Goal: Task Accomplishment & Management: Manage account settings

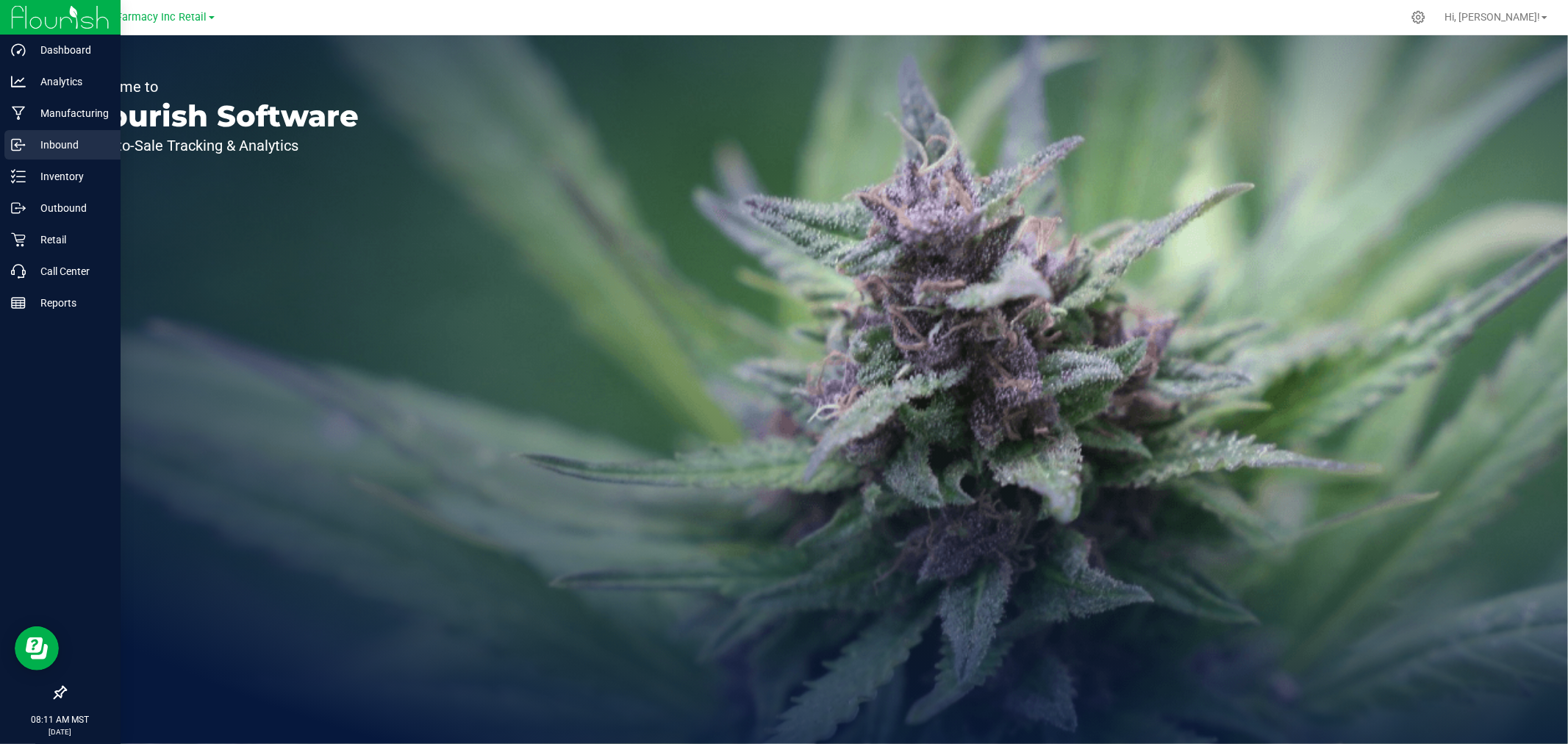
click at [68, 140] on p "Inbound" at bounding box center [69, 144] width 88 height 18
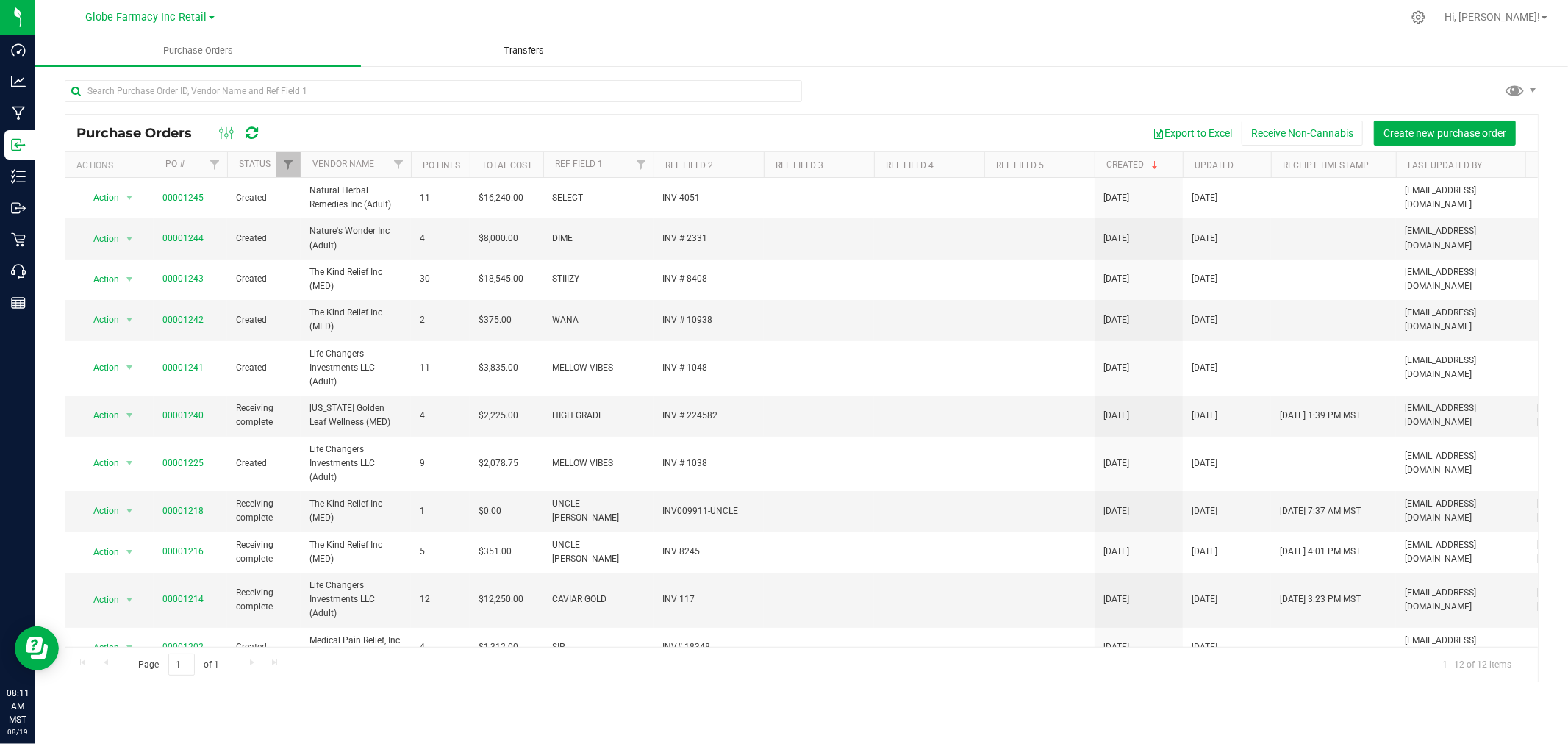
click at [508, 50] on span "Transfers" at bounding box center [524, 50] width 80 height 13
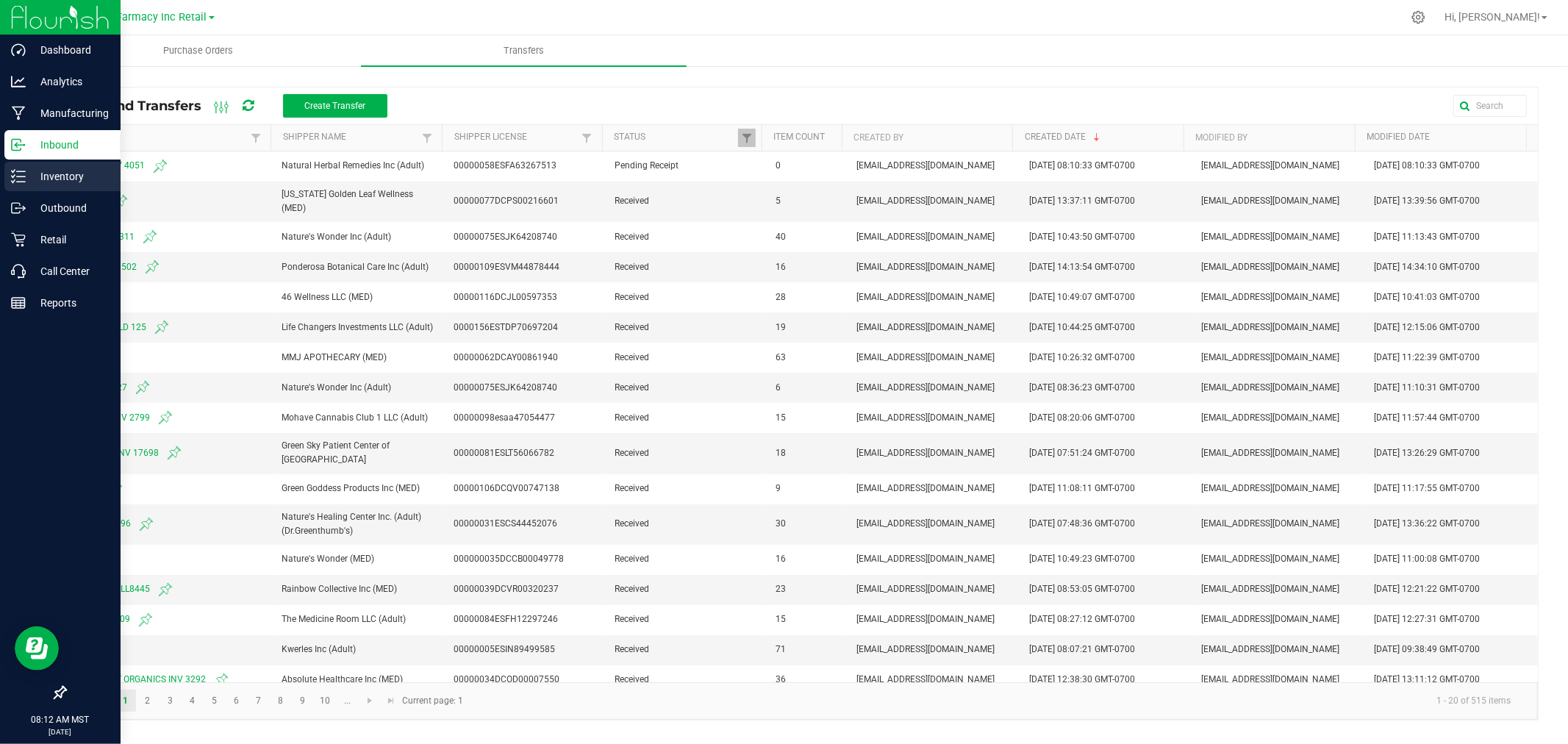
click at [12, 174] on icon at bounding box center [18, 176] width 14 height 14
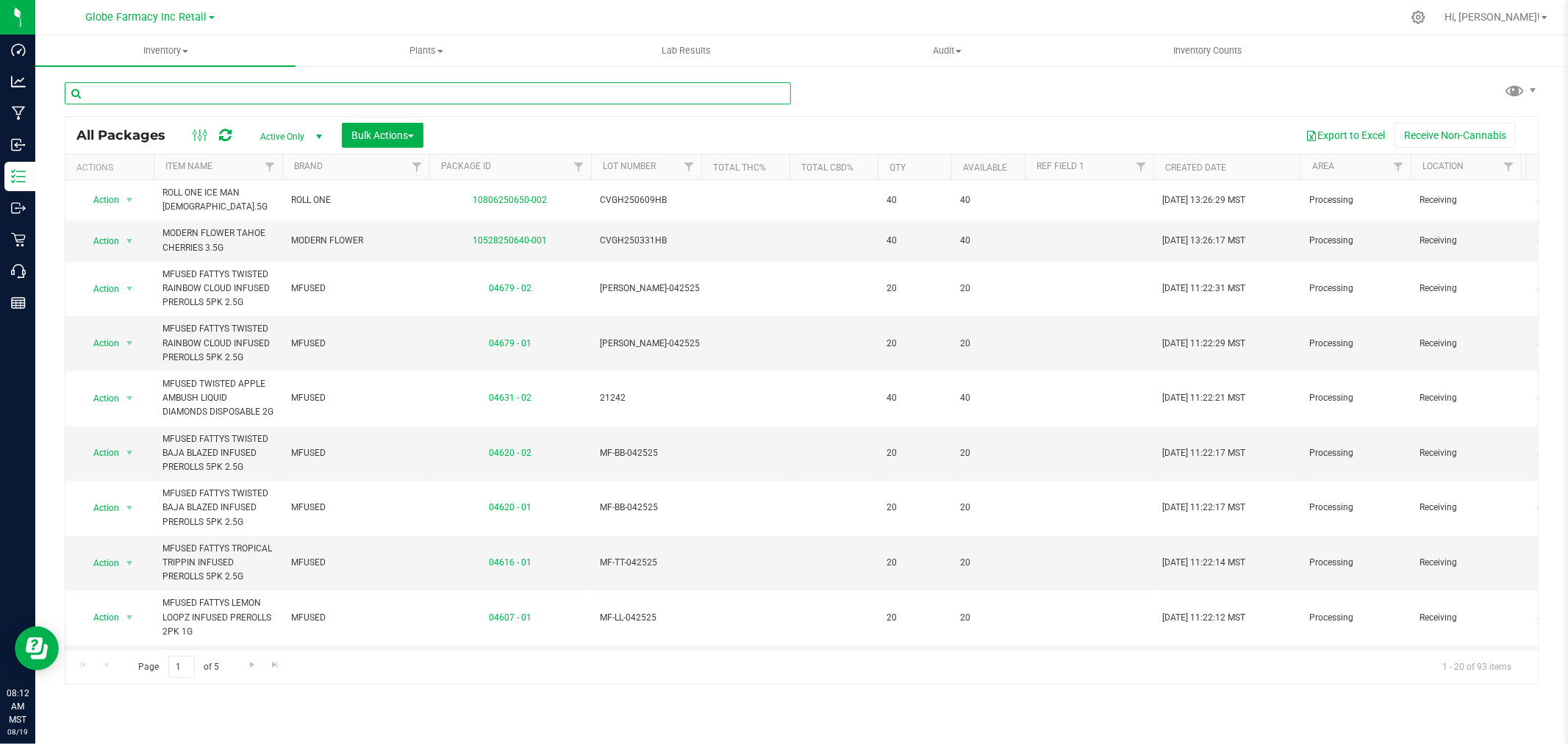
click at [341, 89] on input "text" at bounding box center [428, 93] width 726 height 22
type input "SELECT"
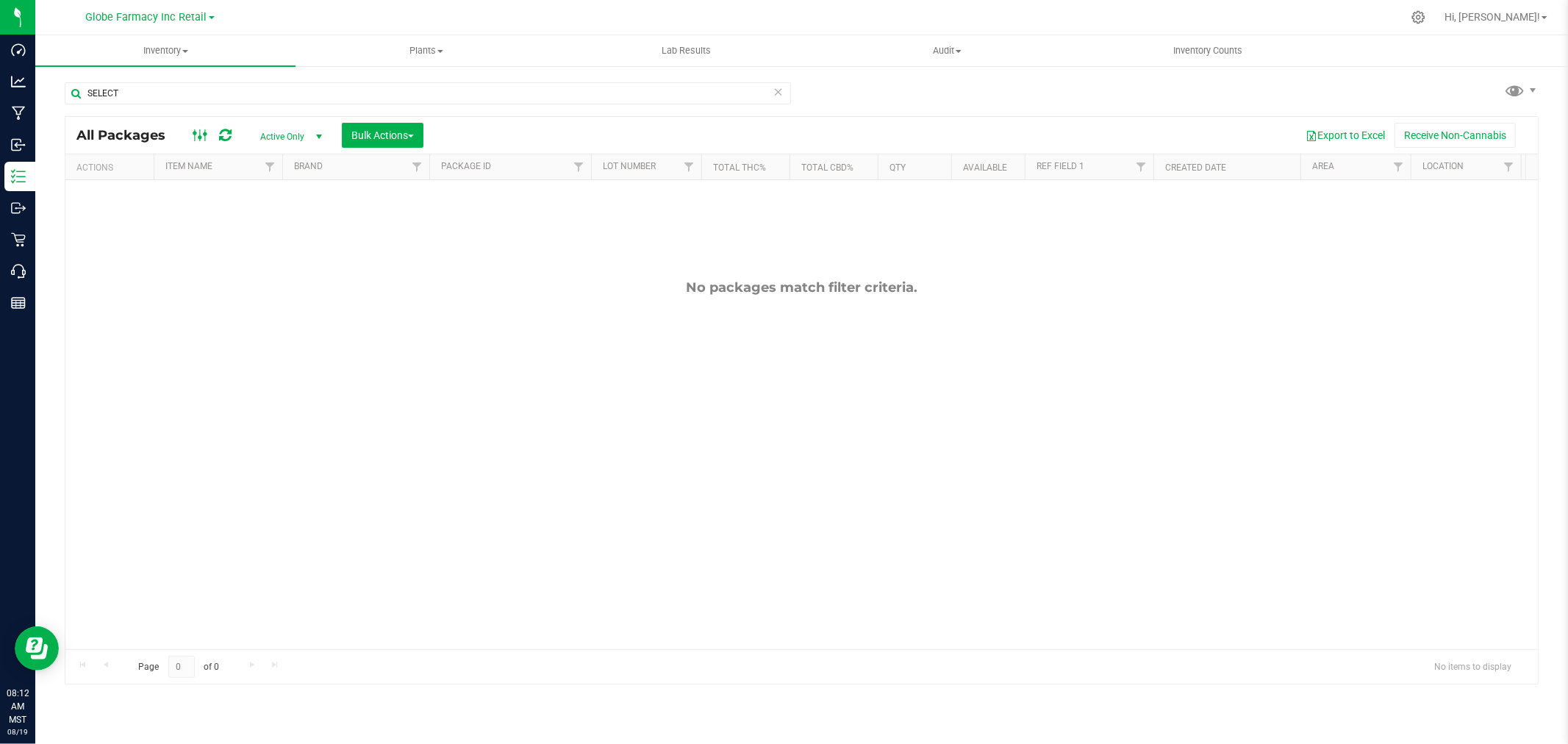
click at [193, 136] on icon at bounding box center [201, 135] width 16 height 18
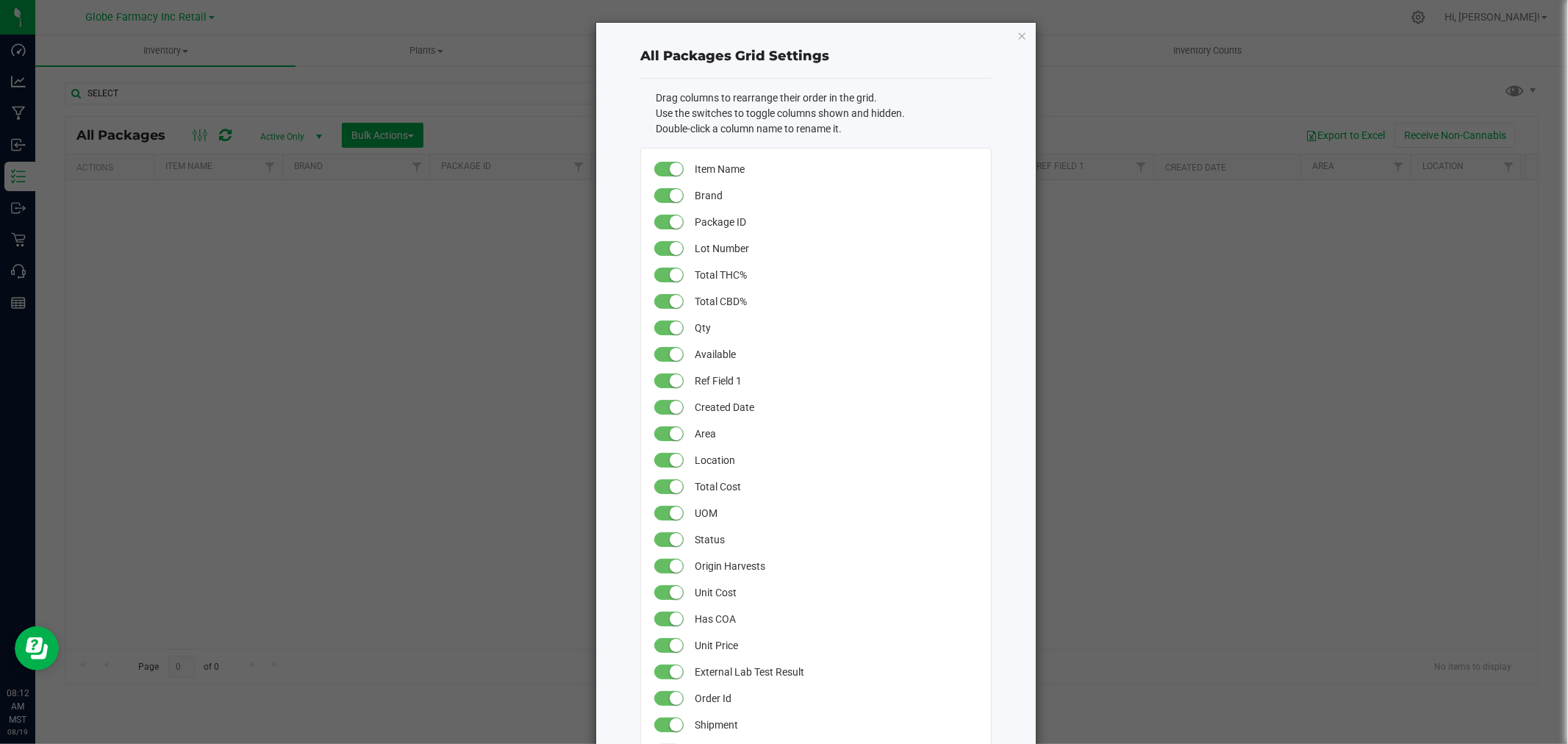
drag, startPoint x: 1013, startPoint y: 34, endPoint x: 596, endPoint y: 120, distance: 425.8
click at [1017, 34] on icon "button" at bounding box center [1022, 35] width 10 height 18
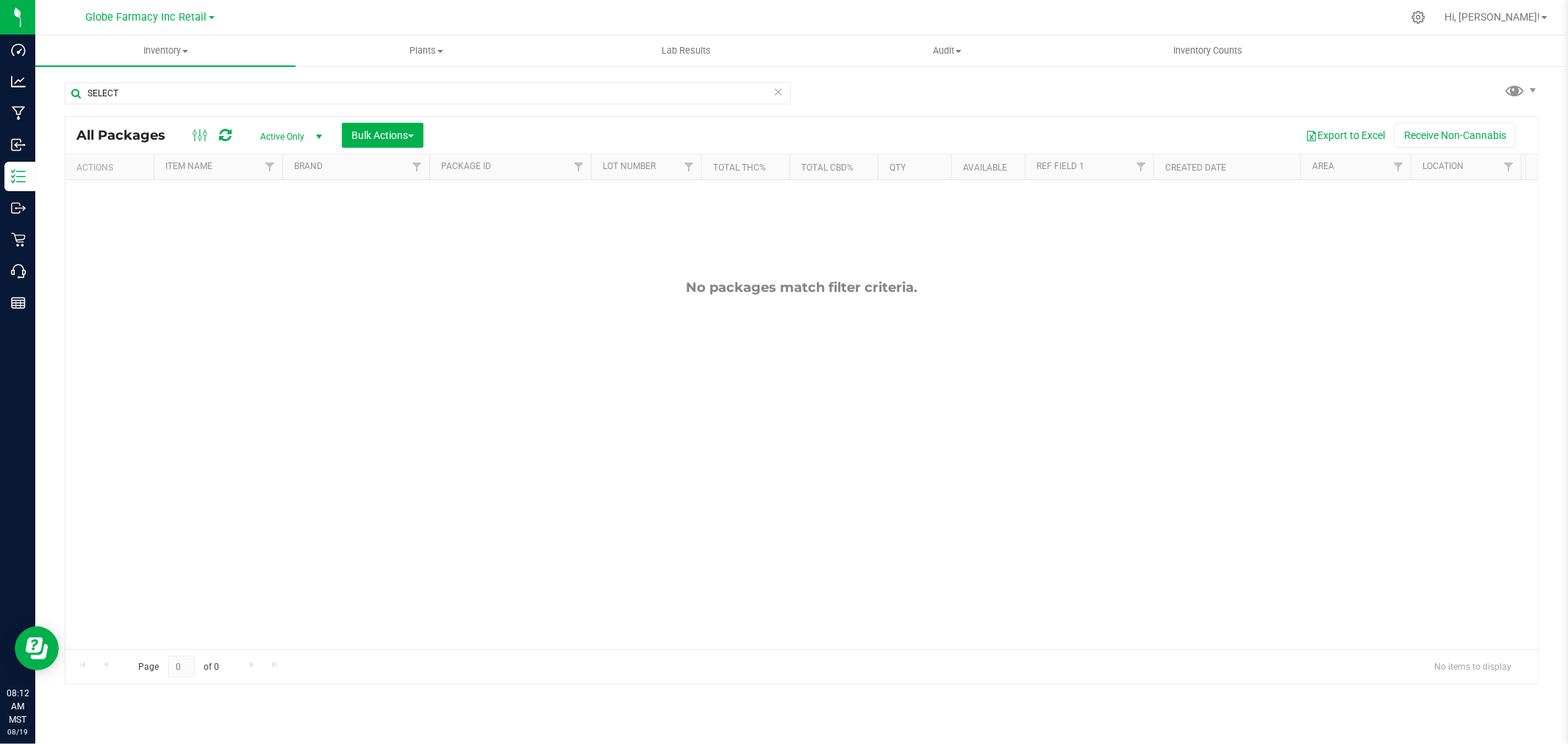
click at [283, 140] on span "Active Only" at bounding box center [288, 137] width 81 height 21
click at [274, 229] on li "All" at bounding box center [288, 226] width 80 height 22
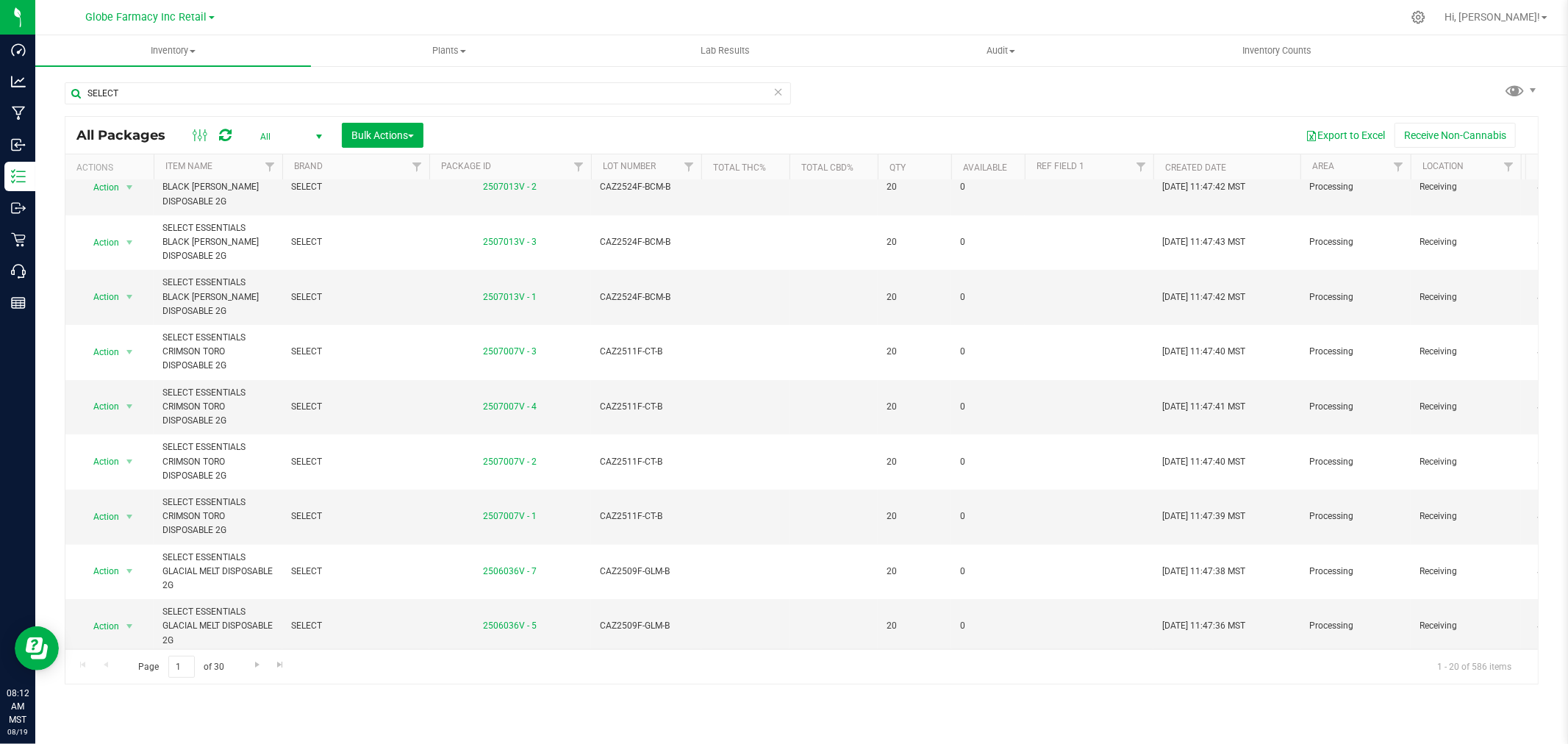
scroll to position [245, 0]
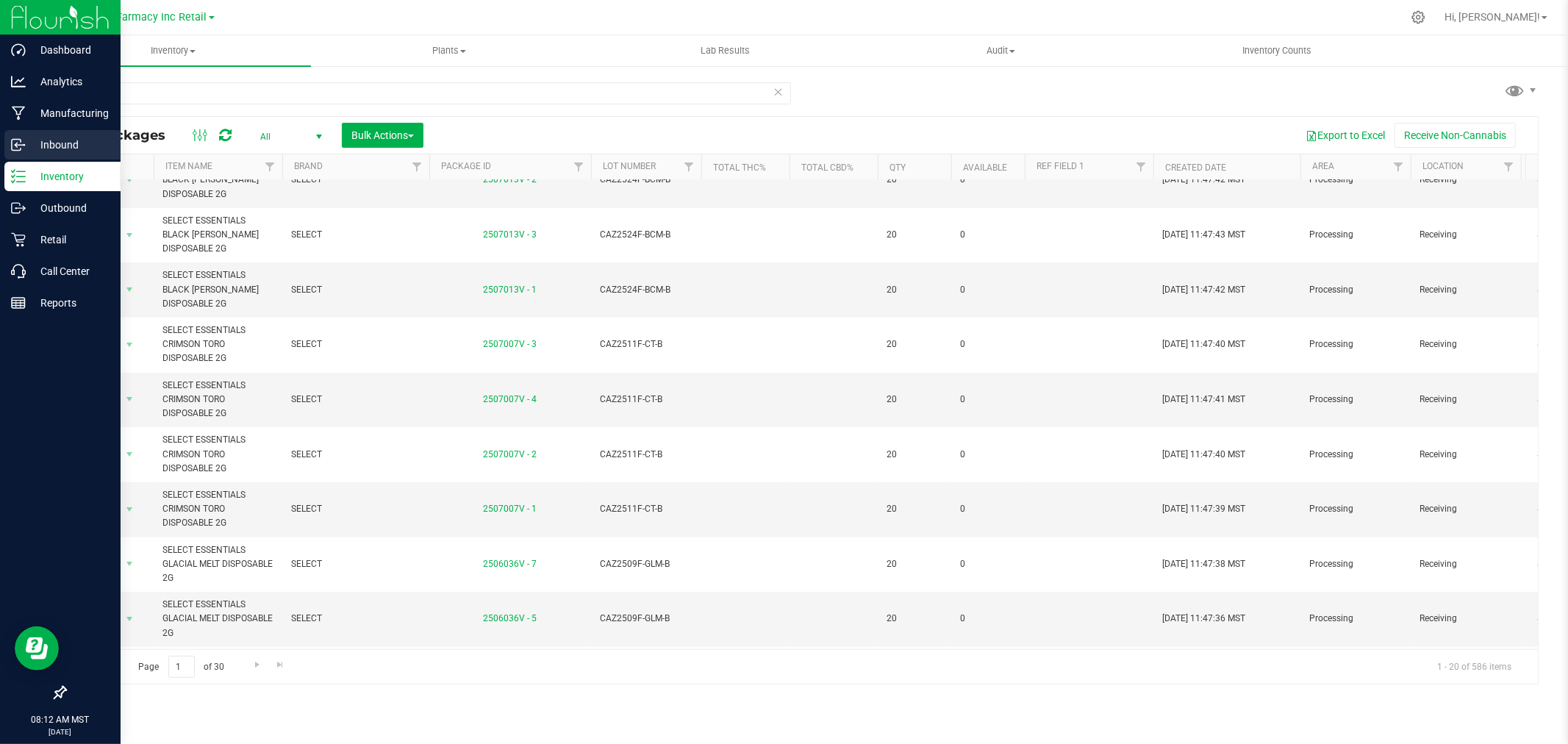
click at [10, 153] on div "Inbound" at bounding box center [63, 144] width 116 height 29
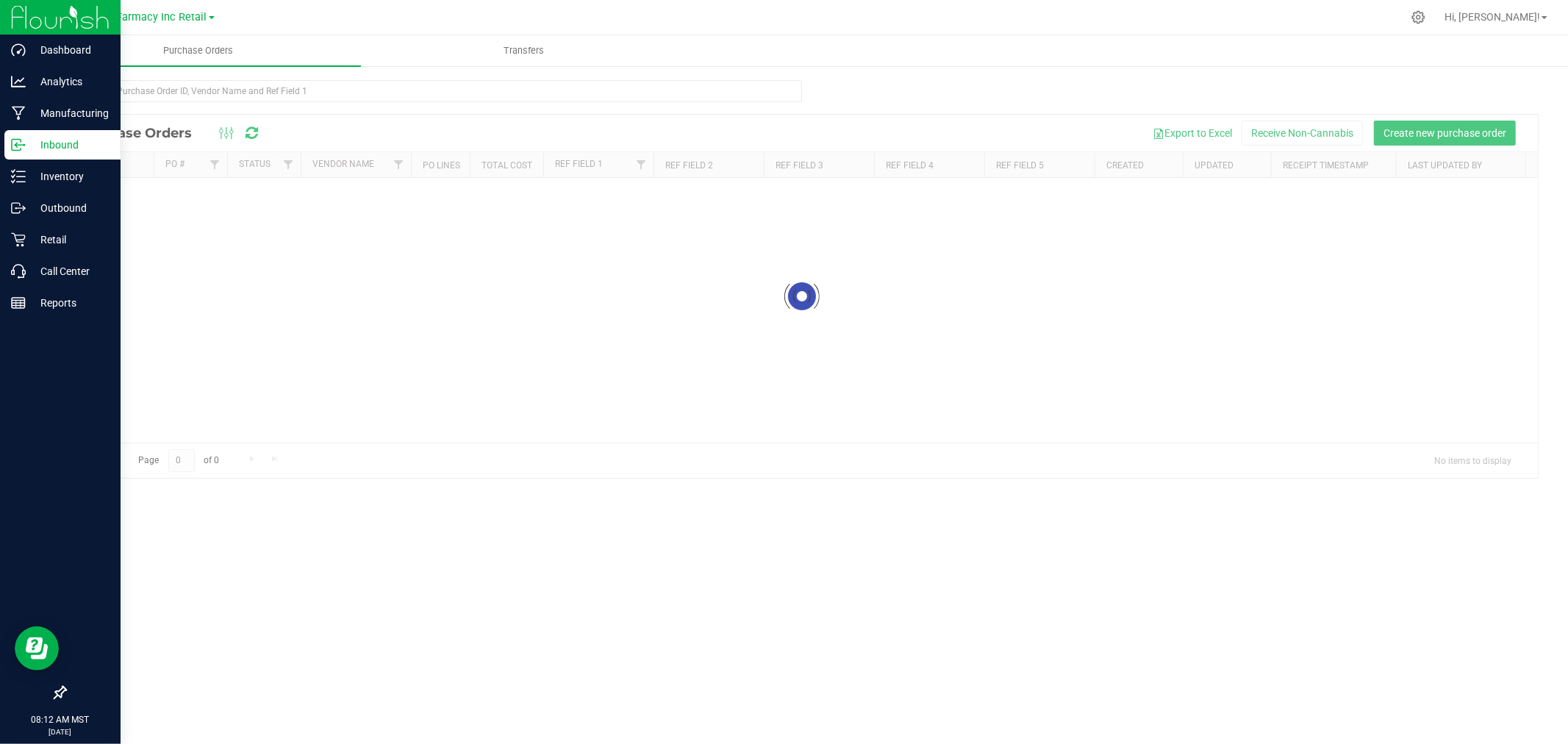
click at [28, 144] on p "Inbound" at bounding box center [69, 144] width 88 height 18
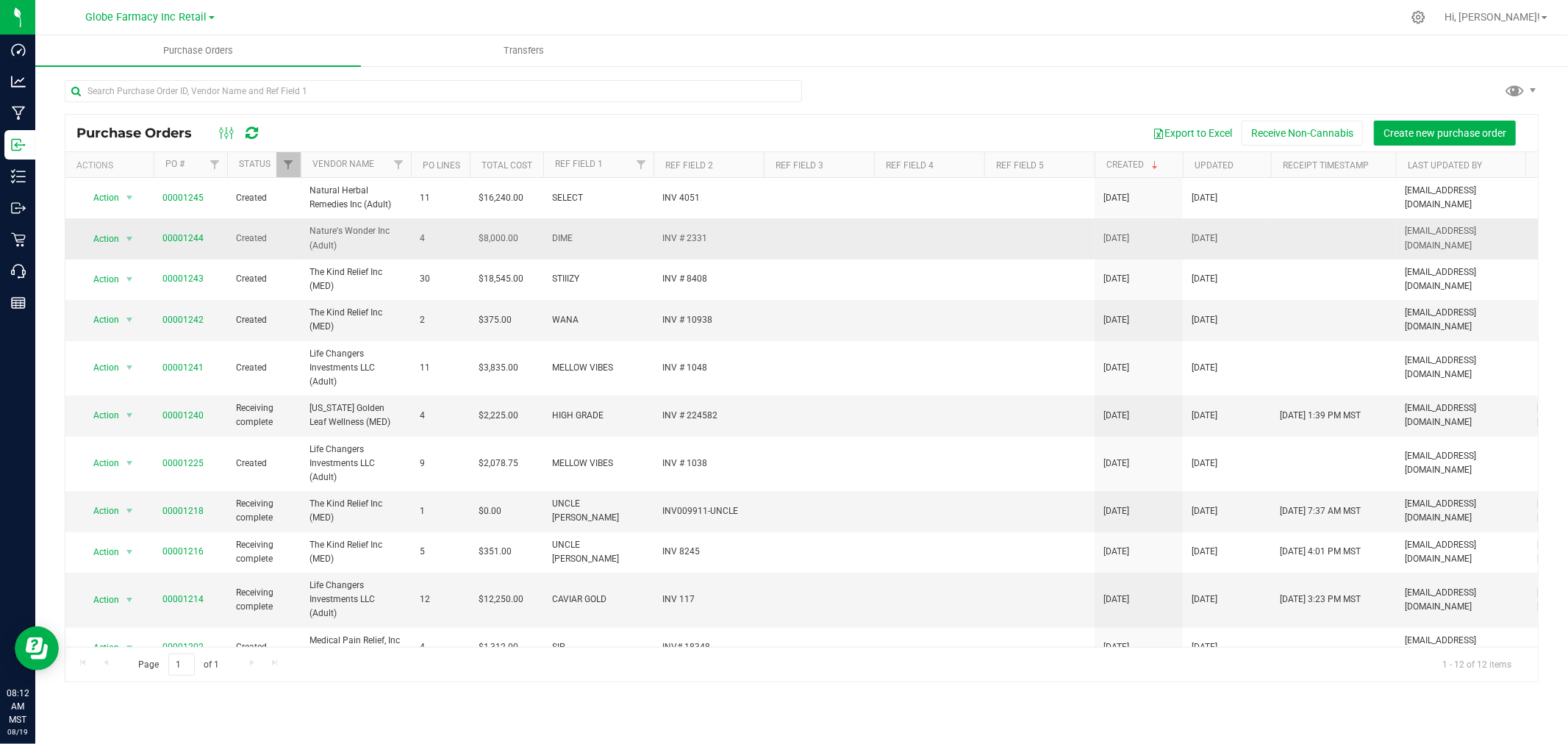
click at [773, 229] on td at bounding box center [819, 238] width 110 height 41
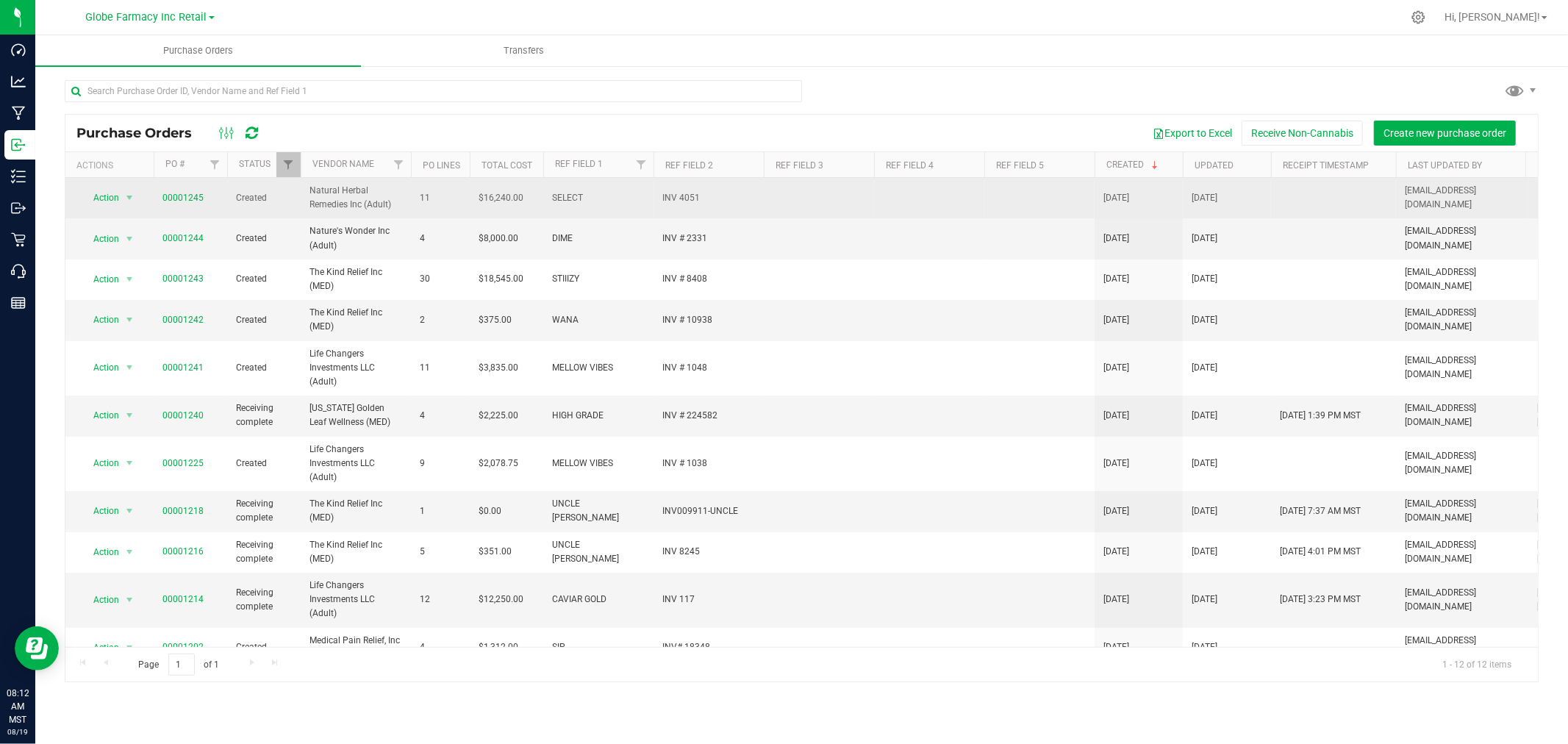
click at [464, 188] on td "11" at bounding box center [440, 198] width 59 height 41
click at [532, 192] on td "$16,240.00" at bounding box center [506, 198] width 73 height 41
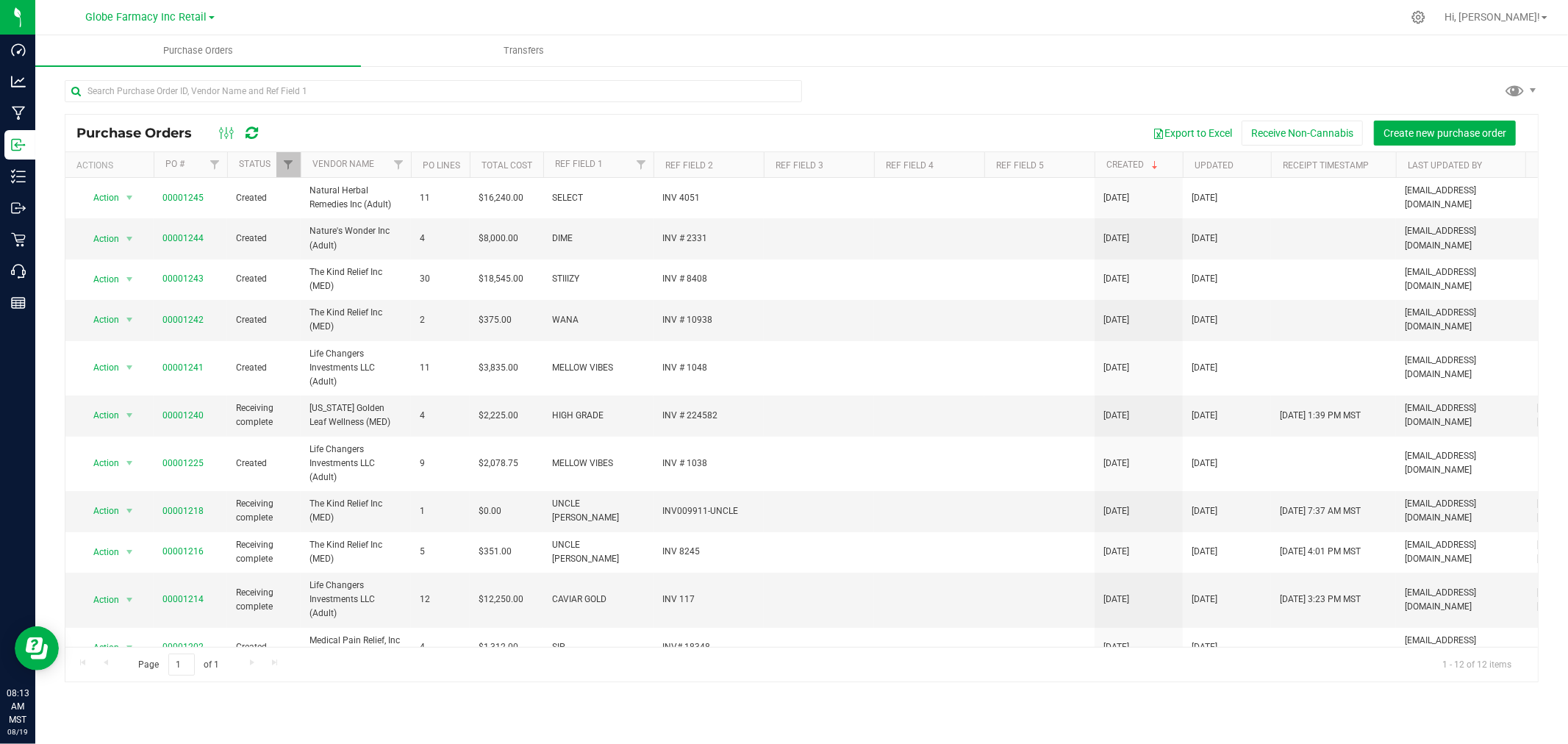
click at [510, 65] on link "Transfers" at bounding box center [524, 50] width 326 height 30
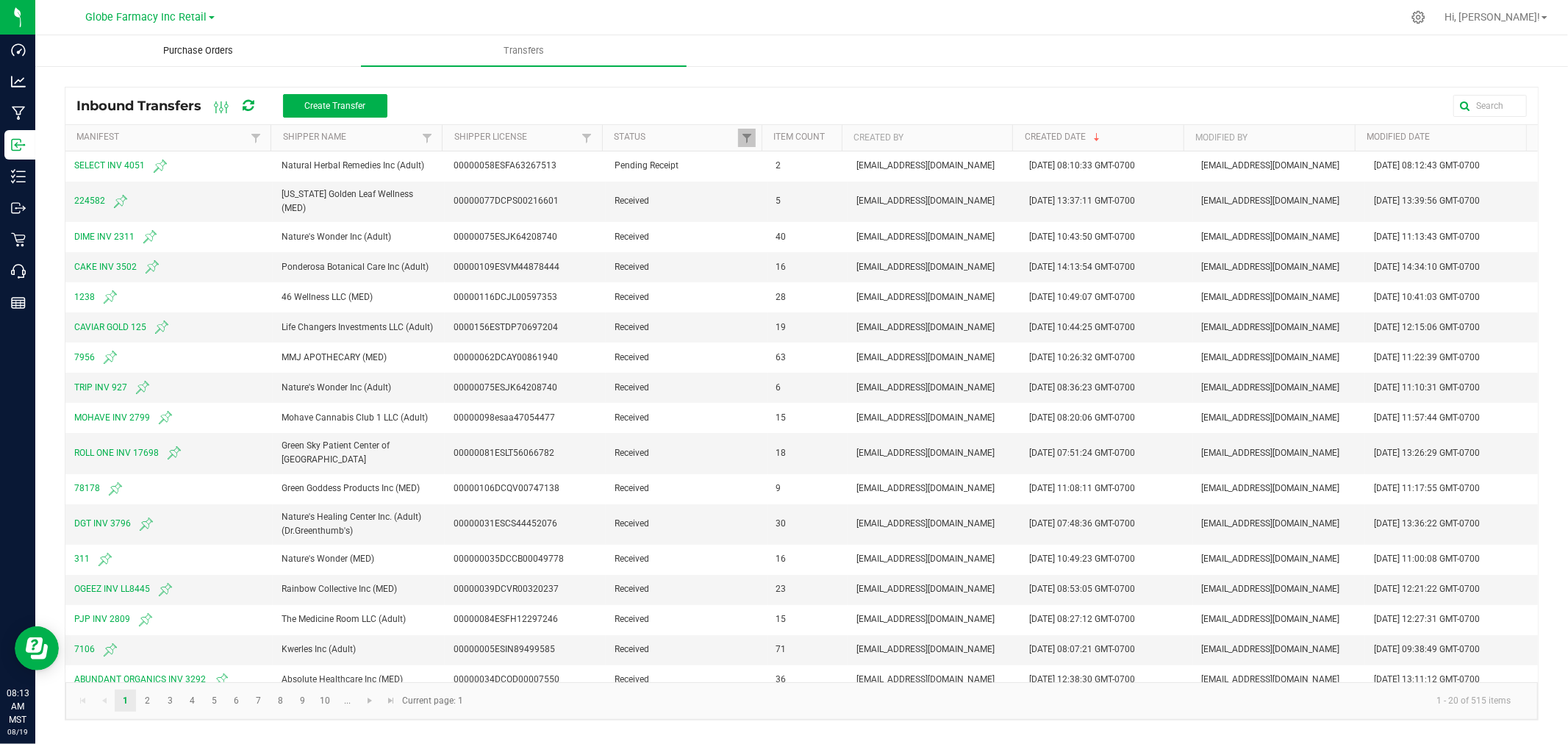
click at [248, 60] on uib-tab-heading "Purchase Orders" at bounding box center [198, 50] width 324 height 29
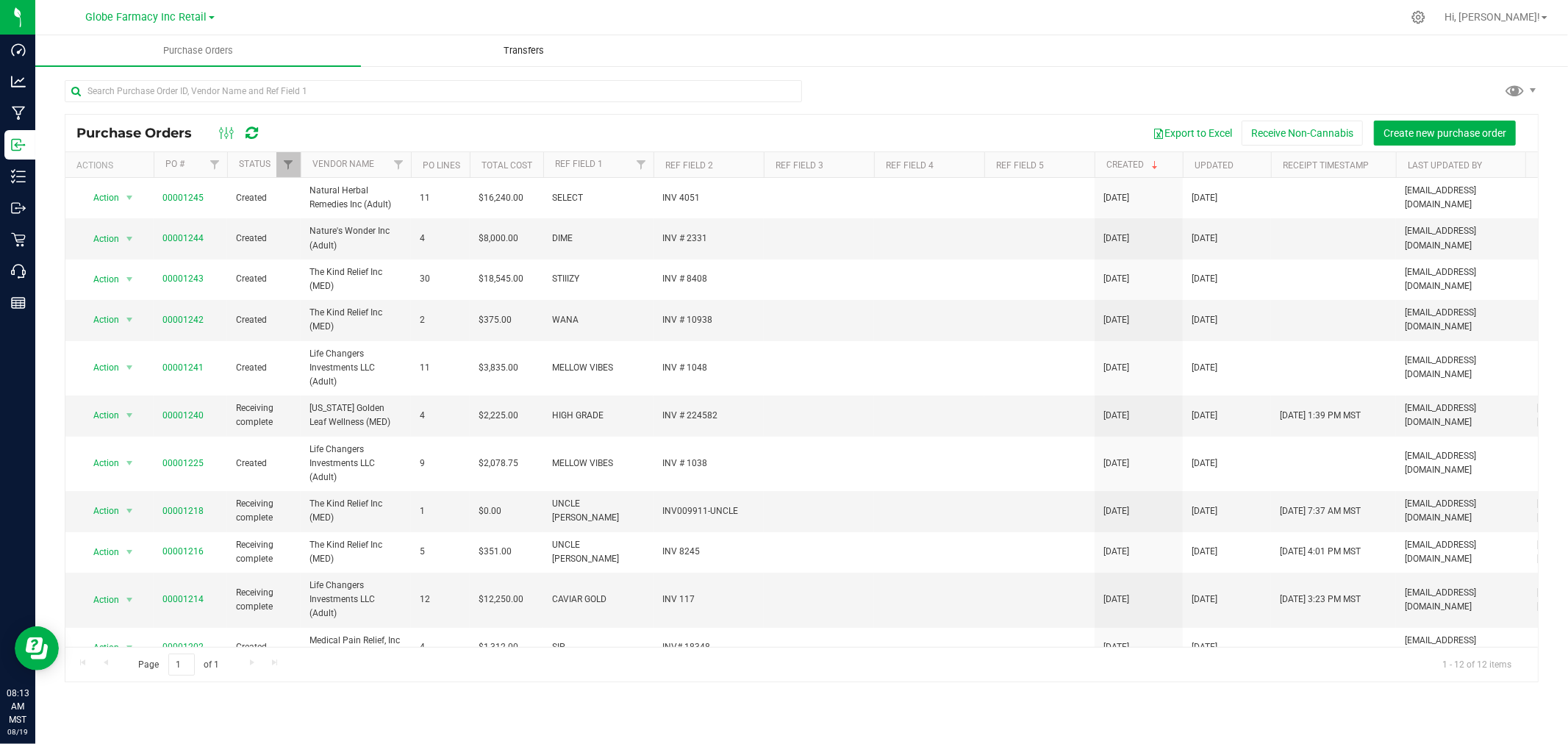
click at [539, 48] on span "Transfers" at bounding box center [524, 50] width 80 height 13
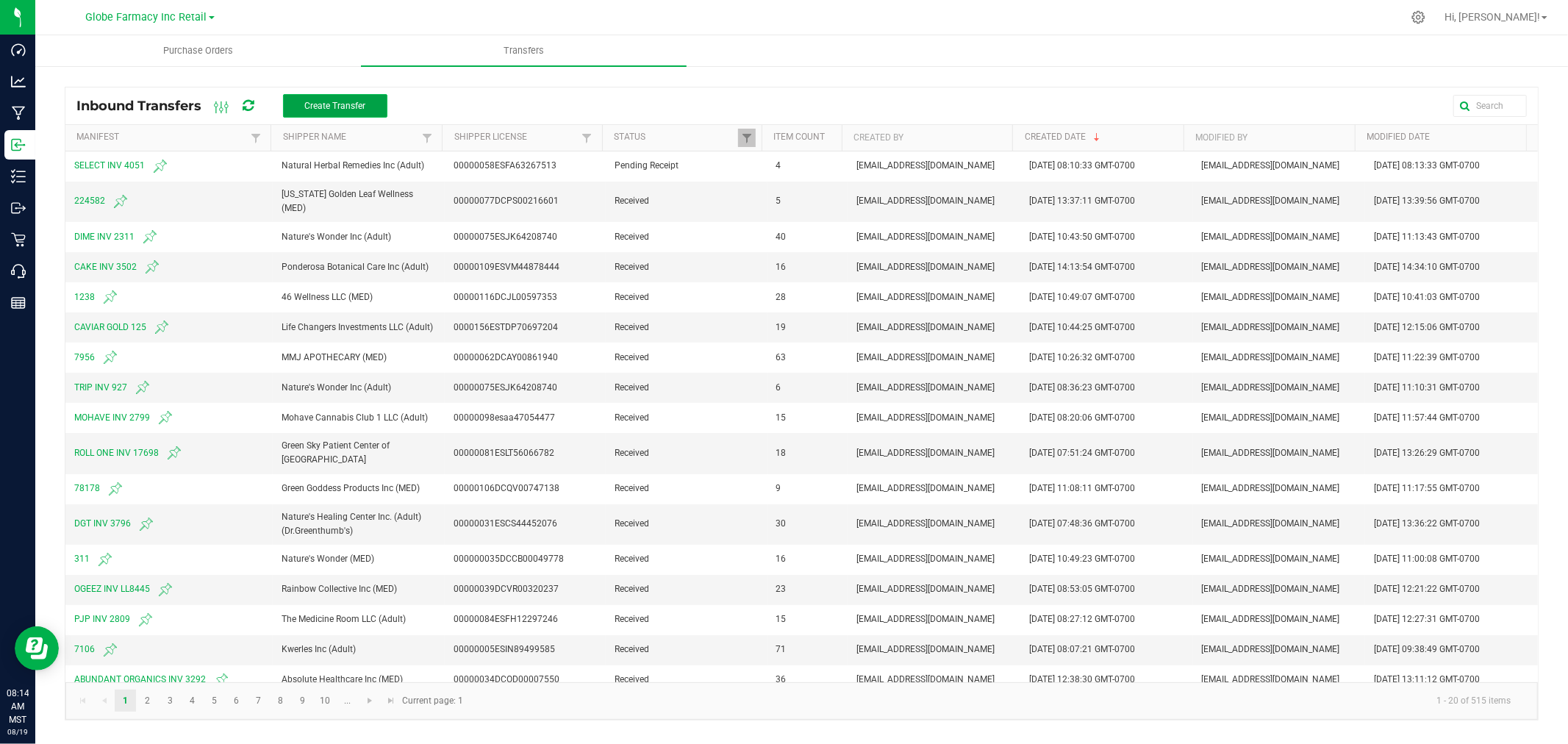
click at [355, 110] on span "Create Transfer" at bounding box center [335, 105] width 61 height 10
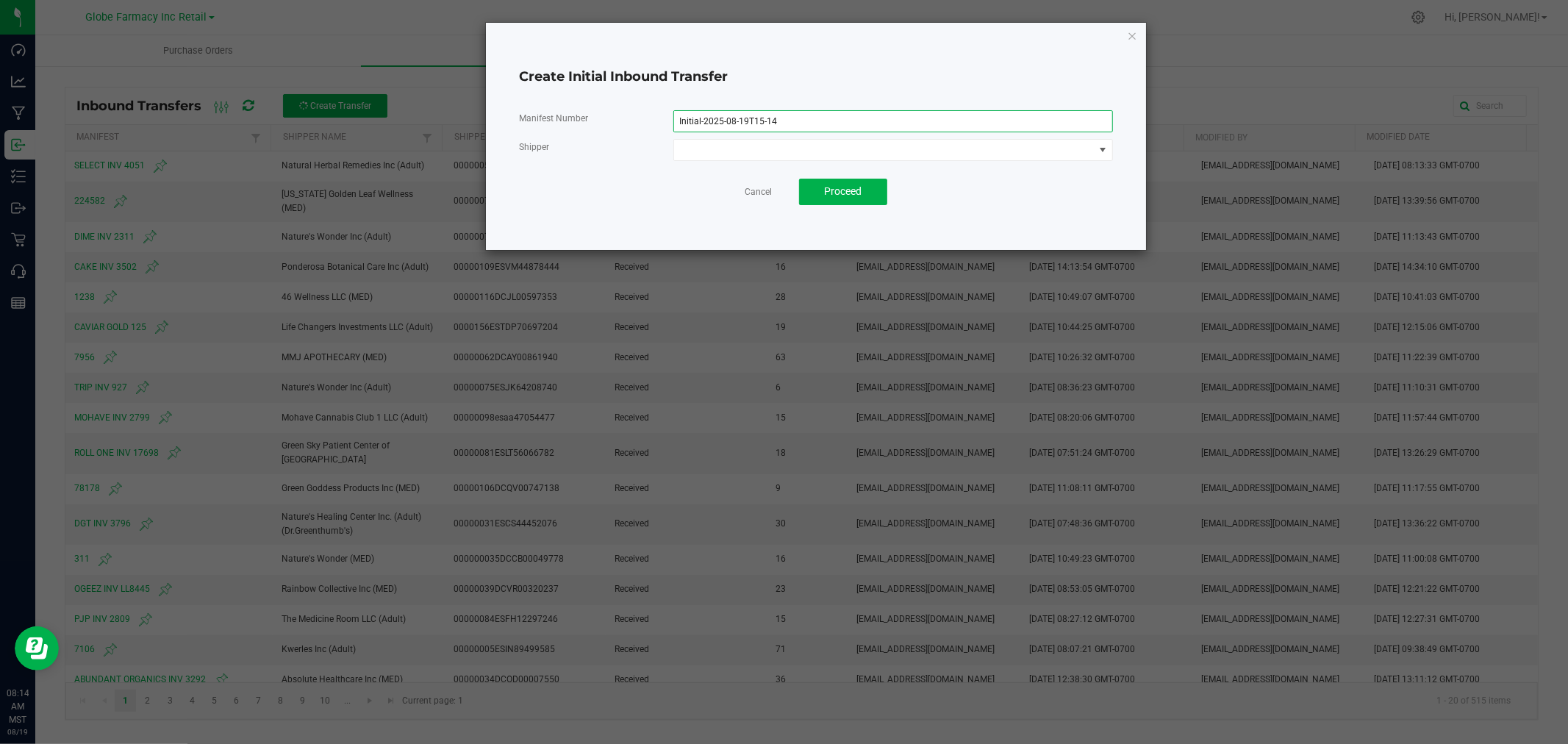
click at [716, 126] on input "Initial-2025-08-19T15-14" at bounding box center [893, 121] width 440 height 22
click at [881, 129] on input "Initial-2025-08-19T15-14" at bounding box center [893, 121] width 440 height 22
click at [881, 130] on input "Initial-2025-08-19T15-14" at bounding box center [893, 121] width 440 height 22
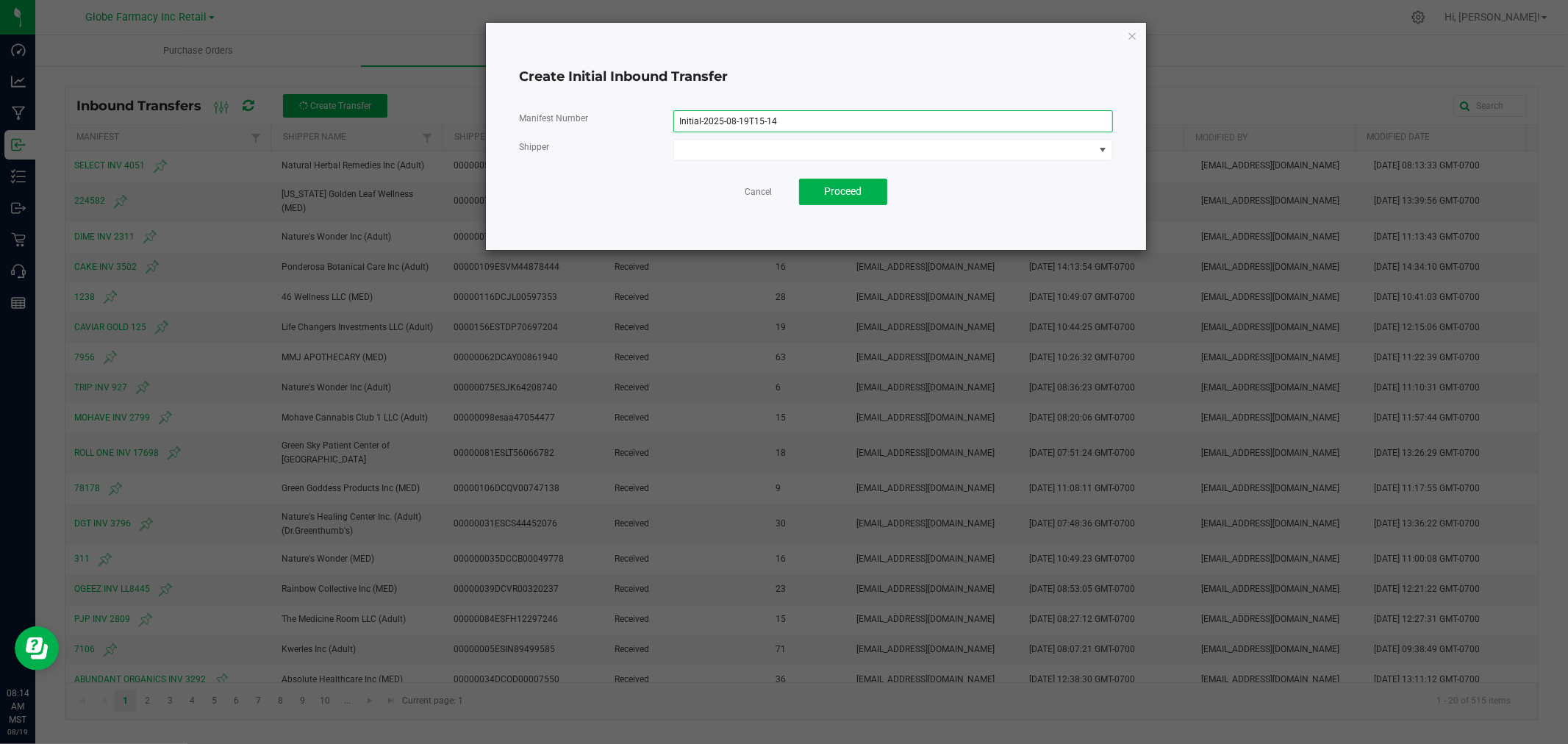
click at [881, 130] on input "Initial-2025-08-19T15-14" at bounding box center [893, 121] width 440 height 22
type input "2331"
click at [820, 143] on span at bounding box center [884, 150] width 420 height 21
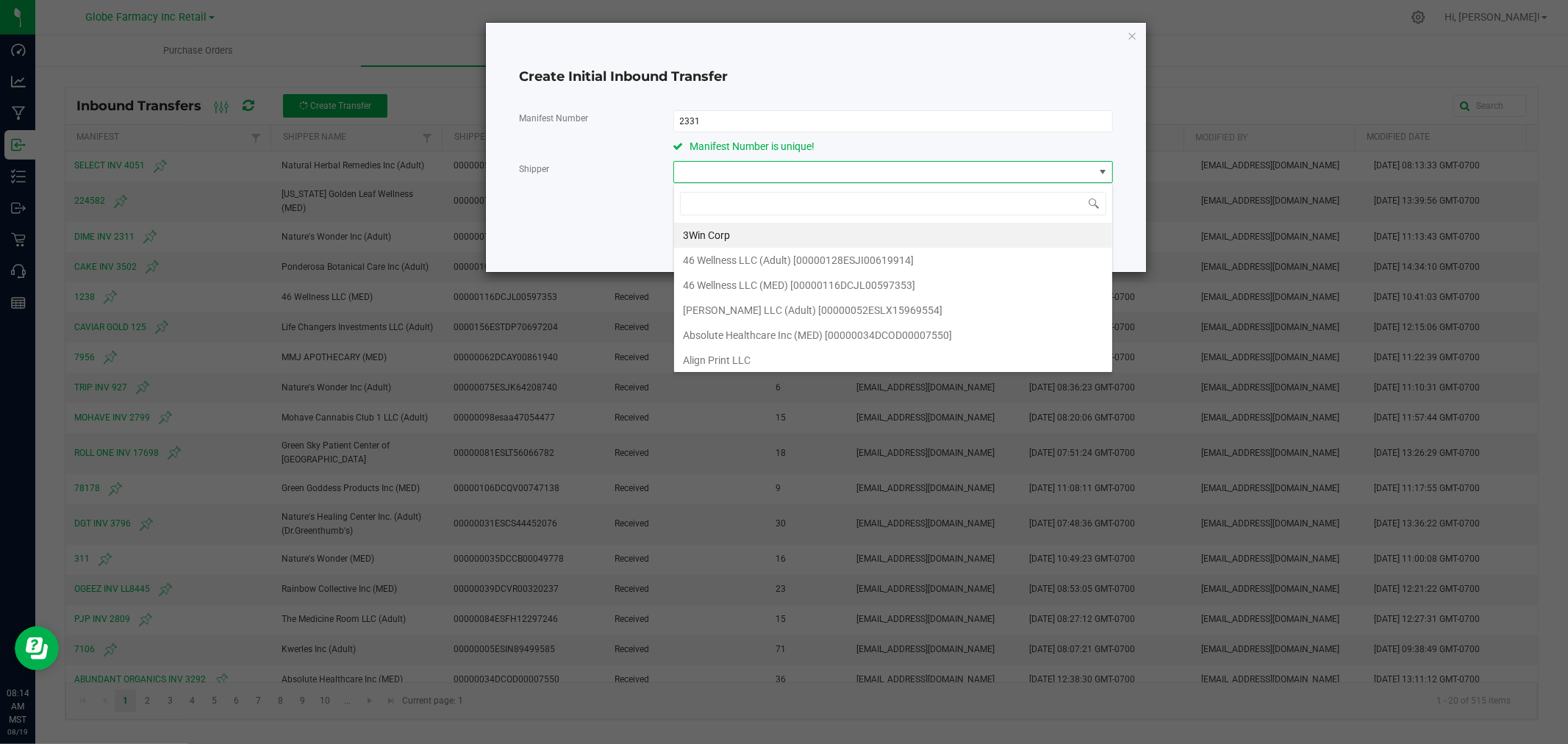
scroll to position [22, 439]
click at [710, 197] on input at bounding box center [893, 203] width 427 height 23
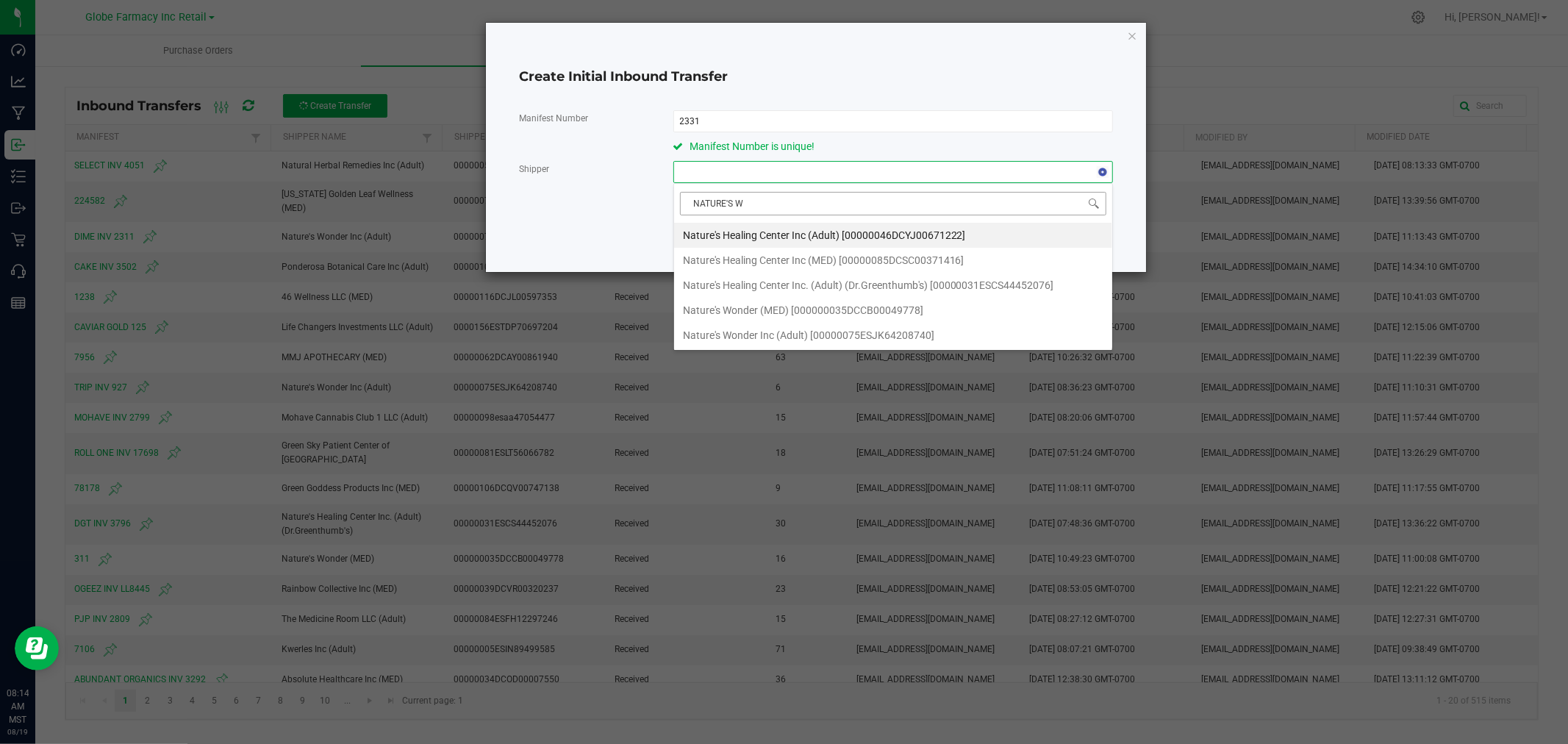
type input "NATURE'S WO"
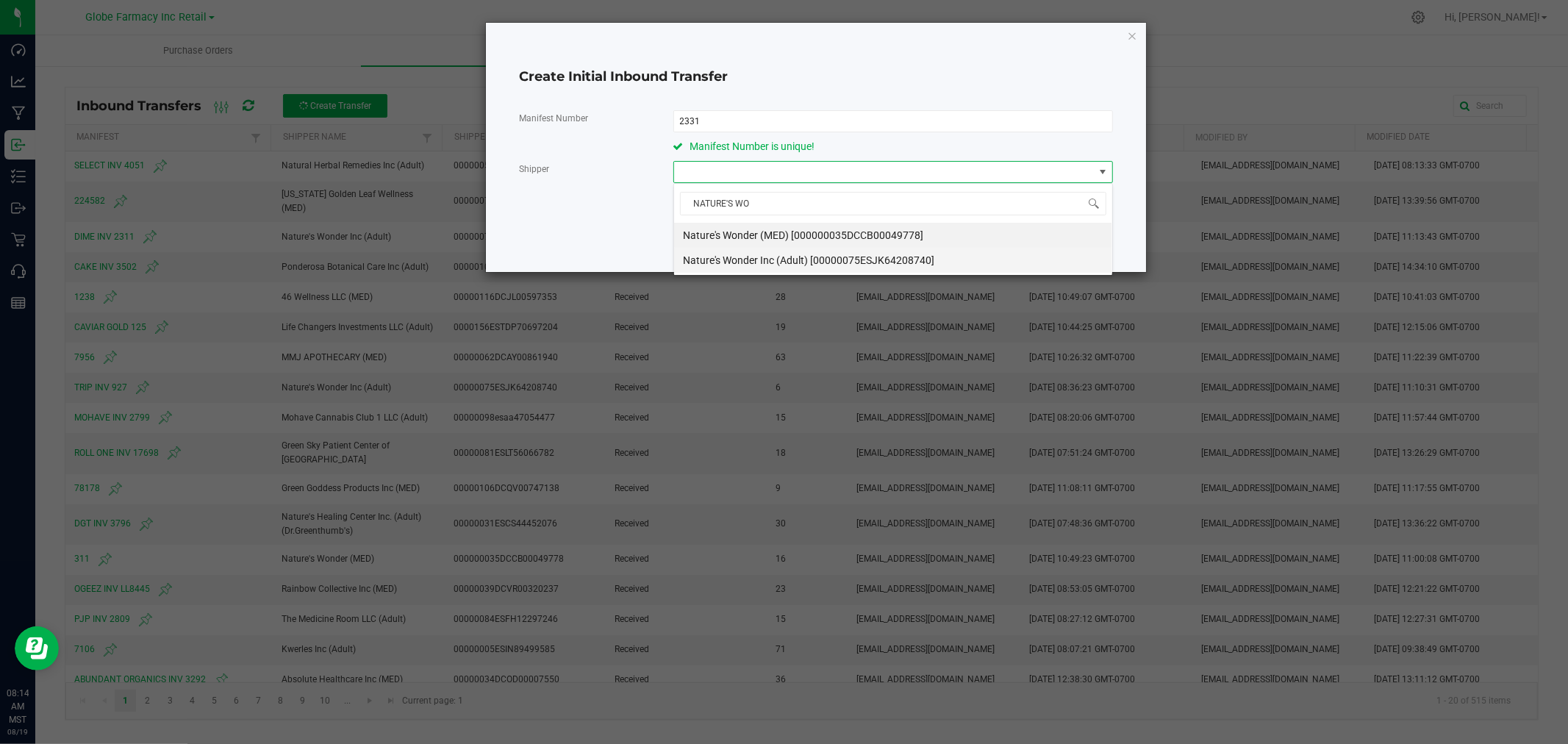
click at [930, 258] on span "Nature's Wonder Inc (Adult) [00000075ESJK64208740]" at bounding box center [809, 259] width 252 height 22
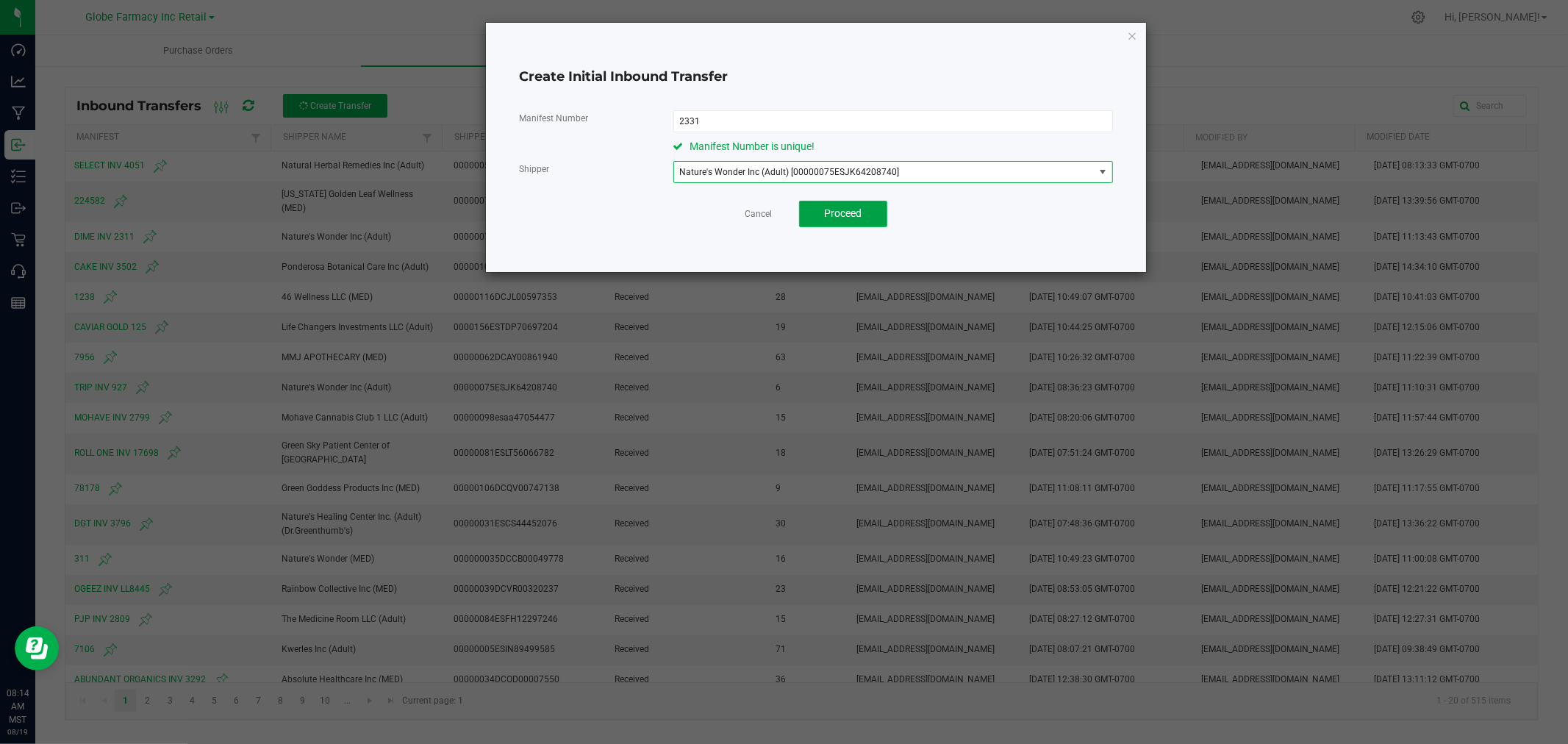
click at [866, 214] on button "Proceed" at bounding box center [843, 214] width 88 height 27
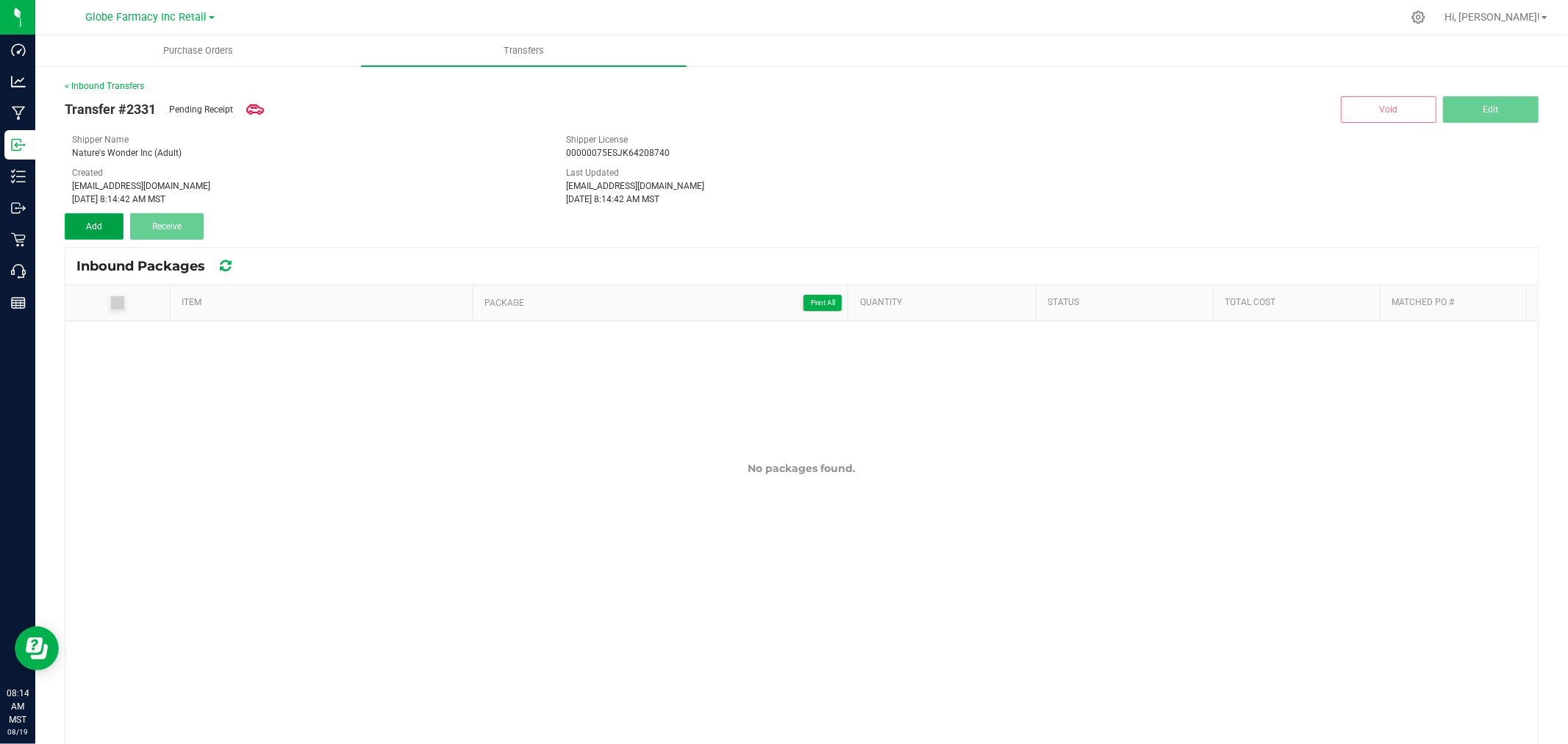
click at [85, 222] on button "Add" at bounding box center [94, 226] width 59 height 27
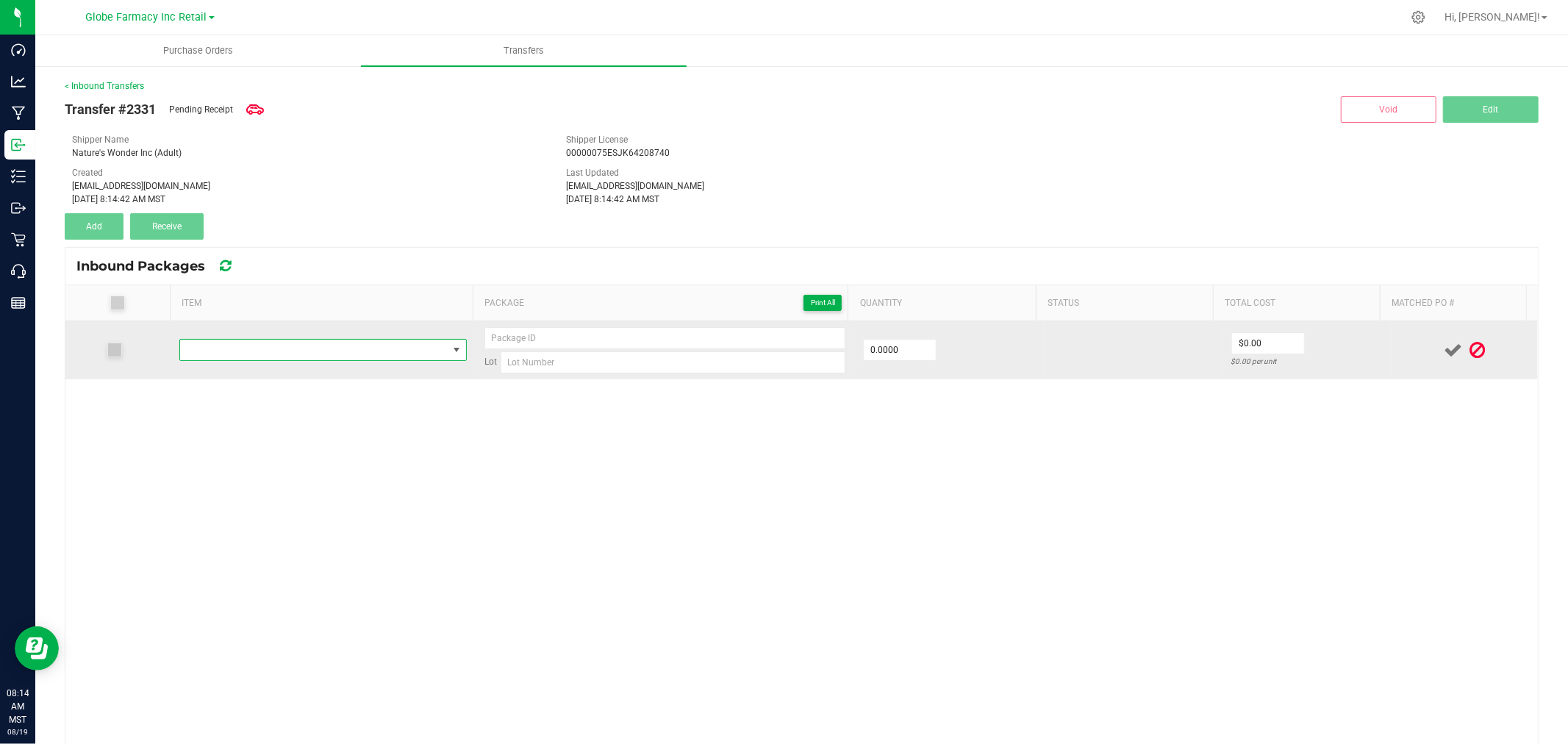
click at [263, 355] on span "NO DATA FOUND" at bounding box center [315, 350] width 268 height 21
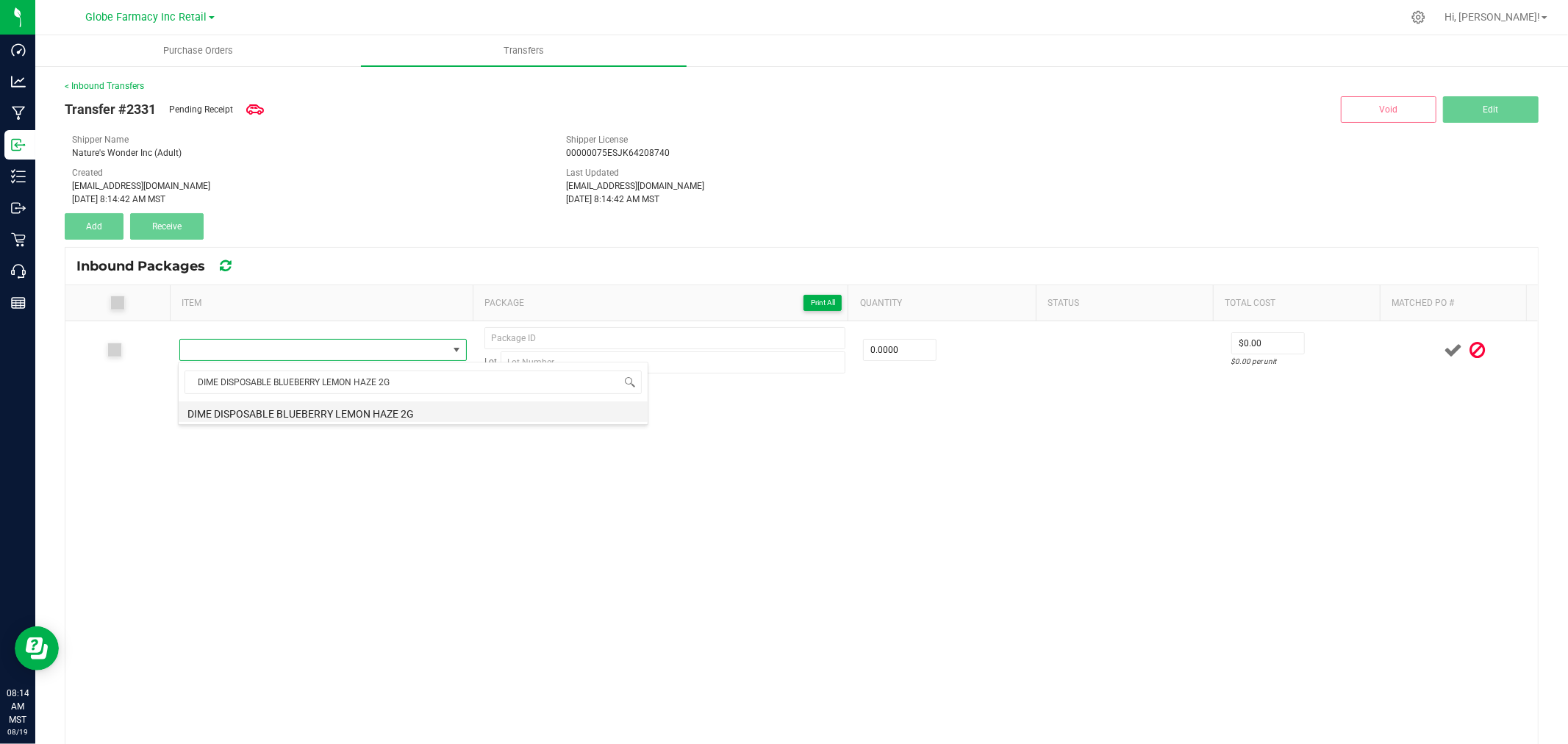
click at [365, 414] on li "DIME DISPOSABLE BLUEBERRY LEMON HAZE 2G" at bounding box center [413, 411] width 469 height 21
type input "0 ea"
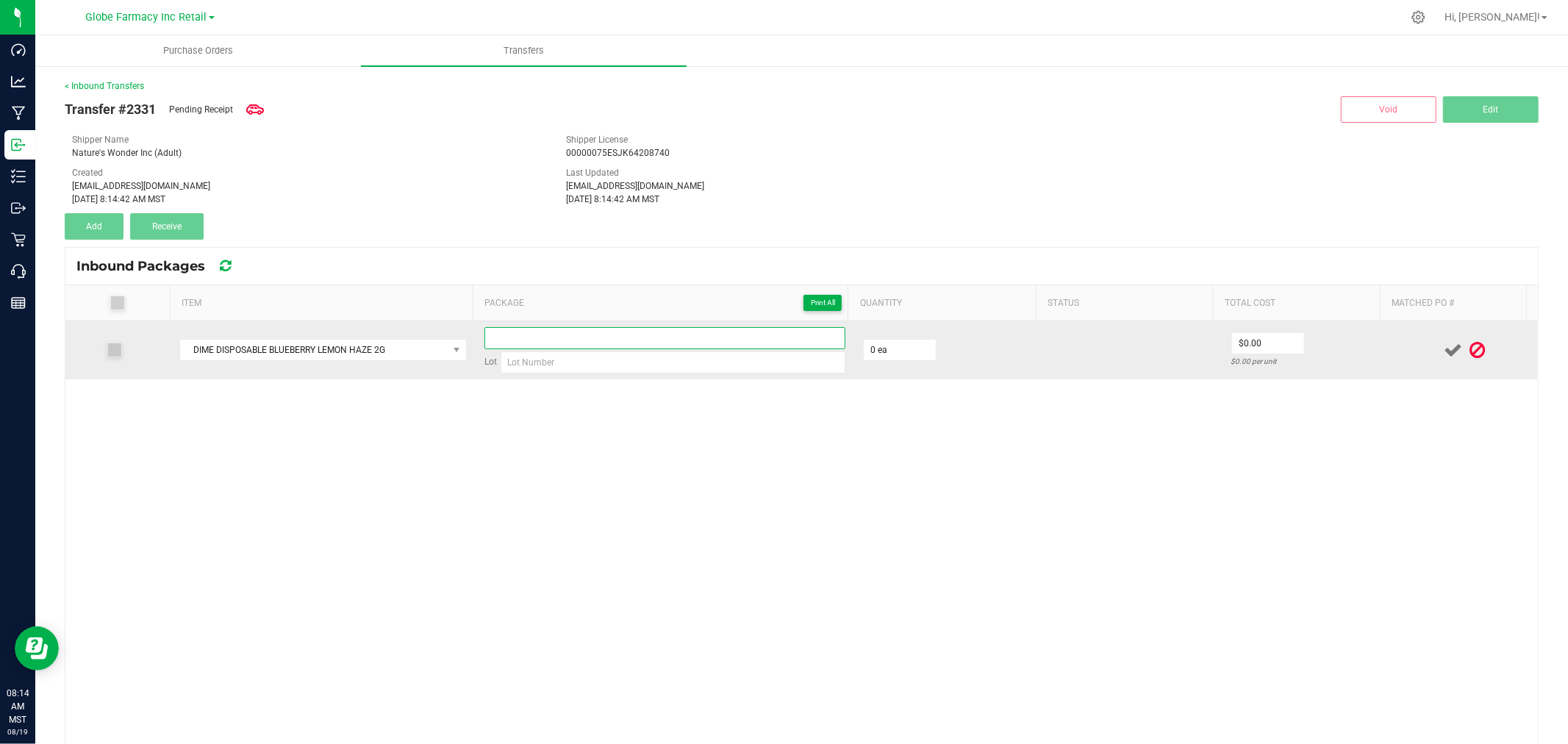
click at [552, 333] on input at bounding box center [665, 337] width 361 height 22
paste input "BLH0719-2GD"
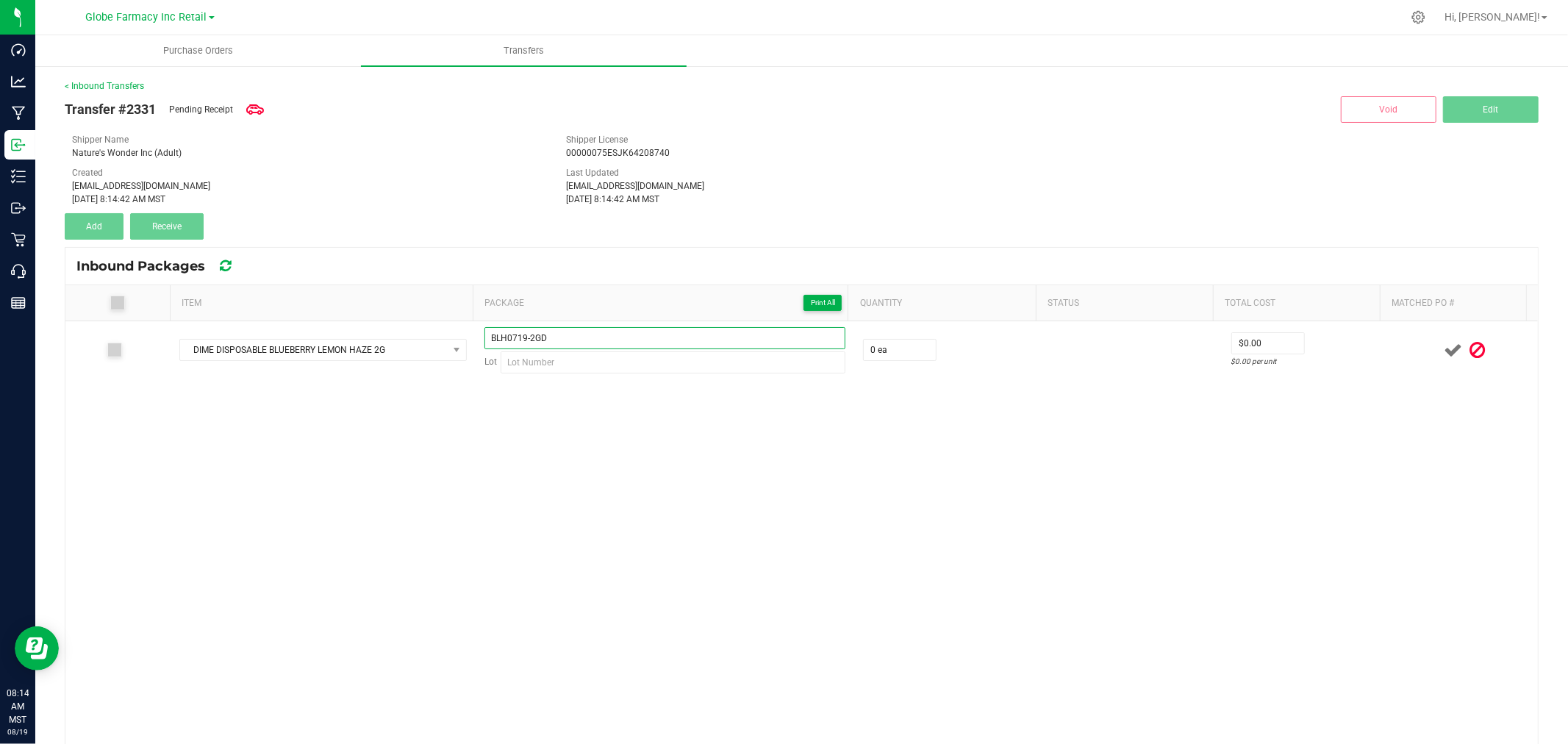
type input "BLH0719-2GD"
click at [529, 384] on div "DIME DISPOSABLE BLUEBERRY LEMON HAZE 2G BLH0719-2GD Lot 0 ea $0.00 $0.00 per un…" at bounding box center [801, 607] width 1472 height 573
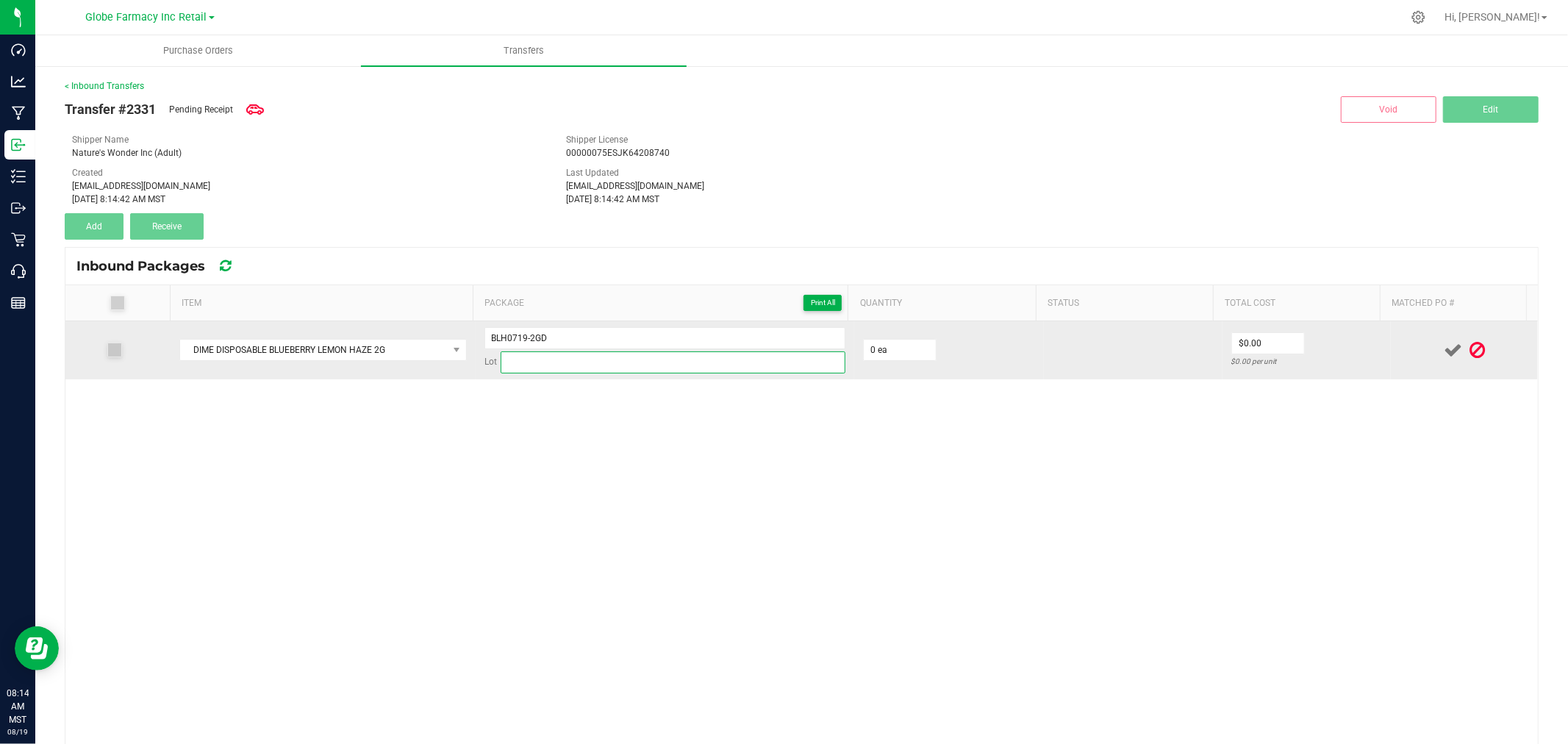
click at [534, 368] on input at bounding box center [673, 362] width 345 height 22
paste input "BLH0719(061525)"
type input "BLH0719(061525)"
click at [613, 334] on input "BLH0719-2GD" at bounding box center [665, 337] width 361 height 22
type input "BLH07192GD - 1"
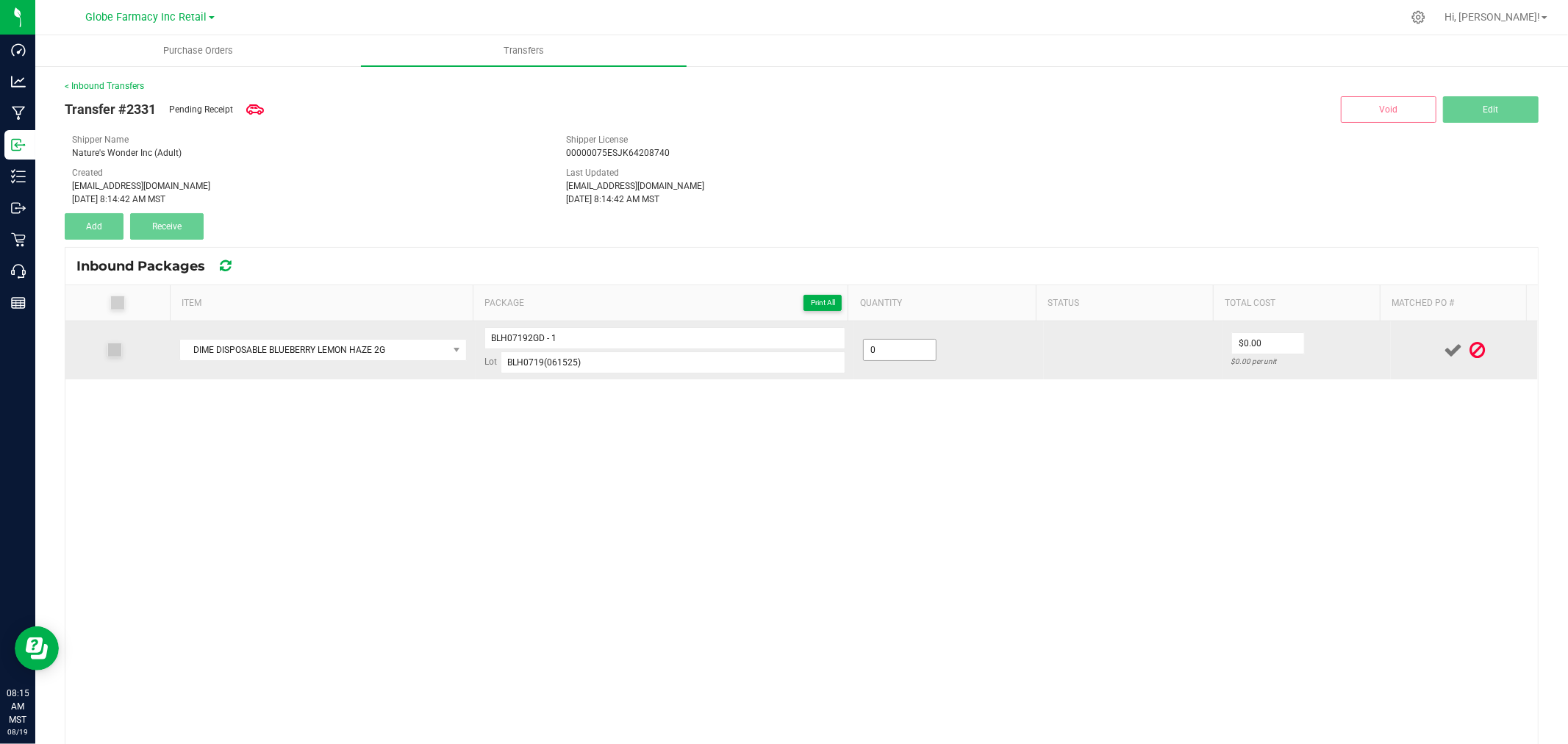
click at [914, 356] on input "0" at bounding box center [900, 350] width 72 height 21
type input "20 ea"
type input "$0.00"
click at [1253, 343] on input "0" at bounding box center [1269, 343] width 72 height 21
type input "$20.00"
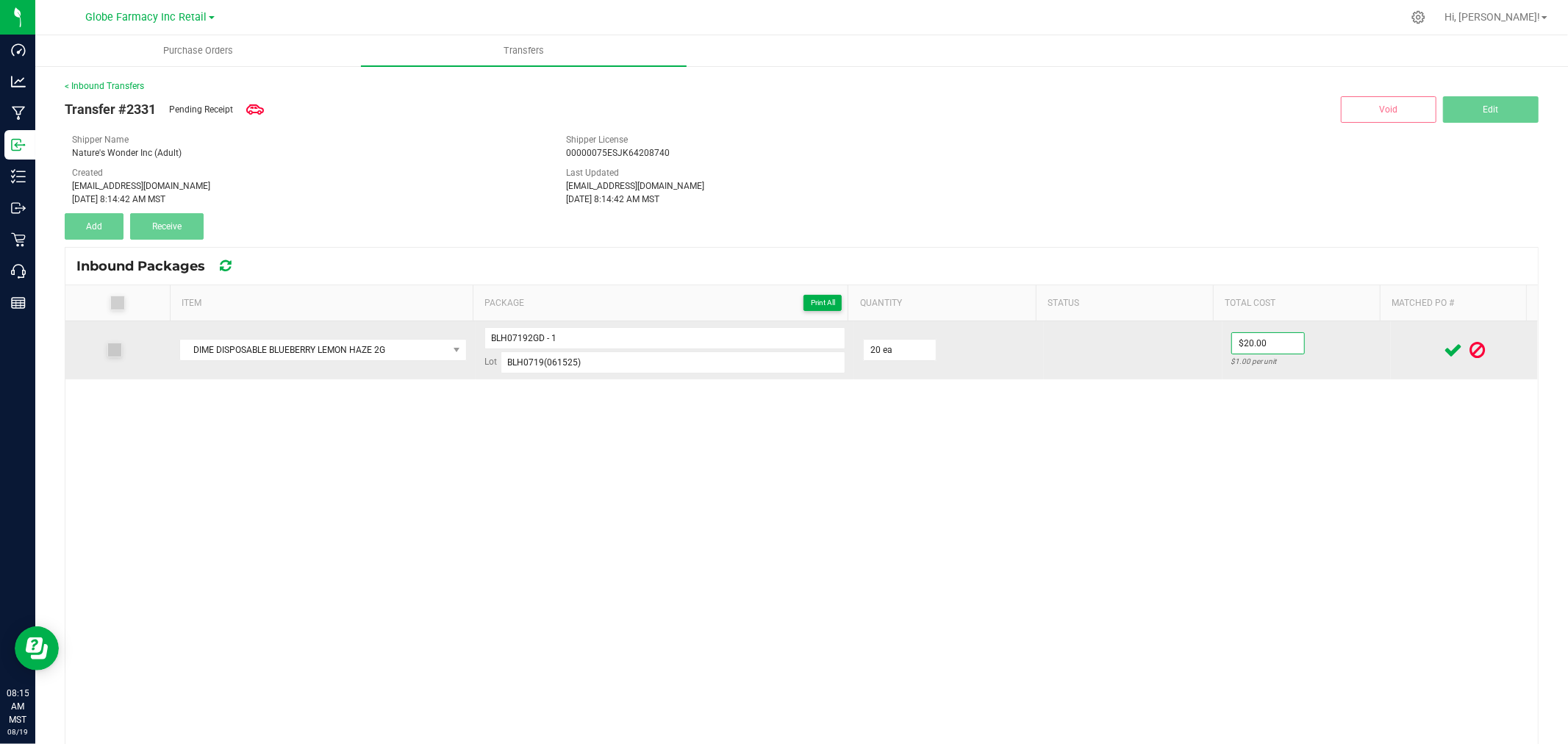
click at [1367, 361] on tr "DIME DISPOSABLE BLUEBERRY LEMON HAZE 2G BLH07192GD - 1 Lot BLH0719(061525) 20 e…" at bounding box center [801, 350] width 1472 height 58
click at [1444, 348] on icon at bounding box center [1452, 350] width 18 height 18
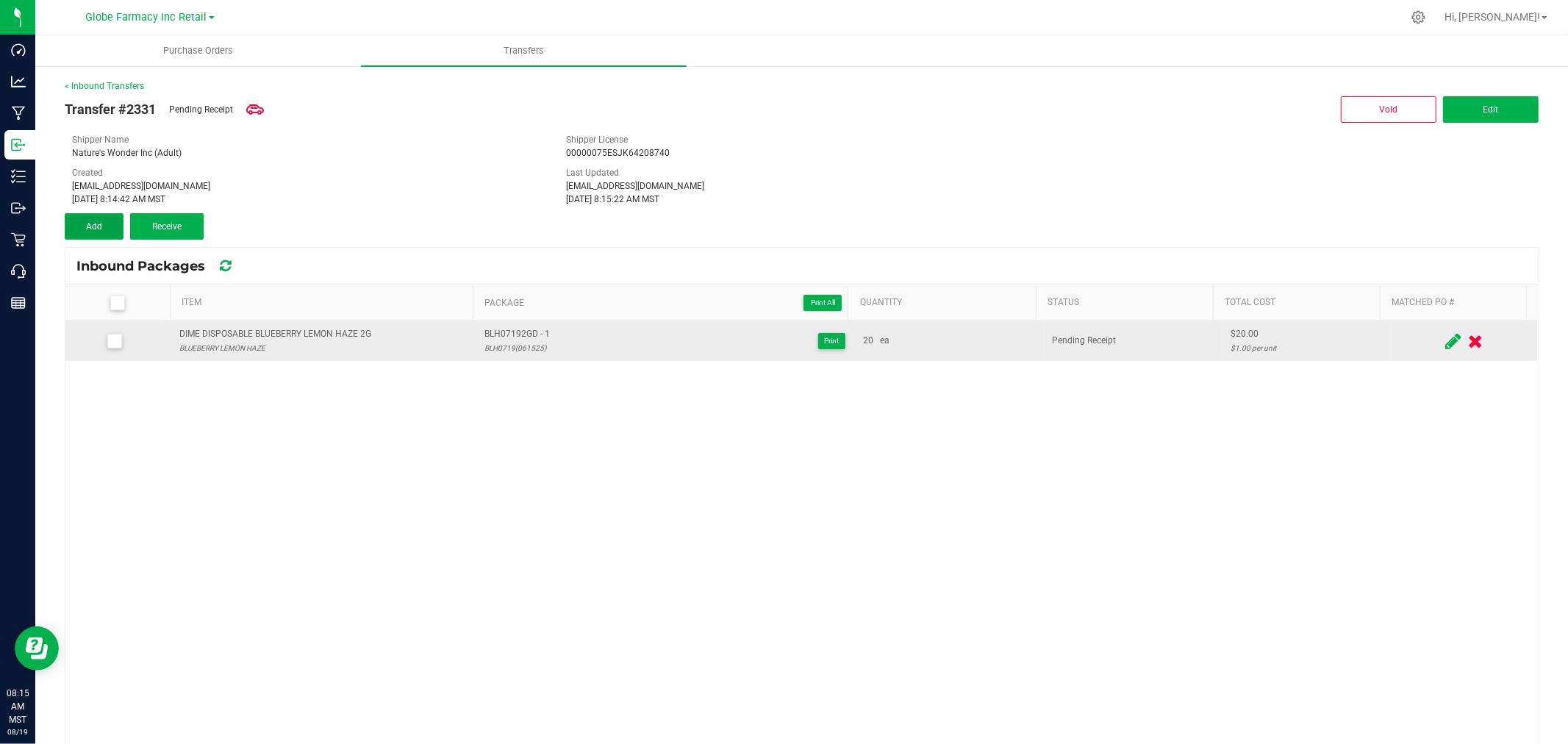
click at [94, 216] on button "Add" at bounding box center [94, 226] width 59 height 27
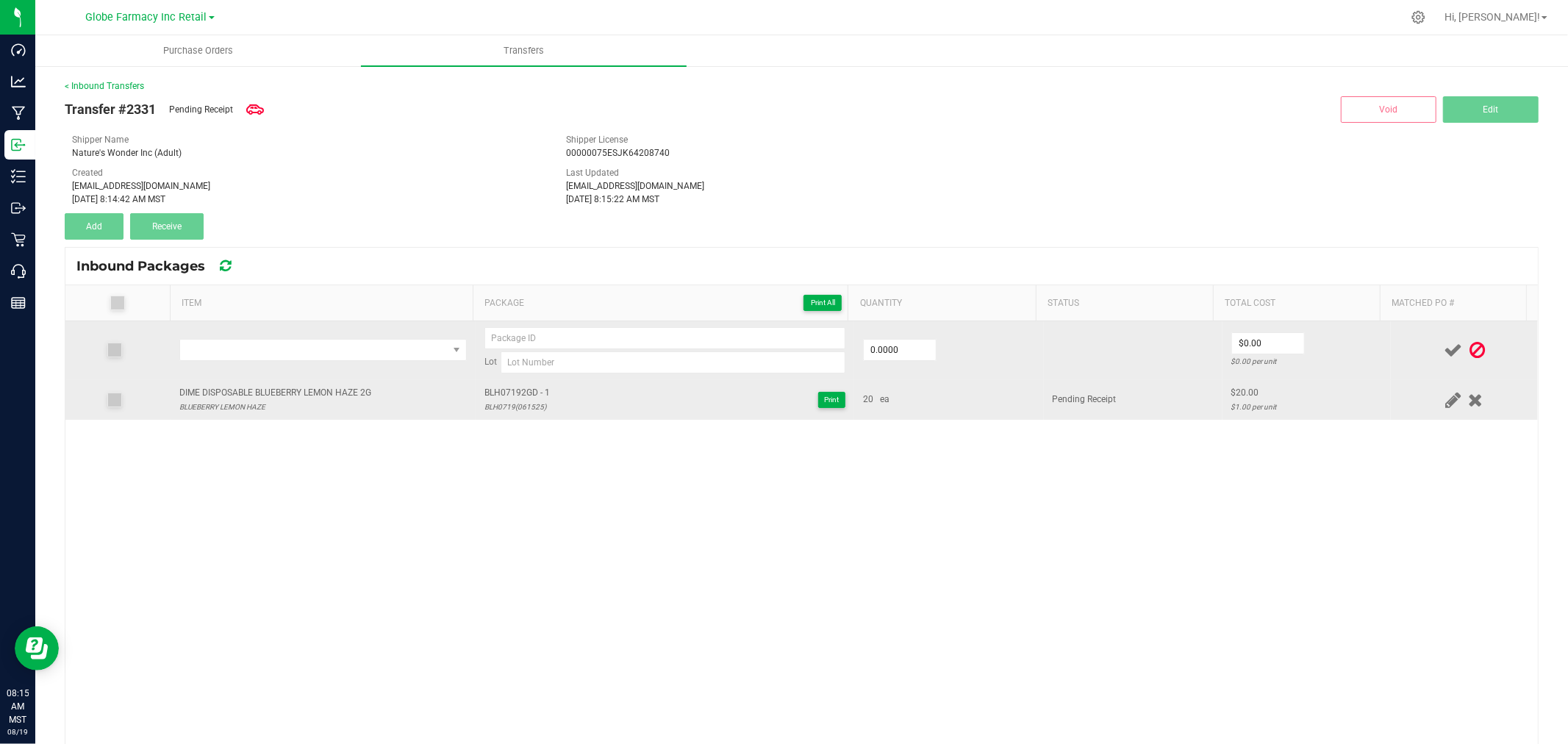
click at [275, 387] on div "DIME DISPOSABLE BLUEBERRY LEMON HAZE 2G" at bounding box center [276, 392] width 192 height 14
copy div "DIME DISPOSABLE BLUEBERRY LEMON HAZE 2G"
click at [287, 358] on span "NO DATA FOUND" at bounding box center [315, 350] width 268 height 21
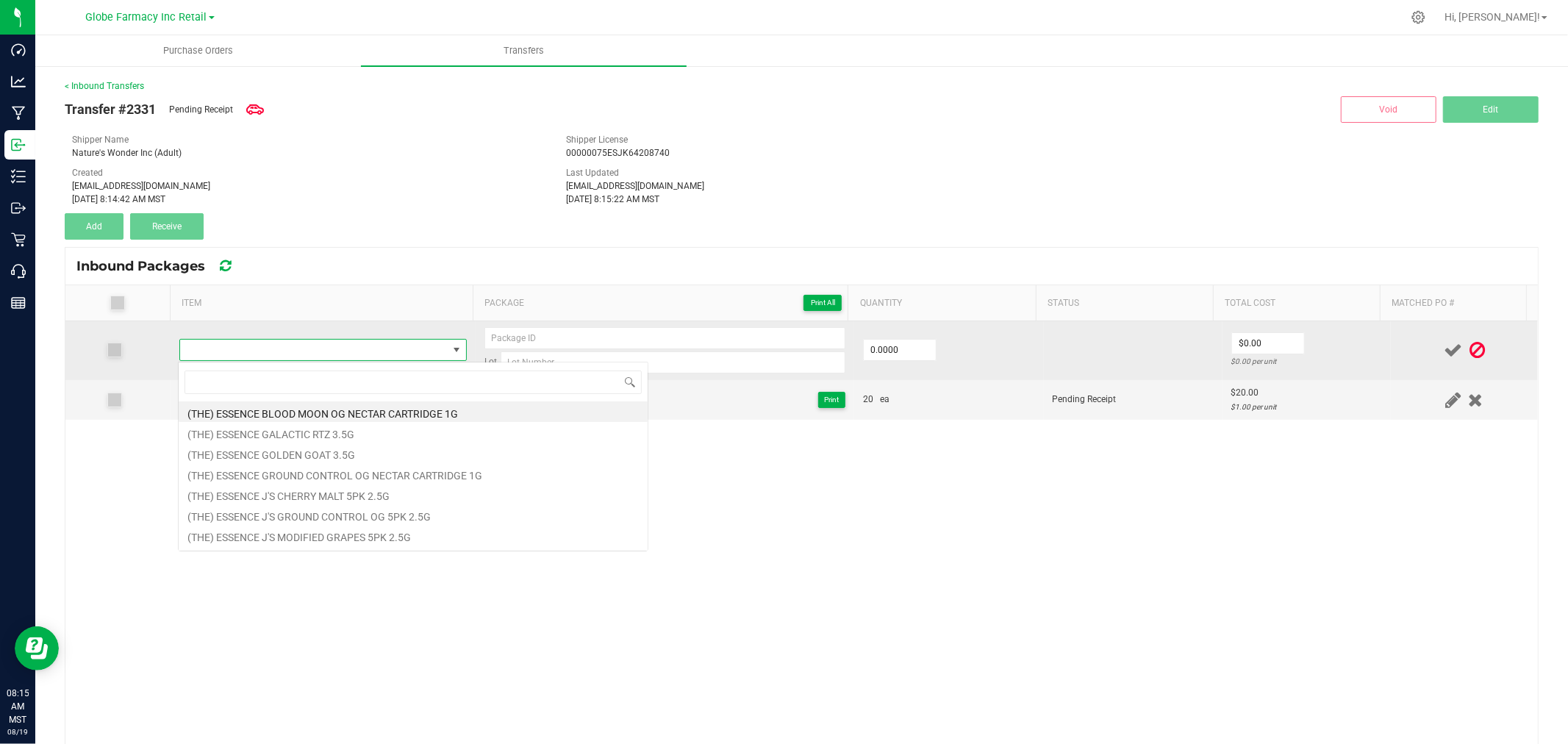
type input "DIME DISPOSABLE BLUEBERRY LEMON HAZE 2G"
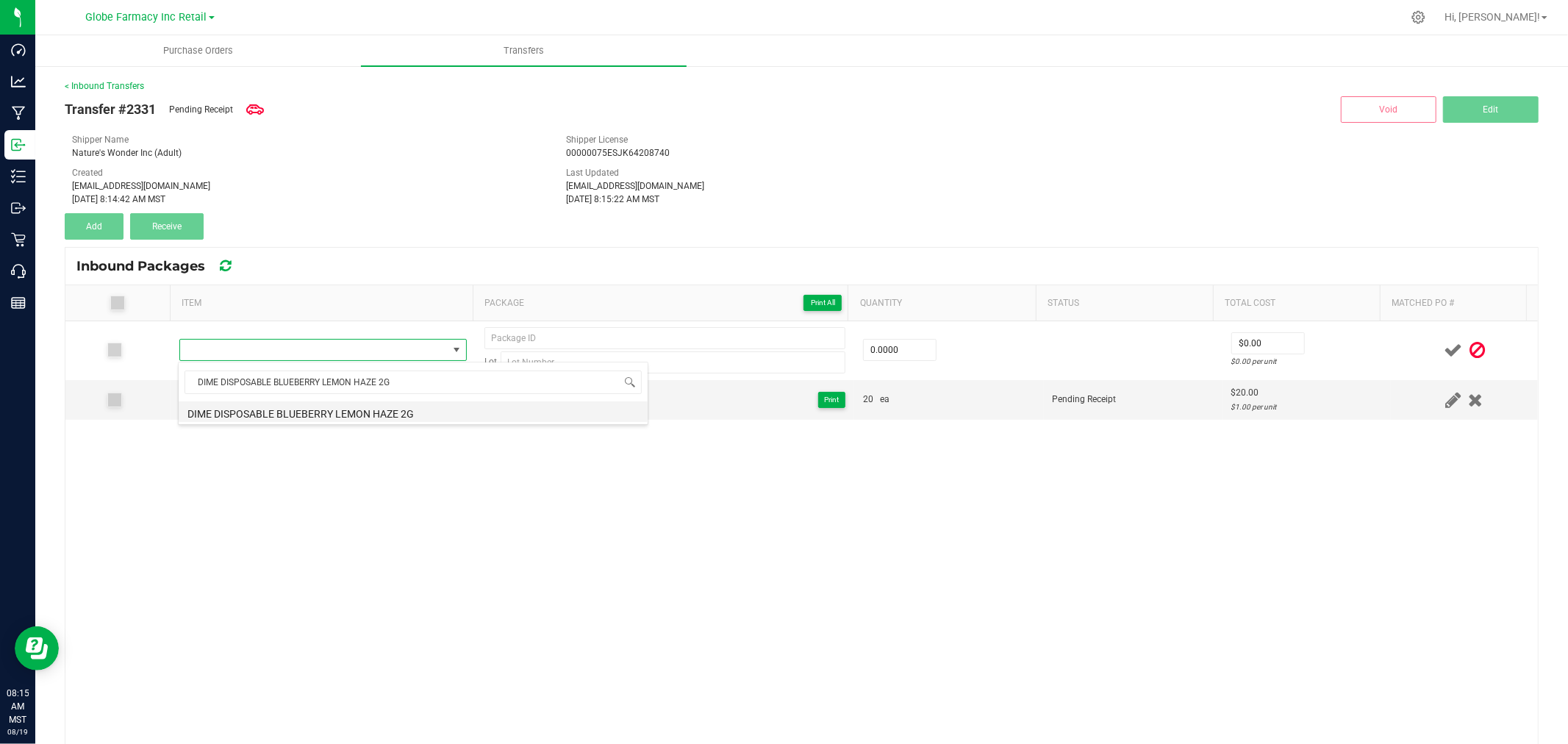
click at [397, 414] on li "DIME DISPOSABLE BLUEBERRY LEMON HAZE 2G" at bounding box center [413, 411] width 469 height 21
type input "0 ea"
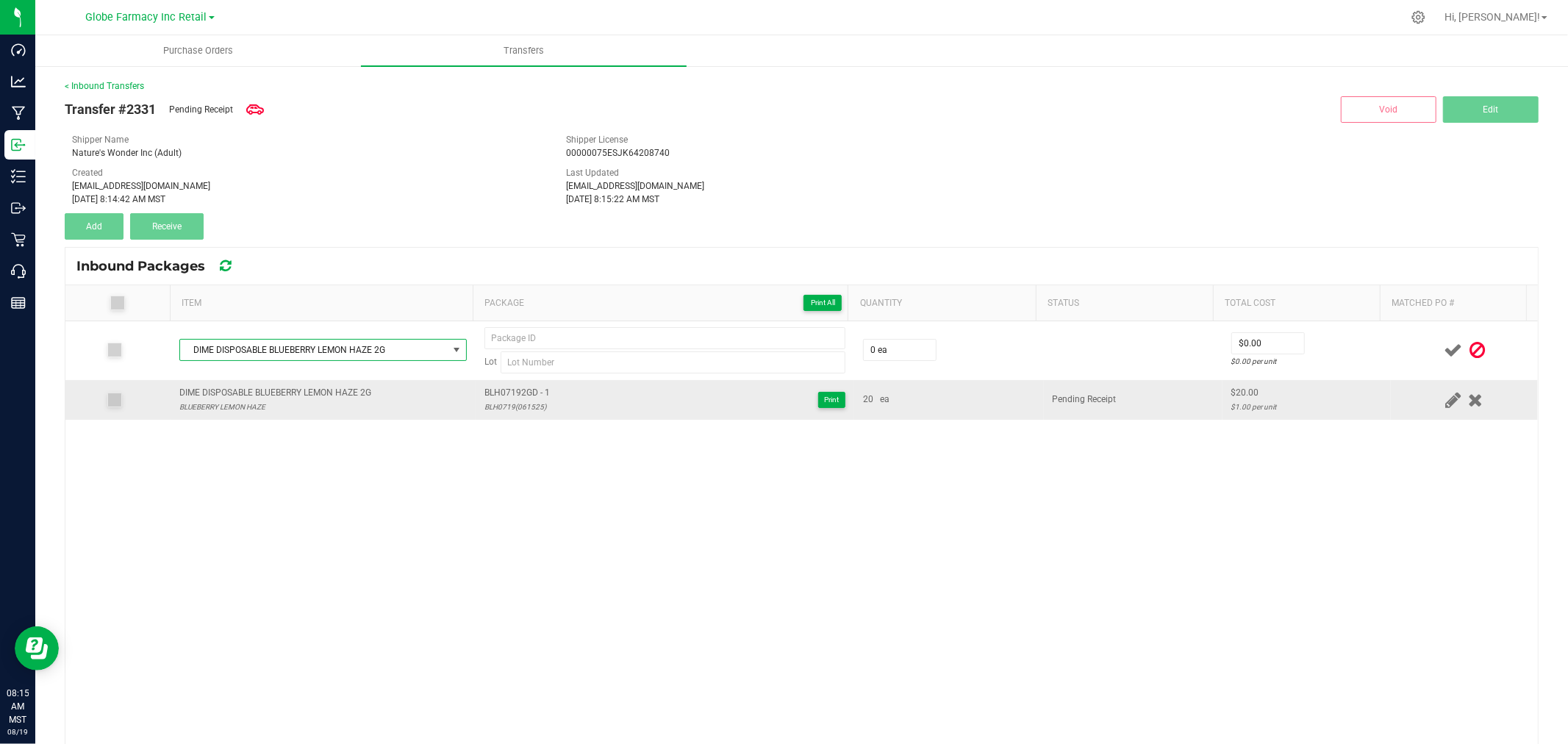
click at [534, 401] on div "BLH0719(061525)" at bounding box center [517, 407] width 66 height 14
copy div "BLH0719(061525)"
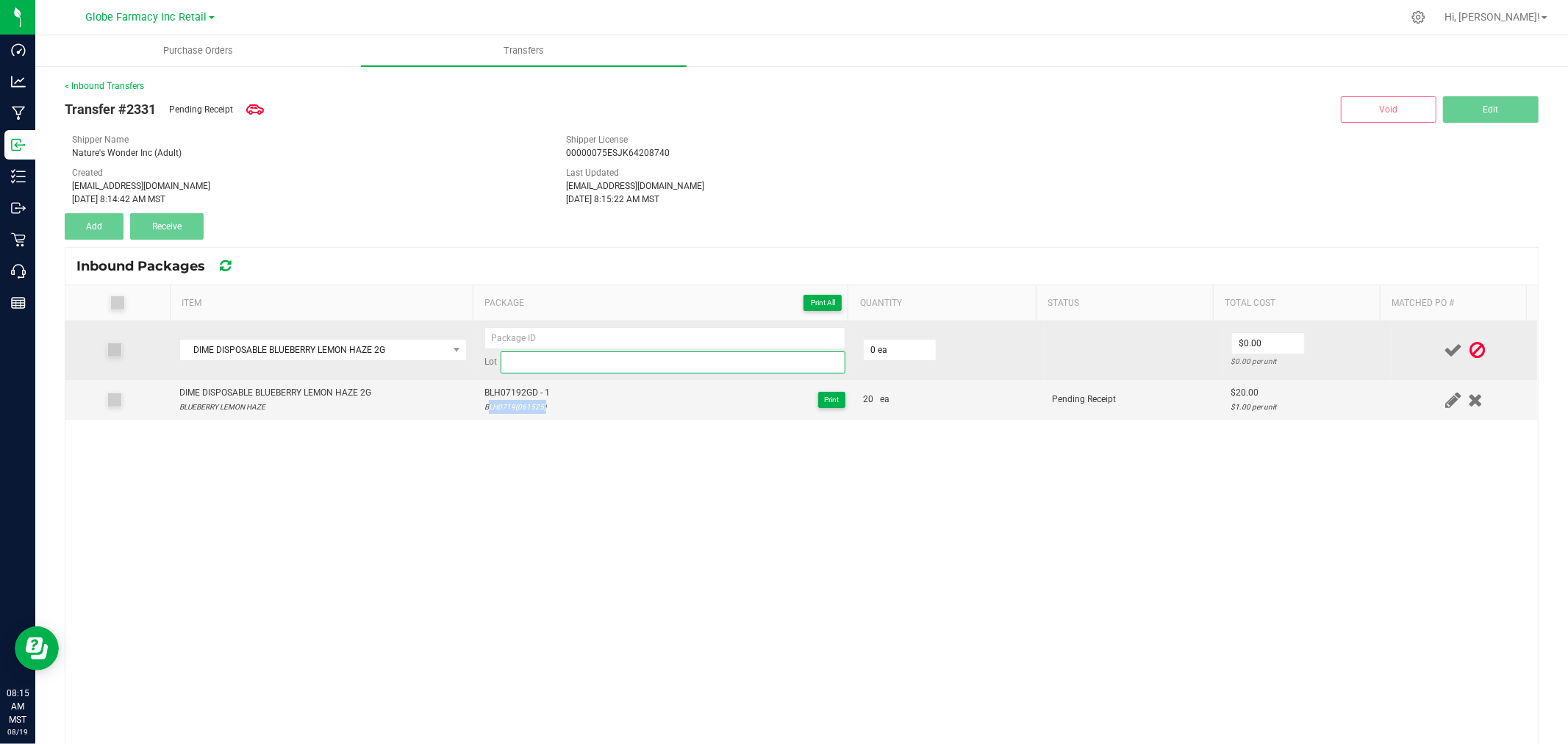
click at [553, 368] on input at bounding box center [673, 362] width 345 height 22
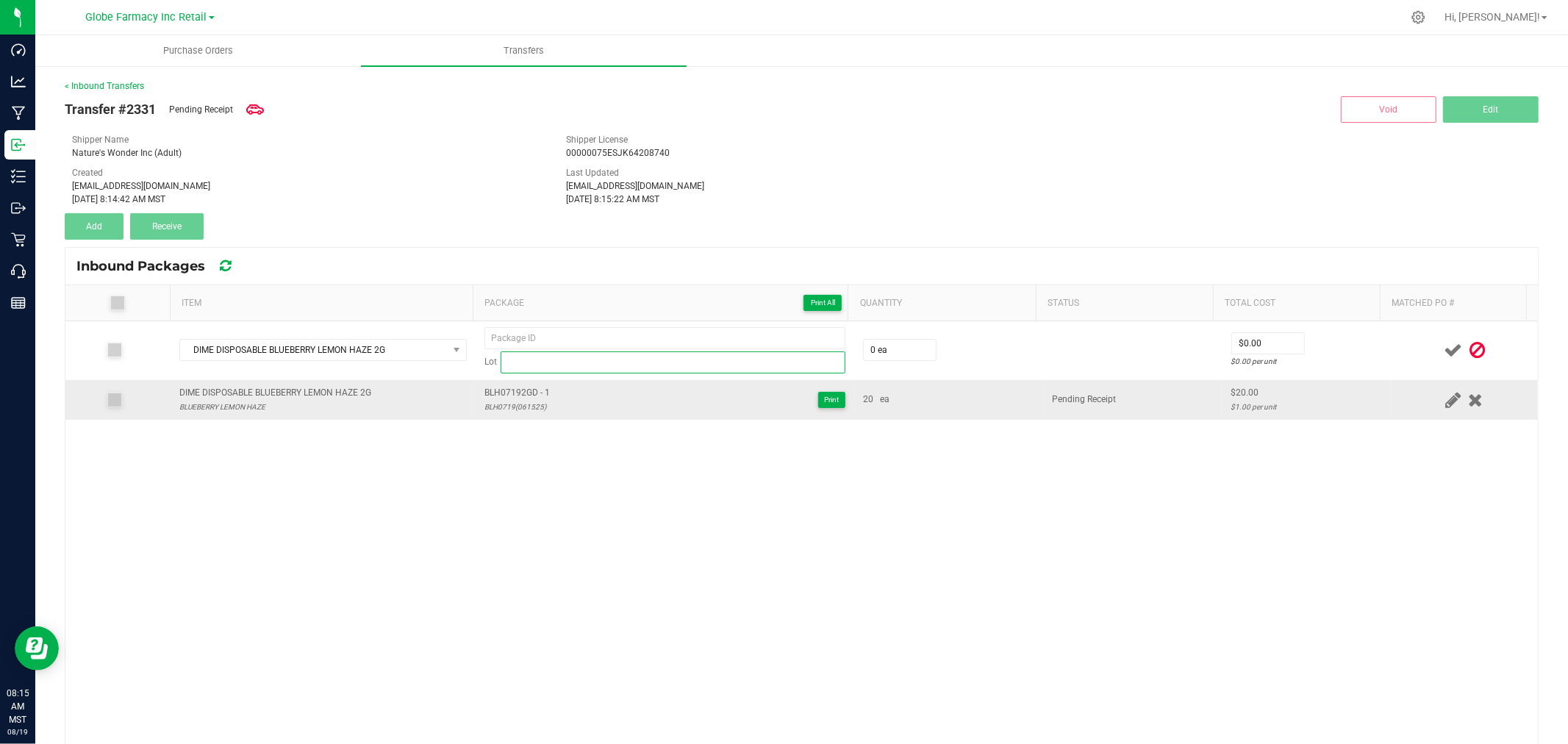
paste input "BLH0719(061525)"
type input "BLH0719(061525)"
click at [512, 390] on span "BLH07192GD - 1" at bounding box center [517, 392] width 66 height 14
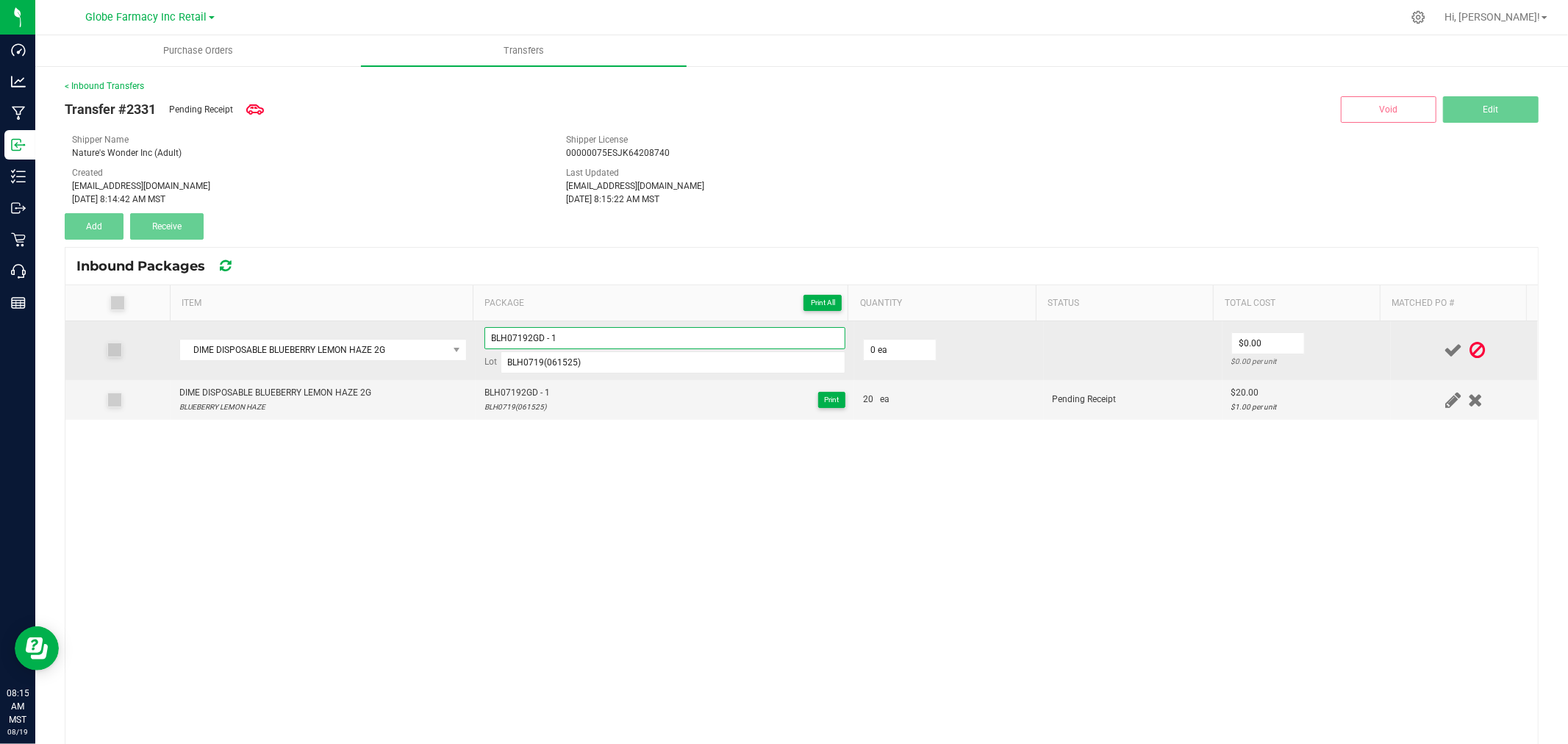
click at [602, 341] on input "BLH07192GD - 1" at bounding box center [665, 337] width 361 height 22
type input "BLH07192GD - 2"
click at [915, 347] on input "0" at bounding box center [900, 350] width 72 height 21
type input "20 ea"
type input "$20.00"
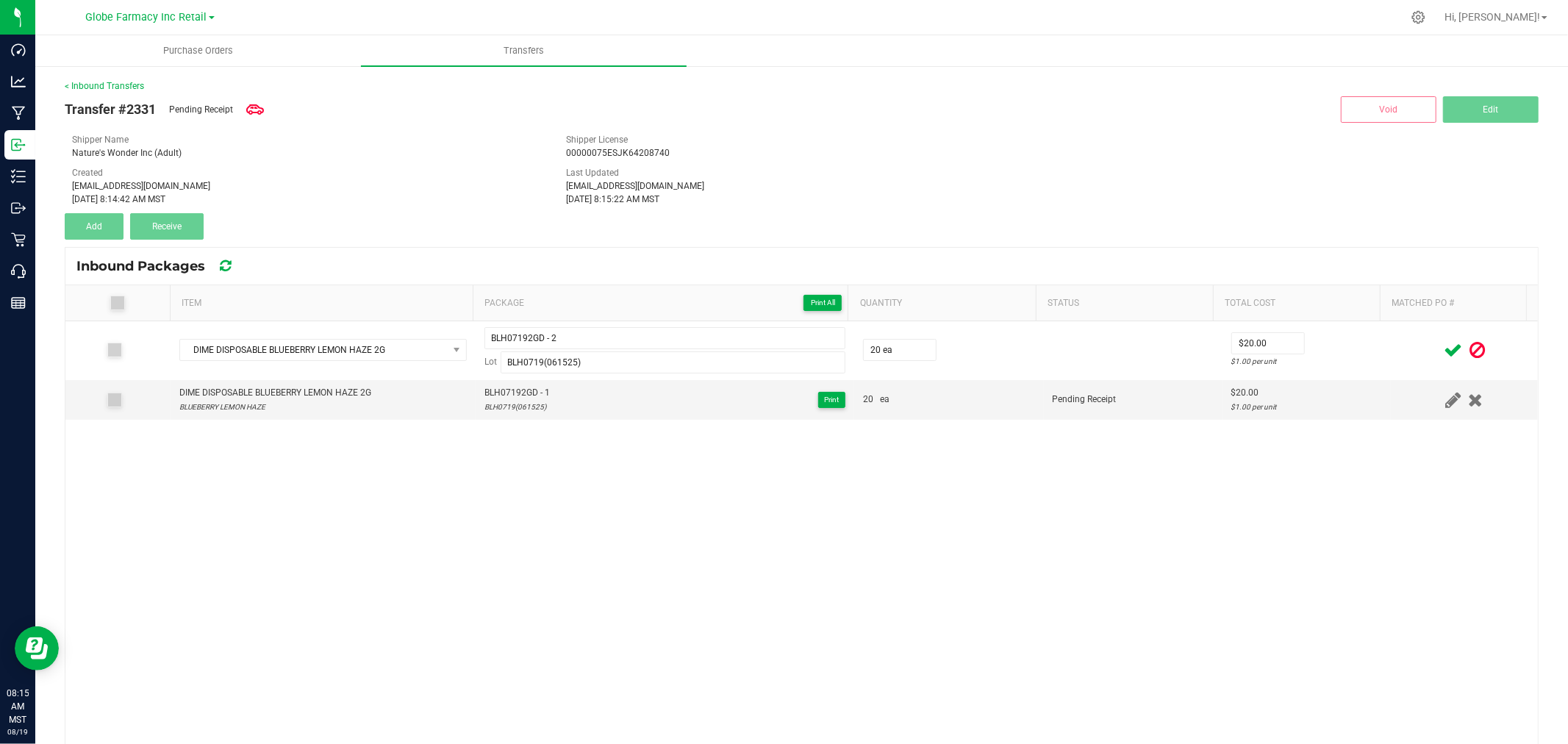
drag, startPoint x: 1378, startPoint y: 363, endPoint x: 1417, endPoint y: 353, distance: 40.3
click at [1391, 362] on td at bounding box center [1464, 351] width 147 height 59
click at [1444, 349] on icon at bounding box center [1452, 350] width 18 height 18
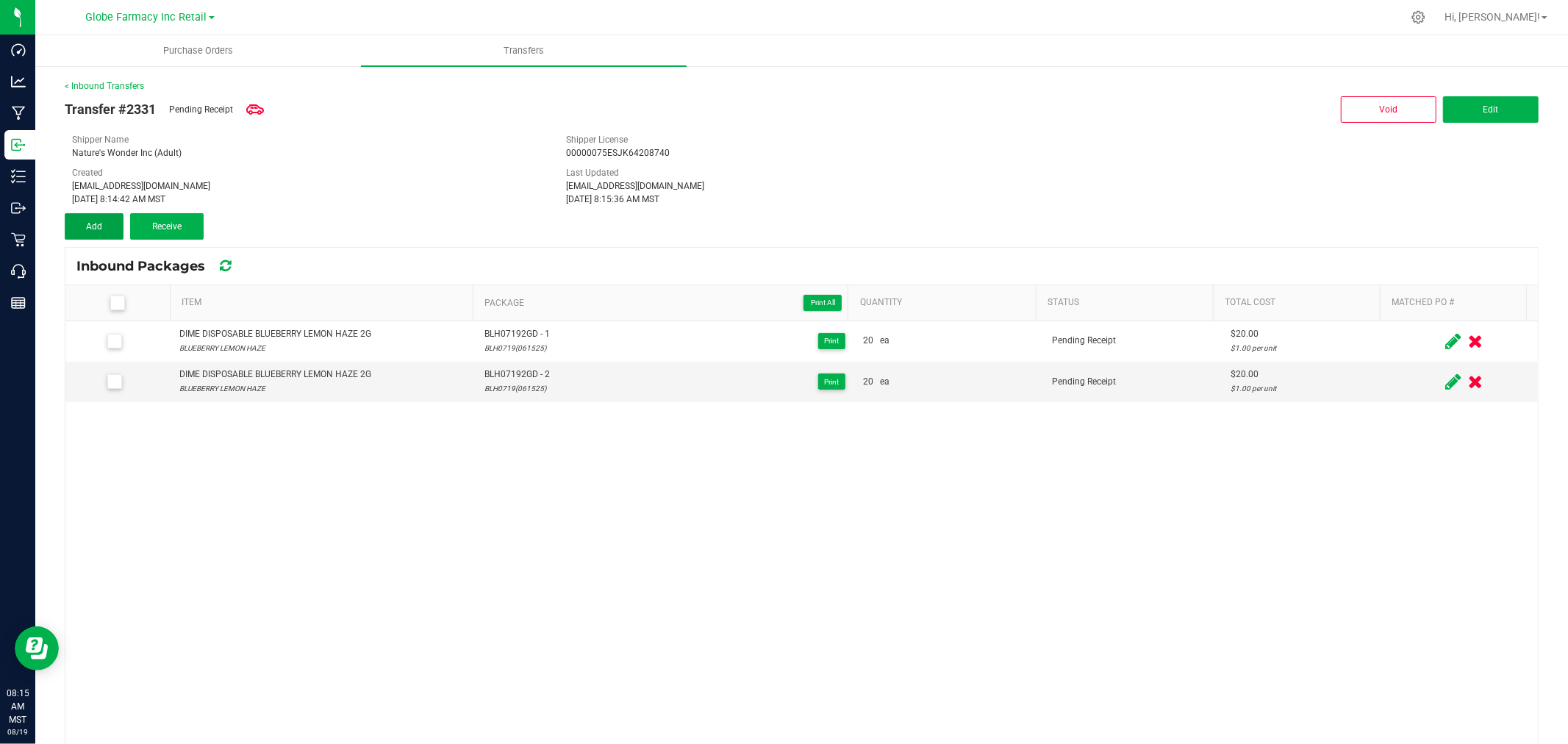
drag, startPoint x: 110, startPoint y: 222, endPoint x: 123, endPoint y: 240, distance: 22.2
click at [110, 222] on button "Add" at bounding box center [94, 226] width 59 height 27
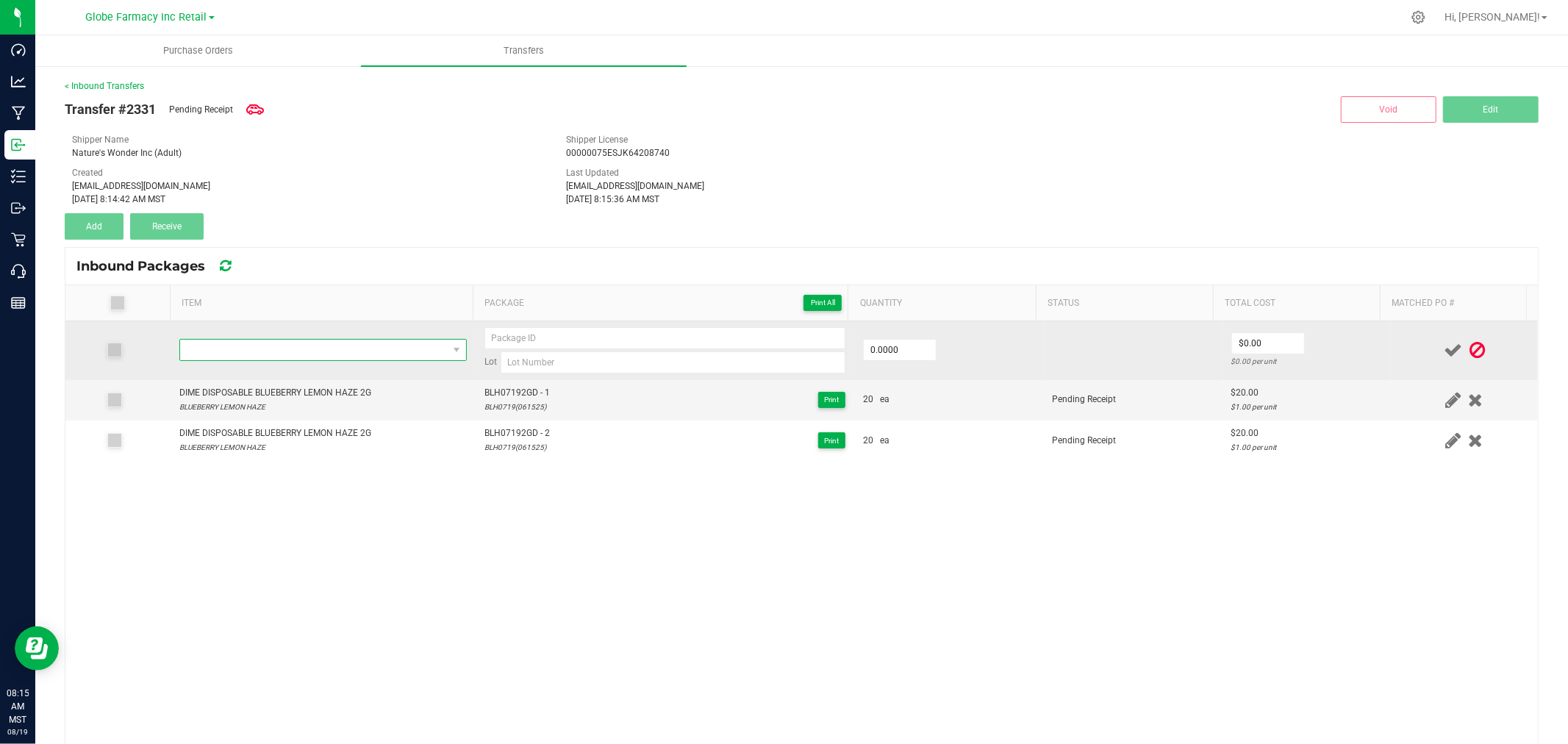
click at [299, 347] on span "NO DATA FOUND" at bounding box center [315, 350] width 268 height 21
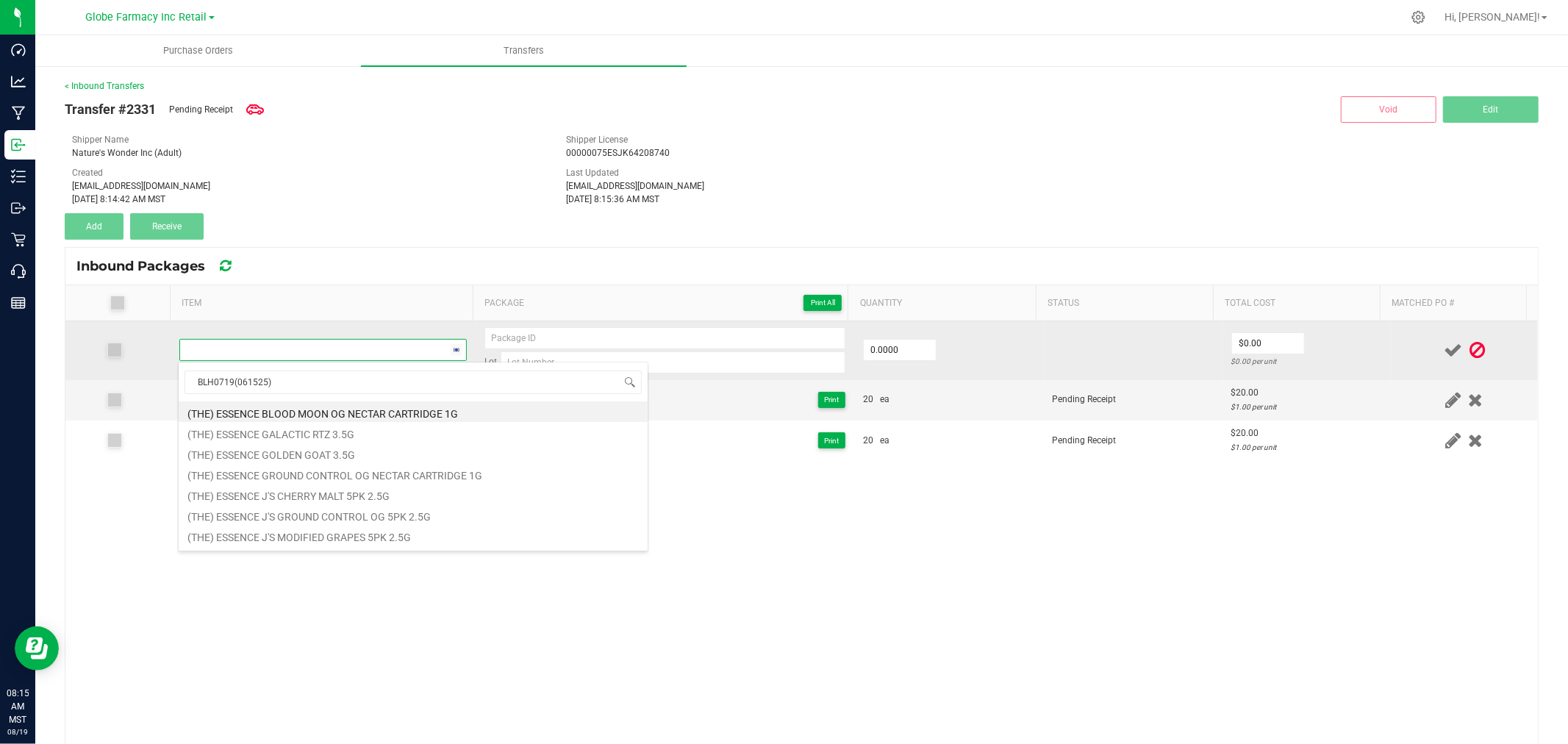
type input "BLH0719(061525)"
click at [301, 347] on span at bounding box center [315, 350] width 268 height 21
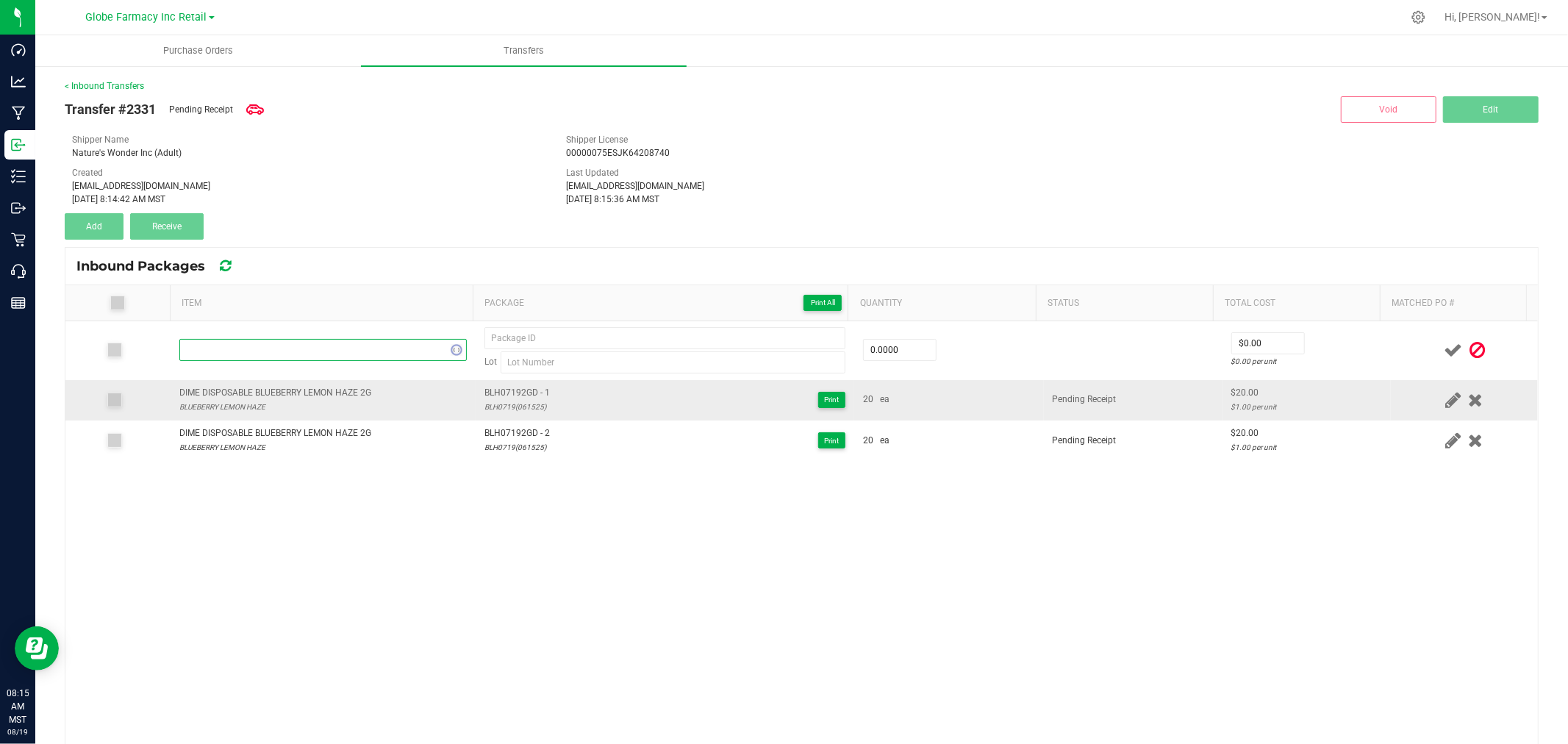
click at [299, 398] on div "DIME DISPOSABLE BLUEBERRY LEMON HAZE 2G" at bounding box center [276, 392] width 192 height 14
copy div "DIME DISPOSABLE BLUEBERRY LEMON HAZE 2G"
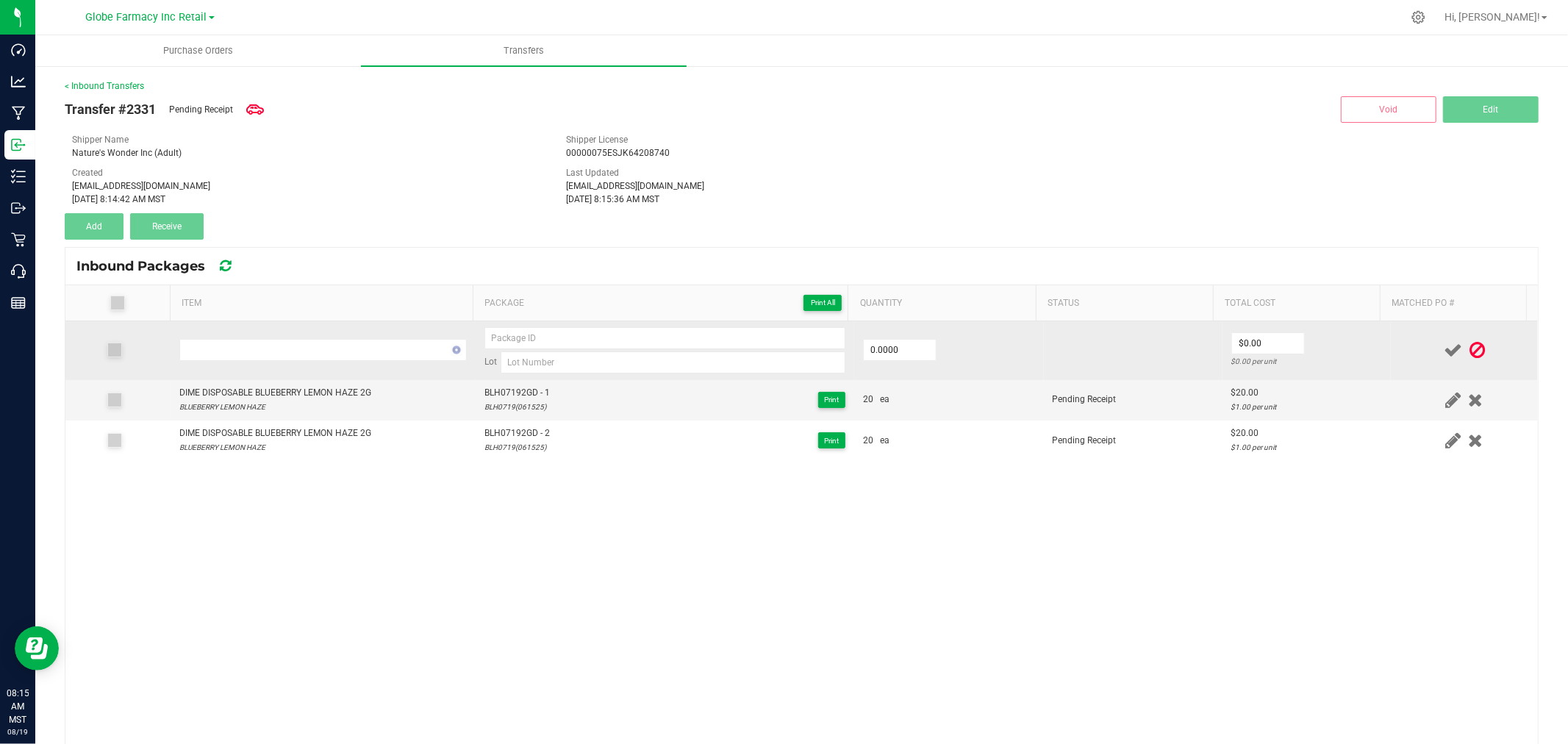
click at [291, 369] on td at bounding box center [322, 351] width 305 height 59
click at [296, 353] on span "NO DATA FOUND" at bounding box center [315, 350] width 268 height 21
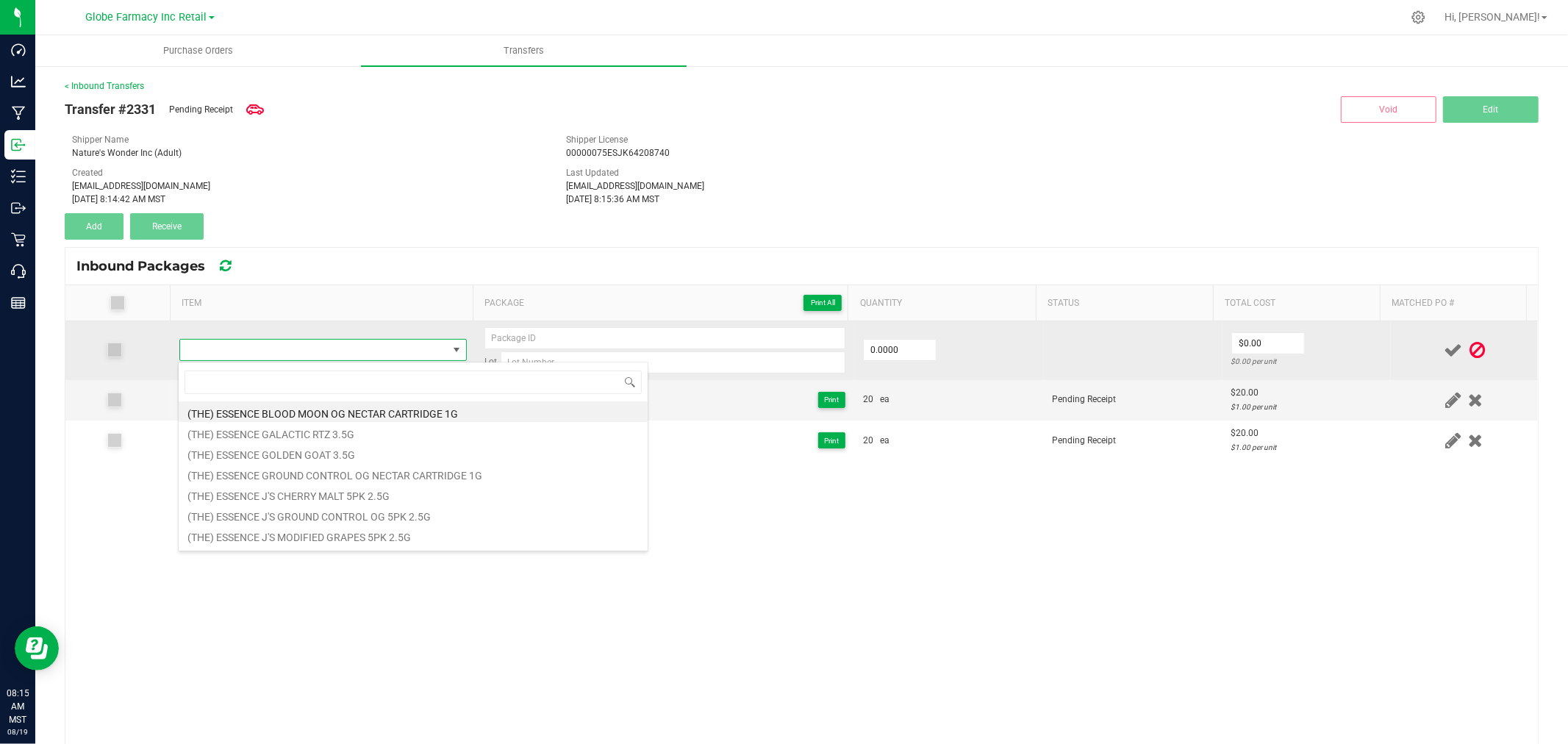
type input "DIME DISPOSABLE BLUEBERRY LEMON HAZE 2G"
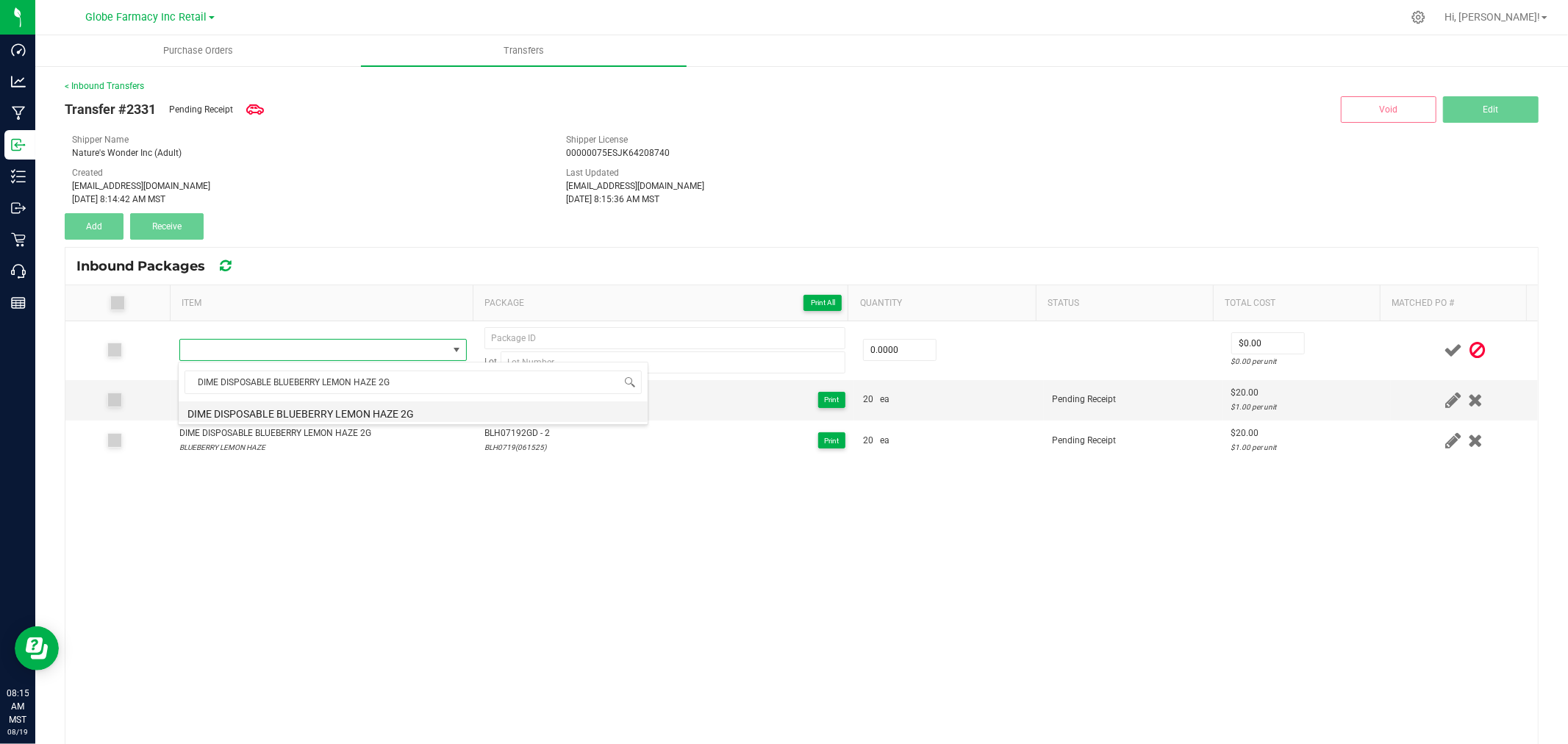
click at [391, 416] on li "DIME DISPOSABLE BLUEBERRY LEMON HAZE 2G" at bounding box center [413, 411] width 469 height 21
type input "0 ea"
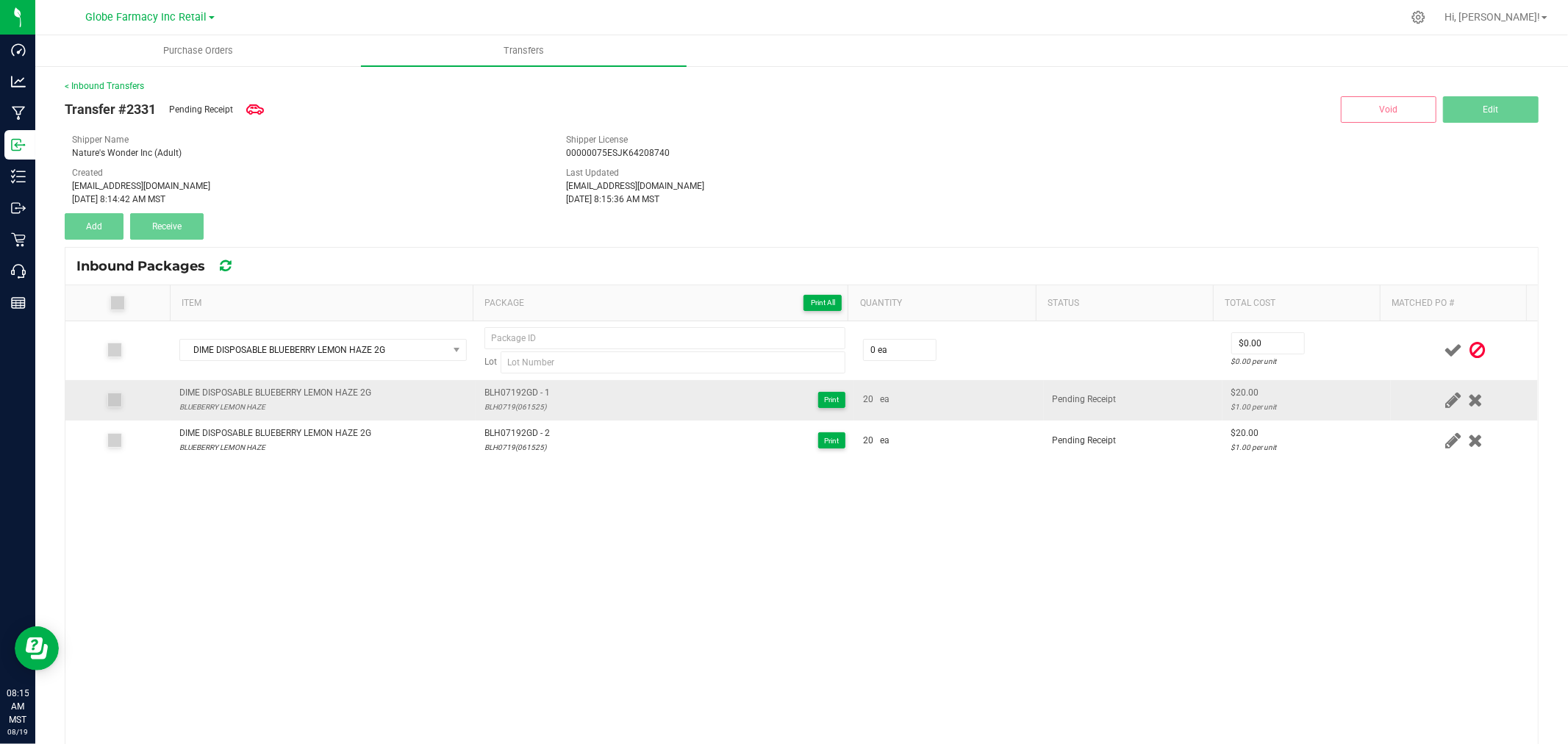
click at [540, 393] on span "BLH07192GD - 1" at bounding box center [517, 392] width 66 height 14
click at [540, 392] on span "BLH07192GD - 1" at bounding box center [517, 392] width 66 height 14
click at [522, 387] on span "BLH07192GD - 1" at bounding box center [517, 392] width 66 height 14
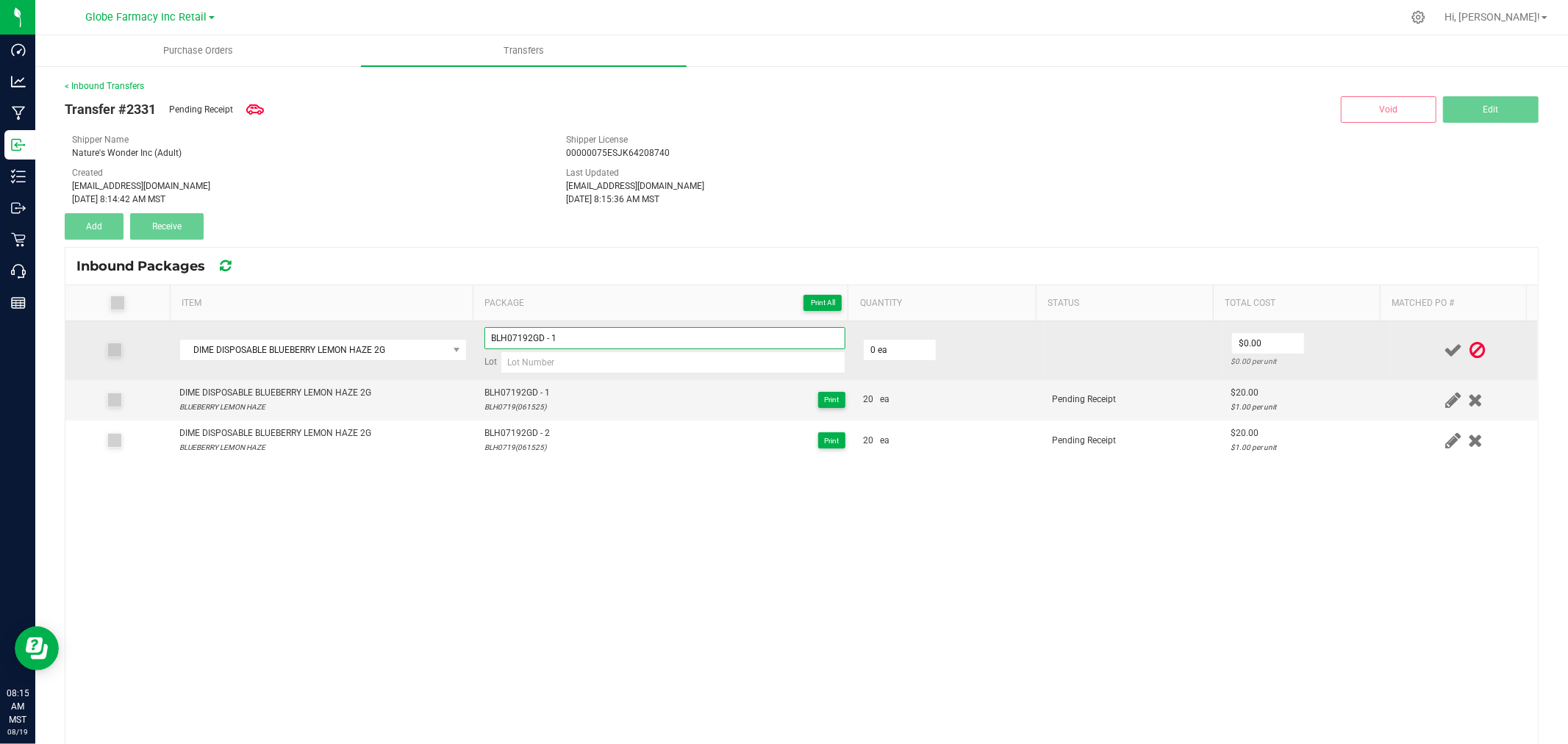
click at [598, 334] on input "BLH07192GD - 1" at bounding box center [665, 337] width 361 height 22
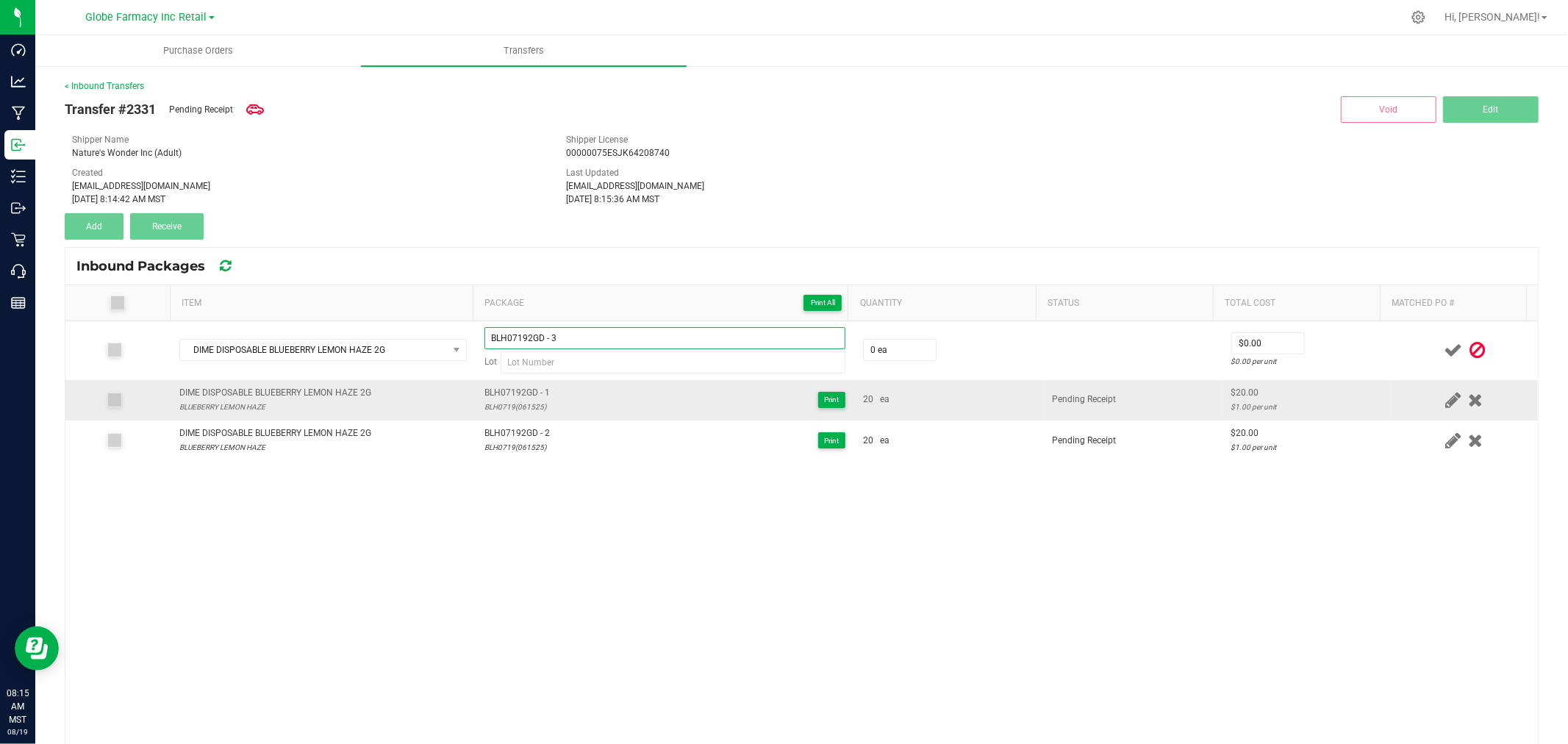
type input "BLH07192GD - 3"
click at [511, 410] on div "BLH0719(061525)" at bounding box center [517, 407] width 66 height 14
click at [511, 411] on div "BLH0719(061525)" at bounding box center [517, 407] width 66 height 14
click at [511, 412] on div "BLH0719(061525)" at bounding box center [517, 407] width 66 height 14
click at [498, 406] on div "BLH0719(061525)" at bounding box center [517, 407] width 66 height 14
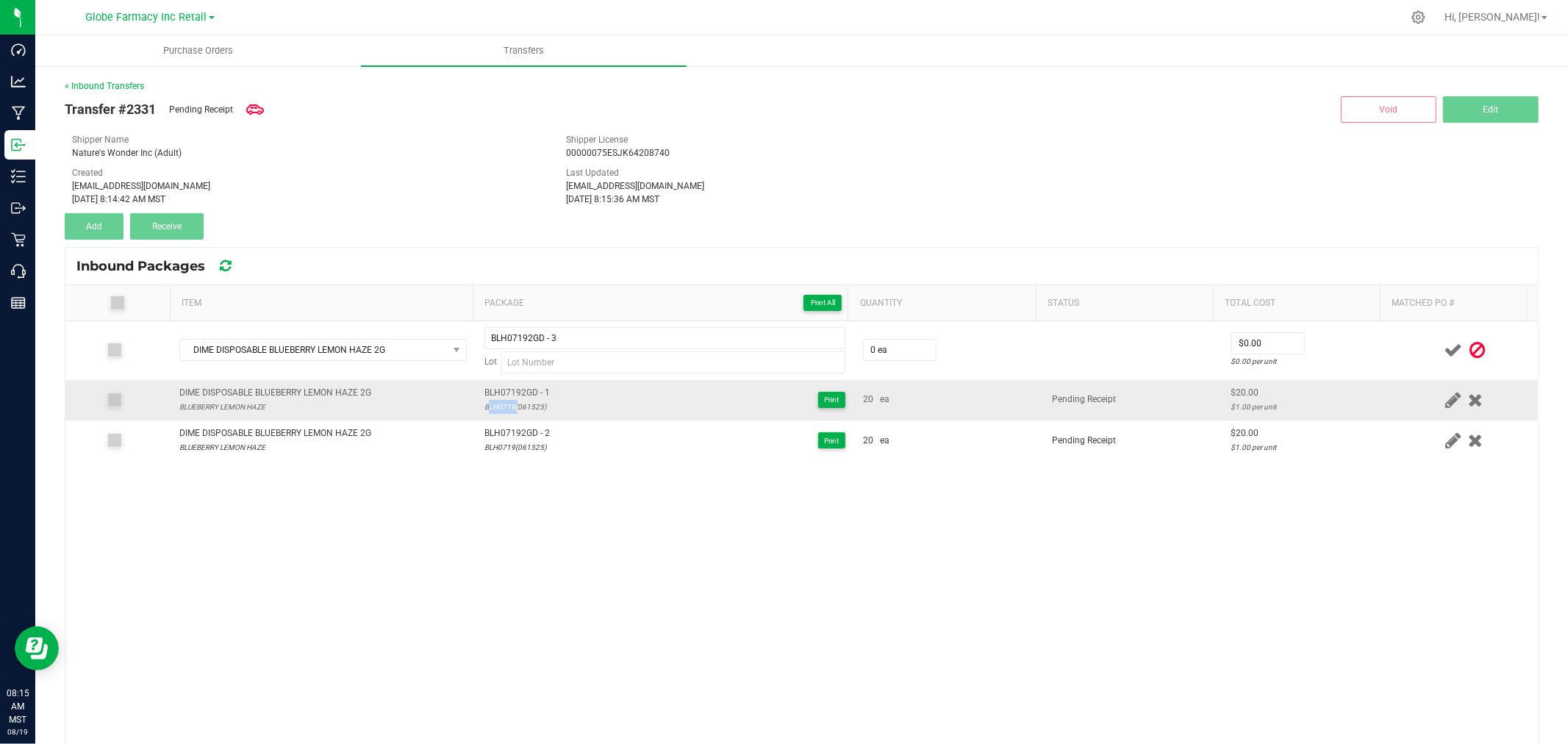
click at [498, 406] on div "BLH0719(061525)" at bounding box center [517, 407] width 66 height 14
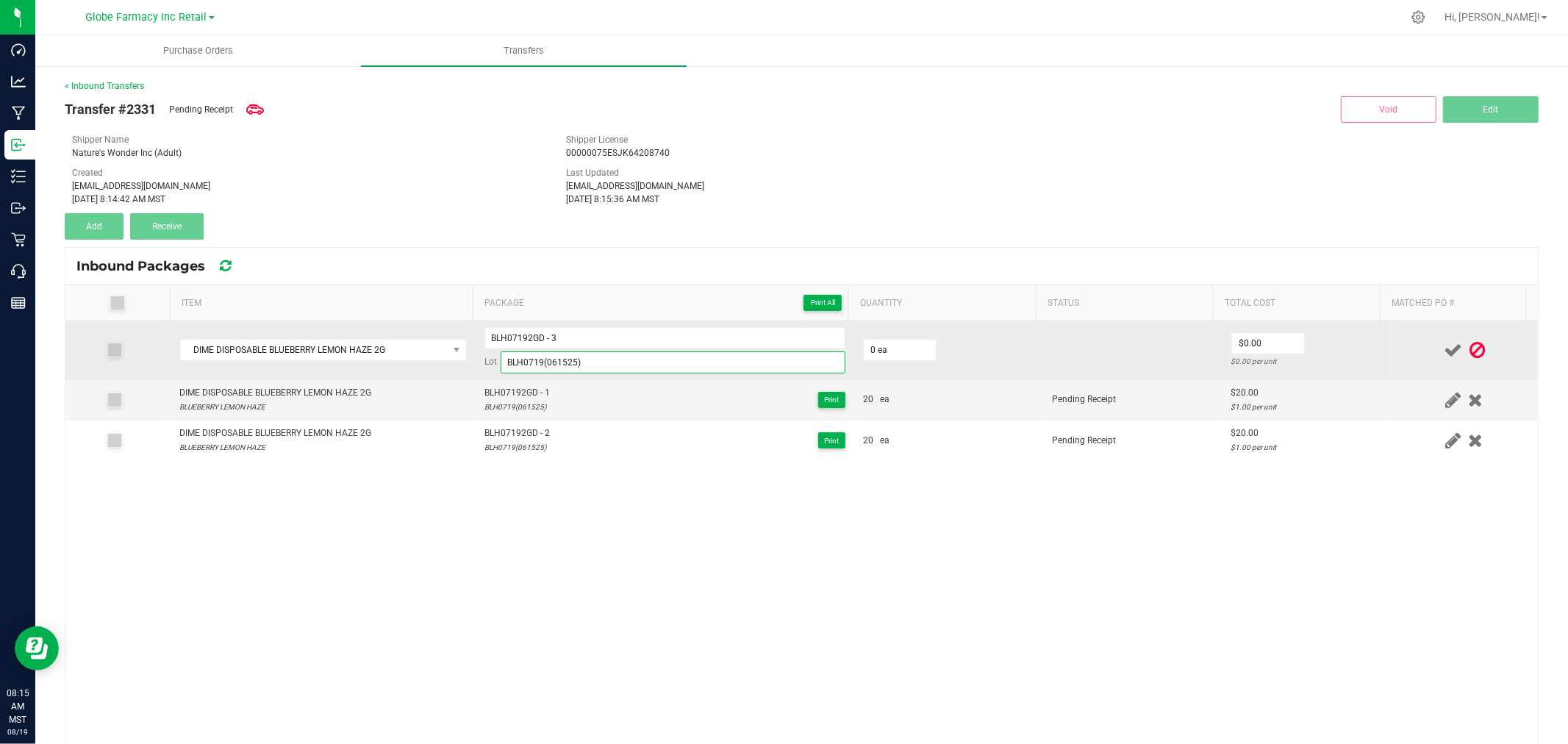
type input "BLH0719(061525)"
click at [888, 334] on td "0 ea" at bounding box center [949, 351] width 190 height 59
click at [880, 346] on input "0" at bounding box center [900, 350] width 72 height 21
type input "20 ea"
type input "$20.00"
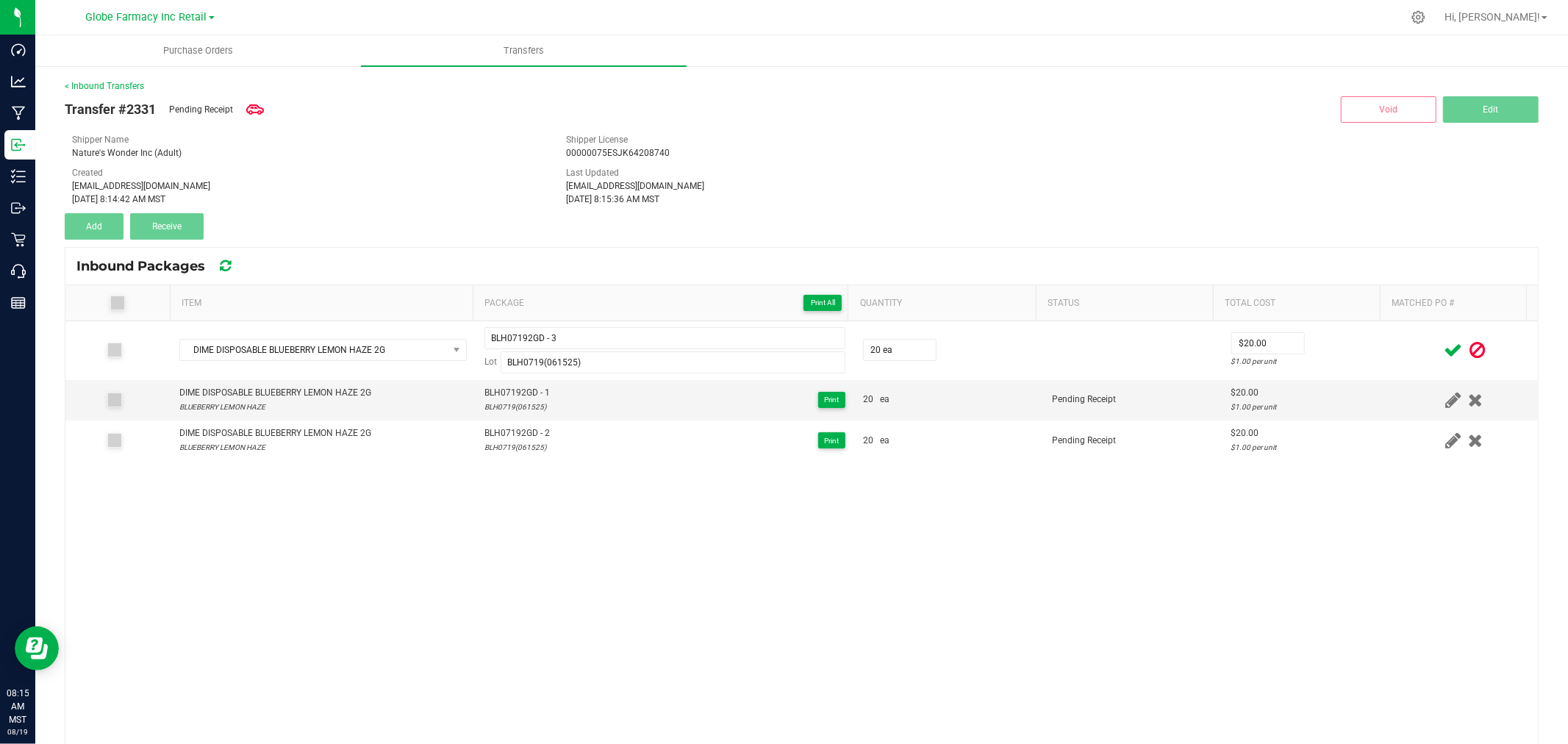
click at [1400, 355] on div at bounding box center [1464, 350] width 129 height 18
drag, startPoint x: 1427, startPoint y: 352, endPoint x: 1419, endPoint y: 348, distance: 8.9
click at [1444, 352] on icon at bounding box center [1452, 350] width 18 height 18
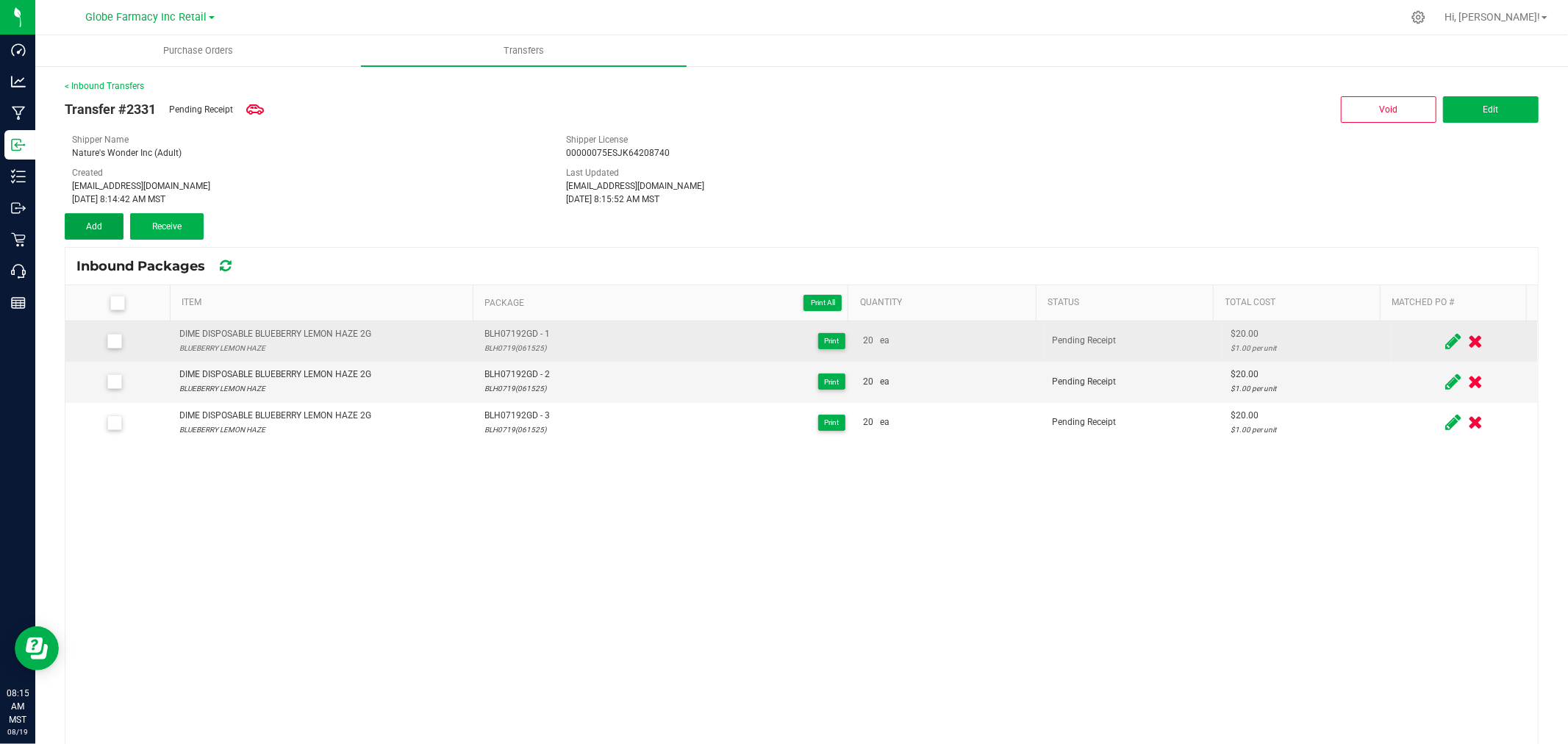
drag, startPoint x: 92, startPoint y: 216, endPoint x: 375, endPoint y: 321, distance: 301.9
click at [92, 216] on button "Add" at bounding box center [94, 226] width 59 height 27
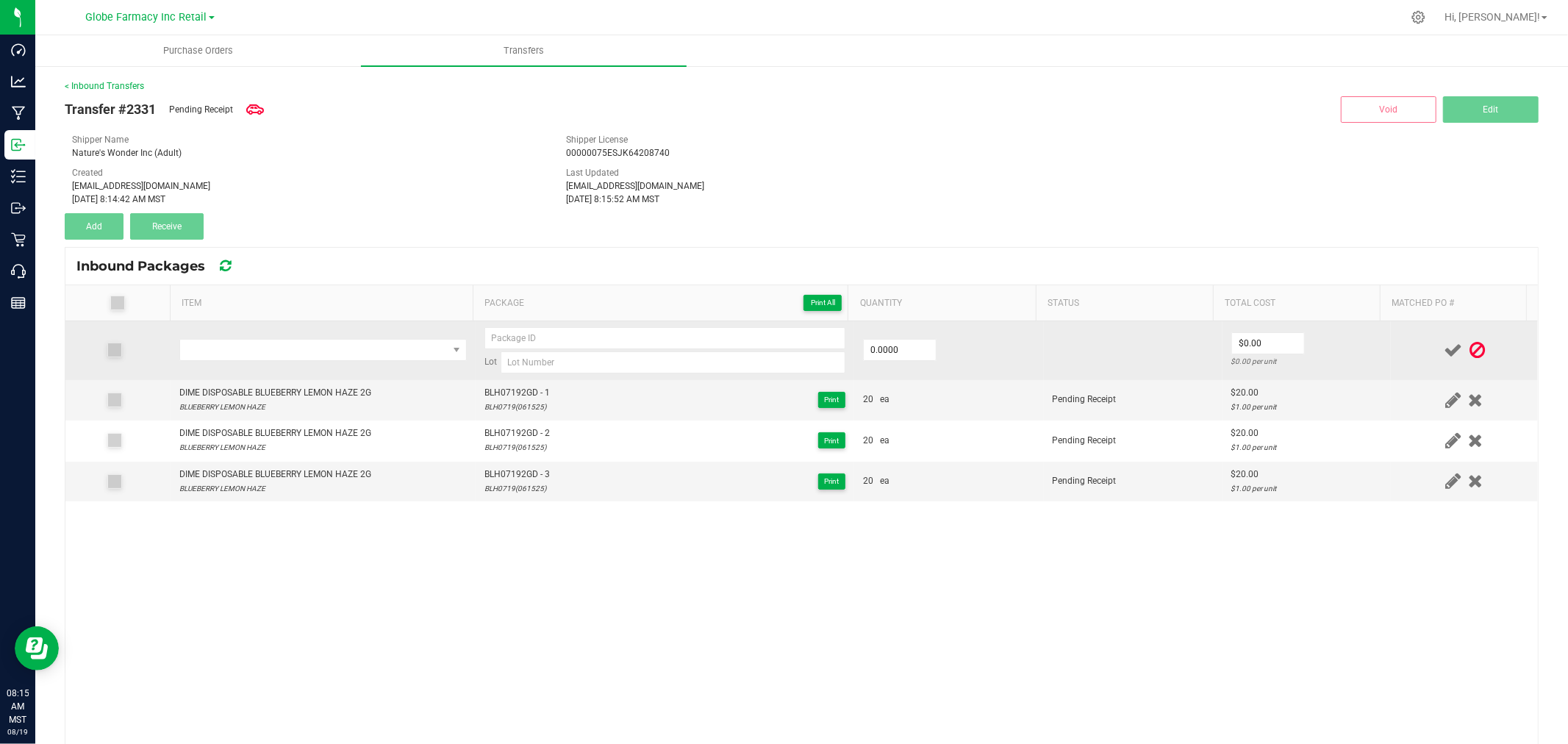
click at [343, 332] on td at bounding box center [322, 351] width 305 height 59
click at [354, 351] on span "NO DATA FOUND" at bounding box center [315, 350] width 268 height 21
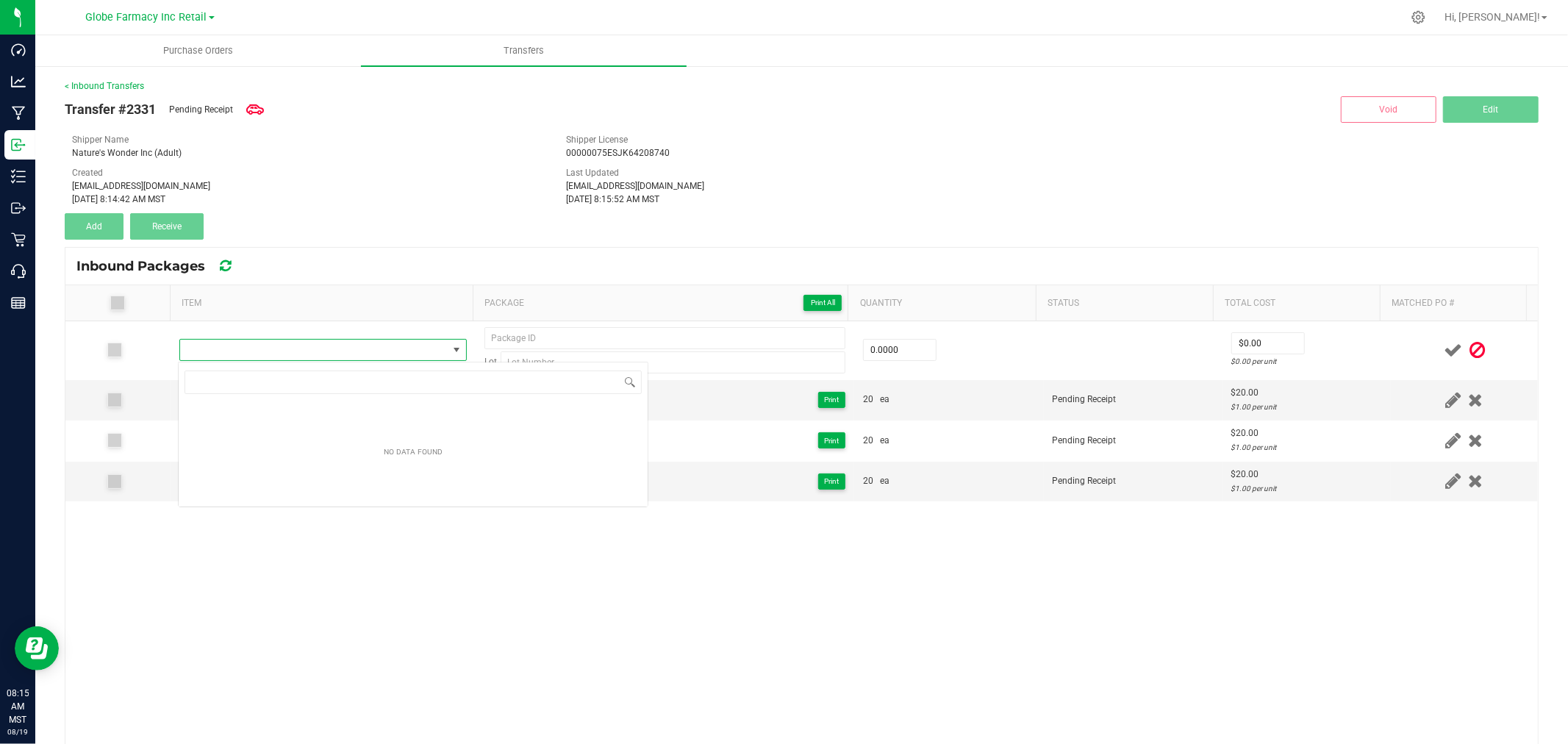
type input "DIME DISPOSABLE BLUEBERRY LEMON HAZE 2G"
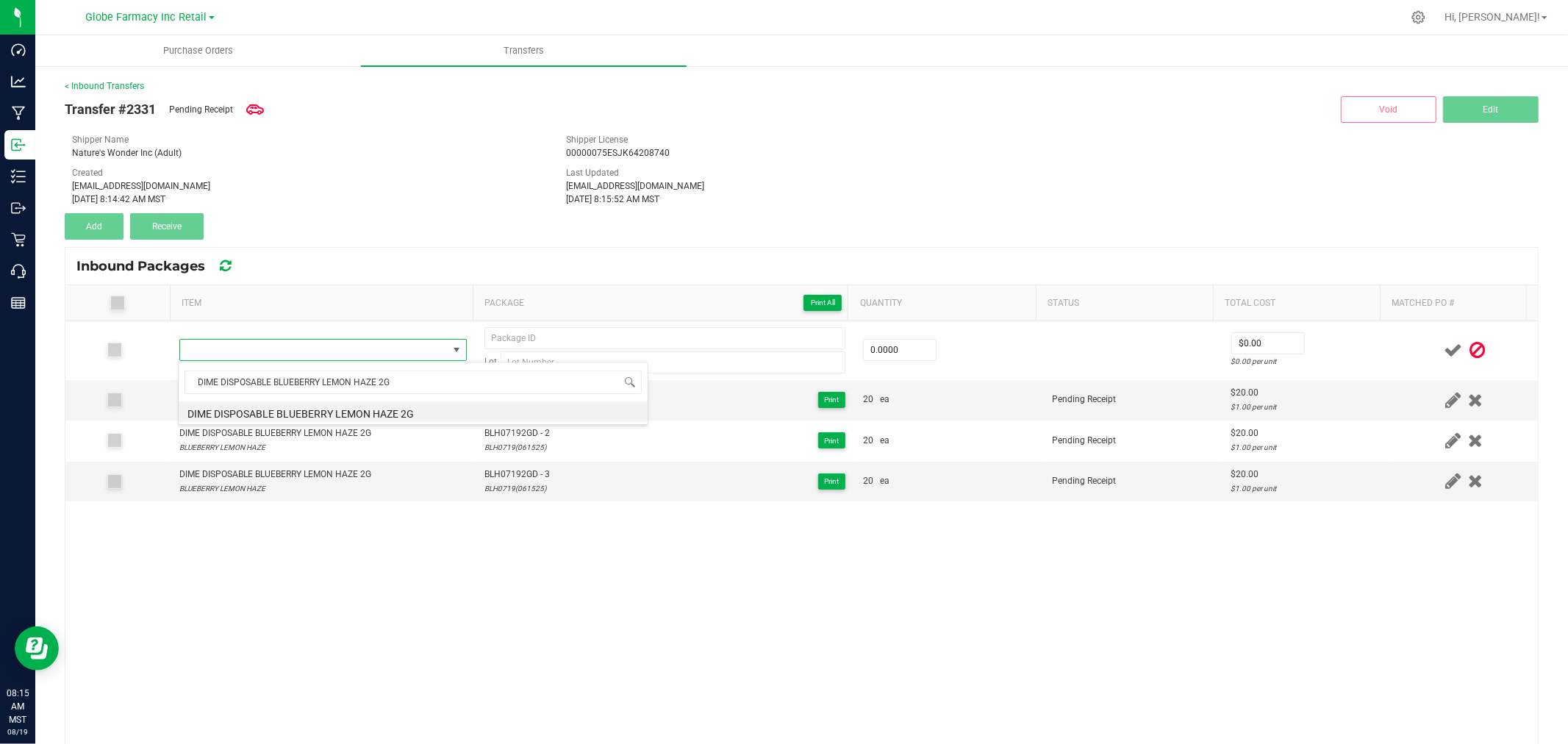
drag, startPoint x: 334, startPoint y: 400, endPoint x: 358, endPoint y: 411, distance: 26.4
click at [336, 411] on li "DIME DISPOSABLE BLUEBERRY LEMON HAZE 2G" at bounding box center [413, 411] width 469 height 21
type input "0 ea"
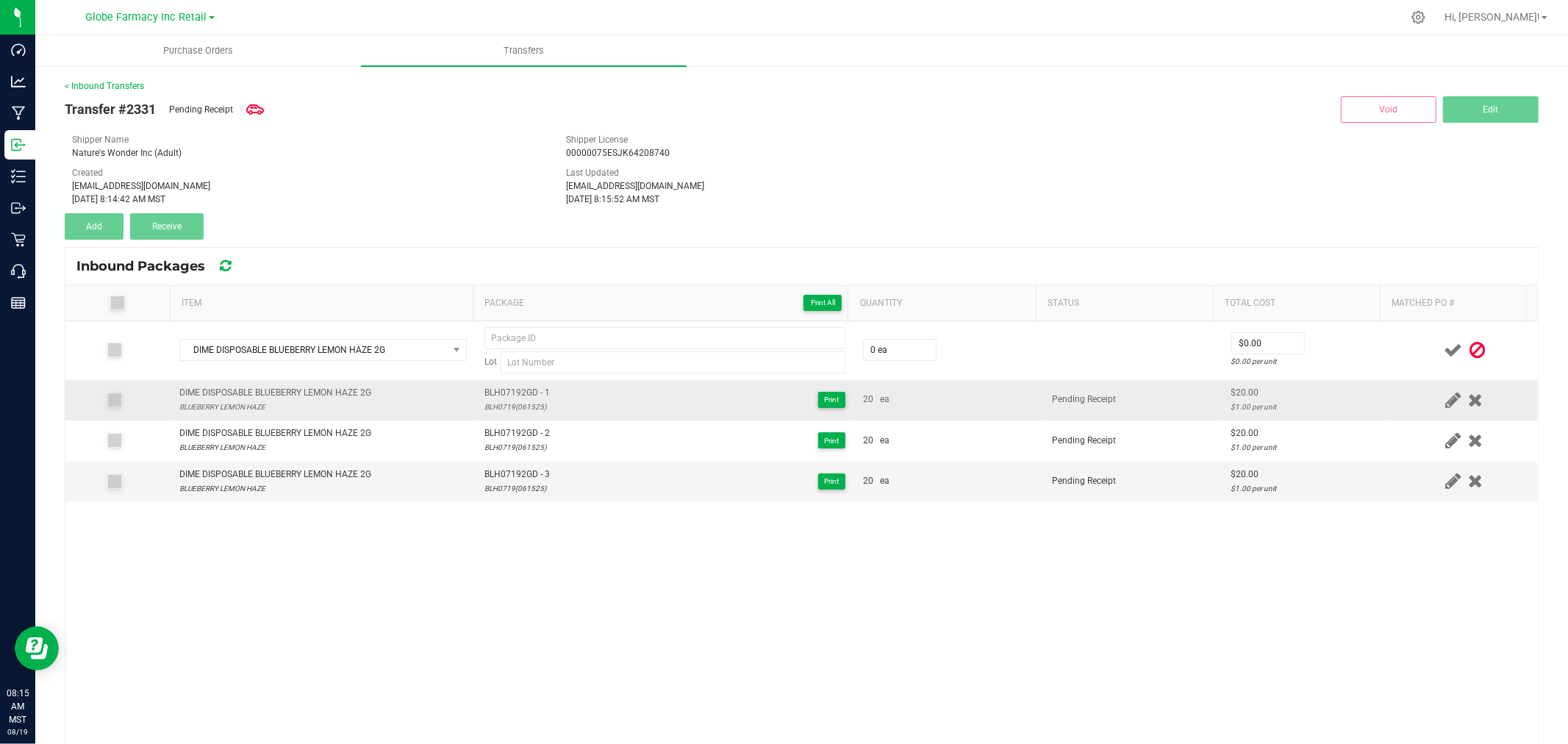
click at [525, 394] on span "BLH07192GD - 1" at bounding box center [517, 392] width 66 height 14
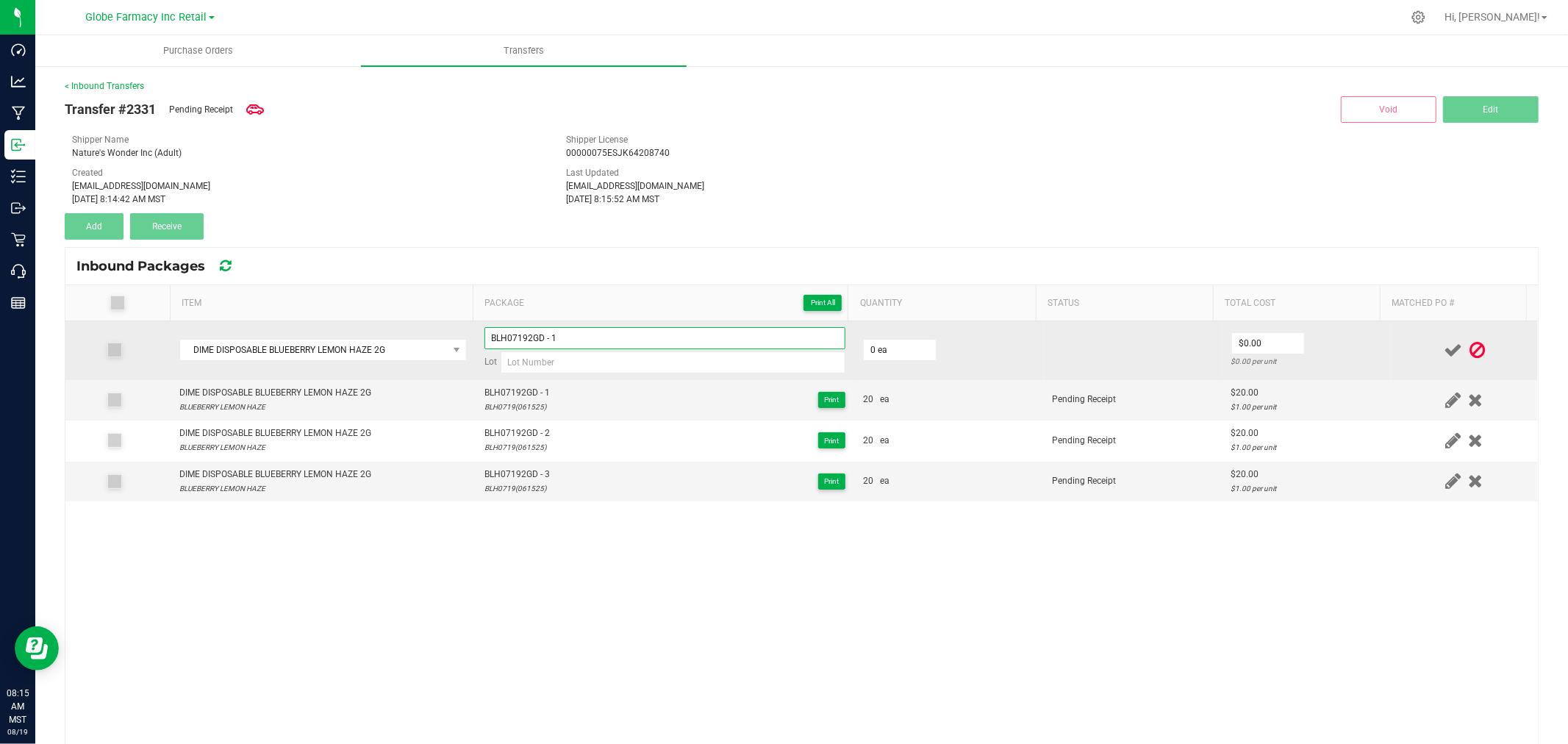
click at [578, 346] on input "BLH07192GD - 1" at bounding box center [665, 337] width 361 height 22
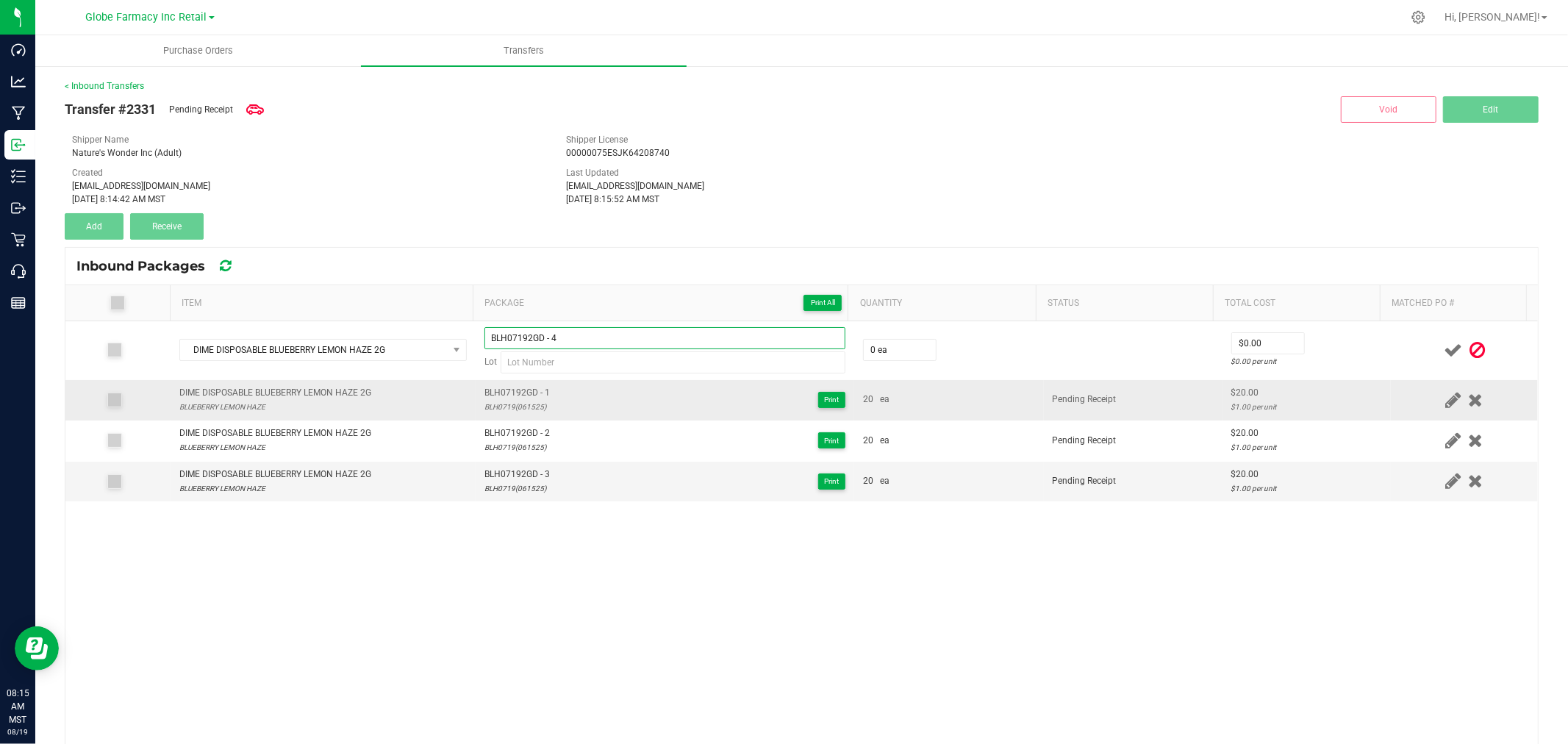
type input "BLH07192GD - 4"
click at [498, 404] on div "BLH0719(061525)" at bounding box center [517, 407] width 66 height 14
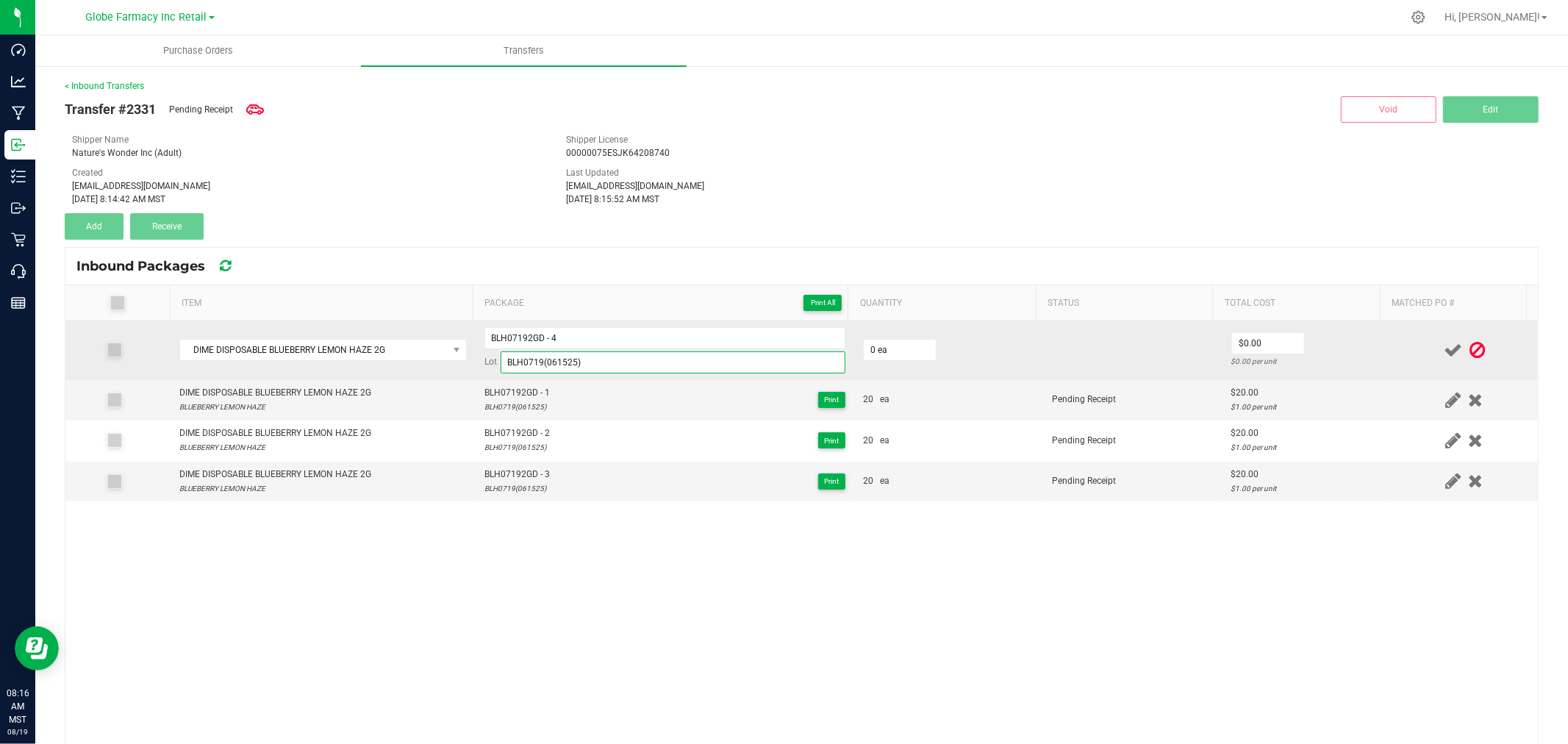
type input "BLH0719(061525)"
click at [925, 342] on td "0 ea" at bounding box center [949, 351] width 190 height 59
click at [904, 351] on input "0" at bounding box center [900, 350] width 72 height 21
type input "20 ea"
type input "5"
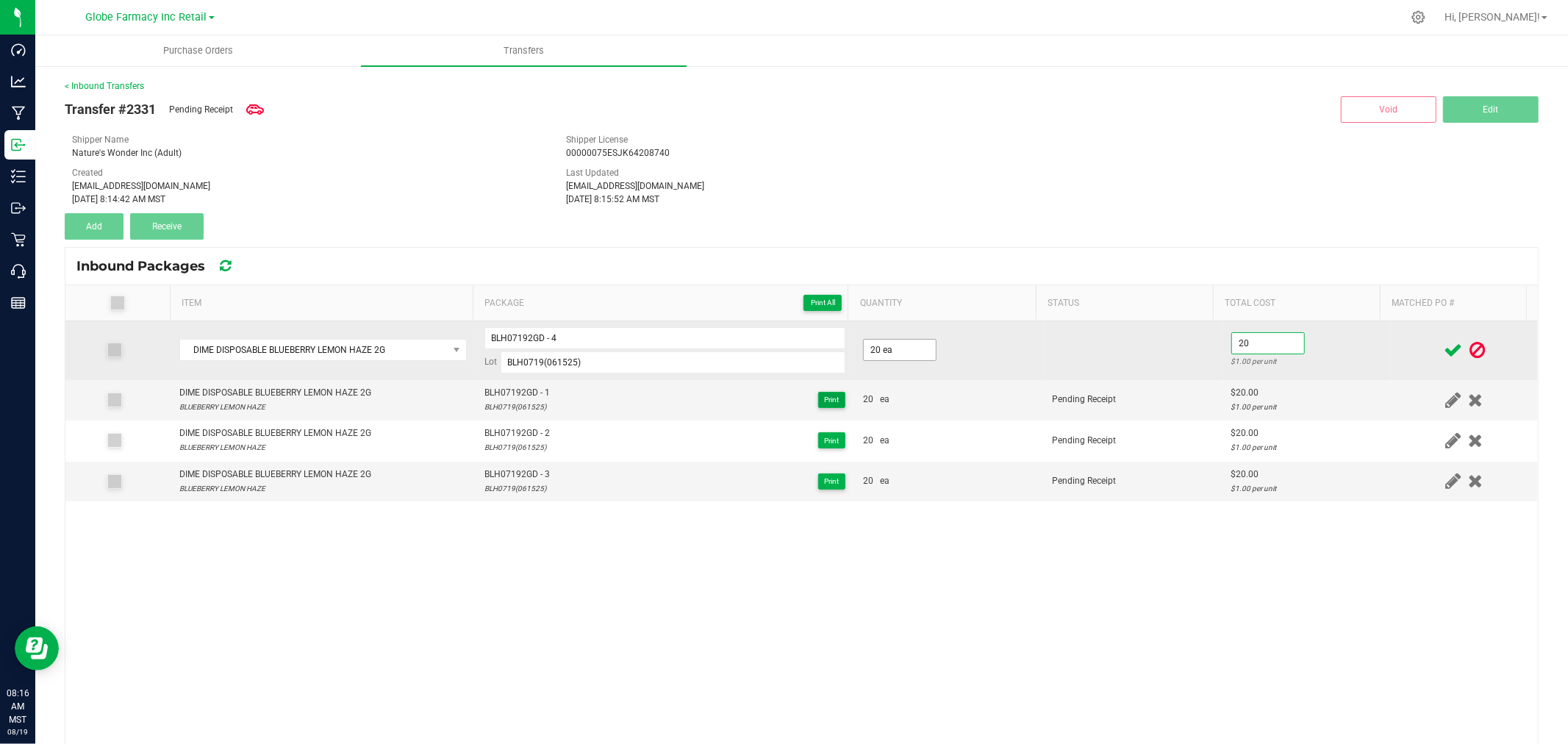
type input "$20.00"
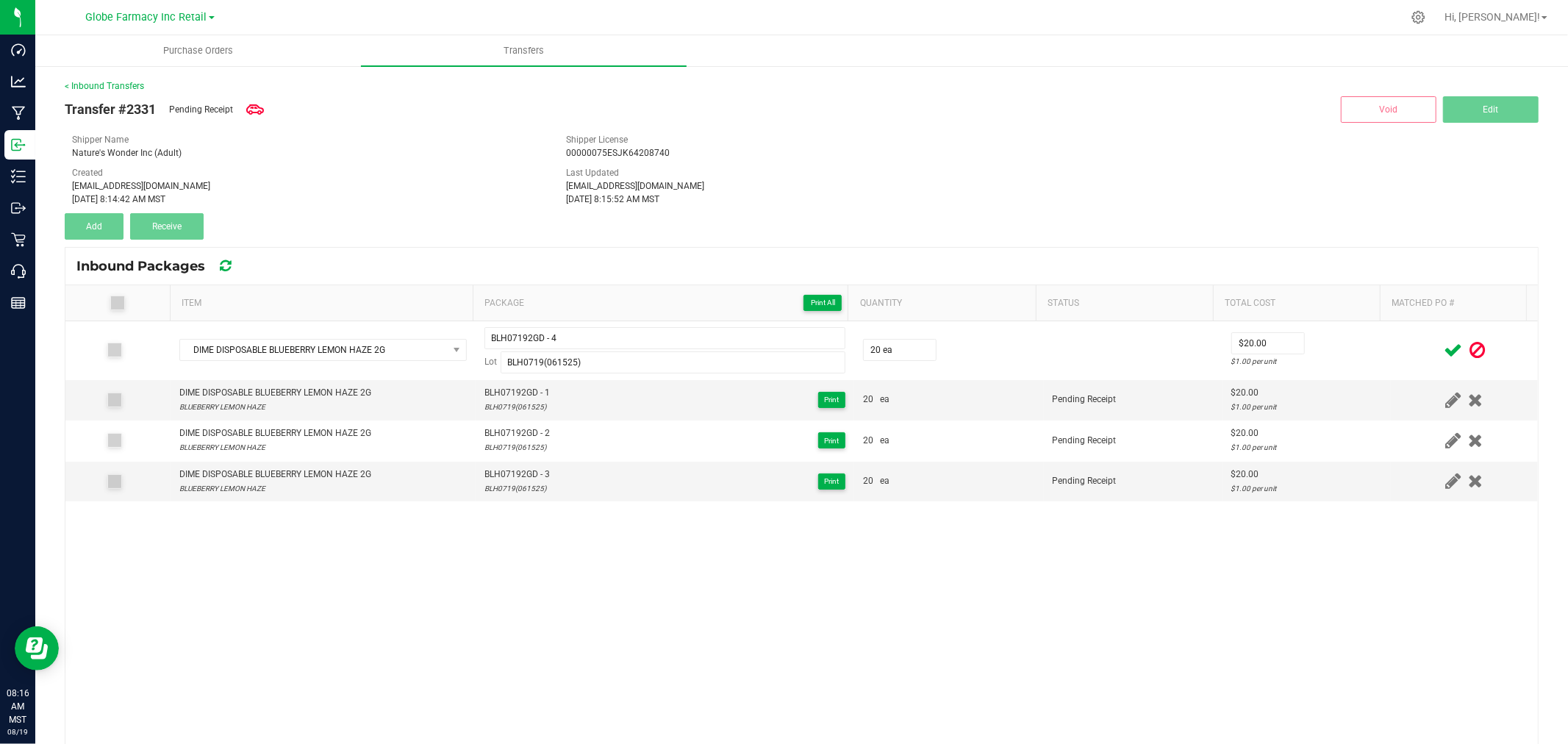
click at [1407, 356] on div at bounding box center [1464, 350] width 129 height 18
click at [1440, 362] on span at bounding box center [1452, 351] width 26 height 29
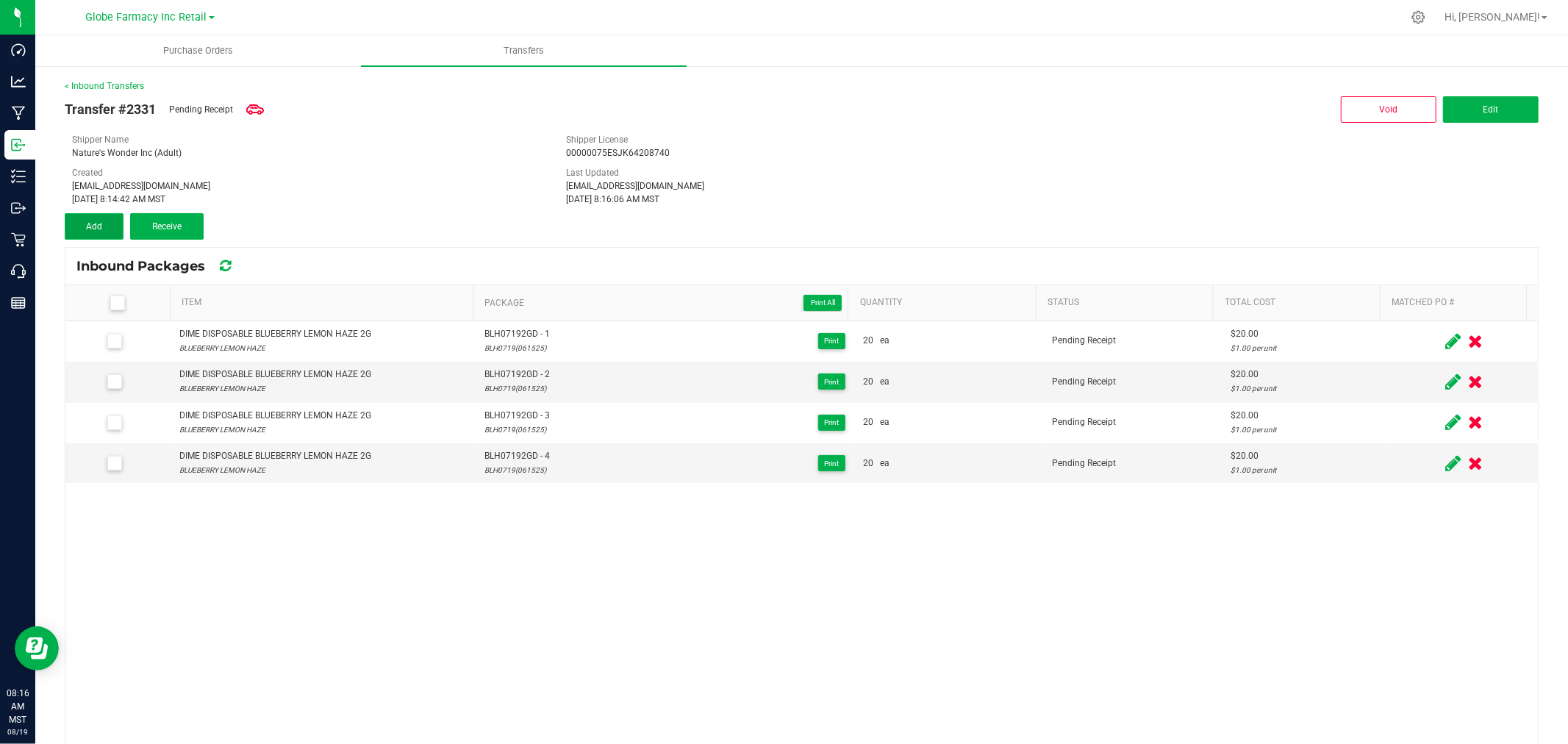
click at [116, 219] on button "Add" at bounding box center [94, 226] width 59 height 27
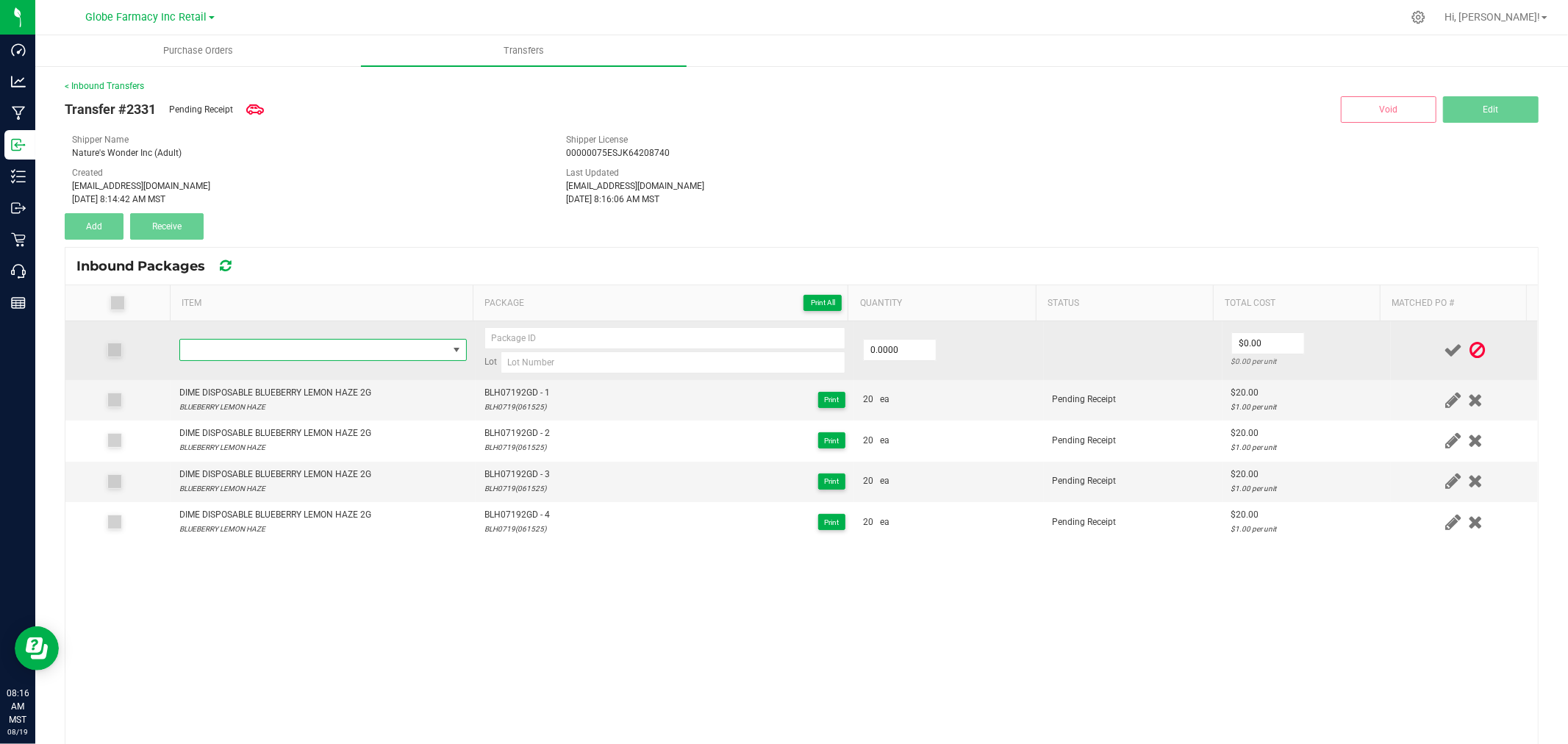
click at [320, 355] on span "NO DATA FOUND" at bounding box center [315, 350] width 268 height 21
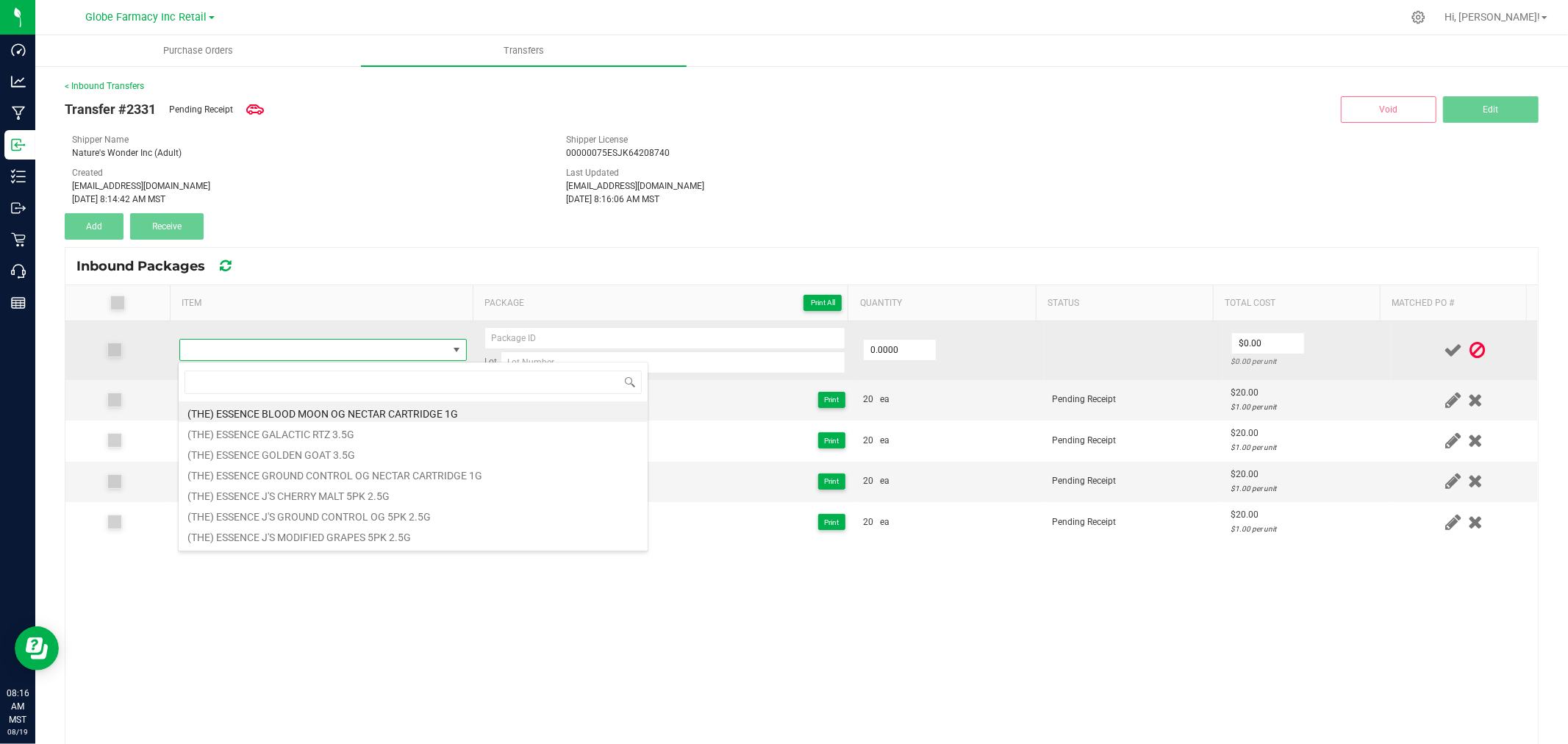
type input "DIME DISPOSABLE BLUEBERRY LEMON HAZE 2G"
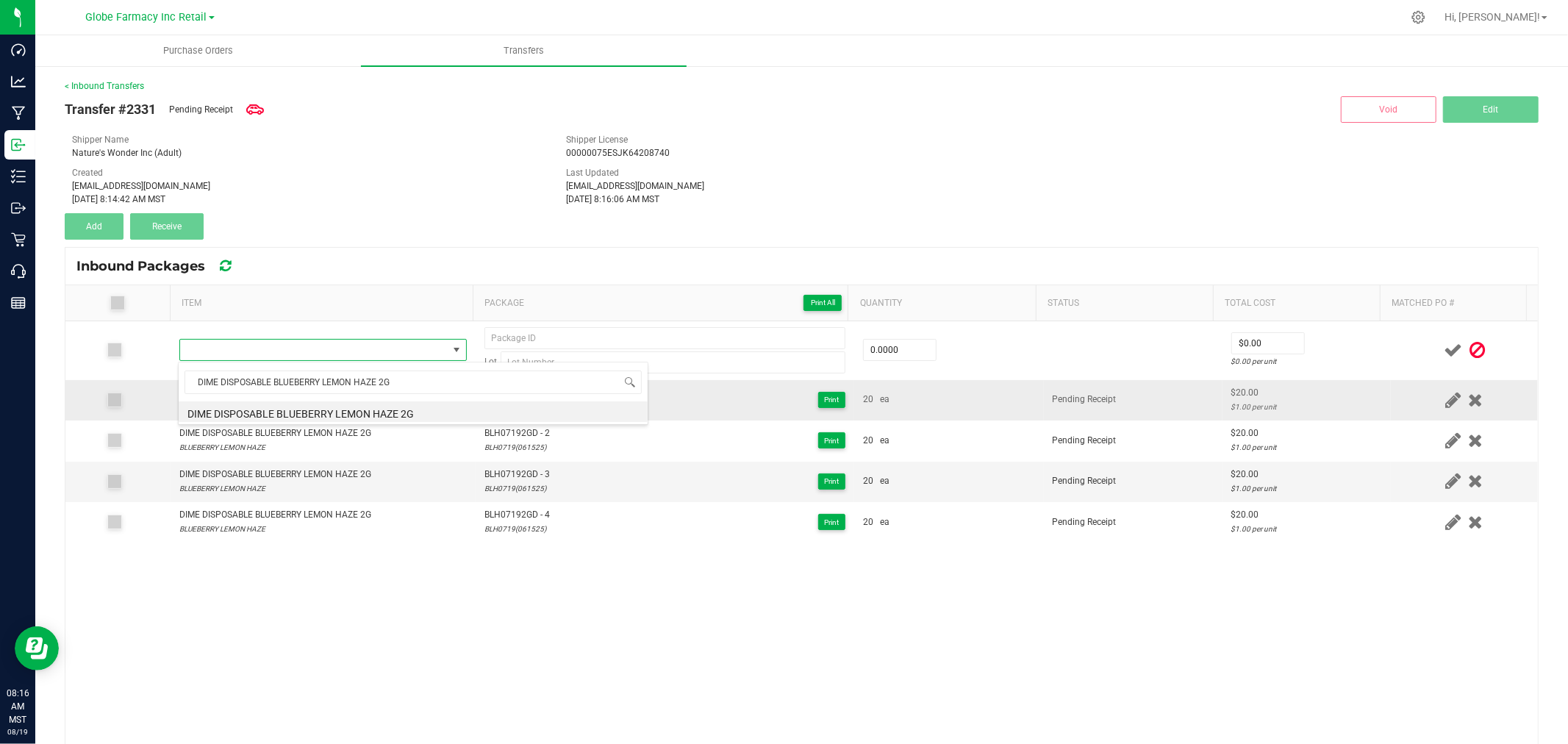
click at [335, 406] on li "DIME DISPOSABLE BLUEBERRY LEMON HAZE 2G" at bounding box center [413, 411] width 469 height 21
type input "0 ea"
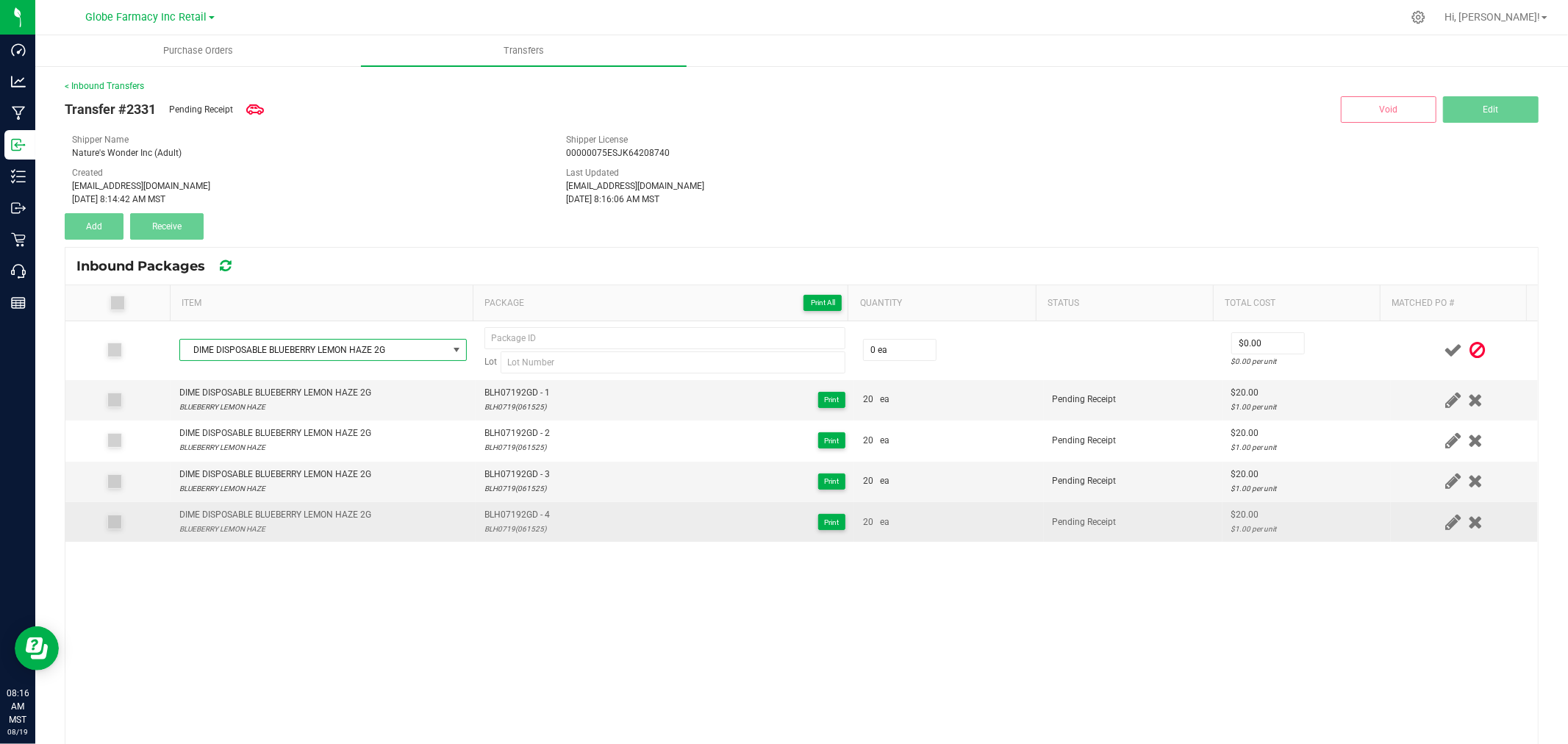
click at [540, 507] on td "BLH07192GD - 4 BLH0719(061525) Print" at bounding box center [665, 522] width 378 height 40
click at [538, 508] on span "BLH07192GD - 4" at bounding box center [517, 515] width 66 height 14
type input "BLH07192GD - 4"
click at [492, 533] on div "BLH0719(061525)" at bounding box center [517, 528] width 66 height 14
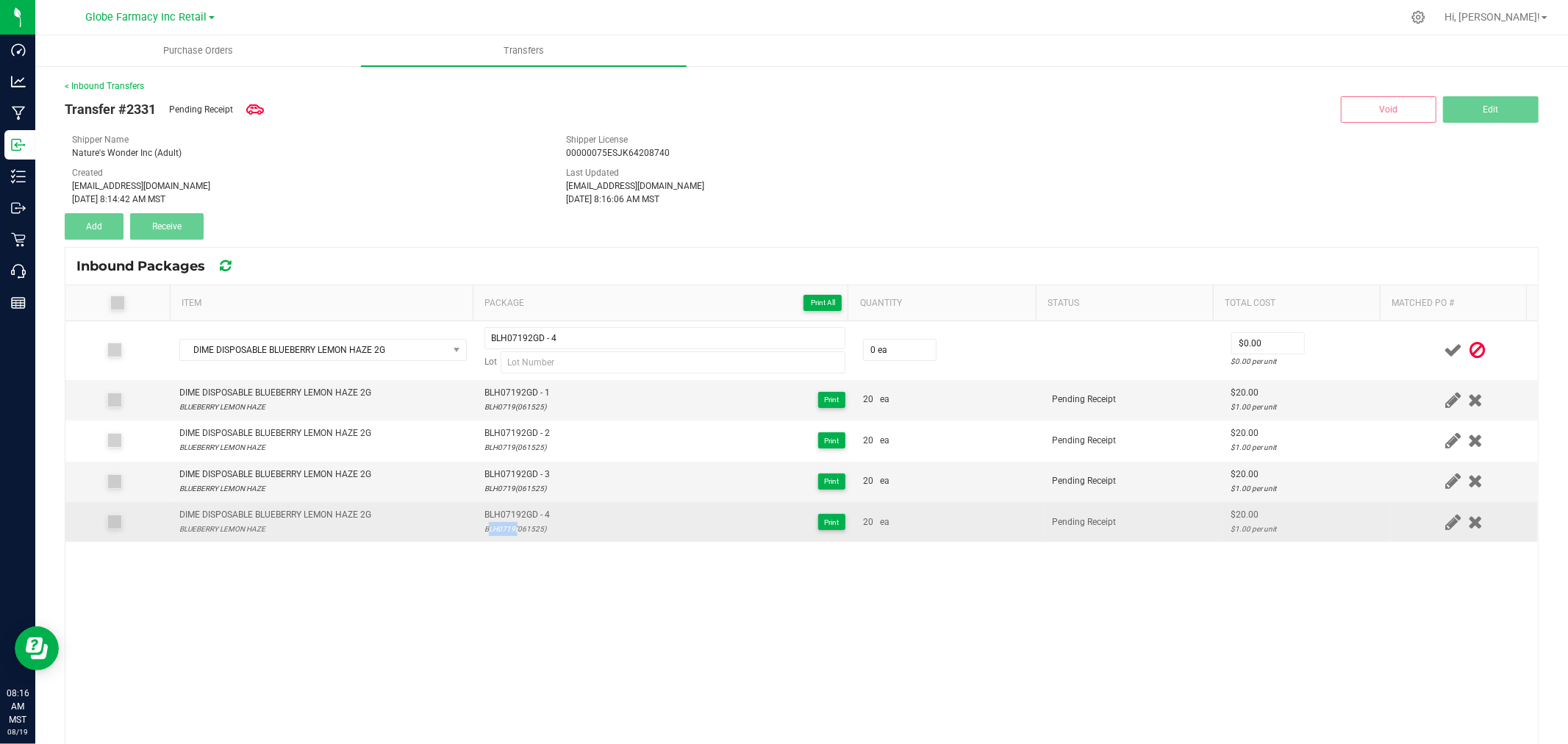
click at [492, 533] on div "BLH0719(061525)" at bounding box center [517, 528] width 66 height 14
drag, startPoint x: 492, startPoint y: 533, endPoint x: 505, endPoint y: 527, distance: 14.3
click at [493, 532] on div "BLH0719(061525)" at bounding box center [517, 528] width 66 height 14
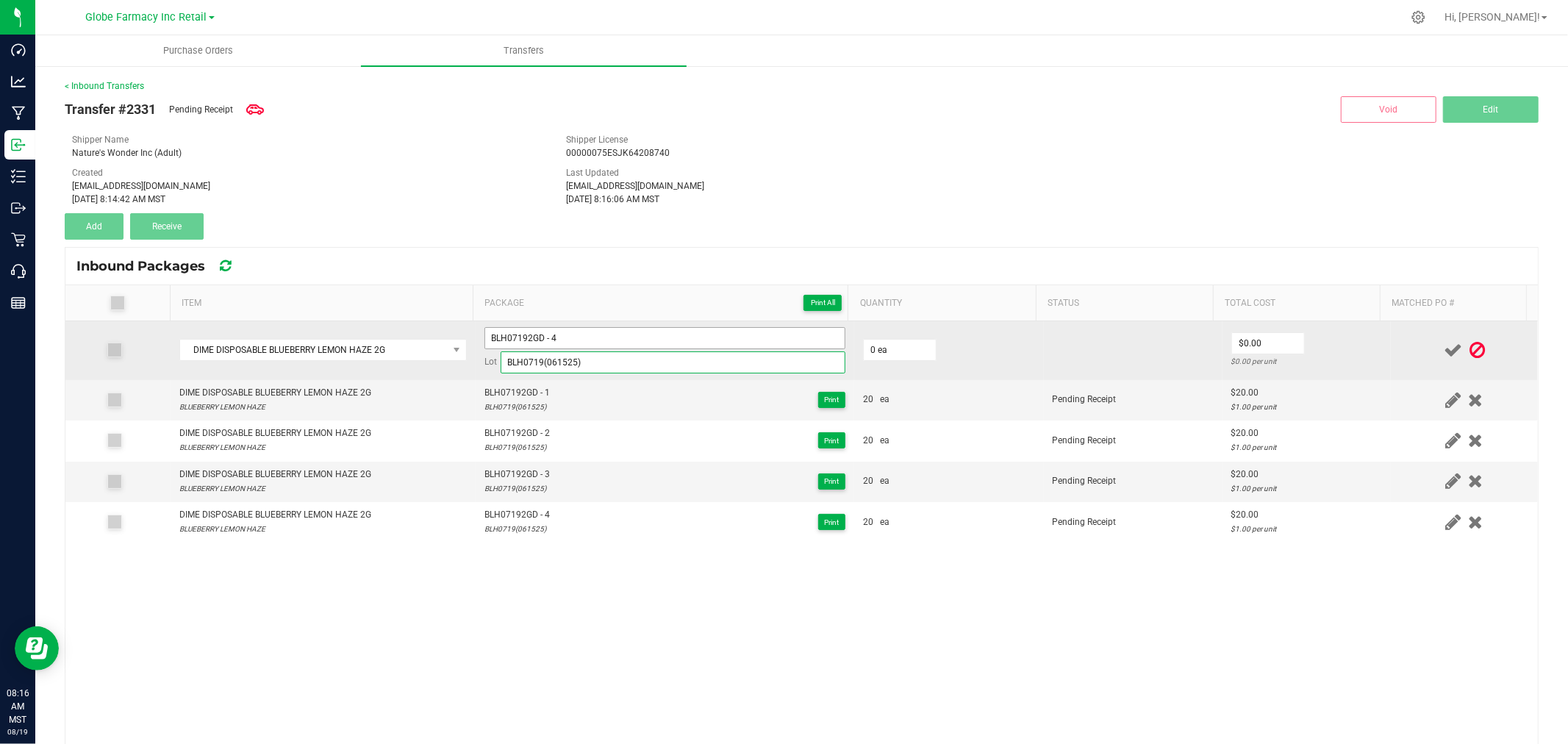
type input "BLH0719(061525)"
click at [621, 346] on input "BLH07192GD - 4" at bounding box center [665, 337] width 361 height 22
type input "BLH07192GD - 5"
click at [886, 329] on td "0 ea" at bounding box center [949, 351] width 190 height 59
click at [897, 351] on input "0" at bounding box center [900, 350] width 72 height 21
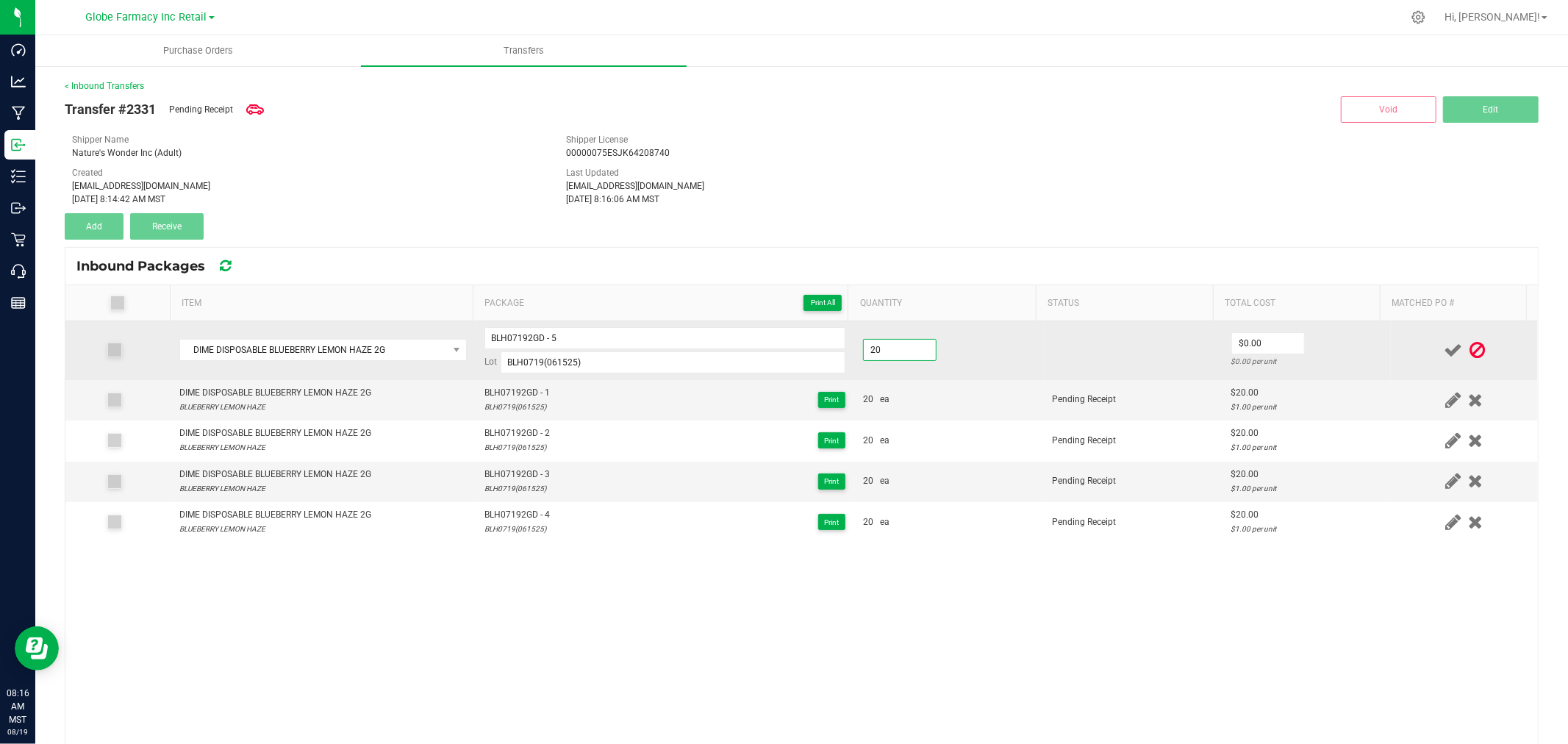
type input "20 ea"
type input "$20.00"
click at [1401, 336] on td at bounding box center [1464, 351] width 147 height 59
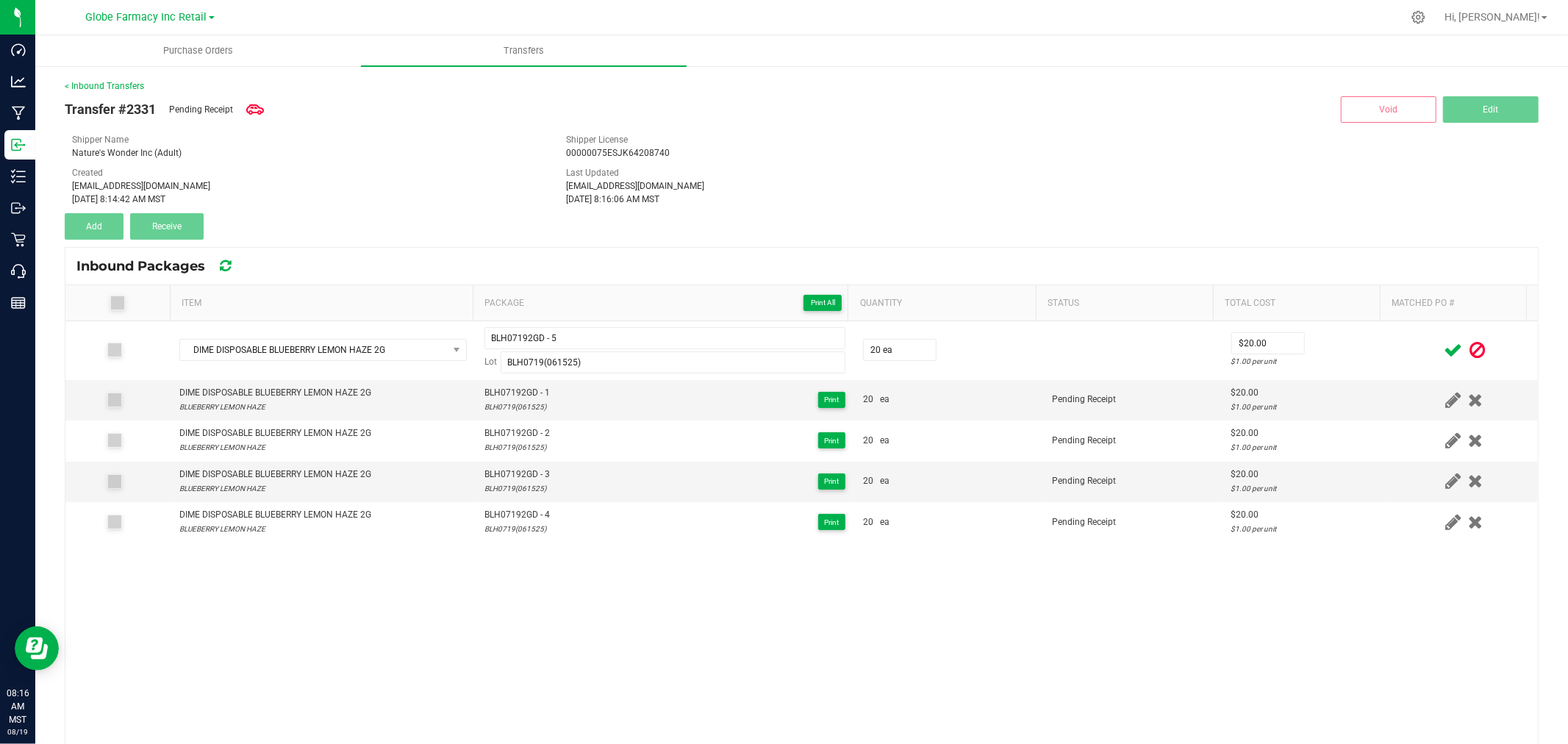
click at [1444, 348] on icon at bounding box center [1452, 350] width 18 height 18
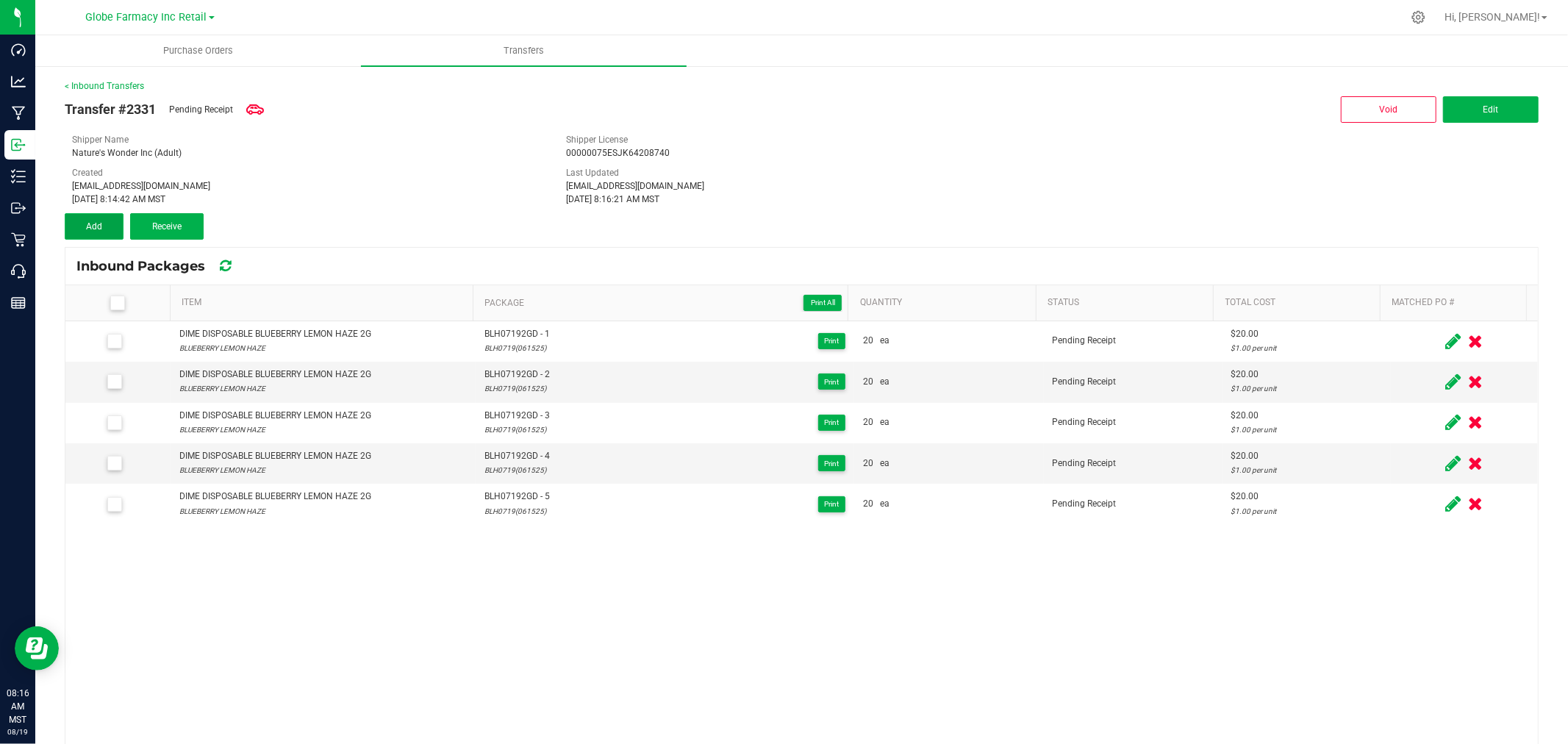
click at [91, 231] on button "Add" at bounding box center [94, 226] width 59 height 27
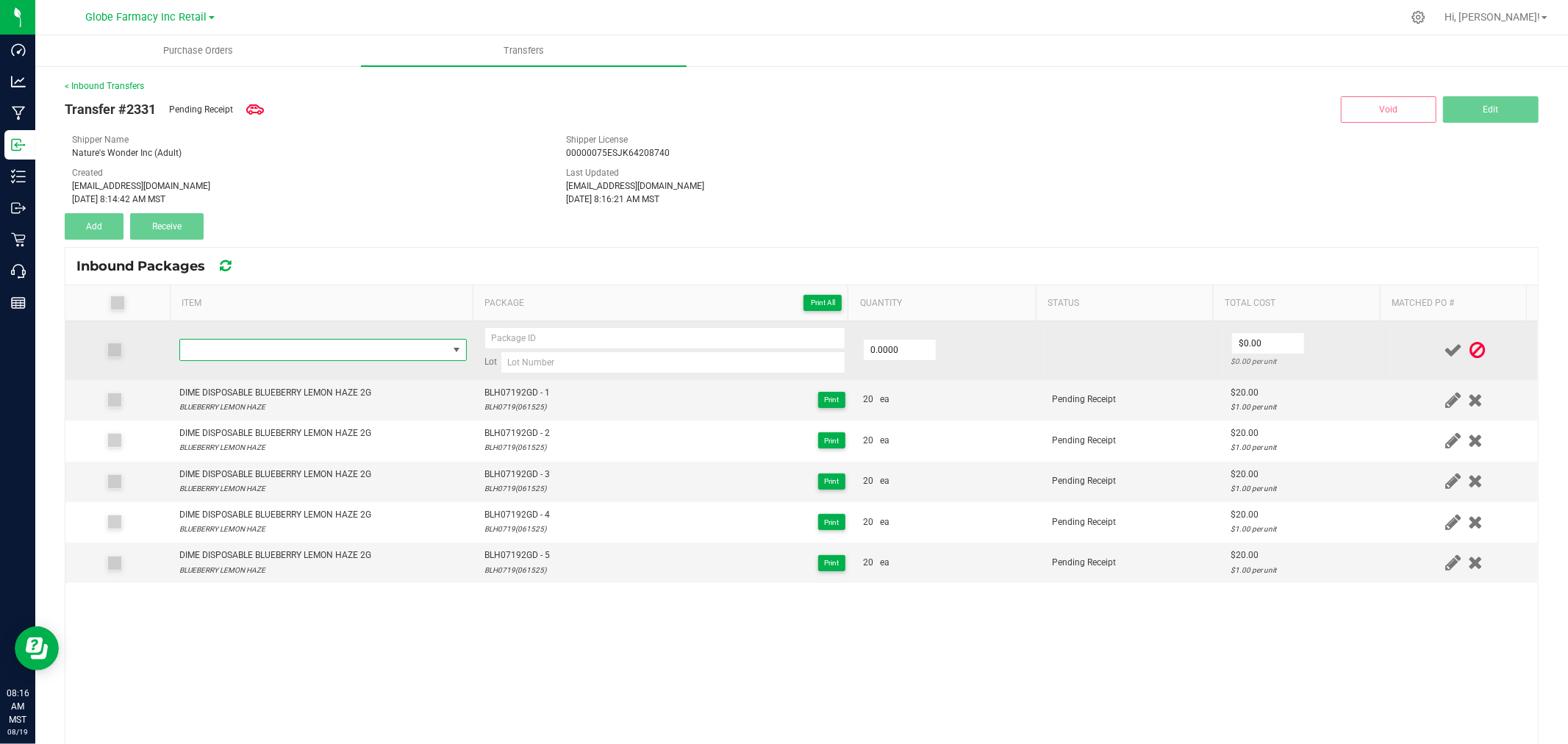
click at [388, 349] on span "NO DATA FOUND" at bounding box center [315, 350] width 268 height 21
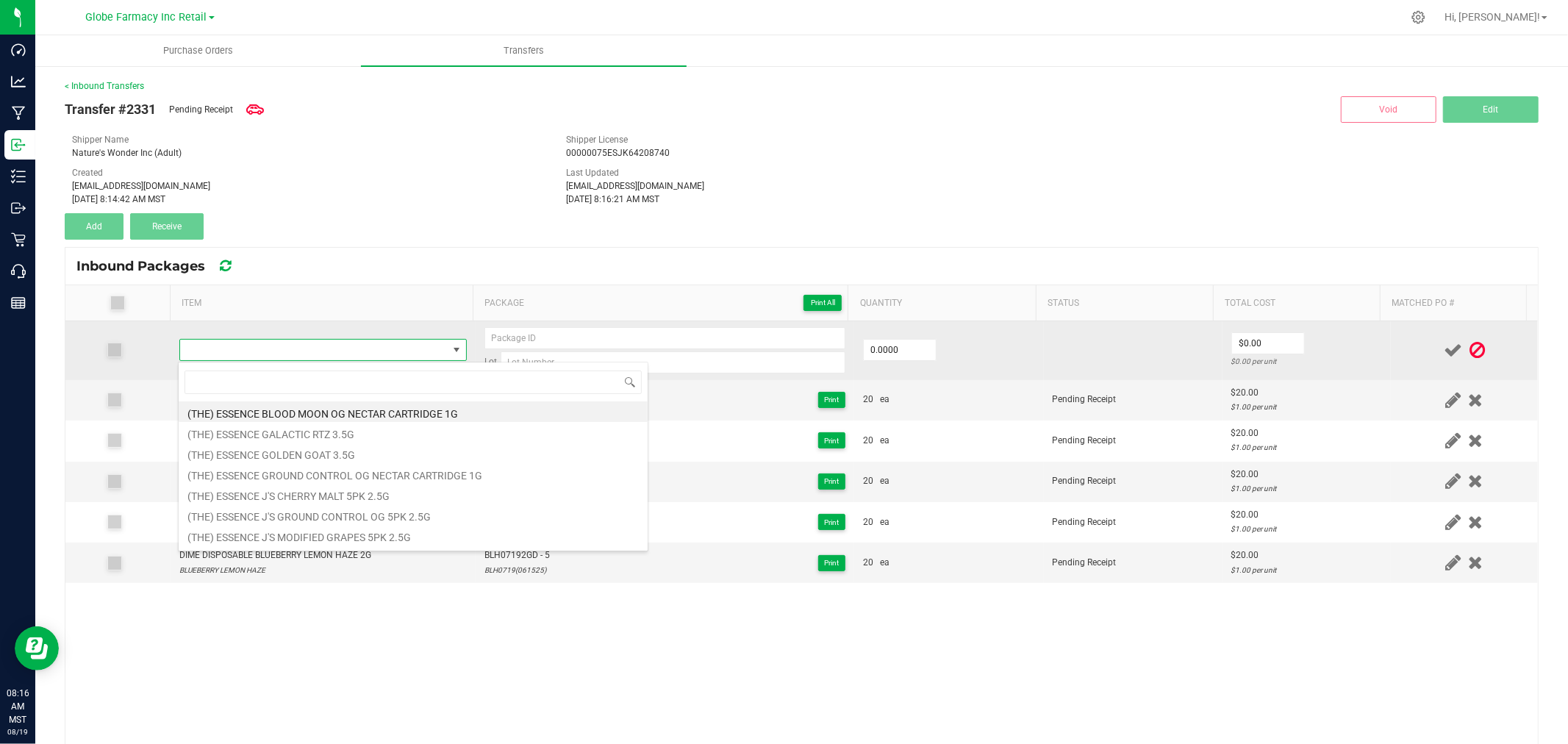
type input "DIME DISPOSABLE MANGO DIESEL 2G"
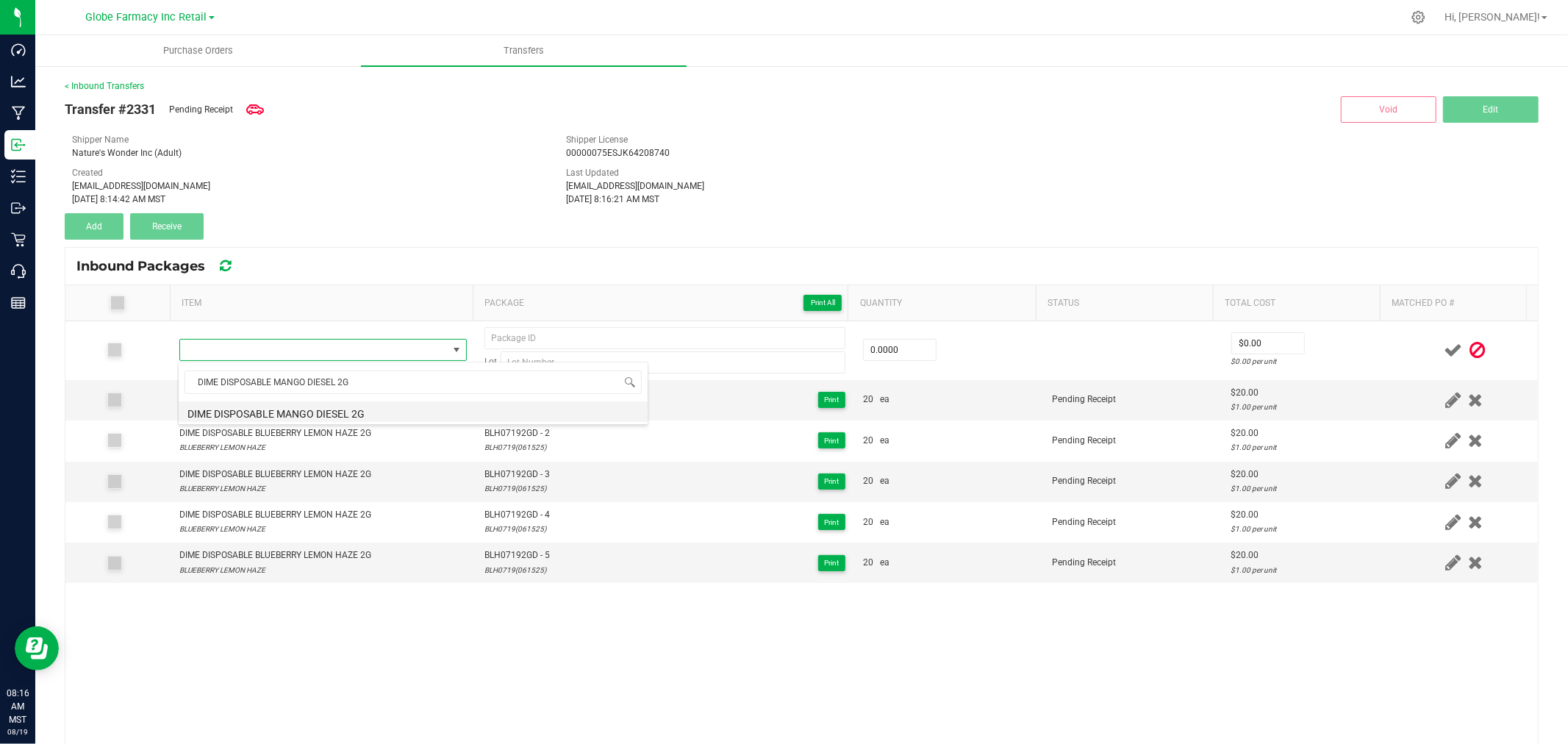
click at [331, 414] on li "DIME DISPOSABLE MANGO DIESEL 2G" at bounding box center [413, 411] width 469 height 21
type input "0 ea"
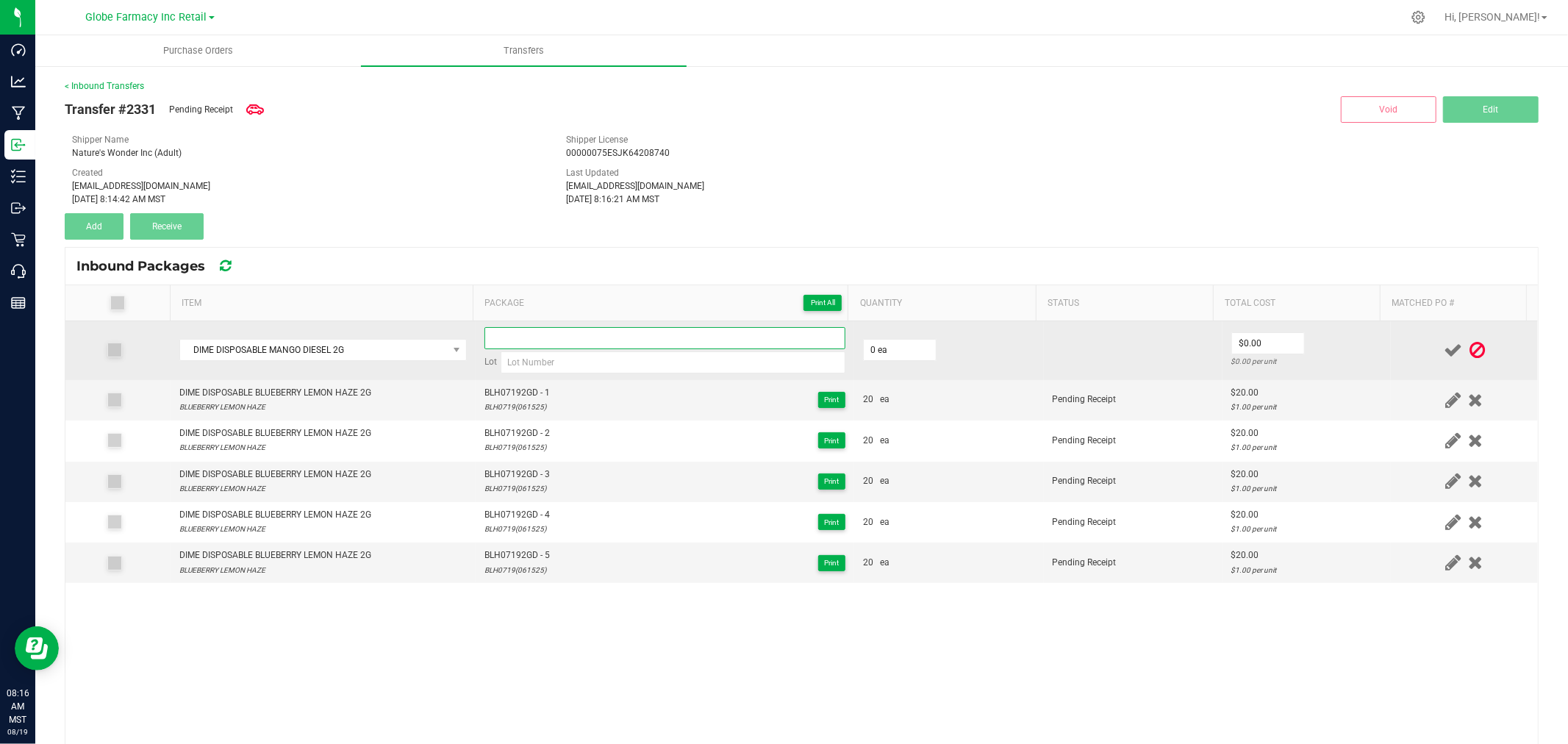
click at [556, 344] on input at bounding box center [665, 337] width 361 height 22
paste input "MD0717-2GD"
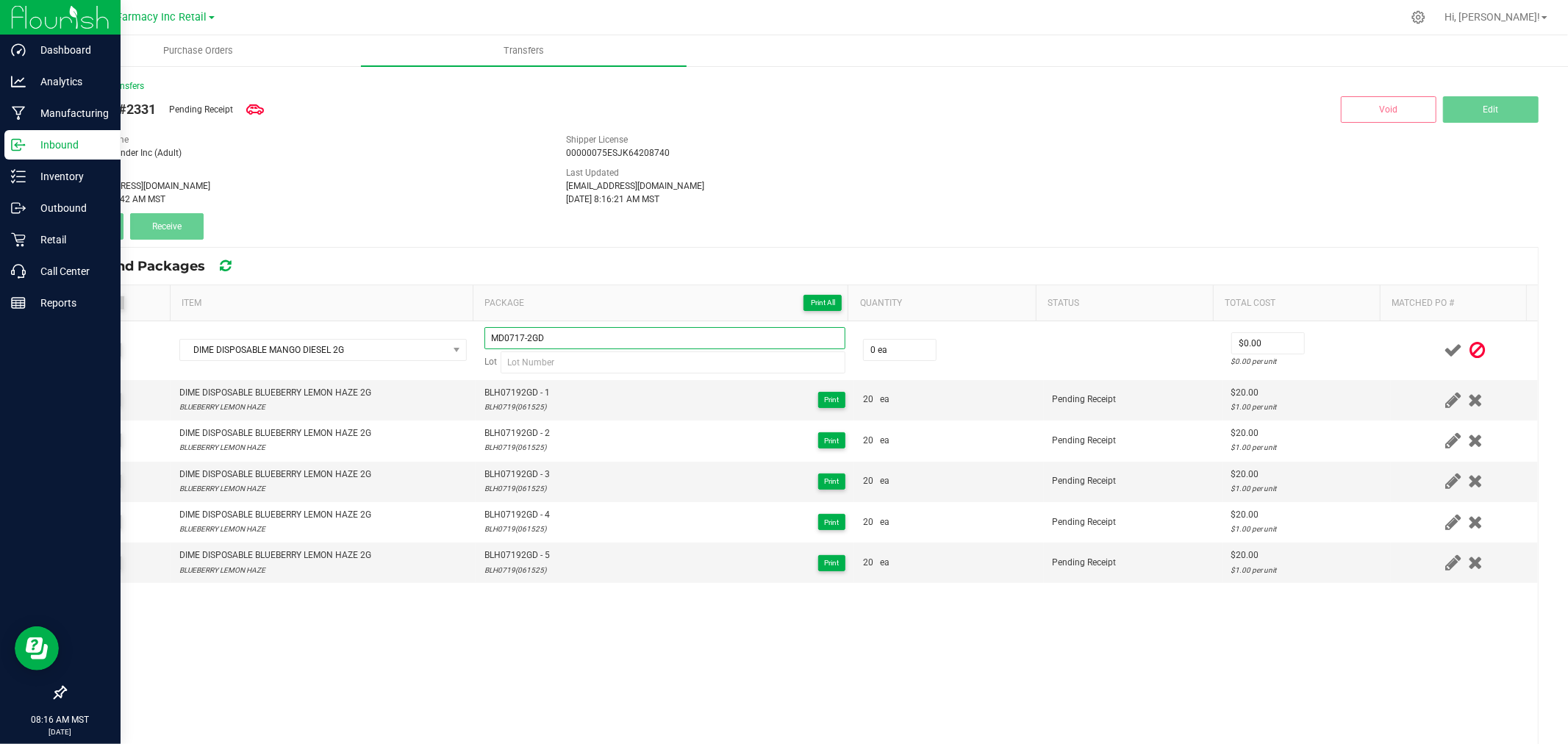
type input "MD0717-2GD"
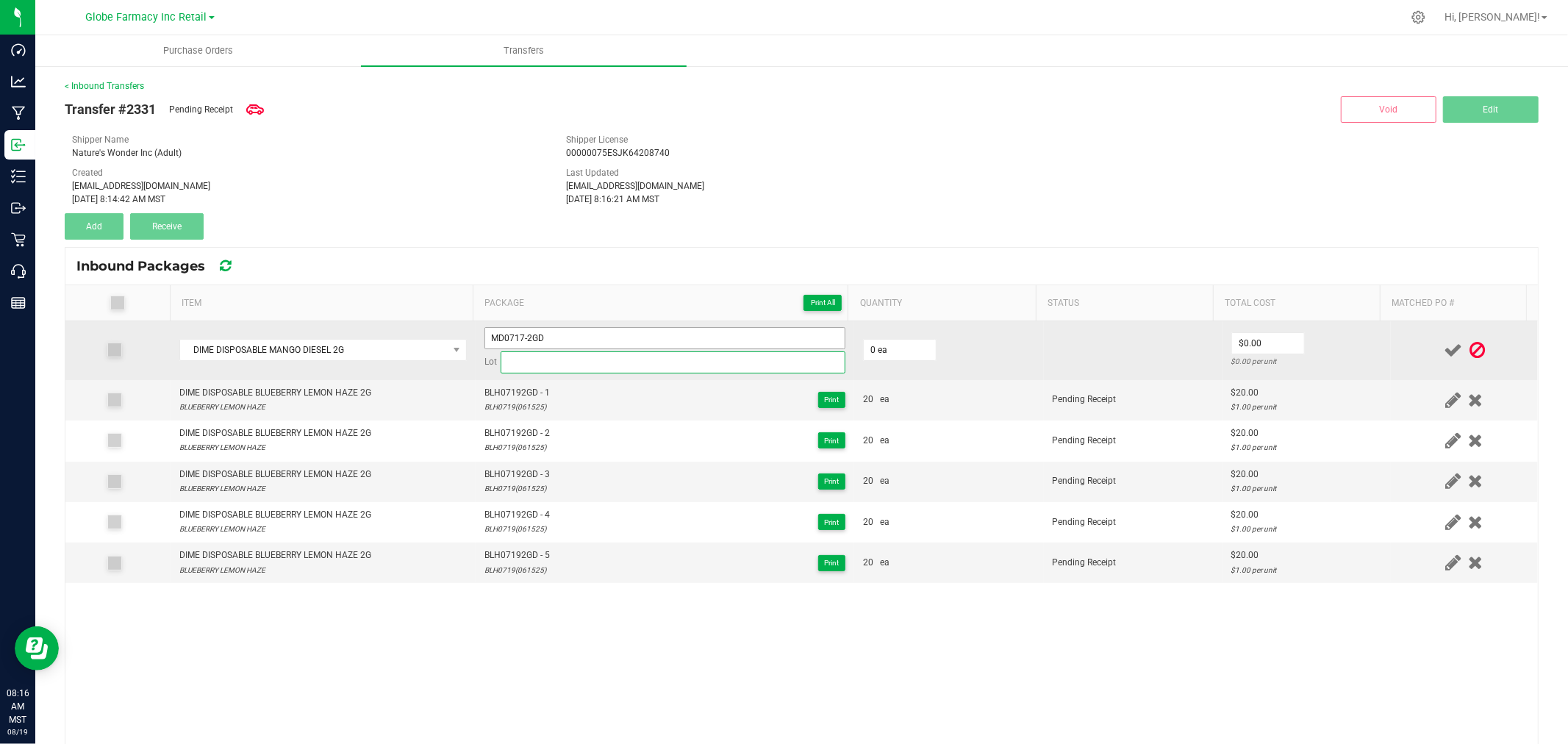
drag, startPoint x: 547, startPoint y: 357, endPoint x: 578, endPoint y: 341, distance: 34.9
click at [547, 357] on input at bounding box center [673, 362] width 345 height 22
paste input "MD0717(299NW0625R)"
type input "MD0717(299NW0625R)"
click at [593, 329] on input "MD0717-2GD" at bounding box center [665, 337] width 361 height 22
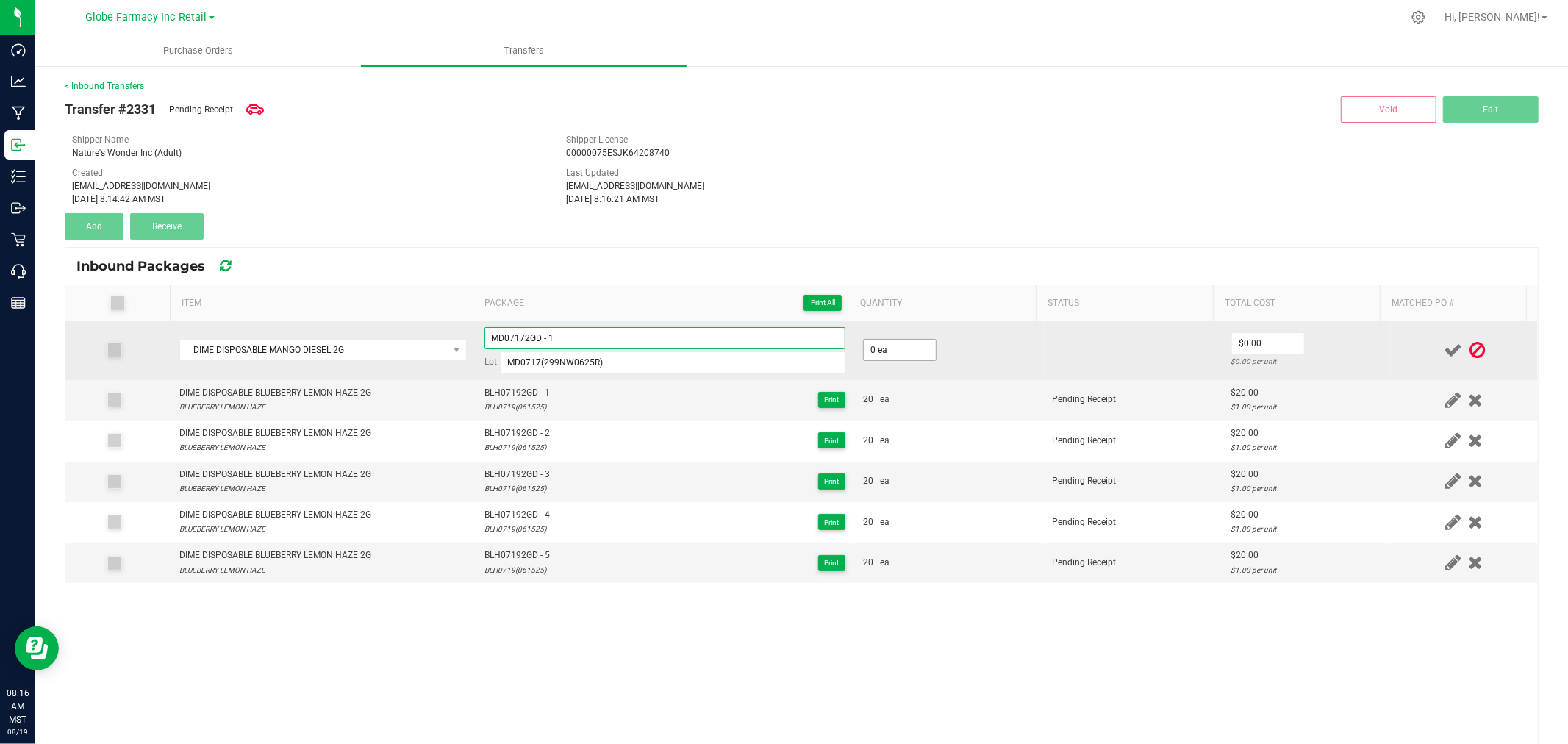
type input "MD07172GD - 1"
click at [913, 346] on input "0" at bounding box center [900, 350] width 72 height 21
type input "20 ea"
type input "$20.00"
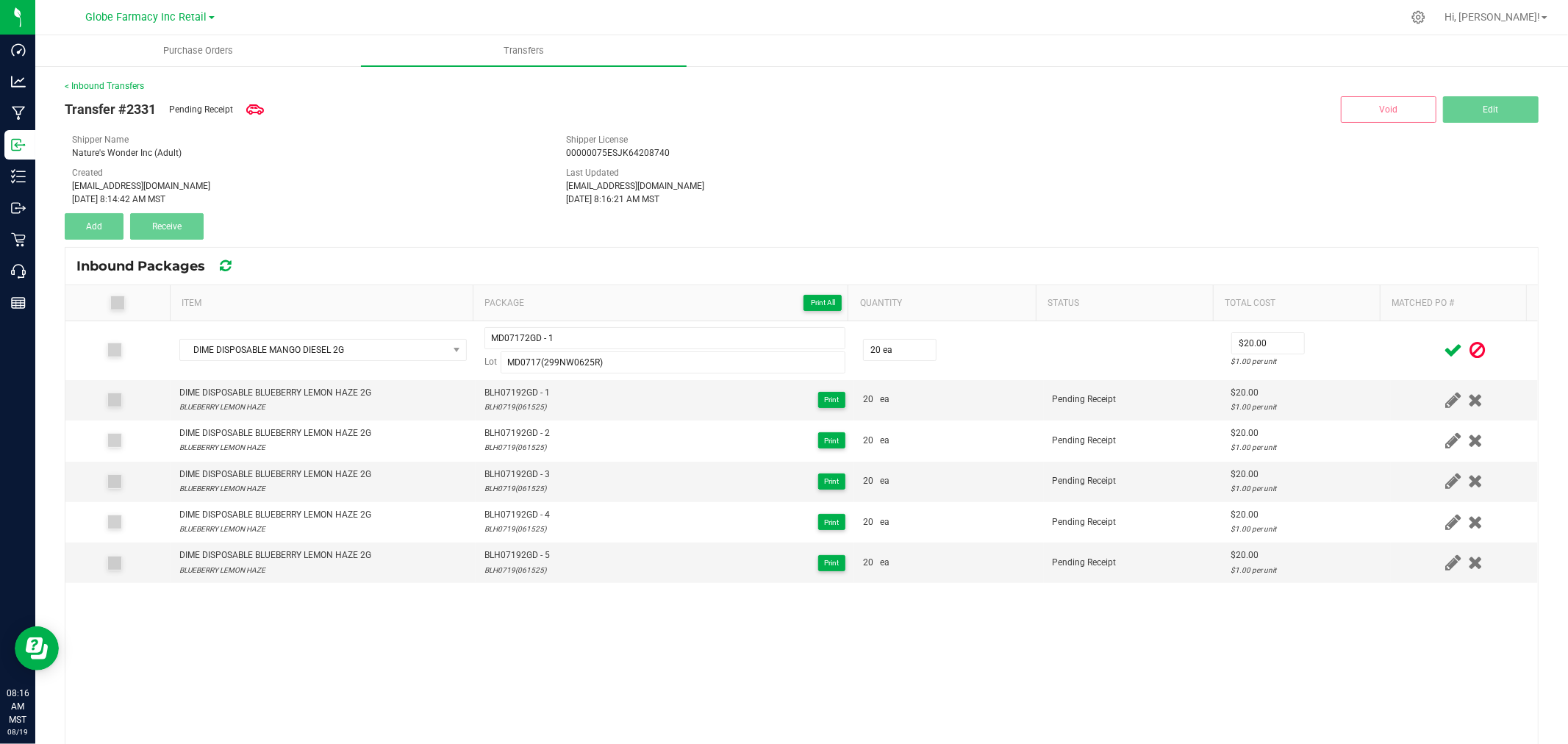
click at [1368, 364] on tr "DIME DISPOSABLE MANGO DIESEL 2G MD07172GD - 1 Lot MD0717(299NW0625R) 20 ea $20.…" at bounding box center [801, 351] width 1472 height 59
click at [1444, 349] on icon at bounding box center [1452, 350] width 18 height 18
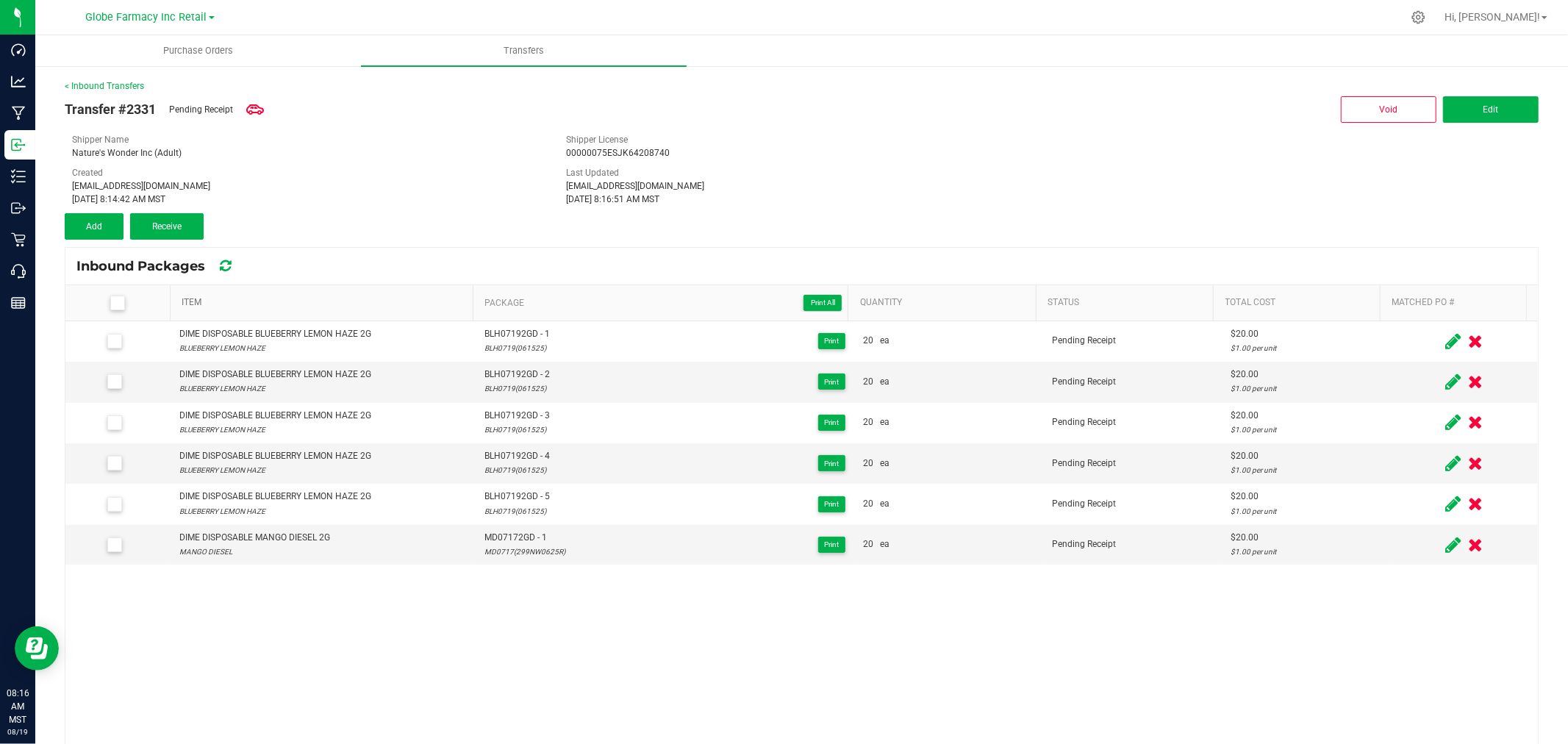
click at [398, 302] on link "Item" at bounding box center [324, 303] width 285 height 11
click at [357, 303] on link "Item" at bounding box center [324, 303] width 285 height 11
click at [99, 224] on span "Add" at bounding box center [94, 226] width 16 height 10
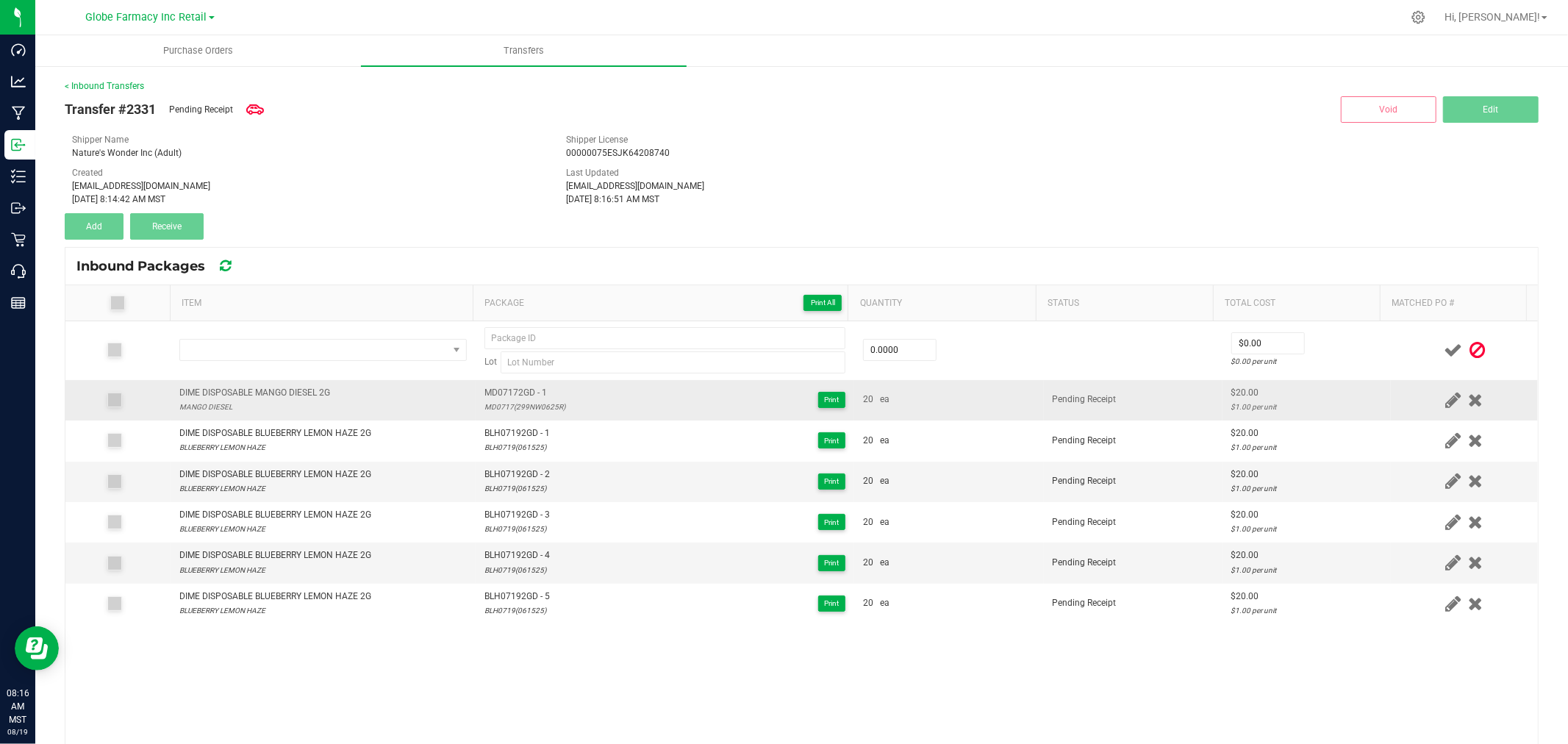
click at [285, 386] on div "DIME DISPOSABLE MANGO DIESEL 2G" at bounding box center [255, 392] width 151 height 14
click at [284, 386] on div "DIME DISPOSABLE MANGO DIESEL 2G" at bounding box center [255, 392] width 151 height 14
copy div "DIME DISPOSABLE MANGO DIESEL 2G"
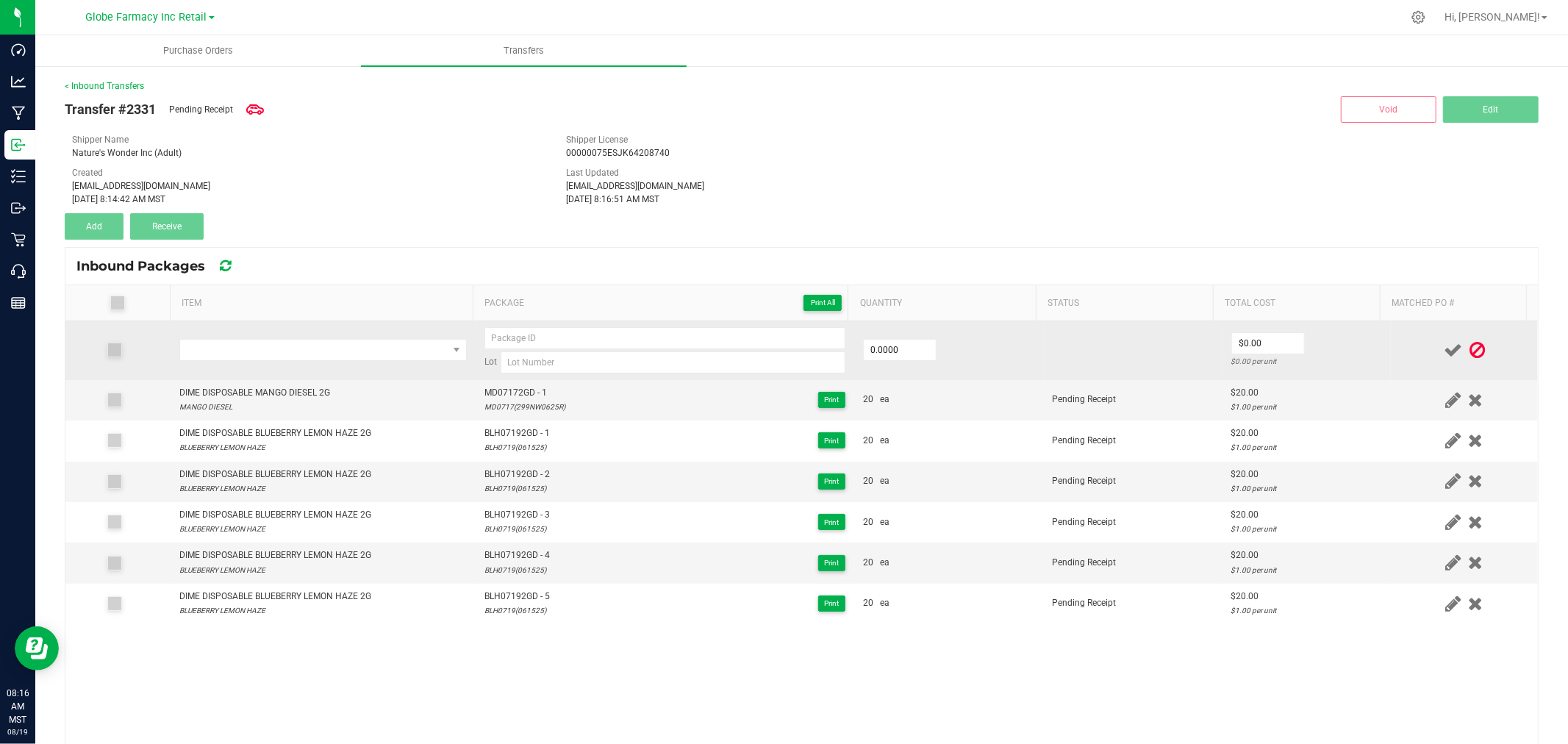
click at [288, 362] on td at bounding box center [322, 351] width 305 height 59
click at [313, 344] on span "NO DATA FOUND" at bounding box center [315, 350] width 268 height 21
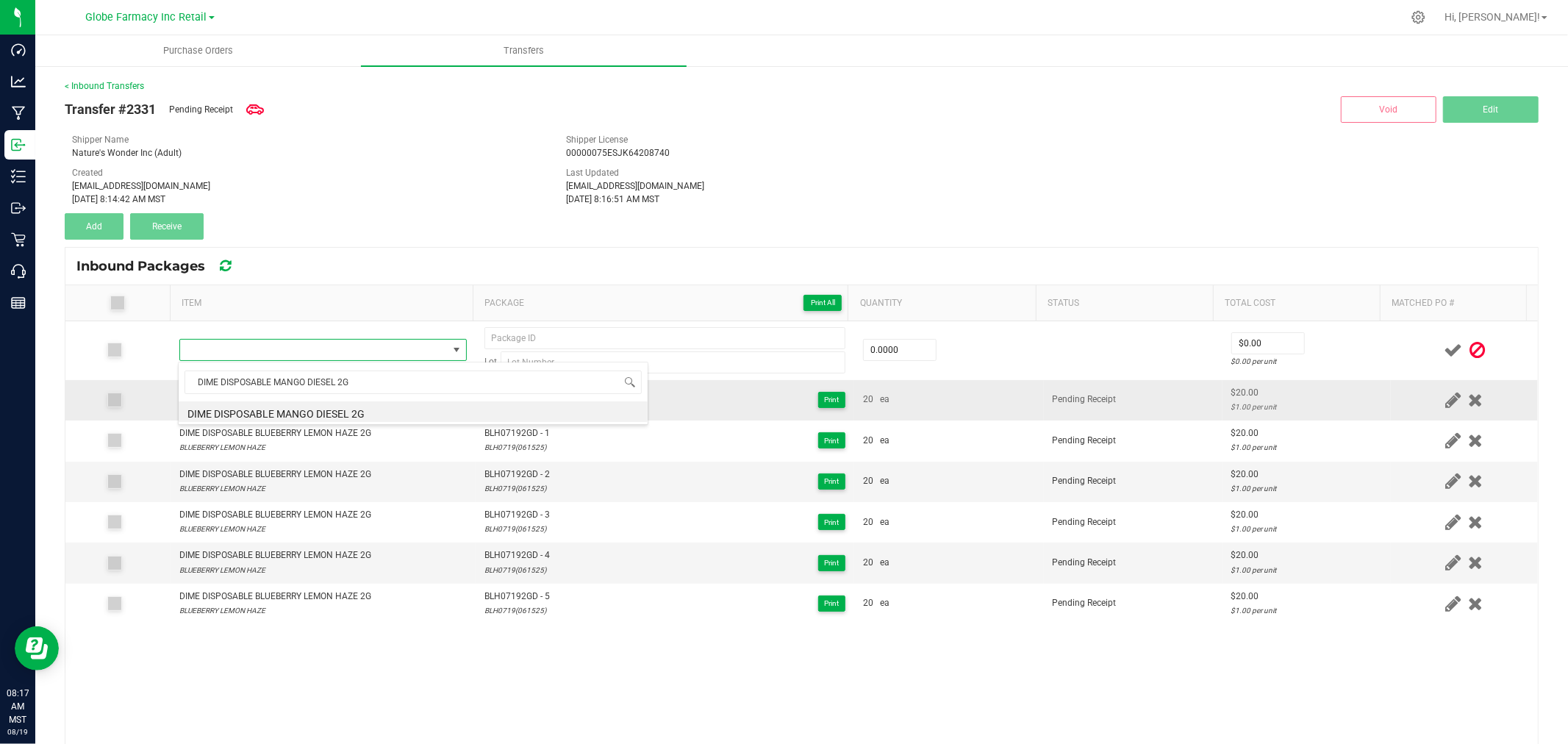
click at [375, 412] on li "DIME DISPOSABLE MANGO DIESEL 2G" at bounding box center [413, 411] width 469 height 21
type input "0 ea"
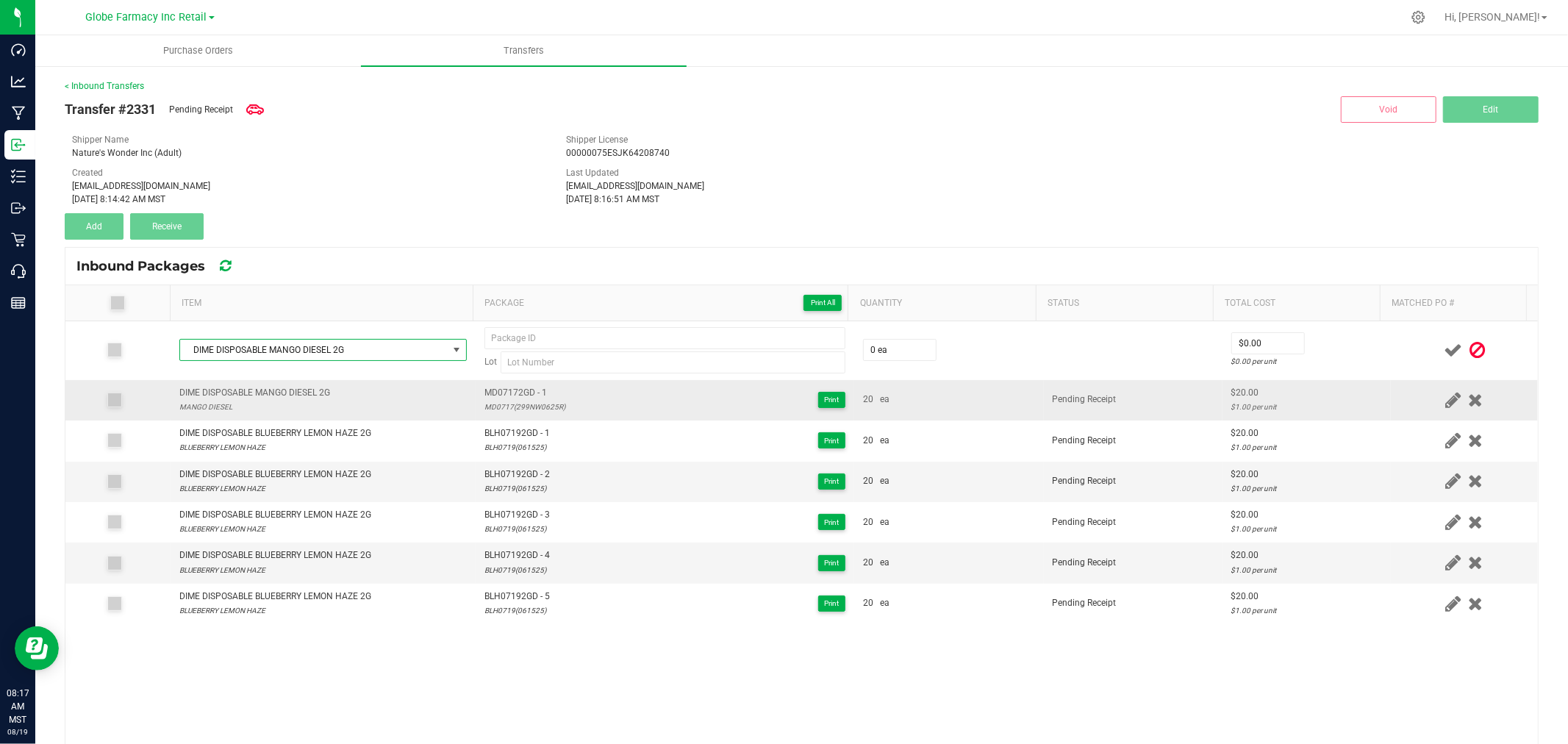
click at [524, 392] on span "MD07172GD - 1" at bounding box center [525, 392] width 81 height 14
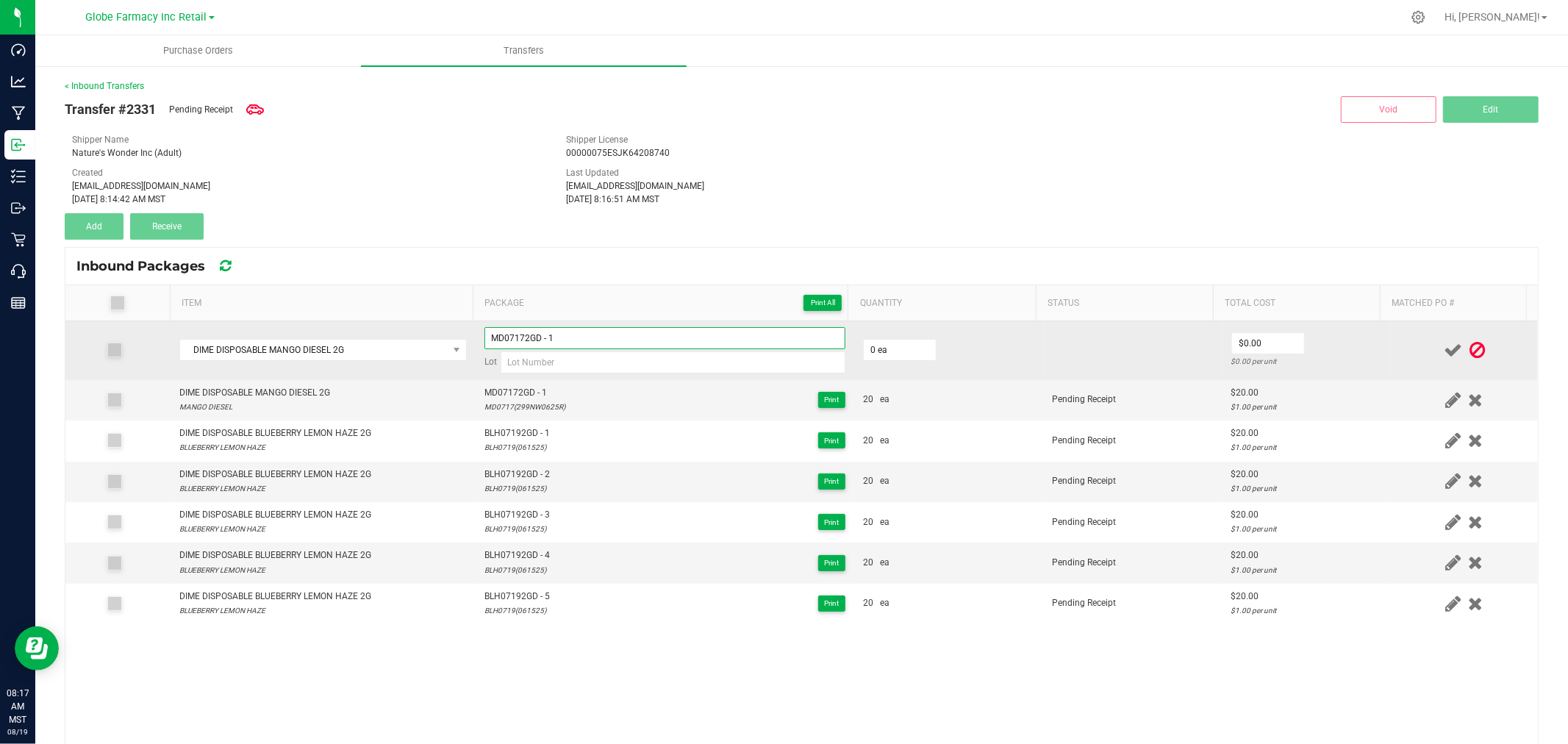
click at [567, 339] on input "MD07172GD - 1" at bounding box center [665, 337] width 361 height 22
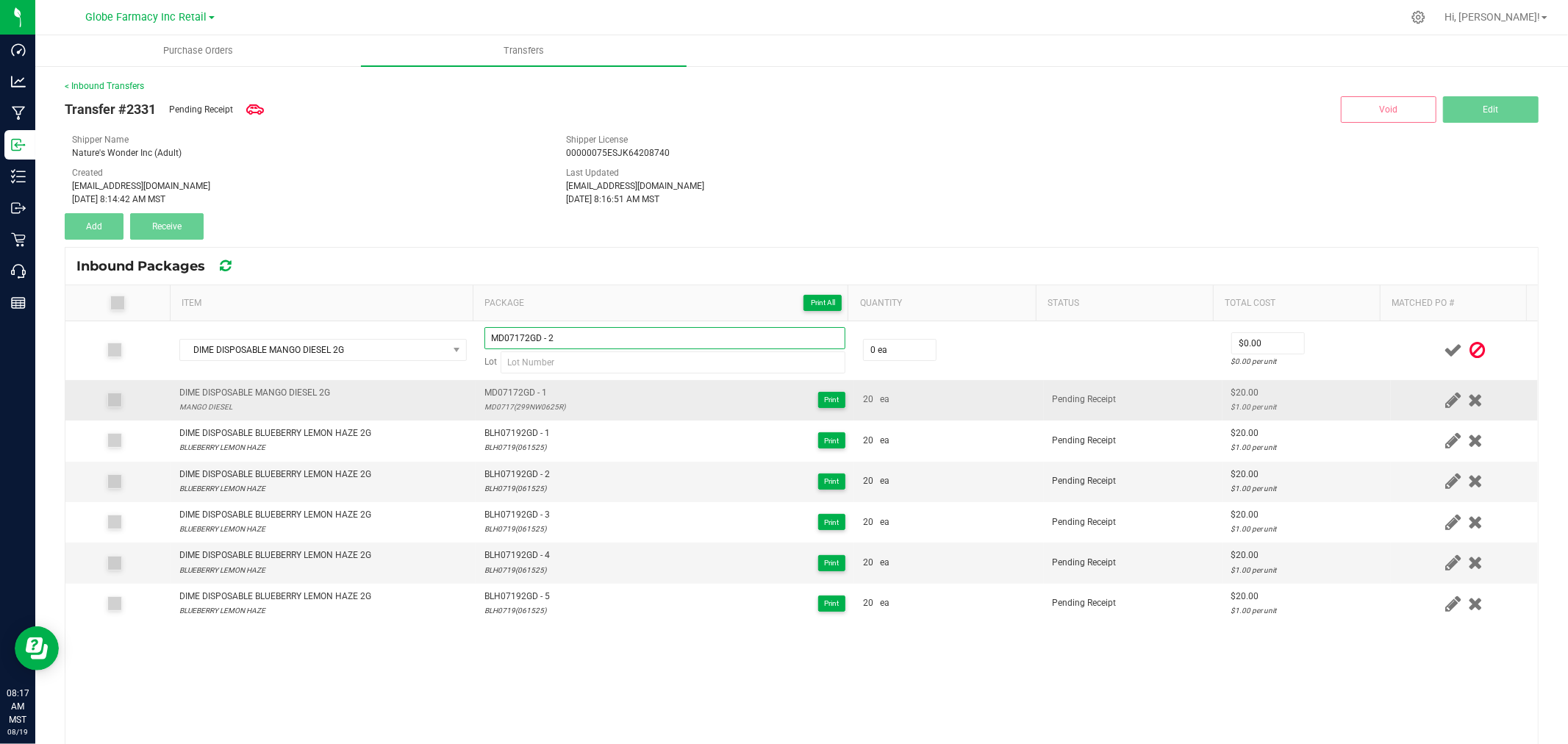
type input "MD07172GD - 2"
click at [513, 404] on div "MD0717(299NW0625R)" at bounding box center [525, 407] width 81 height 14
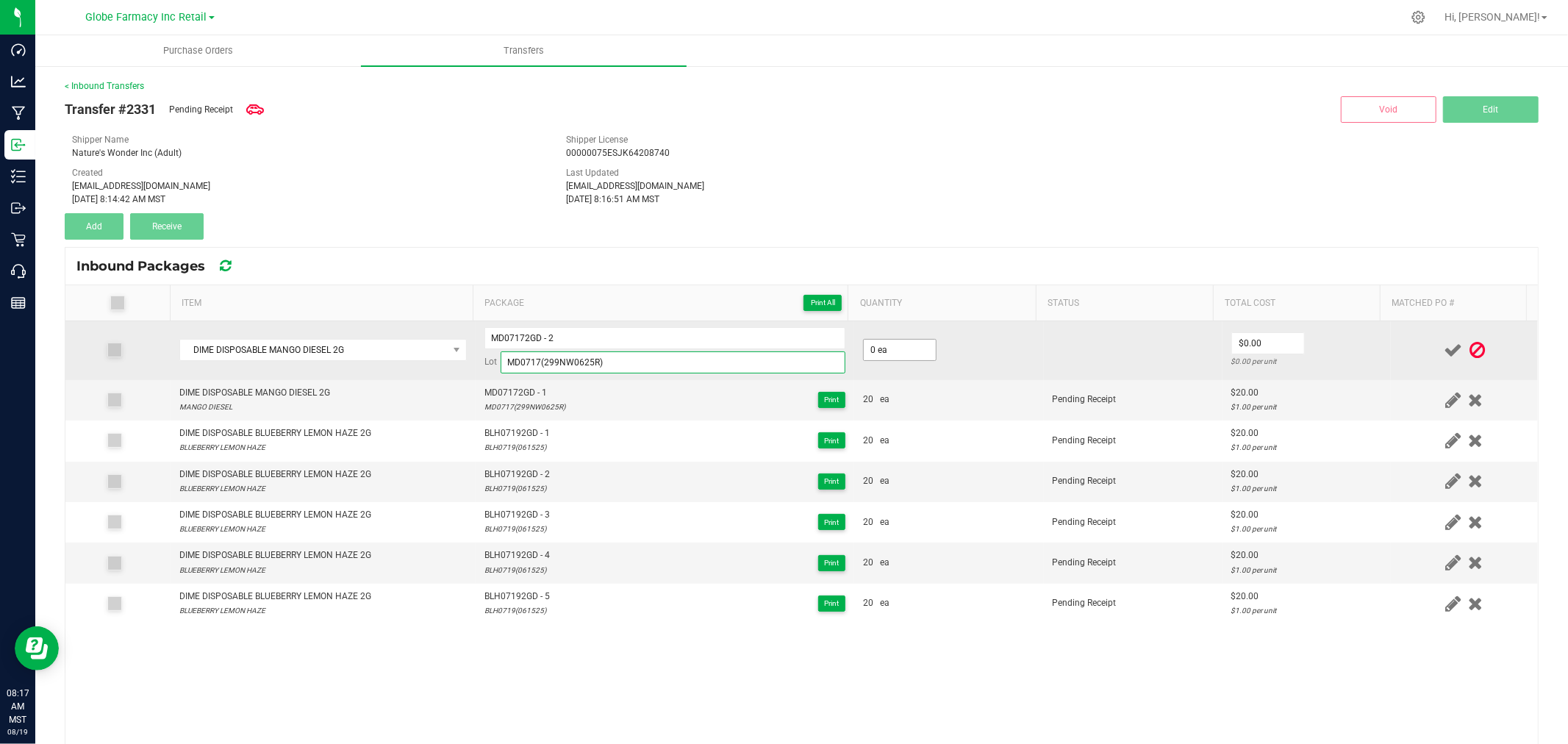
type input "MD0717(299NW0625R)"
click at [886, 356] on input "0" at bounding box center [900, 350] width 72 height 21
type input "20 ea"
type input "$20.00"
click at [1319, 346] on td "$20.00 $1.00 per unit" at bounding box center [1306, 351] width 168 height 59
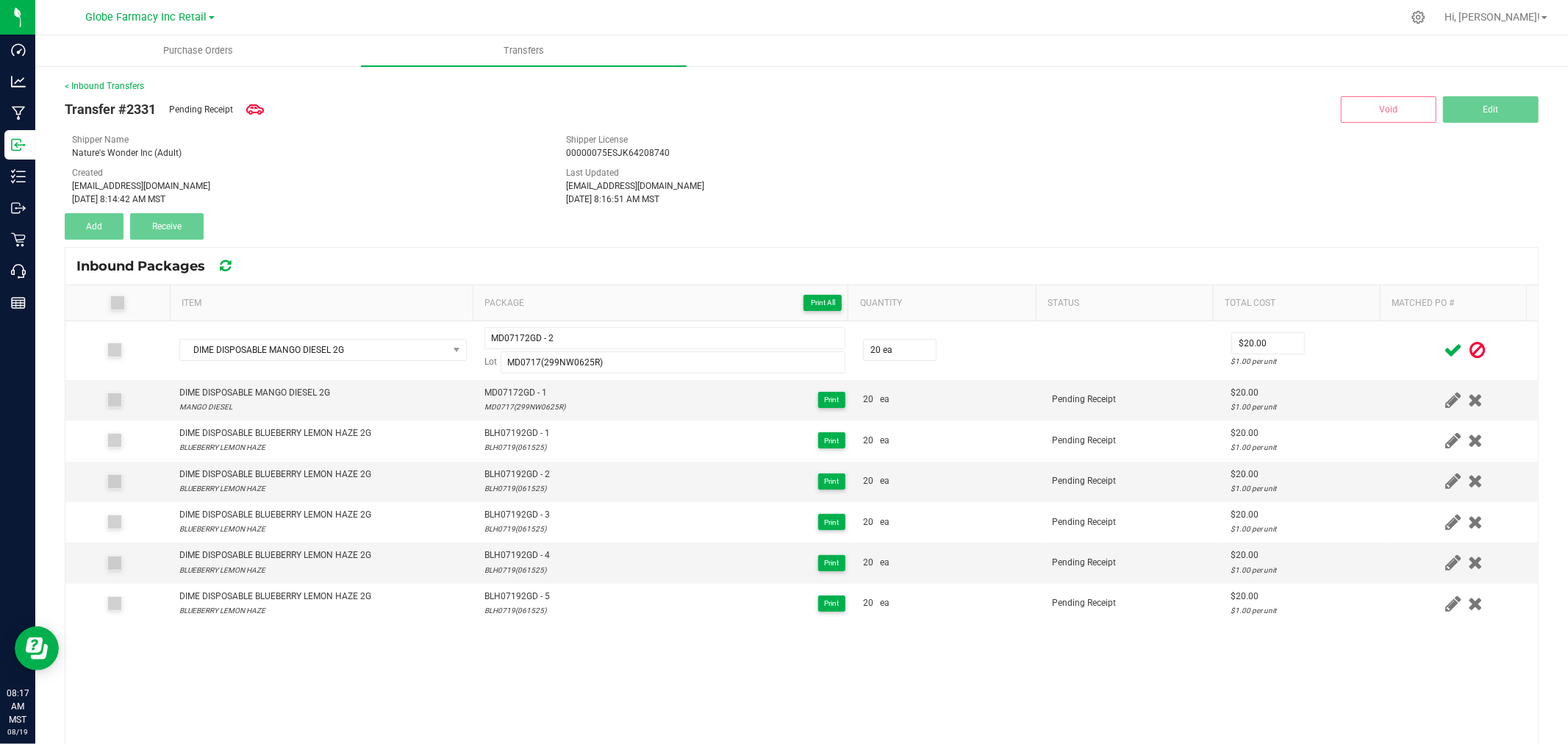
click at [1444, 351] on icon at bounding box center [1452, 350] width 18 height 18
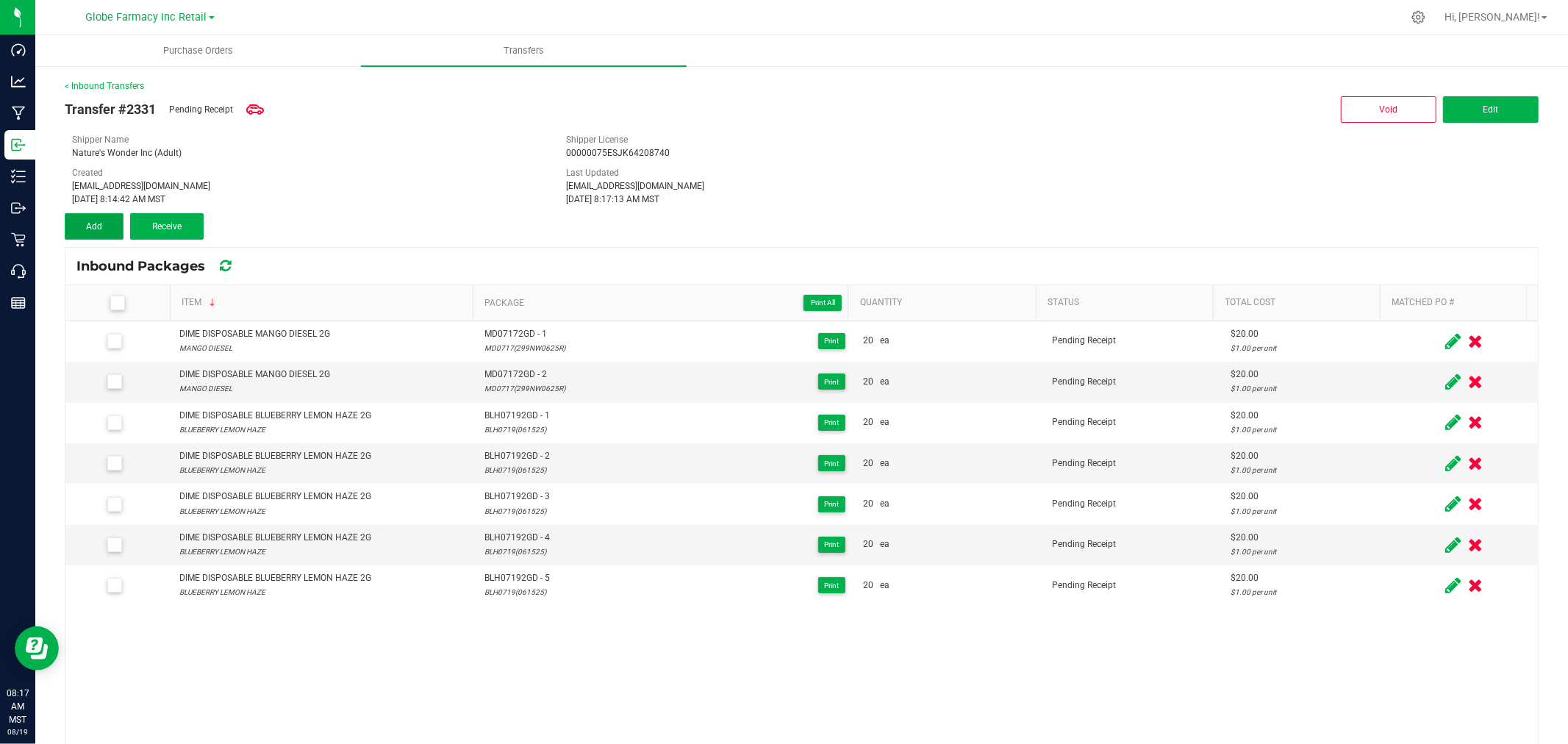
click at [113, 219] on button "Add" at bounding box center [94, 226] width 59 height 27
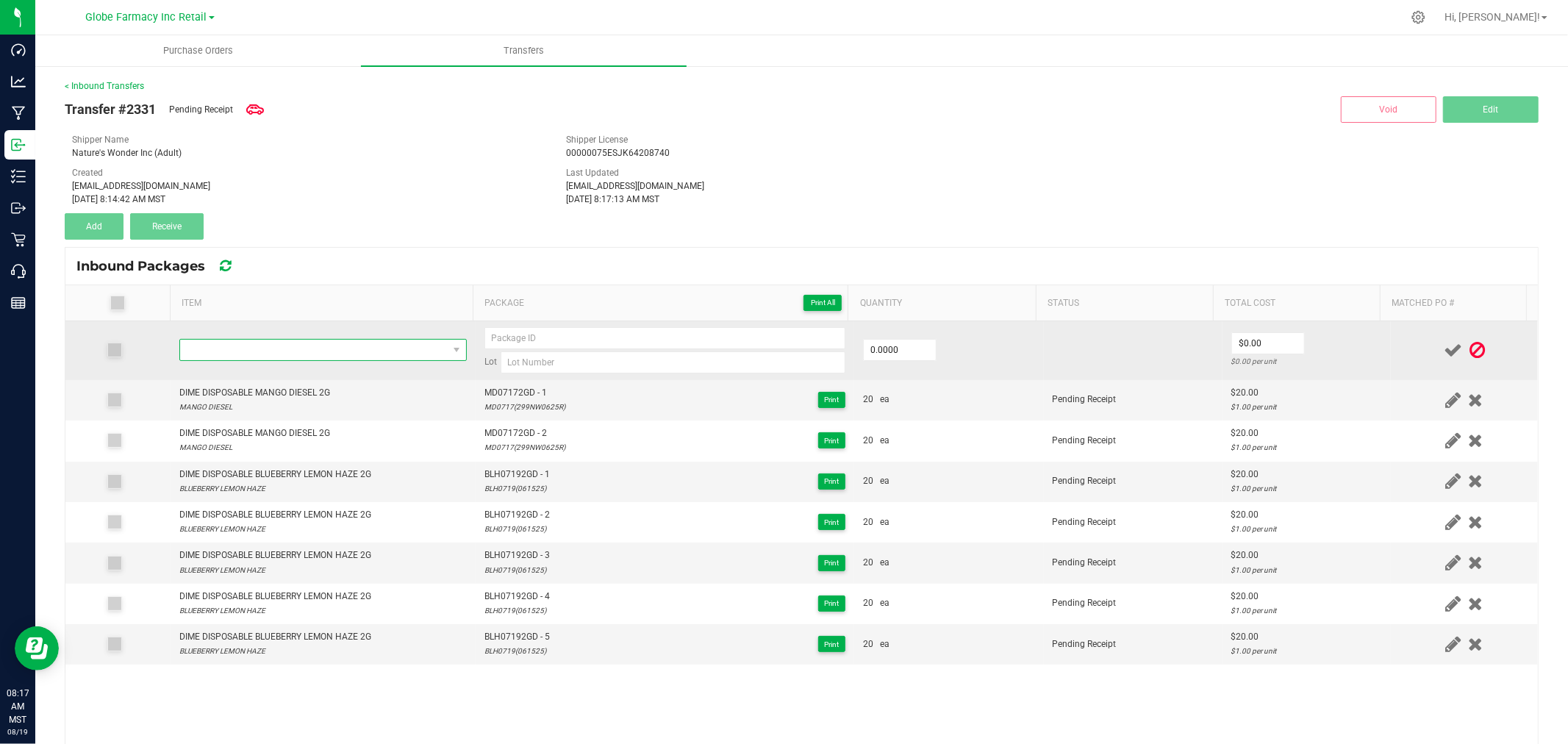
click at [298, 352] on span "NO DATA FOUND" at bounding box center [315, 350] width 268 height 21
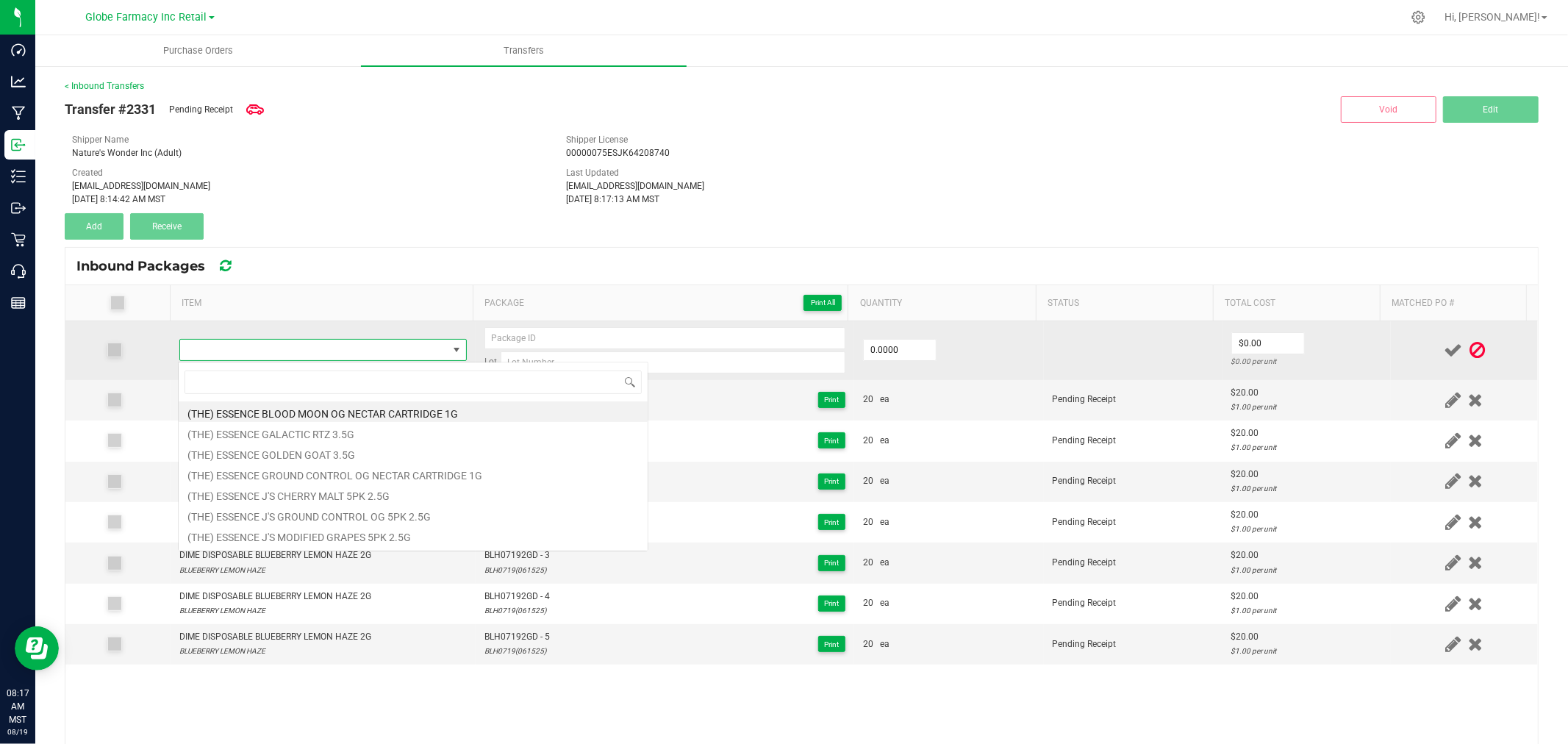
click at [298, 352] on span at bounding box center [315, 350] width 268 height 21
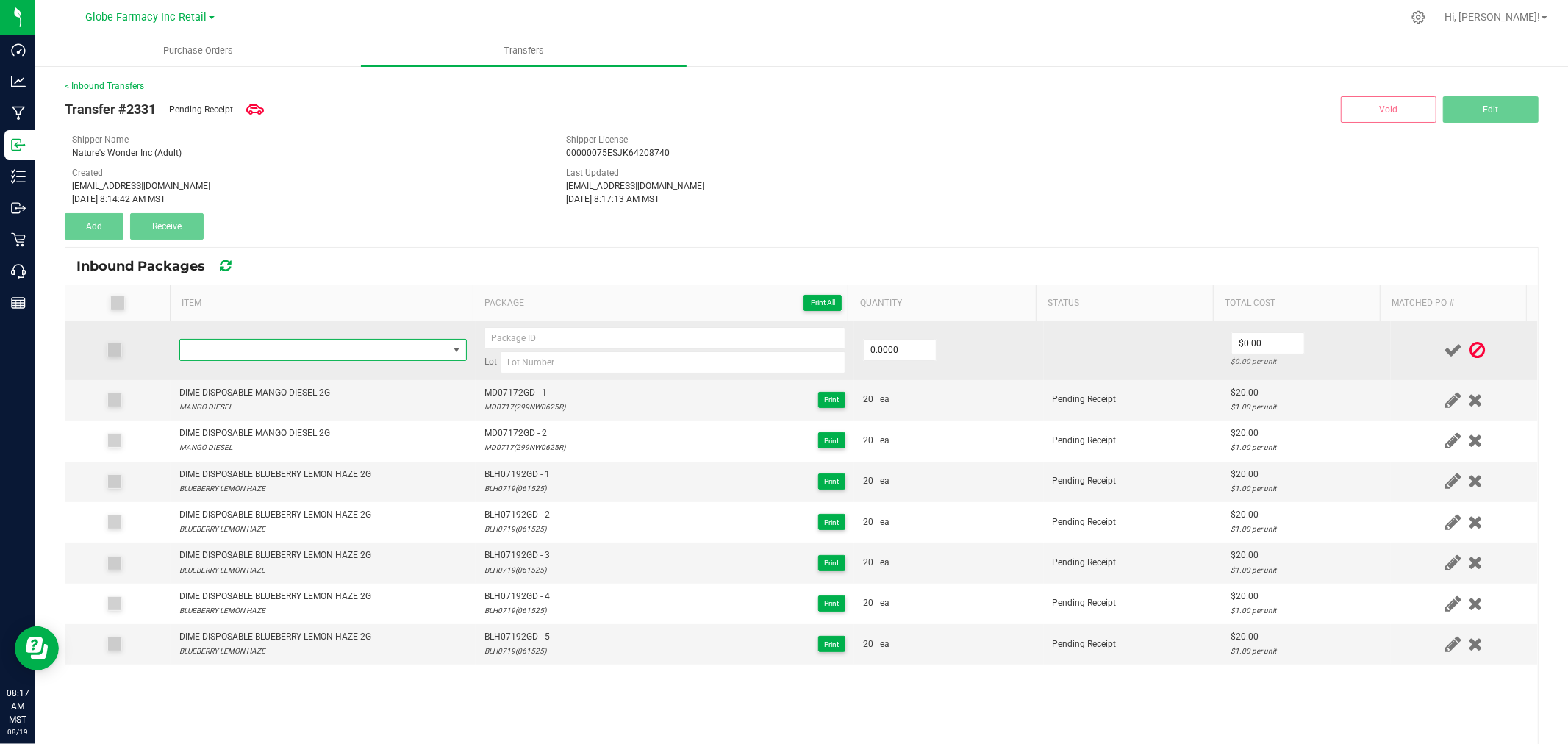
click at [298, 352] on span "NO DATA FOUND" at bounding box center [315, 350] width 268 height 21
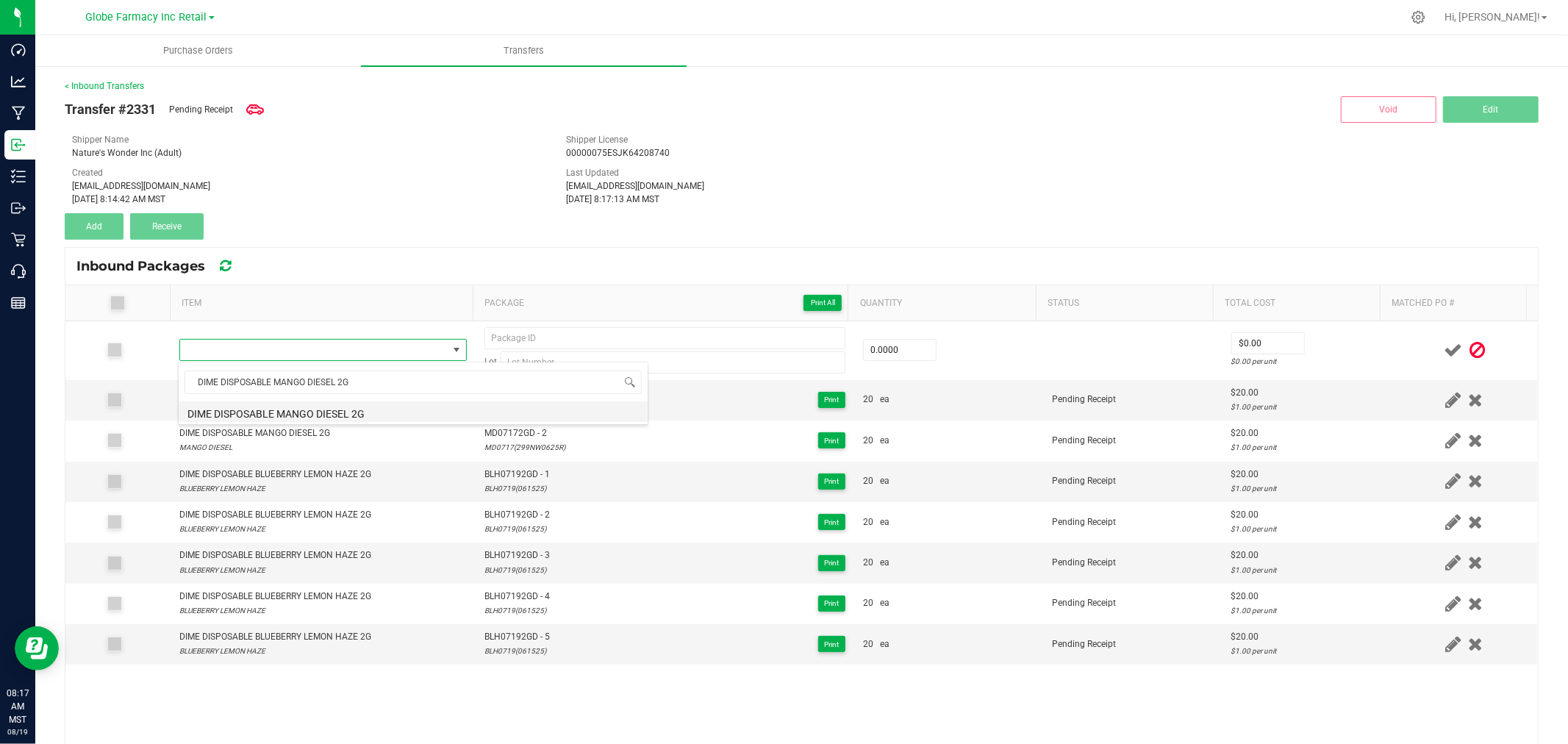
click at [335, 408] on li "DIME DISPOSABLE MANGO DIESEL 2G" at bounding box center [413, 411] width 469 height 21
type input "0 ea"
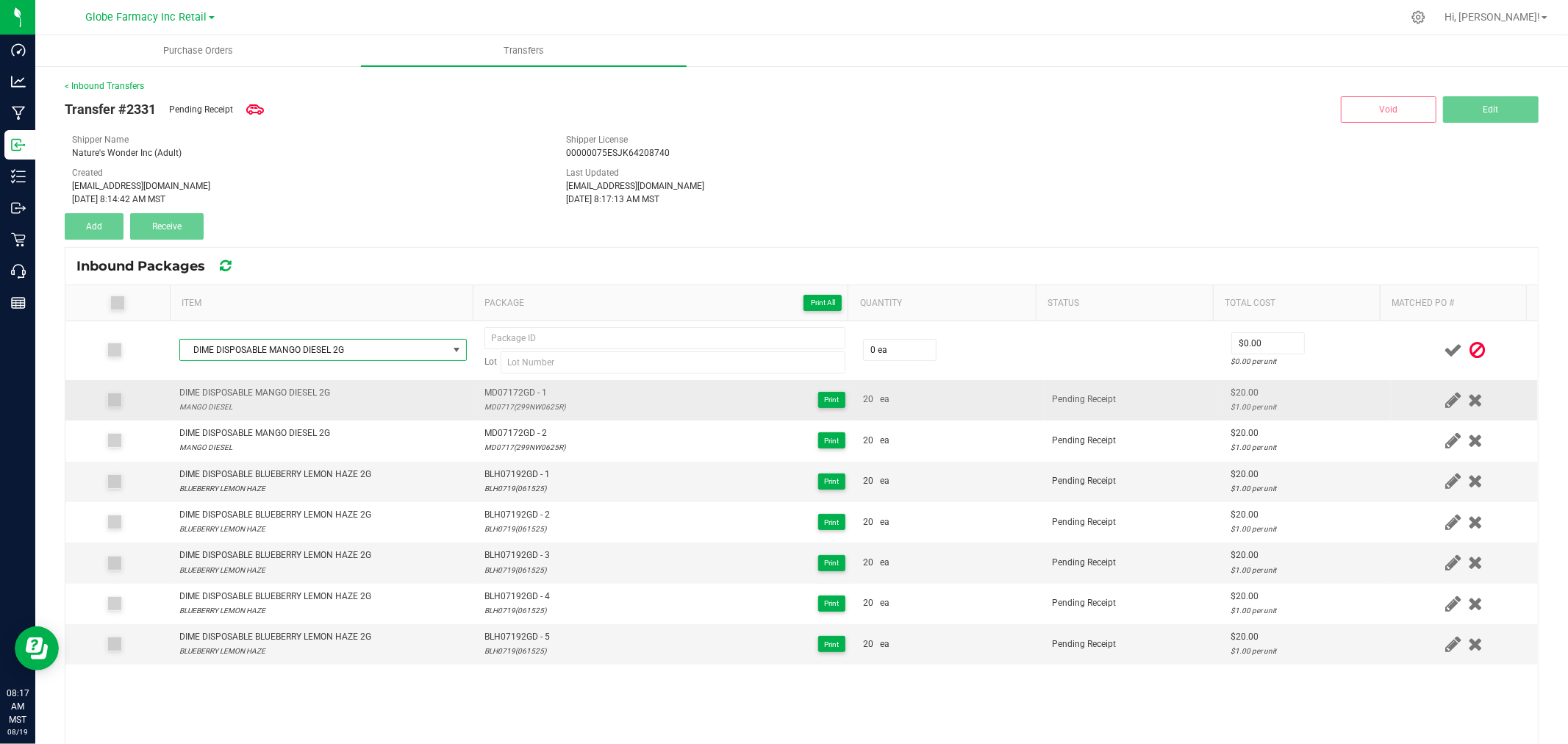
click at [507, 388] on span "MD07172GD - 1" at bounding box center [525, 392] width 81 height 14
click at [506, 388] on span "MD07172GD - 1" at bounding box center [525, 392] width 81 height 14
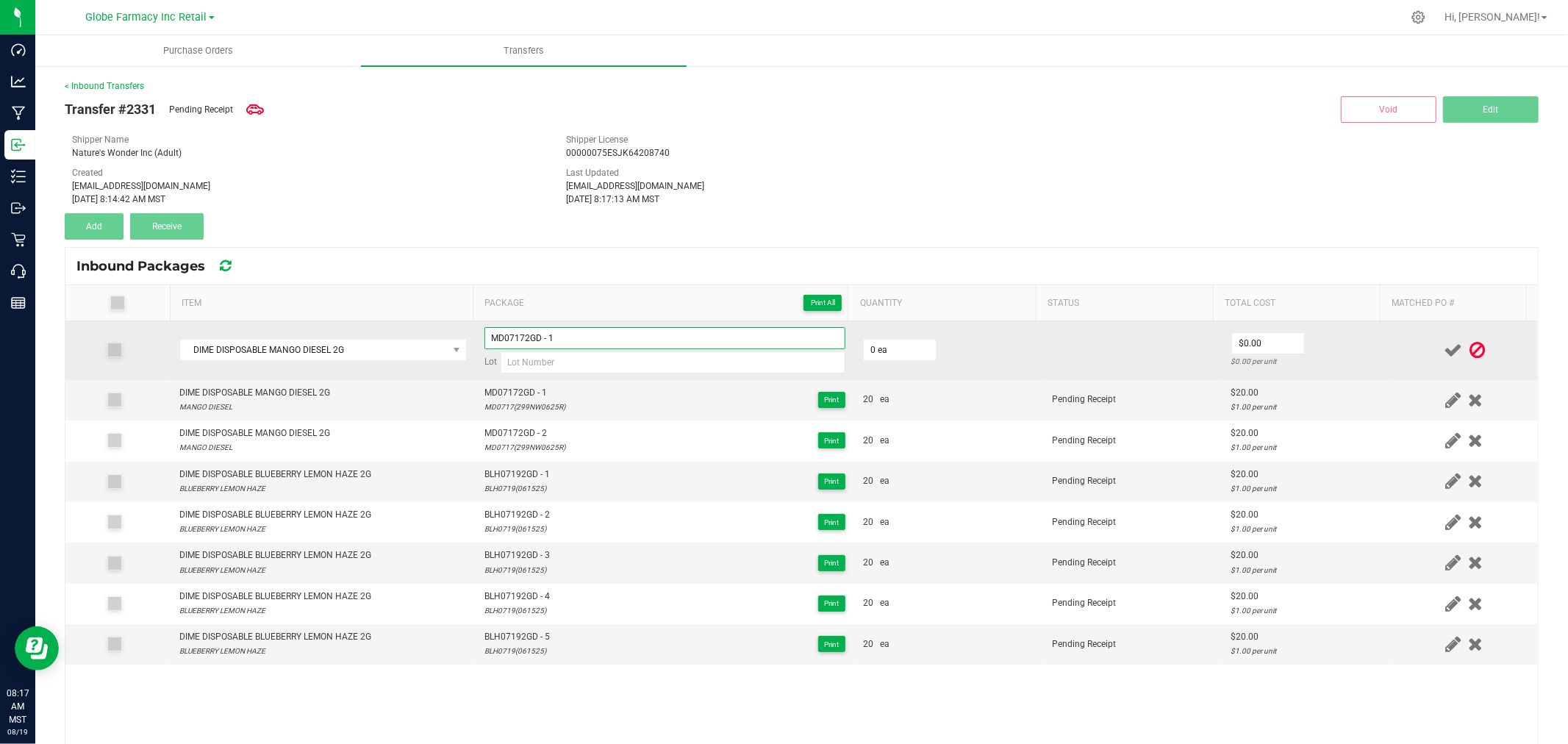
click at [585, 330] on input "MD07172GD - 1" at bounding box center [665, 337] width 361 height 22
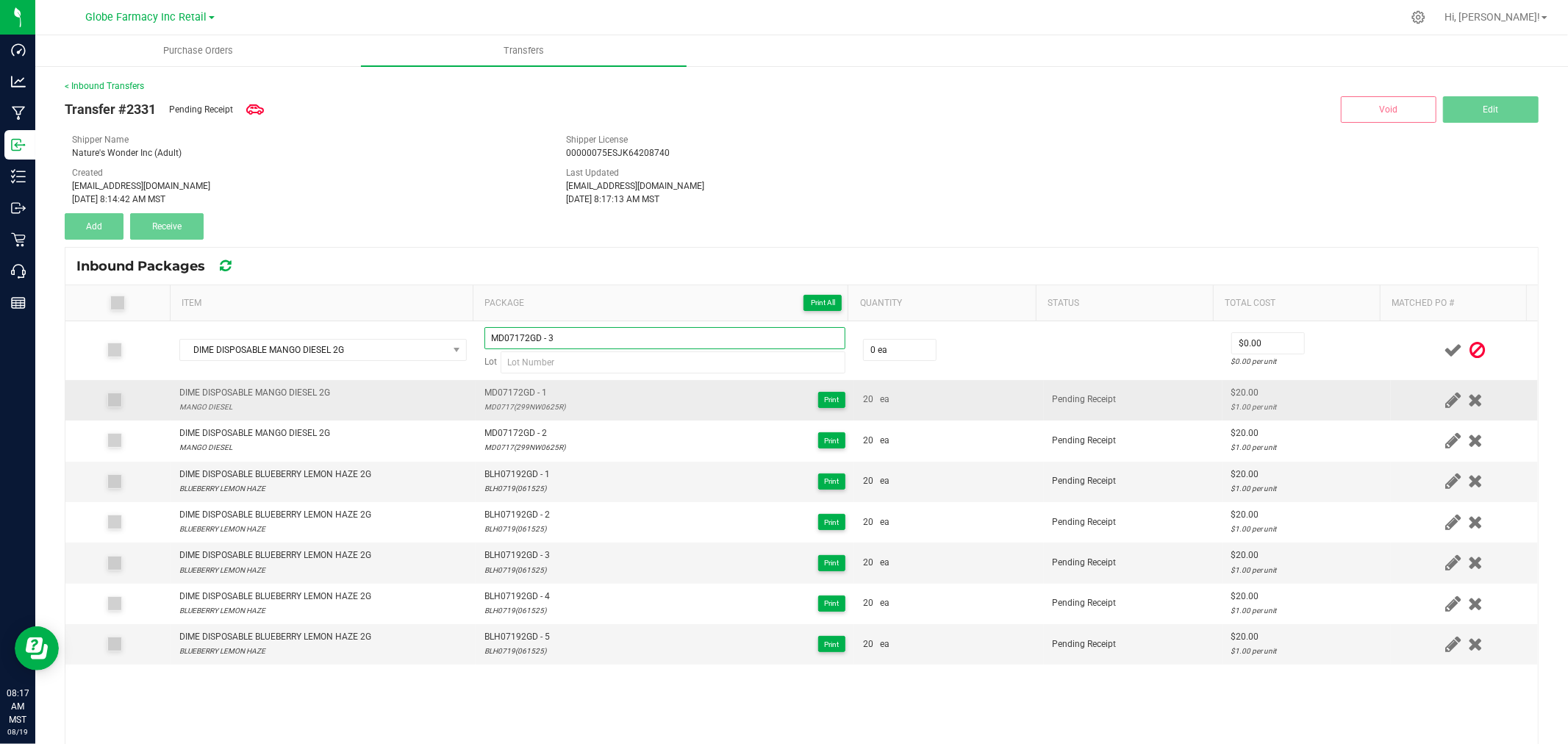
type input "MD07172GD - 3"
click at [501, 401] on div "MD0717(299NW0625R)" at bounding box center [525, 407] width 81 height 14
click at [502, 401] on div "MD0717(299NW0625R)" at bounding box center [525, 407] width 81 height 14
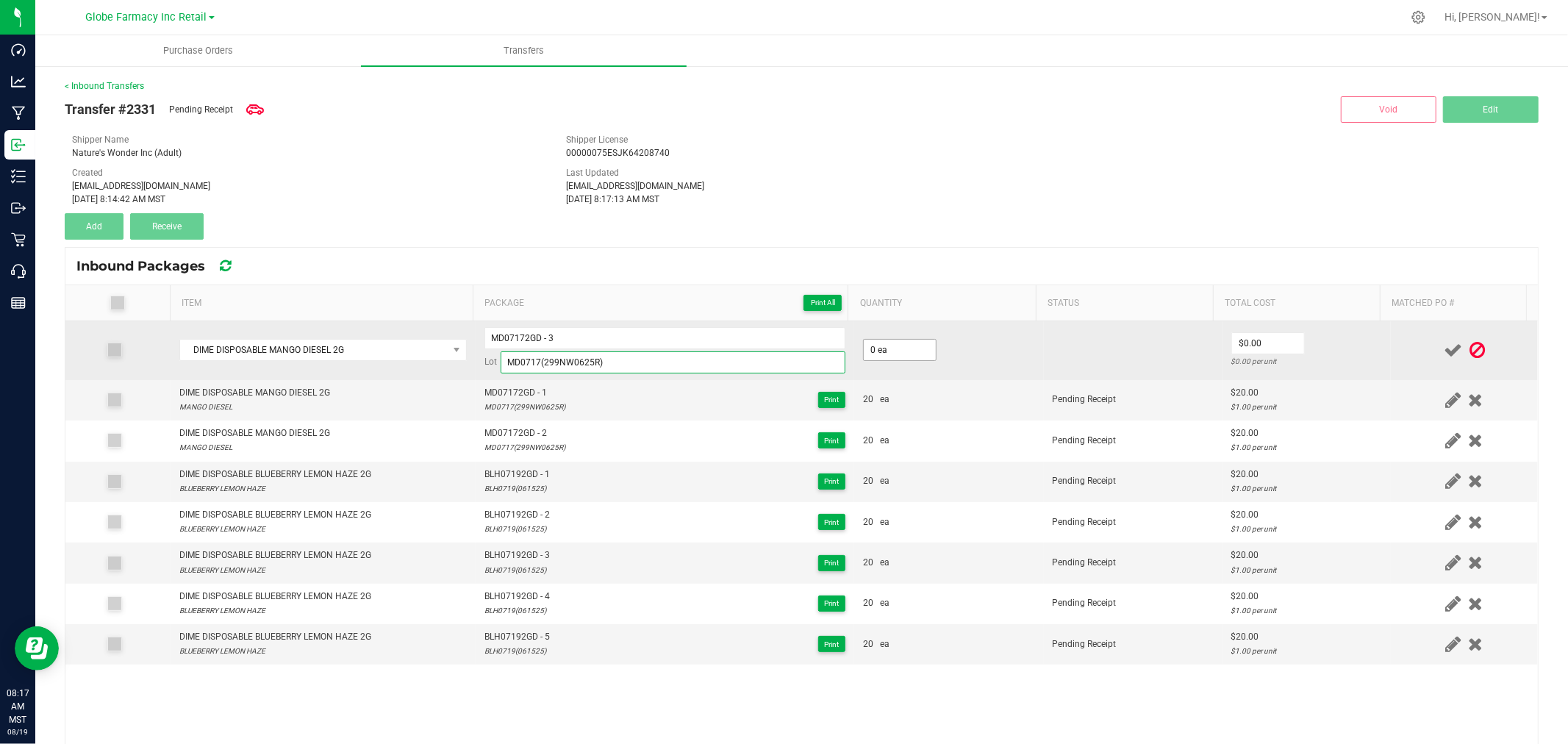
type input "MD0717(299NW0625R)"
click at [878, 359] on input "0" at bounding box center [900, 350] width 72 height 21
type input "20 ea"
type input "1"
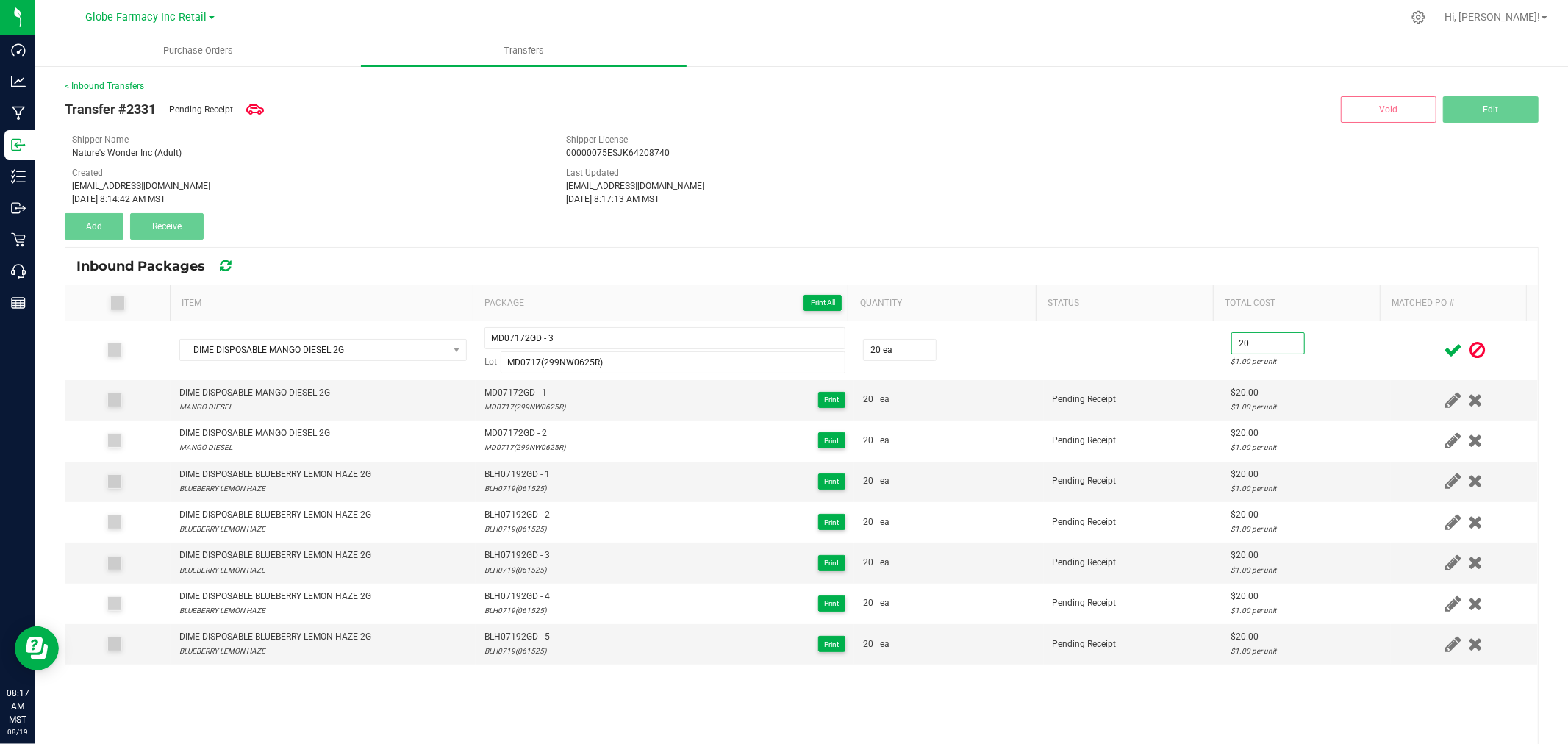
type input "$20.00"
drag, startPoint x: 1385, startPoint y: 346, endPoint x: 1395, endPoint y: 348, distance: 10.2
click at [1400, 346] on div at bounding box center [1464, 350] width 129 height 18
click at [1444, 346] on icon at bounding box center [1452, 350] width 18 height 18
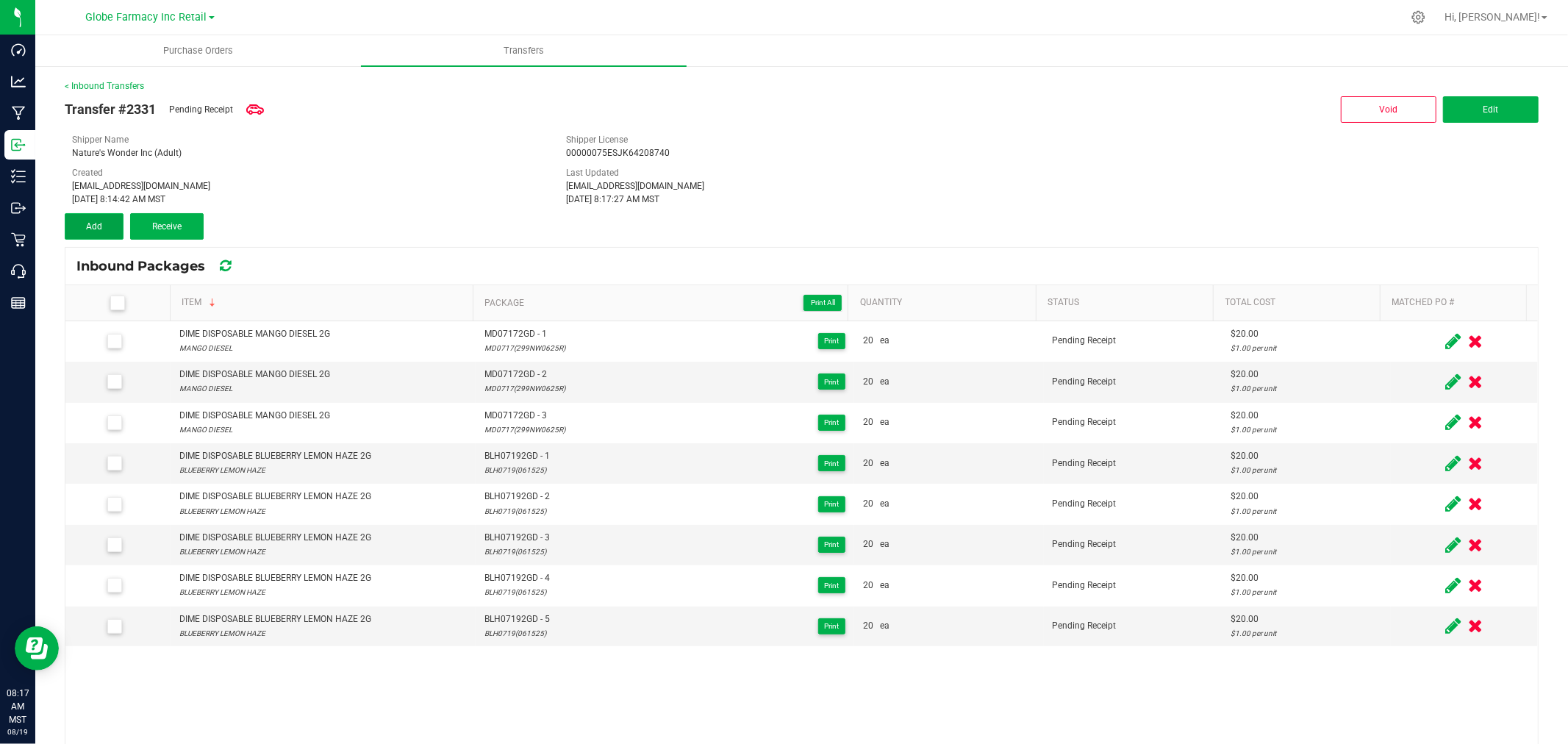
click at [89, 214] on button "Add" at bounding box center [94, 226] width 59 height 27
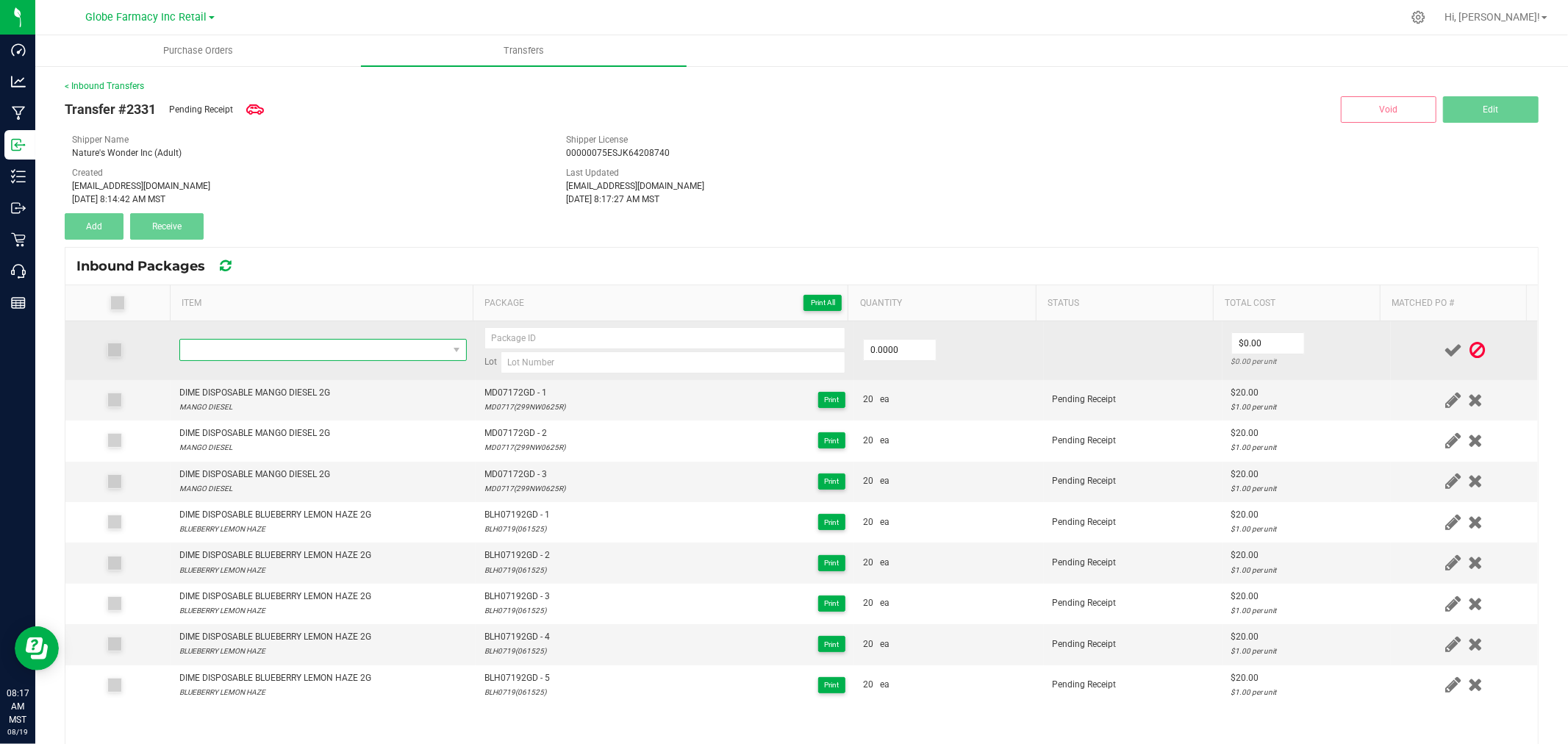
click at [271, 353] on span "NO DATA FOUND" at bounding box center [315, 350] width 268 height 21
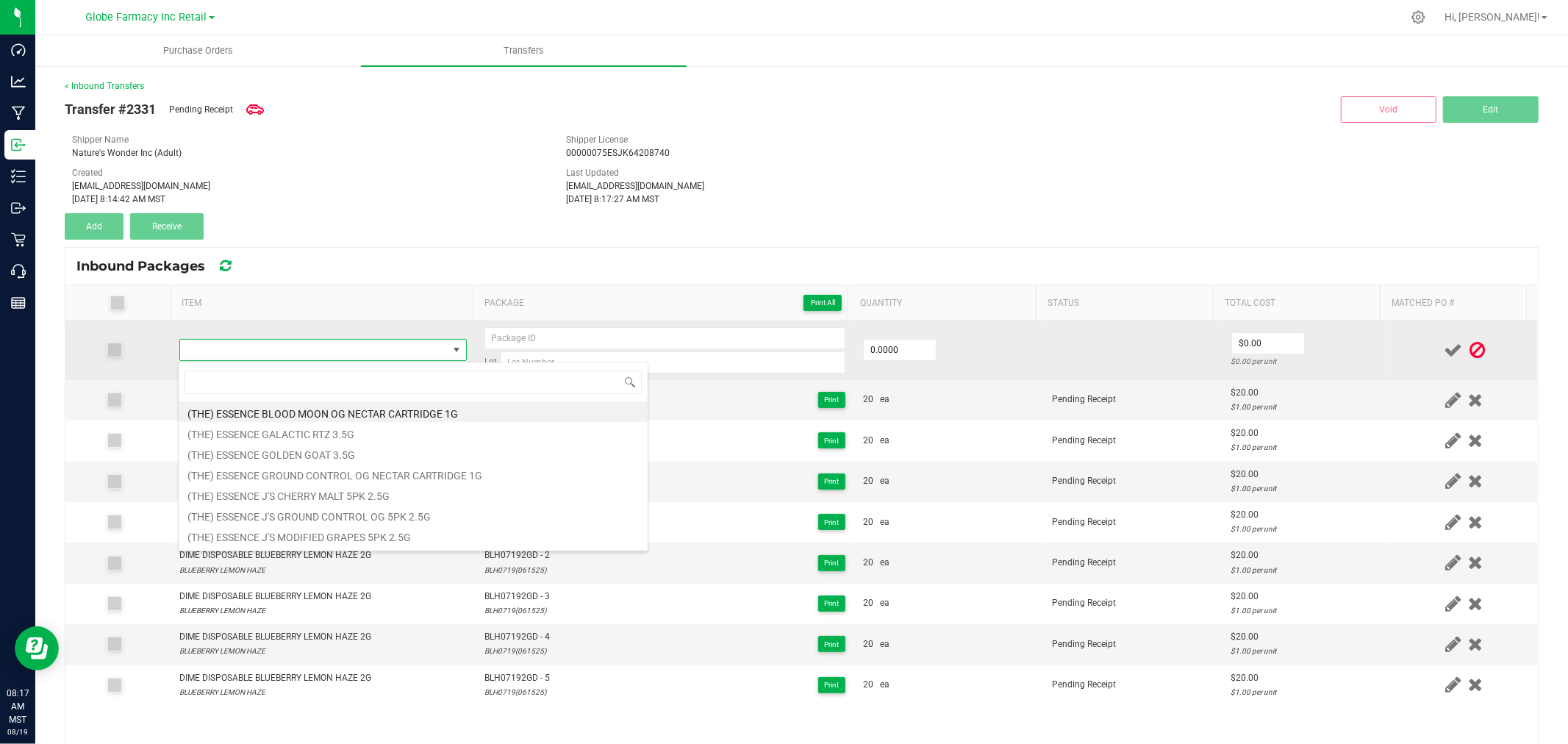
type input "DIME DISPOSABLE MANGO DIESEL 2G"
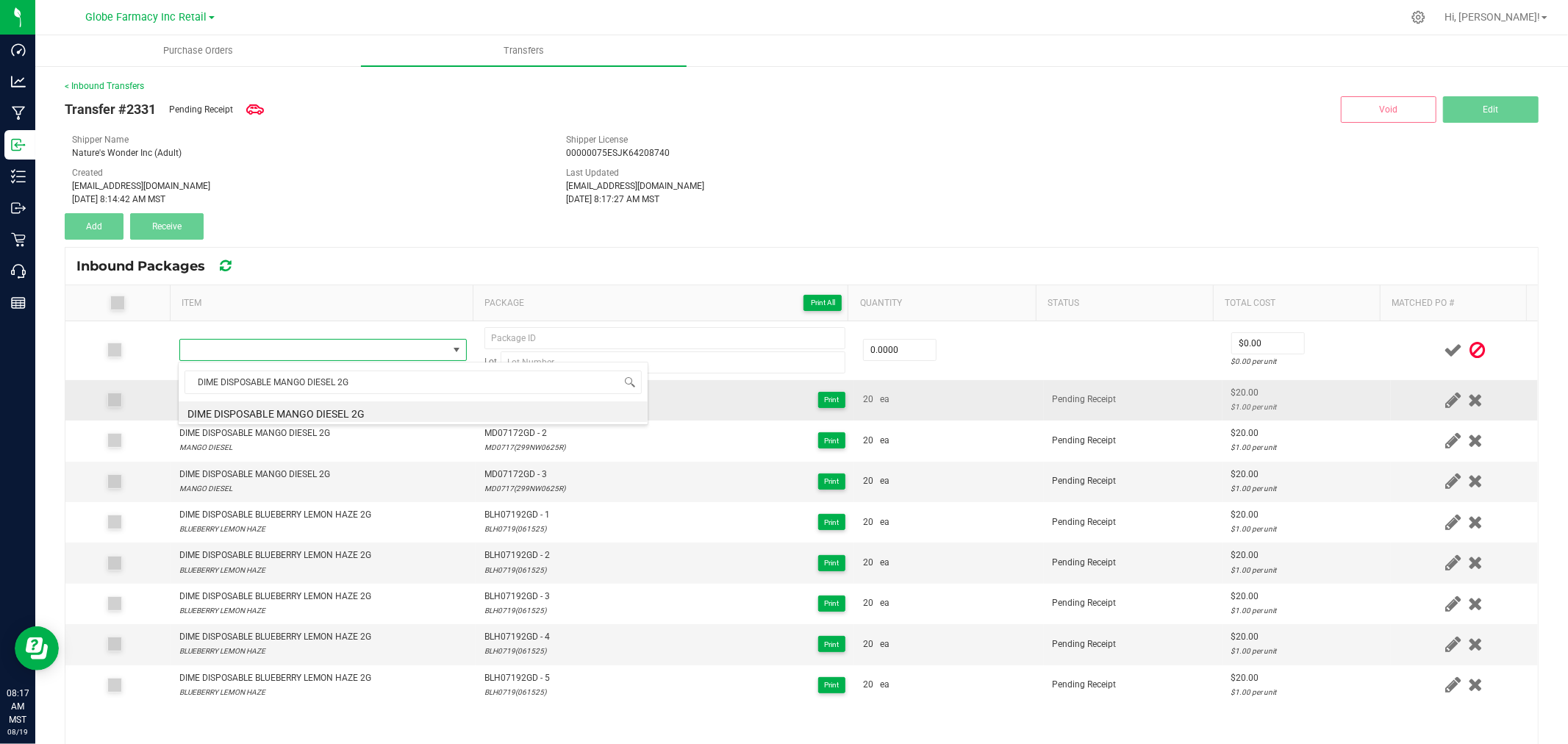
click at [351, 403] on li "DIME DISPOSABLE MANGO DIESEL 2G" at bounding box center [413, 411] width 469 height 21
type input "0 ea"
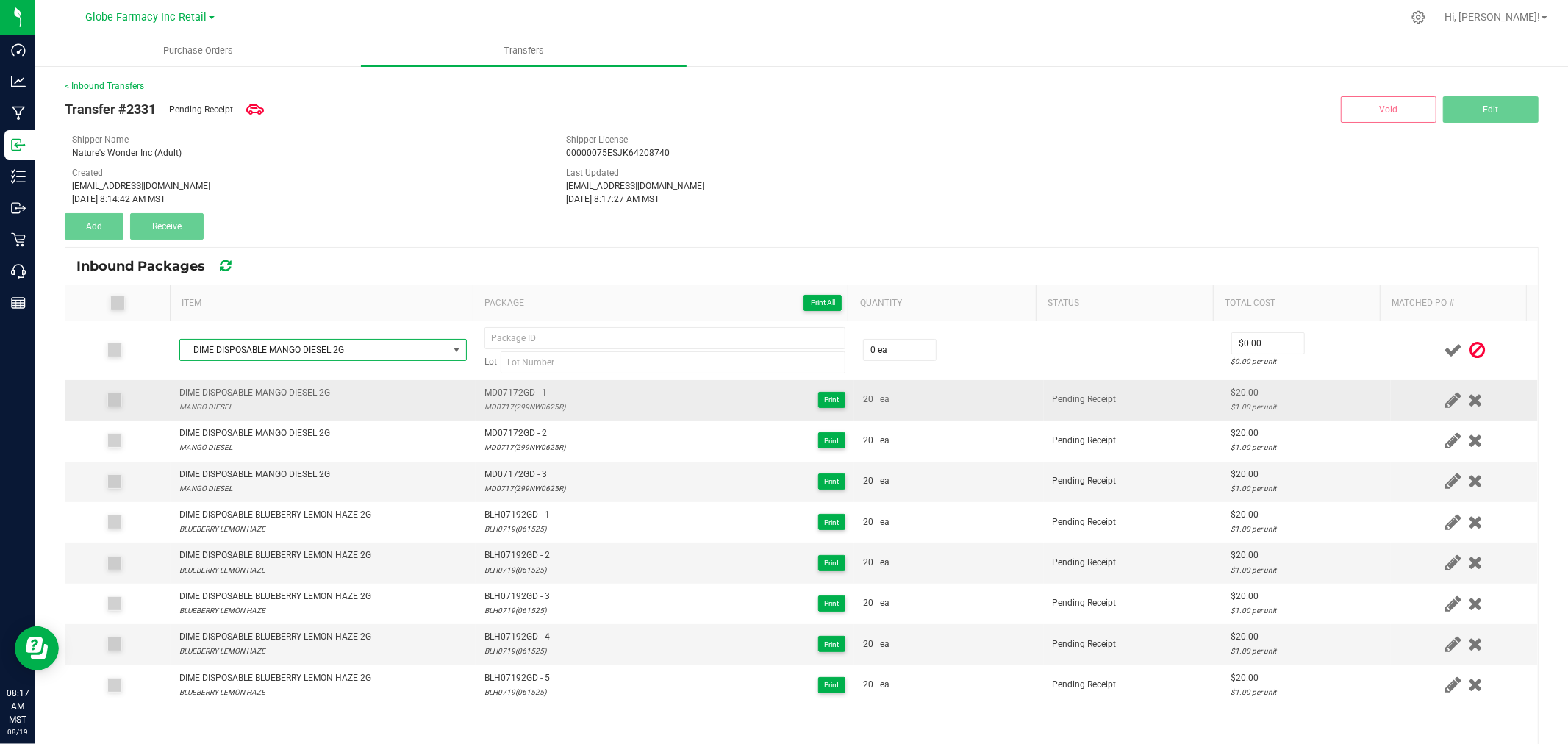
click at [509, 394] on span "MD07172GD - 1" at bounding box center [525, 392] width 81 height 14
click at [510, 394] on span "MD07172GD - 1" at bounding box center [525, 392] width 81 height 14
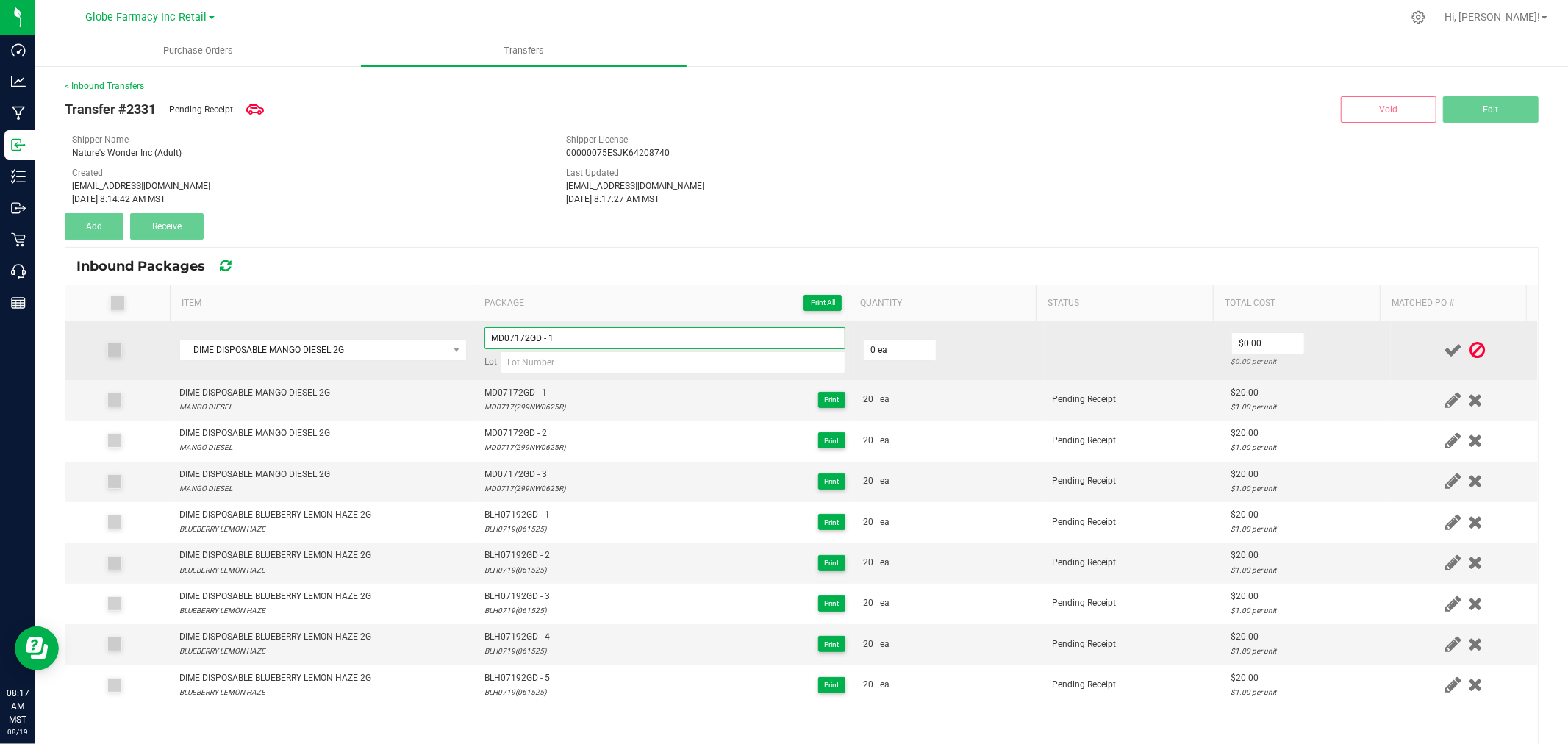
click at [613, 348] on input "MD07172GD - 1" at bounding box center [665, 337] width 361 height 22
click at [615, 348] on input "MD07172GD - 1" at bounding box center [665, 337] width 361 height 22
click at [619, 341] on input "MD07172GD - 1" at bounding box center [665, 337] width 361 height 22
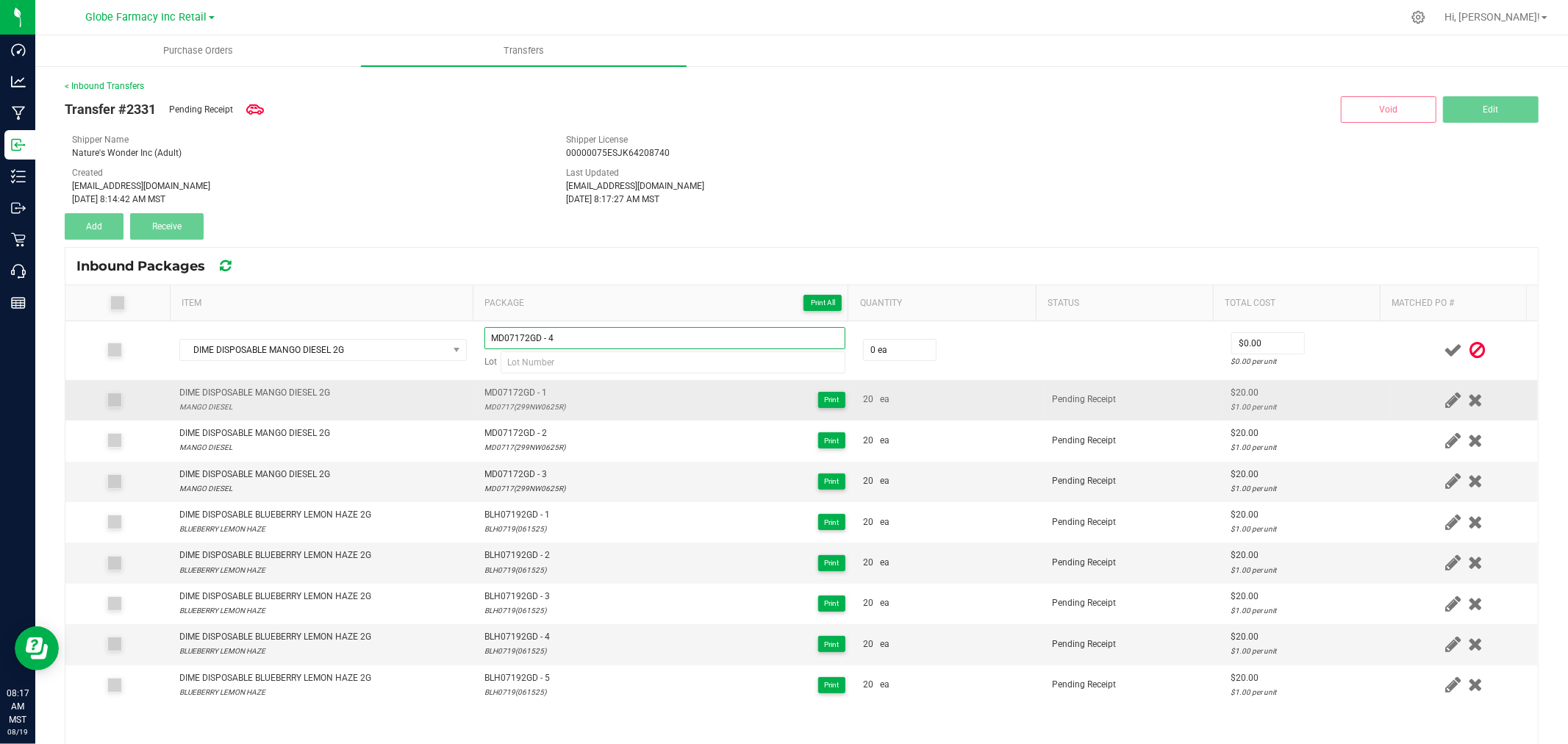
type input "MD07172GD - 4"
click at [525, 408] on div "MD0717(299NW0625R)" at bounding box center [525, 407] width 81 height 14
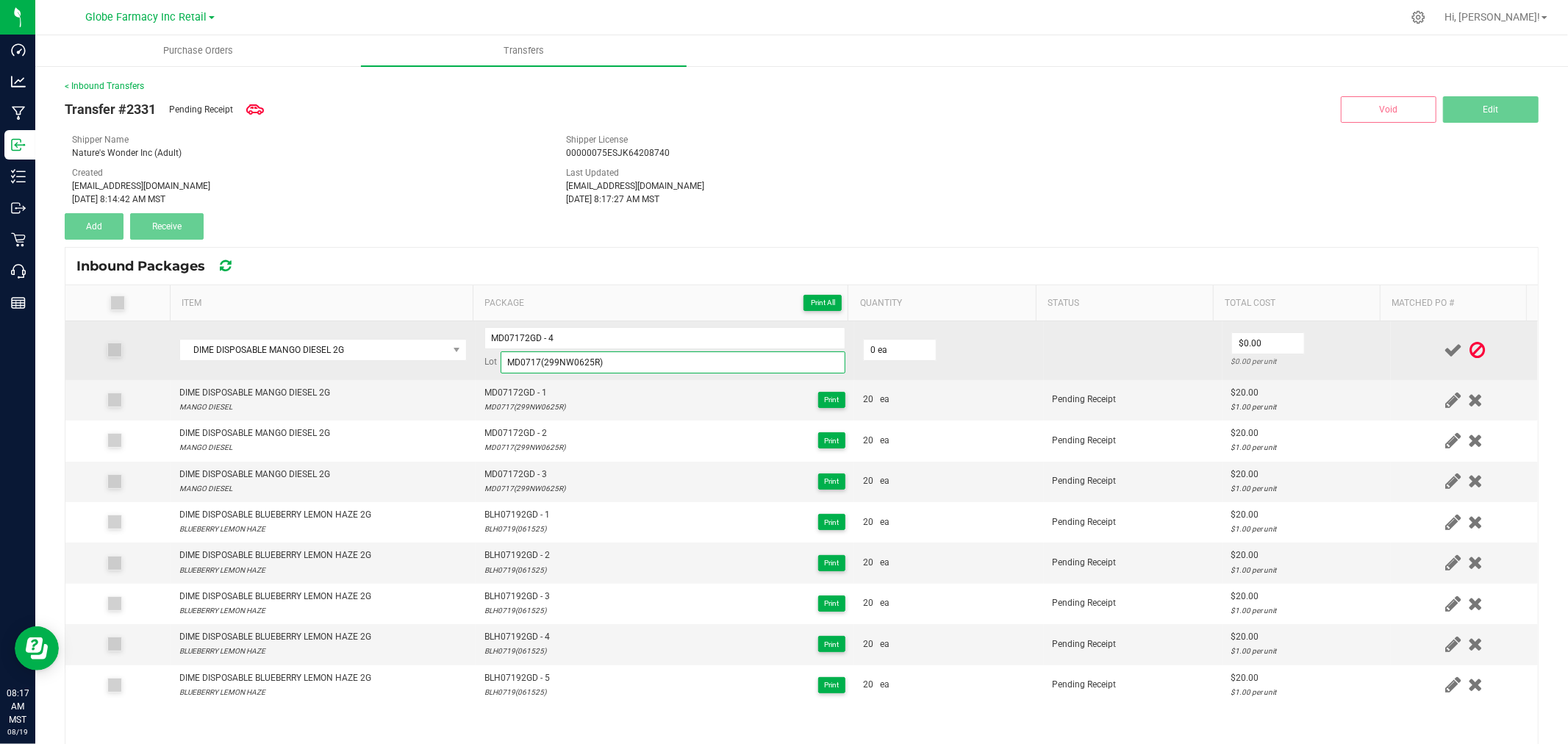
type input "MD0717(299NW0625R)"
click at [886, 336] on td "0 ea" at bounding box center [949, 351] width 190 height 59
click at [885, 352] on input "0" at bounding box center [900, 350] width 72 height 21
type input "20 ea"
type input "$20.00"
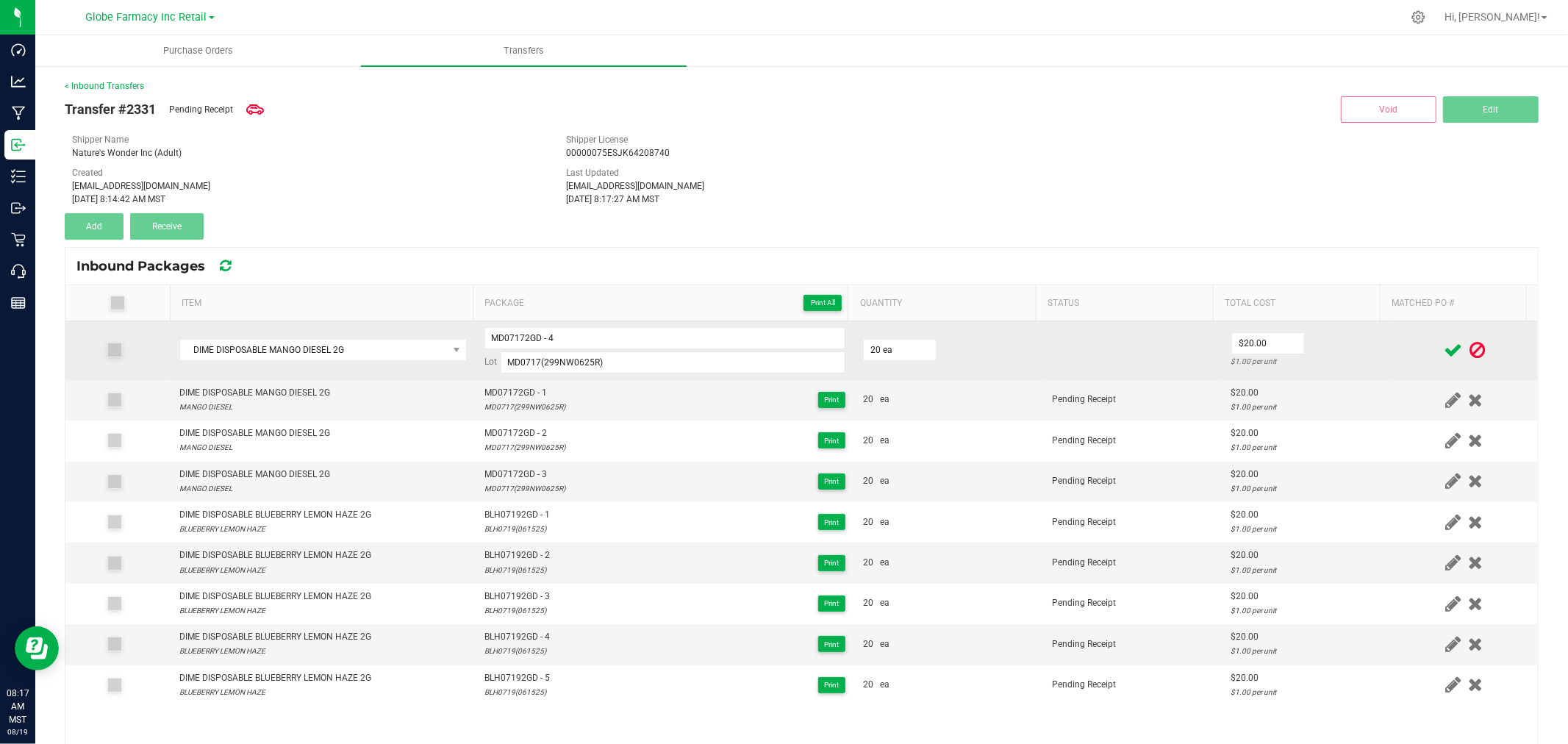
click at [1357, 351] on td "$20.00 $1.00 per unit" at bounding box center [1306, 351] width 168 height 59
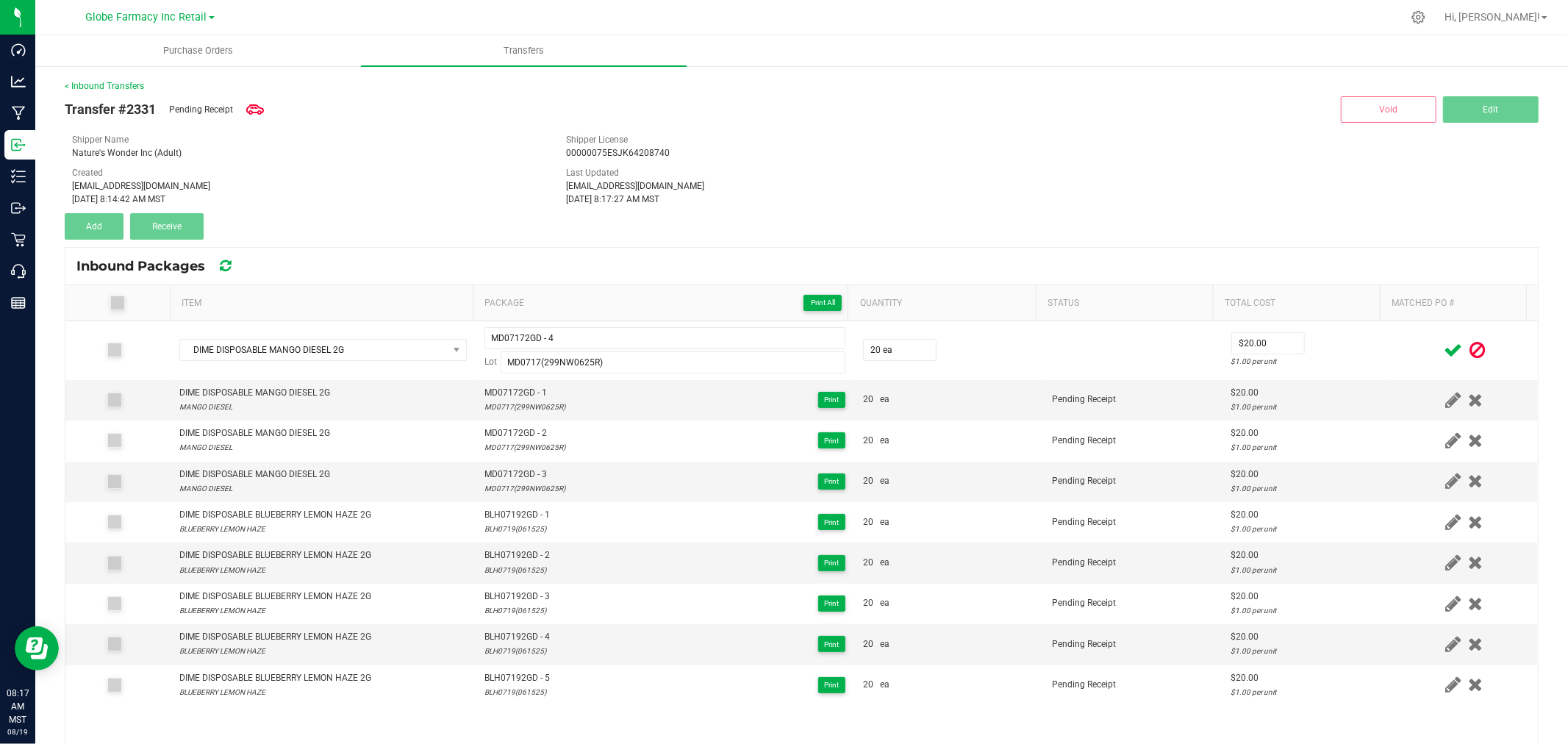
click at [1444, 346] on icon at bounding box center [1452, 350] width 18 height 18
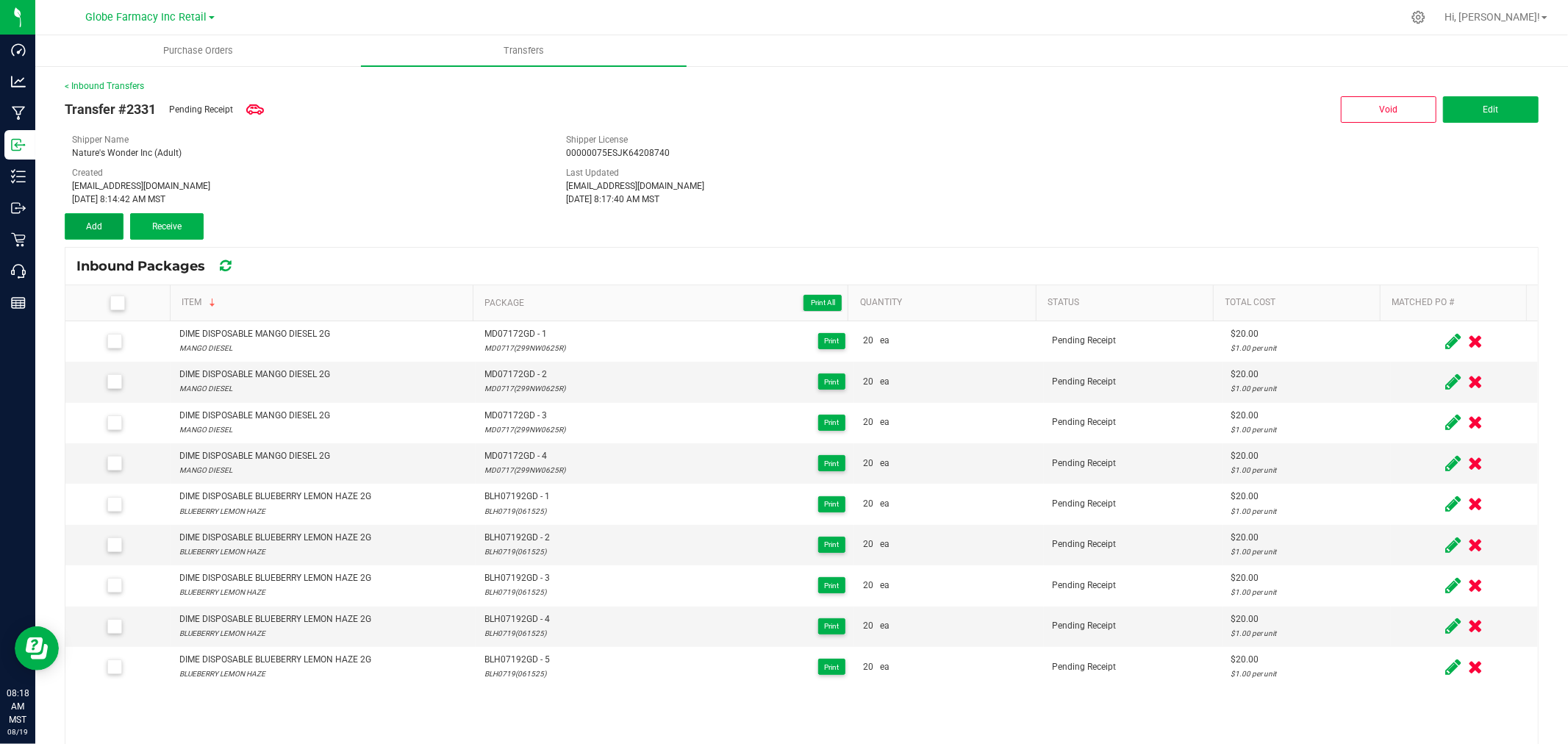
click at [102, 213] on button "Add" at bounding box center [94, 226] width 59 height 27
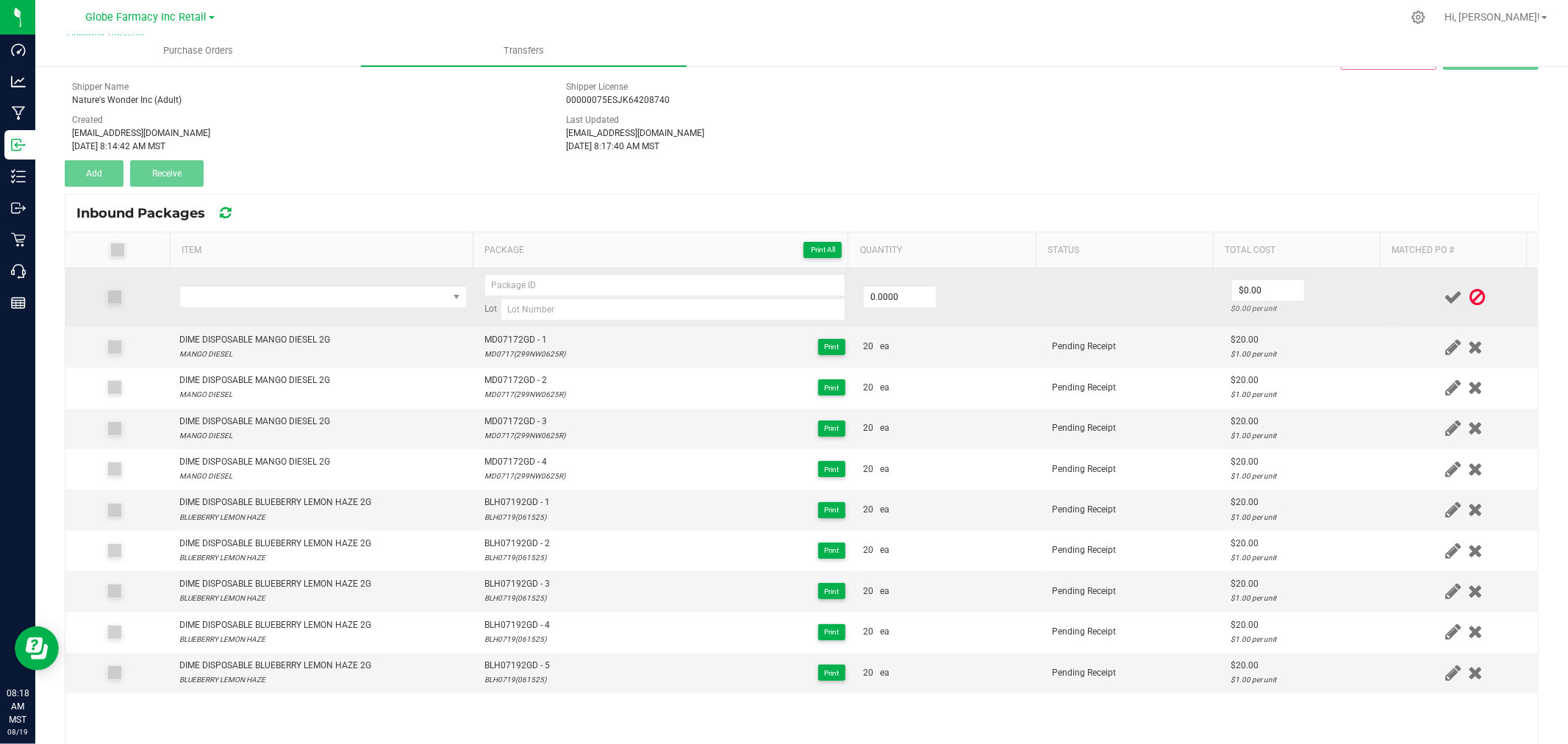
scroll to position [82, 0]
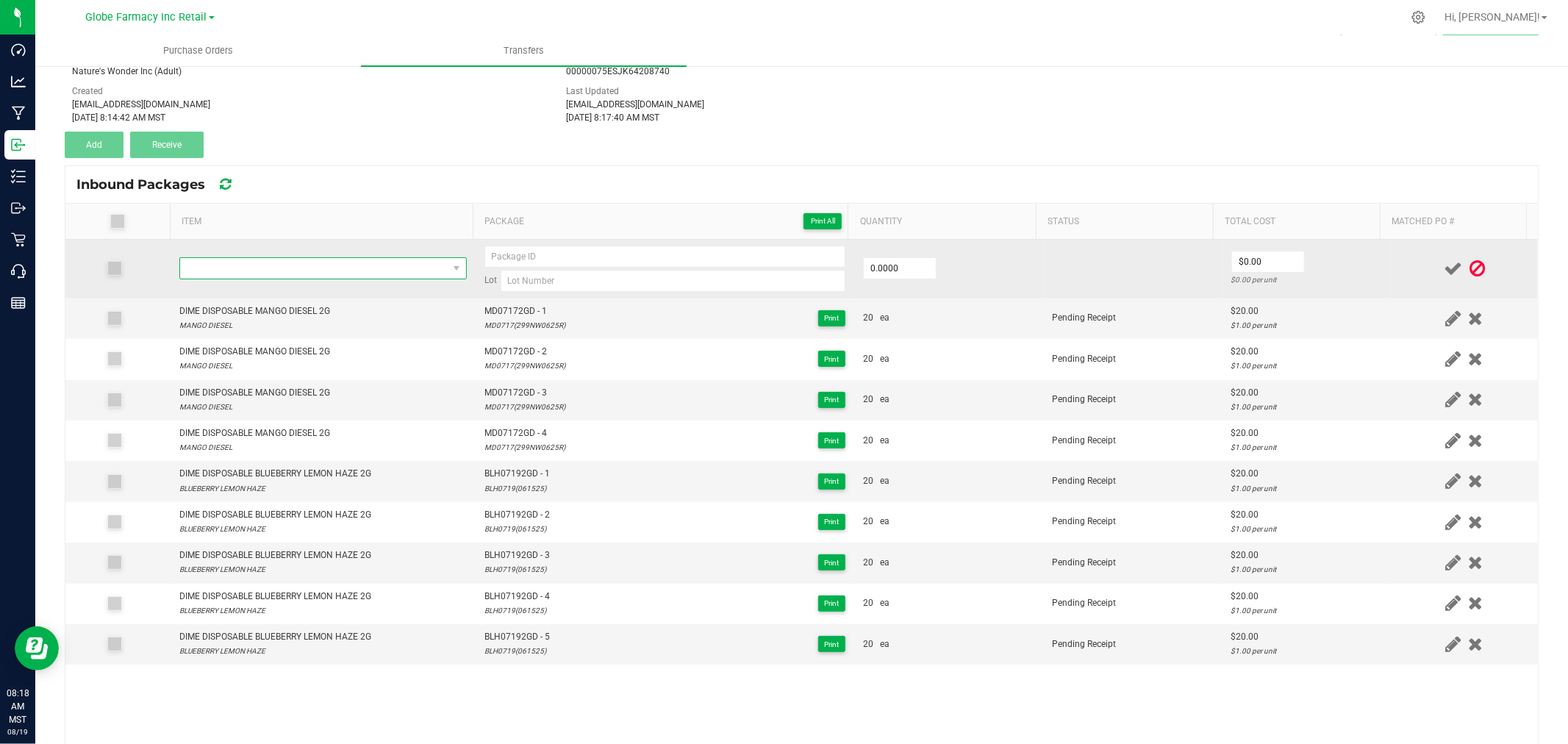
click at [266, 276] on span "NO DATA FOUND" at bounding box center [315, 269] width 268 height 21
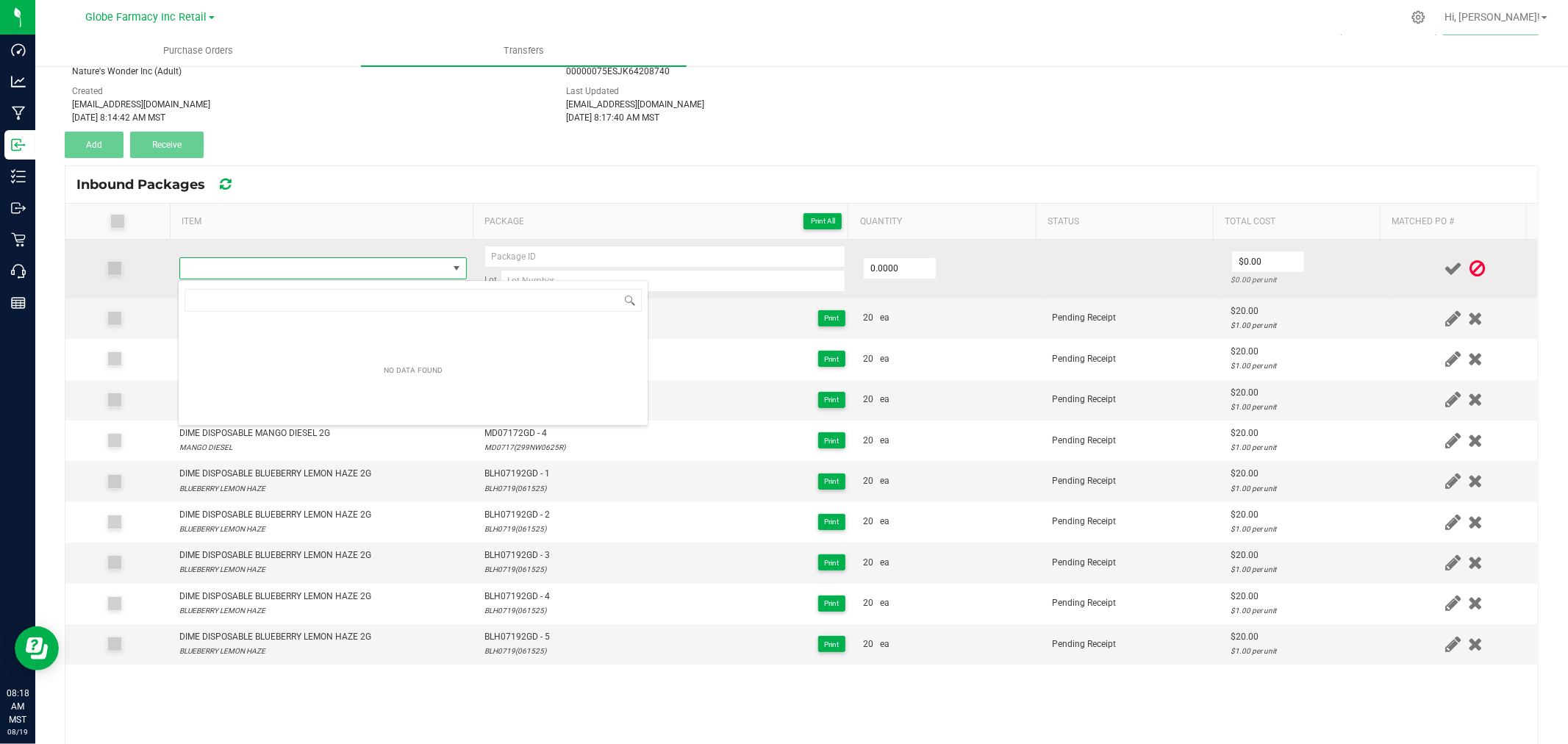
scroll to position [22, 281]
type input "DIME DISPOSABLE MANGO DIESEL 2G"
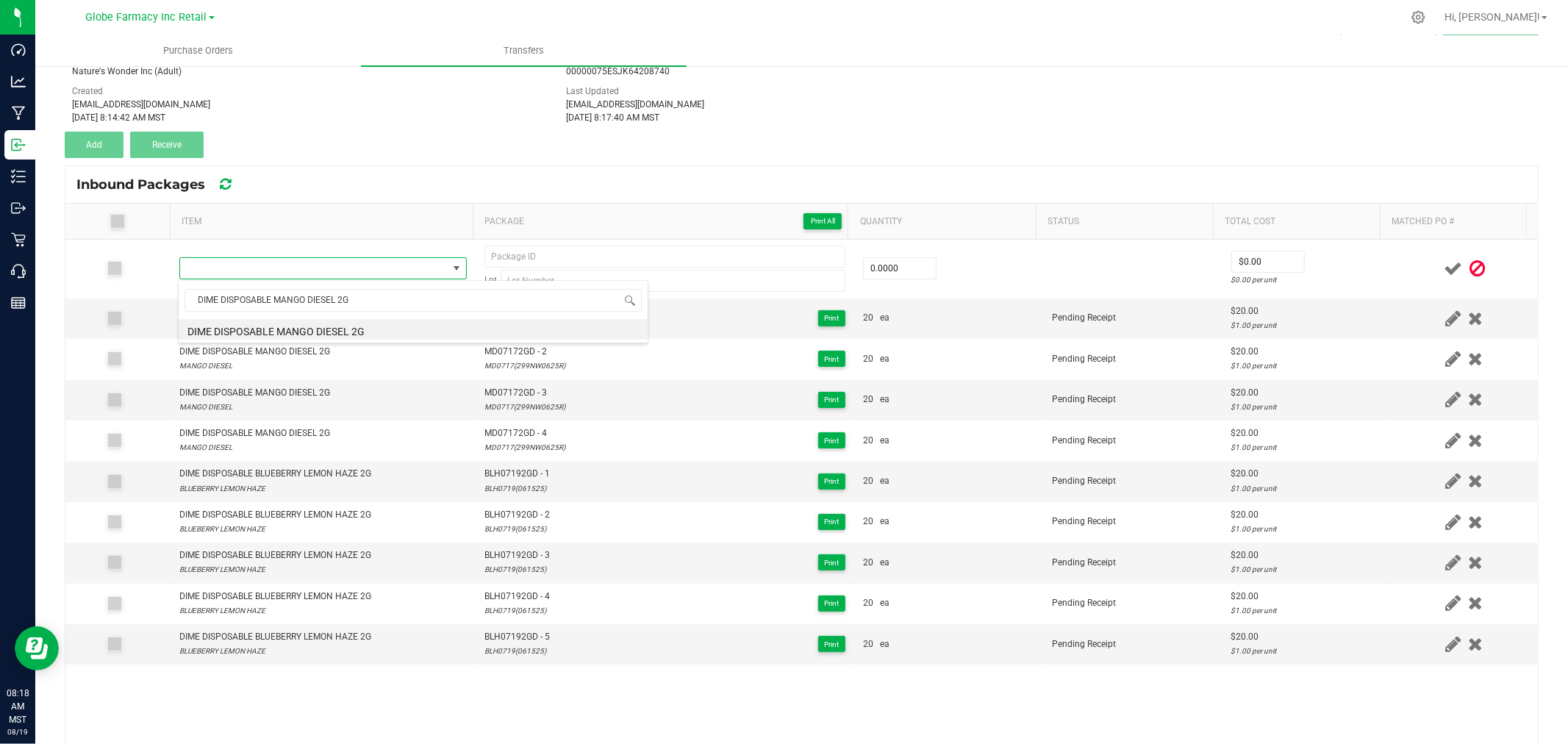
click at [305, 332] on li "DIME DISPOSABLE MANGO DIESEL 2G" at bounding box center [413, 330] width 469 height 21
type input "0 ea"
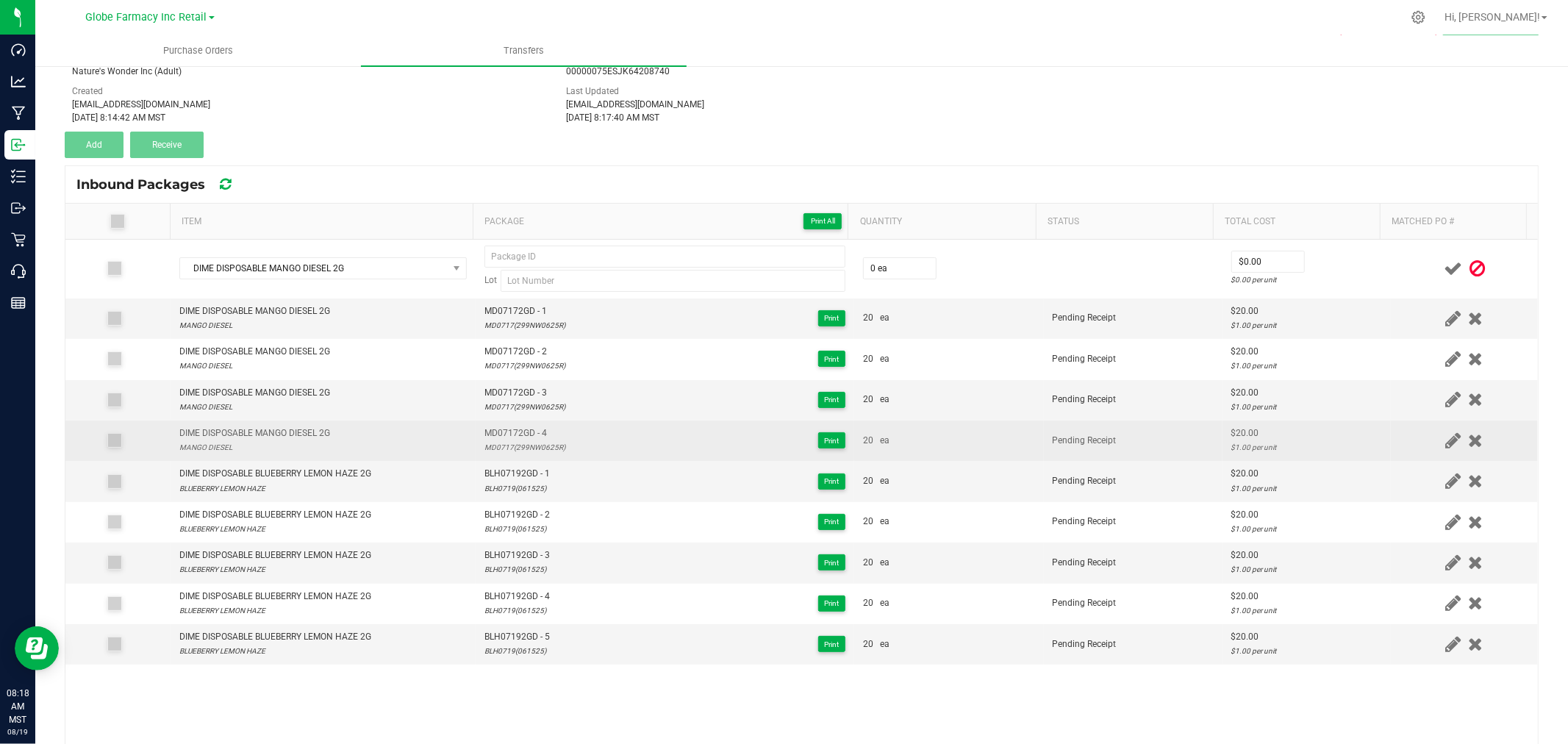
click at [531, 430] on span "MD07172GD - 4" at bounding box center [525, 433] width 81 height 14
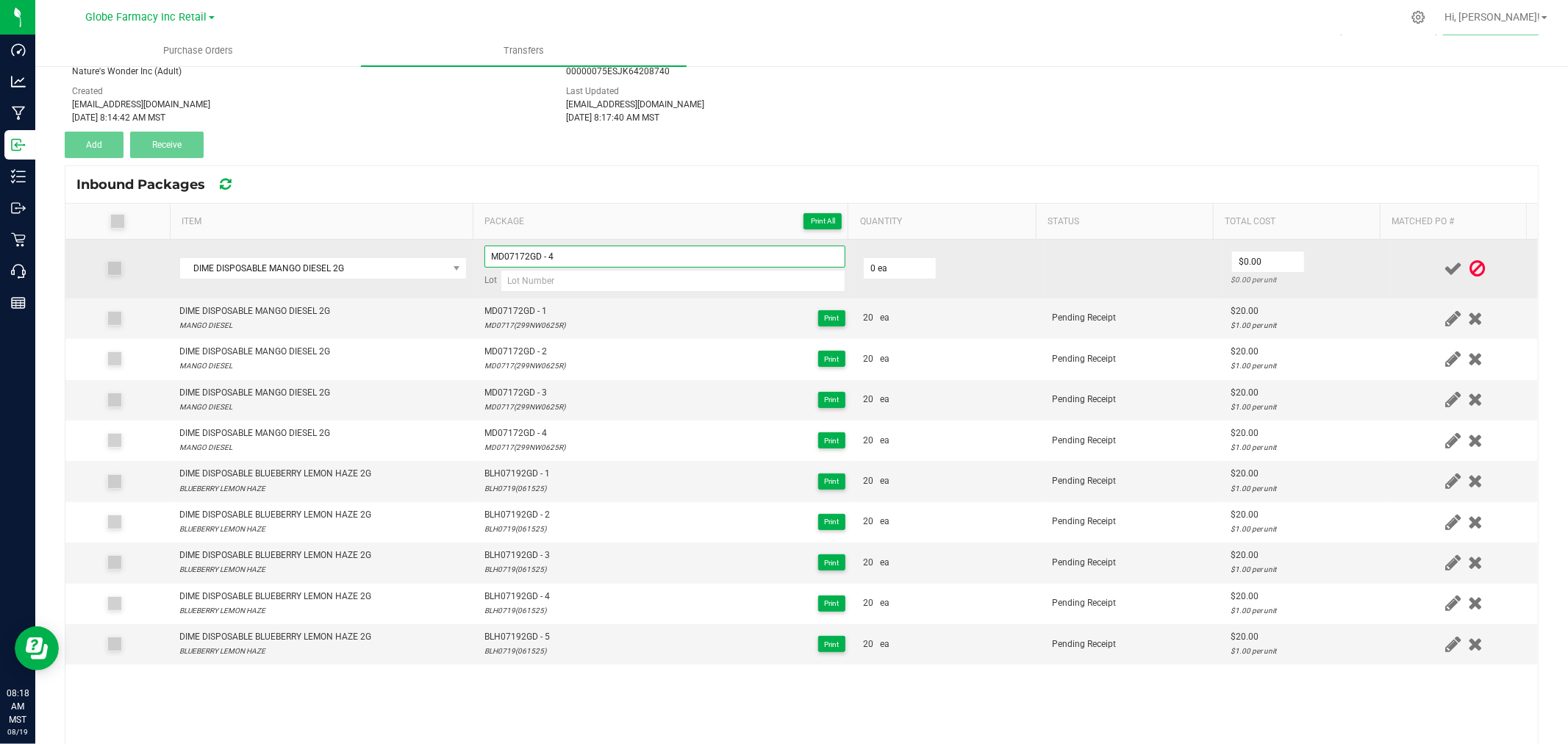
click at [583, 262] on input "MD07172GD - 4" at bounding box center [665, 256] width 361 height 22
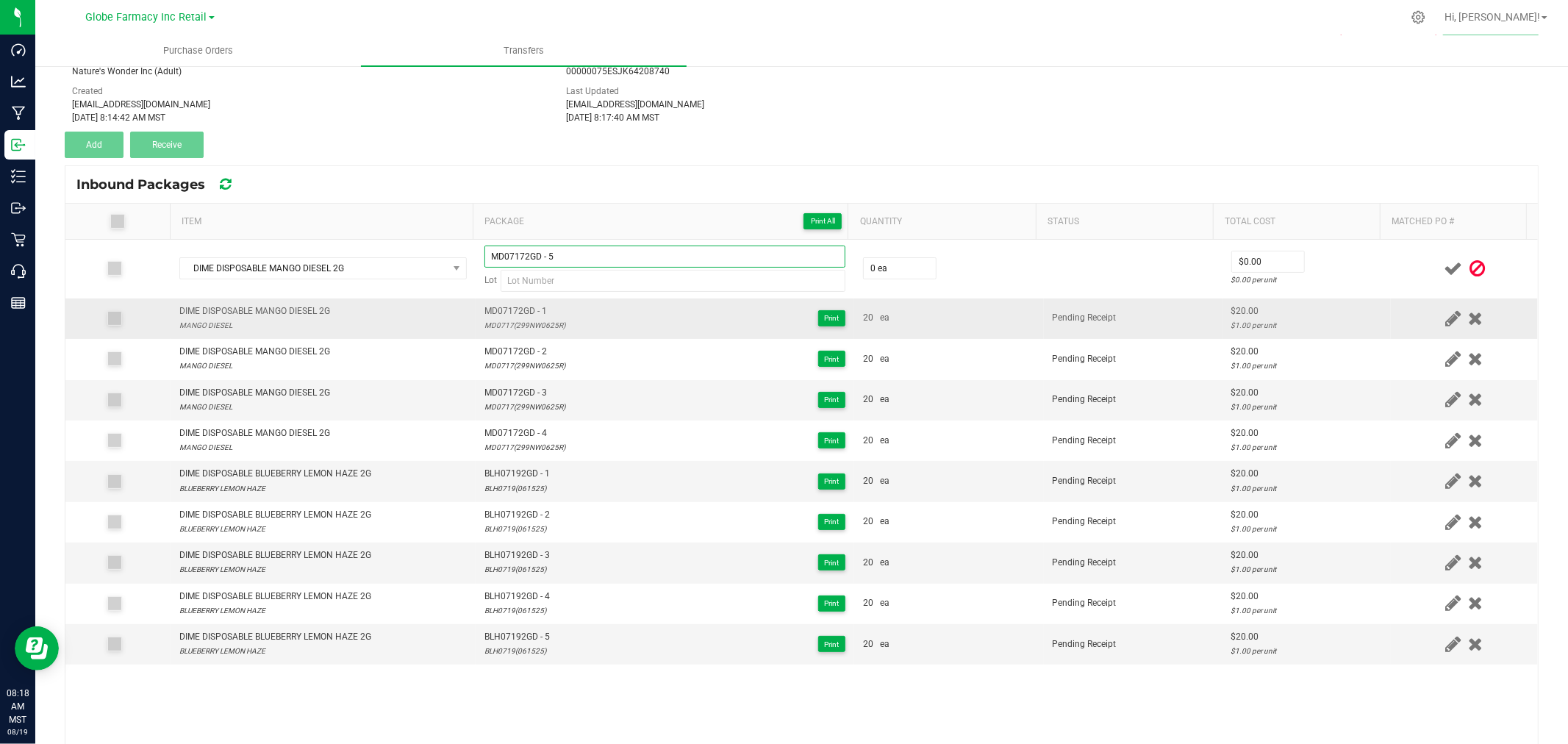
type input "MD07172GD - 5"
click at [515, 336] on td "MD07172GD - 1 MD0717(299NW0625R) Print" at bounding box center [665, 318] width 378 height 41
click at [515, 330] on div "MD0717(299NW0625R)" at bounding box center [525, 325] width 81 height 14
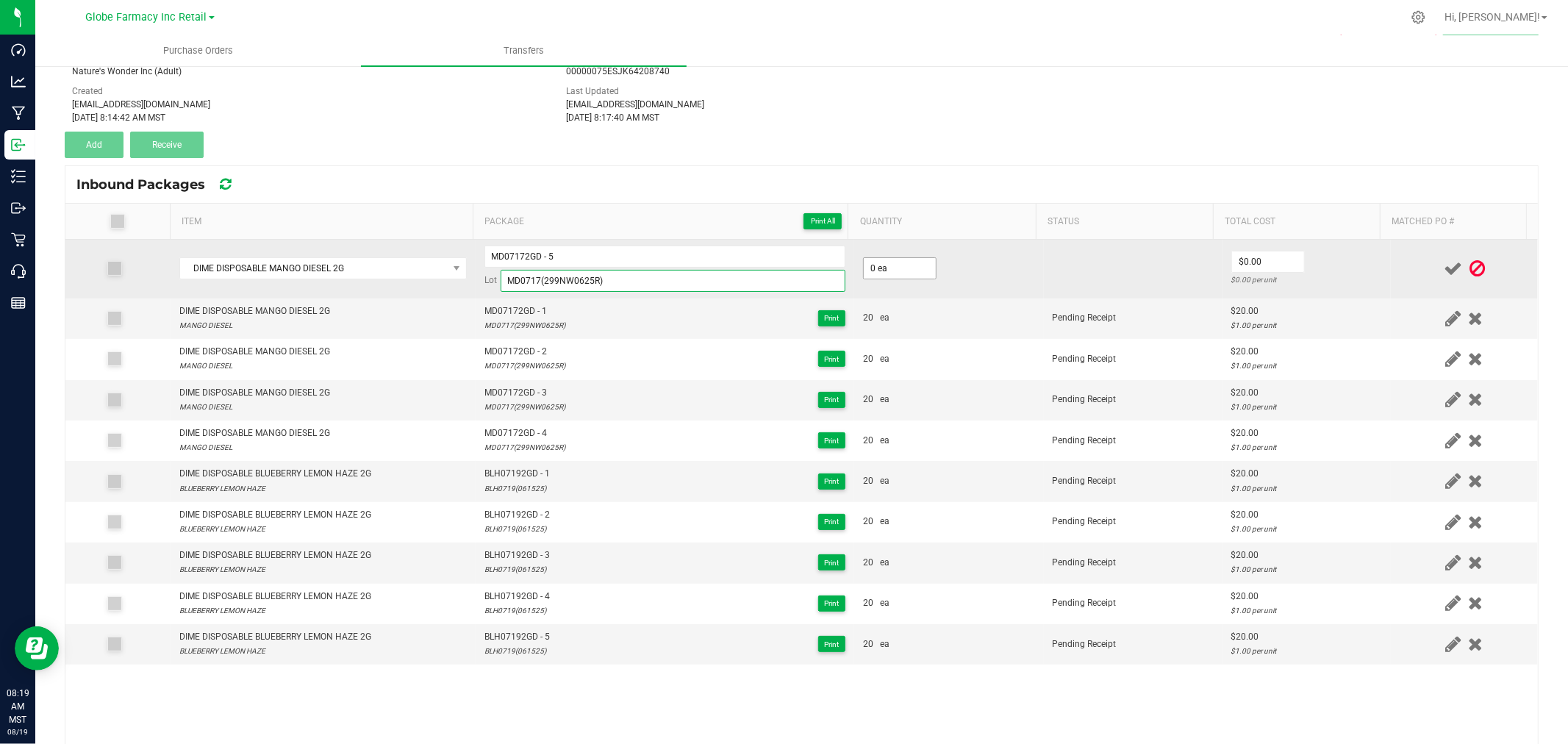
type input "MD0717(299NW0625R)"
click at [882, 262] on input "0" at bounding box center [900, 269] width 72 height 21
type input "20 ea"
type input "$20.00"
click at [1313, 281] on div "$1.00 per unit" at bounding box center [1307, 279] width 151 height 14
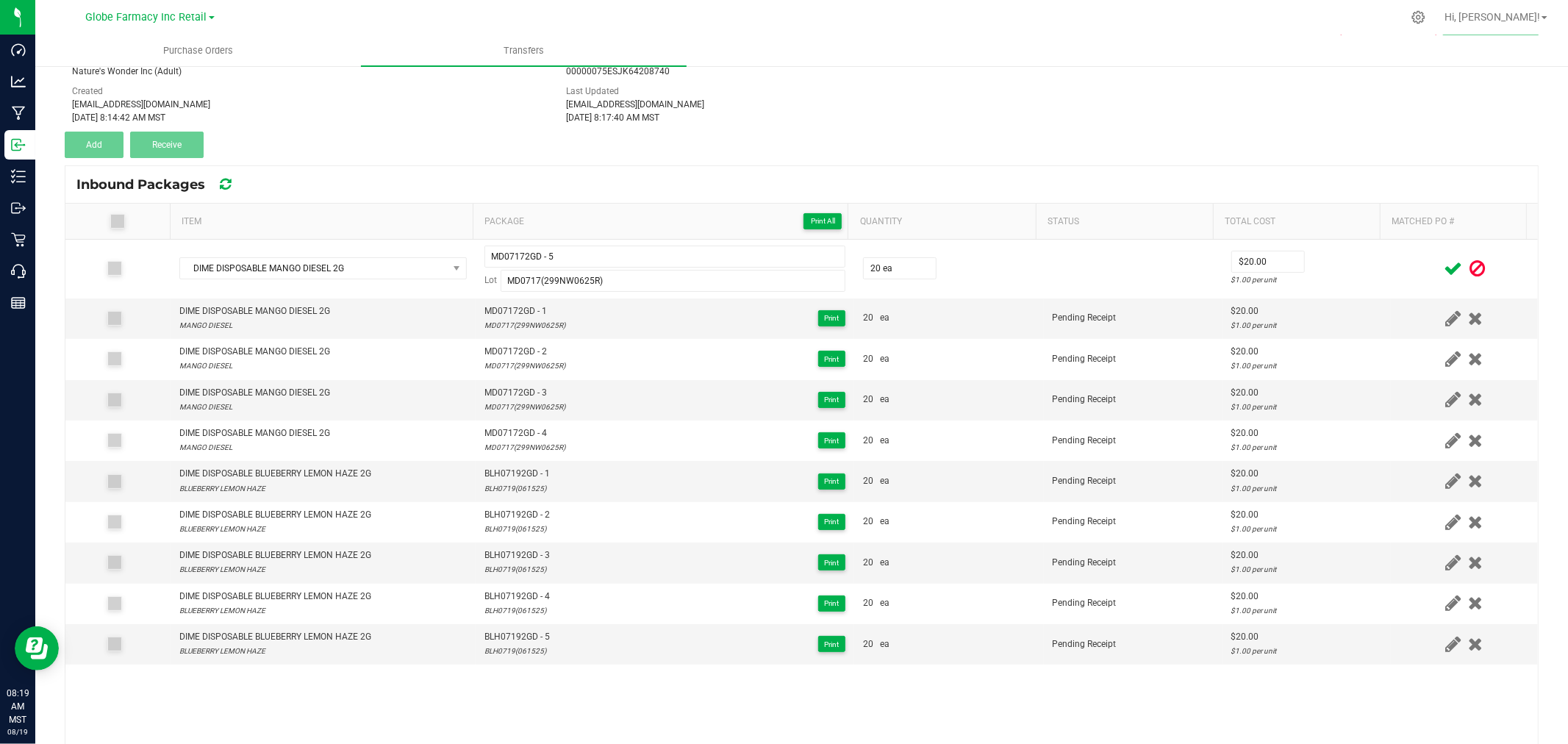
click at [1444, 263] on icon at bounding box center [1452, 268] width 18 height 18
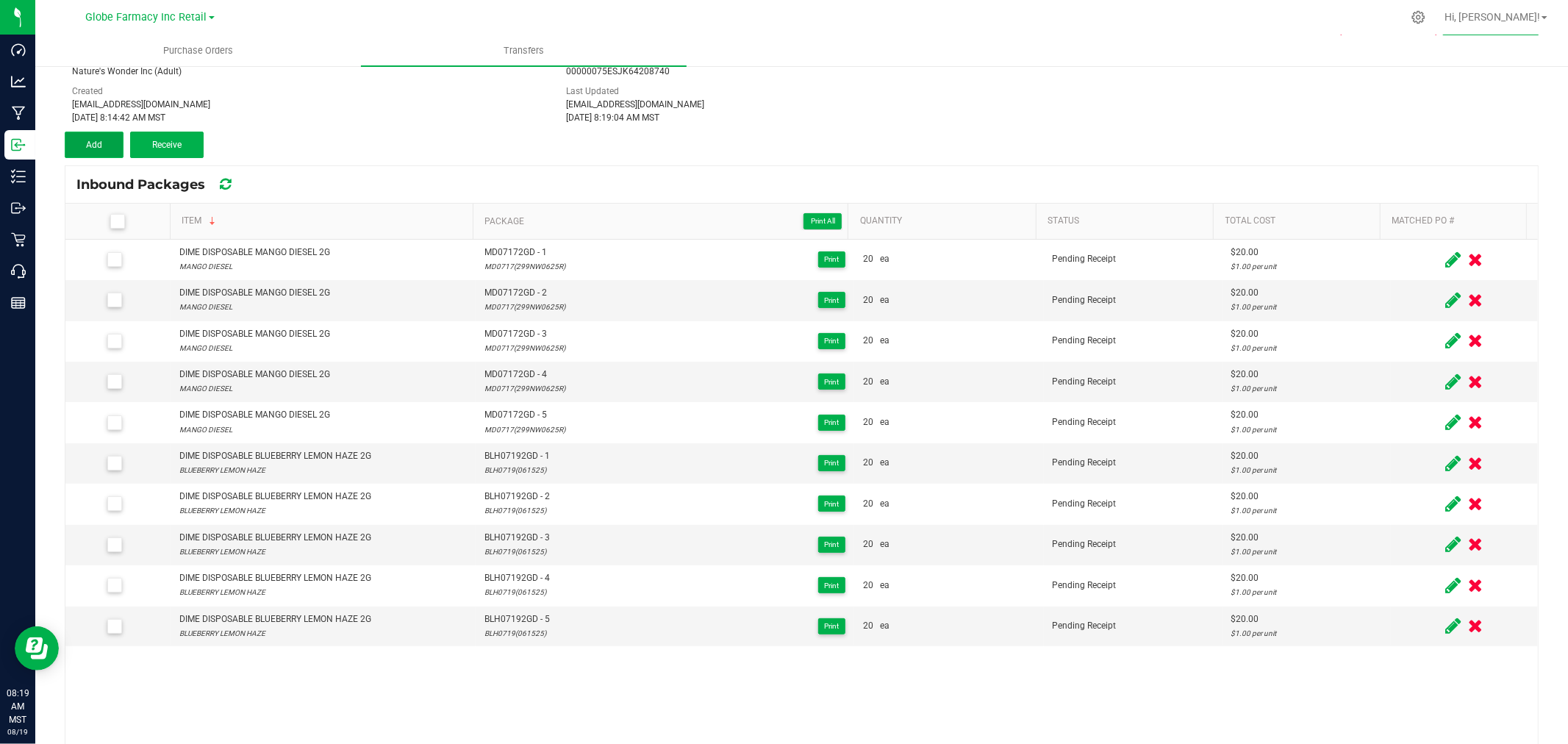
click at [73, 144] on button "Add" at bounding box center [94, 144] width 59 height 27
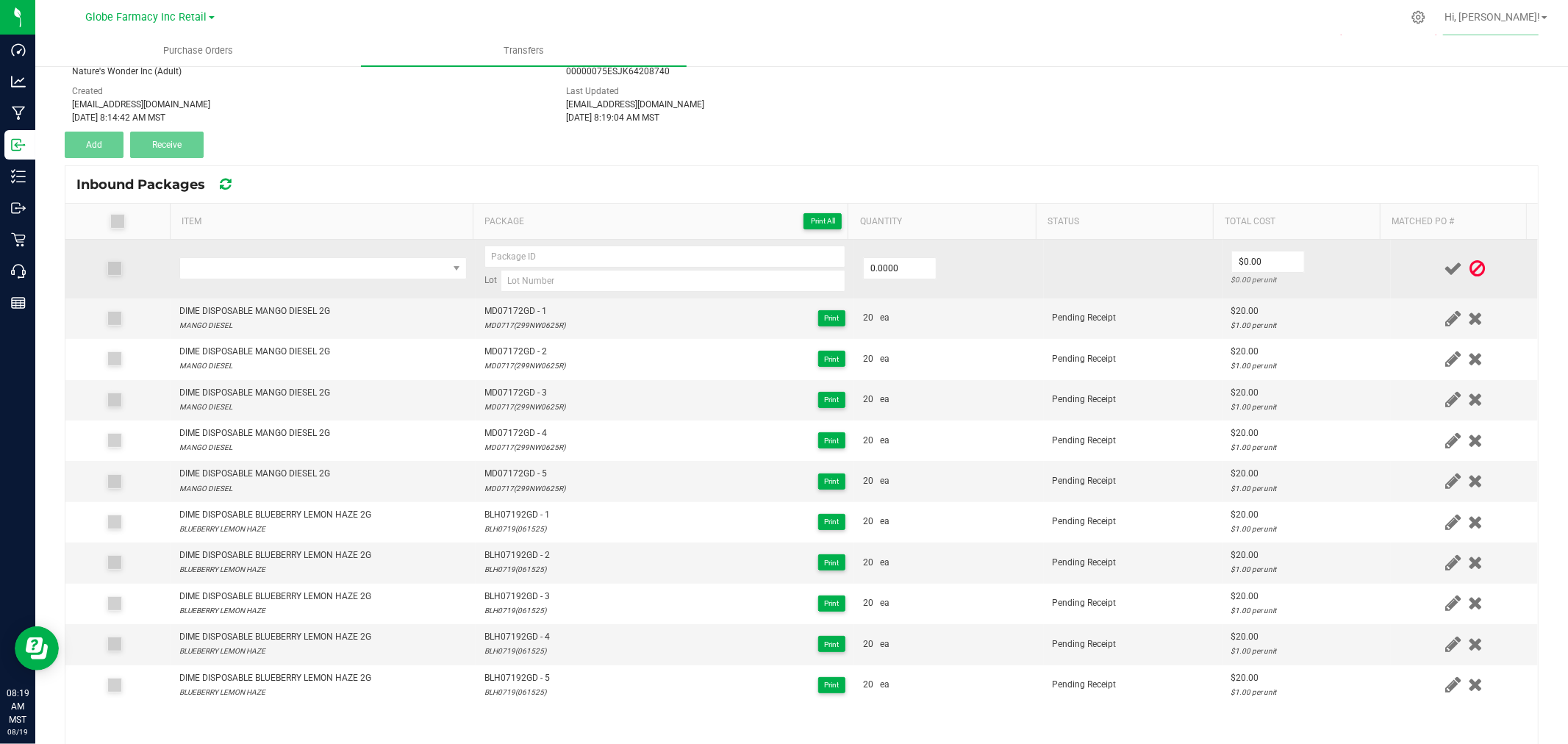
drag, startPoint x: 365, startPoint y: 230, endPoint x: 366, endPoint y: 248, distance: 18.0
click at [365, 230] on th "Item" at bounding box center [321, 221] width 303 height 36
click at [365, 262] on span "NO DATA FOUND" at bounding box center [315, 269] width 268 height 21
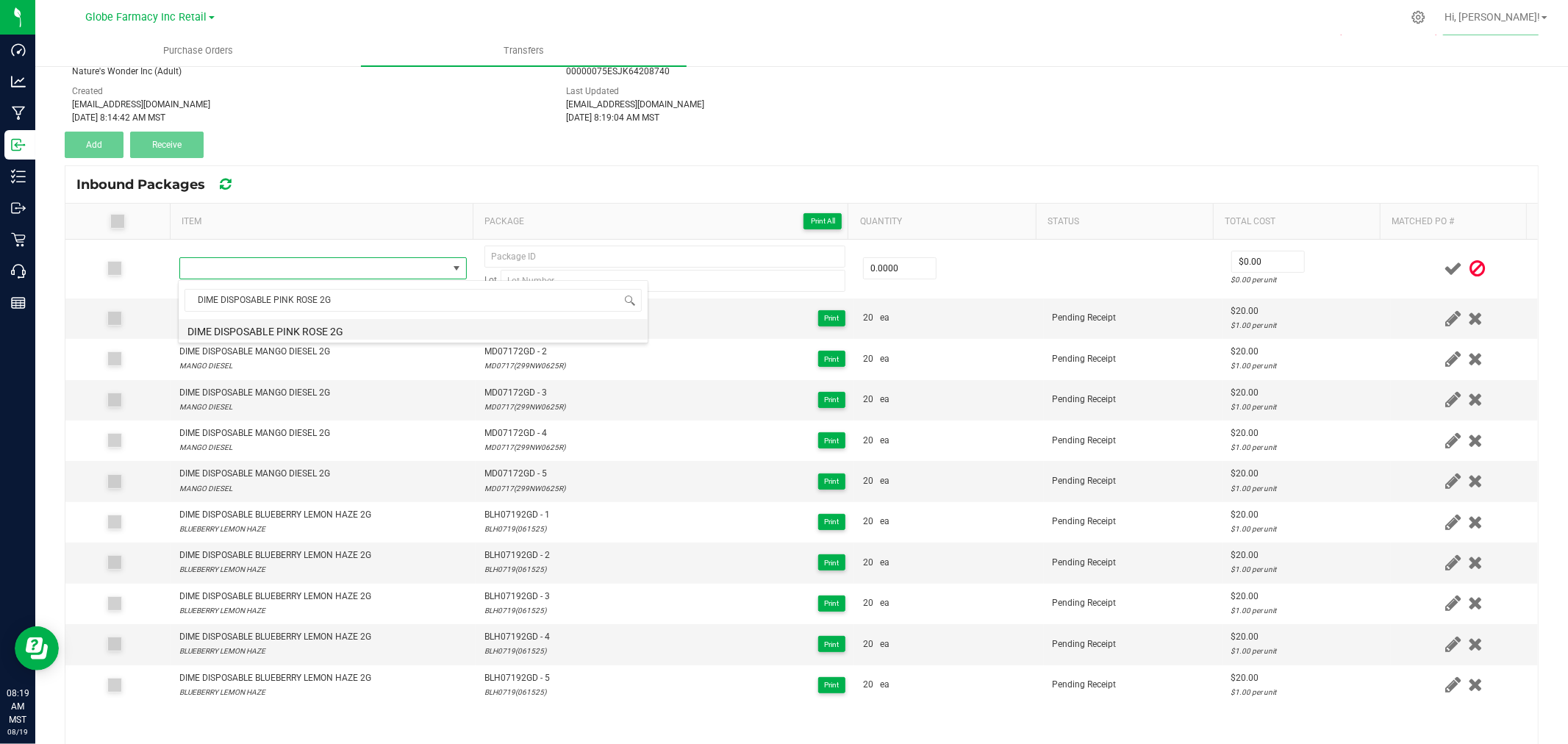
click at [342, 334] on li "DIME DISPOSABLE PINK ROSE 2G" at bounding box center [413, 330] width 469 height 21
type input "0 ea"
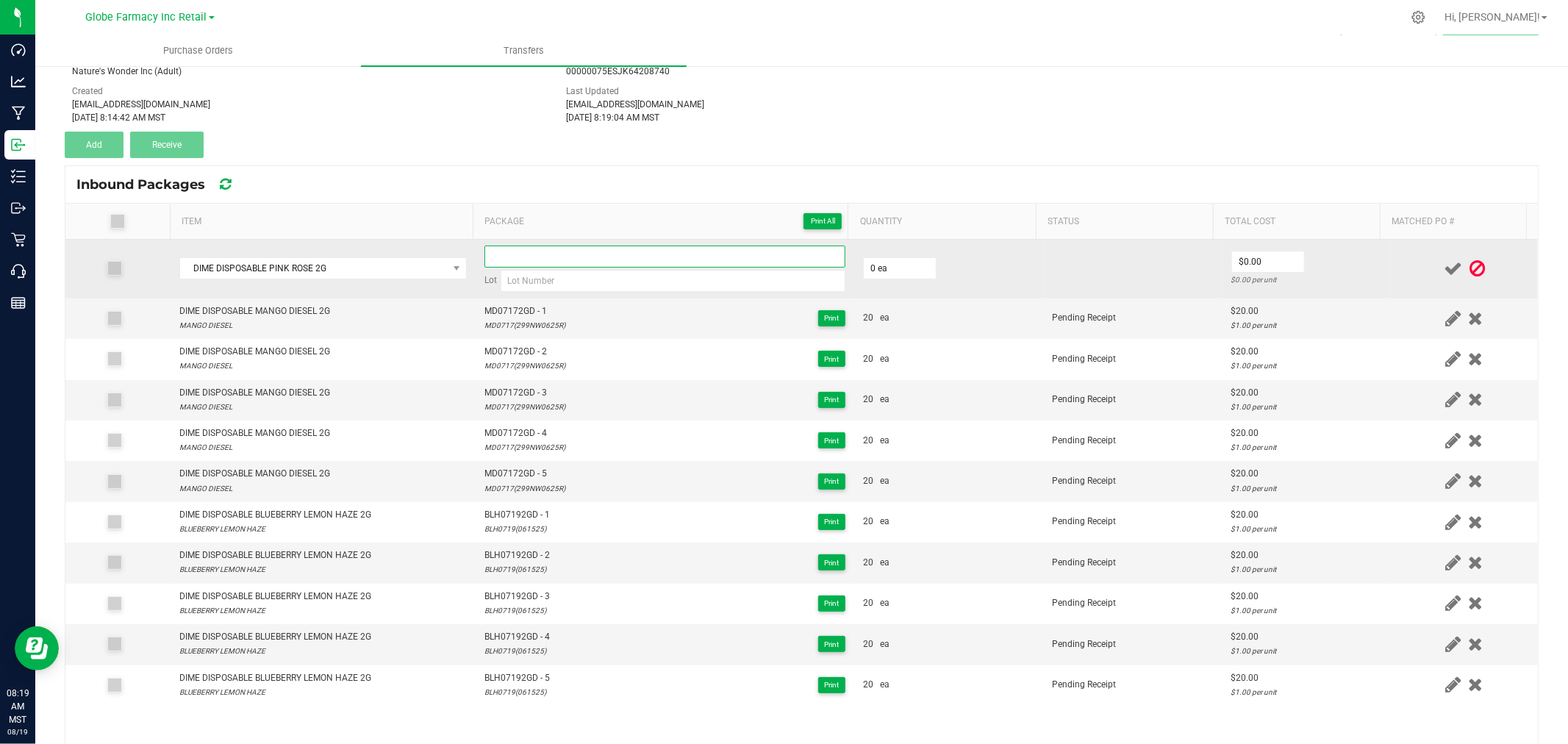
click at [564, 256] on input at bounding box center [665, 256] width 361 height 22
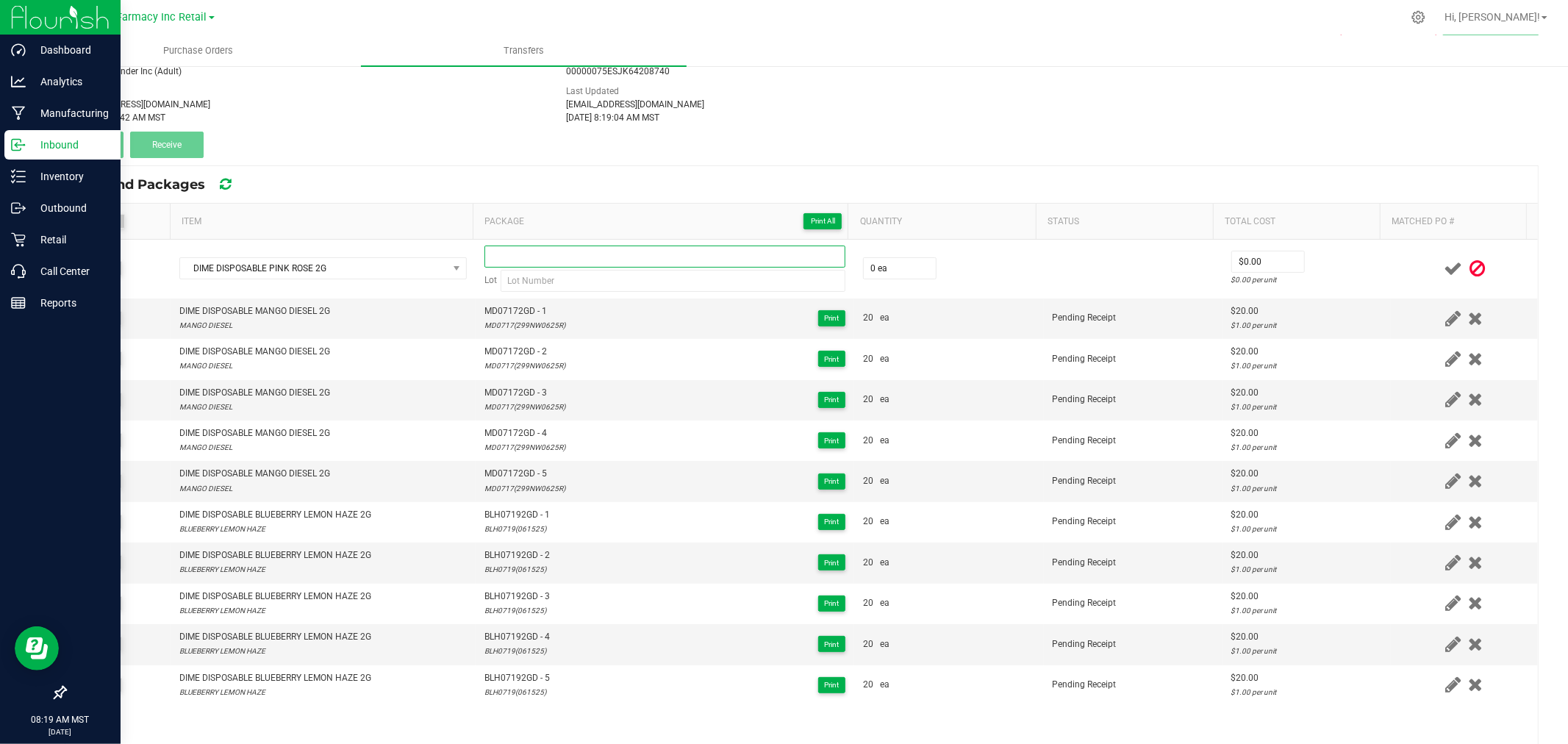
paste input "PR0618-2GD"
type input "PR0618-2GD"
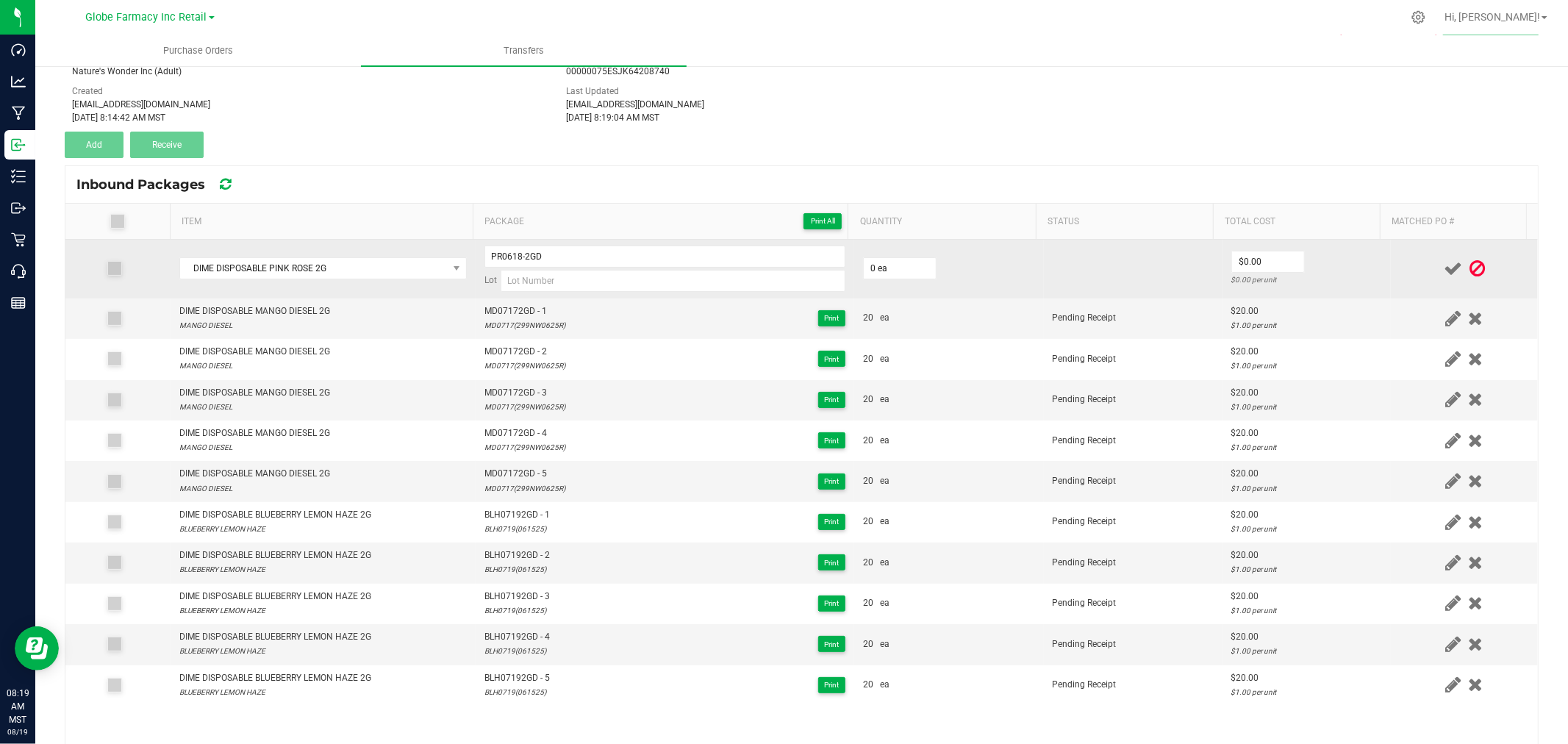
click at [599, 268] on div "PR0618-2GD Lot" at bounding box center [665, 268] width 361 height 47
paste input "PR0618(295NW0525)"
click at [604, 274] on input at bounding box center [673, 280] width 345 height 22
type input "PR0618(295NW0525)"
click at [628, 255] on input "PR0618-2GD" at bounding box center [665, 256] width 361 height 22
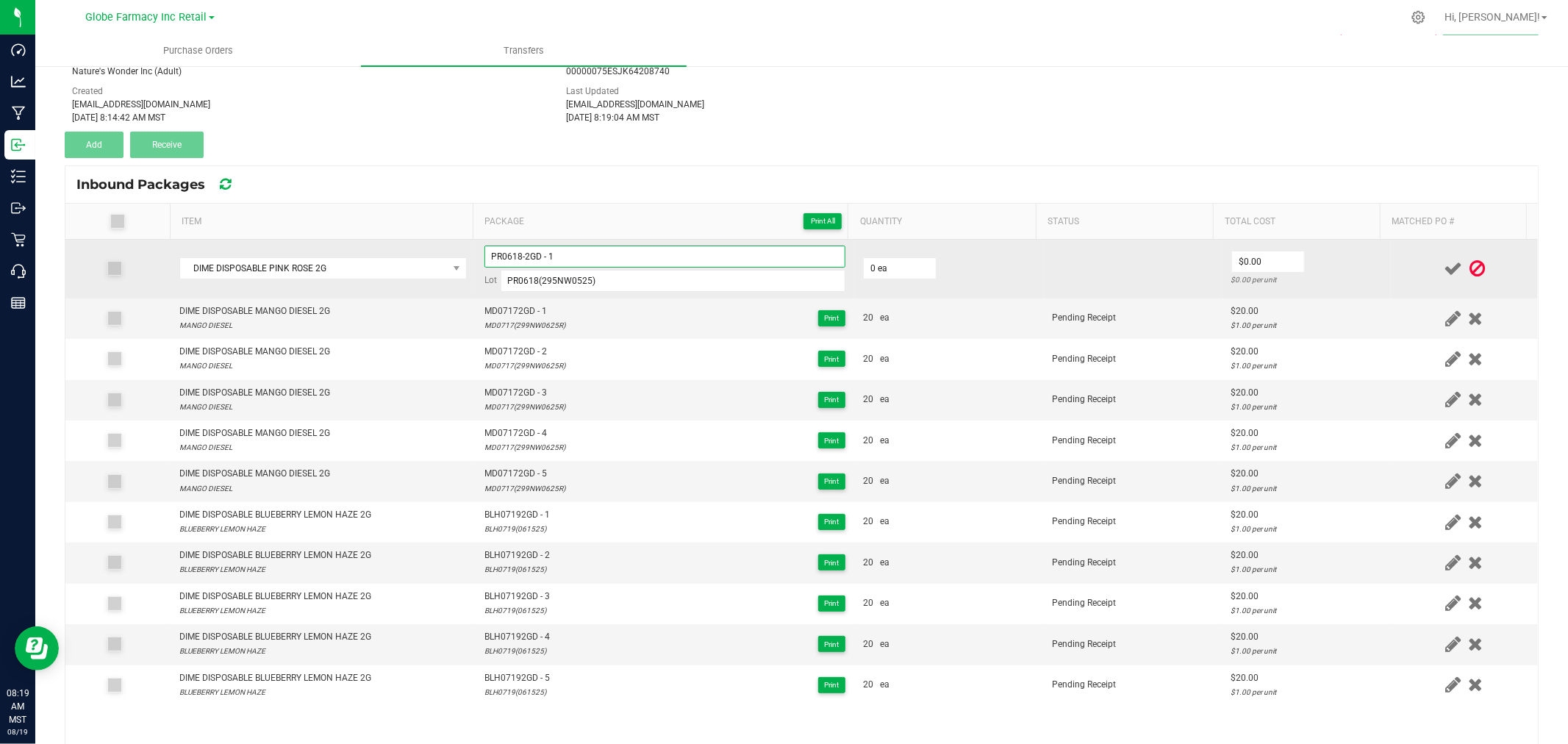
click at [519, 255] on input "PR0618-2GD - 1" at bounding box center [665, 256] width 361 height 22
type input "PR06182GD - 1"
click at [878, 266] on input "0" at bounding box center [900, 269] width 72 height 21
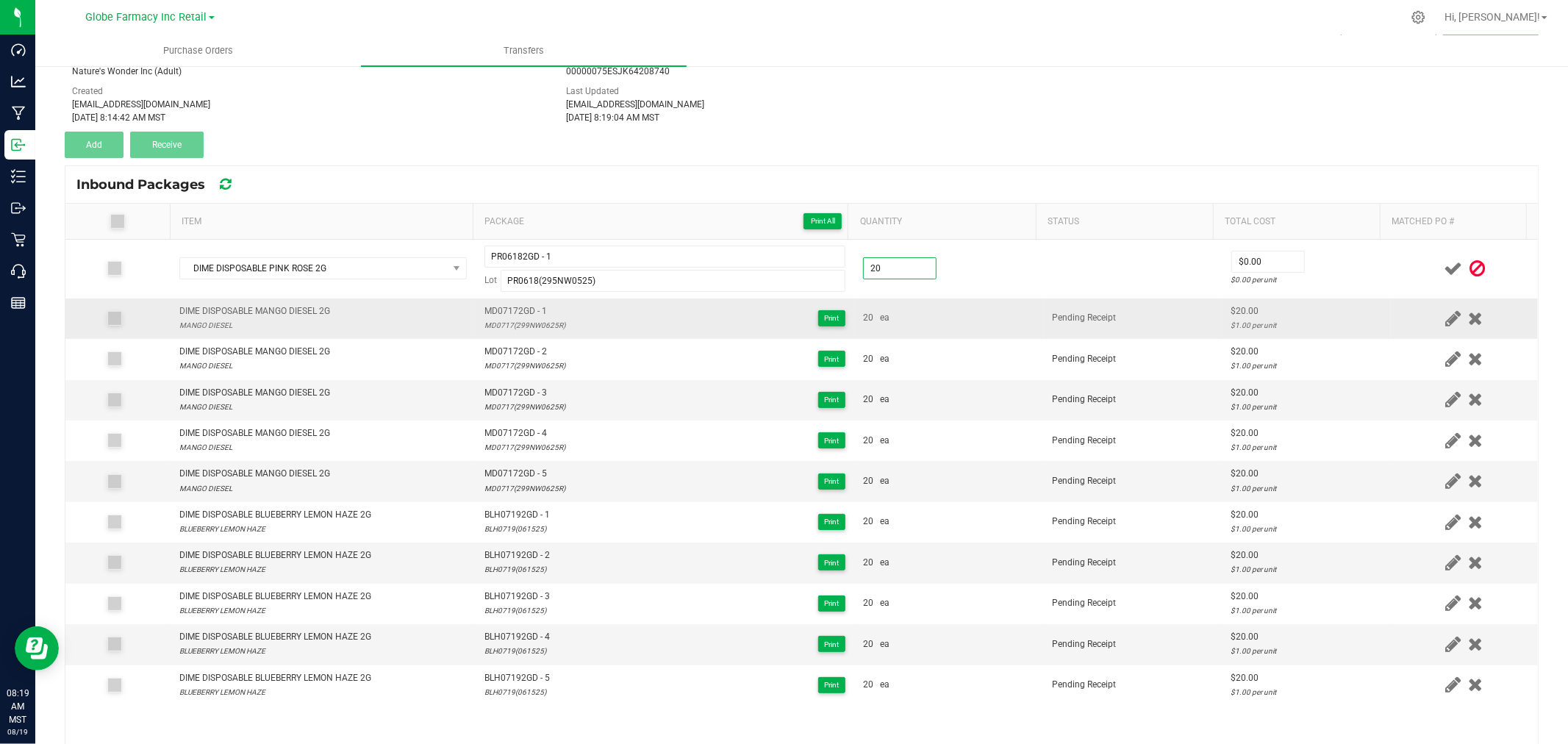
type input "20 ea"
type input "$20.00"
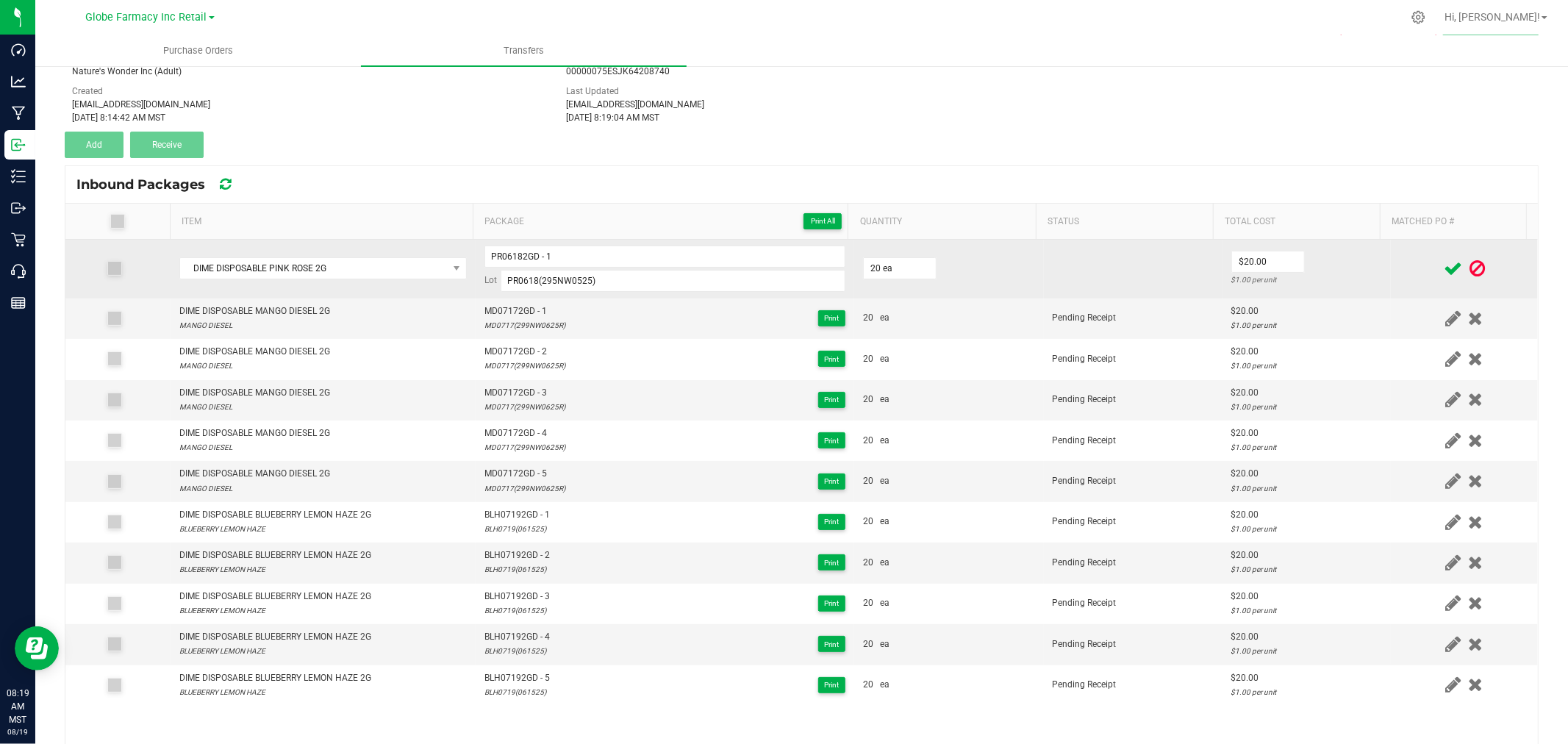
drag, startPoint x: 1341, startPoint y: 273, endPoint x: 1389, endPoint y: 279, distance: 48.4
click at [1343, 275] on td "$20.00 $1.00 per unit" at bounding box center [1306, 269] width 168 height 59
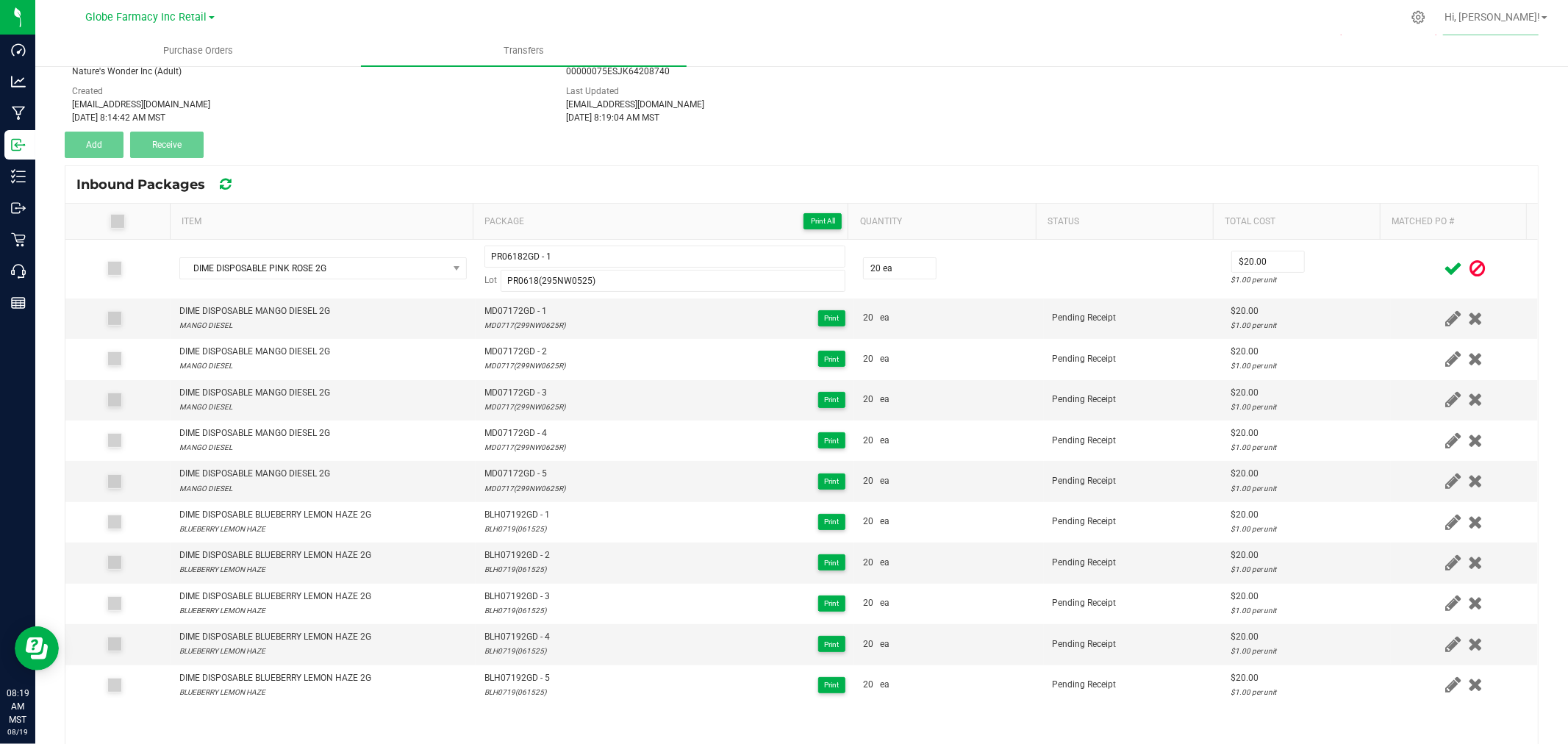
click at [1444, 271] on icon at bounding box center [1452, 268] width 18 height 18
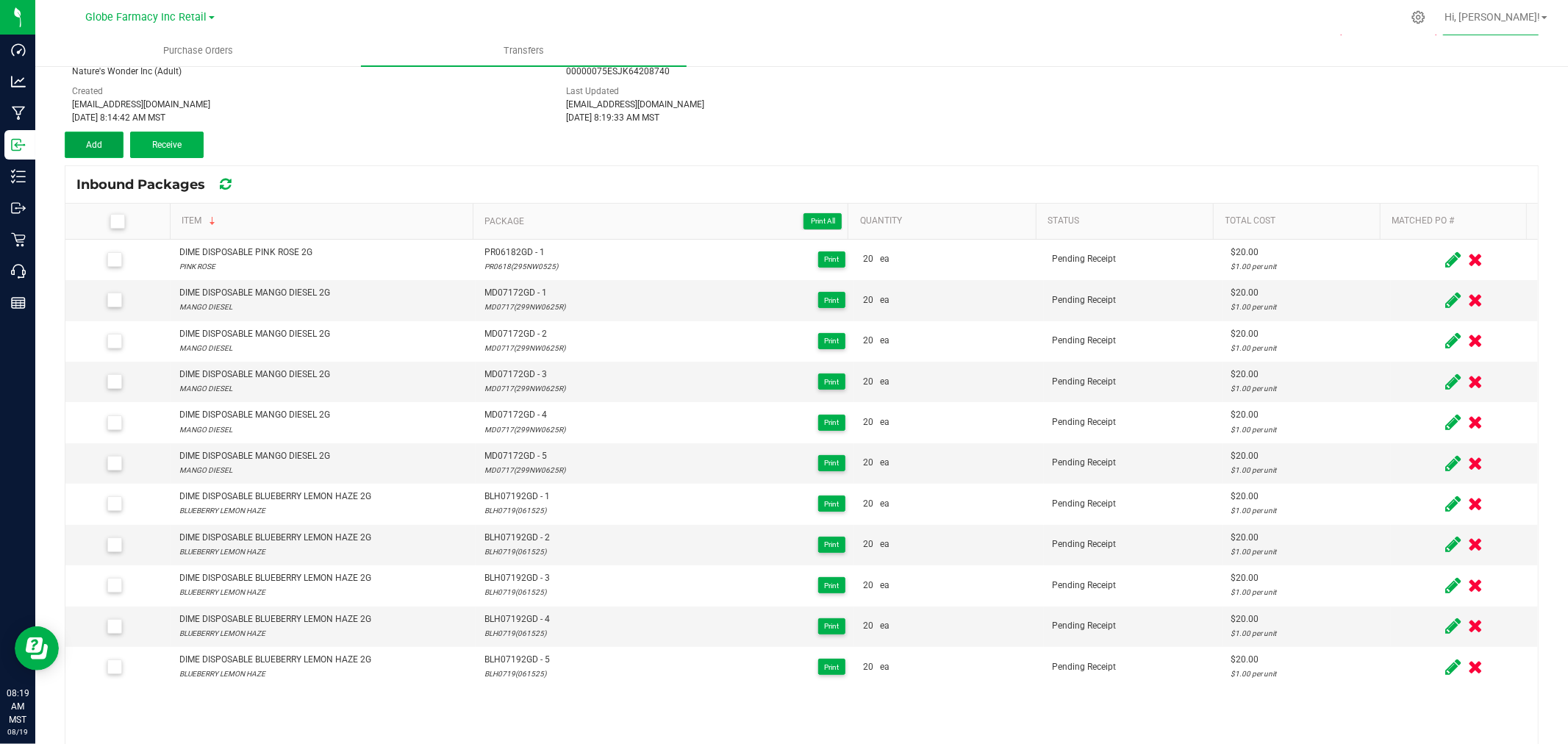
click at [115, 148] on button "Add" at bounding box center [94, 144] width 59 height 27
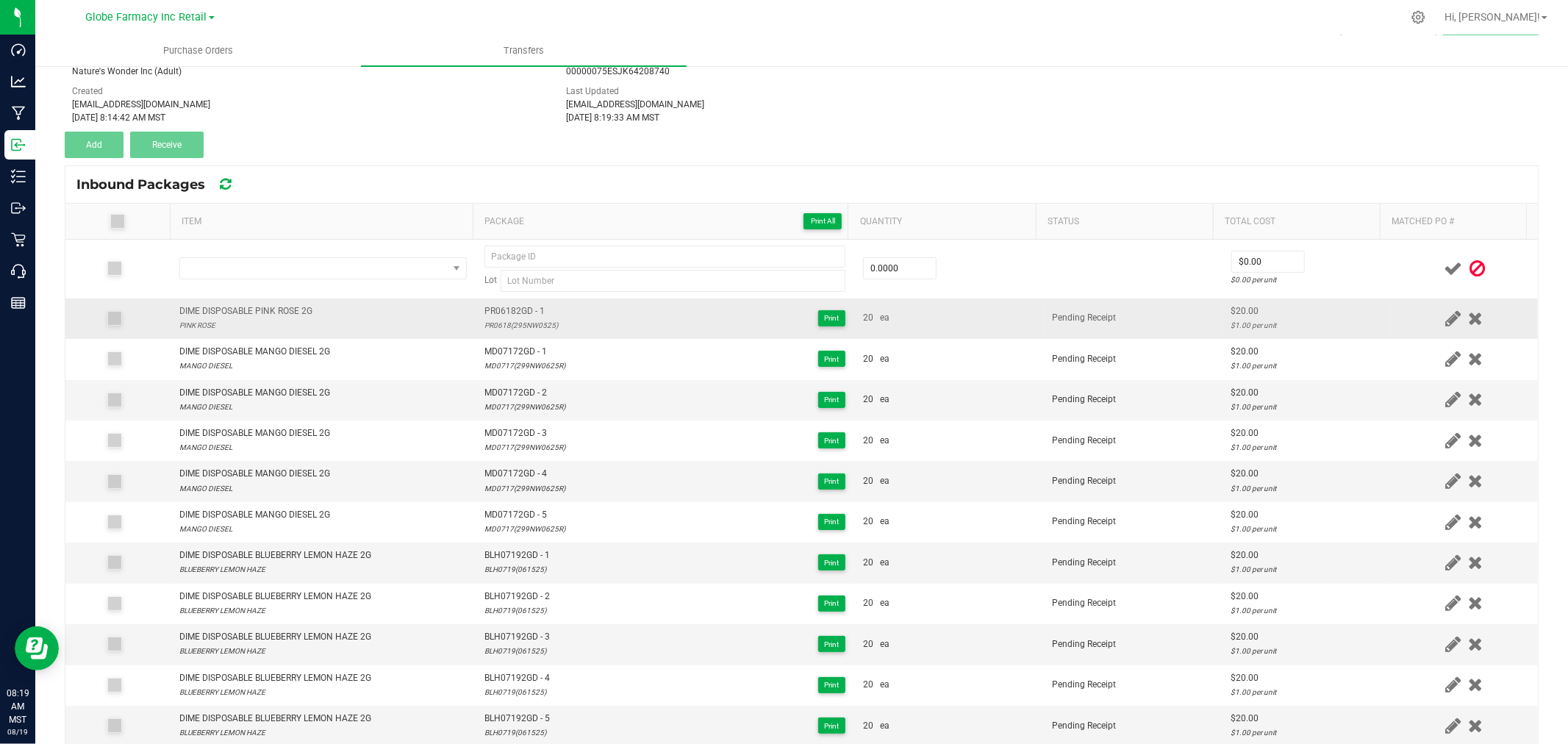
click at [252, 307] on div "DIME DISPOSABLE PINK ROSE 2G" at bounding box center [246, 311] width 133 height 14
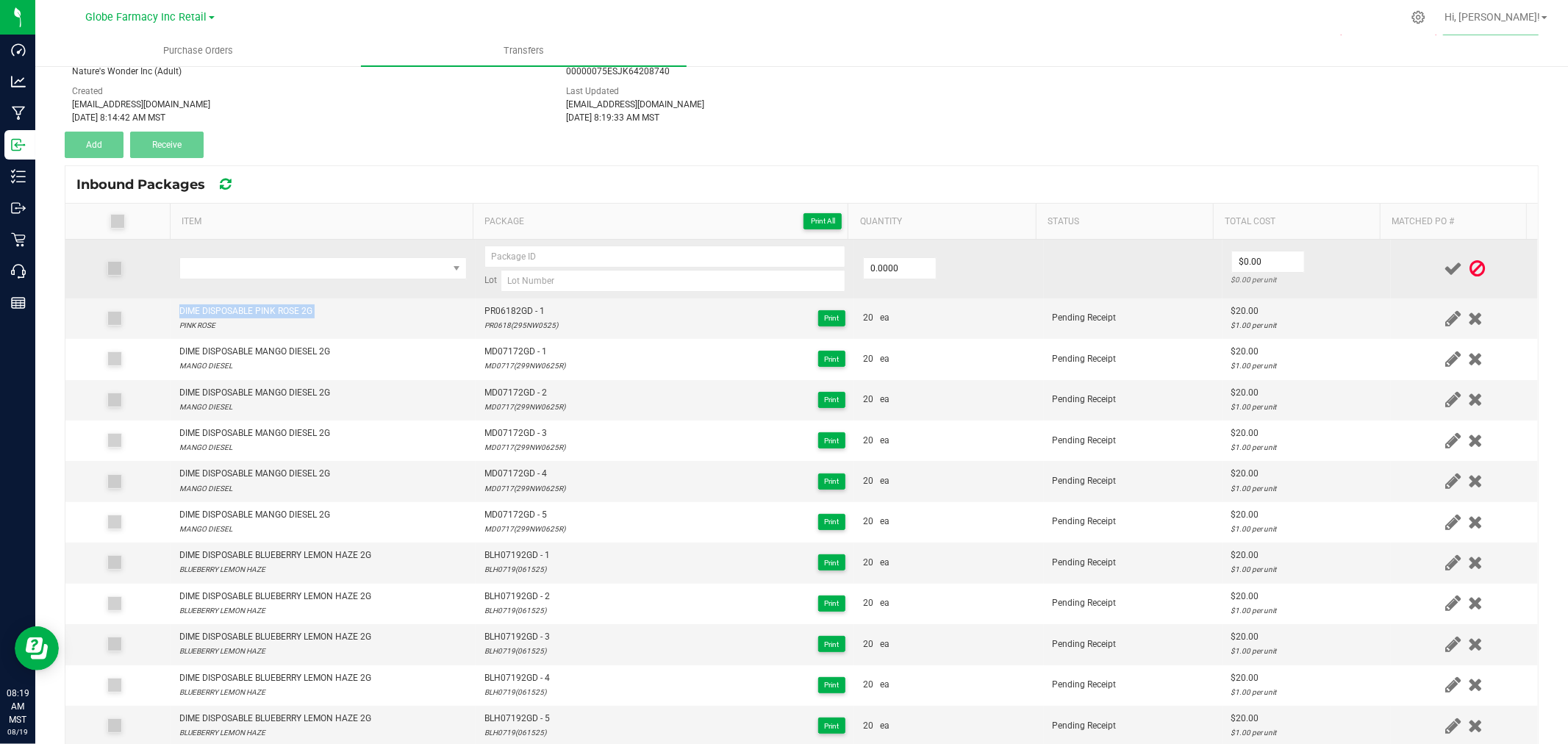
copy div "DIME DISPOSABLE PINK ROSE 2G"
click at [252, 282] on td at bounding box center [322, 269] width 305 height 59
click at [253, 274] on span "NO DATA FOUND" at bounding box center [315, 269] width 268 height 21
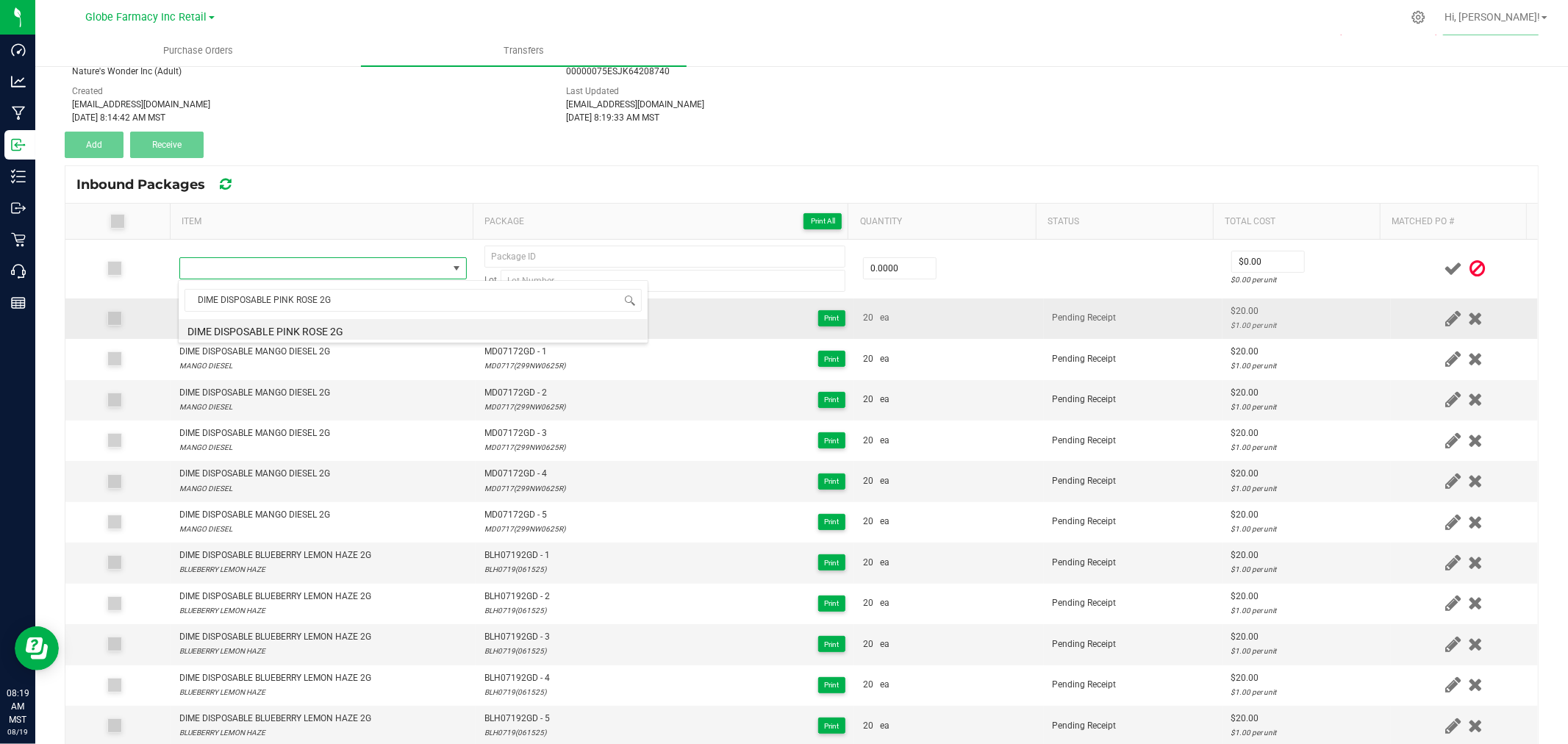
click at [333, 326] on li "DIME DISPOSABLE PINK ROSE 2G" at bounding box center [413, 330] width 469 height 21
type input "0 ea"
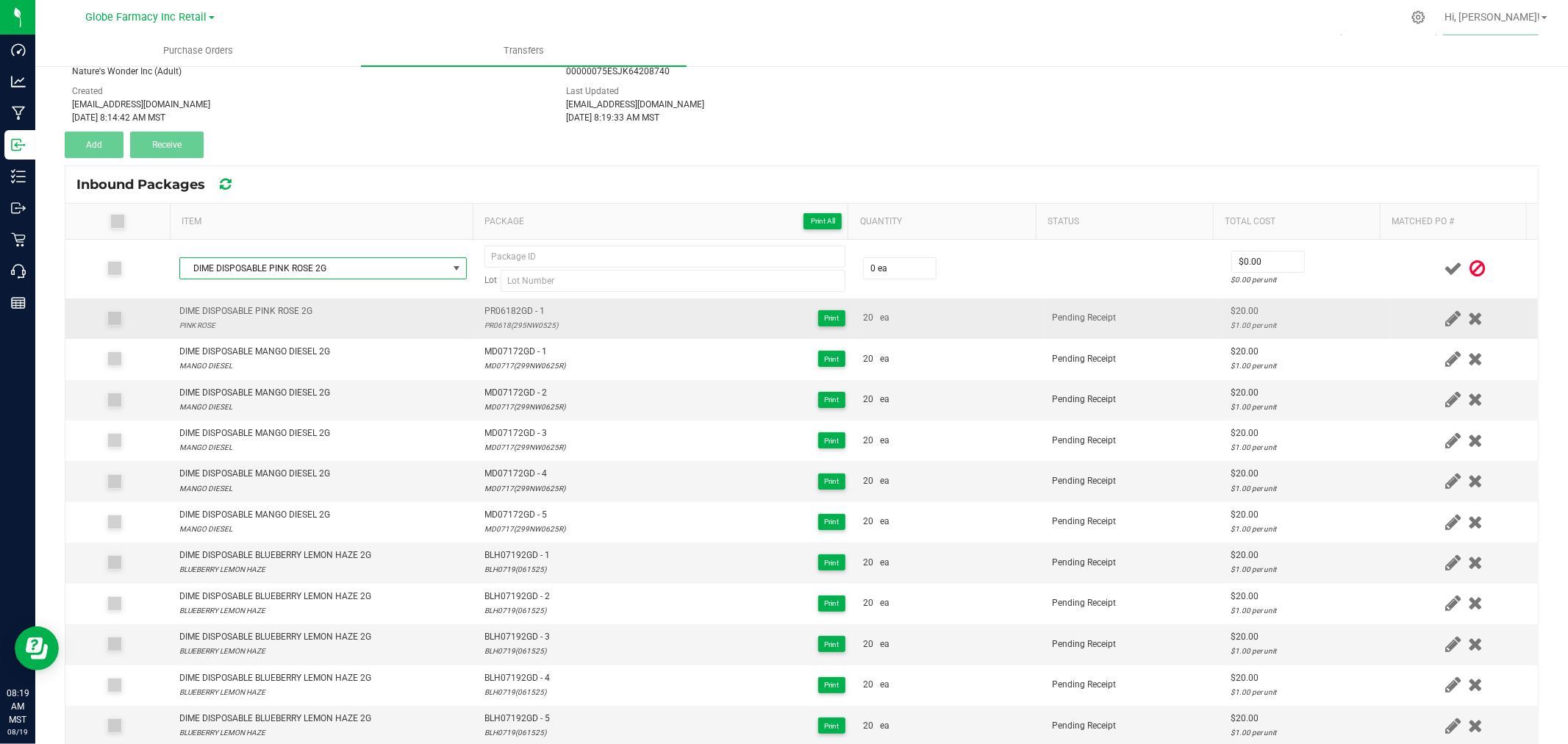
click at [517, 329] on div "PR0618(295NW0525)" at bounding box center [521, 325] width 73 height 14
type input "PR0618(295NW0525)"
click at [524, 314] on span "PR06182GD - 1" at bounding box center [521, 311] width 73 height 14
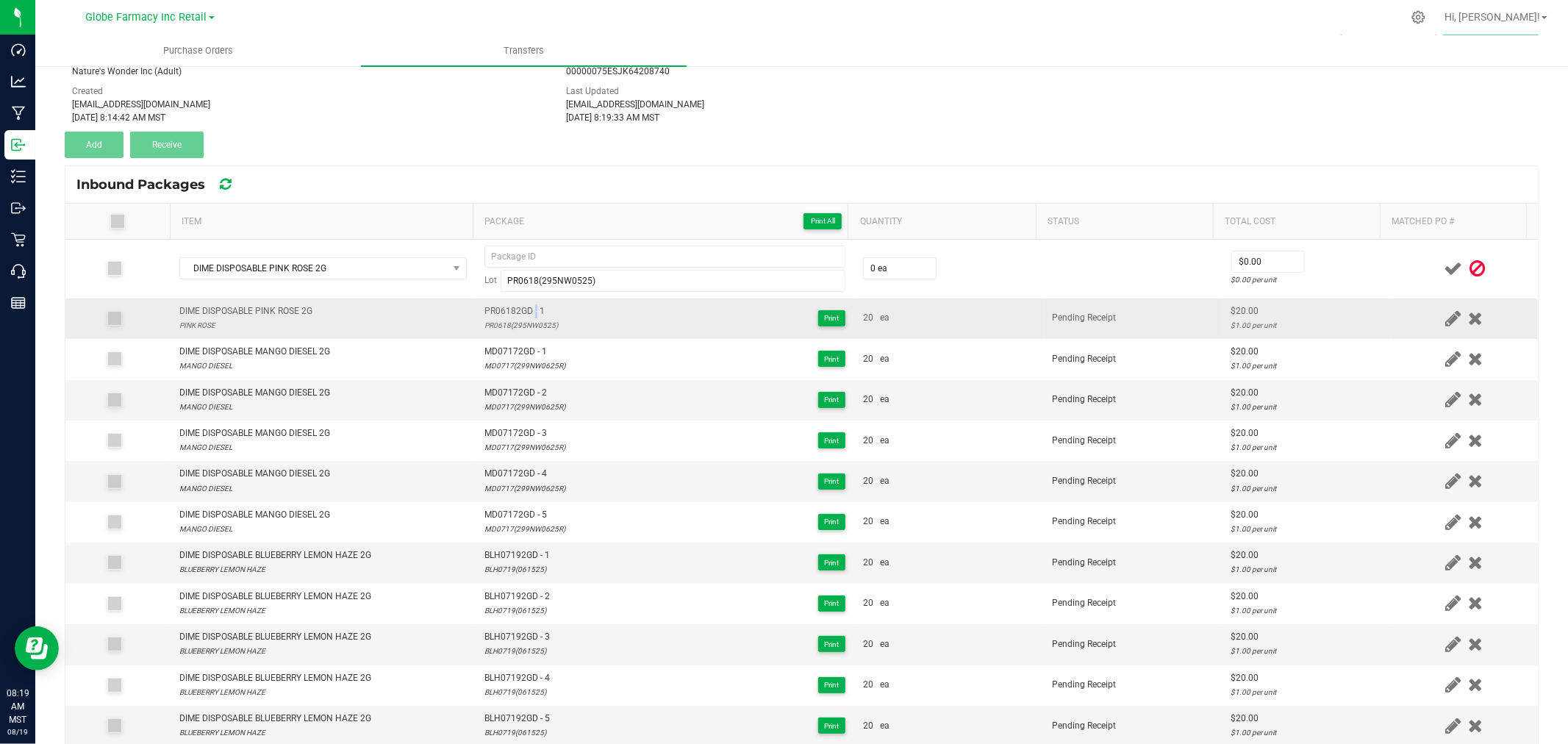
click at [524, 314] on span "PR06182GD - 1" at bounding box center [521, 311] width 73 height 14
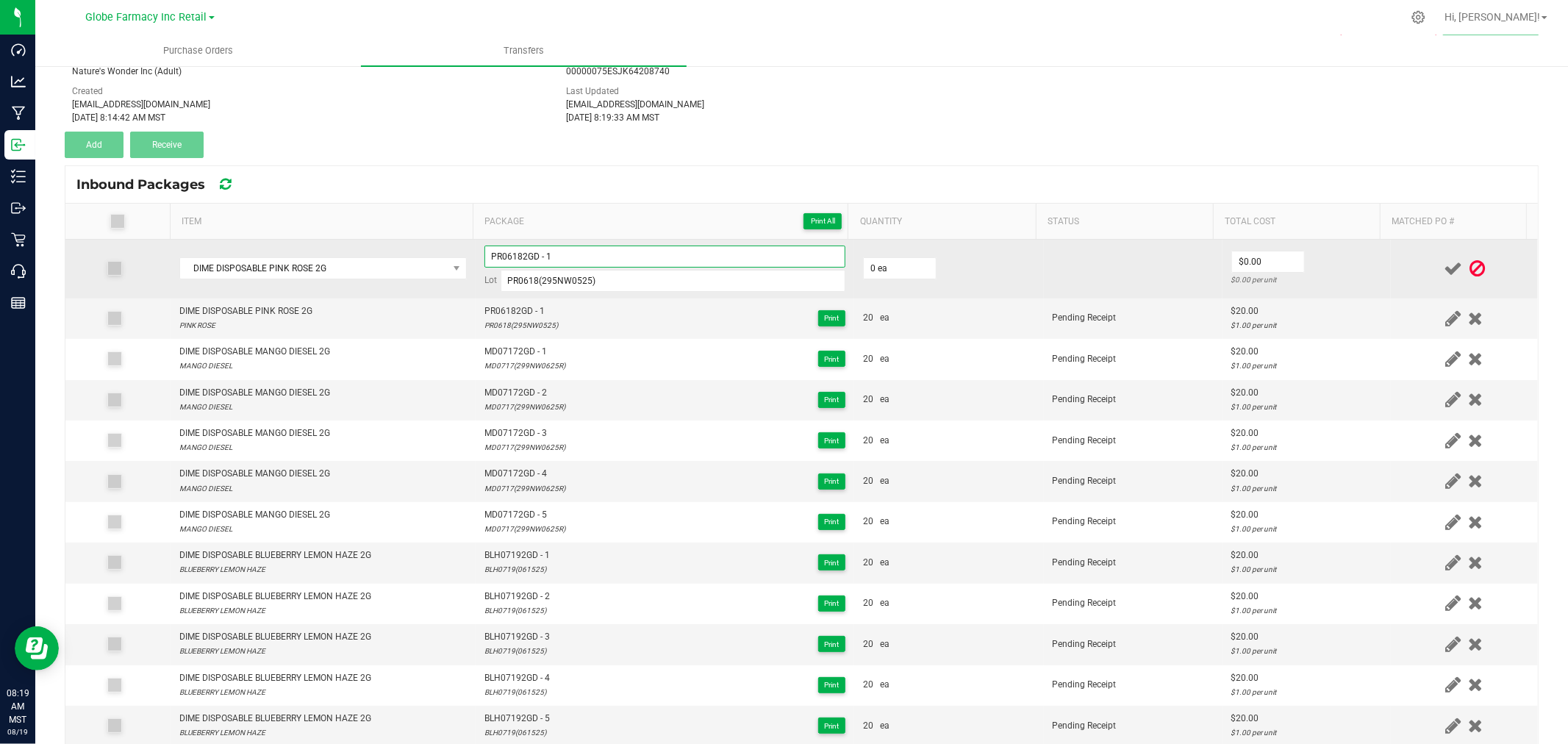
click at [594, 260] on input "PR06182GD - 1" at bounding box center [665, 256] width 361 height 22
type input "PR06182GD - 2"
click at [924, 281] on td "0 ea" at bounding box center [949, 269] width 190 height 59
click at [917, 274] on input "0" at bounding box center [900, 269] width 72 height 21
type input "20 ea"
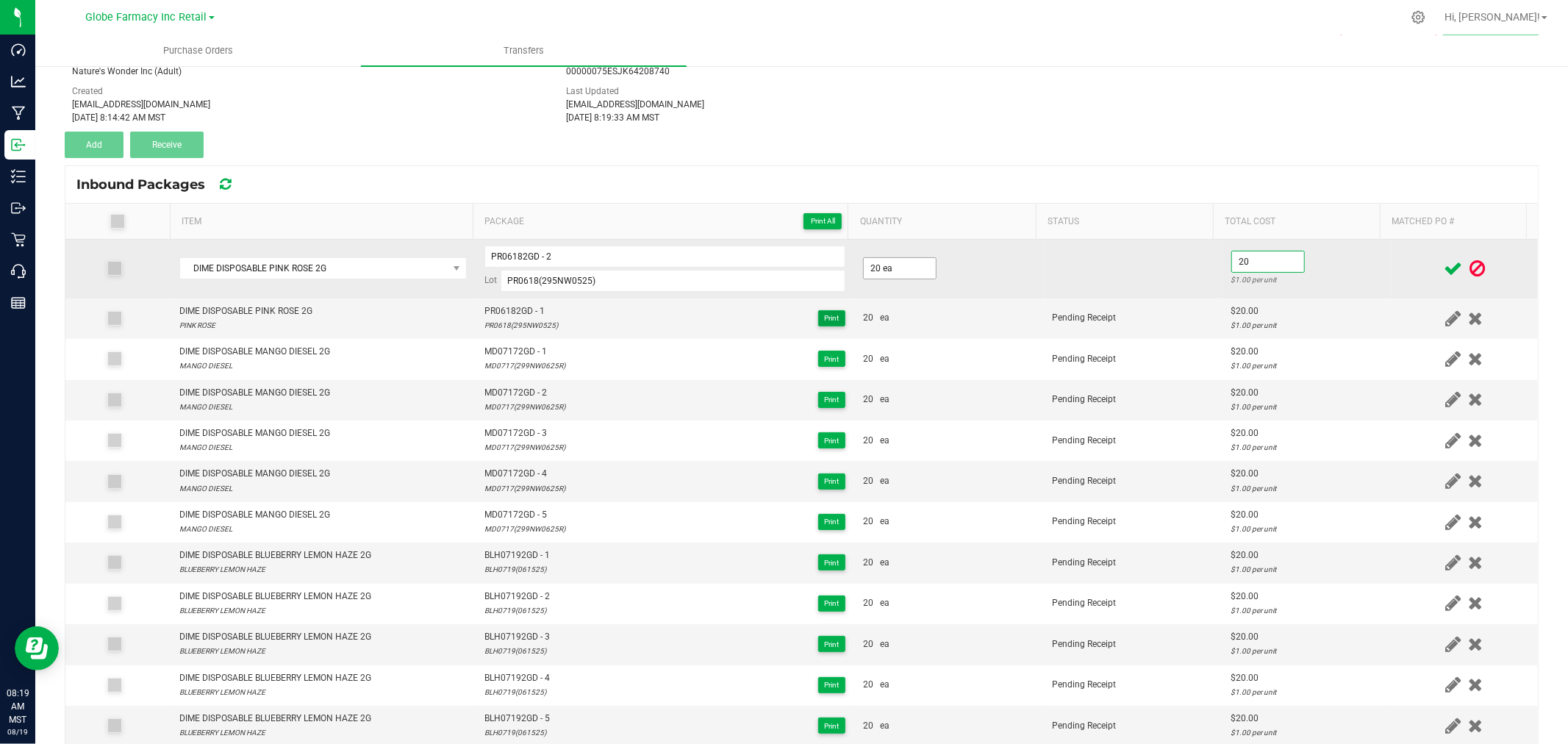
type input "$20.00"
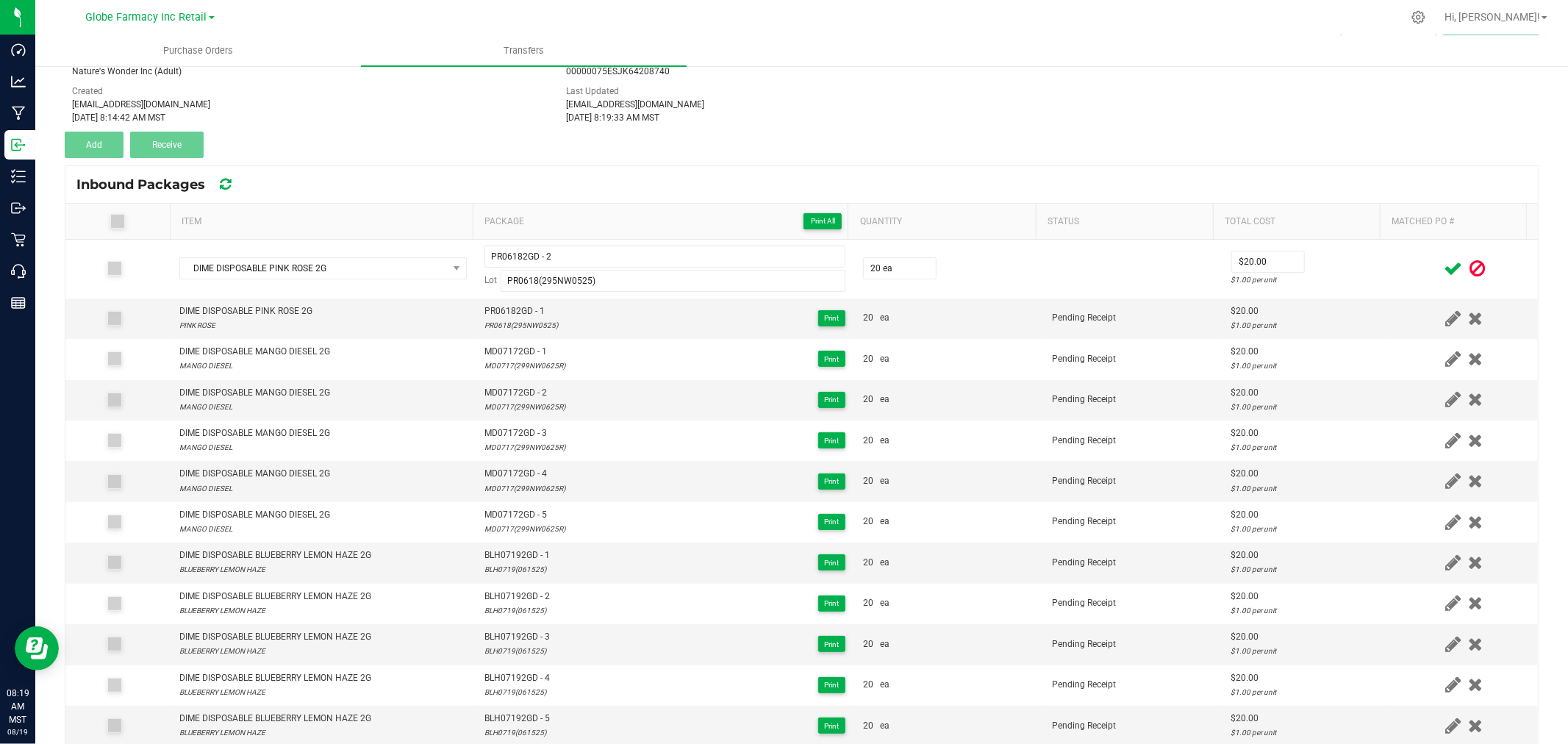
click at [1405, 268] on div at bounding box center [1464, 268] width 129 height 18
click at [1444, 268] on icon at bounding box center [1452, 268] width 18 height 18
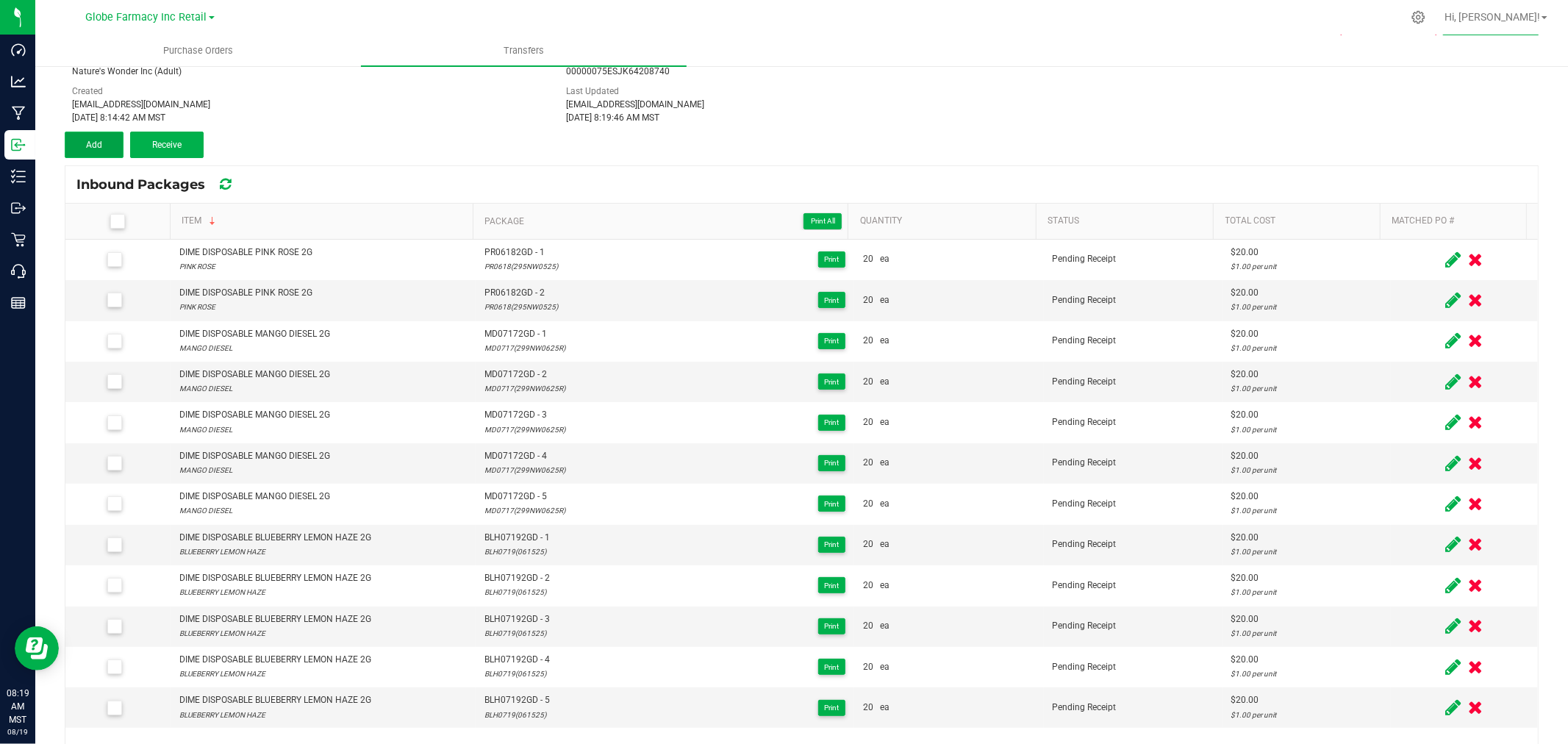
click at [105, 150] on button "Add" at bounding box center [94, 144] width 59 height 27
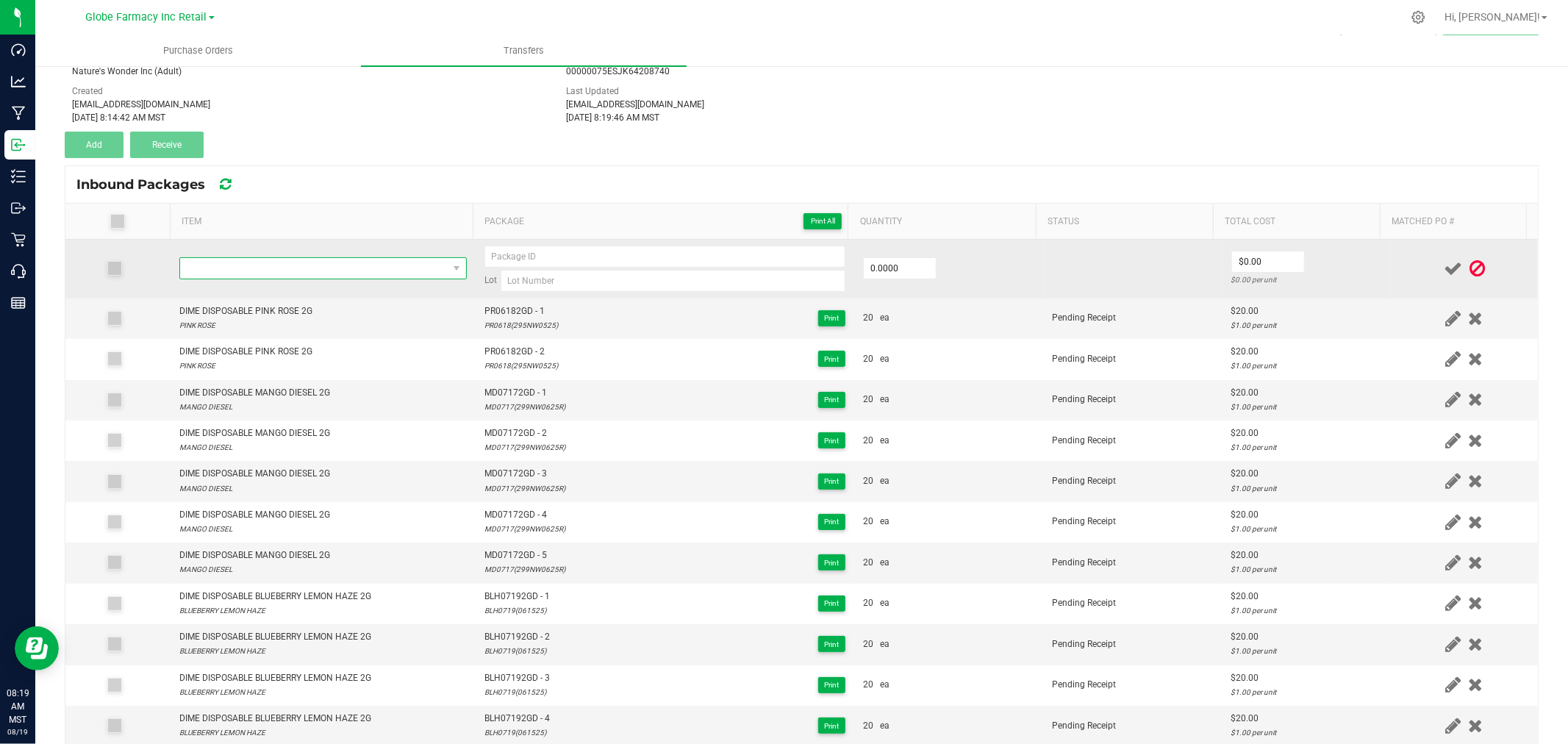
click at [291, 268] on span "NO DATA FOUND" at bounding box center [315, 269] width 268 height 21
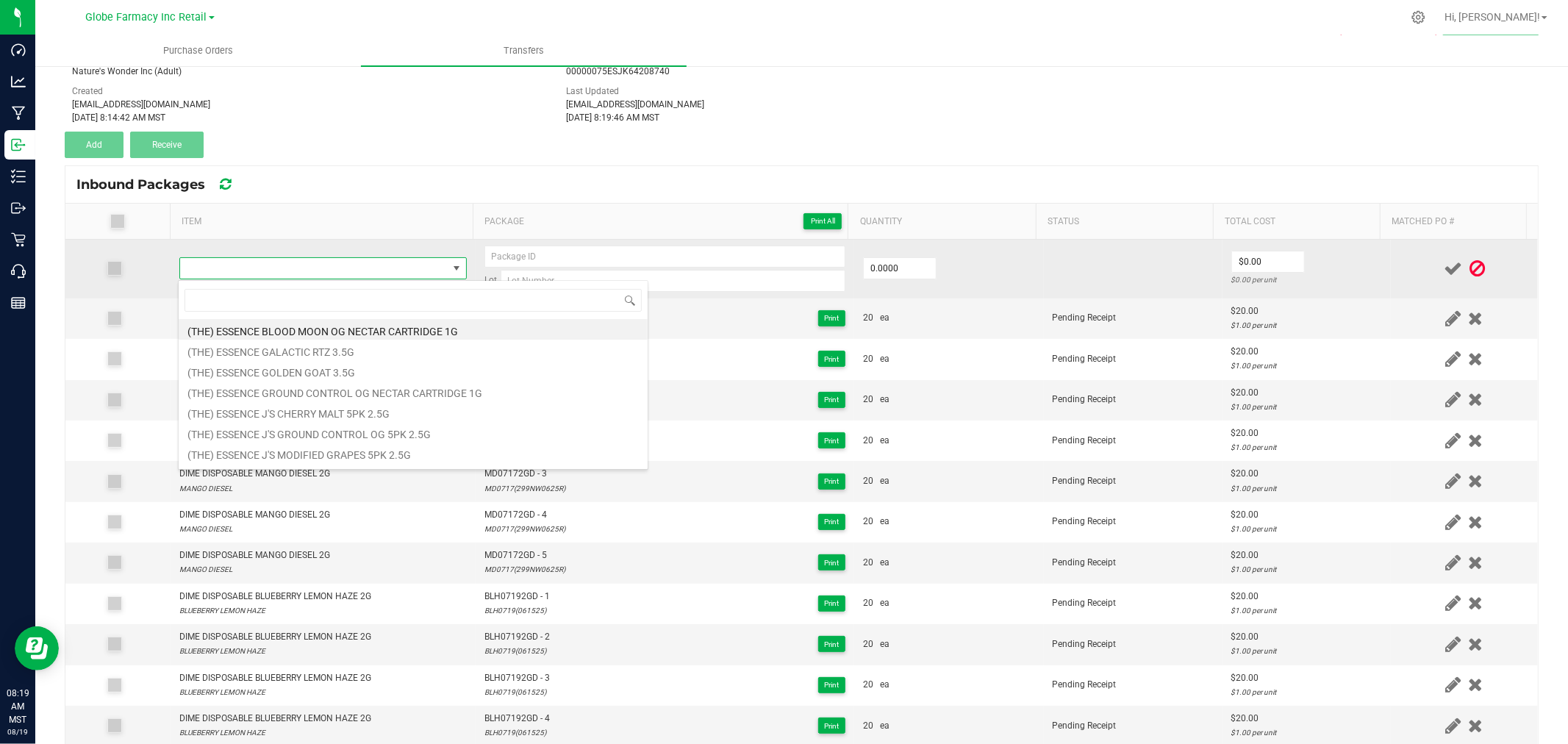
type input "DIME DISPOSABLE PINK ROSE 2G"
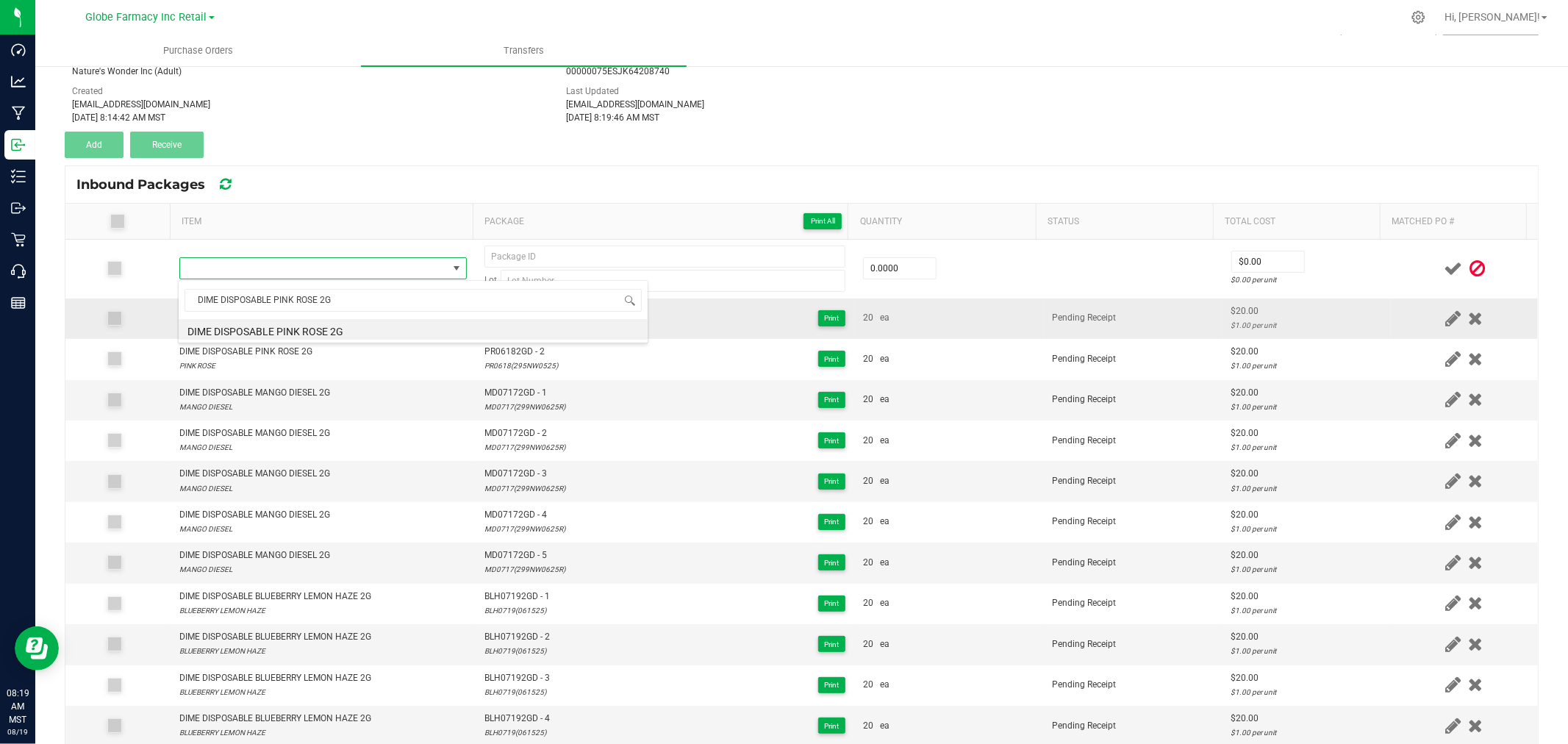
click at [364, 336] on li "DIME DISPOSABLE PINK ROSE 2G" at bounding box center [413, 330] width 469 height 21
type input "0 ea"
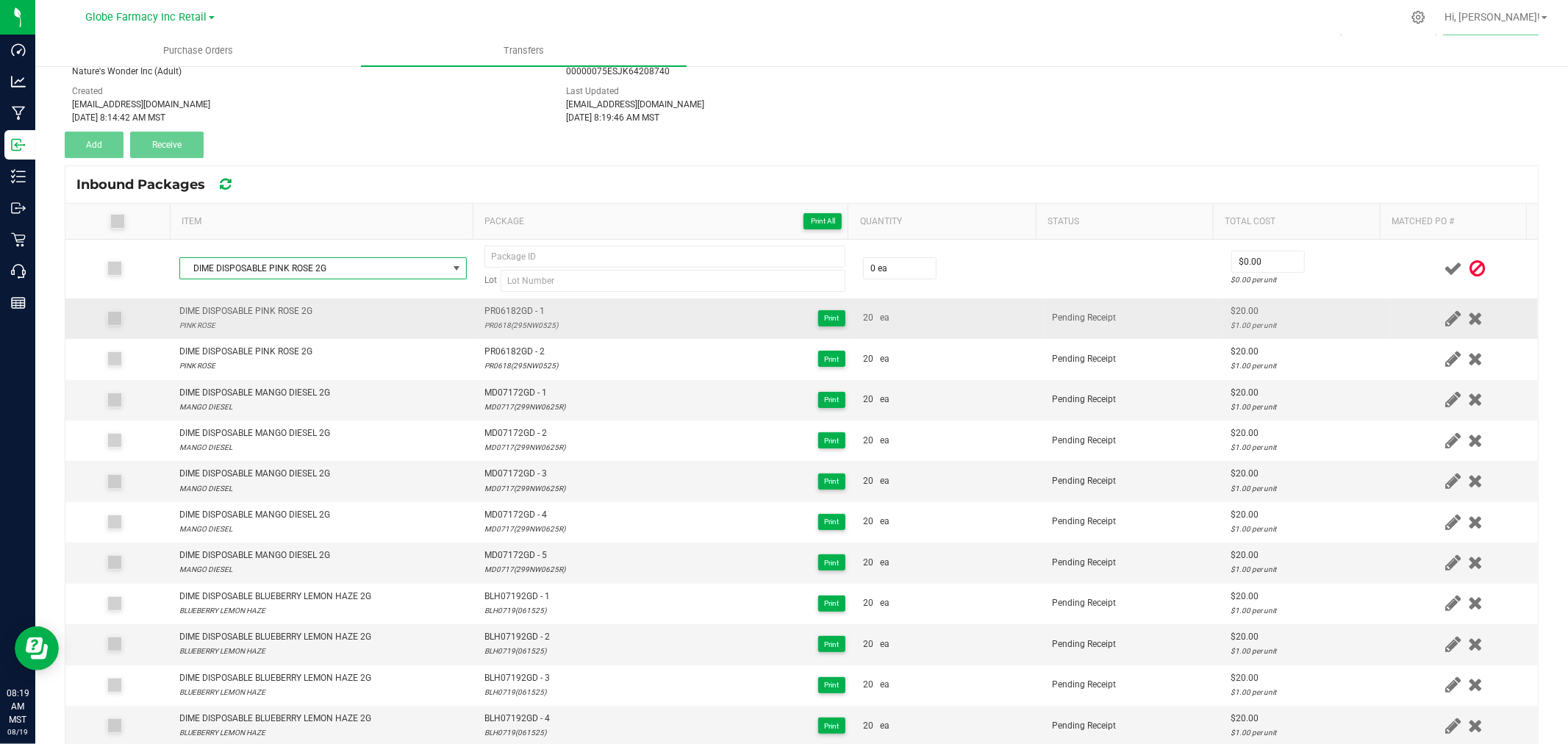
click at [509, 305] on span "PR06182GD - 1" at bounding box center [521, 311] width 73 height 14
click at [511, 324] on div "PR0618(295NW0525)" at bounding box center [521, 325] width 73 height 14
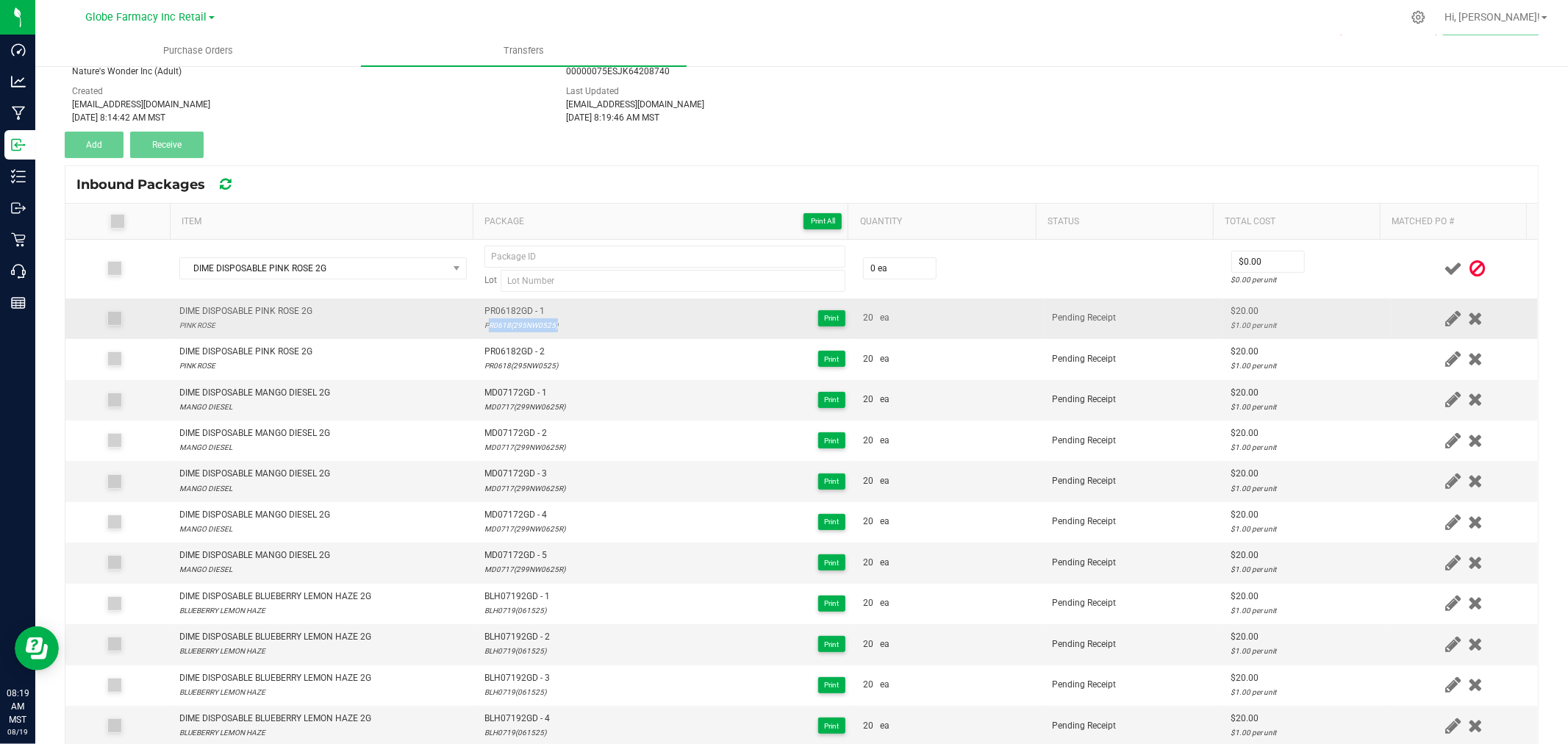
click at [511, 324] on div "PR0618(295NW0525)" at bounding box center [521, 325] width 73 height 14
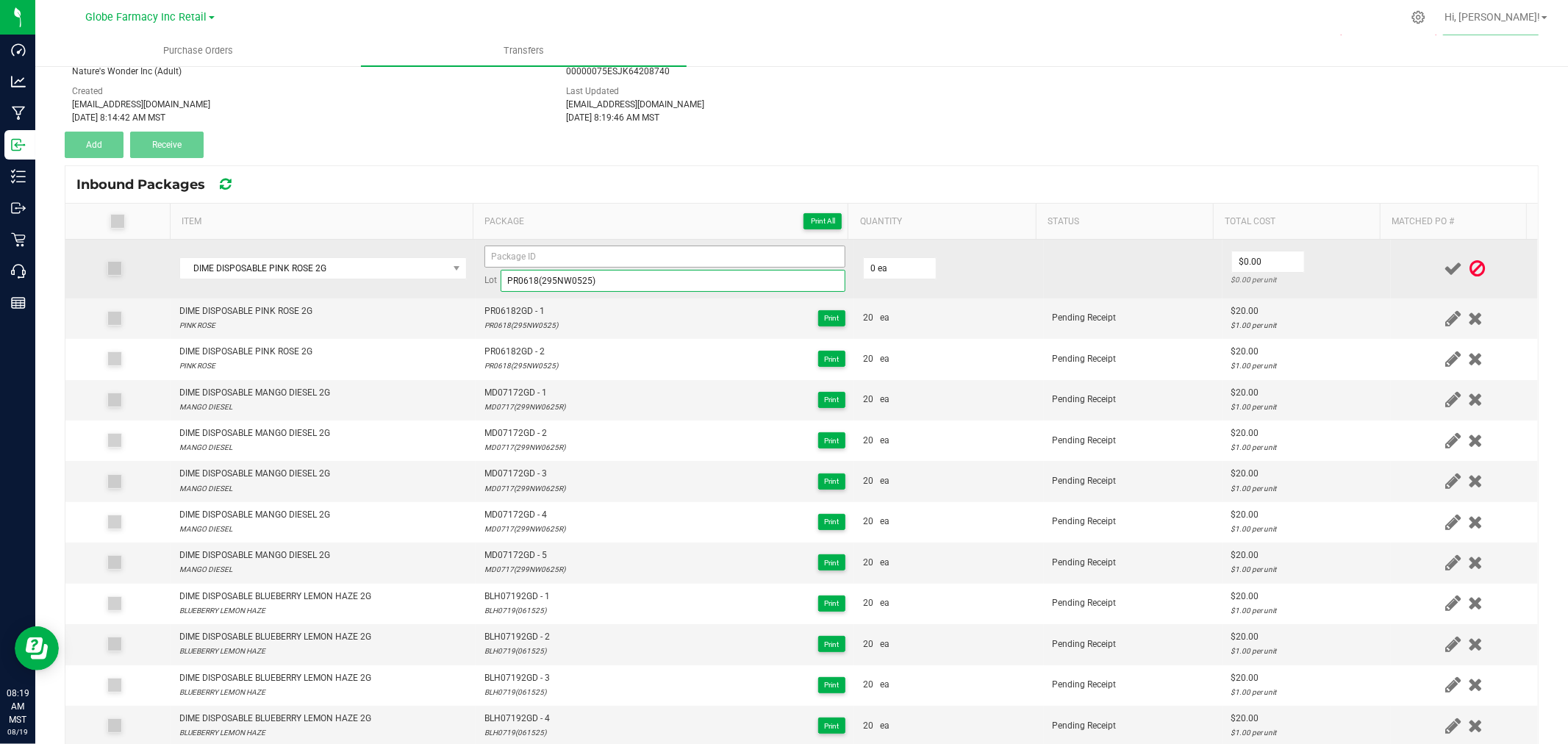
type input "PR0618(295NW0525)"
click at [517, 250] on input at bounding box center [665, 256] width 361 height 22
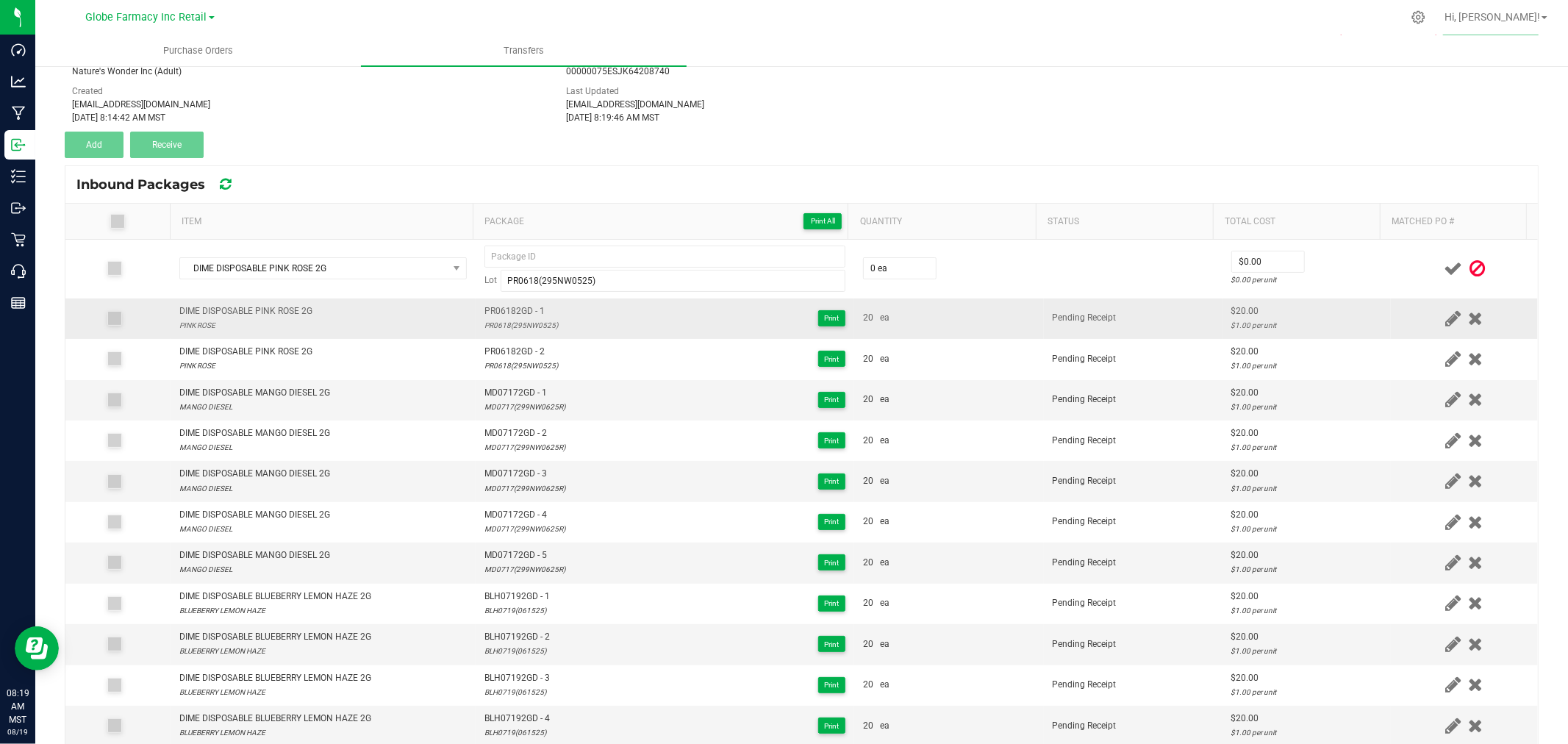
click at [515, 309] on span "PR06182GD - 1" at bounding box center [521, 311] width 73 height 14
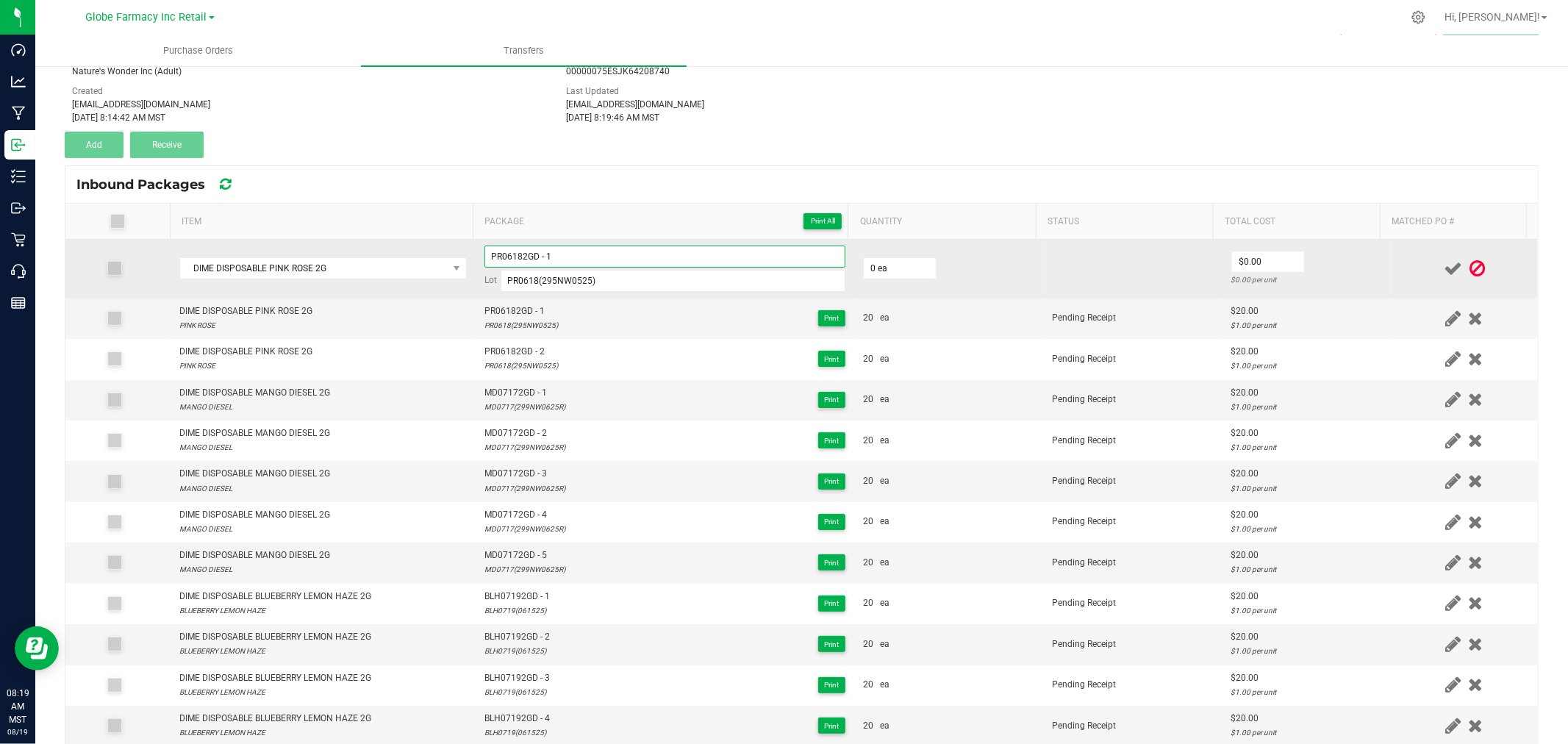
click at [580, 255] on input "PR06182GD - 1" at bounding box center [665, 256] width 361 height 22
click at [632, 252] on input "PR06182GD - 1" at bounding box center [665, 256] width 361 height 22
type input "PR06182GD - 3"
click at [875, 268] on input "0" at bounding box center [900, 269] width 72 height 21
type input "20 ea"
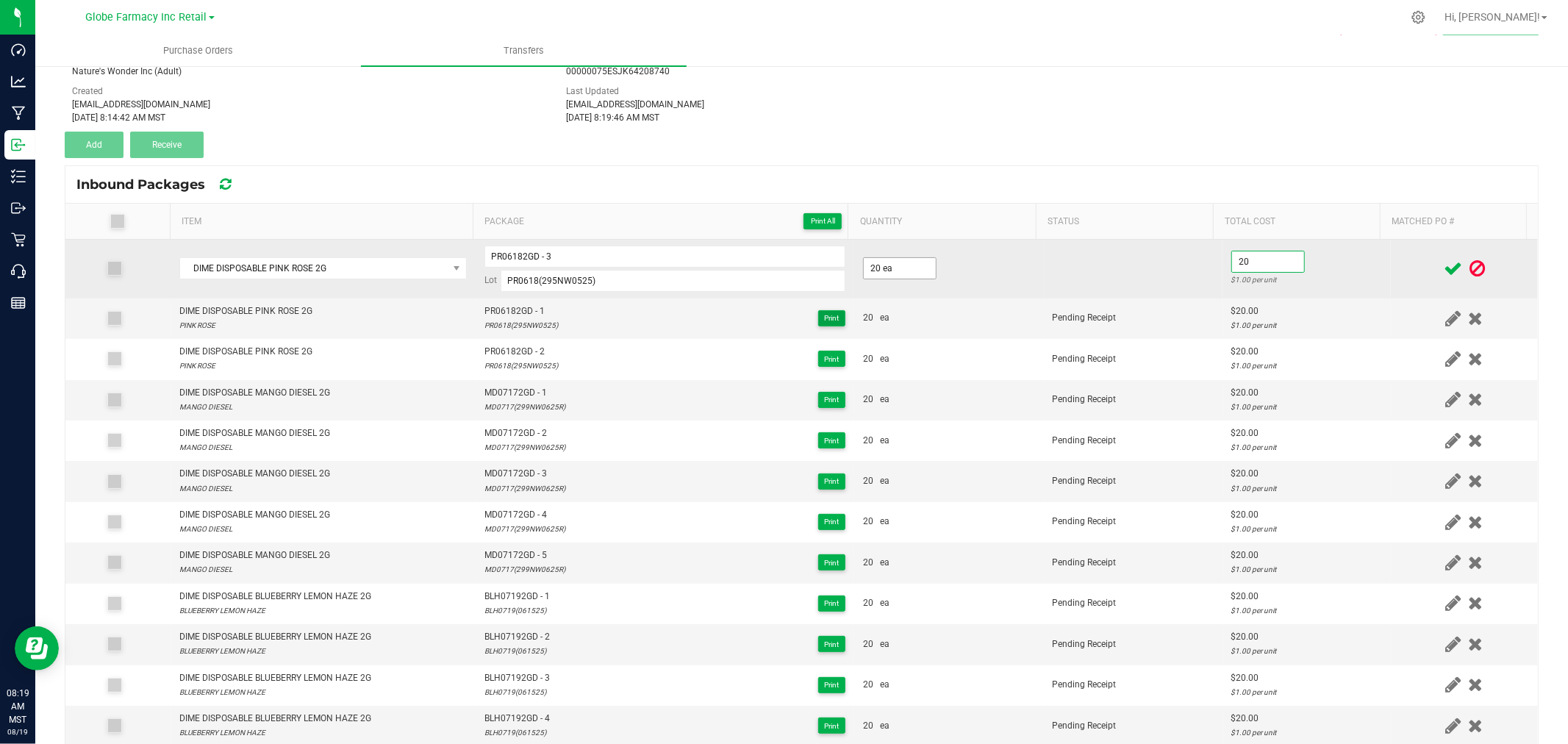
type input "$20.00"
click at [1401, 287] on td at bounding box center [1464, 269] width 147 height 59
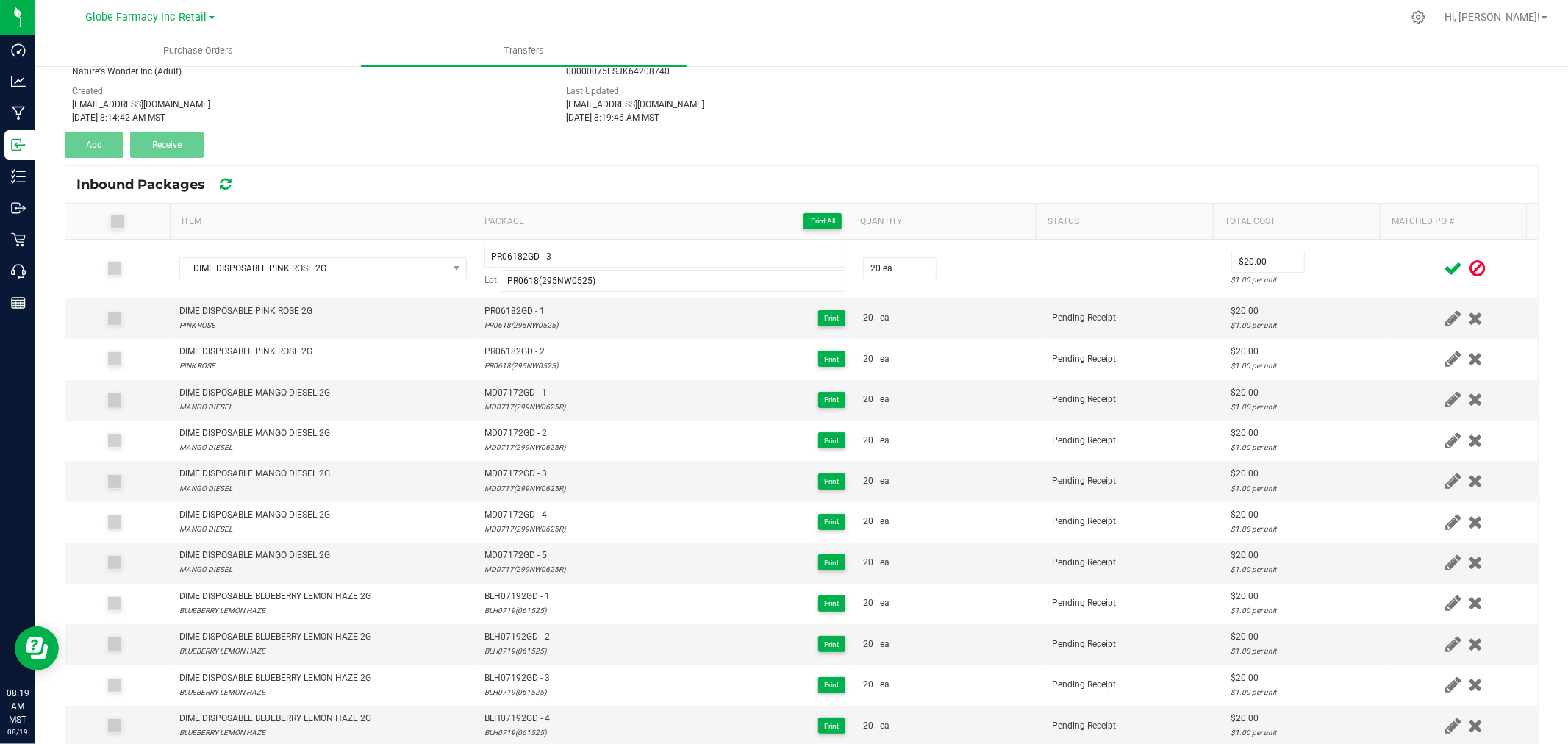
click at [1444, 270] on icon at bounding box center [1452, 268] width 18 height 18
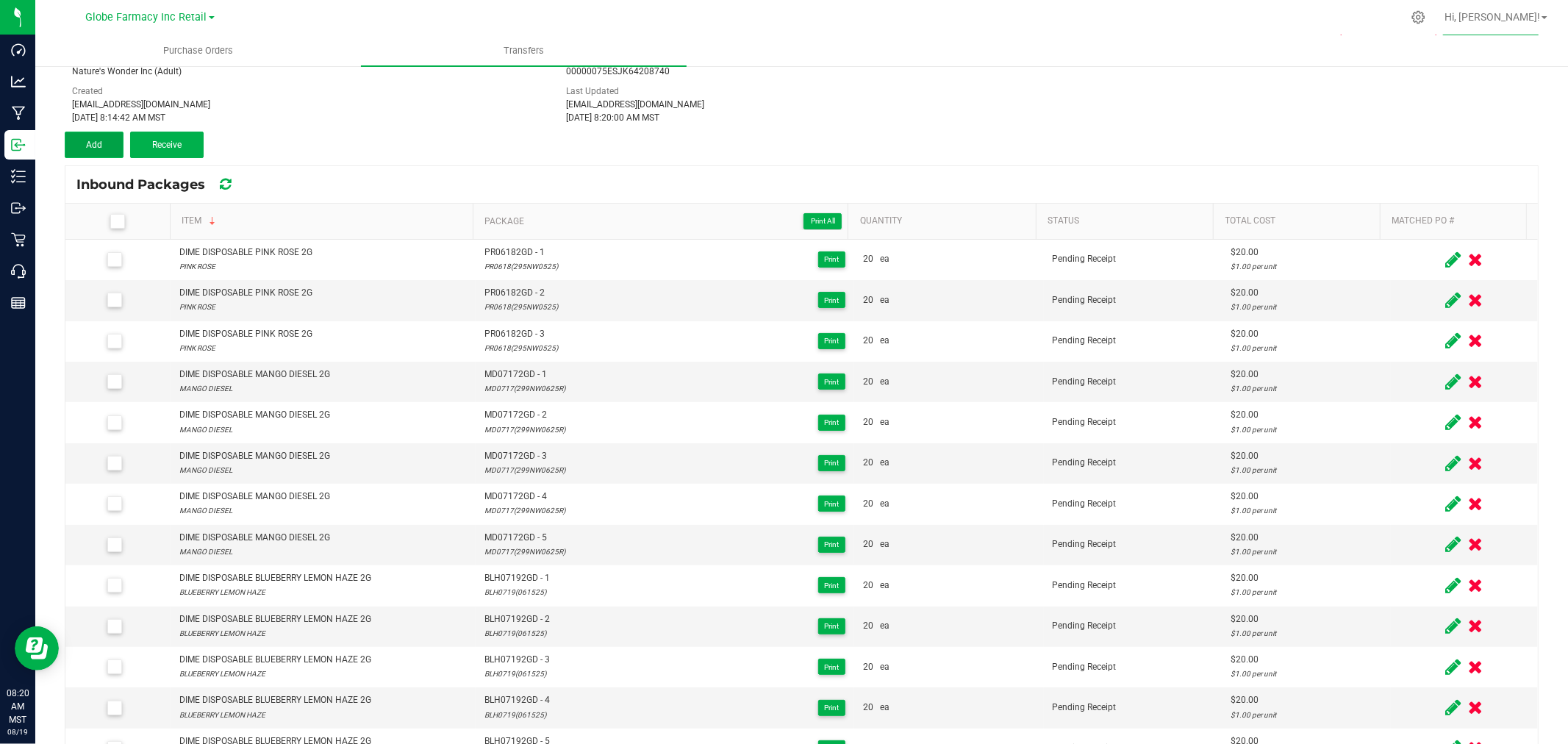
click at [107, 140] on button "Add" at bounding box center [94, 144] width 59 height 27
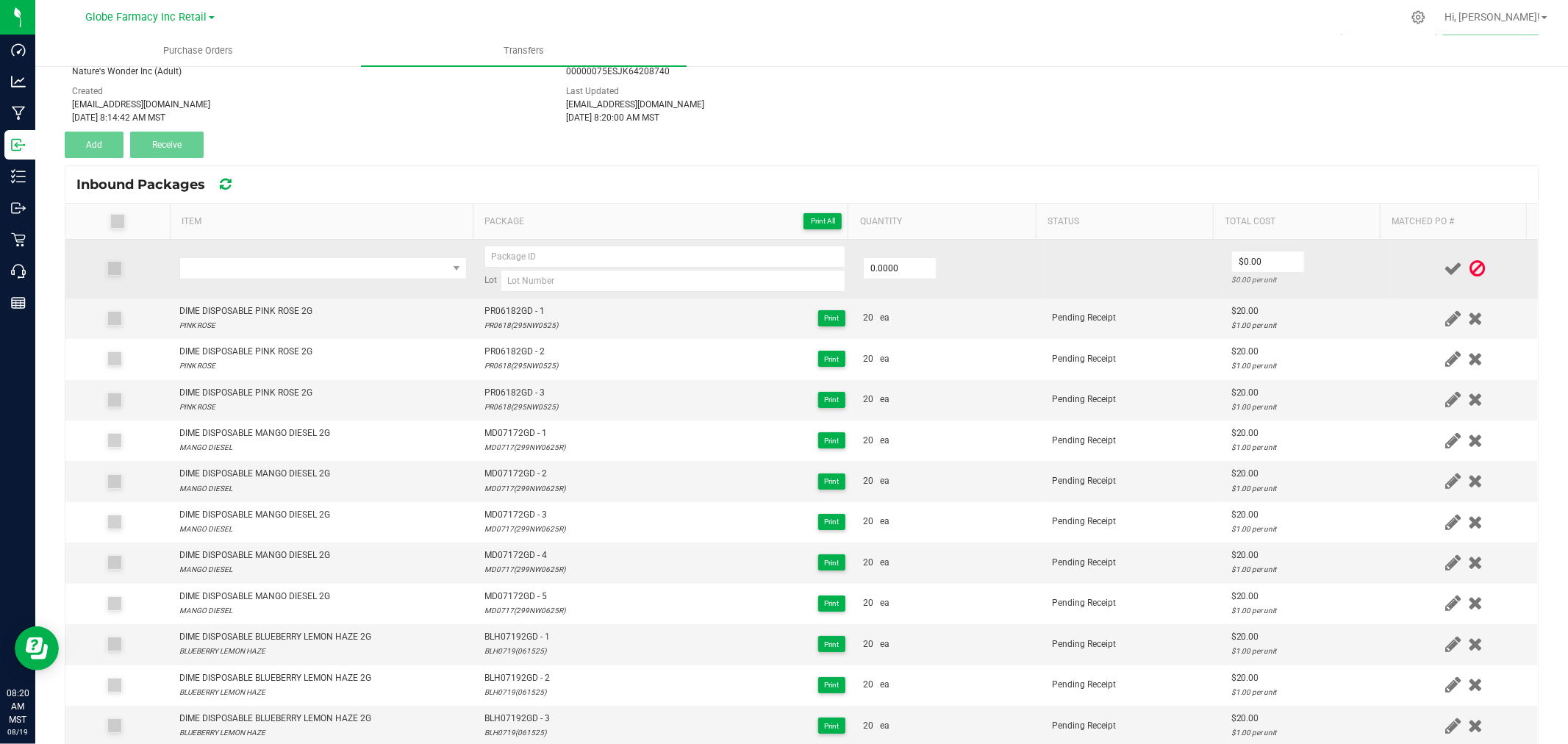
click at [292, 250] on td at bounding box center [322, 269] width 305 height 59
click at [300, 268] on span "NO DATA FOUND" at bounding box center [315, 269] width 268 height 21
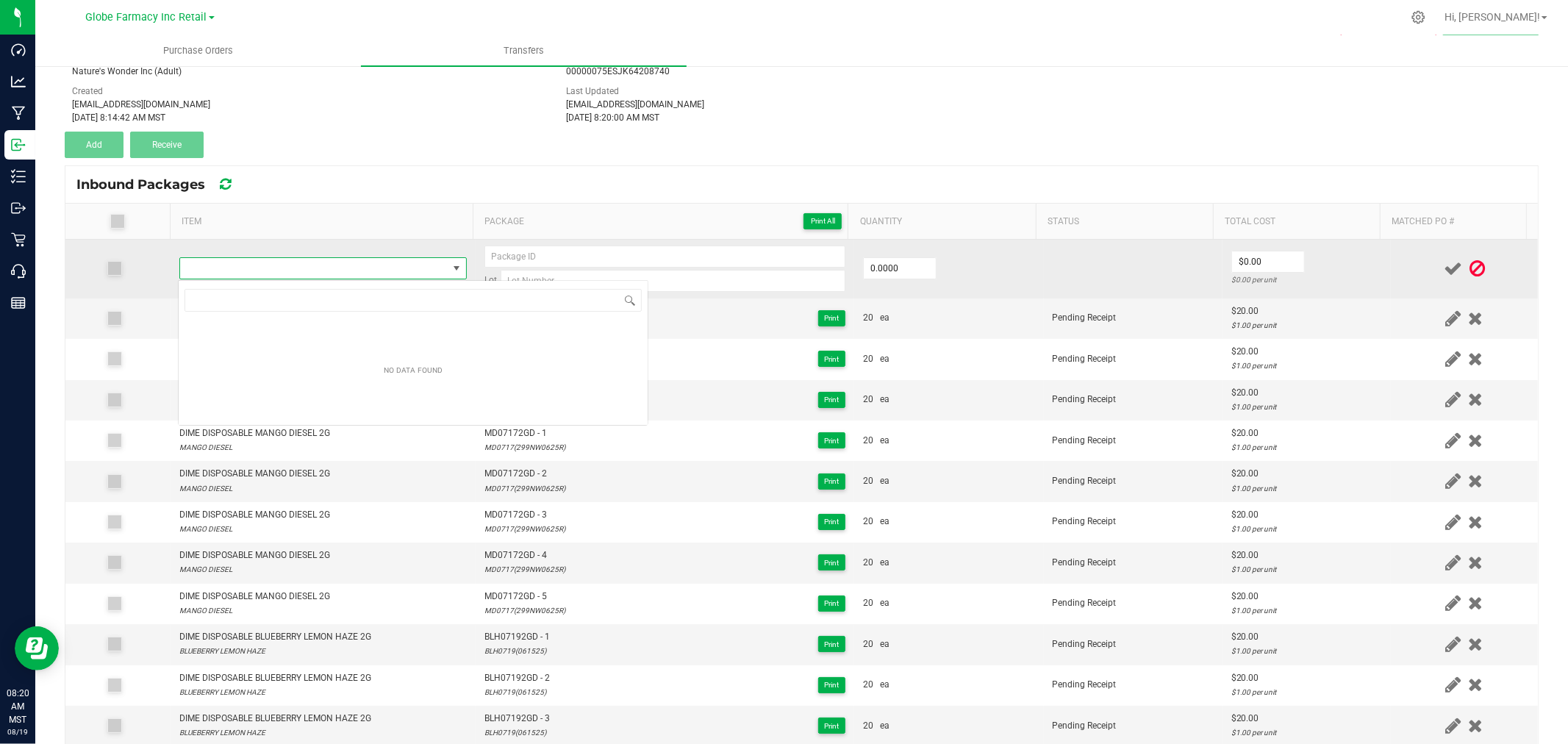
type input "DIME DISPOSABLE PINK ROSE 2G"
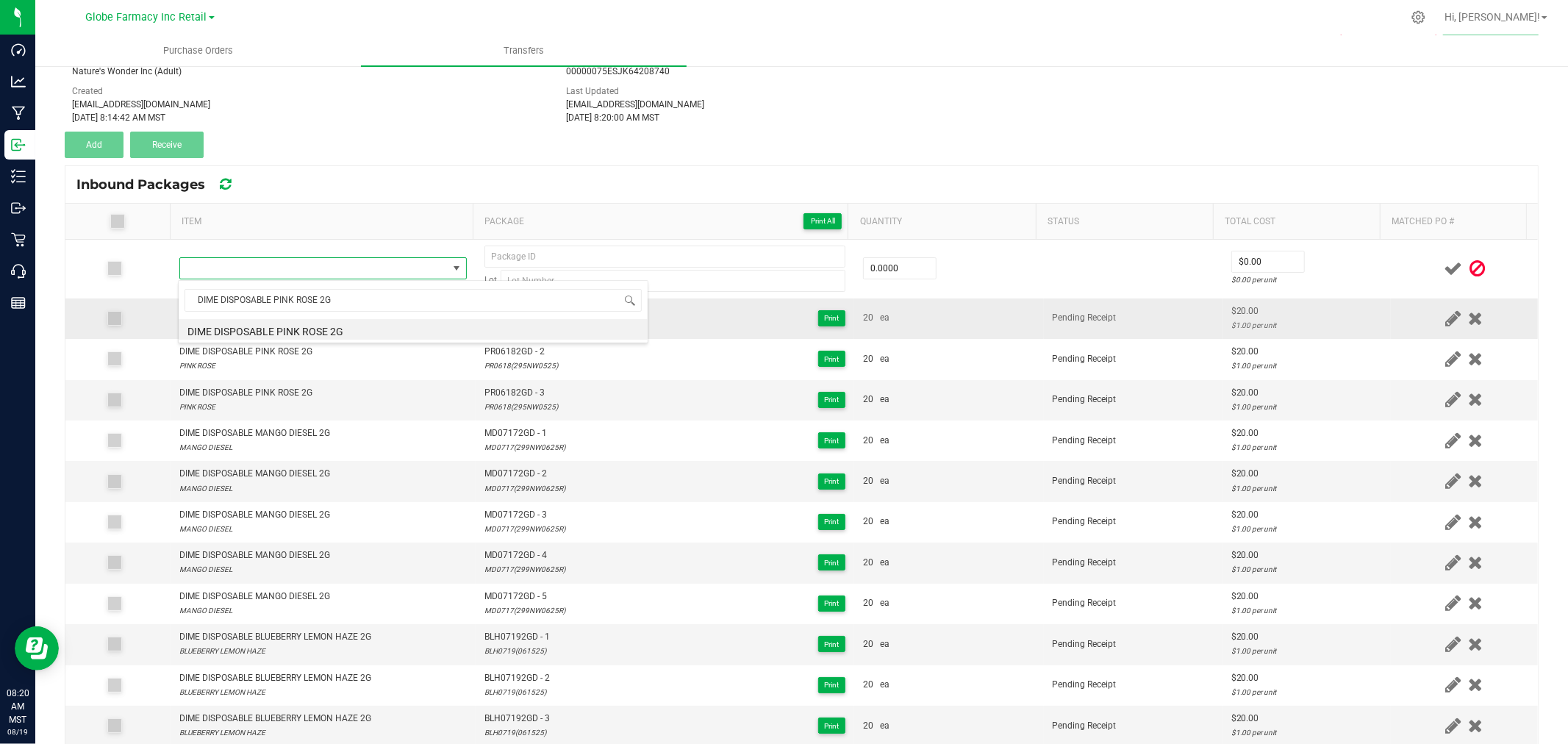
click at [323, 329] on li "DIME DISPOSABLE PINK ROSE 2G" at bounding box center [413, 330] width 469 height 21
type input "0 ea"
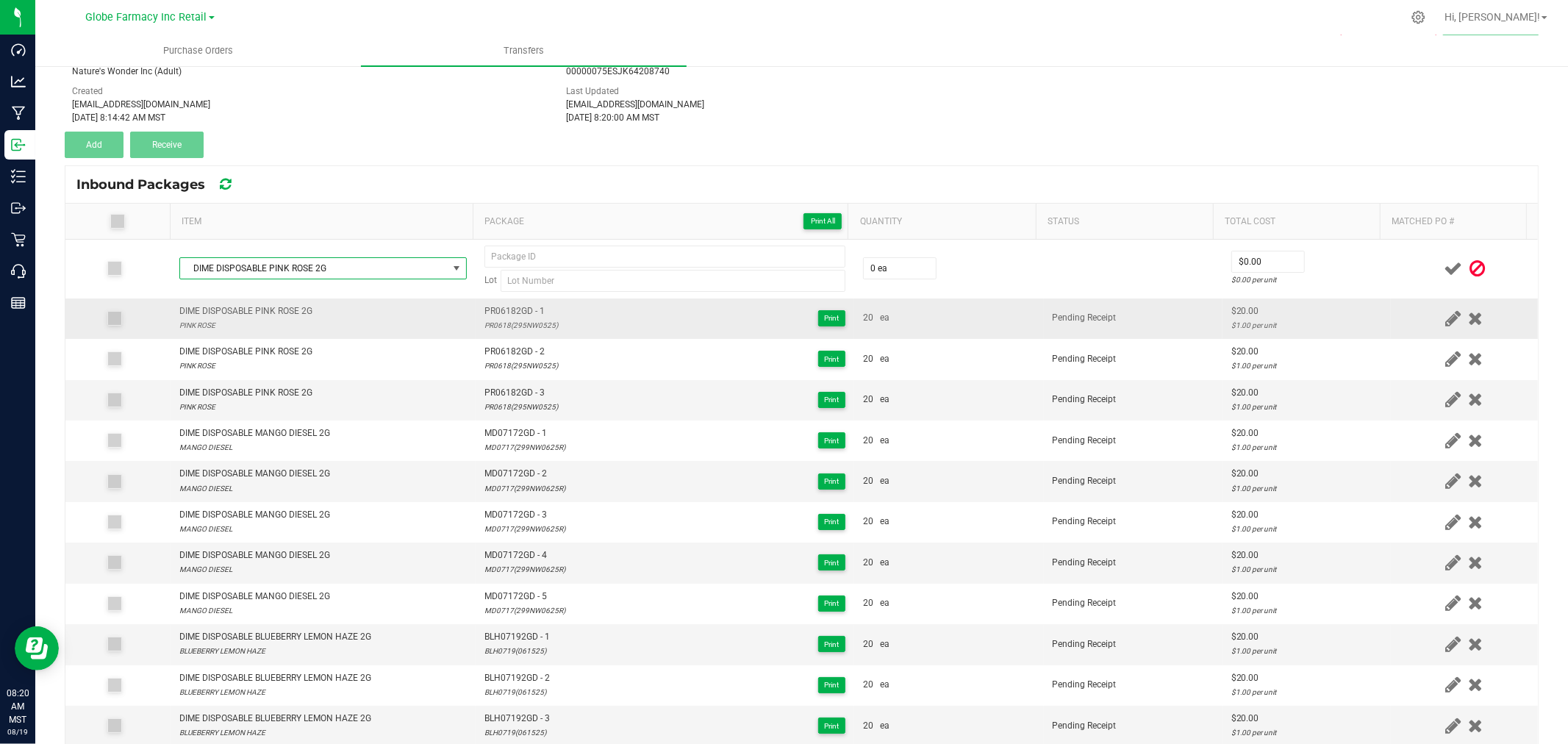
click at [518, 311] on span "PR06182GD - 1" at bounding box center [521, 311] width 73 height 14
click at [509, 326] on div "PR0618(295NW0525)" at bounding box center [521, 325] width 73 height 14
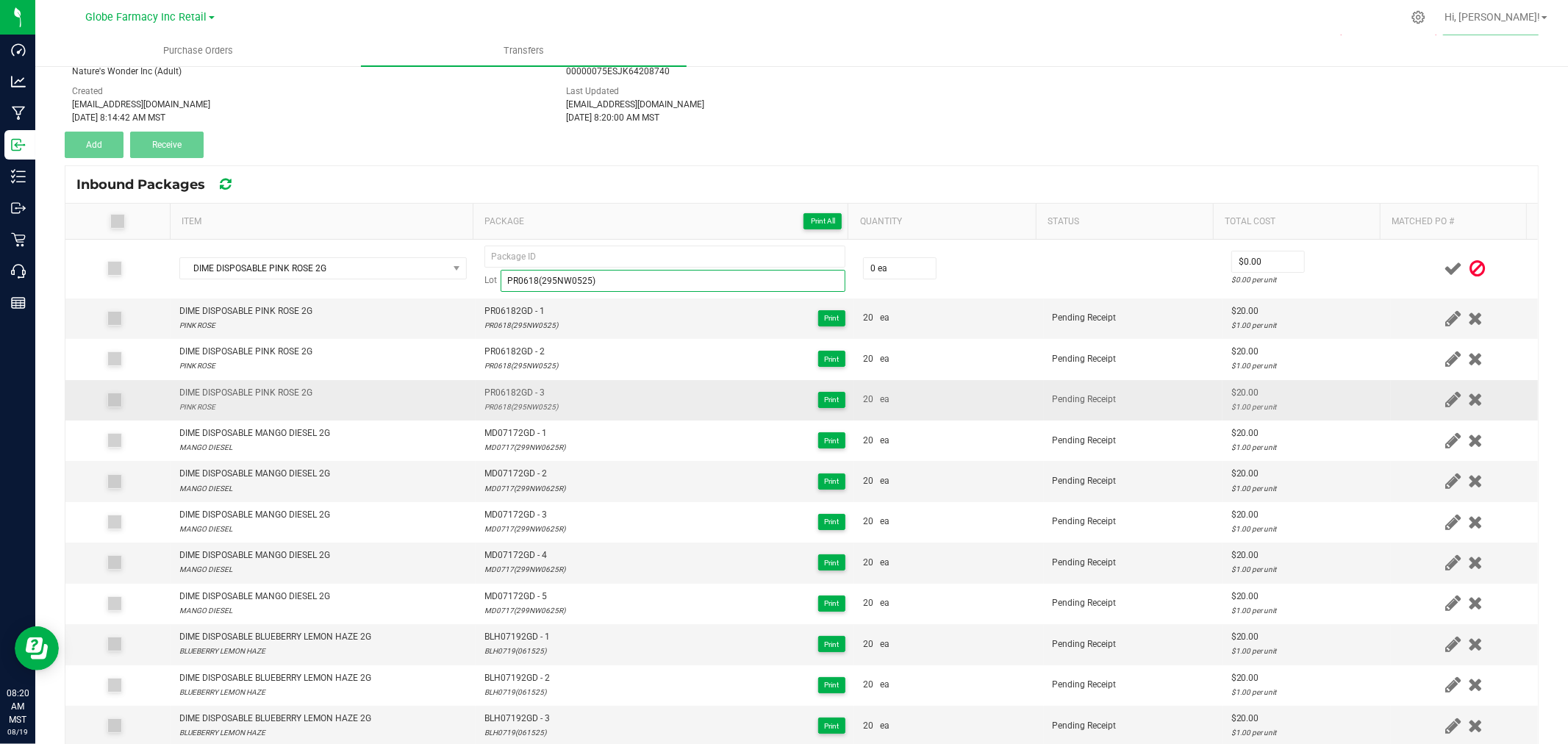
type input "PR0618(295NW0525)"
click at [519, 394] on span "PR06182GD - 3" at bounding box center [521, 392] width 73 height 14
click at [518, 395] on span "PR06182GD - 3" at bounding box center [521, 392] width 73 height 14
click at [517, 394] on span "PR06182GD - 3" at bounding box center [521, 392] width 73 height 14
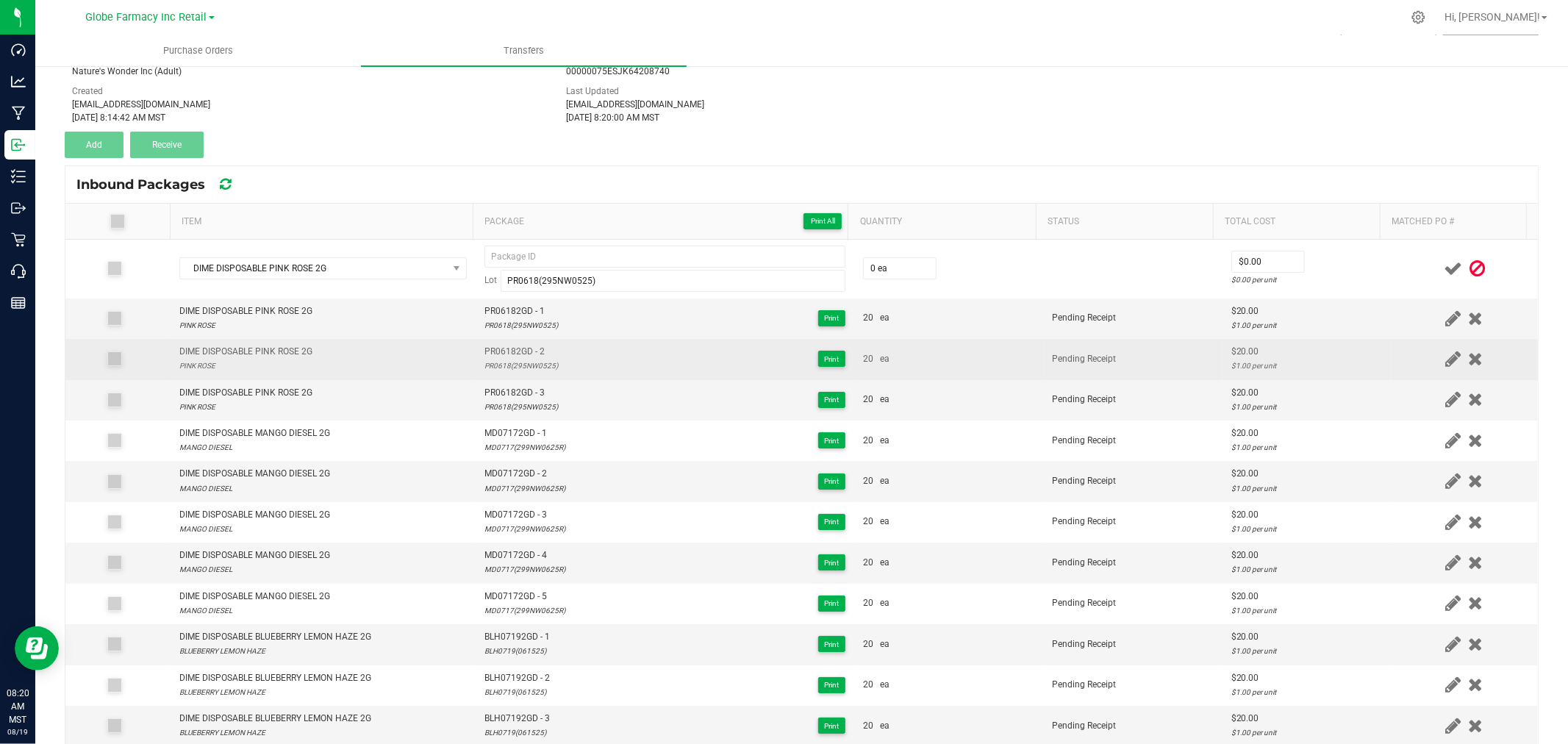
drag, startPoint x: 506, startPoint y: 392, endPoint x: 518, endPoint y: 372, distance: 23.3
click at [518, 373] on tbody "DIME DISPOSABLE PINK ROSE 2G Lot PR0618(295NW0525) 0 ea $0.00 $0.00 per unit DI…" at bounding box center [801, 533] width 1472 height 587
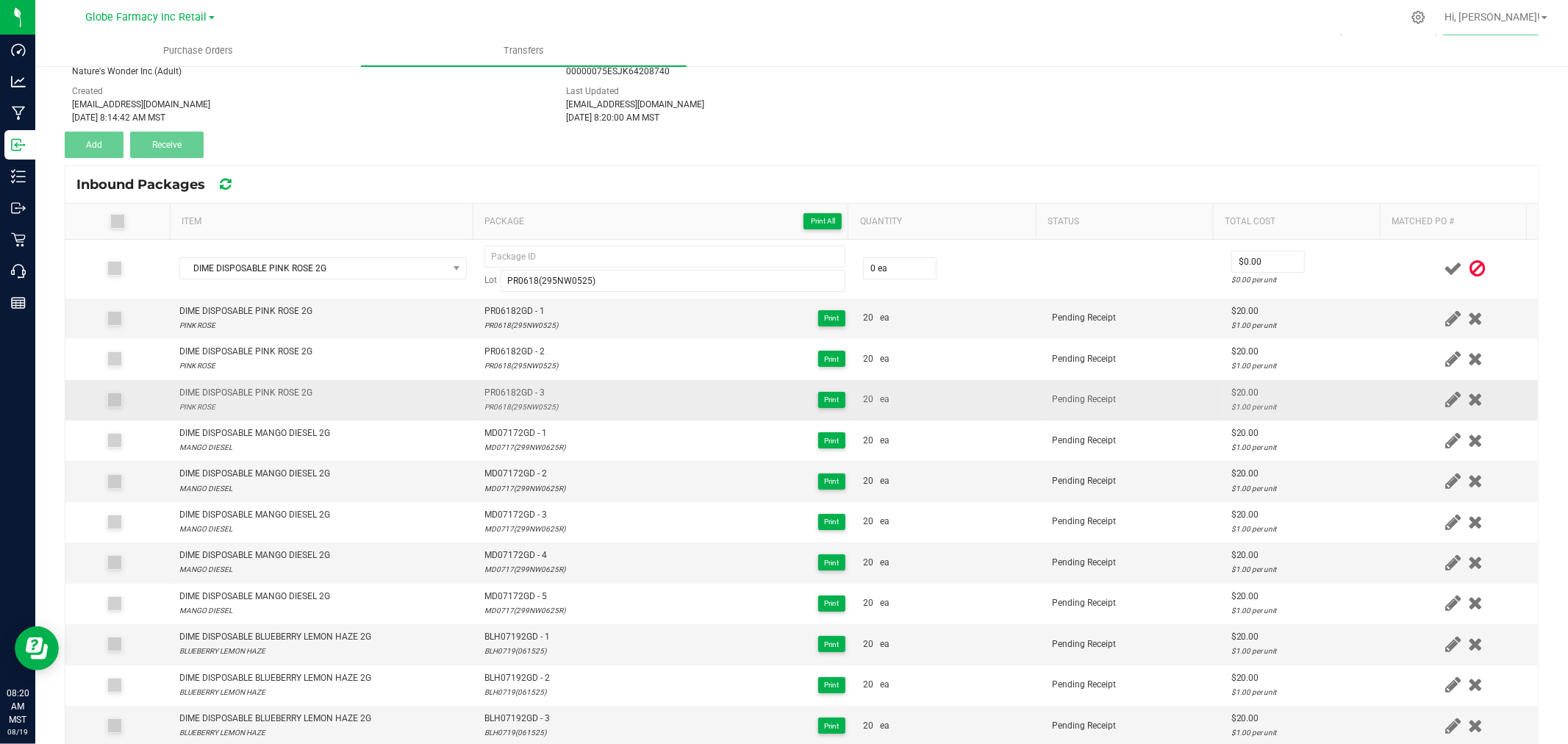
click at [516, 401] on div "PR0618(295NW0525)" at bounding box center [521, 407] width 73 height 14
click at [511, 393] on span "PR06182GD - 3" at bounding box center [521, 392] width 73 height 14
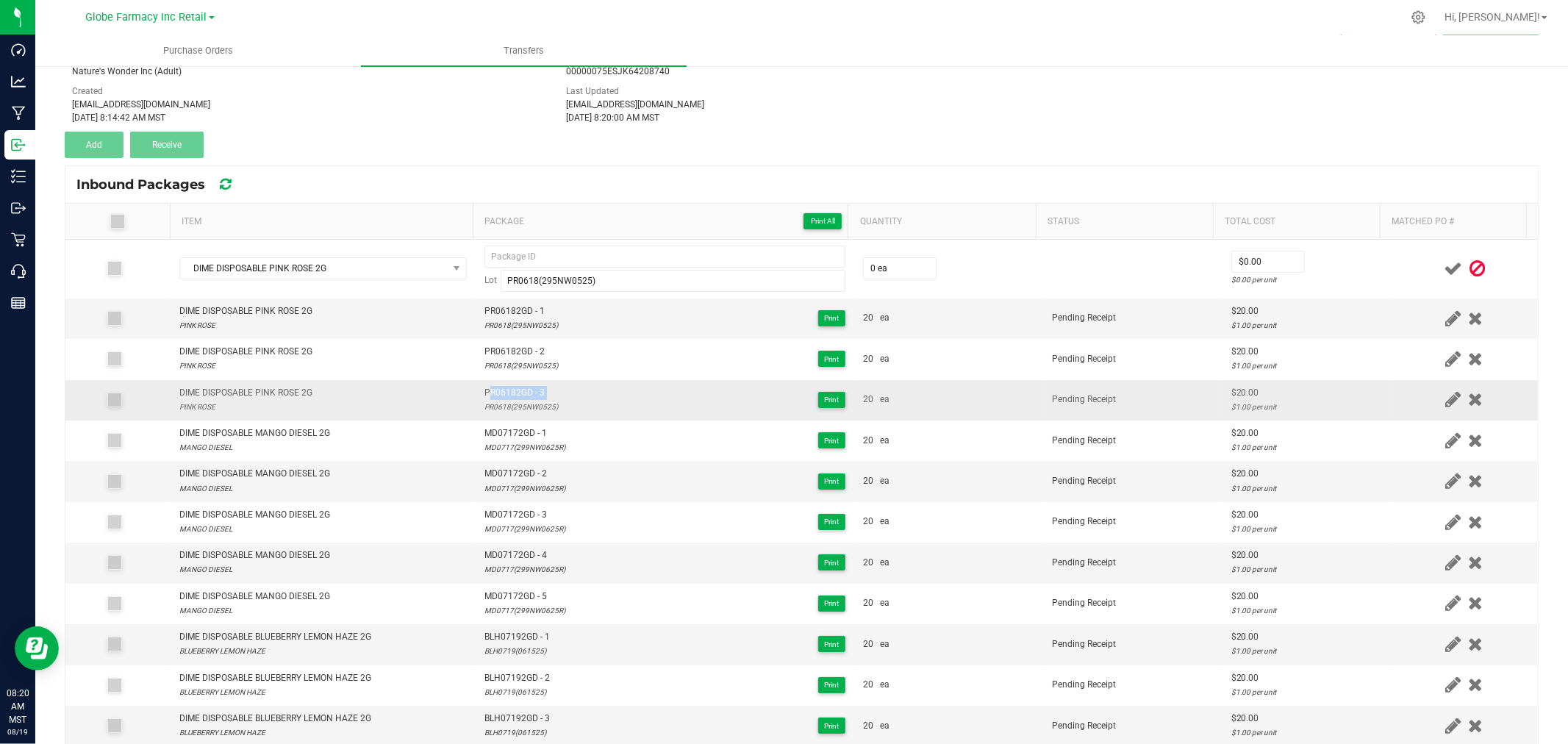
click at [511, 393] on span "PR06182GD - 3" at bounding box center [521, 392] width 73 height 14
drag, startPoint x: 511, startPoint y: 386, endPoint x: 525, endPoint y: 394, distance: 16.1
click at [525, 394] on span "PR06182GD - 3" at bounding box center [521, 392] width 73 height 14
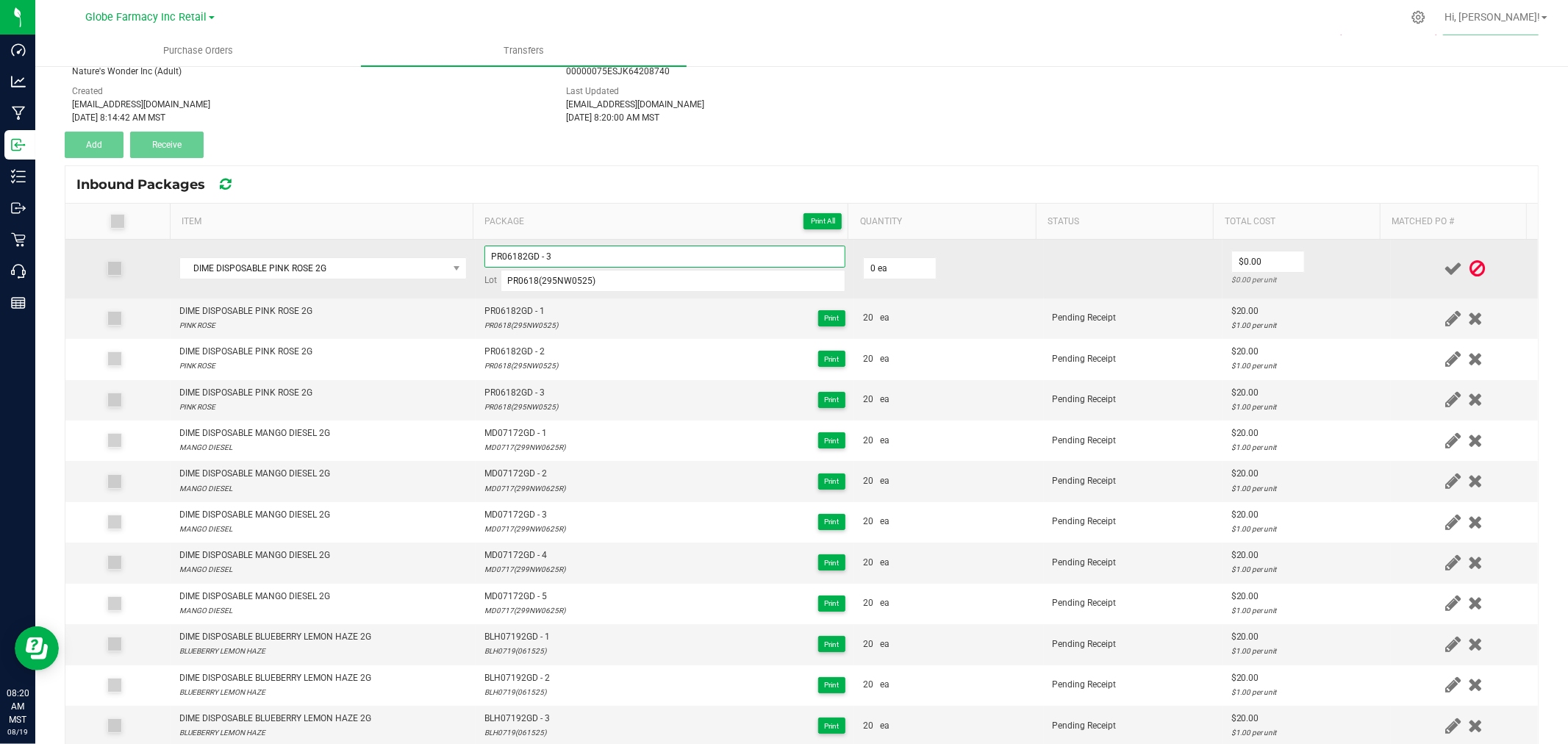
click at [584, 252] on input "PR06182GD - 3" at bounding box center [665, 256] width 361 height 22
type input "PR06182GD - 4"
click at [864, 259] on input "0" at bounding box center [900, 269] width 72 height 21
type input "20 ea"
type input "$20.00"
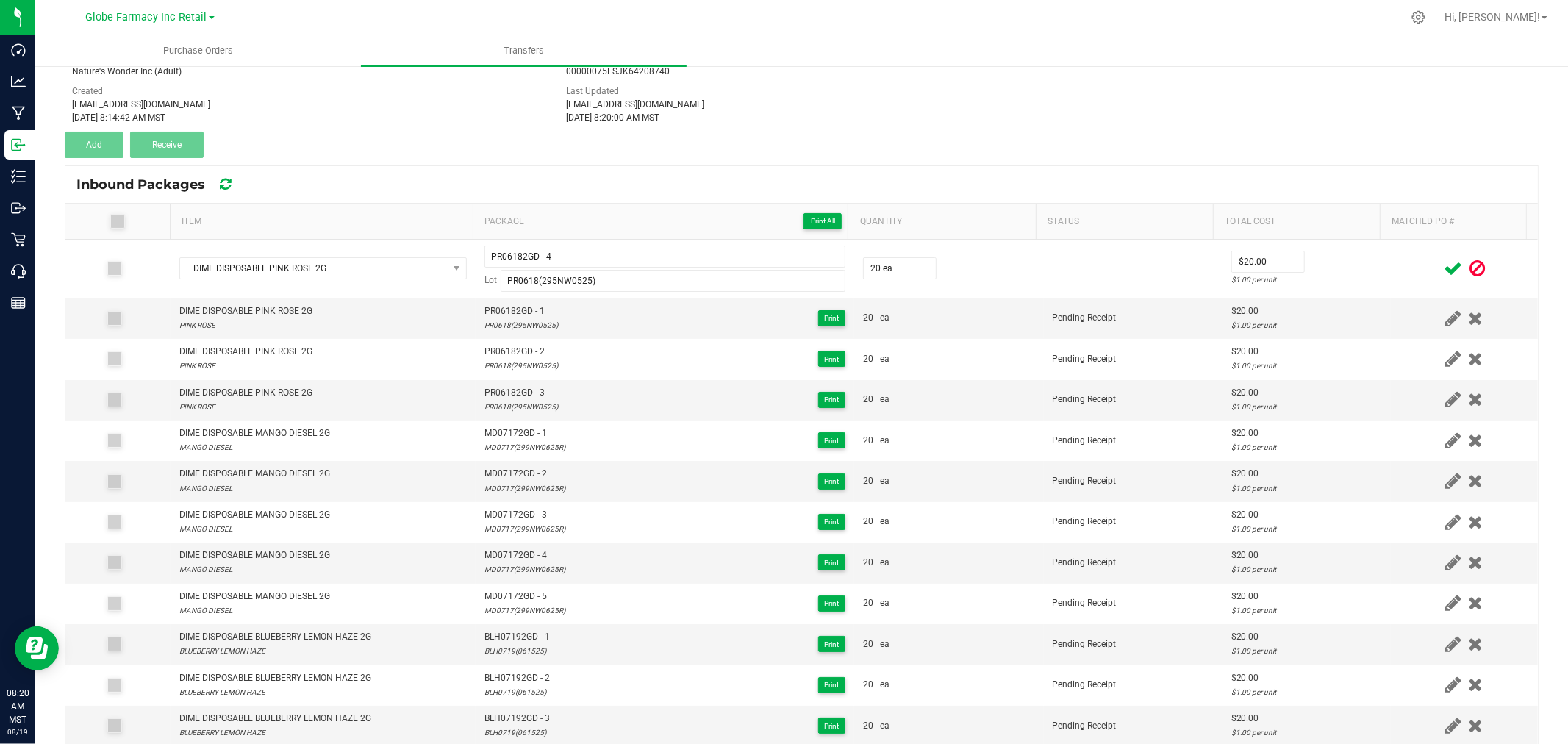
click at [1444, 266] on icon at bounding box center [1452, 268] width 18 height 18
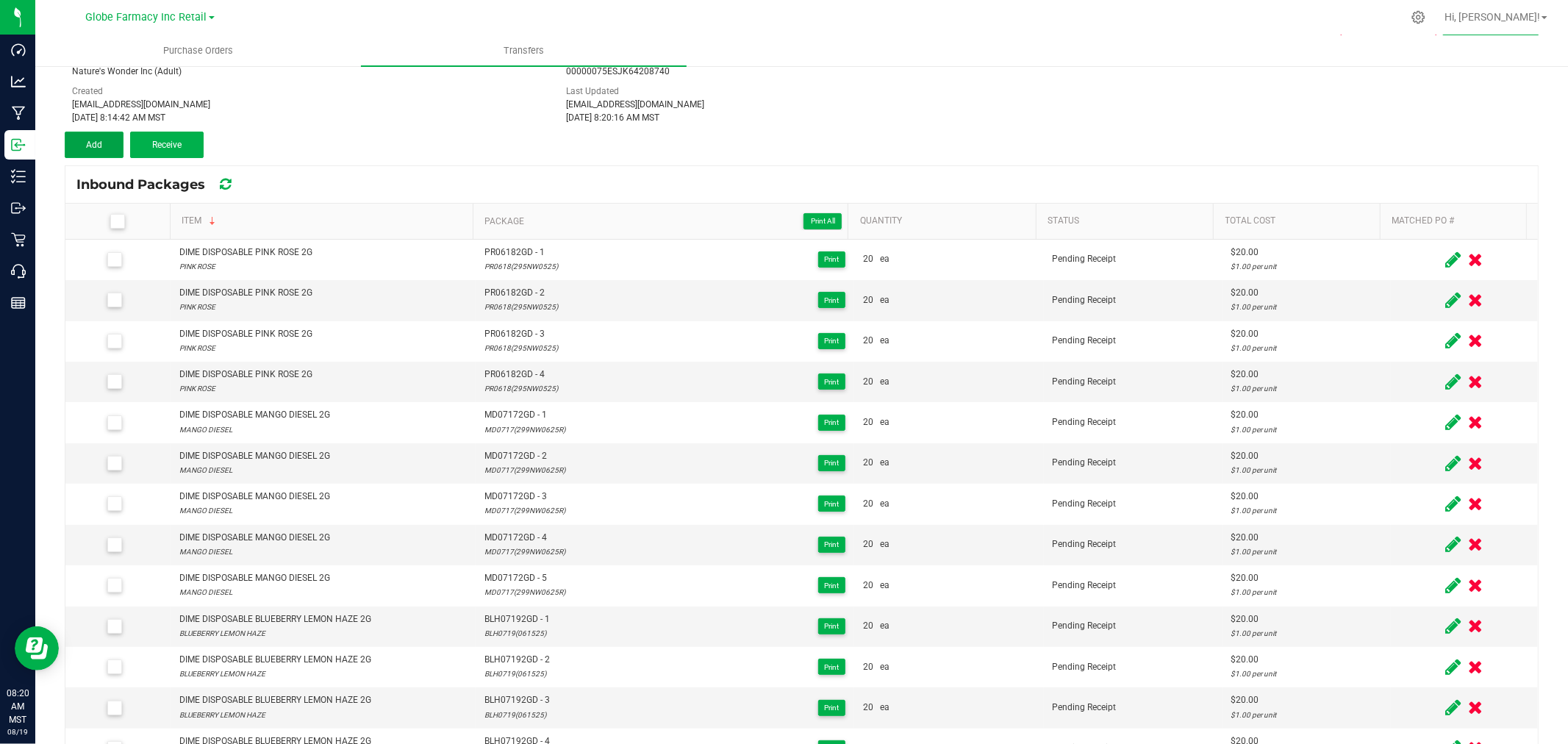
drag, startPoint x: 105, startPoint y: 143, endPoint x: 178, endPoint y: 185, distance: 84.2
click at [105, 143] on button "Add" at bounding box center [94, 144] width 59 height 27
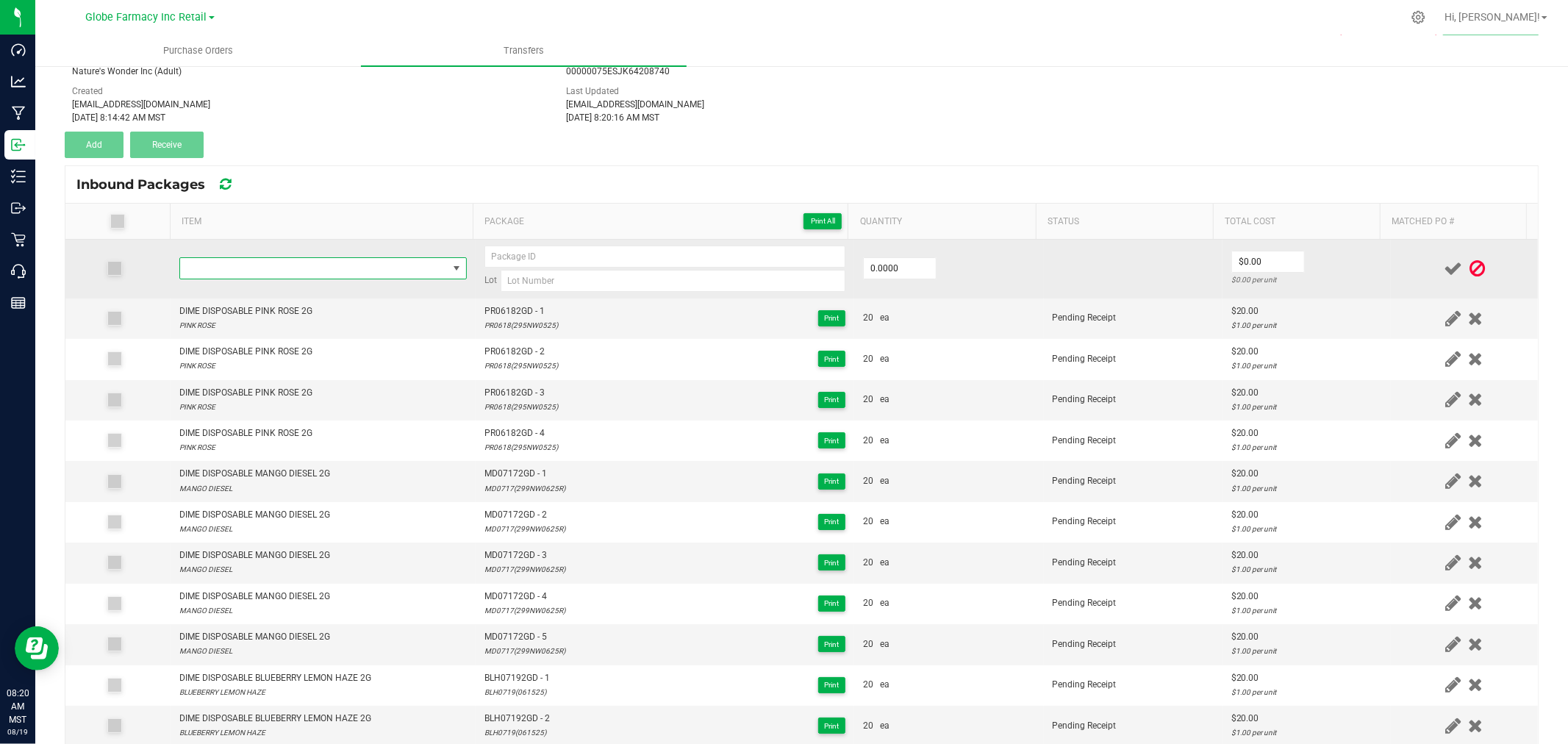
click at [275, 268] on span "NO DATA FOUND" at bounding box center [315, 269] width 268 height 21
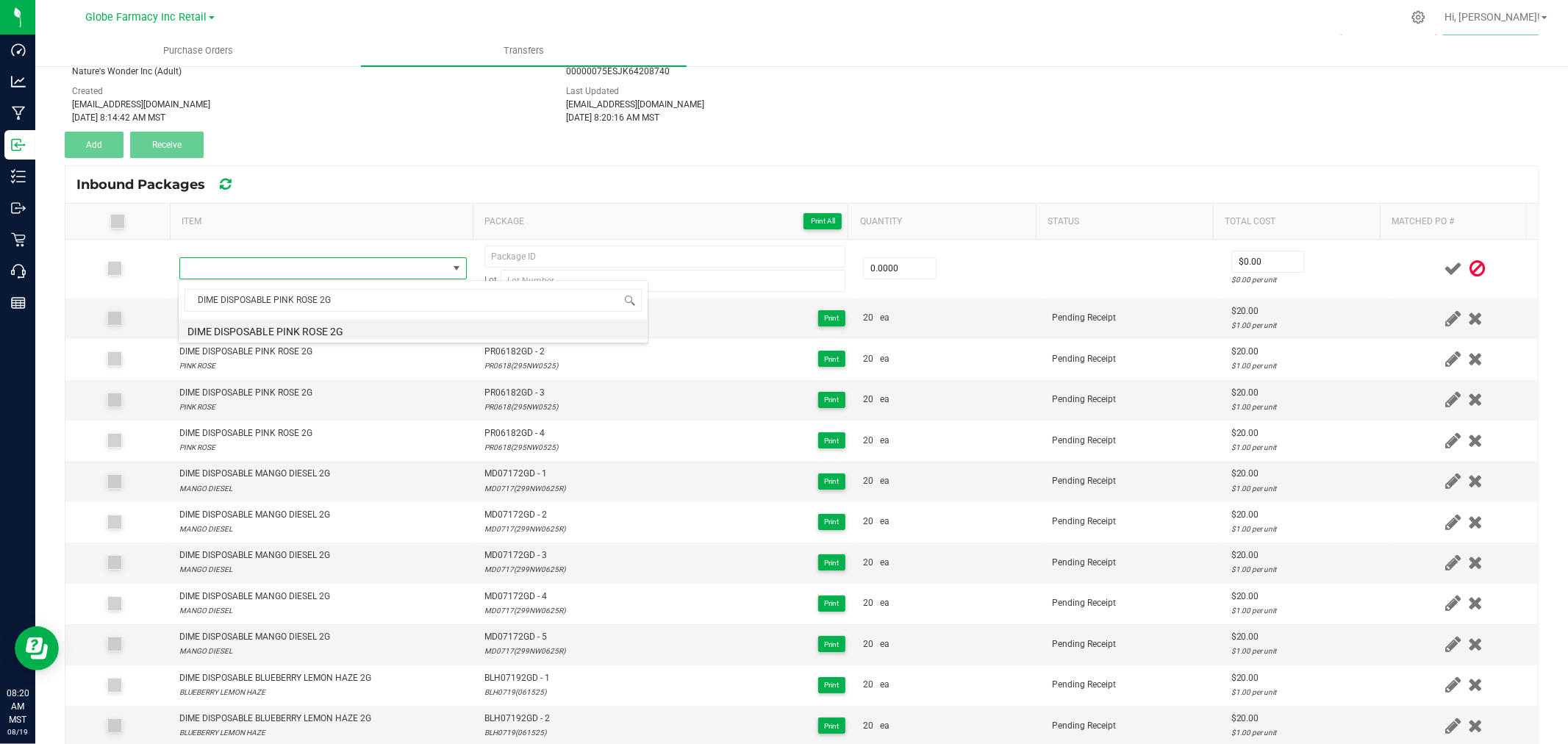
click at [322, 335] on li "DIME DISPOSABLE PINK ROSE 2G" at bounding box center [413, 330] width 469 height 21
type input "0 ea"
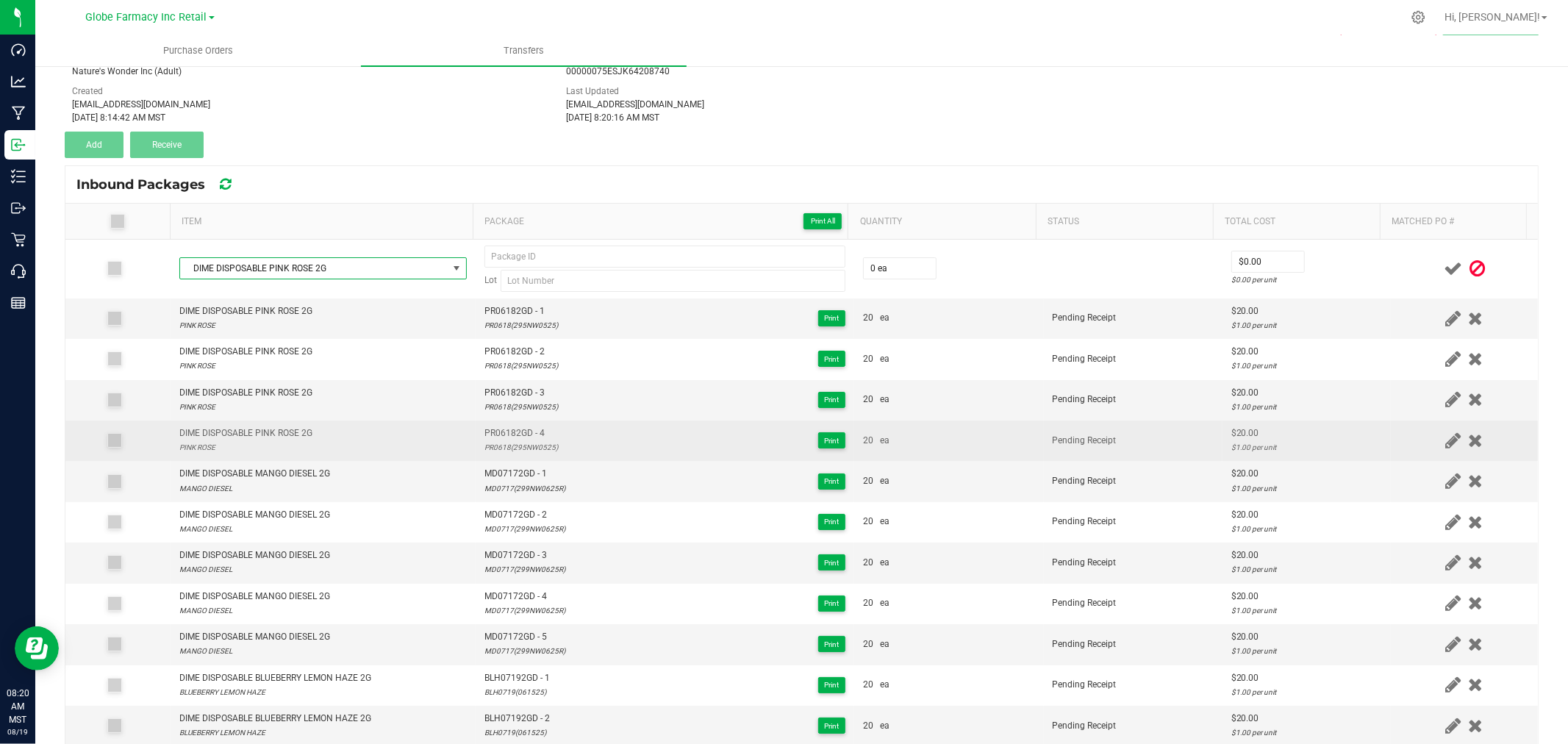
click at [532, 434] on span "PR06182GD - 4" at bounding box center [521, 433] width 73 height 14
click at [532, 436] on span "PR06182GD - 4" at bounding box center [521, 433] width 73 height 14
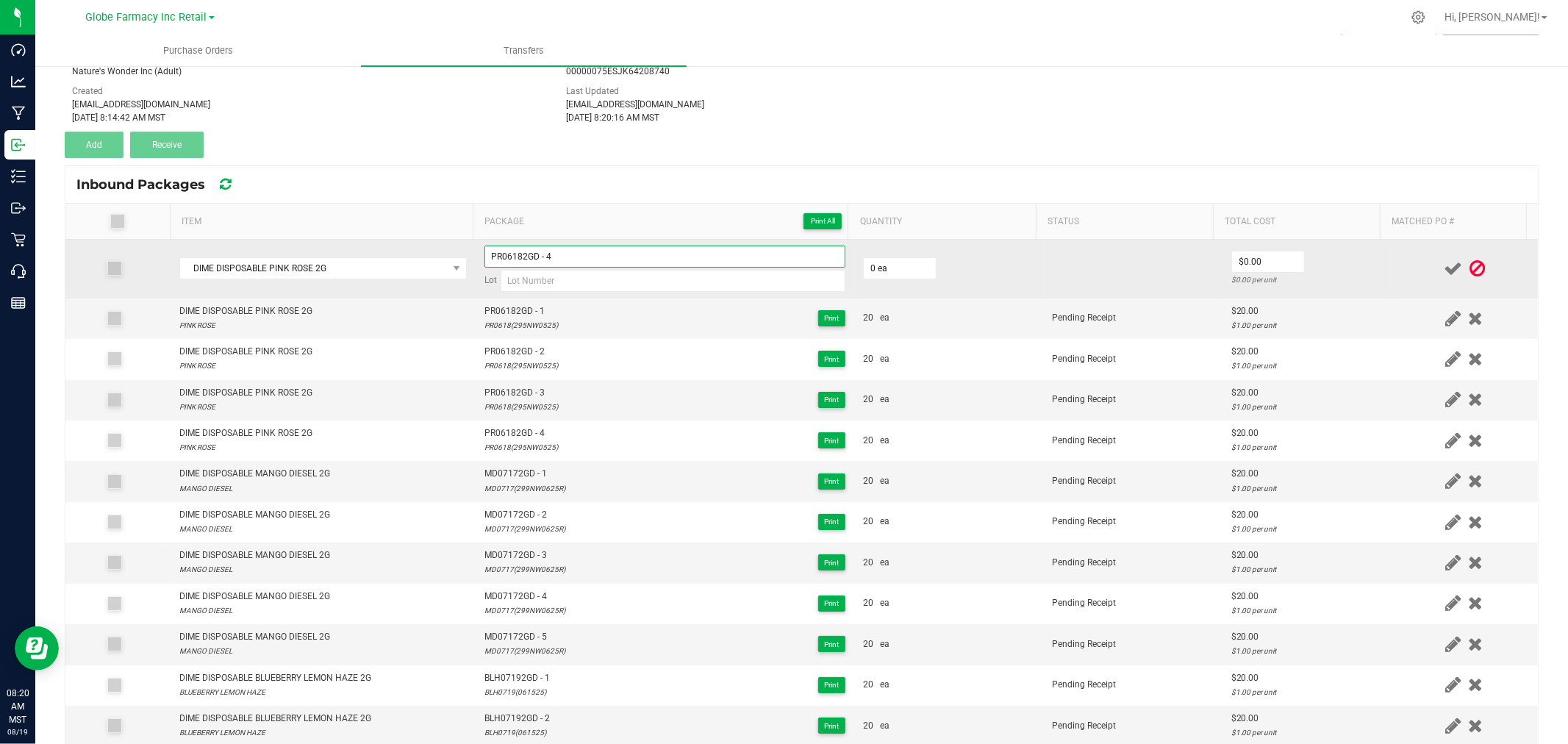
click at [626, 259] on input "PR06182GD - 4" at bounding box center [665, 256] width 361 height 22
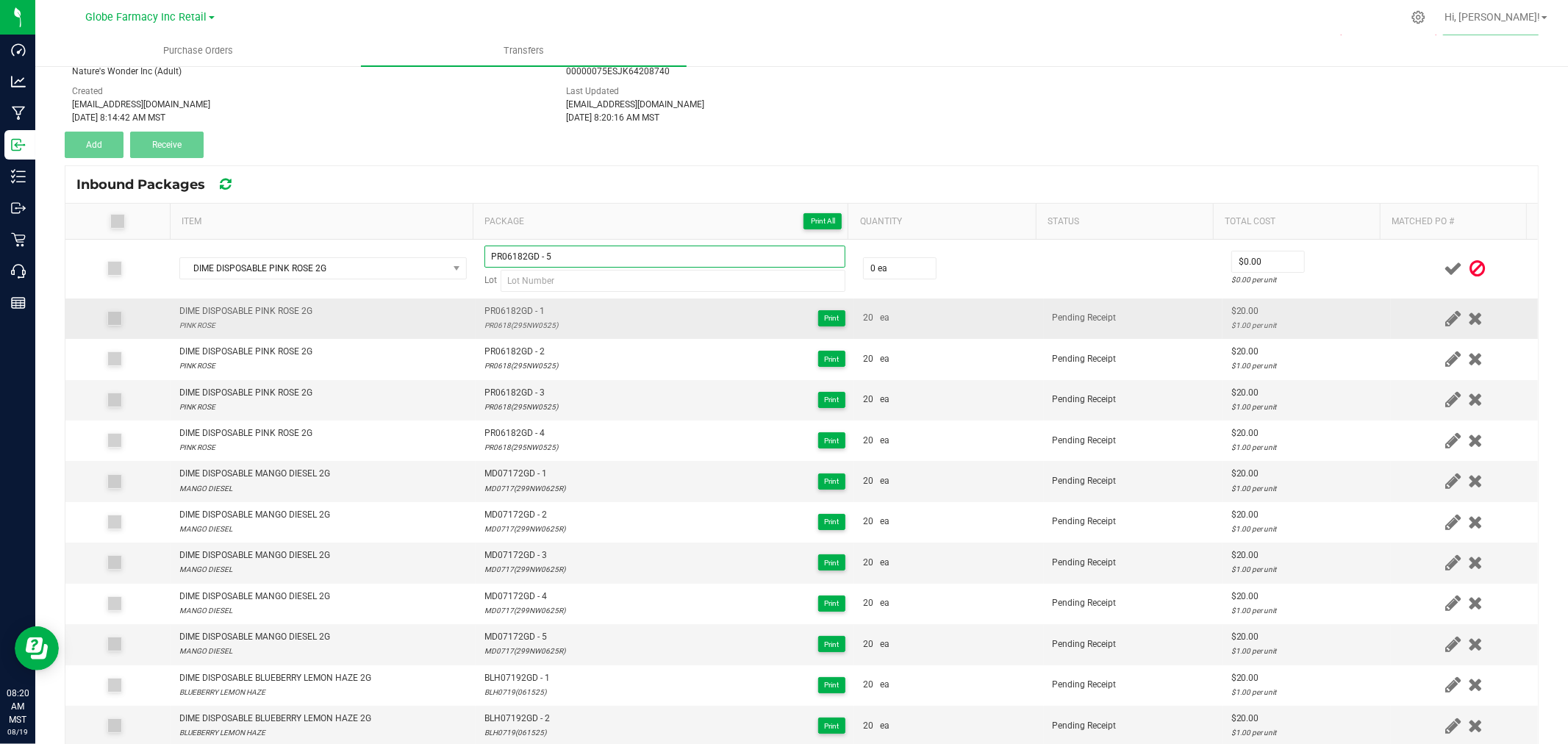
type input "PR06182GD - 5"
click at [495, 334] on td "PR06182GD - 1 PR0618(295NW0525) Print" at bounding box center [665, 318] width 378 height 41
click at [495, 329] on div "PR0618(295NW0525)" at bounding box center [521, 325] width 73 height 14
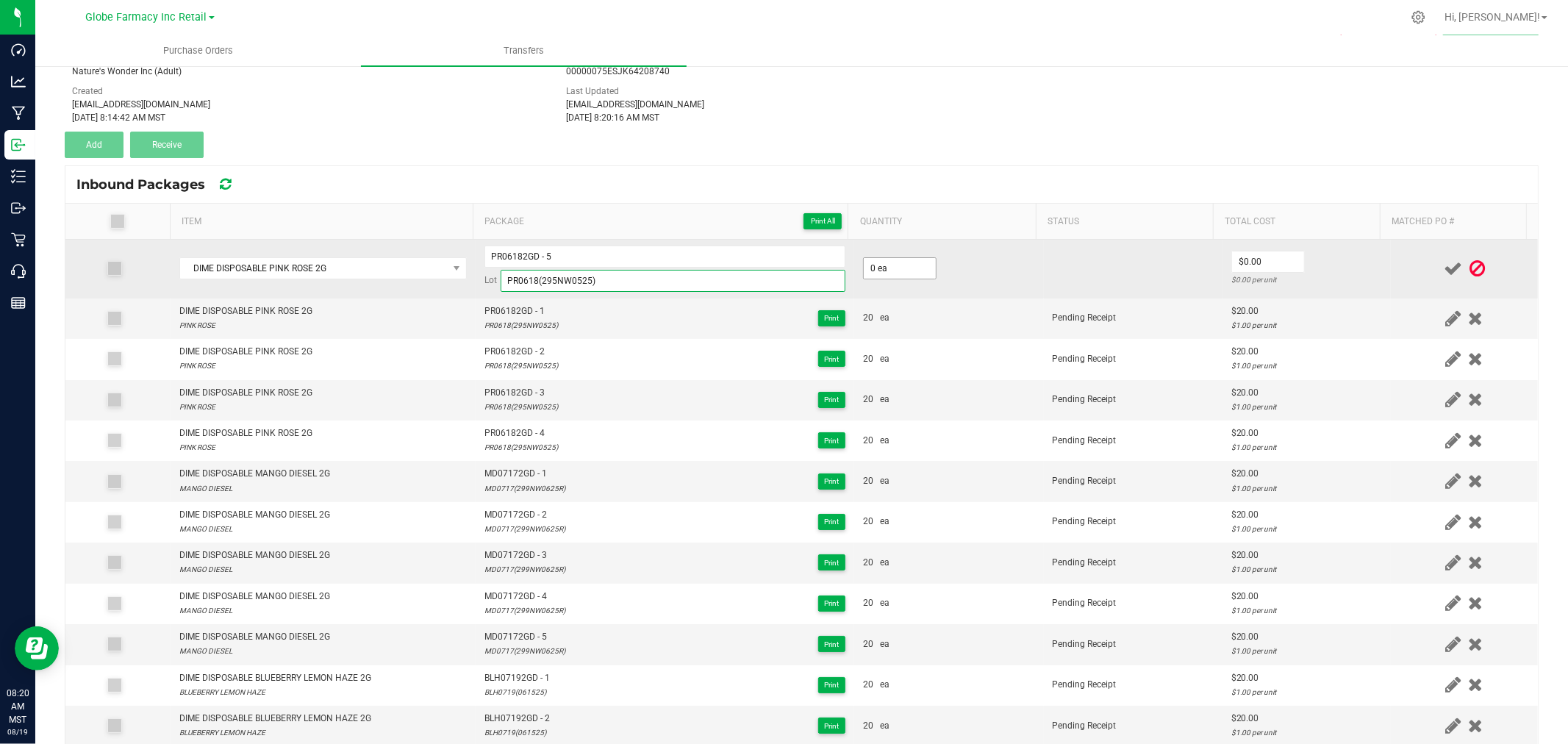
type input "PR0618(295NW0525)"
click at [894, 266] on input "0" at bounding box center [900, 269] width 72 height 21
type input "20 ea"
type input "$20.00"
click at [1361, 277] on td "$20.00 $1.00 per unit" at bounding box center [1306, 269] width 168 height 59
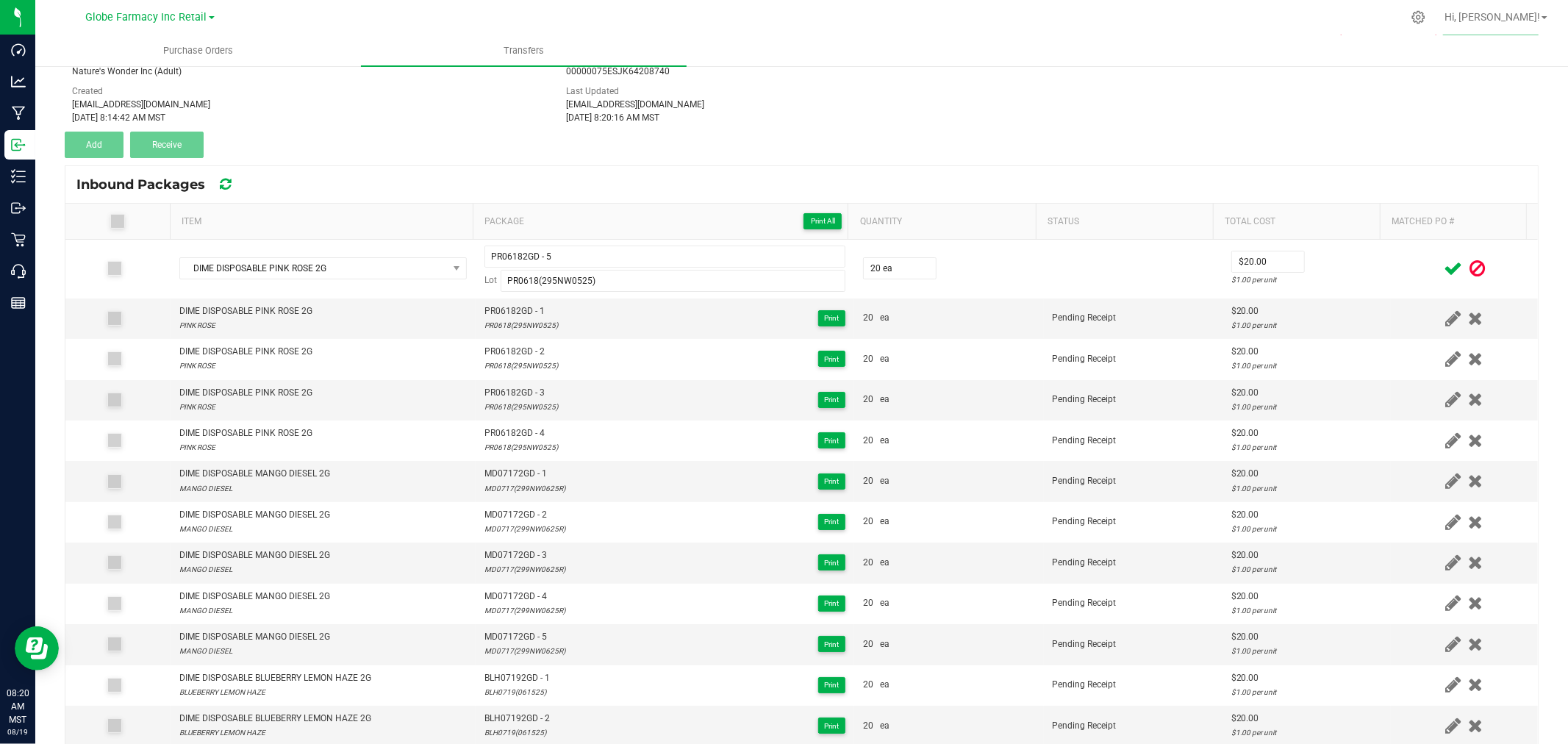
click at [1444, 267] on icon at bounding box center [1452, 268] width 18 height 18
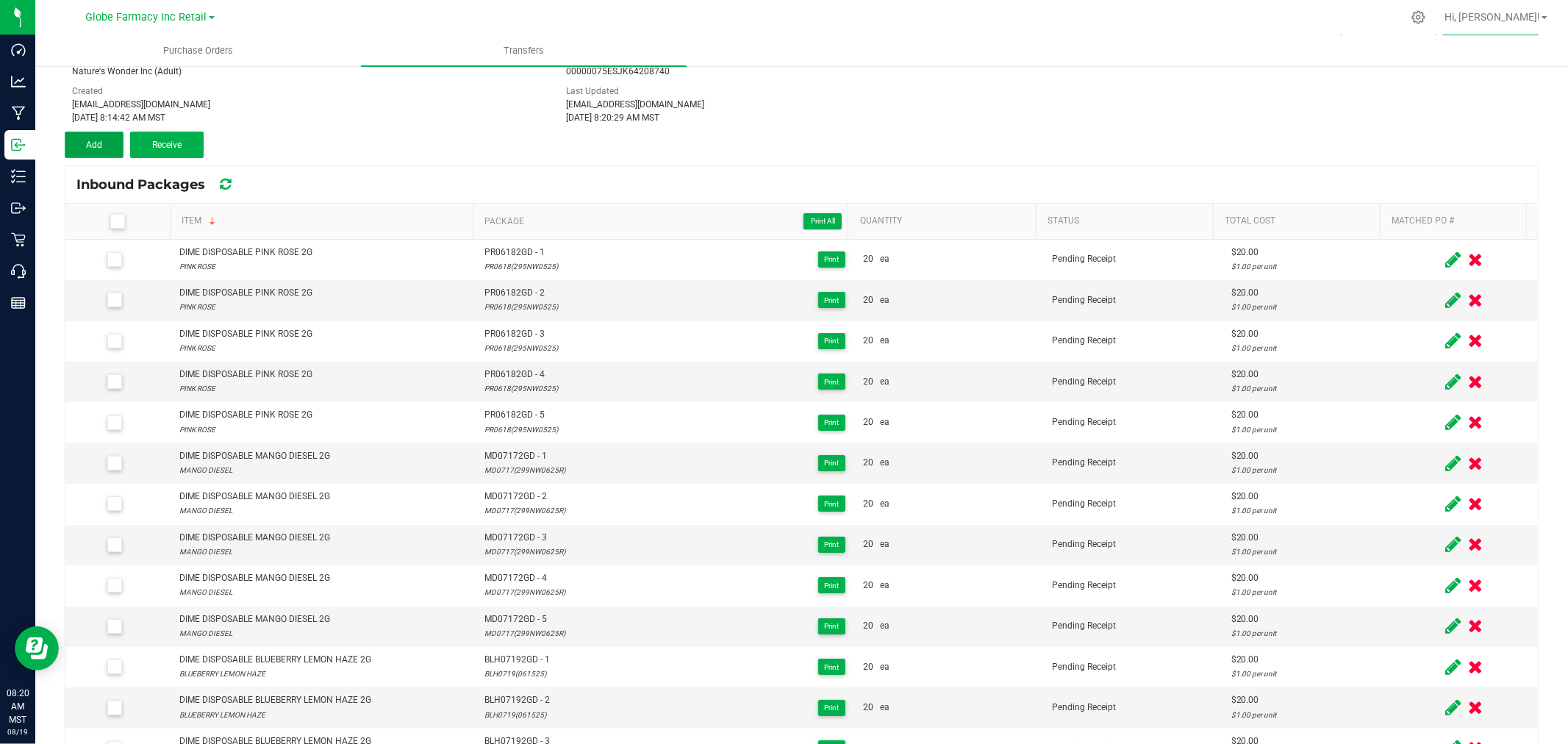
click at [111, 143] on button "Add" at bounding box center [94, 144] width 59 height 27
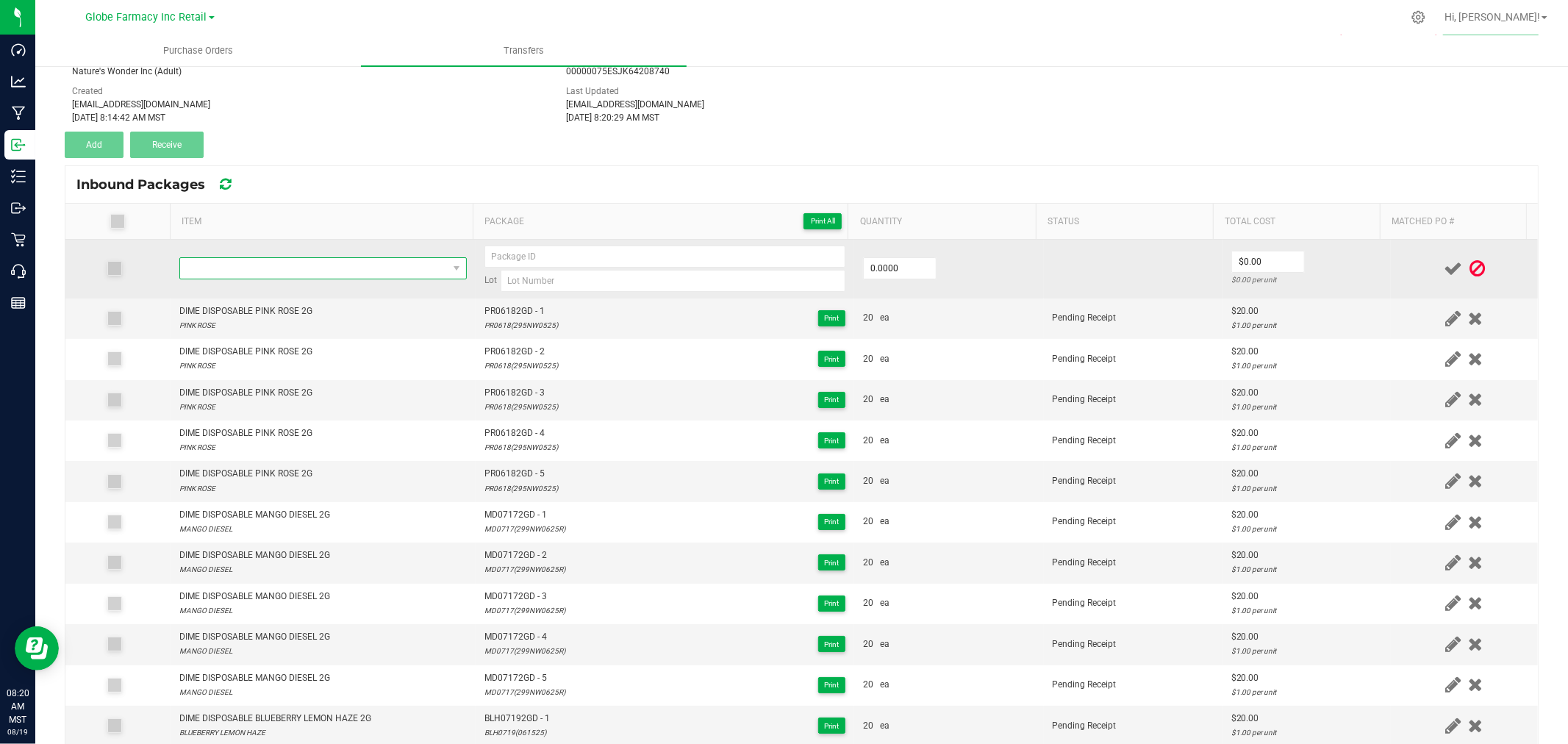
click at [346, 272] on span "NO DATA FOUND" at bounding box center [315, 269] width 268 height 21
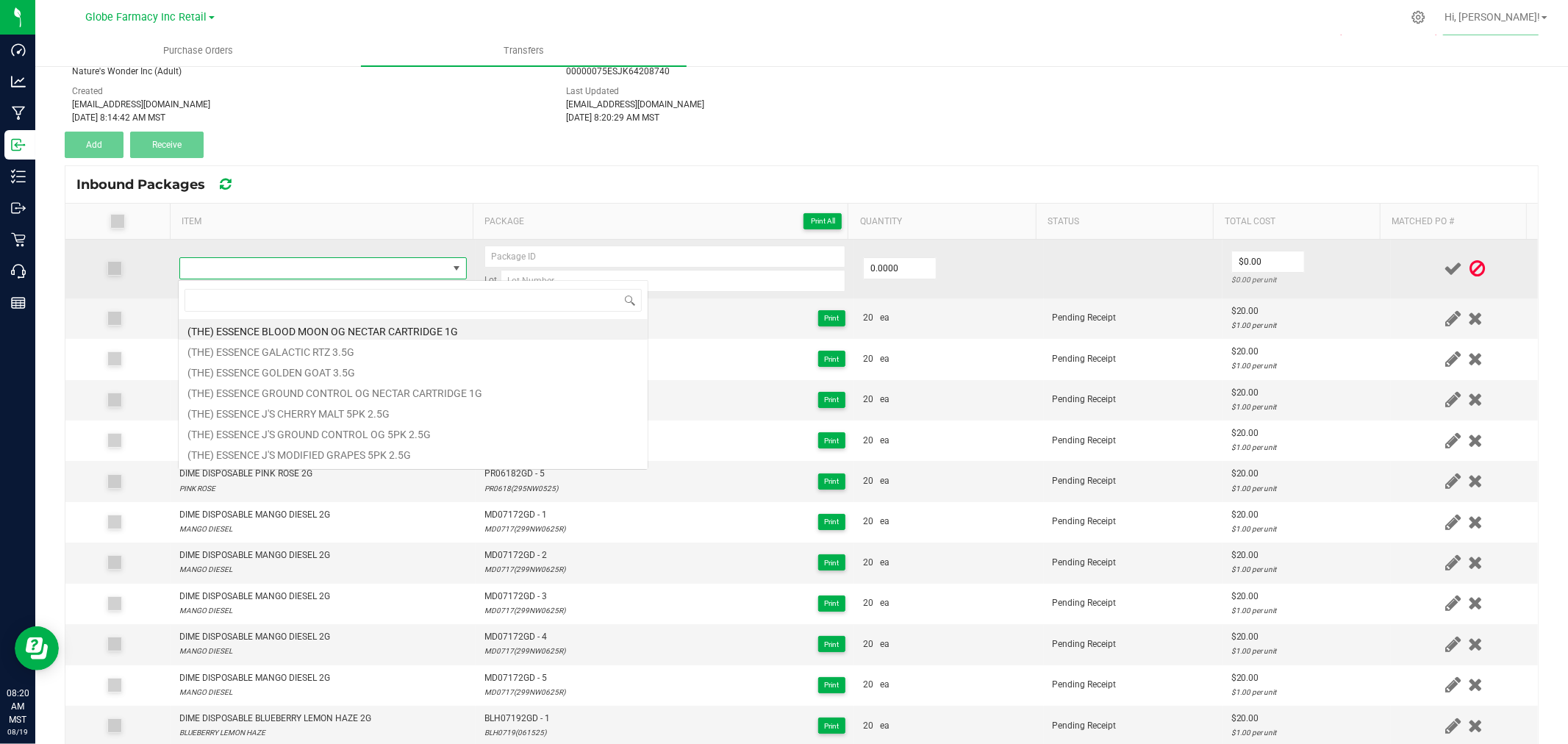
type input "DIME DISPOSABLE WATERMELON KUSH 2G"
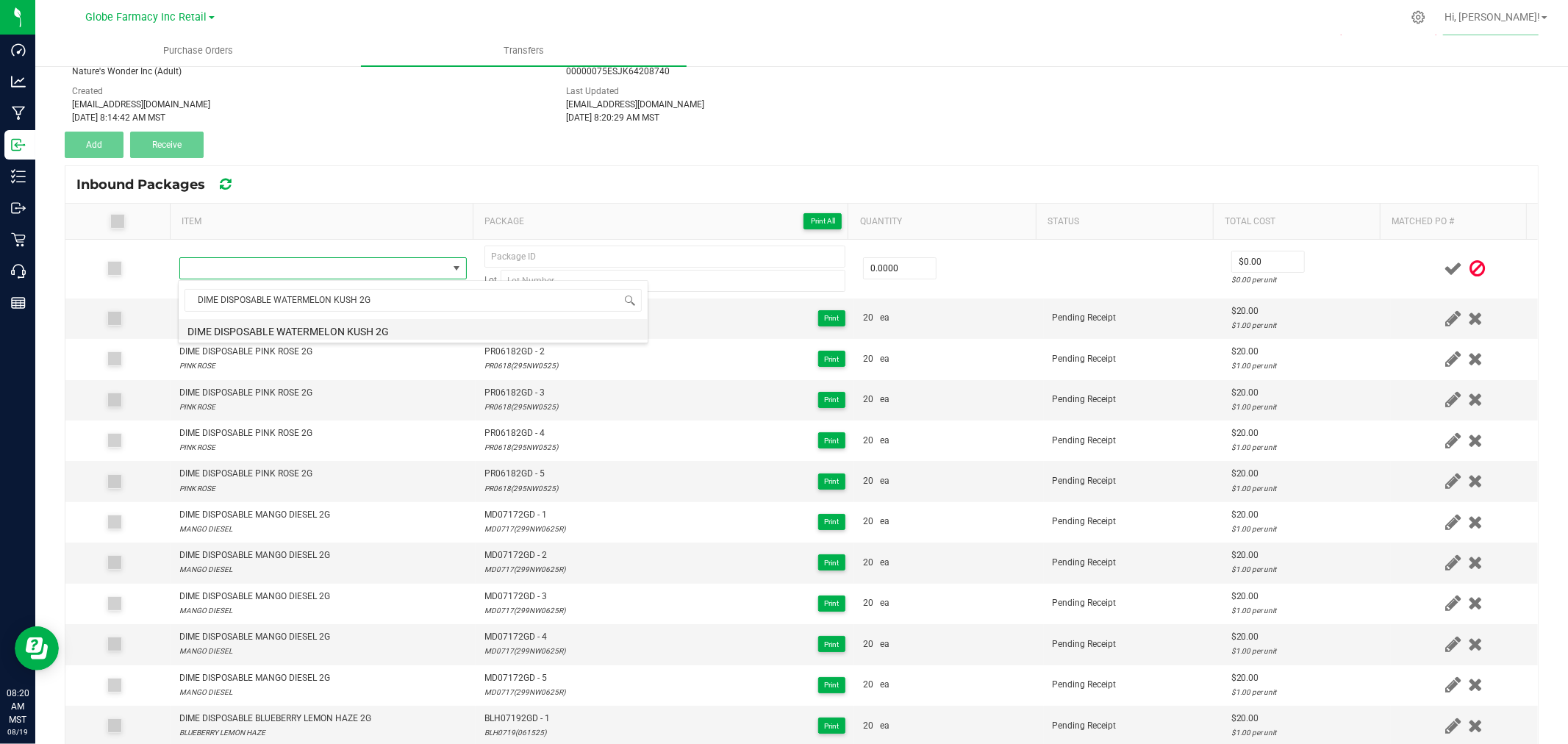
click at [379, 326] on li "DIME DISPOSABLE WATERMELON KUSH 2G" at bounding box center [413, 330] width 469 height 21
type input "0 ea"
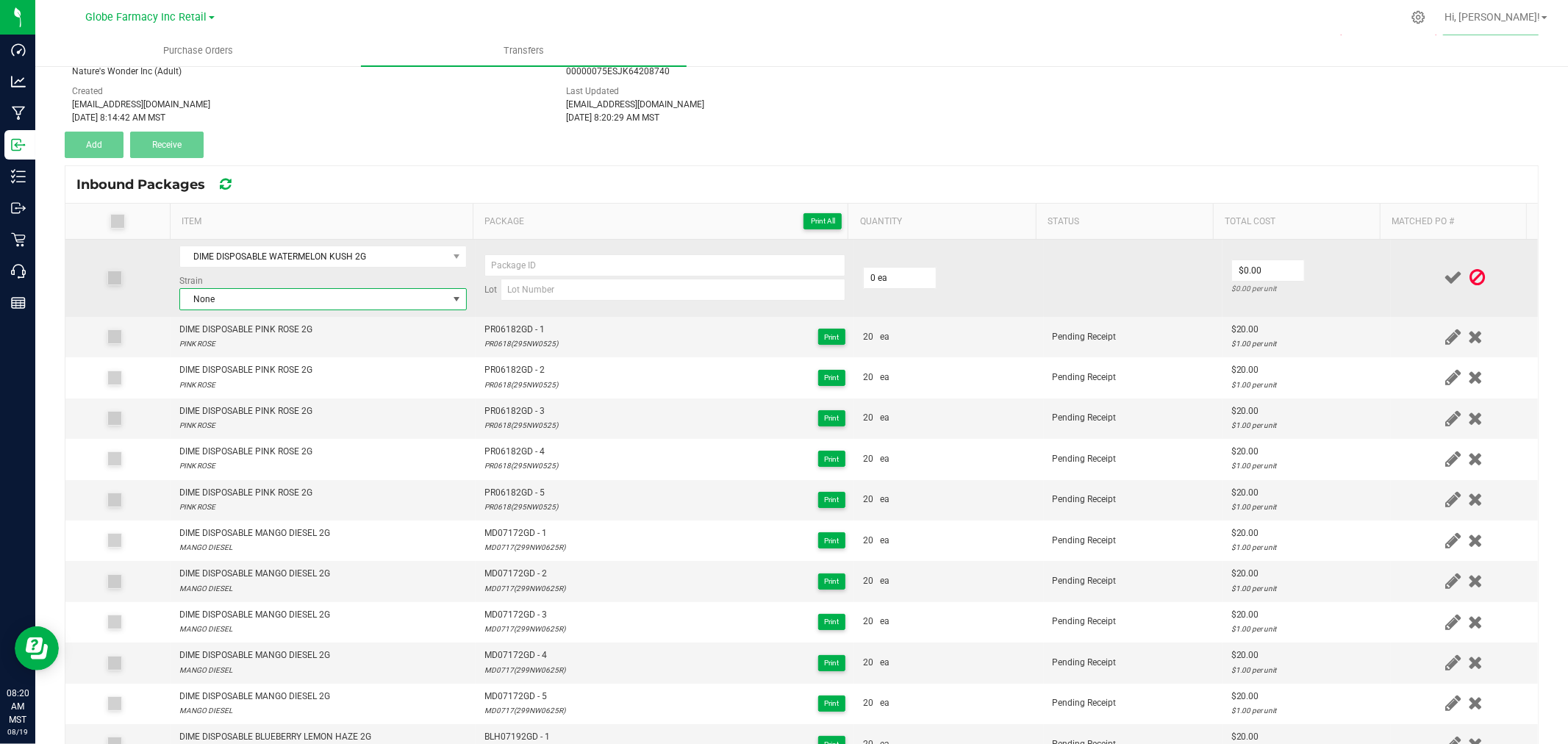
click at [372, 296] on span "None" at bounding box center [315, 299] width 268 height 21
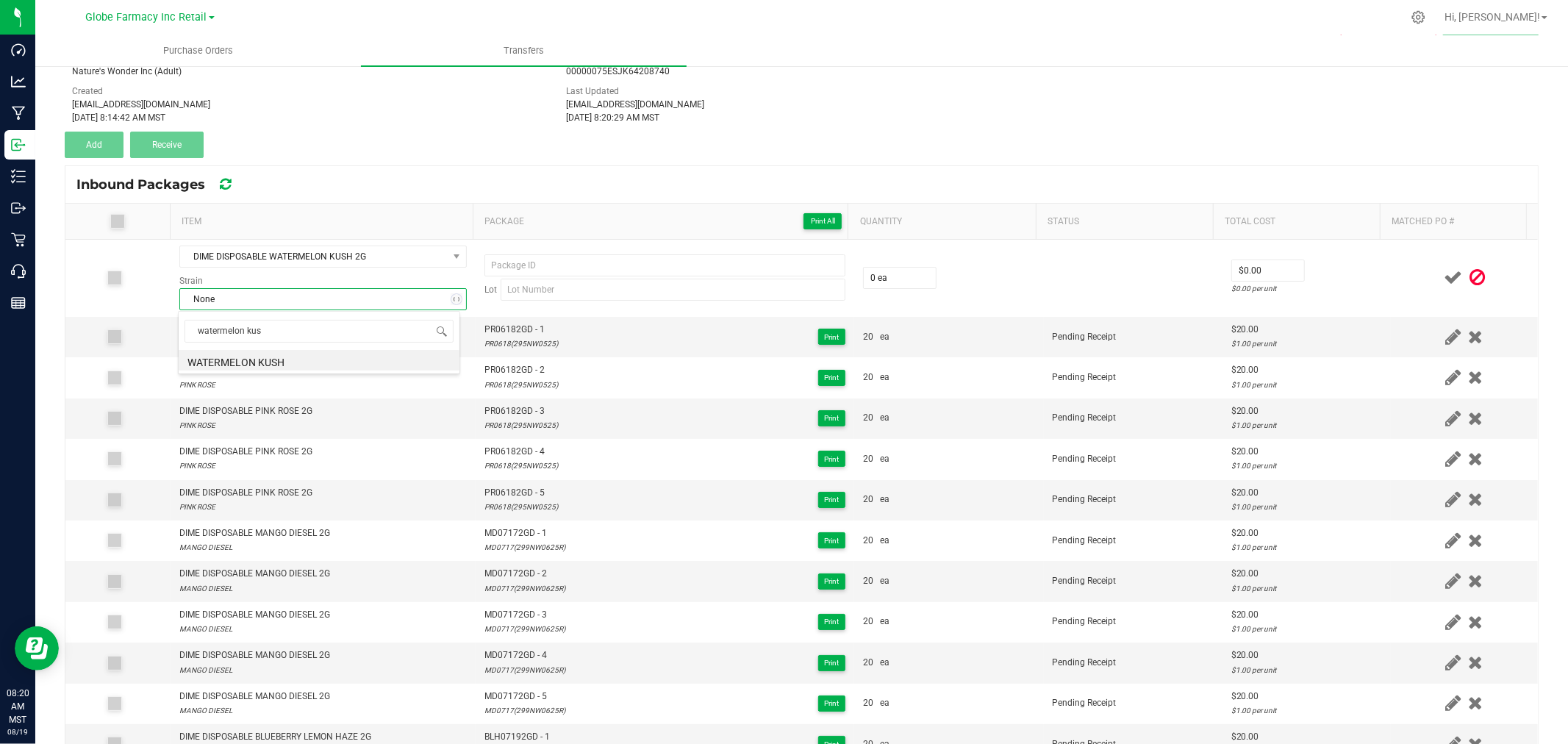
type input "watermelon kush"
click at [294, 361] on li "WATERMELON KUSH" at bounding box center [319, 360] width 281 height 21
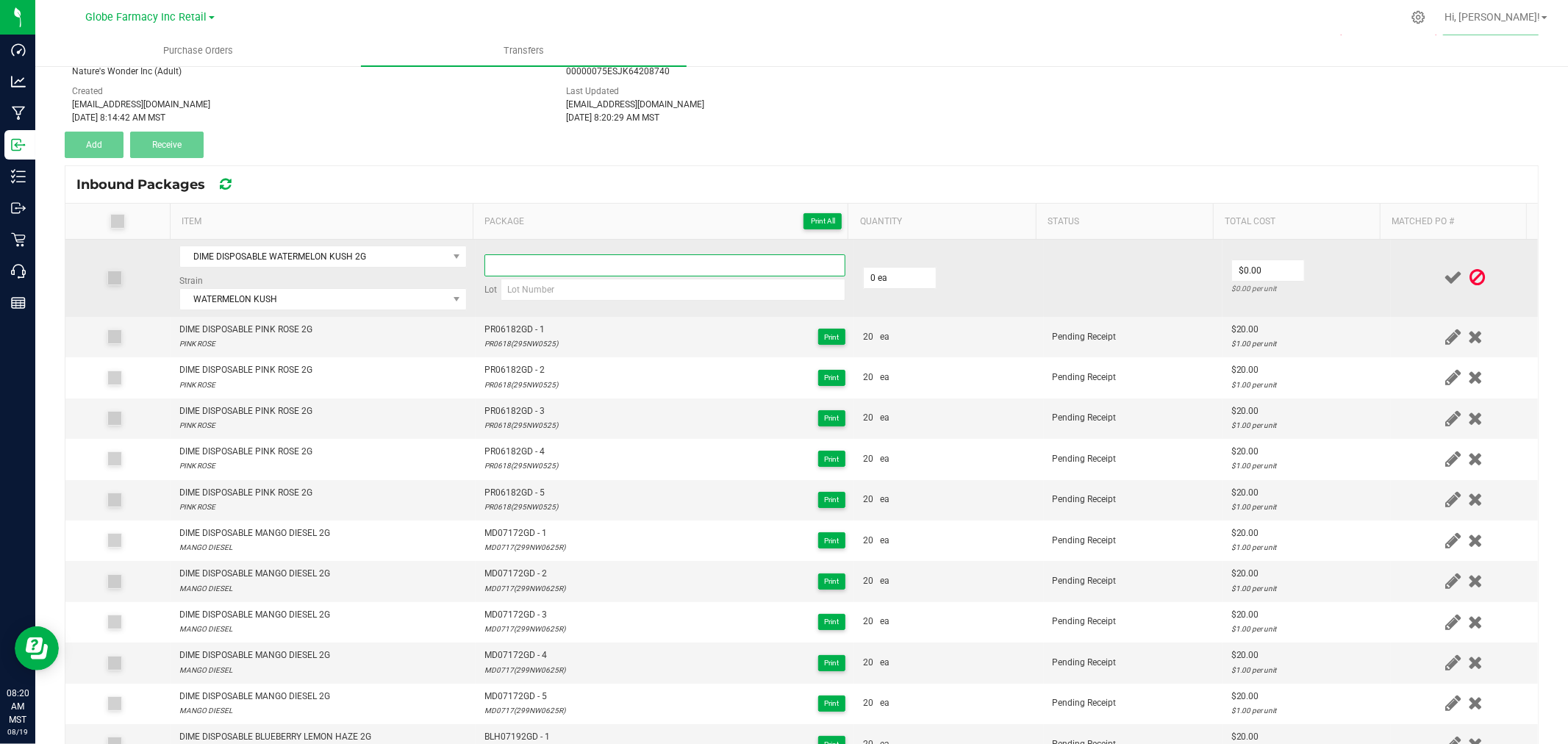
click at [726, 264] on input at bounding box center [665, 265] width 361 height 22
paste input "WK0717-2GD"
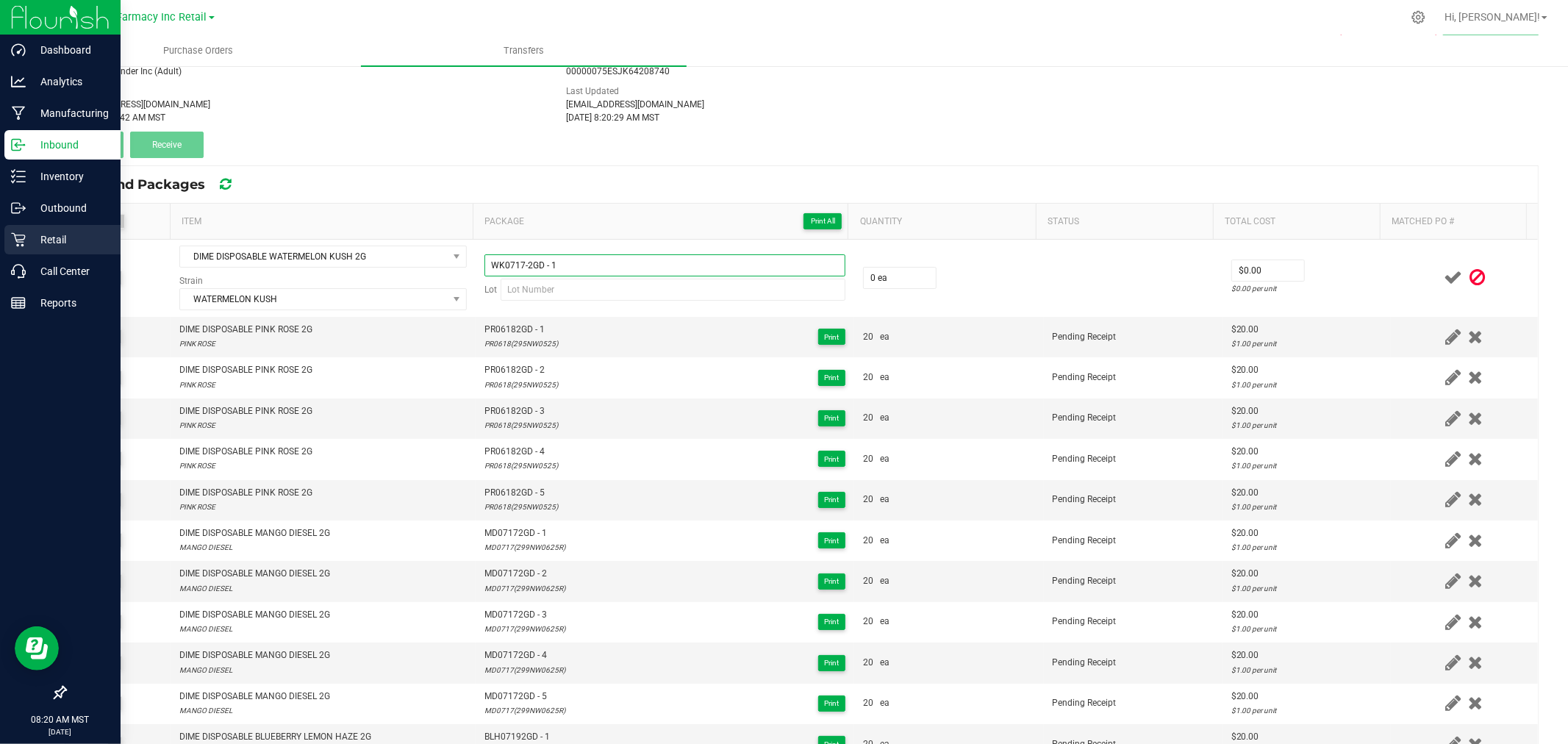
type input "WK0717-2GD - 1"
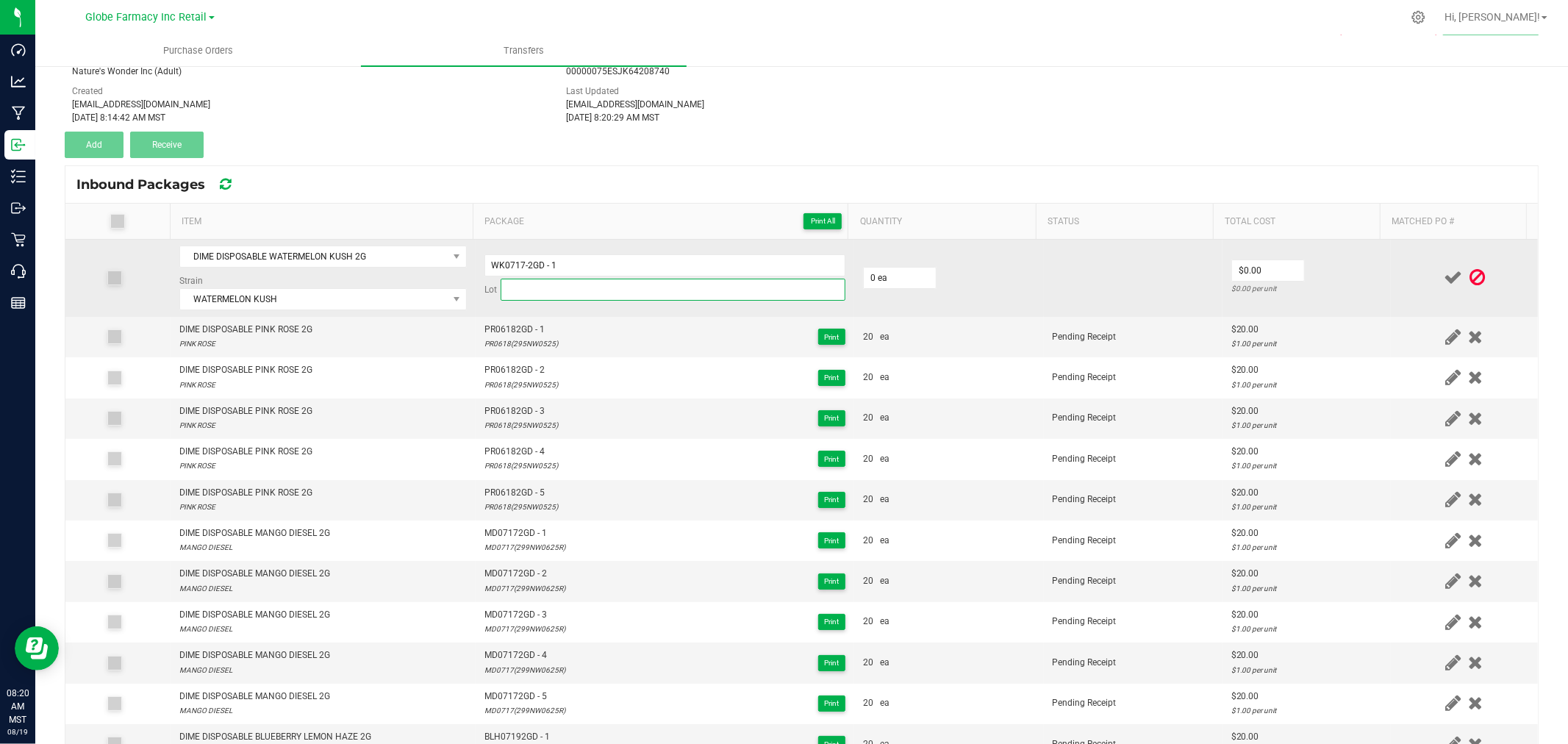
click at [703, 287] on input at bounding box center [673, 289] width 345 height 22
paste input "WK0717(299NW0625R)"
type input "WK0717(299NW0625R)"
click at [525, 266] on input "WK0717-2GD - 1" at bounding box center [665, 265] width 361 height 22
type input "WK07172GD - 1"
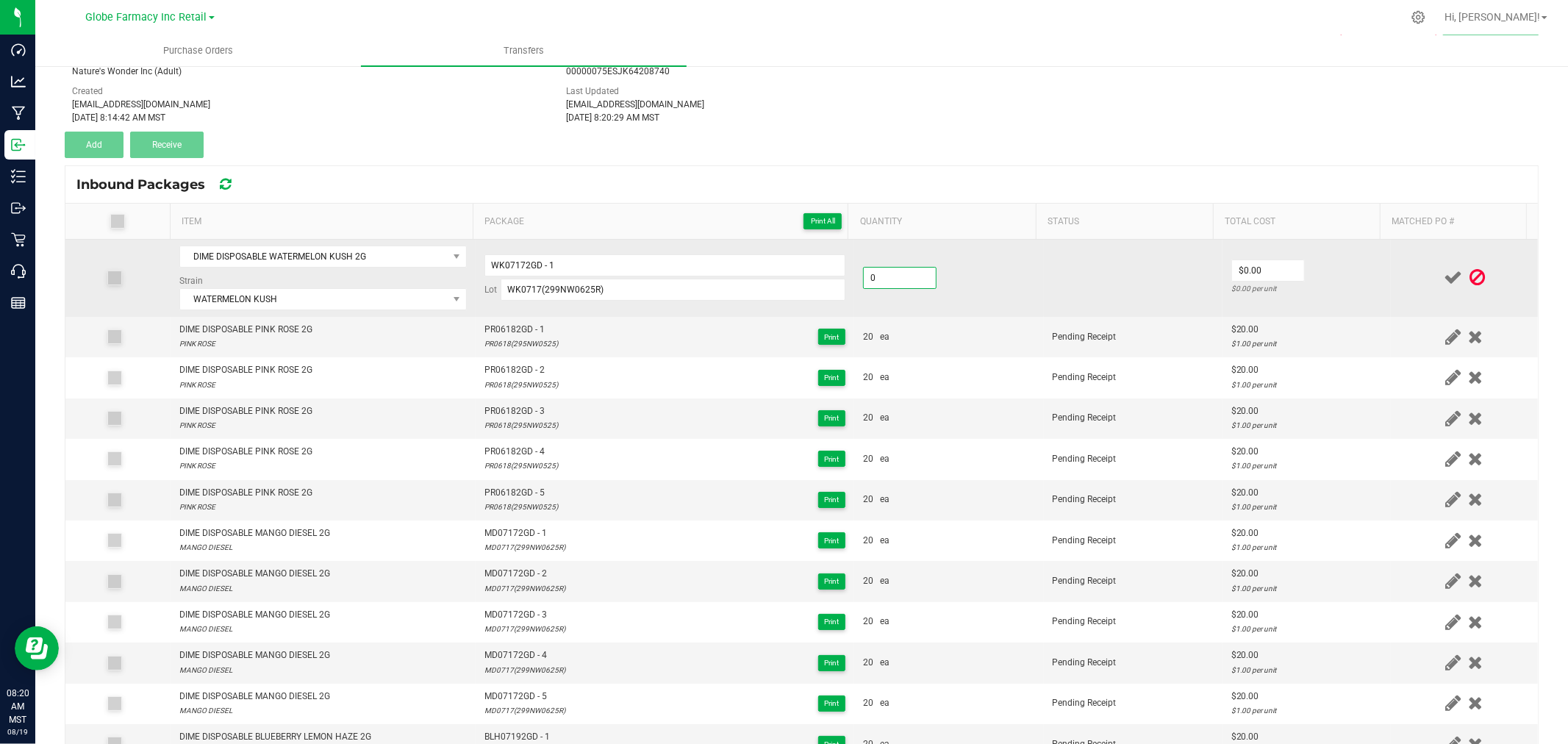
click at [895, 287] on input "0" at bounding box center [900, 278] width 72 height 21
type input "20 ea"
type input "$20.00"
click at [1352, 259] on td "$20.00 $1.00 per unit" at bounding box center [1306, 277] width 168 height 77
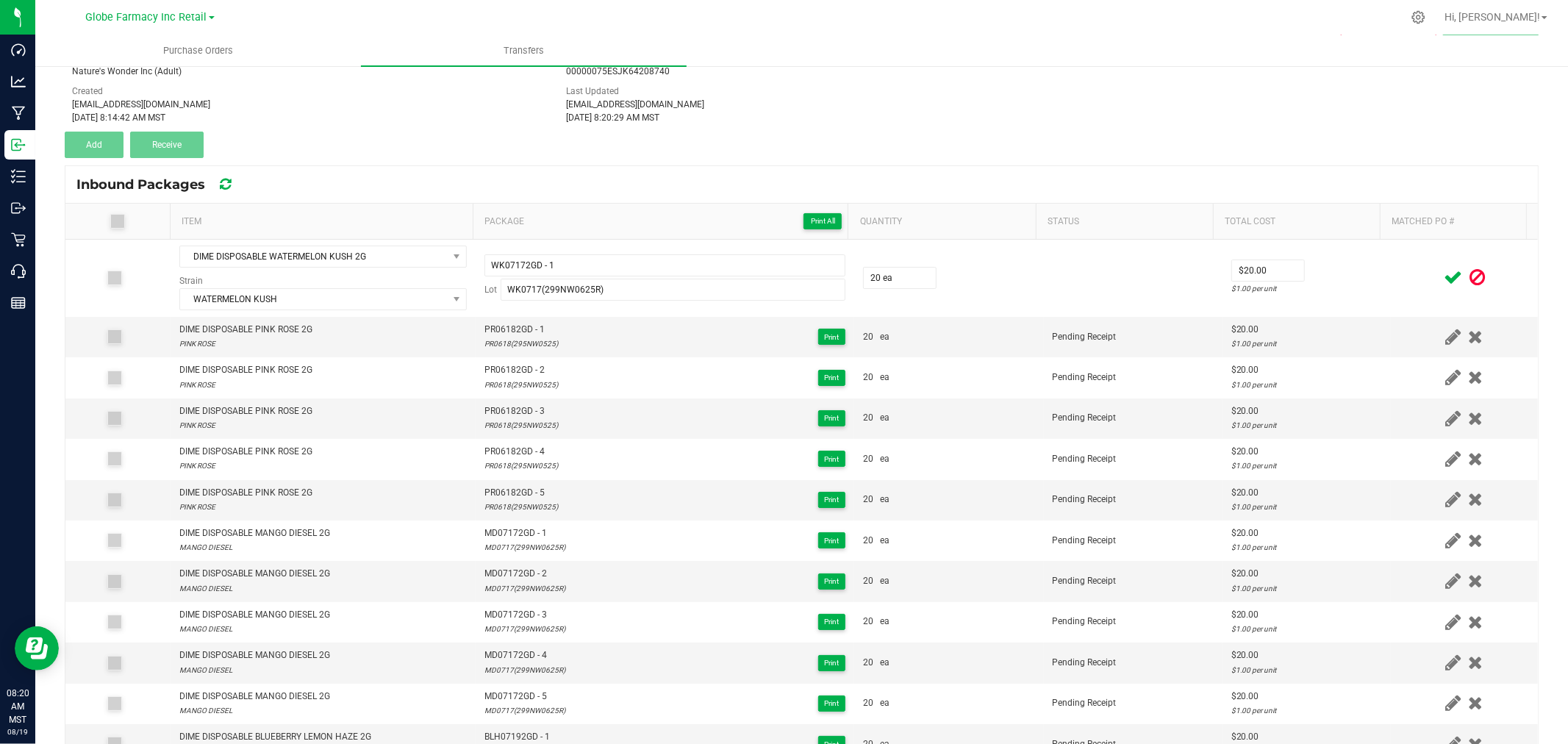
click at [1444, 271] on icon at bounding box center [1452, 277] width 18 height 18
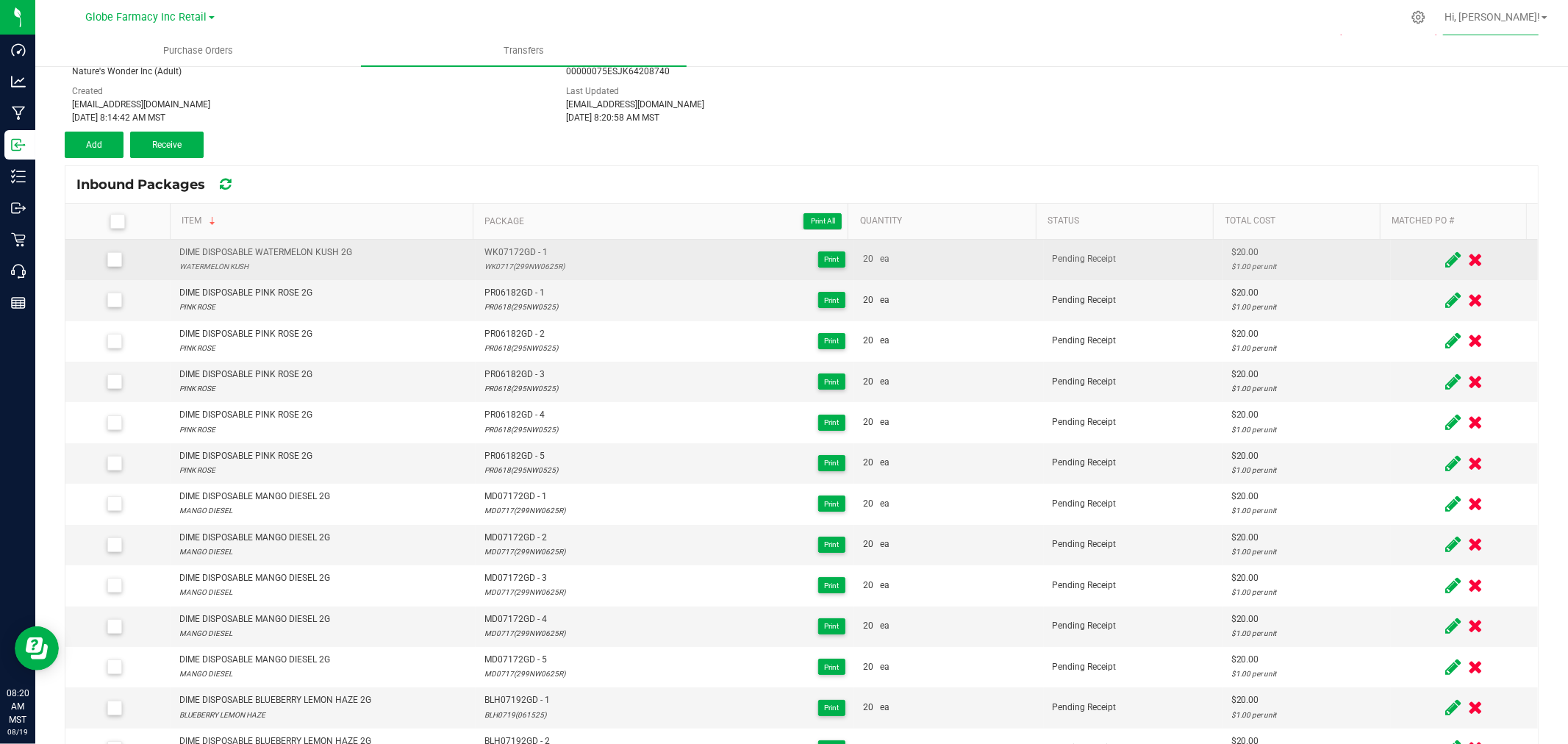
click at [283, 255] on div "DIME DISPOSABLE WATERMELON KUSH 2G" at bounding box center [266, 252] width 173 height 14
copy div "DIME DISPOSABLE WATERMELON KUSH 2G"
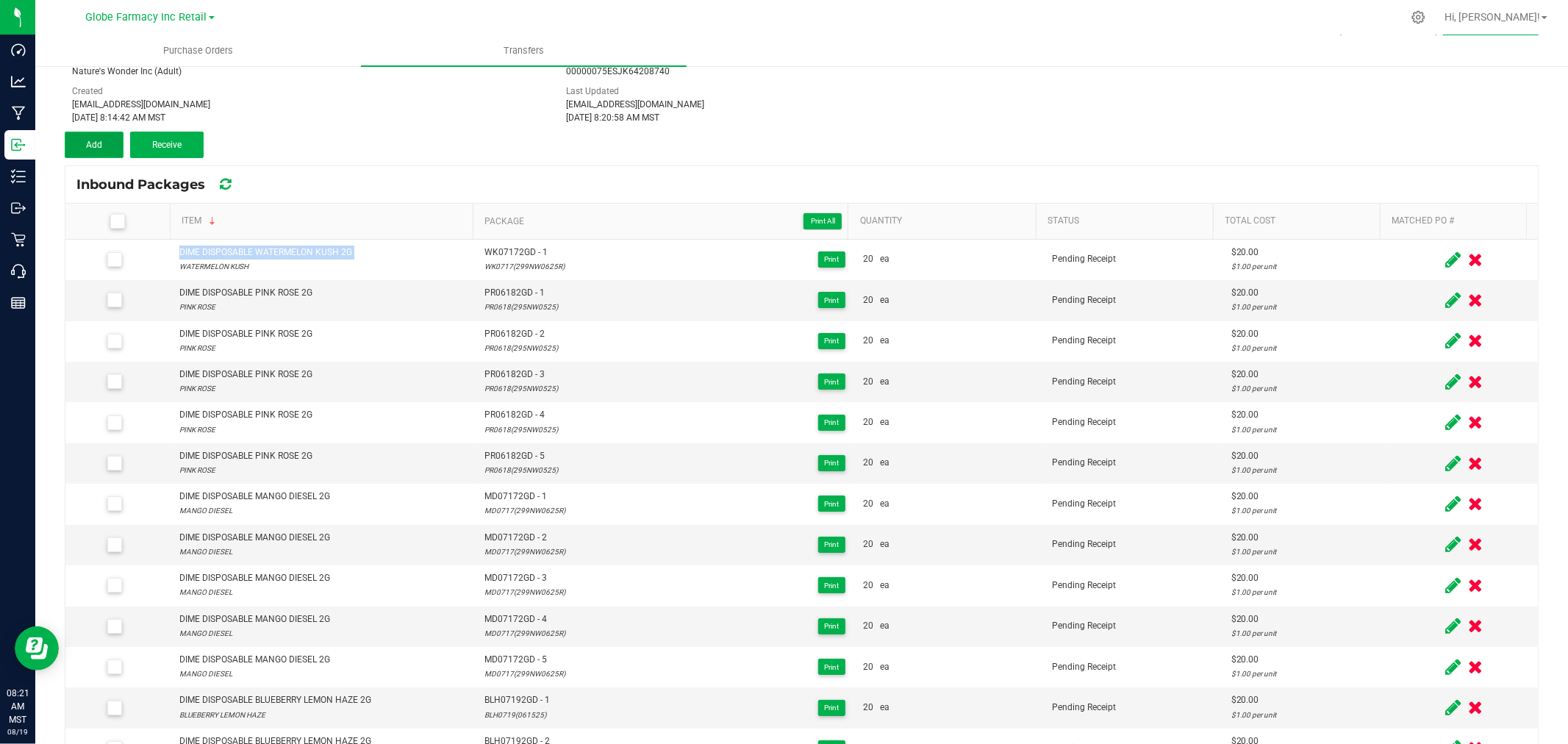
click at [103, 142] on button "Add" at bounding box center [94, 144] width 59 height 27
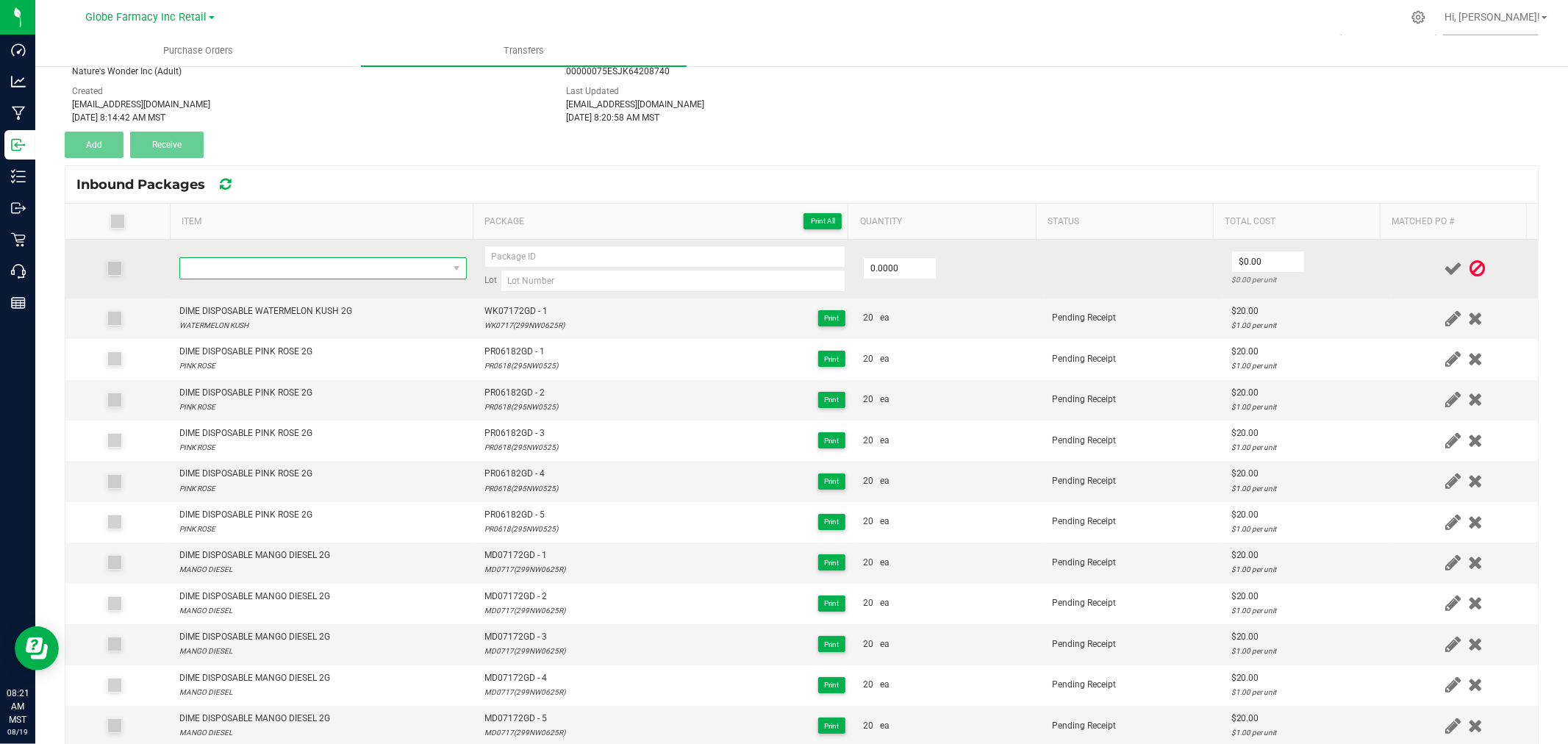
click at [305, 260] on span "NO DATA FOUND" at bounding box center [315, 269] width 268 height 21
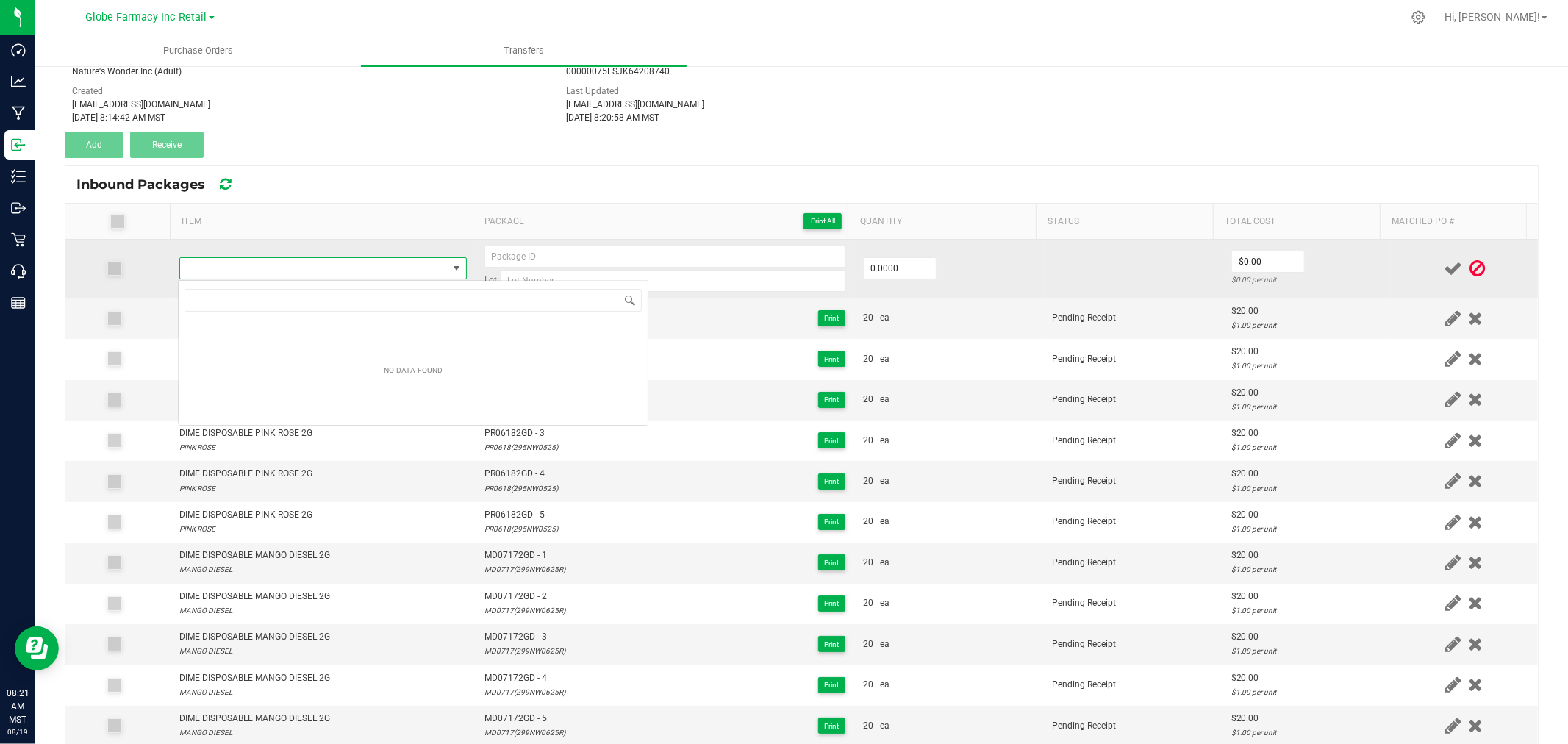
type input "DIME DISPOSABLE WATERMELON KUSH 2G"
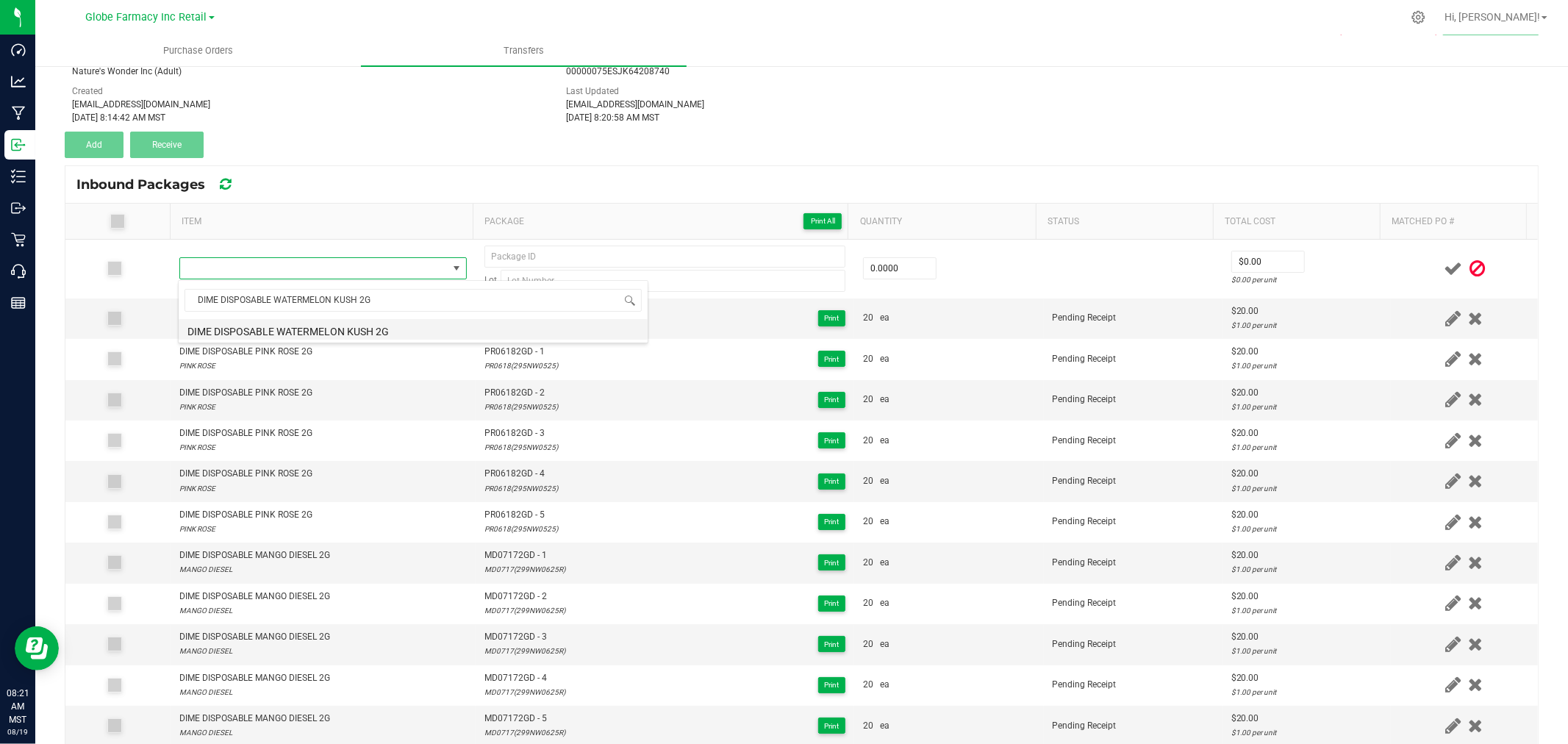
click at [321, 328] on li "DIME DISPOSABLE WATERMELON KUSH 2G" at bounding box center [413, 330] width 469 height 21
type input "0 ea"
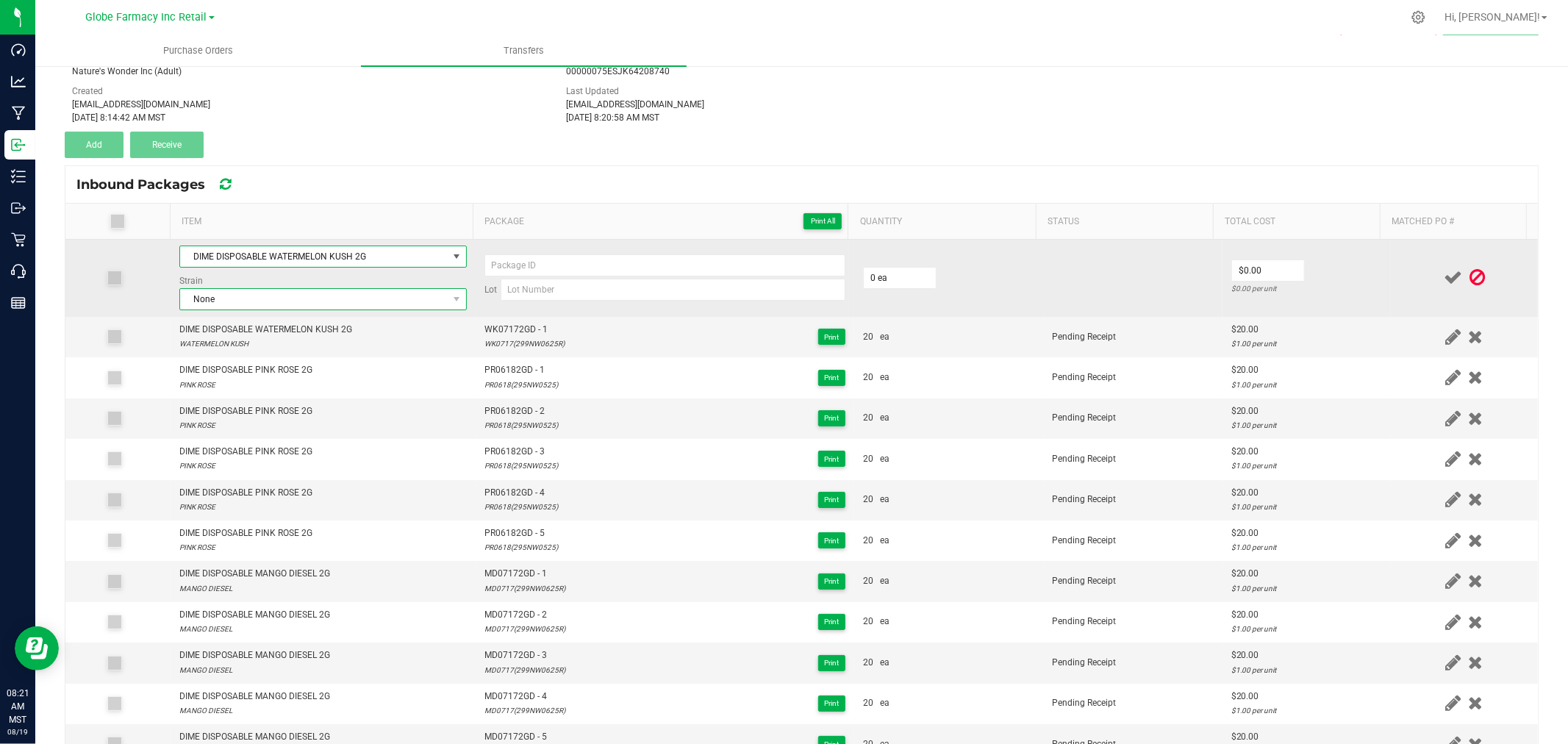
click at [294, 301] on span "None" at bounding box center [315, 299] width 268 height 21
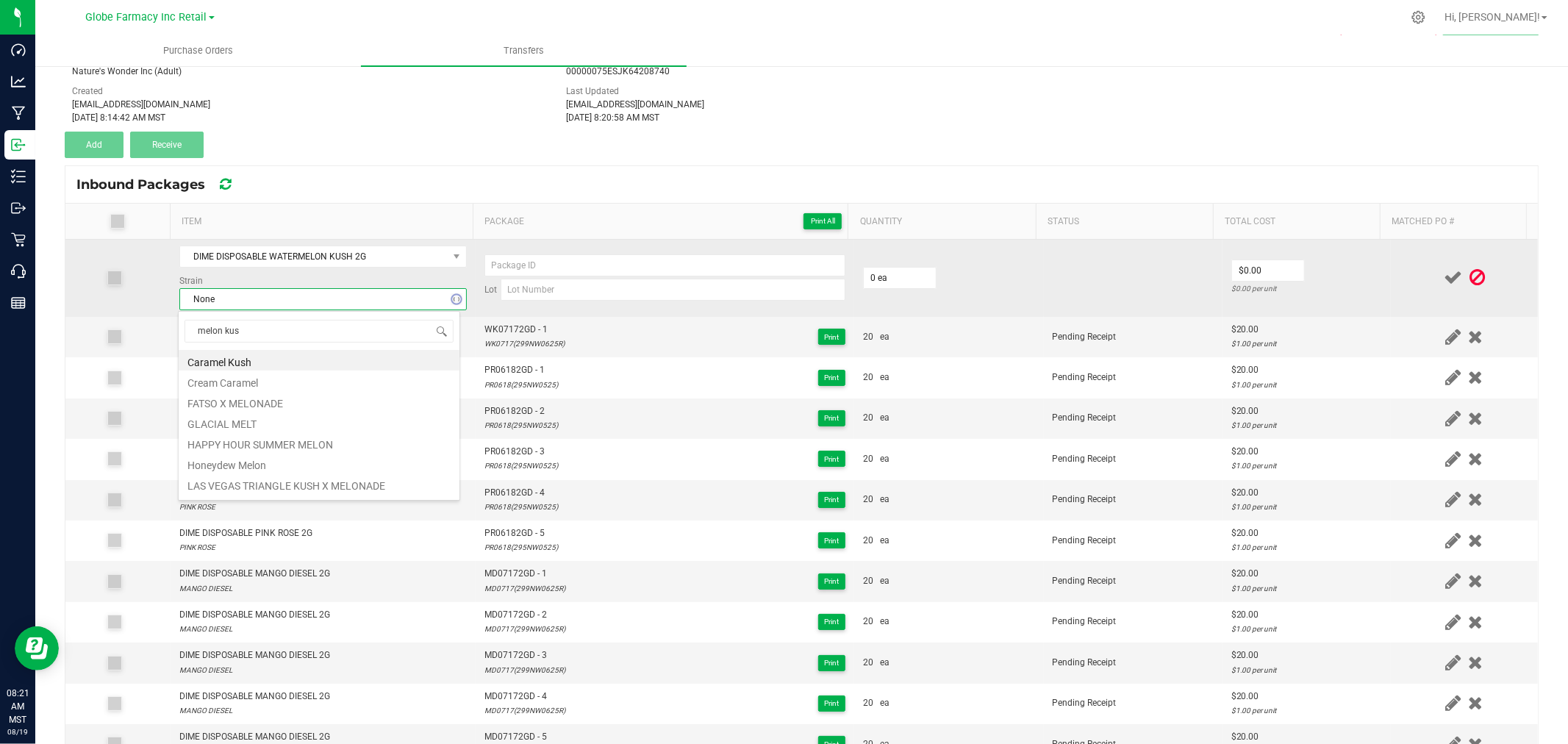
type input "melon kush"
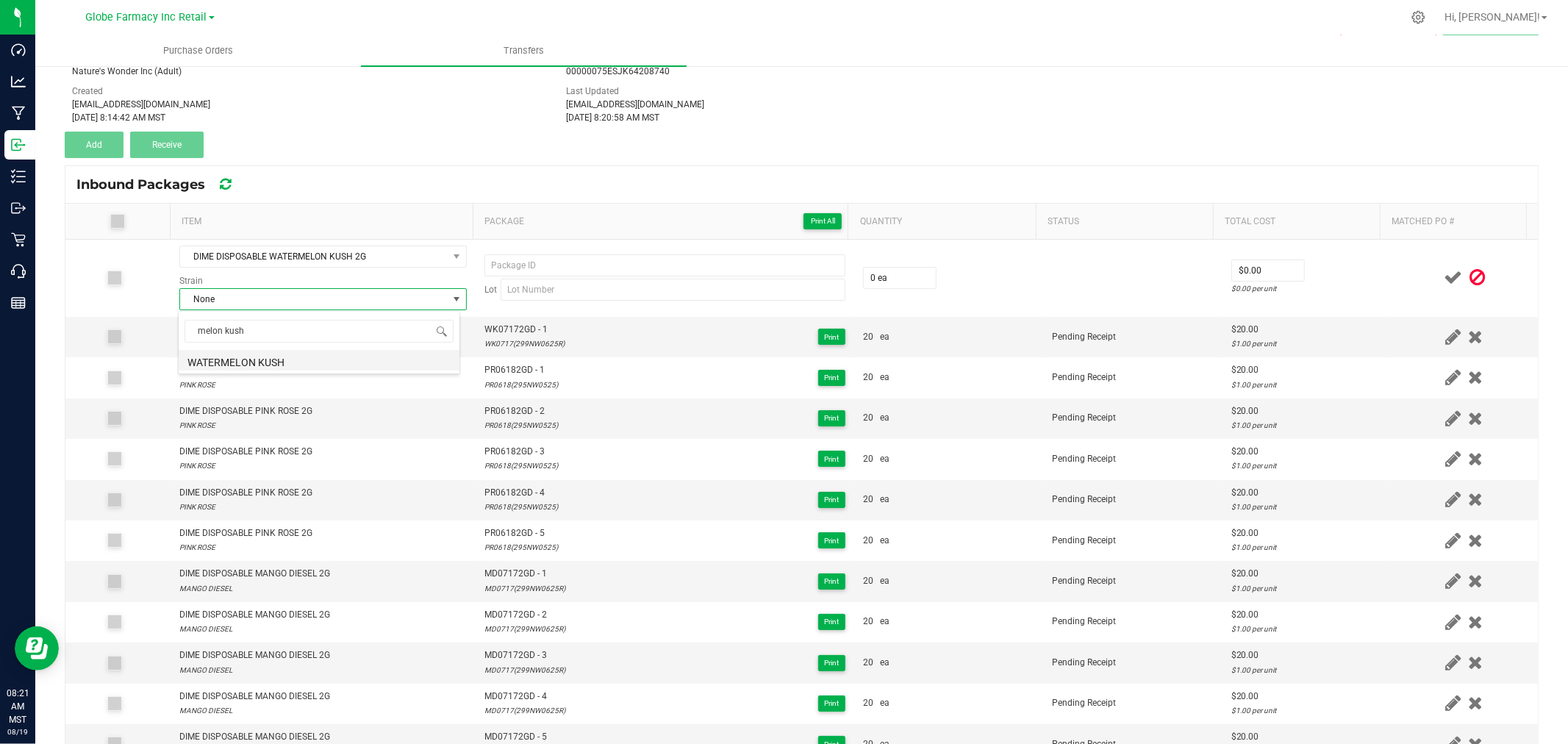
click at [275, 361] on li "WATERMELON KUSH" at bounding box center [319, 360] width 281 height 21
click at [507, 320] on td "WK07172GD - 1 WK0717(299NW0625R) Print" at bounding box center [665, 336] width 378 height 41
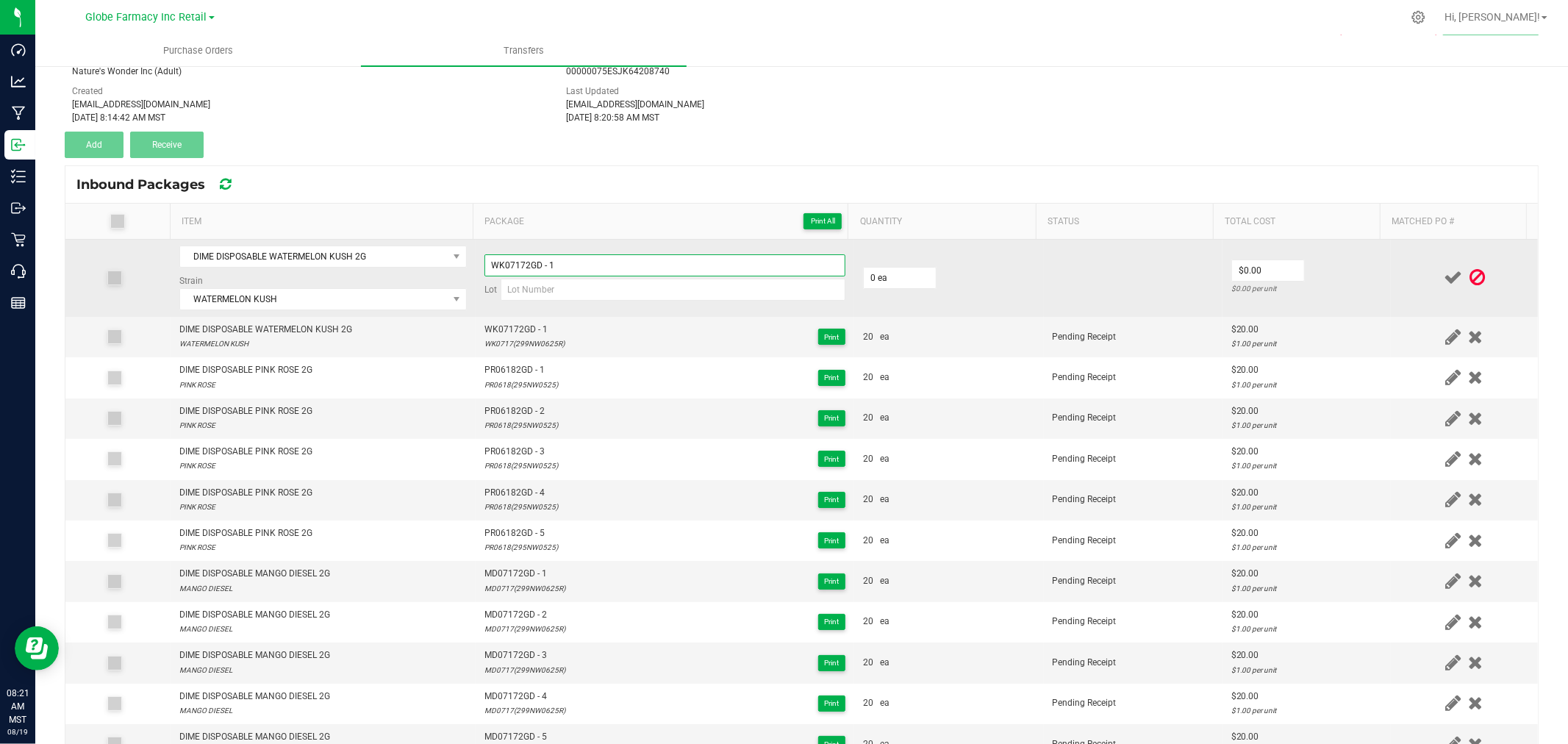
click at [557, 261] on input "WK07172GD - 1" at bounding box center [665, 265] width 361 height 22
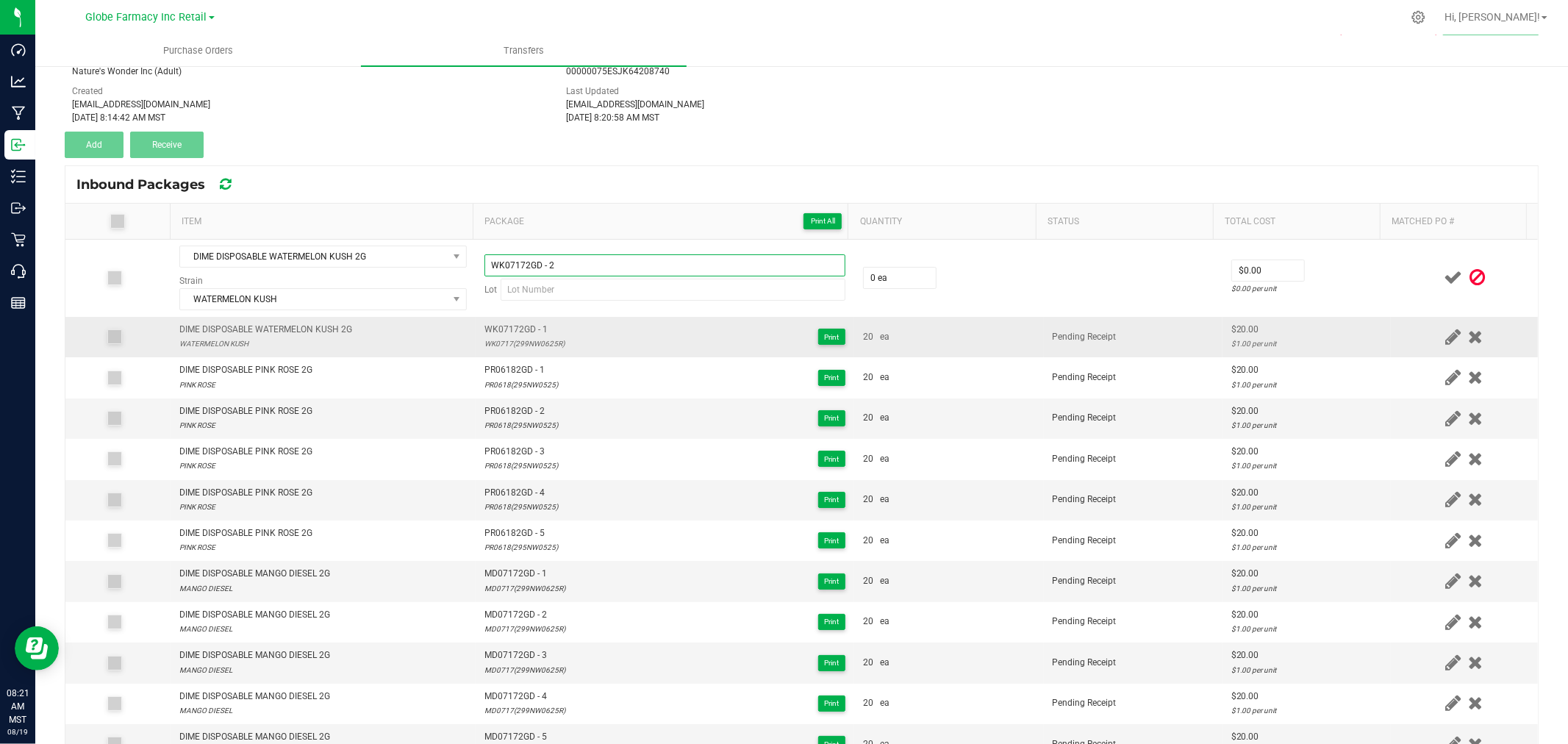
type input "WK07172GD - 2"
click at [534, 342] on div "WK0717(299NW0625R)" at bounding box center [525, 343] width 80 height 14
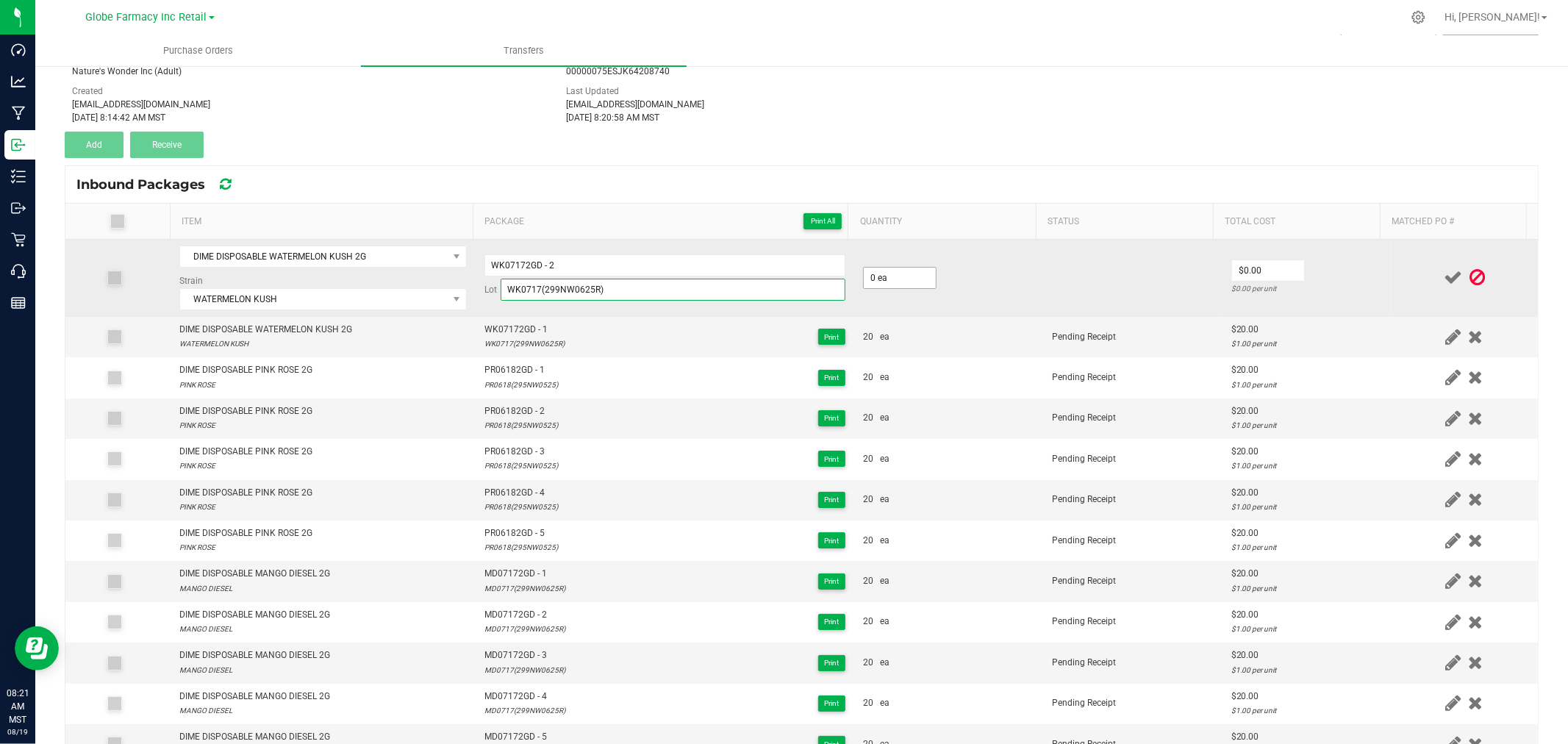
type input "WK0717(299NW0625R)"
click at [878, 271] on input "0" at bounding box center [900, 278] width 72 height 21
type input "20 ea"
click at [1285, 267] on td "$0.00 $0.00 per unit" at bounding box center [1306, 277] width 168 height 77
click at [1266, 271] on input "0" at bounding box center [1269, 271] width 72 height 21
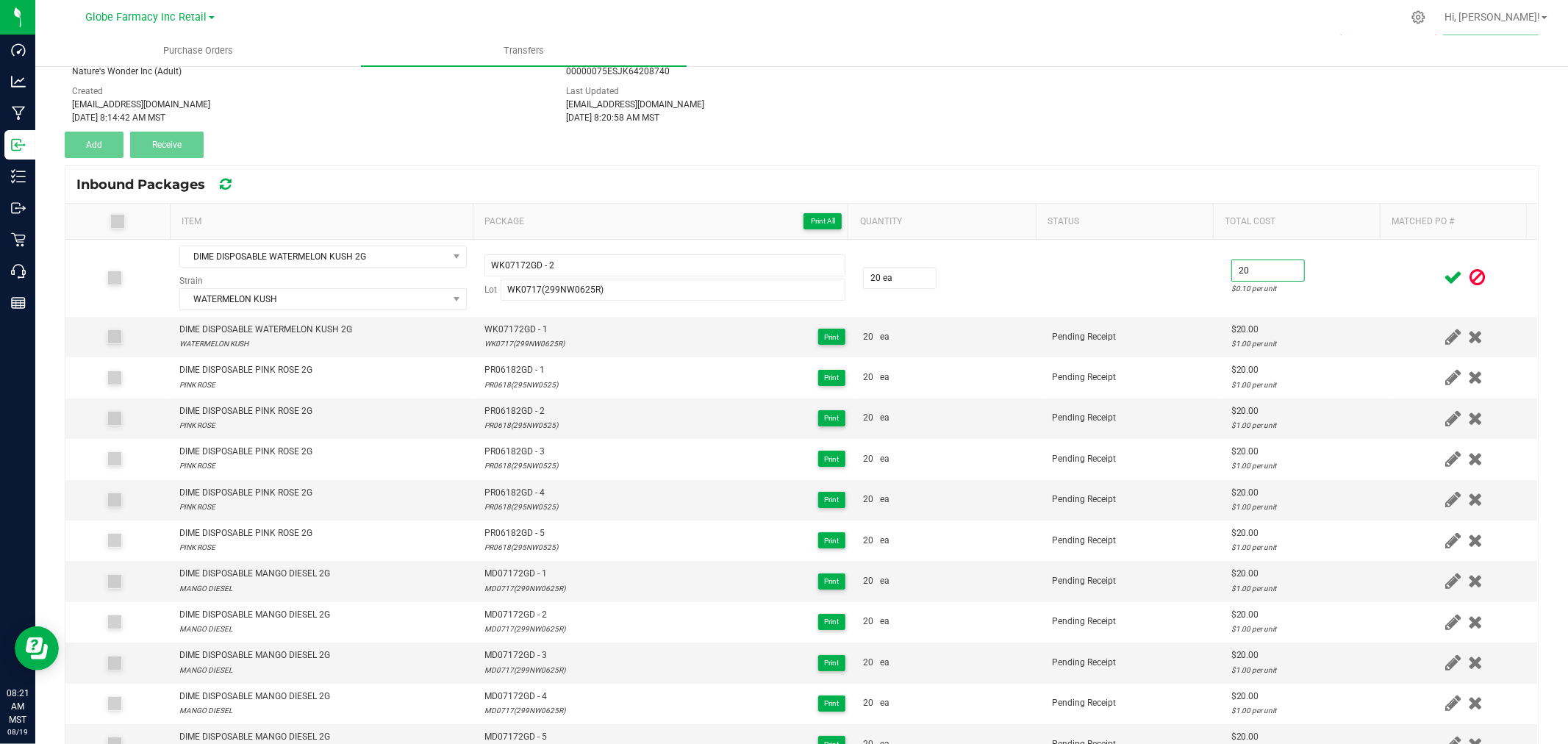
type input "$20.00"
click at [1400, 284] on div at bounding box center [1464, 277] width 129 height 18
click at [1444, 281] on icon at bounding box center [1452, 277] width 18 height 18
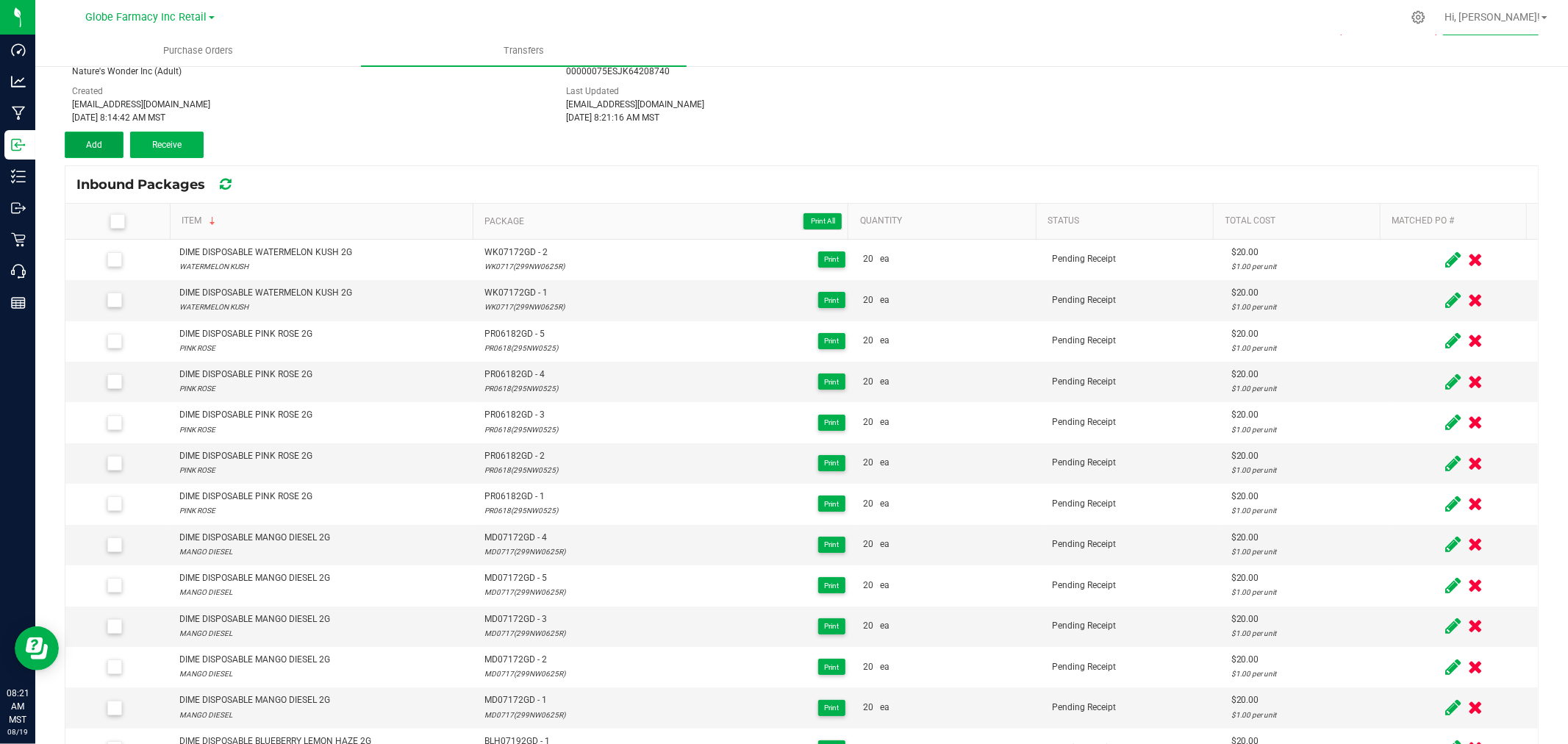
click at [98, 137] on button "Add" at bounding box center [94, 144] width 59 height 27
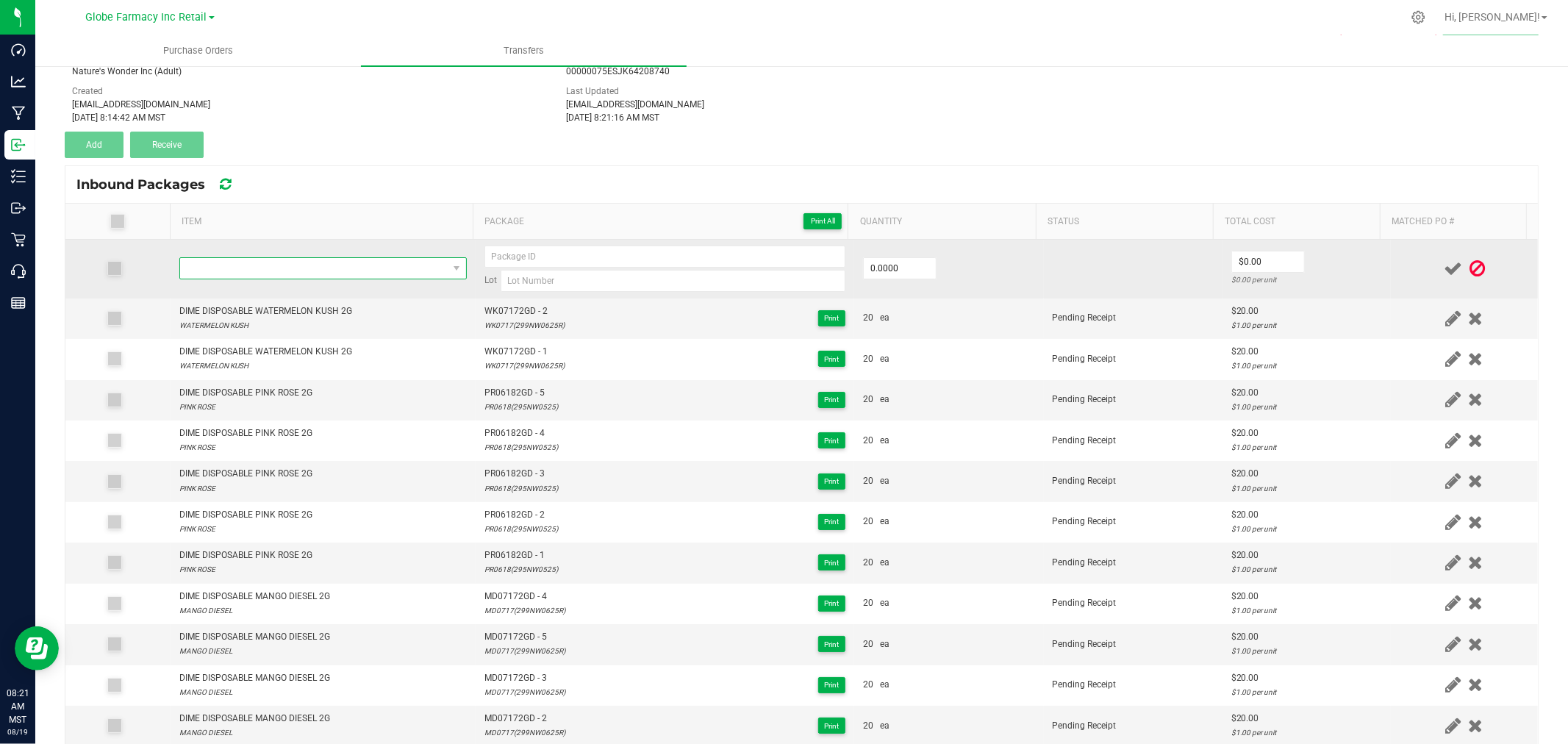
click at [275, 269] on span "NO DATA FOUND" at bounding box center [315, 269] width 268 height 21
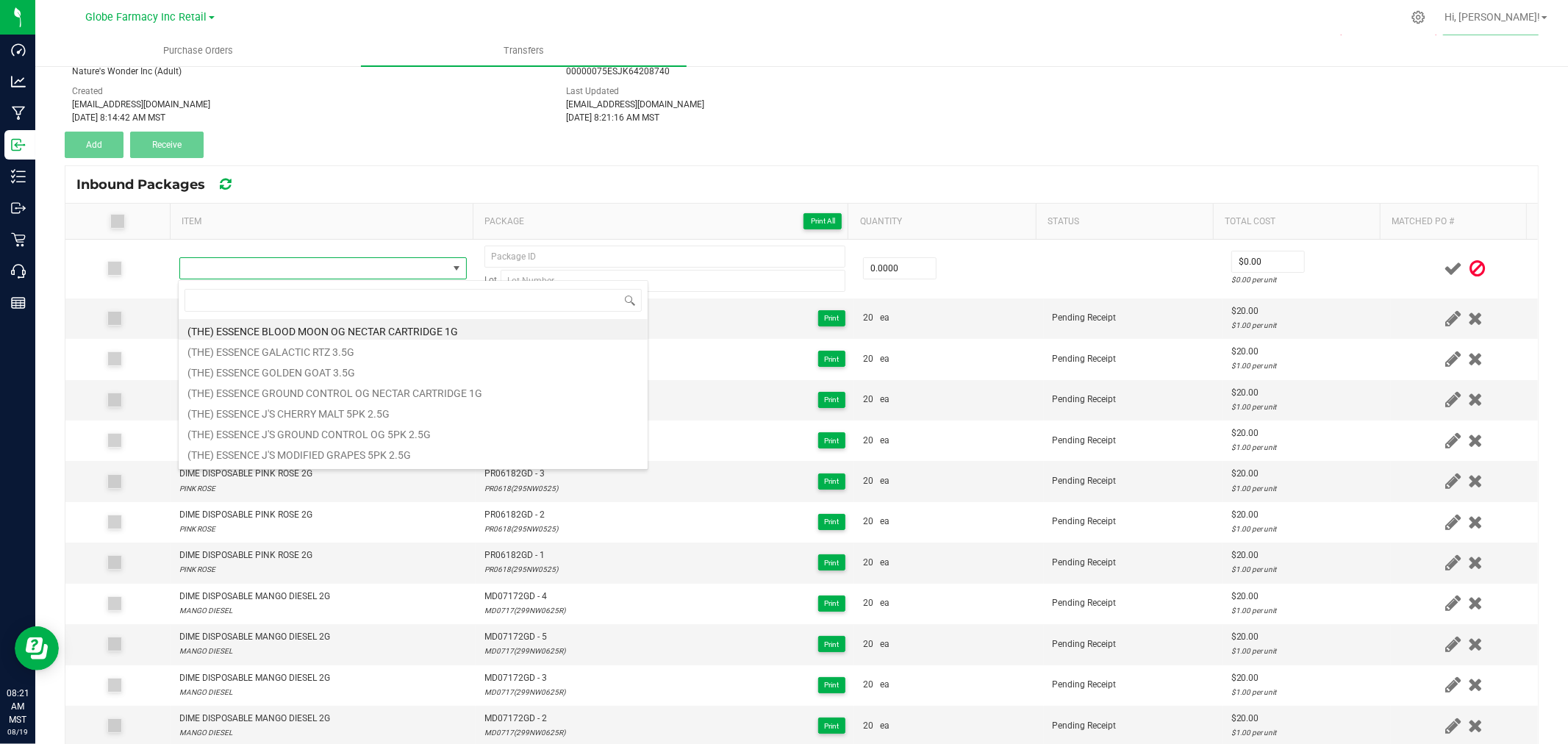
type input "DIME DISPOSABLE WATERMELON KUSH 2G"
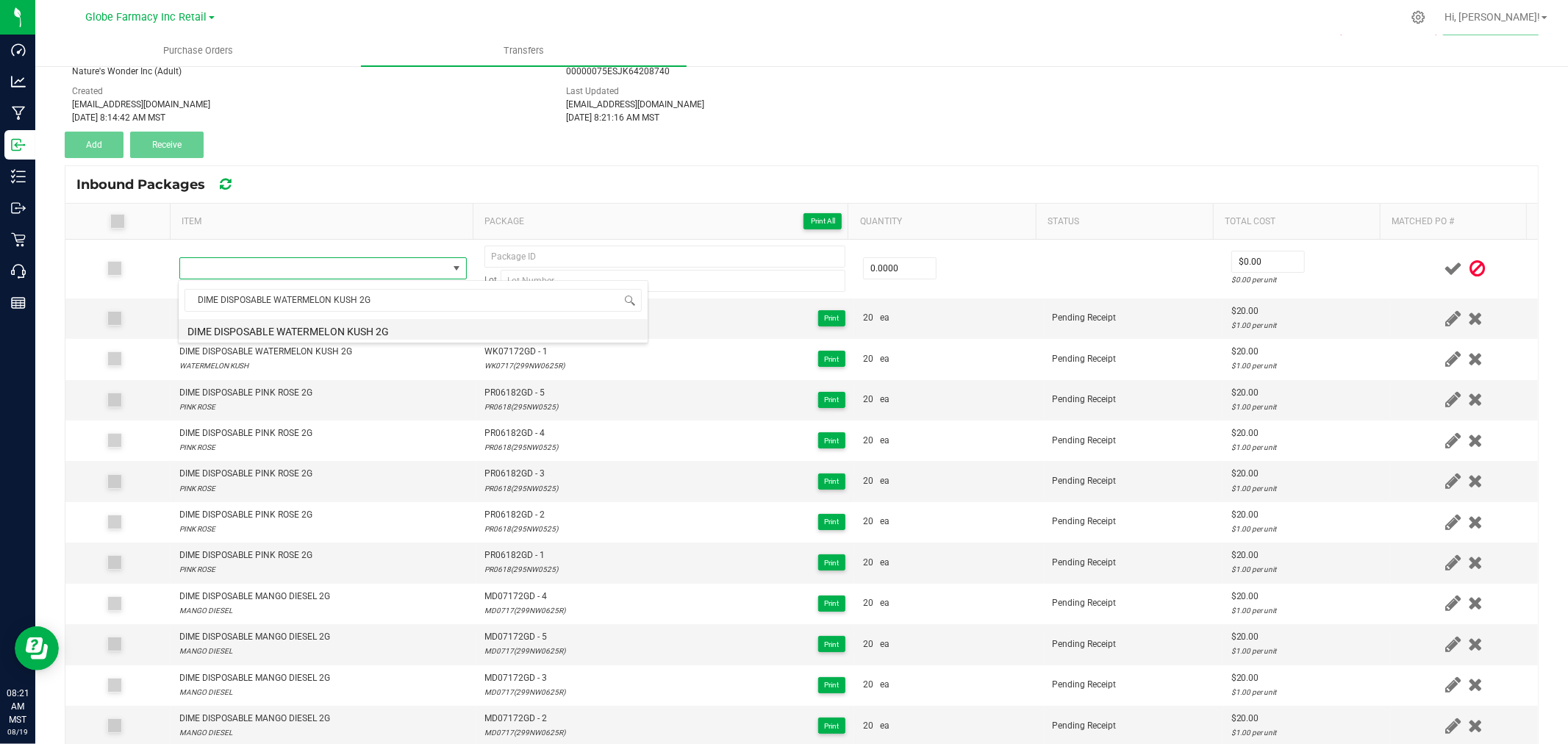
click at [359, 329] on li "DIME DISPOSABLE WATERMELON KUSH 2G" at bounding box center [413, 330] width 469 height 21
type input "0 ea"
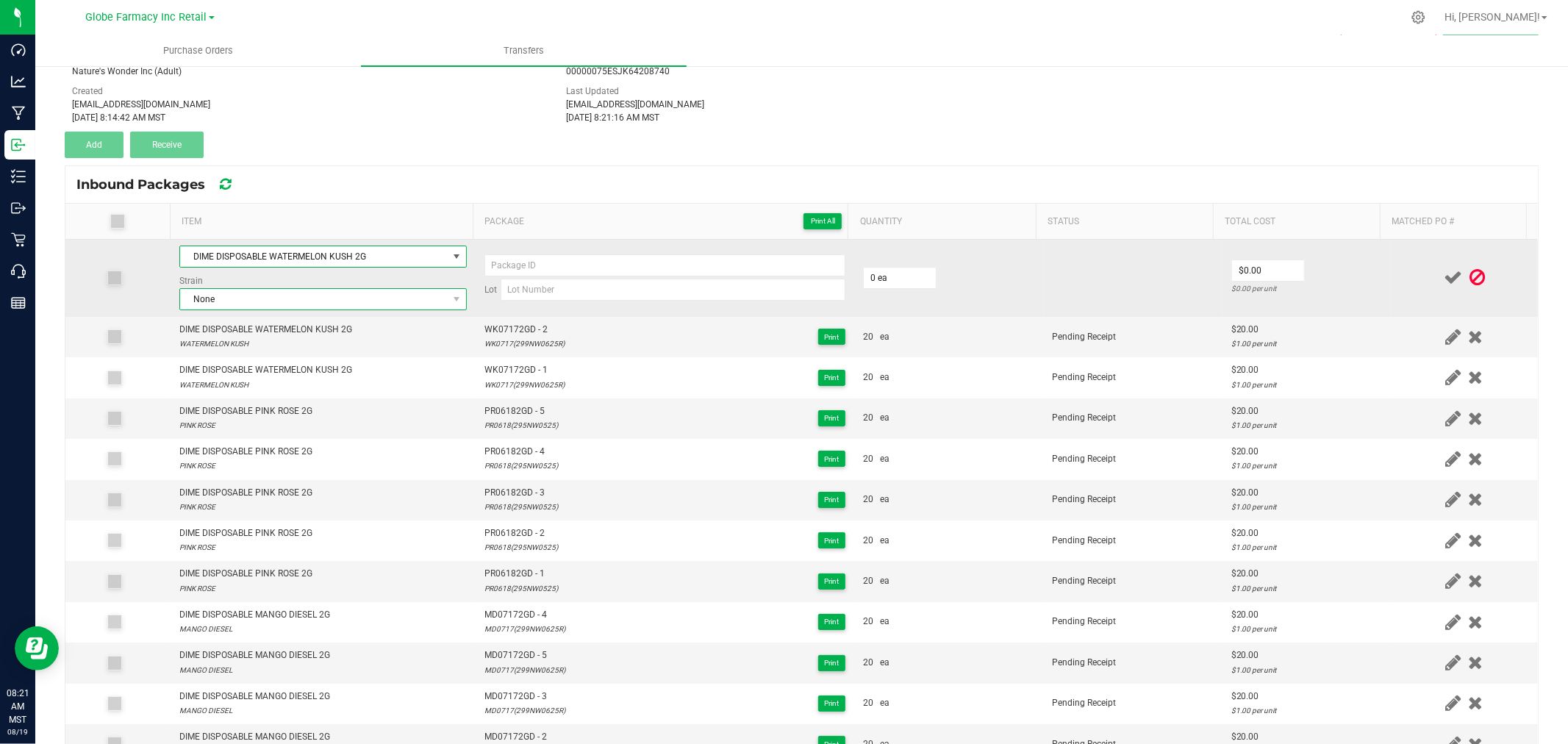
click at [338, 296] on span "None" at bounding box center [315, 299] width 268 height 21
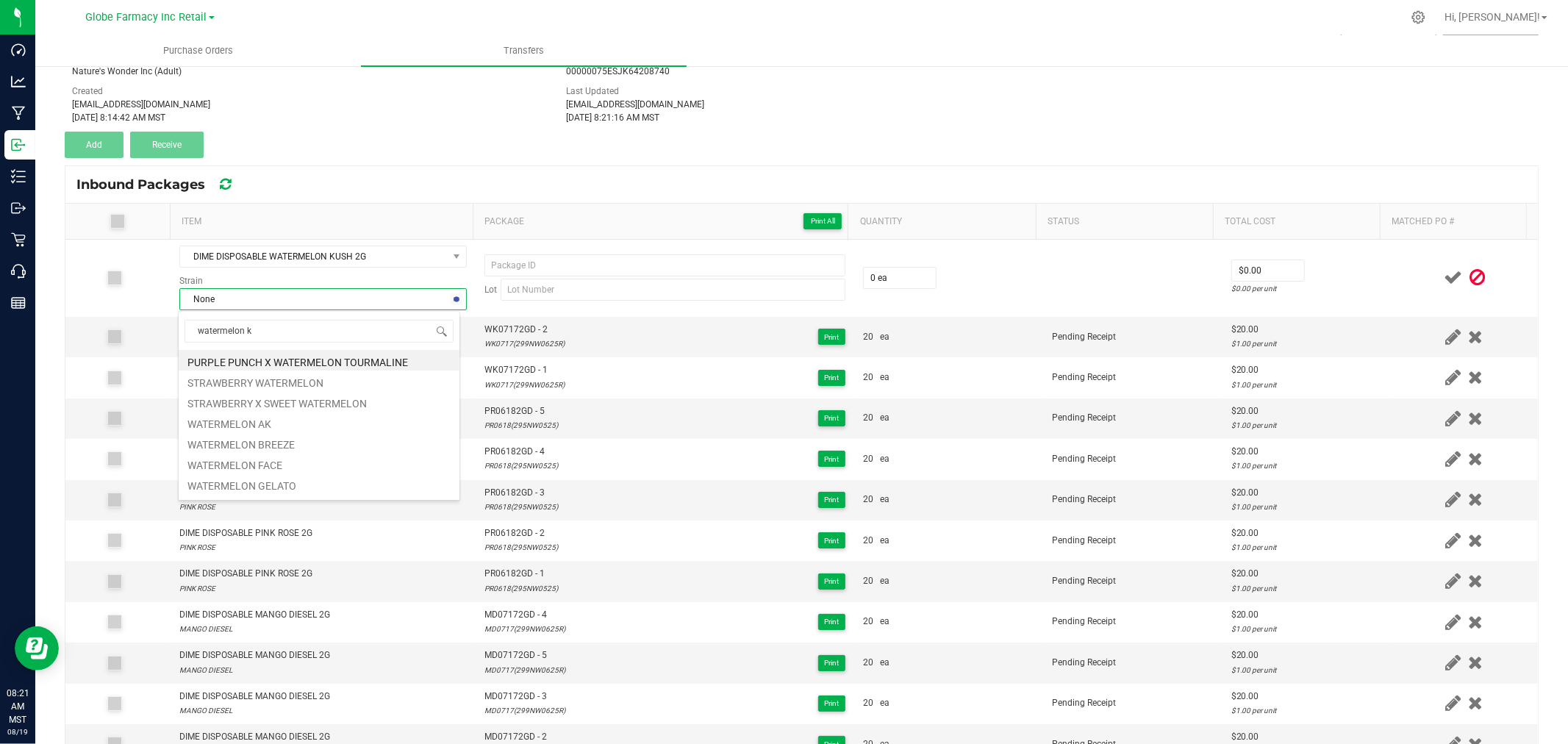
type input "watermelon ku"
click at [268, 356] on li "WATERMELON KUSH" at bounding box center [319, 360] width 281 height 21
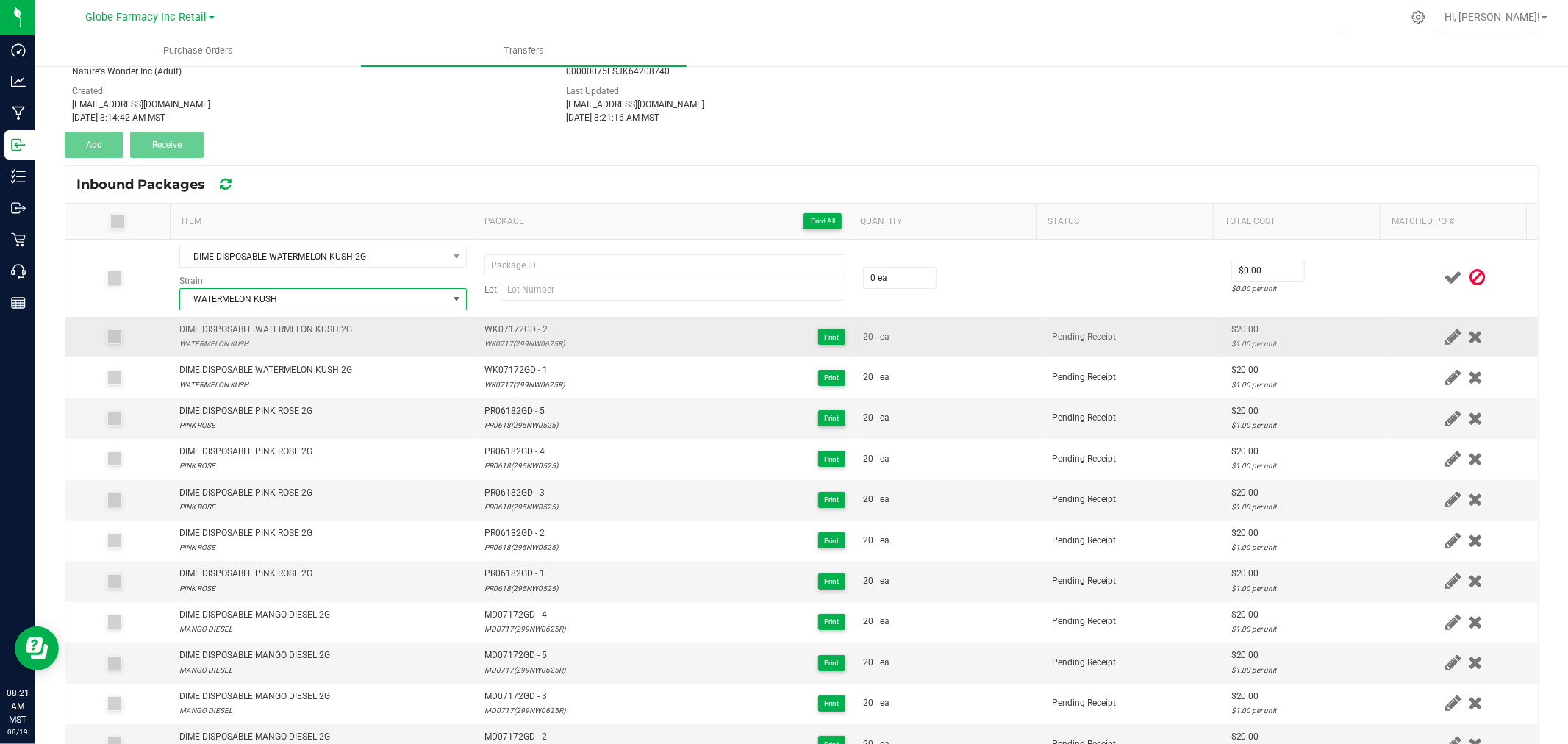
click at [526, 333] on span "WK07172GD - 2" at bounding box center [525, 330] width 80 height 14
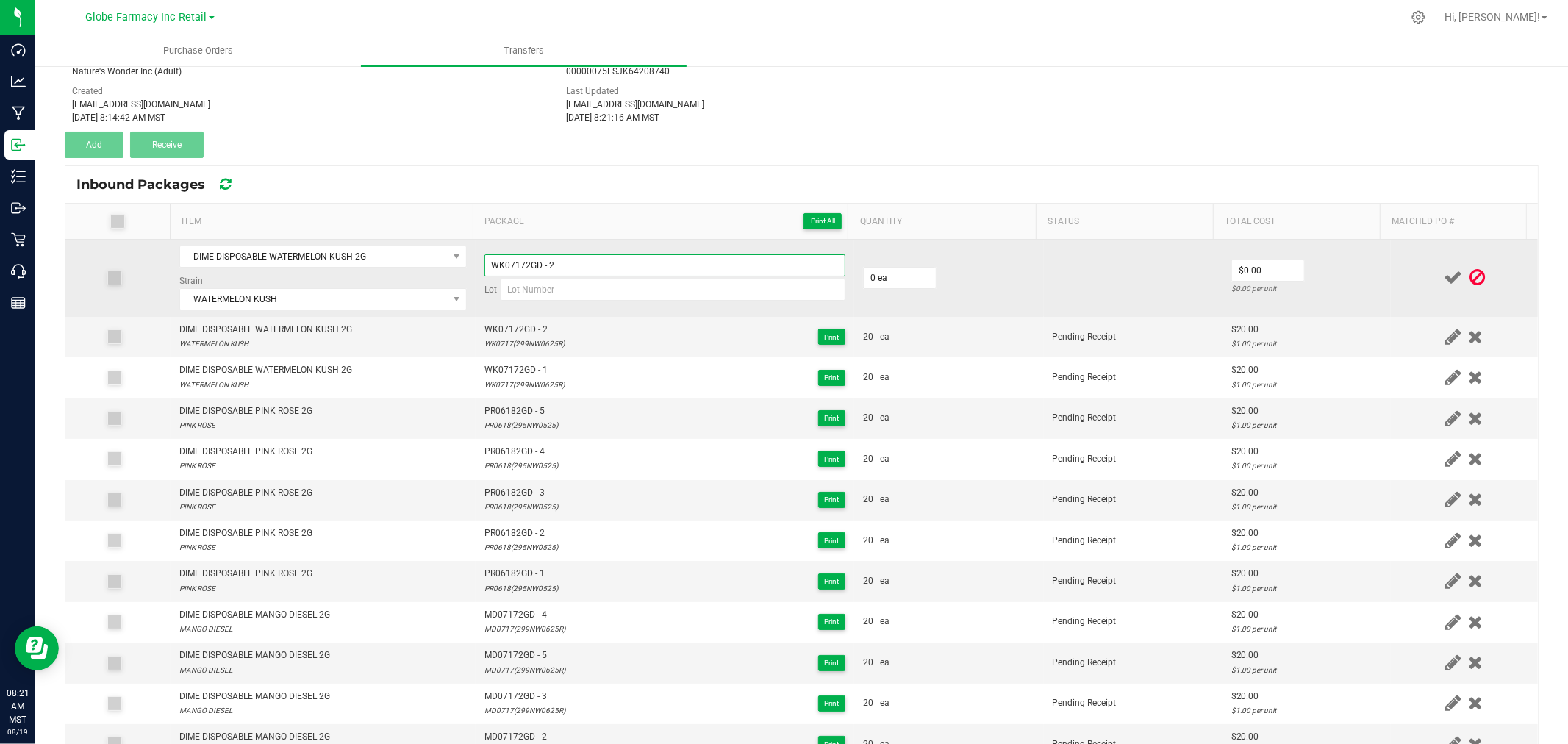
click at [606, 263] on input "WK07172GD - 2" at bounding box center [665, 265] width 361 height 22
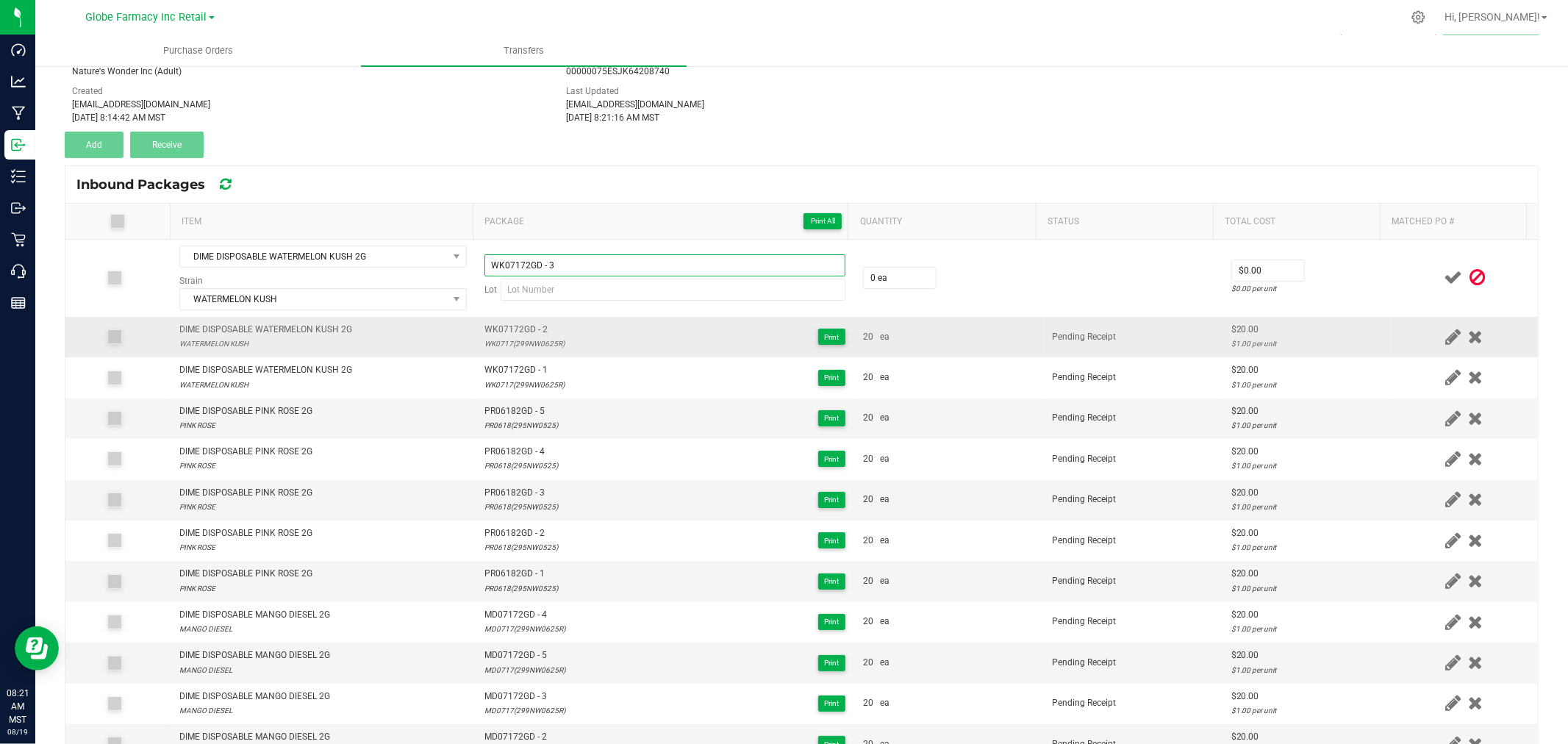
type input "WK07172GD - 3"
click at [511, 336] on div "WK0717(299NW0625R)" at bounding box center [525, 343] width 80 height 14
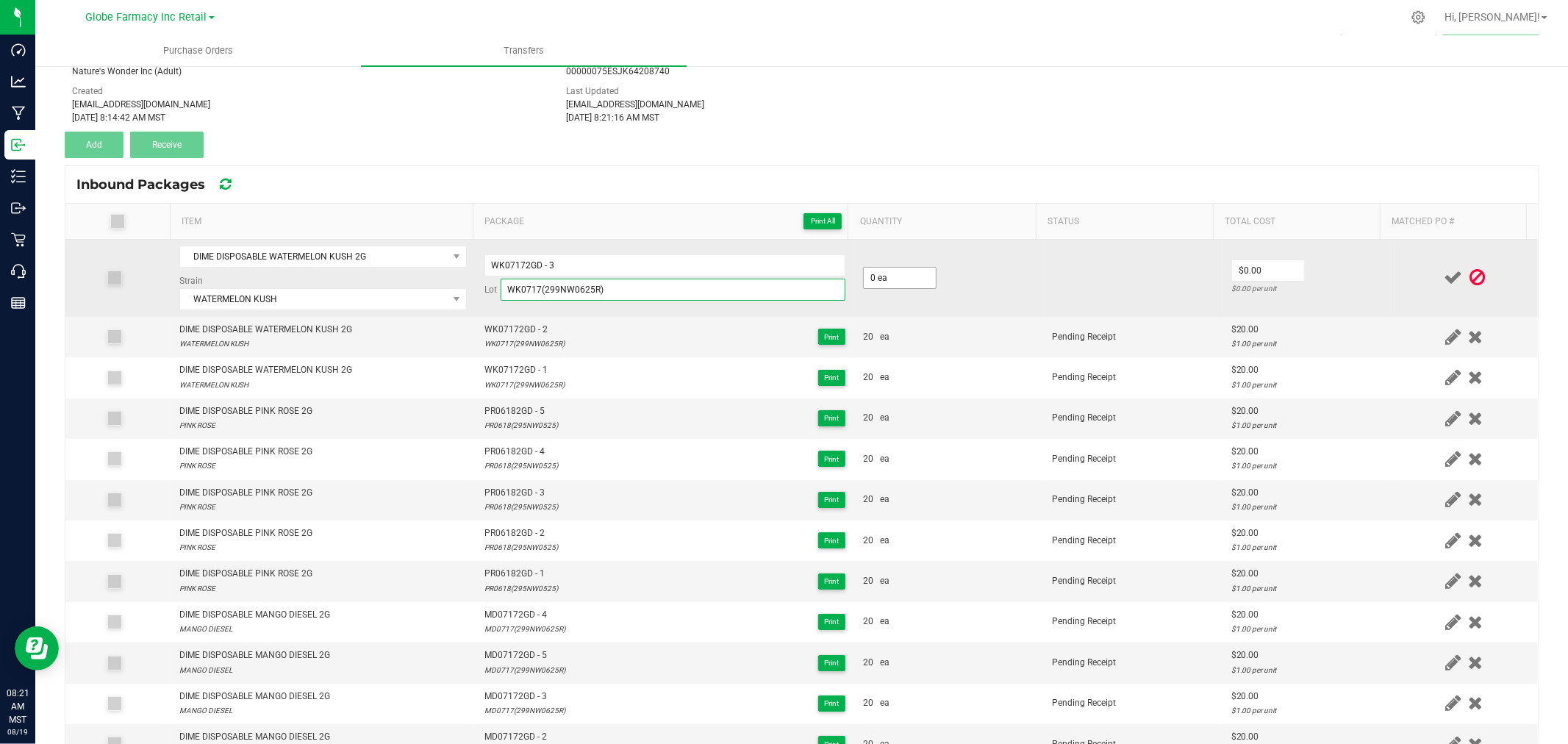
type input "WK0717(299NW0625R)"
click at [888, 274] on input "0" at bounding box center [900, 278] width 72 height 21
type input "20 ea"
click at [1238, 277] on input "0" at bounding box center [1269, 271] width 72 height 21
type input "$20.00"
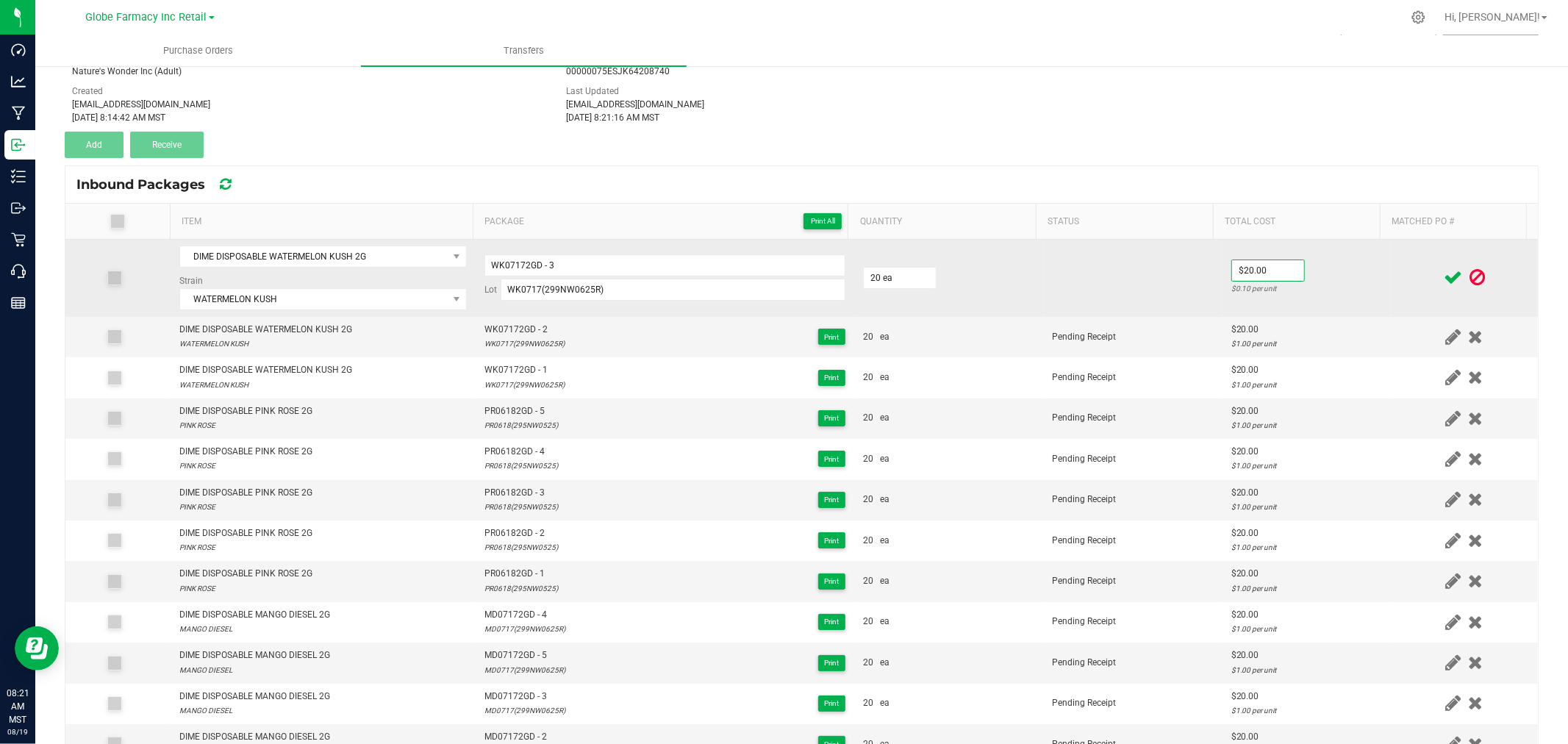
click at [1355, 281] on div "$0.10 per unit" at bounding box center [1307, 288] width 151 height 14
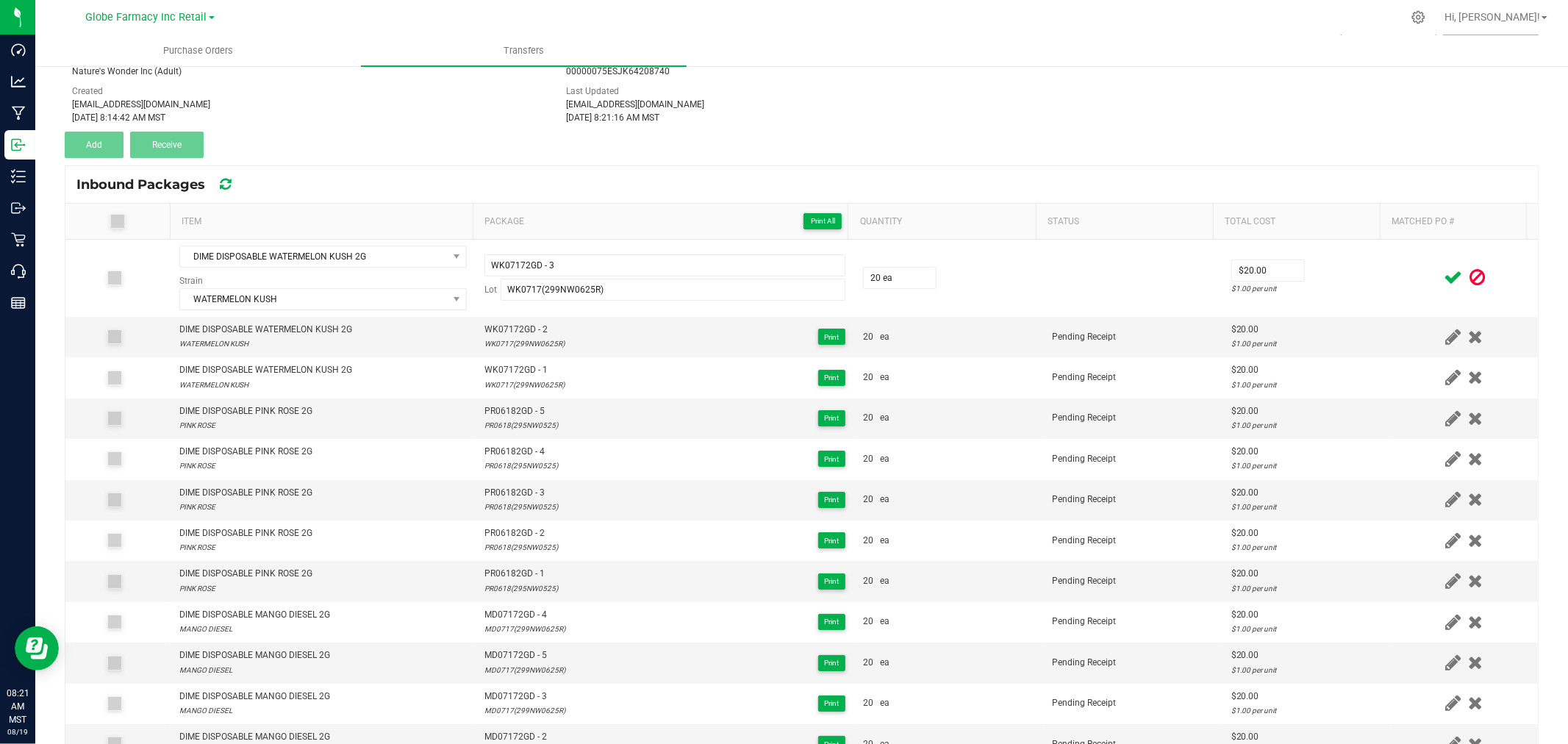
click at [1444, 277] on icon at bounding box center [1452, 277] width 18 height 18
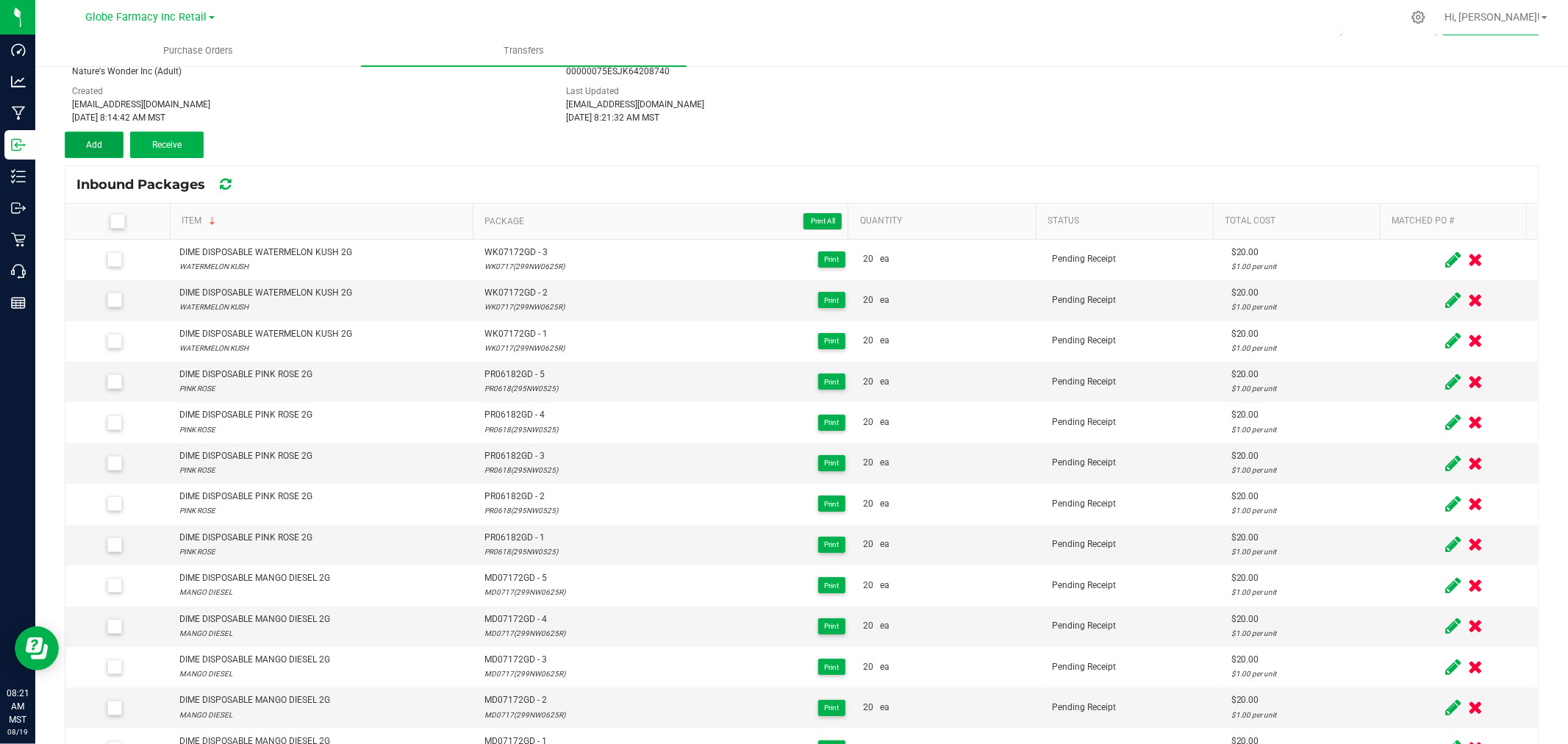
click at [82, 143] on button "Add" at bounding box center [94, 144] width 59 height 27
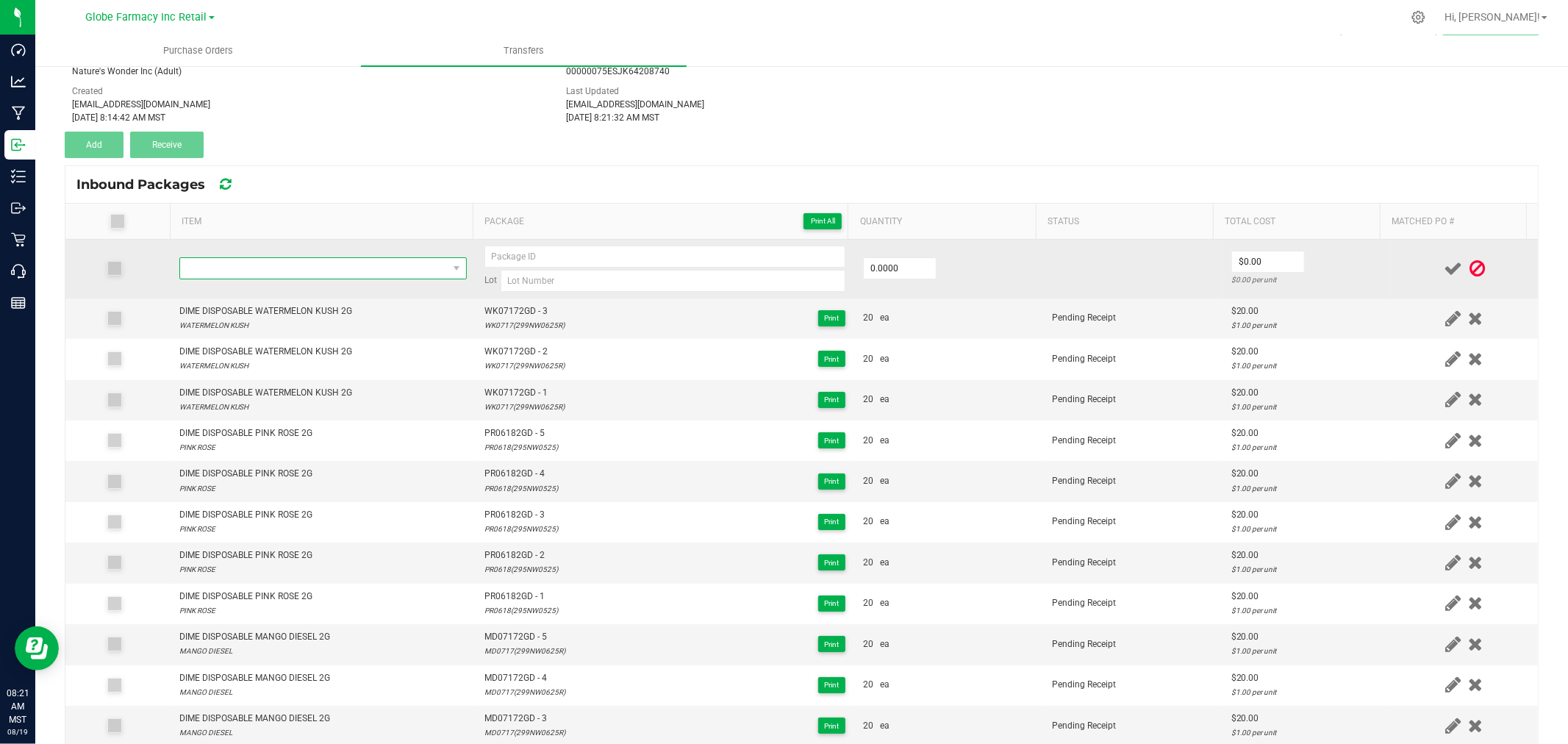
click at [258, 261] on span "NO DATA FOUND" at bounding box center [315, 269] width 268 height 21
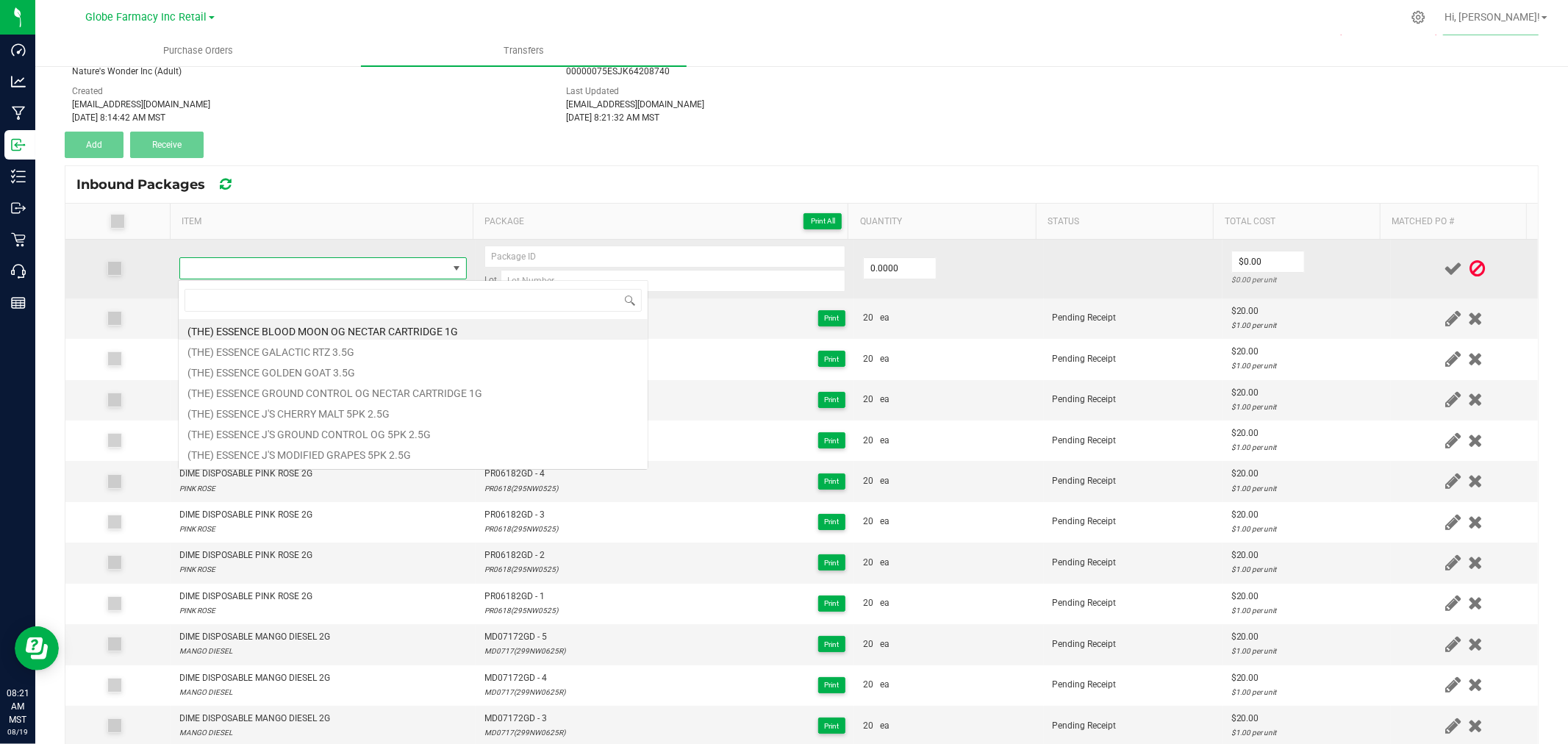
type input "DIME DISPOSABLE WATERMELON KUSH 2G"
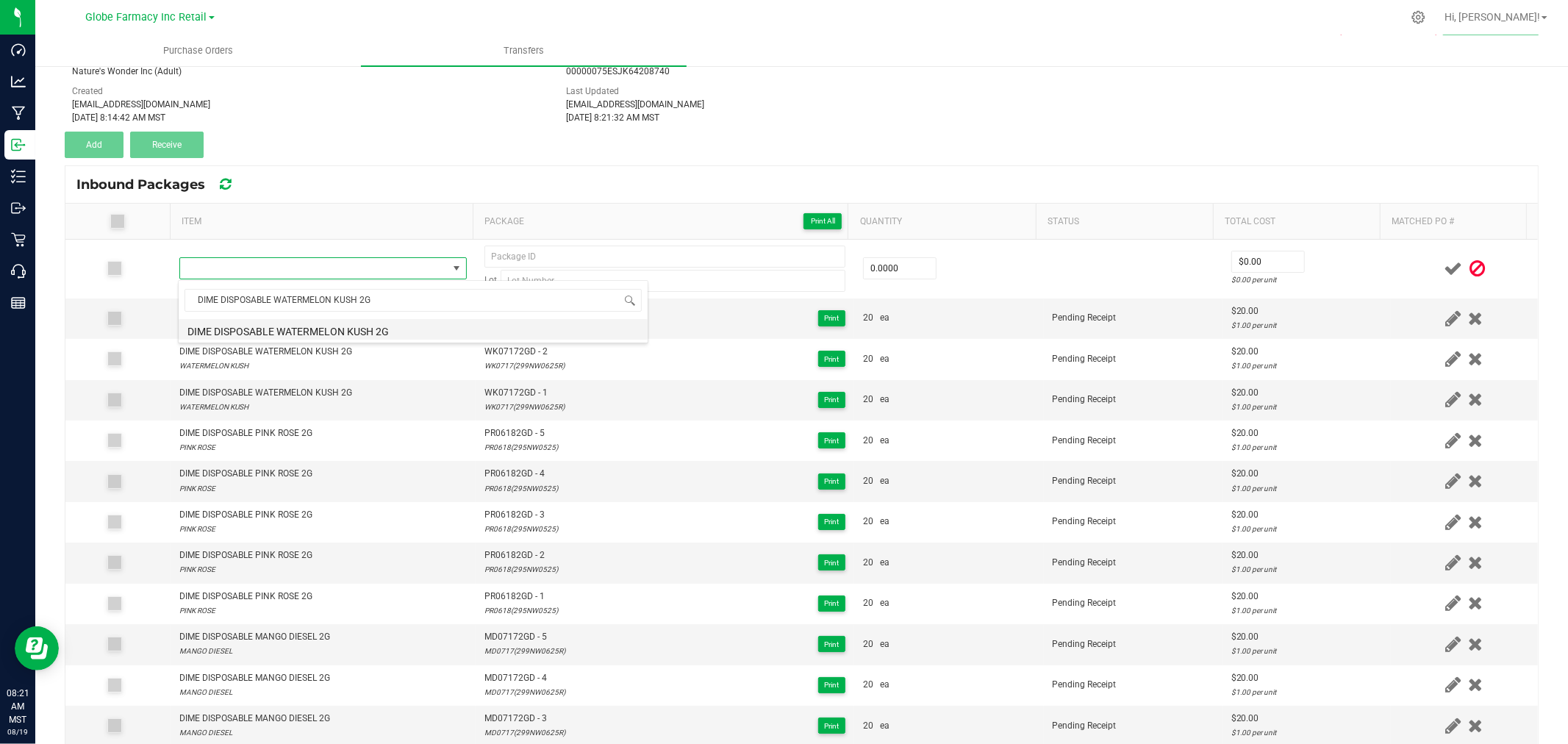
click at [316, 329] on li "DIME DISPOSABLE WATERMELON KUSH 2G" at bounding box center [413, 330] width 469 height 21
type input "0 ea"
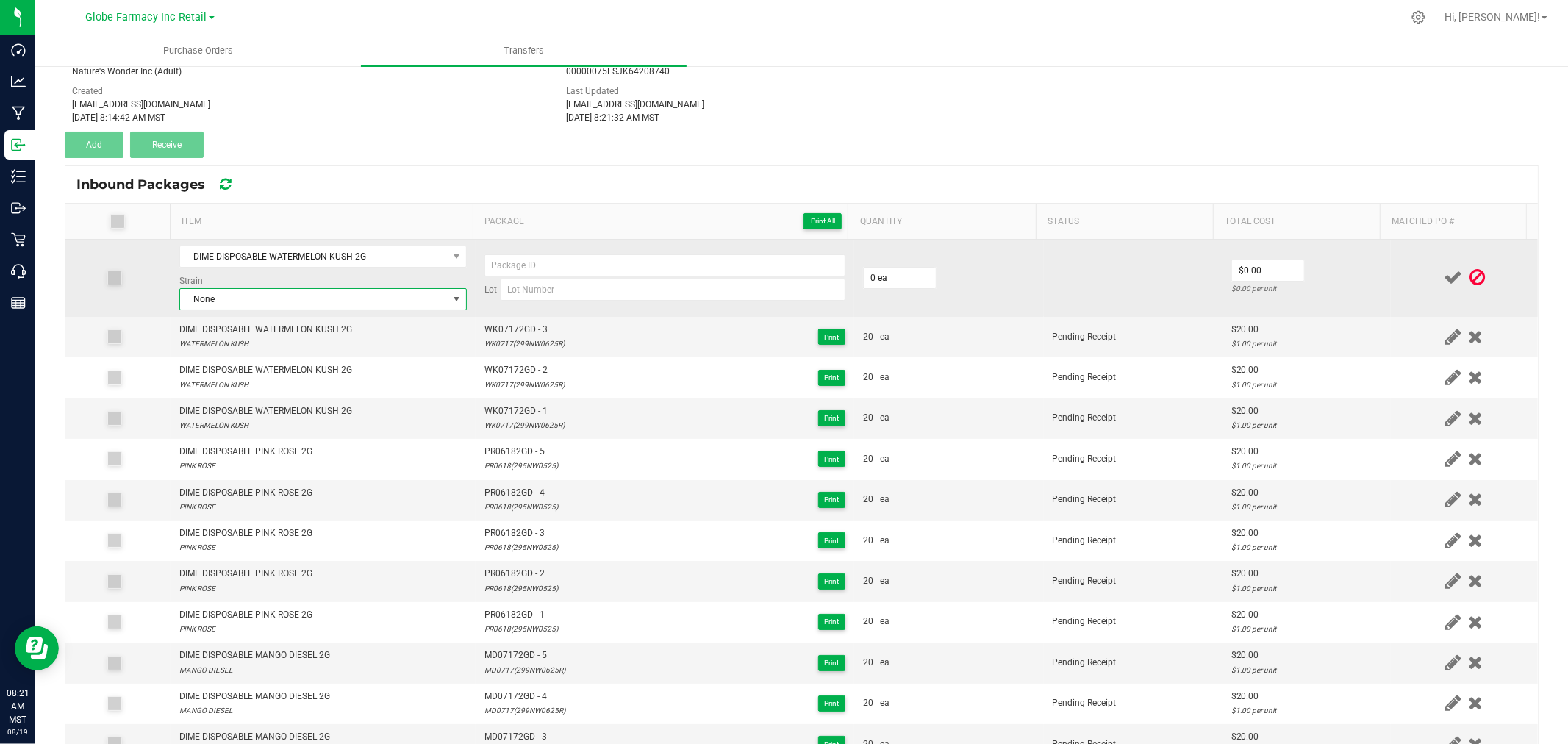
click at [282, 297] on span "None" at bounding box center [315, 299] width 268 height 21
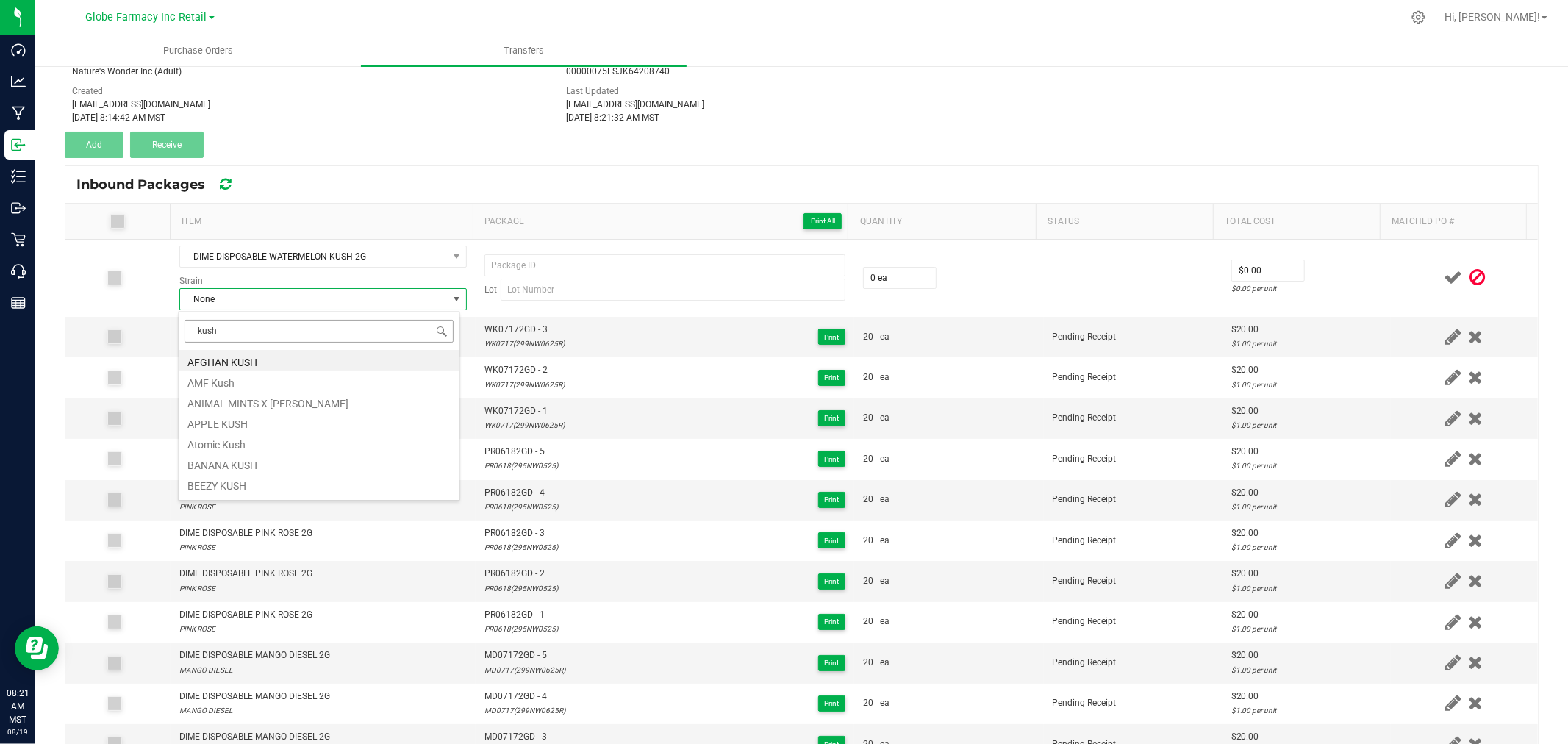
type input "a"
type input "watermelon kush"
click at [260, 362] on li "WATERMELON KUSH" at bounding box center [319, 360] width 281 height 21
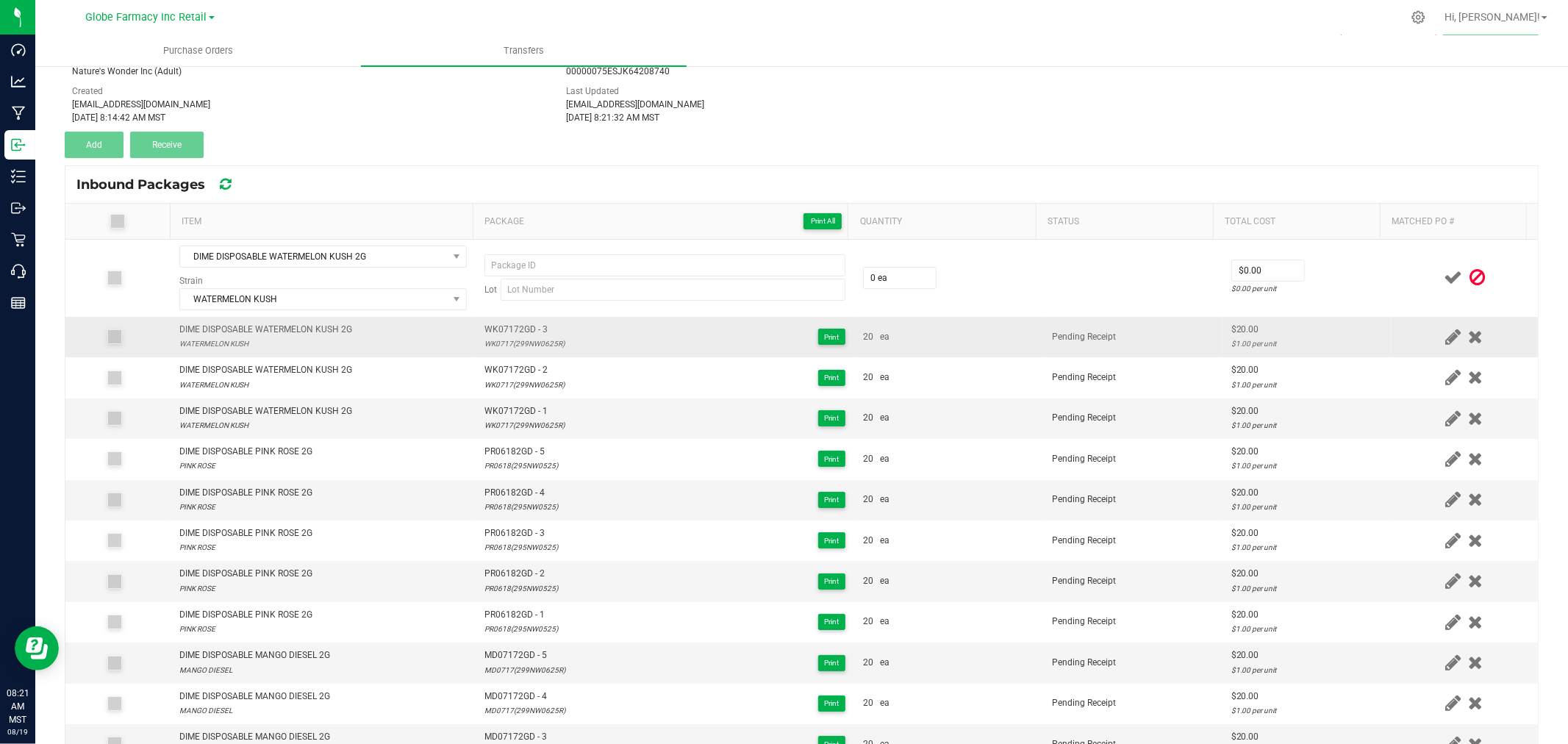
click at [516, 320] on td "WK07172GD - 3 WK0717(299NW0625R) Print" at bounding box center [665, 336] width 378 height 41
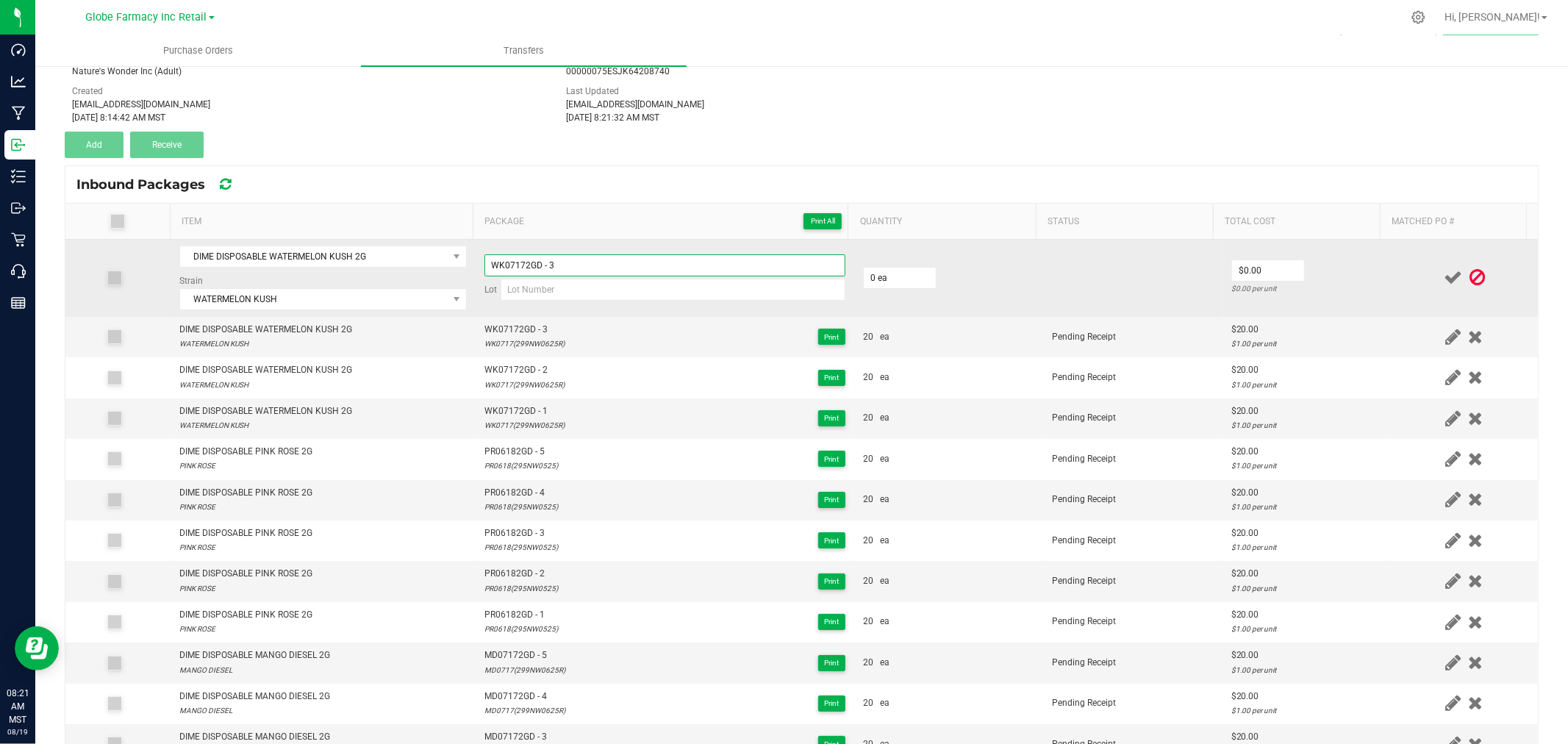
click at [635, 268] on input "WK07172GD - 3" at bounding box center [665, 265] width 361 height 22
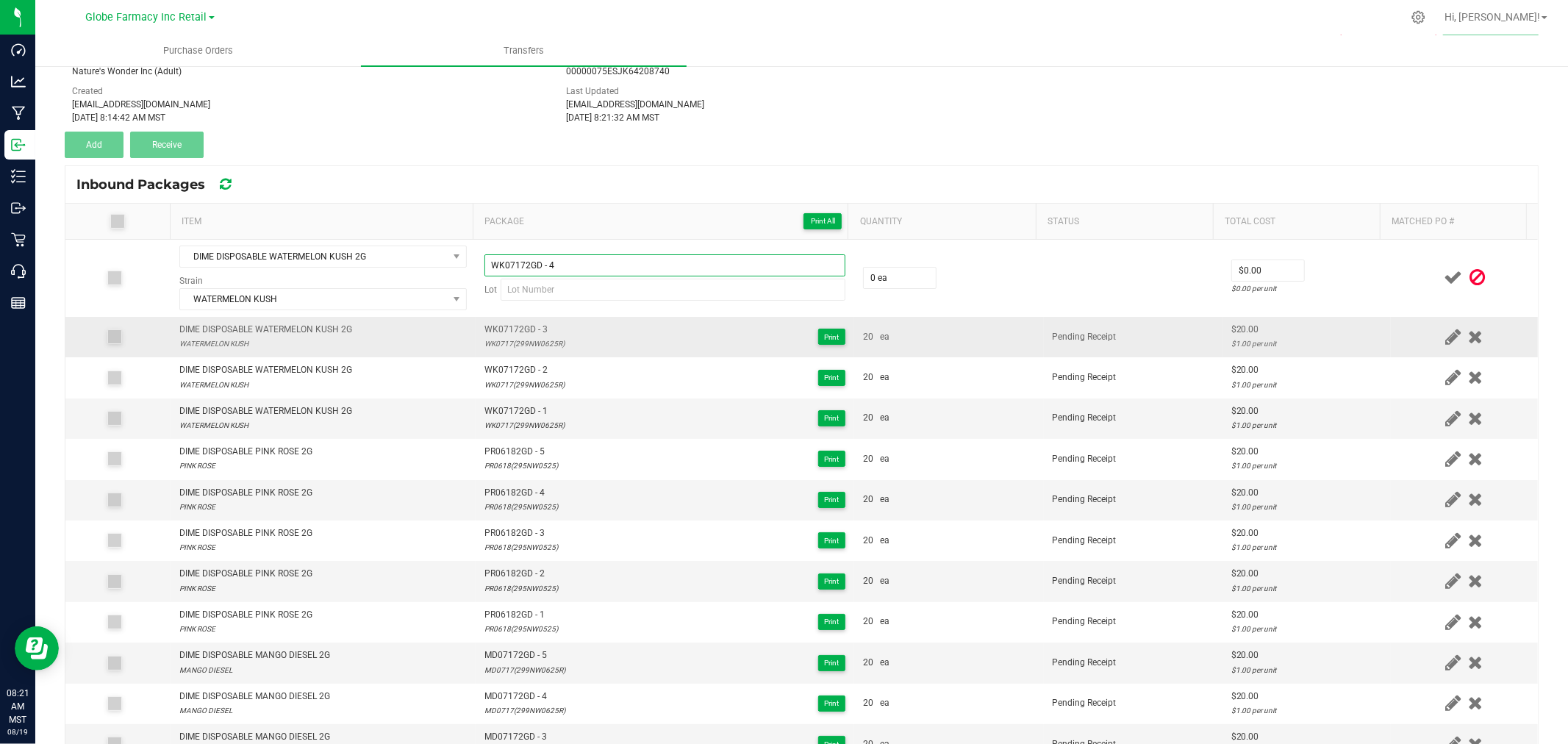
type input "WK07172GD - 4"
click at [527, 347] on div "WK0717(299NW0625R)" at bounding box center [525, 343] width 80 height 14
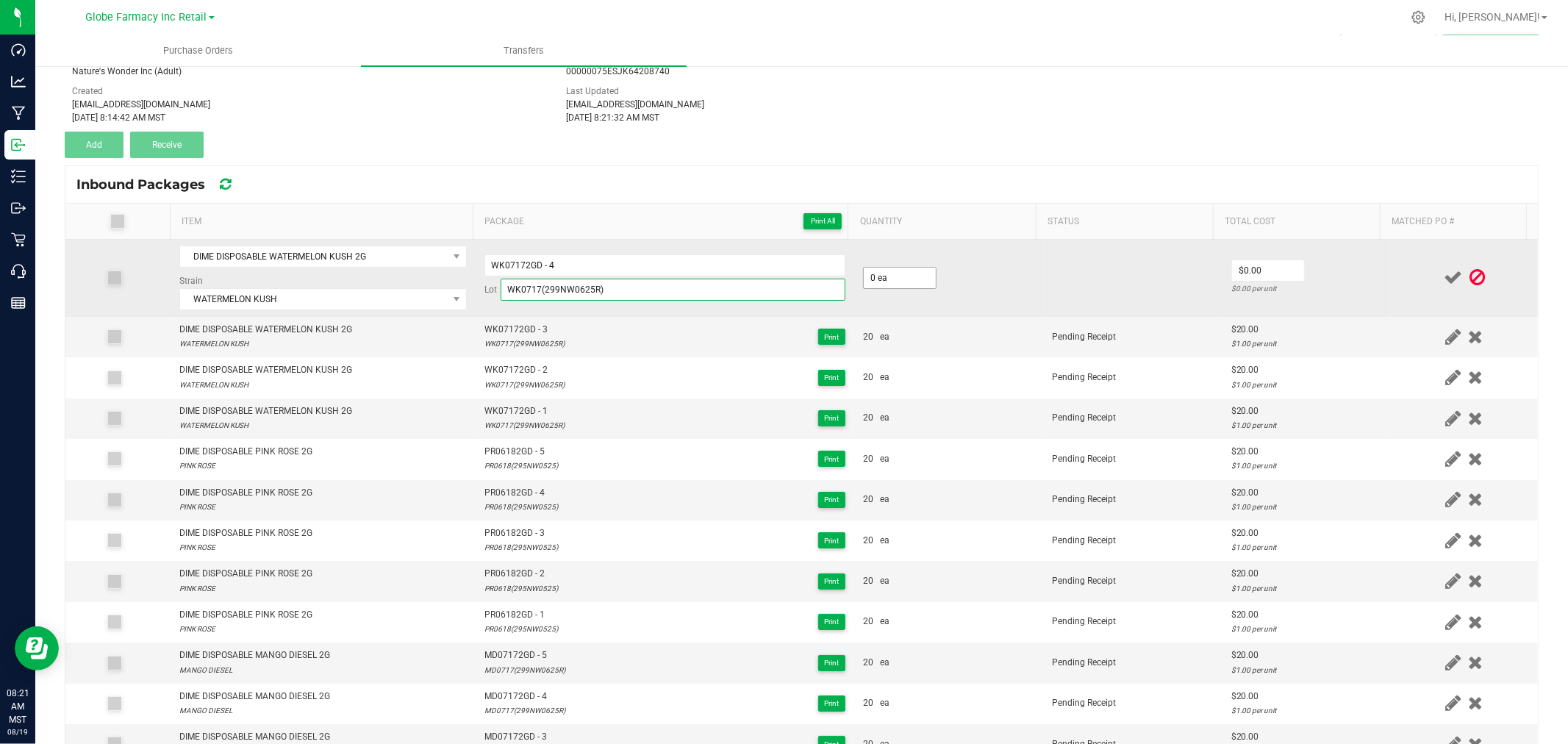
type input "WK0717(299NW0625R)"
click at [877, 275] on input "0" at bounding box center [900, 278] width 72 height 21
type input "20 ea"
click at [1243, 265] on input "0" at bounding box center [1269, 271] width 72 height 21
type input "$20.00"
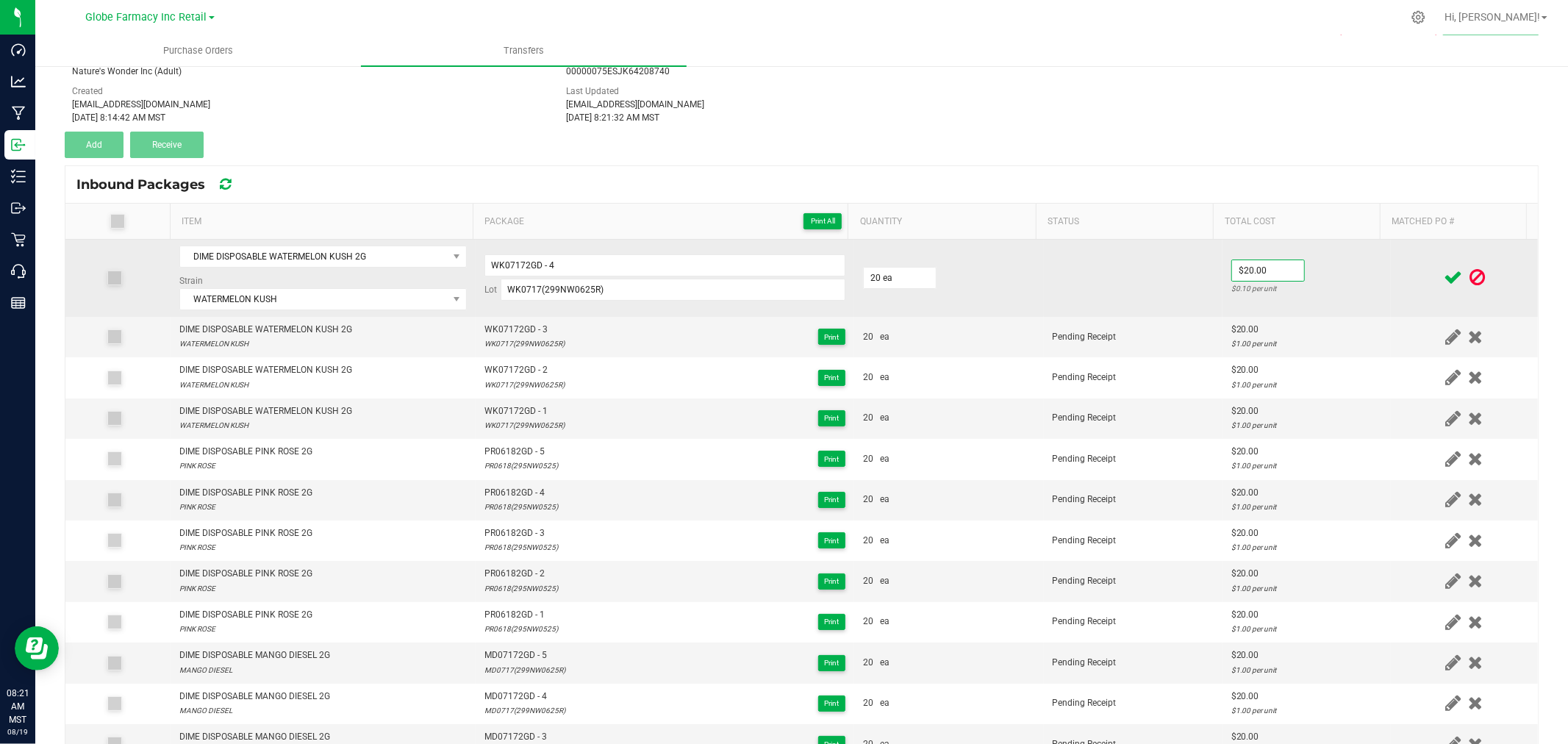
click at [1302, 277] on td "$20.00 $0.10 per unit" at bounding box center [1306, 277] width 168 height 77
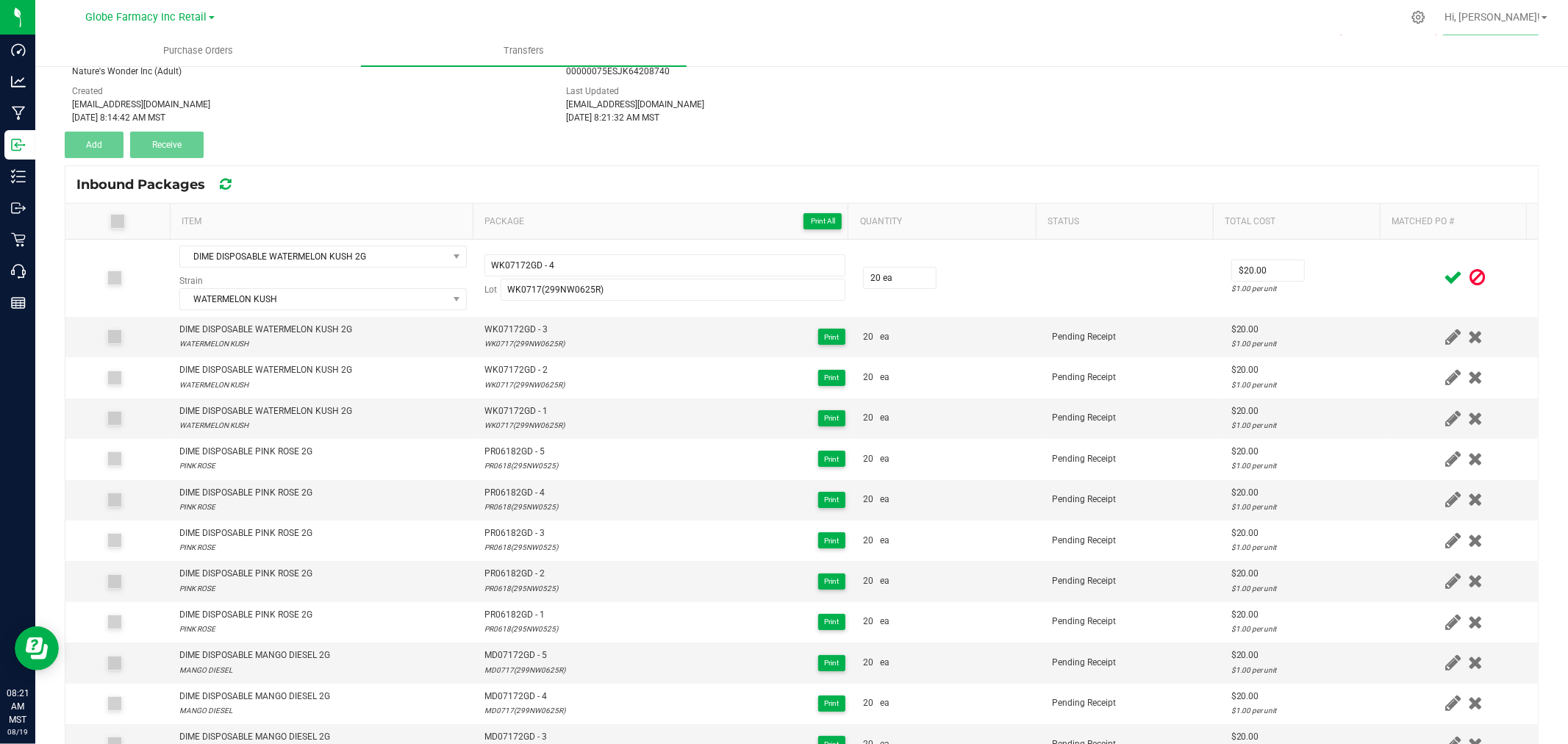
click at [1444, 270] on icon at bounding box center [1452, 277] width 18 height 18
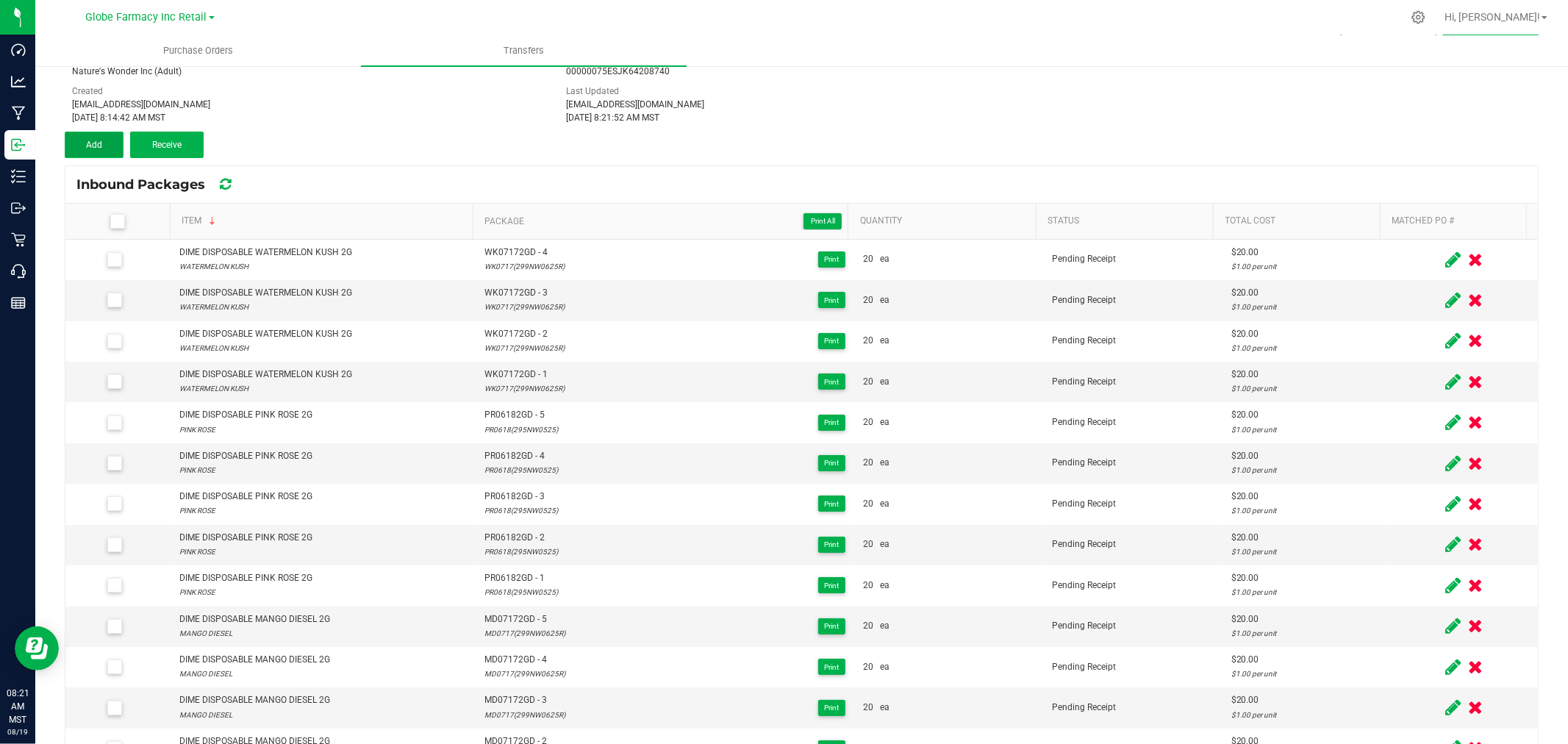
click at [108, 131] on button "Add" at bounding box center [94, 144] width 59 height 27
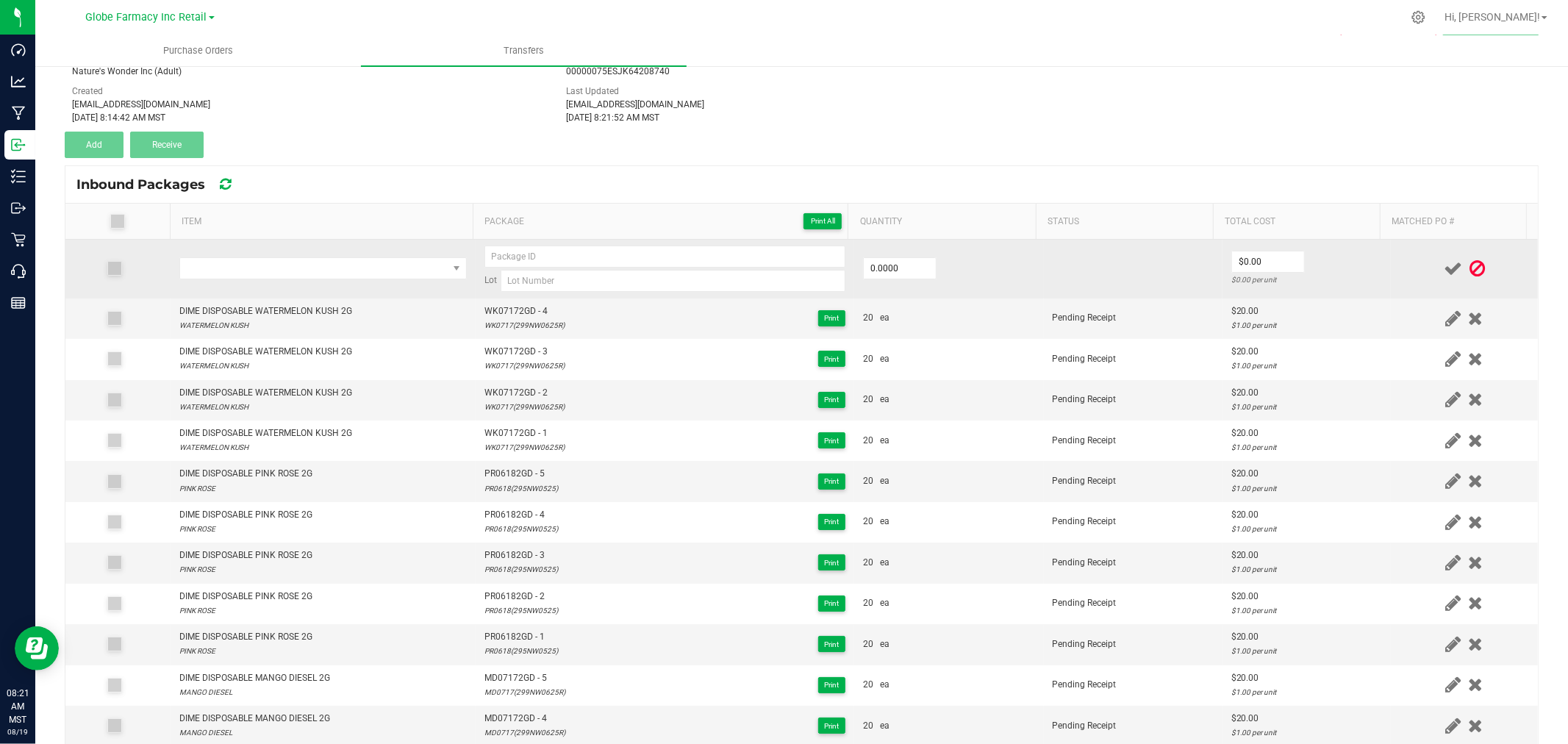
click at [301, 291] on td at bounding box center [322, 269] width 305 height 59
click at [302, 268] on span "NO DATA FOUND" at bounding box center [315, 269] width 268 height 21
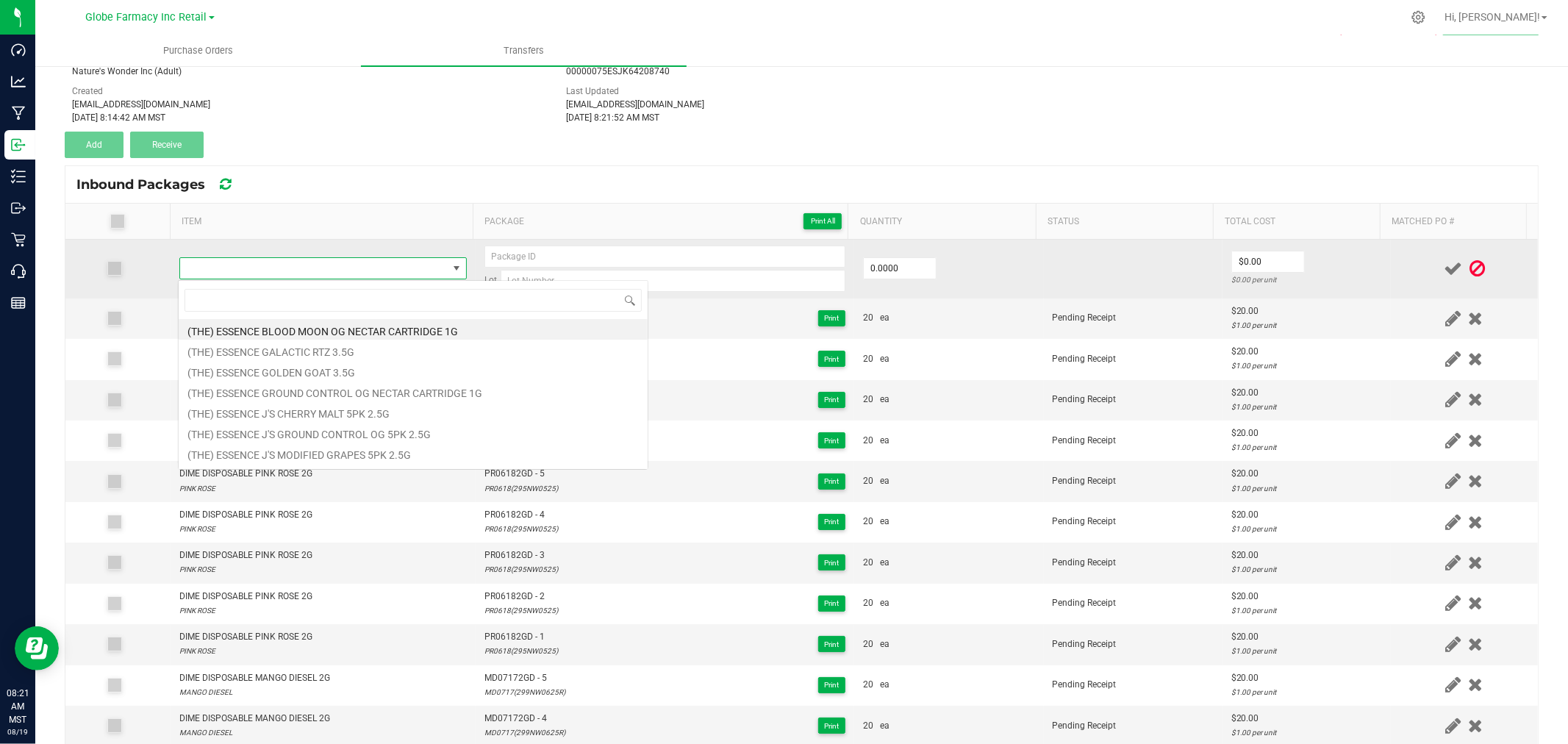
type input "DIME DISPOSABLE WATERMELON KUSH 2G"
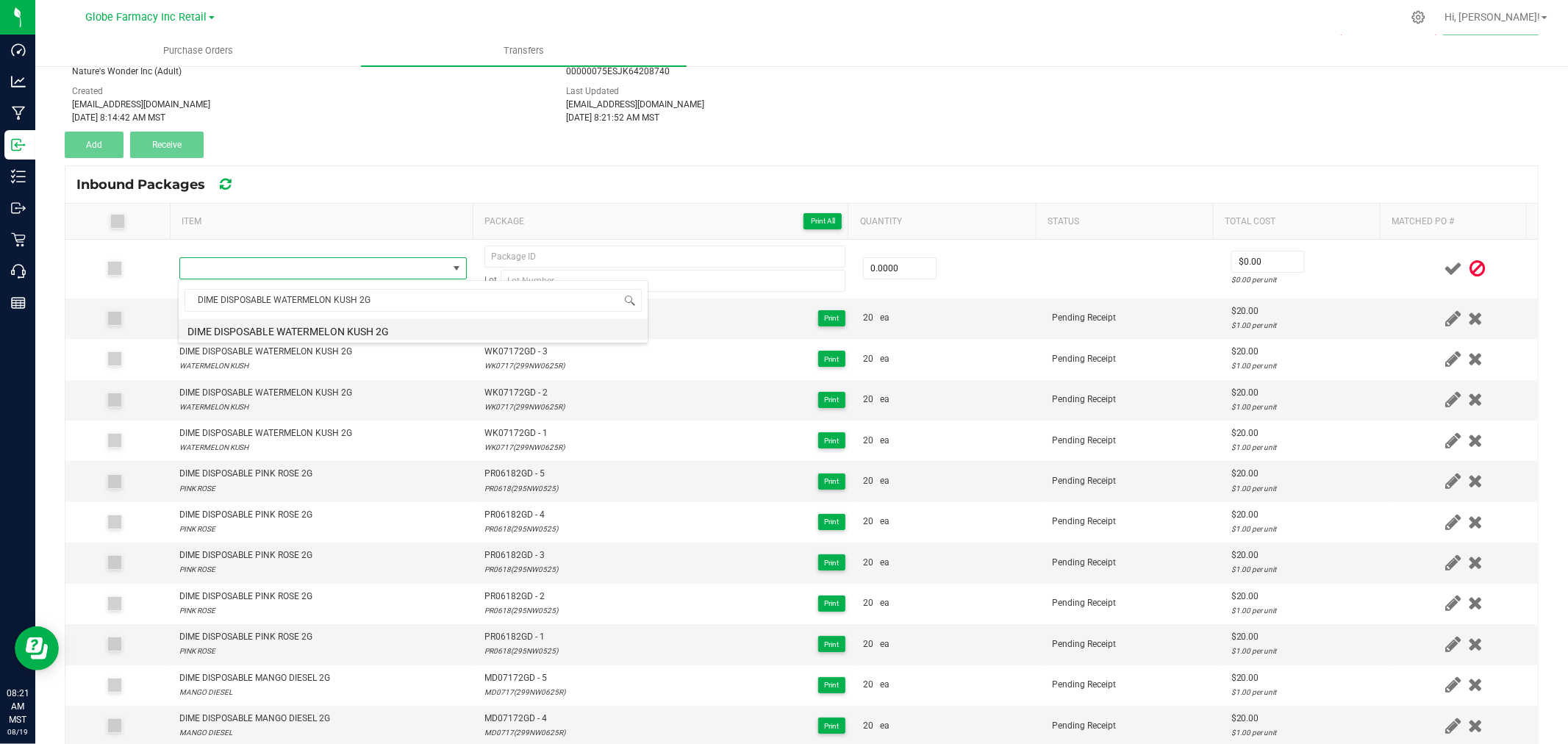
click at [333, 336] on li "DIME DISPOSABLE WATERMELON KUSH 2G" at bounding box center [413, 330] width 469 height 21
type input "0 ea"
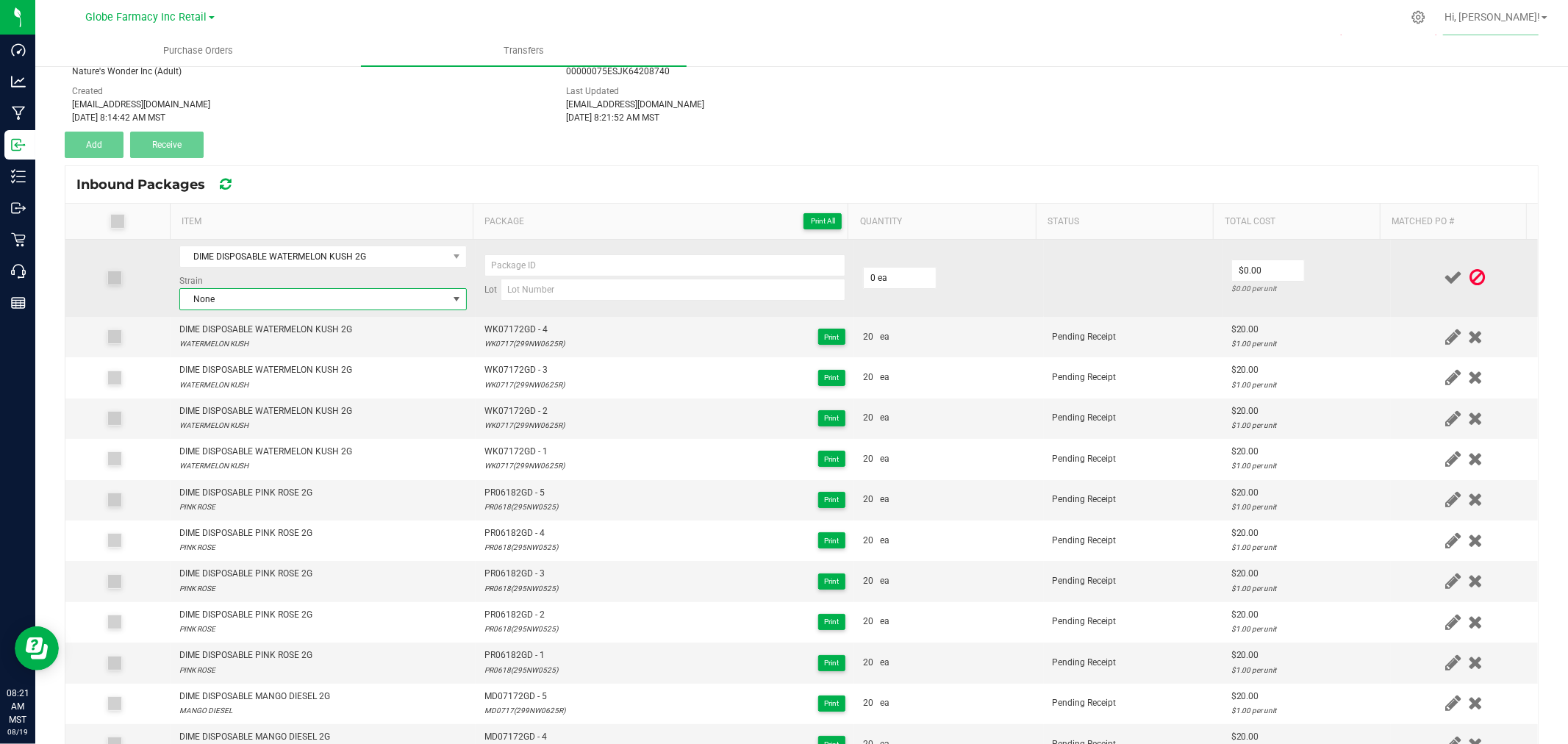
click at [395, 304] on span "None" at bounding box center [315, 299] width 268 height 21
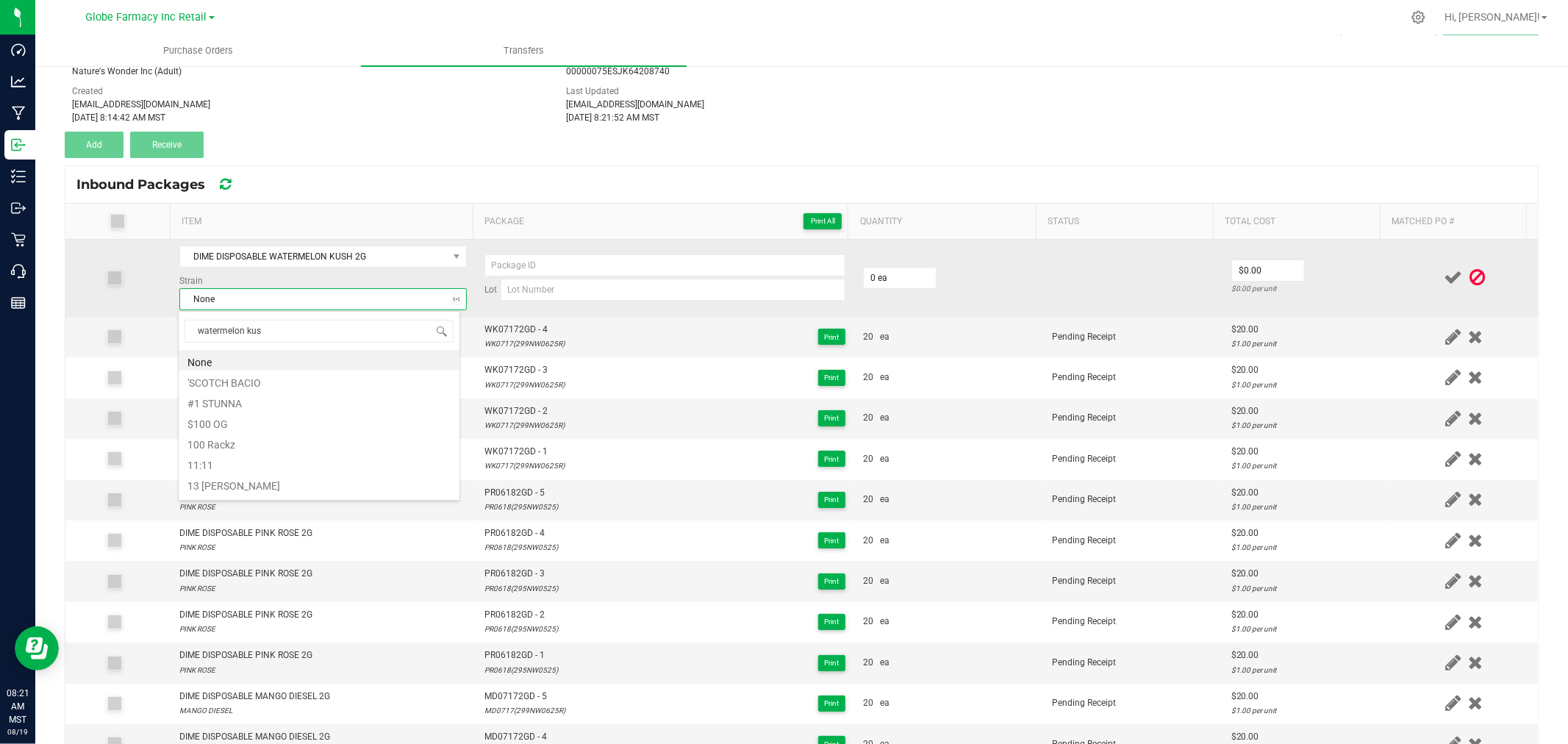
type input "watermelon kush"
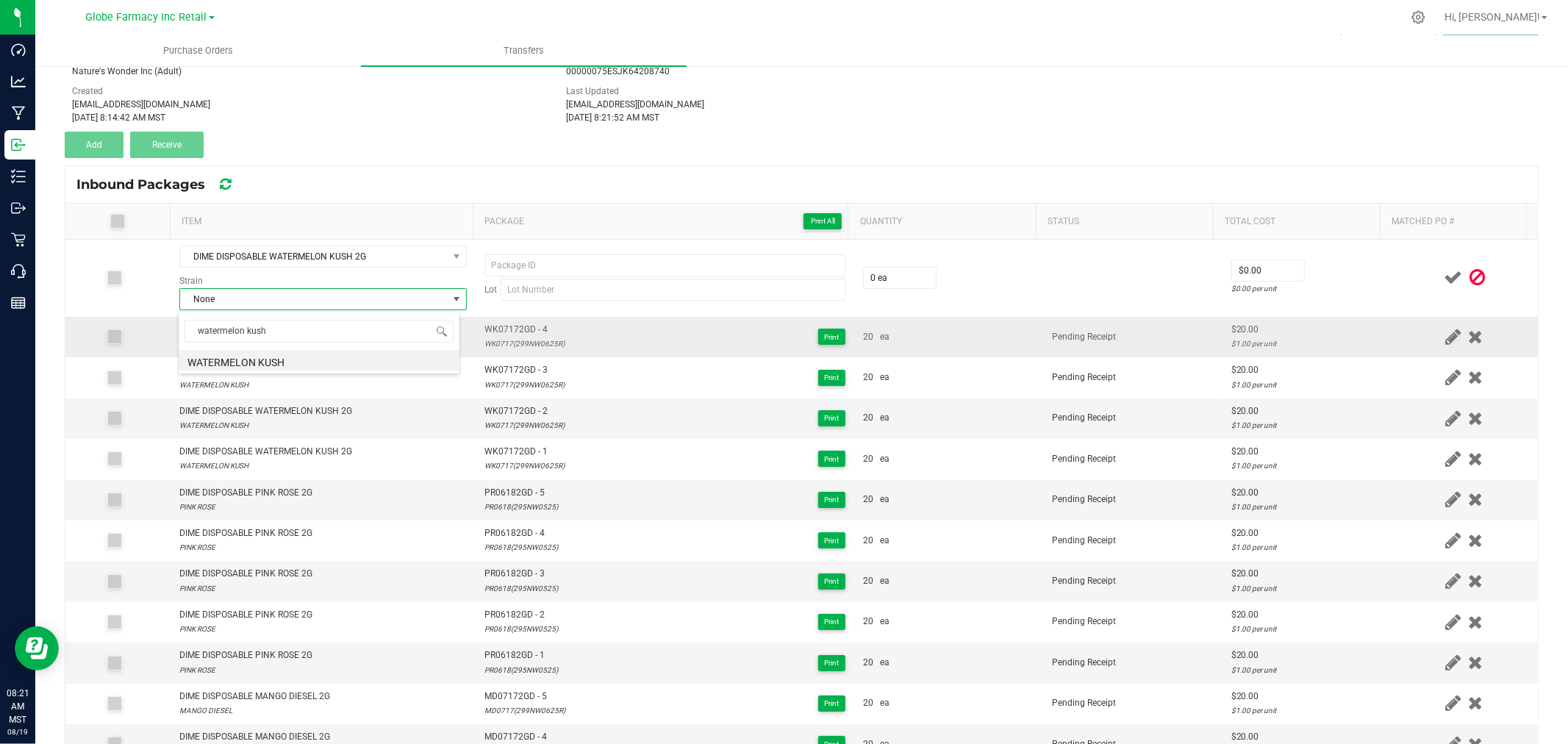
drag, startPoint x: 292, startPoint y: 363, endPoint x: 329, endPoint y: 355, distance: 37.9
click at [291, 362] on li "WATERMELON KUSH" at bounding box center [319, 360] width 281 height 21
click at [501, 331] on span "WK07172GD - 4" at bounding box center [525, 330] width 80 height 14
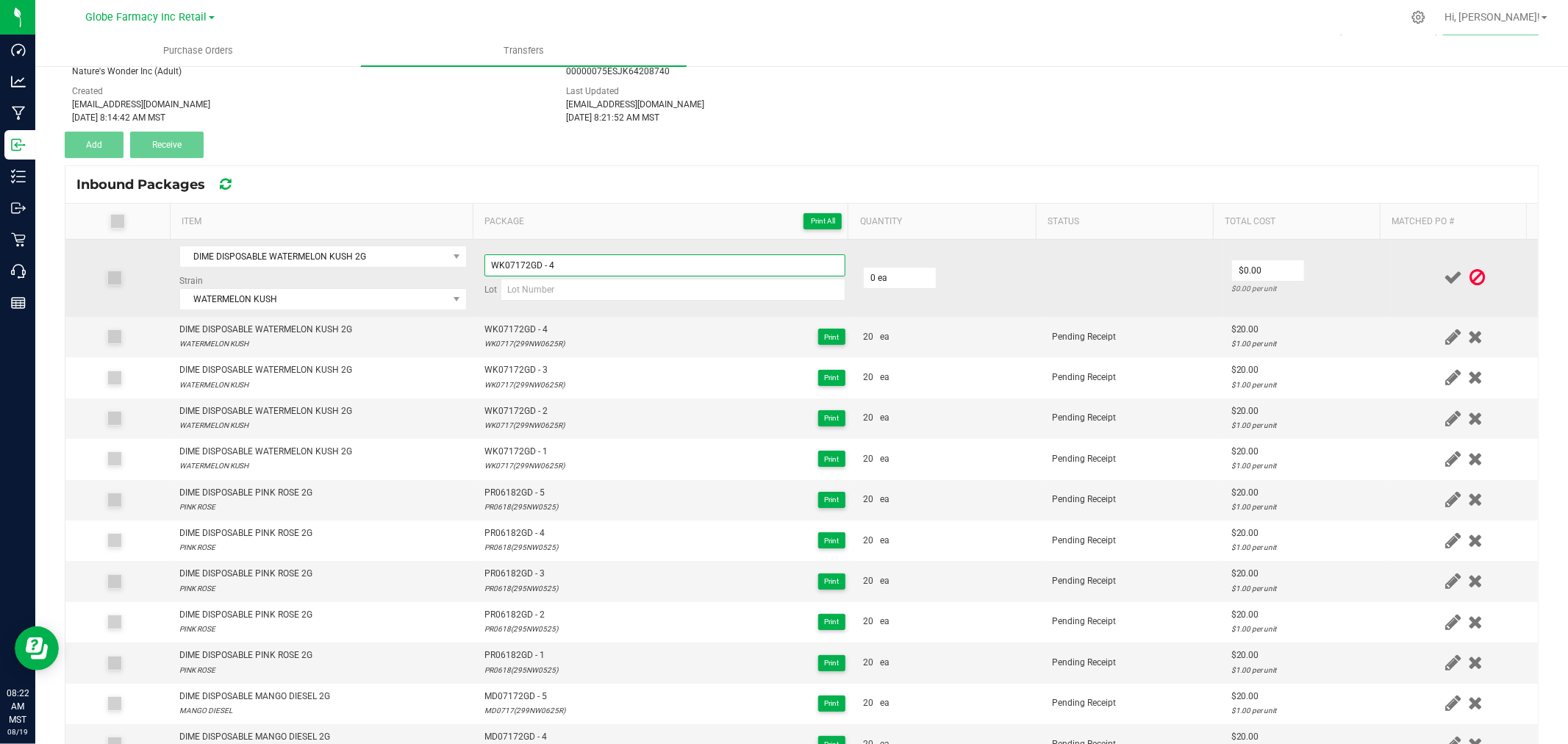
click at [594, 258] on input "WK07172GD - 4" at bounding box center [665, 265] width 361 height 22
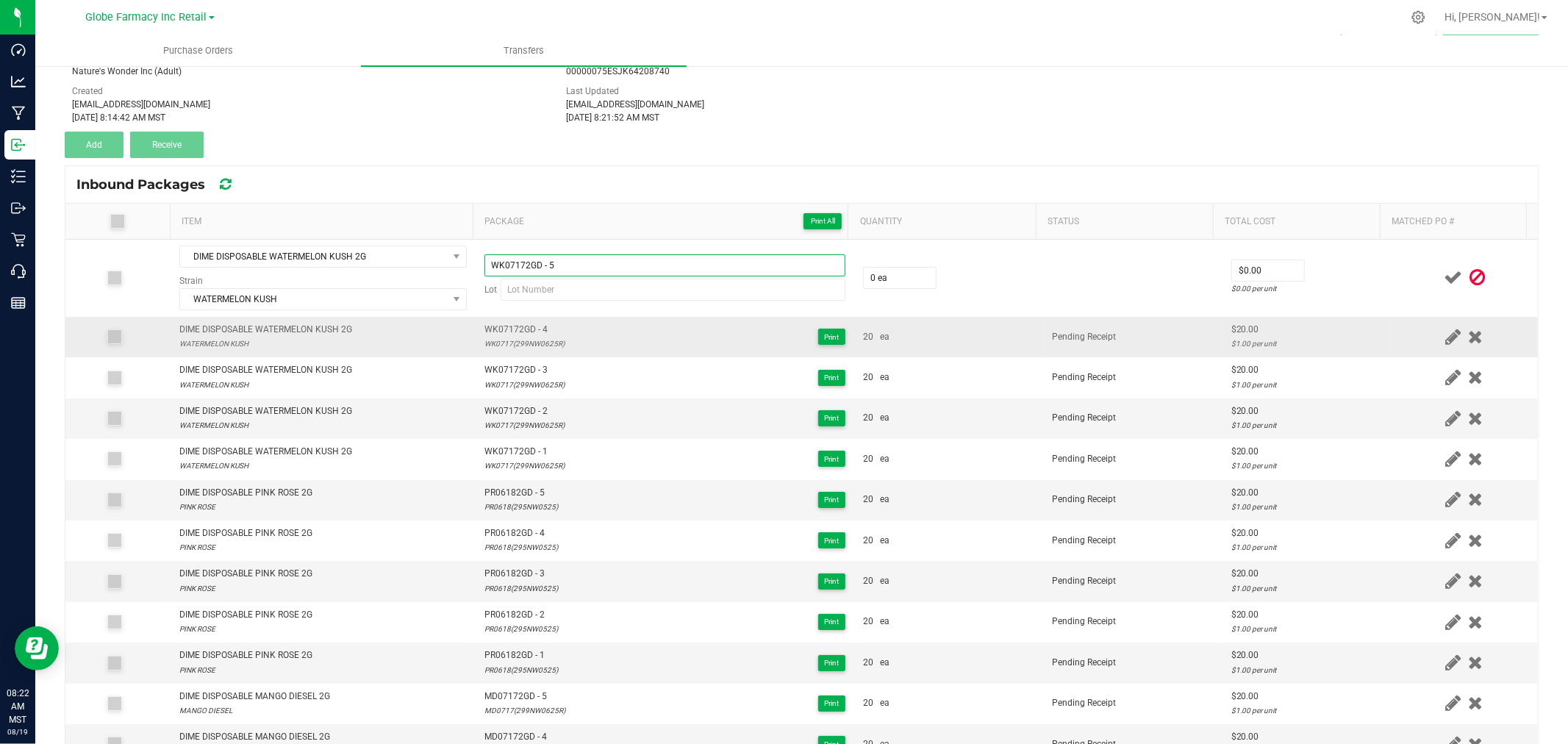
type input "WK07172GD - 5"
click at [505, 336] on div "WK0717(299NW0625R)" at bounding box center [525, 343] width 80 height 14
click at [504, 339] on div "WK0717(299NW0625R)" at bounding box center [525, 343] width 80 height 14
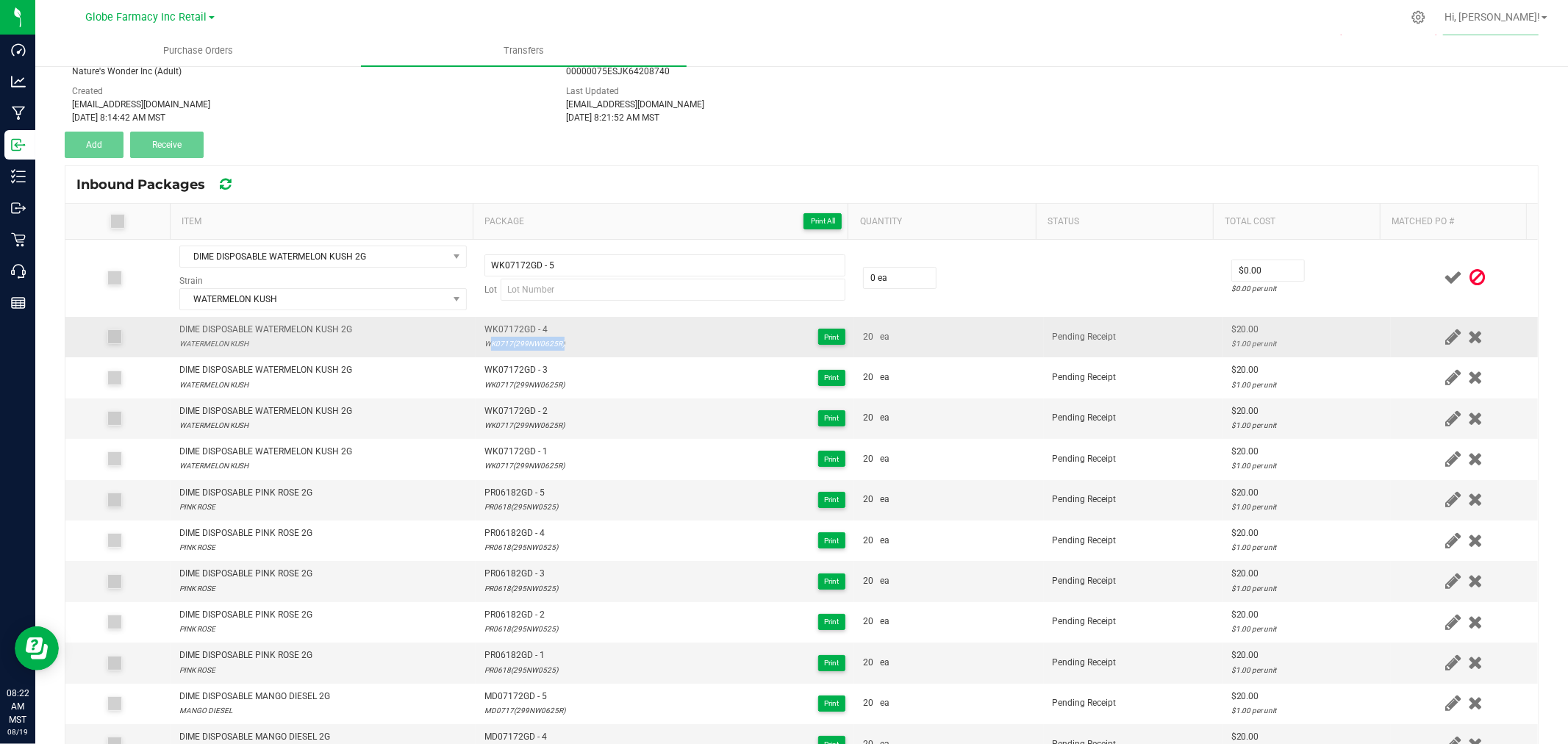
click at [504, 339] on div "WK0717(299NW0625R)" at bounding box center [525, 343] width 80 height 14
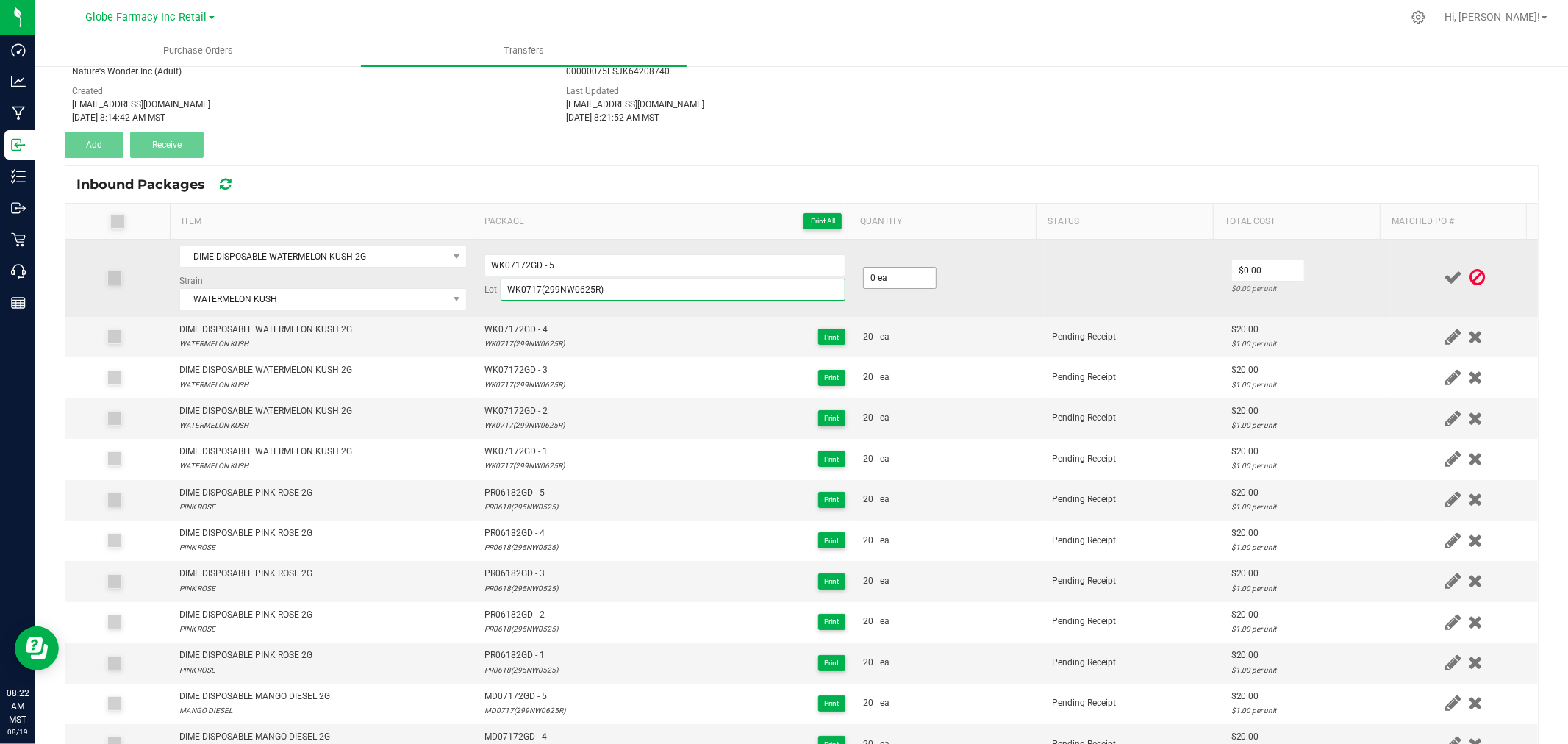
type input "WK0717(299NW0625R)"
click at [904, 281] on input "0" at bounding box center [900, 278] width 72 height 21
type input "20 ea"
type input "$20.00"
drag, startPoint x: 1343, startPoint y: 243, endPoint x: 1399, endPoint y: 266, distance: 60.5
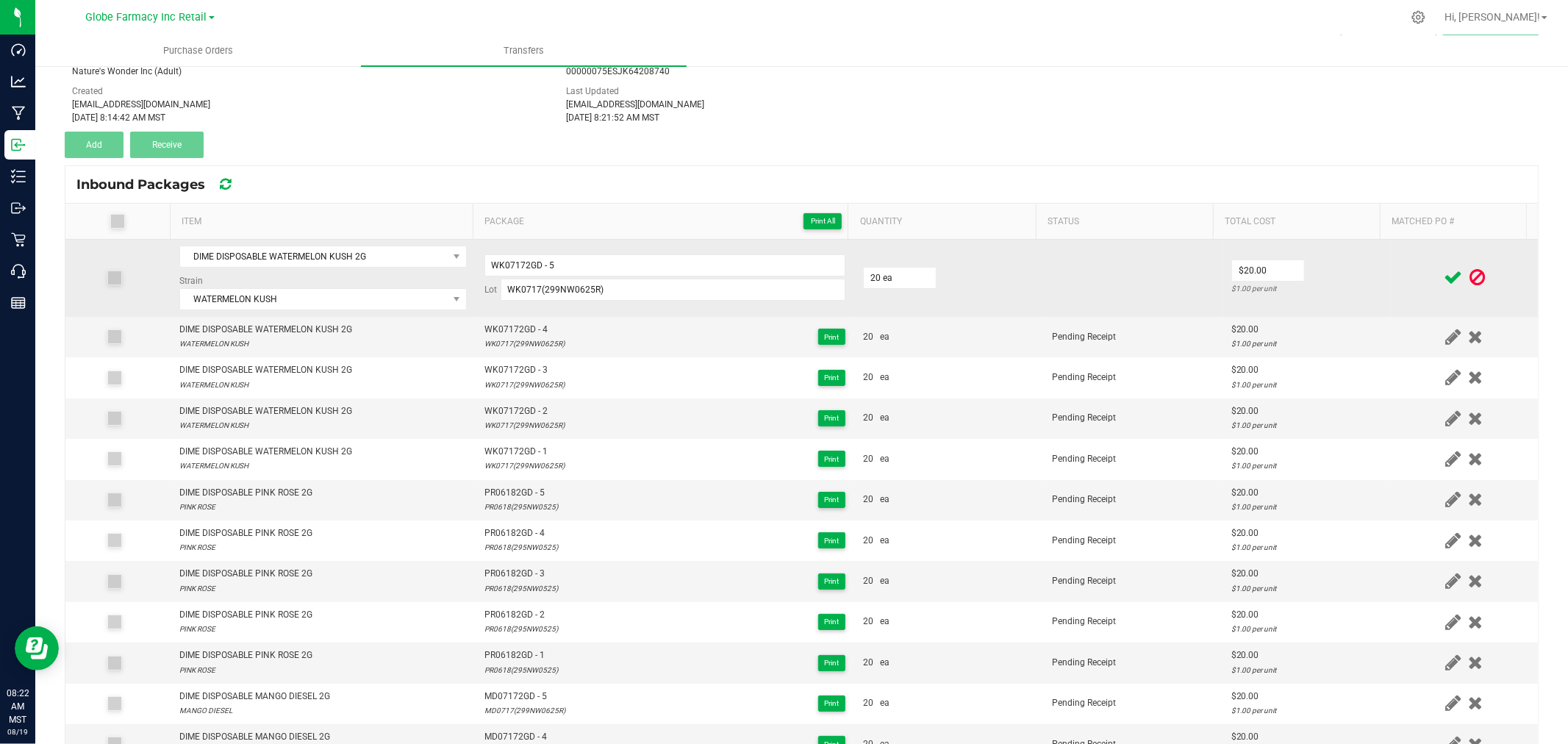
click at [1343, 243] on td "$20.00 $1.00 per unit" at bounding box center [1306, 277] width 168 height 77
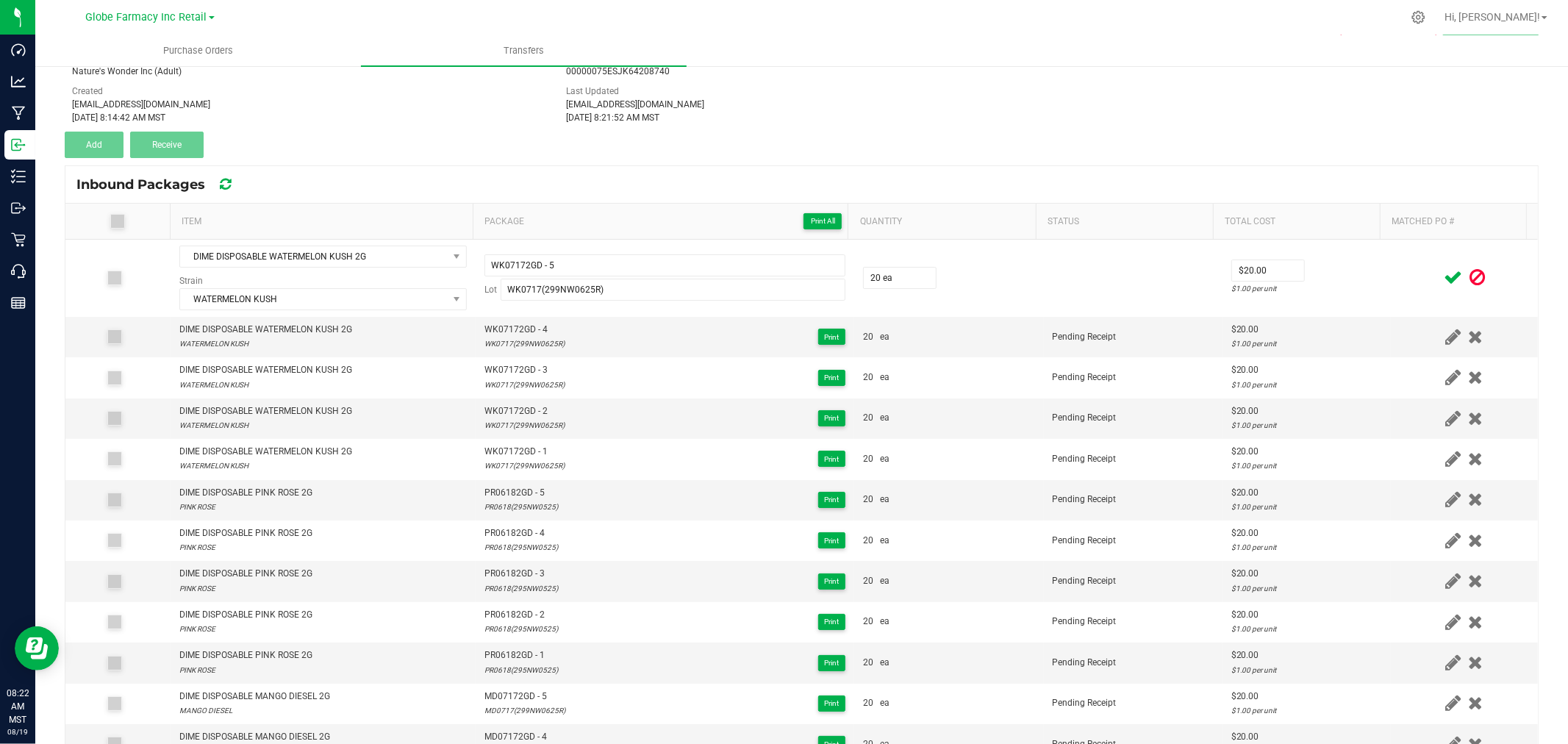
click at [1444, 277] on icon at bounding box center [1452, 277] width 18 height 18
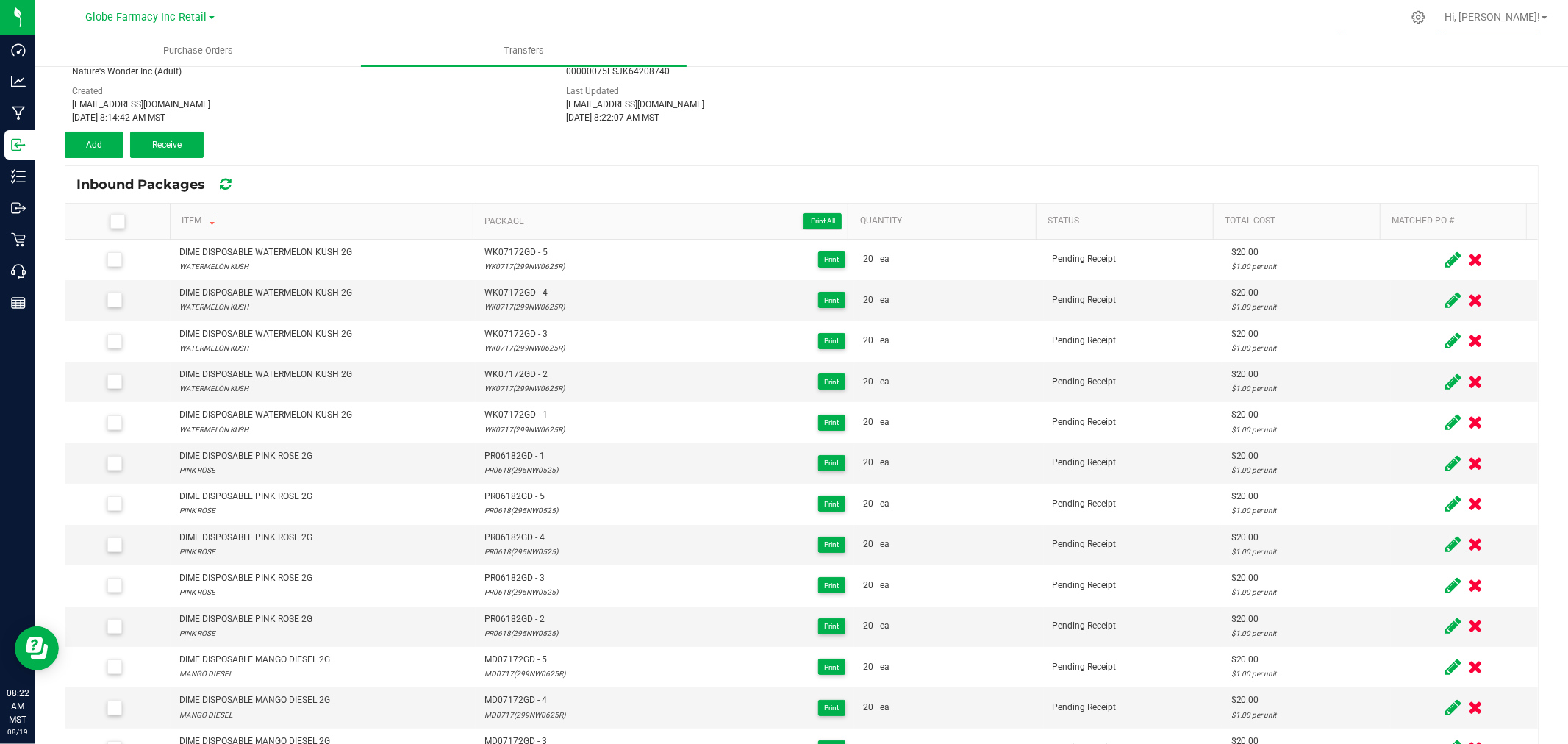
click at [132, 222] on label at bounding box center [120, 220] width 87 height 14
click at [0, 0] on input "checkbox" at bounding box center [0, 0] width 0 height 0
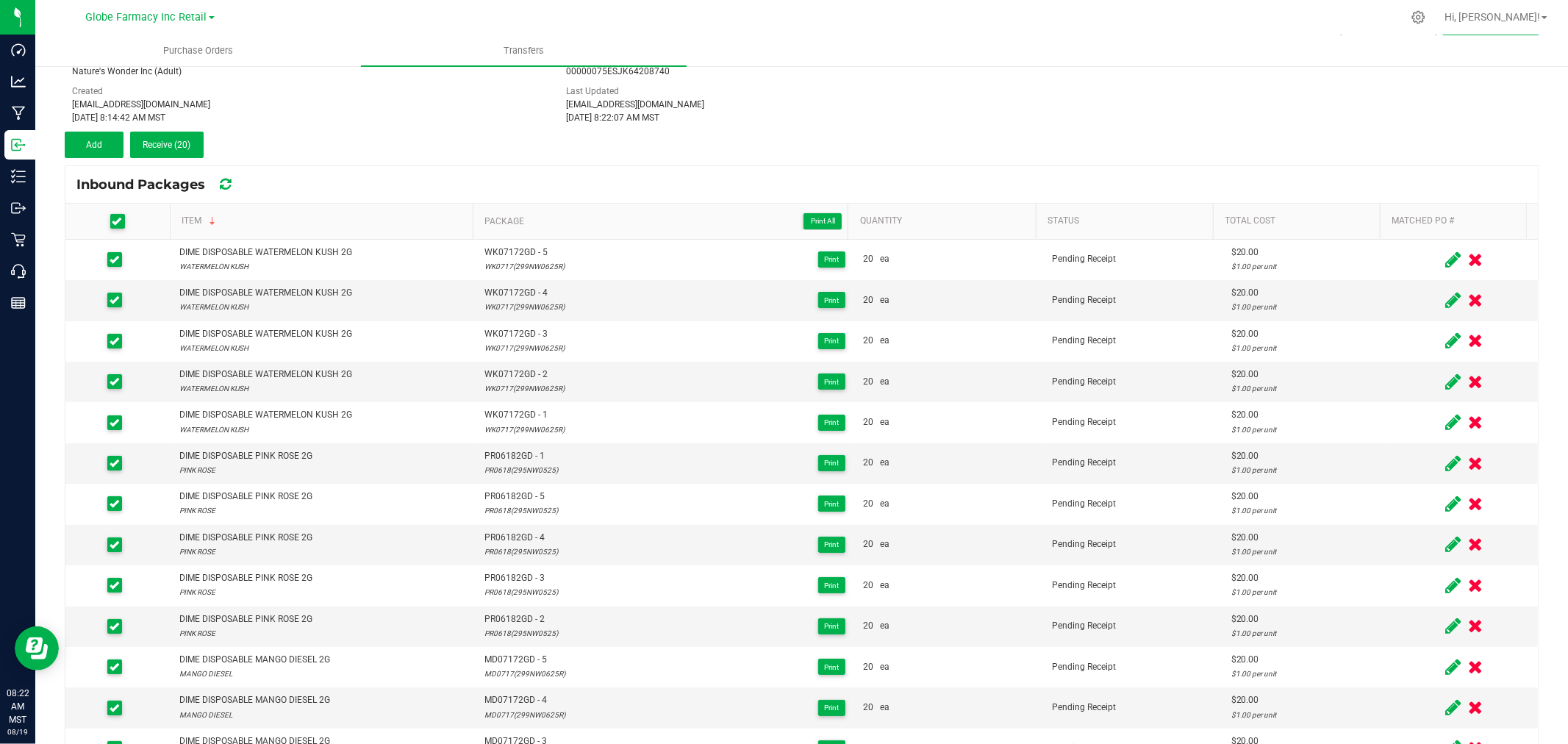
click at [119, 221] on icon at bounding box center [117, 221] width 10 height 0
click at [0, 0] on input "checkbox" at bounding box center [0, 0] width 0 height 0
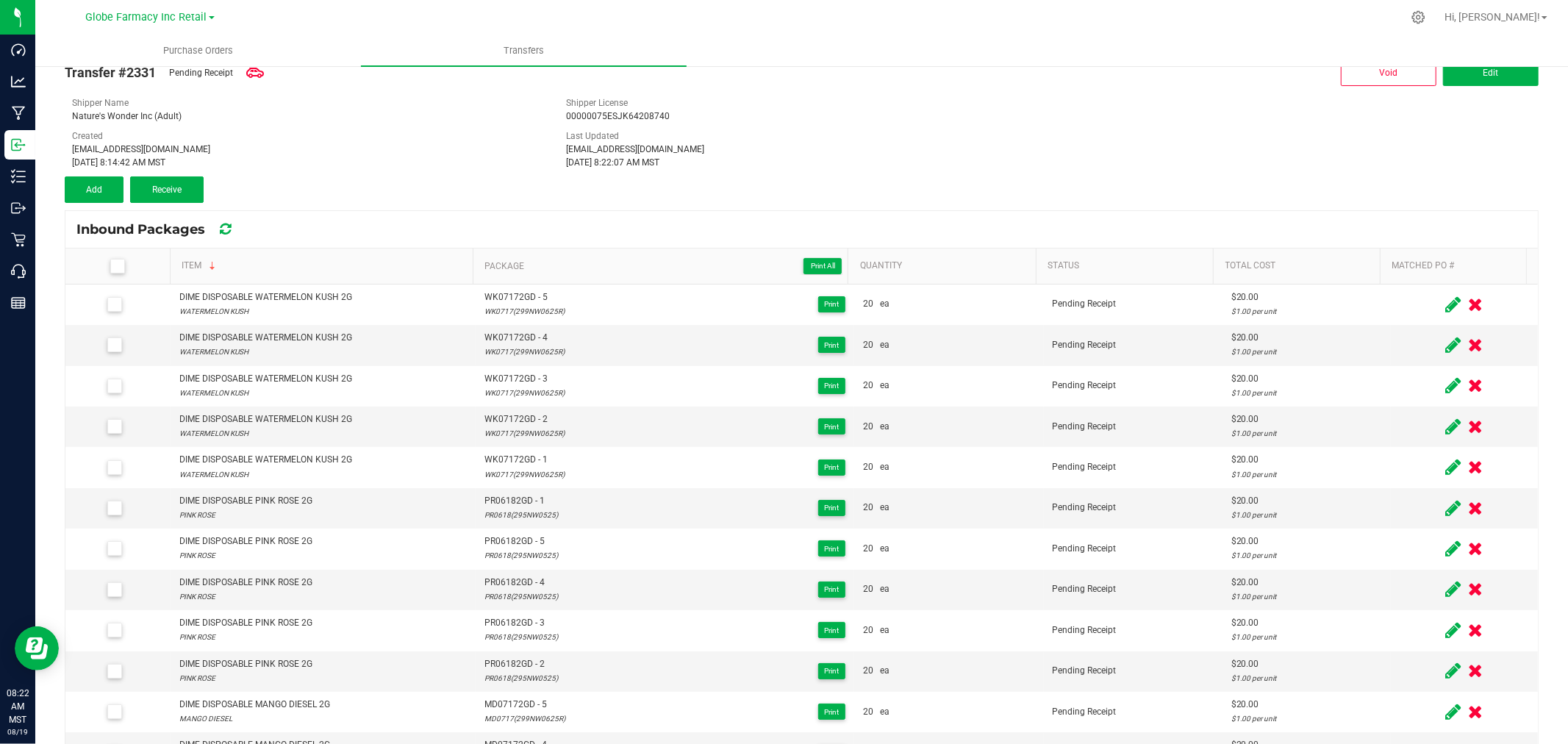
scroll to position [0, 0]
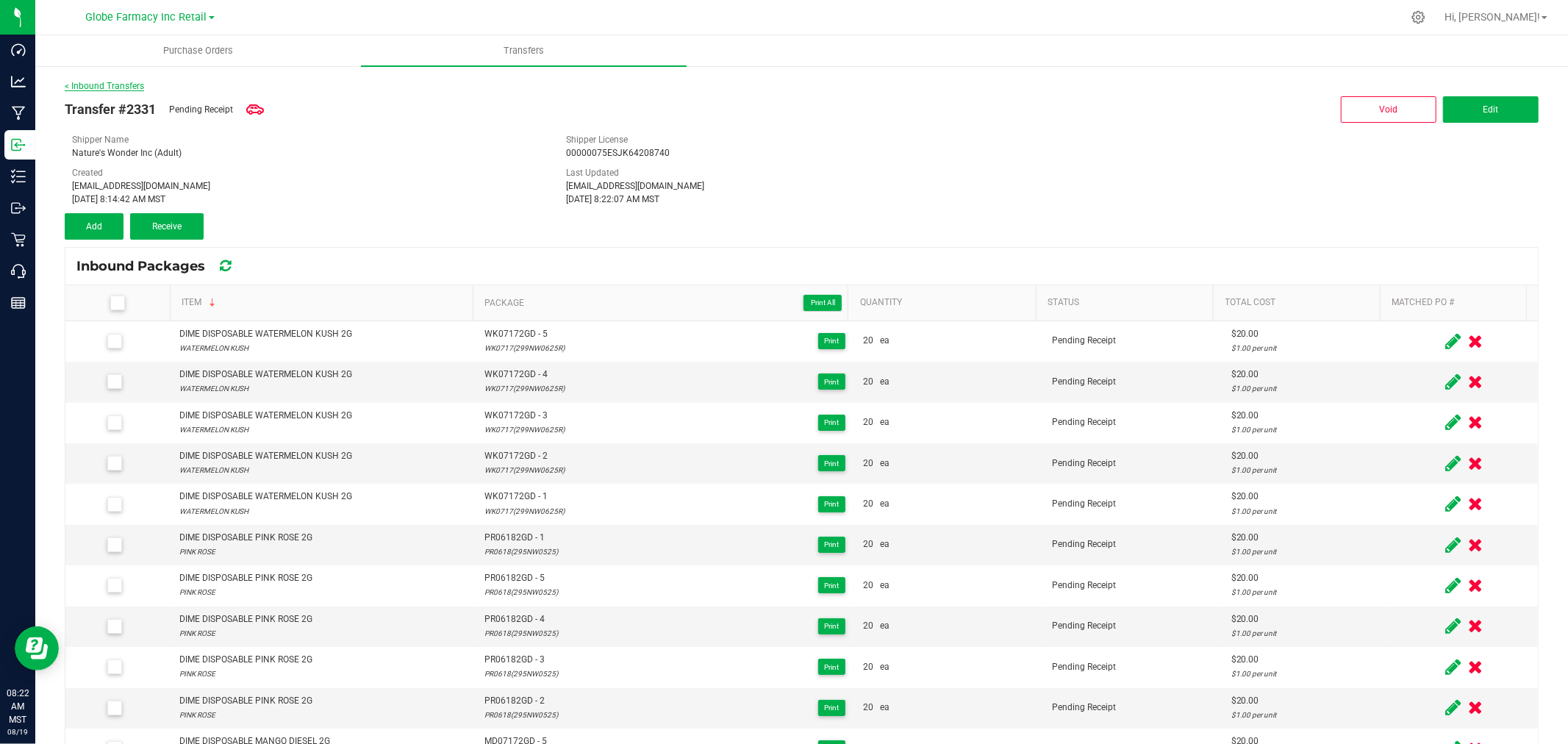
click at [105, 83] on link "< Inbound Transfers" at bounding box center [105, 86] width 80 height 10
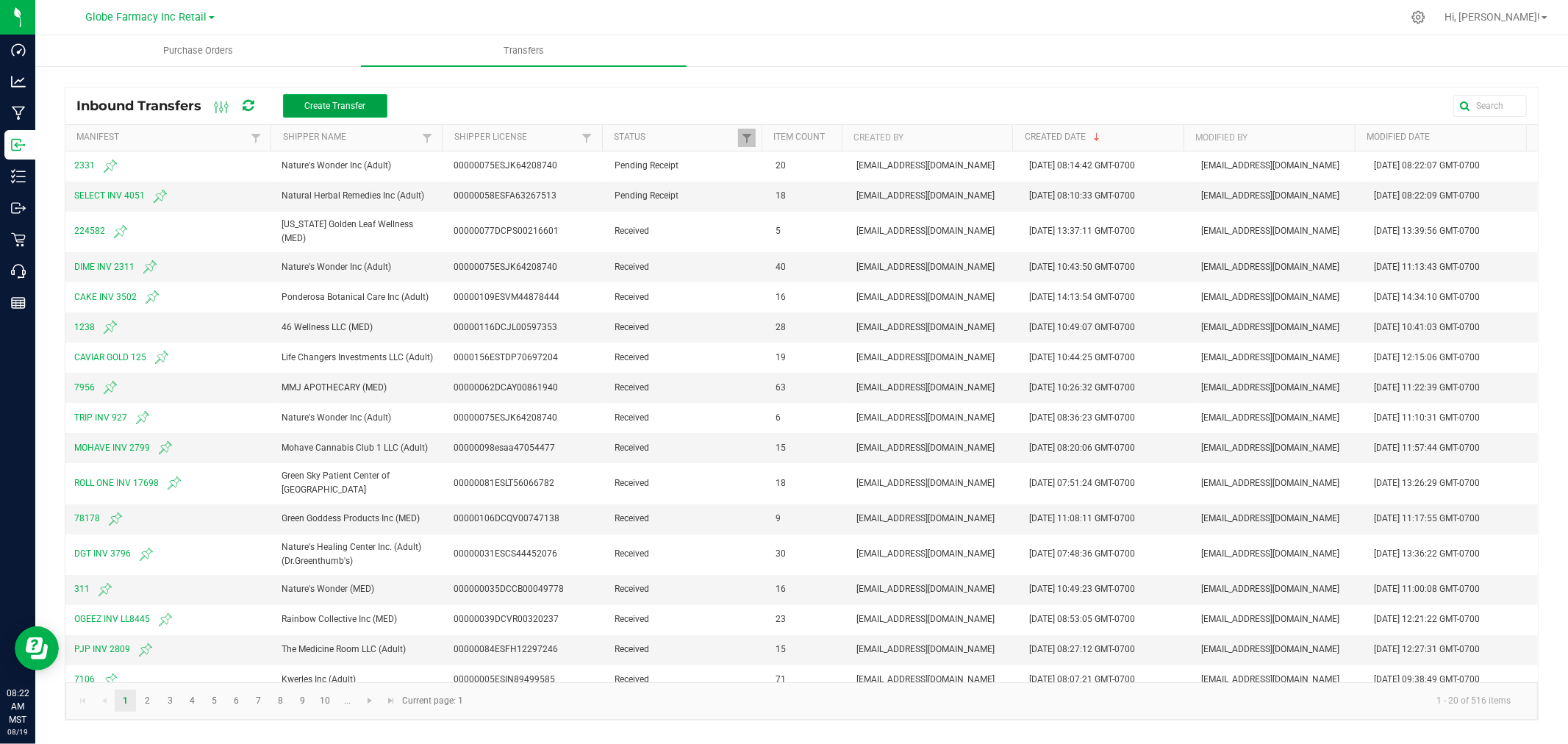
click at [312, 105] on span "Create Transfer" at bounding box center [335, 105] width 61 height 10
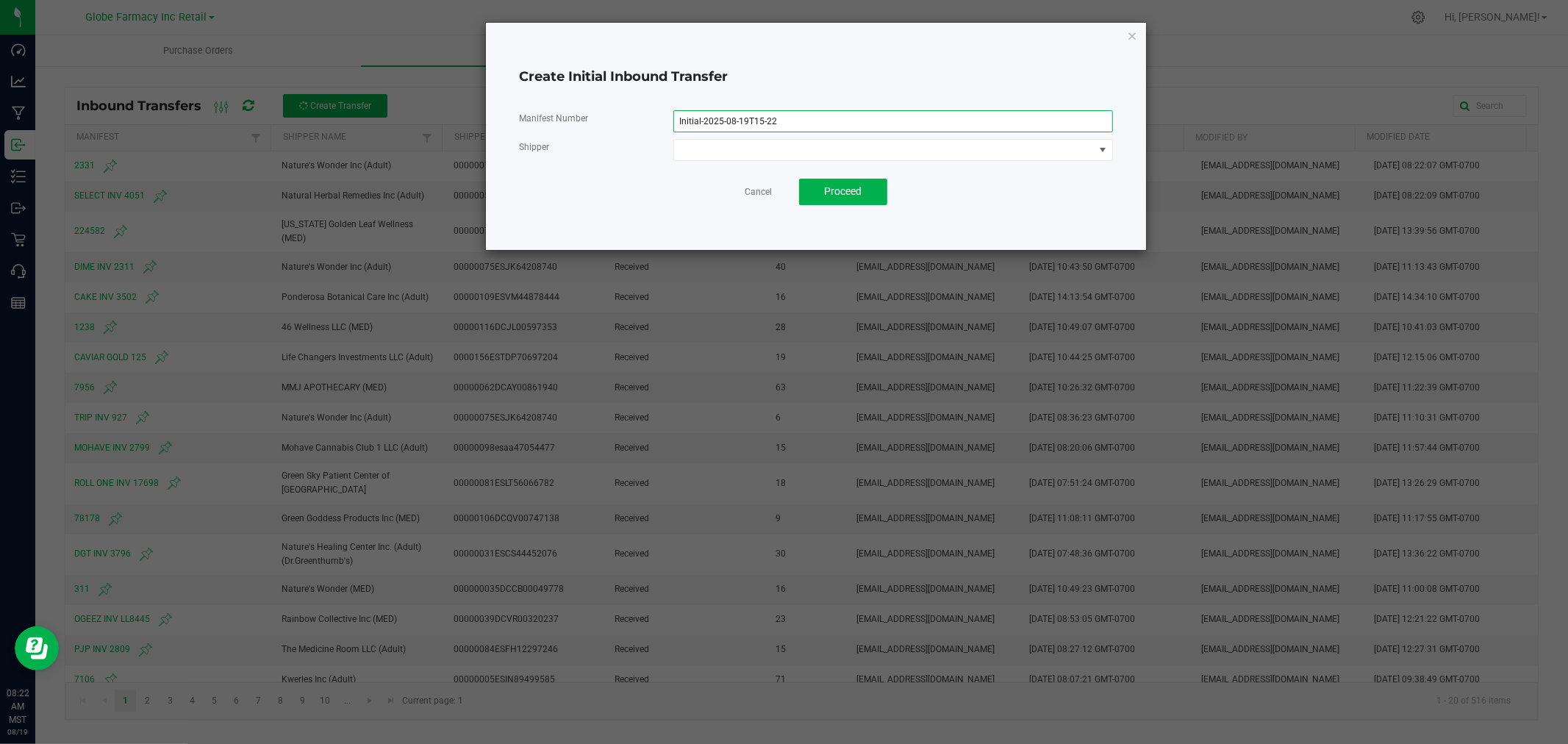
click at [836, 110] on input "Initial-2025-08-19T15-22" at bounding box center [893, 121] width 440 height 22
click at [835, 110] on input "Initial-2025-08-19T15-22" at bounding box center [893, 121] width 440 height 22
click at [836, 110] on input "Initial-2025-08-19T15-22" at bounding box center [893, 121] width 440 height 22
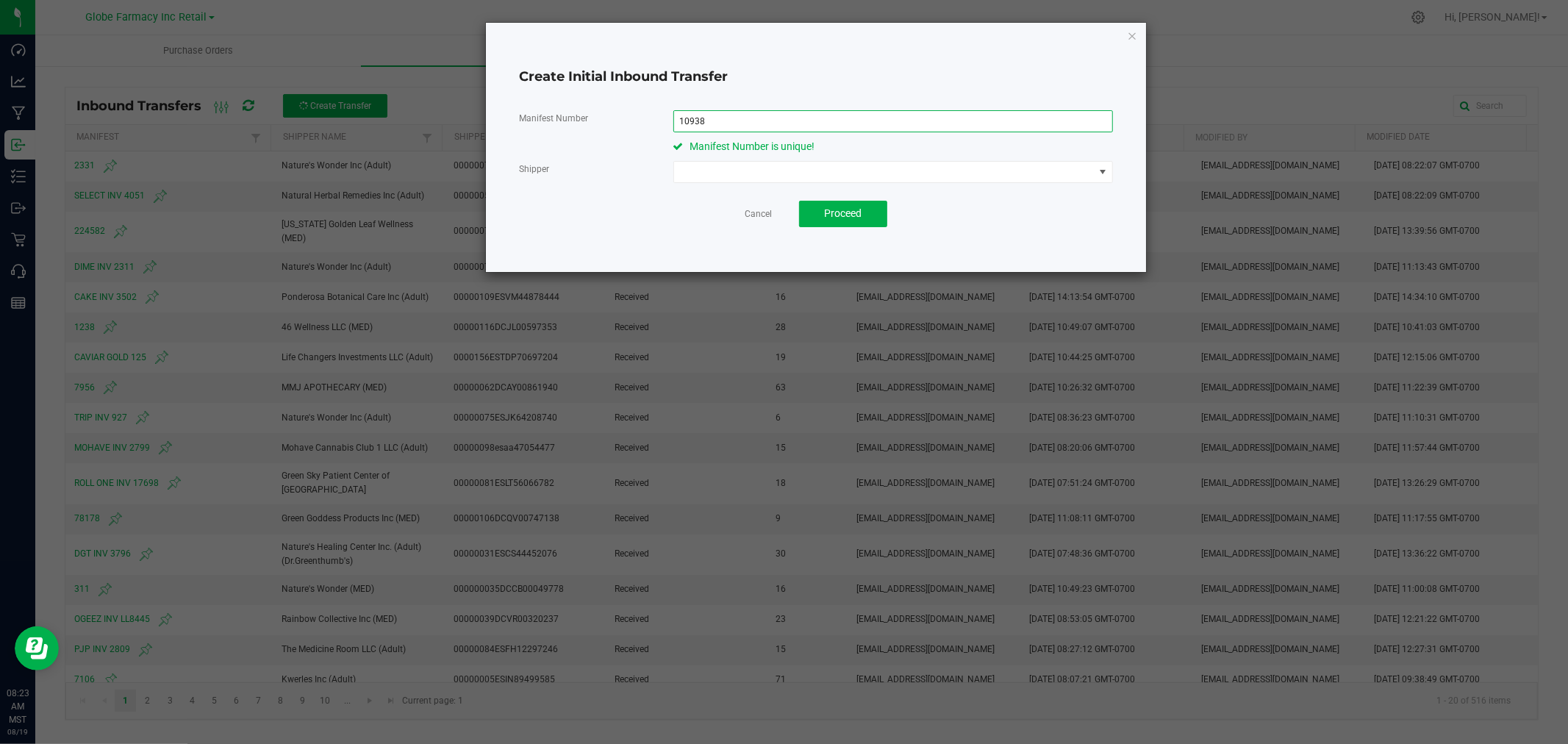
type input "10938"
click at [770, 177] on span at bounding box center [884, 172] width 420 height 21
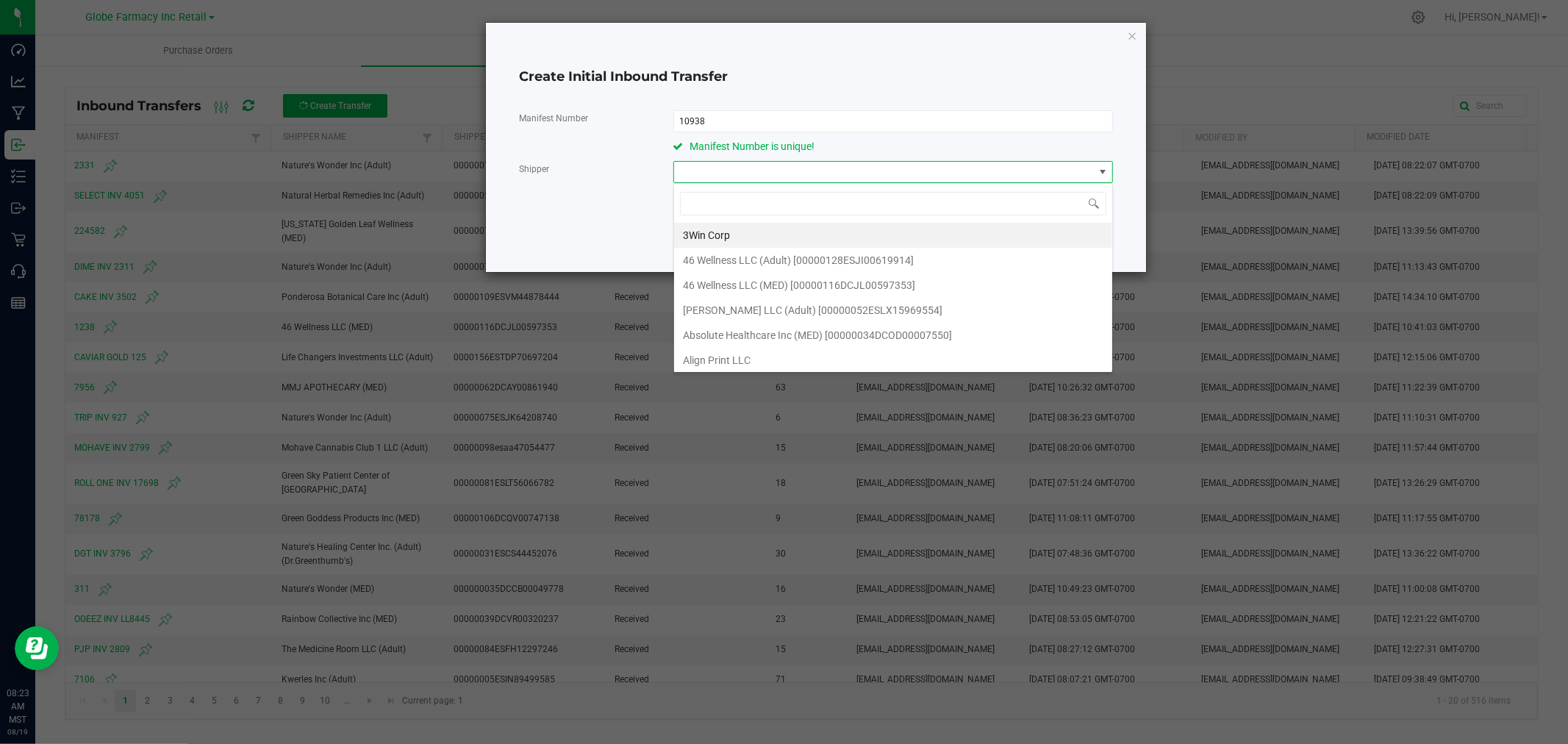
scroll to position [22, 439]
type input "the kind relief"
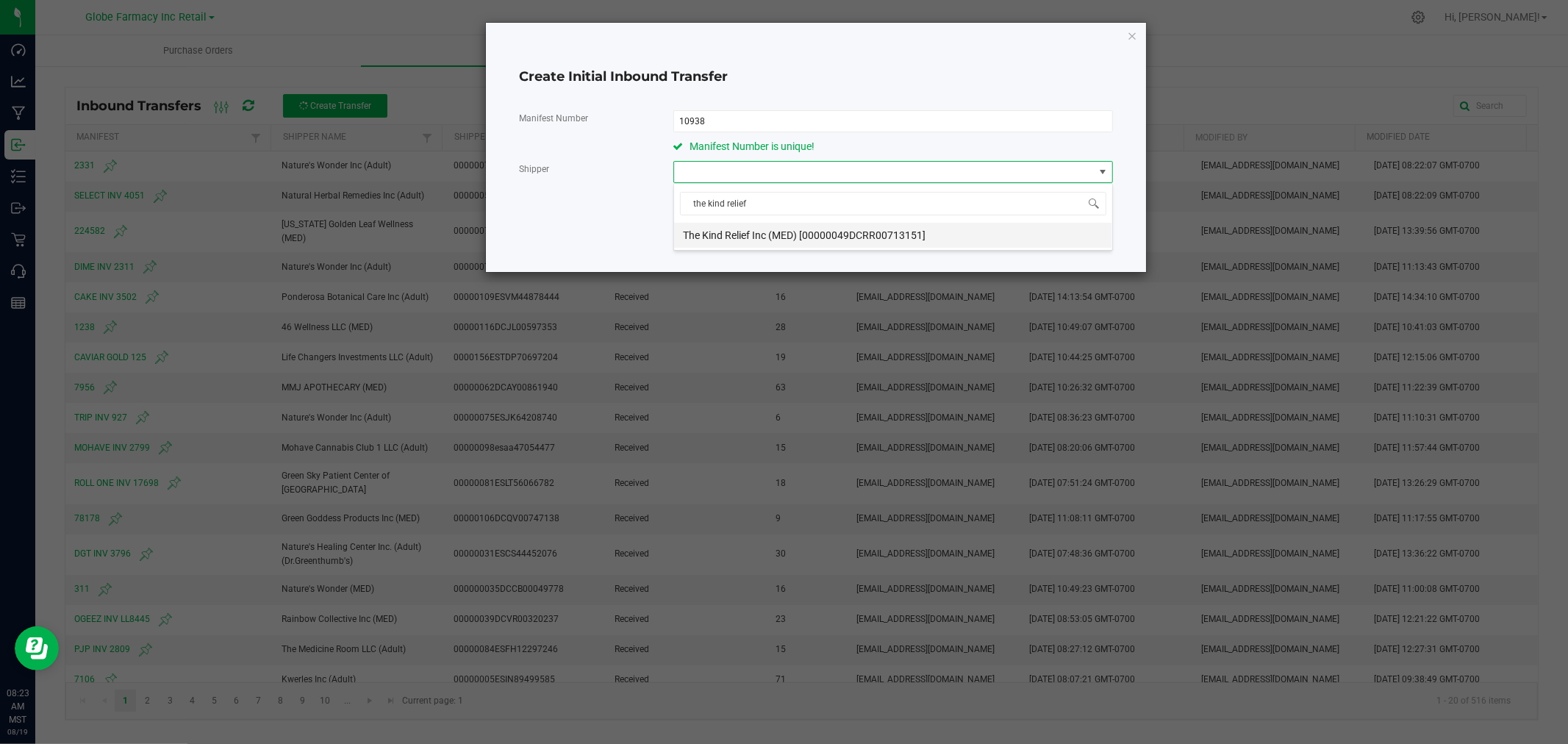
click at [807, 231] on span "The Kind Relief Inc (MED) [00000049DCRR00713151]" at bounding box center [804, 235] width 242 height 22
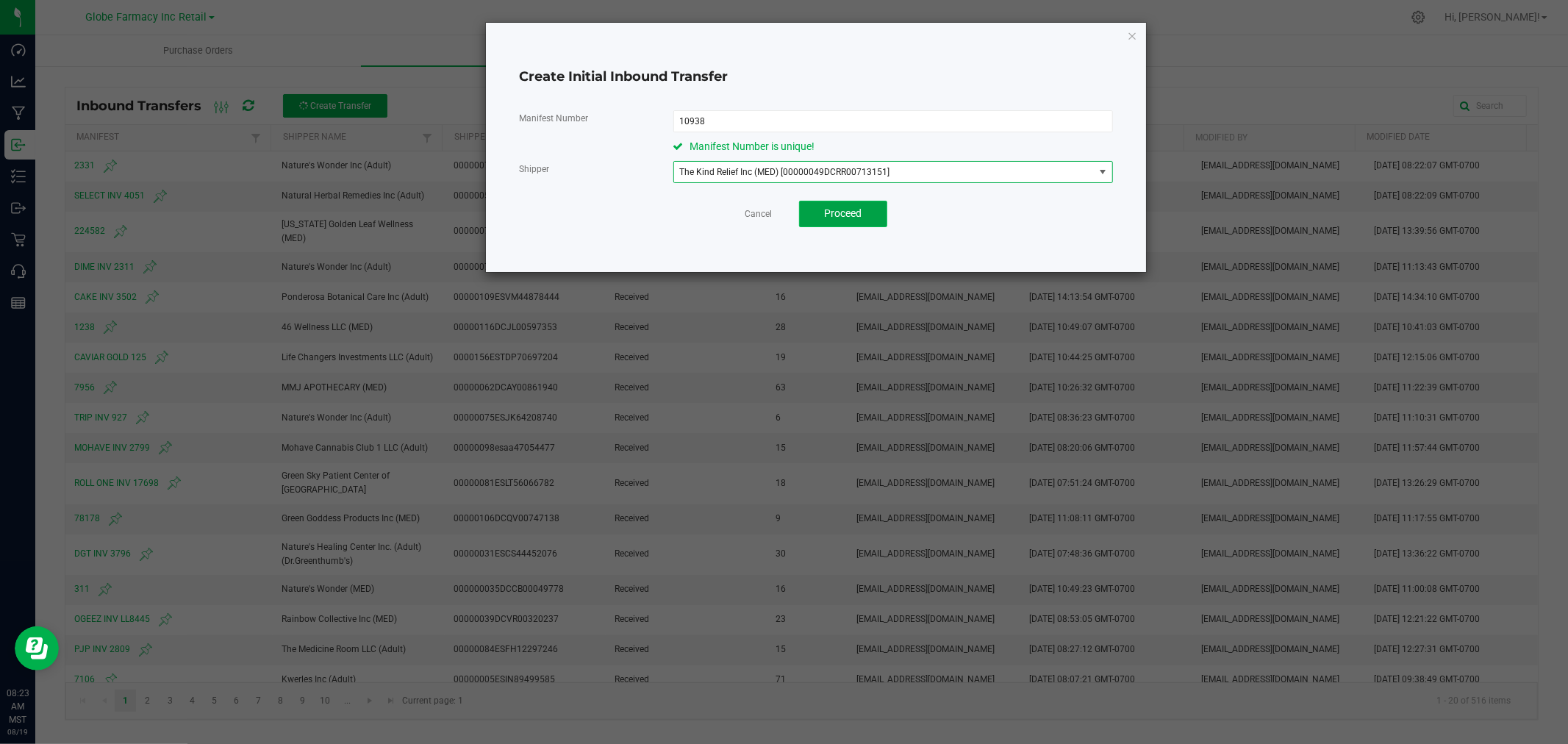
click at [869, 221] on button "Proceed" at bounding box center [843, 214] width 88 height 27
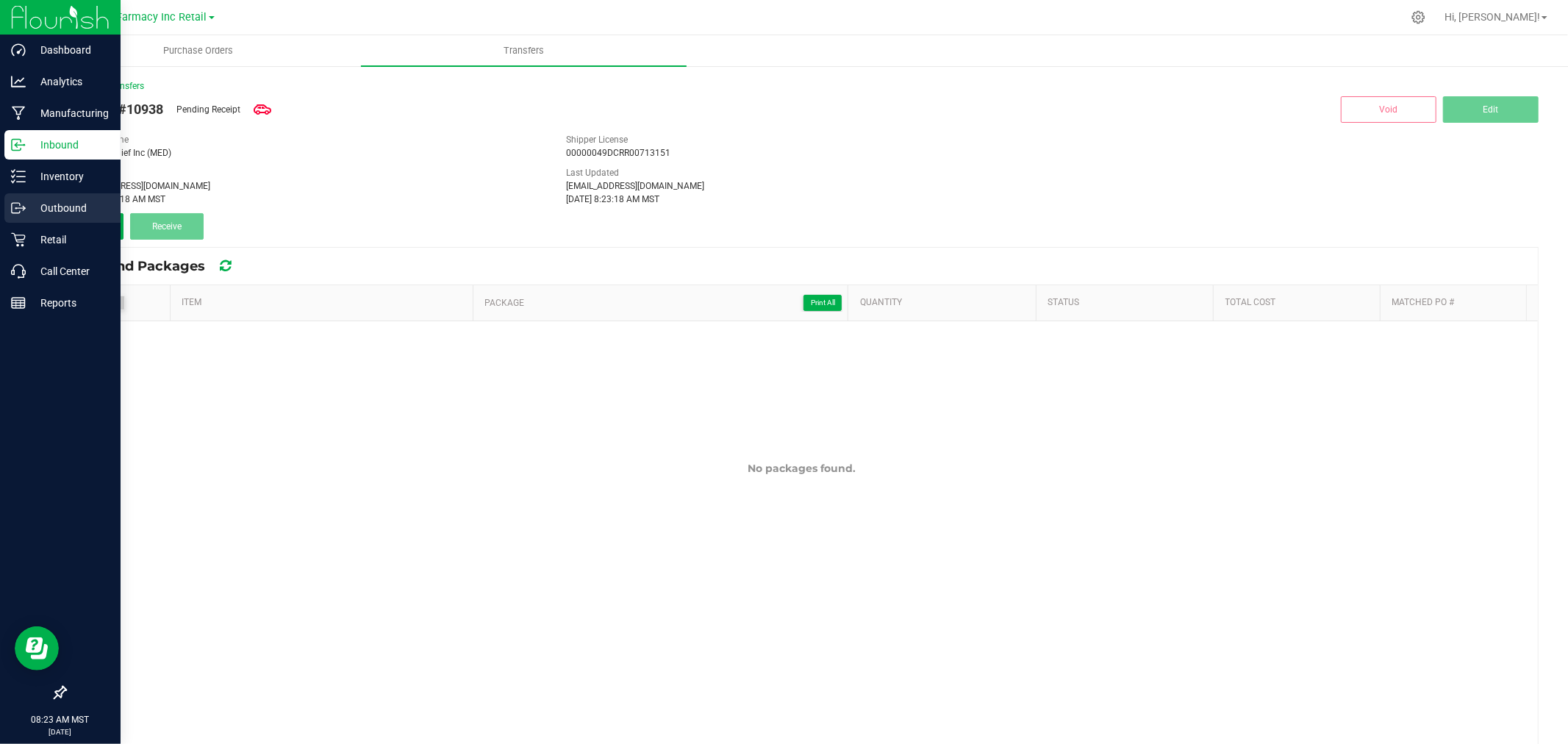
click at [89, 221] on div "Outbound" at bounding box center [63, 207] width 116 height 29
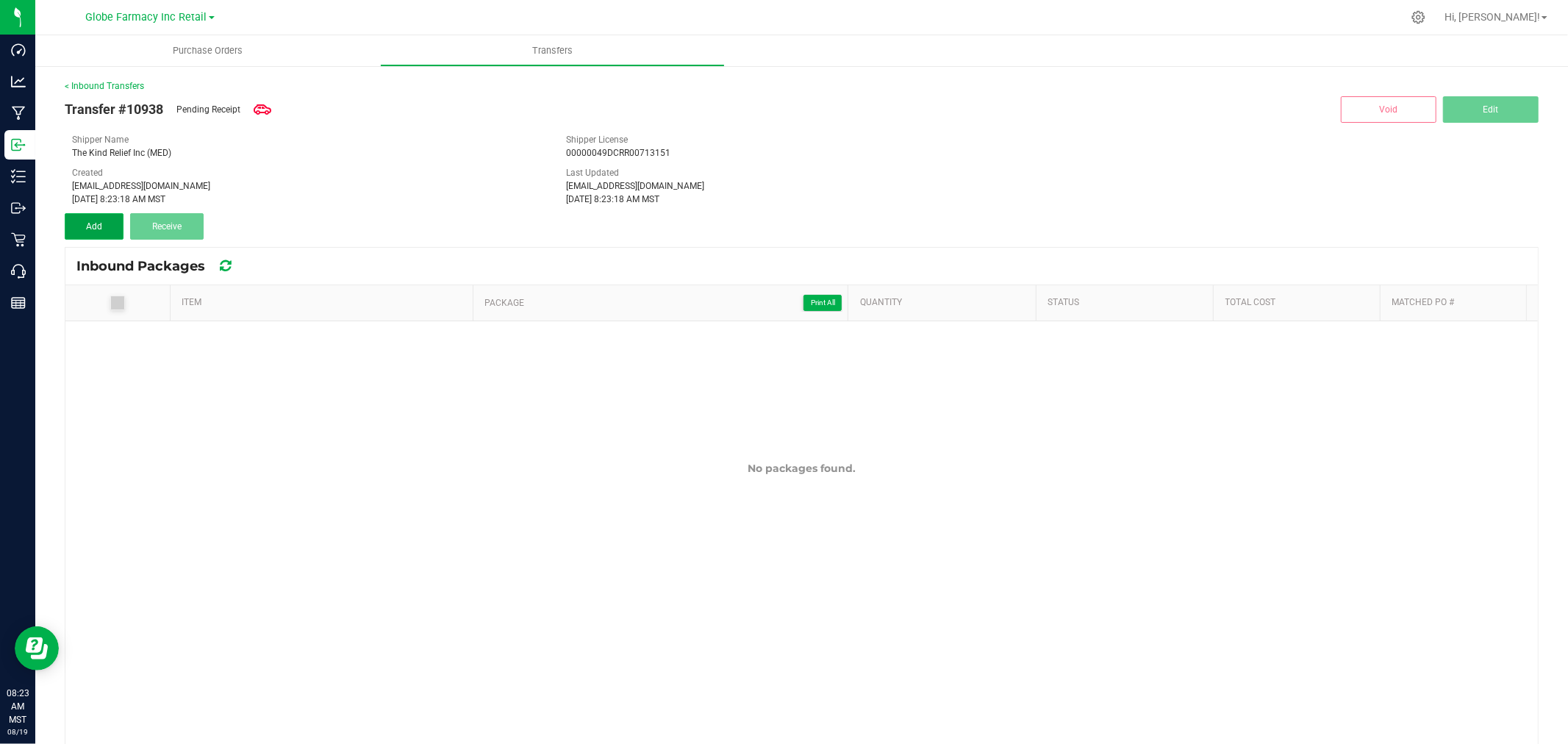
click at [101, 225] on span "Add" at bounding box center [94, 226] width 16 height 10
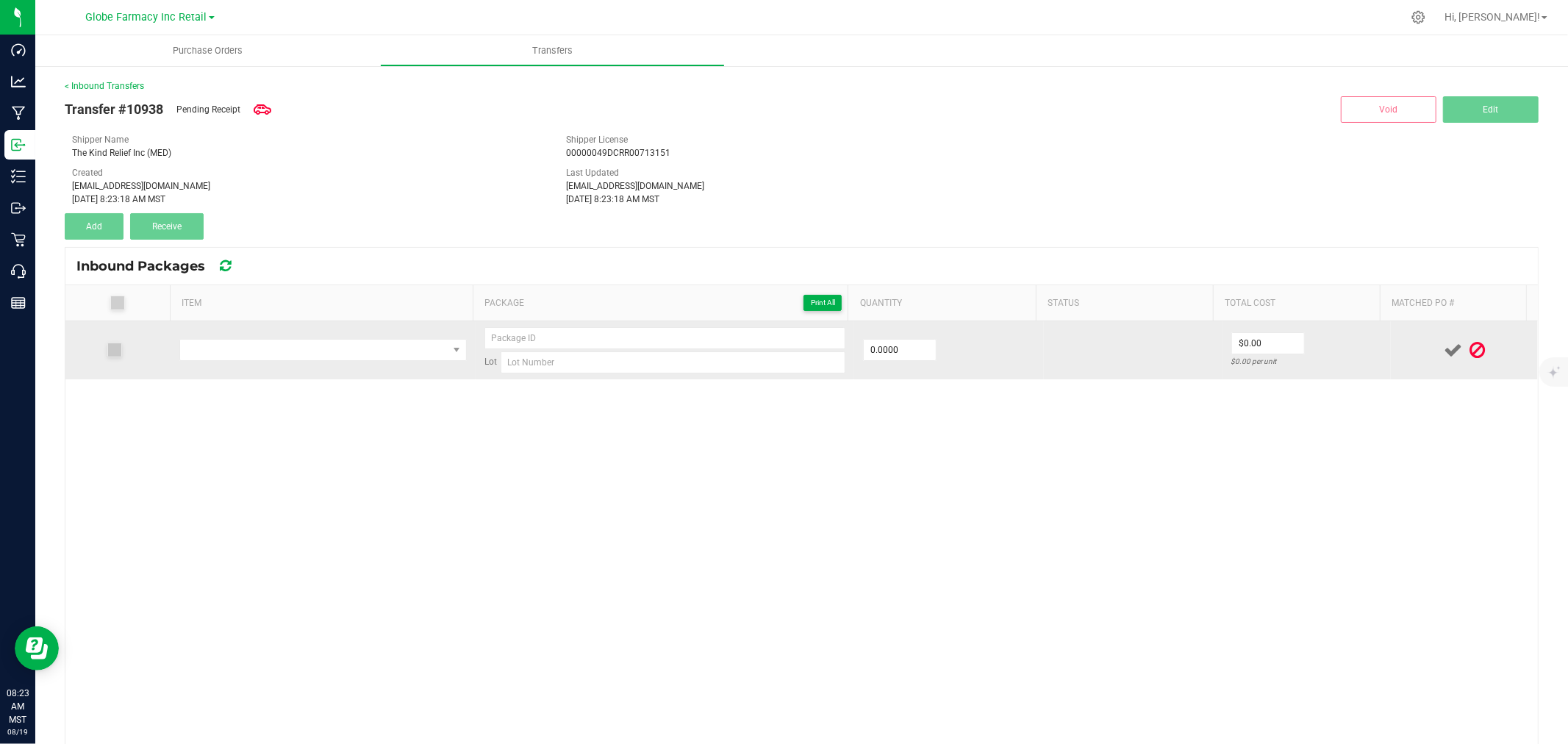
click at [277, 328] on td at bounding box center [322, 350] width 305 height 58
click at [275, 363] on td at bounding box center [322, 350] width 305 height 58
click at [260, 348] on span "NO DATA FOUND" at bounding box center [315, 350] width 268 height 21
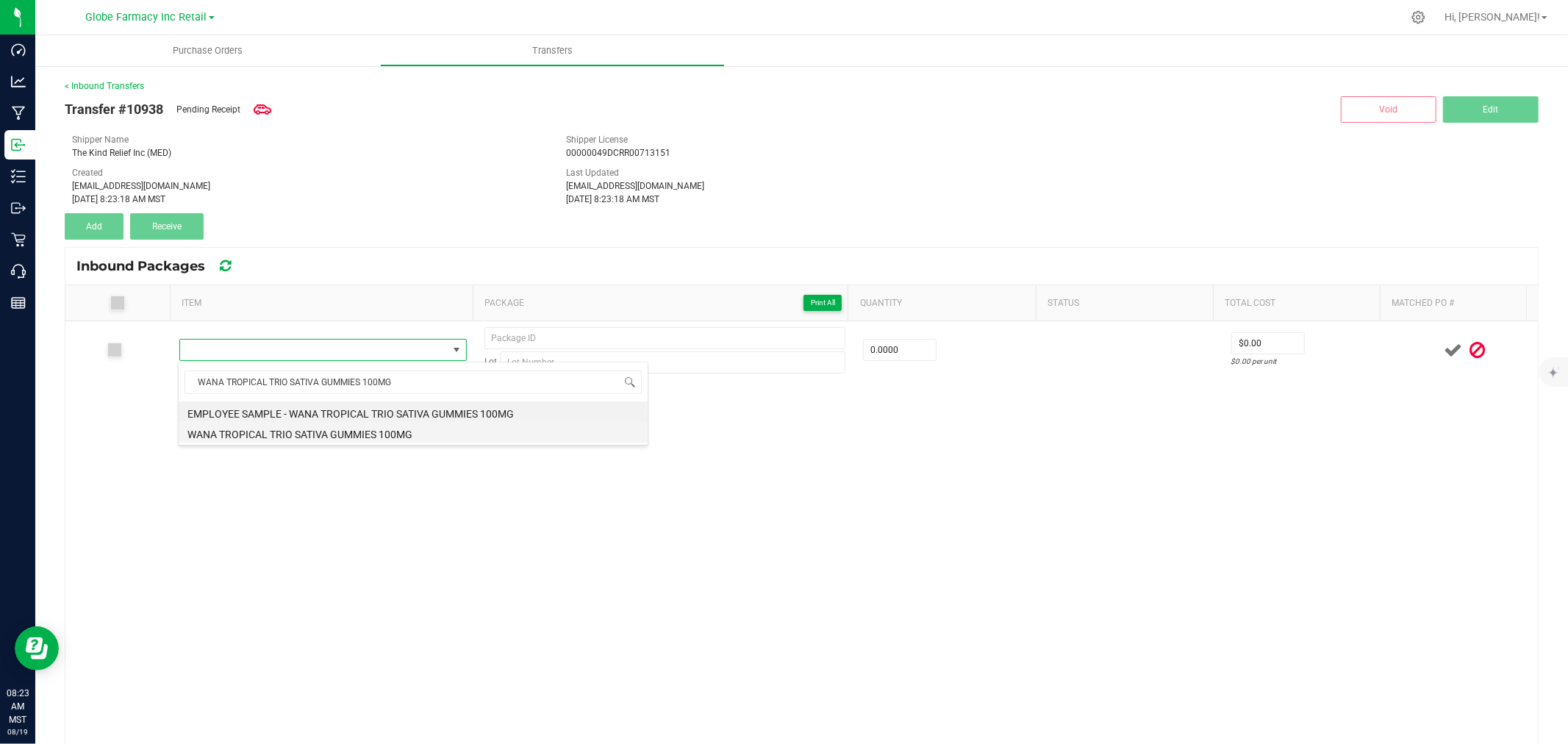
click at [365, 432] on li "WANA TROPICAL TRIO SATIVA GUMMIES 100MG" at bounding box center [413, 432] width 469 height 21
type input "0 ea"
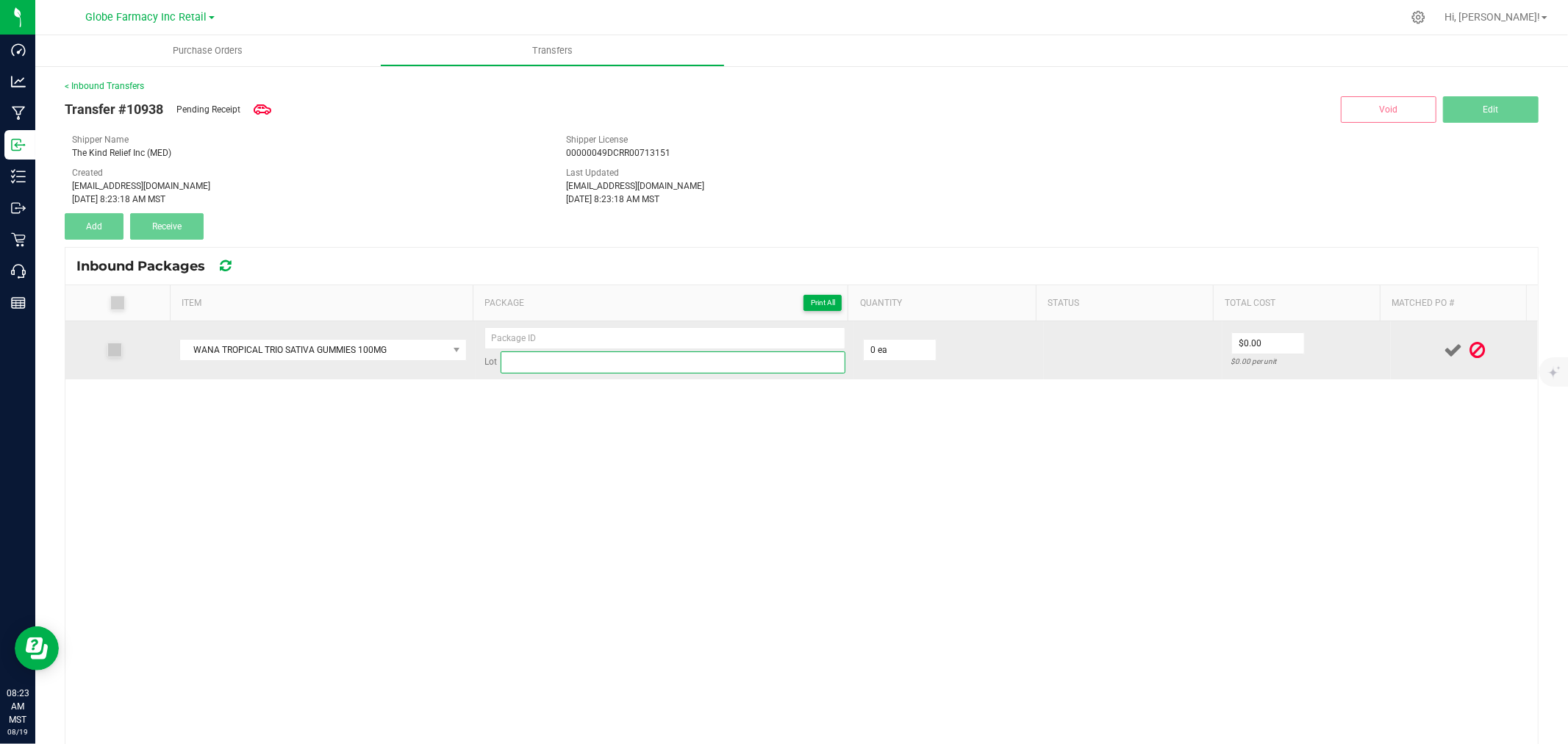
click at [550, 371] on input at bounding box center [673, 362] width 345 height 22
paste input "TRT04172025"
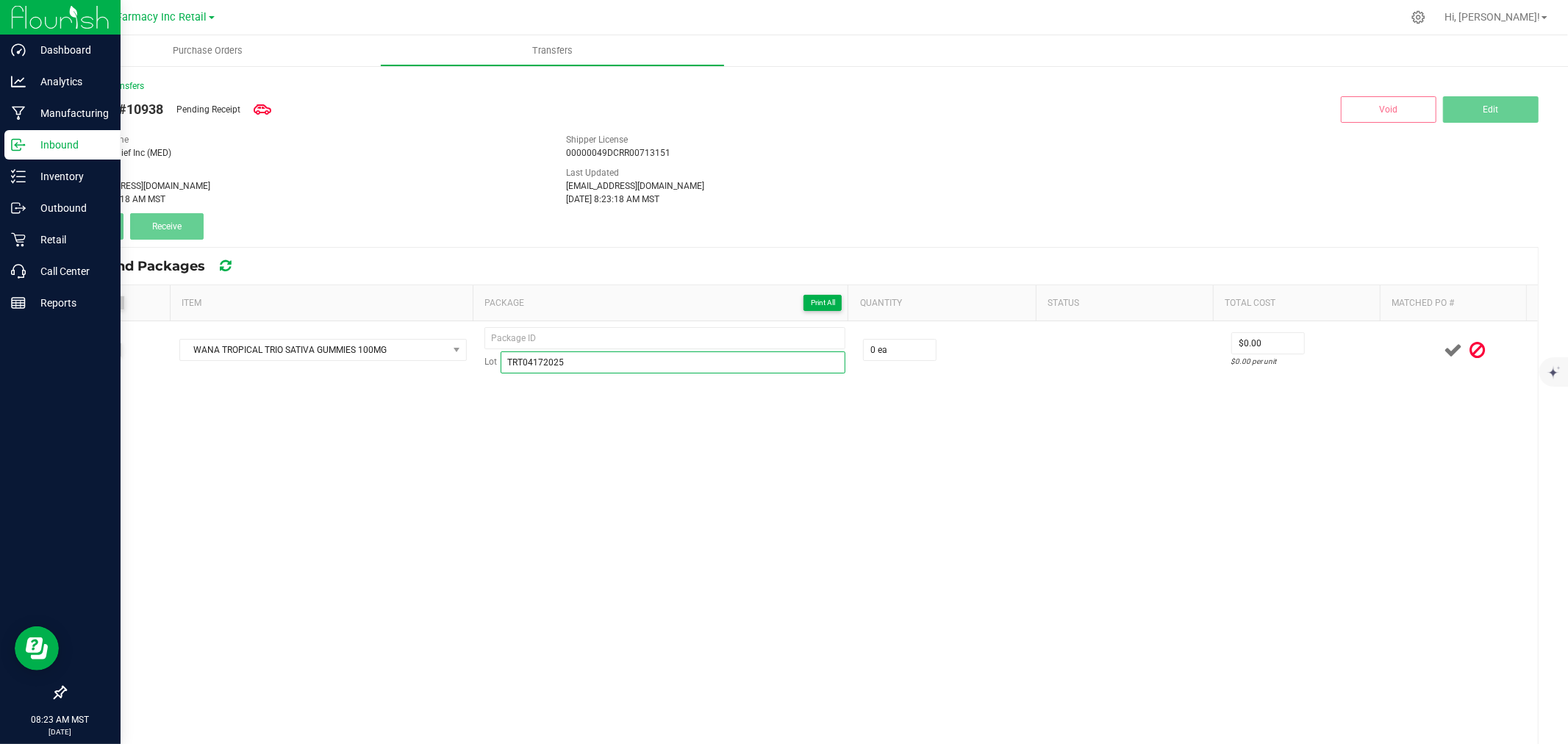
type input "TRT04172025"
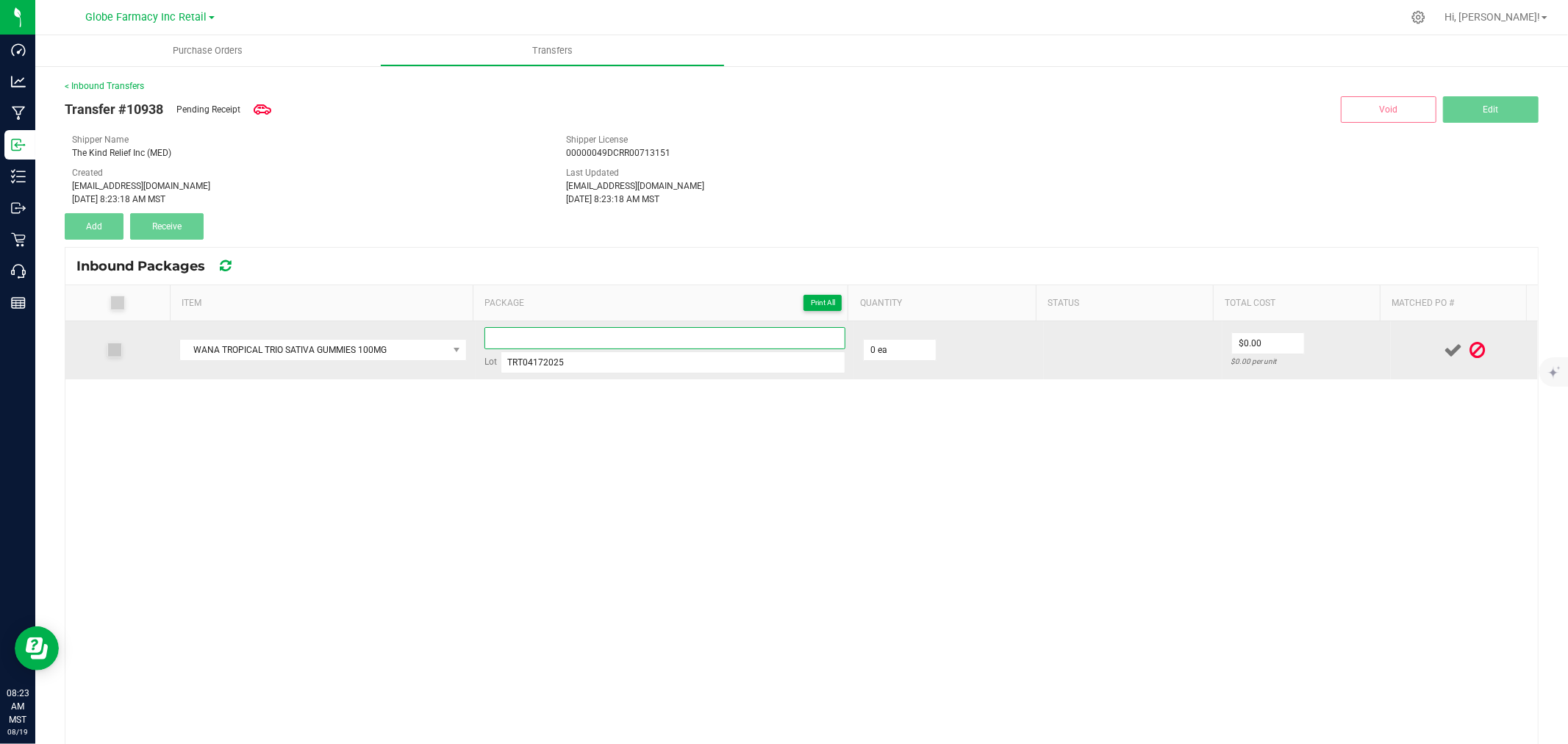
click at [680, 338] on input at bounding box center [665, 337] width 361 height 22
paste input "MFG04172025TRT-Exp."
drag, startPoint x: 637, startPoint y: 333, endPoint x: 570, endPoint y: 352, distance: 69.6
click at [570, 352] on div "MFG04172025TRT-Exp. Lot TRT04172025" at bounding box center [665, 350] width 361 height 47
click at [609, 342] on input "MFG04172025TRT-Exp." at bounding box center [665, 337] width 361 height 22
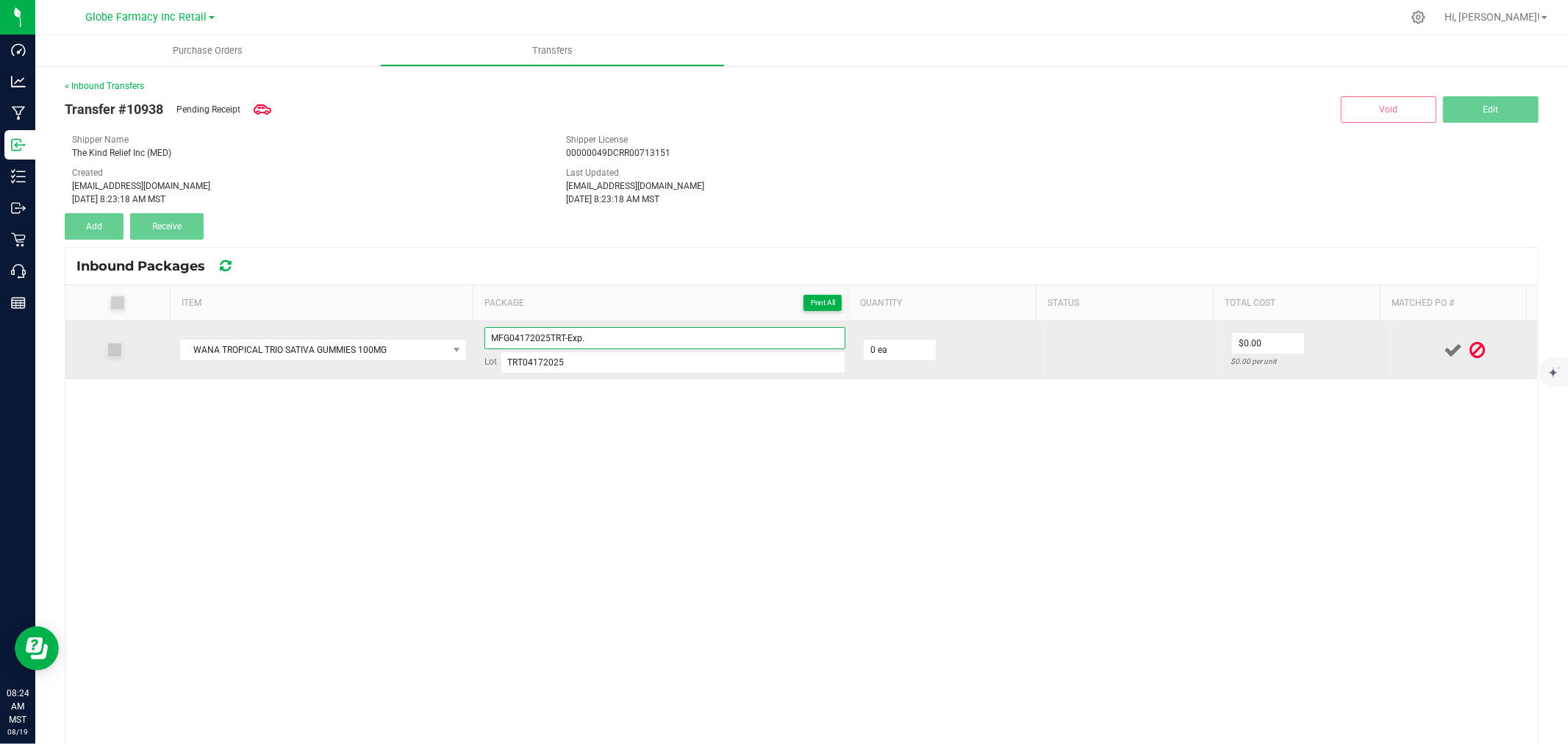
click at [605, 336] on input "MFG04172025TRT-Exp." at bounding box center [665, 337] width 361 height 22
type input "MFG04172025TRT - 1"
click at [878, 349] on input "0" at bounding box center [900, 350] width 72 height 21
type input "20 ea"
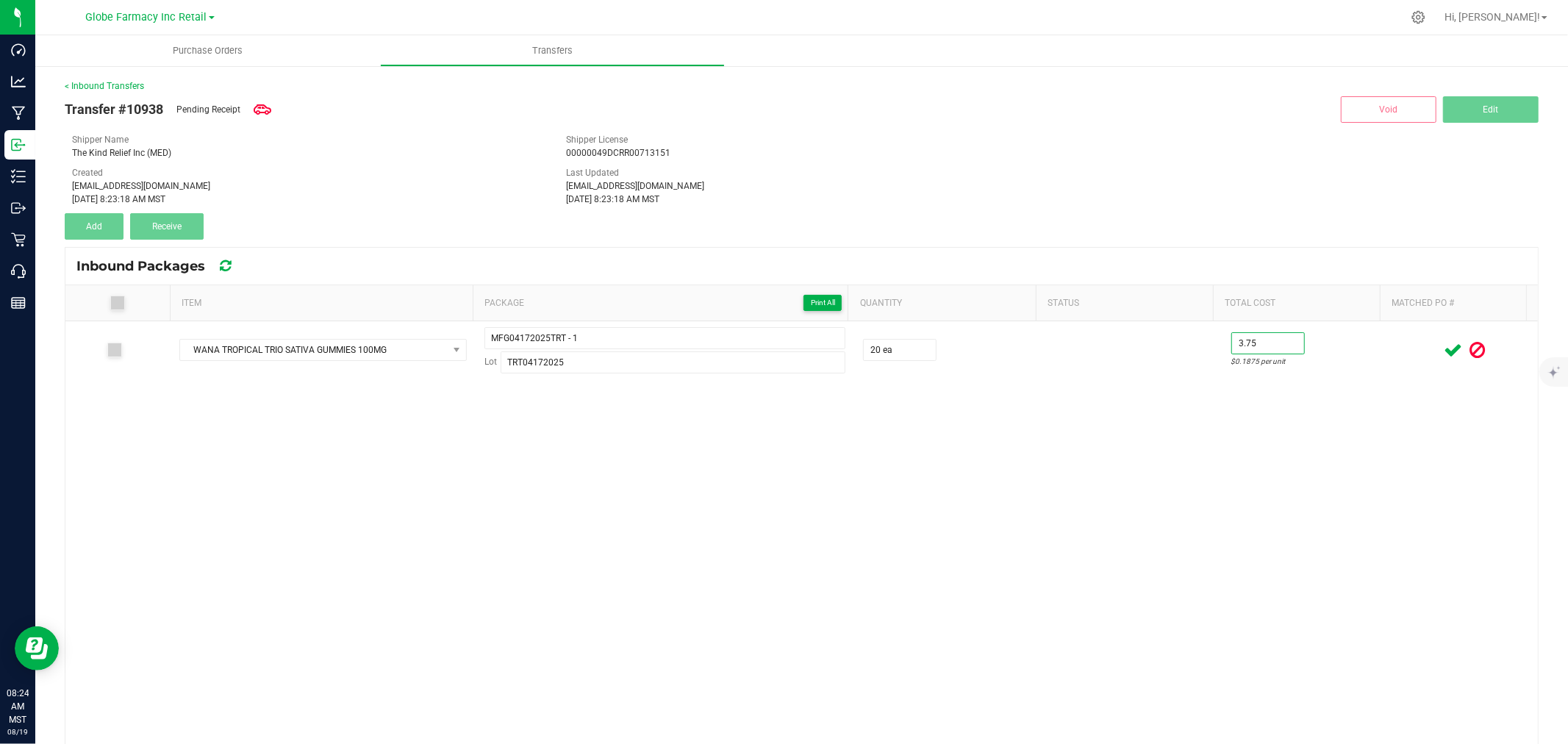
type input "$3.75"
click at [1179, 416] on div "WANA TROPICAL TRIO SATIVA GUMMIES 100MG MFG04172025TRT - 1 Lot TRT04172025 20 e…" at bounding box center [801, 607] width 1472 height 573
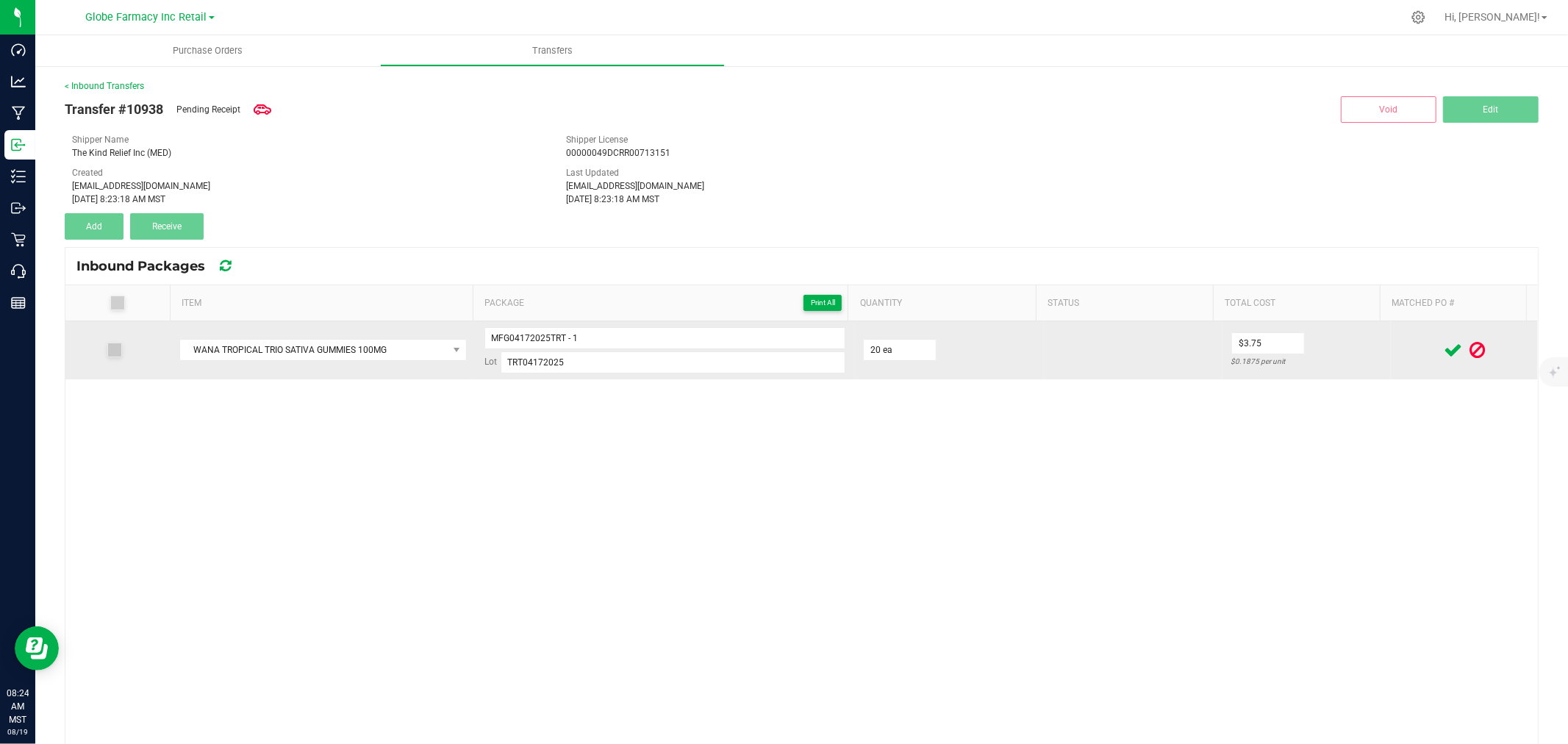
drag, startPoint x: 1398, startPoint y: 338, endPoint x: 1443, endPoint y: 341, distance: 45.1
click at [1397, 338] on td at bounding box center [1464, 350] width 147 height 58
click at [1444, 347] on icon at bounding box center [1452, 350] width 18 height 18
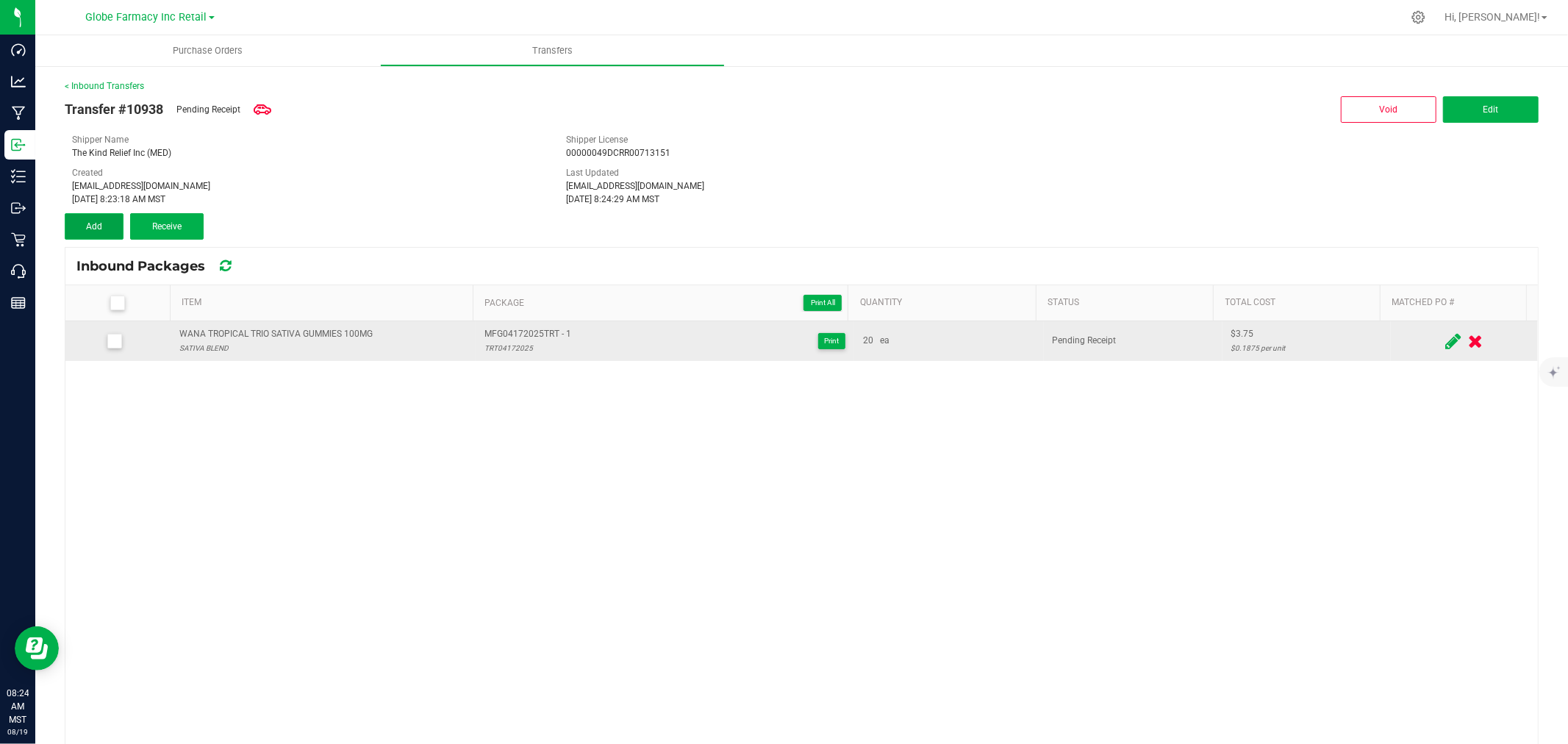
click at [75, 221] on button "Add" at bounding box center [94, 226] width 59 height 27
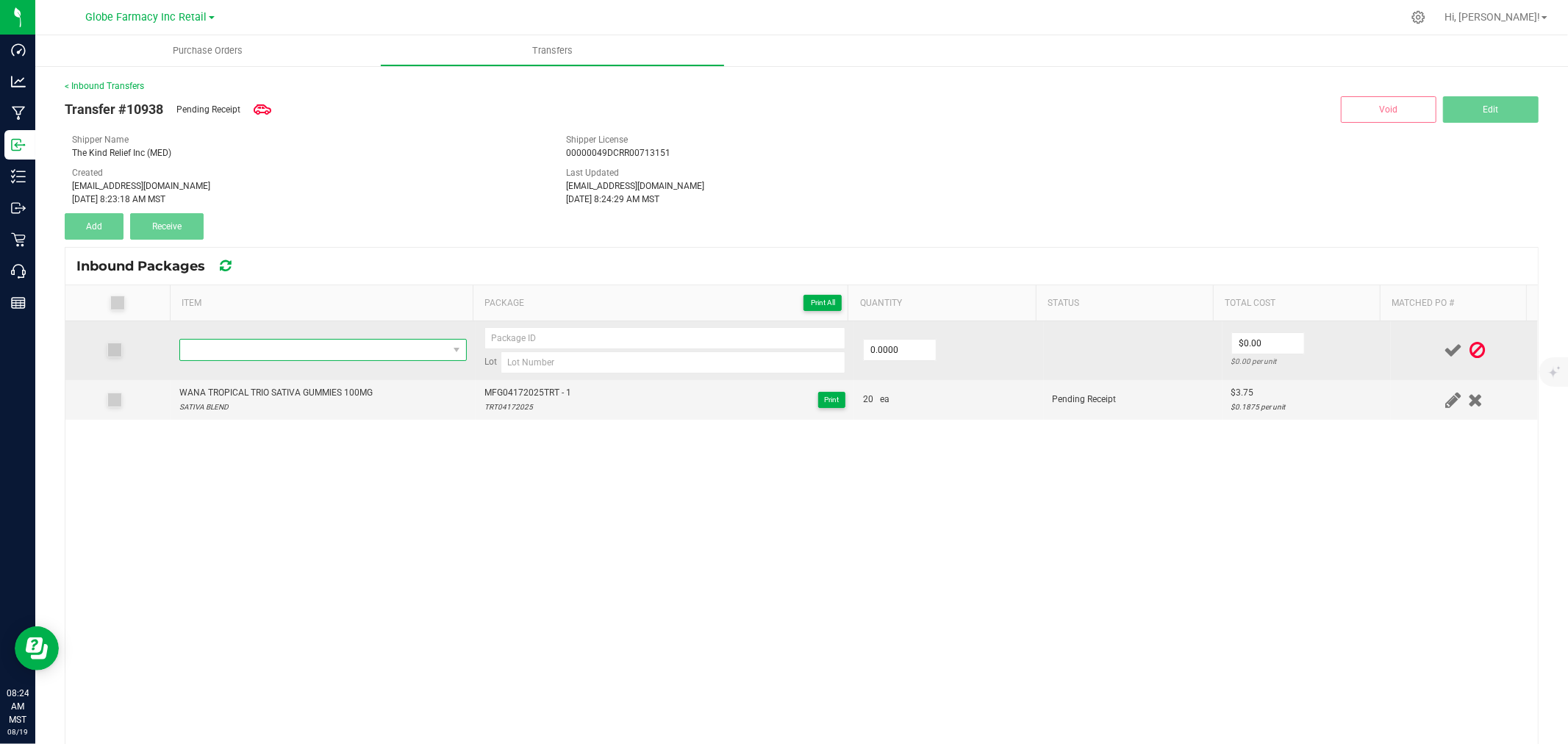
click at [254, 348] on span "NO DATA FOUND" at bounding box center [315, 350] width 268 height 21
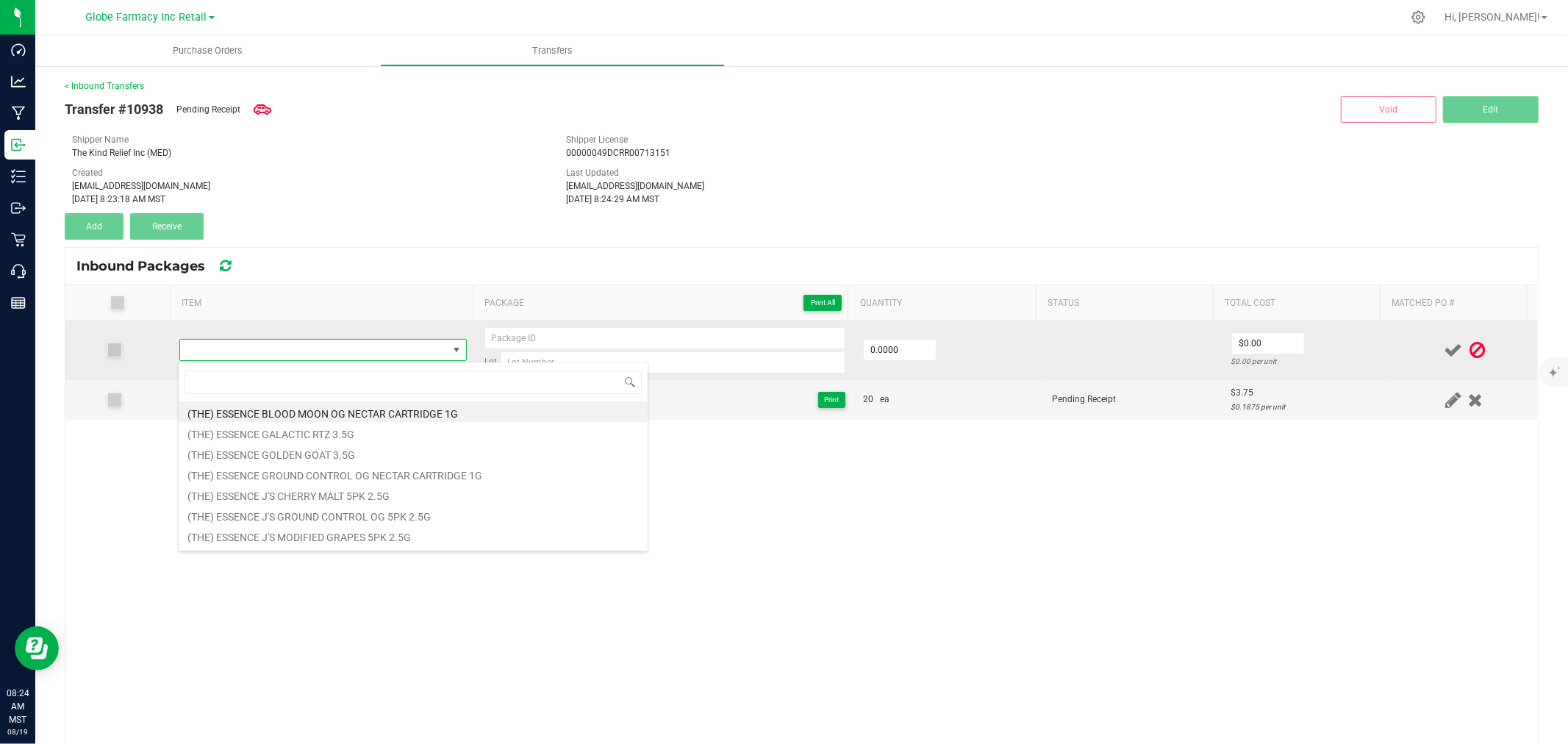
click at [254, 348] on span at bounding box center [315, 350] width 268 height 21
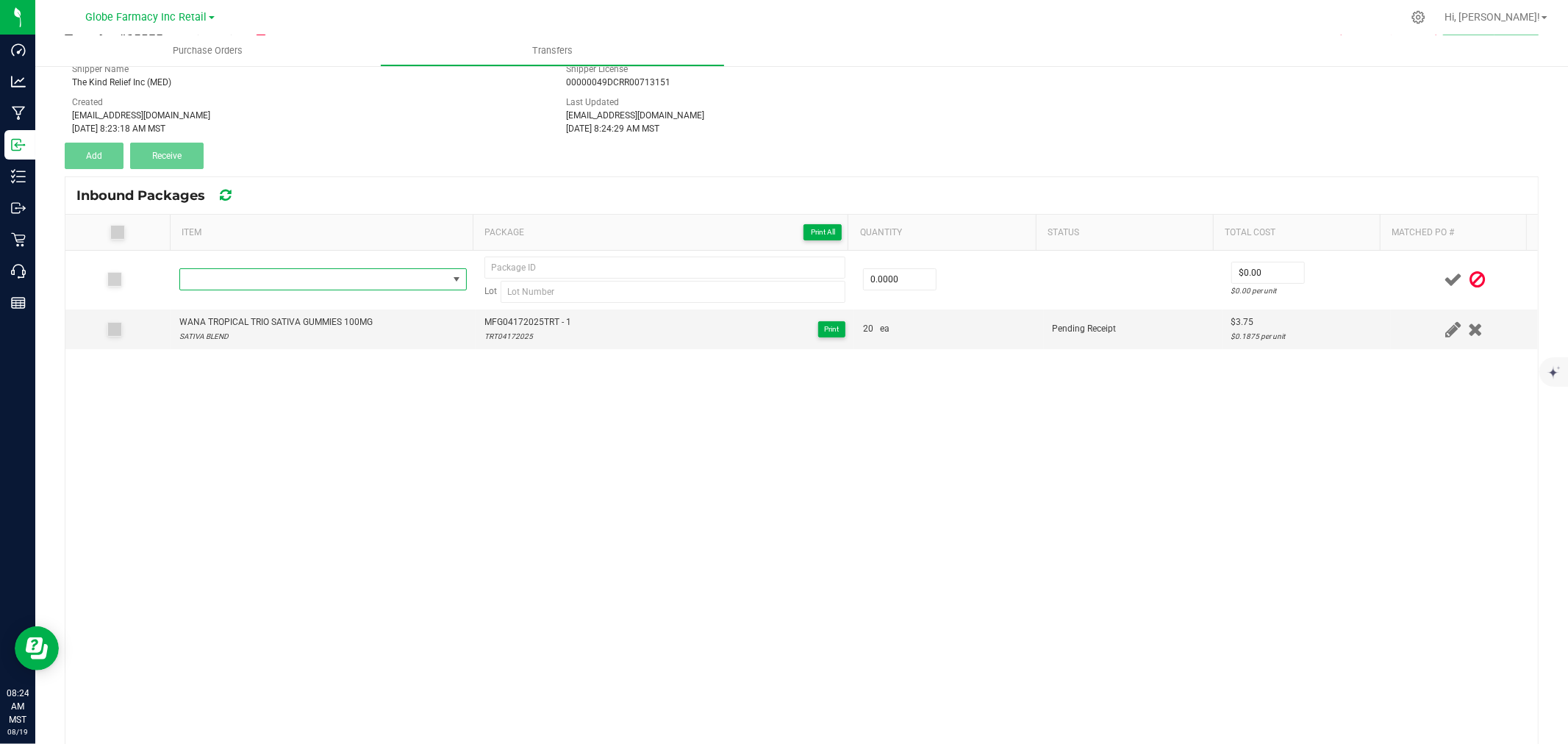
scroll to position [0, 0]
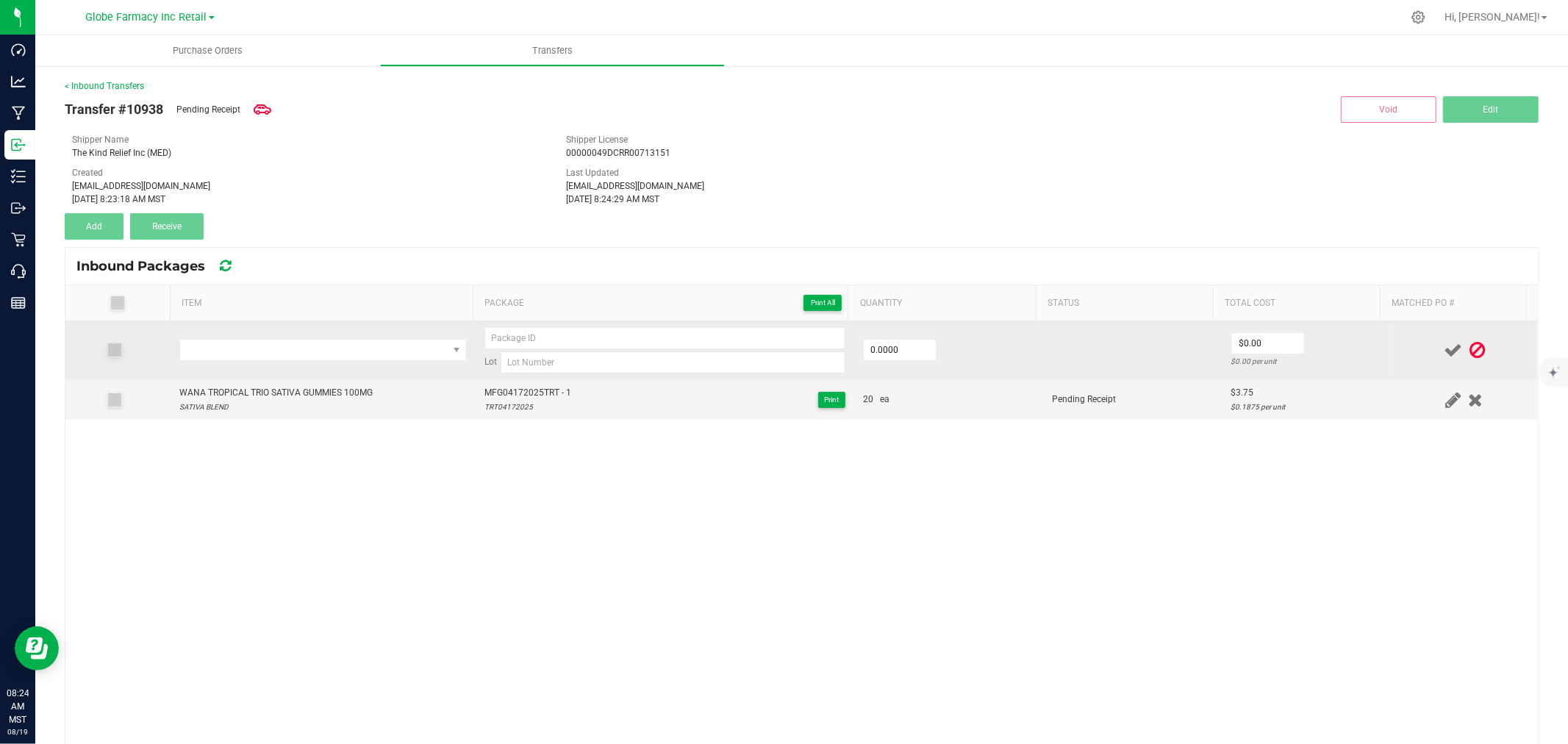
click at [316, 365] on td at bounding box center [322, 351] width 305 height 59
click at [312, 355] on span "NO DATA FOUND" at bounding box center [315, 350] width 268 height 21
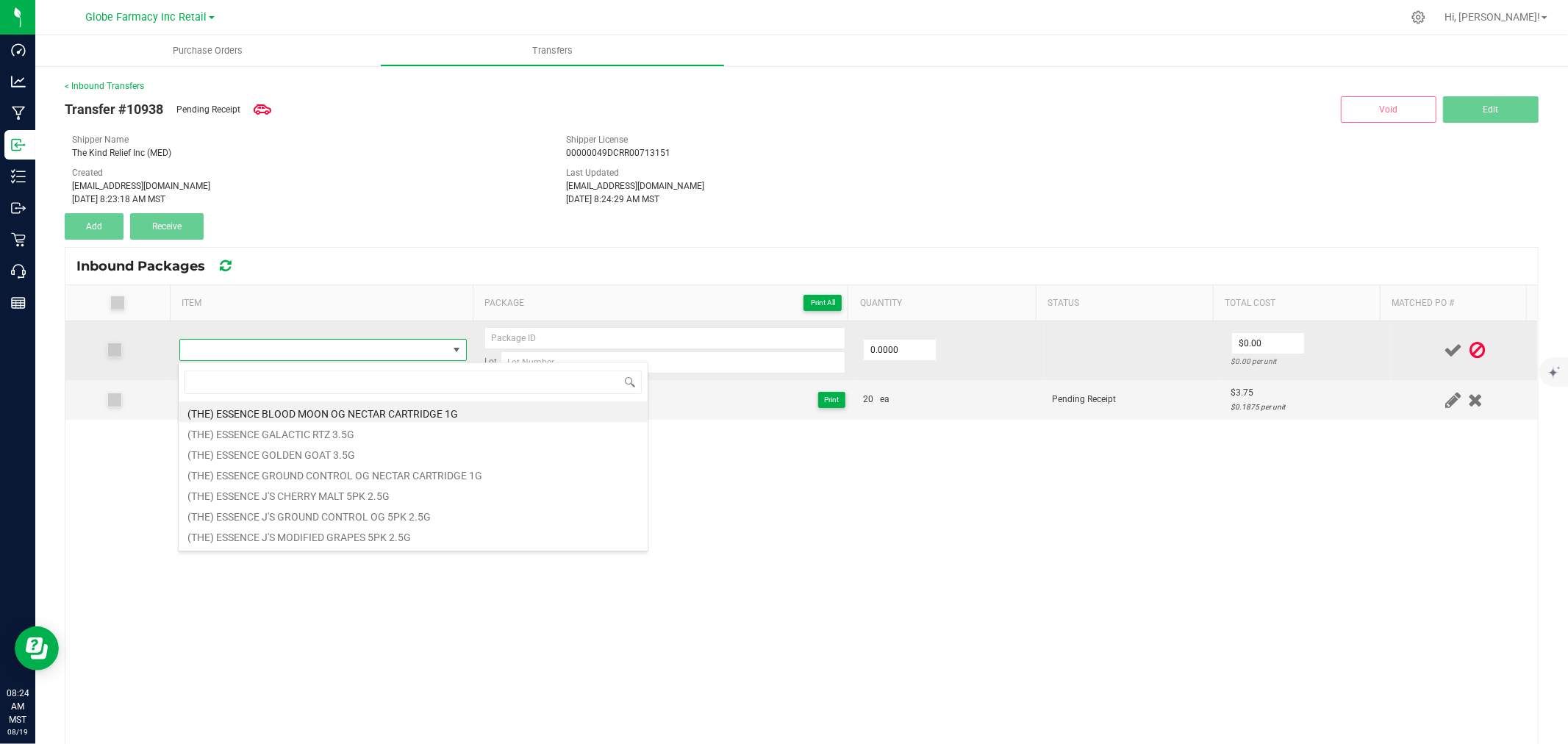
scroll to position [22, 281]
type input "island punch"
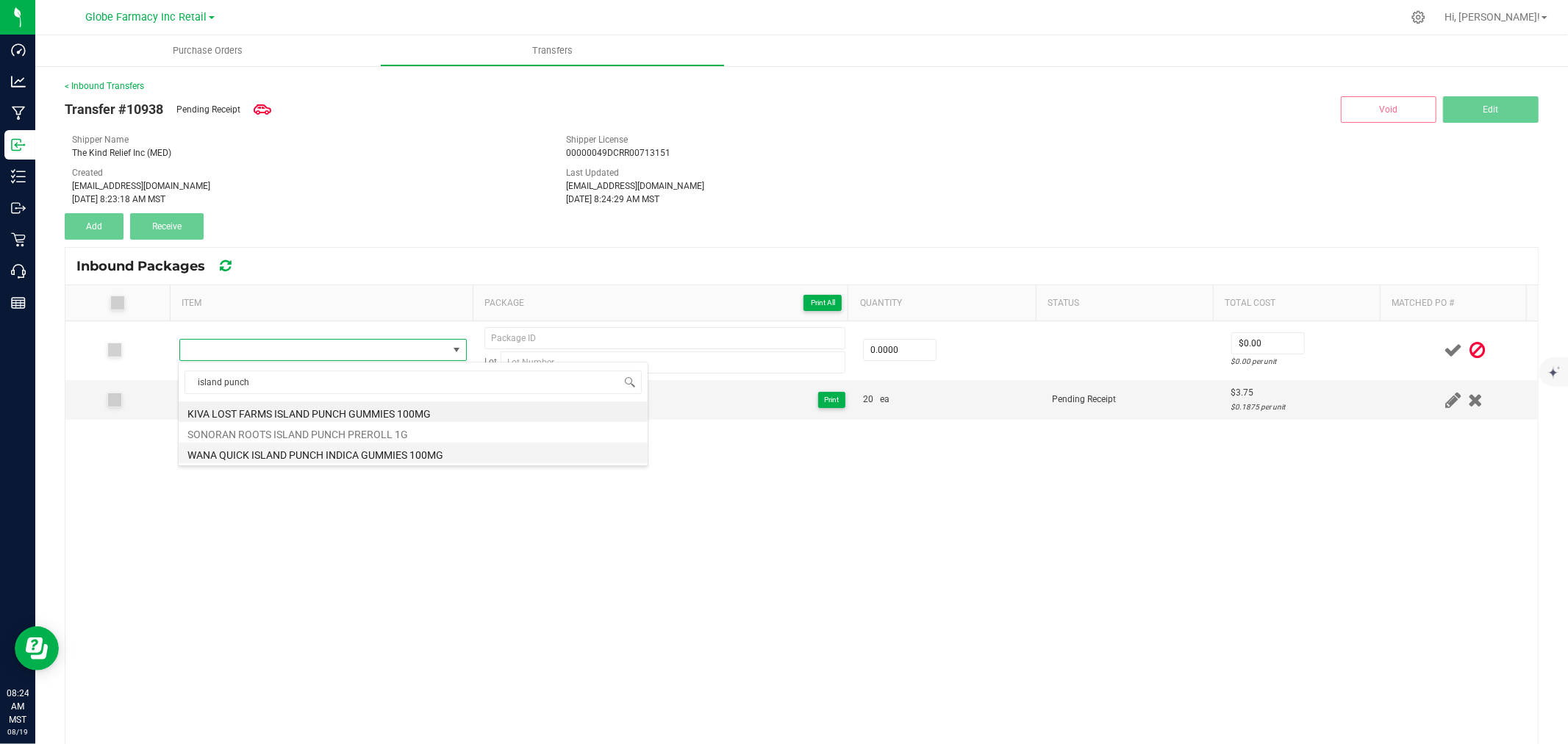
click at [237, 457] on li "WANA QUICK ISLAND PUNCH INDICA GUMMIES 100MG" at bounding box center [413, 453] width 469 height 21
type input "0 ea"
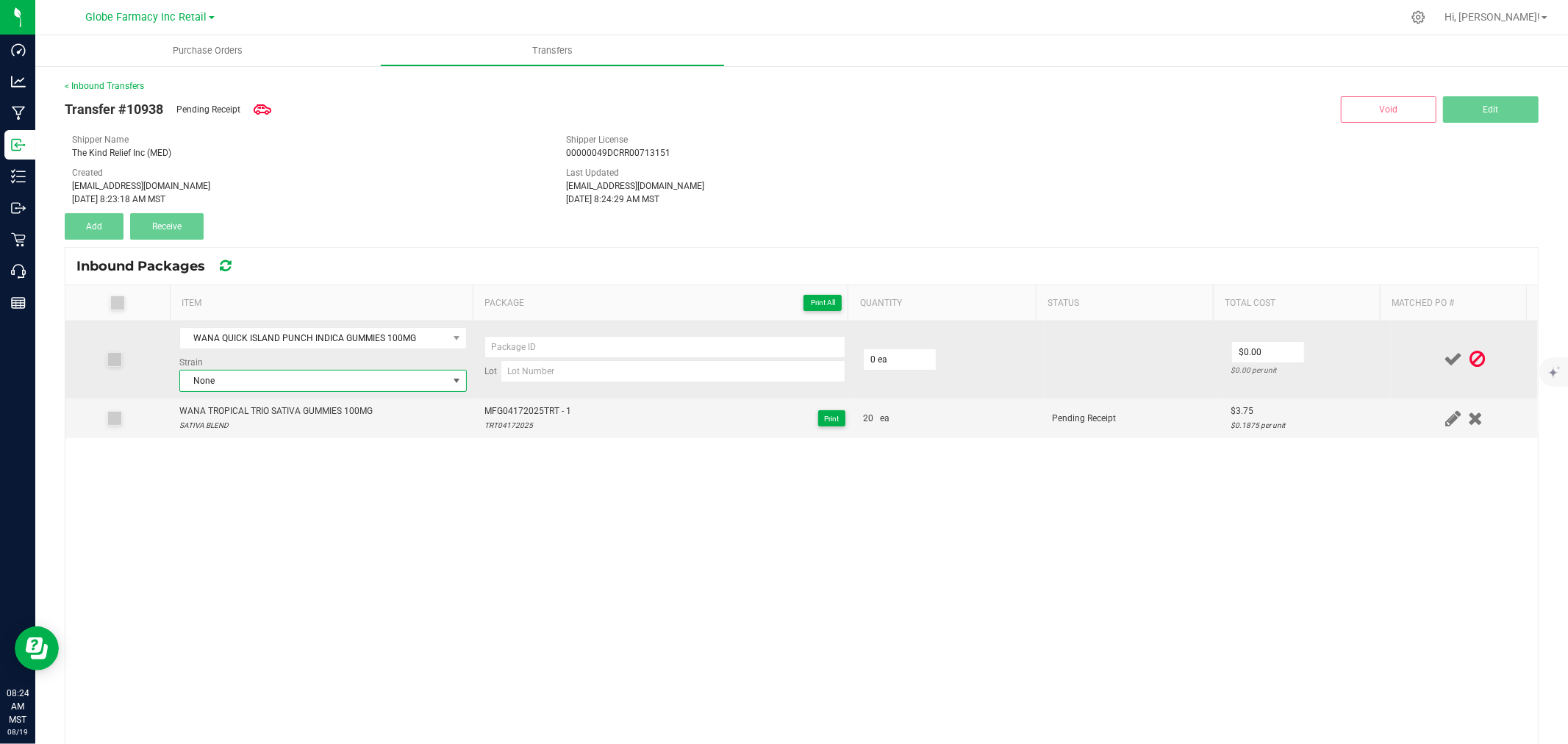
click at [398, 375] on span "None" at bounding box center [315, 381] width 268 height 21
click at [647, 368] on input at bounding box center [673, 371] width 345 height 22
paste input "IP07082025"
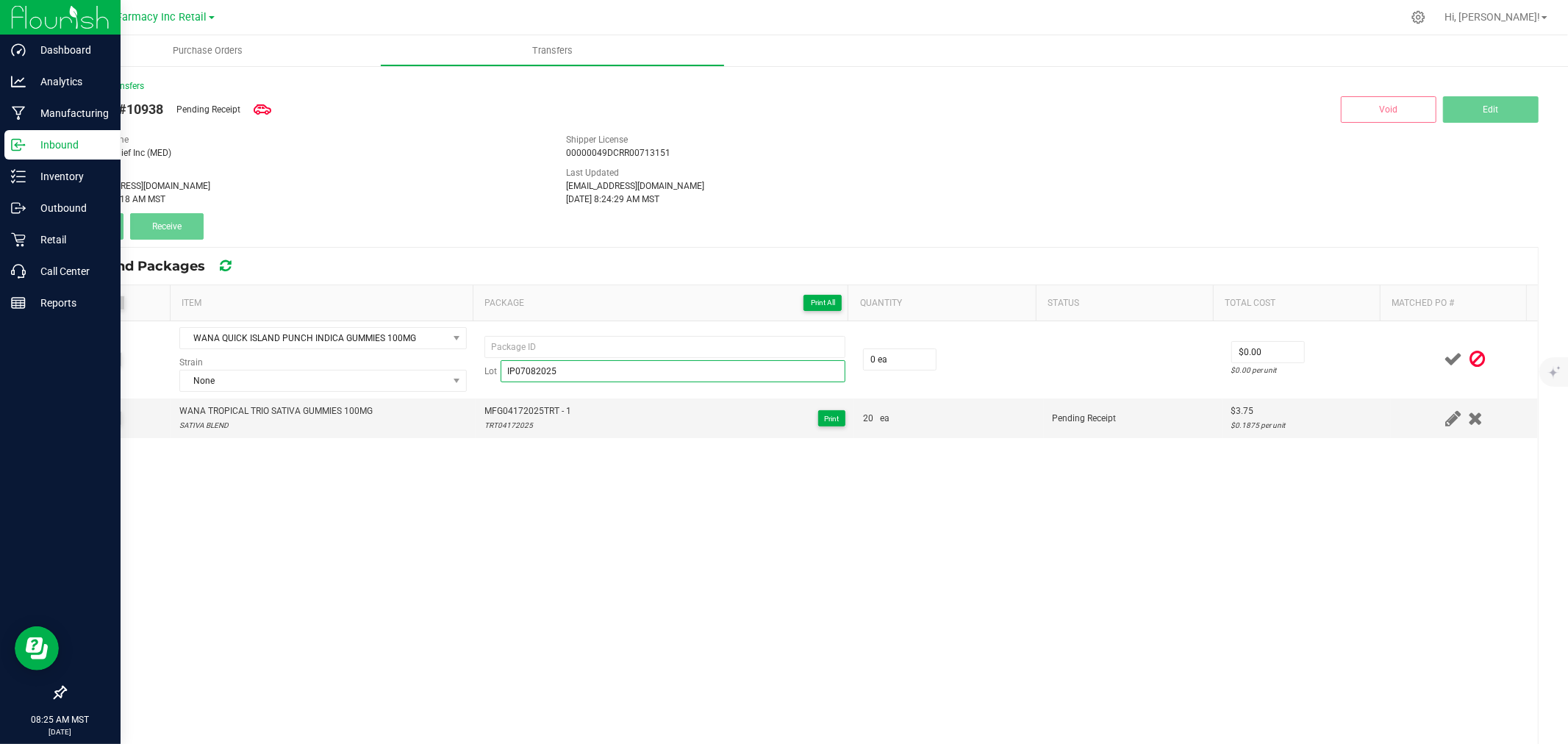
type input "IP07082025"
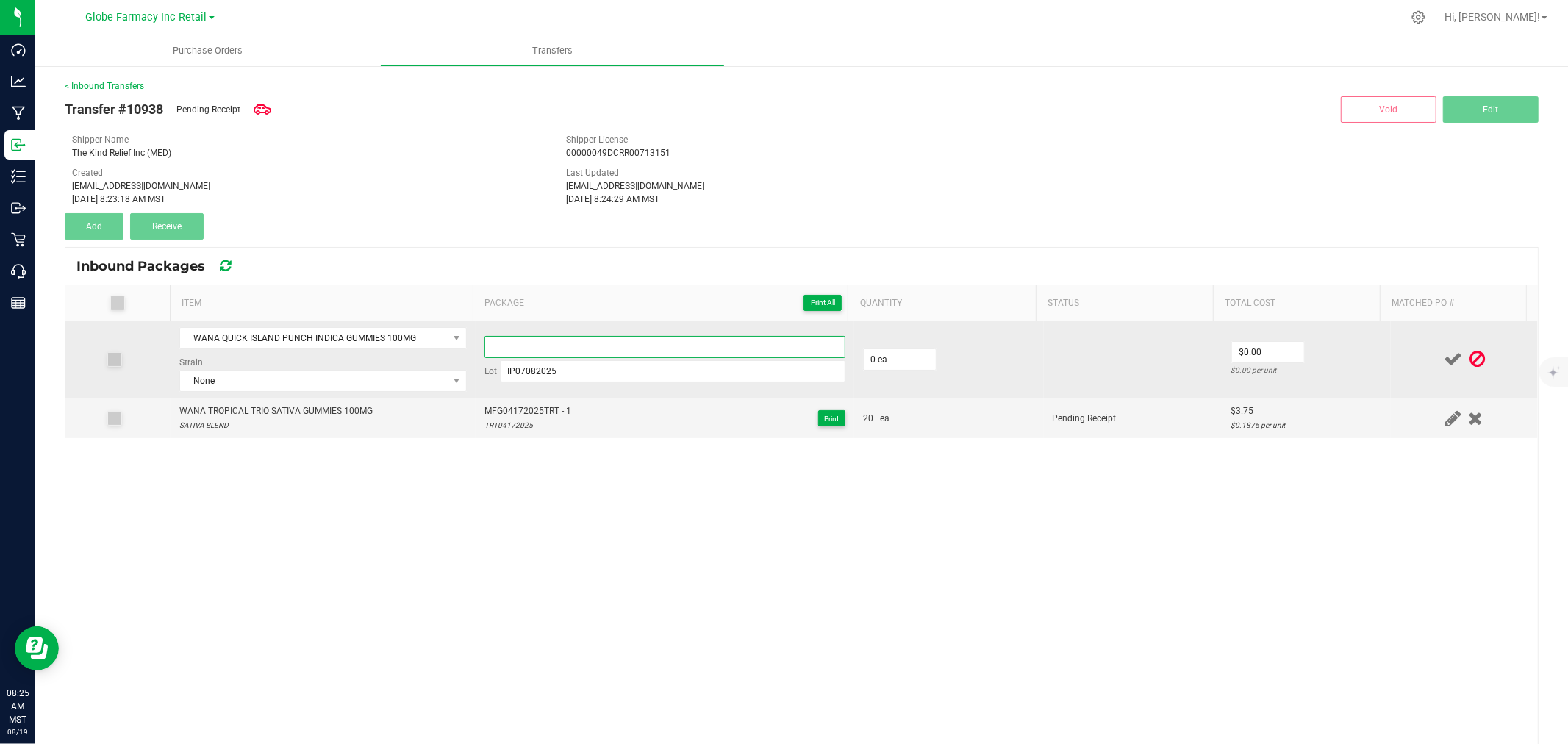
click at [658, 346] on input at bounding box center [665, 347] width 361 height 22
paste input "MFG04172025TRT-Exp."
type input "MFG04172025TRT - 1"
click at [854, 366] on td "0 ea" at bounding box center [949, 359] width 190 height 77
click at [865, 369] on input "0" at bounding box center [900, 359] width 72 height 21
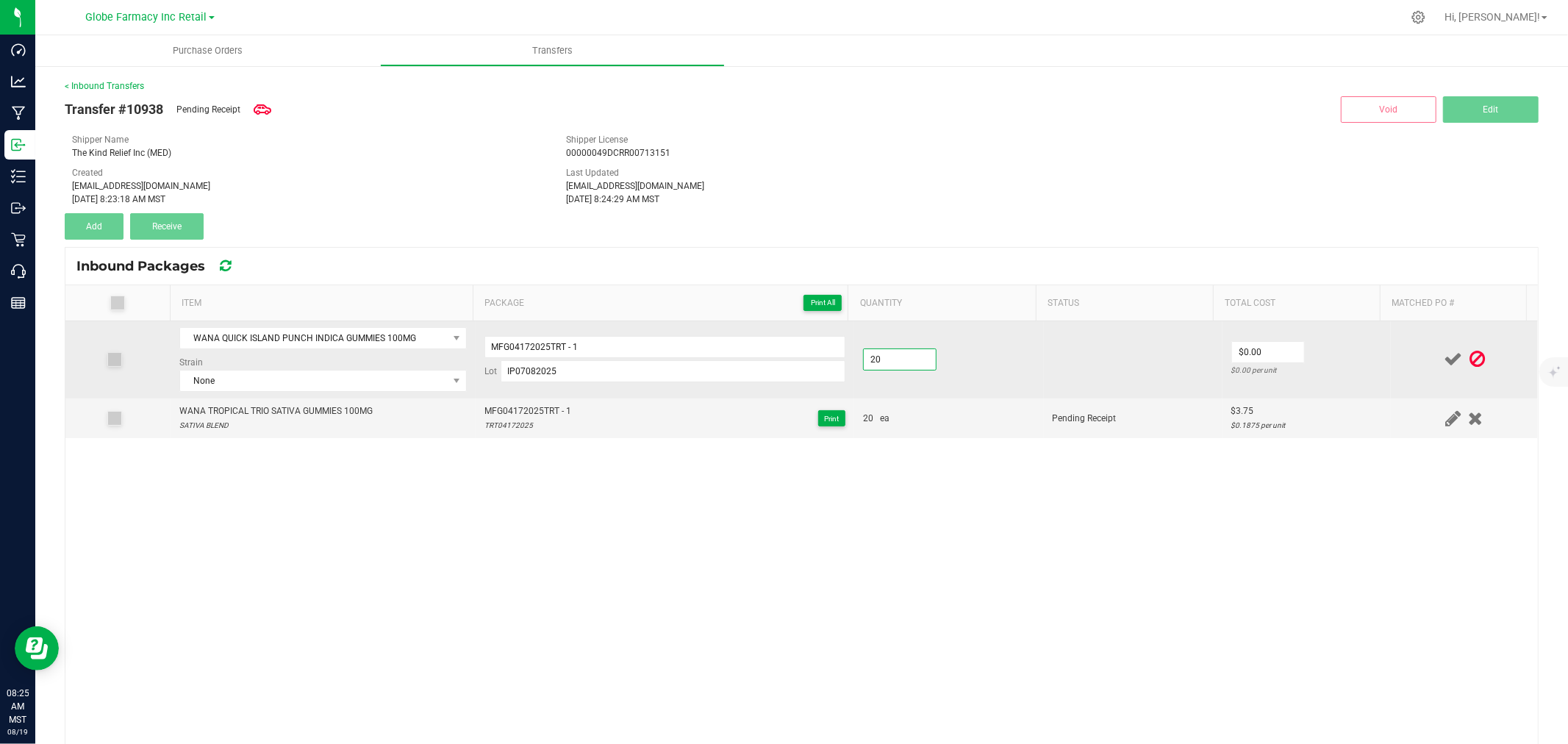
type input "20 ea"
type input "$5.00"
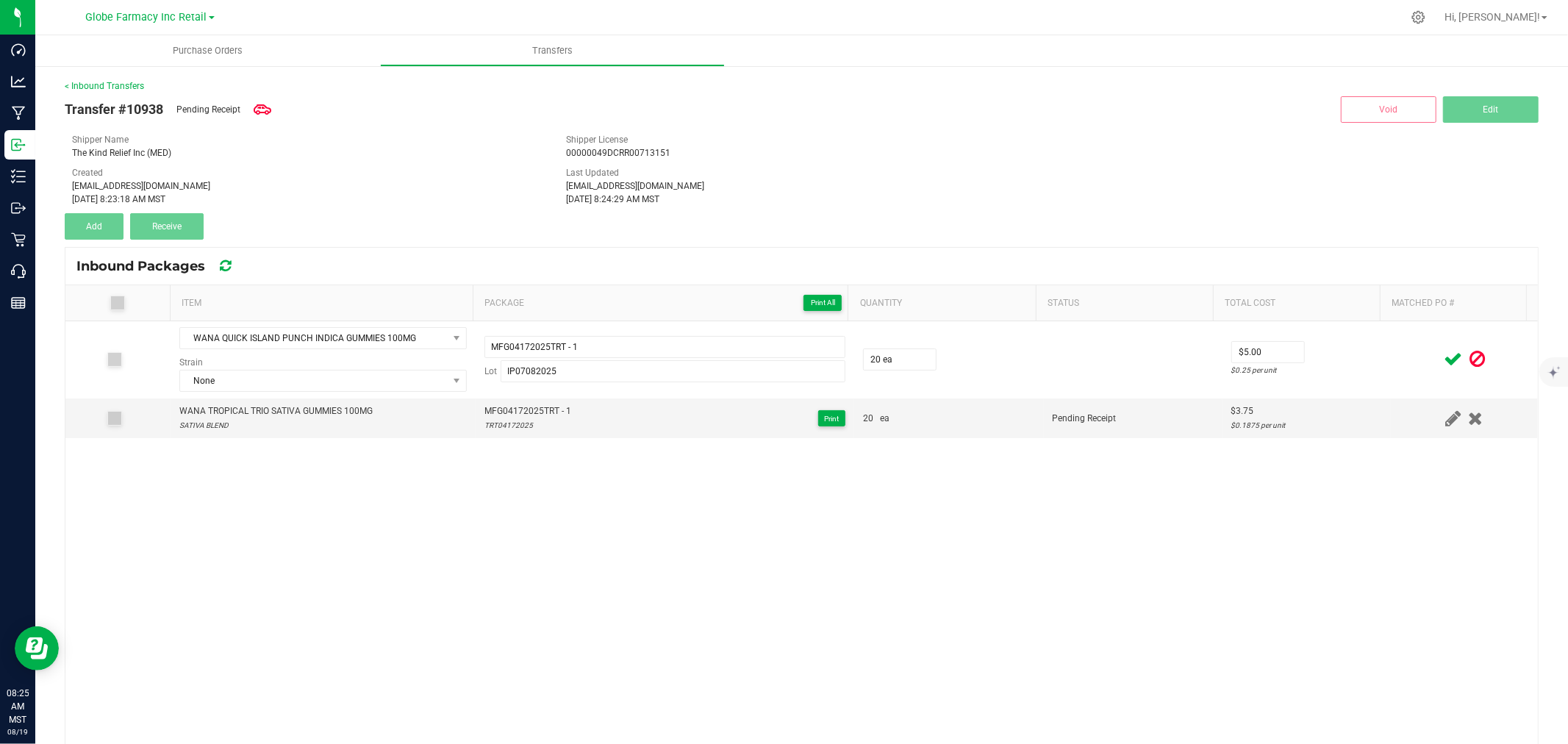
click at [1444, 355] on icon at bounding box center [1452, 358] width 18 height 18
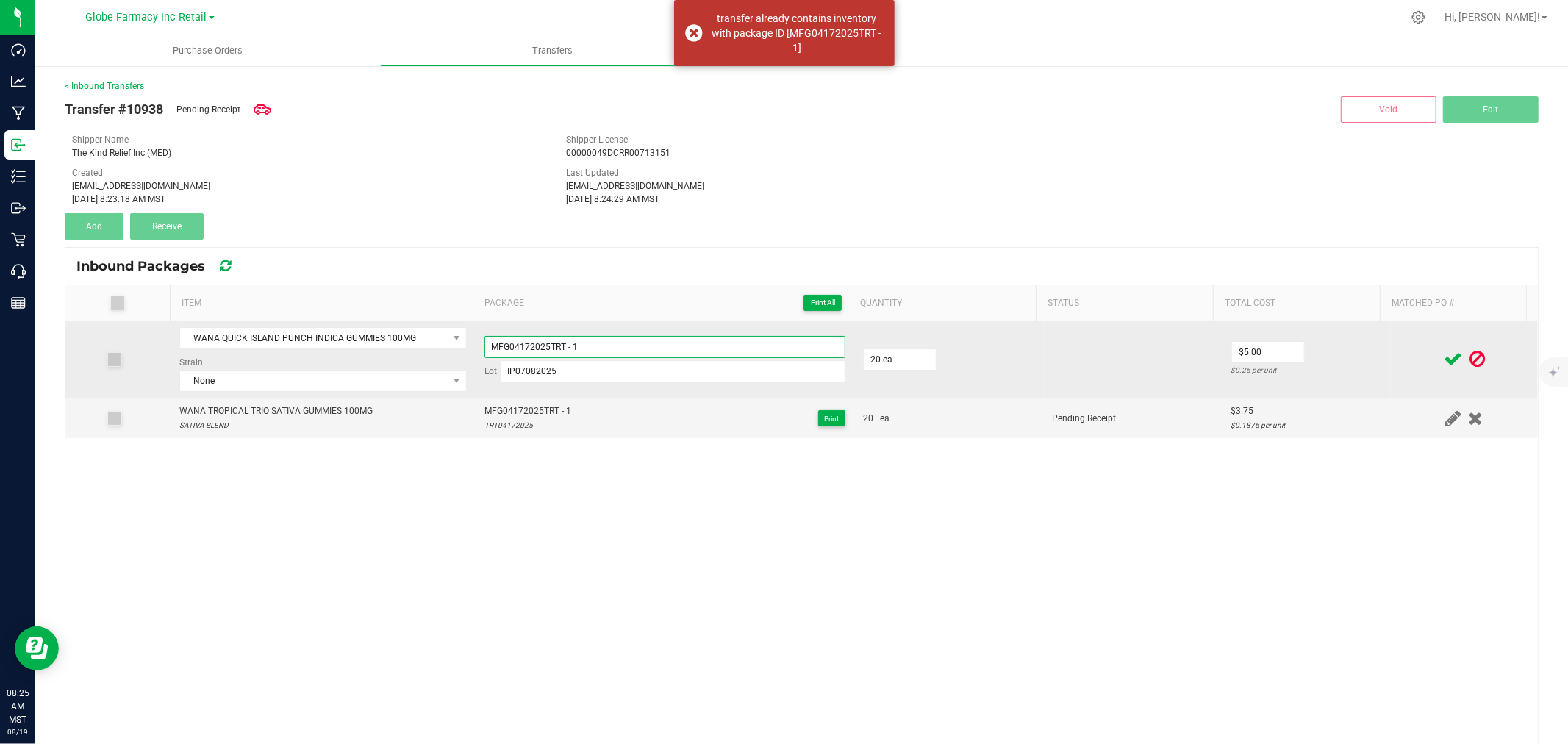
click at [671, 347] on input "MFG04172025TRT - 1" at bounding box center [665, 347] width 361 height 22
type input "MFG04172025TRT - 01"
click at [1365, 370] on td "$5.00 $0.25 per unit" at bounding box center [1306, 359] width 168 height 77
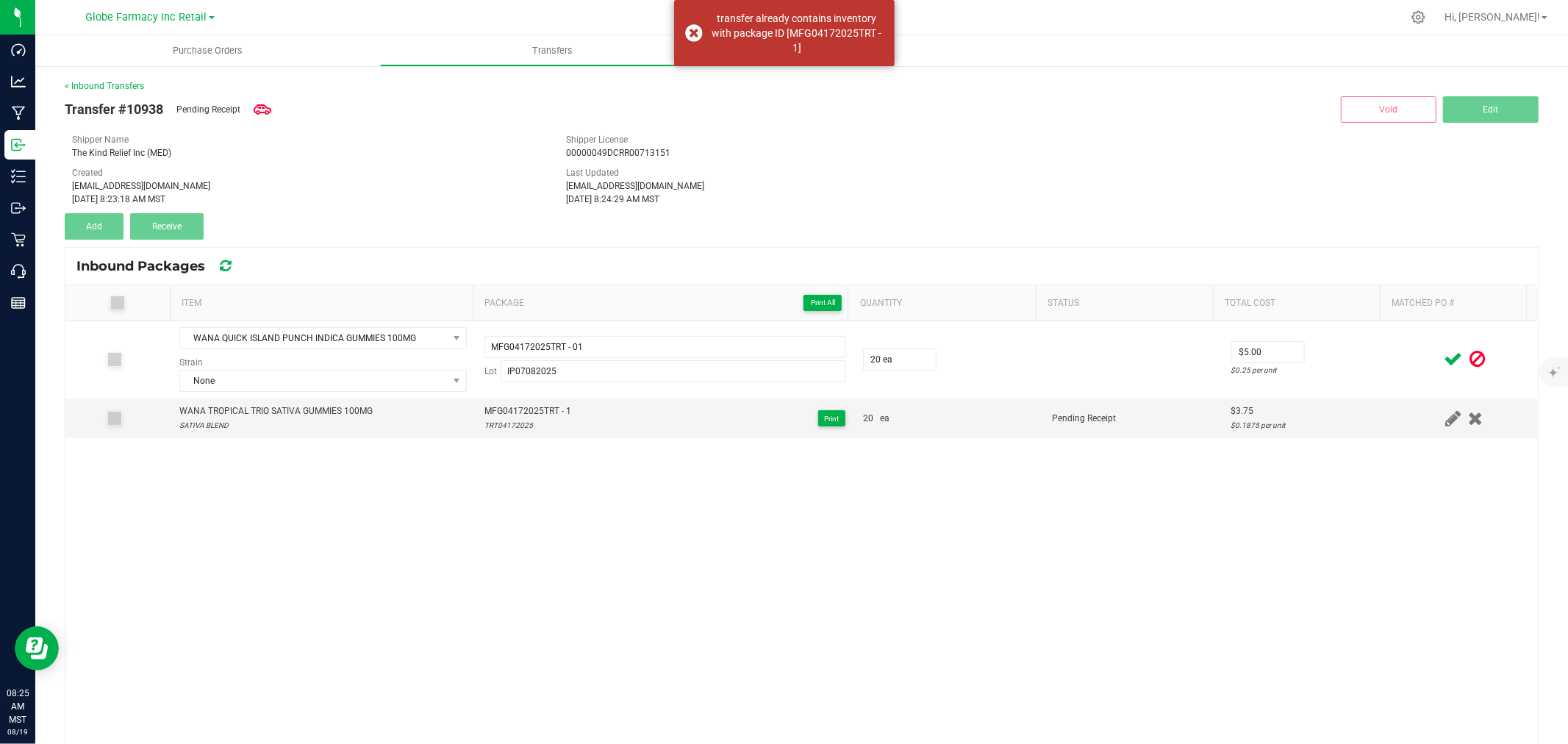
click at [1444, 360] on icon at bounding box center [1452, 358] width 18 height 18
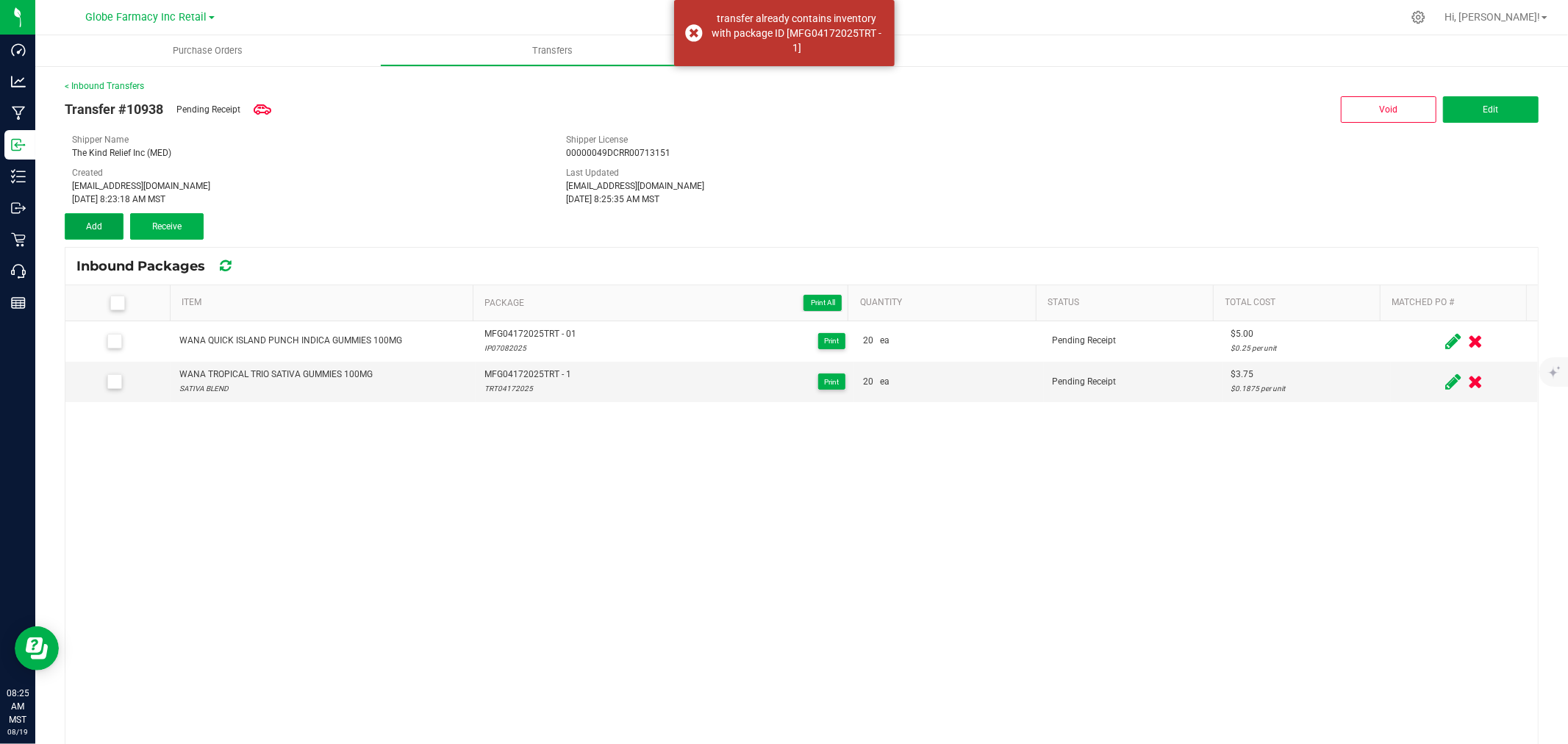
click at [79, 222] on button "Add" at bounding box center [94, 226] width 59 height 27
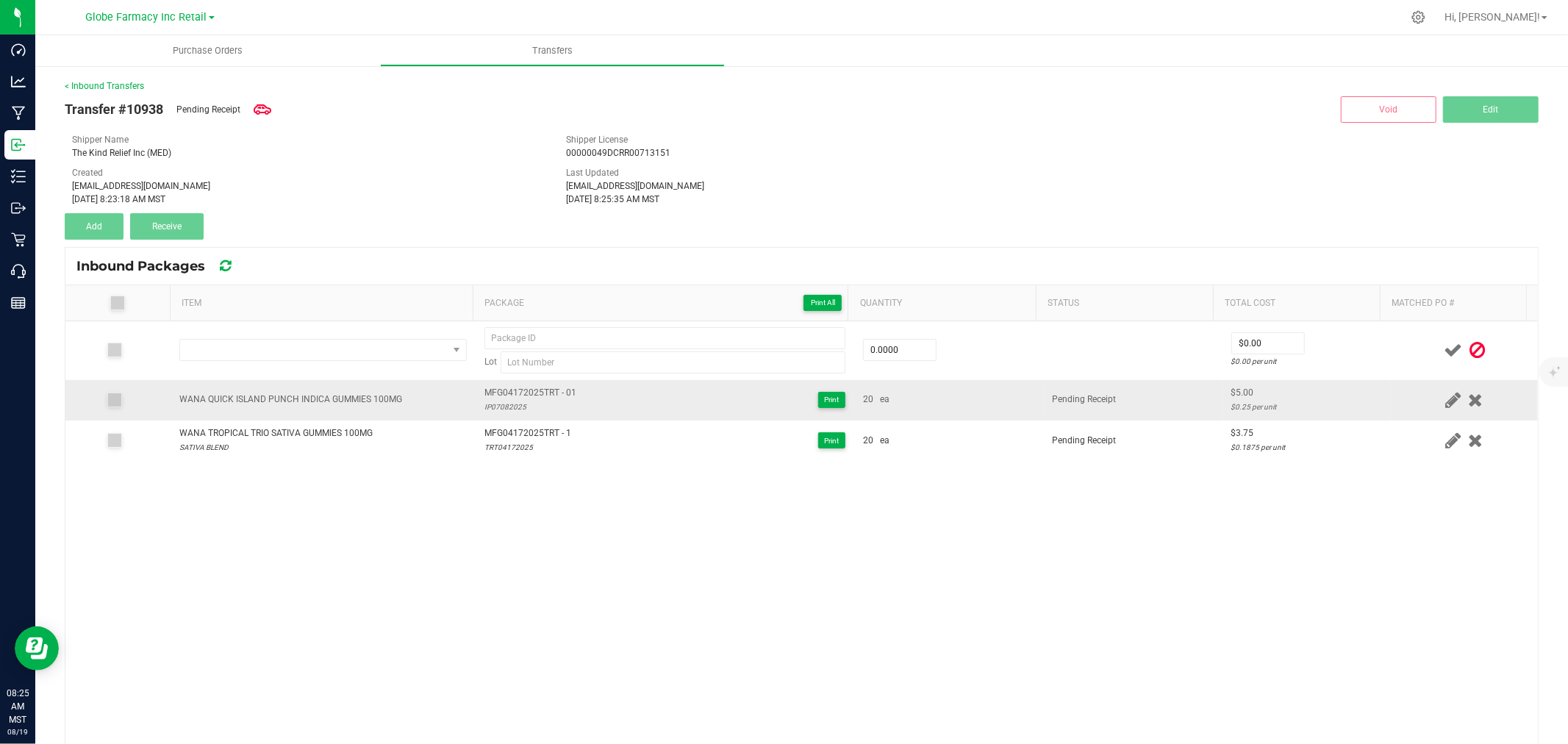
click at [353, 395] on div "WANA QUICK ISLAND PUNCH INDICA GUMMIES 100MG" at bounding box center [291, 399] width 222 height 14
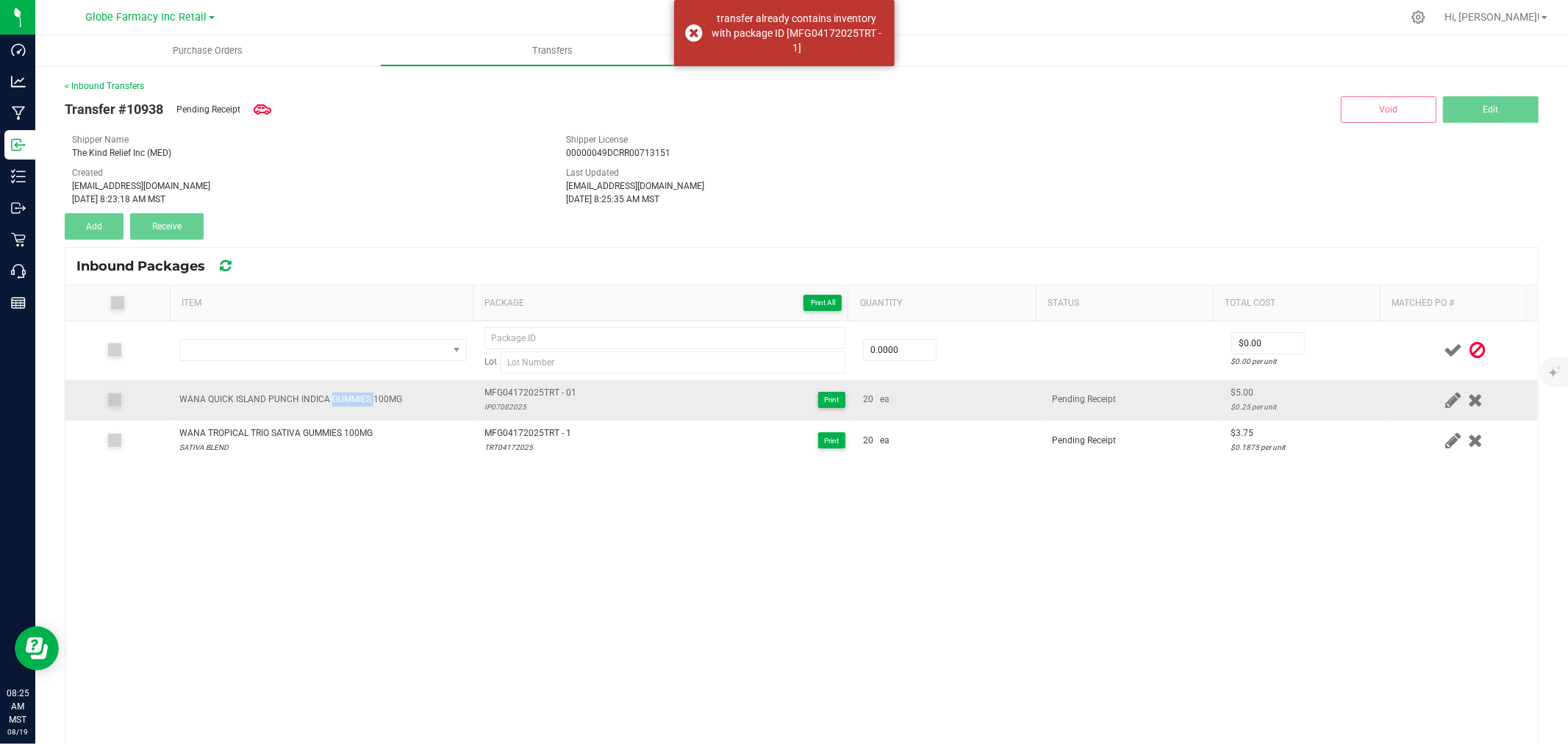
click at [353, 395] on div "WANA QUICK ISLAND PUNCH INDICA GUMMIES 100MG" at bounding box center [291, 399] width 222 height 14
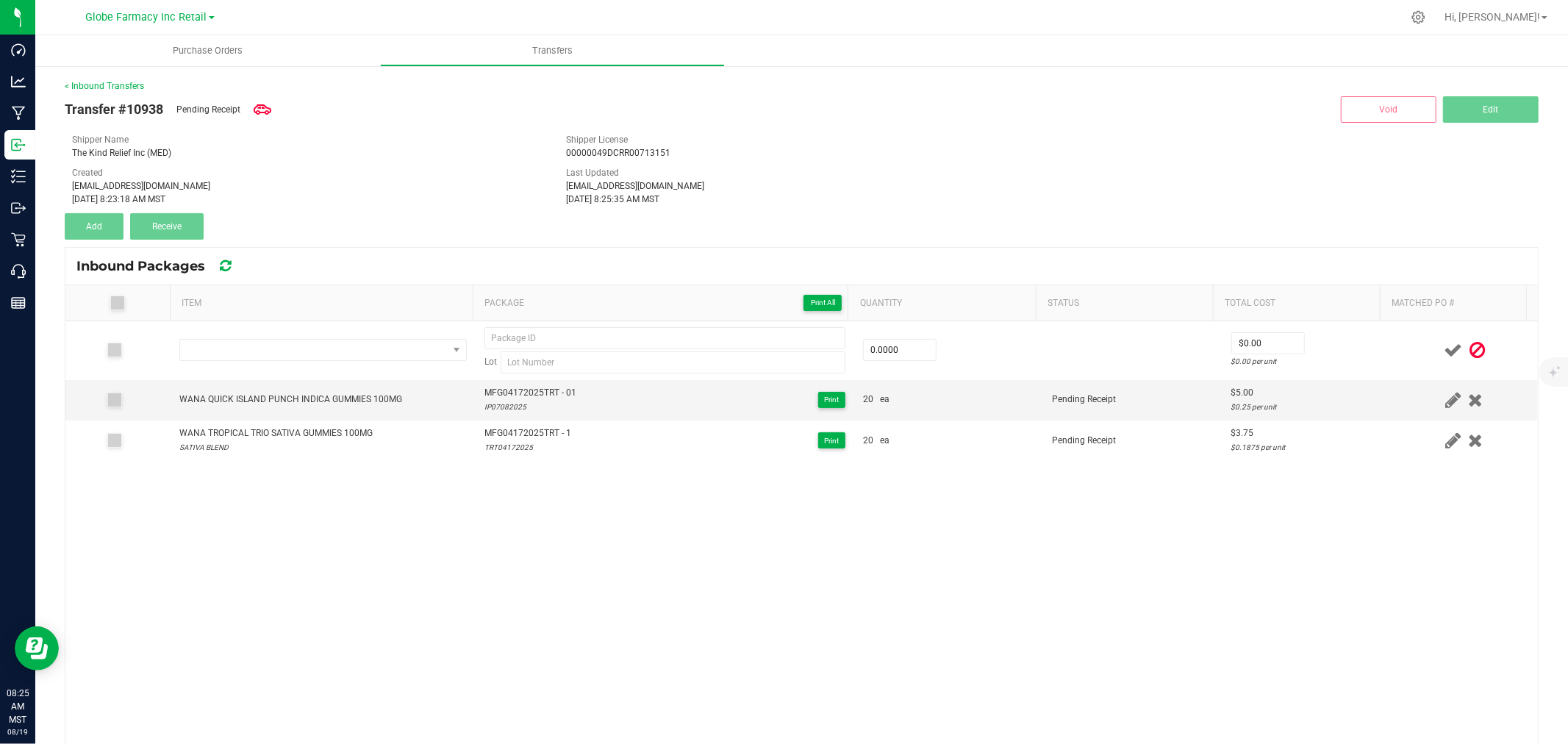
click at [1469, 349] on icon at bounding box center [1477, 350] width 15 height 18
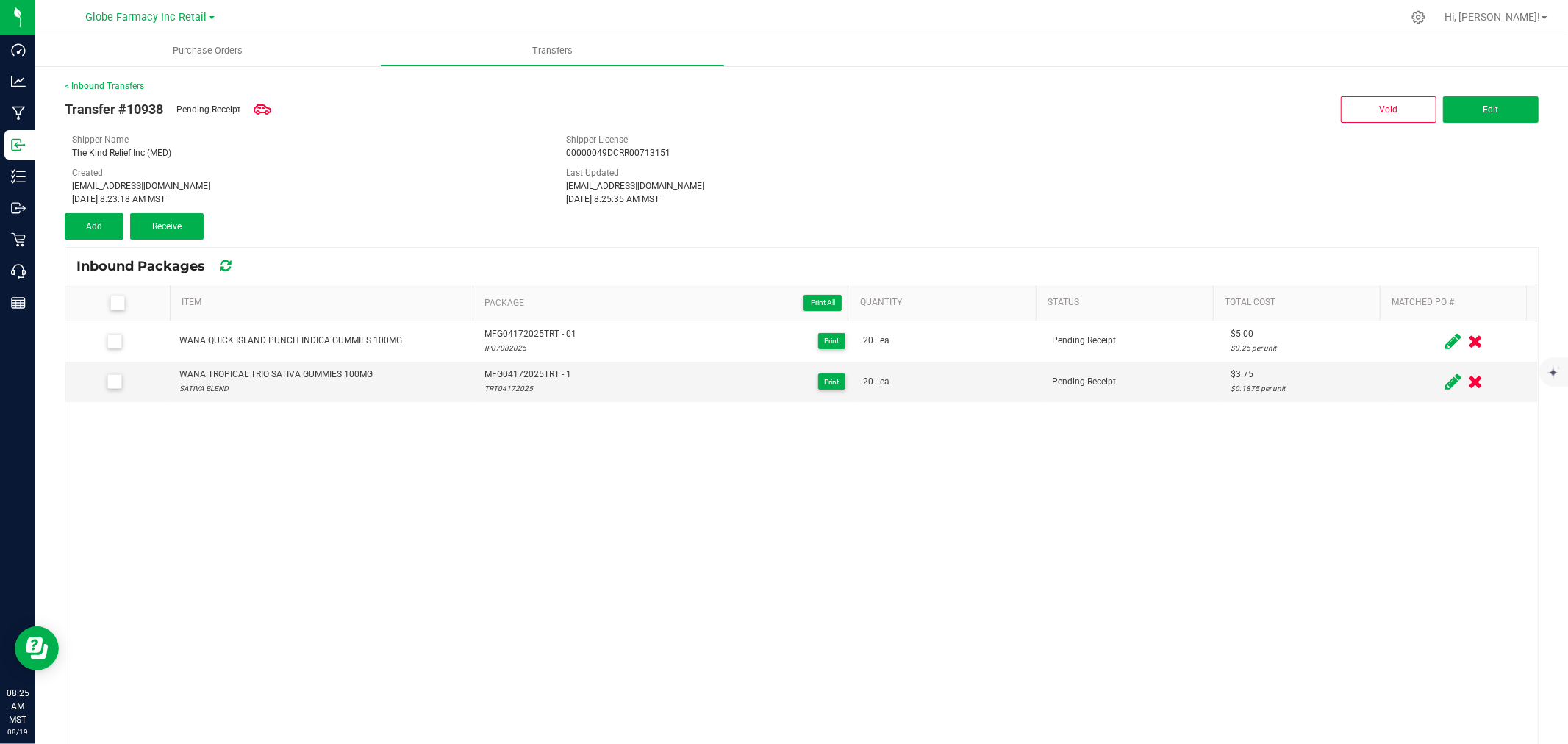
click at [1445, 347] on icon at bounding box center [1453, 341] width 15 height 18
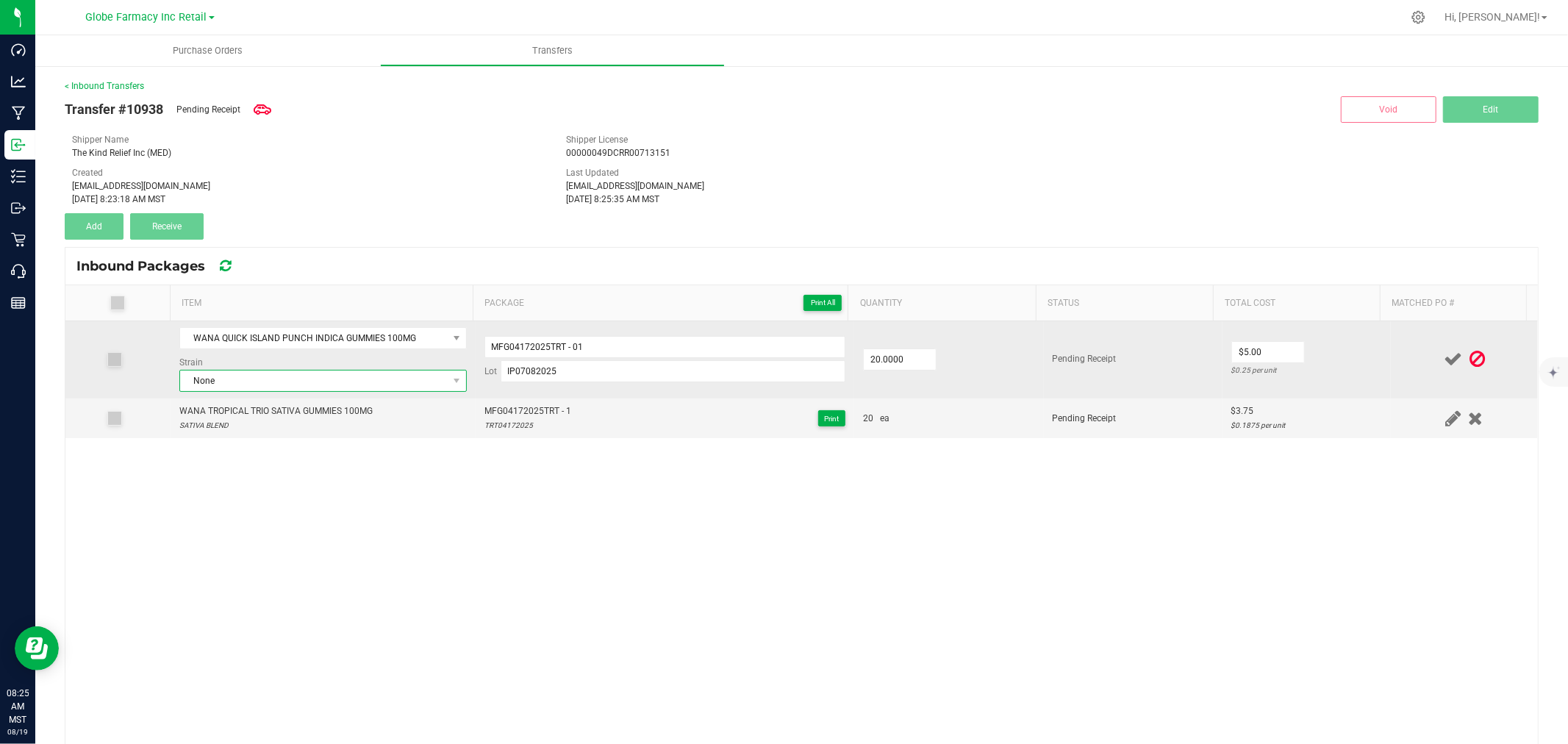
click at [293, 376] on span "None" at bounding box center [315, 381] width 268 height 21
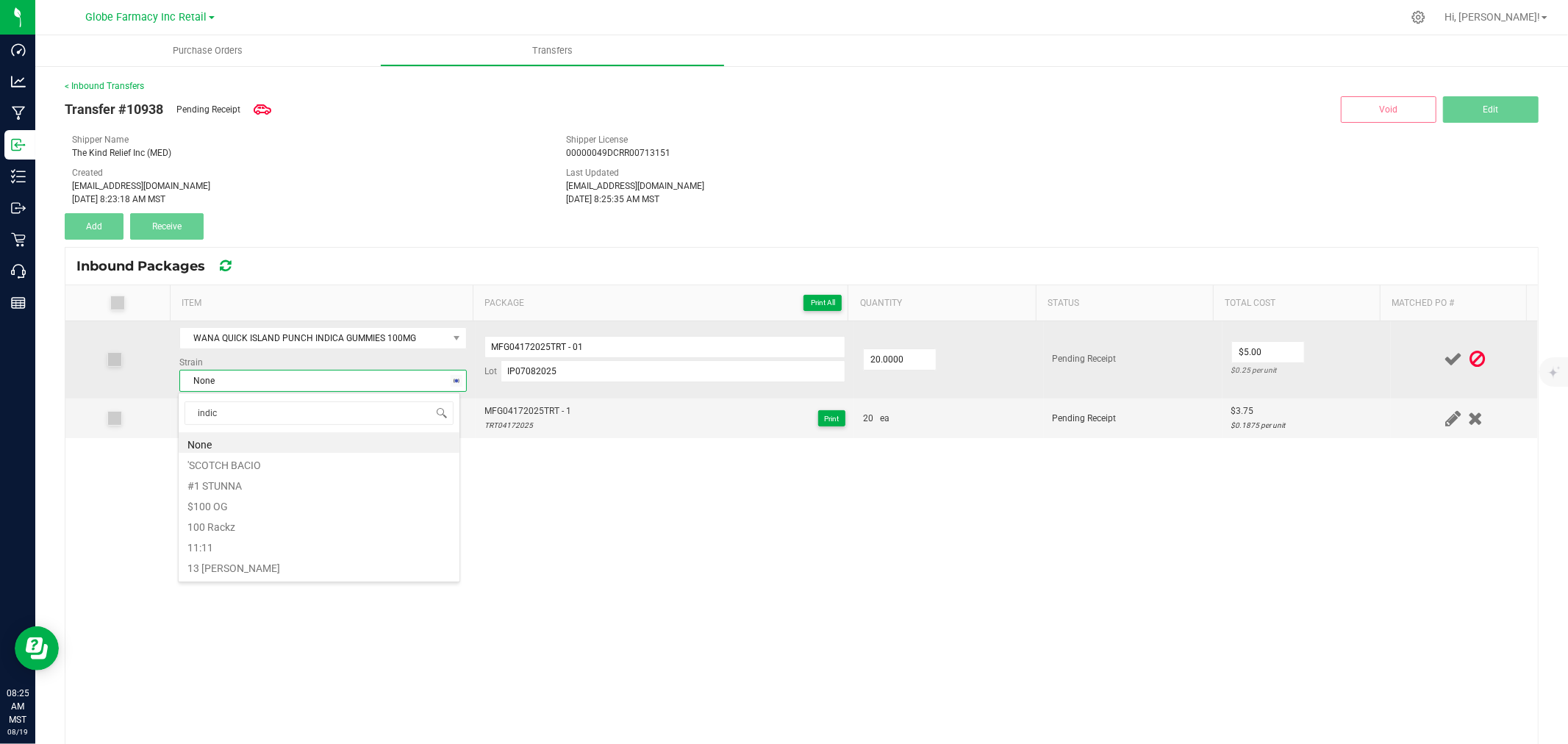
type input "indica"
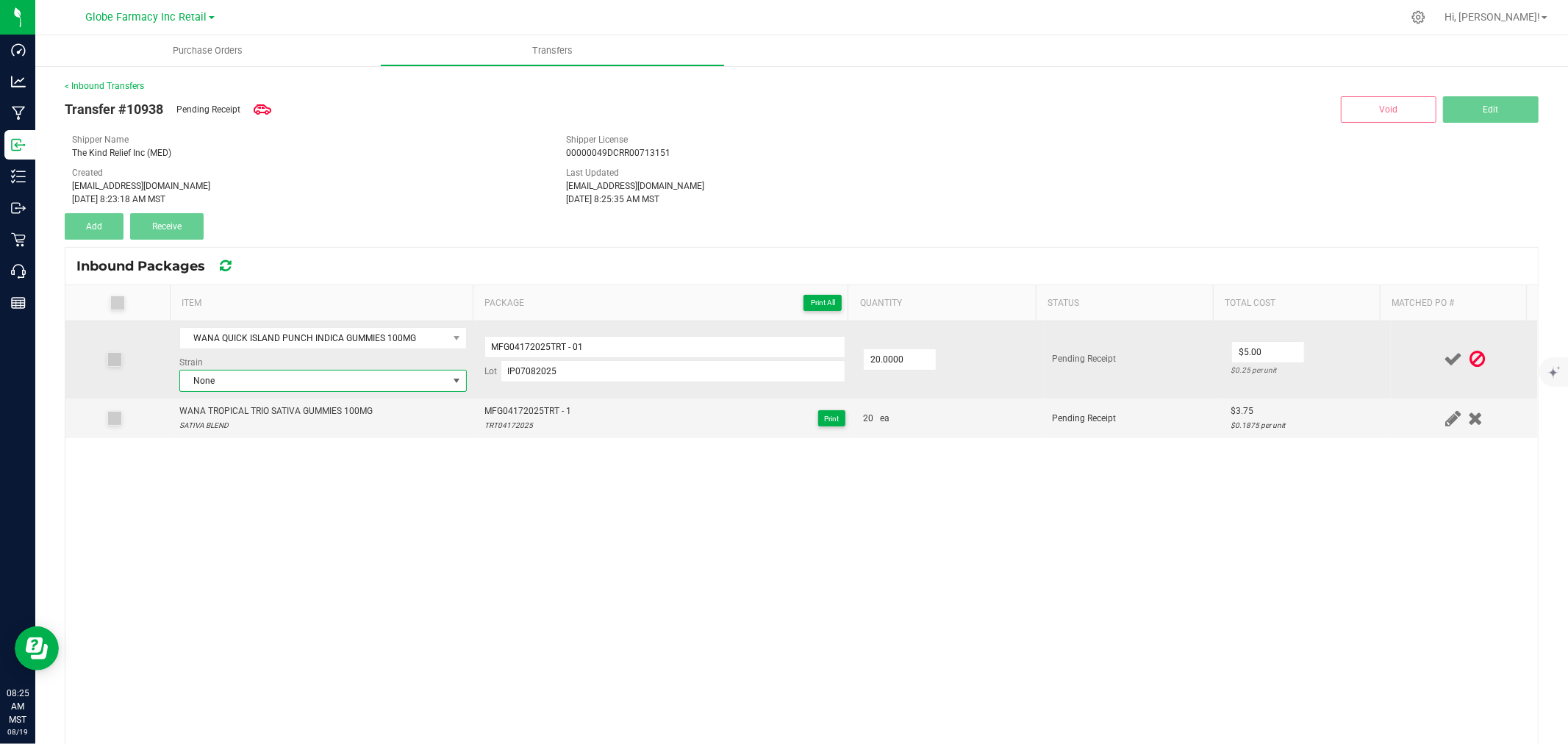
click at [277, 384] on span "None" at bounding box center [315, 381] width 268 height 21
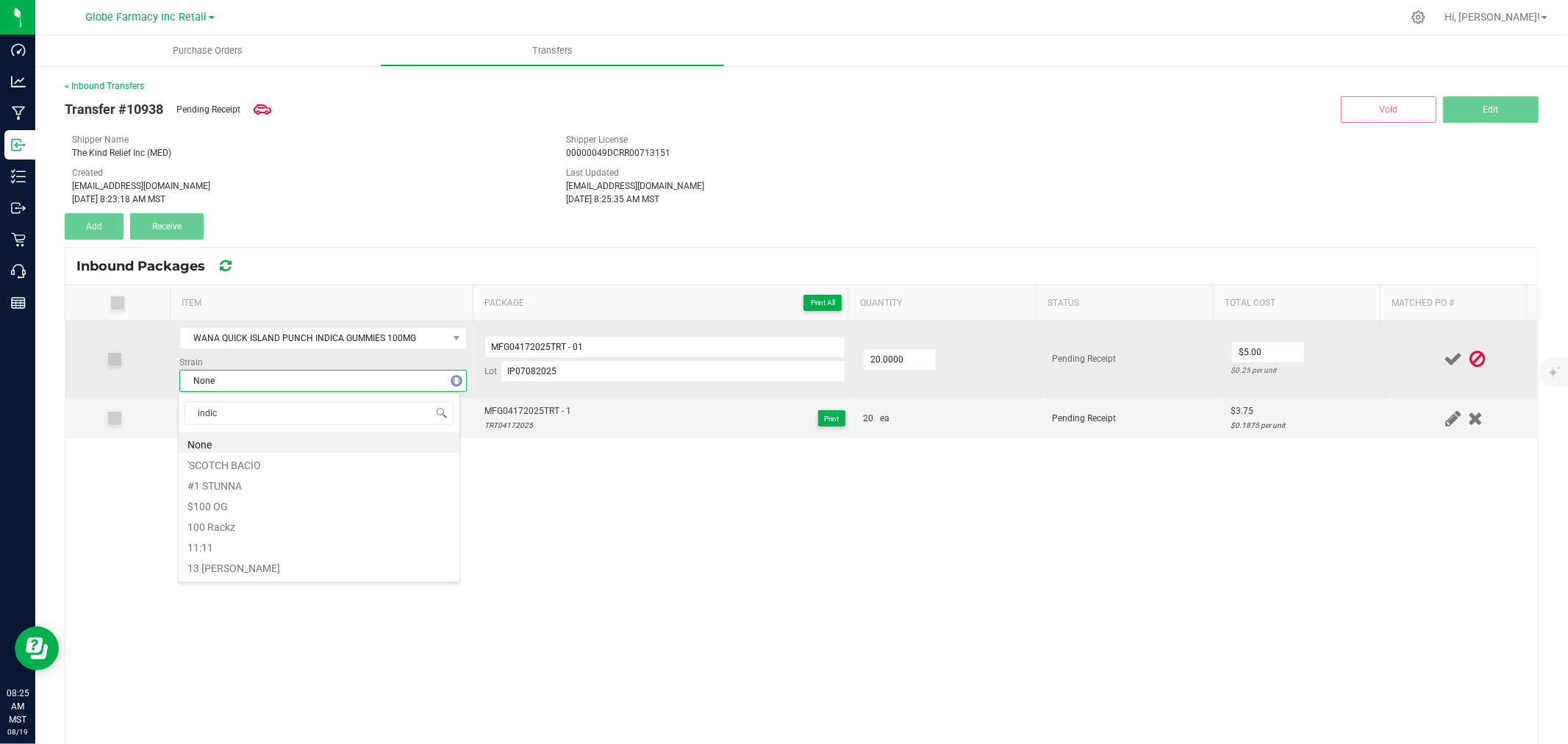
type input "indica"
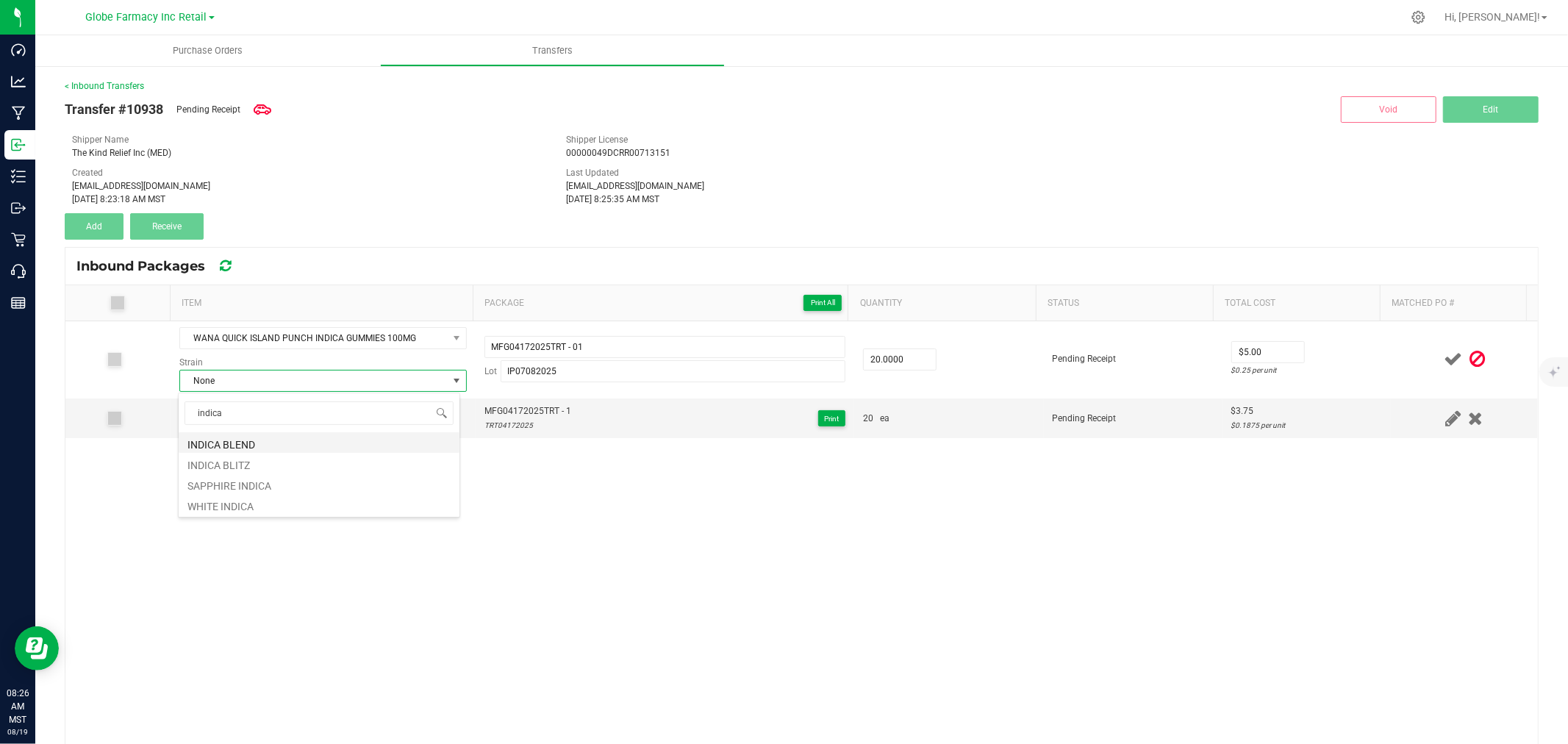
click at [243, 443] on li "INDICA BLEND" at bounding box center [319, 443] width 281 height 21
drag, startPoint x: 1392, startPoint y: 349, endPoint x: 1401, endPoint y: 349, distance: 9.0
click at [1394, 349] on td at bounding box center [1464, 359] width 147 height 77
click at [1444, 362] on icon at bounding box center [1452, 358] width 18 height 18
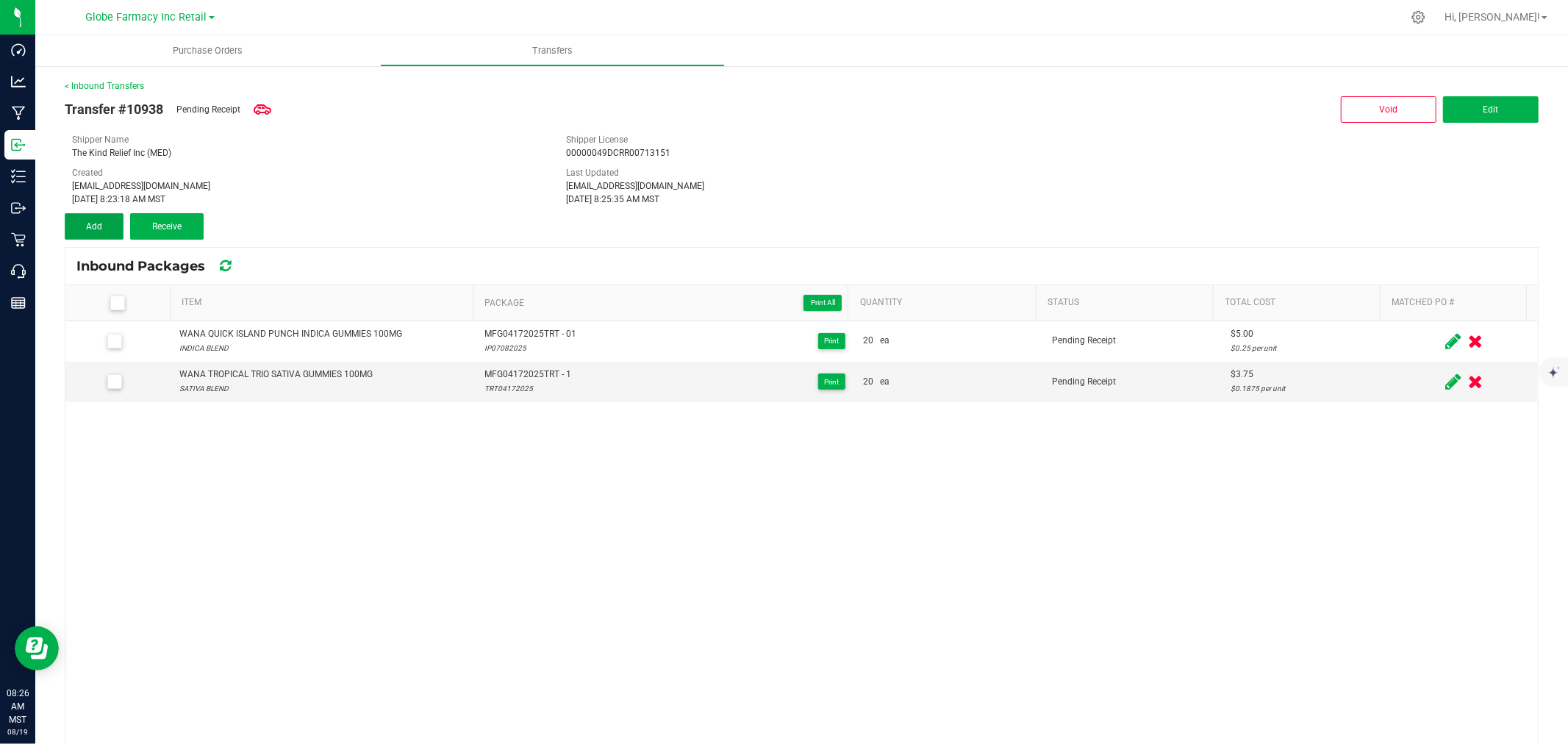
drag, startPoint x: 112, startPoint y: 222, endPoint x: 261, endPoint y: 318, distance: 177.2
click at [113, 222] on button "Add" at bounding box center [94, 226] width 59 height 27
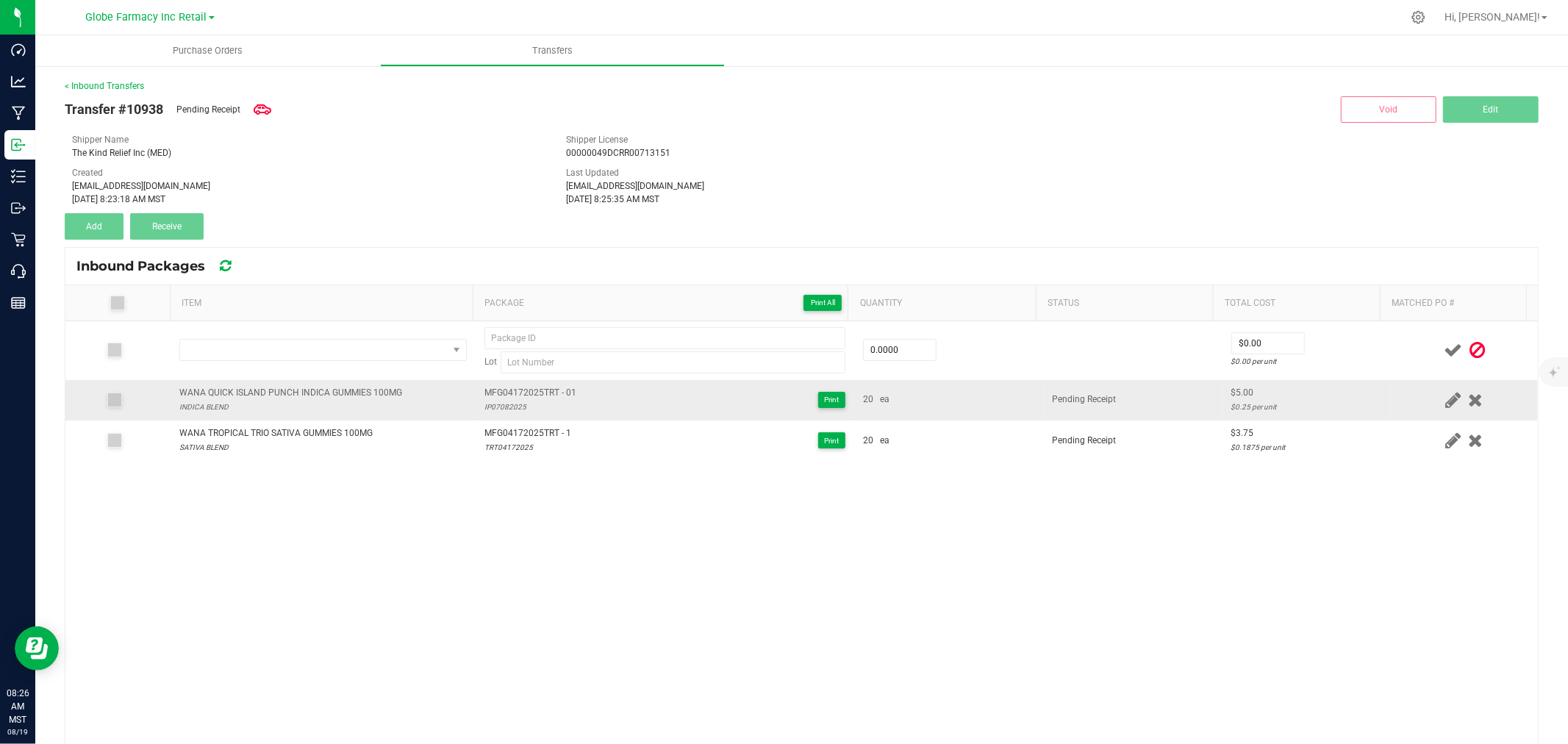
click at [330, 395] on div "WANA QUICK ISLAND PUNCH INDICA GUMMIES 100MG" at bounding box center [291, 392] width 222 height 14
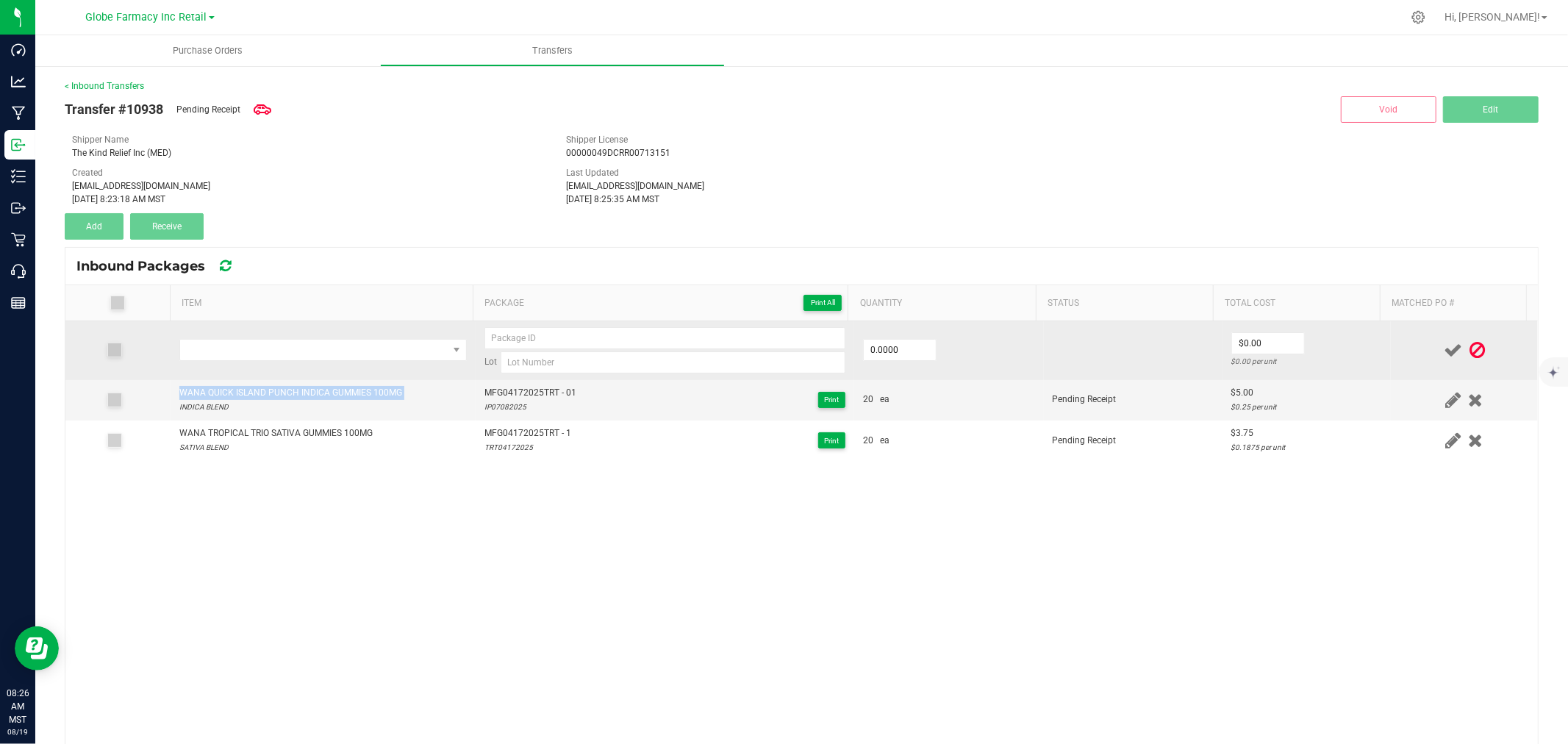
copy div "WANA QUICK ISLAND PUNCH INDICA GUMMIES 100MG"
click at [400, 338] on td at bounding box center [322, 351] width 305 height 59
click at [398, 340] on span "NO DATA FOUND" at bounding box center [315, 350] width 268 height 21
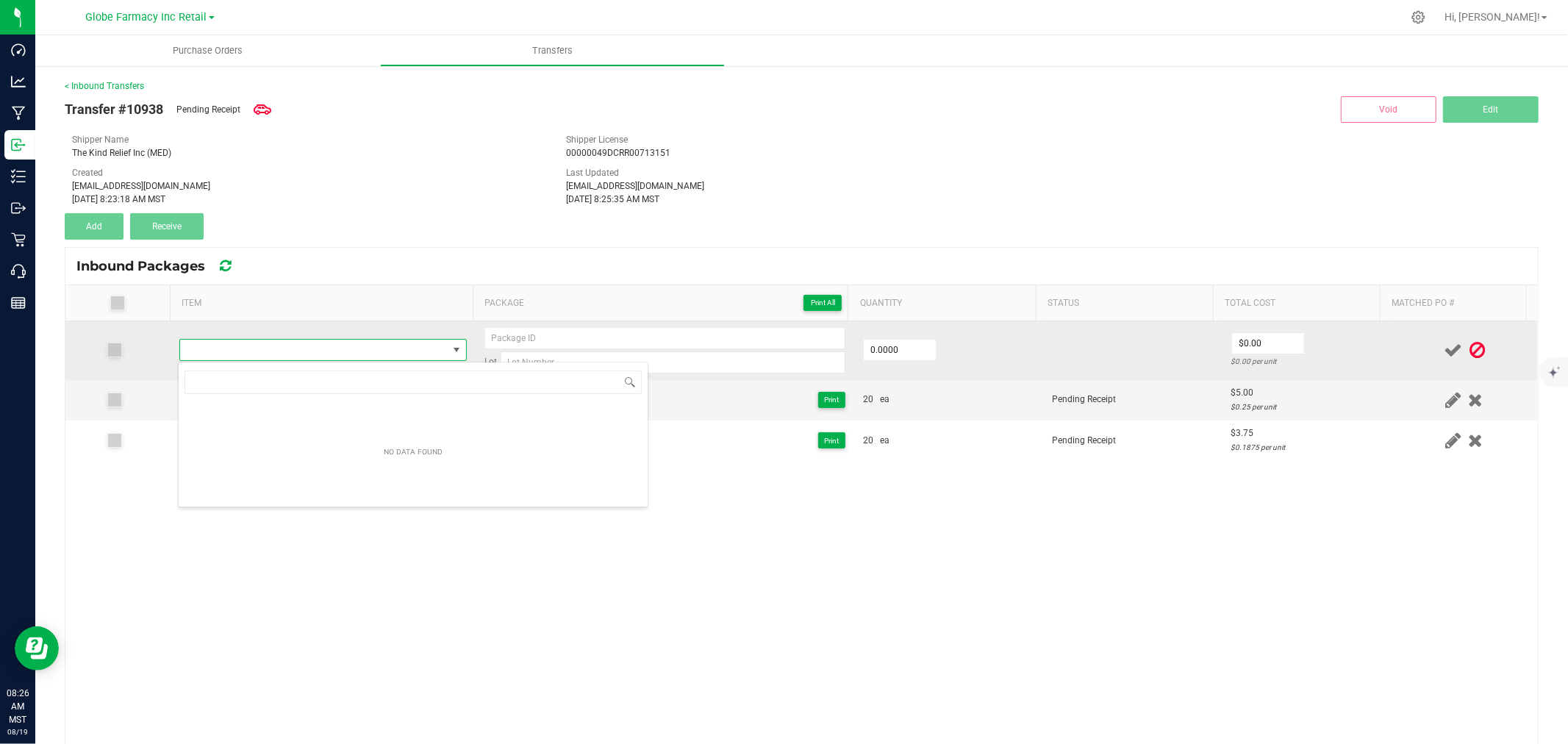
type input "WANA QUICK ISLAND PUNCH INDICA GUMMIES 100MG"
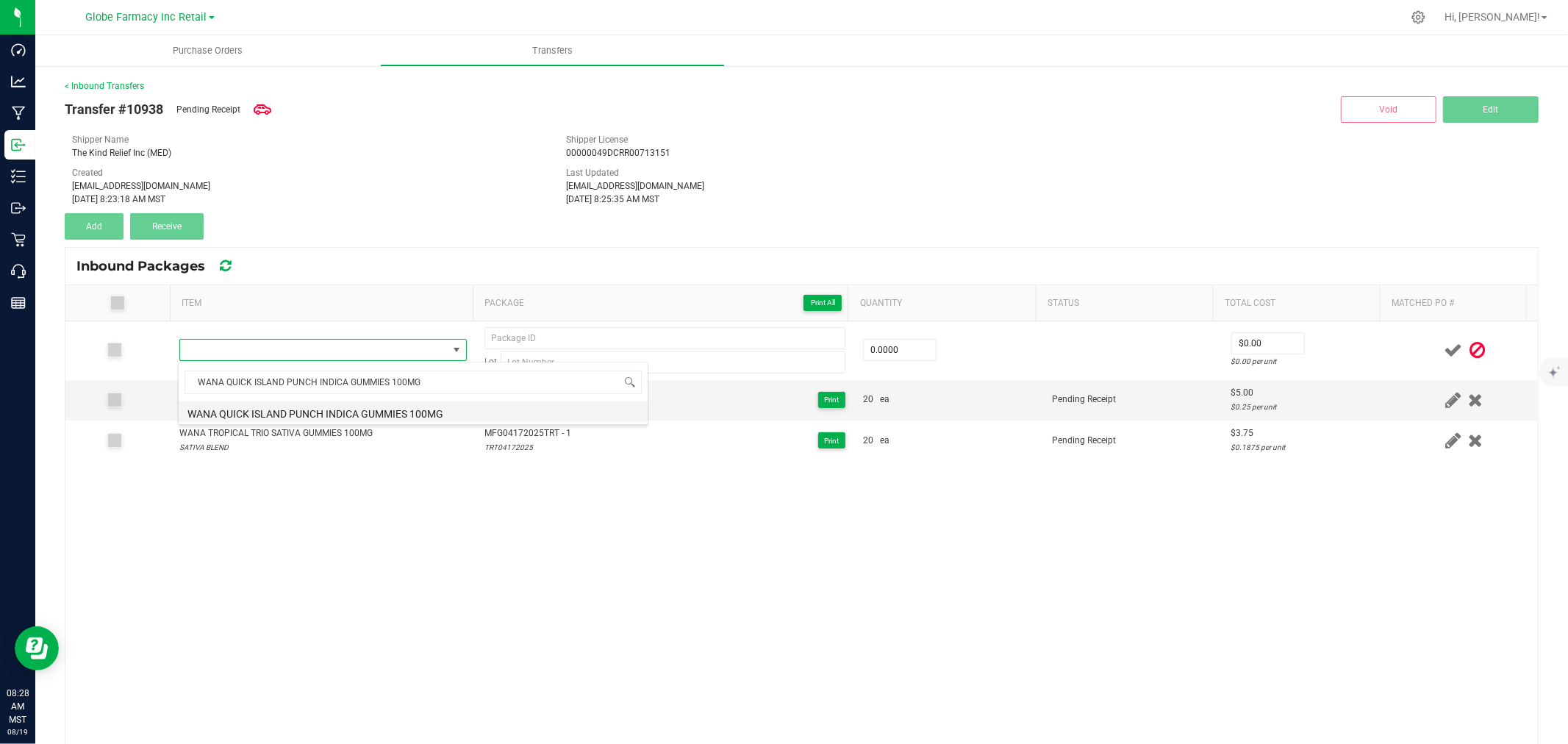
click at [362, 409] on li "WANA QUICK ISLAND PUNCH INDICA GUMMIES 100MG" at bounding box center [413, 411] width 469 height 21
type input "0 ea"
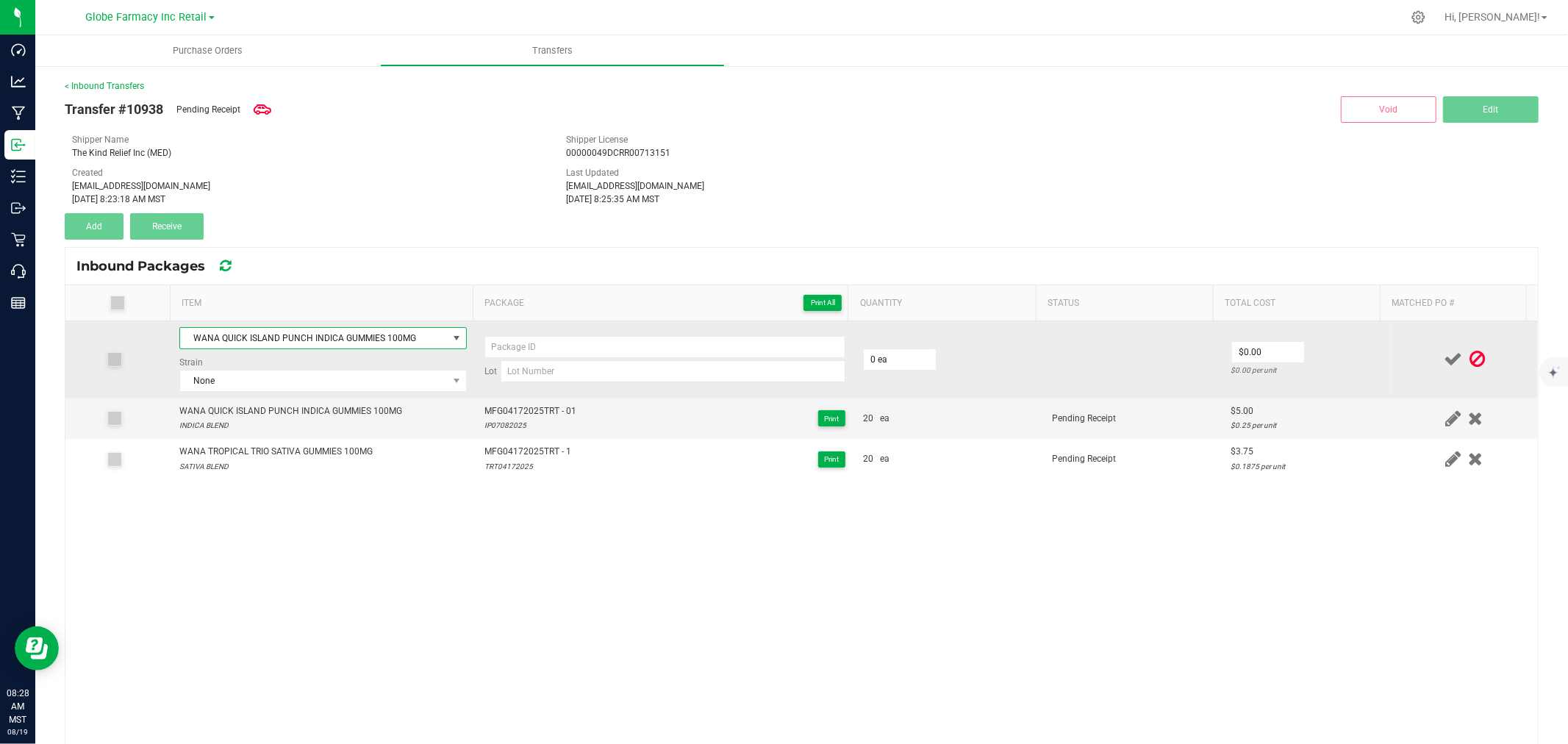
click at [365, 368] on div "Strain None" at bounding box center [323, 373] width 287 height 36
click at [362, 380] on span "None" at bounding box center [315, 381] width 268 height 21
type input "indica b"
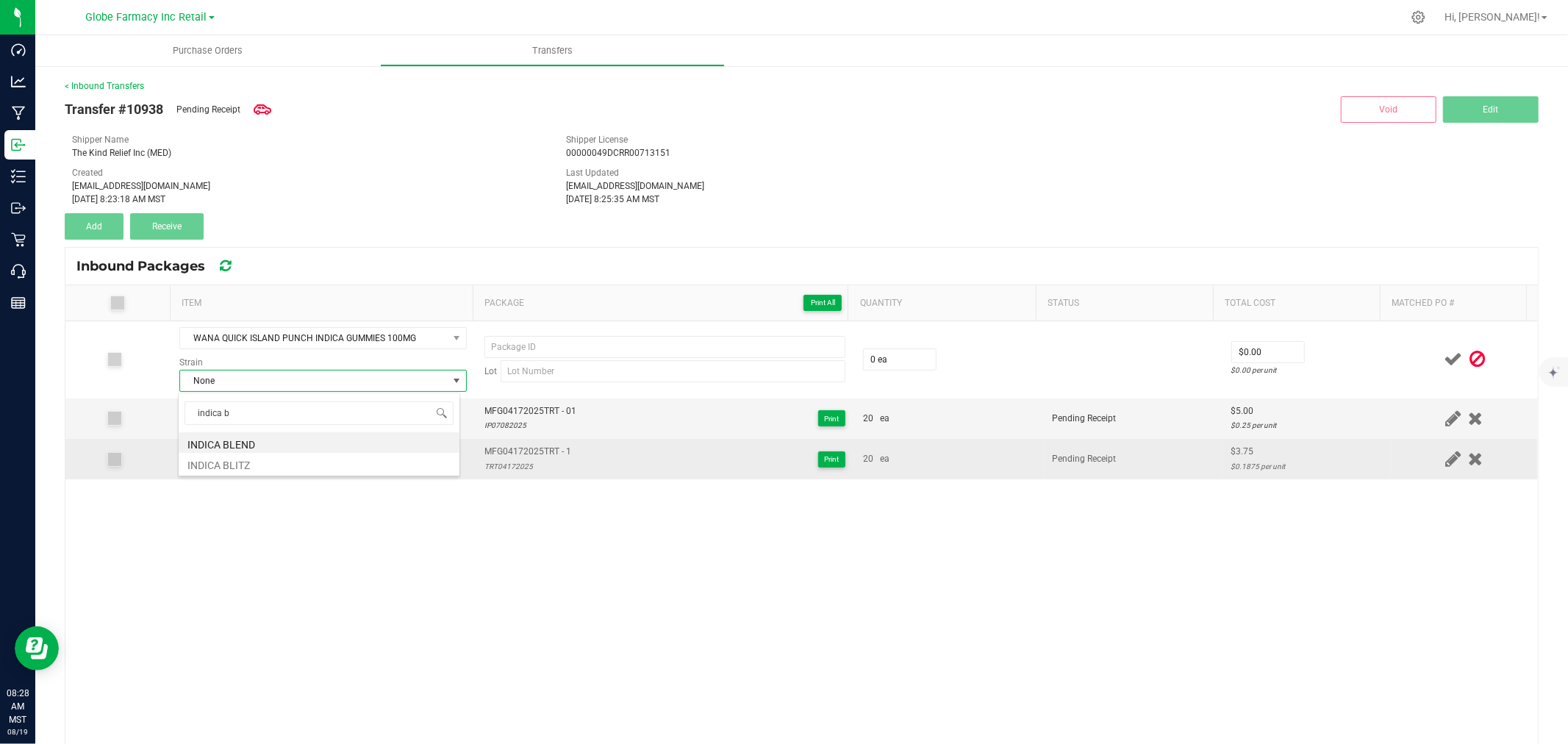
click at [288, 440] on li "INDICA BLEND" at bounding box center [319, 443] width 281 height 21
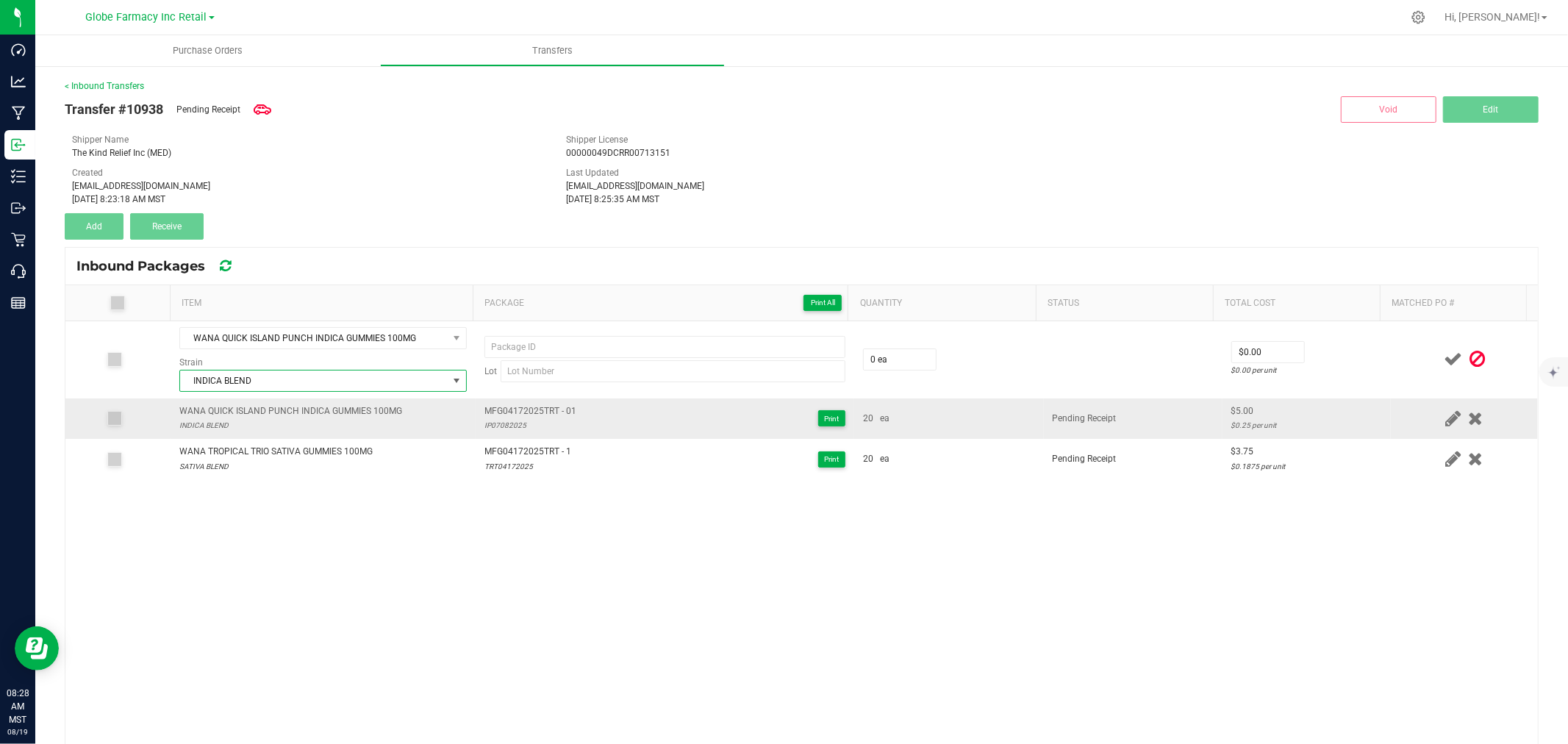
click at [540, 416] on span "MFG04172025TRT - 01" at bounding box center [530, 410] width 92 height 14
click at [544, 417] on span "MFG04172025TRT - 01" at bounding box center [530, 410] width 92 height 14
click at [524, 414] on span "MFG04172025TRT - 01" at bounding box center [530, 410] width 92 height 14
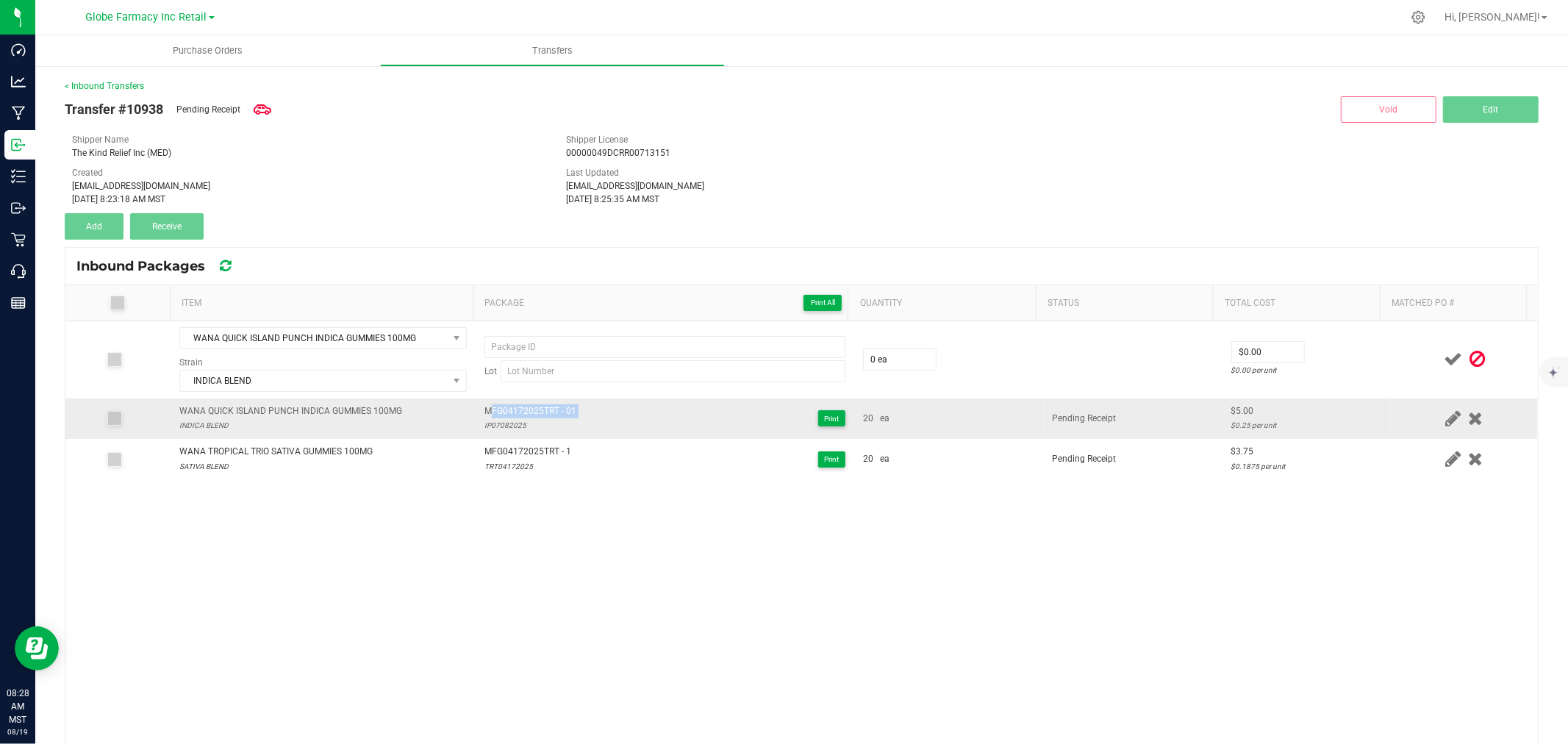
click at [524, 414] on span "MFG04172025TRT - 01" at bounding box center [530, 410] width 92 height 14
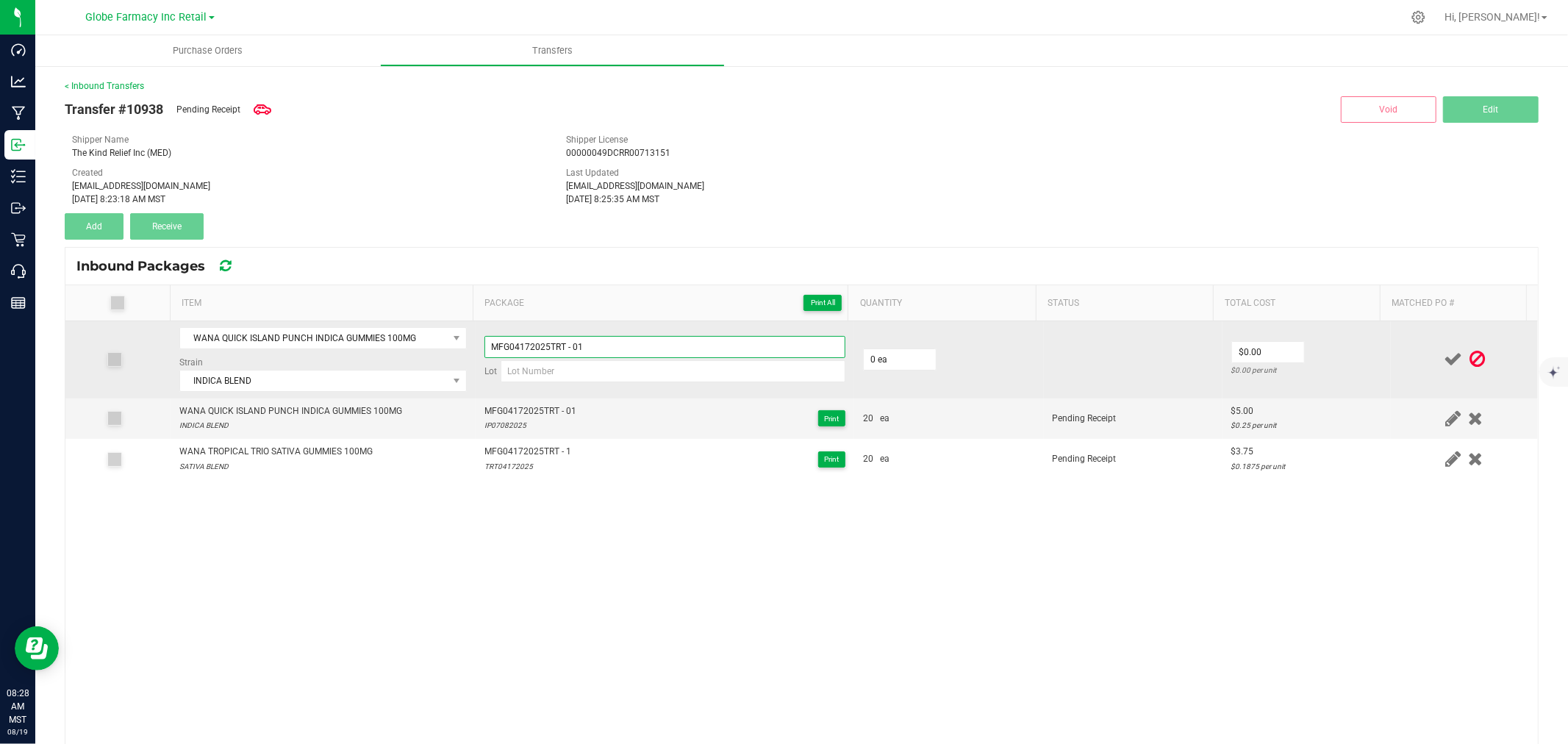
click at [627, 349] on input "MFG04172025TRT - 01" at bounding box center [665, 347] width 361 height 22
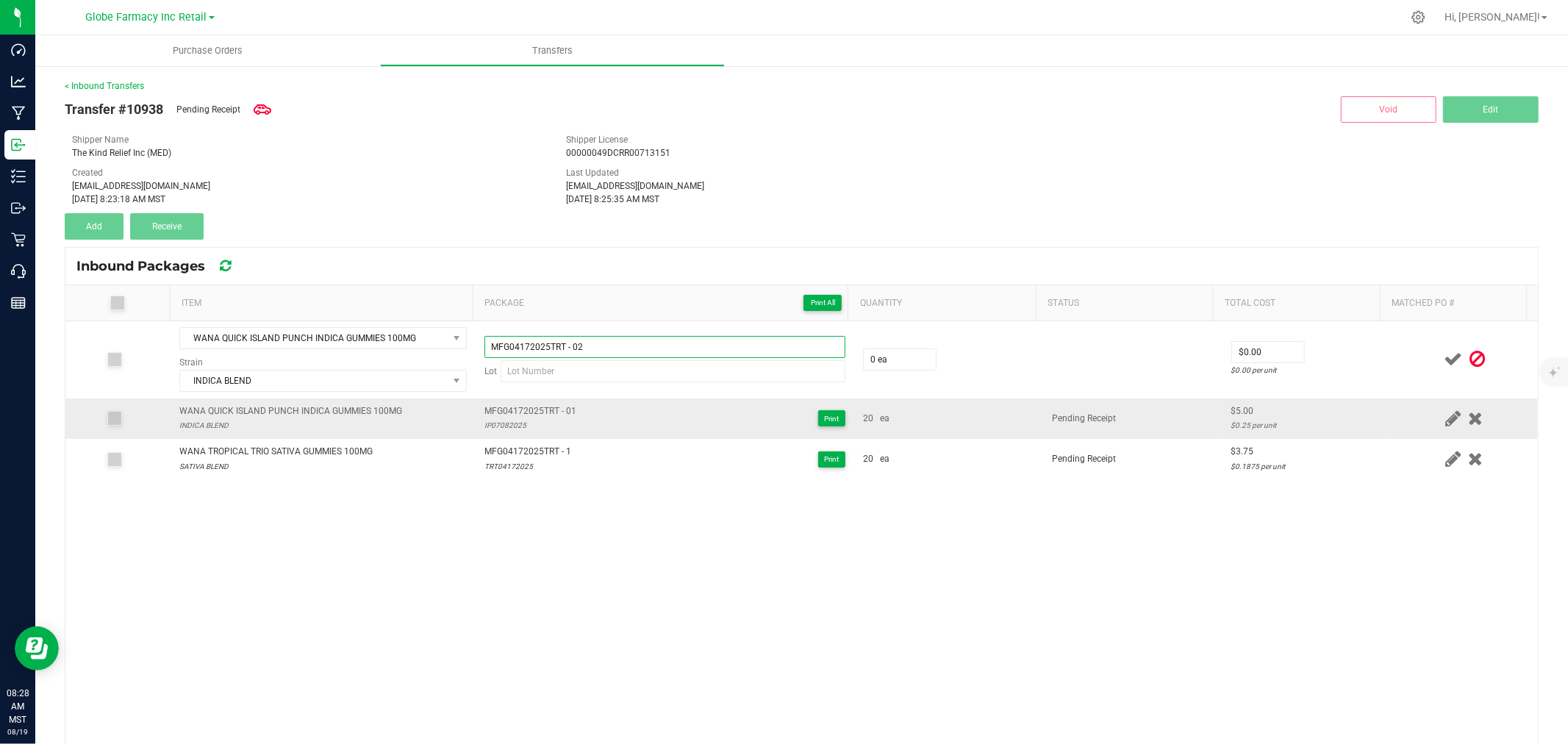
type input "MFG04172025TRT - 02"
click at [506, 427] on div "IP07082025" at bounding box center [530, 425] width 92 height 14
click at [505, 427] on div "IP07082025" at bounding box center [530, 425] width 92 height 14
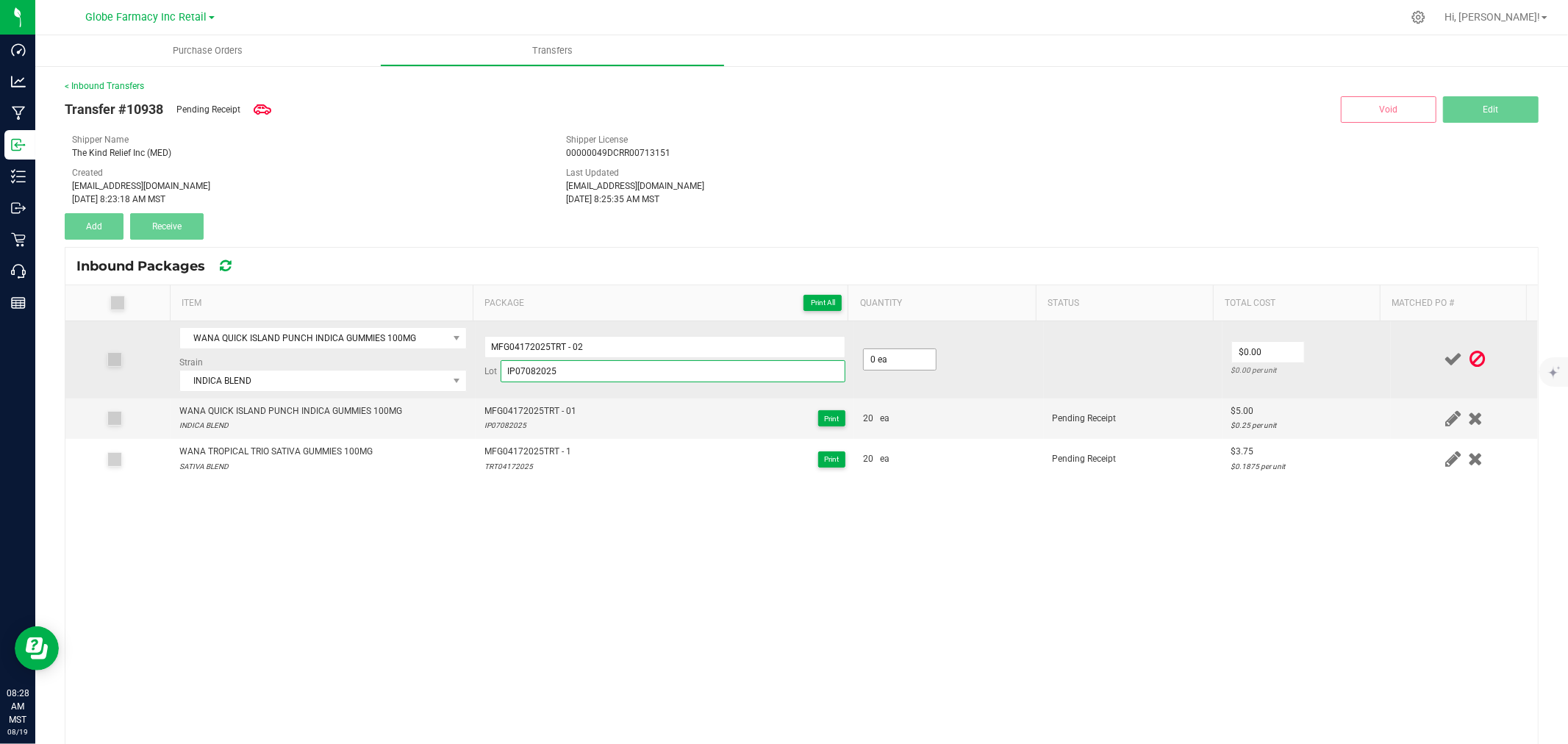
type input "IP07082025"
click at [908, 356] on input "0" at bounding box center [900, 359] width 72 height 21
type input "20 ea"
type input "6"
type input "$5.00"
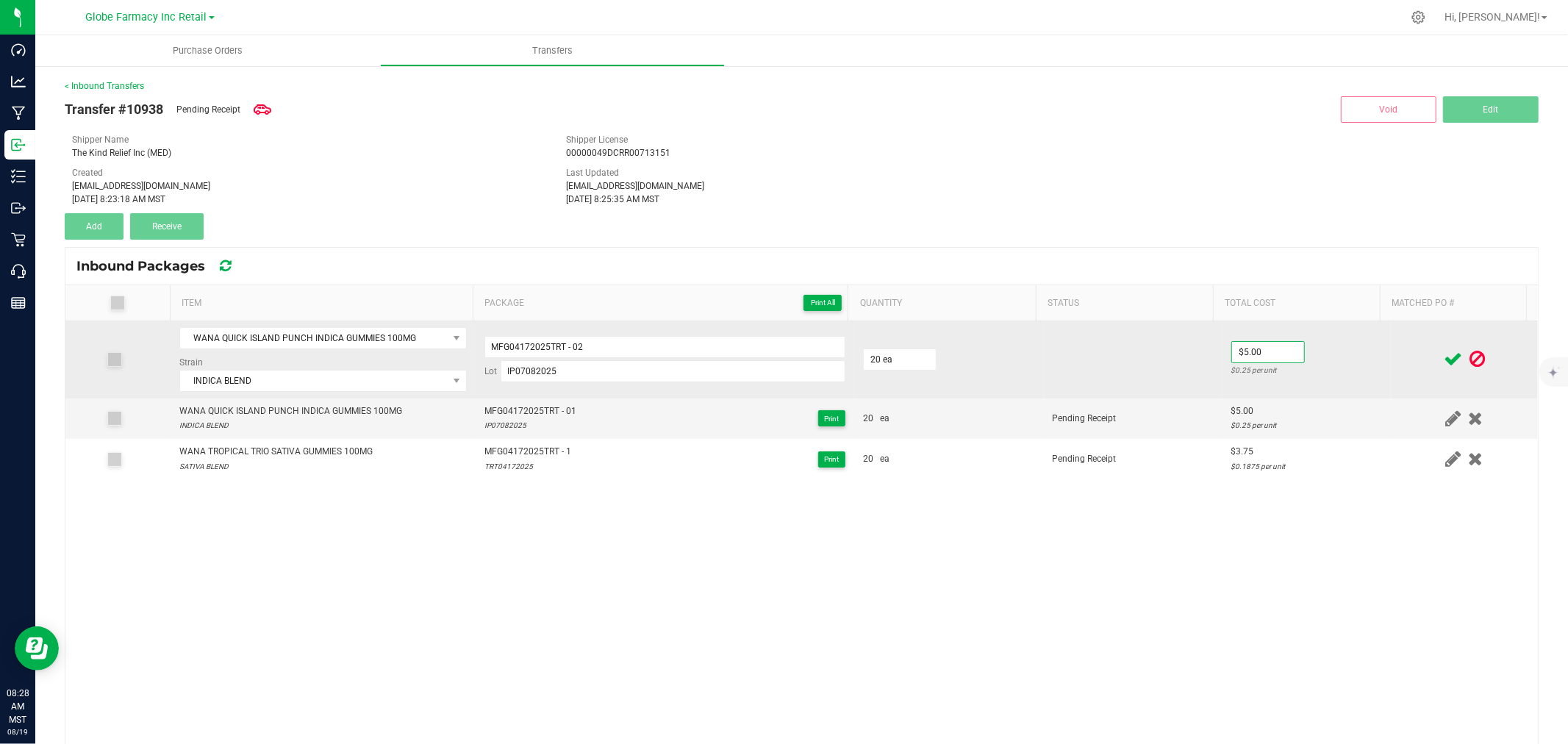
drag, startPoint x: 1327, startPoint y: 383, endPoint x: 1490, endPoint y: 325, distance: 173.0
click at [1333, 378] on td "$5.00 $0.25 per unit" at bounding box center [1306, 359] width 168 height 77
click at [1422, 369] on div at bounding box center [1464, 358] width 129 height 18
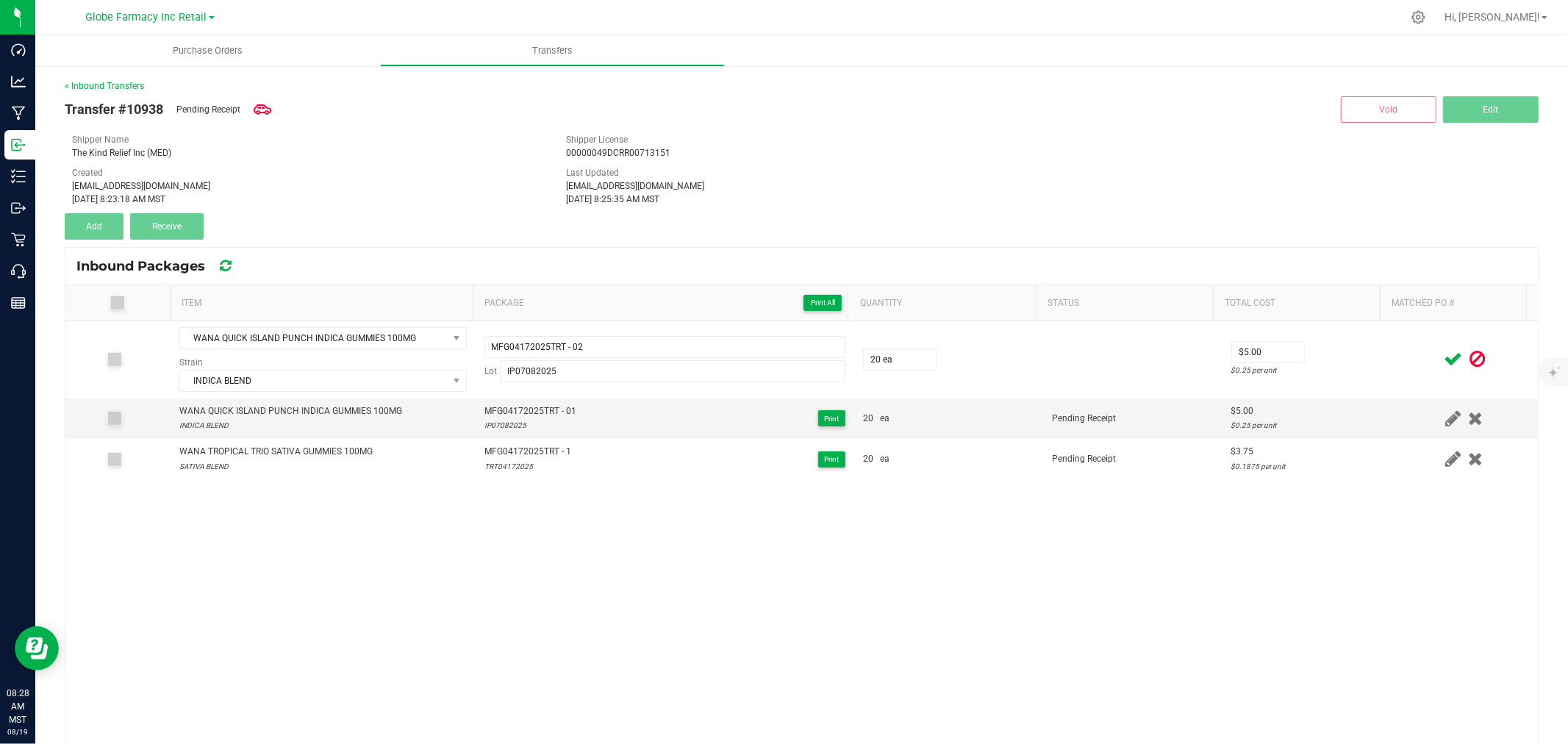
click at [1444, 360] on icon at bounding box center [1452, 358] width 18 height 18
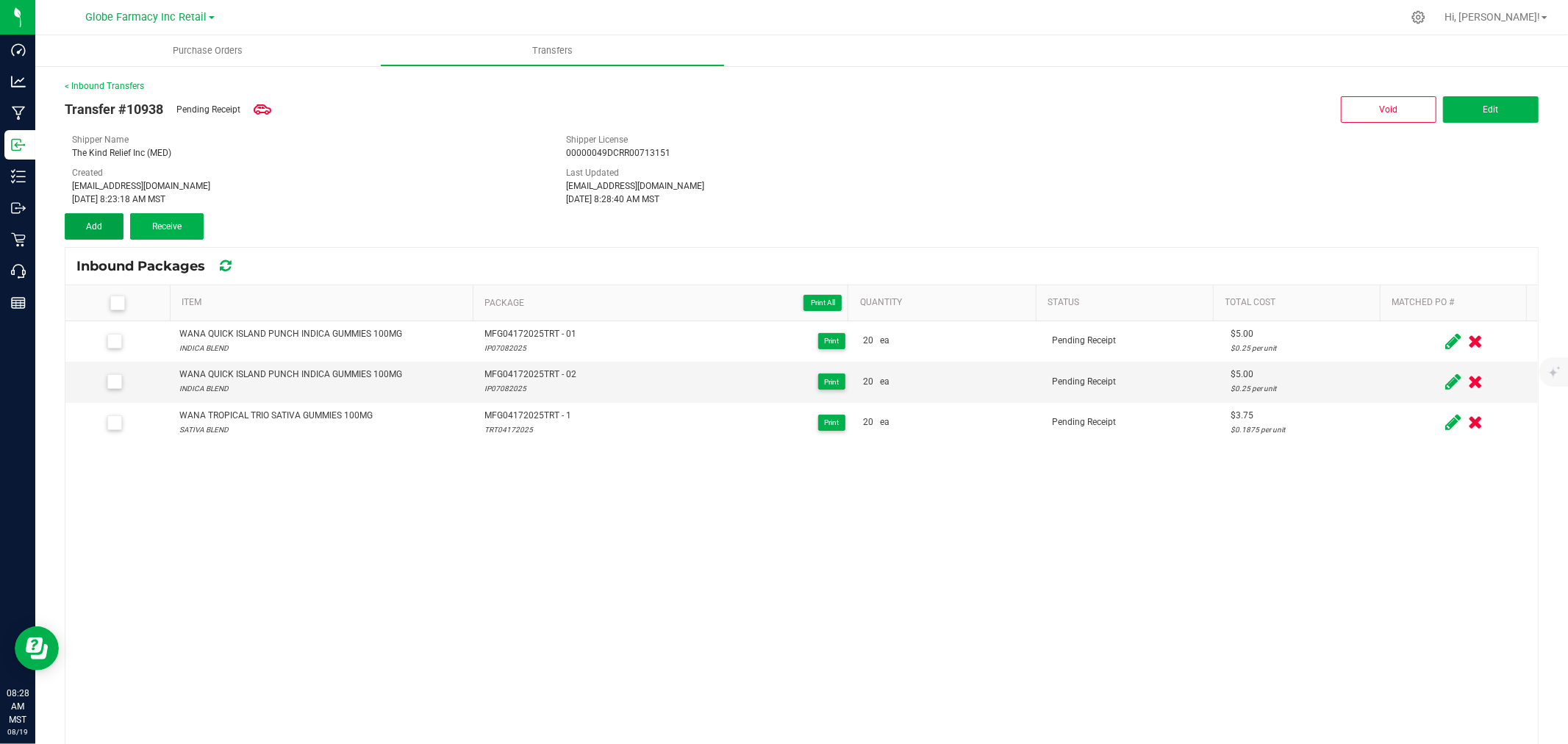
drag, startPoint x: 86, startPoint y: 218, endPoint x: 187, endPoint y: 270, distance: 113.6
click at [86, 218] on button "Add" at bounding box center [94, 226] width 59 height 27
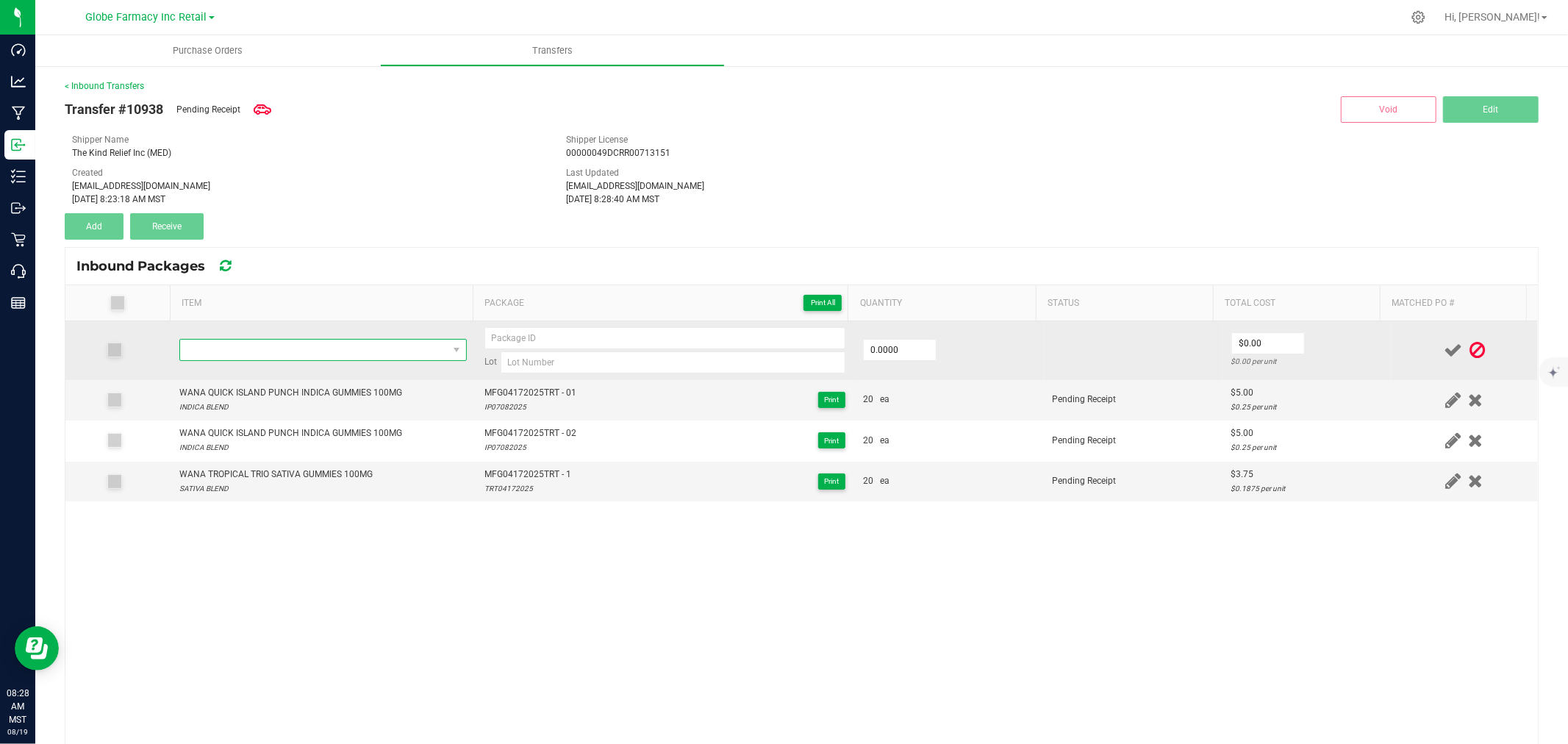
click at [280, 353] on span "NO DATA FOUND" at bounding box center [315, 350] width 268 height 21
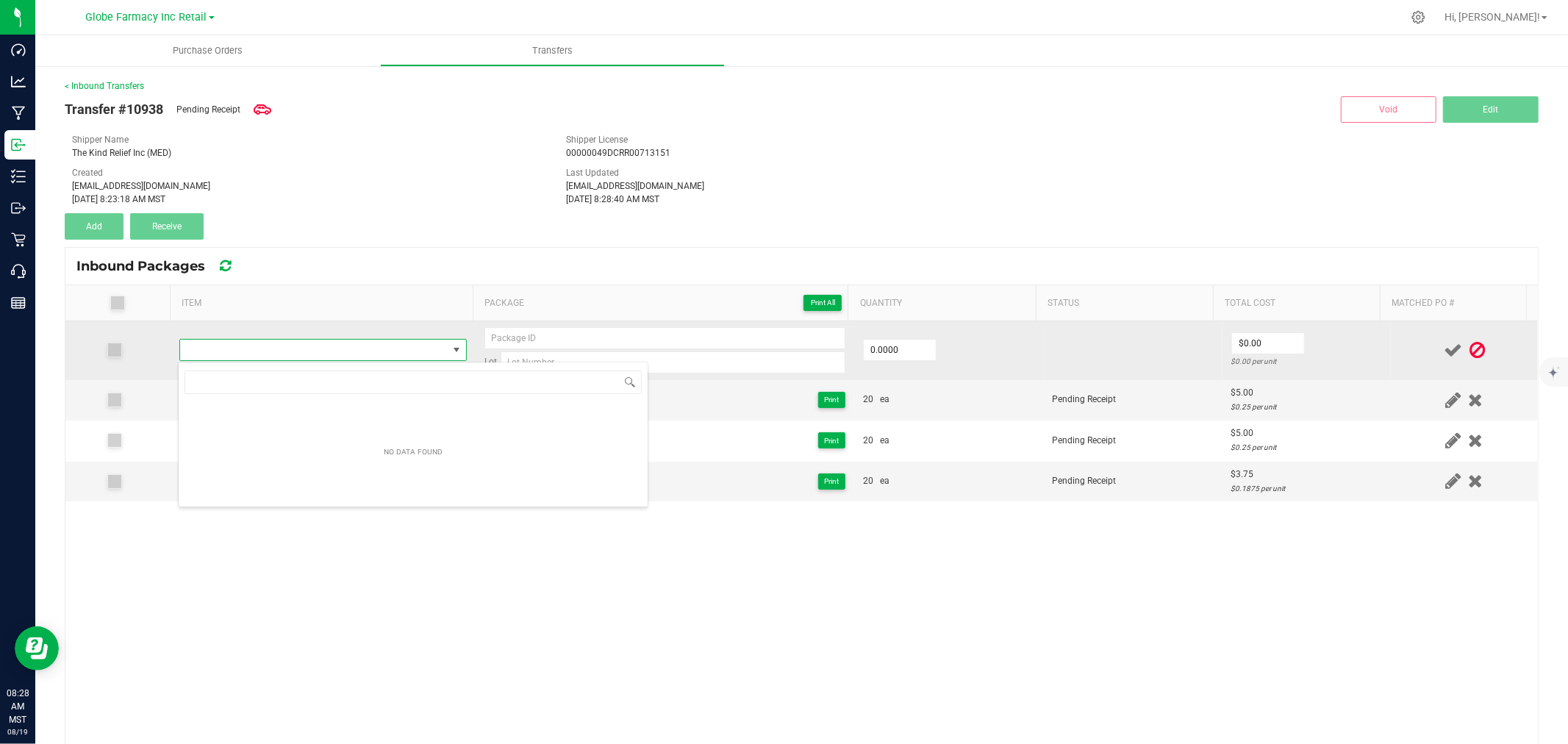
type input "WANA QUICK ISLAND PUNCH INDICA GUMMIES 100MG"
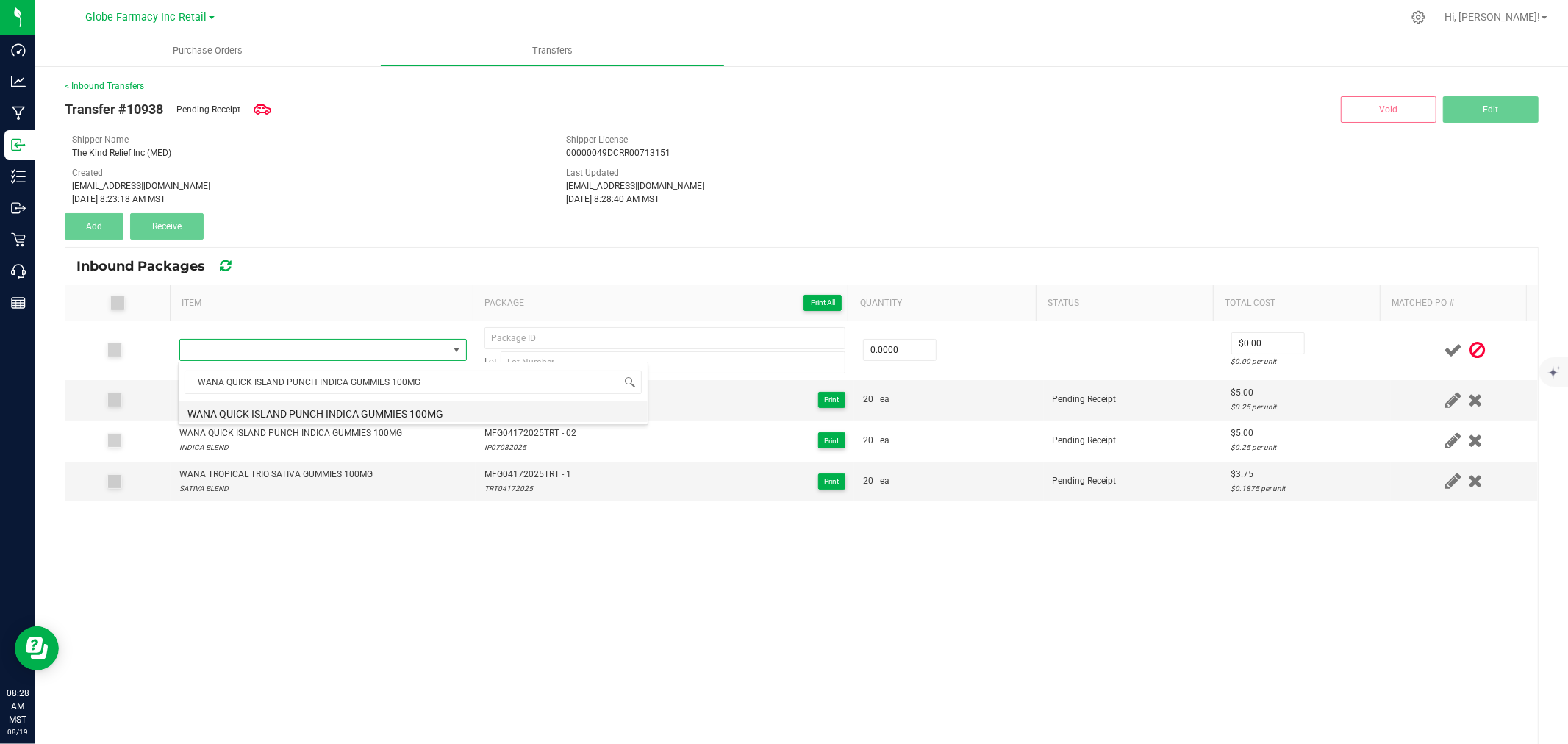
drag, startPoint x: 336, startPoint y: 408, endPoint x: 417, endPoint y: 402, distance: 81.2
click at [336, 407] on li "WANA QUICK ISLAND PUNCH INDICA GUMMIES 100MG" at bounding box center [413, 411] width 469 height 21
type input "0 ea"
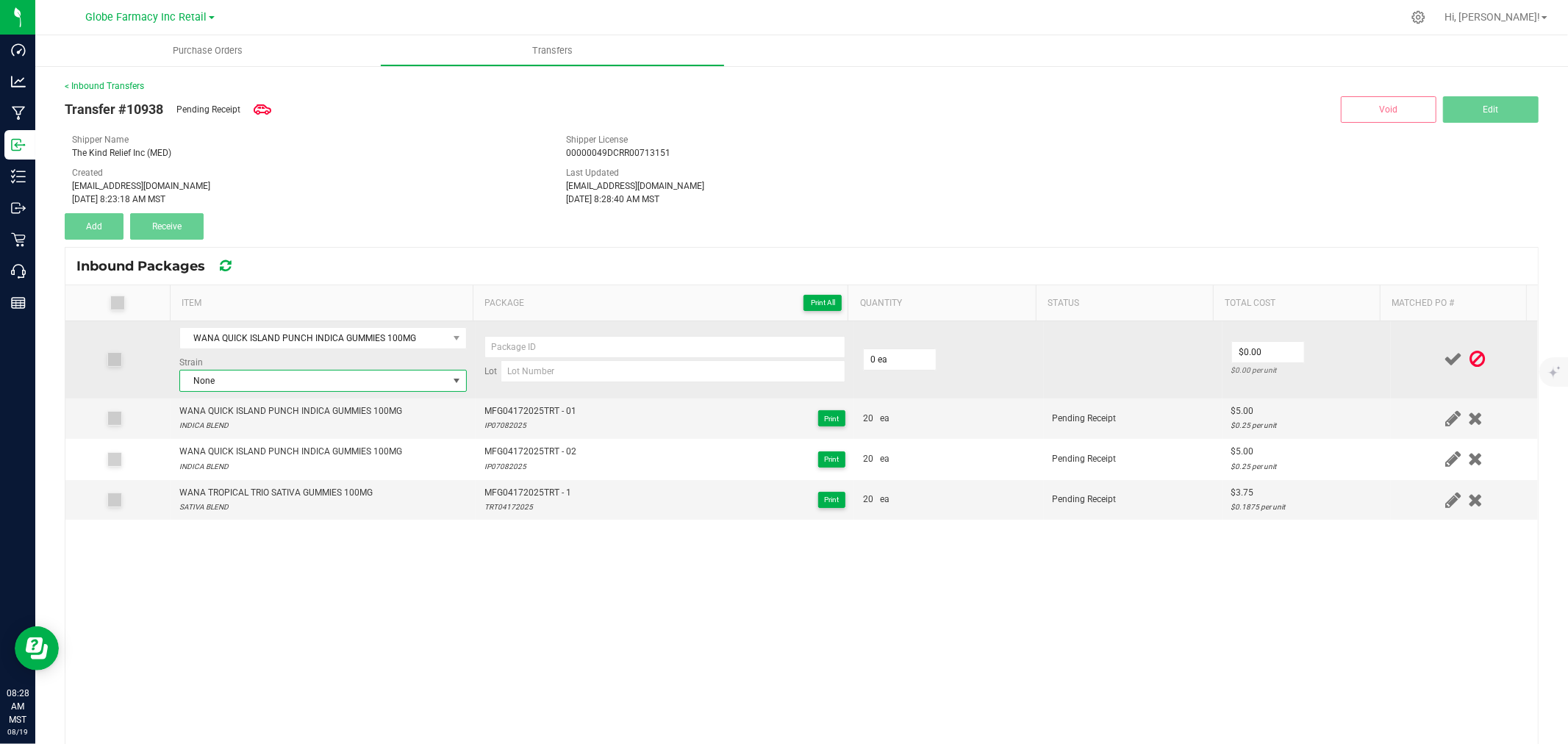
click at [295, 385] on span "None" at bounding box center [315, 381] width 268 height 21
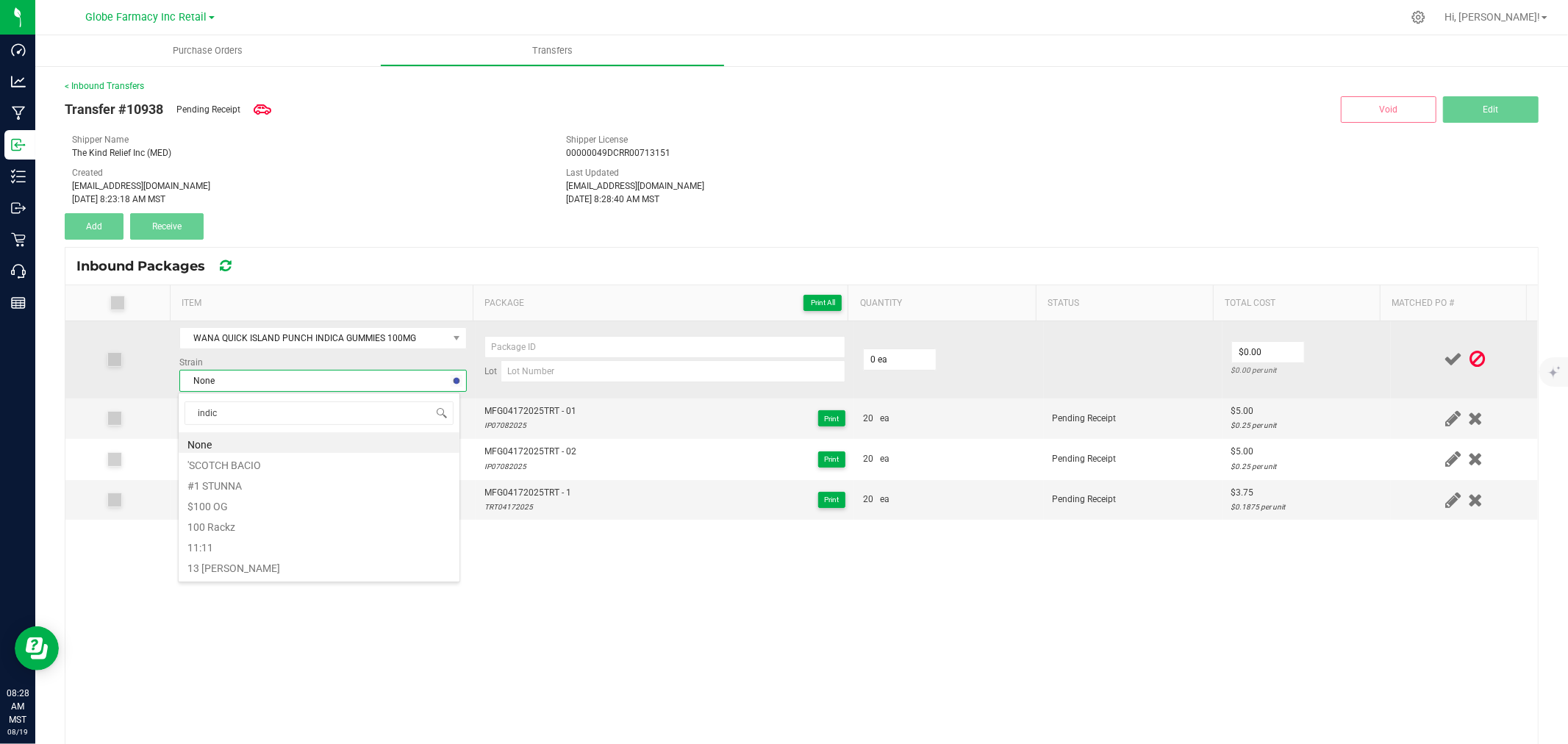
type input "indica"
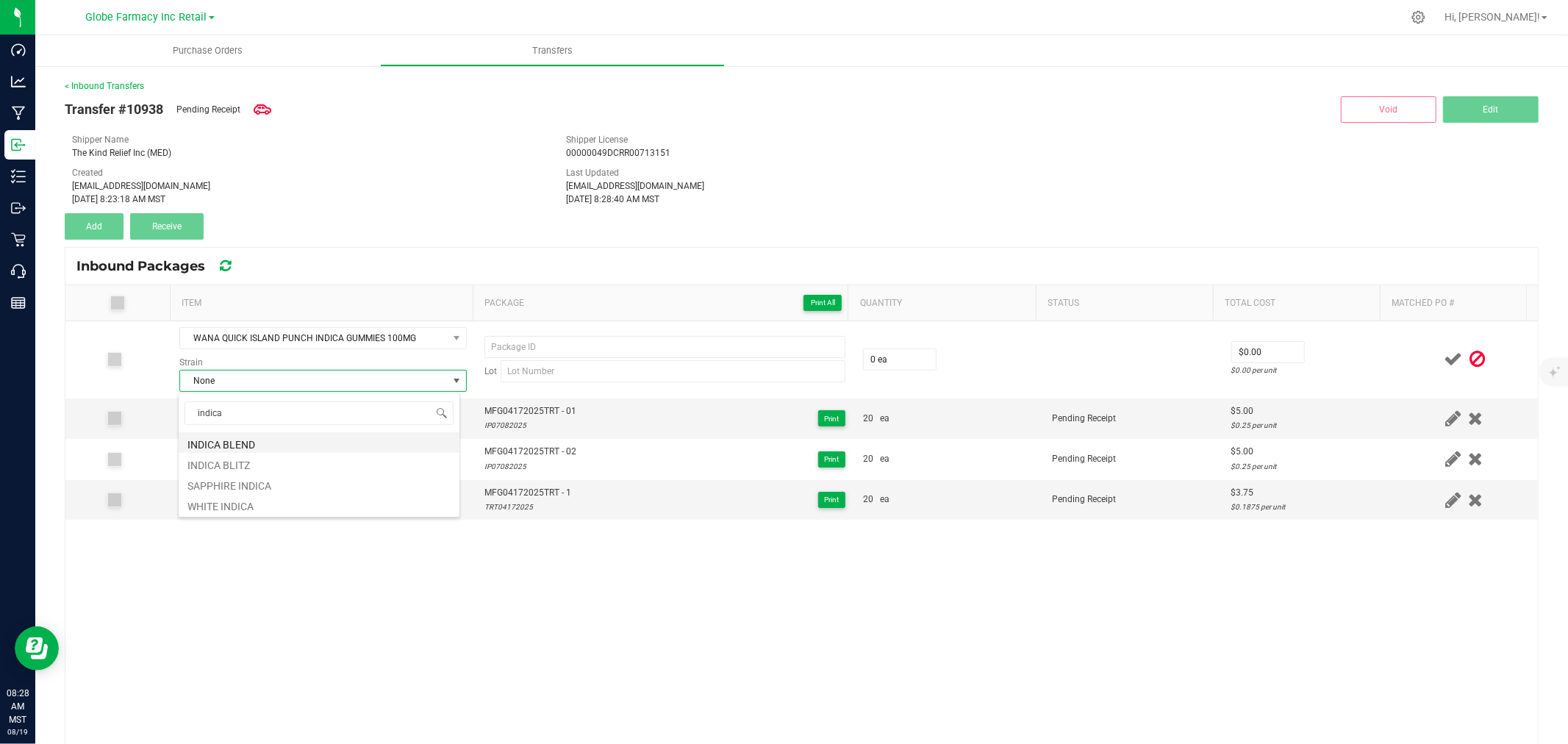
click at [253, 441] on li "INDICA BLEND" at bounding box center [319, 443] width 281 height 21
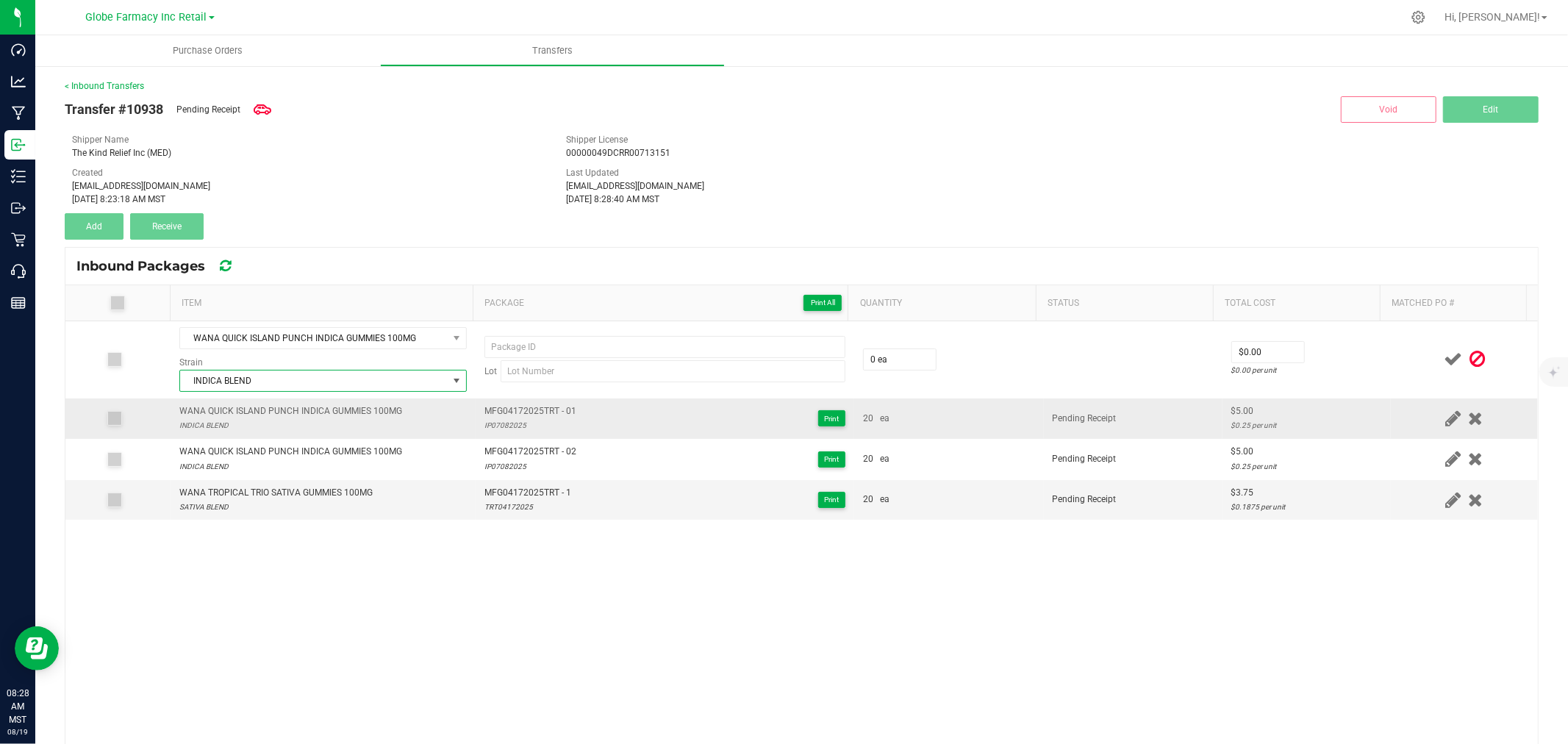
click at [522, 399] on td "MFG04172025TRT - 01 IP07082025 Print" at bounding box center [665, 418] width 378 height 41
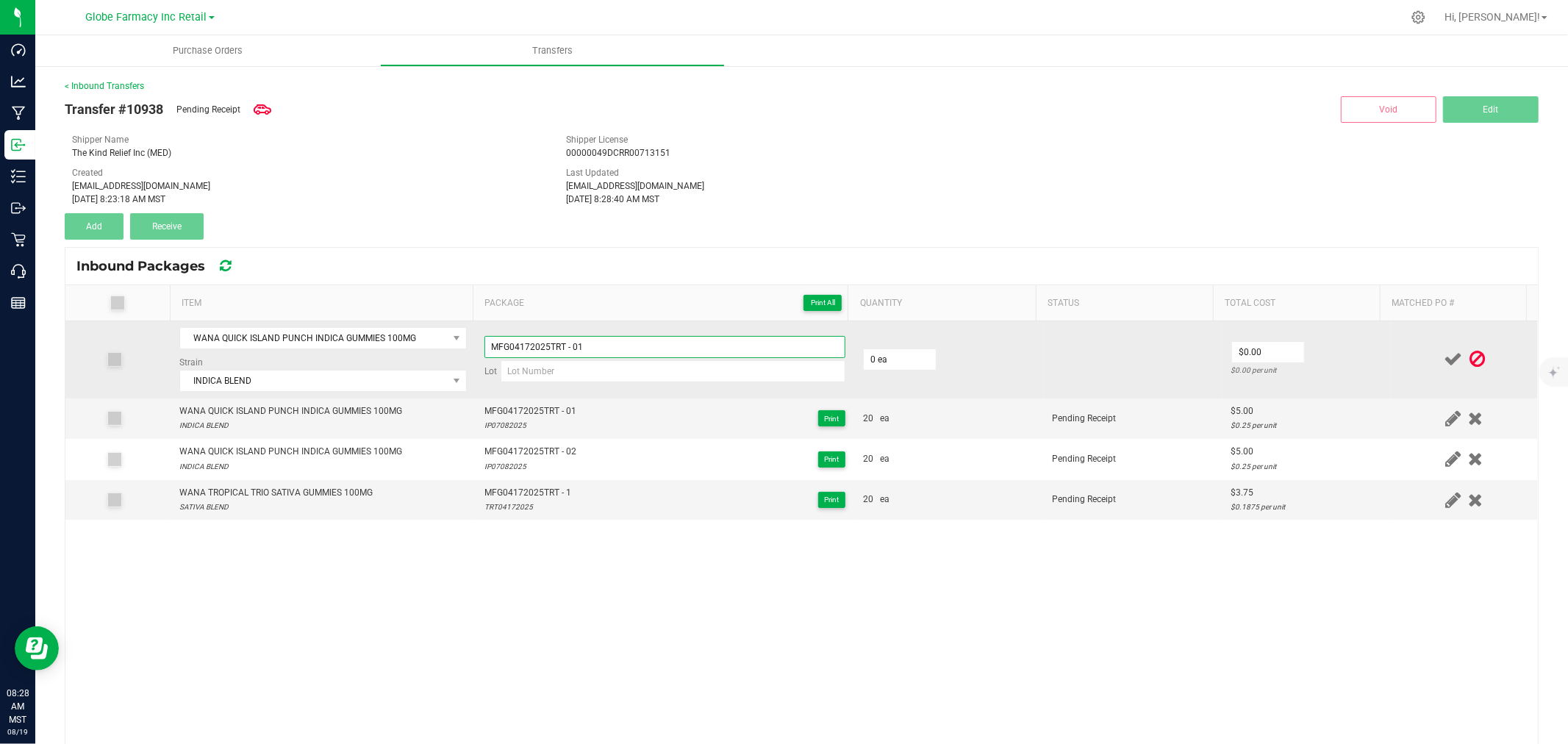
click at [586, 342] on input "MFG04172025TRT - 01" at bounding box center [665, 347] width 361 height 22
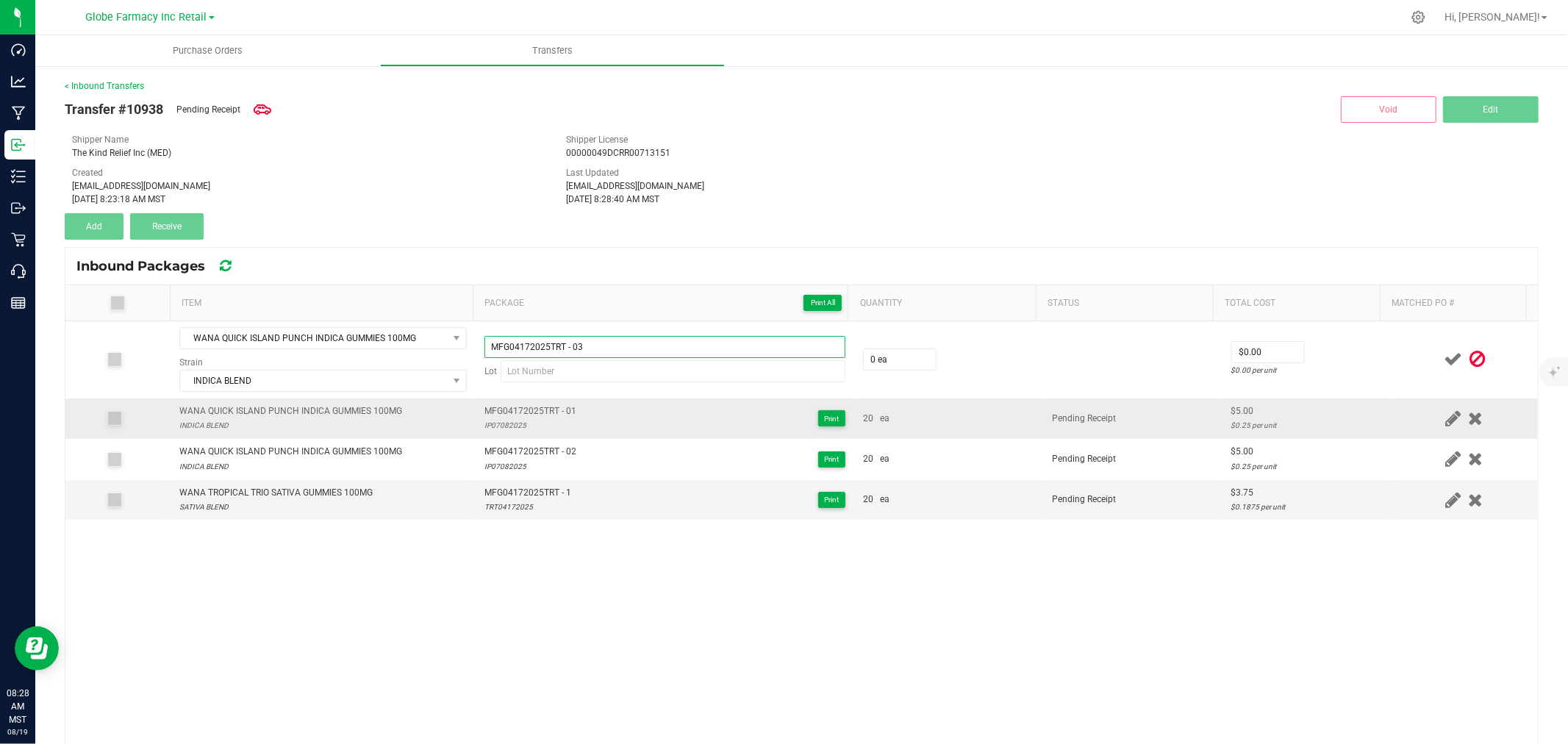
type input "MFG04172025TRT - 03"
click at [513, 428] on div "IP07082025" at bounding box center [530, 425] width 92 height 14
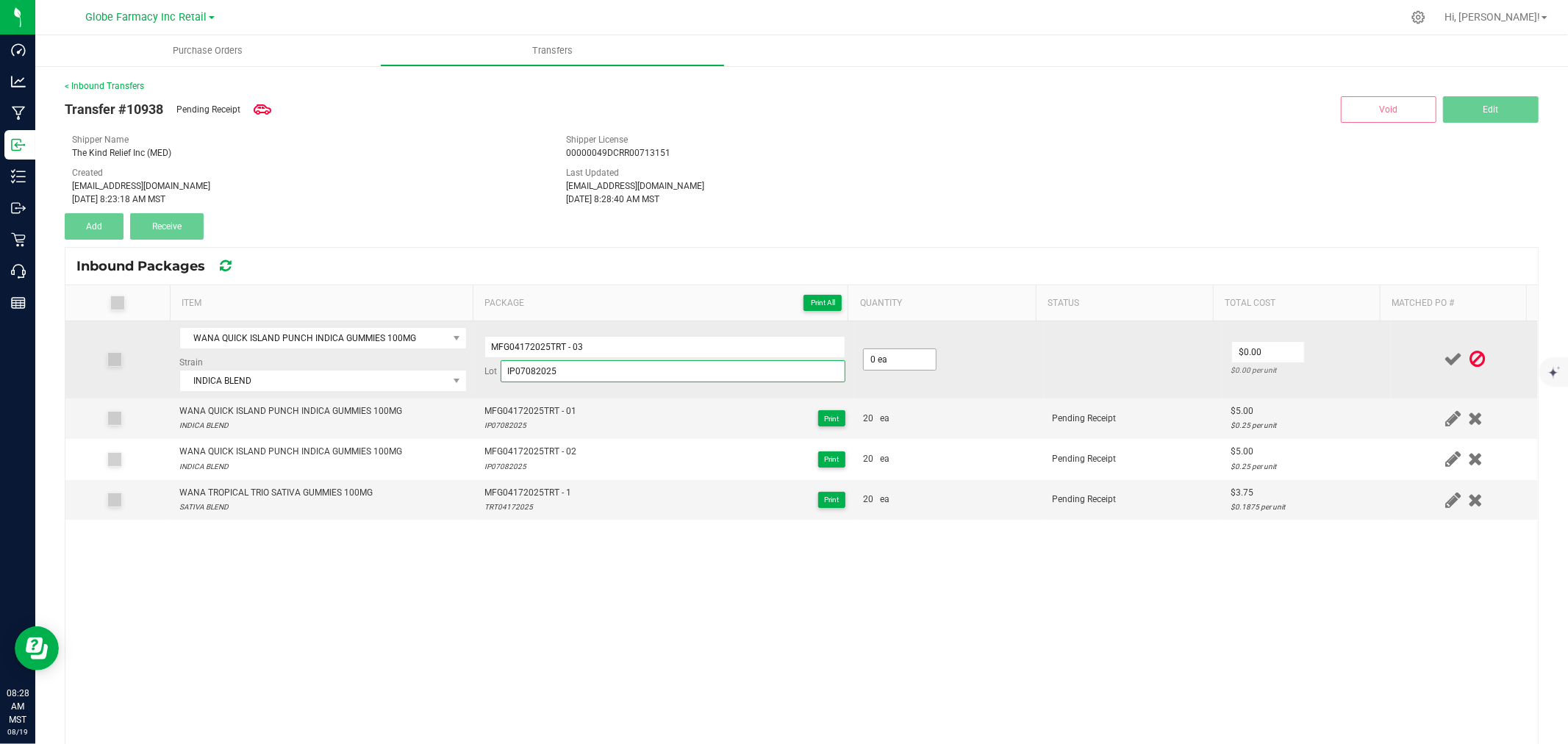
type input "IP07082025"
click at [870, 354] on input "0" at bounding box center [900, 359] width 72 height 21
type input "20 ea"
type input "$5.00"
click at [1411, 346] on td at bounding box center [1464, 359] width 147 height 77
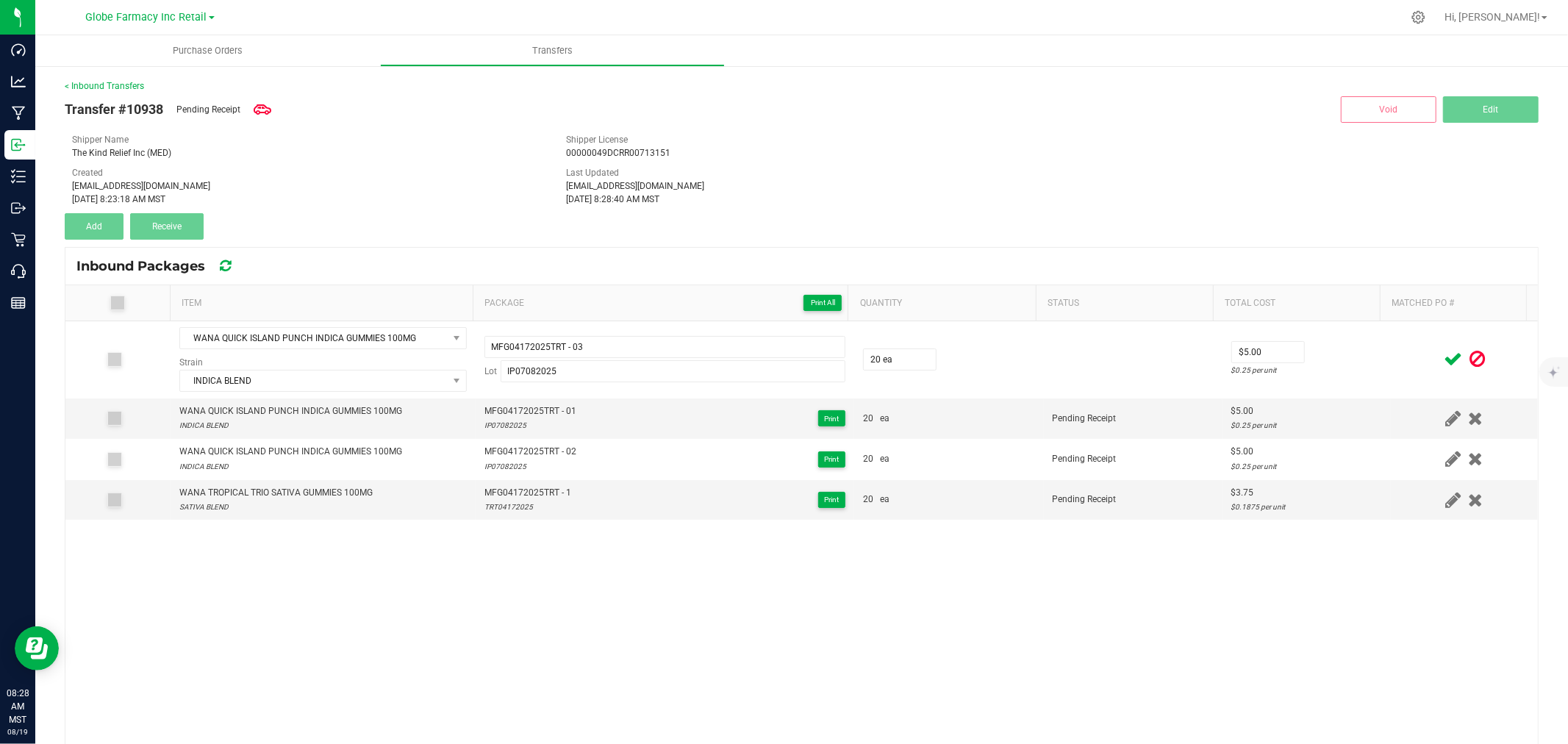
click at [1444, 356] on icon at bounding box center [1452, 358] width 18 height 18
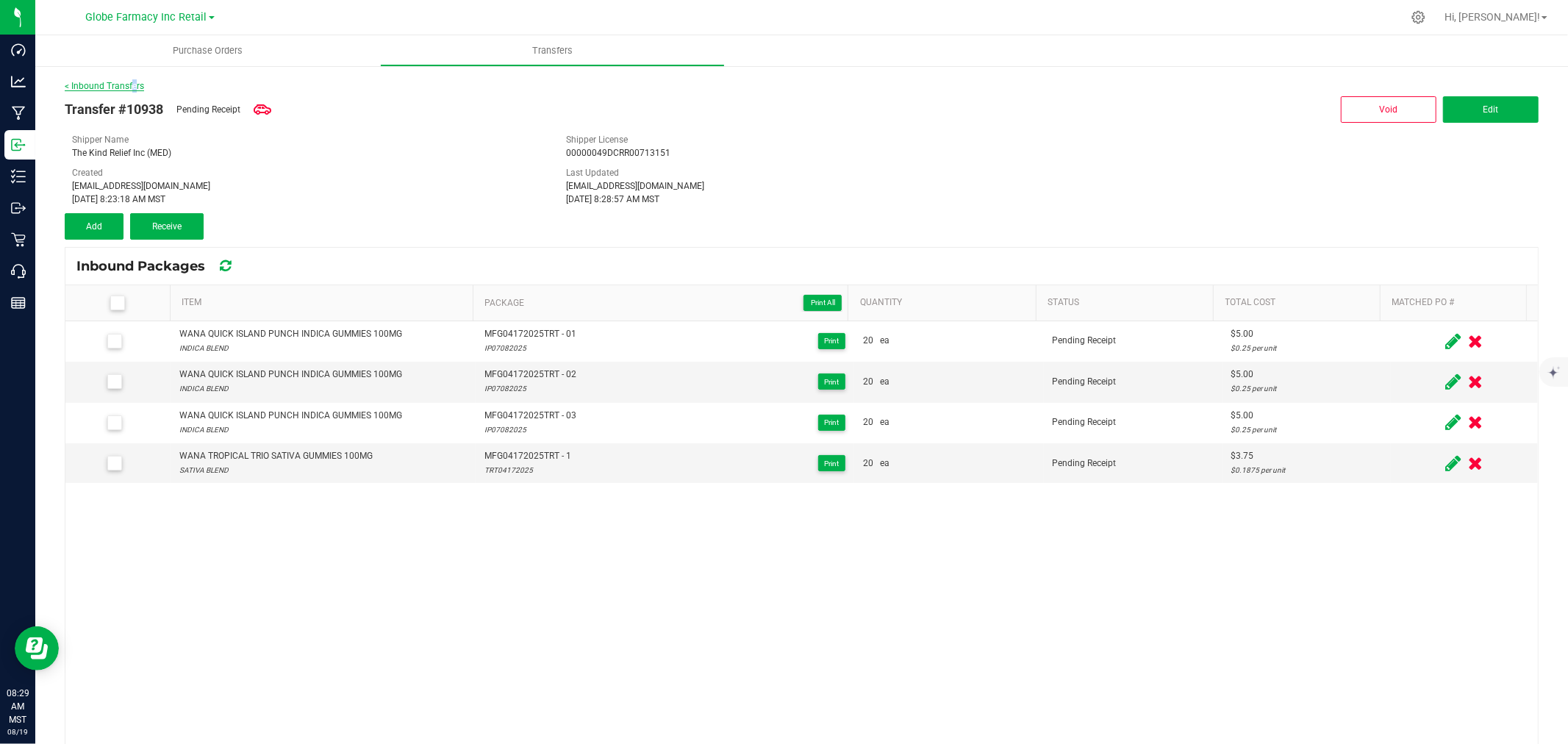
click at [128, 82] on link "< Inbound Transfers" at bounding box center [105, 86] width 80 height 10
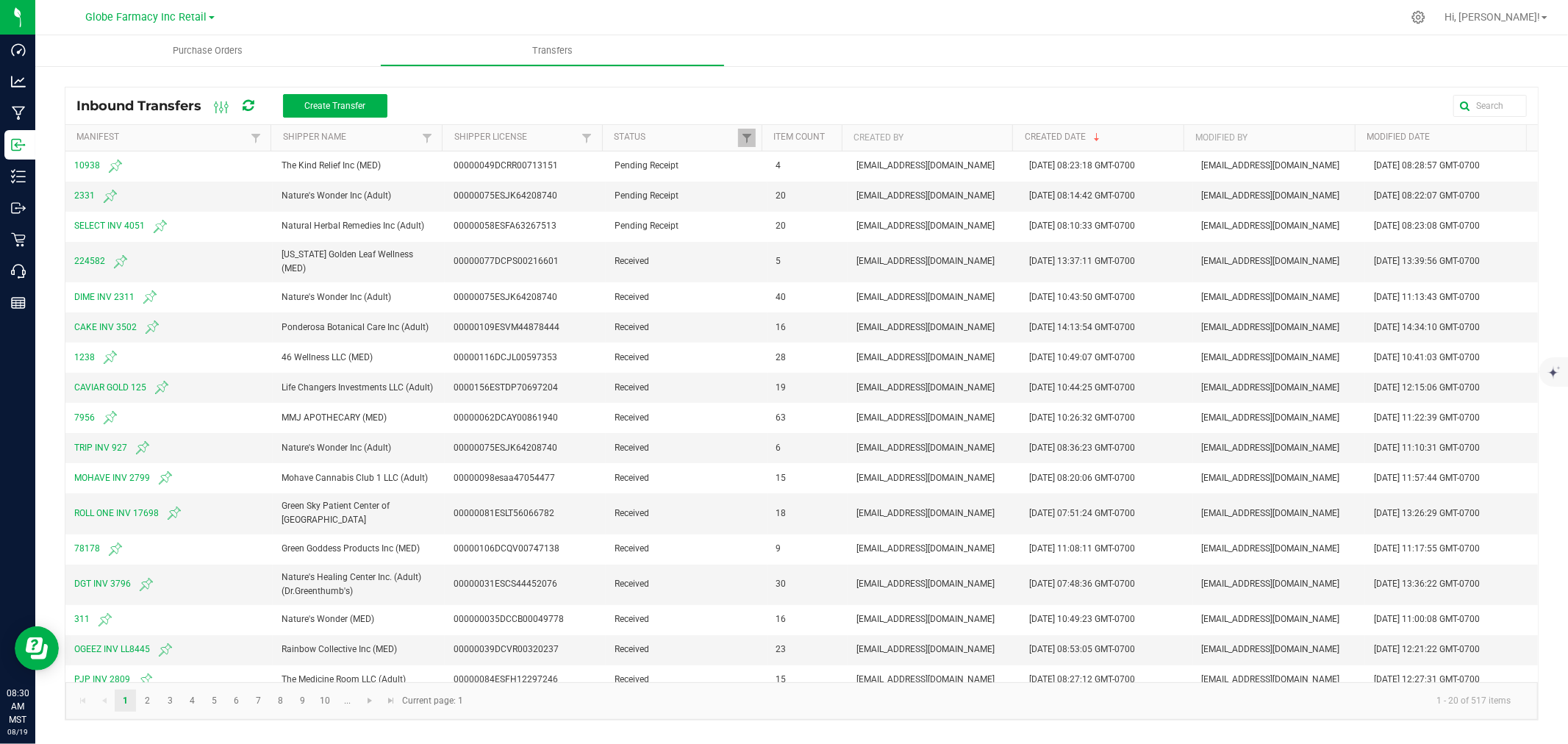
click at [436, 96] on div at bounding box center [962, 105] width 1128 height 22
click at [355, 104] on span "Create Transfer" at bounding box center [335, 105] width 61 height 10
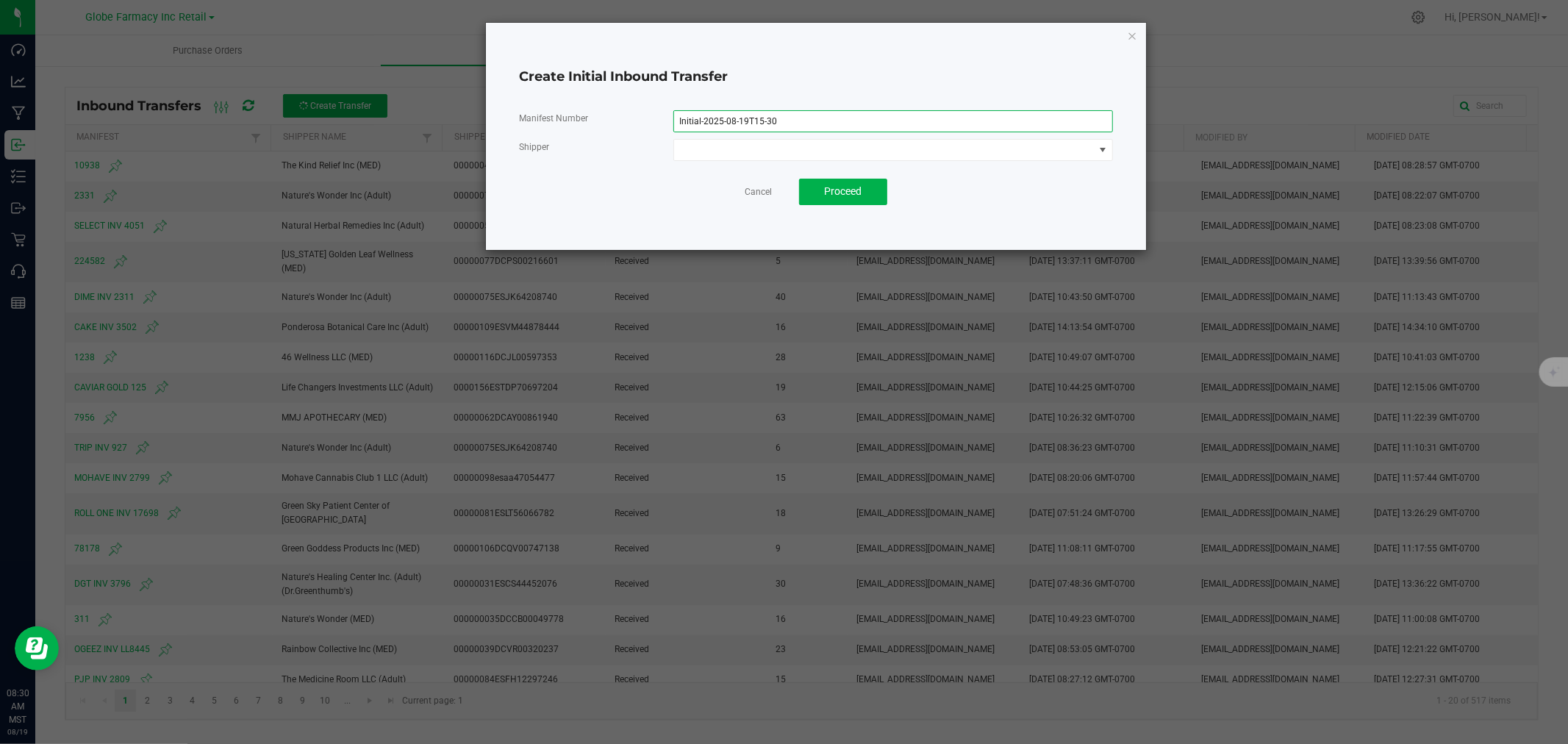
click at [875, 120] on input "Initial-2025-08-19T15-30" at bounding box center [893, 121] width 440 height 22
click at [875, 122] on input "Initial-2025-08-19T15-30" at bounding box center [893, 121] width 440 height 22
click at [906, 127] on input "Initial-2025-08-19T15-30" at bounding box center [893, 121] width 440 height 22
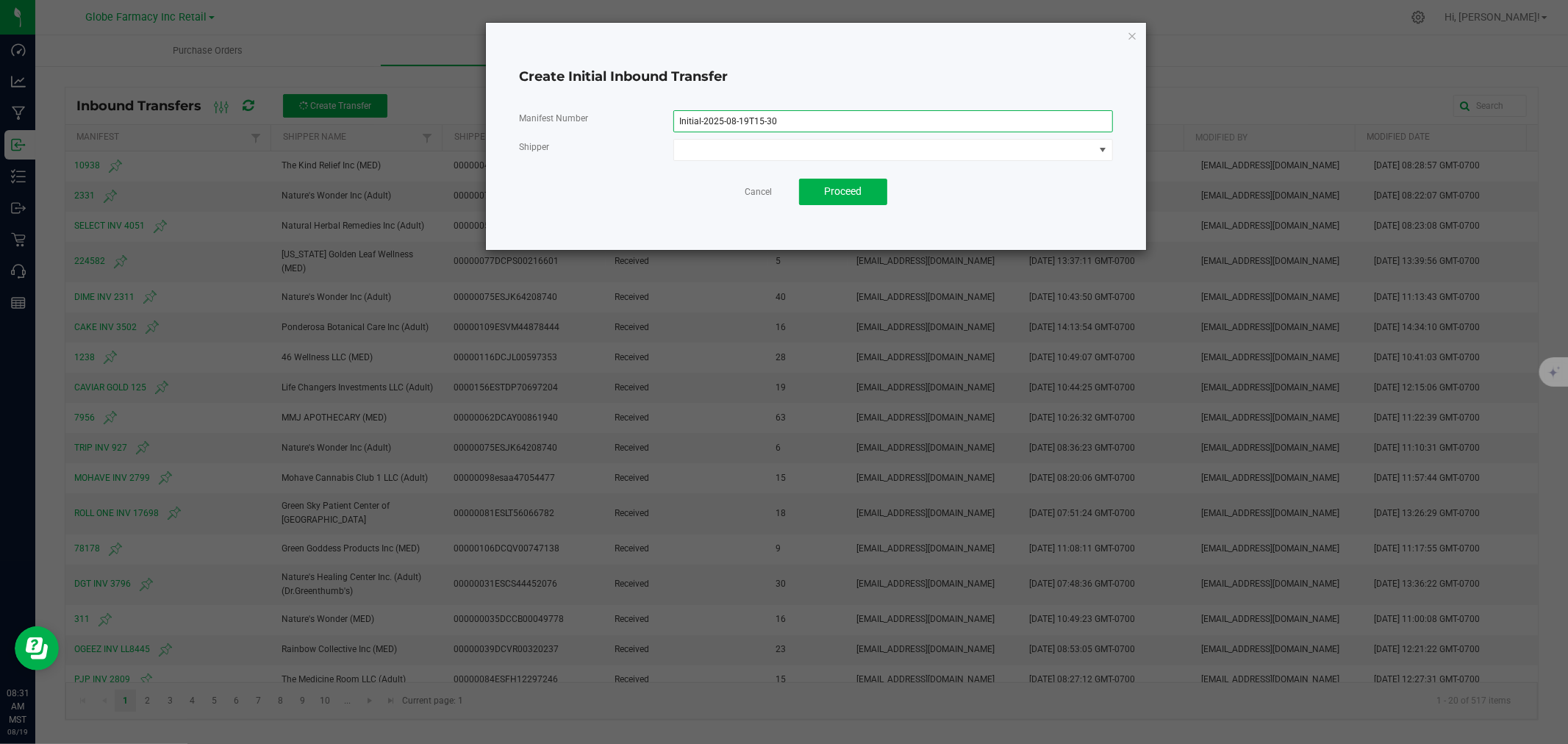
click at [902, 122] on input "Initial-2025-08-19T15-30" at bounding box center [893, 121] width 440 height 22
paste input "8408"
click at [910, 125] on input "Initial-2025-08-19T15-8408" at bounding box center [893, 121] width 440 height 22
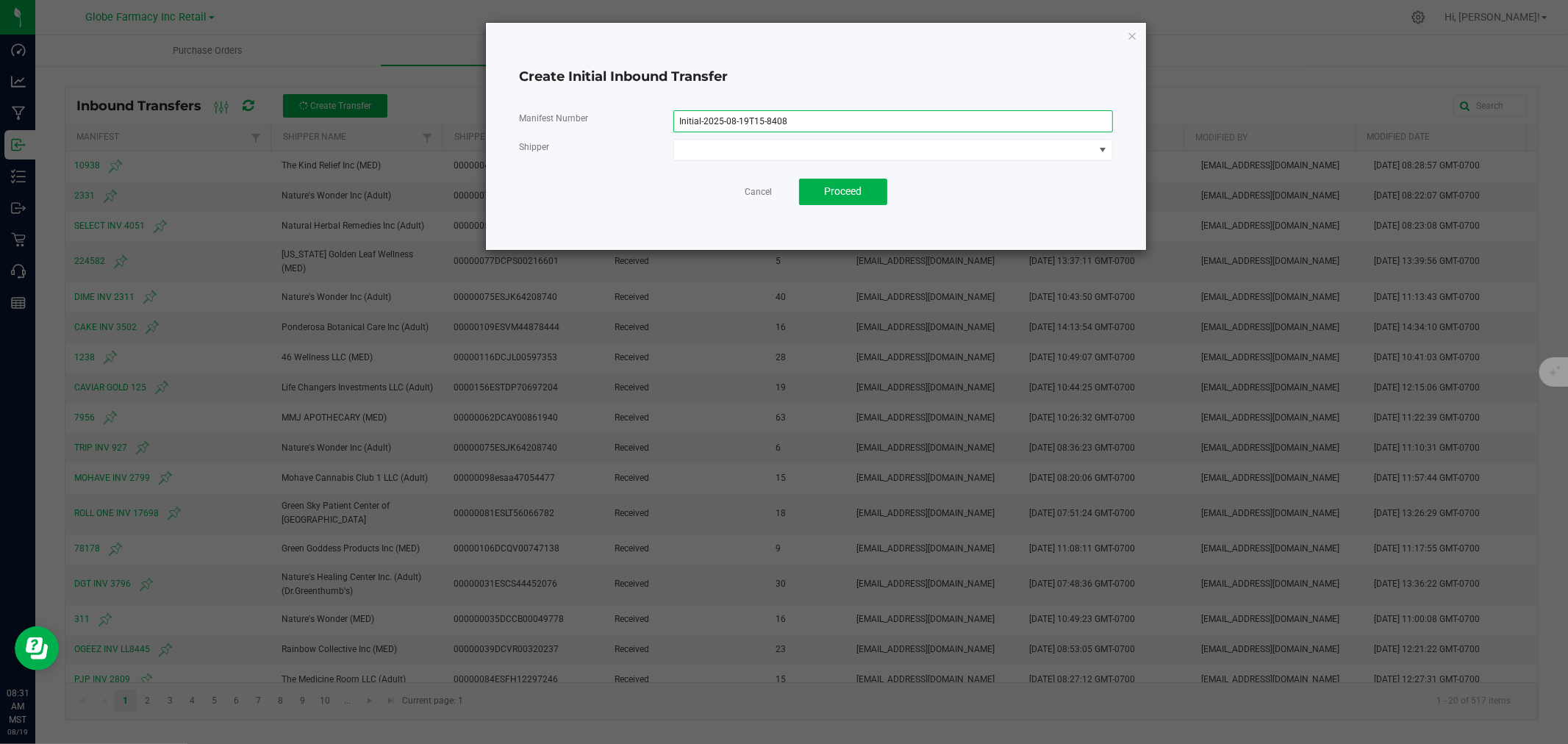
click at [910, 125] on input "Initial-2025-08-19T15-8408" at bounding box center [893, 121] width 440 height 22
paste input
type input "8408"
click at [901, 142] on span at bounding box center [884, 150] width 420 height 21
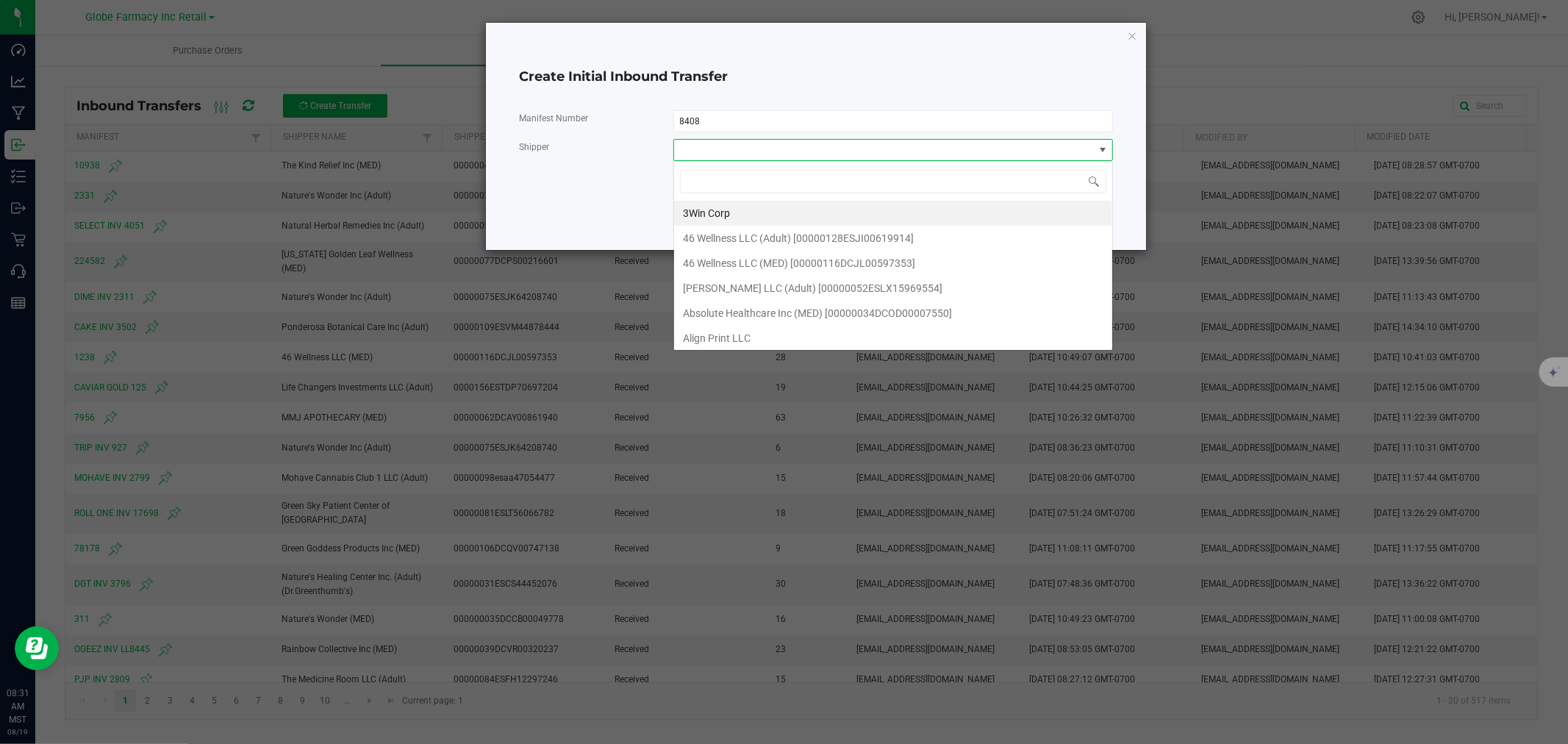
scroll to position [22, 439]
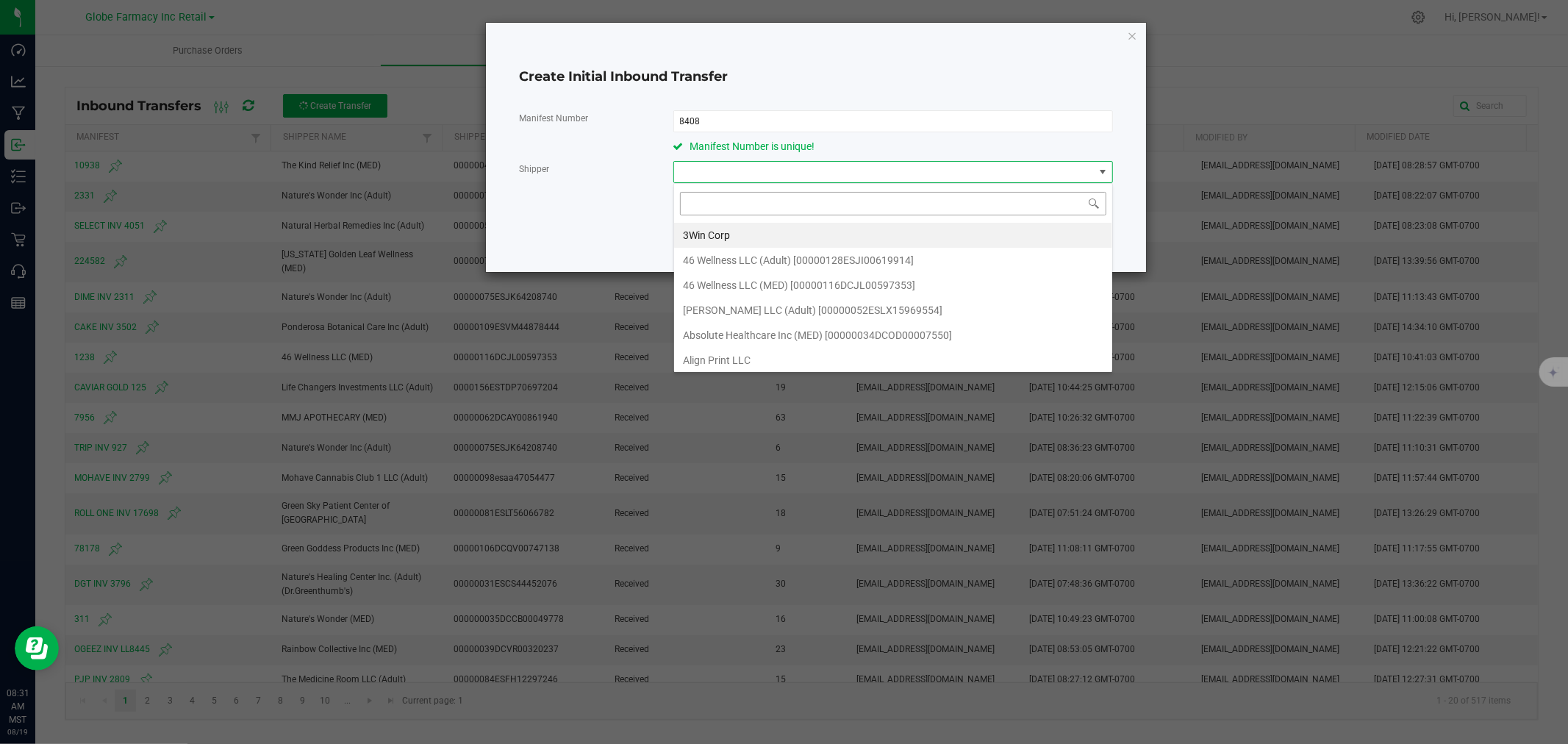
click at [751, 196] on input at bounding box center [893, 203] width 427 height 23
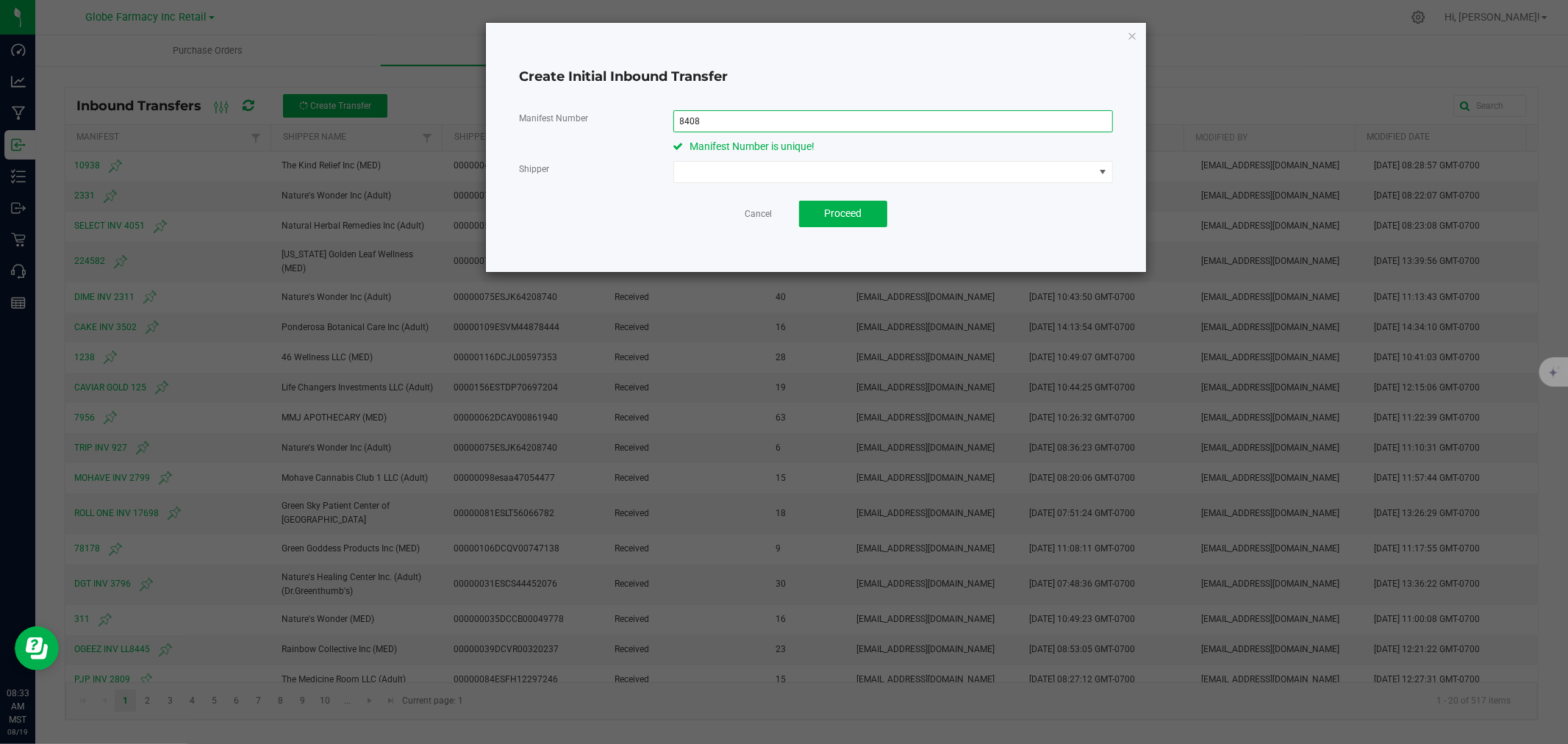
click at [839, 122] on input "8408" at bounding box center [893, 121] width 440 height 22
click at [789, 166] on span at bounding box center [884, 172] width 420 height 21
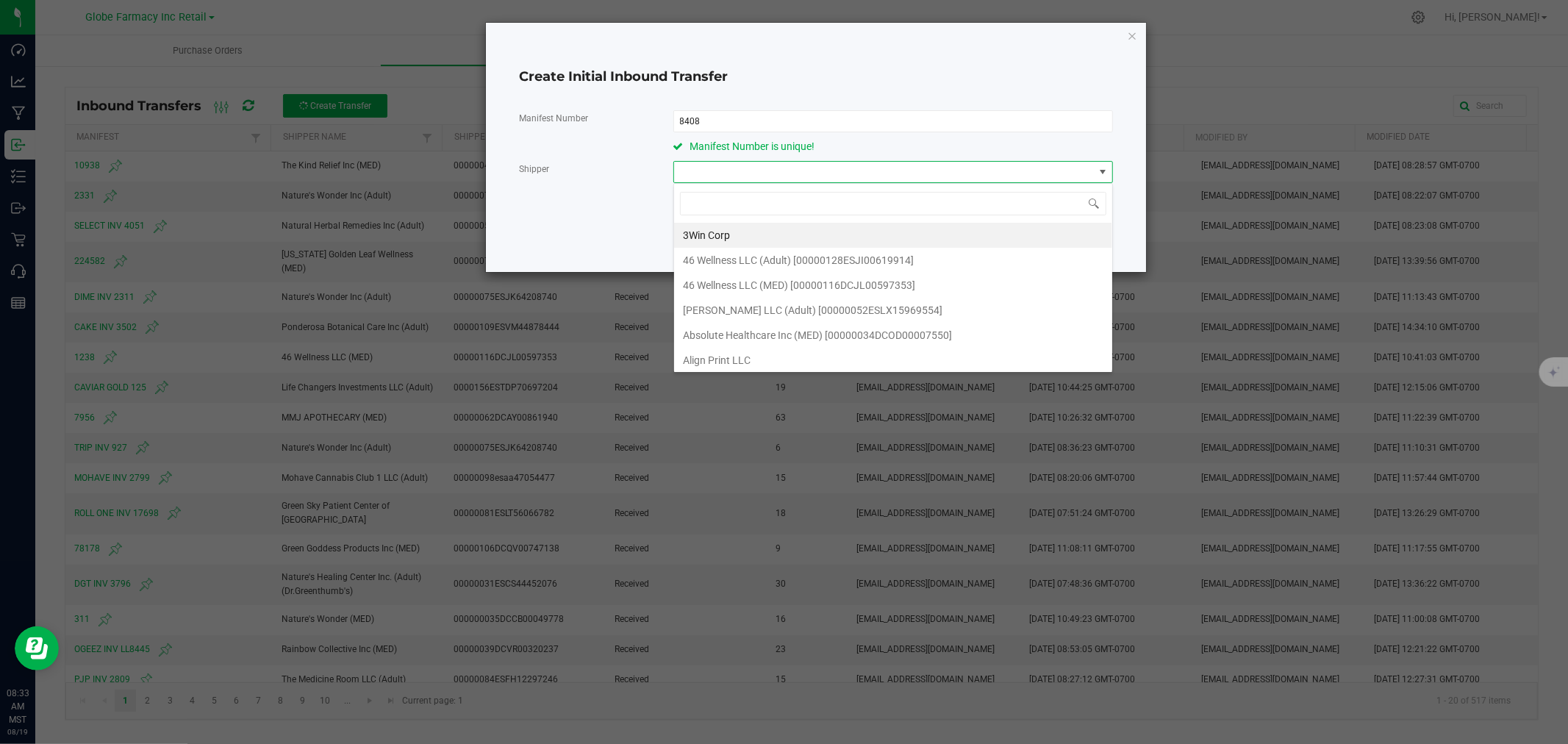
click at [797, 184] on div "3Win Corp 46 Wellness LLC (Adult) [00000128ESJI00619914] 46 Wellness LLC (MED) …" at bounding box center [893, 278] width 440 height 190
click at [724, 169] on span at bounding box center [884, 172] width 420 height 21
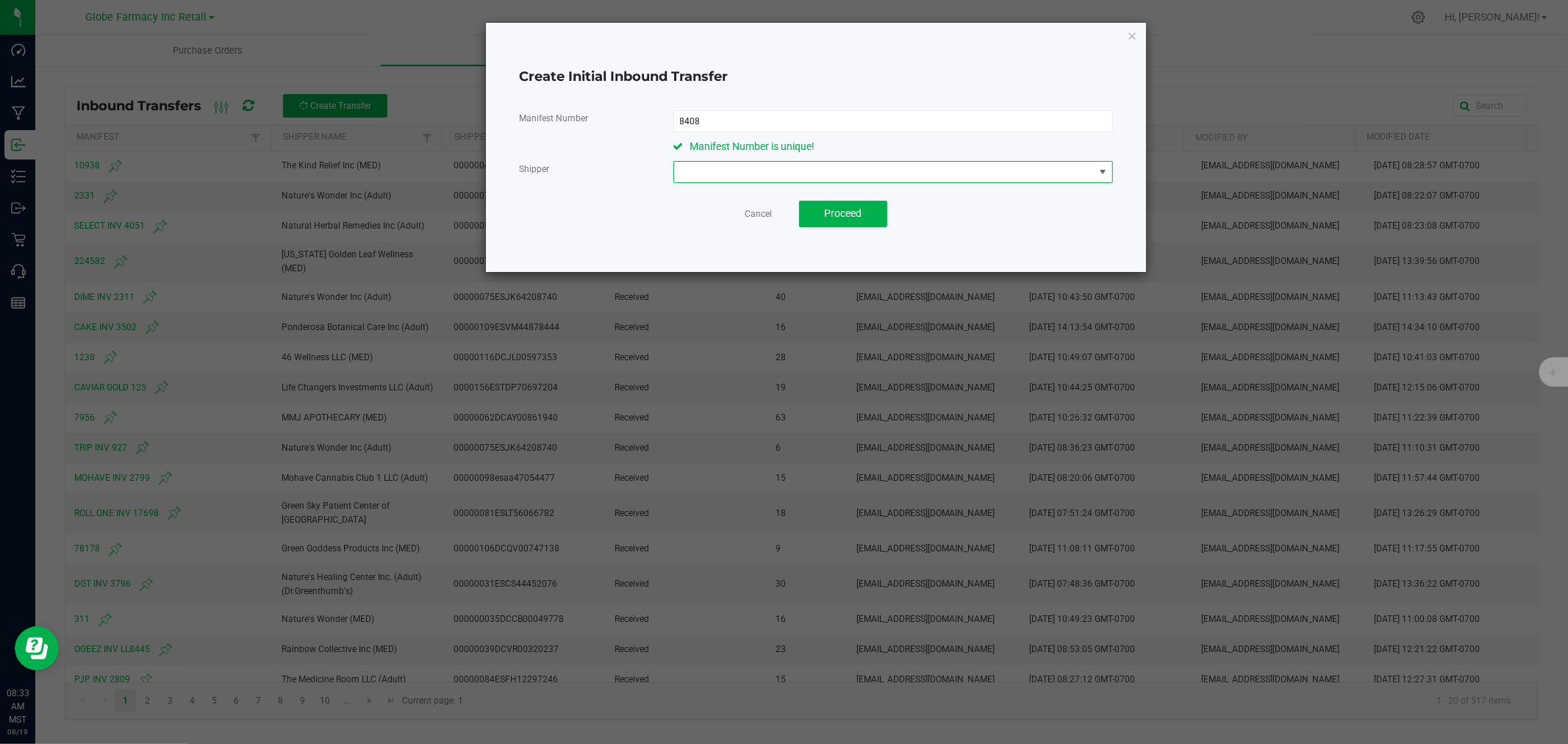
click at [725, 170] on span at bounding box center [884, 172] width 420 height 21
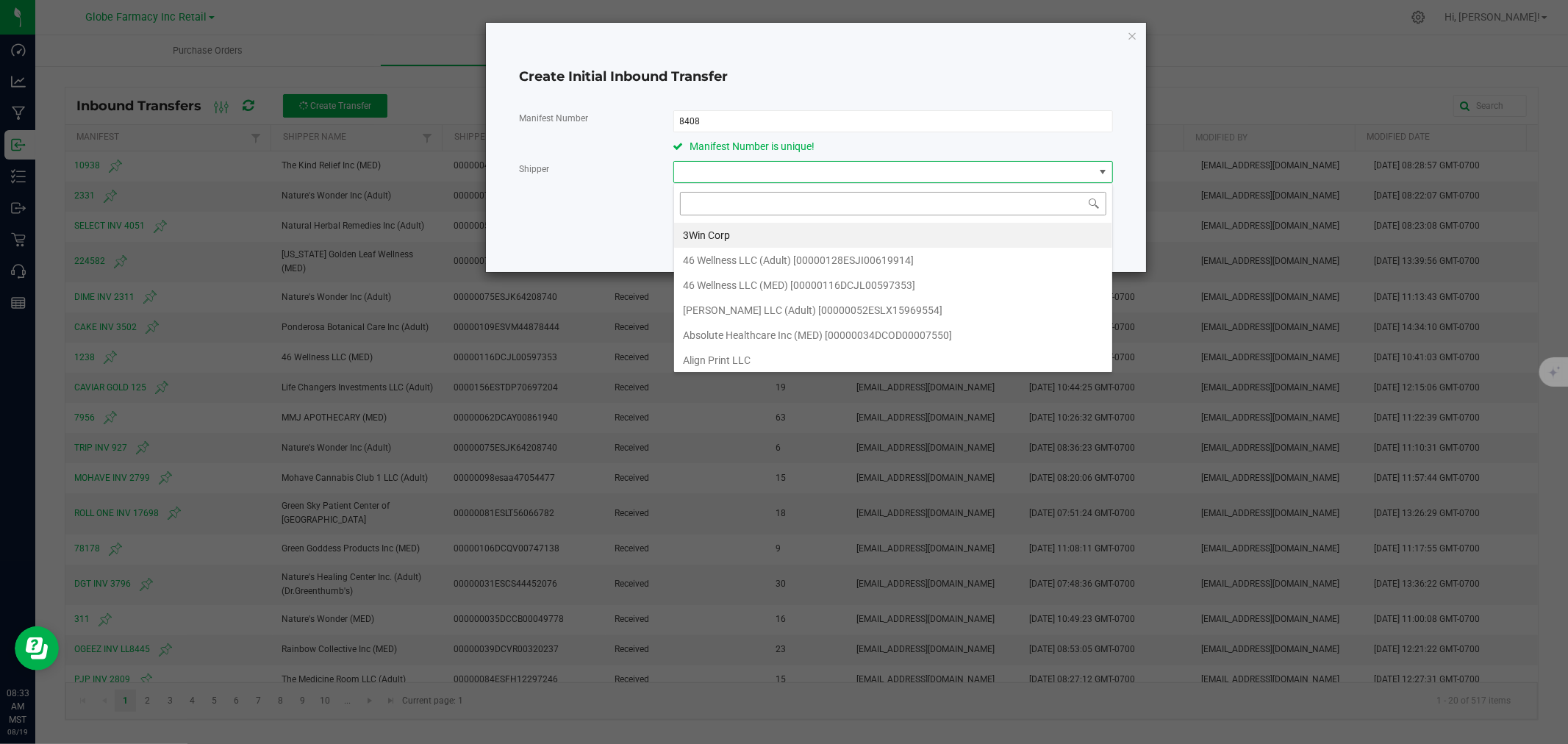
click at [720, 194] on input at bounding box center [893, 203] width 427 height 23
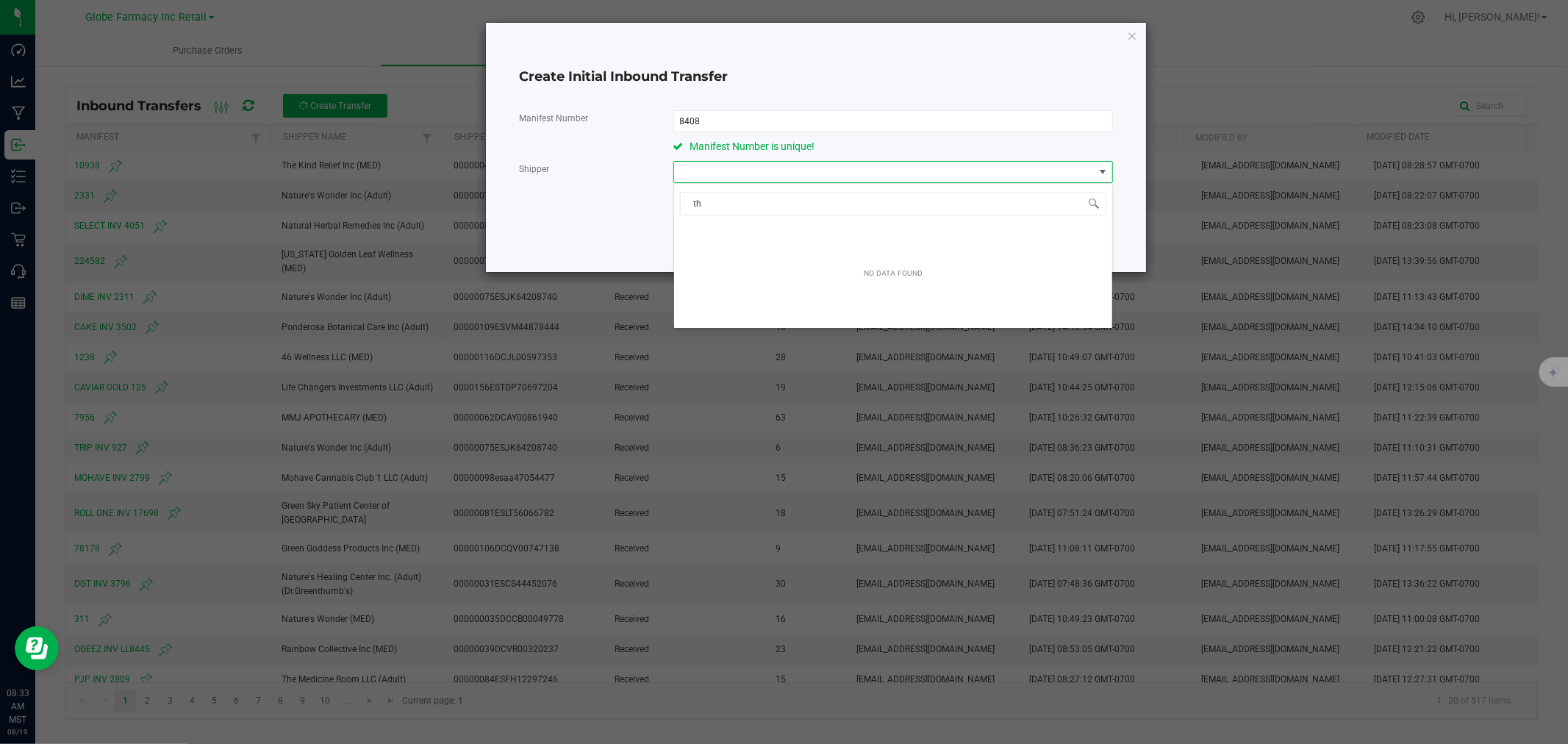
type input "t"
type input "kind rel"
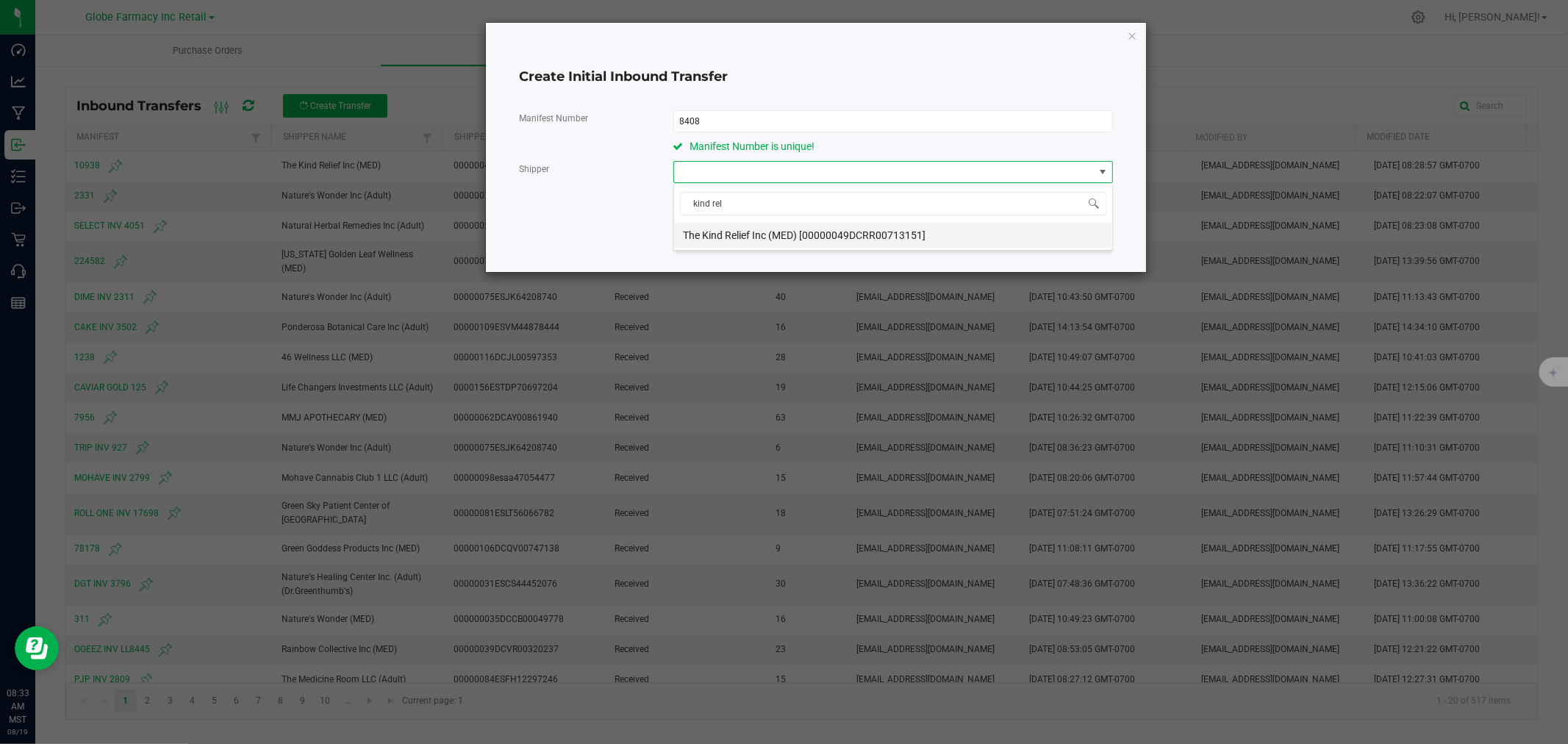
click at [745, 228] on span "The Kind Relief Inc (MED) [00000049DCRR00713151]" at bounding box center [804, 235] width 242 height 22
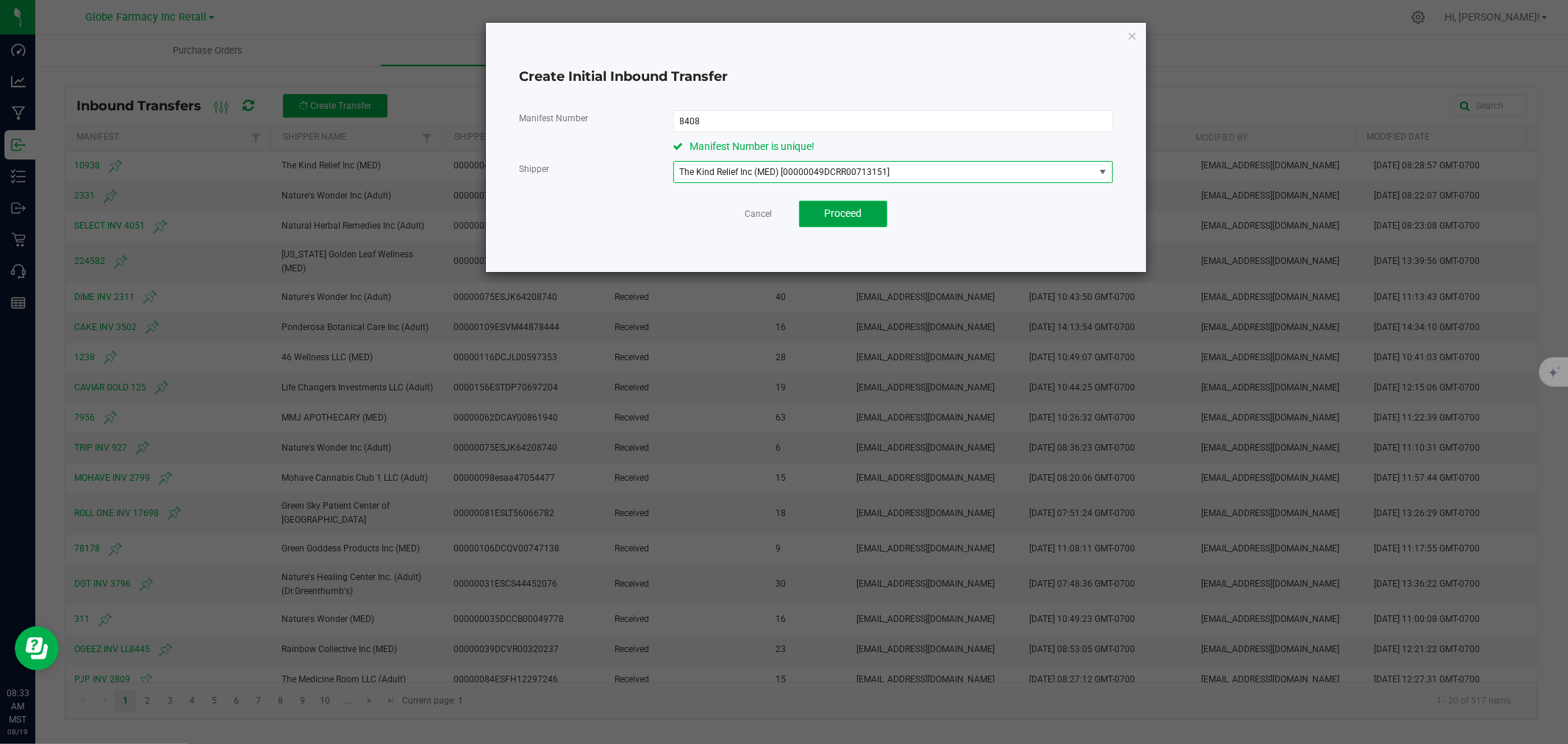
click at [847, 219] on span "Proceed" at bounding box center [842, 213] width 37 height 11
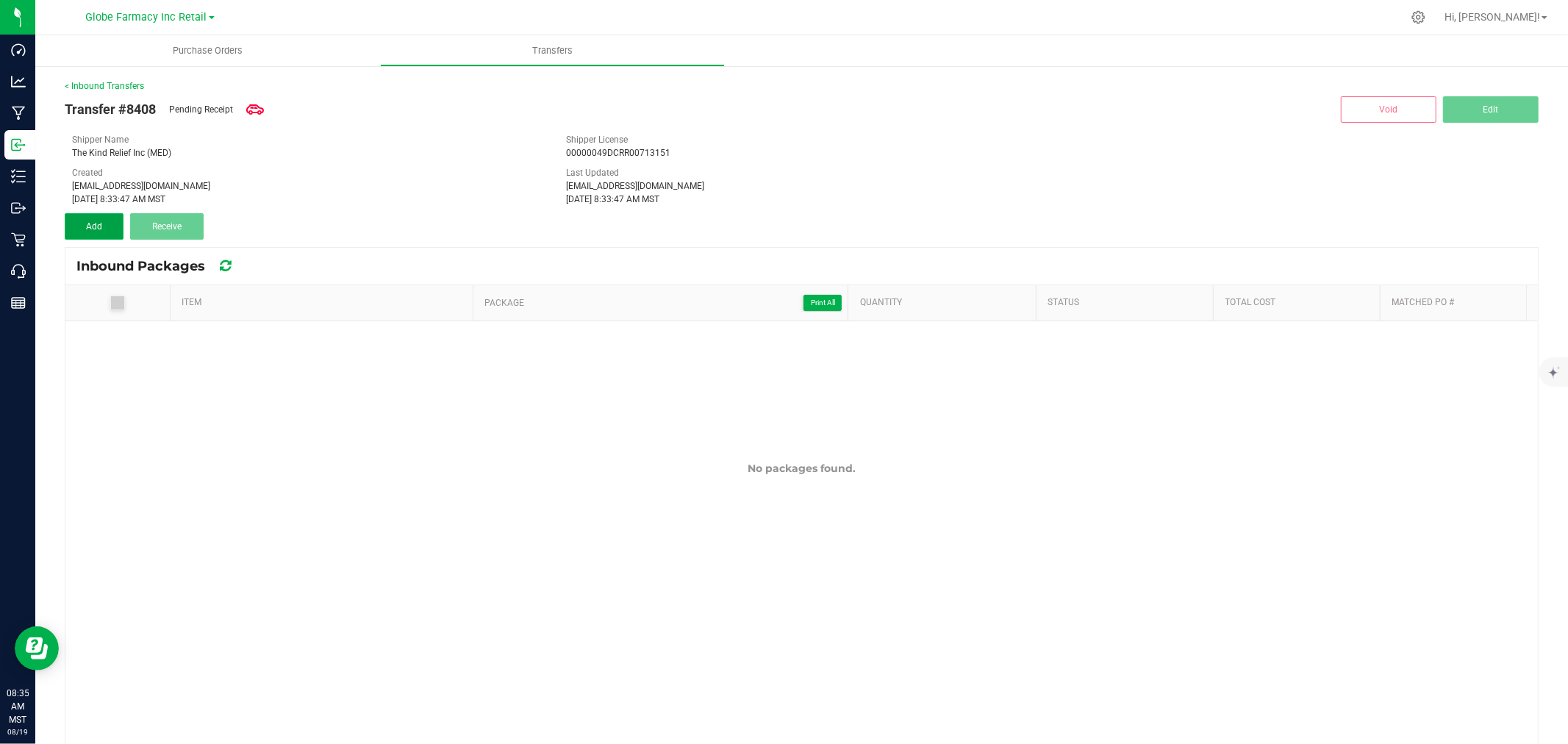
click at [82, 223] on button "Add" at bounding box center [94, 226] width 59 height 27
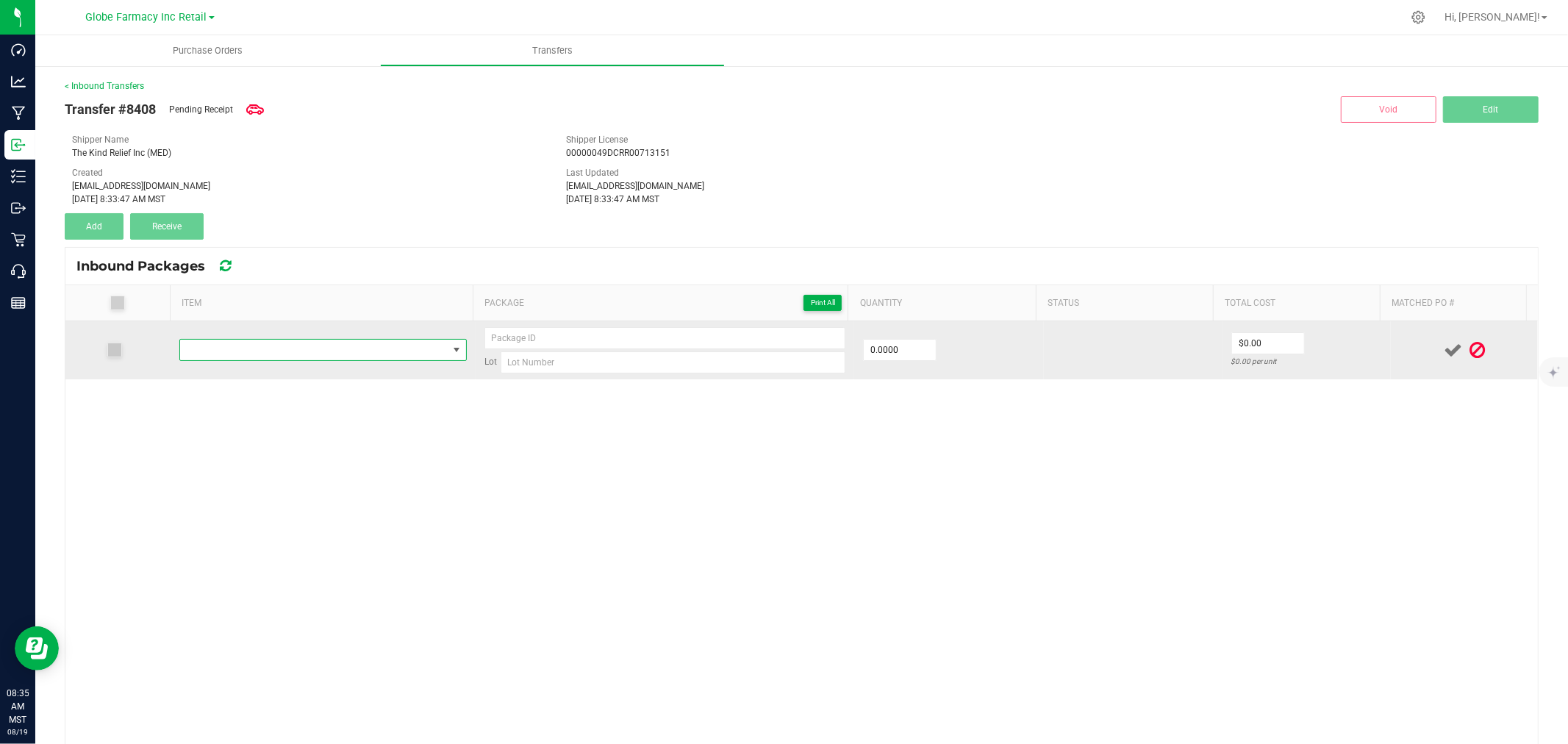
click at [362, 348] on span "NO DATA FOUND" at bounding box center [315, 350] width 268 height 21
type input "STIIIZY LABS STRAWBERRY COUGH POD 1G"
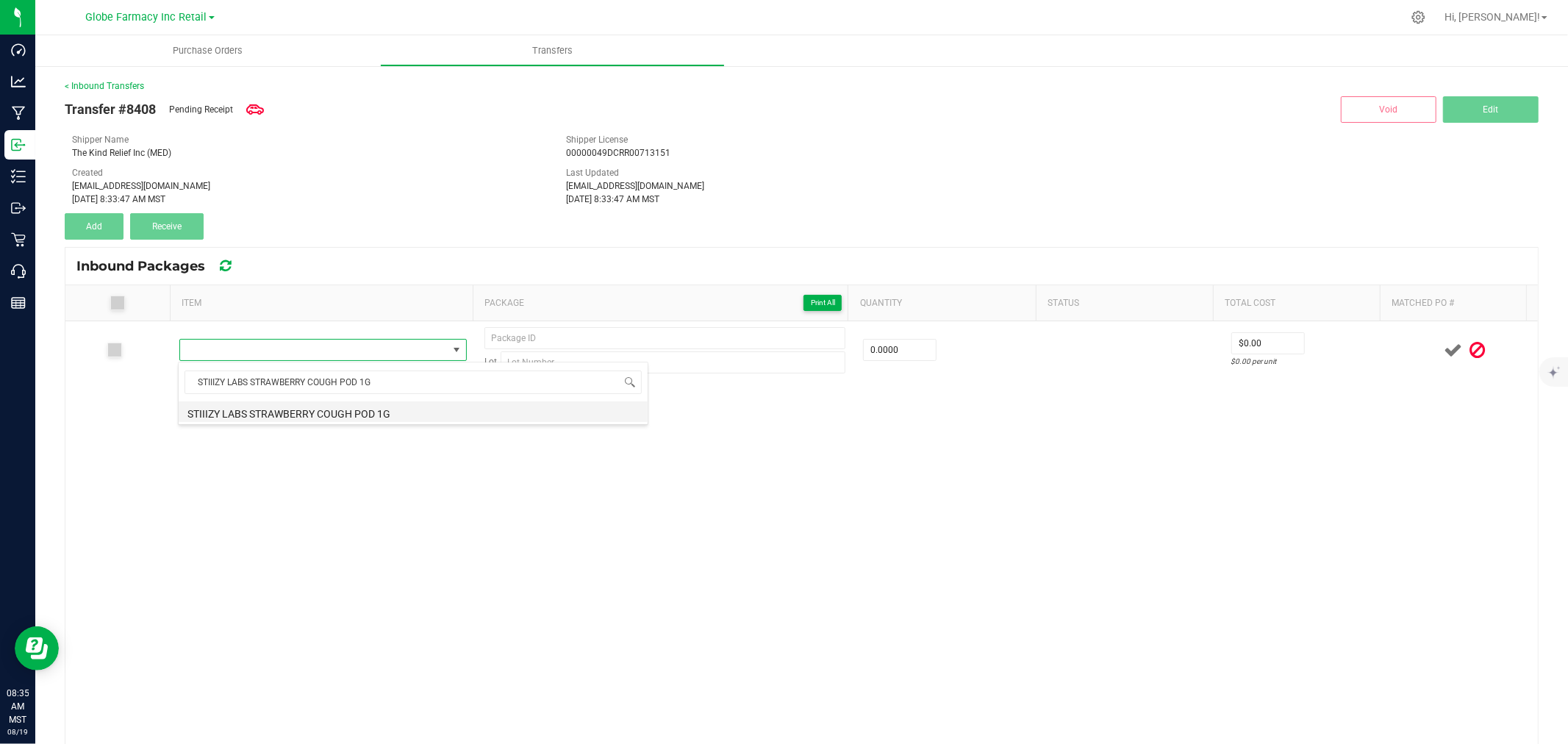
click at [313, 416] on li "STIIIZY LABS STRAWBERRY COUGH POD 1G" at bounding box center [413, 411] width 469 height 21
type input "0 ea"
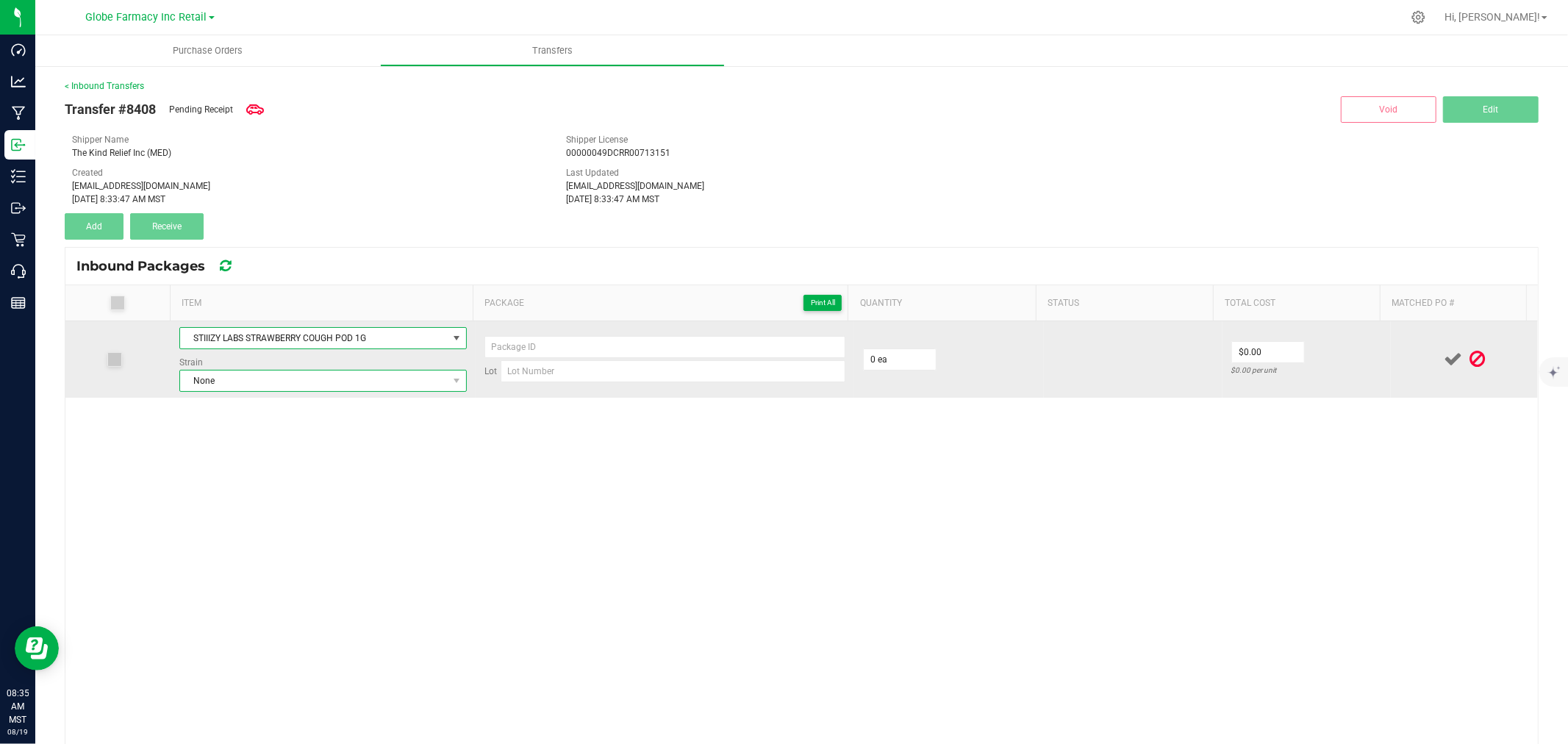
click at [322, 373] on span "None" at bounding box center [315, 381] width 268 height 21
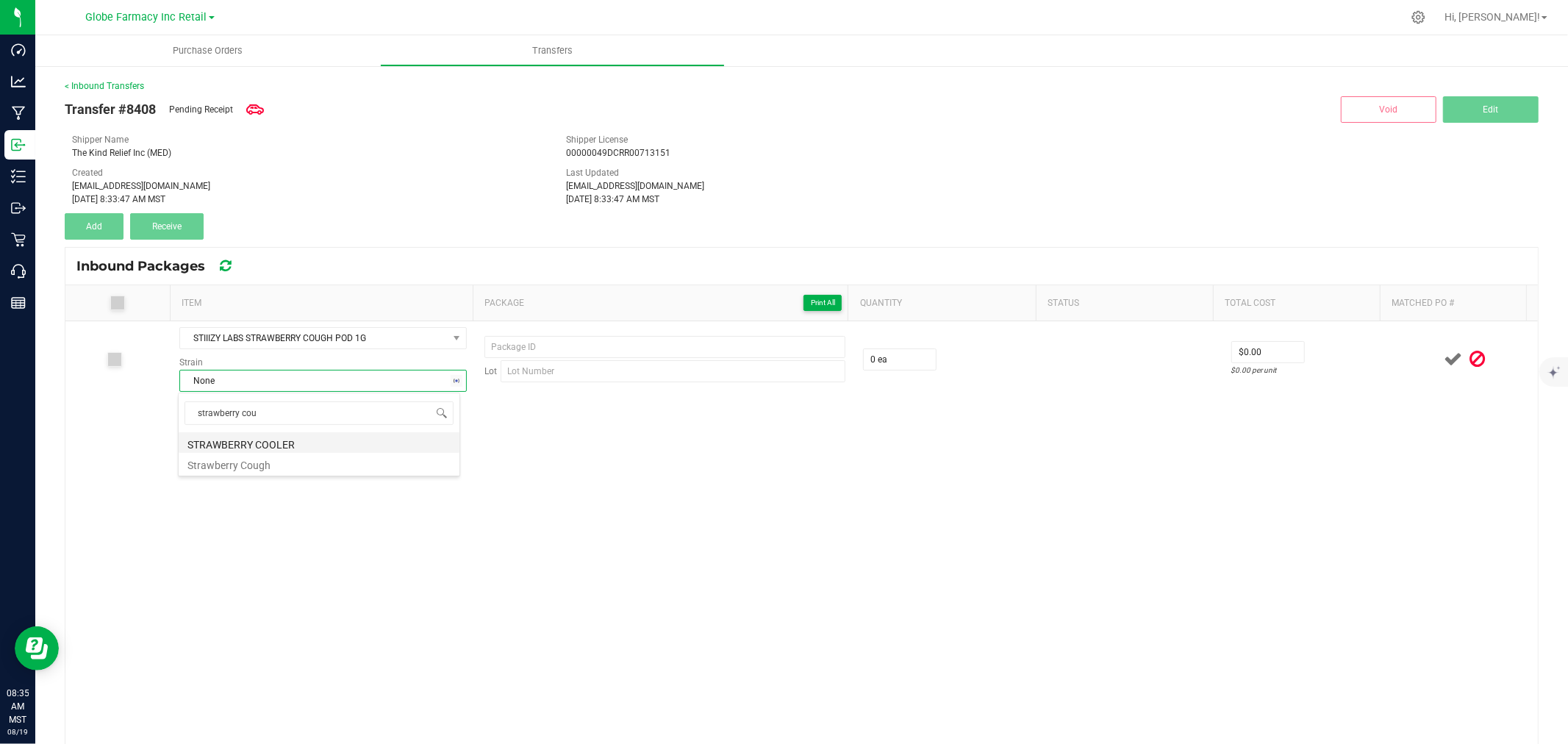
type input "strawberry coug"
click at [277, 446] on li "Strawberry Cough" at bounding box center [319, 443] width 281 height 21
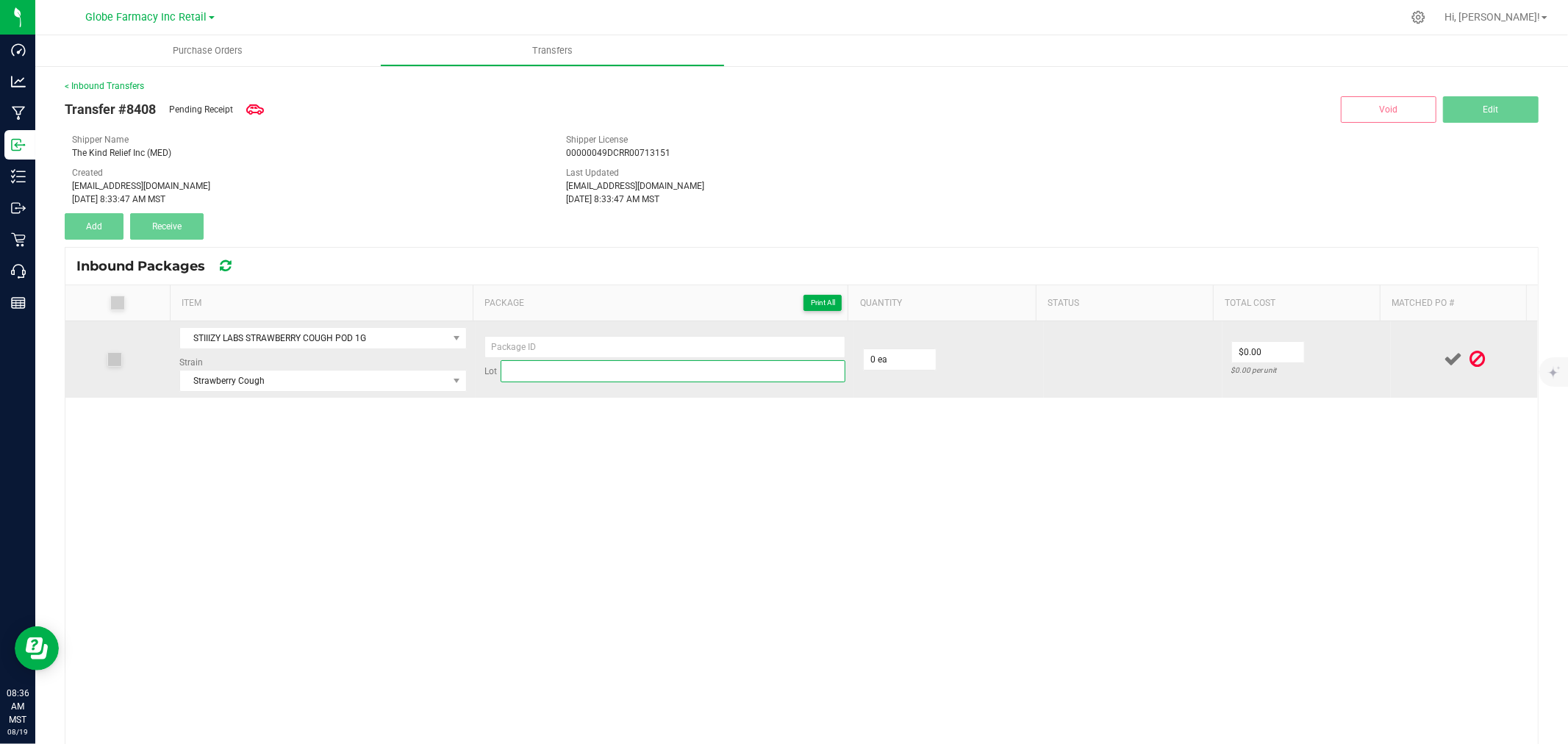
paste input "ST-ORG-SBC-E1625"
click at [615, 372] on input at bounding box center [673, 371] width 345 height 22
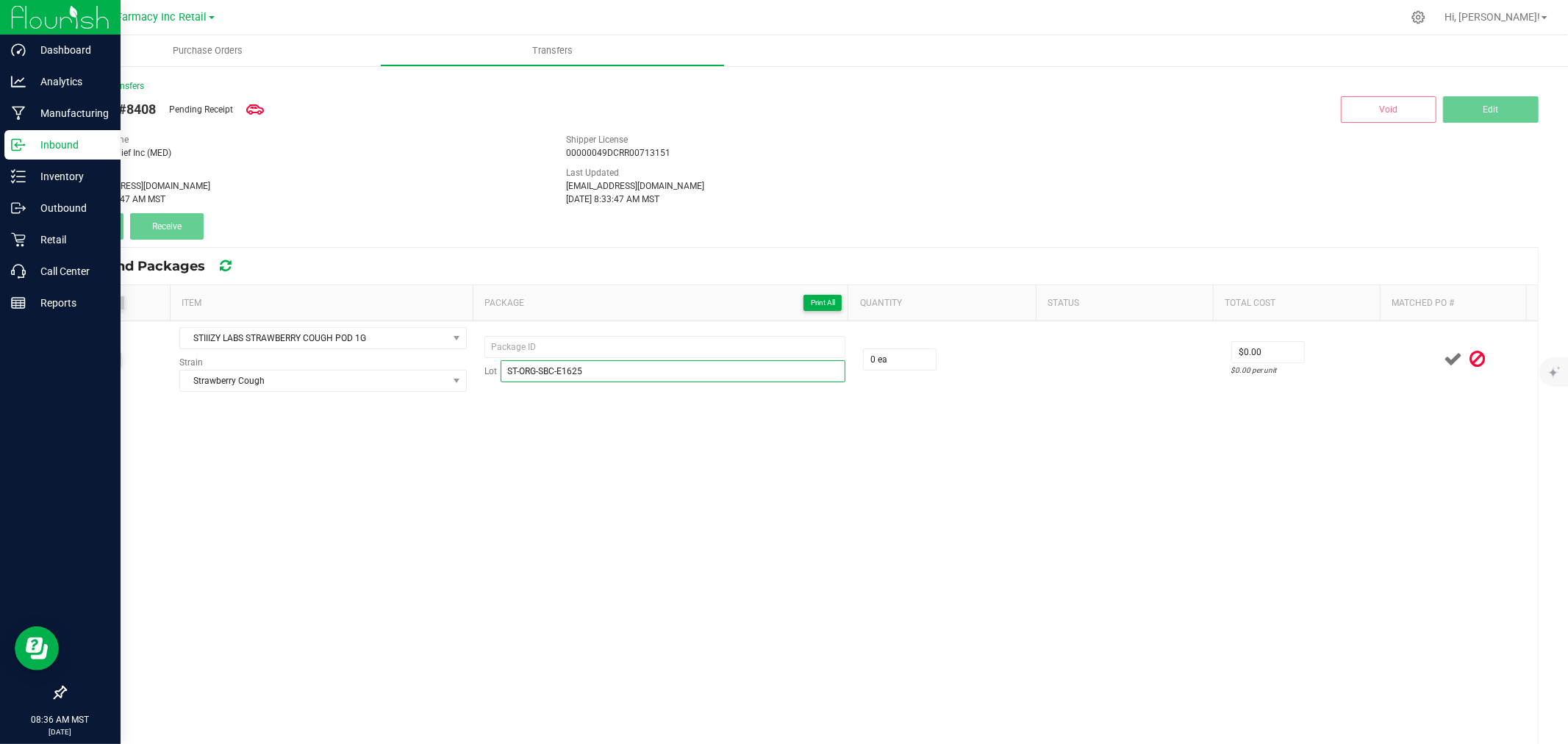
type input "ST-ORG-SBC-E1625"
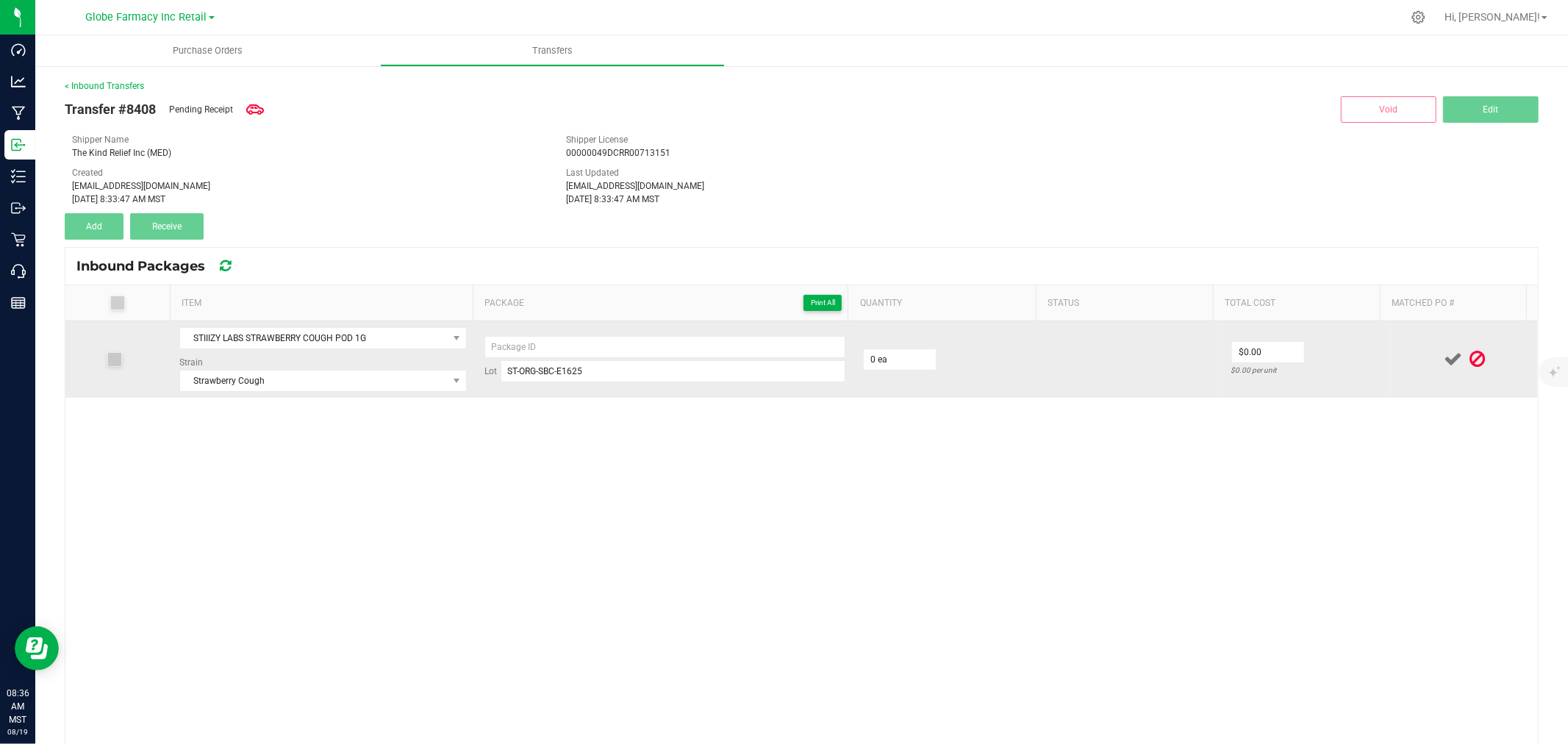
click at [630, 334] on td "Lot ST-ORG-SBC-E1625" at bounding box center [665, 359] width 378 height 76
paste input "MFG-051625-412-Exp."
click at [628, 342] on input at bounding box center [665, 347] width 361 height 22
drag, startPoint x: 625, startPoint y: 344, endPoint x: 551, endPoint y: 353, distance: 74.5
click at [551, 353] on input "MFG-051625-412-Exp." at bounding box center [665, 347] width 361 height 22
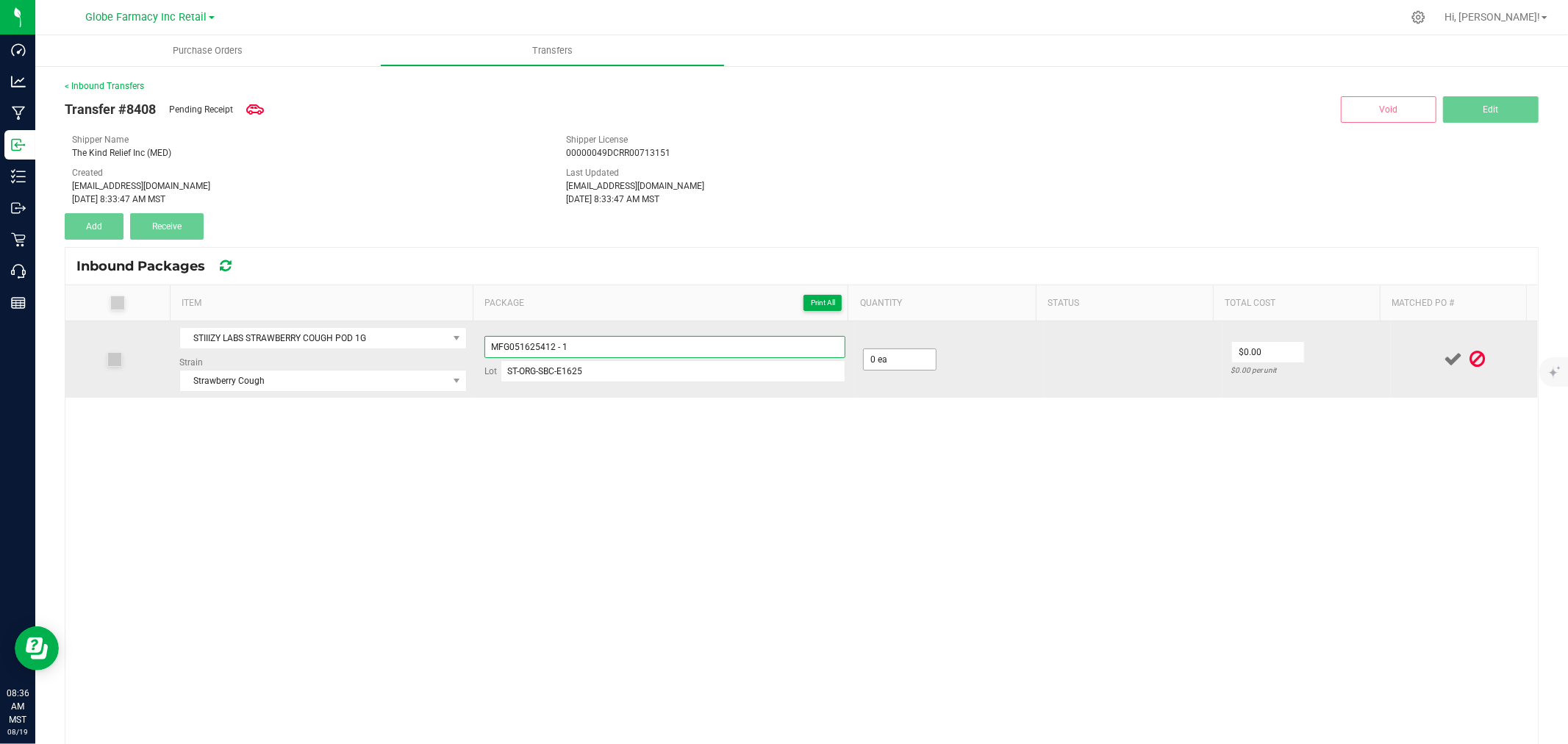
type input "MFG051625412 - 1"
click at [885, 365] on input "0" at bounding box center [900, 359] width 72 height 21
type input "25 ea"
type input "$13.50"
click at [1391, 359] on td at bounding box center [1464, 359] width 147 height 76
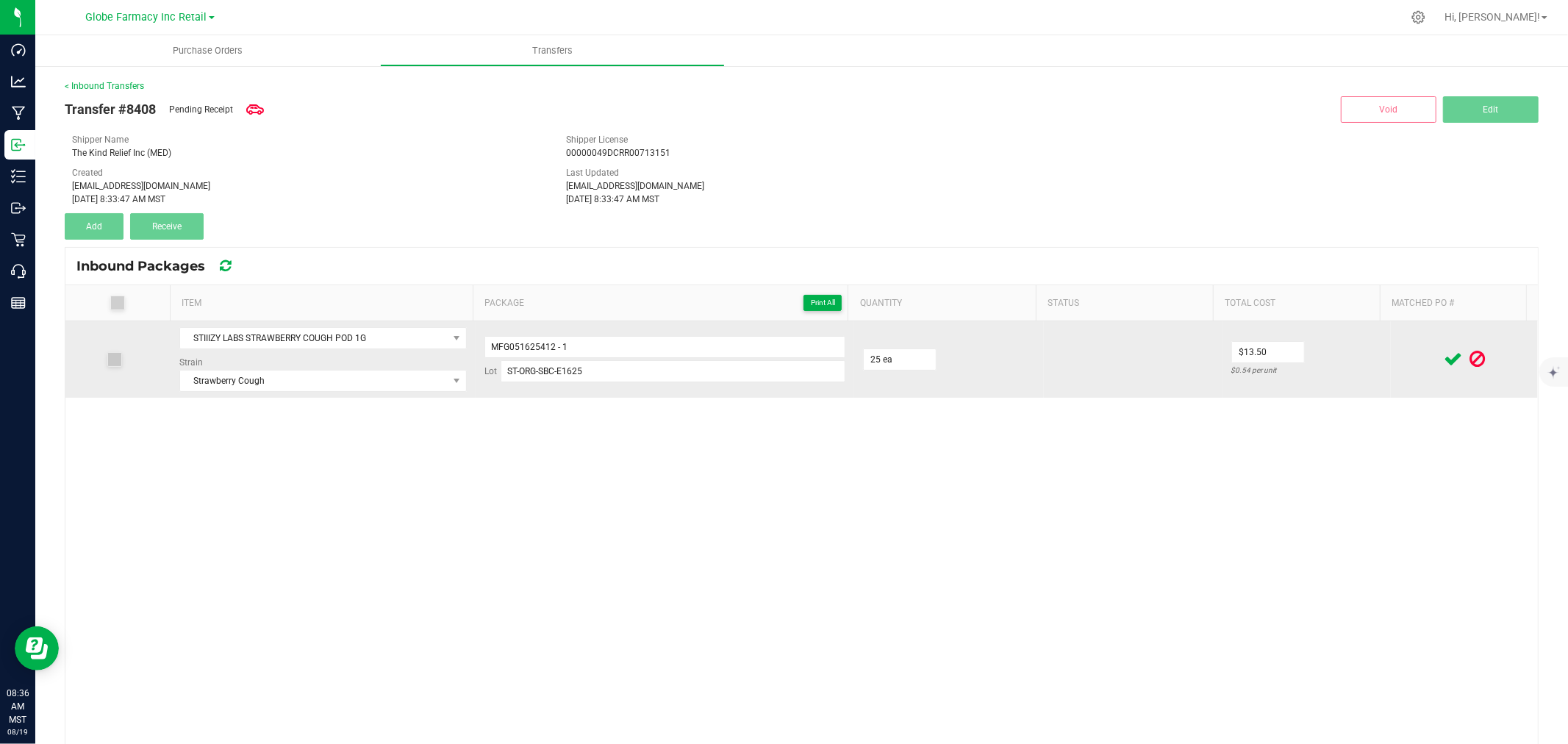
click at [1444, 355] on icon at bounding box center [1452, 358] width 18 height 18
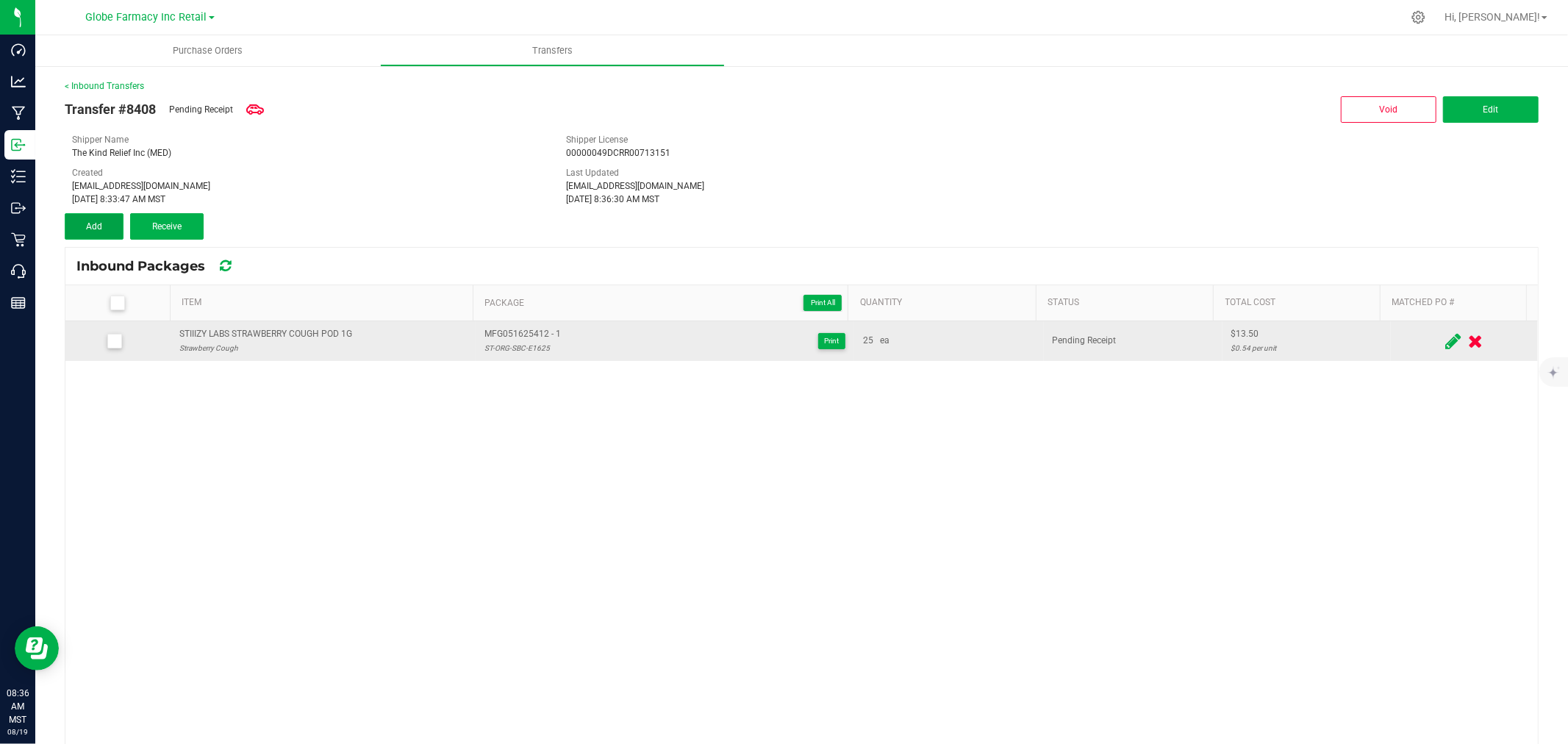
click at [103, 214] on button "Add" at bounding box center [94, 226] width 59 height 27
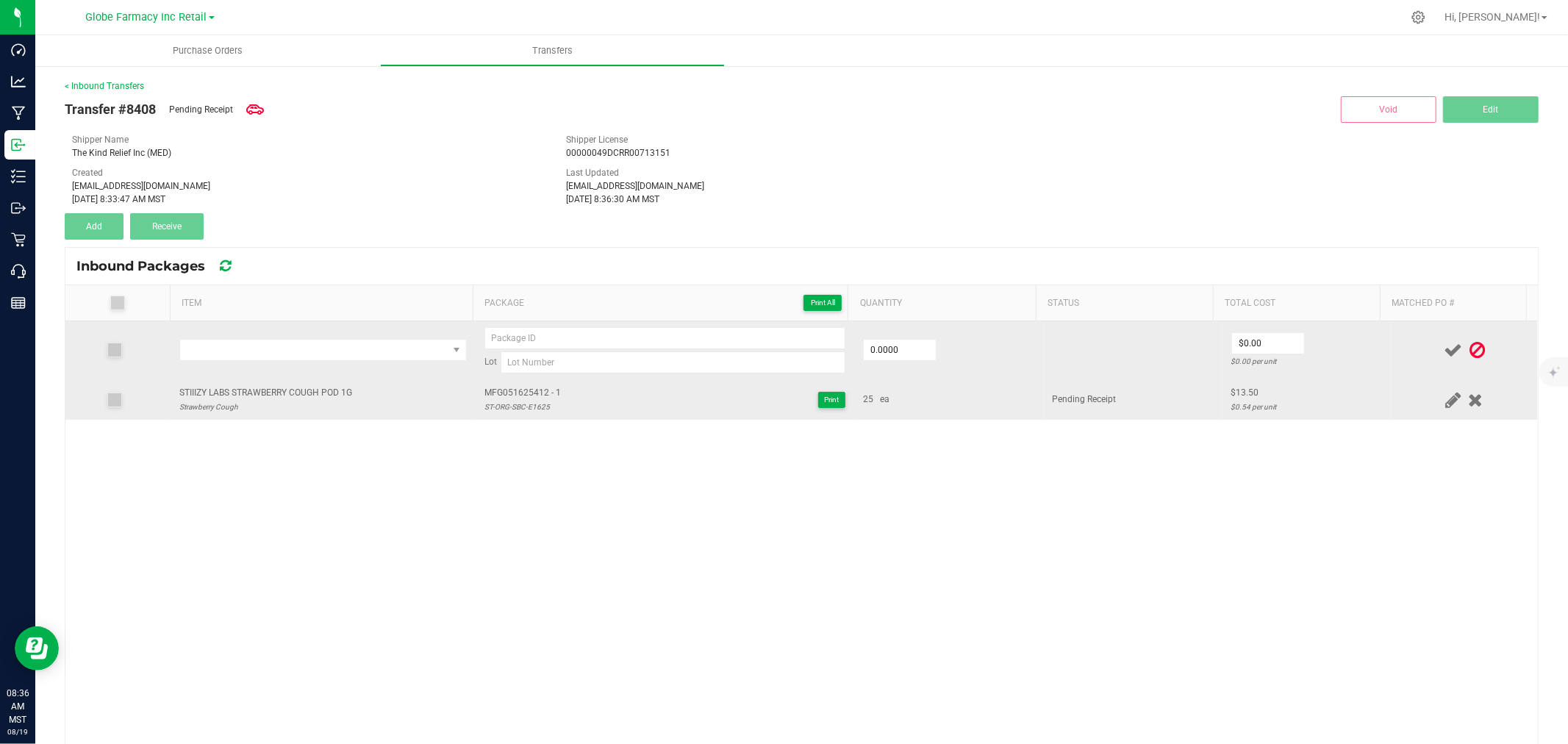
click at [289, 399] on div "STIIIZY LABS STRAWBERRY COUGH POD 1G" at bounding box center [266, 392] width 173 height 14
copy div "STIIIZY LABS STRAWBERRY COUGH POD 1G"
click at [320, 326] on td at bounding box center [322, 351] width 305 height 59
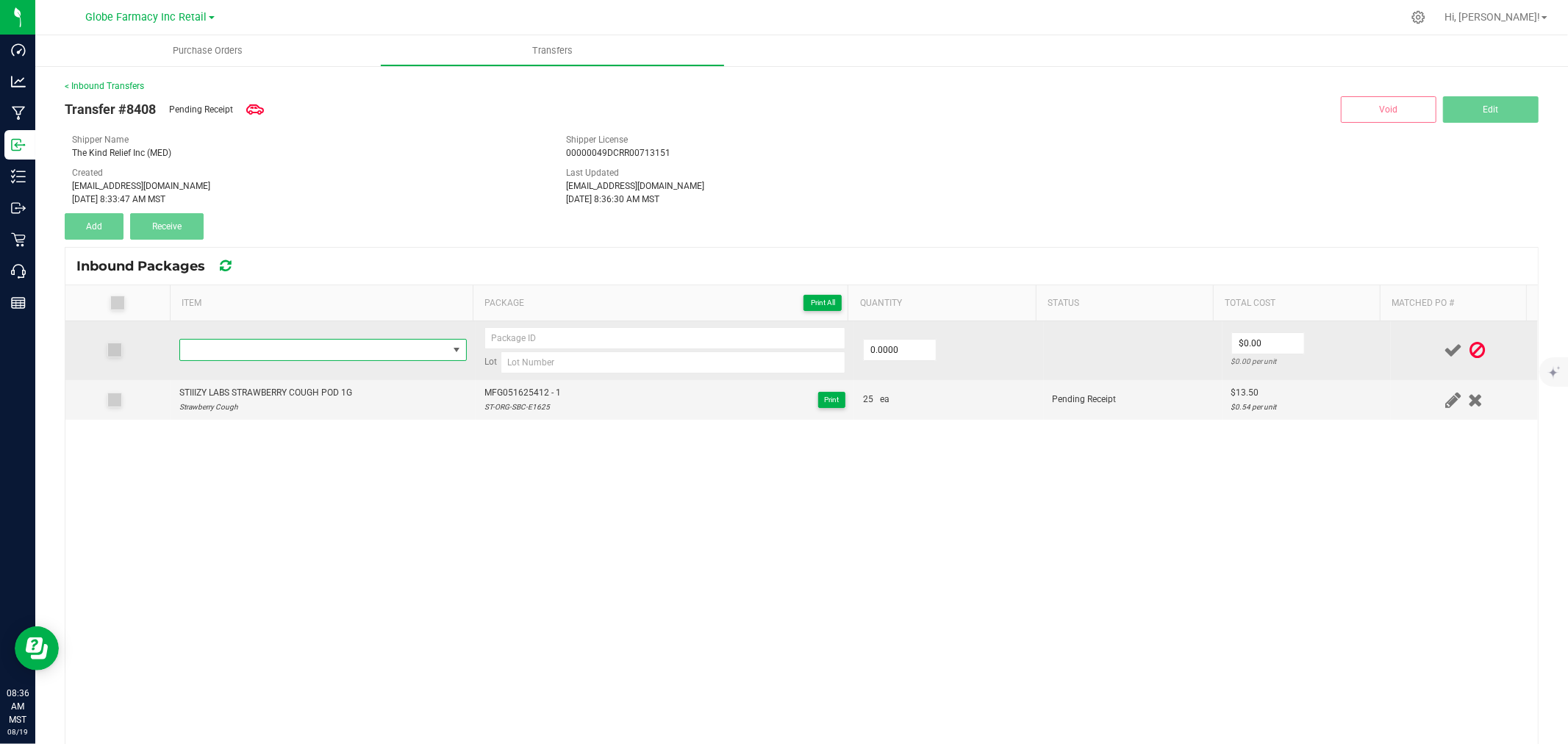
click at [326, 346] on span "NO DATA FOUND" at bounding box center [315, 350] width 268 height 21
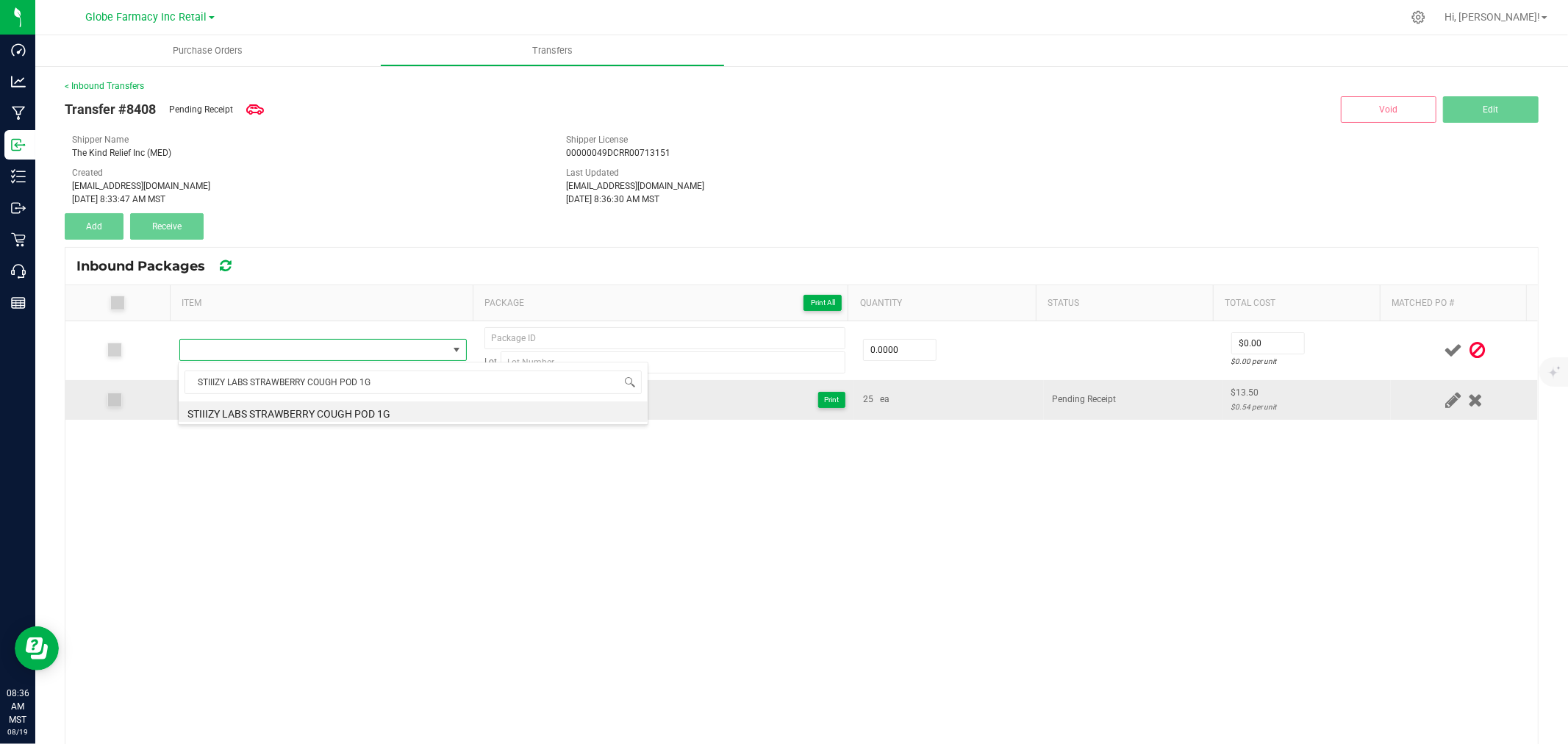
drag, startPoint x: 368, startPoint y: 398, endPoint x: 369, endPoint y: 413, distance: 15.0
click at [368, 412] on li "STIIIZY LABS STRAWBERRY COUGH POD 1G" at bounding box center [413, 411] width 469 height 21
type input "0 ea"
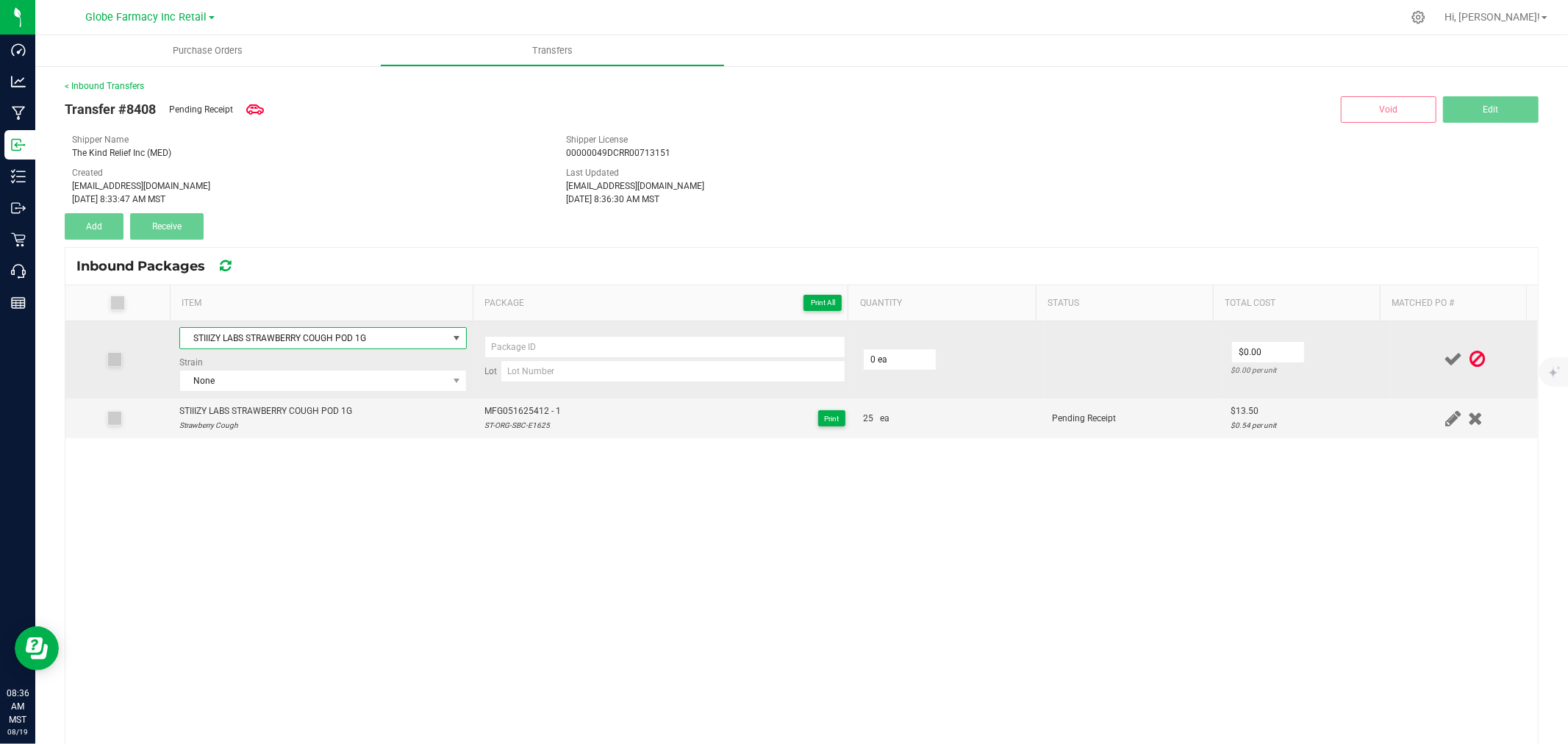
click at [288, 358] on div "Strain None" at bounding box center [323, 373] width 287 height 36
click at [296, 380] on span "None" at bounding box center [315, 381] width 268 height 21
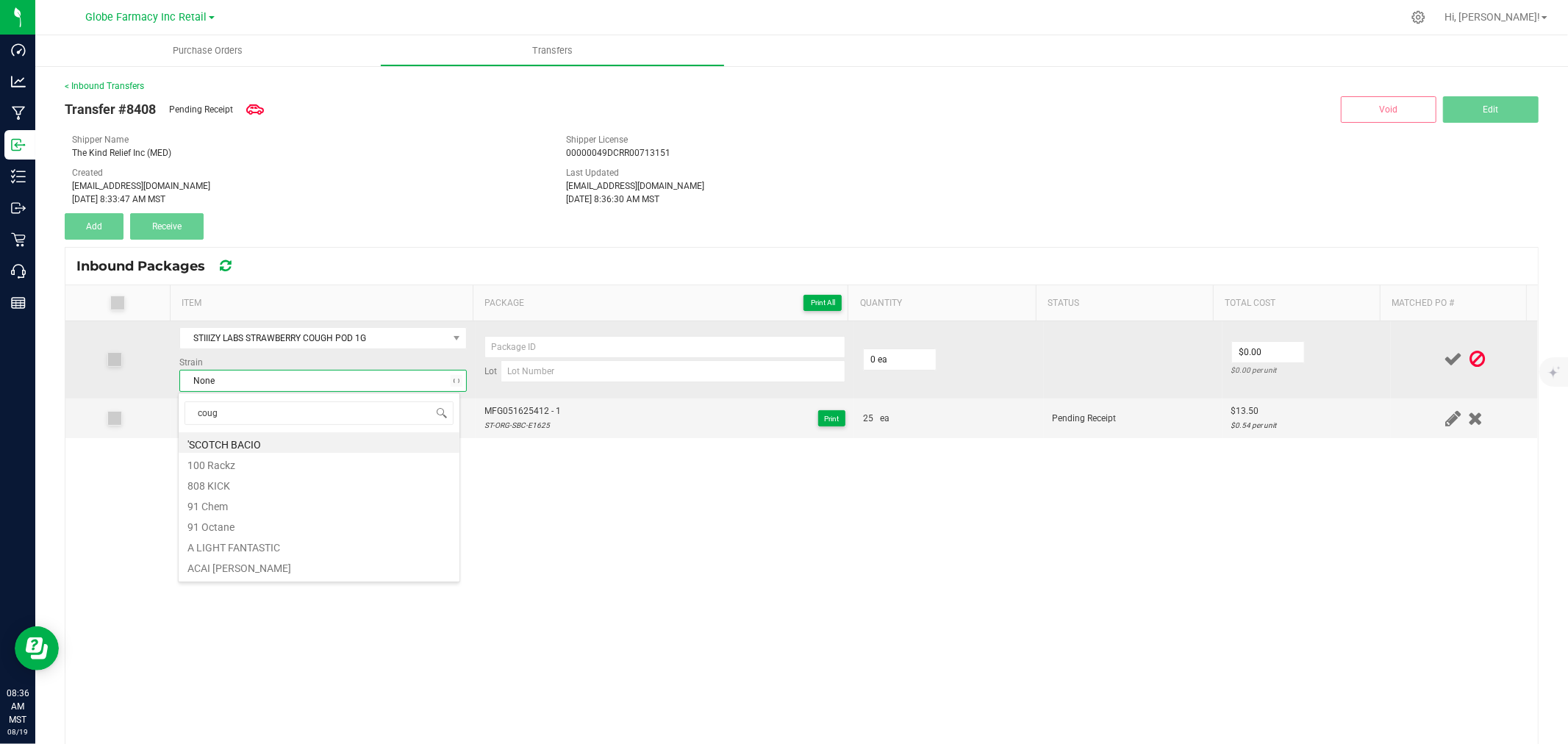
type input "cough"
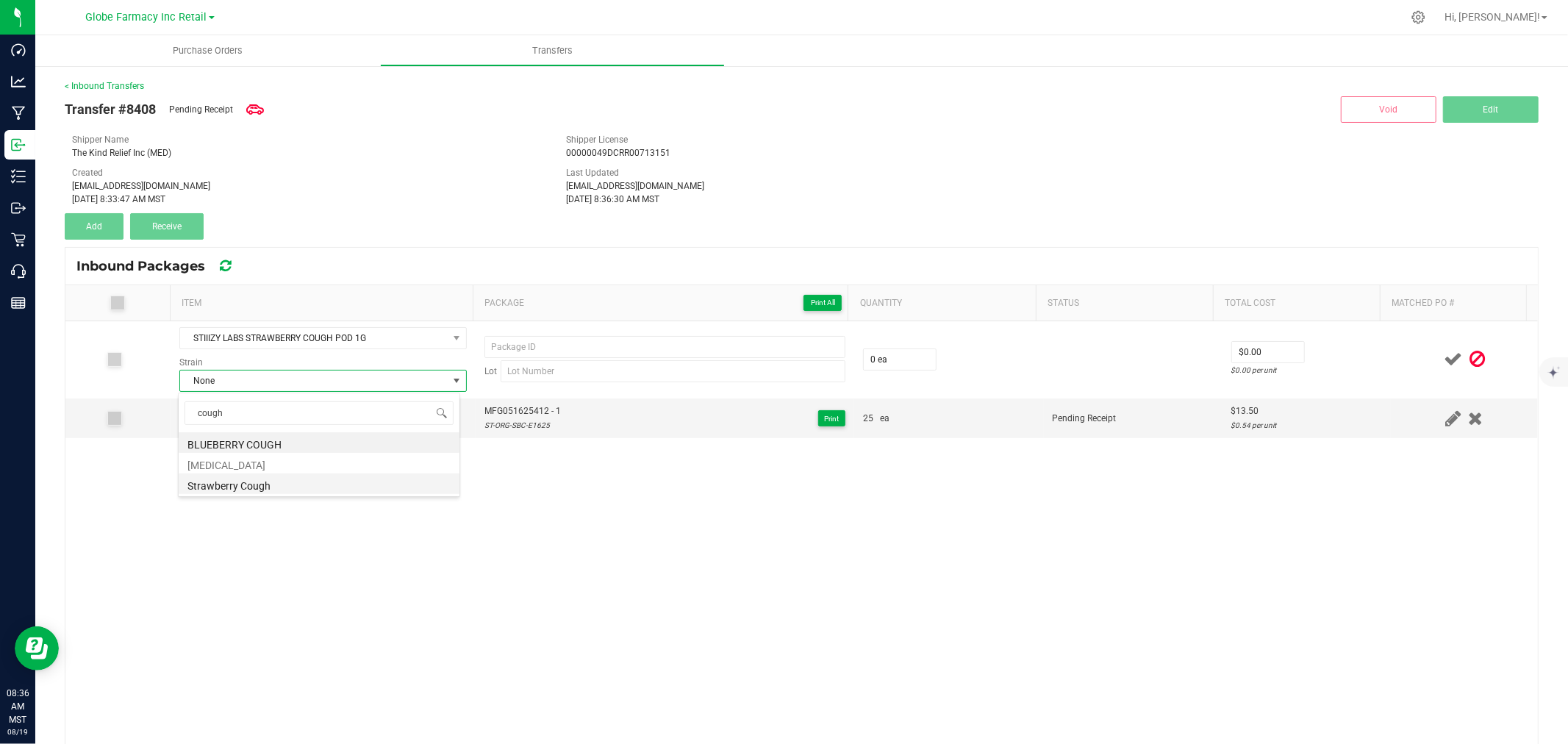
click at [247, 486] on li "Strawberry Cough" at bounding box center [319, 484] width 281 height 21
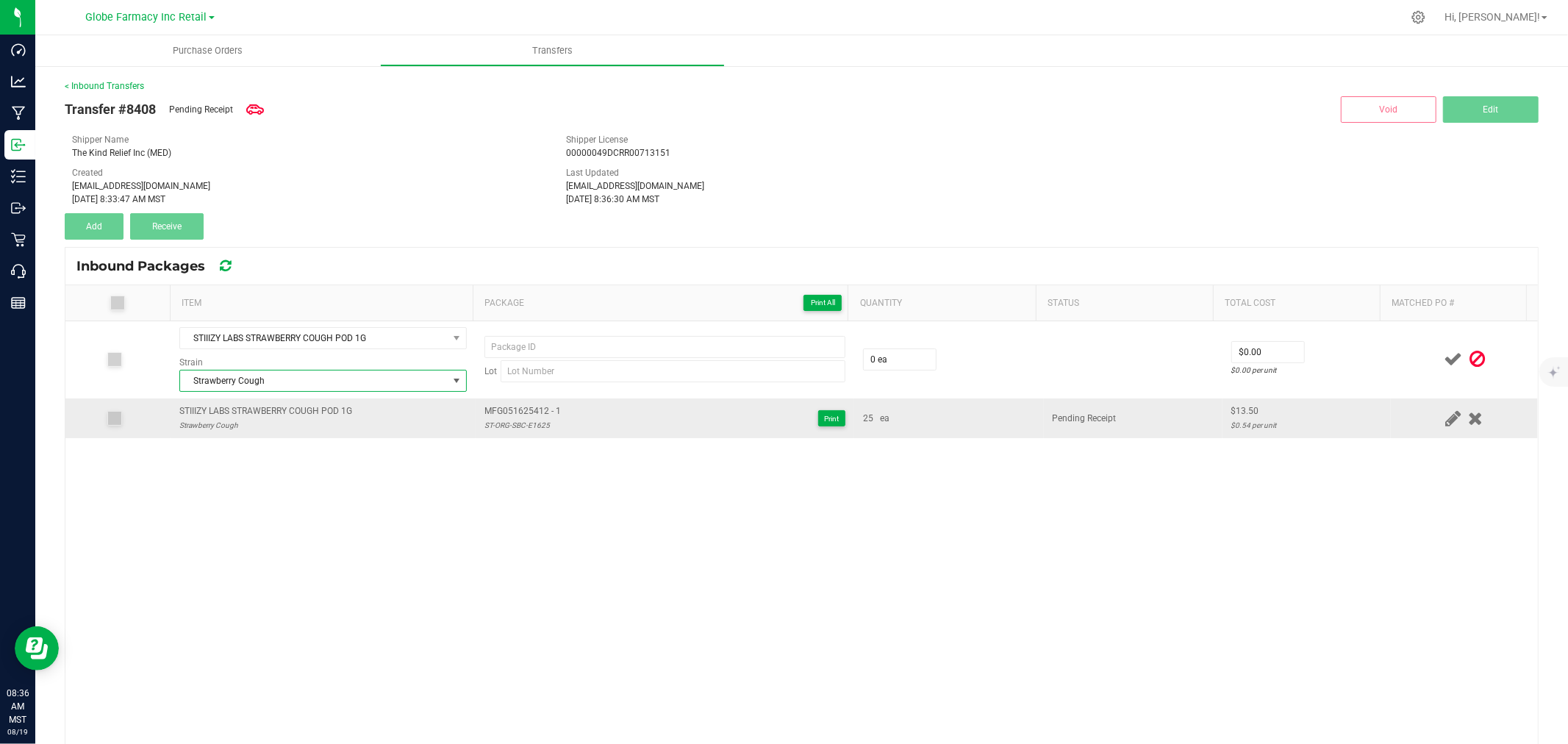
click at [524, 407] on span "MFG051625412 - 1" at bounding box center [523, 410] width 76 height 14
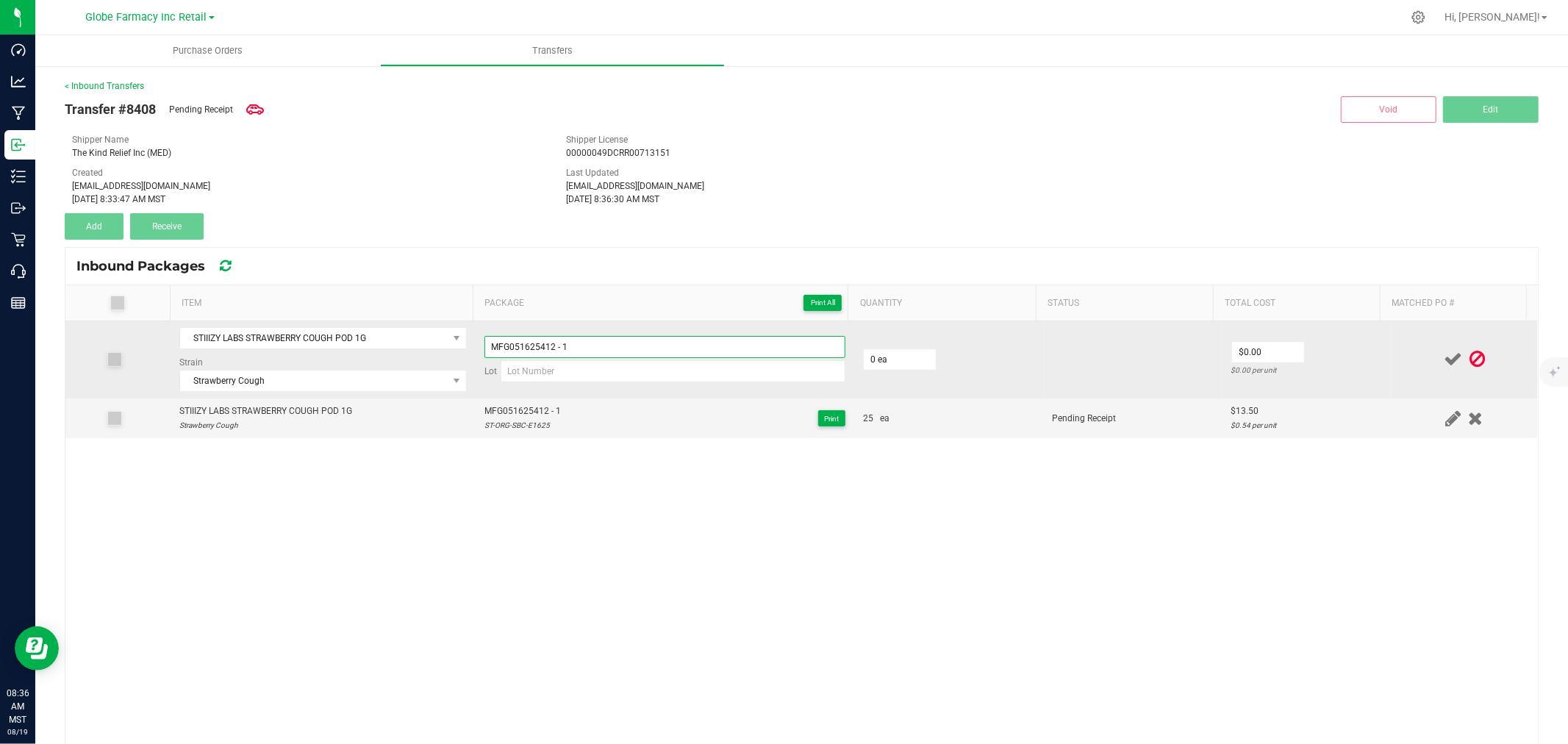
click at [585, 343] on input "MFG051625412 - 1" at bounding box center [665, 347] width 361 height 22
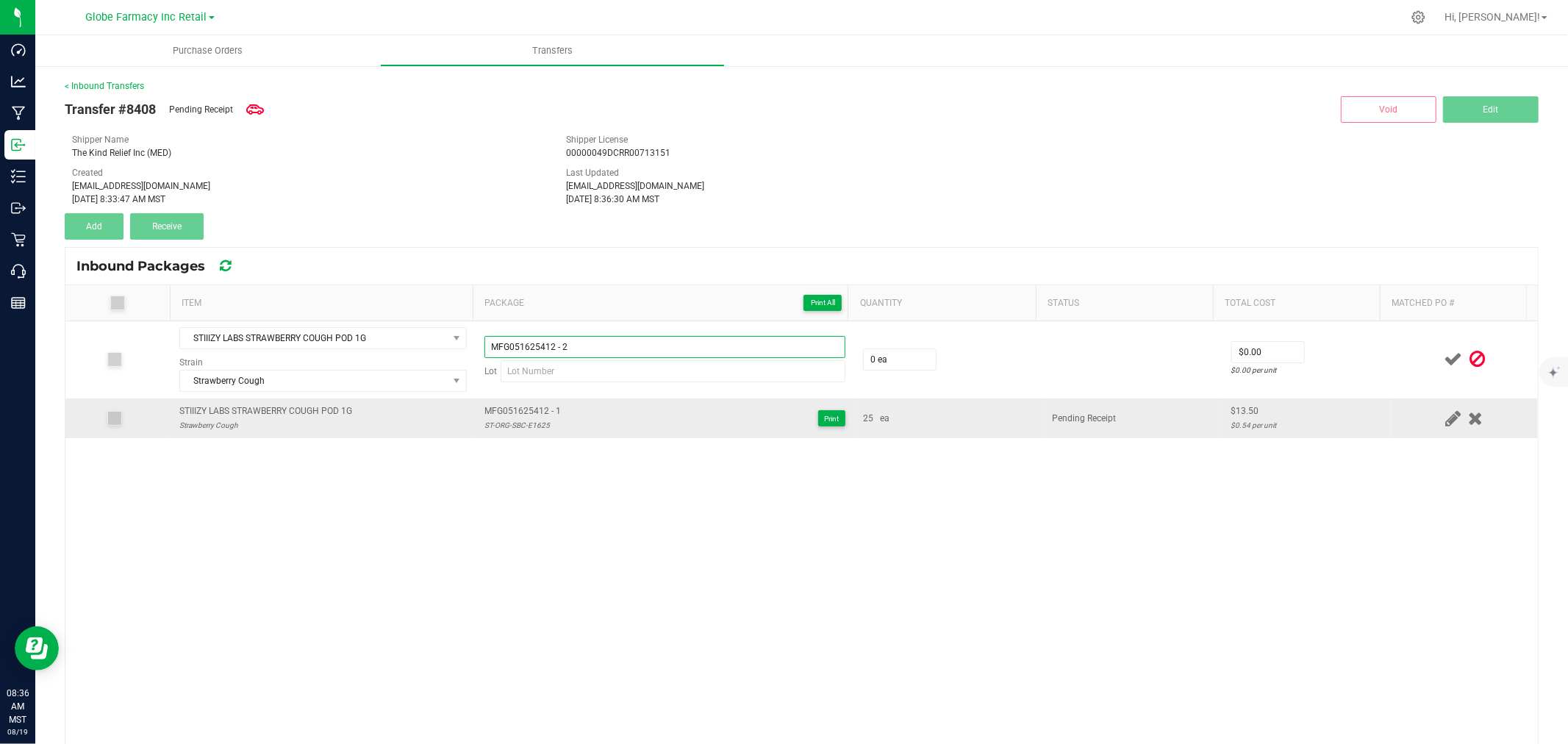
type input "MFG051625412 - 2"
click at [515, 425] on div "ST-ORG-SBC-E1625" at bounding box center [523, 425] width 76 height 14
drag, startPoint x: 515, startPoint y: 425, endPoint x: 525, endPoint y: 430, distance: 11.2
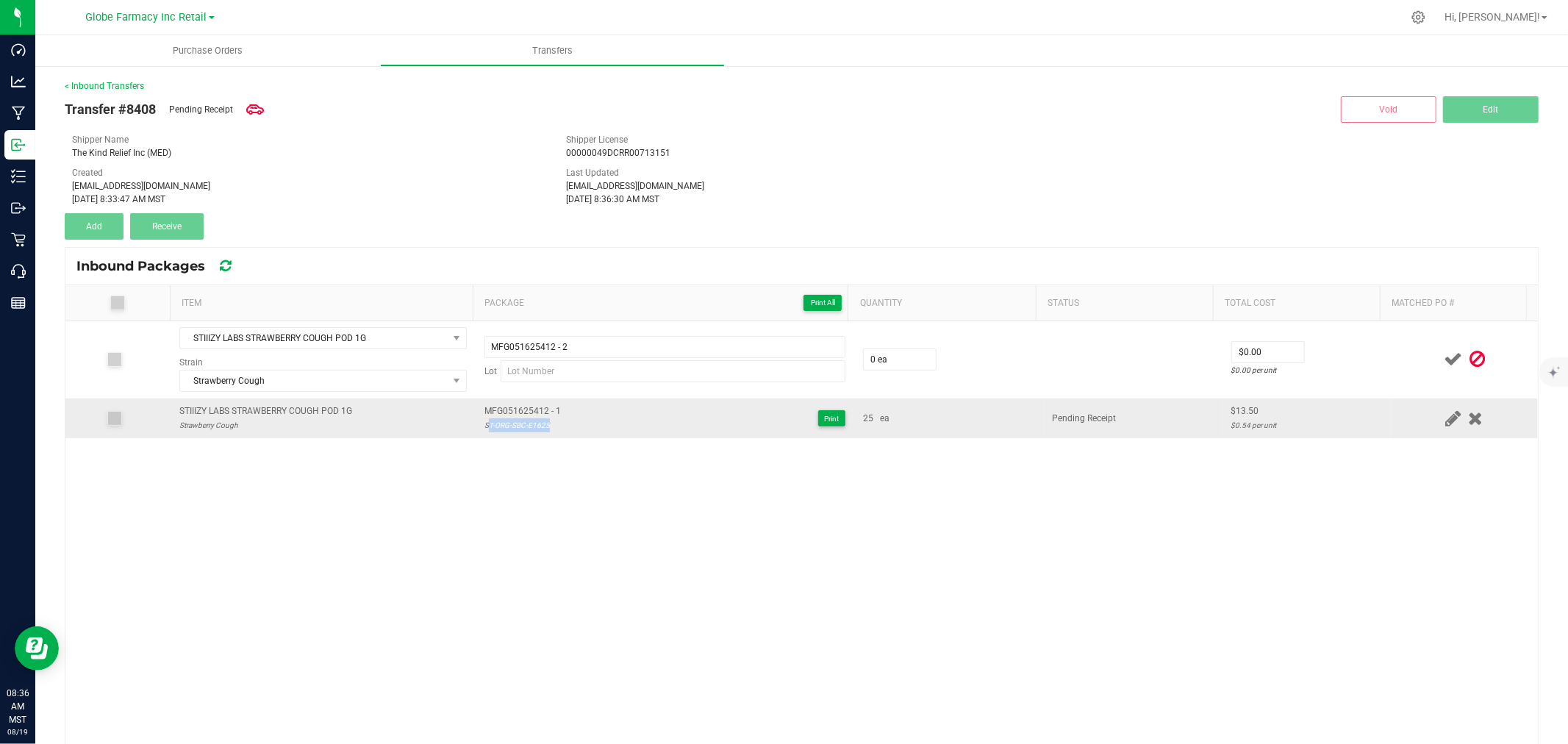
click at [533, 427] on div "ST-ORG-SBC-E1625" at bounding box center [523, 425] width 76 height 14
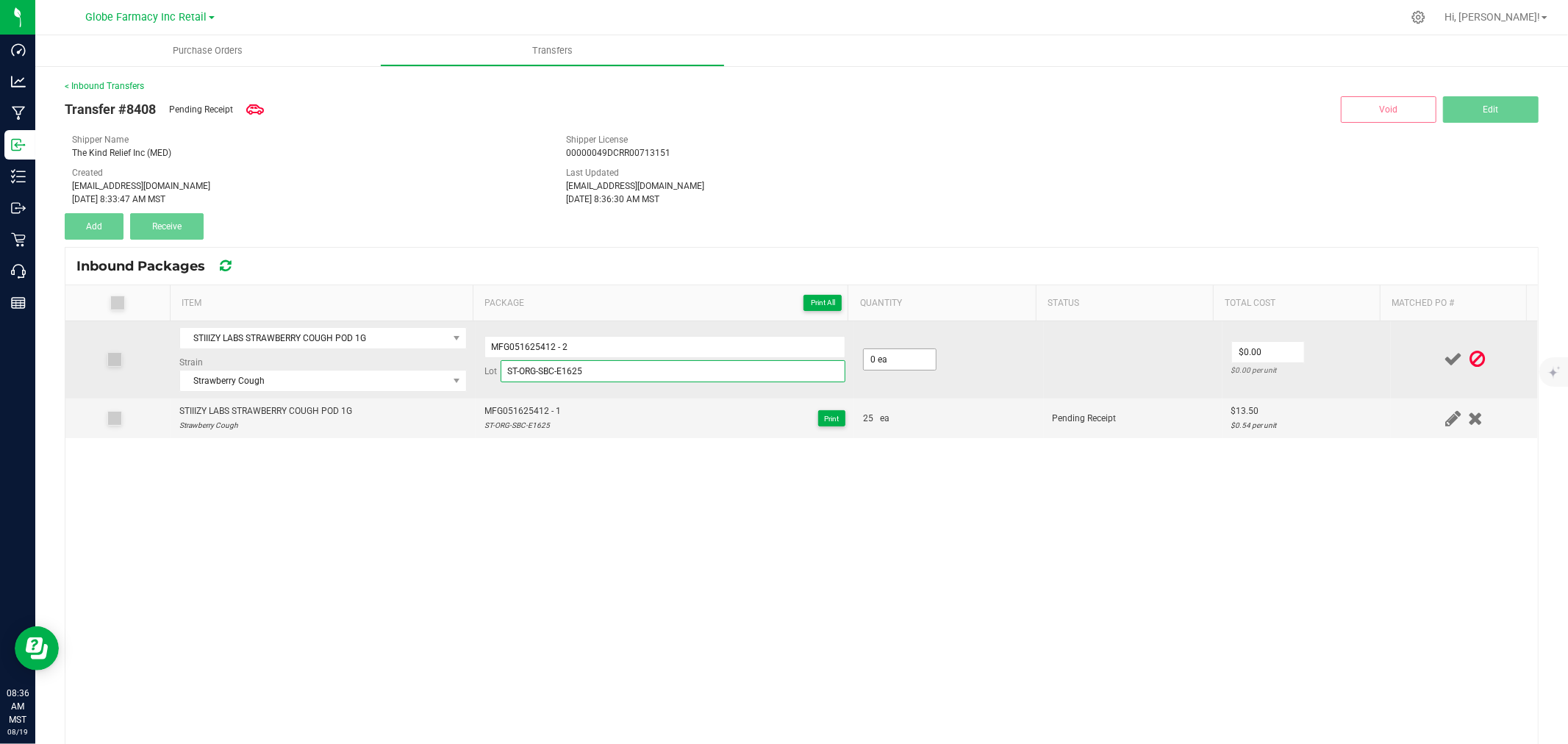
type input "ST-ORG-SBC-E1625"
click at [871, 354] on input "0" at bounding box center [900, 359] width 72 height 21
type input "25 ea"
type input "$13.50"
click at [1295, 362] on td "$13.50 $0.54 per unit" at bounding box center [1306, 359] width 168 height 77
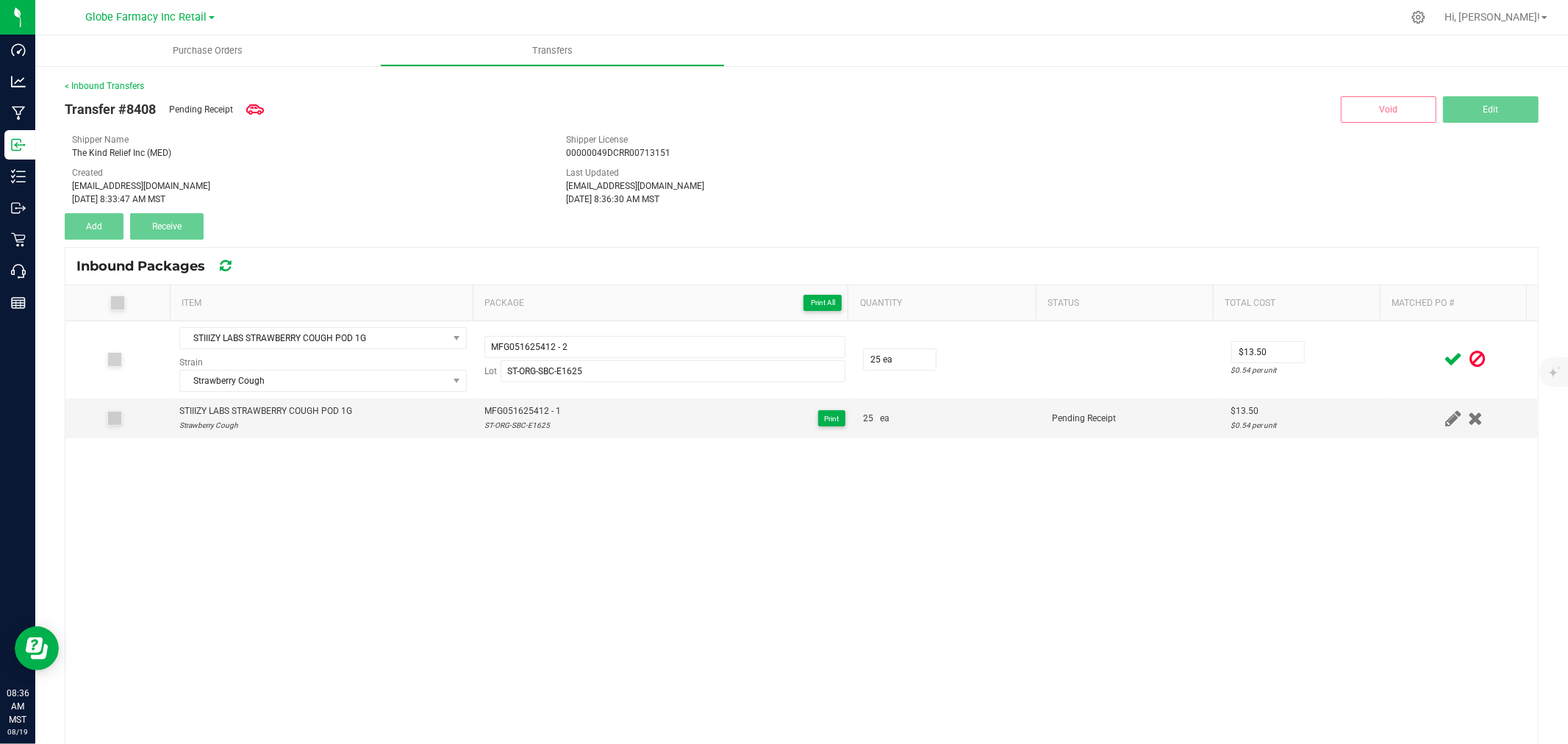
click at [1407, 340] on td at bounding box center [1464, 359] width 147 height 77
click at [1444, 358] on icon at bounding box center [1452, 358] width 18 height 18
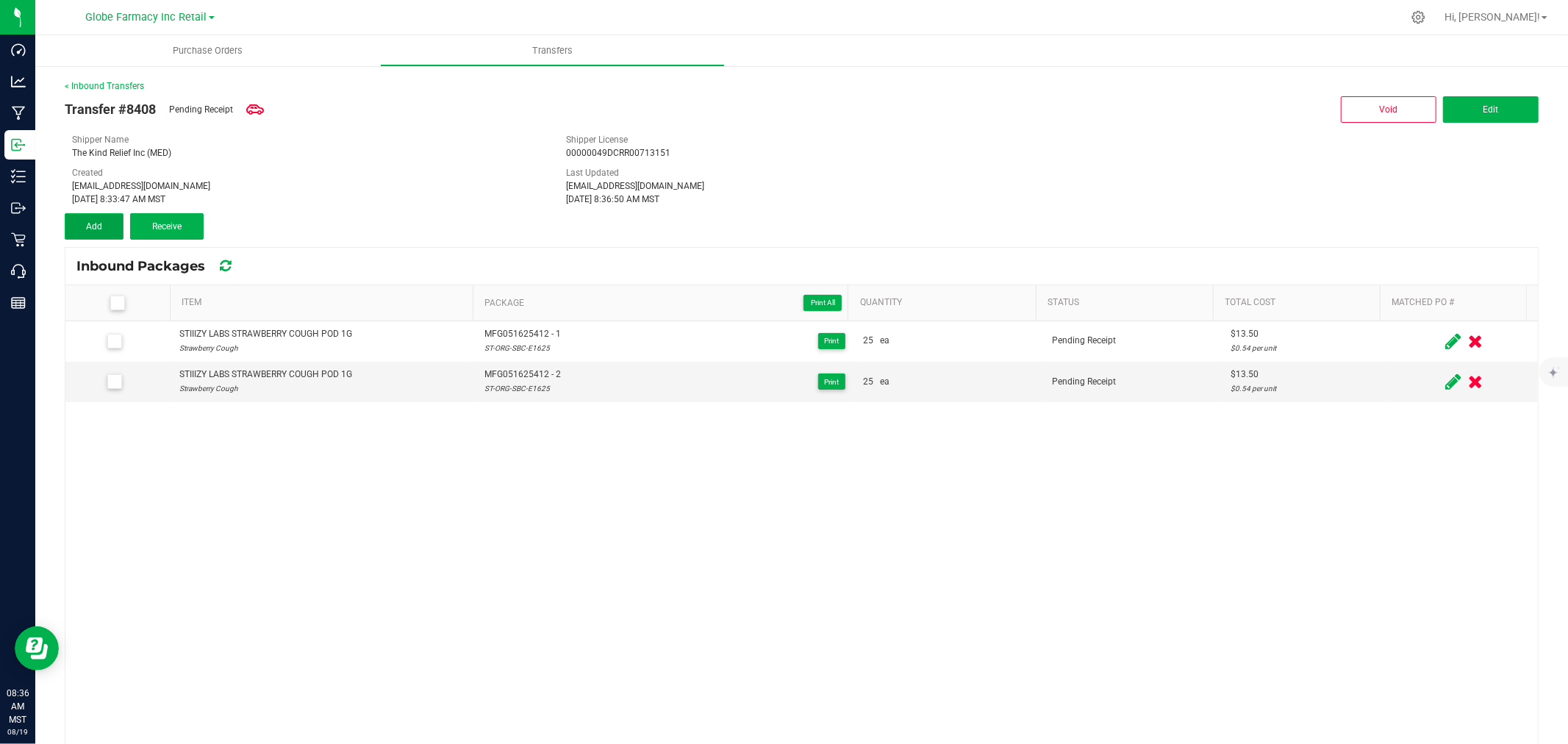
click at [65, 220] on button "Add" at bounding box center [94, 226] width 59 height 27
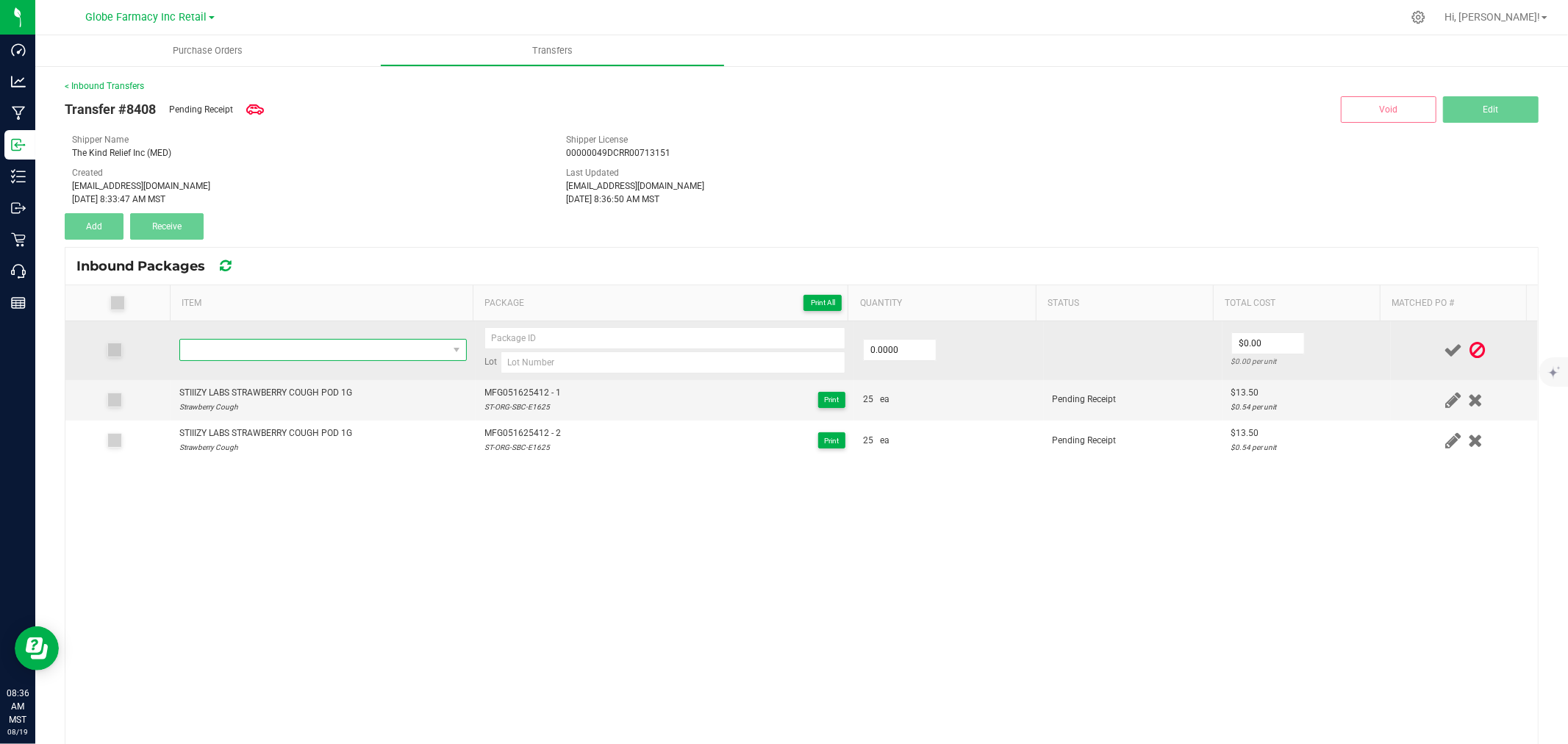
click at [296, 359] on span "NO DATA FOUND" at bounding box center [315, 350] width 268 height 21
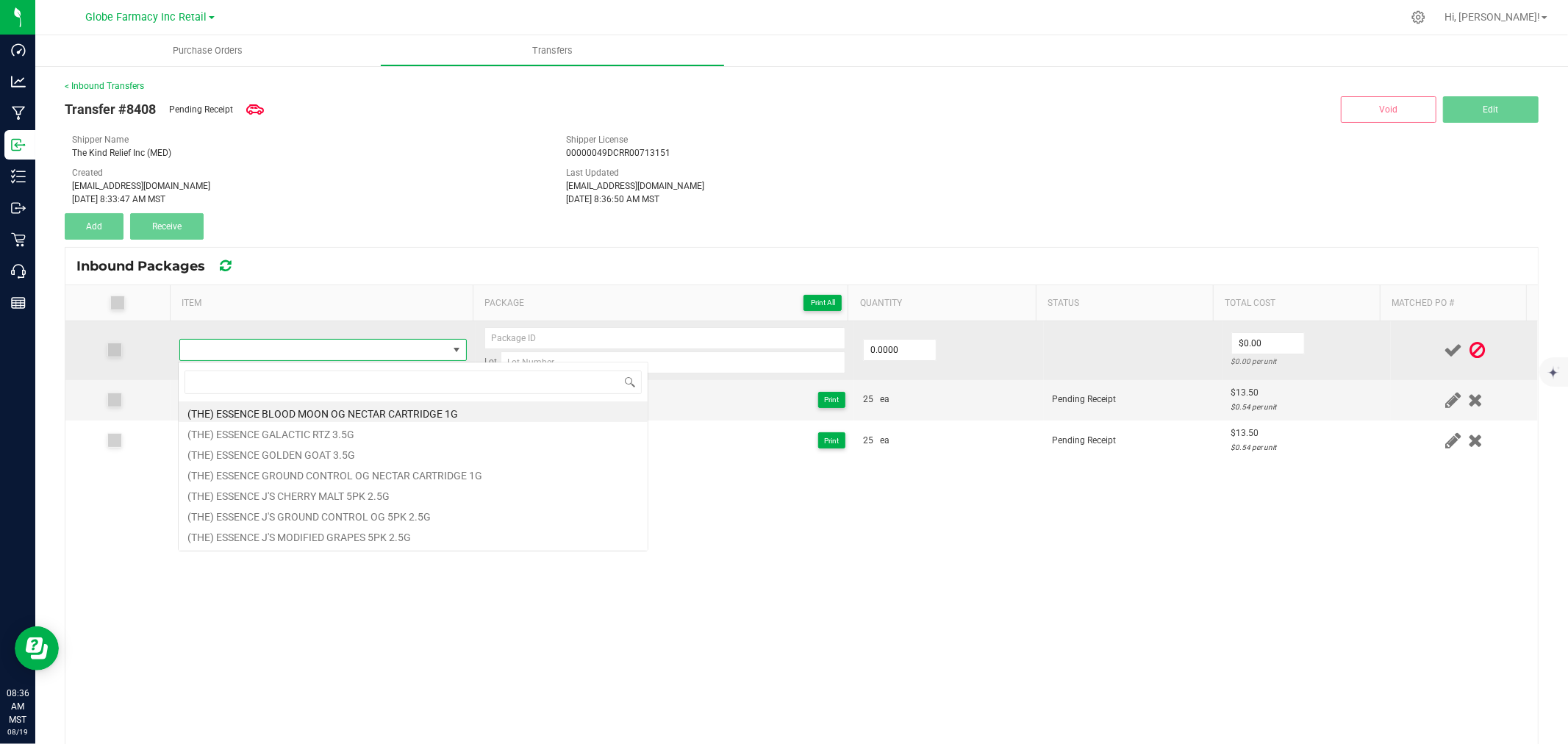
type input "STIIIZY LABS GELATO POD 1G"
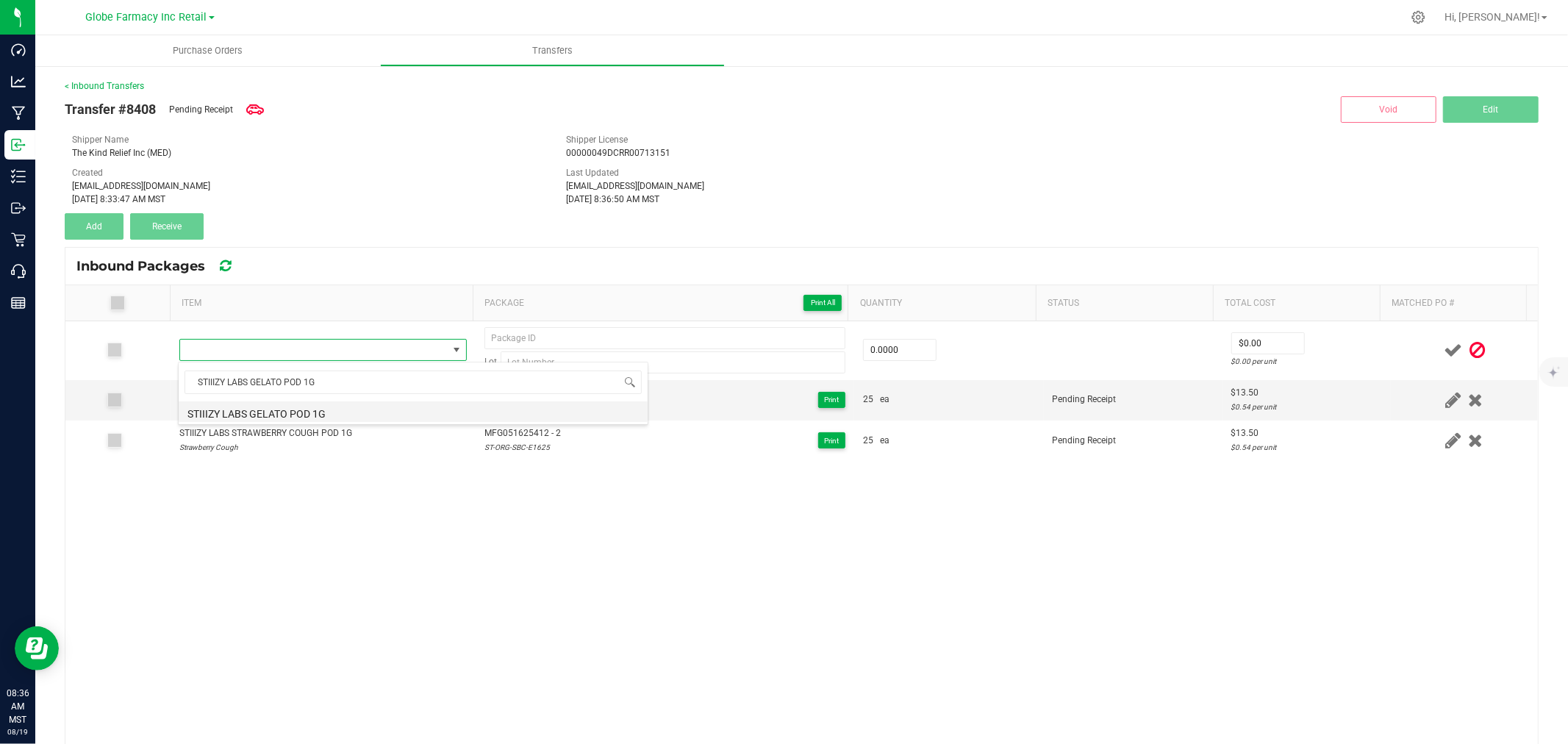
click at [306, 414] on li "STIIIZY LABS GELATO POD 1G" at bounding box center [413, 411] width 469 height 21
type input "0 ea"
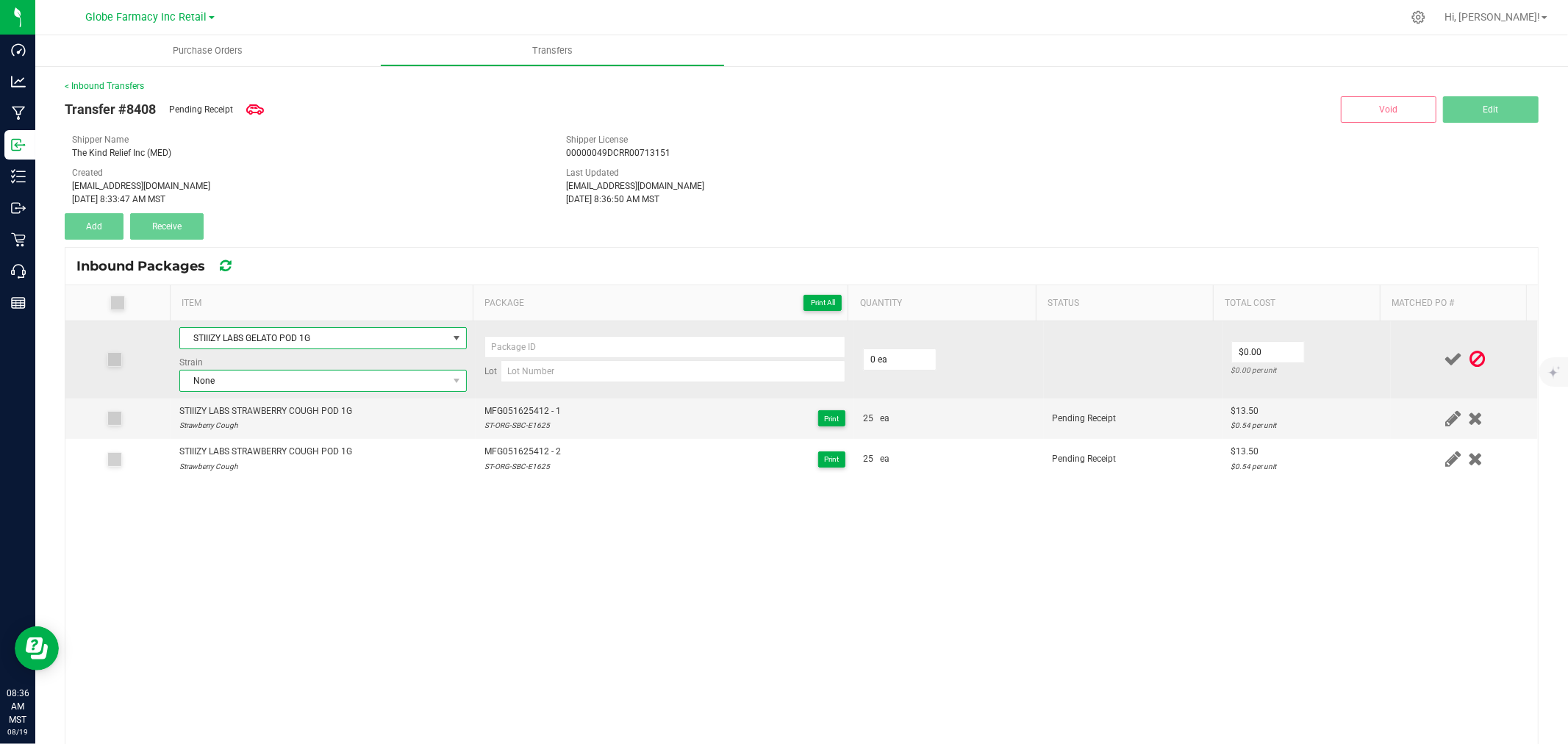
click at [243, 388] on span "None" at bounding box center [315, 381] width 268 height 21
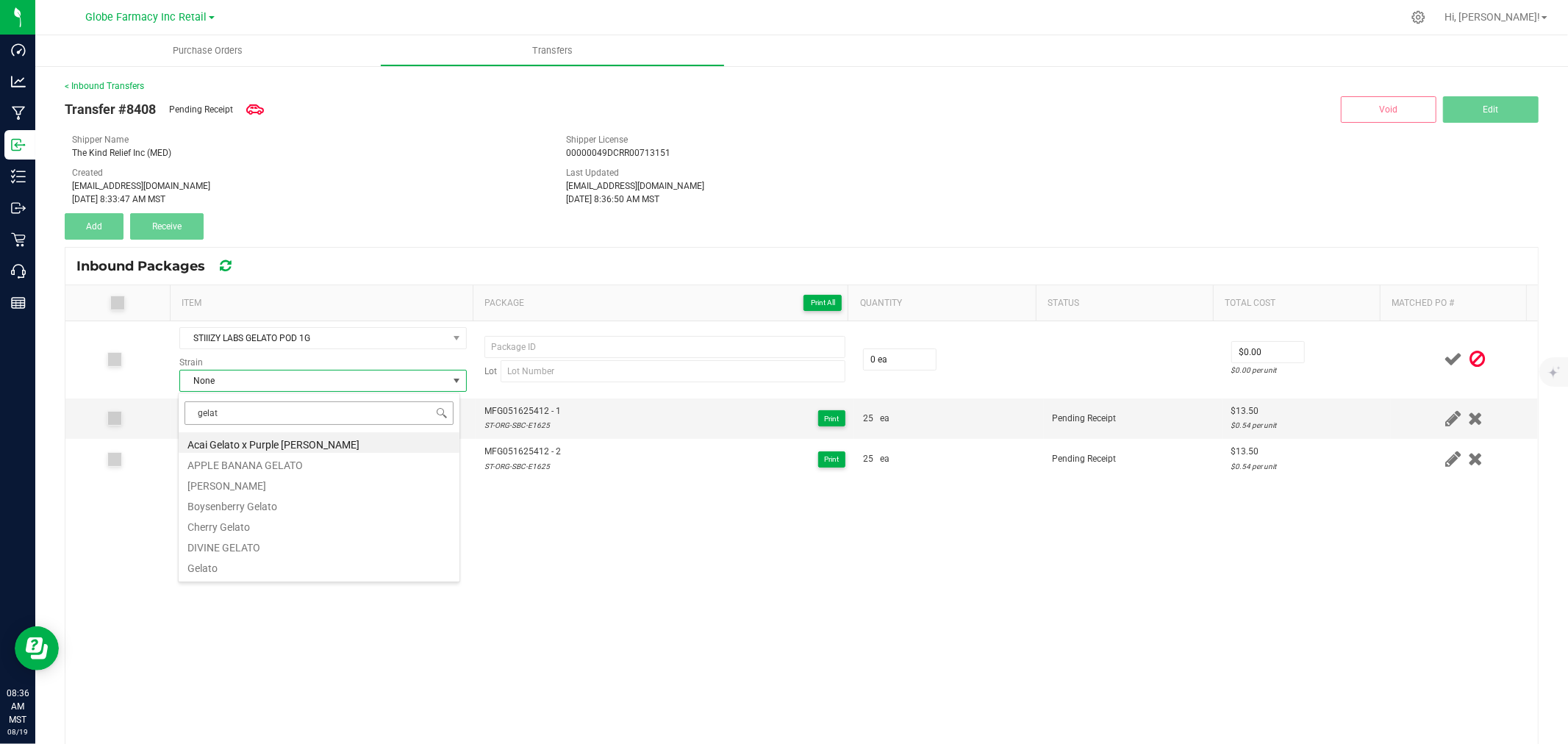
type input "gelato"
click at [224, 564] on li "Gelato" at bounding box center [319, 566] width 281 height 21
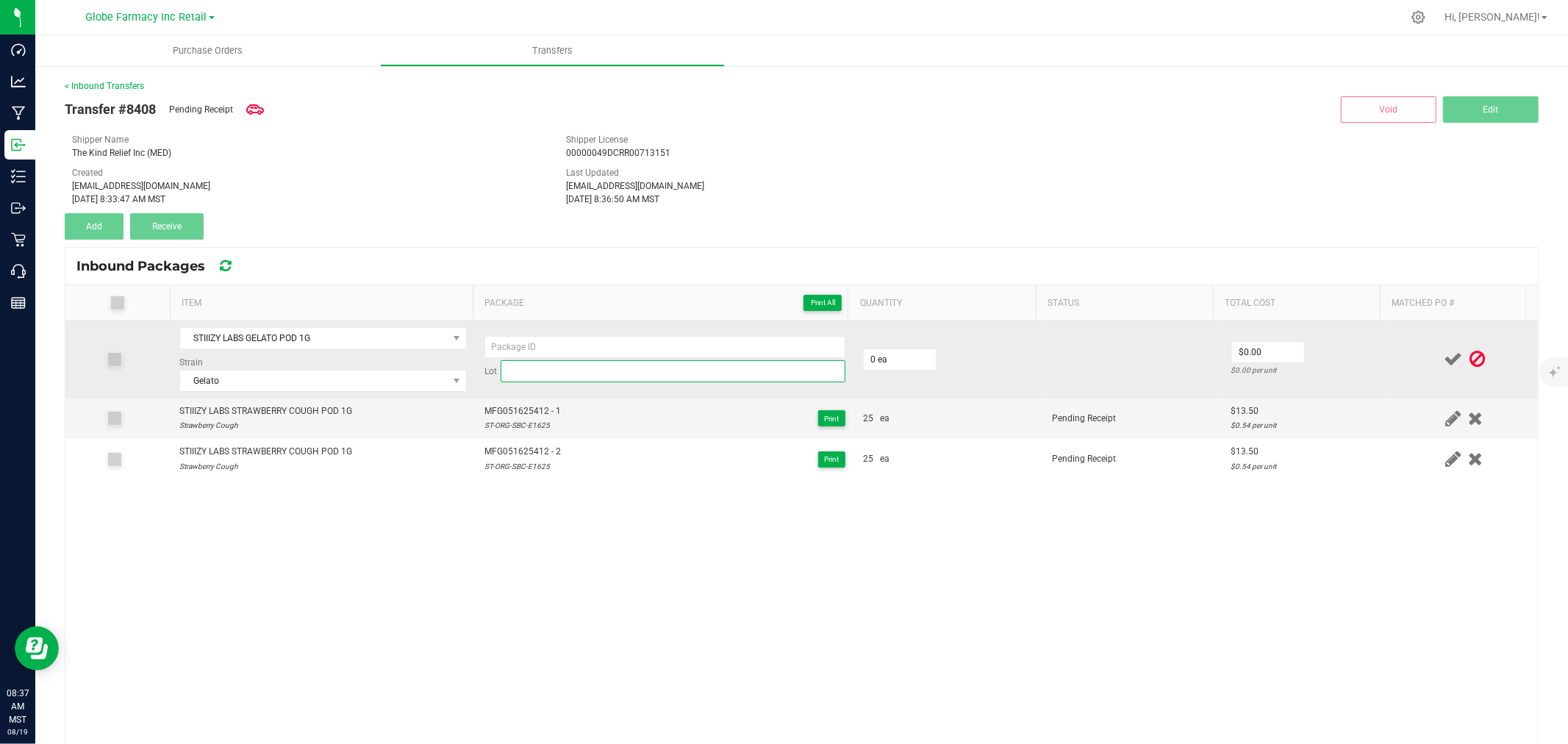
click at [570, 375] on input at bounding box center [673, 371] width 345 height 22
paste input "ST-ORG-GEL-F2225"
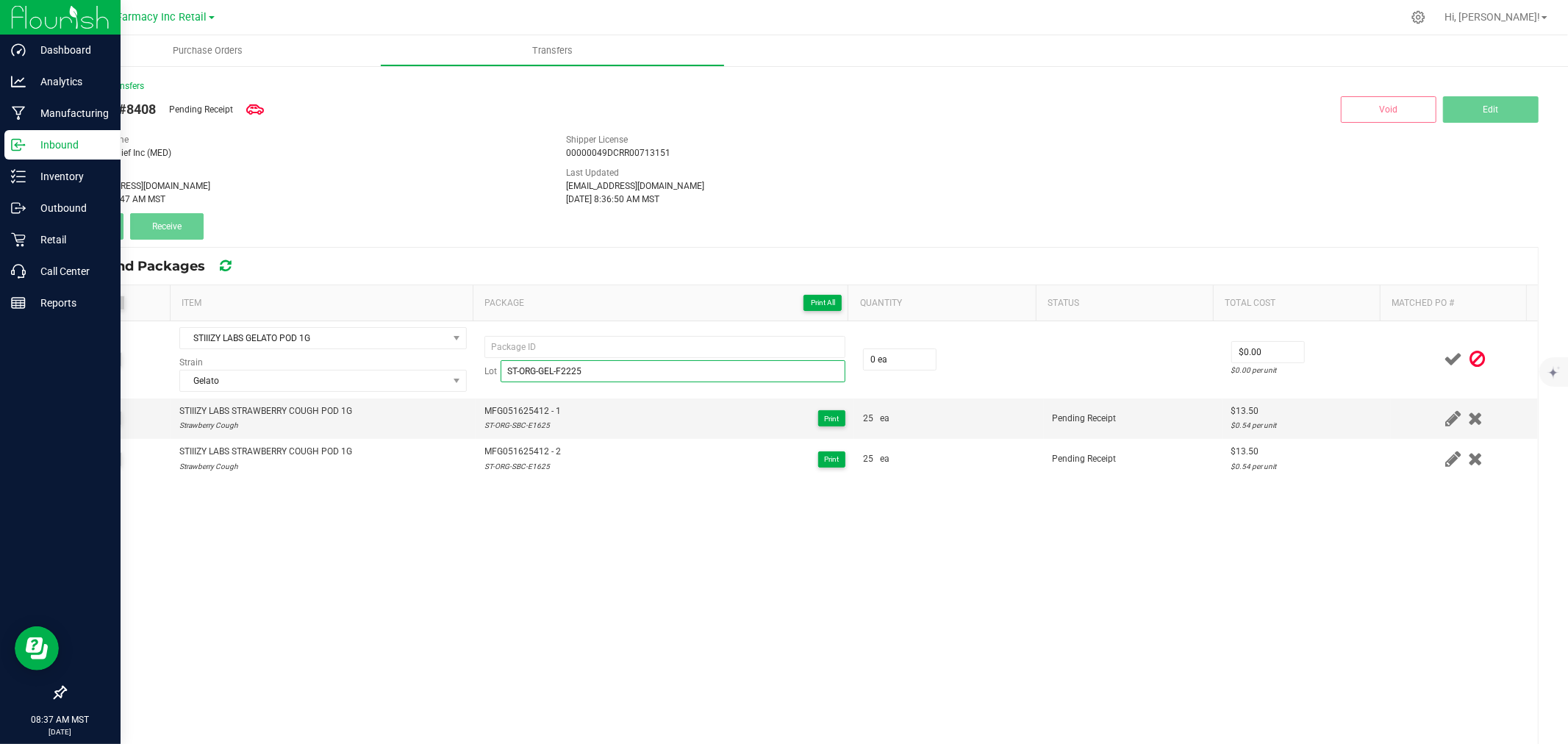
type input "ST-ORG-GEL-F2225"
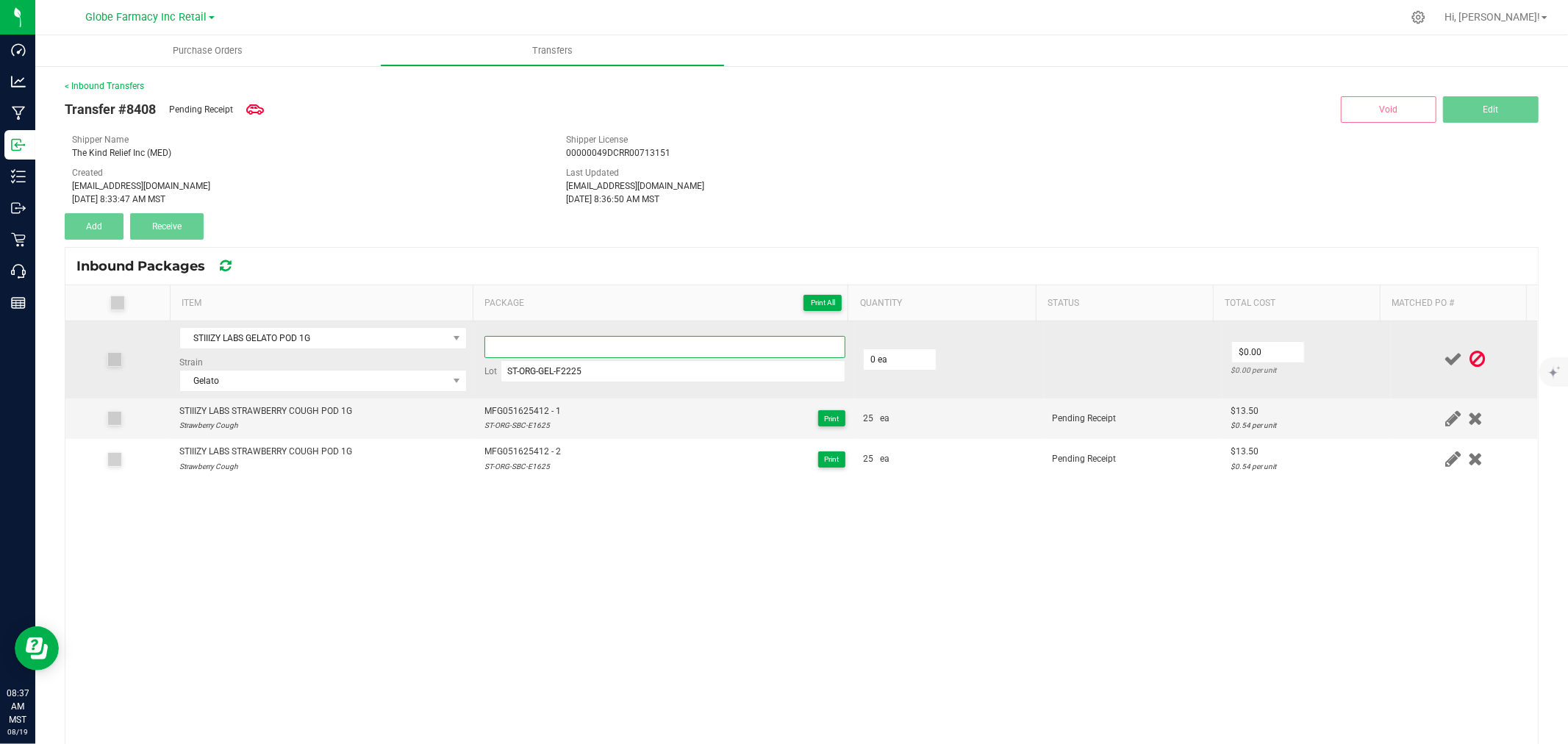
click at [603, 350] on input at bounding box center [665, 347] width 361 height 22
paste input "MFG-062225-921-Exp."
type input "MFG-062225-921 - 1"
type input "25 ea"
type input "$13.50"
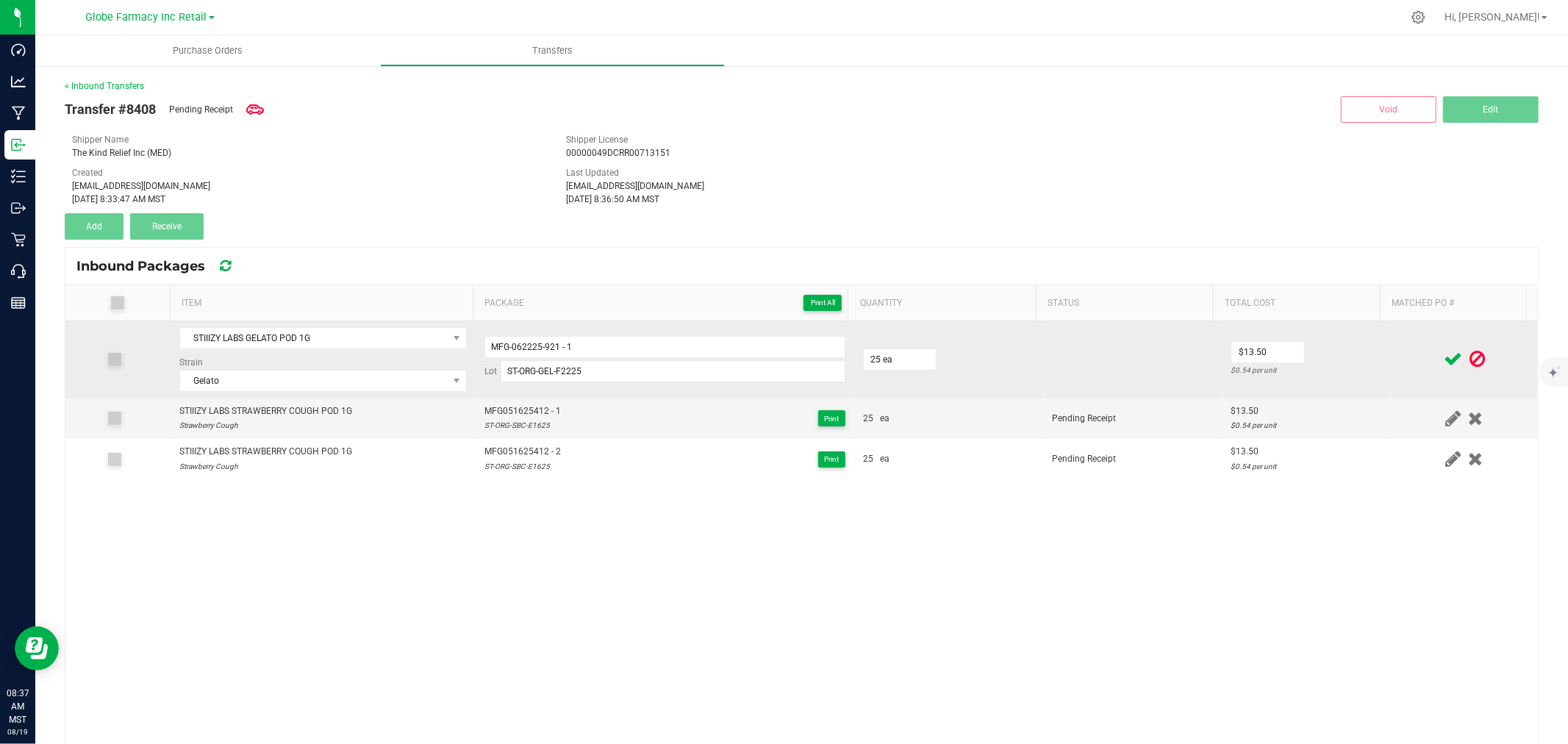
click at [1330, 368] on div "$0.54 per unit" at bounding box center [1307, 370] width 151 height 14
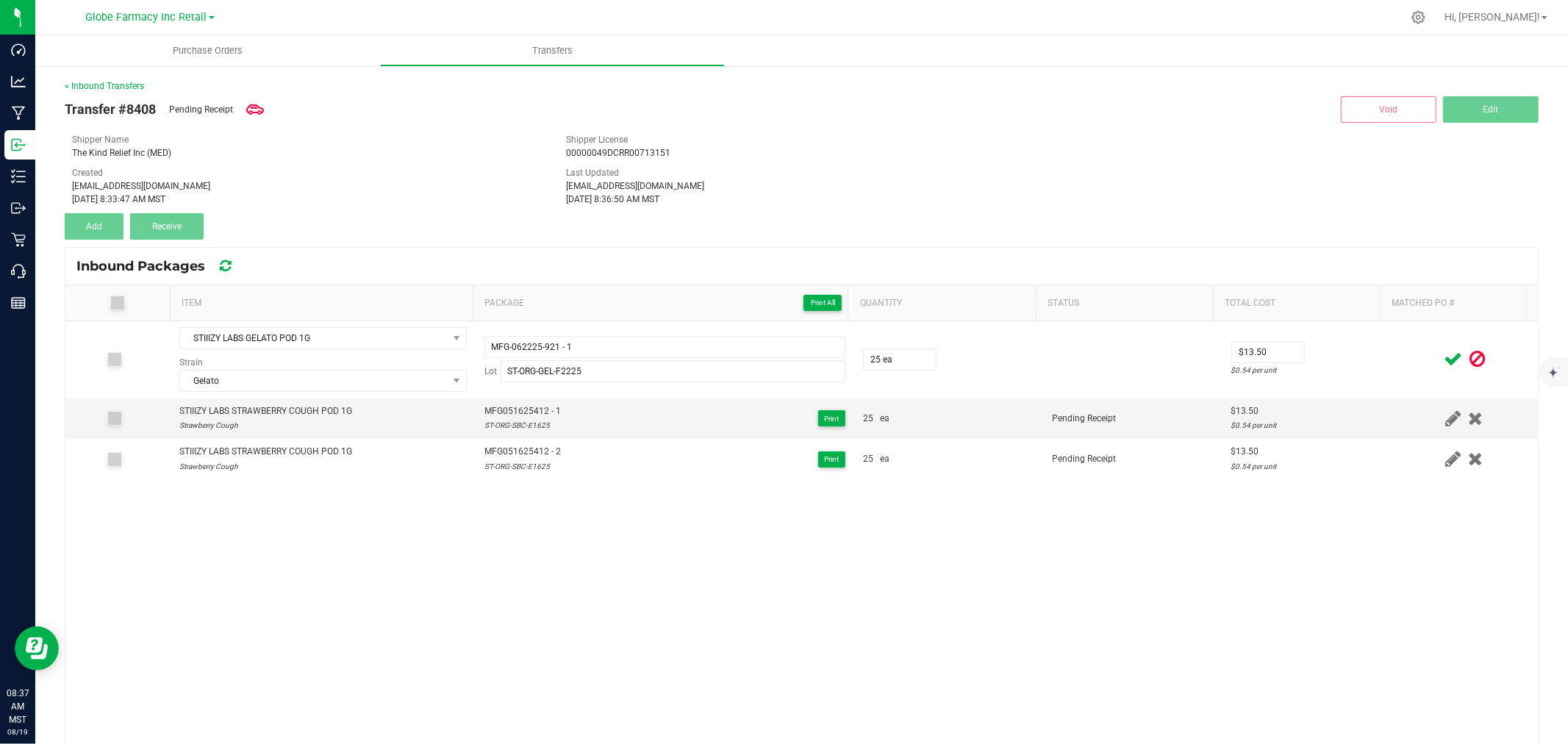
click at [1444, 355] on icon at bounding box center [1452, 358] width 18 height 18
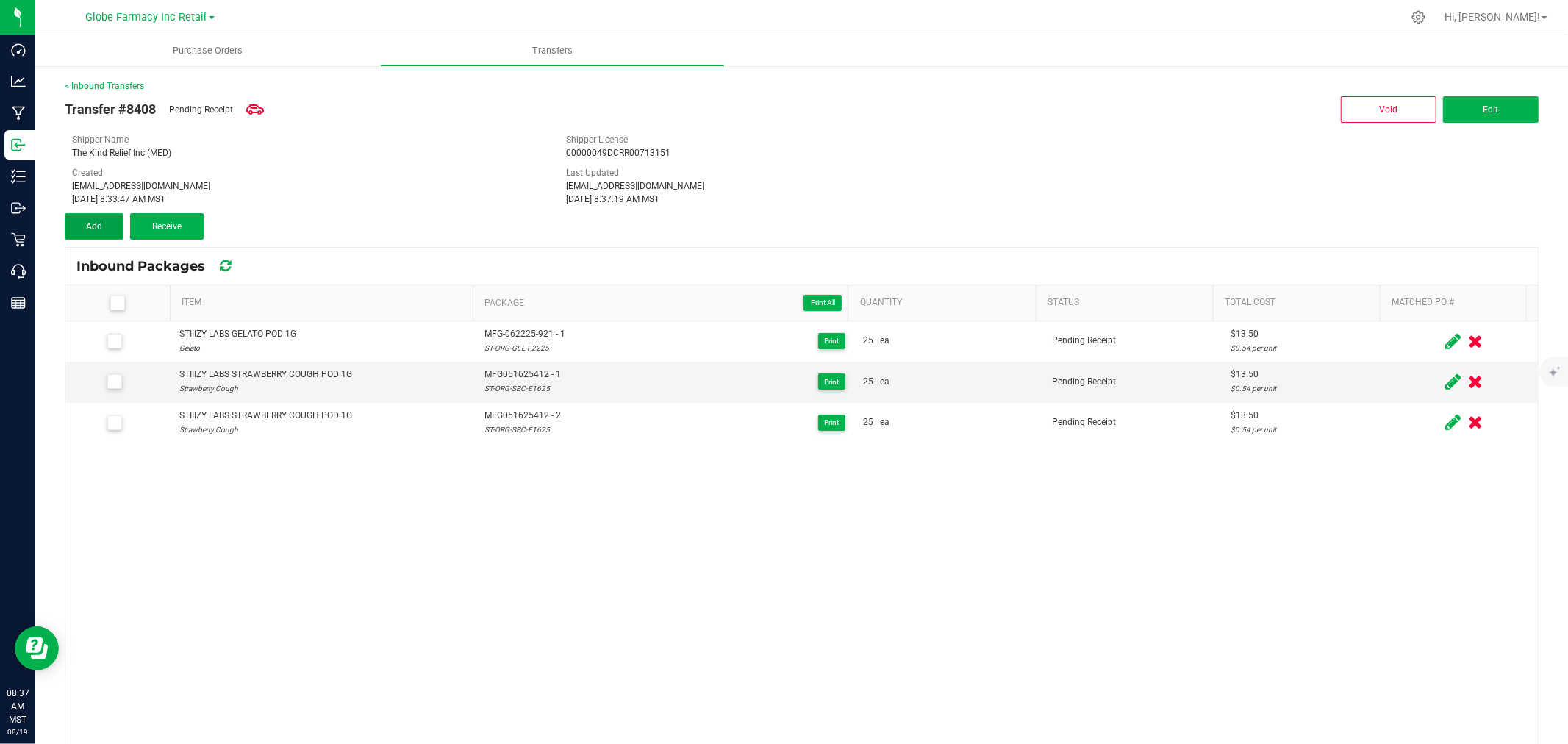
click at [112, 224] on button "Add" at bounding box center [94, 226] width 59 height 27
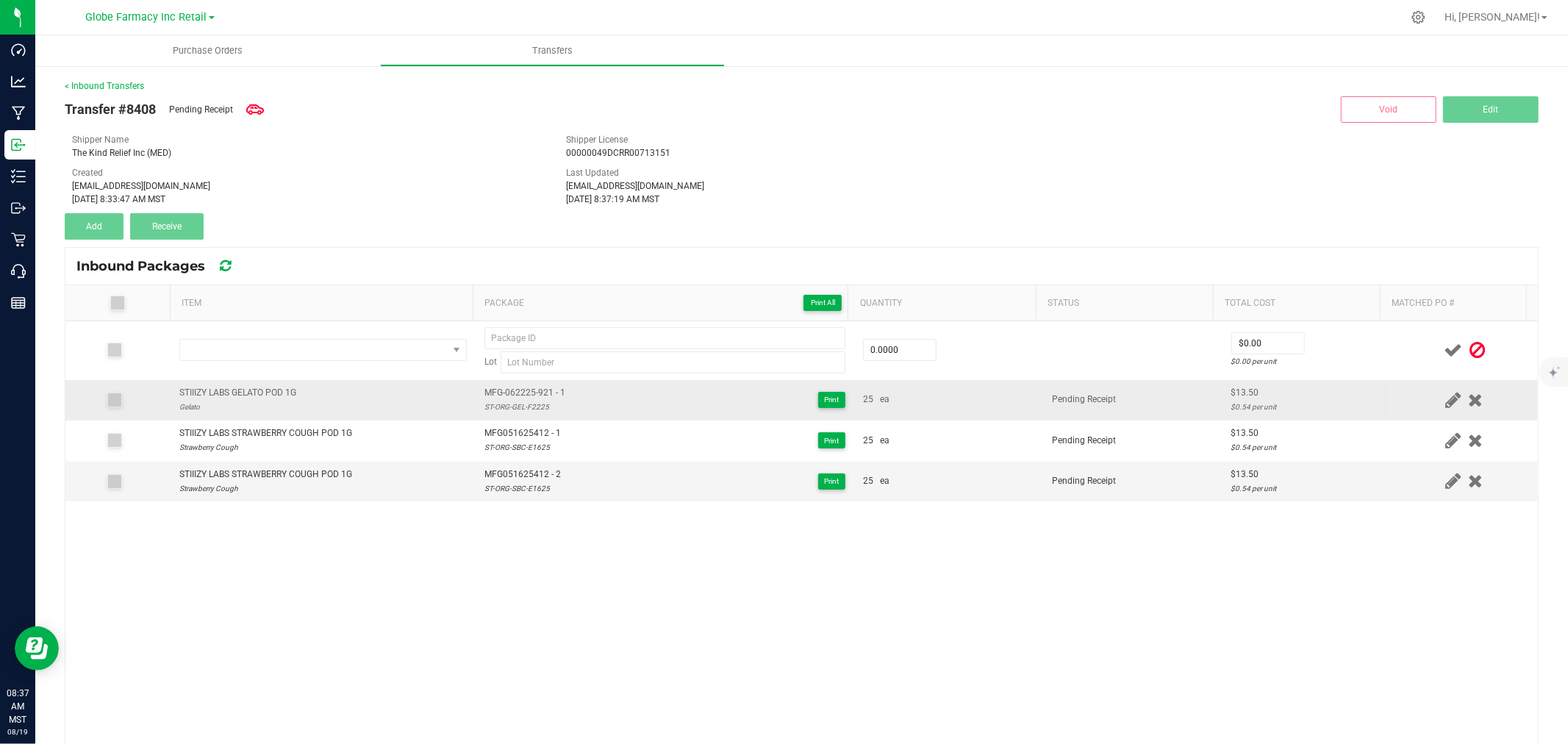
click at [246, 386] on div "STIIIZY LABS GELATO POD 1G" at bounding box center [238, 392] width 117 height 14
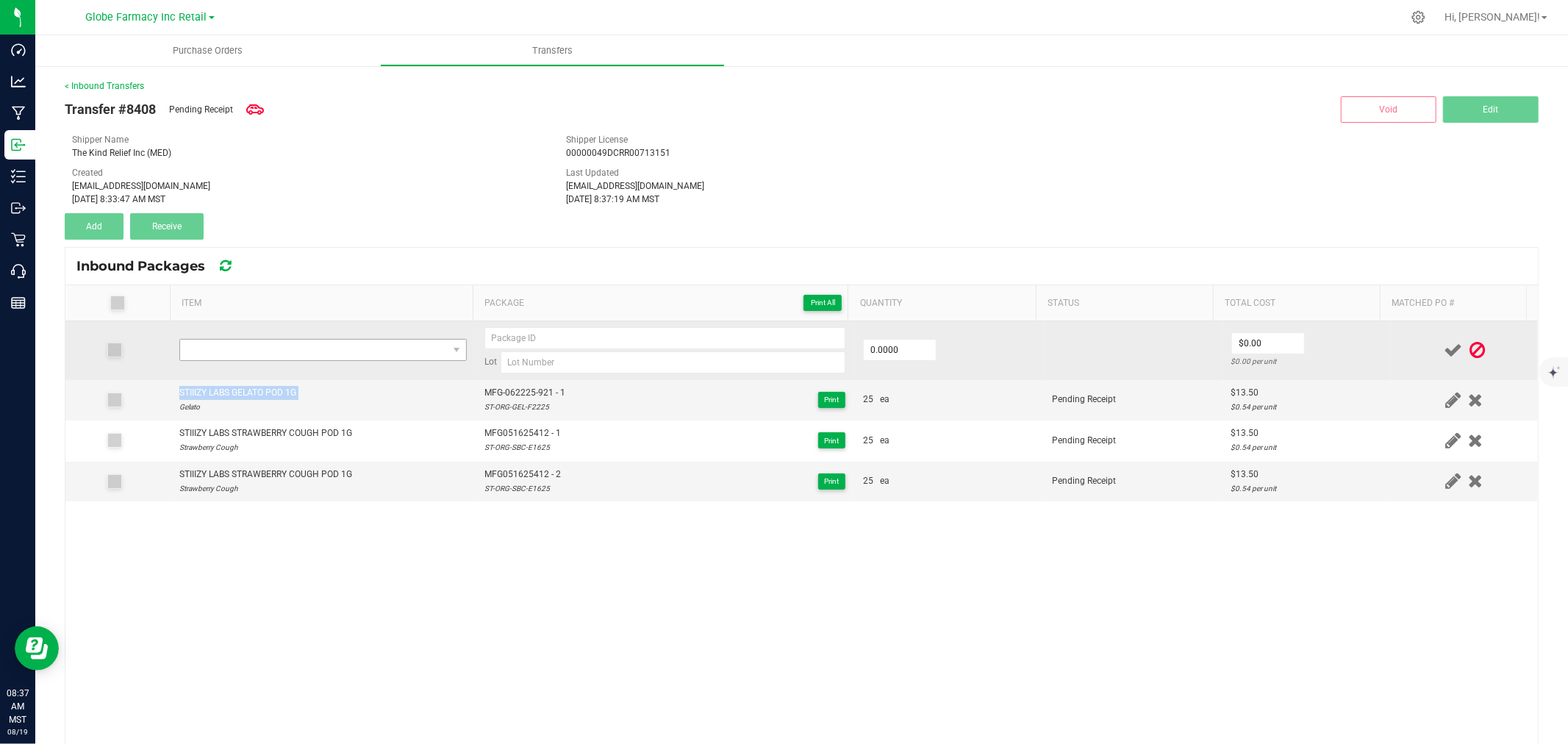
copy div "STIIIZY LABS GELATO POD 1G"
click at [252, 349] on span "NO DATA FOUND" at bounding box center [315, 350] width 268 height 21
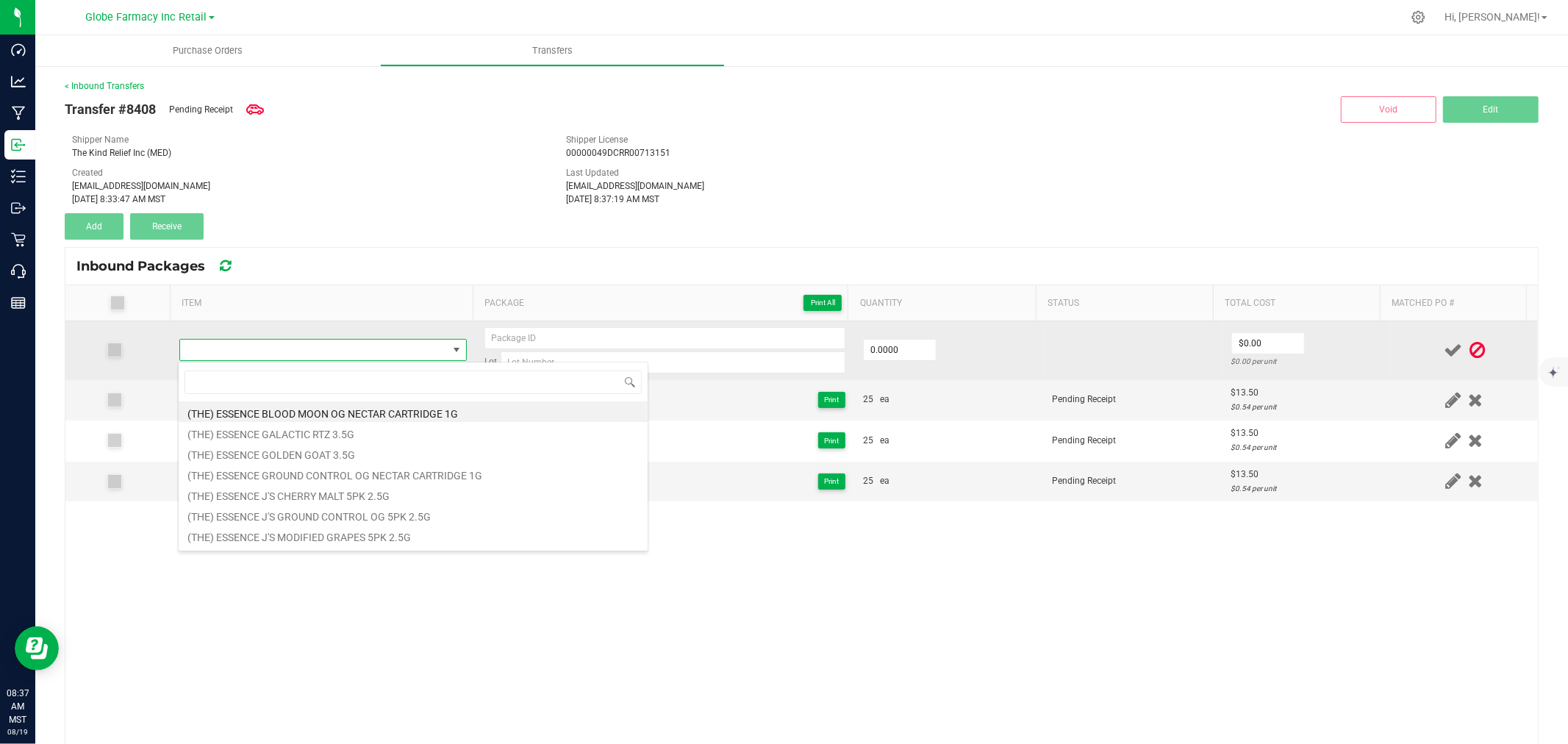
type input "STIIIZY LABS GELATO POD 1G"
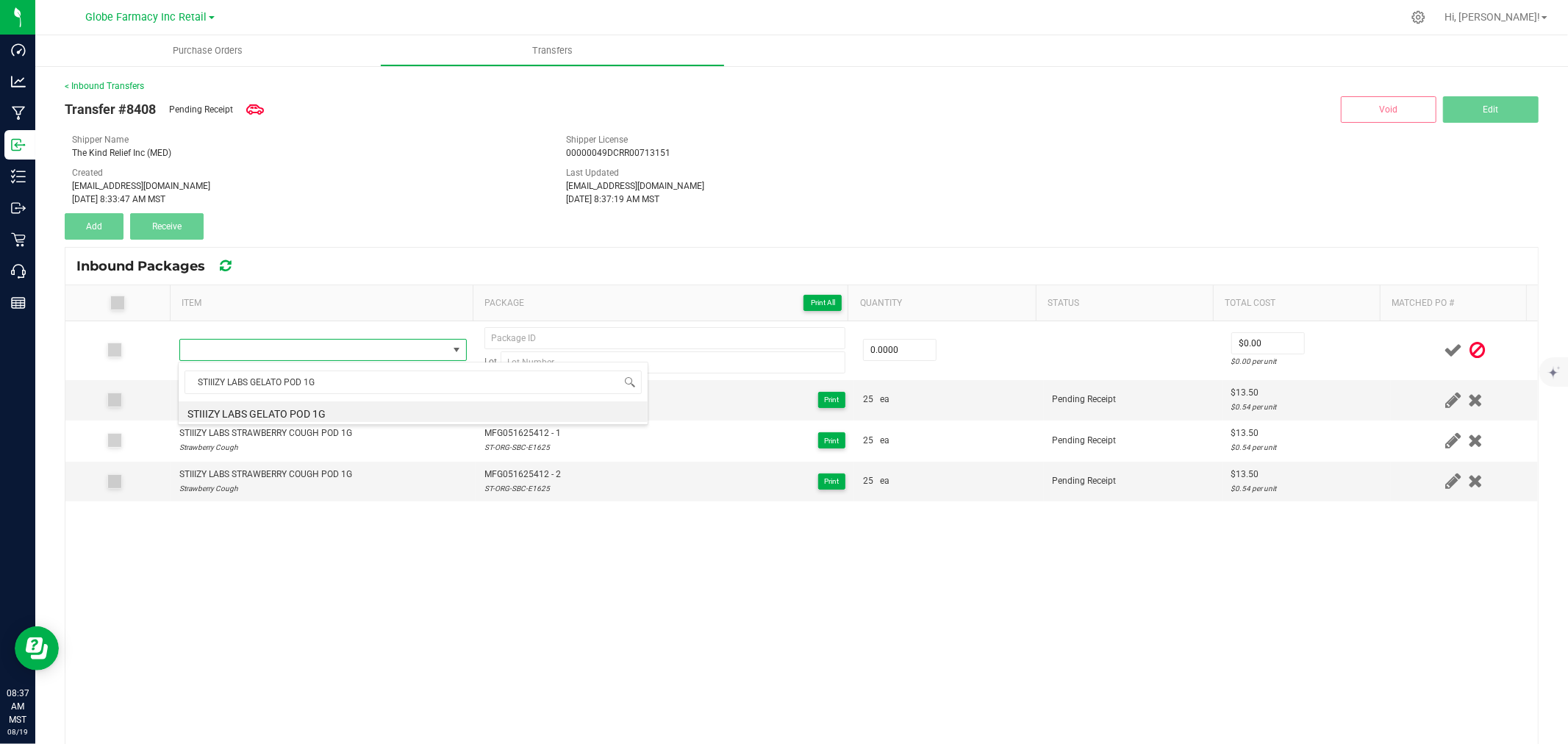
click at [307, 398] on span "STIIIZY LABS GELATO POD 1G" at bounding box center [413, 382] width 469 height 34
click at [307, 410] on li "STIIIZY LABS GELATO POD 1G" at bounding box center [413, 411] width 469 height 21
type input "0 ea"
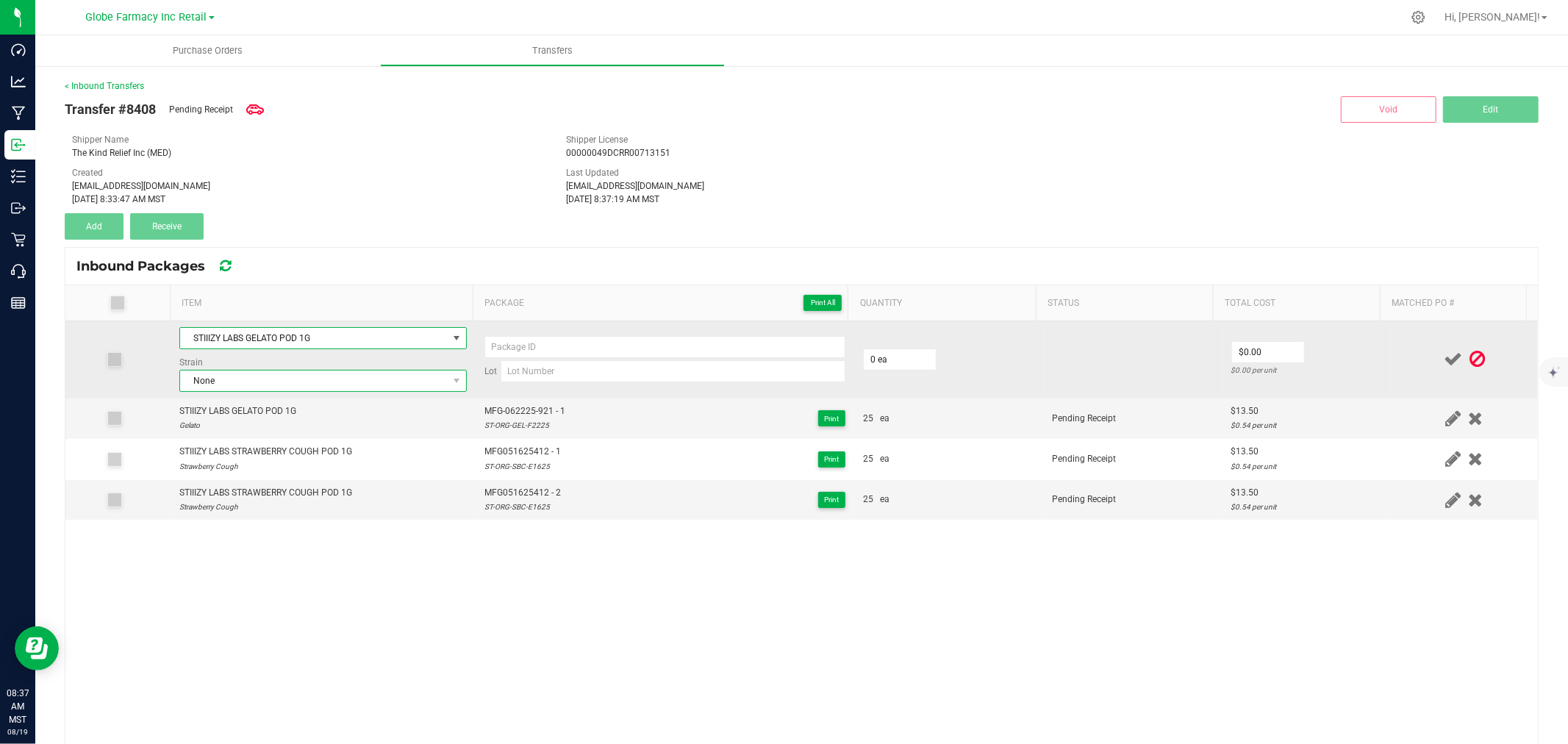
click at [281, 372] on span "None" at bounding box center [315, 381] width 268 height 21
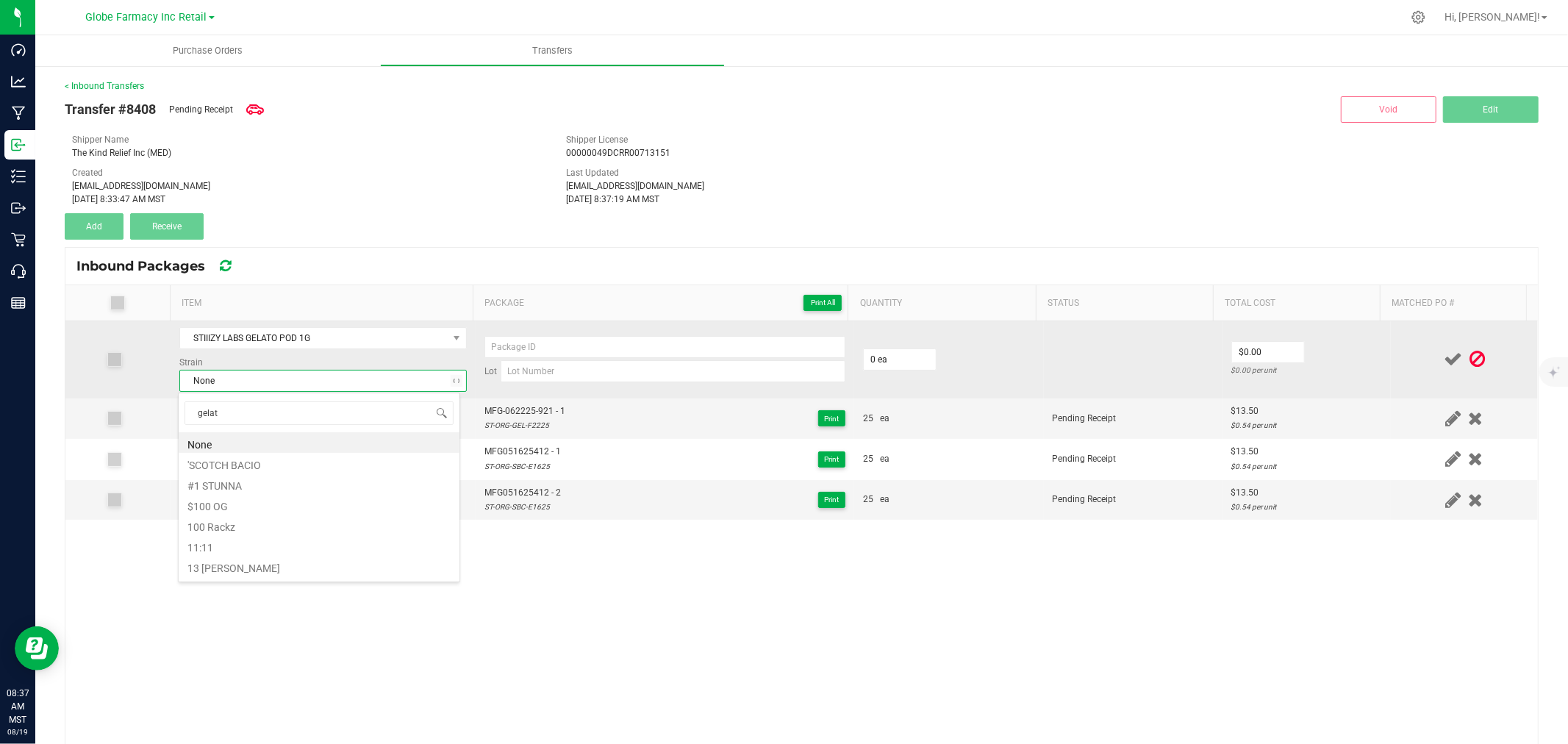
type input "gelato"
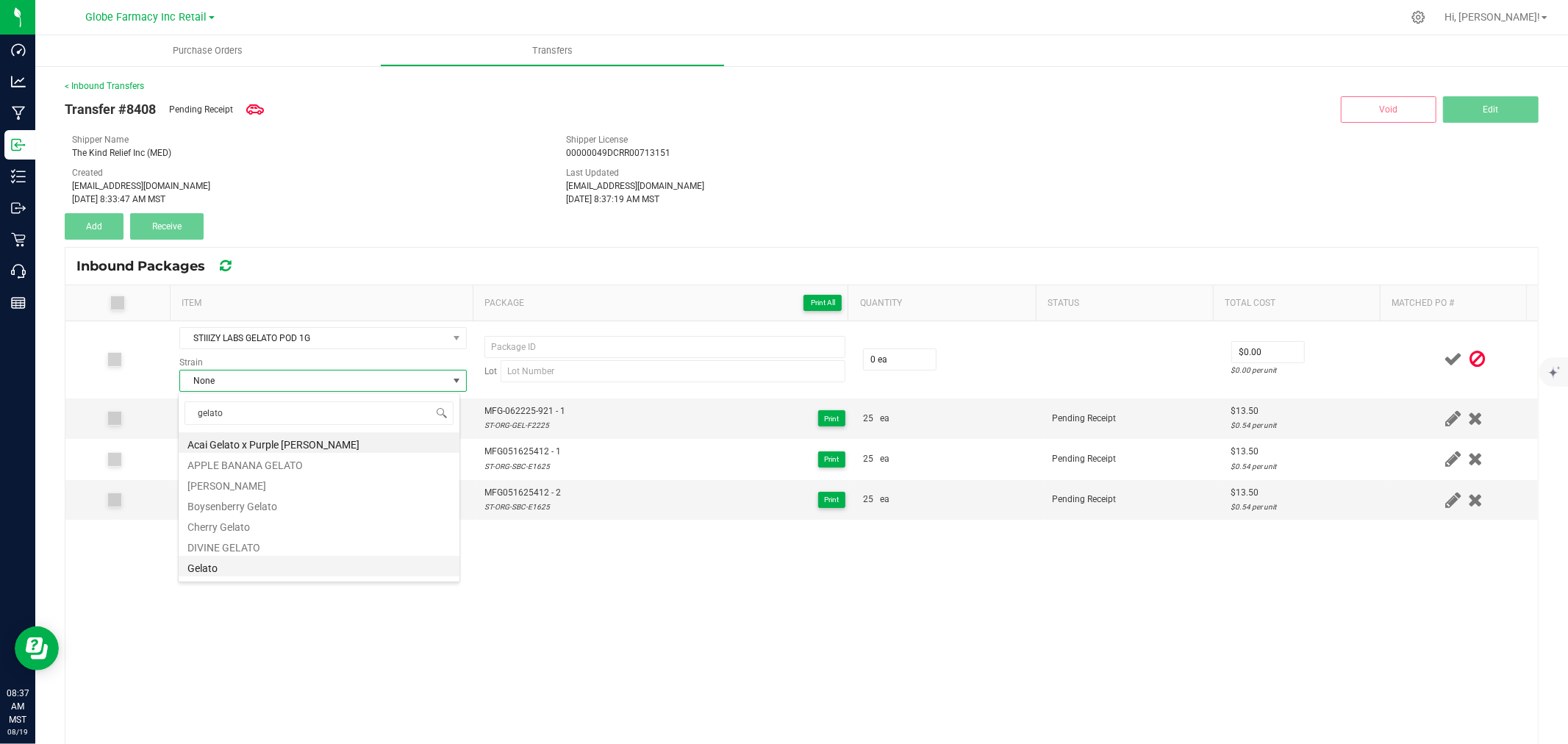
click at [218, 567] on li "Gelato" at bounding box center [319, 566] width 281 height 21
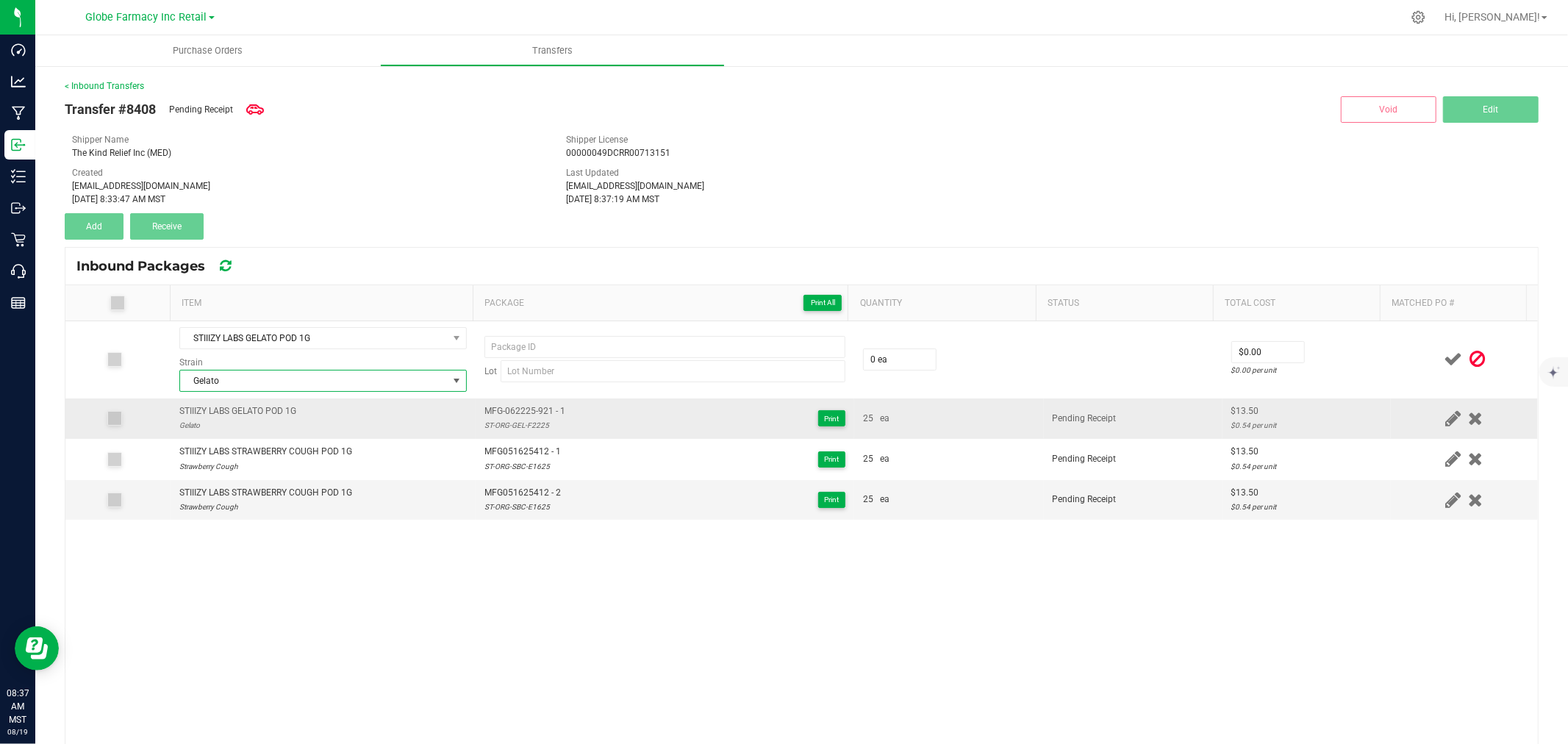
click at [526, 412] on span "MFG-062225-921 - 1" at bounding box center [525, 410] width 81 height 14
type input "MFG-062225-921 - 1"
click at [508, 430] on div "ST-ORG-GEL-F2225" at bounding box center [525, 425] width 81 height 14
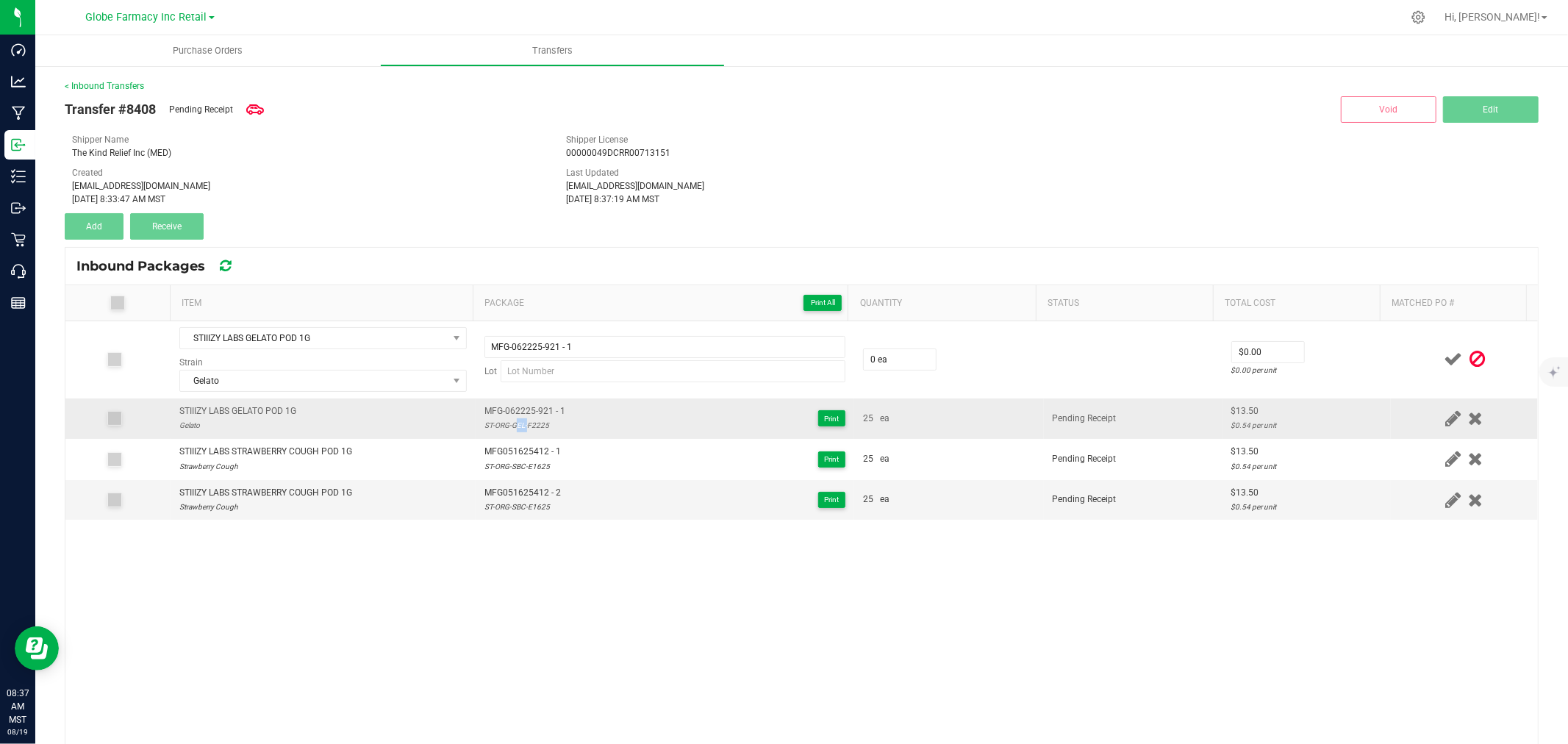
click at [508, 430] on div "ST-ORG-GEL-F2225" at bounding box center [525, 425] width 81 height 14
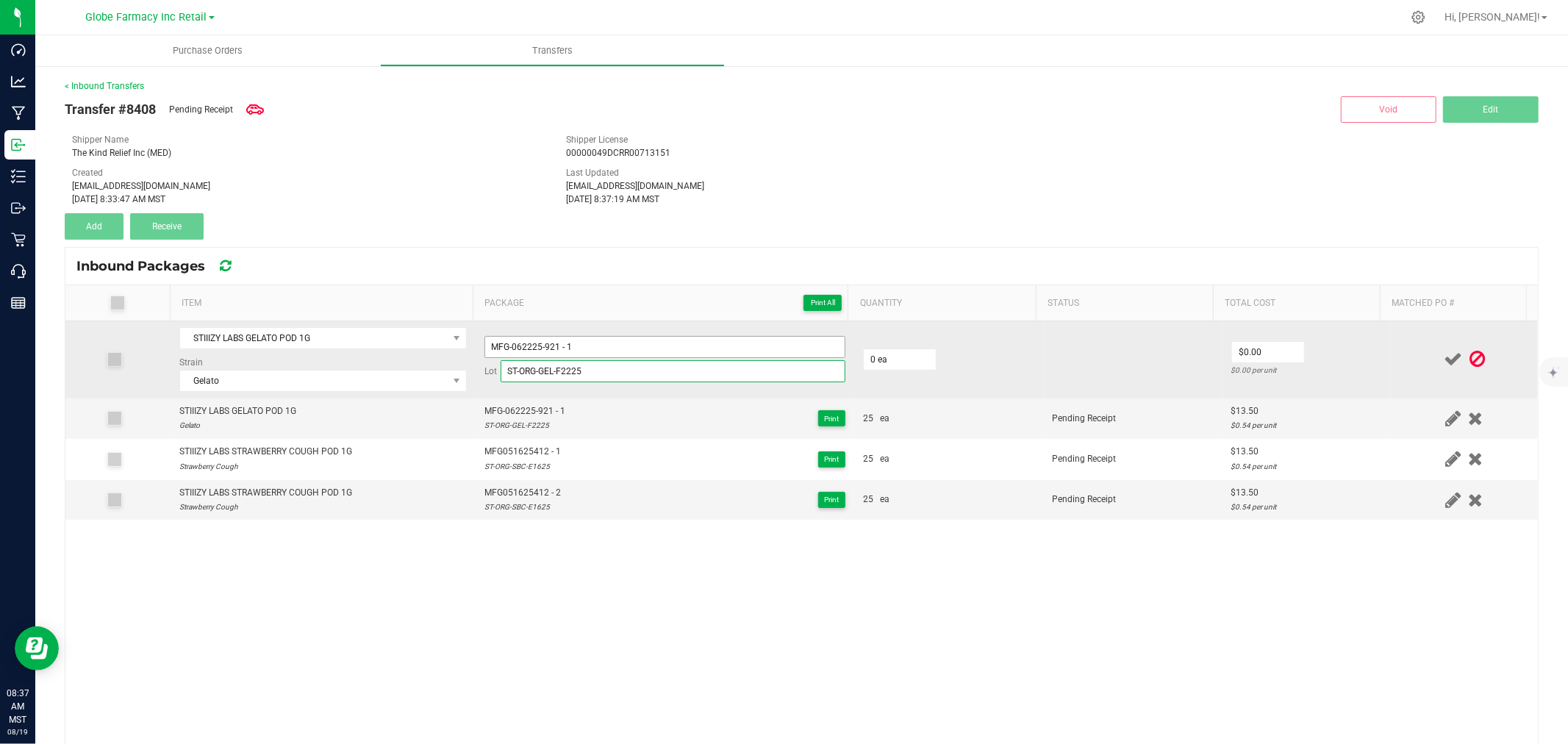
type input "ST-ORG-GEL-F2225"
click at [539, 343] on input "MFG-062225-921 - 1" at bounding box center [665, 347] width 361 height 22
type input "MFG062225921 - 1"
click at [902, 360] on input "0" at bounding box center [900, 359] width 72 height 21
type input "25 ea"
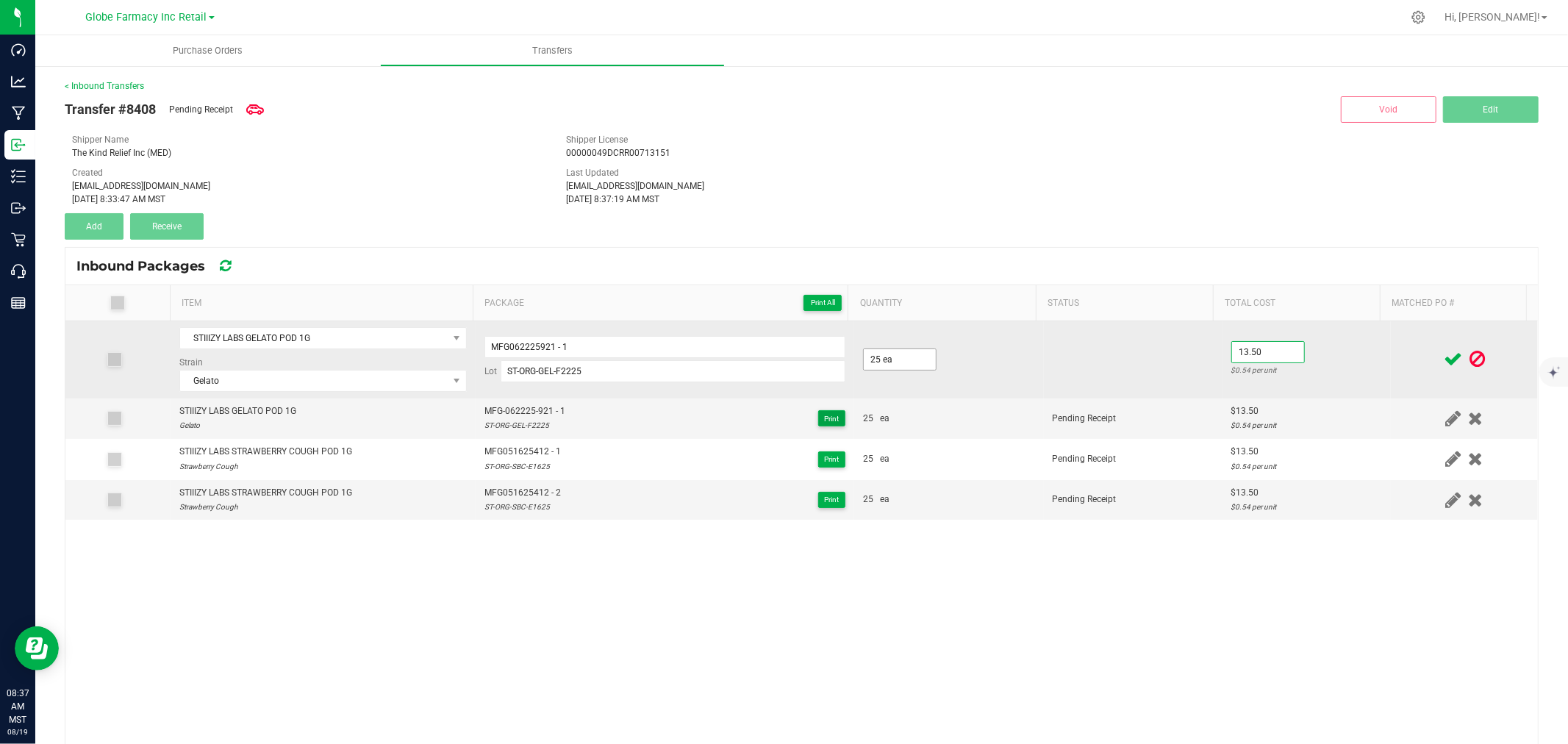
type input "$13.50"
click at [653, 350] on input "MFG062225921 - 1" at bounding box center [665, 347] width 361 height 22
type input "MFG062225921 - 2"
click at [1353, 351] on td "$13.50 $0.54 per unit" at bounding box center [1306, 359] width 168 height 77
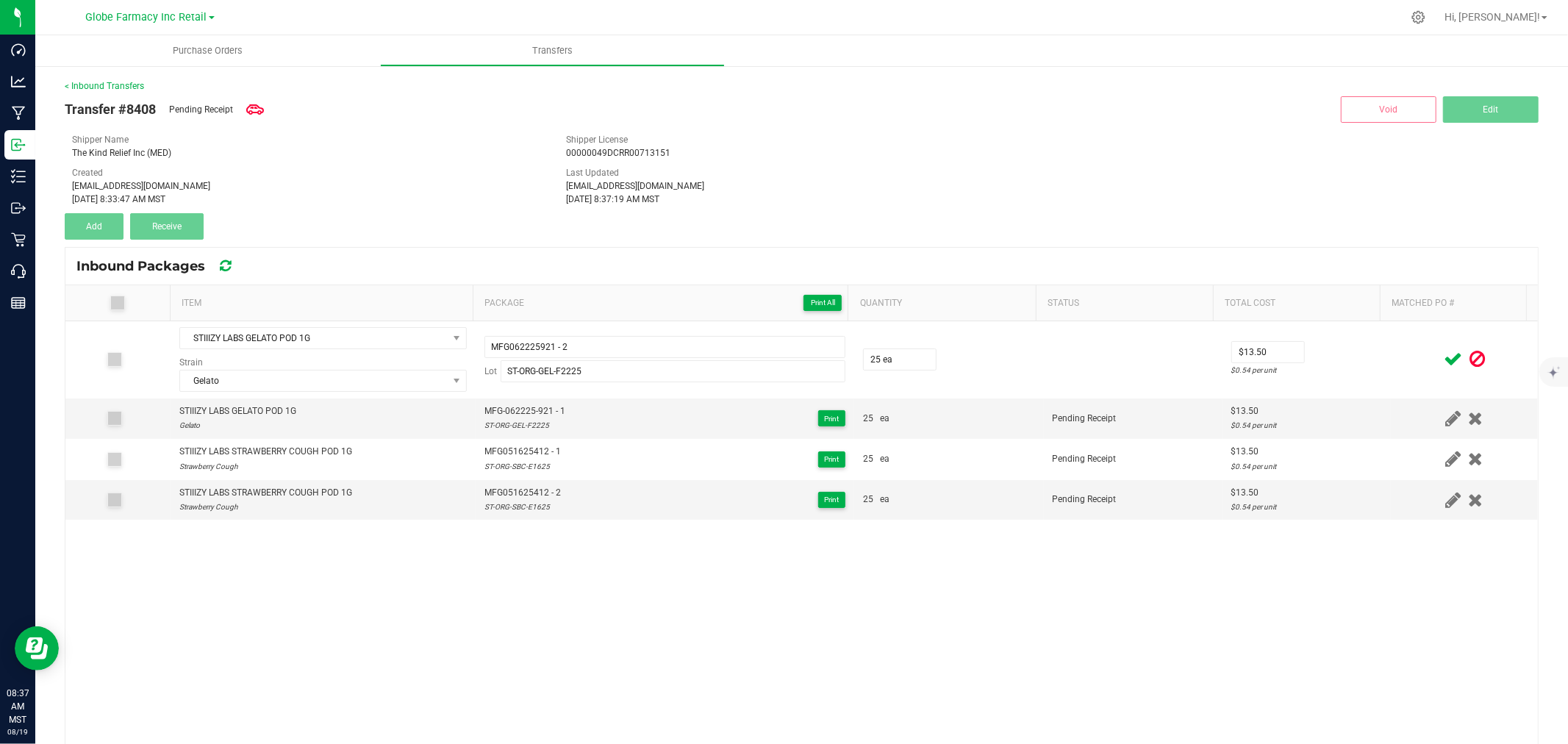
click at [1444, 354] on icon at bounding box center [1452, 358] width 18 height 18
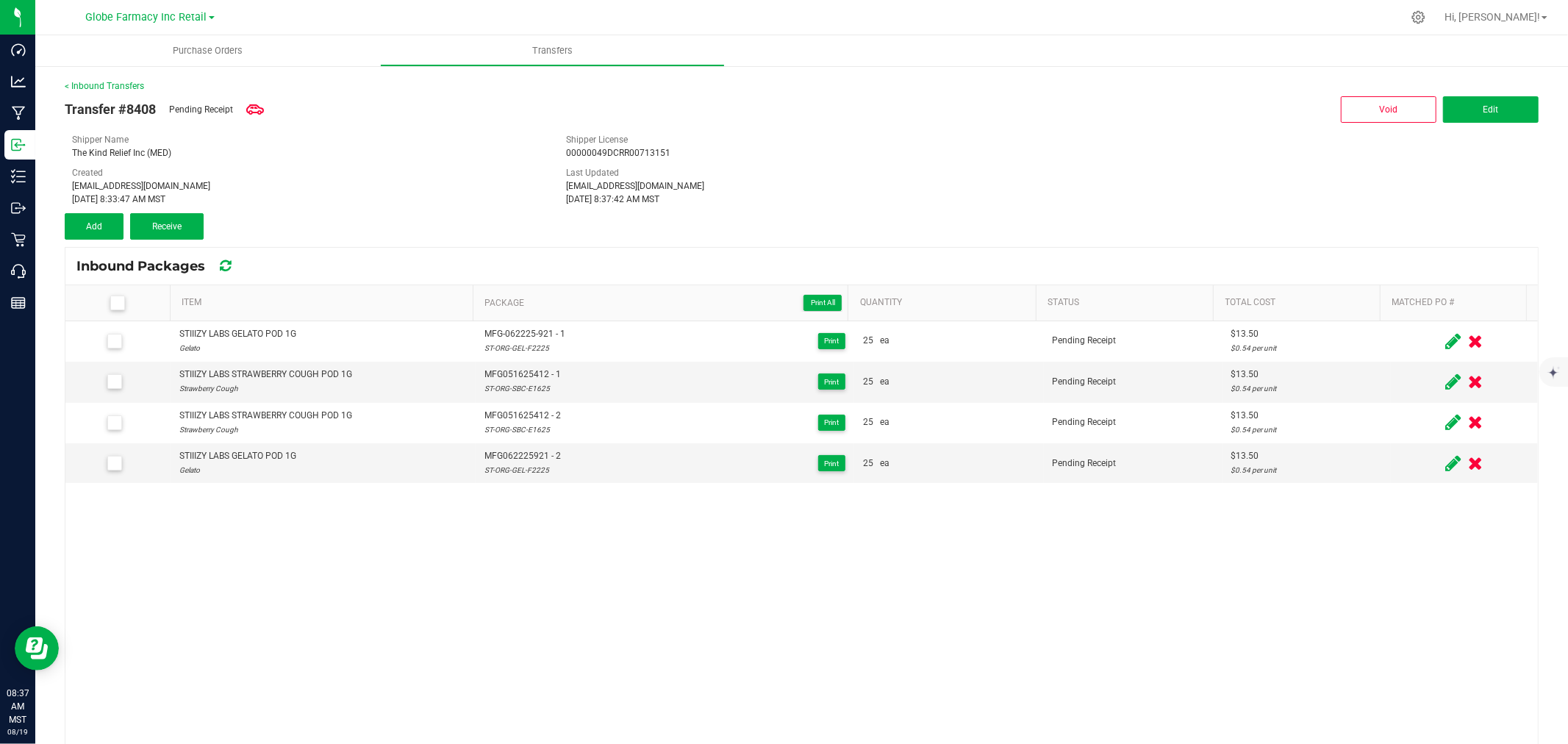
click at [1445, 339] on icon at bounding box center [1453, 341] width 15 height 18
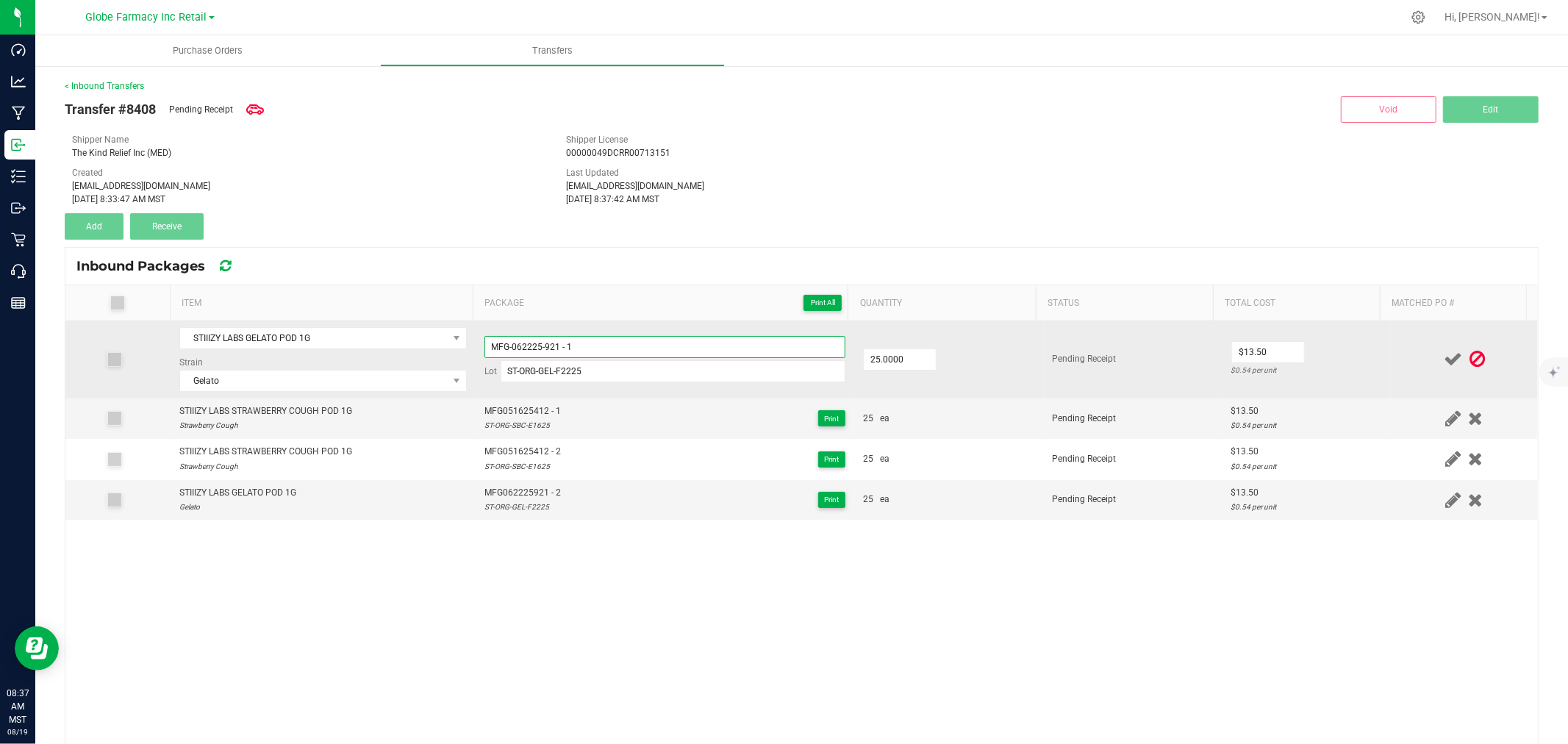
click at [508, 342] on input "MFG-062225-921 - 1" at bounding box center [665, 347] width 361 height 22
type input "MFG062225921 - 1"
click at [1391, 354] on td at bounding box center [1464, 359] width 147 height 77
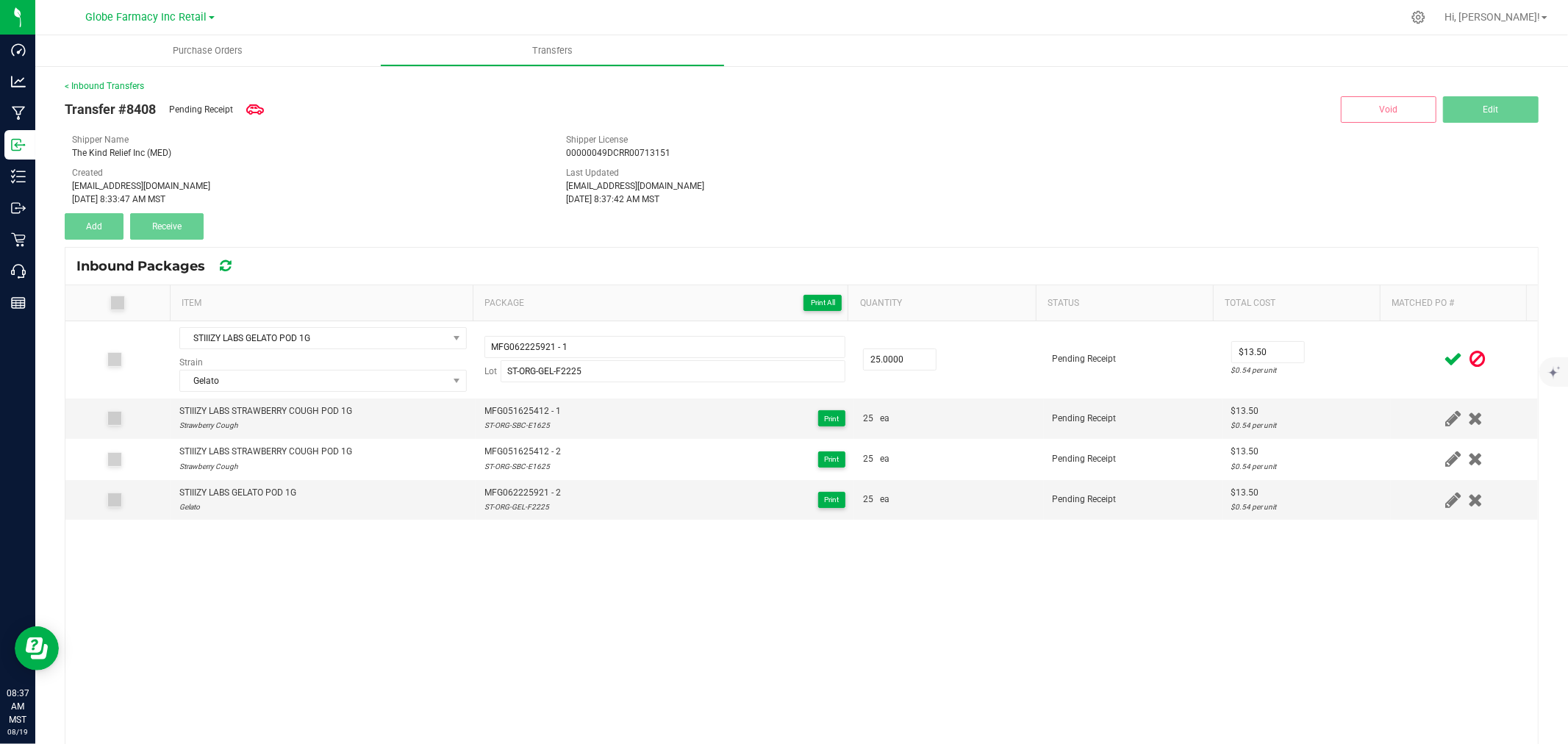
click at [1444, 356] on icon at bounding box center [1452, 358] width 18 height 18
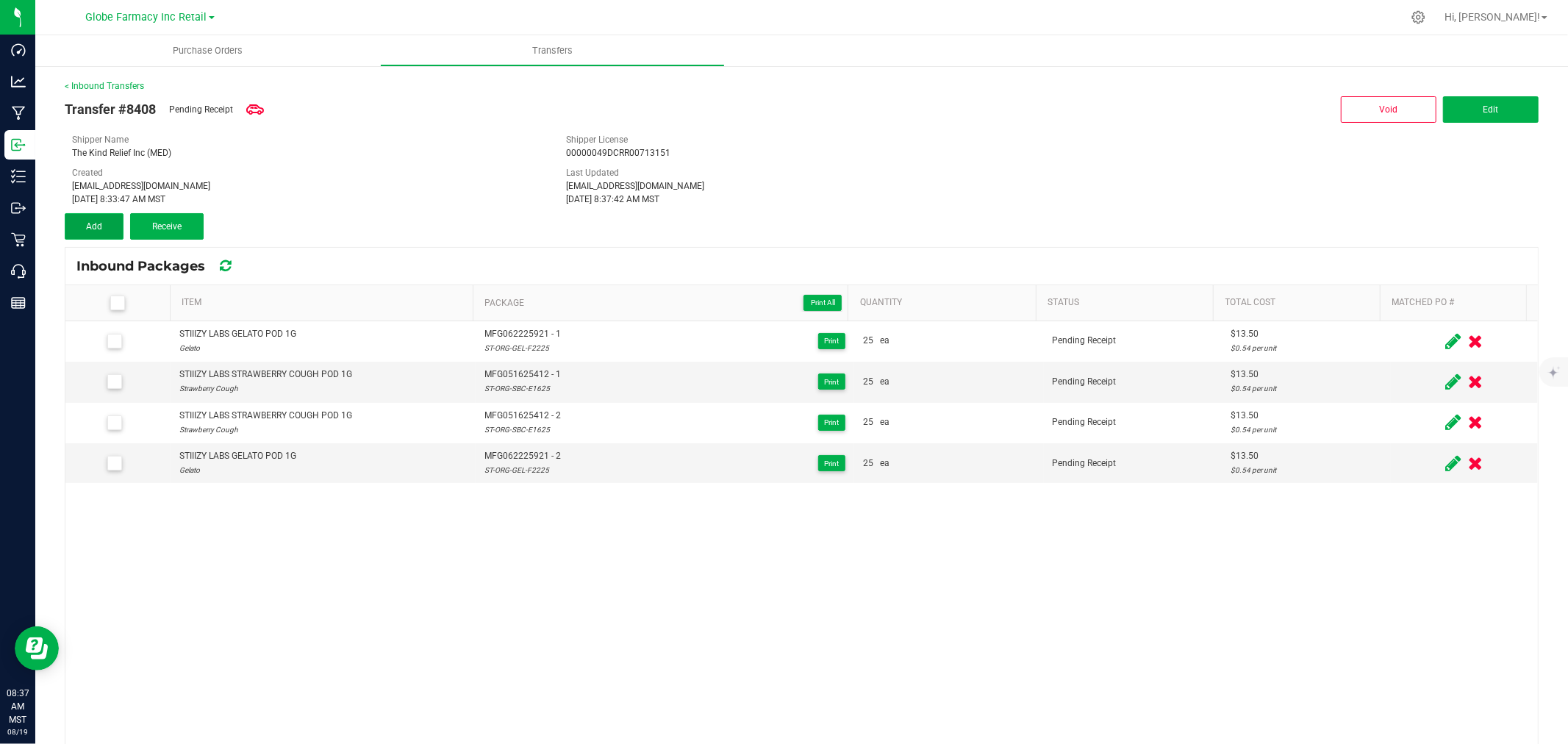
click at [90, 228] on span "Add" at bounding box center [94, 226] width 16 height 10
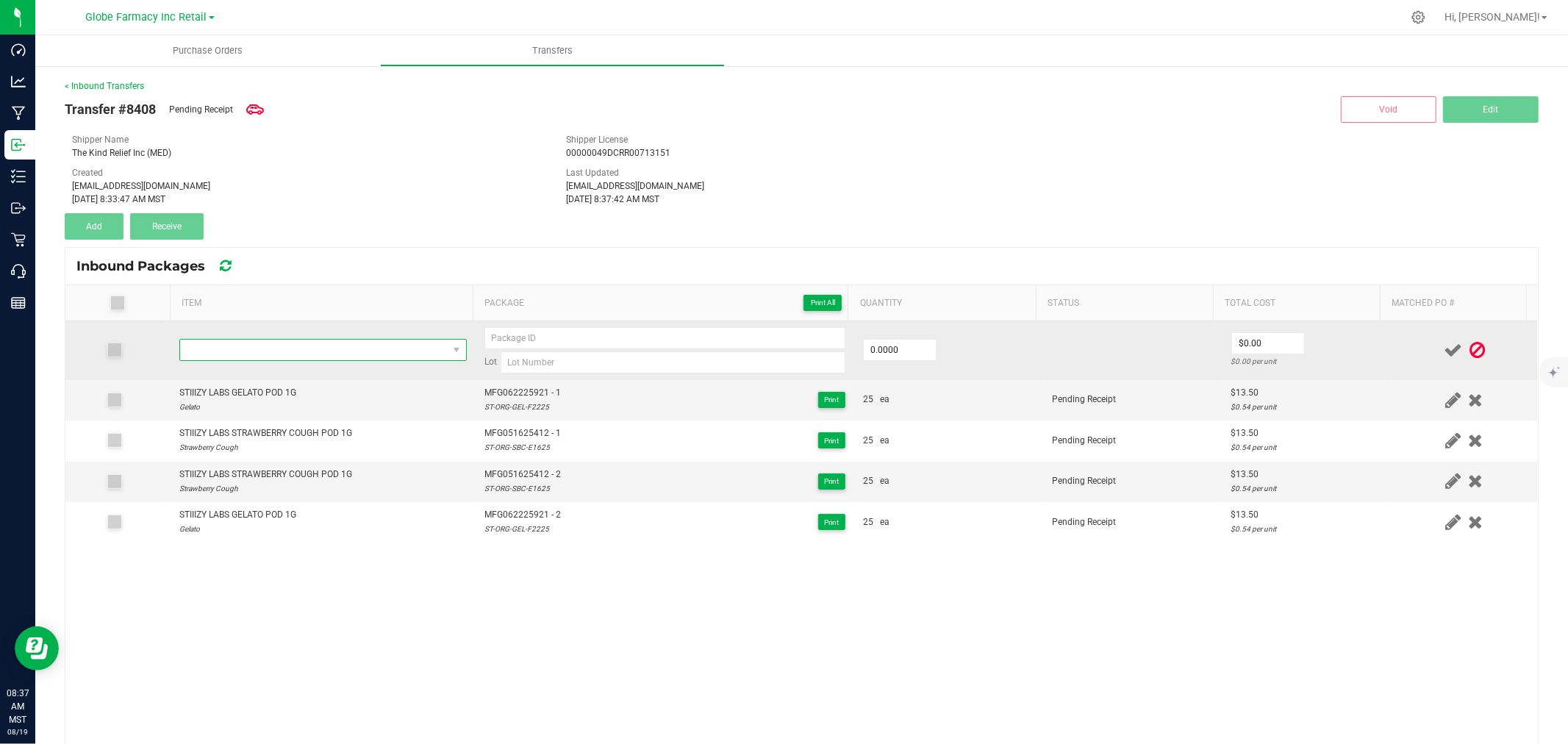
click at [301, 349] on span "NO DATA FOUND" at bounding box center [315, 350] width 268 height 21
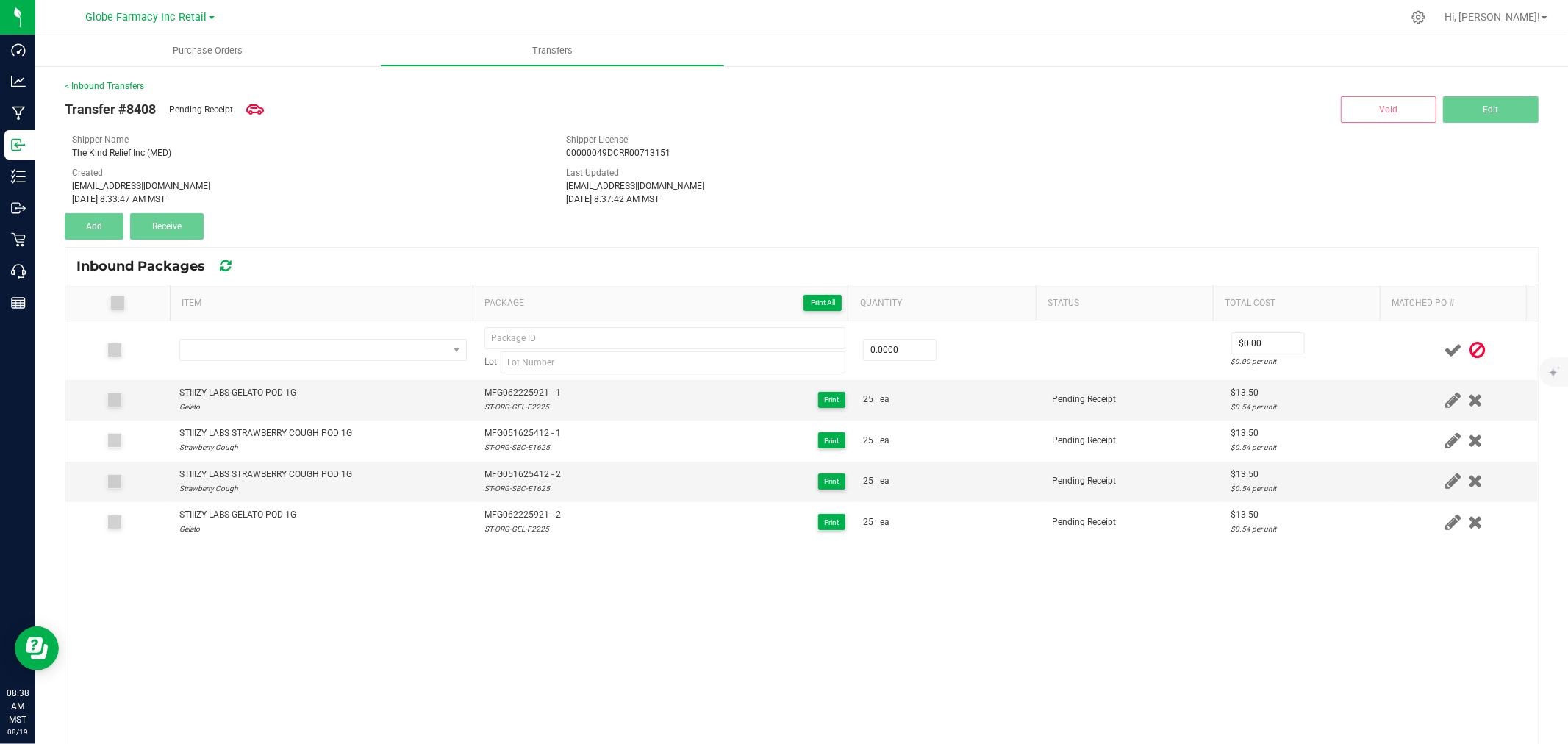
click at [306, 266] on div "Inbound Packages" at bounding box center [801, 266] width 1472 height 37
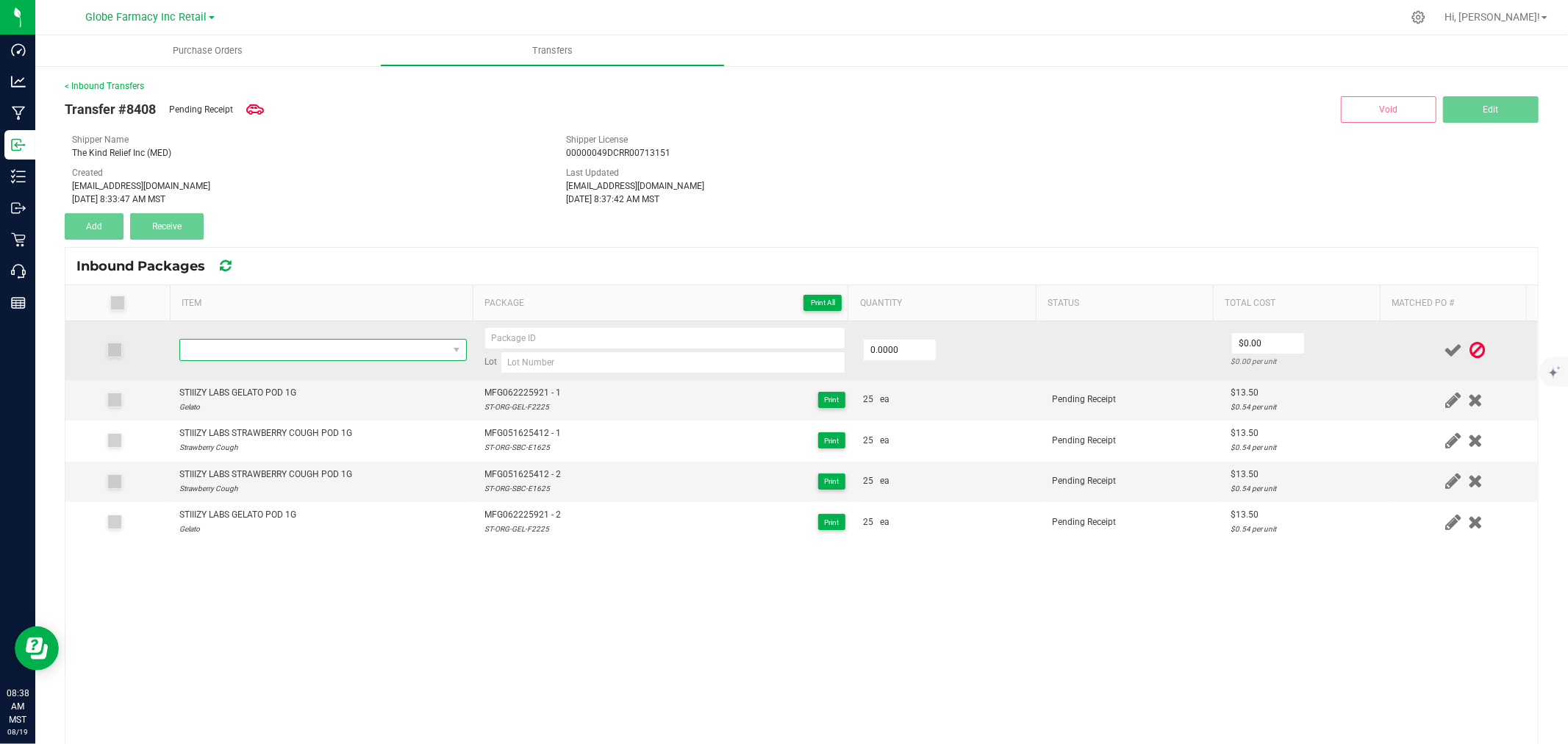
click at [388, 355] on span "NO DATA FOUND" at bounding box center [315, 350] width 268 height 21
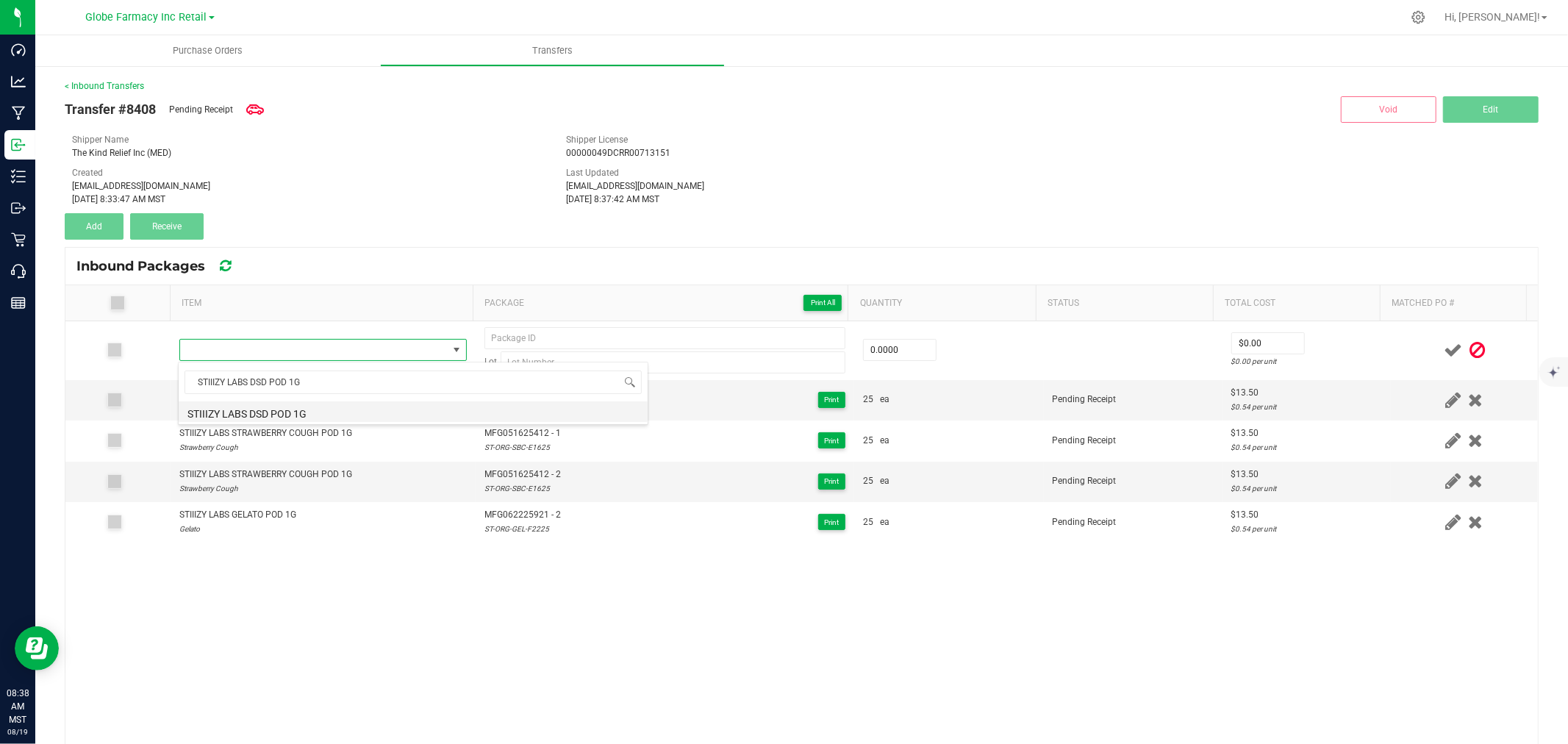
click at [281, 406] on li "STIIIZY LABS DSD POD 1G" at bounding box center [413, 411] width 469 height 21
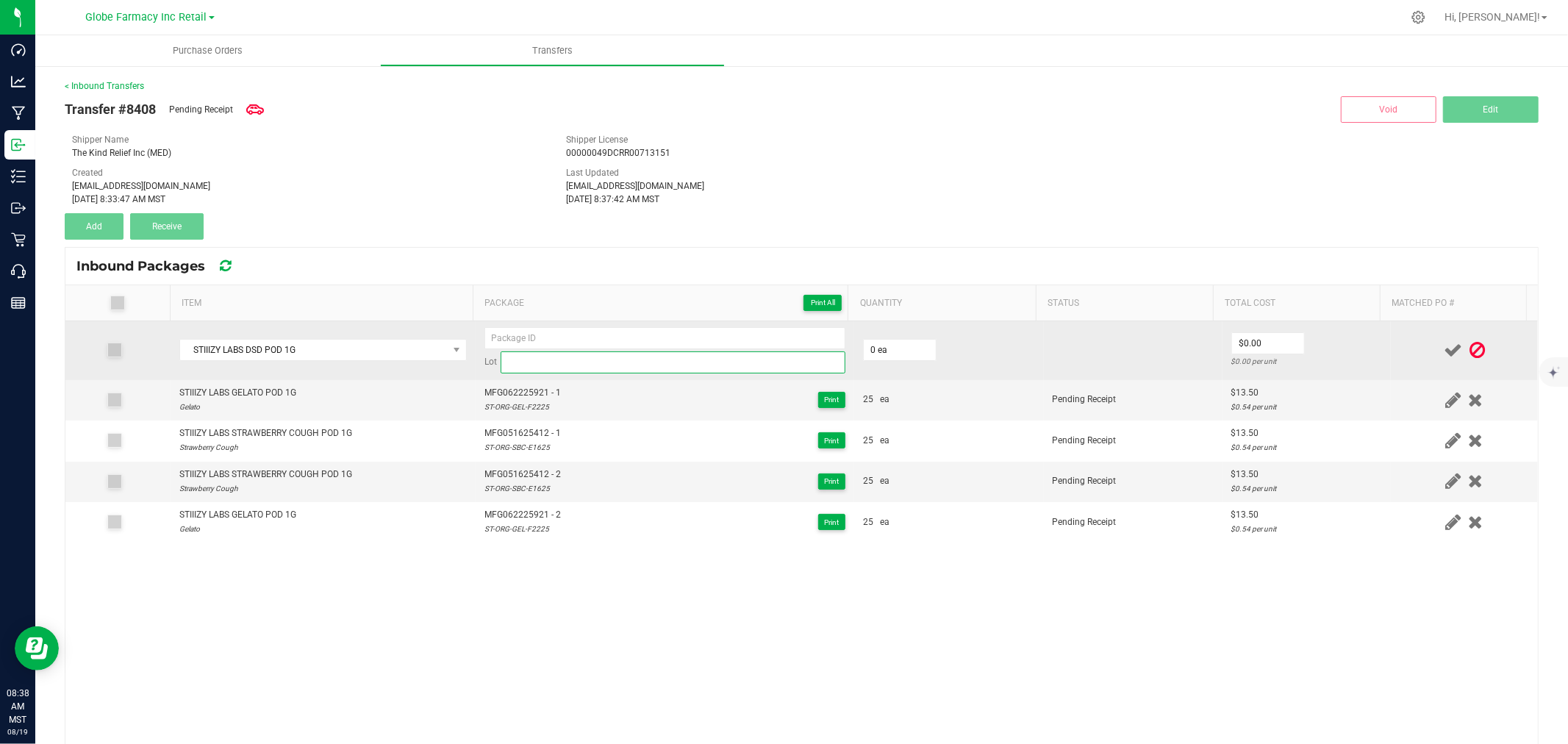
click at [567, 360] on input at bounding box center [673, 362] width 345 height 22
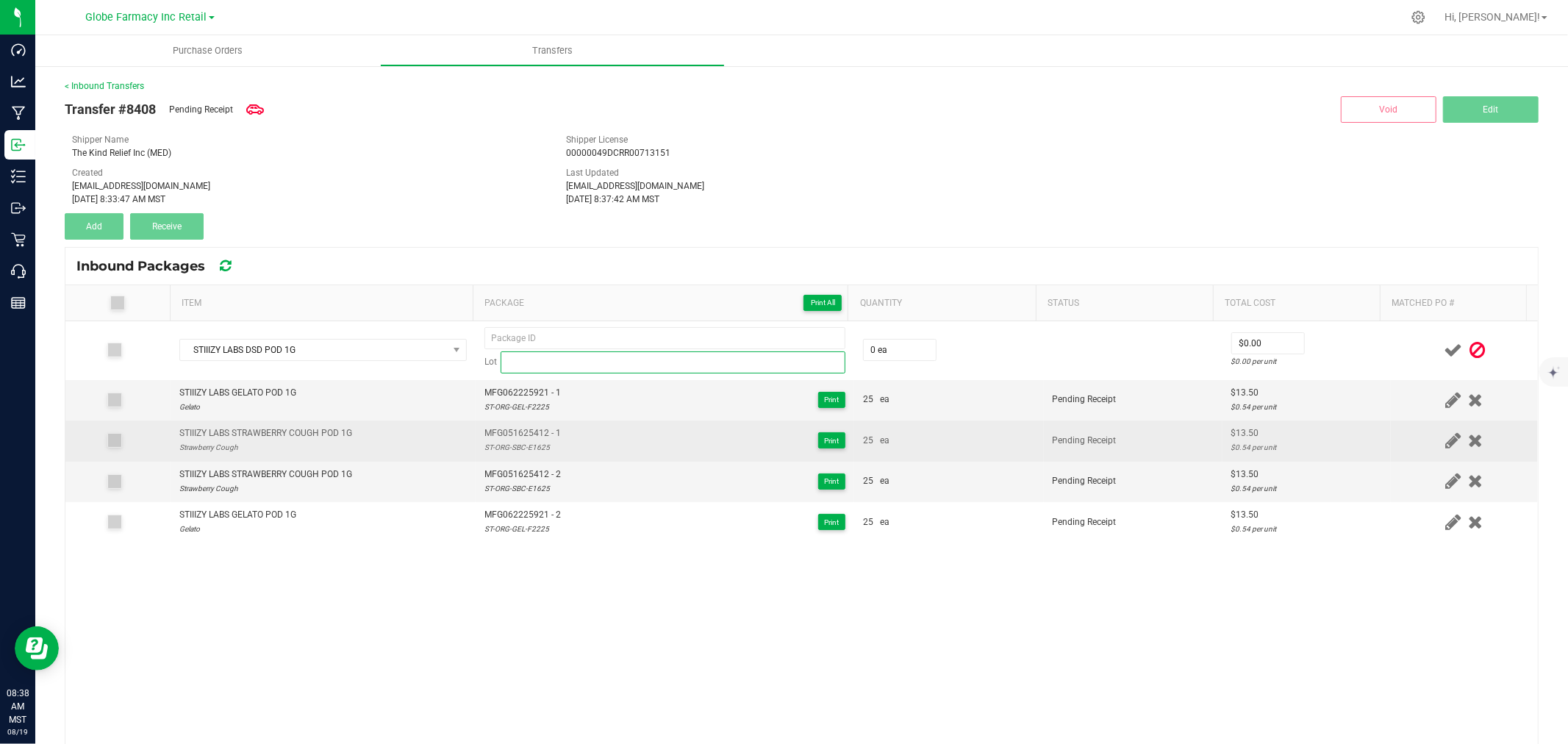
paste input "ST-ORG-DSD-C3125"
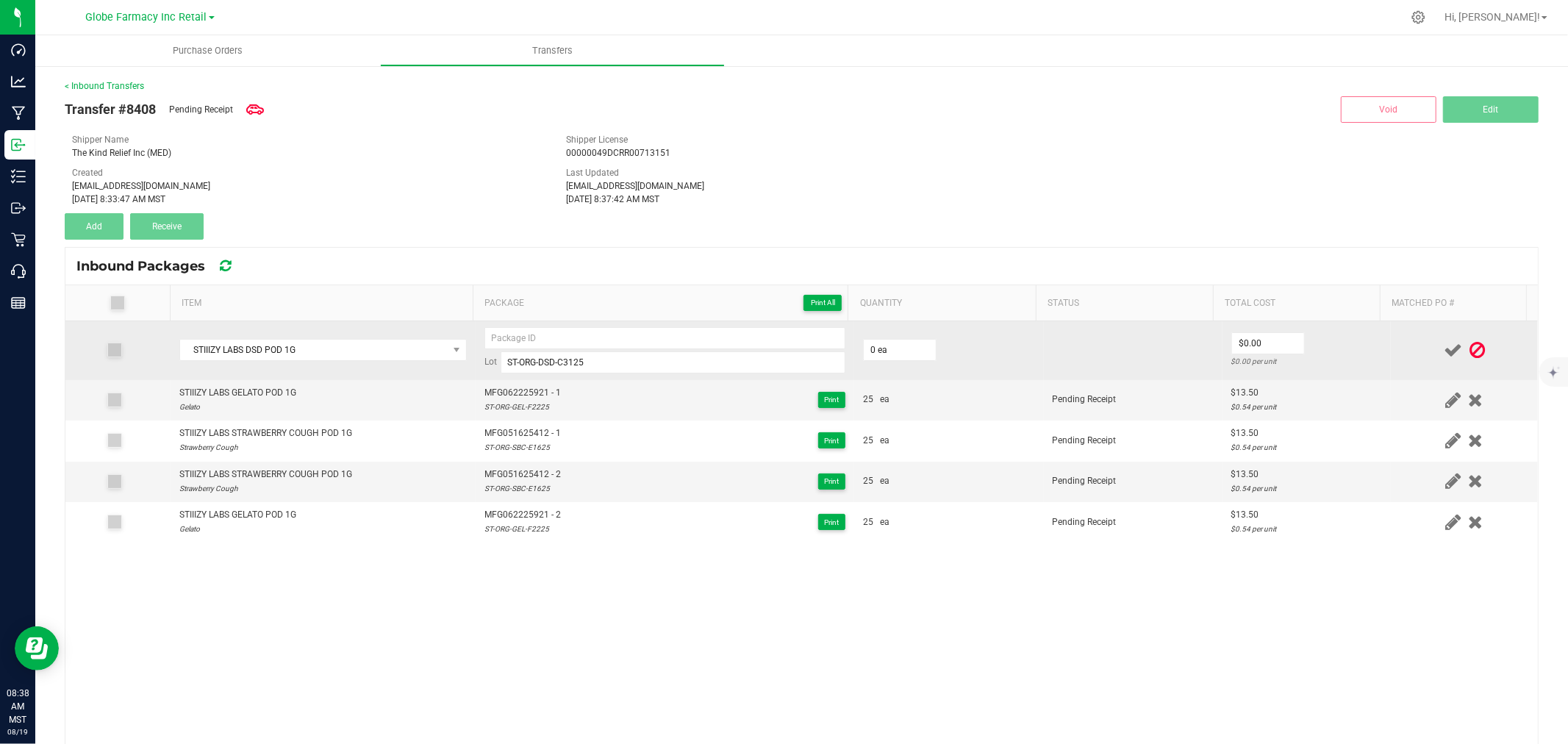
click at [582, 322] on td "Lot ST-ORG-DSD-C3125" at bounding box center [665, 351] width 378 height 59
click at [581, 327] on input at bounding box center [665, 337] width 361 height 22
paste input "MFG-033125-573-Exp."
click at [886, 343] on input "0" at bounding box center [900, 350] width 72 height 21
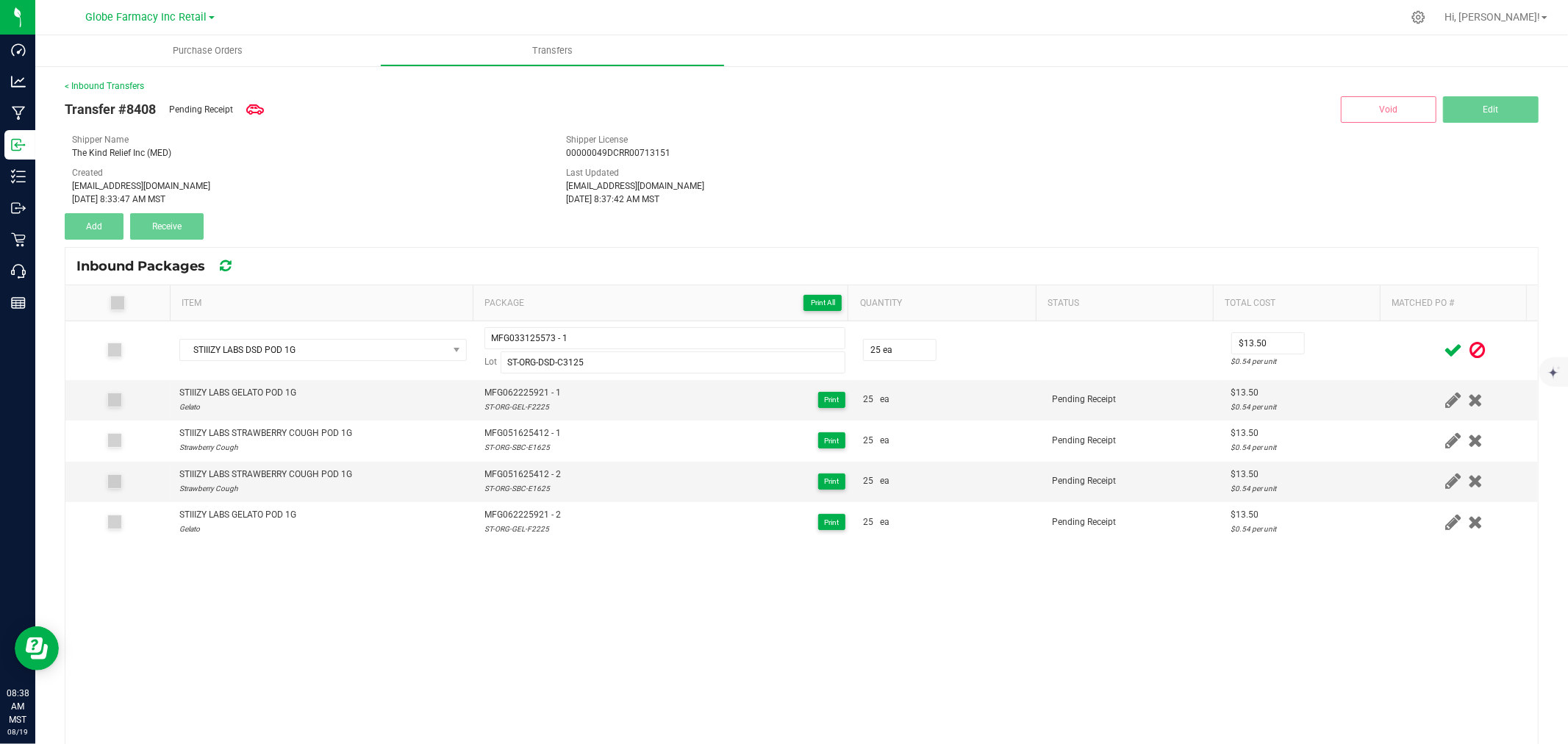
click at [1440, 339] on span at bounding box center [1452, 351] width 26 height 29
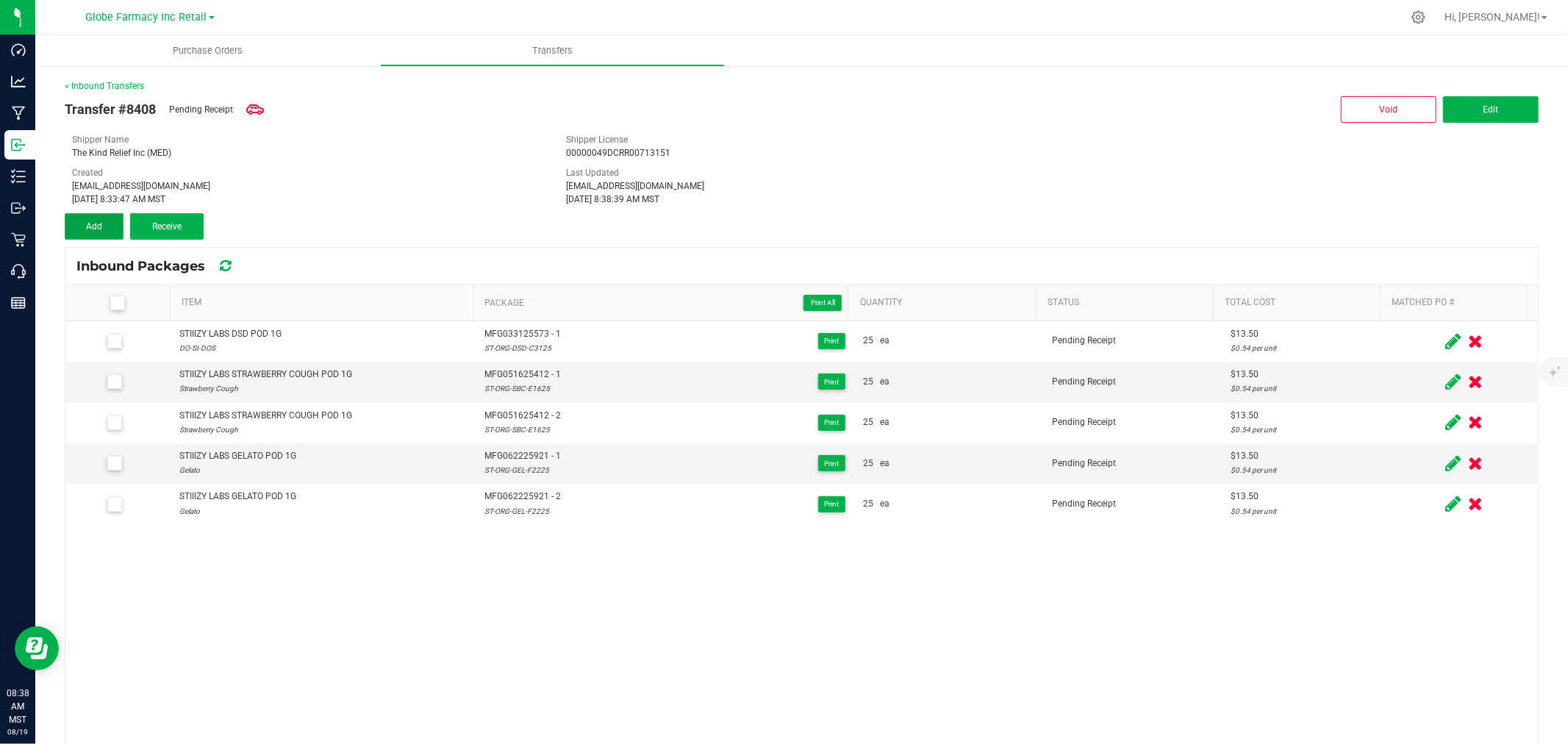
click at [110, 219] on button "Add" at bounding box center [94, 226] width 59 height 27
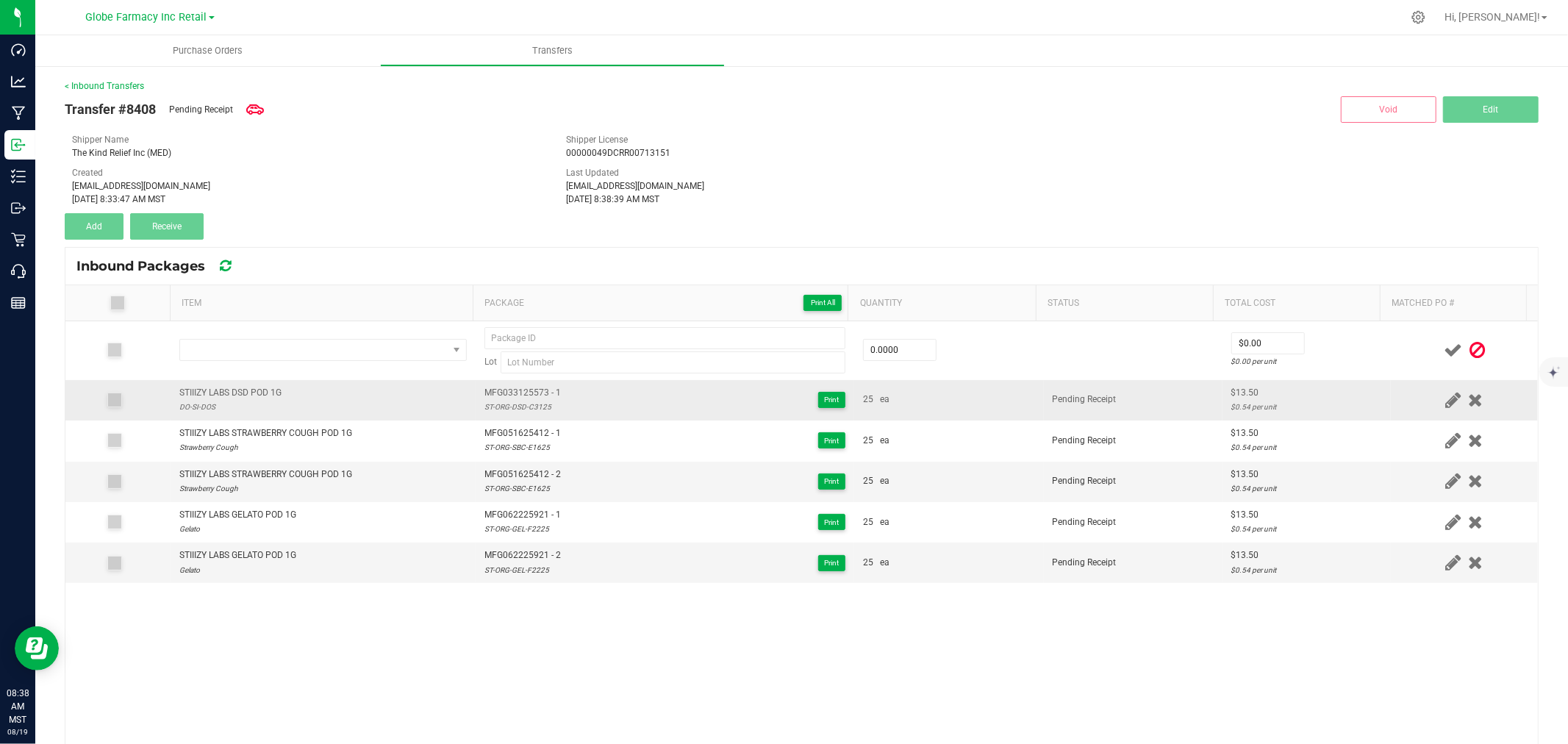
click at [244, 392] on div "STIIIZY LABS DSD POD 1G" at bounding box center [231, 392] width 103 height 14
copy div "STIIIZY LABS DSD POD 1G"
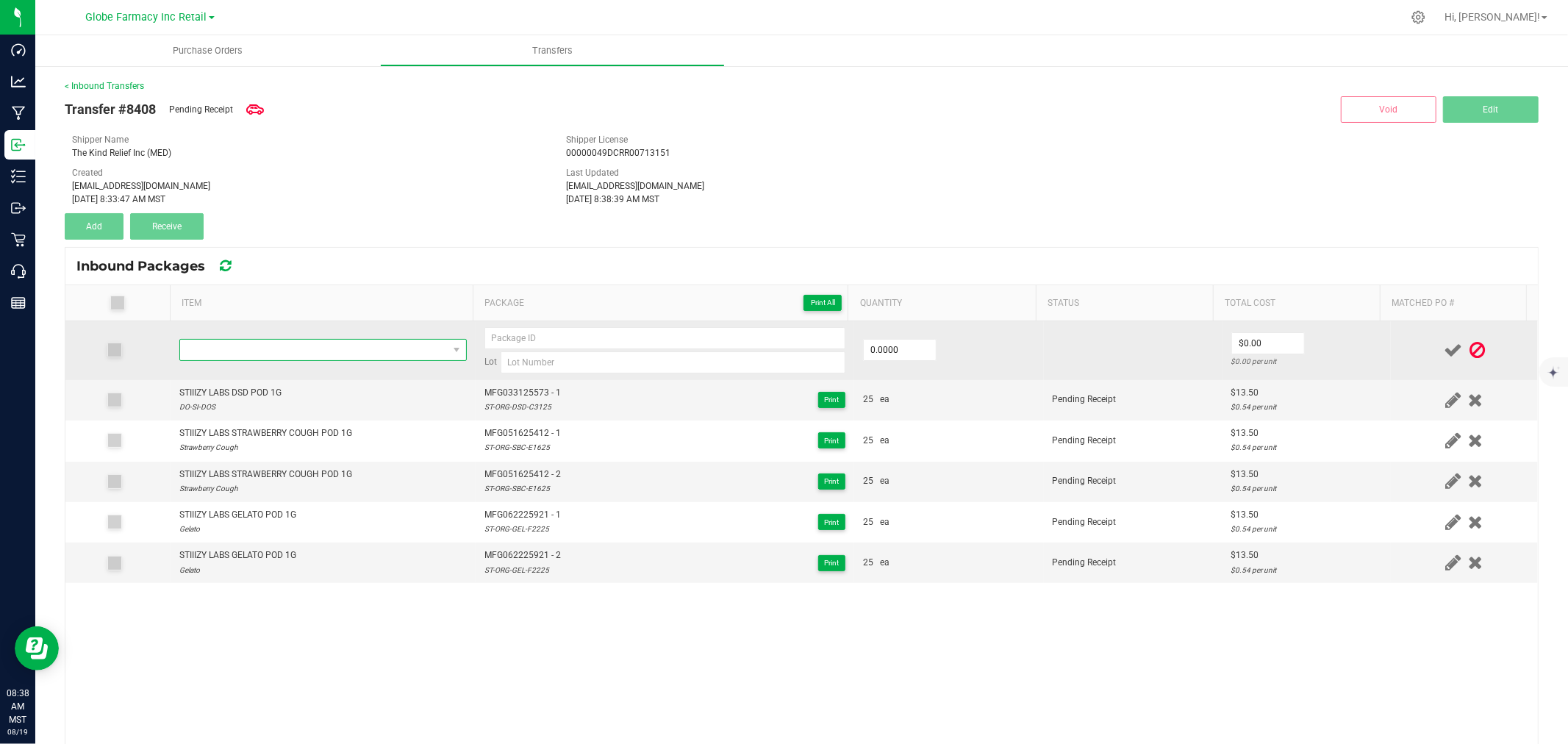
click at [251, 356] on span "NO DATA FOUND" at bounding box center [315, 350] width 268 height 21
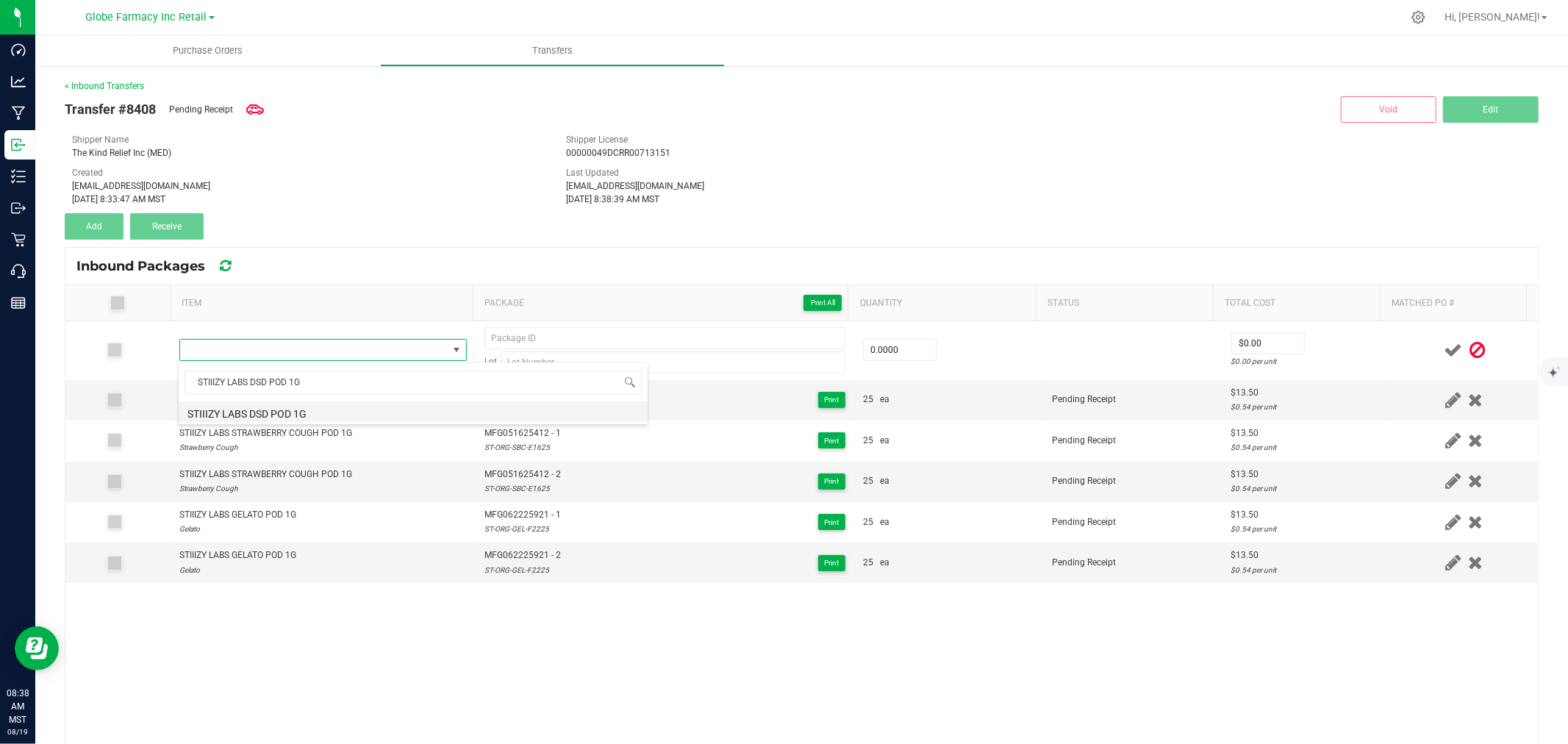
click at [307, 413] on li "STIIIZY LABS DSD POD 1G" at bounding box center [413, 411] width 469 height 21
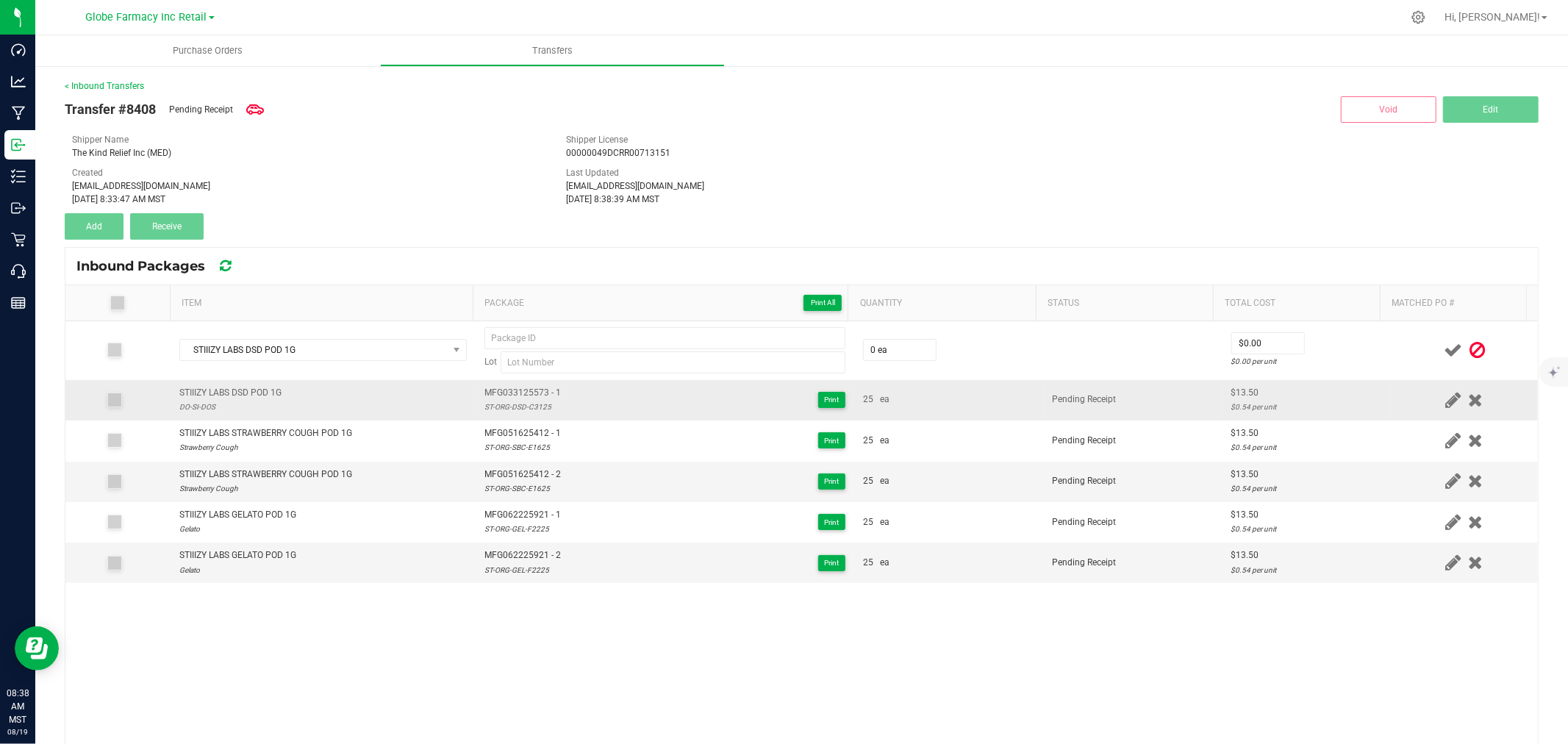
click at [531, 391] on span "MFG033125573 - 1" at bounding box center [523, 392] width 76 height 14
click at [509, 402] on div "ST-ORG-DSD-C3125" at bounding box center [523, 407] width 76 height 14
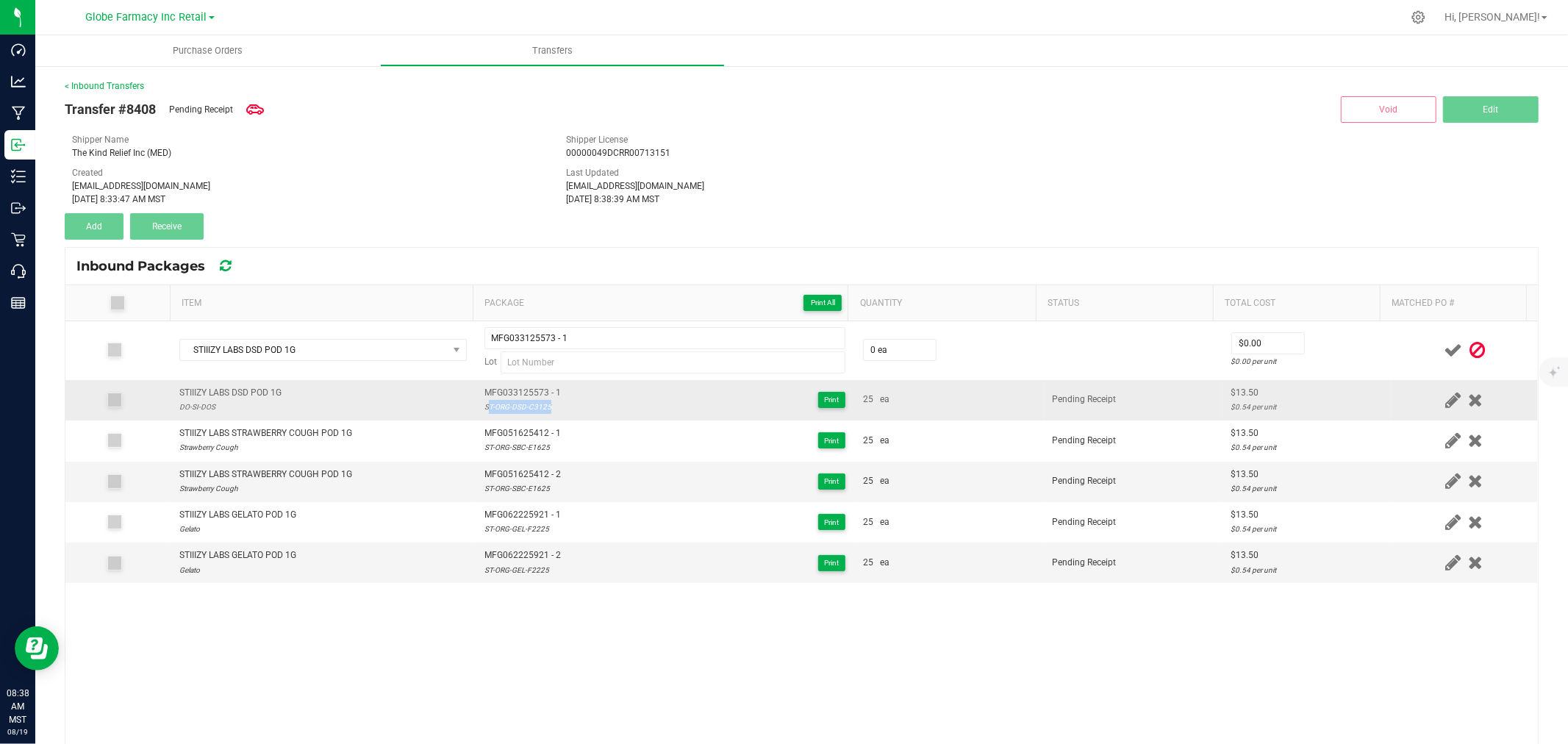
click at [509, 402] on div "ST-ORG-DSD-C3125" at bounding box center [523, 407] width 76 height 14
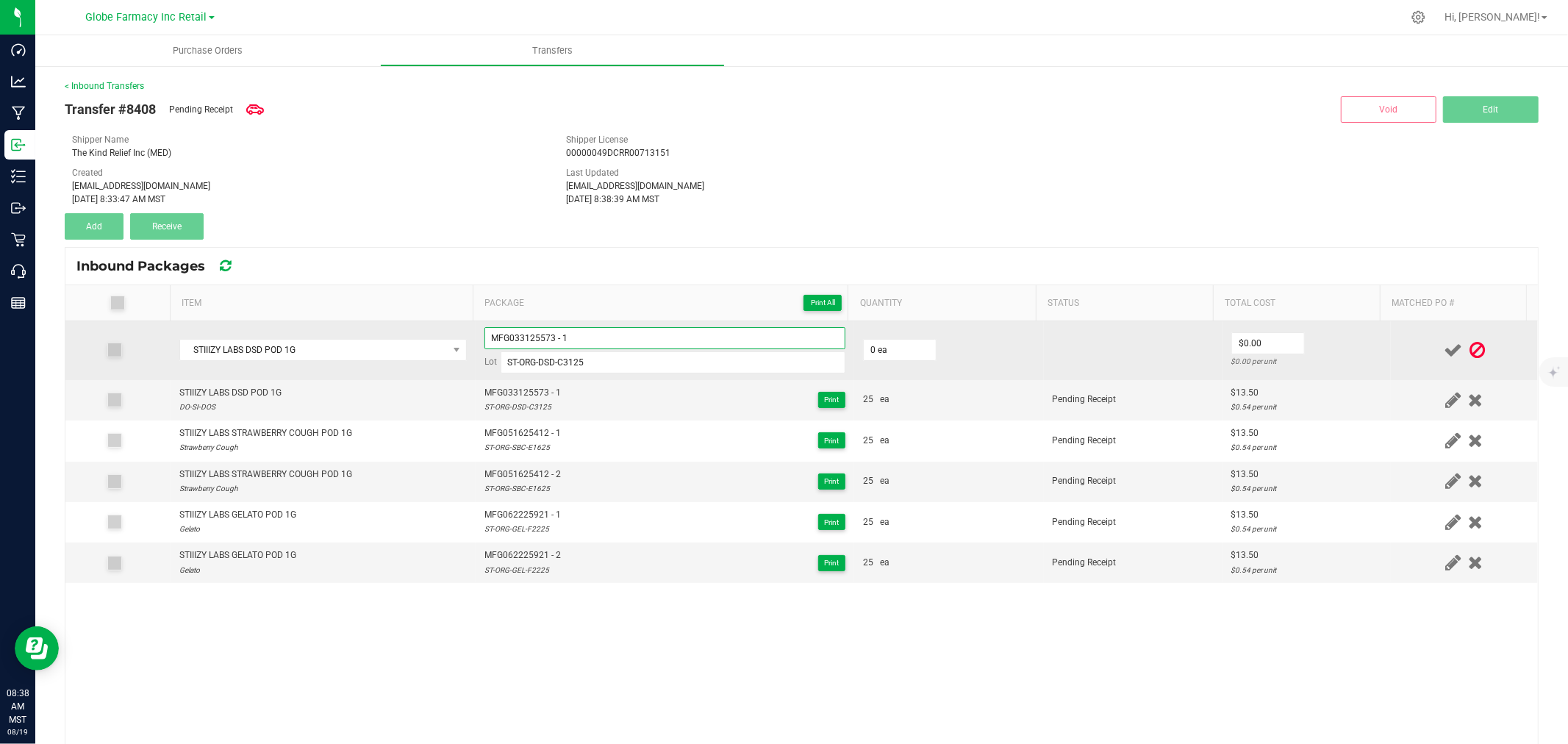
click at [609, 336] on input "MFG033125573 - 1" at bounding box center [665, 337] width 361 height 22
click at [1361, 353] on td "$13.50 $0.54 per unit" at bounding box center [1306, 351] width 168 height 59
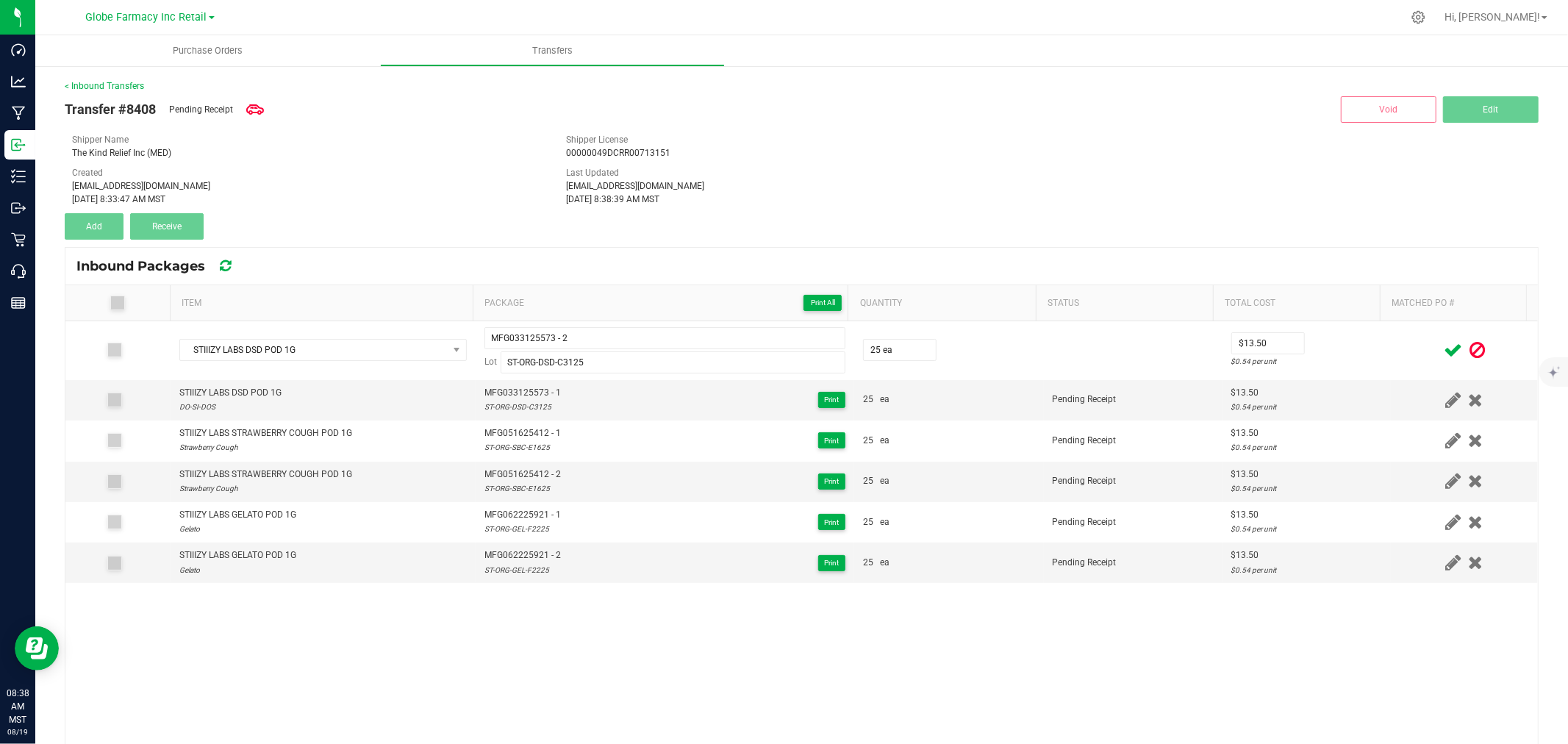
click at [1444, 346] on icon at bounding box center [1452, 350] width 18 height 18
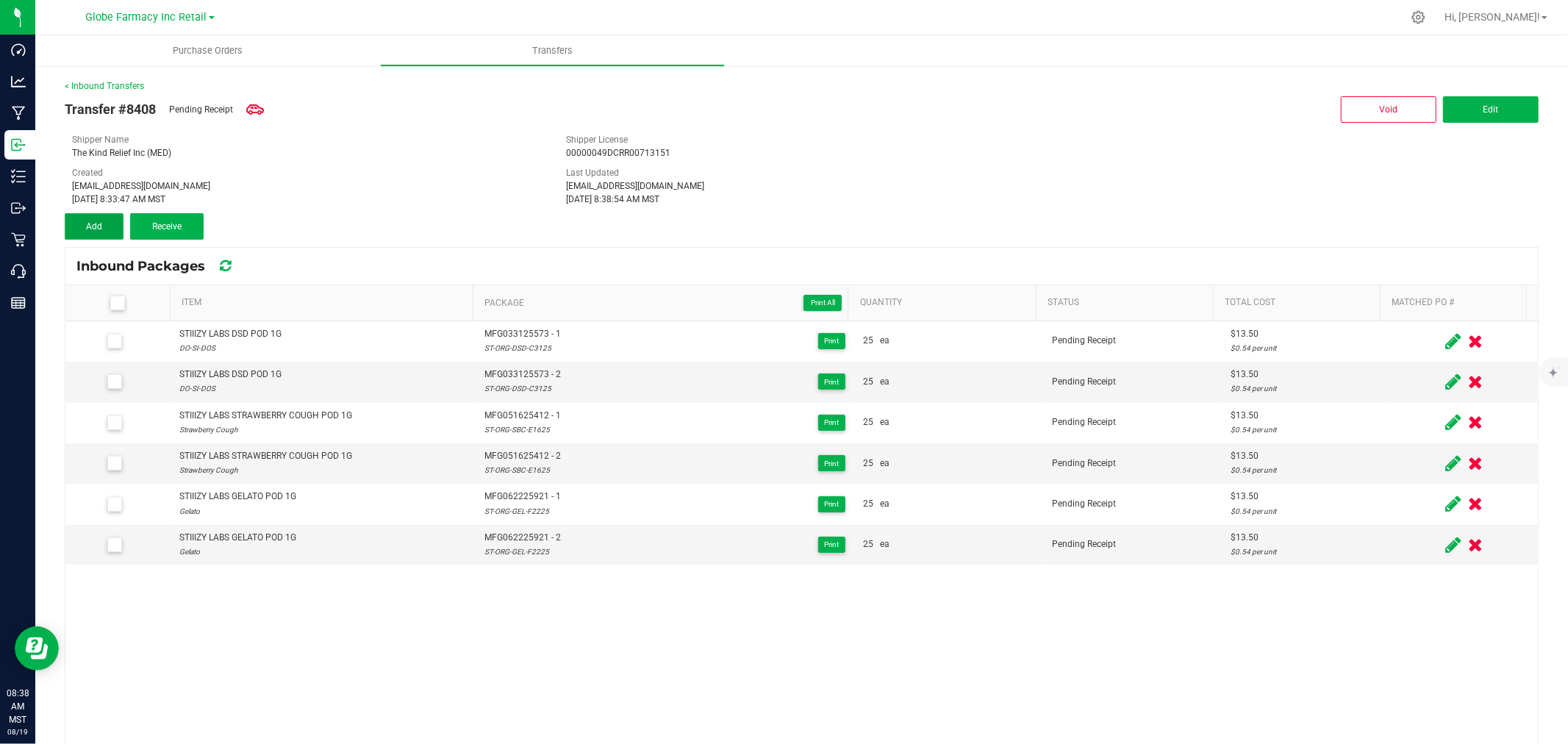
drag, startPoint x: 83, startPoint y: 223, endPoint x: 93, endPoint y: 238, distance: 18.0
click at [81, 222] on button "Add" at bounding box center [94, 226] width 59 height 27
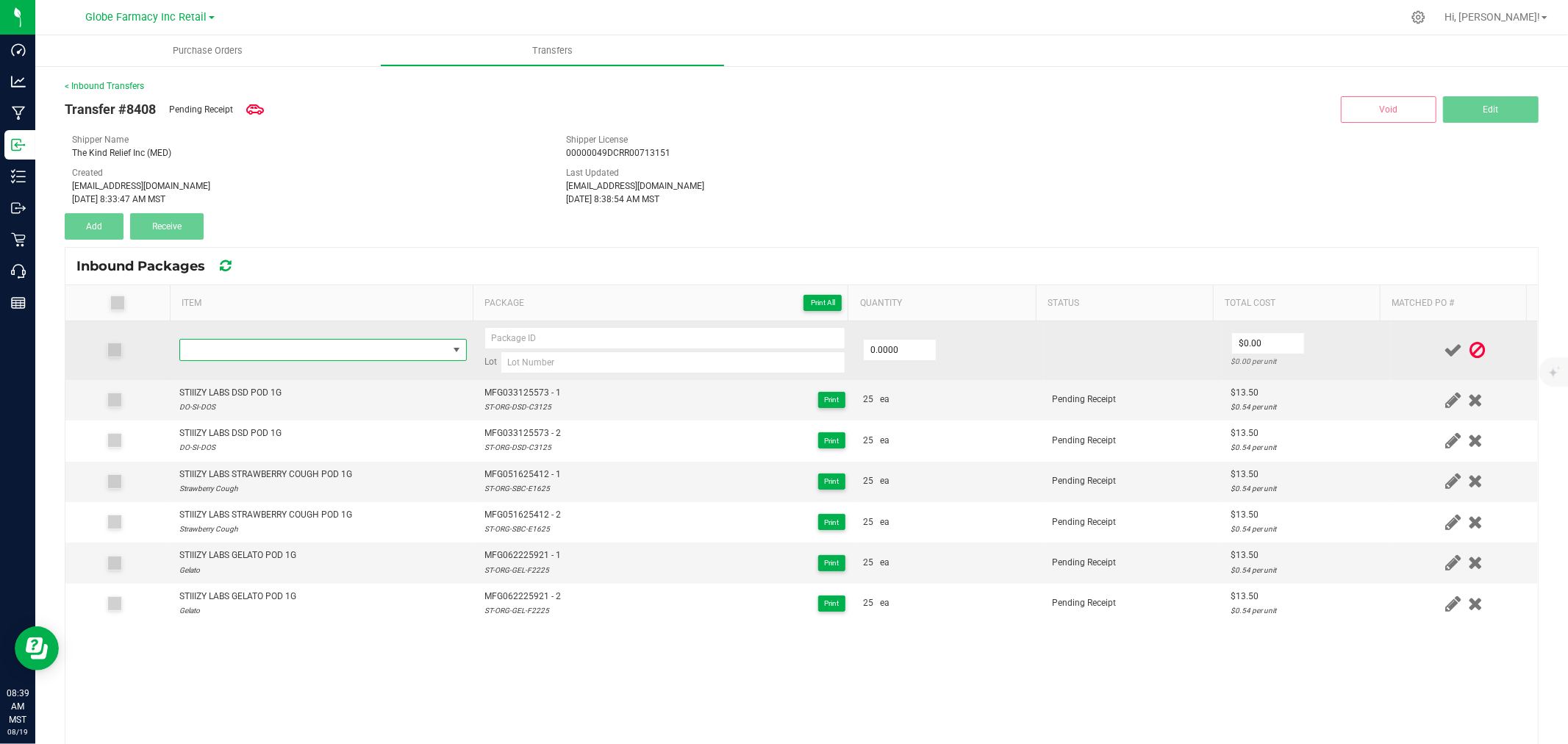
click at [356, 353] on span "NO DATA FOUND" at bounding box center [315, 350] width 268 height 21
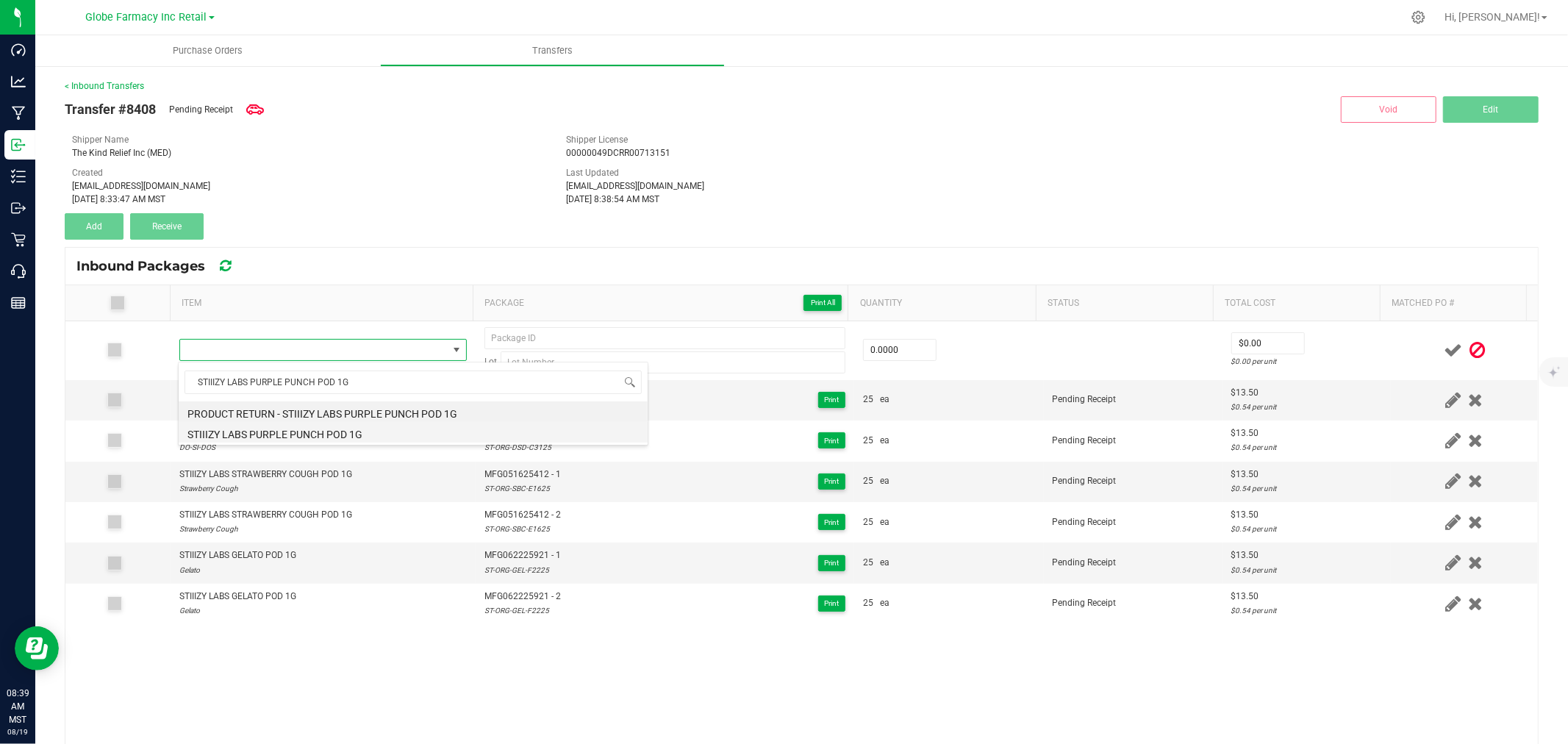
click at [313, 425] on li "STIIIZY LABS PURPLE PUNCH POD 1G" at bounding box center [413, 432] width 469 height 21
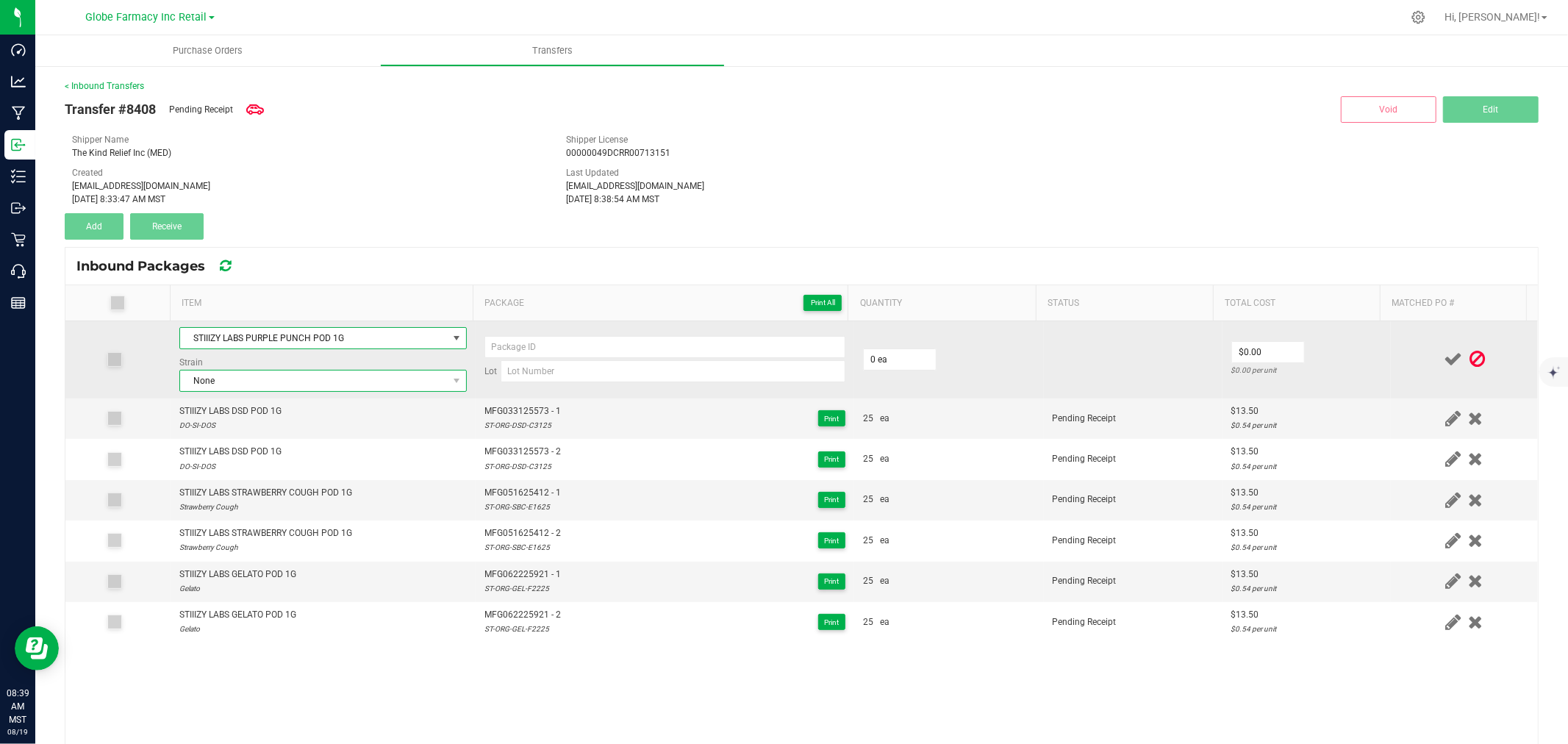
click at [210, 377] on span "None" at bounding box center [315, 381] width 268 height 21
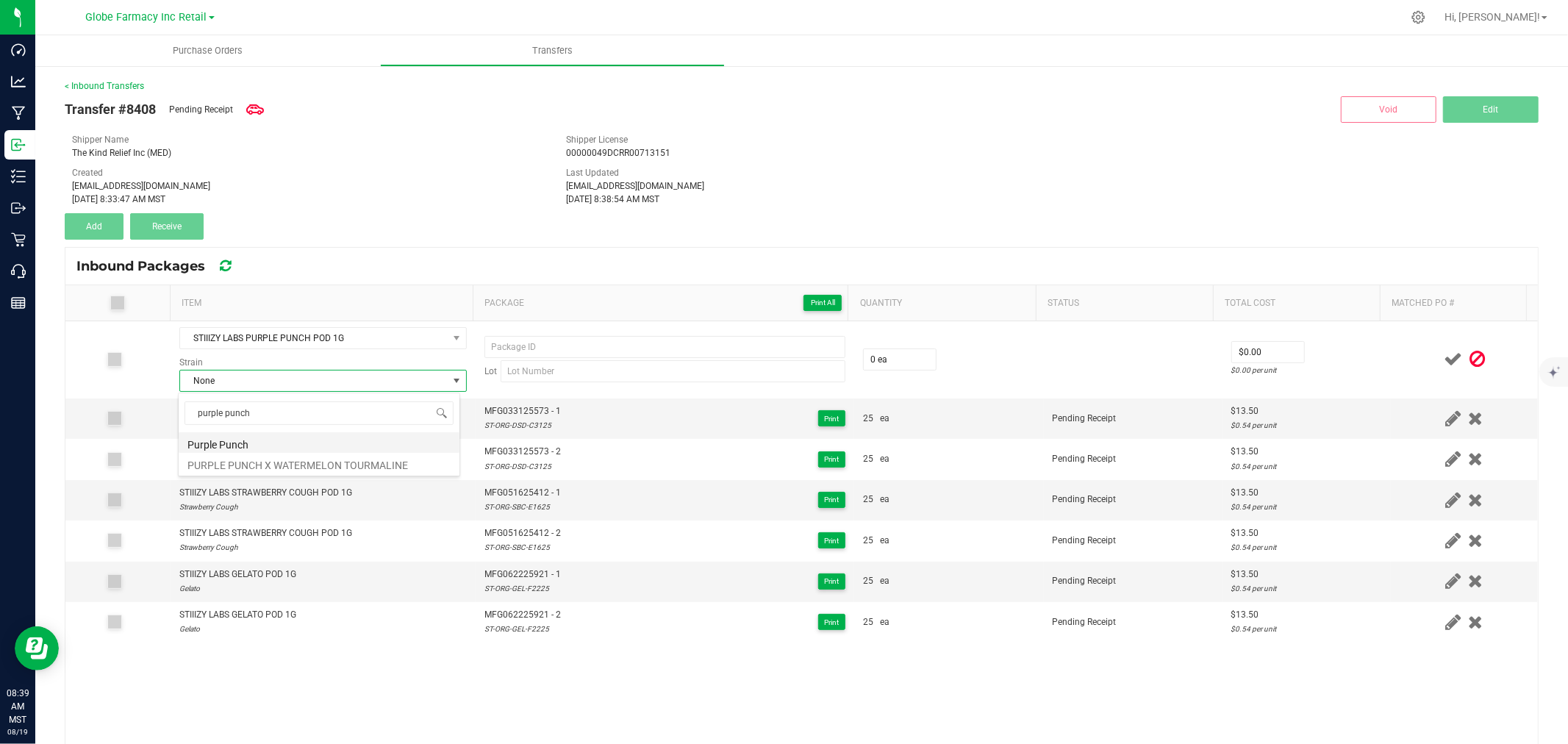
click at [274, 444] on li "Purple Punch" at bounding box center [319, 443] width 281 height 21
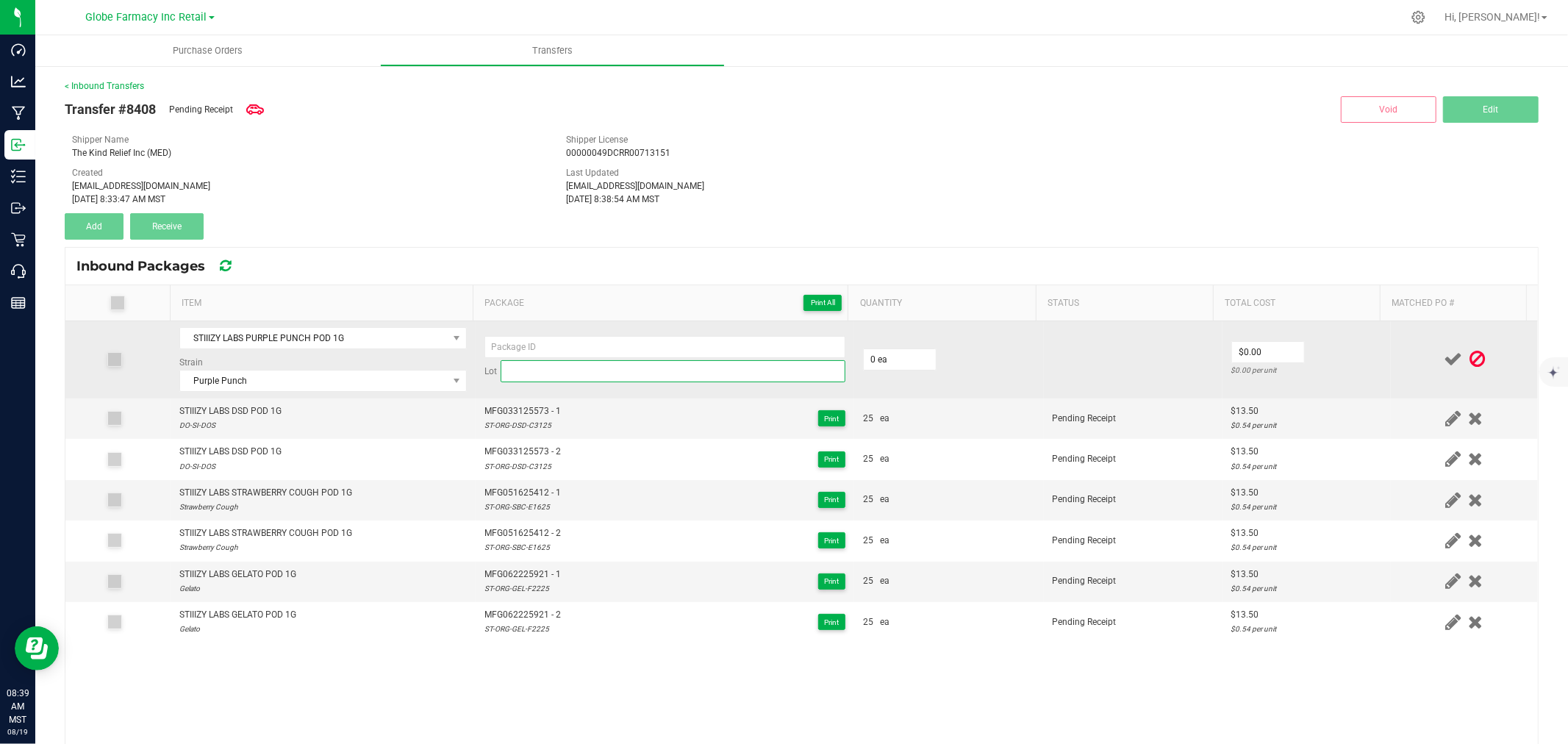
click at [621, 372] on input at bounding box center [673, 371] width 345 height 22
paste input "ST-ORG-PRP-E0625"
click at [562, 343] on input at bounding box center [665, 347] width 361 height 22
paste input "MFG-050625-197-Exp."
click at [684, 346] on input "MFG050625197" at bounding box center [665, 347] width 361 height 22
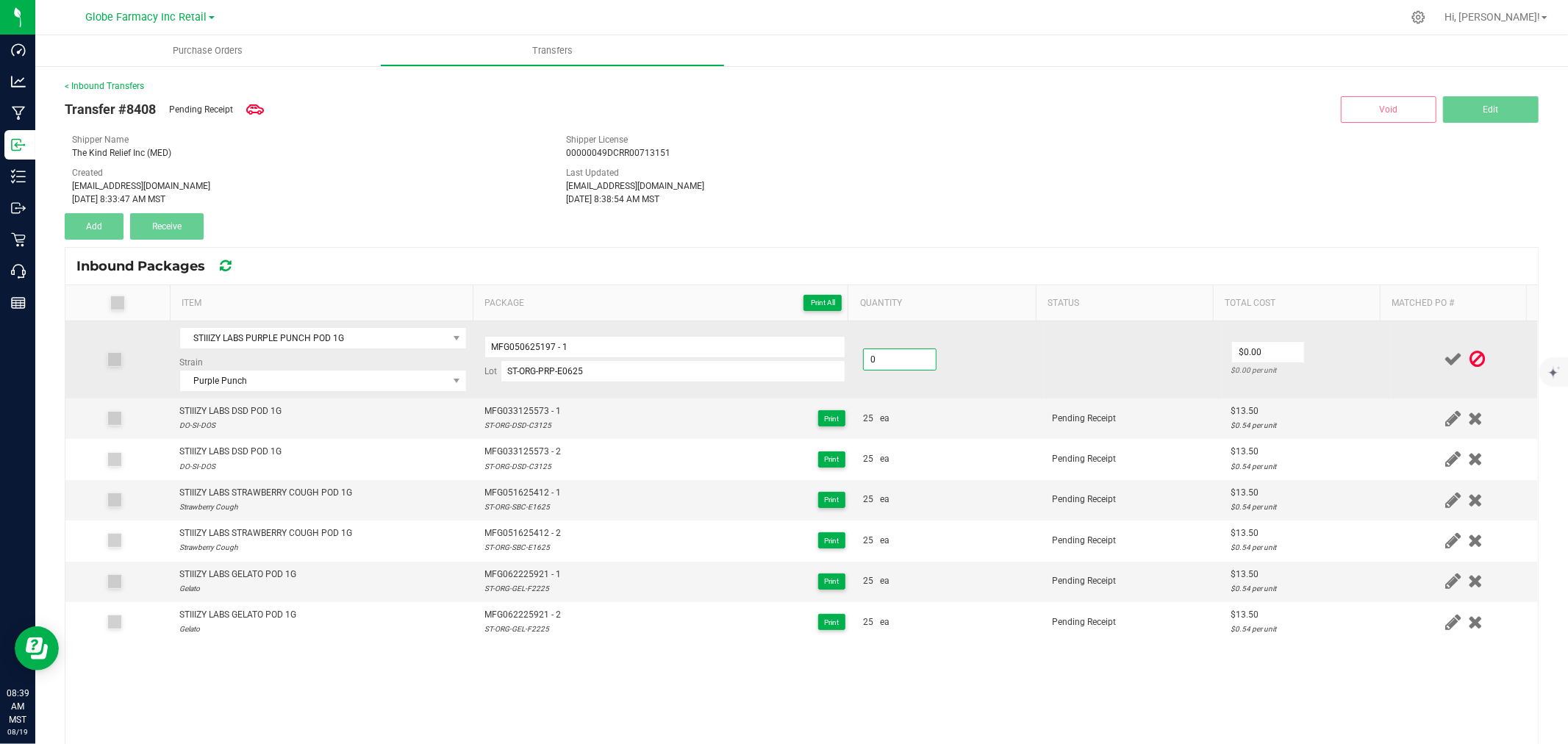
click at [900, 362] on input "0" at bounding box center [900, 359] width 72 height 21
click at [1368, 350] on tr "STIIIZY LABS PURPLE PUNCH POD 1G Strain Purple Punch MFG050625197 - 1 Lot ST-OR…" at bounding box center [801, 359] width 1472 height 77
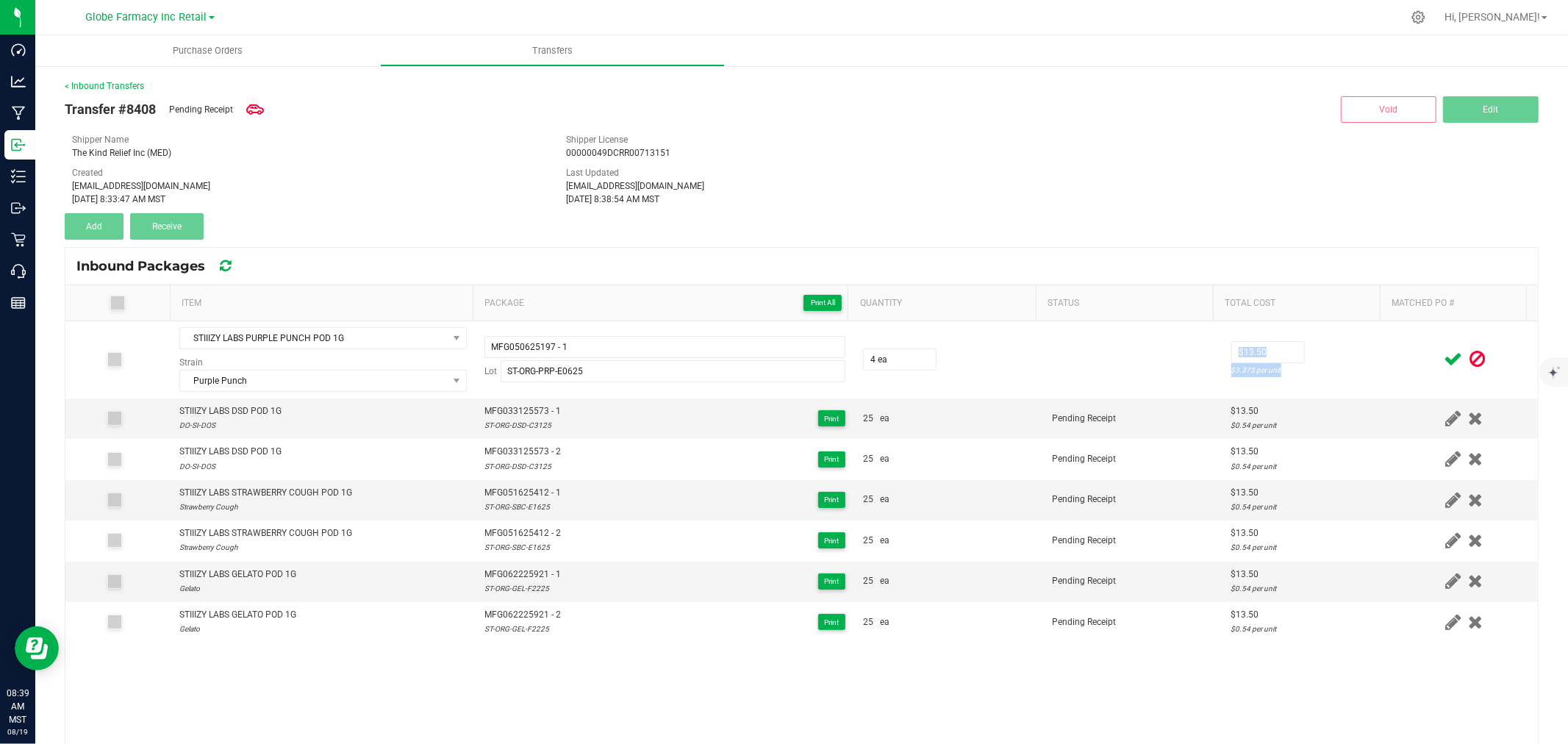
click at [1444, 356] on icon at bounding box center [1452, 358] width 18 height 18
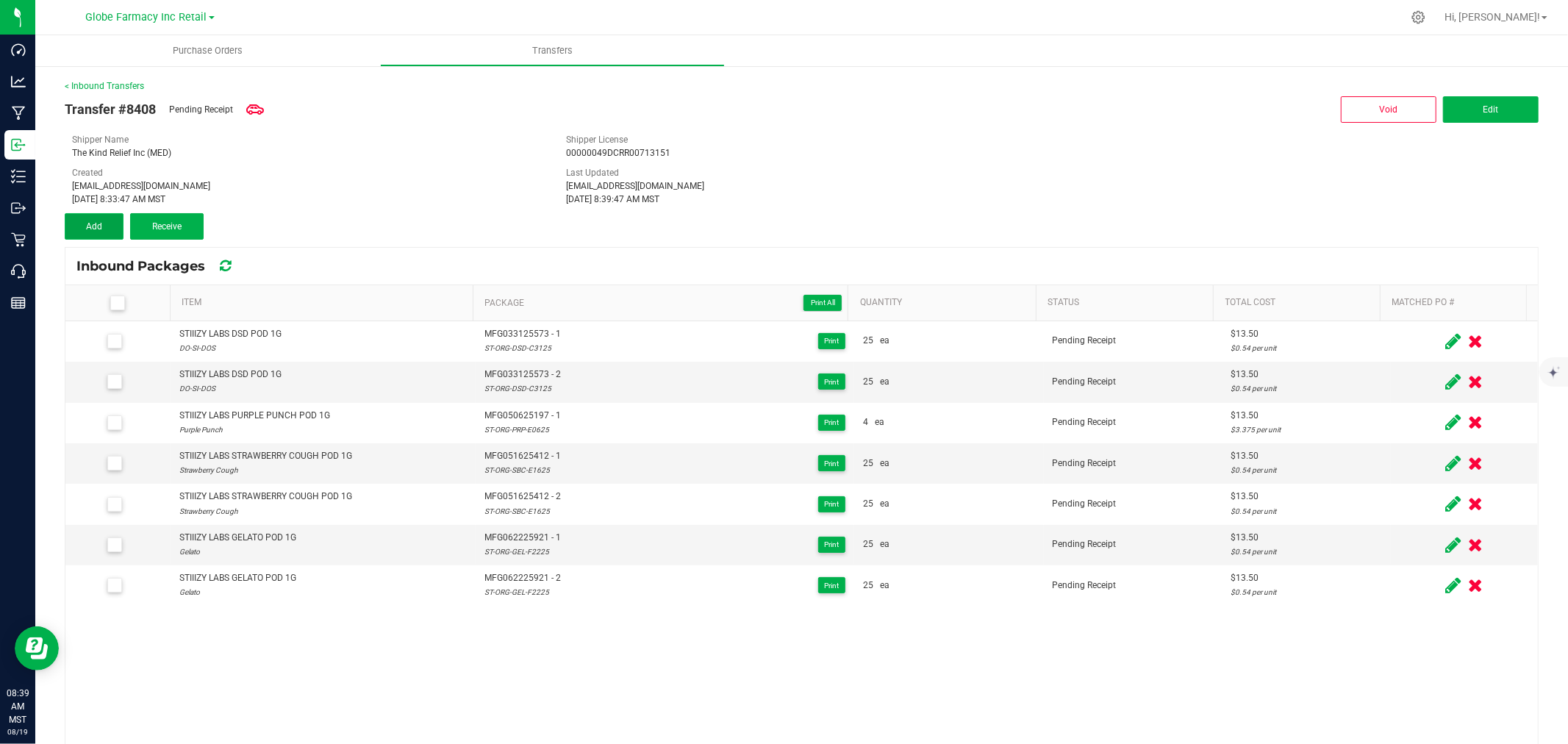
click at [91, 216] on button "Add" at bounding box center [94, 226] width 59 height 27
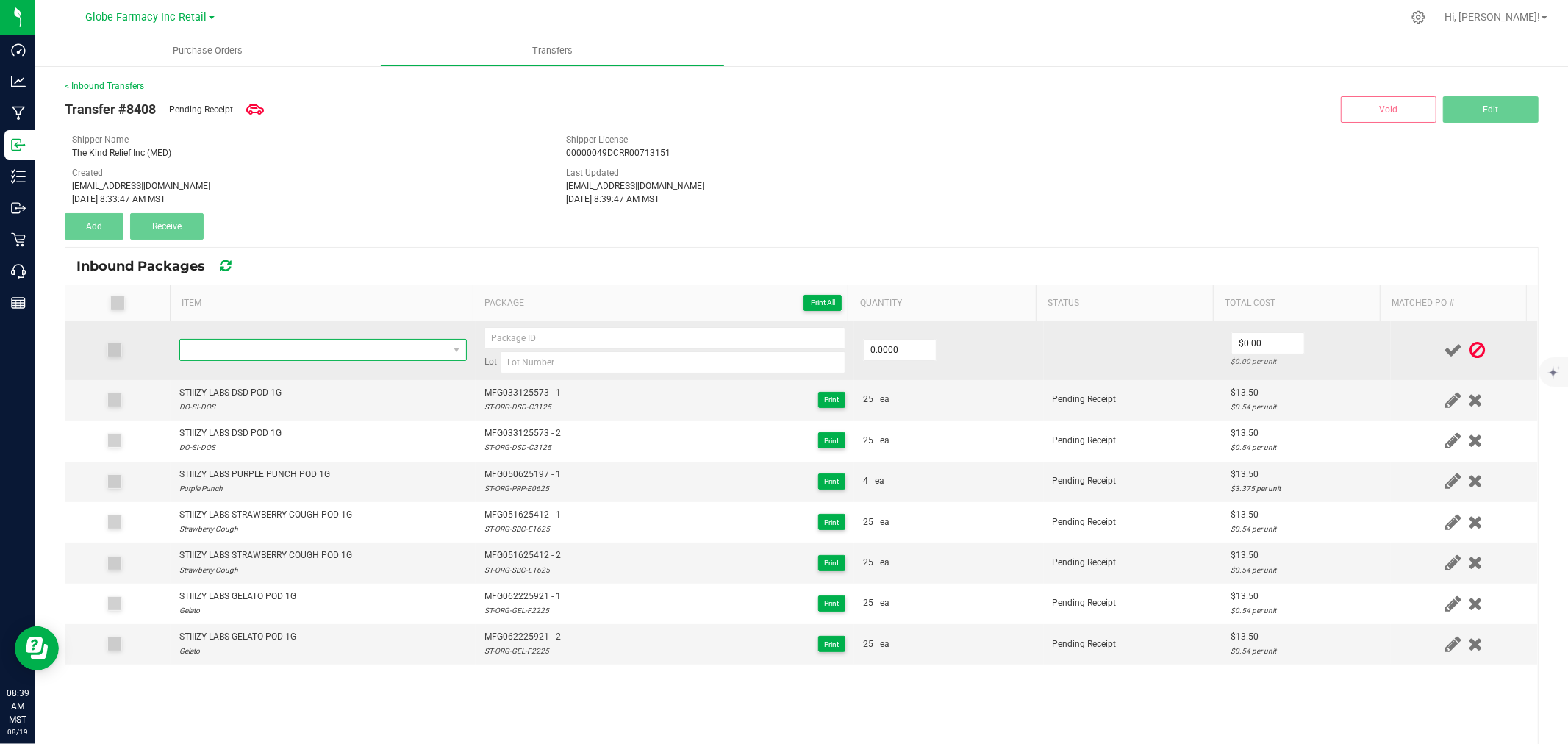
click at [272, 344] on span "NO DATA FOUND" at bounding box center [315, 350] width 268 height 21
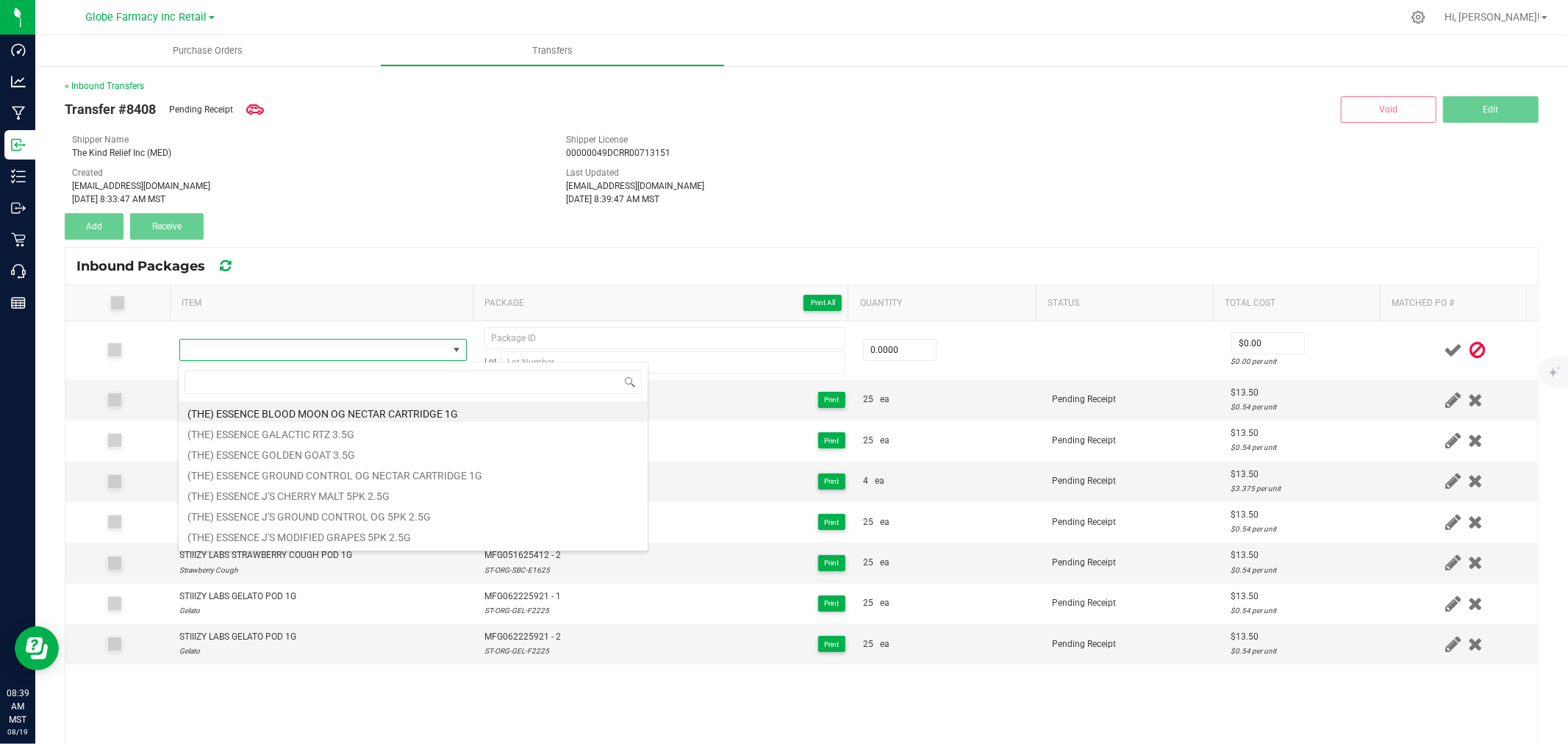
drag, startPoint x: 397, startPoint y: 277, endPoint x: 399, endPoint y: 284, distance: 7.3
click at [397, 277] on div "Inbound Packages" at bounding box center [801, 266] width 1472 height 37
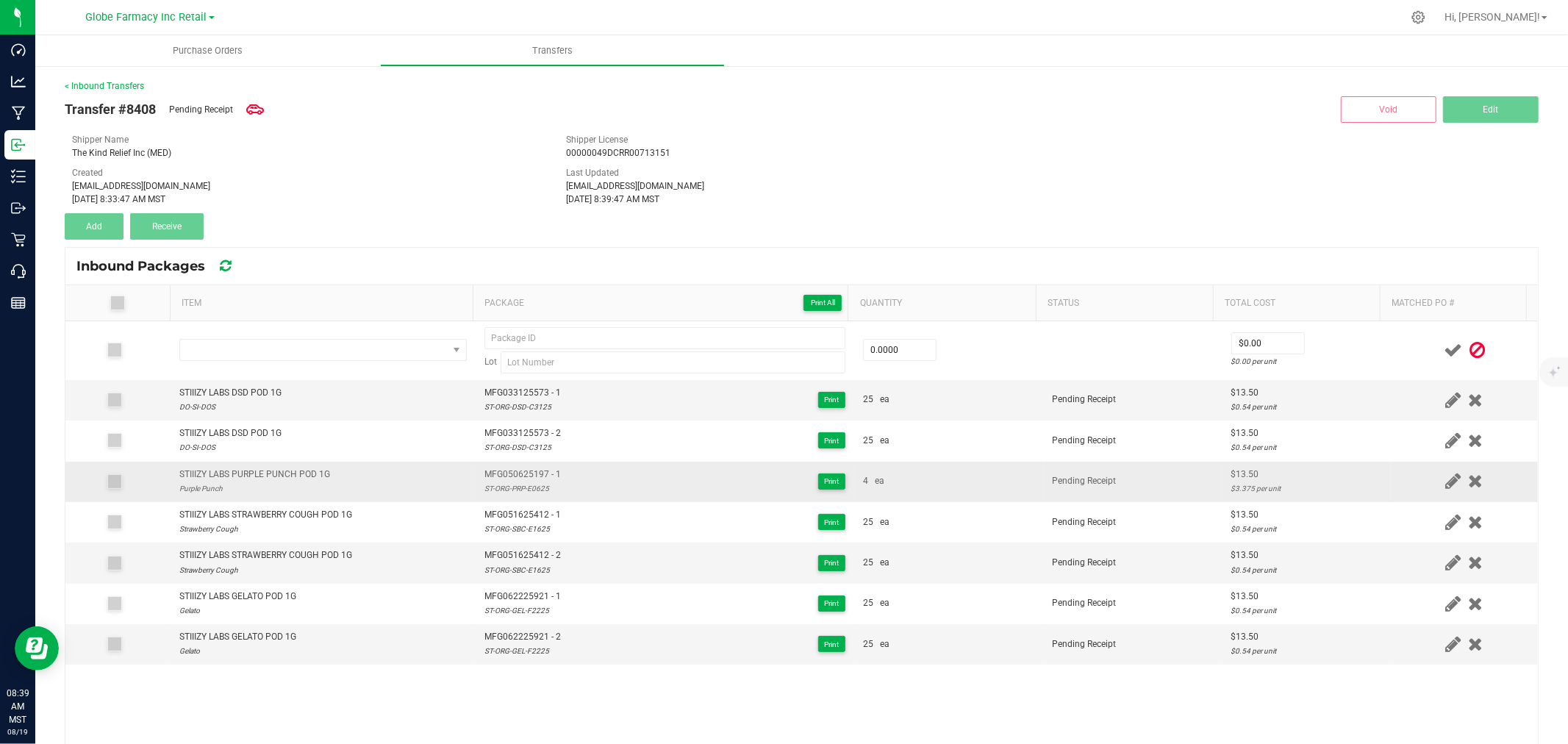
click at [268, 479] on div "STIIIZY LABS PURPLE PUNCH POD 1G" at bounding box center [255, 474] width 151 height 14
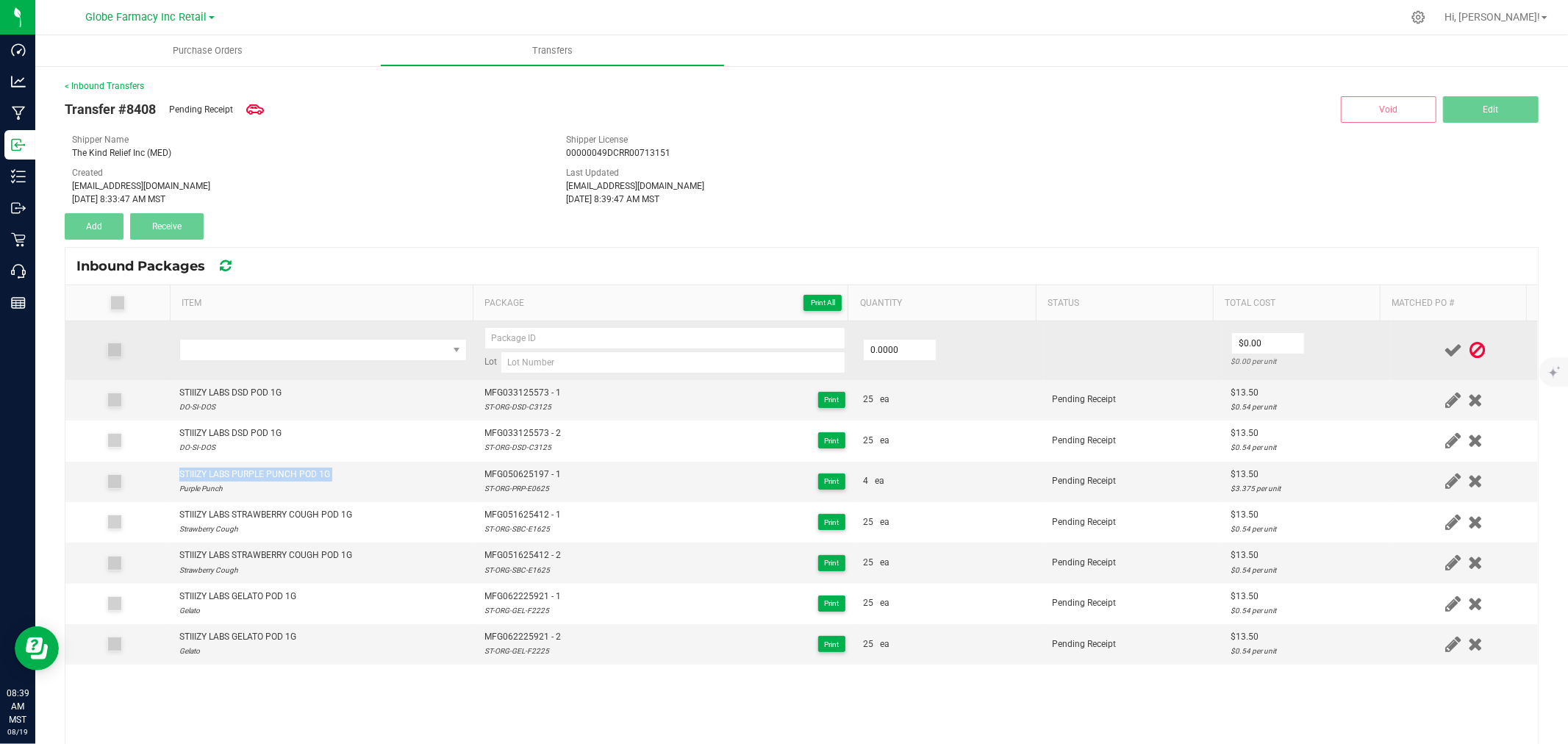
drag, startPoint x: 290, startPoint y: 372, endPoint x: 296, endPoint y: 363, distance: 10.8
click at [291, 371] on td at bounding box center [322, 351] width 305 height 59
click at [297, 350] on span "NO DATA FOUND" at bounding box center [315, 350] width 268 height 21
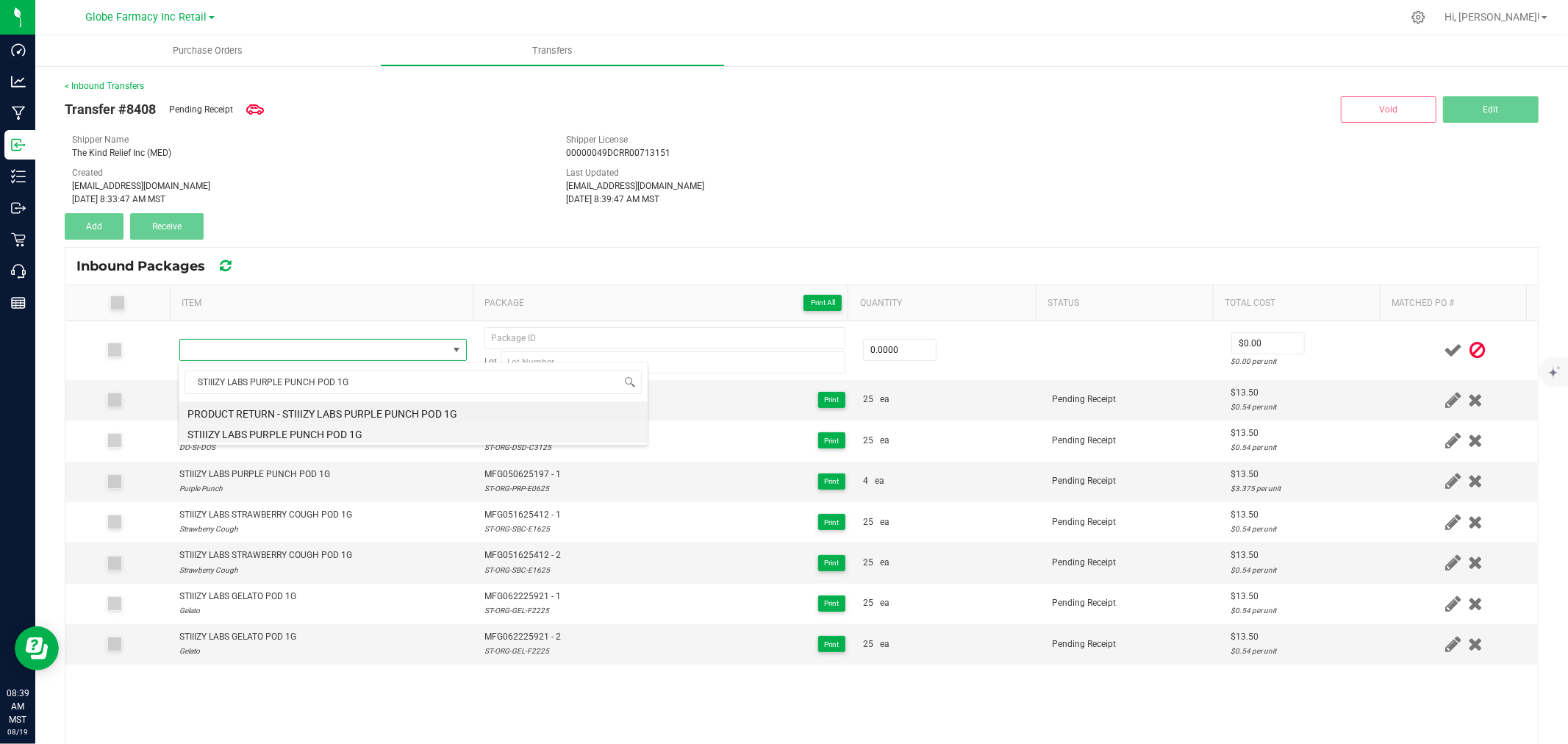
click at [320, 434] on li "STIIIZY LABS PURPLE PUNCH POD 1G" at bounding box center [413, 432] width 469 height 21
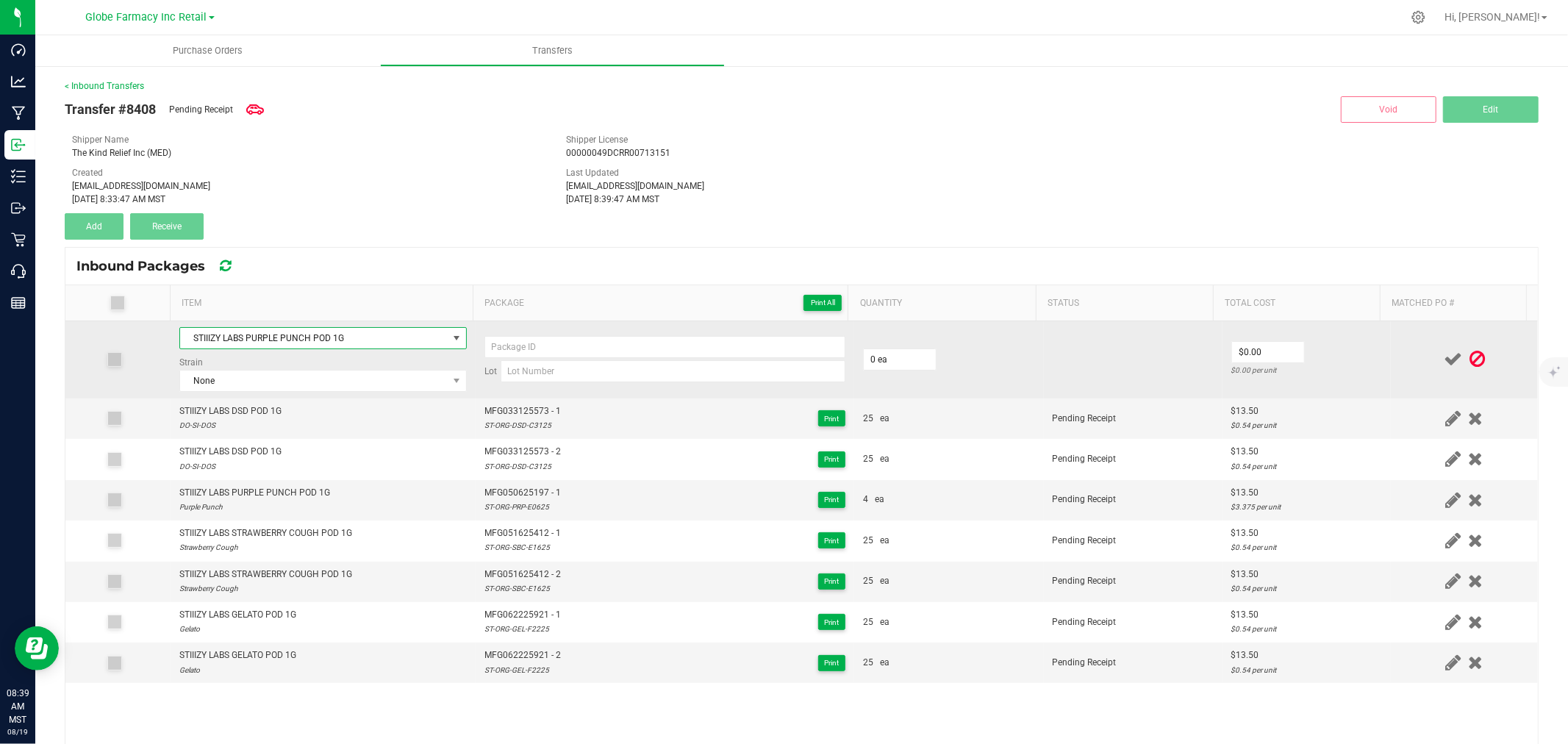
click at [193, 369] on div "Strain None" at bounding box center [323, 373] width 287 height 36
click at [210, 383] on span "None" at bounding box center [315, 381] width 268 height 21
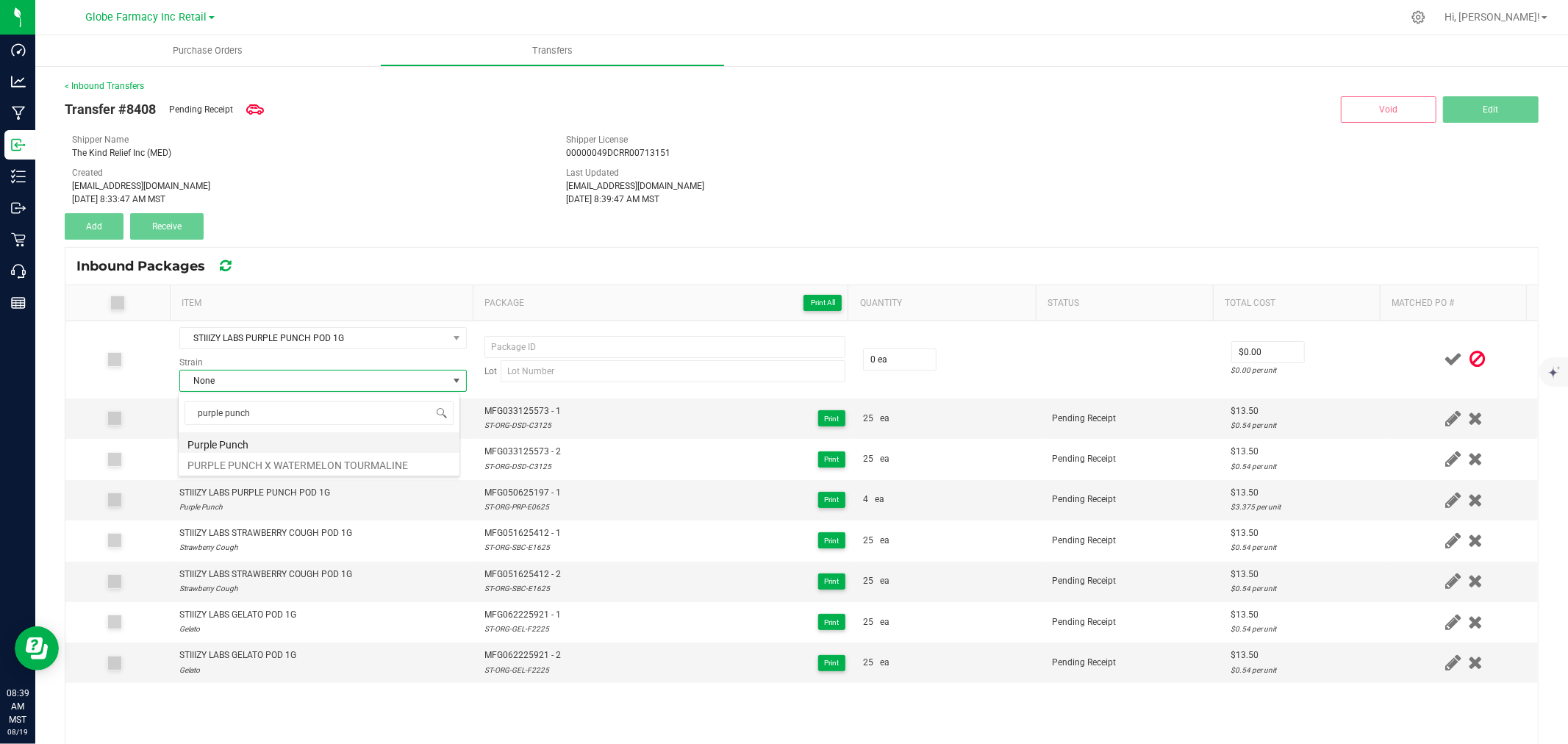
click at [237, 450] on li "Purple Punch" at bounding box center [319, 443] width 281 height 21
click at [513, 491] on span "MFG050625197 - 1" at bounding box center [523, 492] width 76 height 14
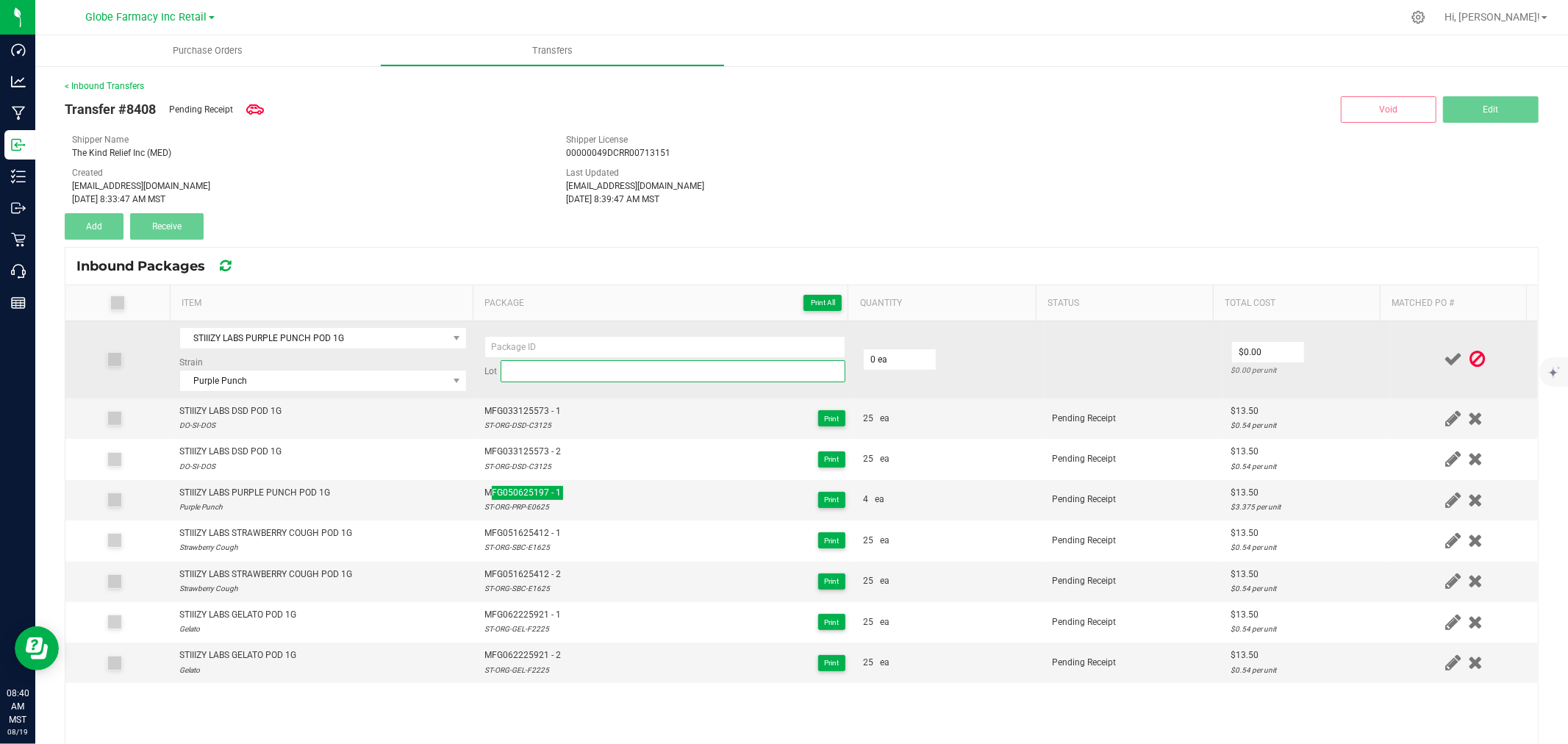
click at [590, 368] on input at bounding box center [673, 371] width 345 height 22
paste input "ST-ORG-PRP-G1125"
click at [541, 342] on input at bounding box center [665, 347] width 361 height 22
paste input "MFG-071125-361-Exp."
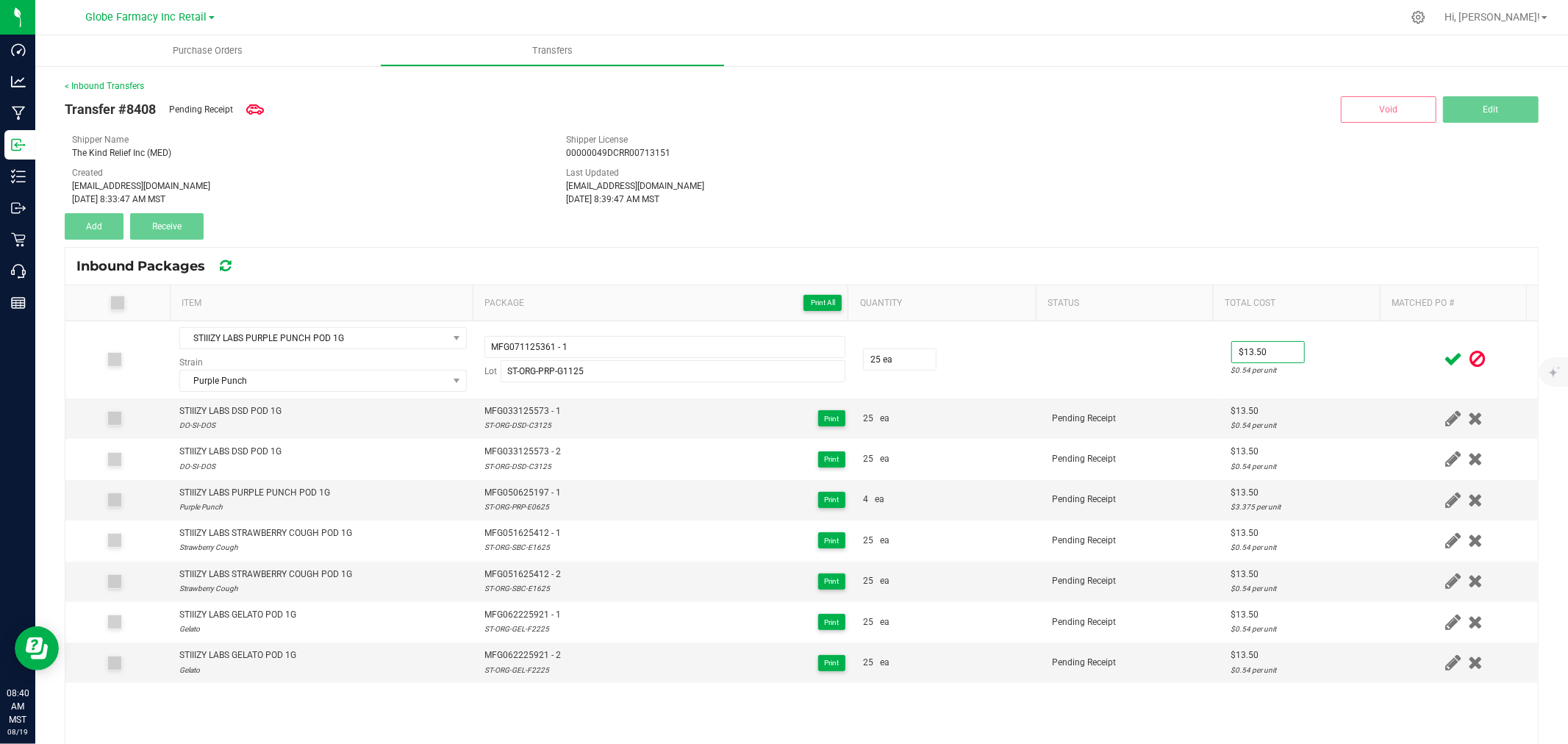
drag, startPoint x: 1364, startPoint y: 368, endPoint x: 1394, endPoint y: 365, distance: 30.1
click at [1362, 370] on td "$13.50 $0.54 per unit" at bounding box center [1306, 359] width 168 height 77
click at [1444, 355] on icon at bounding box center [1452, 358] width 18 height 18
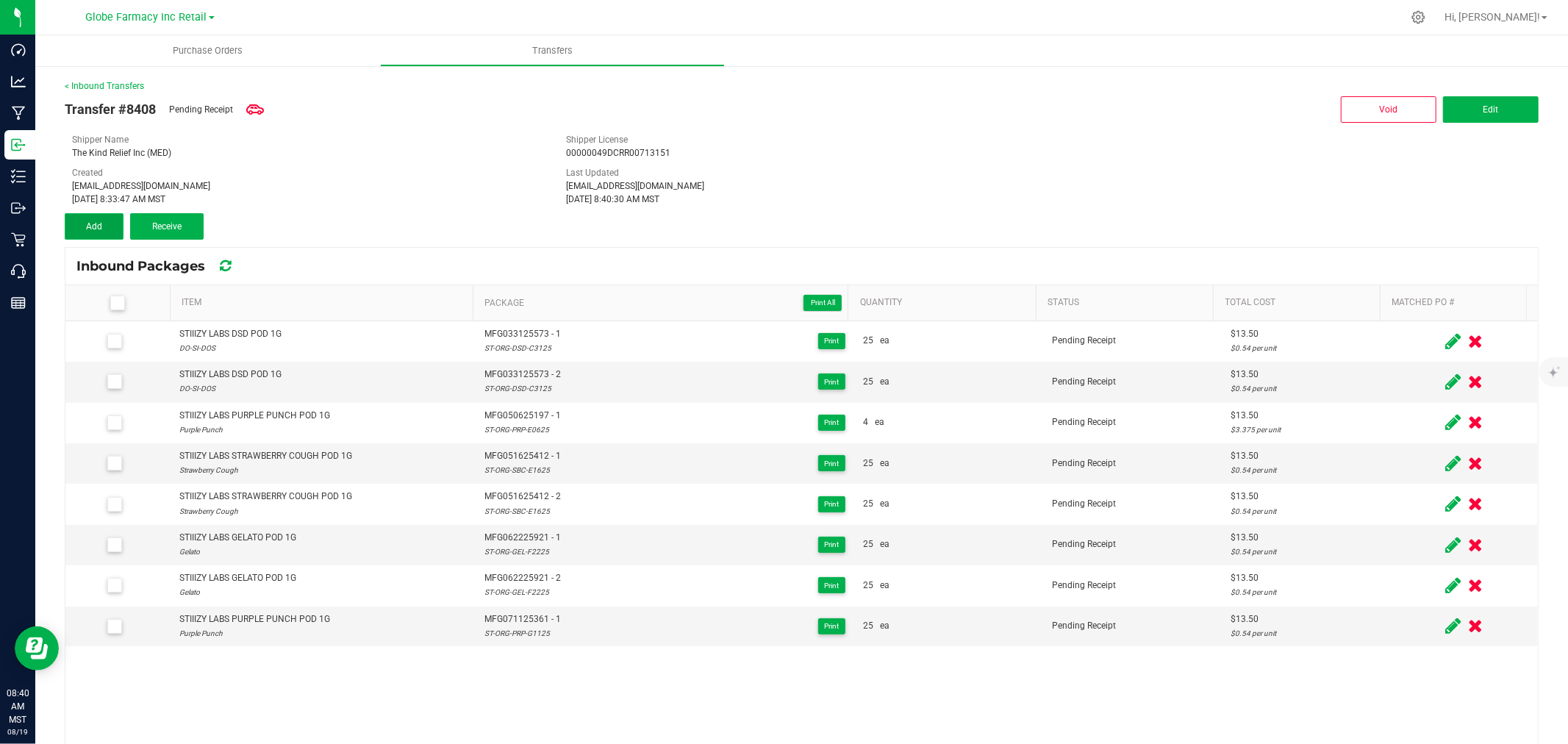
click at [110, 220] on button "Add" at bounding box center [94, 226] width 59 height 27
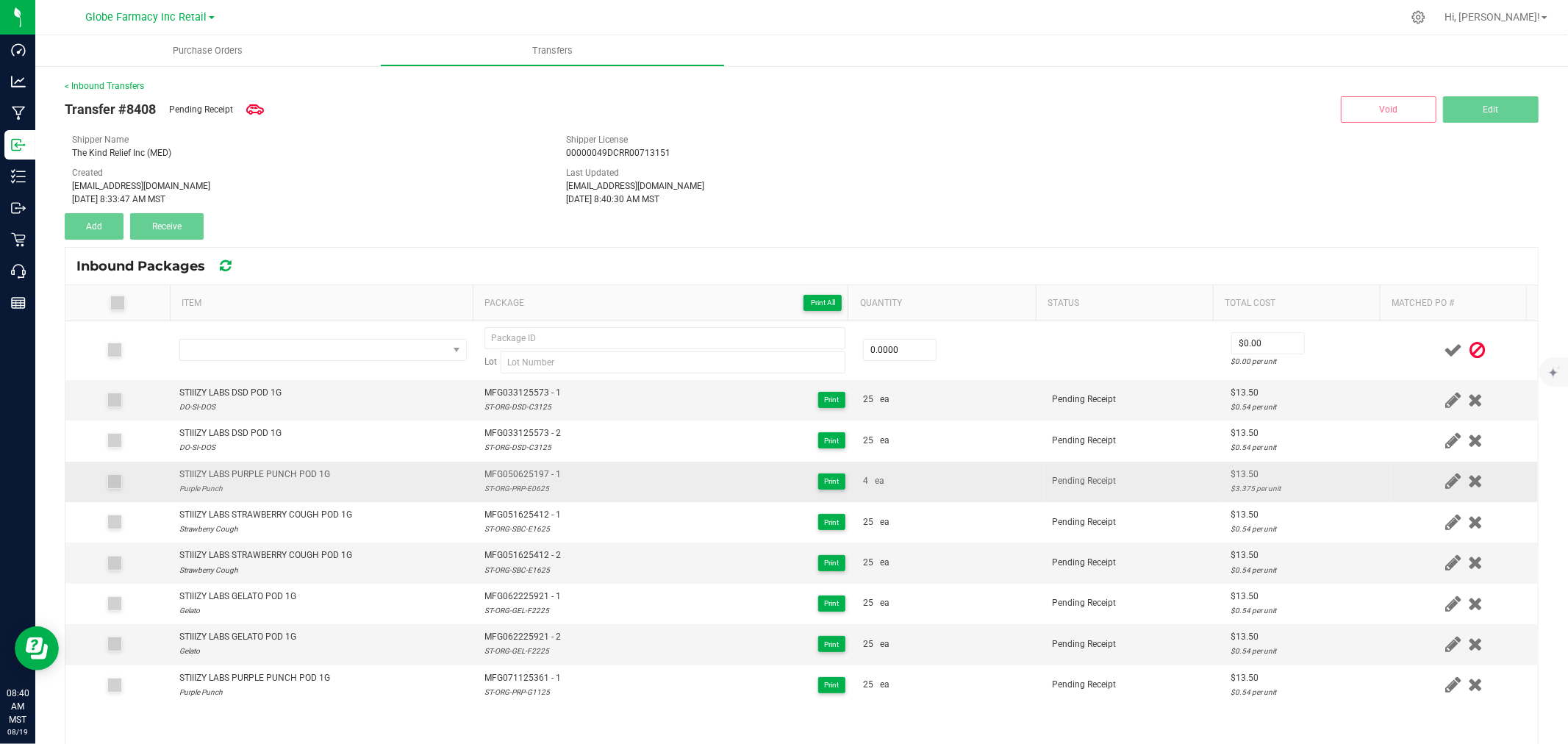
click at [284, 476] on div "STIIIZY LABS PURPLE PUNCH POD 1G" at bounding box center [255, 474] width 151 height 14
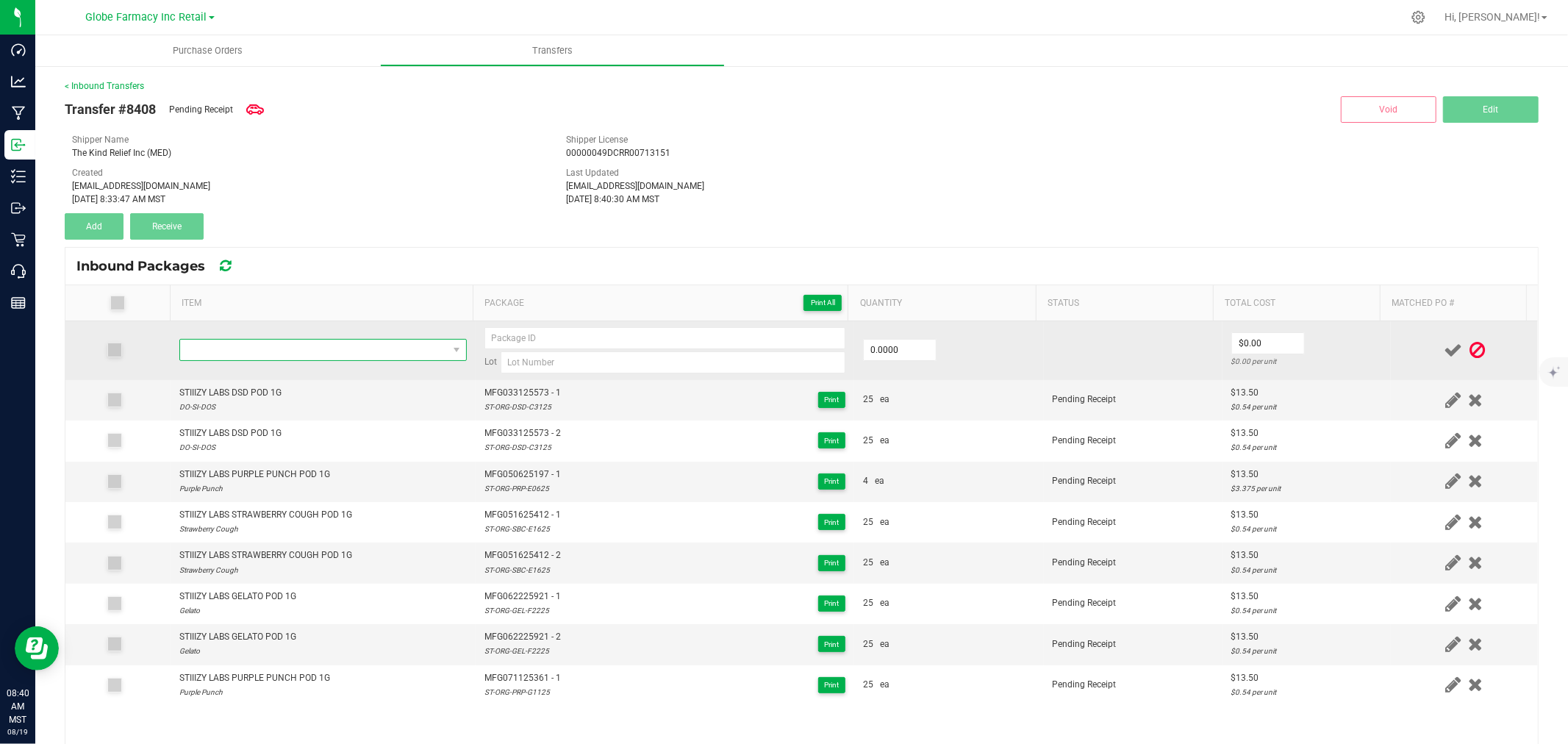
click at [299, 346] on span "NO DATA FOUND" at bounding box center [315, 350] width 268 height 21
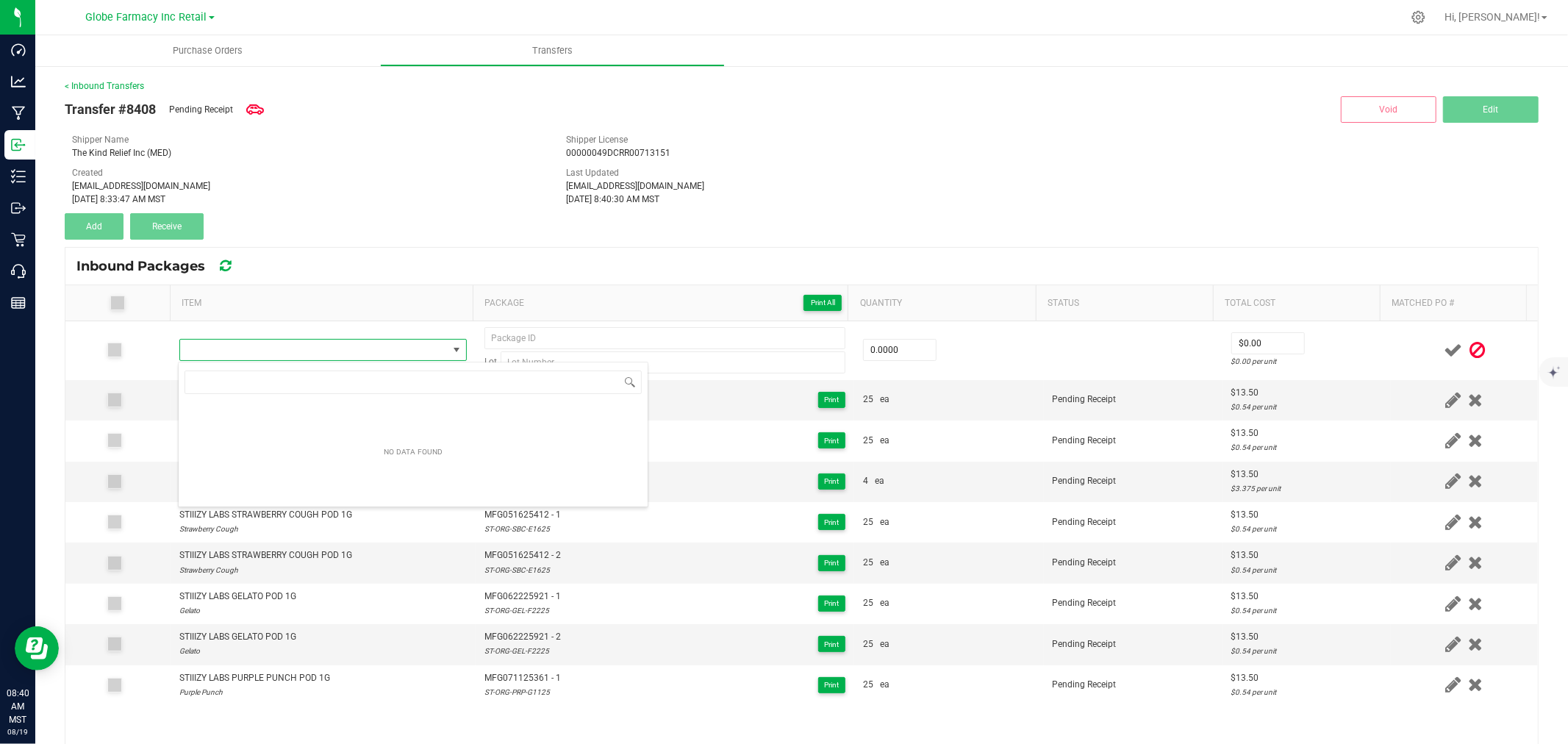
click at [333, 315] on th "Item" at bounding box center [321, 303] width 303 height 36
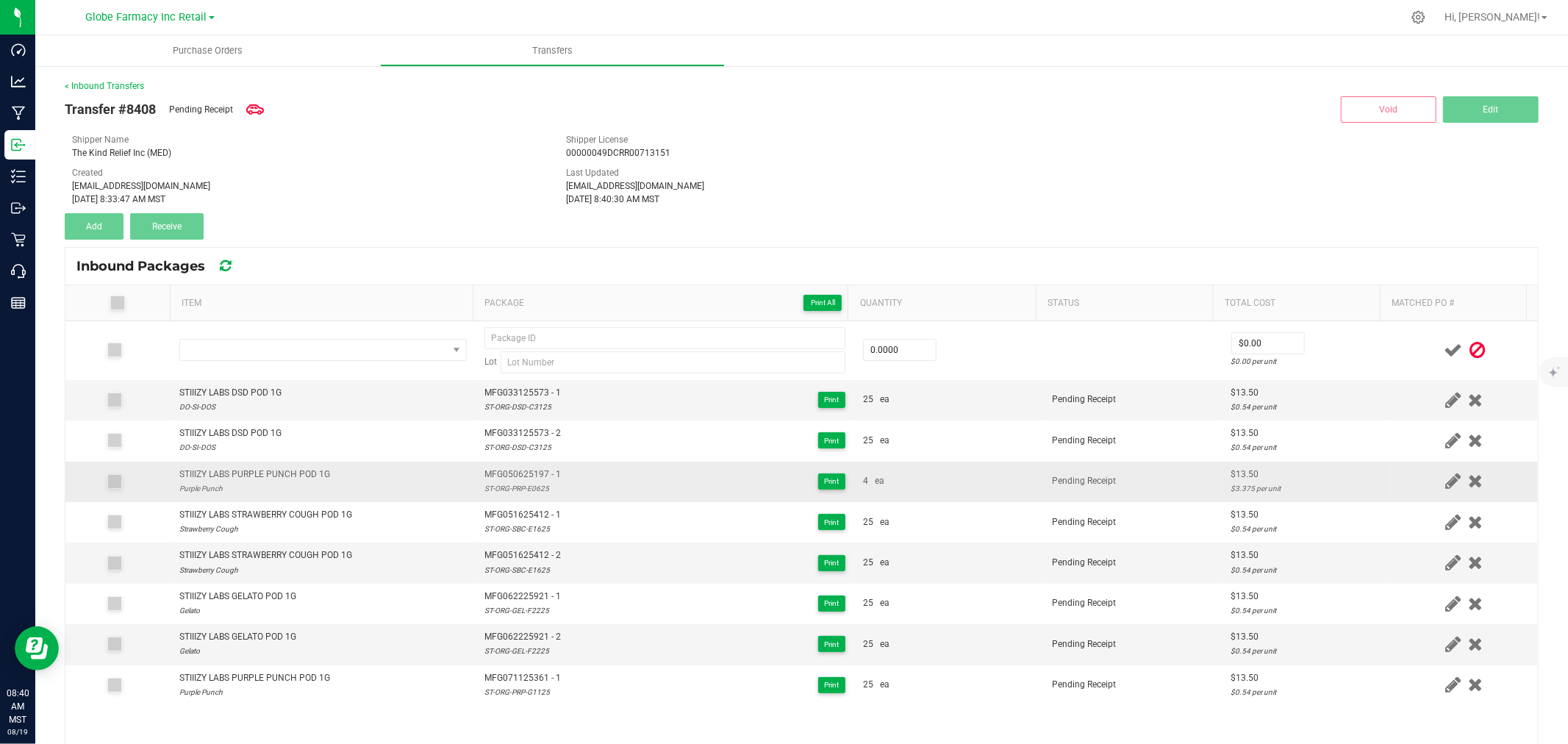
click at [295, 483] on div "Purple Punch" at bounding box center [255, 488] width 151 height 14
click at [300, 462] on td "STIIIZY LABS PURPLE PUNCH POD 1G Purple Punch" at bounding box center [322, 482] width 305 height 41
click at [304, 472] on div "STIIIZY LABS PURPLE PUNCH POD 1G" at bounding box center [255, 474] width 151 height 14
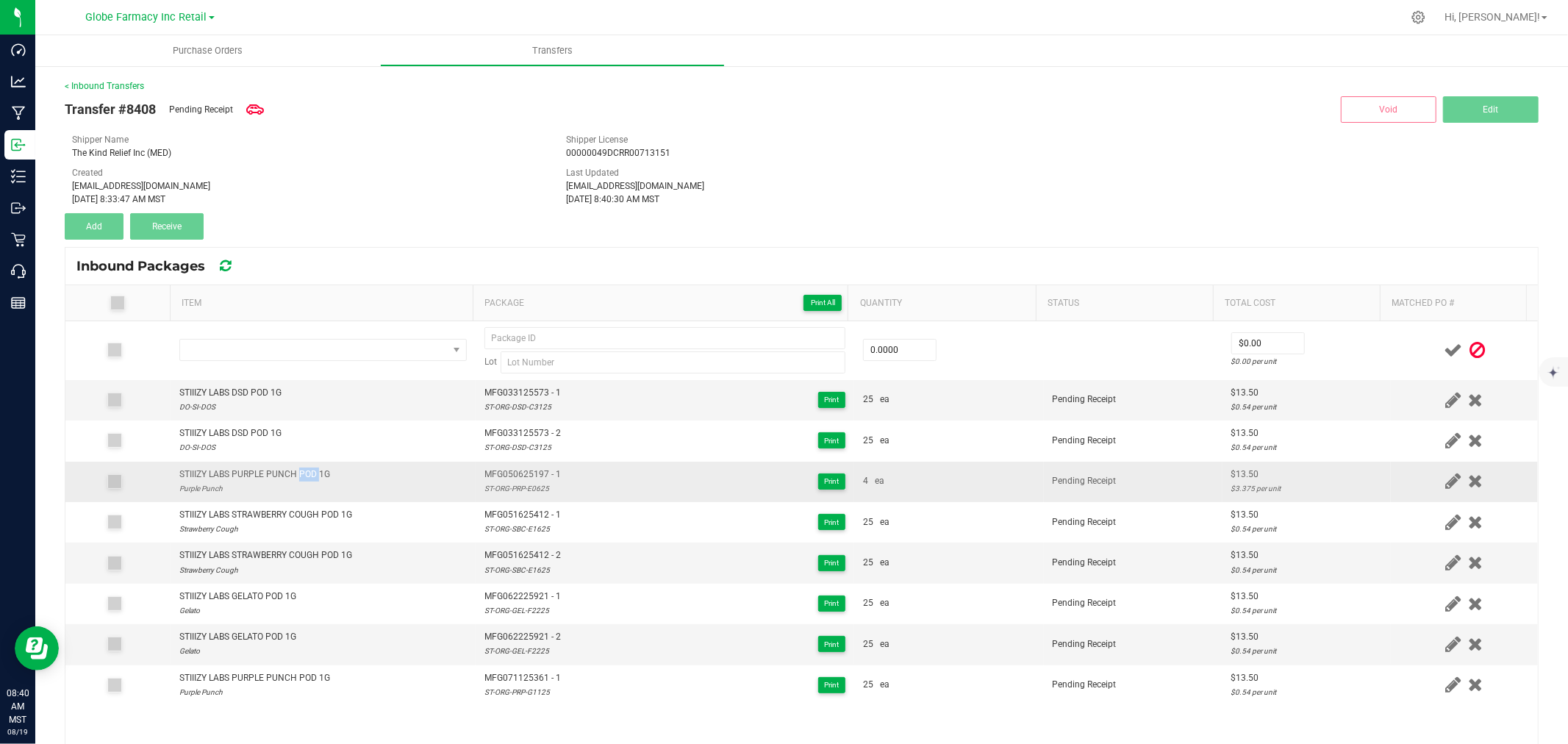
click at [304, 472] on div "STIIIZY LABS PURPLE PUNCH POD 1G" at bounding box center [255, 474] width 151 height 14
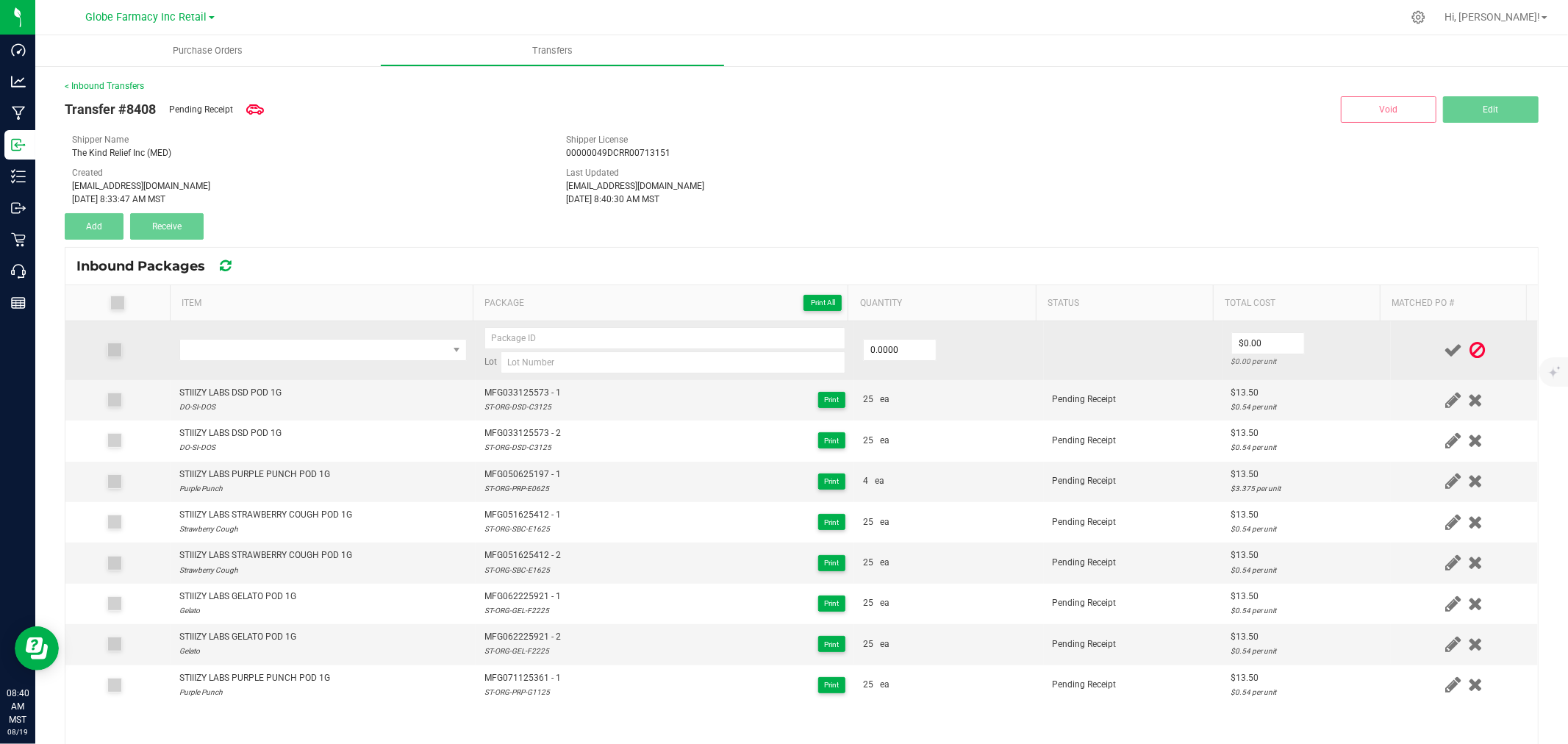
click at [295, 336] on td at bounding box center [322, 351] width 305 height 59
click at [309, 353] on span at bounding box center [315, 350] width 268 height 21
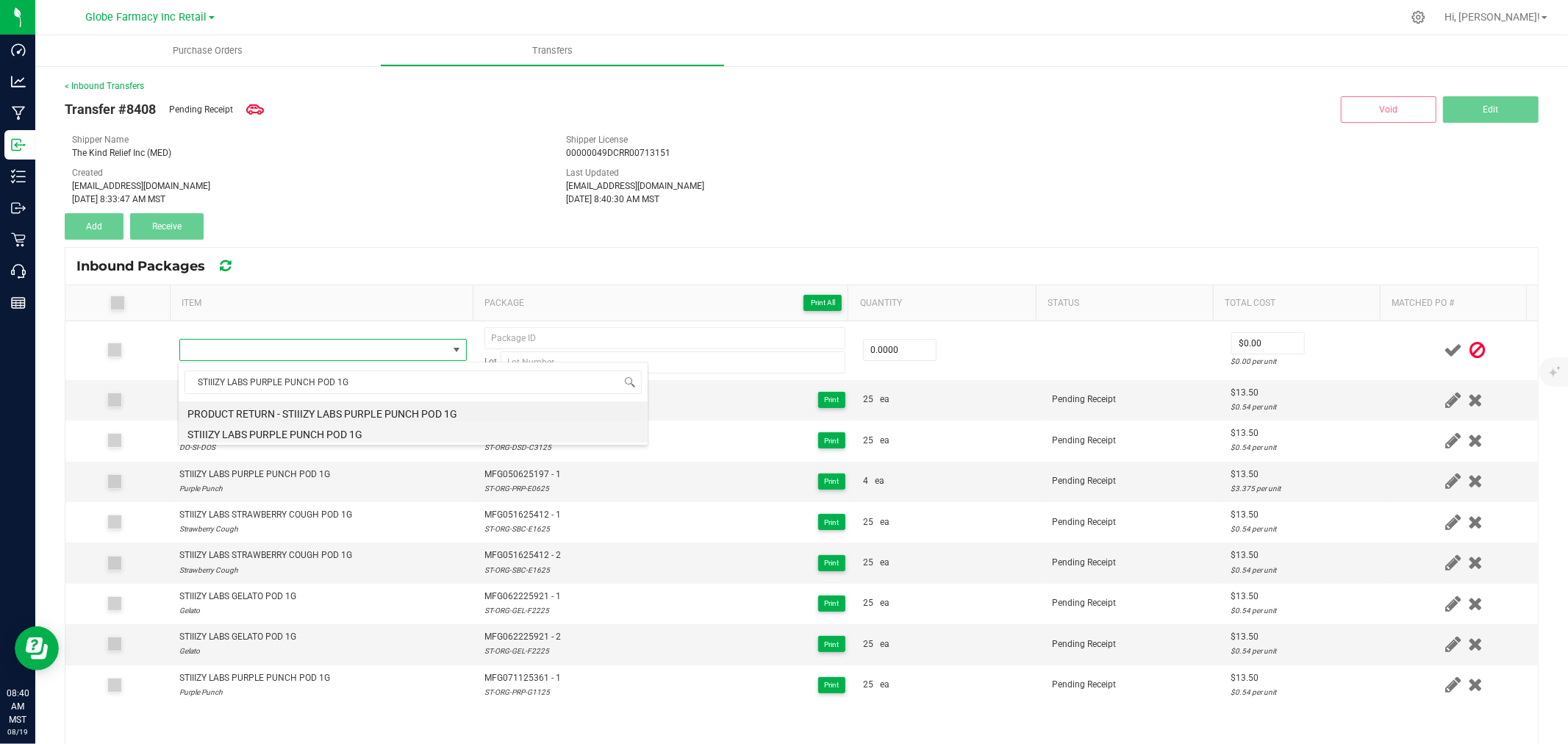
click at [336, 433] on li "STIIIZY LABS PURPLE PUNCH POD 1G" at bounding box center [413, 432] width 469 height 21
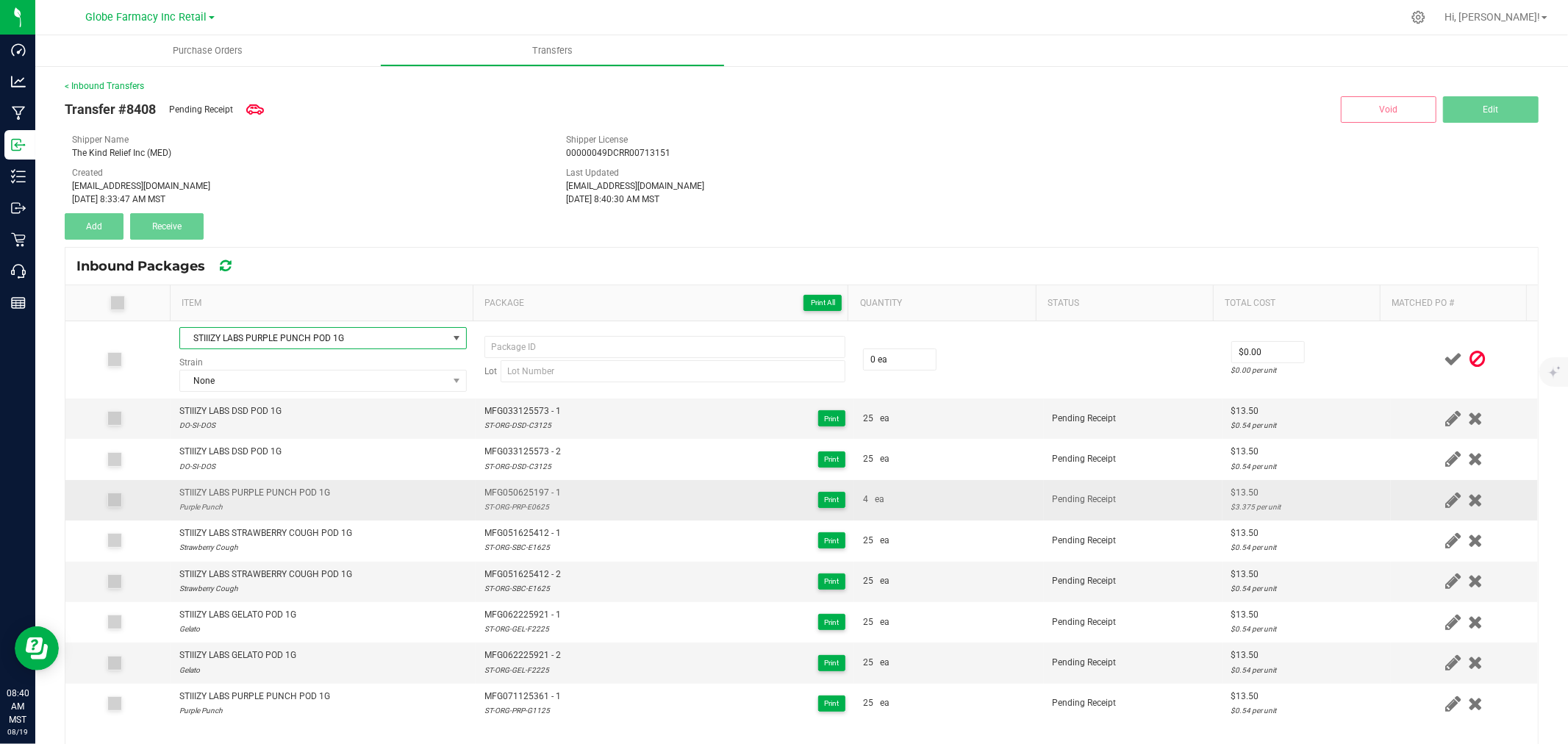
click at [521, 495] on span "MFG050625197 - 1" at bounding box center [523, 492] width 76 height 14
click at [522, 495] on span "MFG050625197 - 1" at bounding box center [523, 492] width 76 height 14
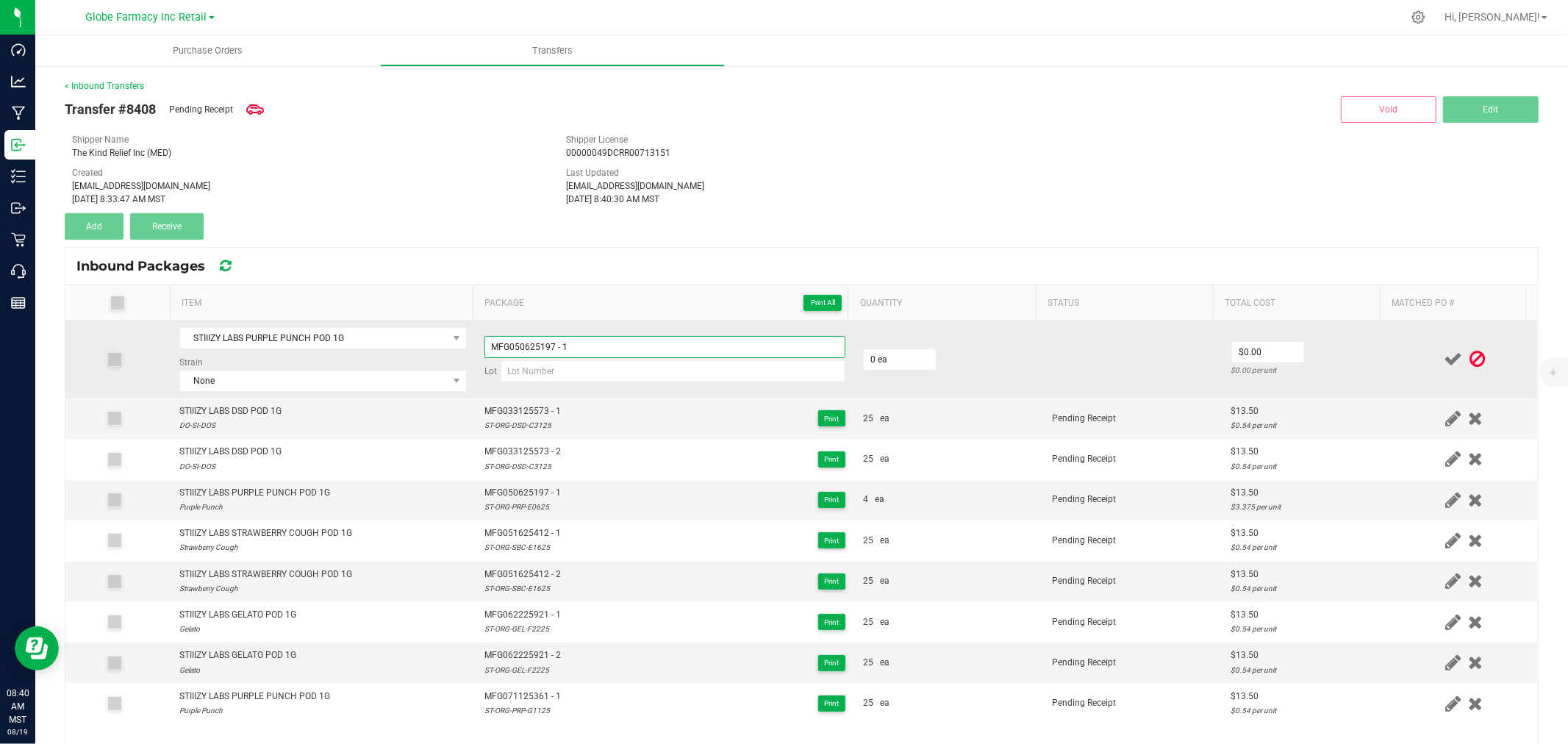
click at [581, 349] on input "MFG050625197 - 1" at bounding box center [665, 347] width 361 height 22
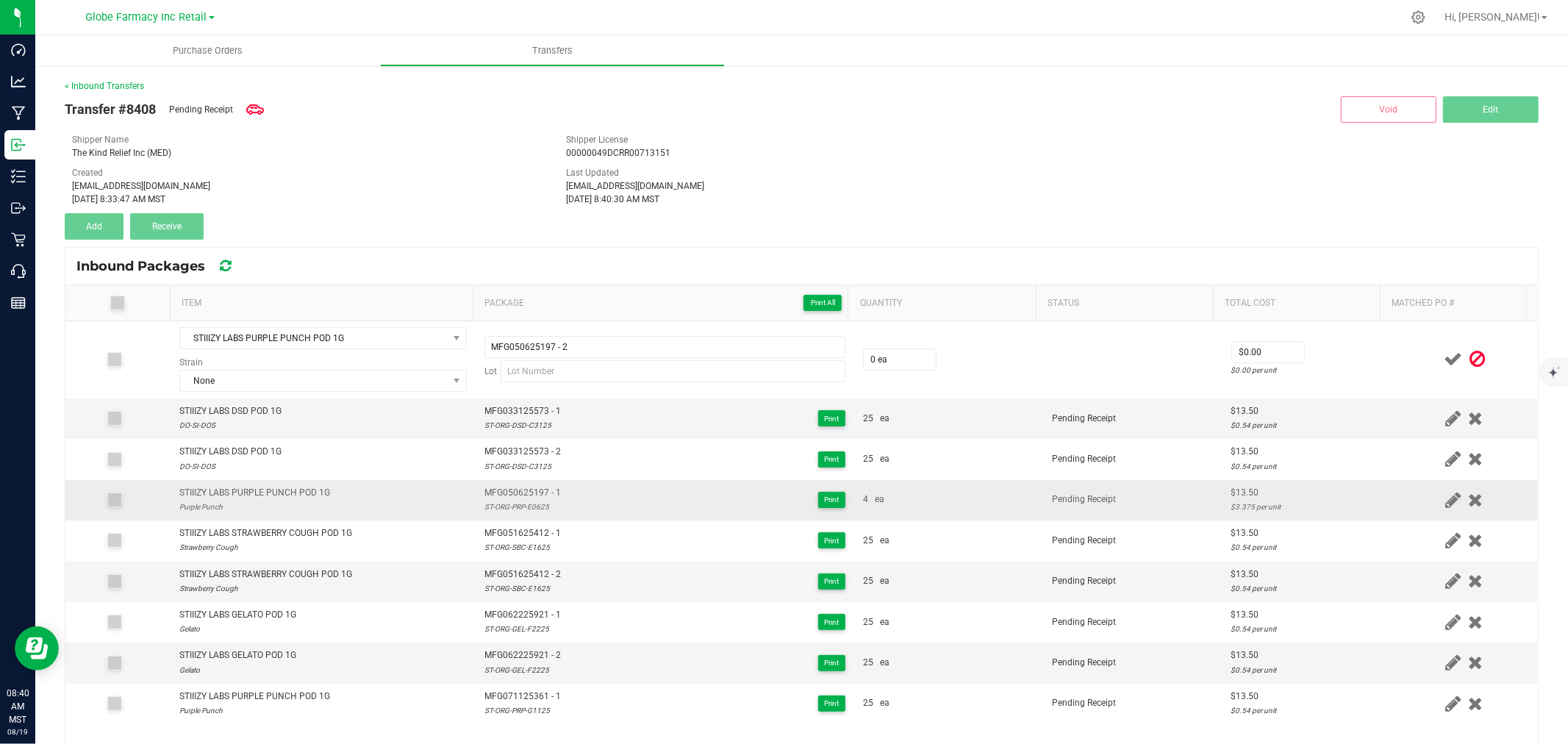
click at [520, 510] on div "ST-ORG-PRP-E0625" at bounding box center [523, 506] width 76 height 14
click at [519, 510] on div "ST-ORG-PRP-E0625" at bounding box center [523, 506] width 76 height 14
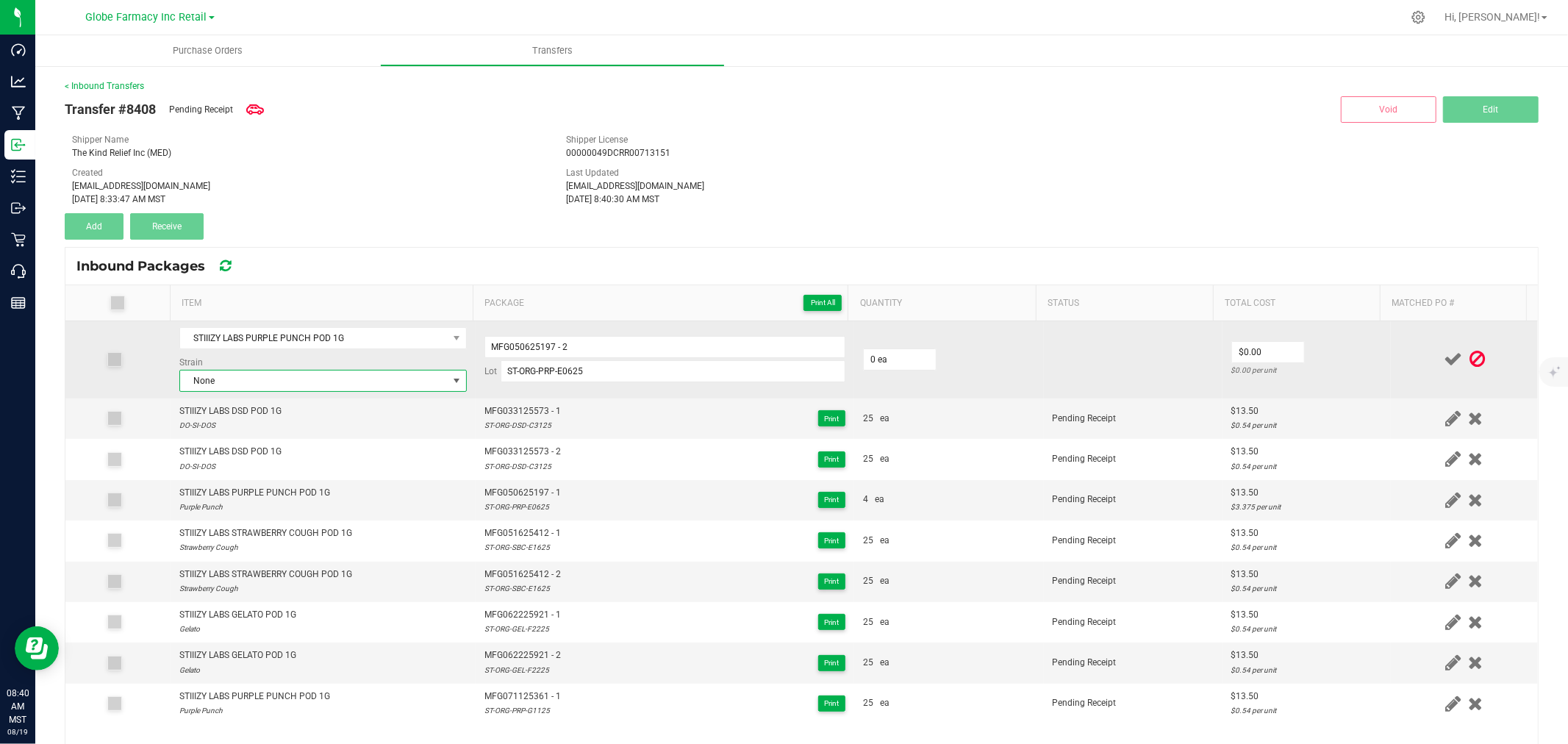
click at [394, 382] on span "None" at bounding box center [315, 381] width 268 height 21
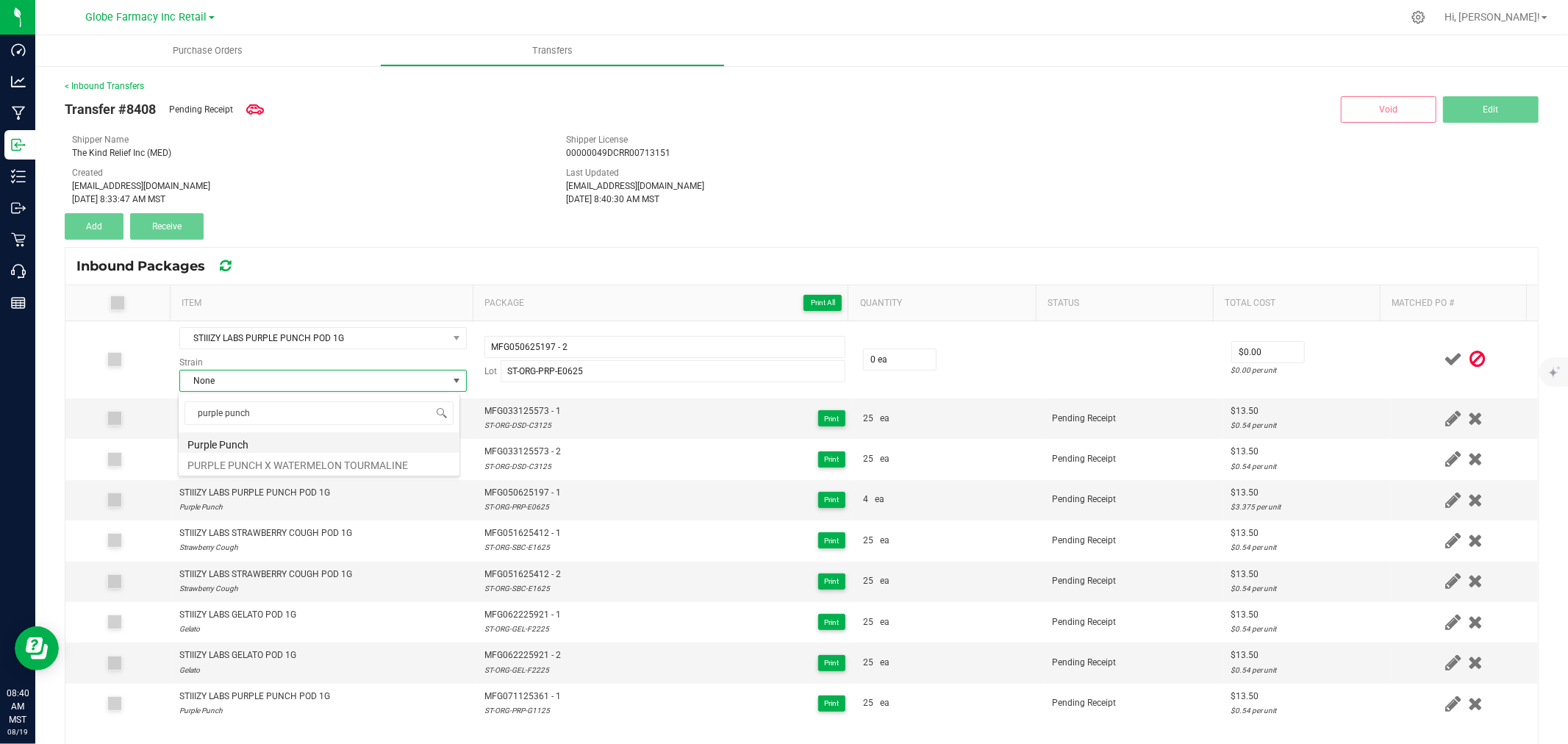
click at [344, 449] on li "Purple Punch" at bounding box center [319, 443] width 281 height 21
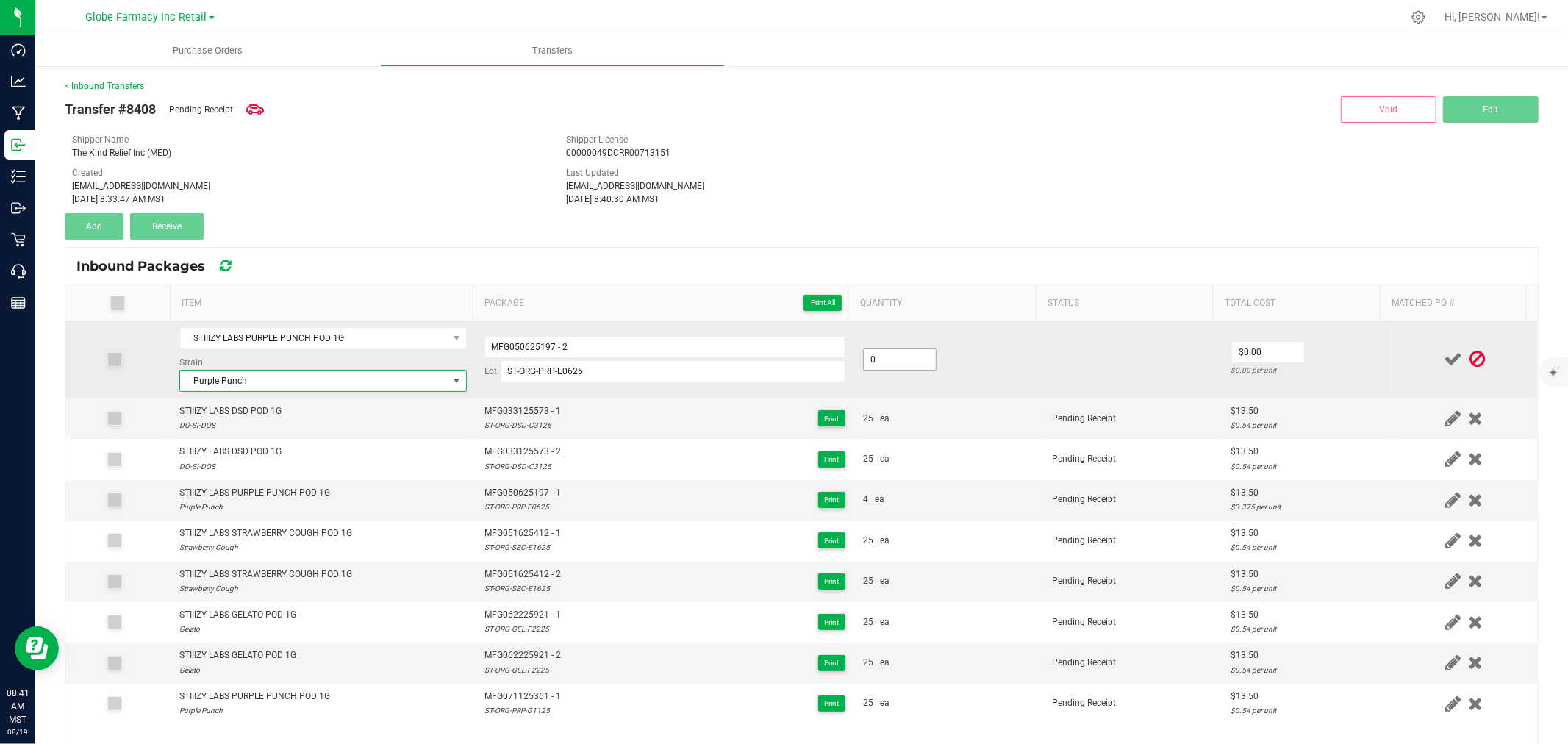
click at [869, 358] on input "0" at bounding box center [900, 359] width 72 height 21
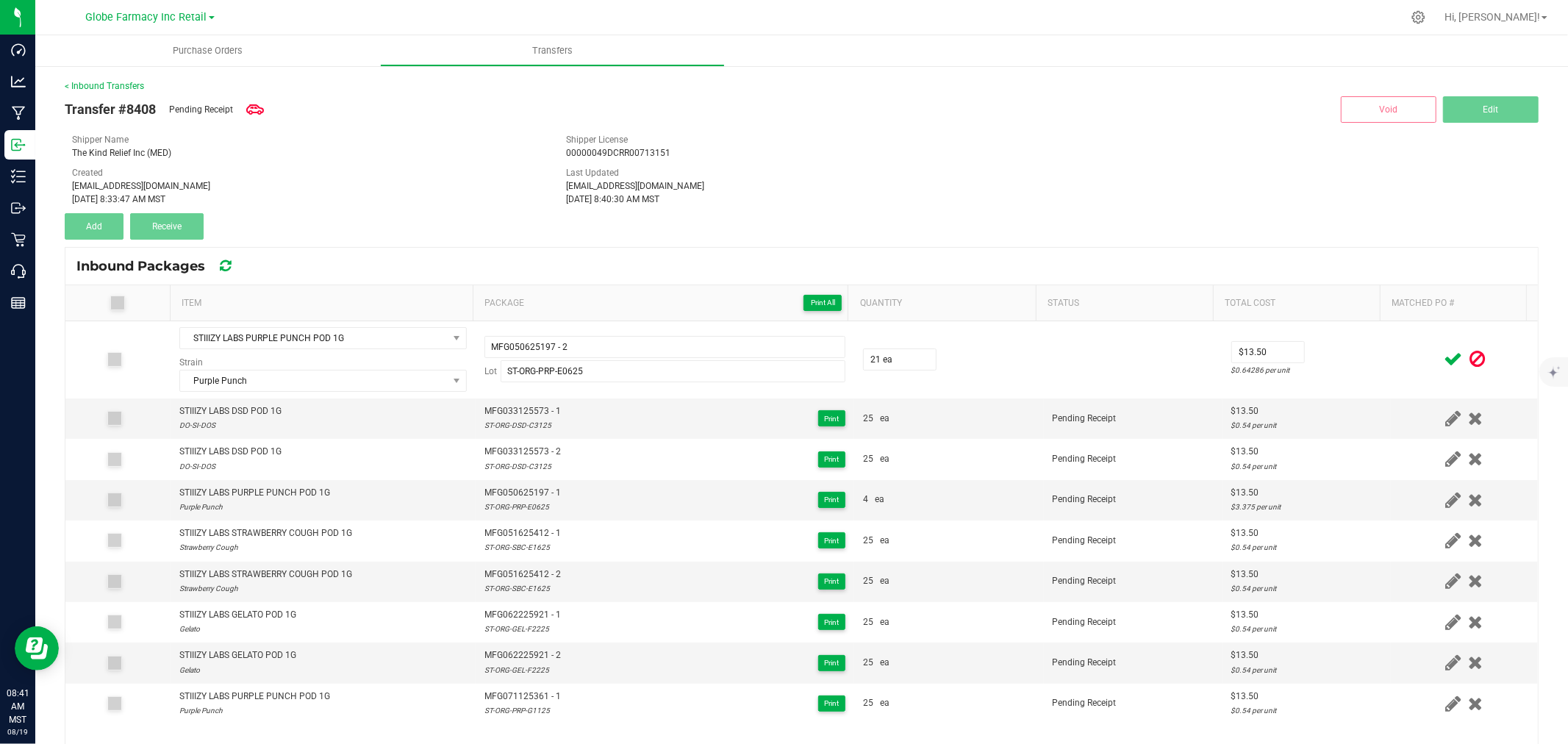
click at [1400, 353] on div at bounding box center [1464, 358] width 129 height 18
click at [1440, 350] on span at bounding box center [1452, 359] width 26 height 29
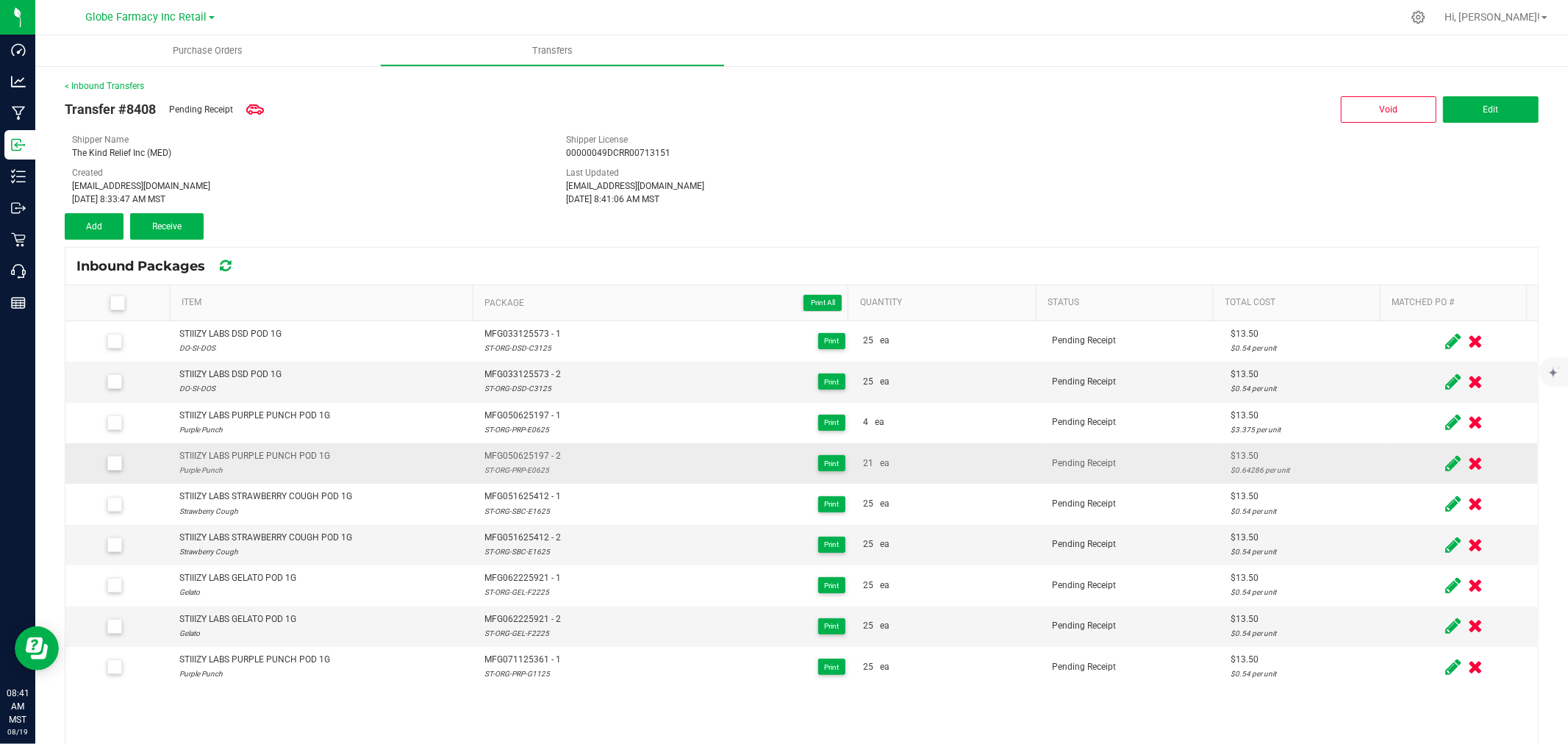
scroll to position [82, 0]
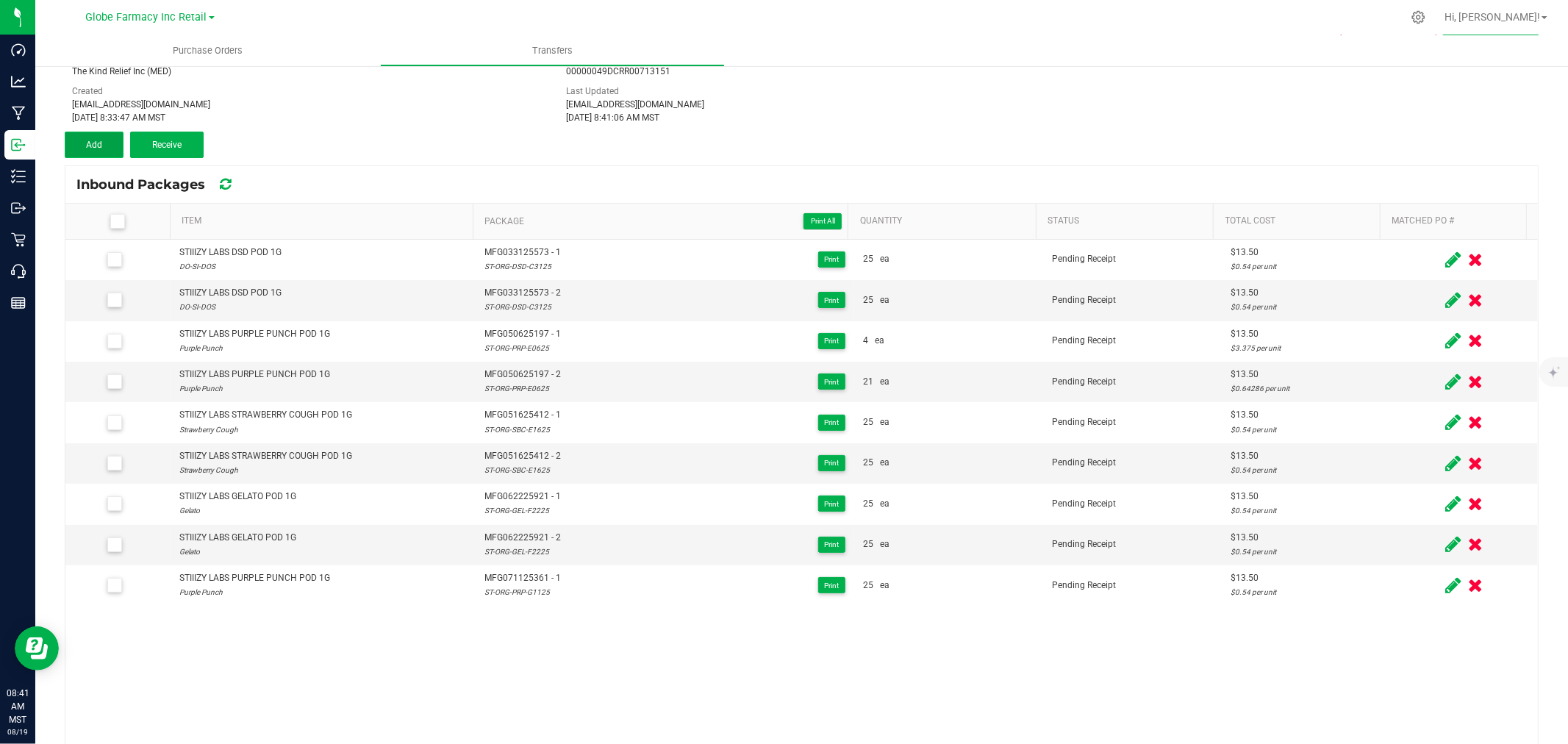
click at [113, 141] on button "Add" at bounding box center [94, 144] width 59 height 27
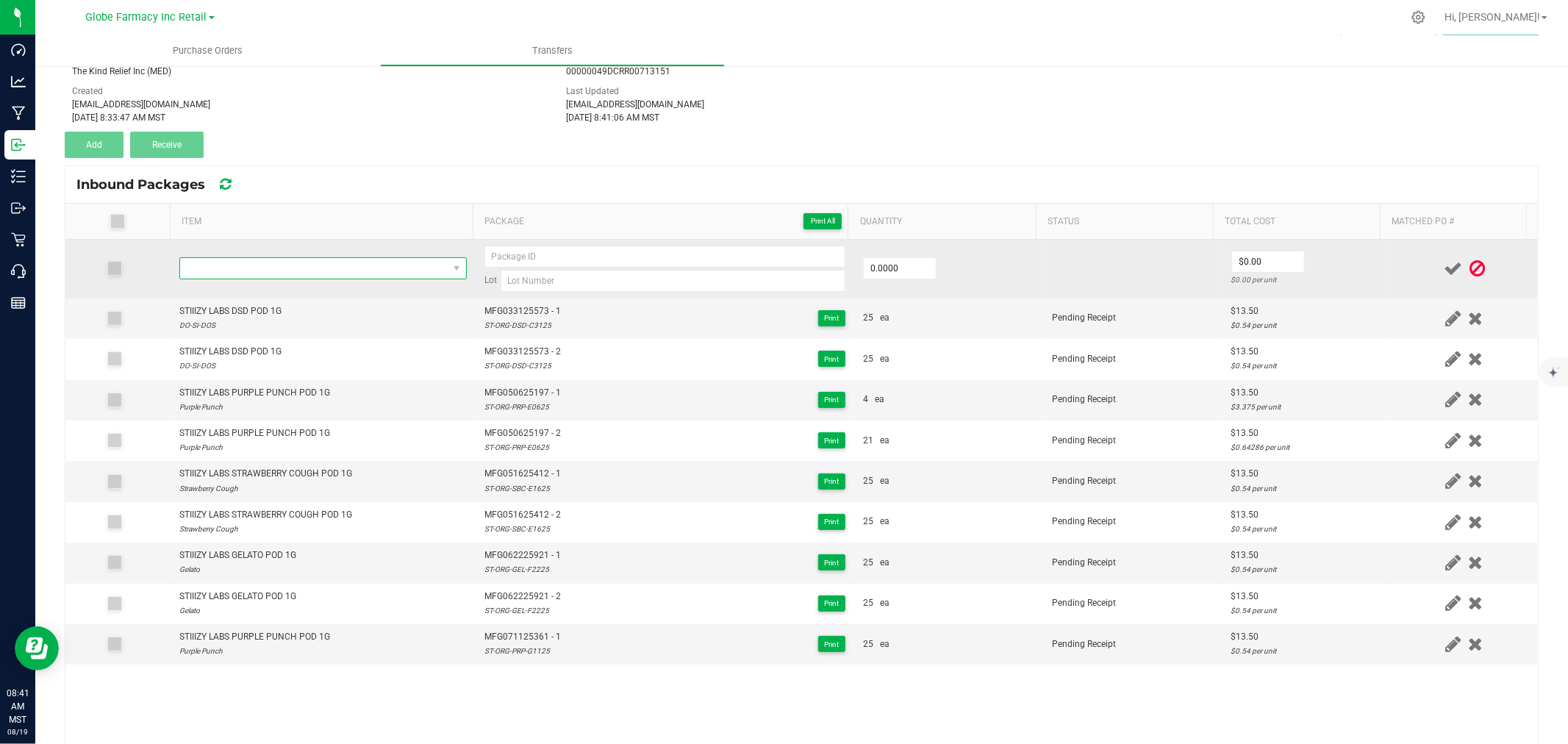
click at [328, 267] on span "NO DATA FOUND" at bounding box center [315, 269] width 268 height 21
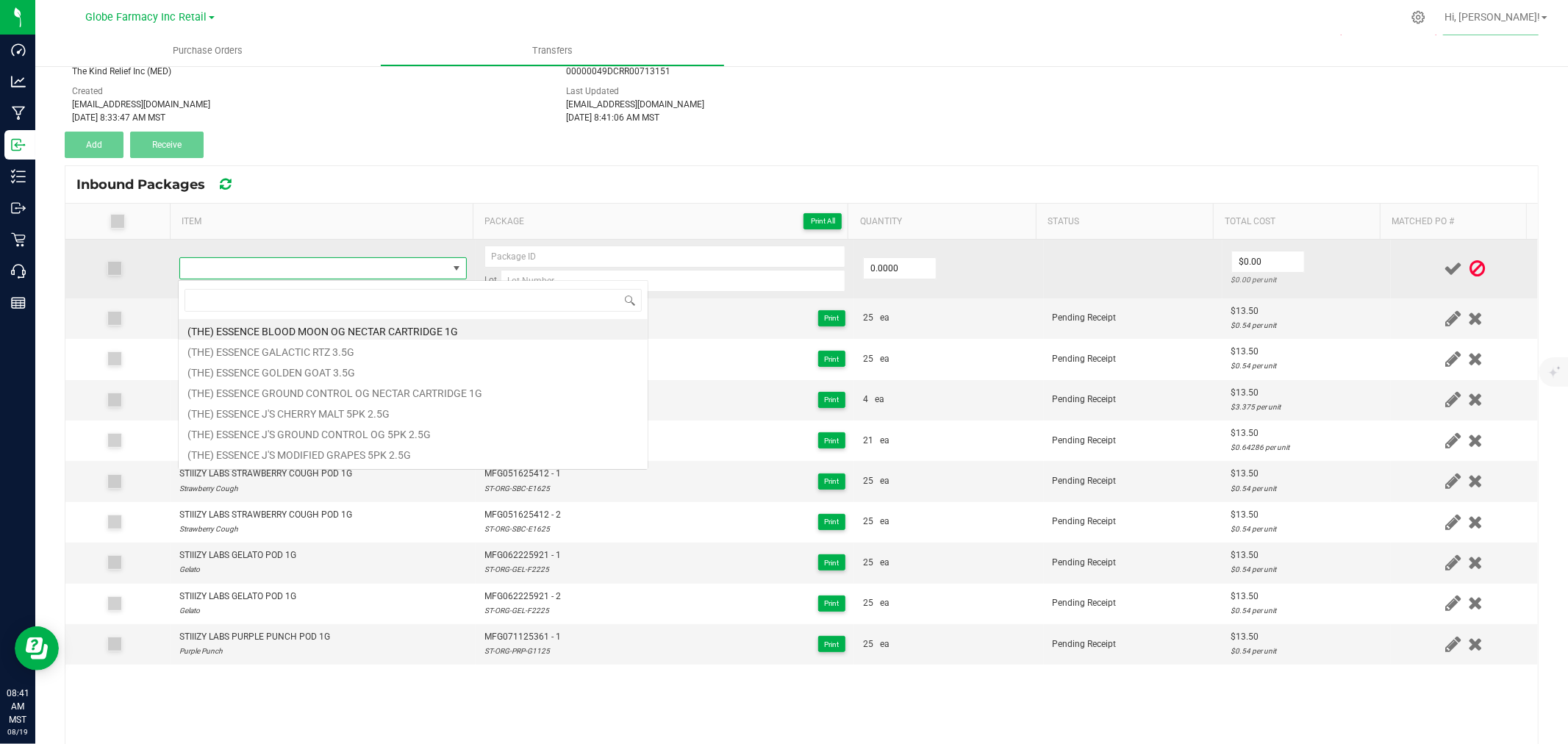
scroll to position [22, 281]
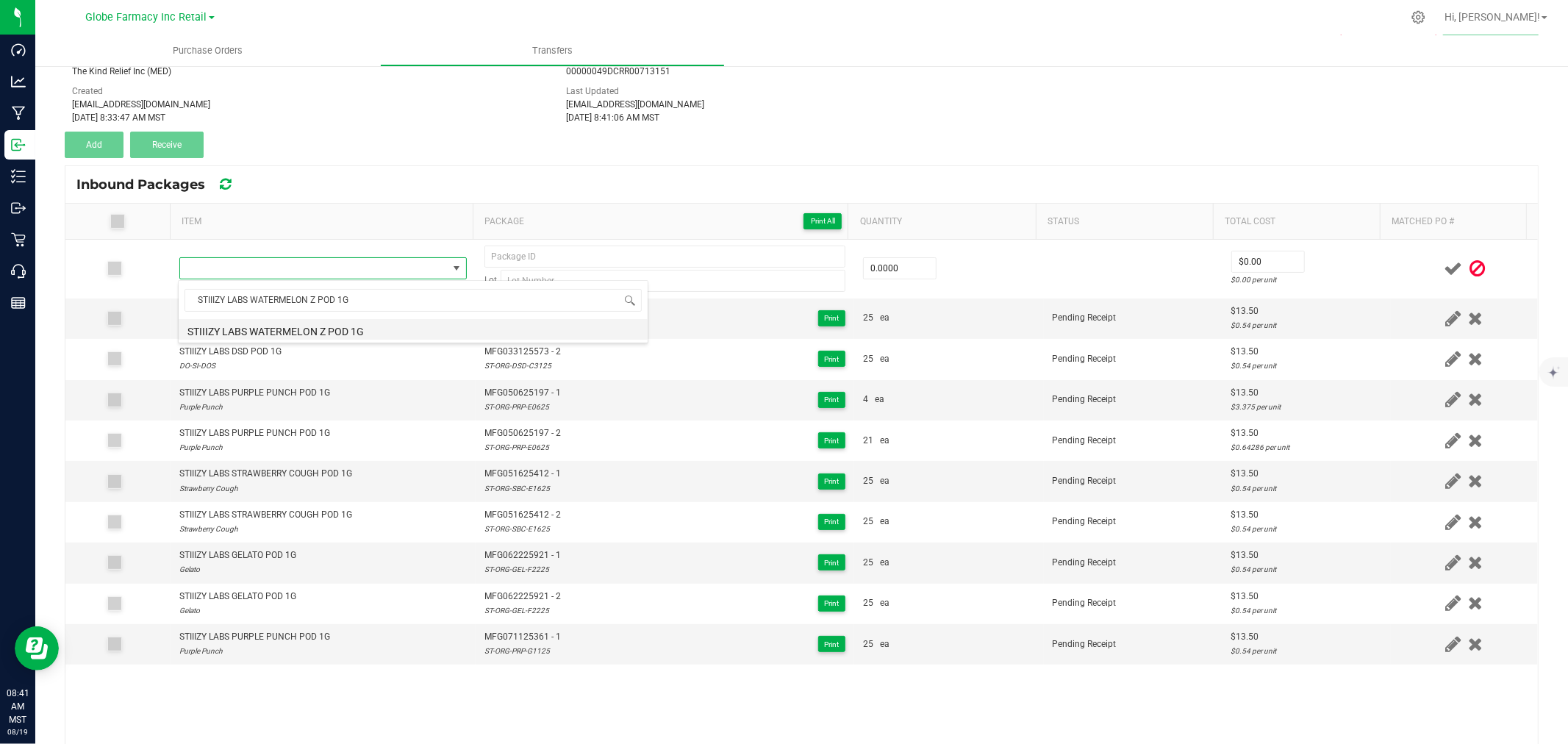
click at [351, 326] on li "STIIIZY LABS WATERMELON Z POD 1G" at bounding box center [413, 330] width 469 height 21
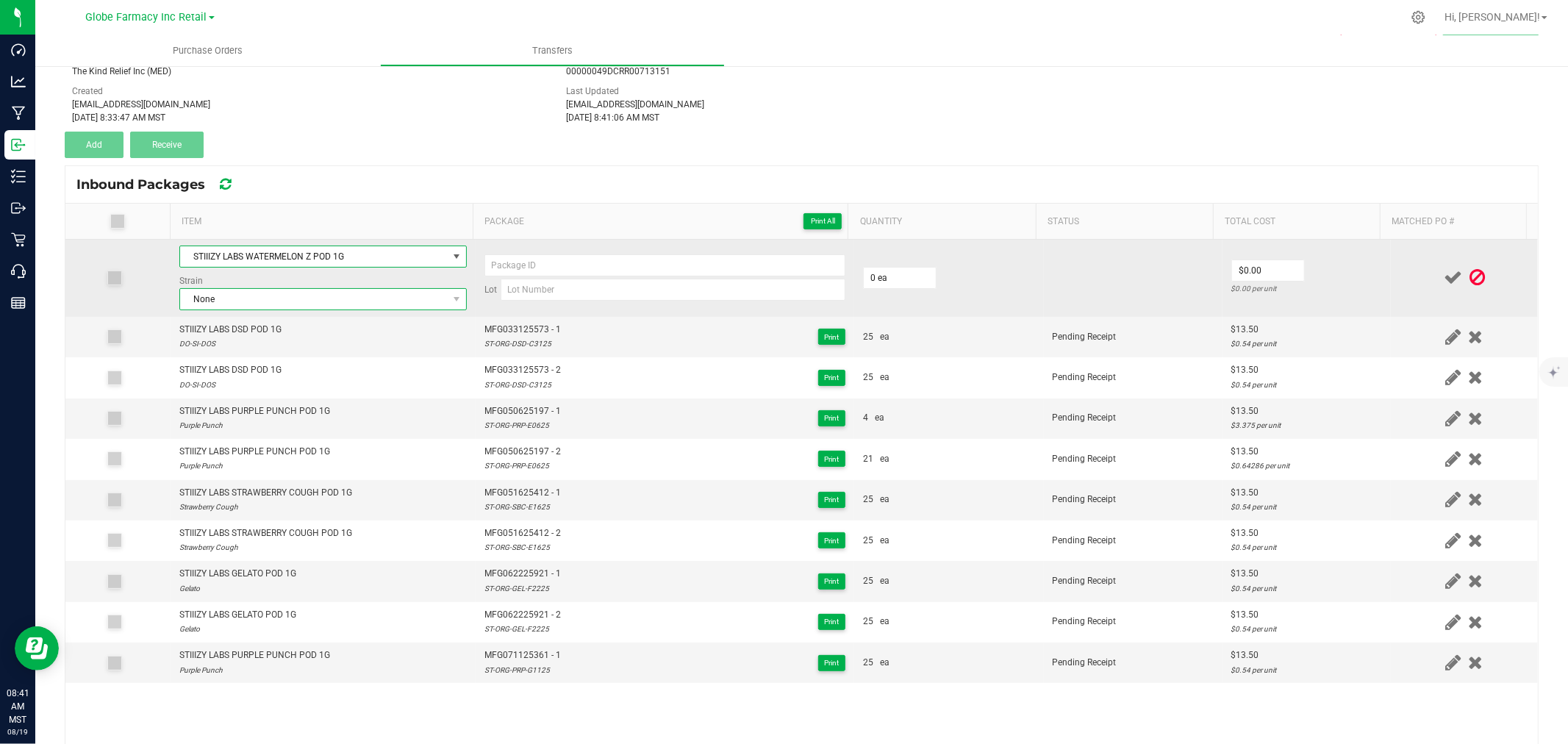
click at [287, 295] on span "None" at bounding box center [315, 299] width 268 height 21
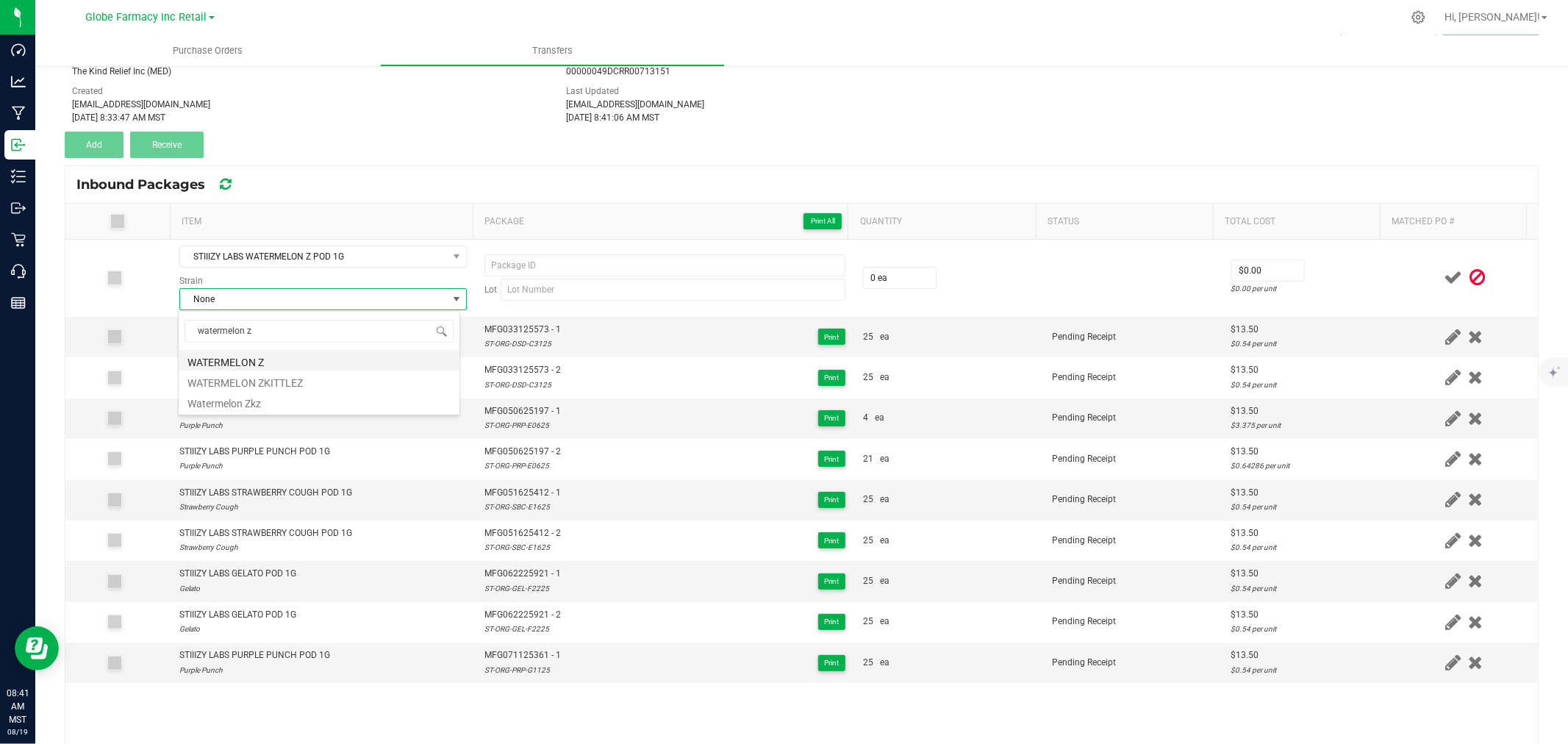
click at [242, 365] on li "WATERMELON Z" at bounding box center [319, 360] width 281 height 21
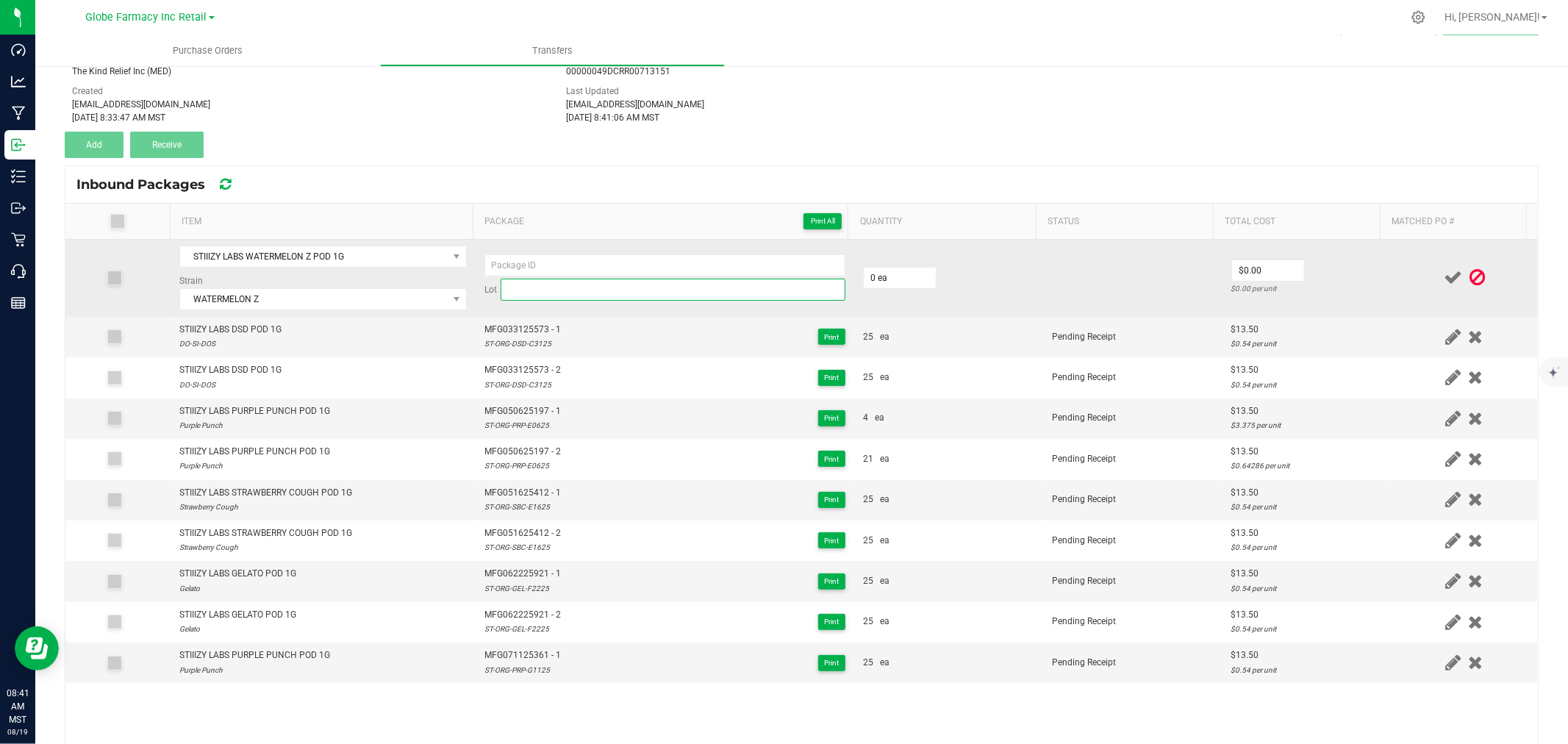
click at [555, 290] on input at bounding box center [673, 289] width 345 height 22
paste input "ST-ORG-WMZ-G1125"
click at [621, 268] on input at bounding box center [665, 265] width 361 height 22
paste input "MFG-071125-362-Exp."
click at [905, 277] on input "0" at bounding box center [900, 278] width 72 height 21
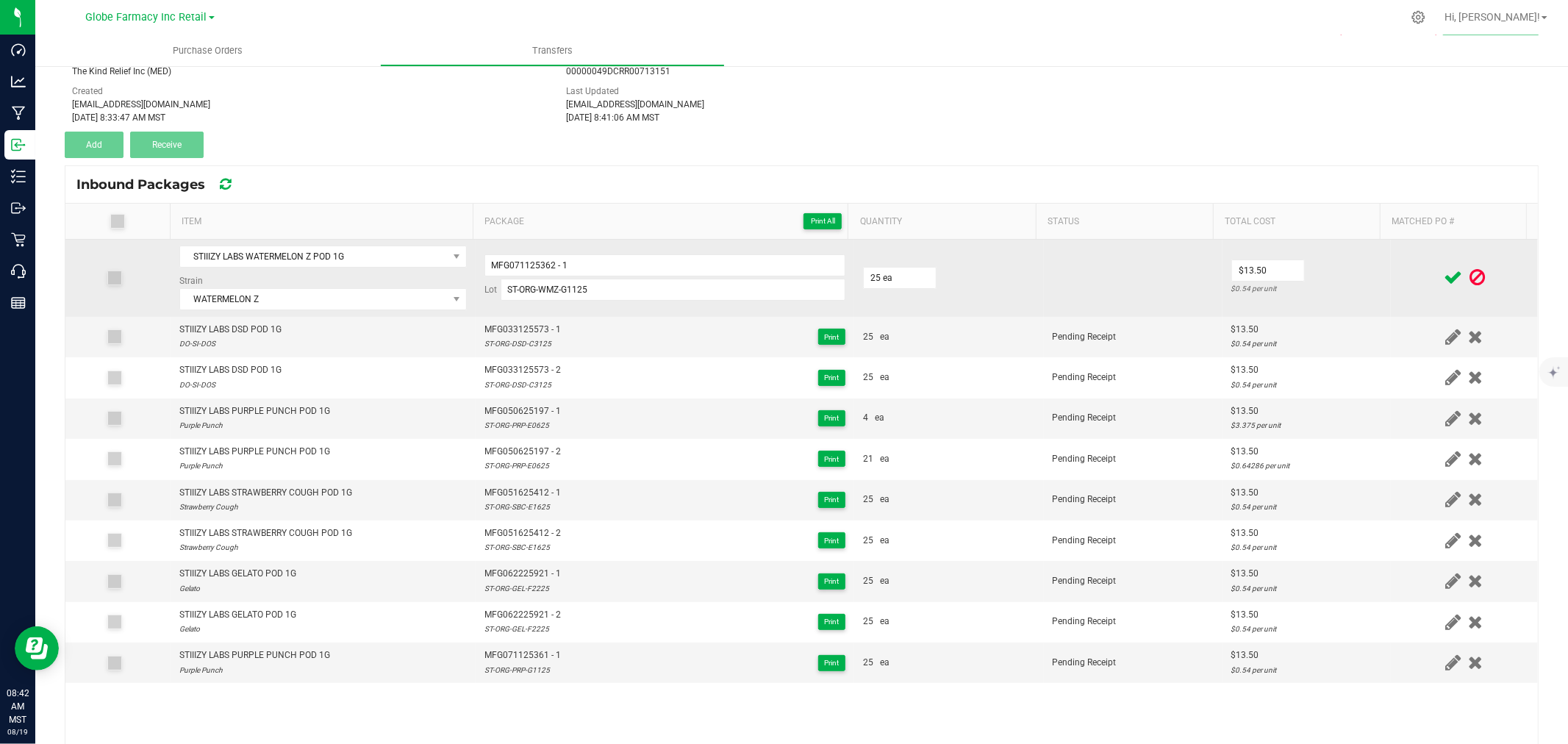
click at [1391, 288] on td at bounding box center [1464, 277] width 147 height 77
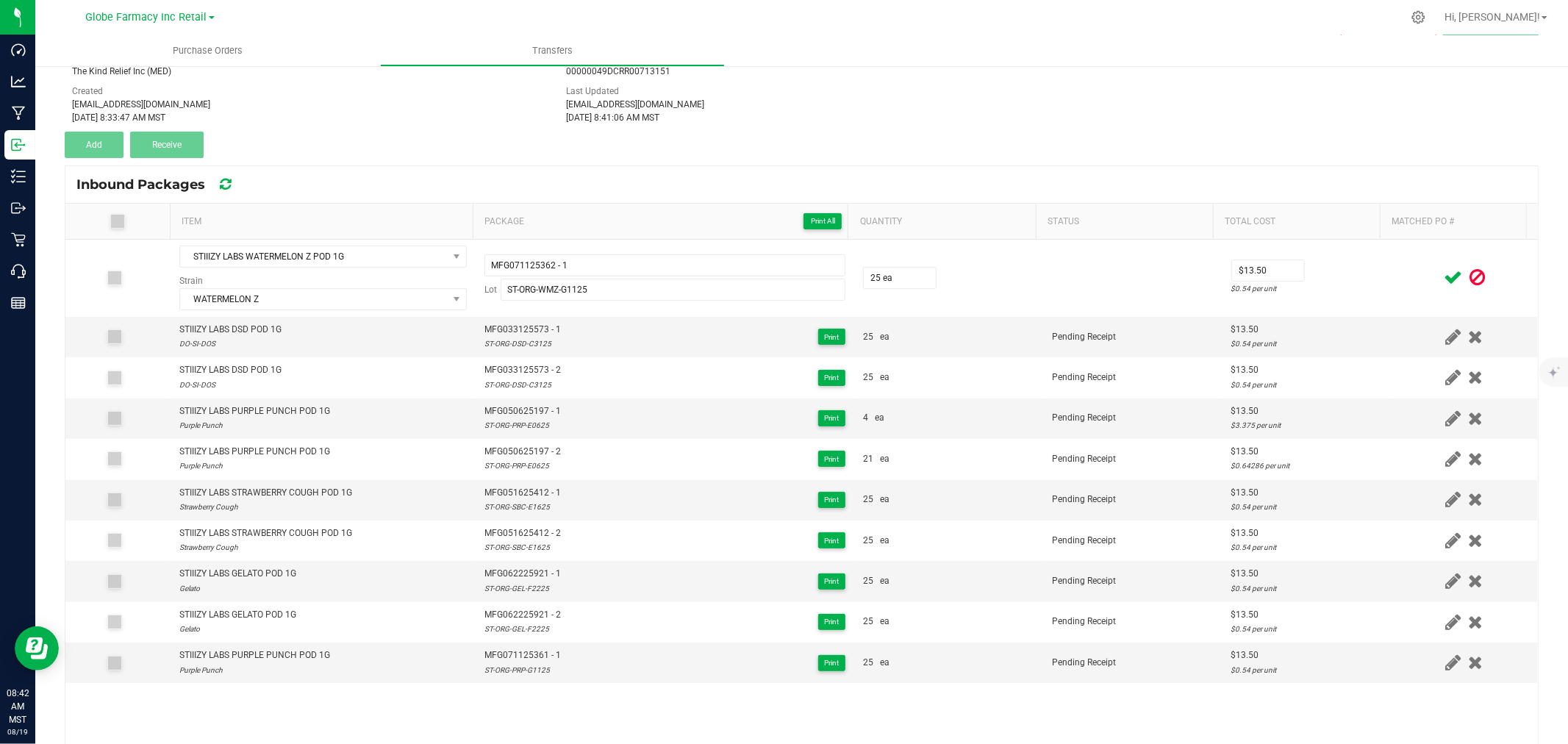
click at [1444, 276] on icon at bounding box center [1452, 277] width 18 height 18
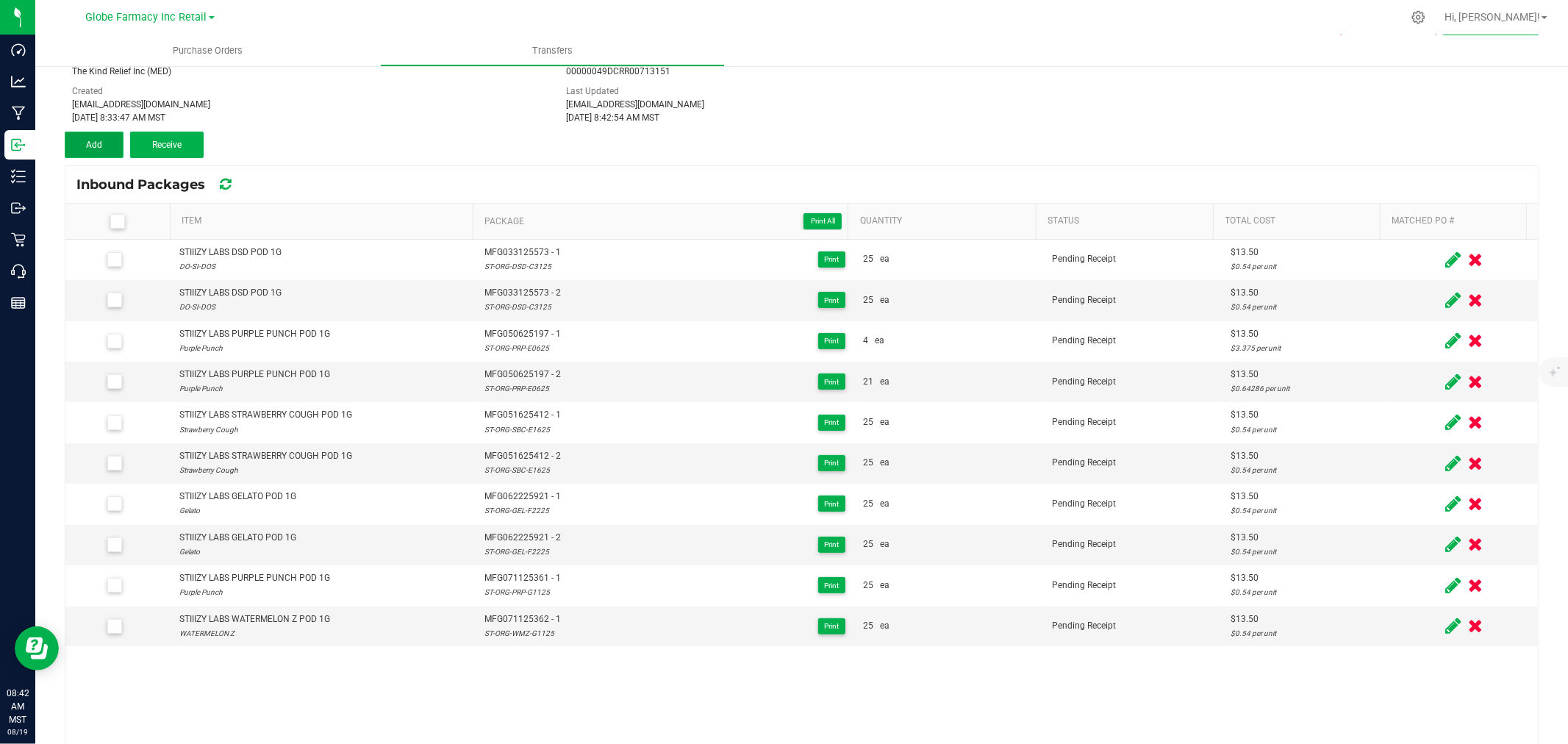
click at [92, 143] on span "Add" at bounding box center [94, 144] width 16 height 10
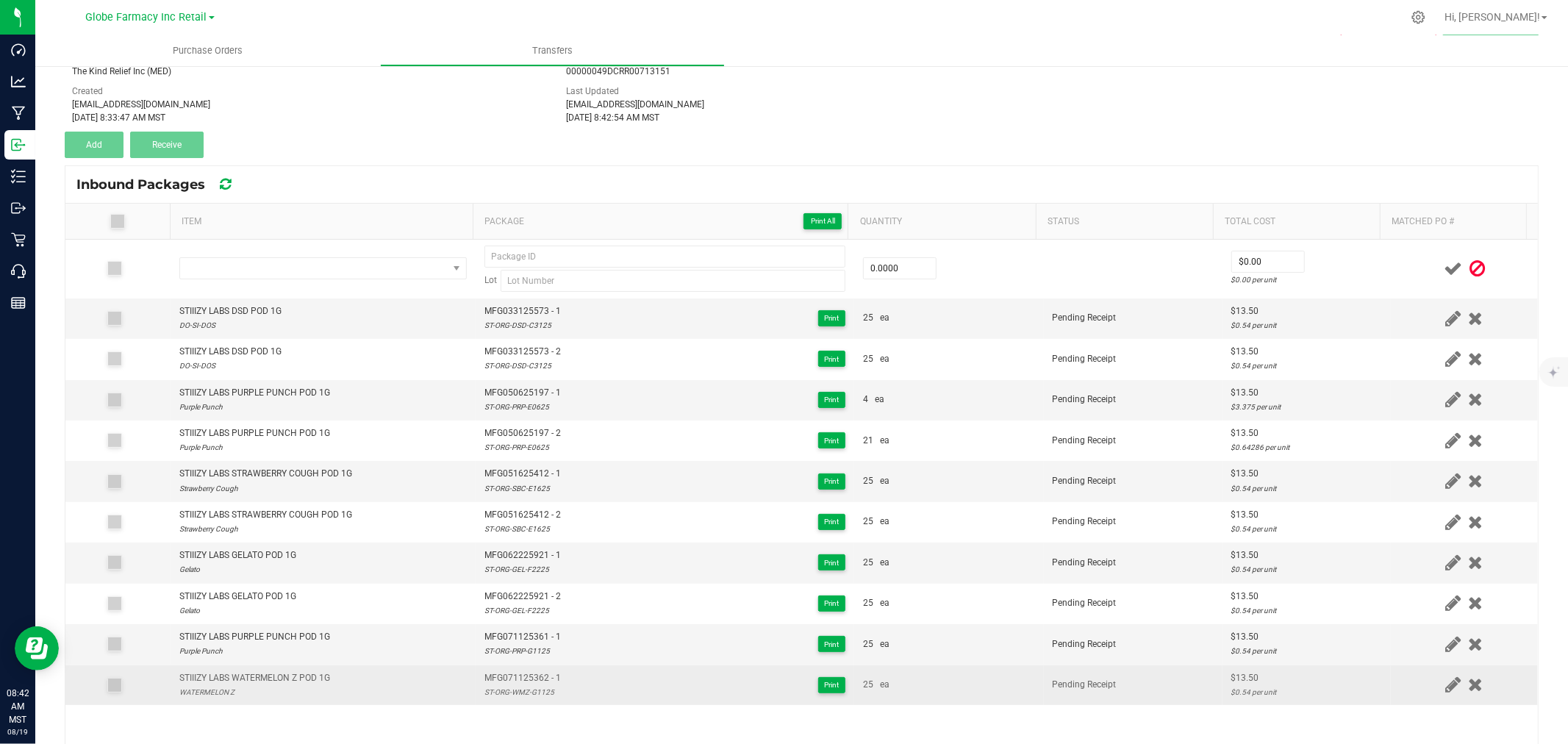
click at [259, 684] on div "STIIIZY LABS WATERMELON Z POD 1G" at bounding box center [255, 677] width 151 height 14
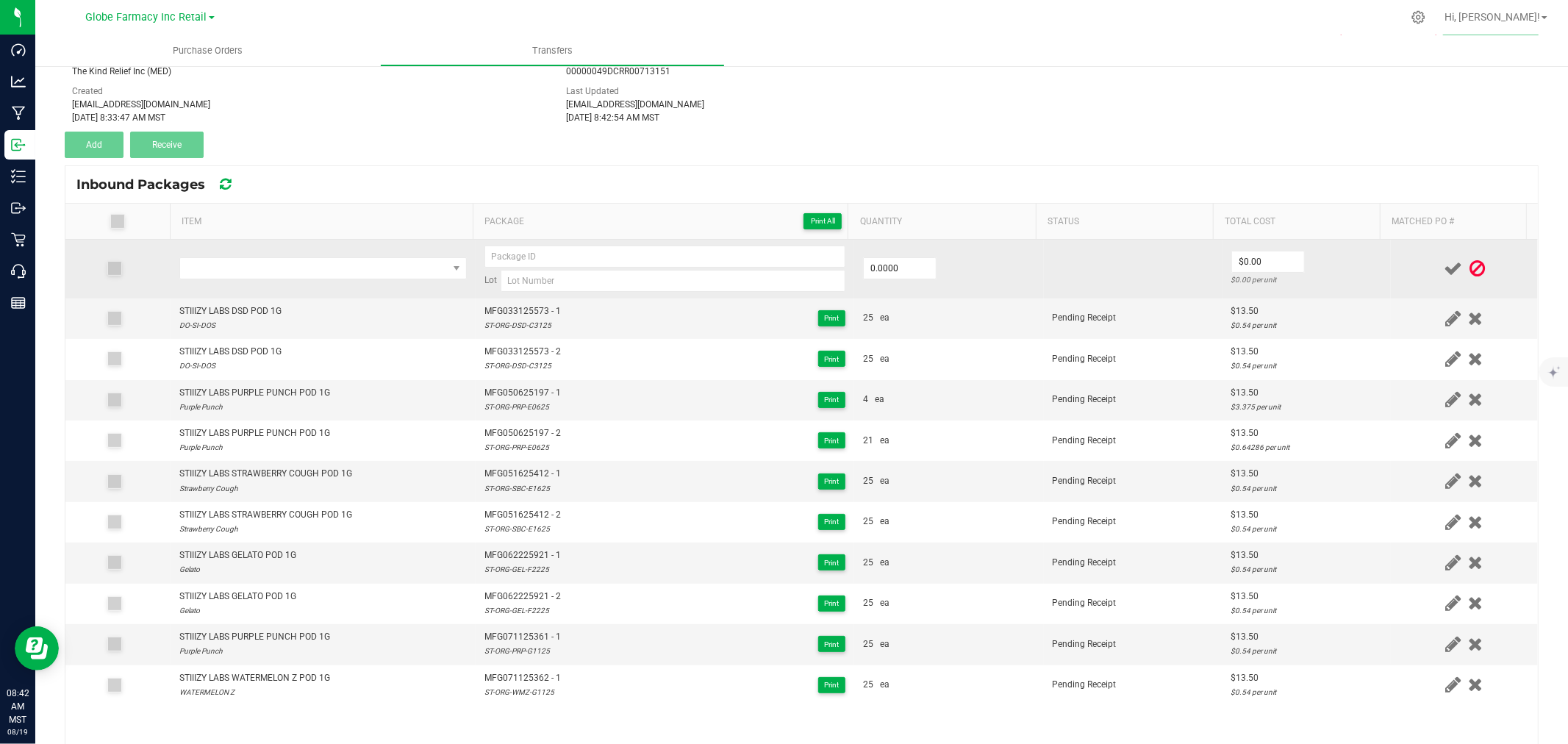
click at [348, 247] on td at bounding box center [322, 269] width 305 height 59
click at [348, 265] on span "NO DATA FOUND" at bounding box center [315, 269] width 268 height 21
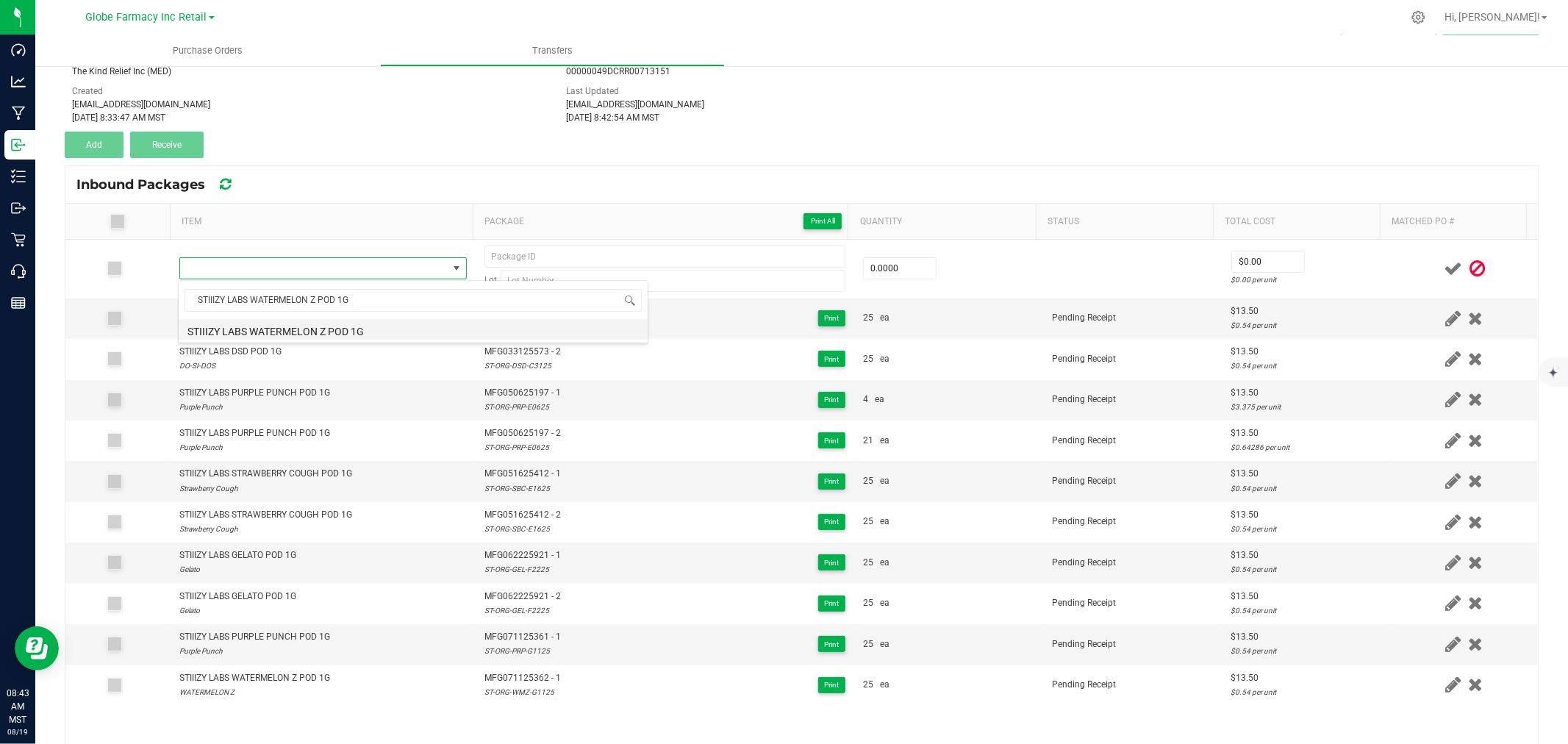
click at [320, 331] on li "STIIIZY LABS WATERMELON Z POD 1G" at bounding box center [413, 330] width 469 height 21
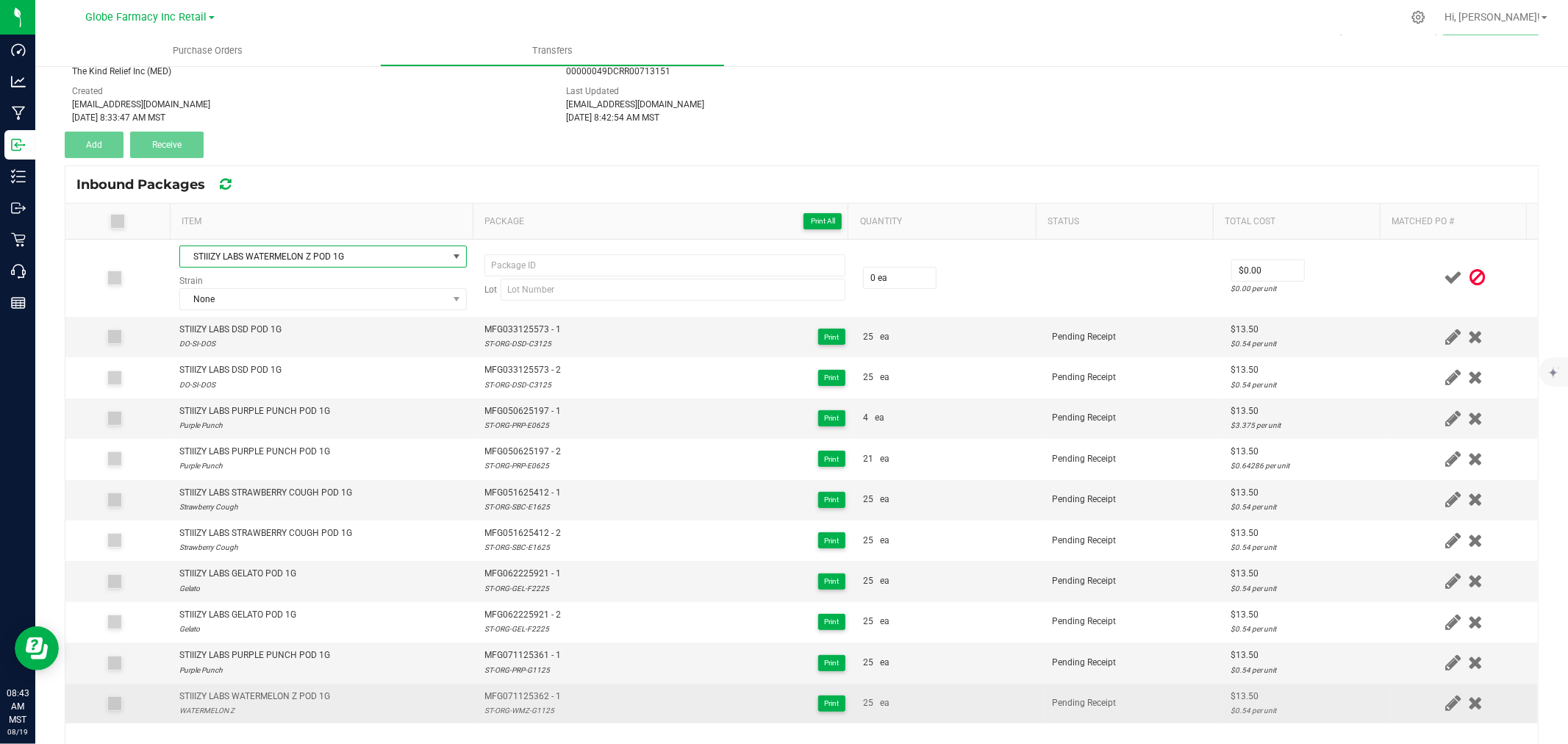
click at [533, 702] on span "MFG071125362 - 1" at bounding box center [523, 696] width 76 height 14
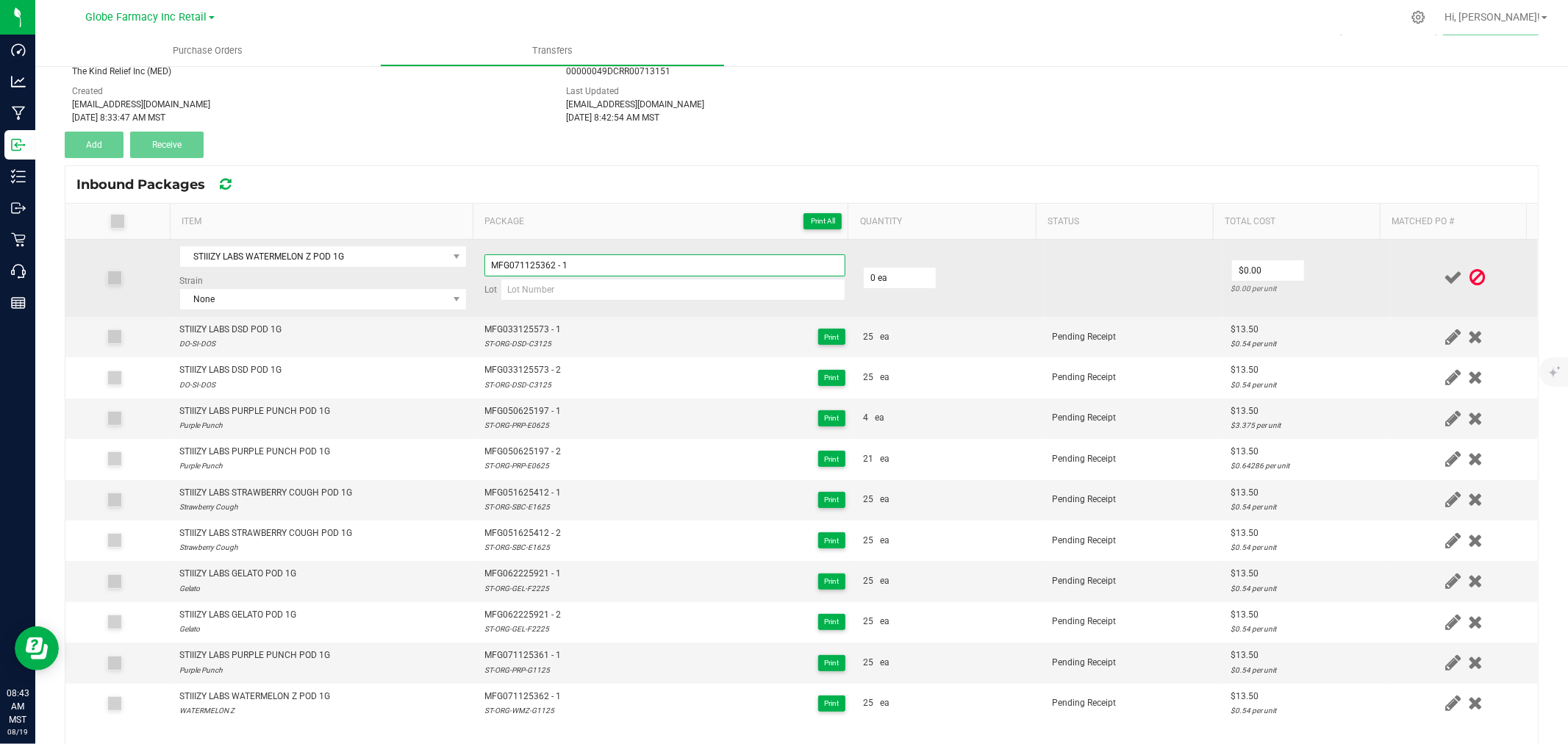
click at [597, 263] on input "MFG071125362 - 1" at bounding box center [665, 265] width 361 height 22
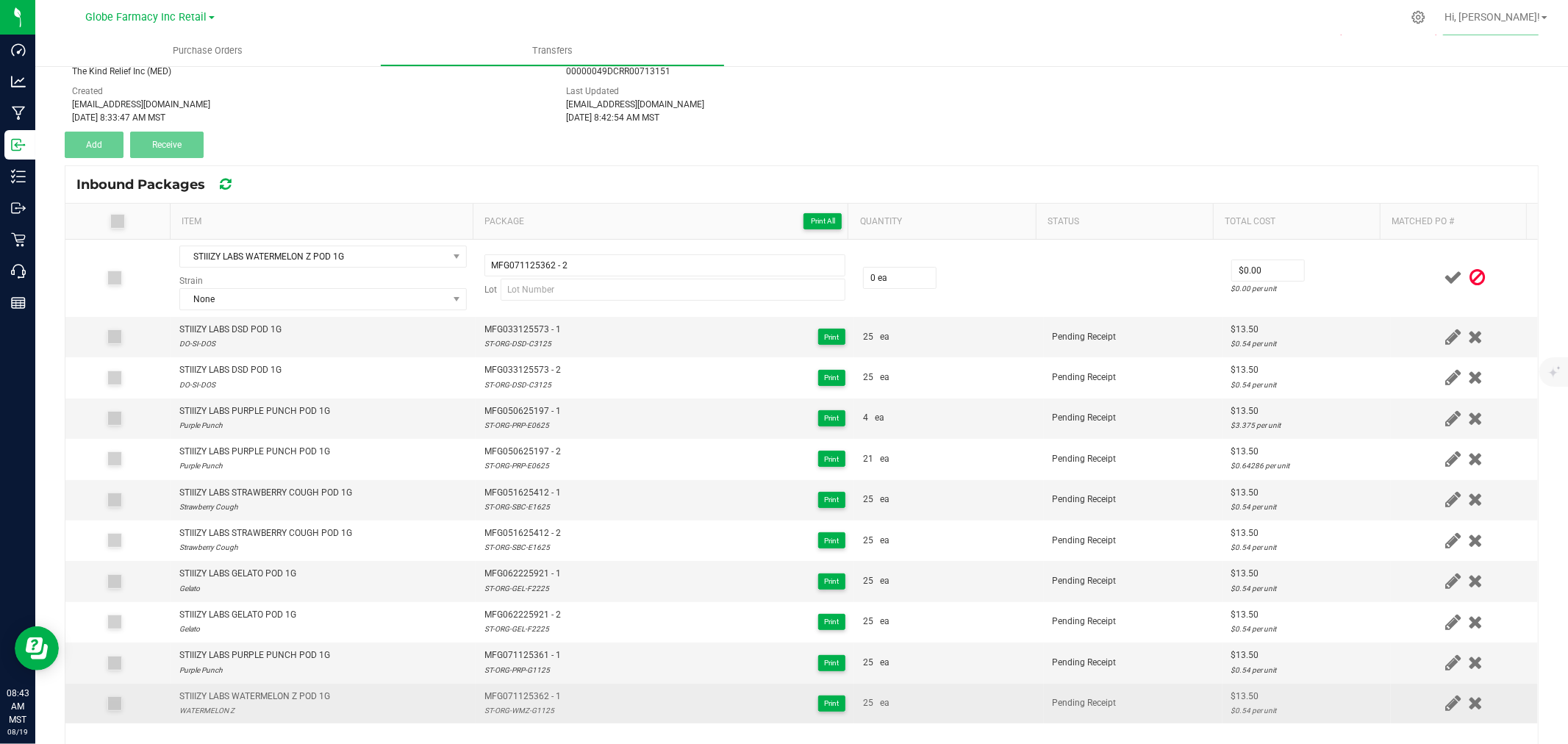
click at [518, 710] on div "ST-ORG-WMZ-G1125" at bounding box center [523, 710] width 76 height 14
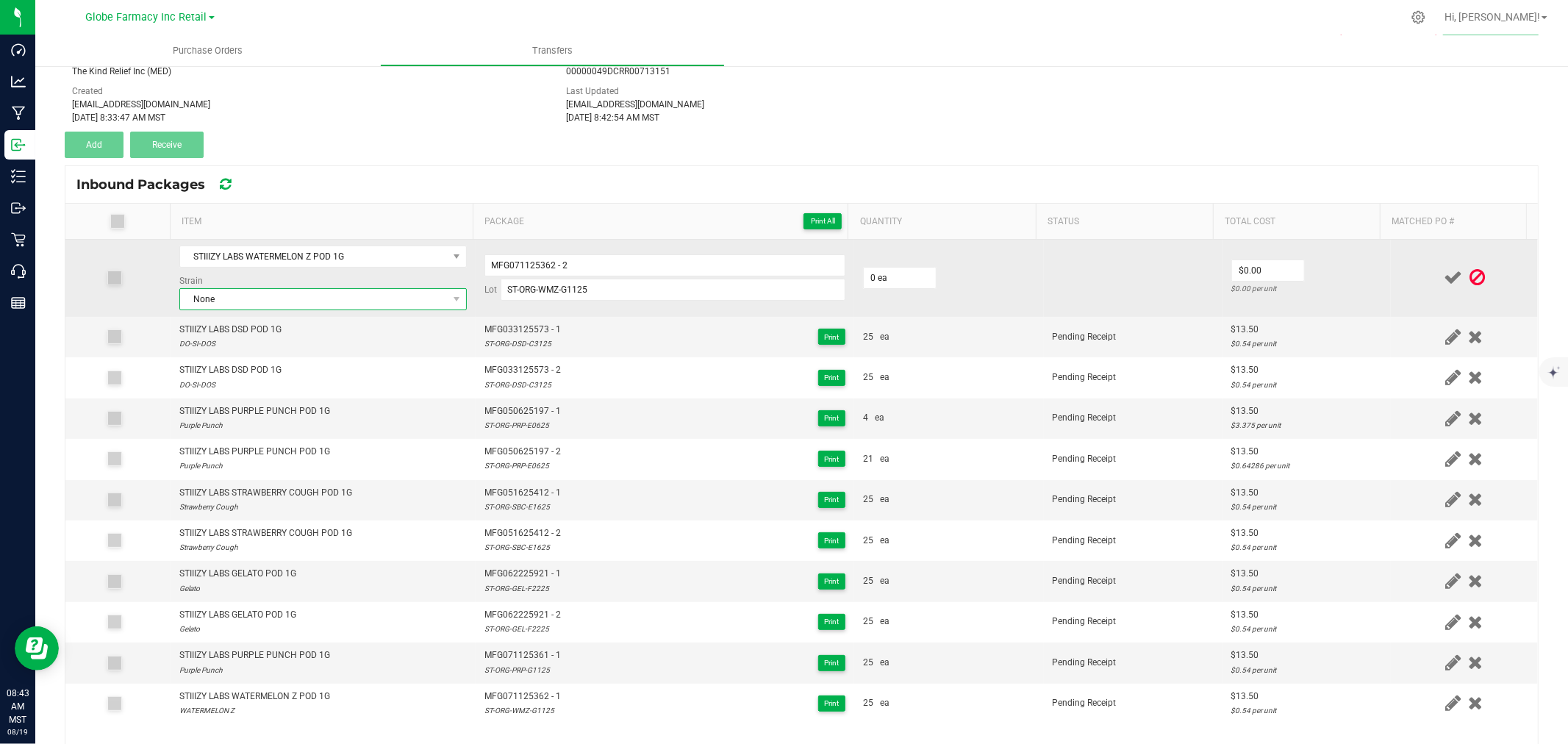
click at [207, 300] on span "None" at bounding box center [315, 299] width 268 height 21
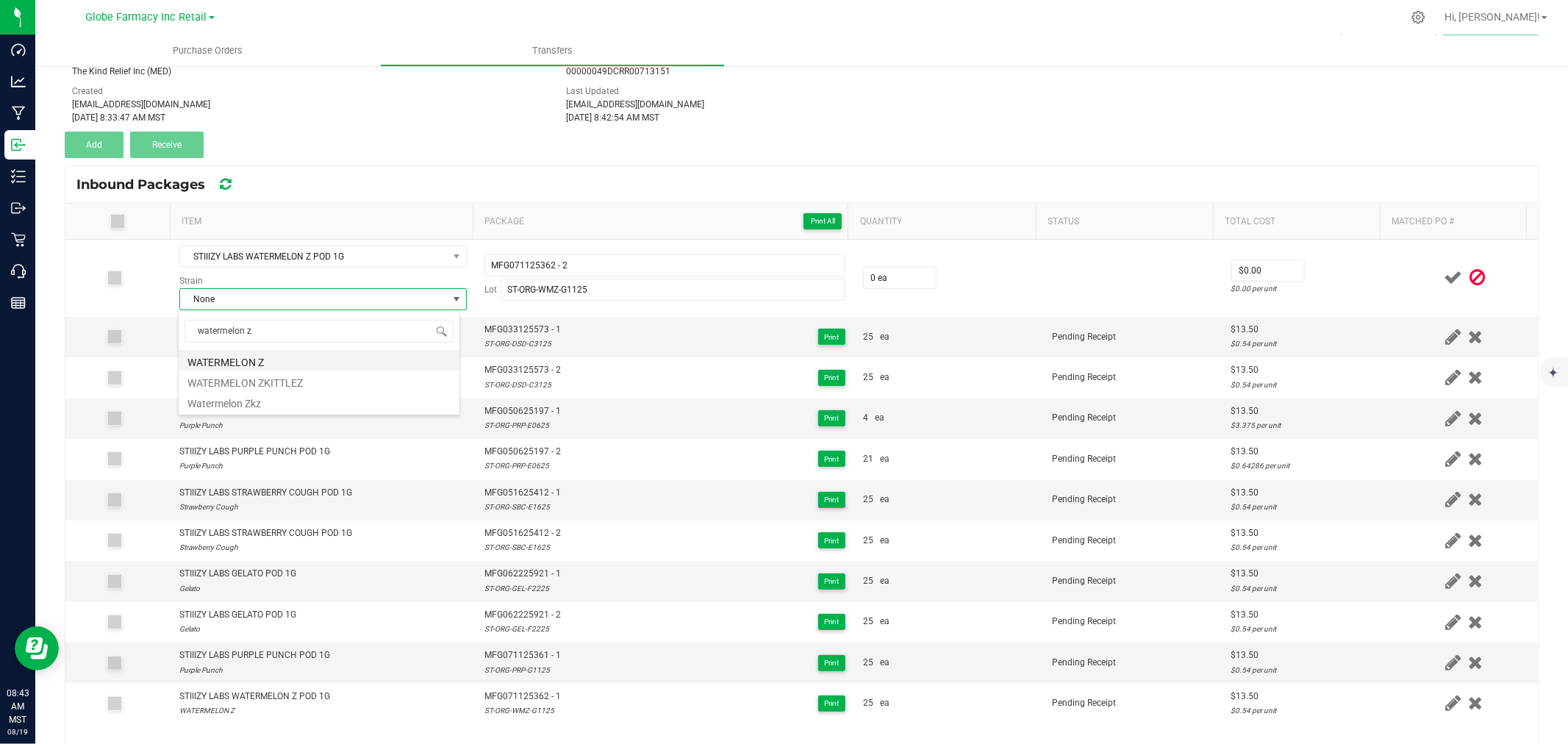
drag, startPoint x: 277, startPoint y: 362, endPoint x: 542, endPoint y: 315, distance: 269.1
click at [277, 362] on li "WATERMELON Z" at bounding box center [319, 360] width 281 height 21
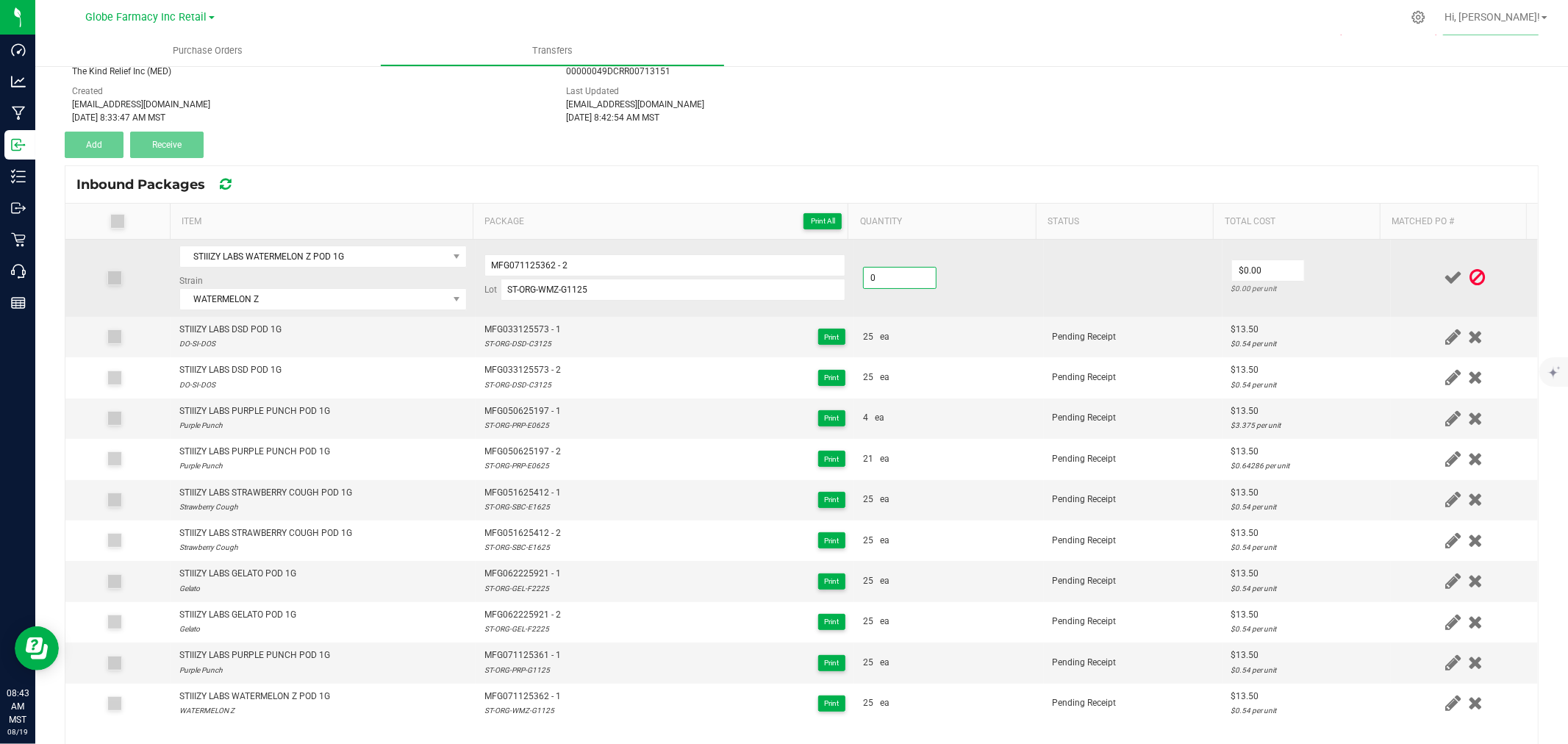
click at [893, 281] on input "0" at bounding box center [900, 278] width 72 height 21
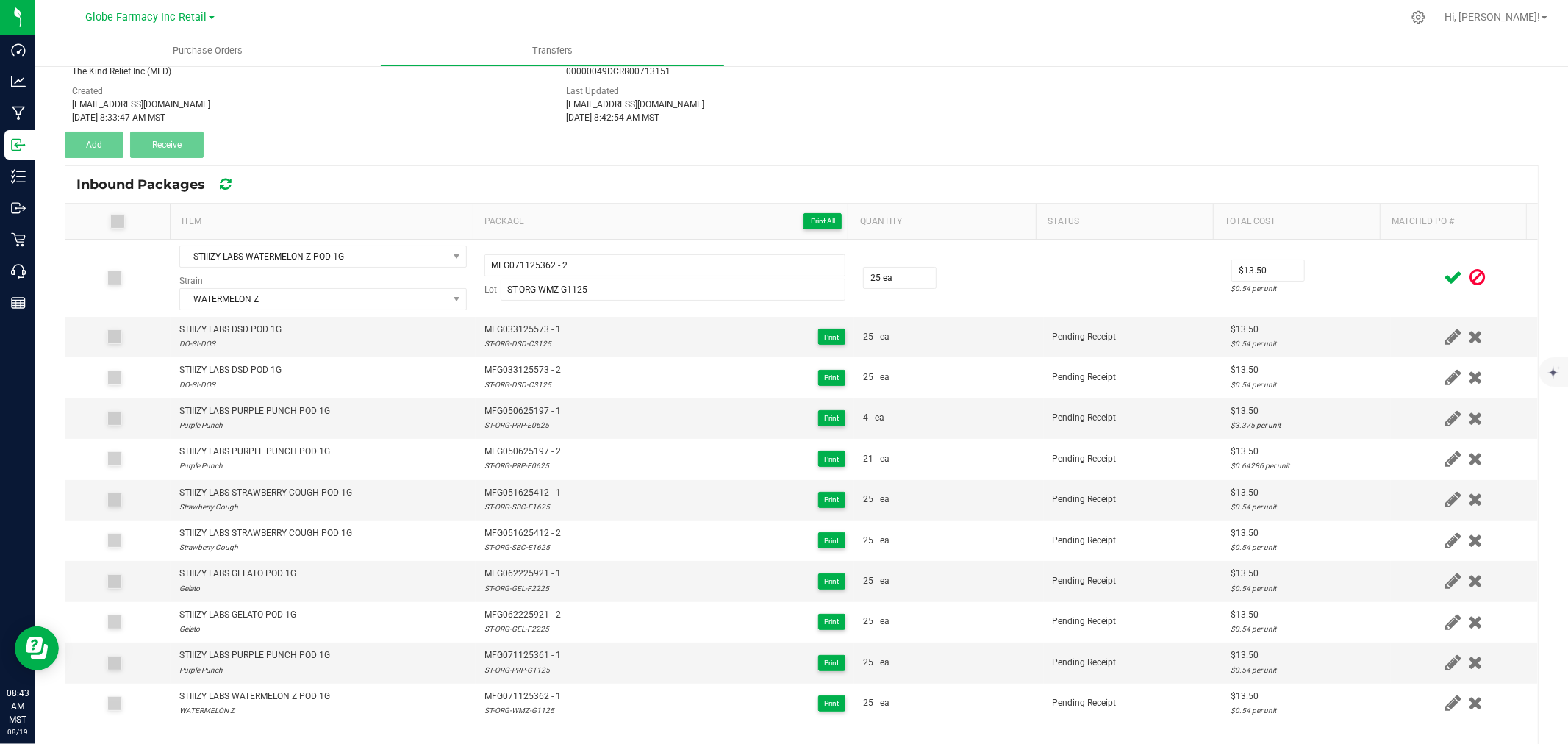
click at [1400, 277] on div at bounding box center [1464, 277] width 129 height 18
click at [1444, 277] on icon at bounding box center [1452, 277] width 18 height 18
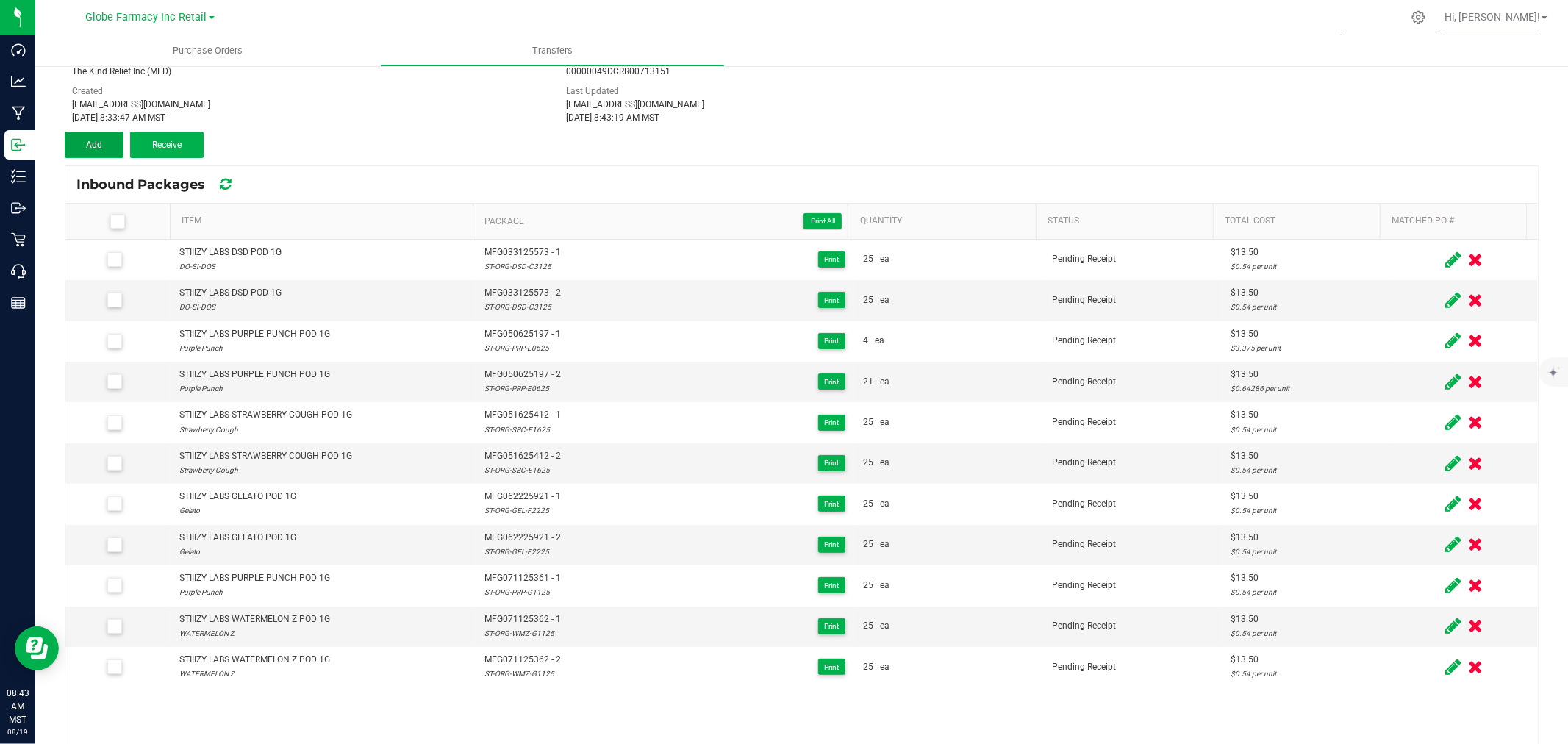
click at [73, 131] on button "Add" at bounding box center [94, 144] width 59 height 27
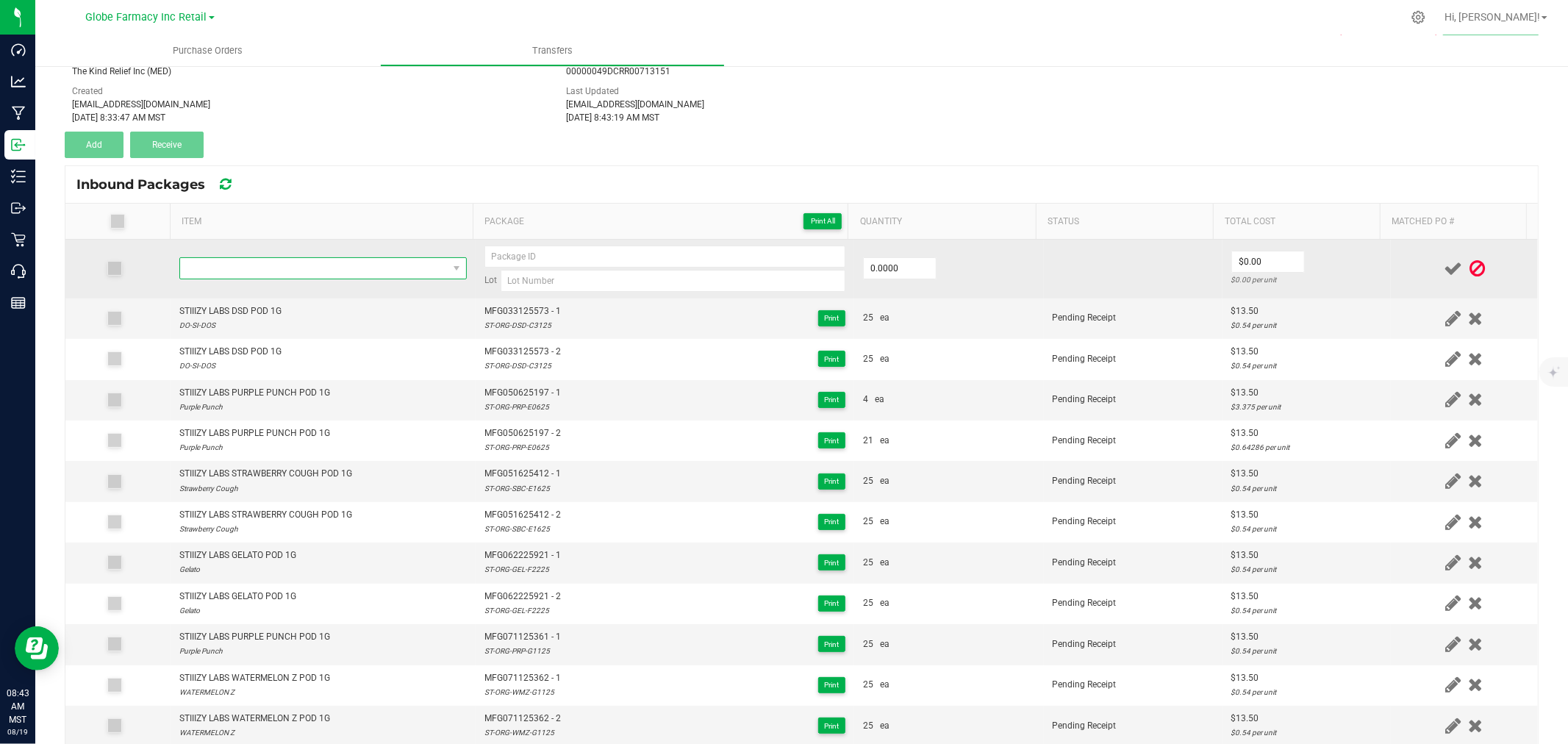
click at [348, 270] on span "NO DATA FOUND" at bounding box center [315, 269] width 268 height 21
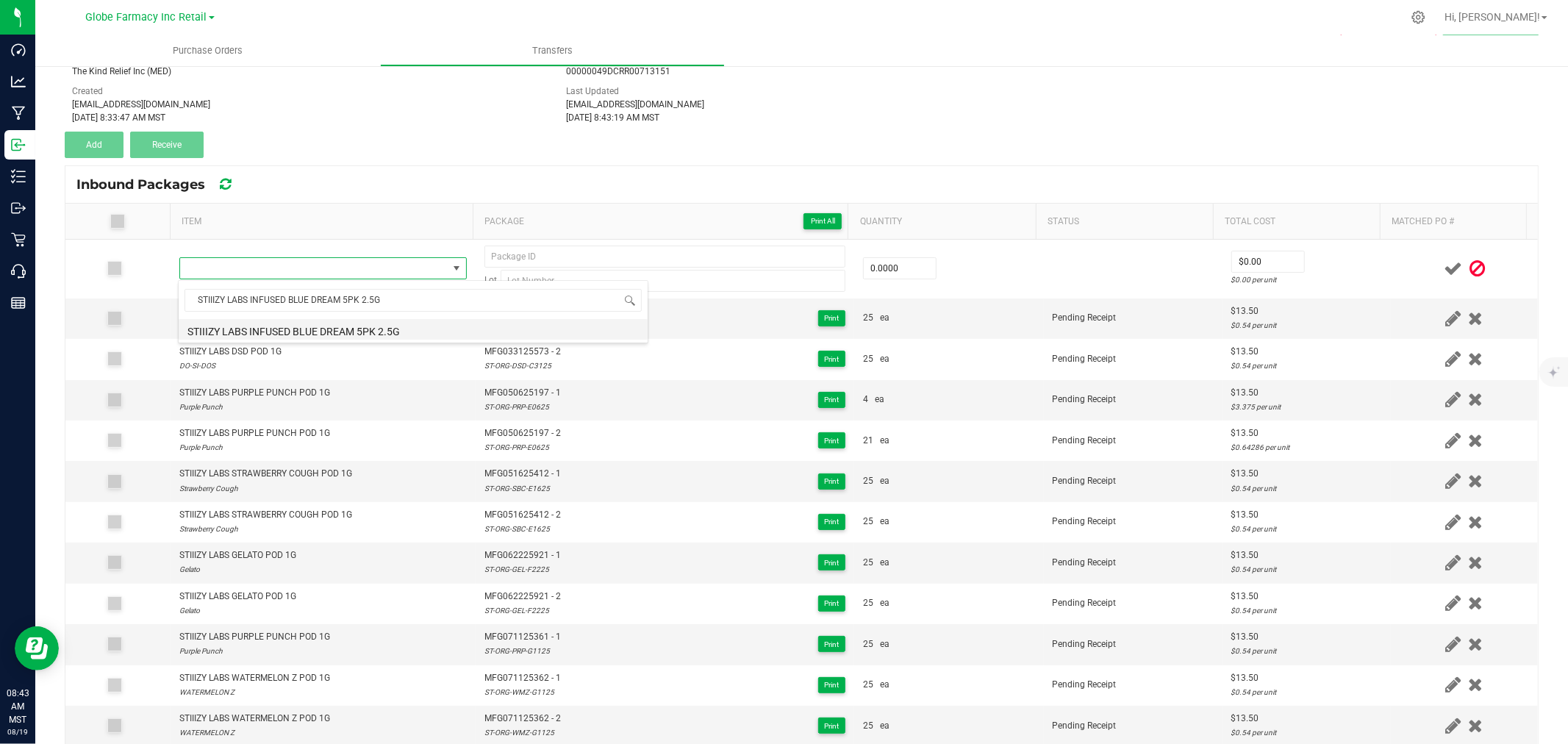
click at [314, 327] on li "STIIIZY LABS INFUSED BLUE DREAM 5PK 2.5G" at bounding box center [413, 330] width 469 height 21
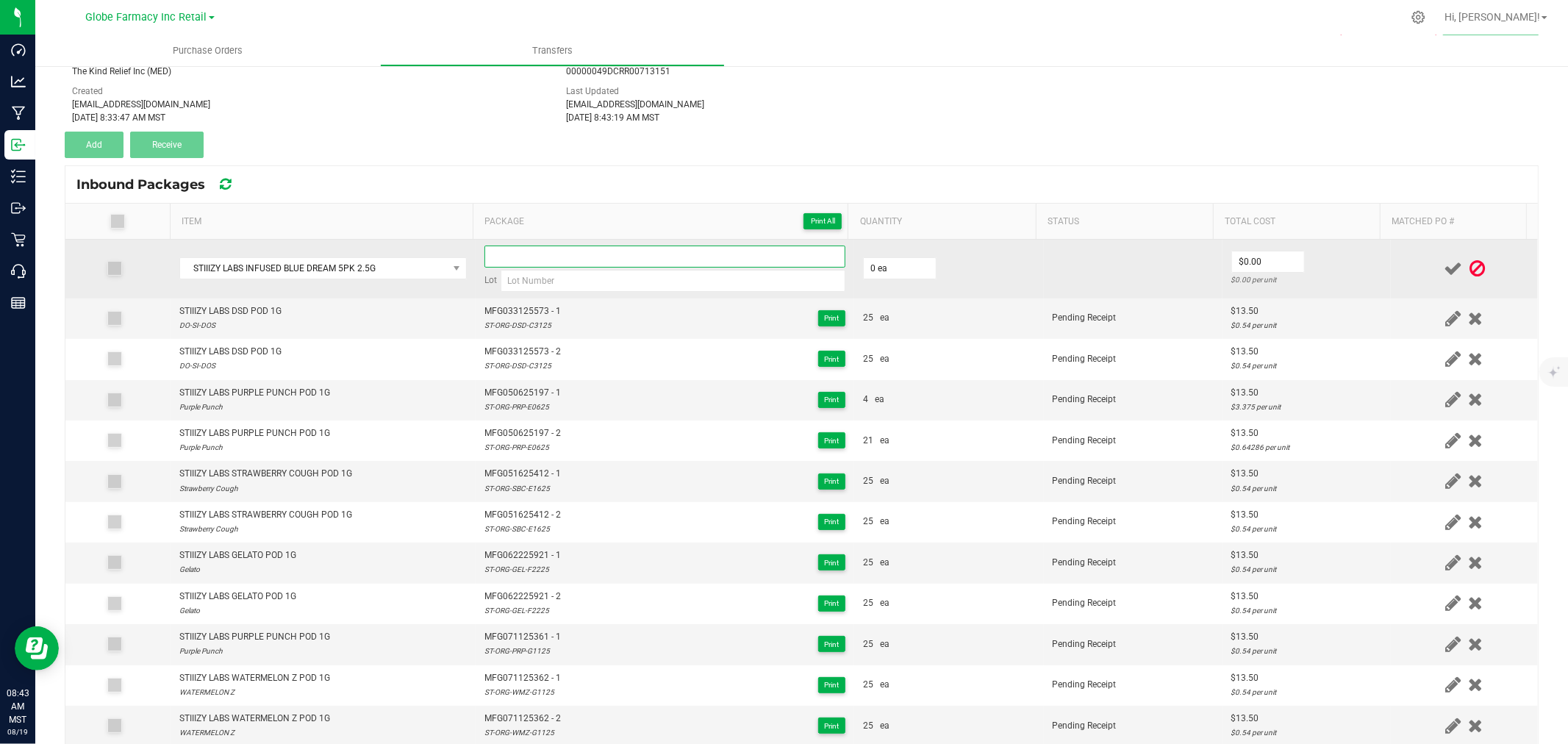
click at [533, 255] on input at bounding box center [665, 256] width 361 height 22
paste input "MFG-061725-154-Exp."
click at [599, 283] on input at bounding box center [673, 280] width 345 height 22
paste input "ST-40MBLD-F1725"
click at [888, 268] on input "0" at bounding box center [900, 269] width 72 height 21
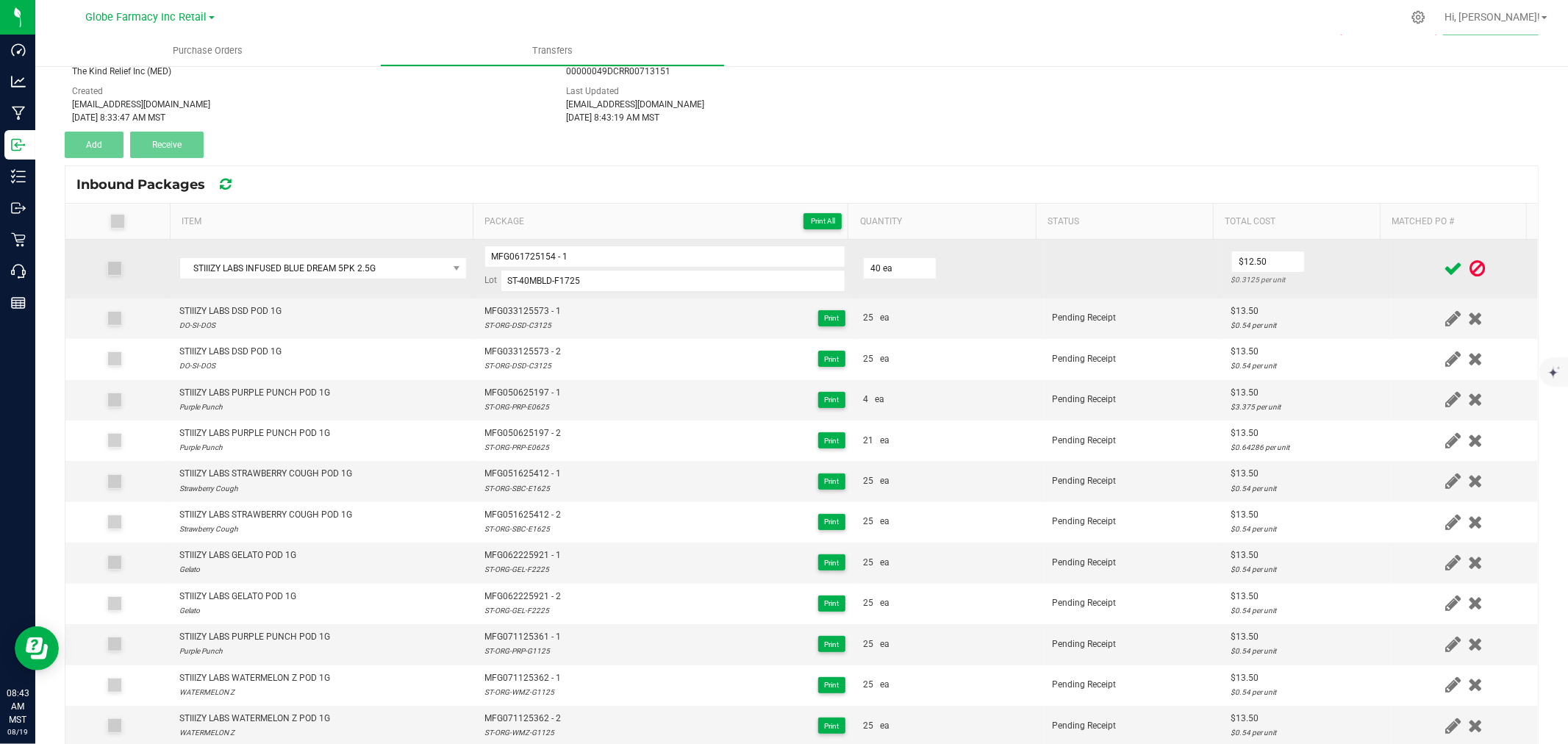
click at [1348, 271] on td "$12.50 $0.3125 per unit" at bounding box center [1306, 269] width 168 height 59
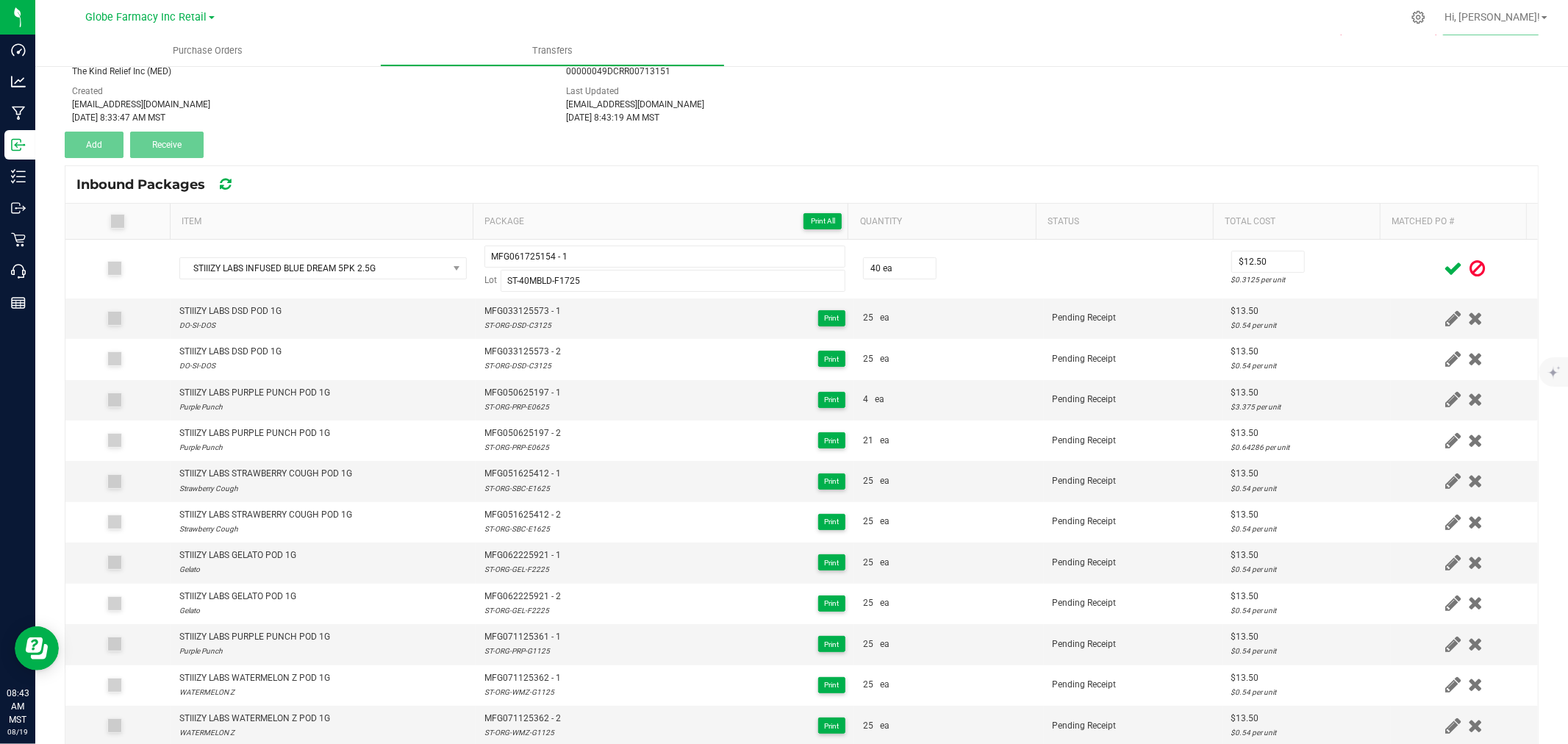
click at [1440, 263] on span at bounding box center [1452, 269] width 26 height 29
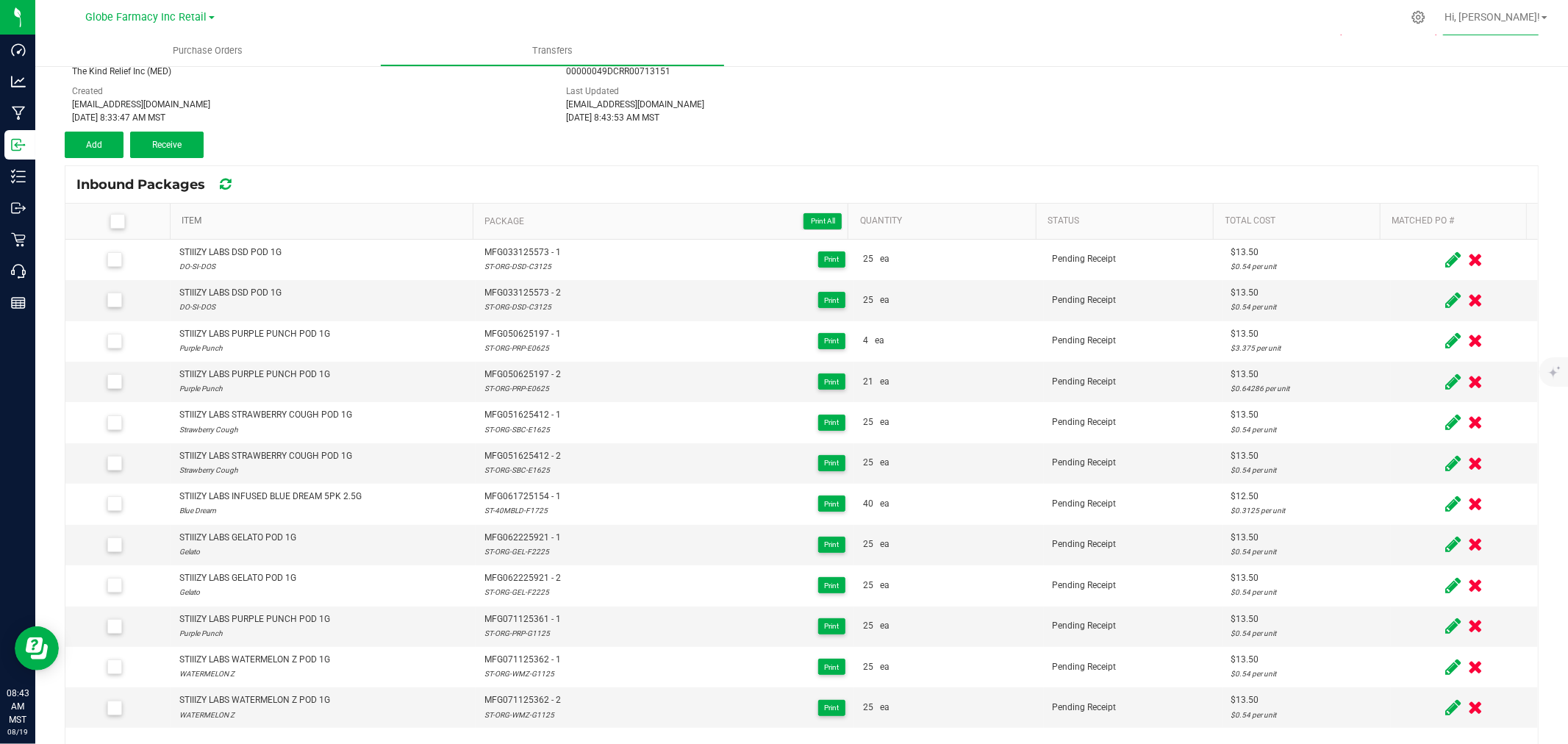
click at [338, 221] on link "Item" at bounding box center [324, 221] width 285 height 11
click at [92, 136] on button "Add" at bounding box center [94, 144] width 59 height 27
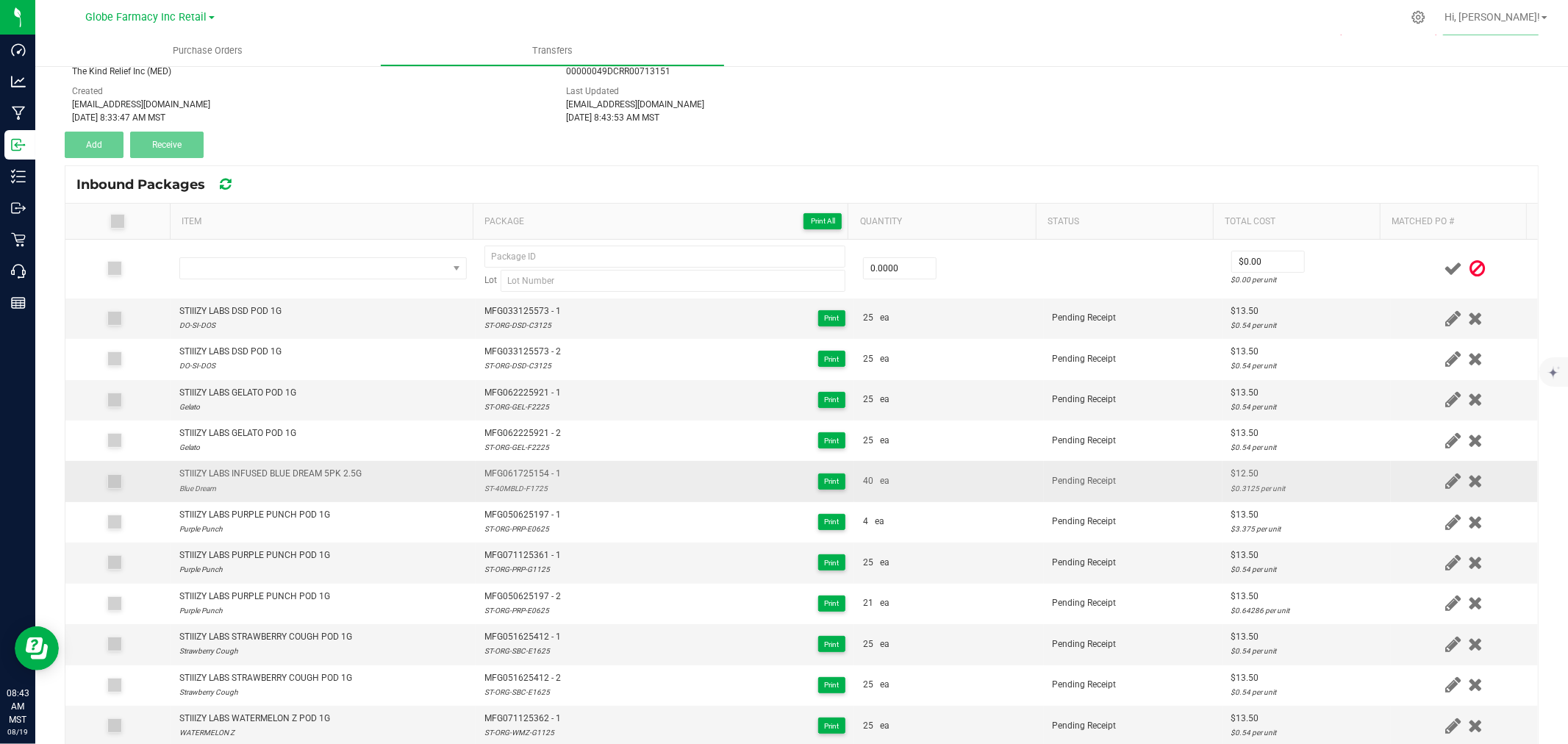
click at [284, 468] on div "STIIIZY LABS INFUSED BLUE DREAM 5PK 2.5G" at bounding box center [271, 473] width 182 height 14
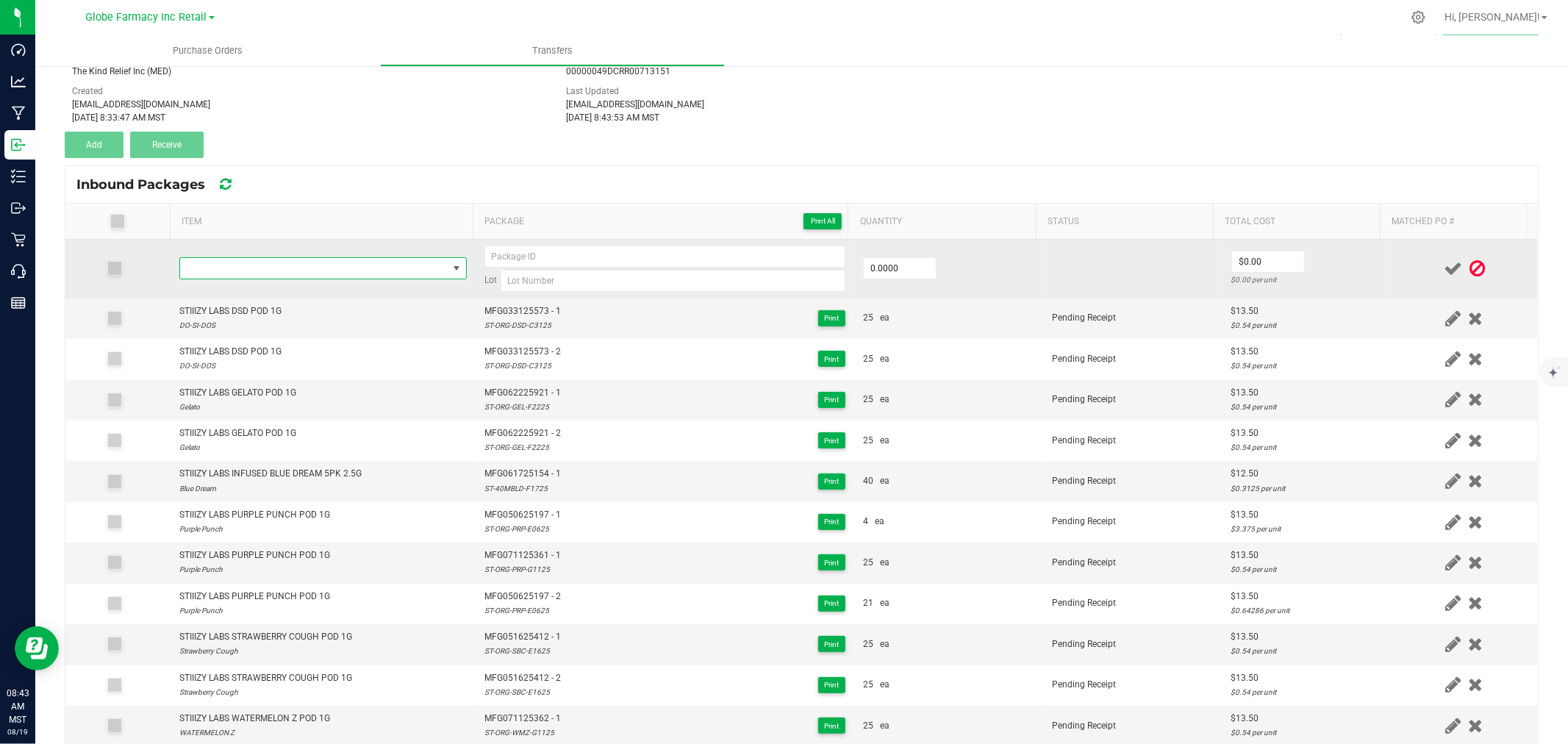
click at [258, 258] on span "NO DATA FOUND" at bounding box center [315, 269] width 268 height 21
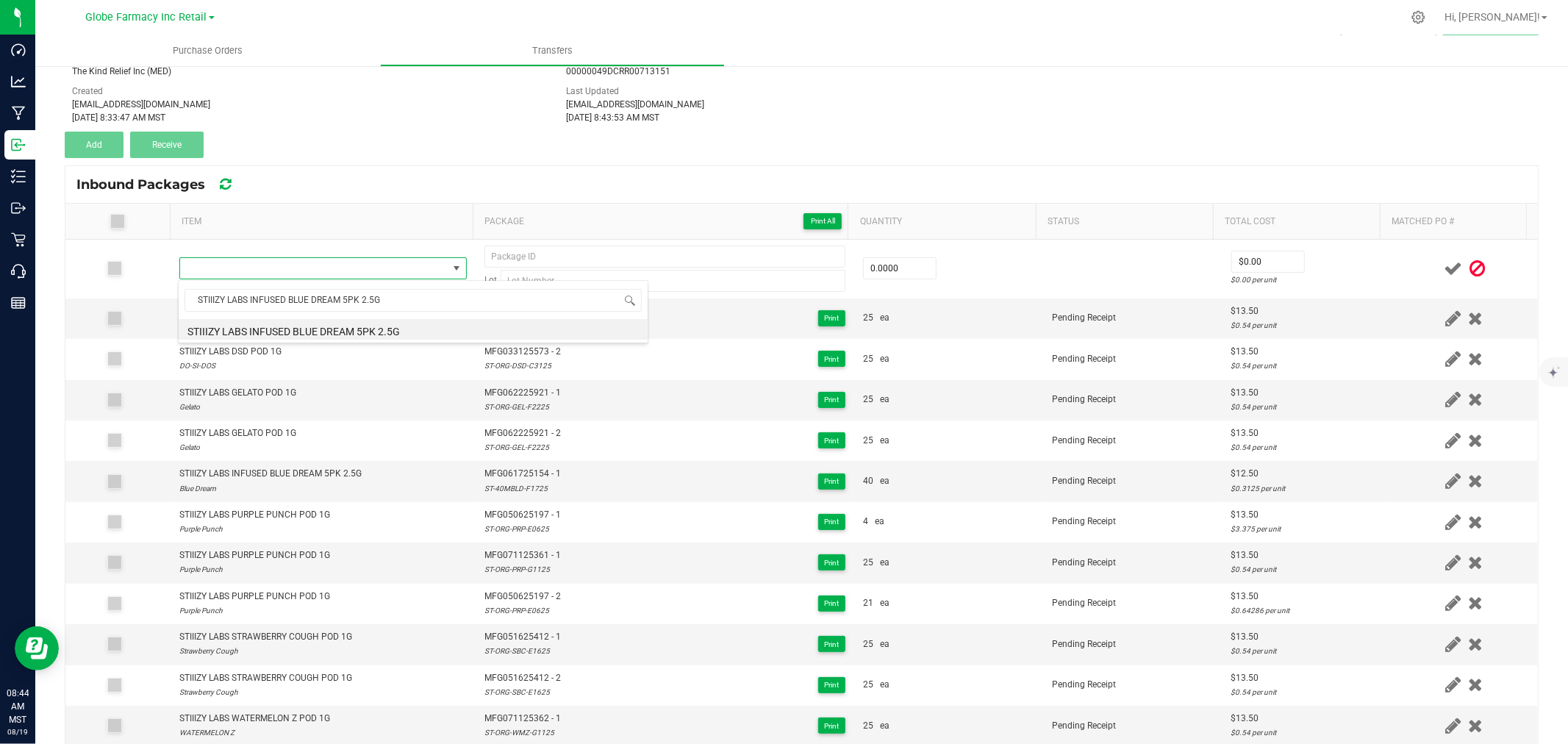
click at [307, 323] on li "STIIIZY LABS INFUSED BLUE DREAM 5PK 2.5G" at bounding box center [413, 330] width 469 height 21
click at [518, 476] on span "MFG061725154 - 1" at bounding box center [523, 473] width 76 height 14
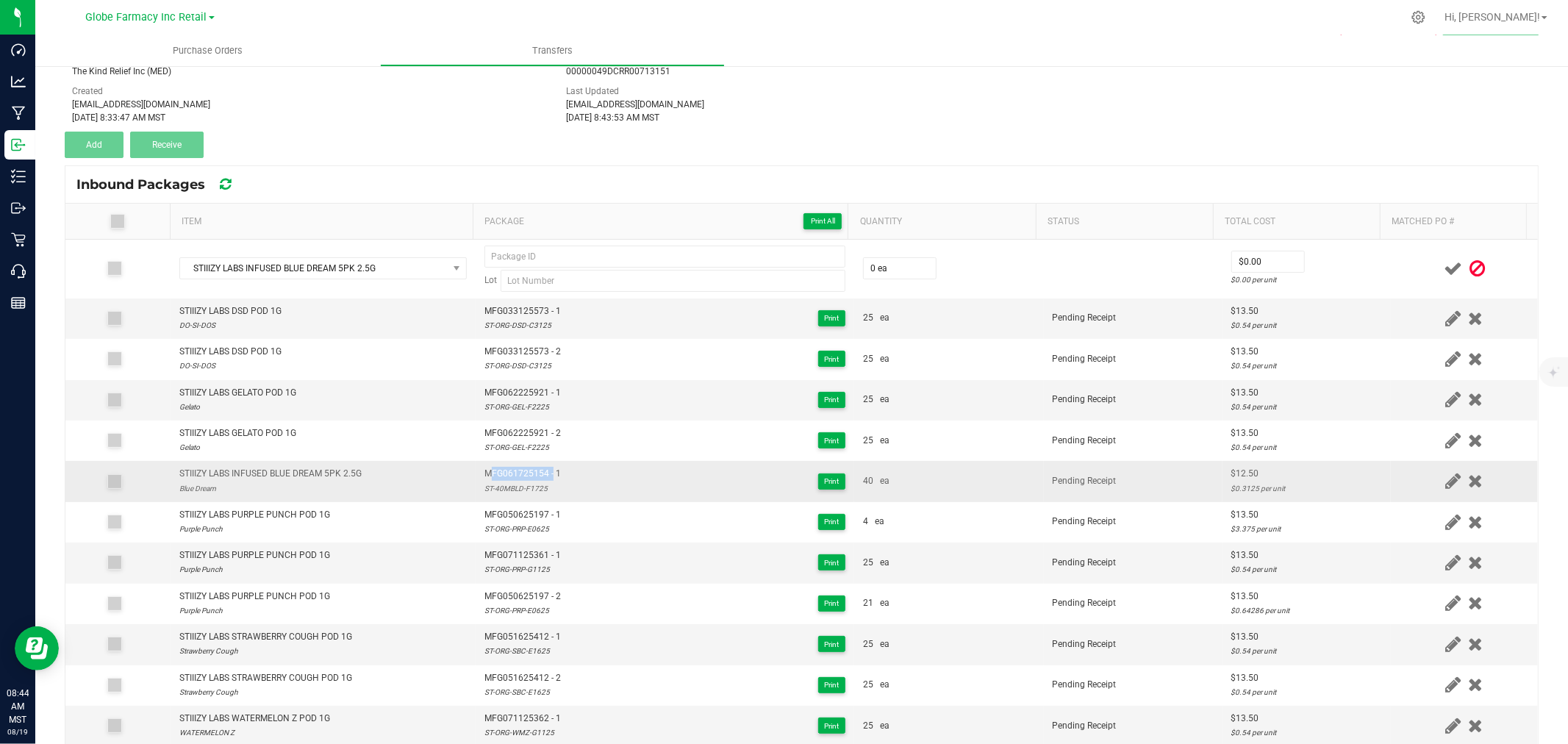
click at [518, 476] on span "MFG061725154 - 1" at bounding box center [523, 473] width 76 height 14
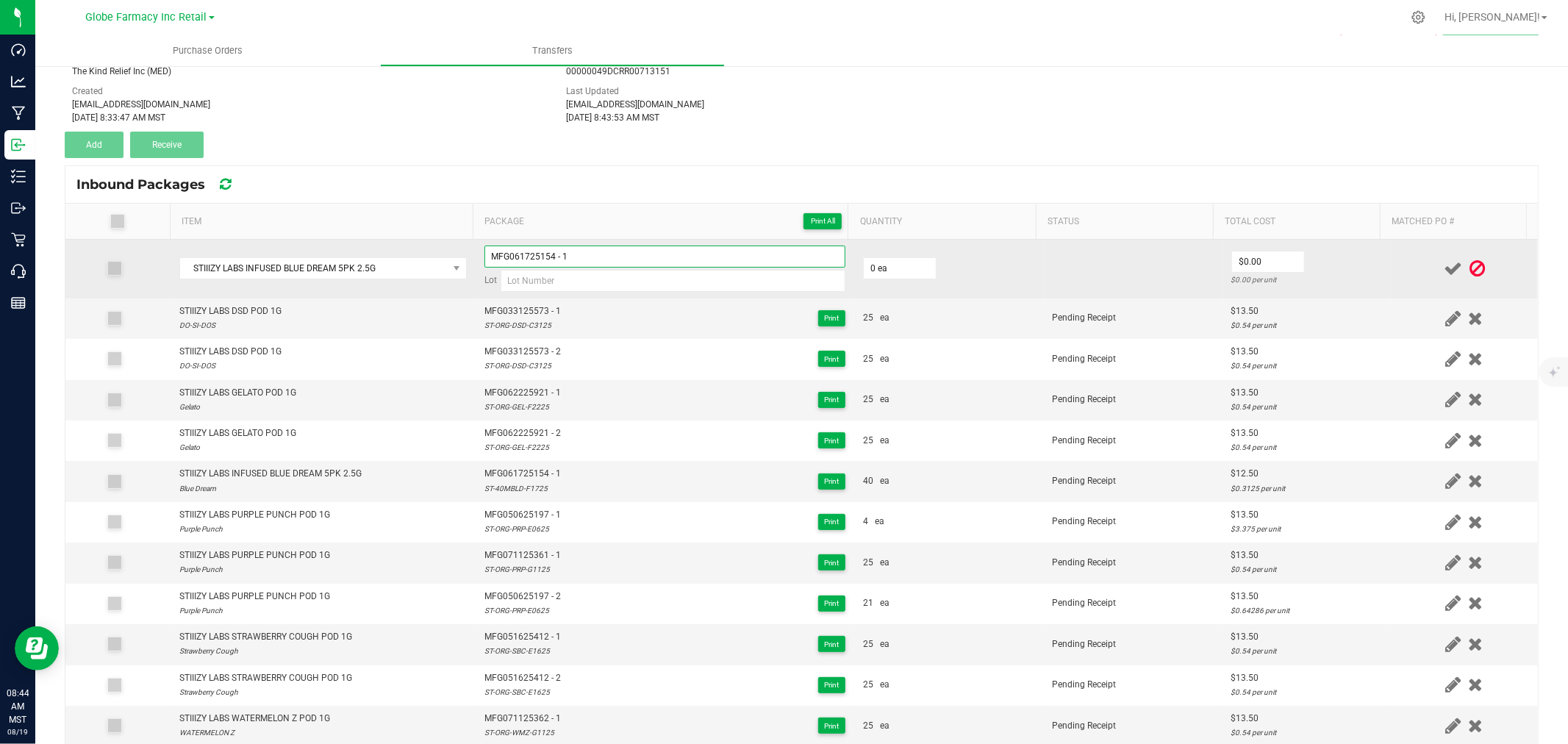
click at [566, 255] on input "MFG061725154 - 1" at bounding box center [665, 256] width 361 height 22
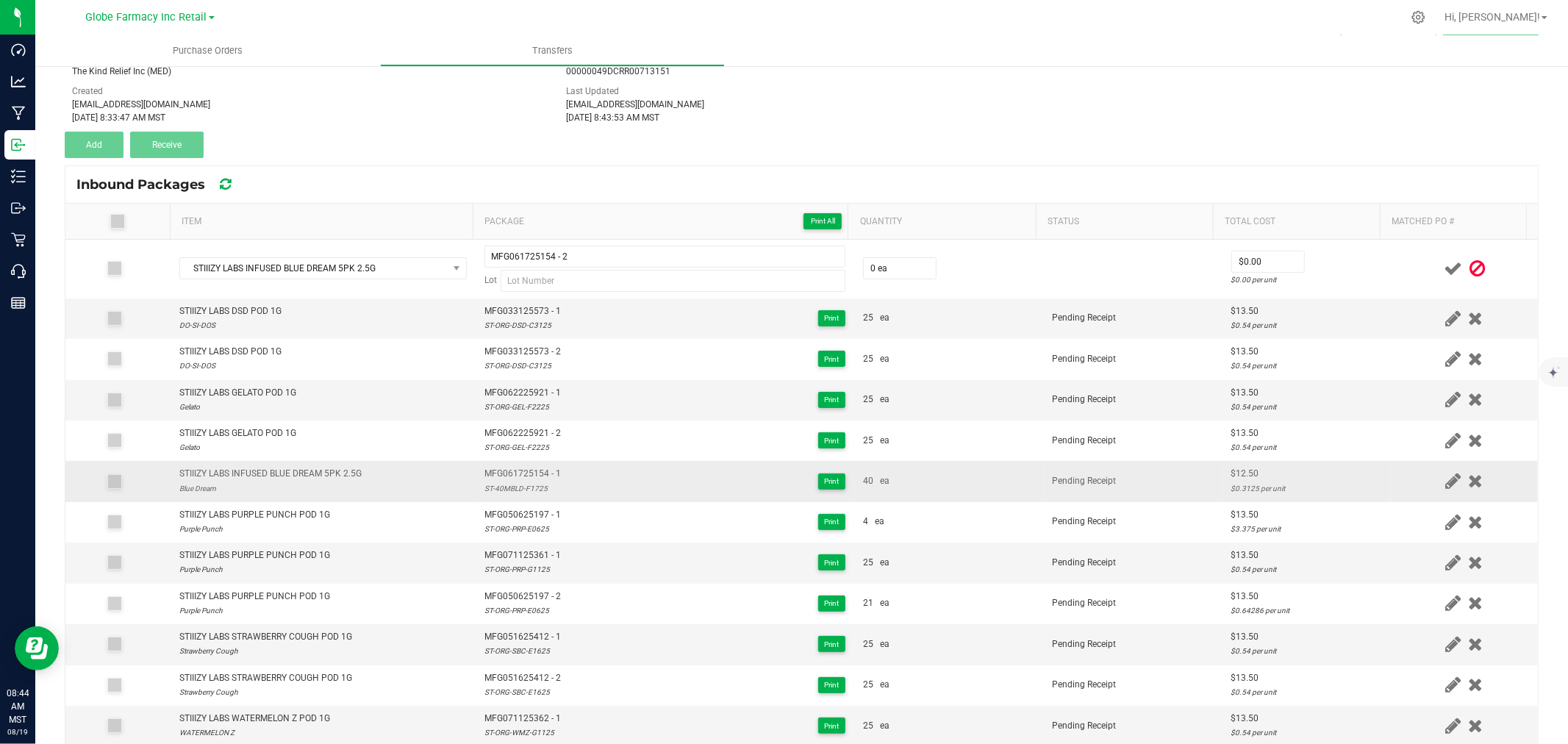
click at [525, 495] on div "ST-40MBLD-F1725" at bounding box center [523, 488] width 76 height 14
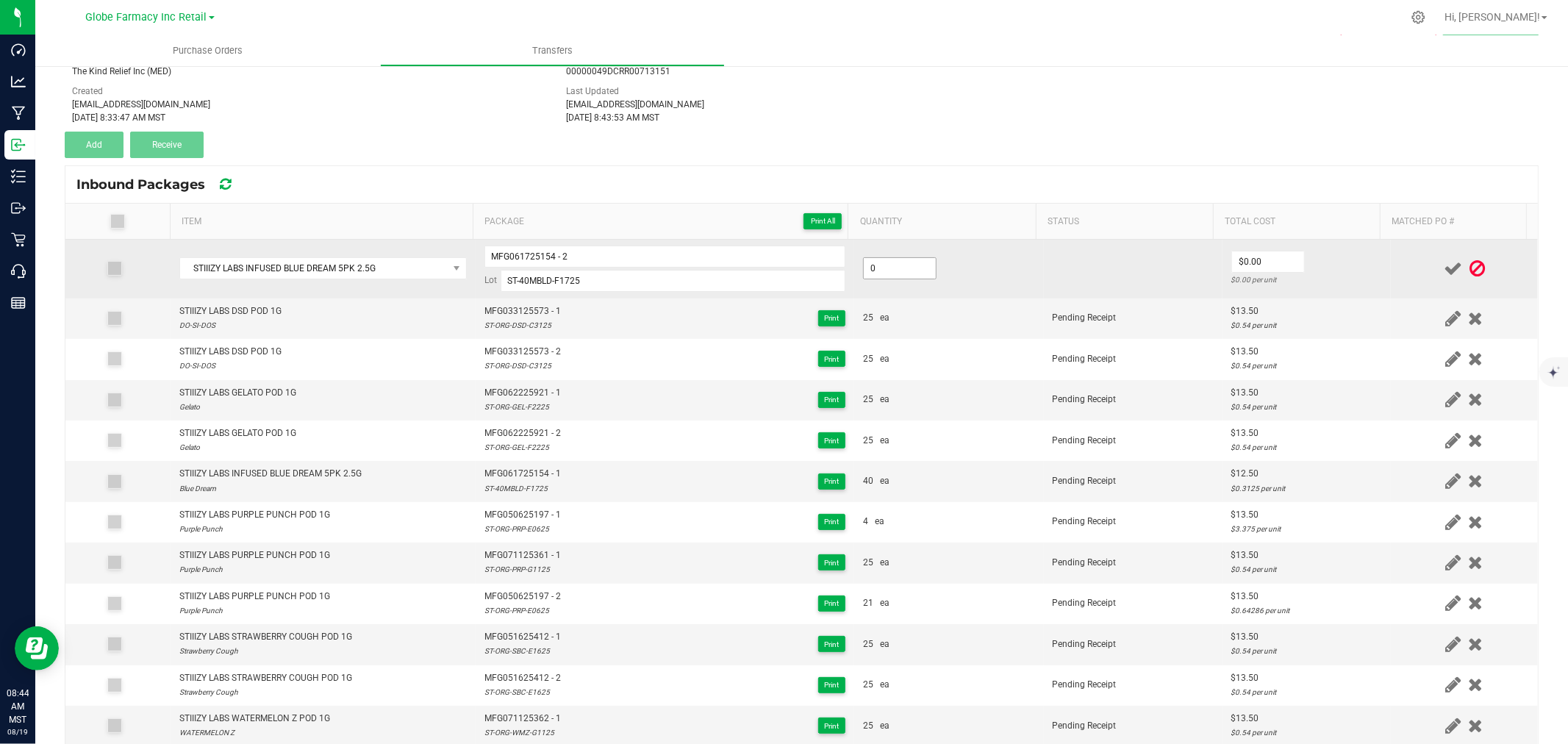
click at [866, 275] on input "0" at bounding box center [900, 269] width 72 height 21
drag, startPoint x: 1364, startPoint y: 258, endPoint x: 1393, endPoint y: 255, distance: 29.2
click at [1366, 258] on td "$12.50 $0.3125 per unit" at bounding box center [1306, 269] width 168 height 59
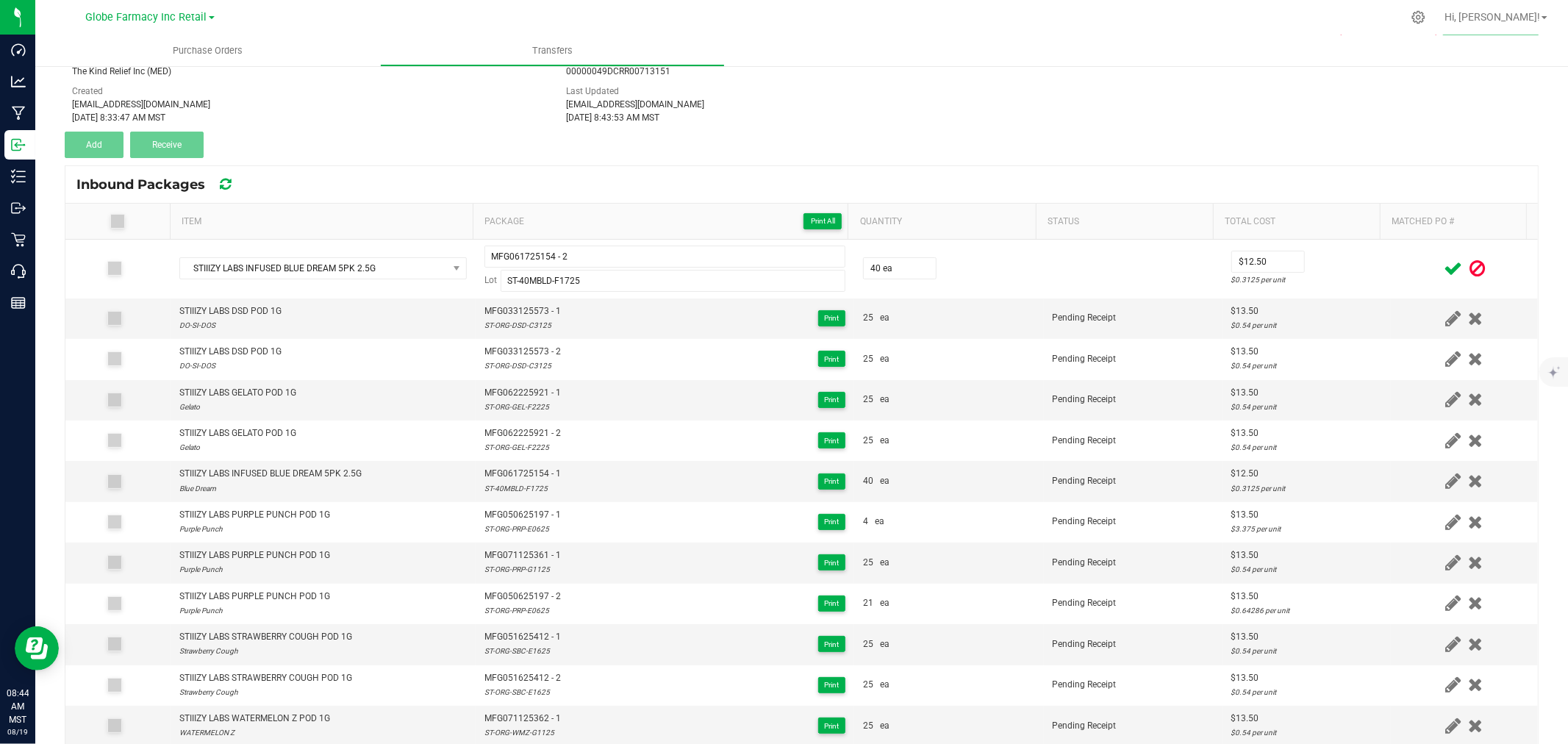
click at [1444, 267] on icon at bounding box center [1452, 268] width 18 height 18
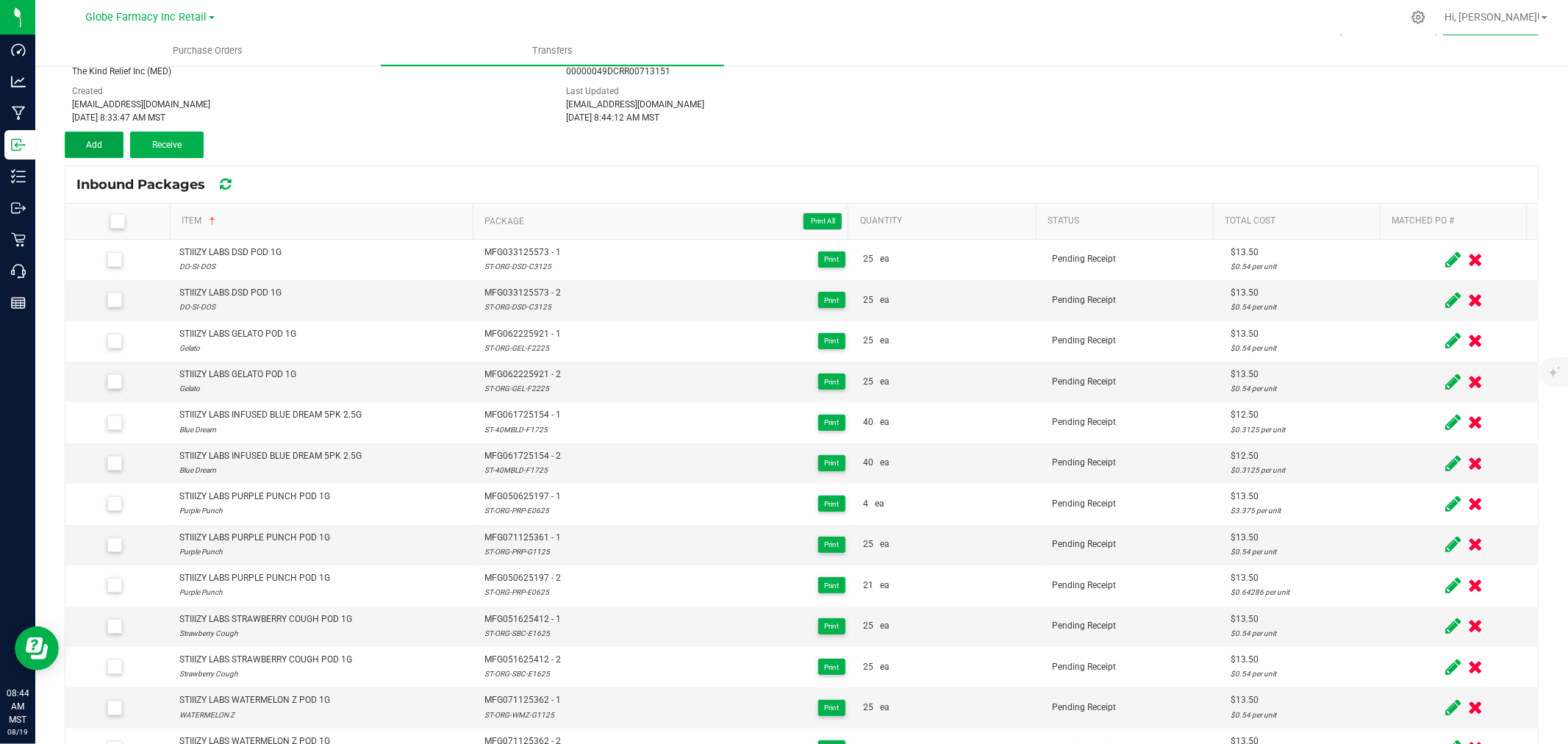
click at [103, 150] on button "Add" at bounding box center [94, 144] width 59 height 27
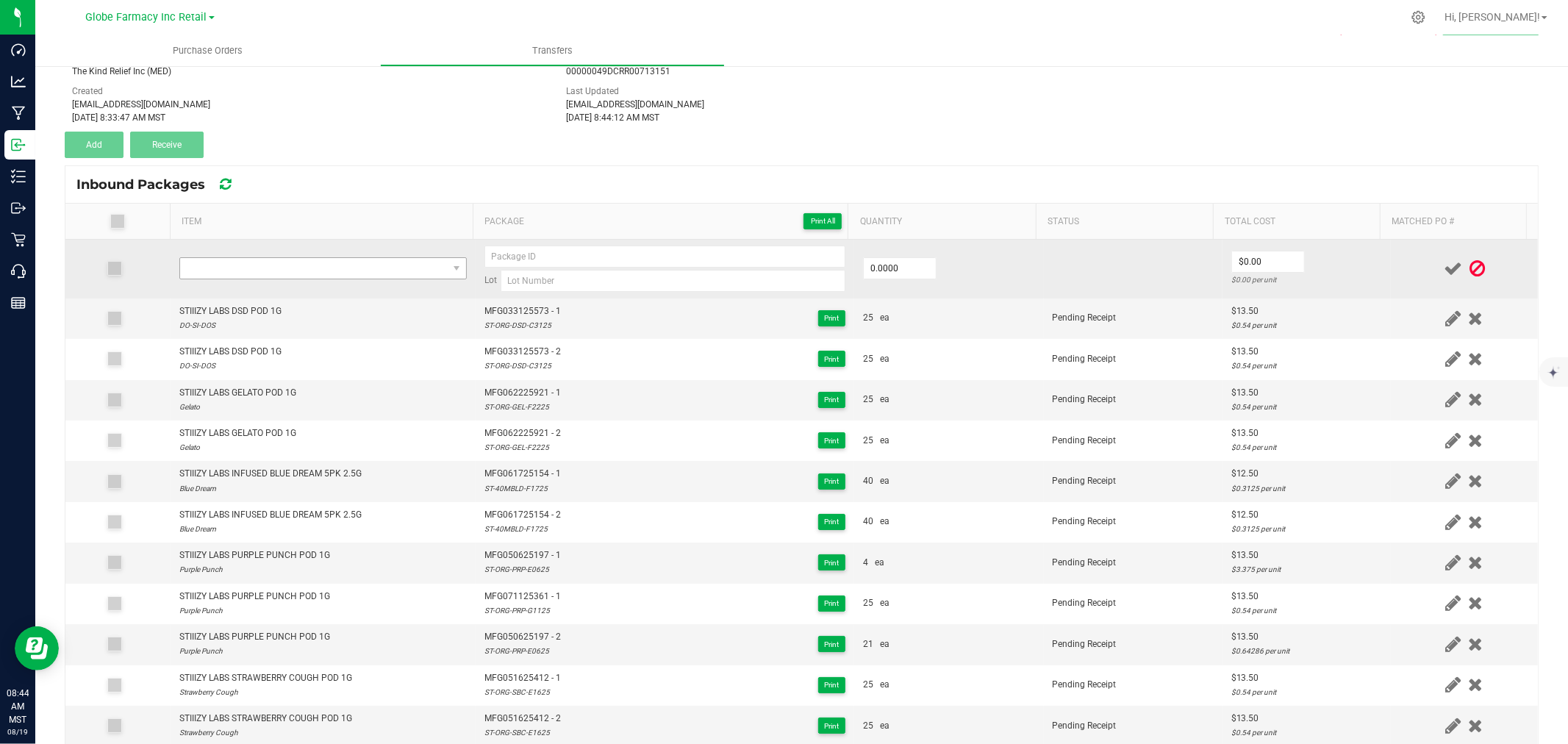
drag, startPoint x: 372, startPoint y: 245, endPoint x: 365, endPoint y: 272, distance: 27.9
click at [372, 245] on td at bounding box center [322, 269] width 305 height 59
click at [365, 272] on span "NO DATA FOUND" at bounding box center [315, 269] width 268 height 21
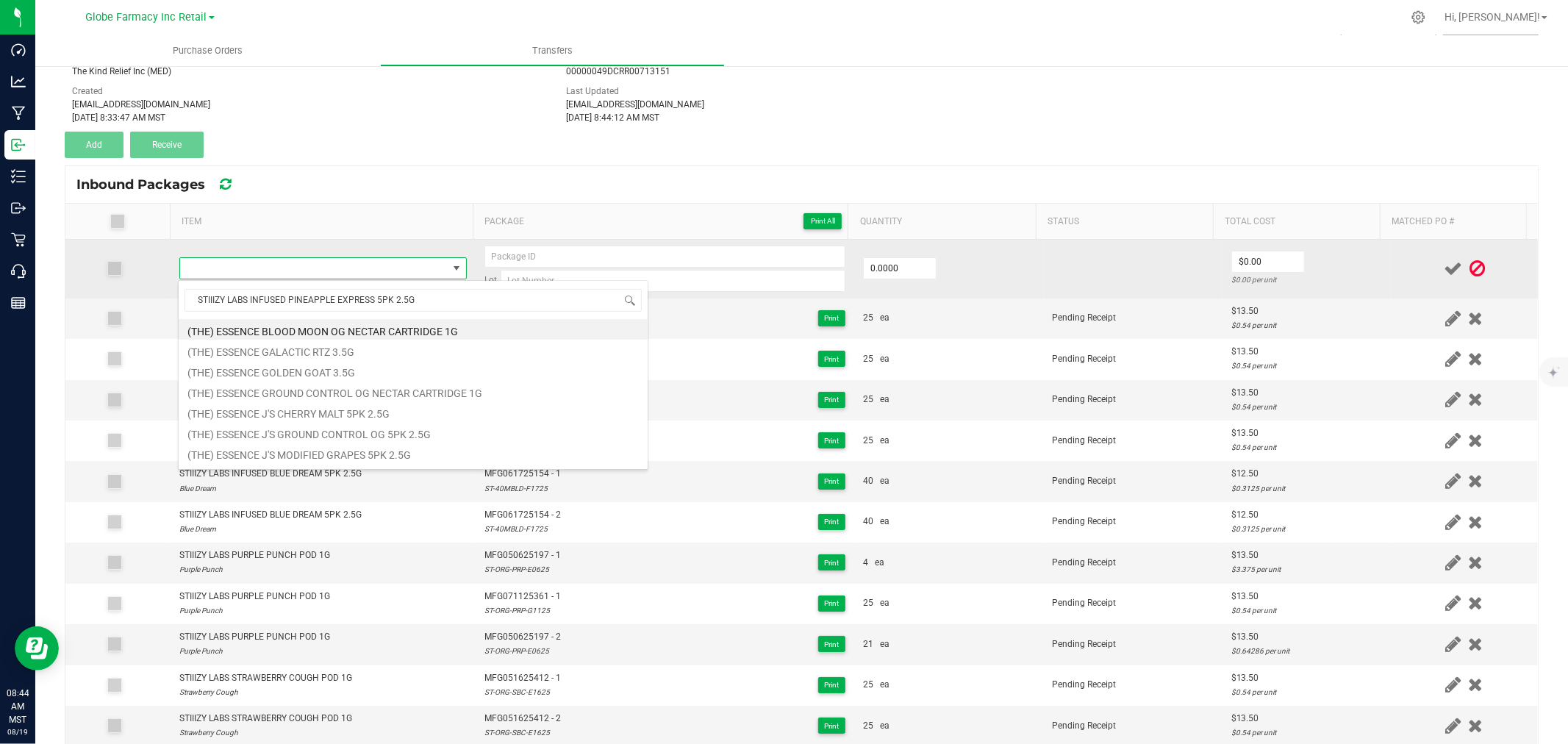
click at [352, 250] on td at bounding box center [322, 269] width 305 height 59
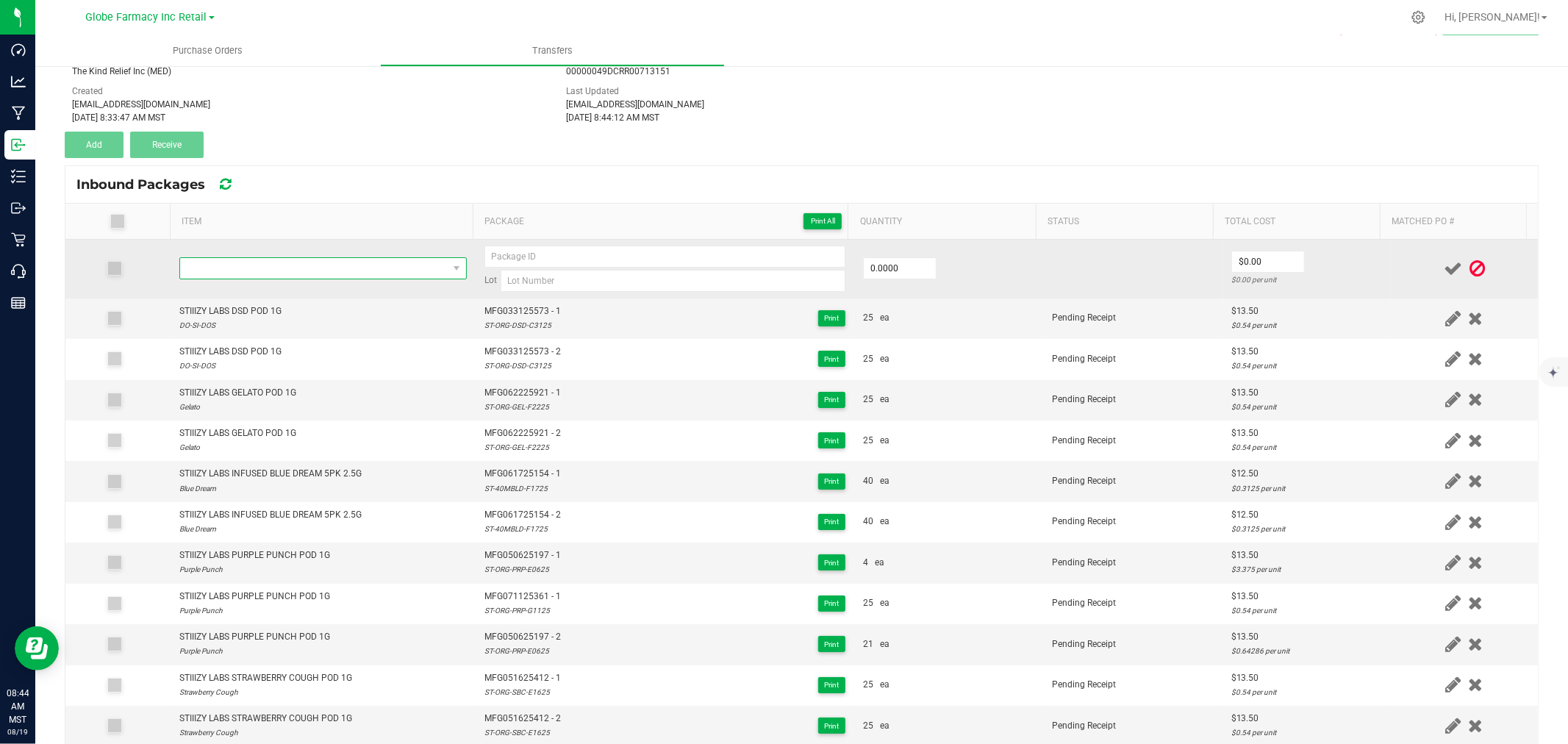
click at [349, 277] on span "NO DATA FOUND" at bounding box center [315, 269] width 268 height 21
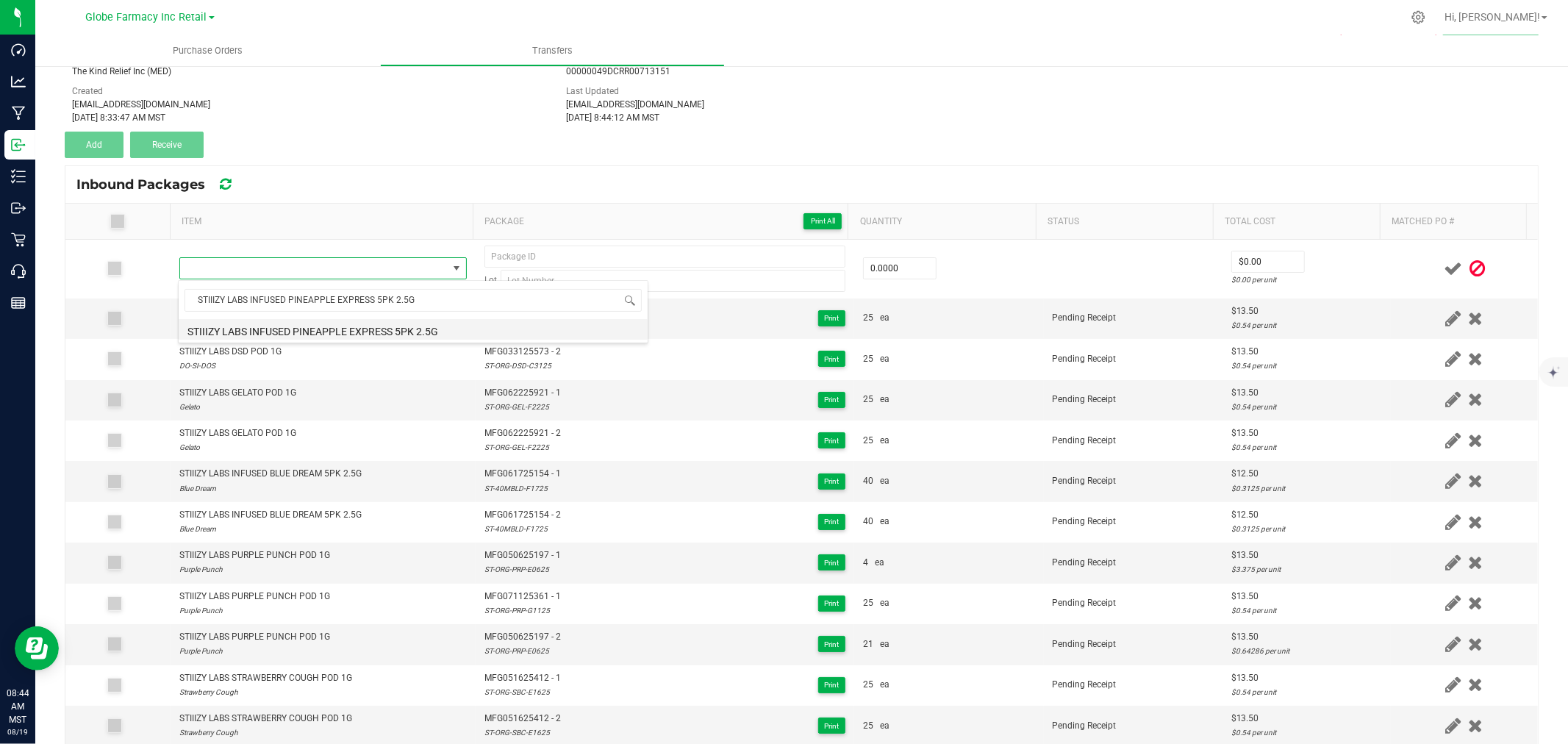
click at [331, 333] on li "STIIIZY LABS INFUSED PINEAPPLE EXPRESS 5PK 2.5G" at bounding box center [413, 330] width 469 height 21
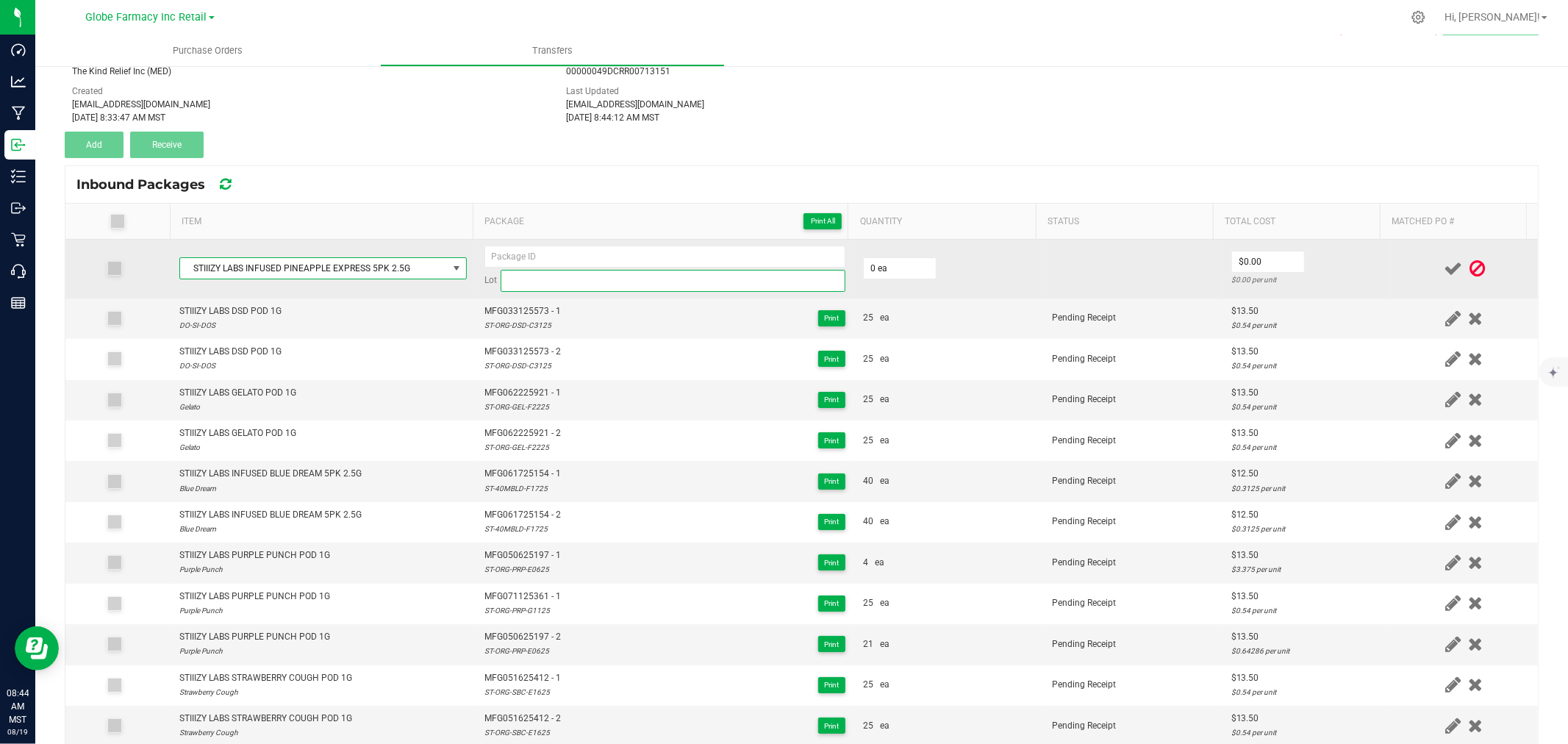
drag, startPoint x: 549, startPoint y: 284, endPoint x: 523, endPoint y: 287, distance: 26.2
click at [549, 285] on input at bounding box center [673, 280] width 345 height 22
paste input "ST-40MPEX-F1125"
click at [554, 247] on input at bounding box center [665, 256] width 361 height 22
paste input "MFG-061125-152-Exp."
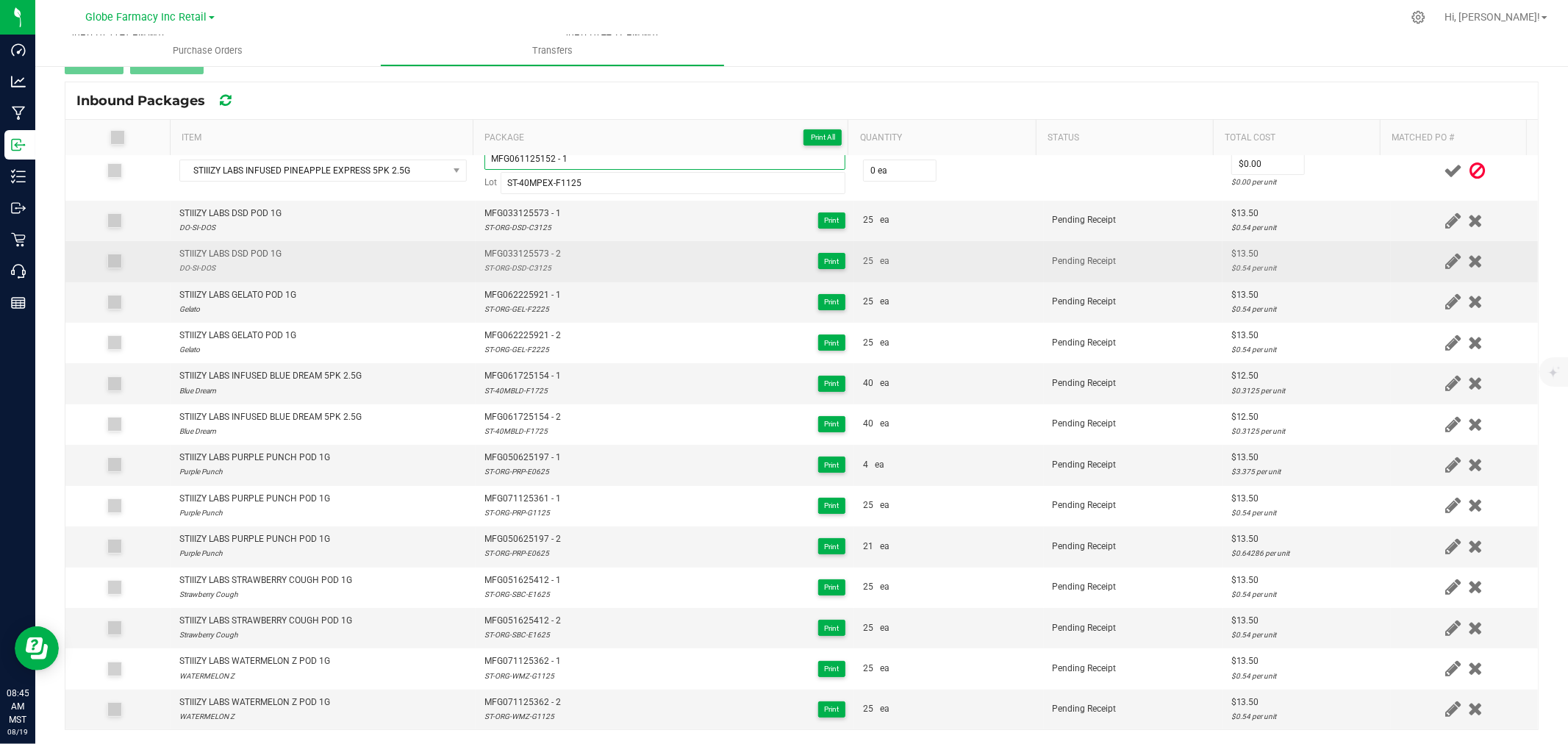
scroll to position [0, 0]
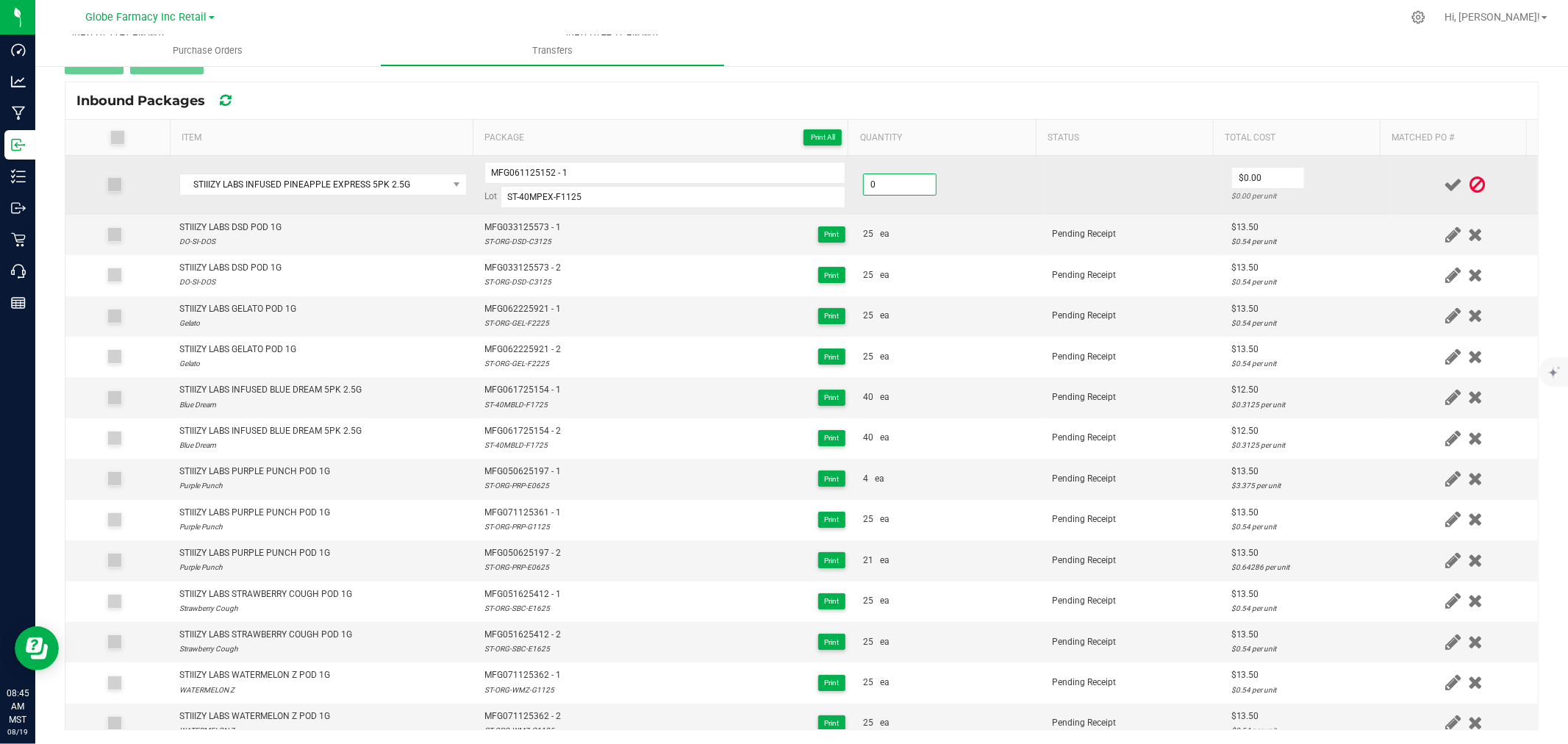
click at [900, 189] on input "0" at bounding box center [900, 184] width 72 height 21
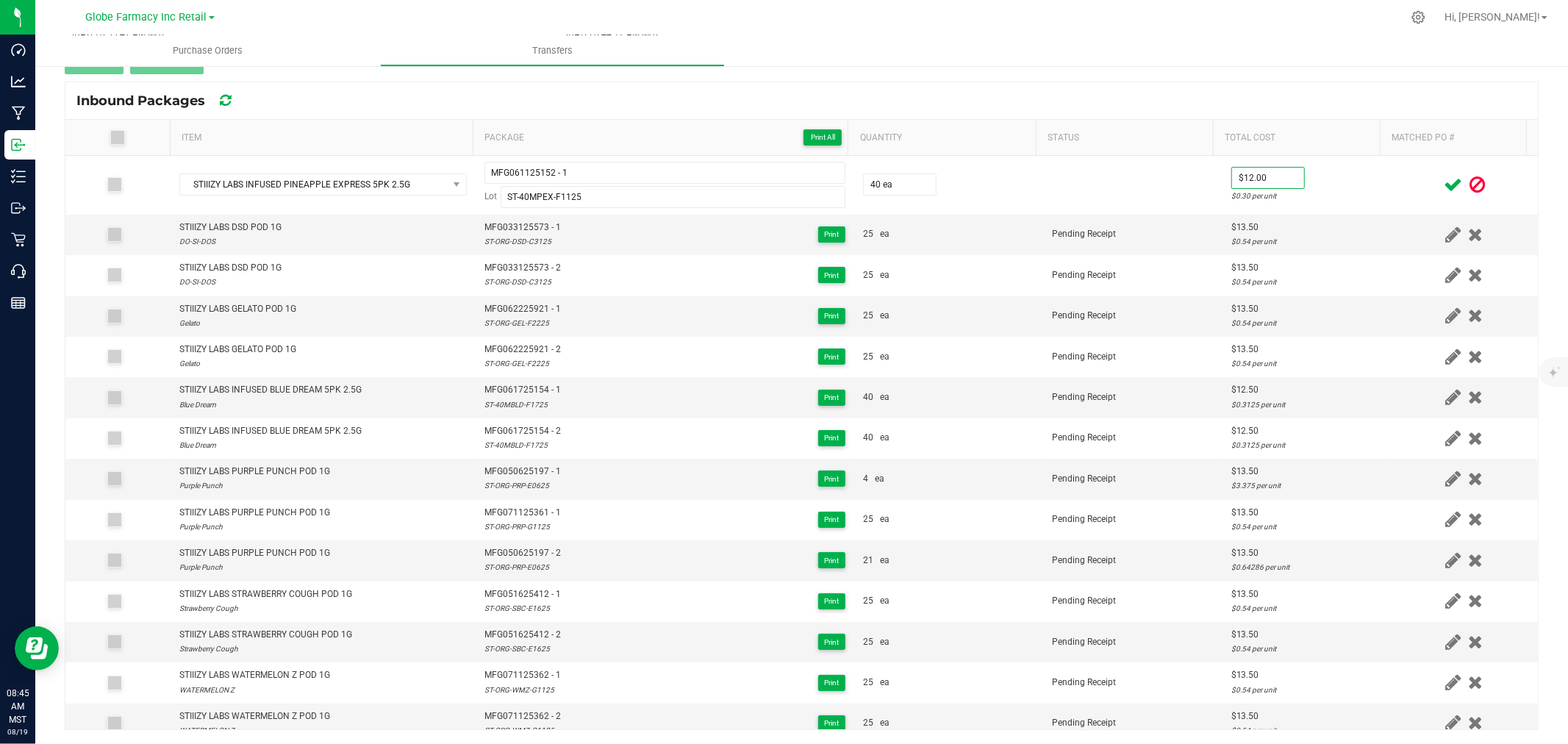
click at [1444, 180] on icon at bounding box center [1452, 184] width 18 height 18
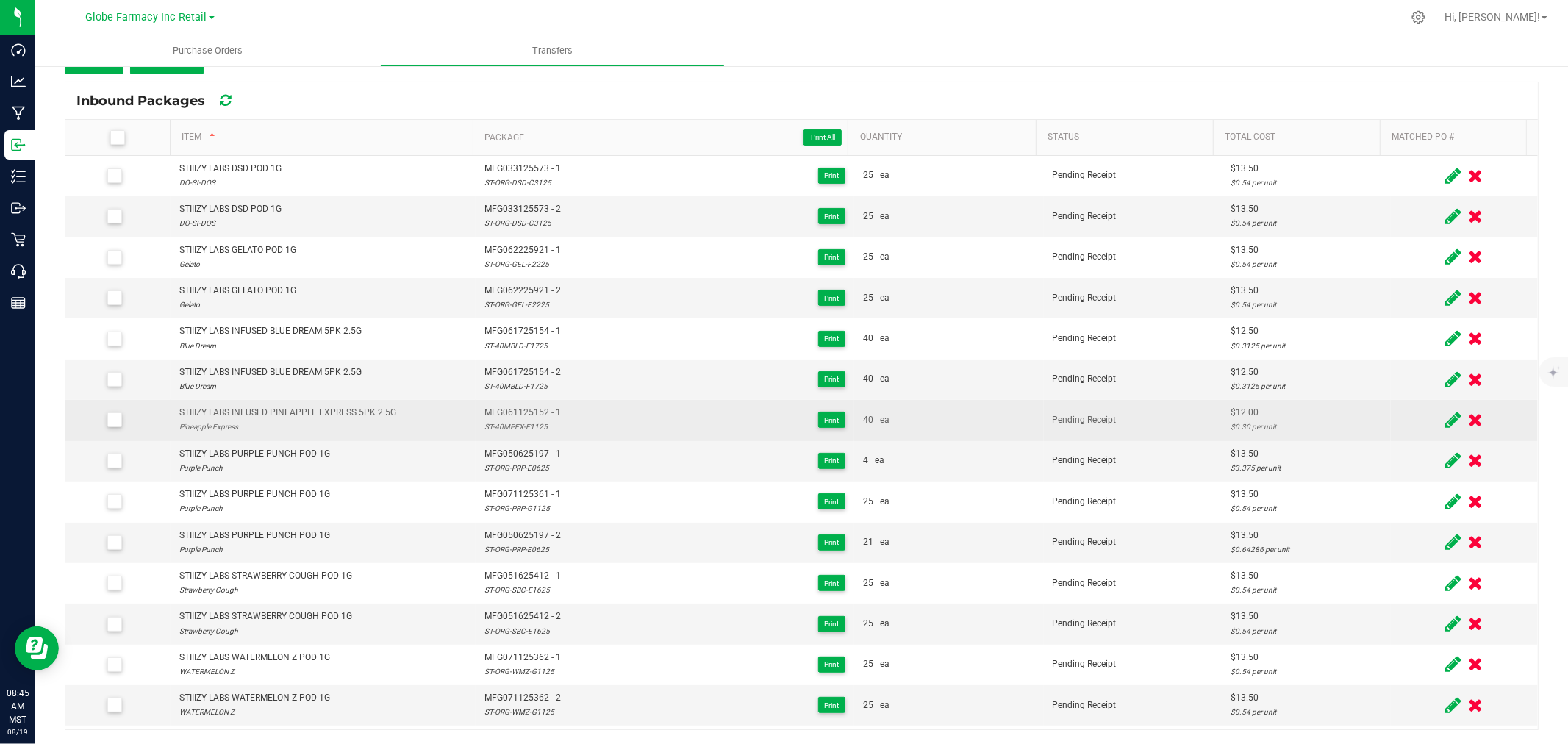
click at [1445, 420] on icon at bounding box center [1453, 419] width 15 height 18
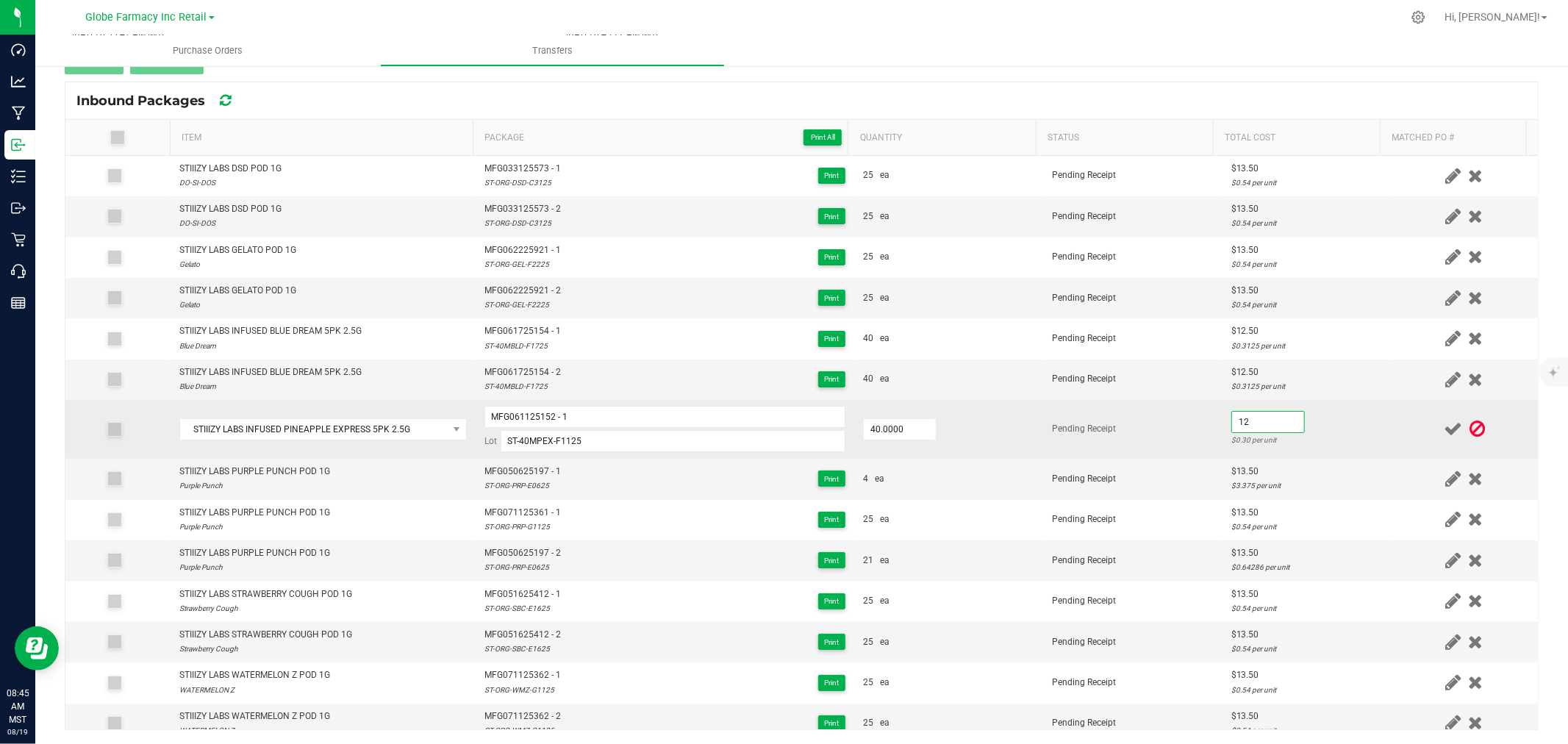
click at [1259, 422] on input "12" at bounding box center [1269, 422] width 72 height 21
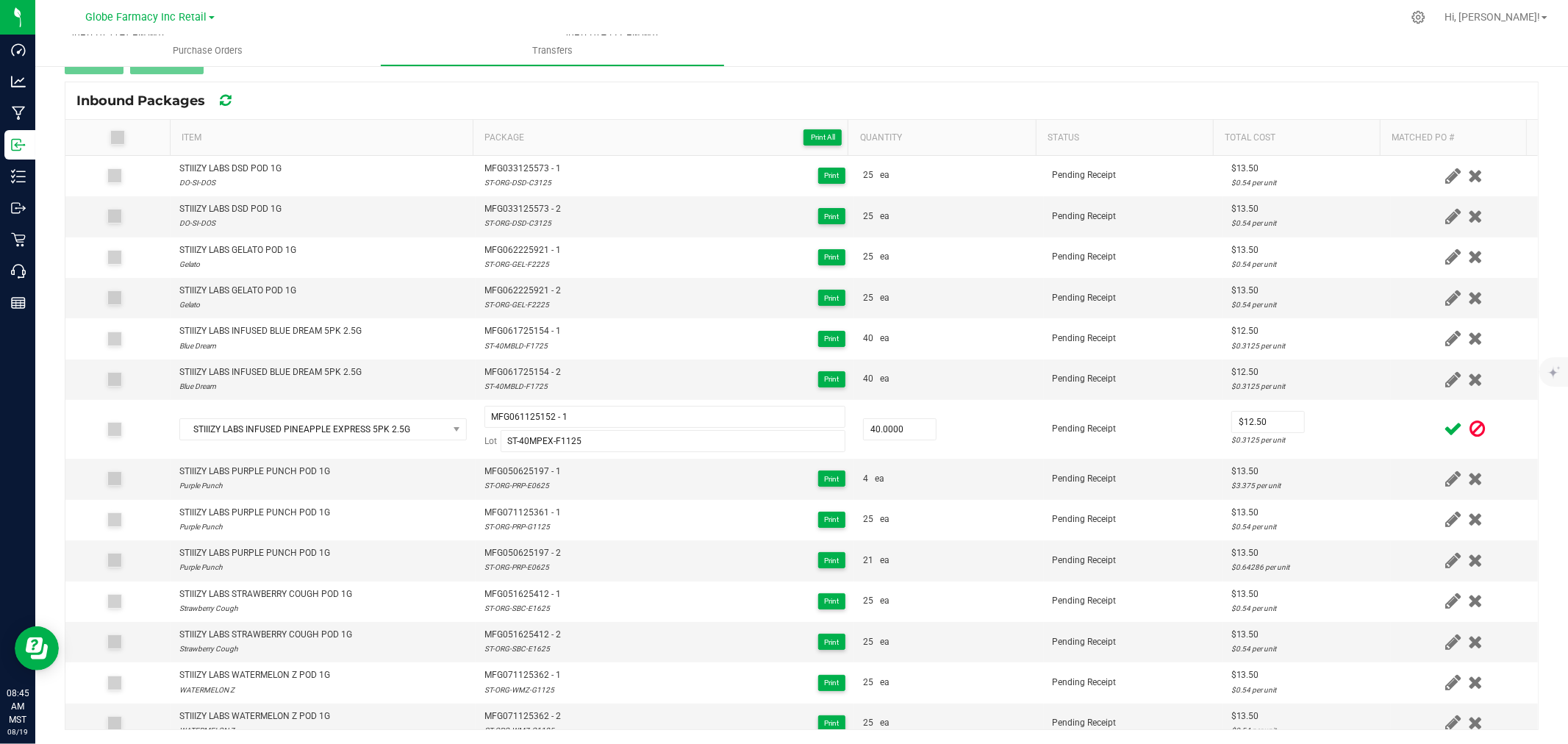
drag, startPoint x: 1362, startPoint y: 430, endPoint x: 1372, endPoint y: 430, distance: 10.0
click at [1366, 430] on td "$12.50 $0.3125 per unit" at bounding box center [1306, 429] width 168 height 59
click at [1444, 432] on icon at bounding box center [1452, 429] width 18 height 18
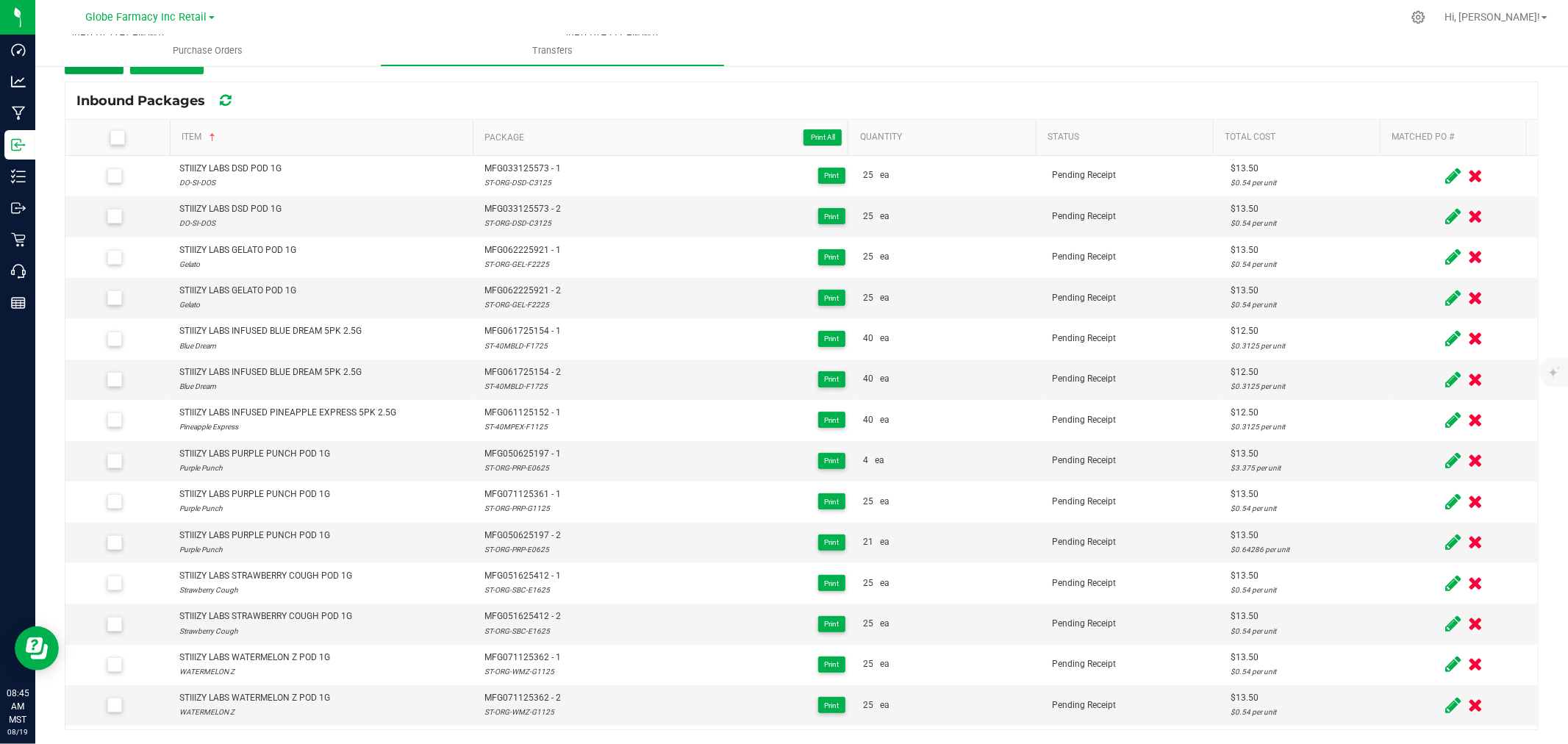
click at [99, 72] on button "Add" at bounding box center [94, 61] width 59 height 27
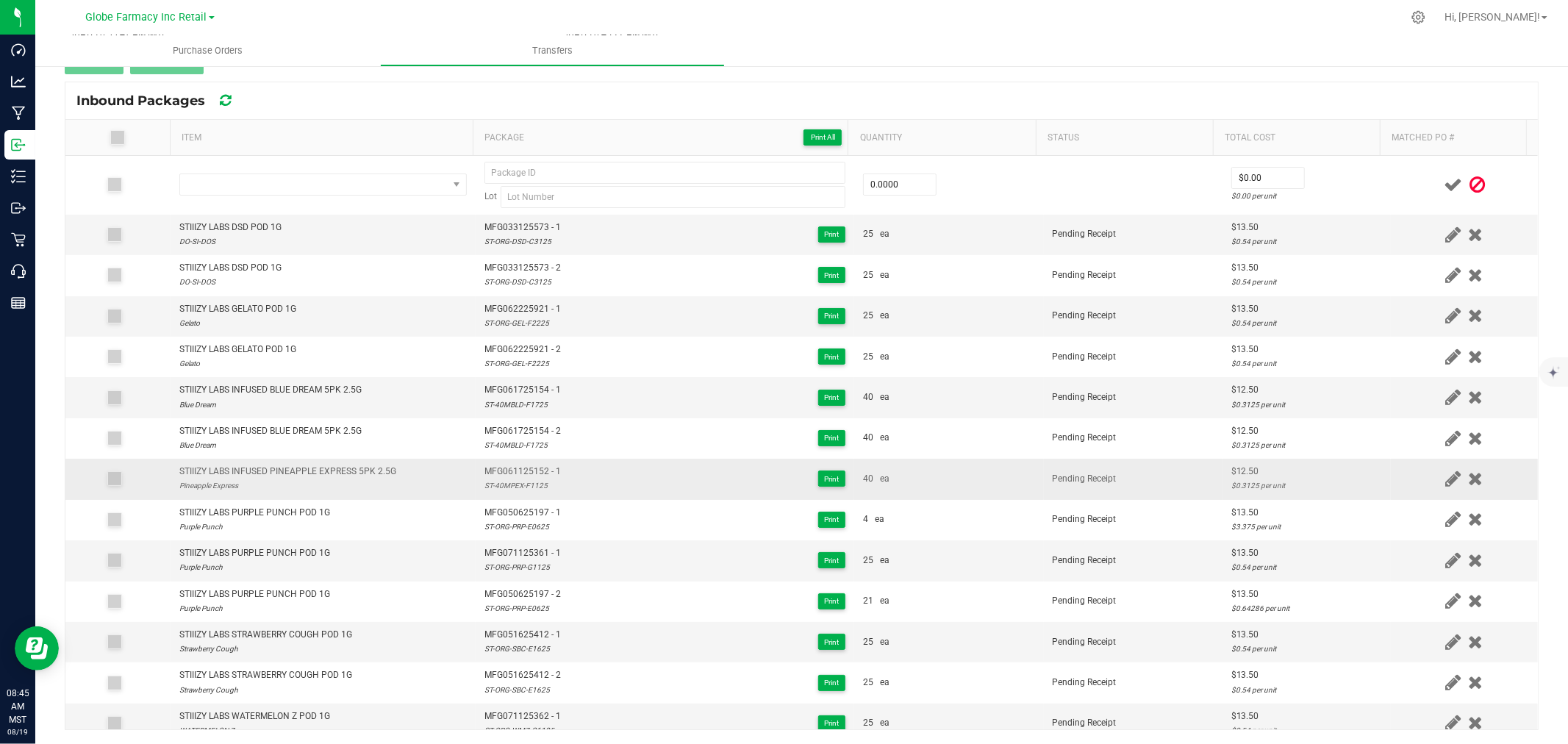
click at [290, 481] on div "Pineapple Express" at bounding box center [288, 486] width 217 height 14
click at [288, 476] on div "STIIIZY LABS INFUSED PINEAPPLE EXPRESS 5PK 2.5G" at bounding box center [288, 471] width 217 height 14
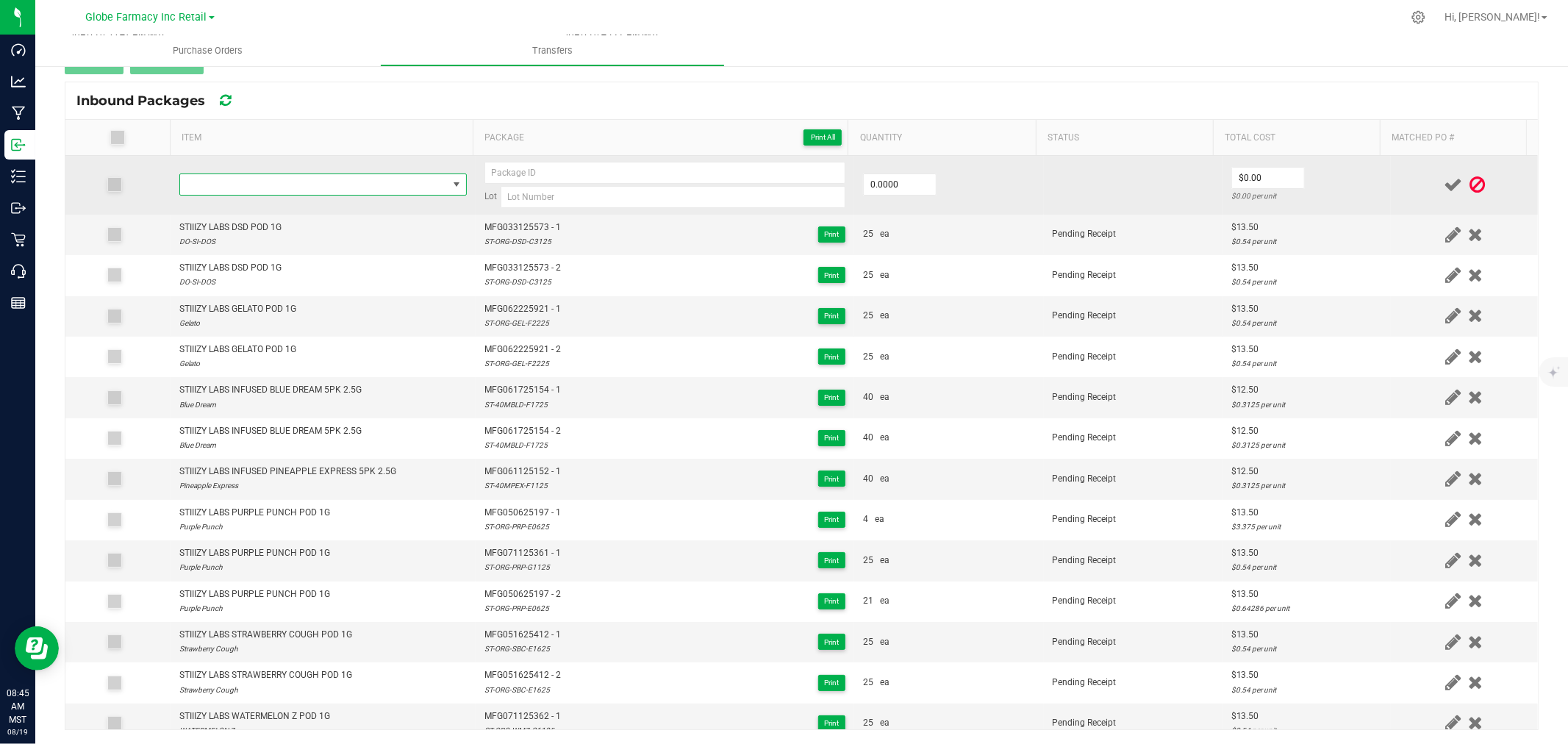
click at [342, 185] on span "NO DATA FOUND" at bounding box center [315, 184] width 268 height 21
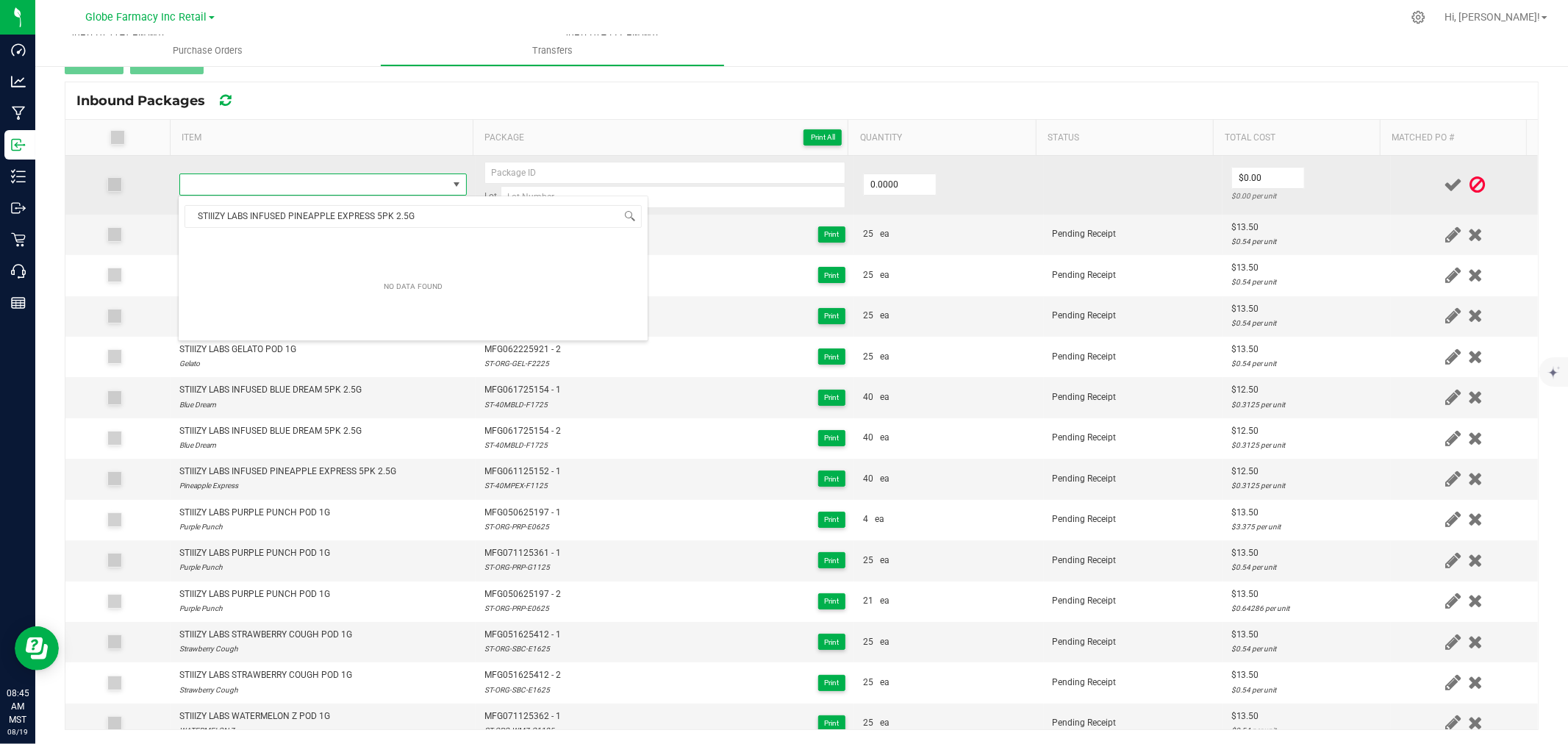
scroll to position [22, 281]
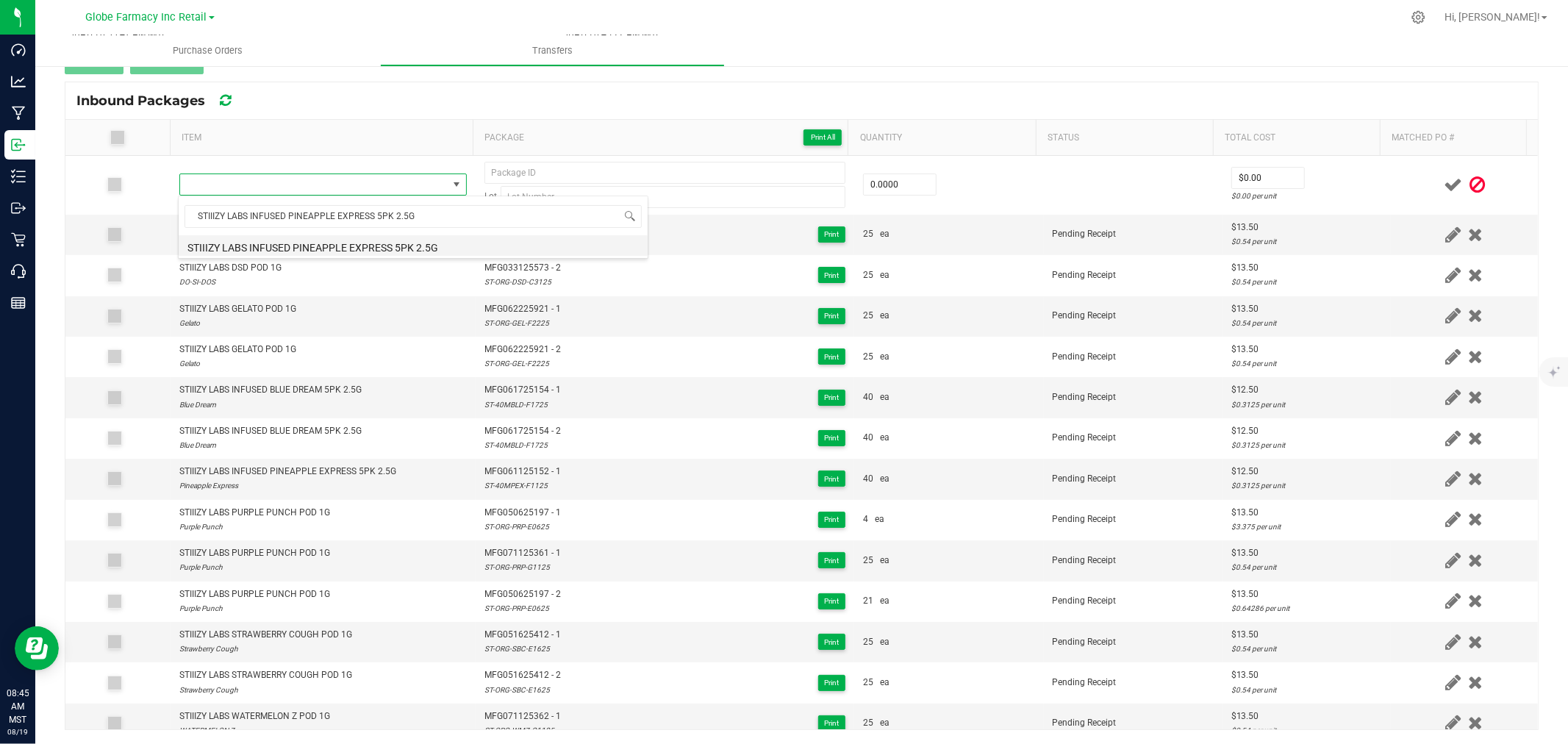
click at [356, 241] on li "STIIIZY LABS INFUSED PINEAPPLE EXPRESS 5PK 2.5G" at bounding box center [413, 246] width 469 height 21
click at [498, 479] on div "ST-40MPEX-F1125" at bounding box center [523, 486] width 76 height 14
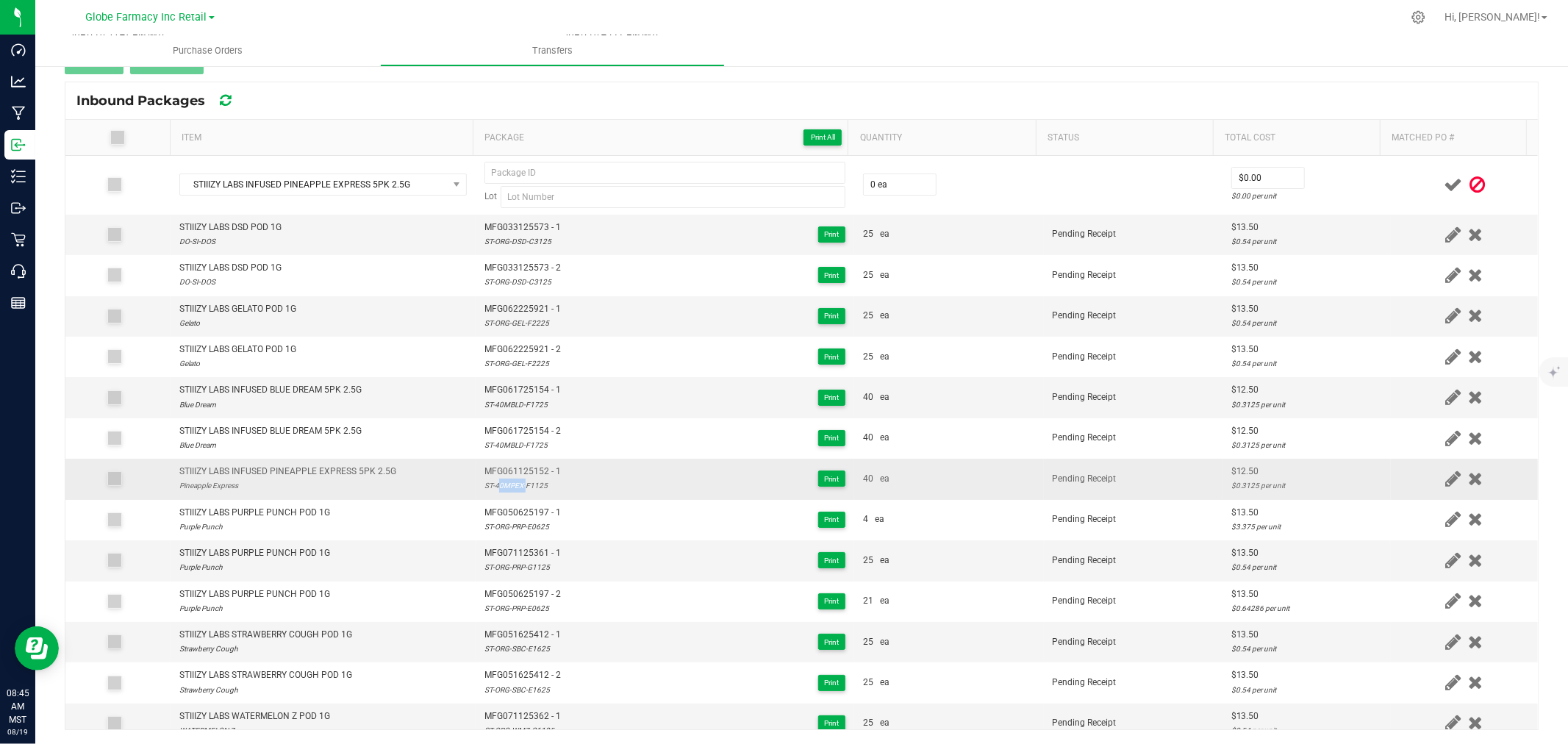
click at [498, 479] on div "ST-40MPEX-F1125" at bounding box center [523, 486] width 76 height 14
click at [531, 475] on span "MFG061125152 - 1" at bounding box center [523, 471] width 76 height 14
click at [531, 476] on span "MFG061125152 - 1" at bounding box center [523, 471] width 76 height 14
click at [530, 476] on span "MFG061125152 - 1" at bounding box center [523, 471] width 76 height 14
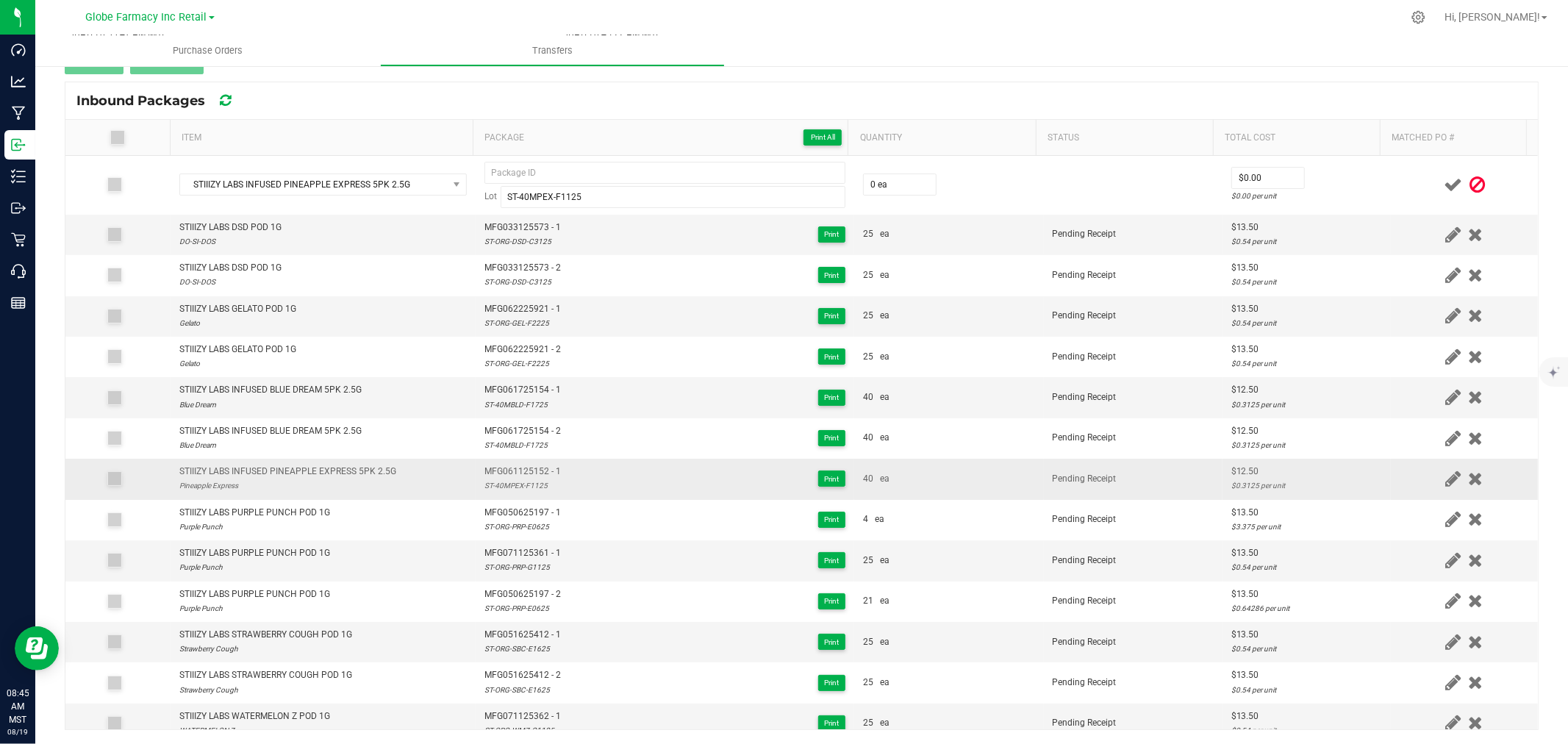
drag, startPoint x: 506, startPoint y: 480, endPoint x: 511, endPoint y: 470, distance: 11.2
click at [510, 471] on div "MFG061125152 - 1 ST-40MPEX-F1125" at bounding box center [523, 478] width 76 height 28
click at [512, 469] on span "MFG061125152 - 1" at bounding box center [523, 471] width 76 height 14
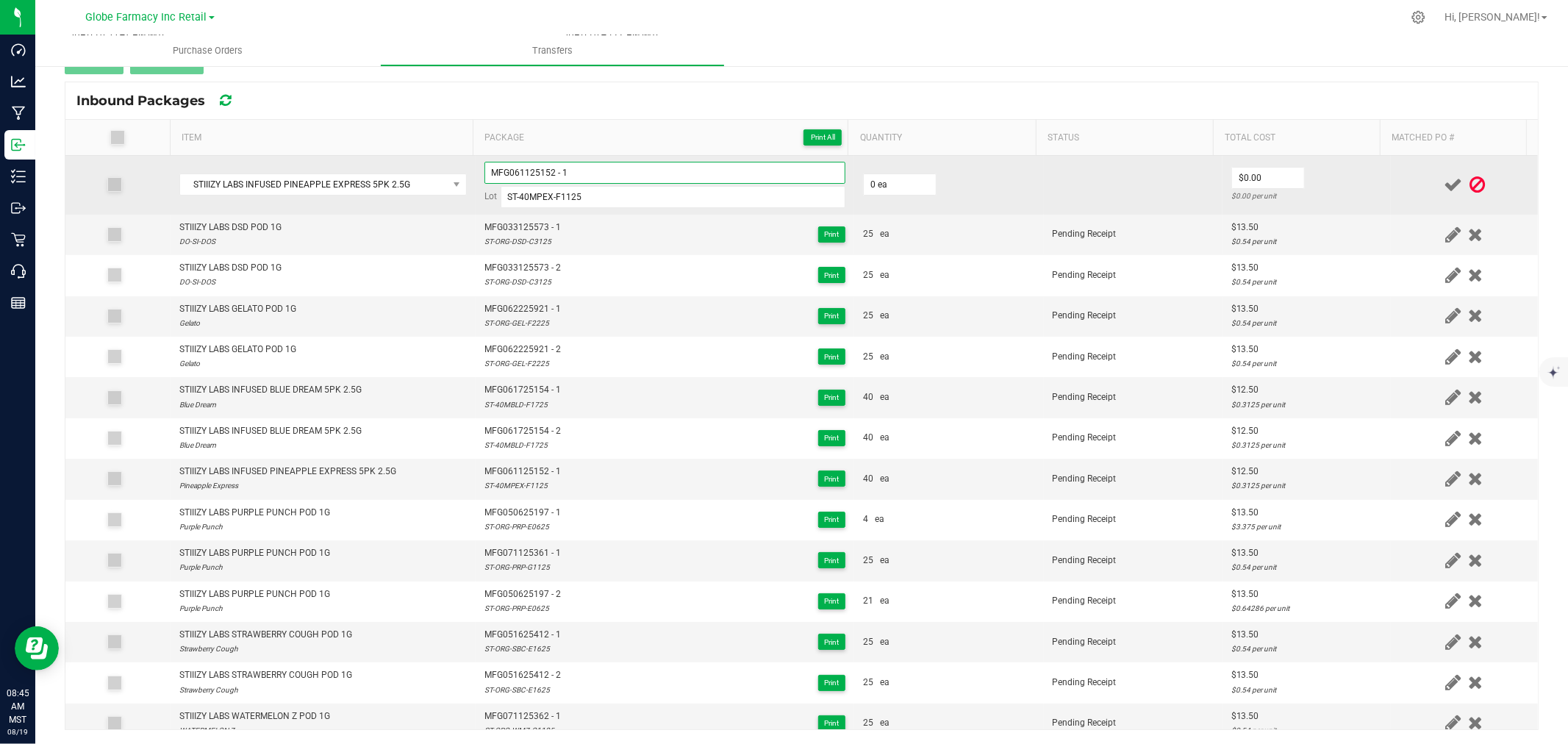
click at [585, 175] on input "MFG061125152 - 1" at bounding box center [665, 172] width 361 height 22
click at [904, 188] on input "0" at bounding box center [900, 184] width 72 height 21
drag, startPoint x: 1295, startPoint y: 187, endPoint x: 1361, endPoint y: 185, distance: 66.0
click at [1297, 187] on td "$12.50 $0.3125 per unit" at bounding box center [1306, 185] width 168 height 59
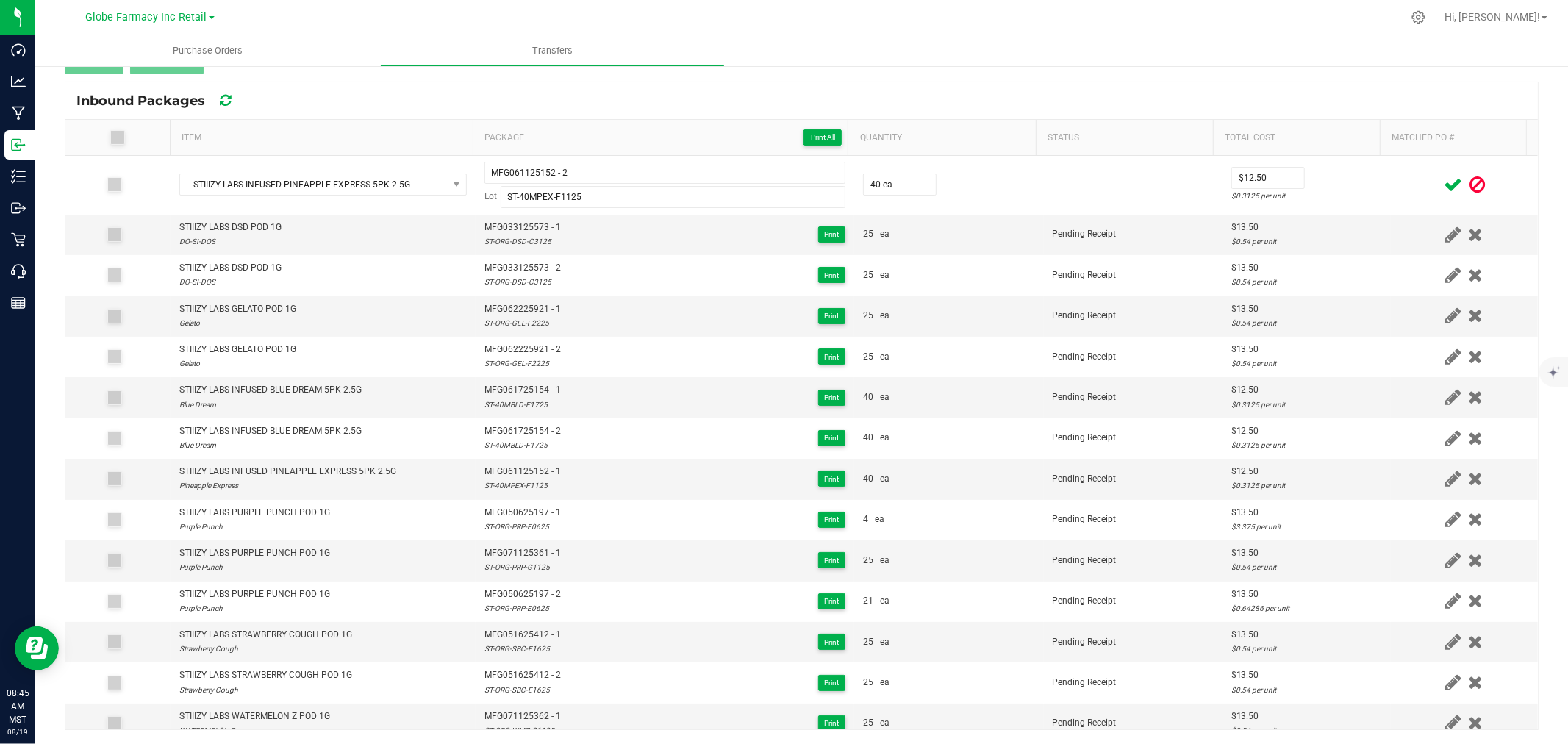
click at [1440, 185] on span at bounding box center [1452, 184] width 26 height 29
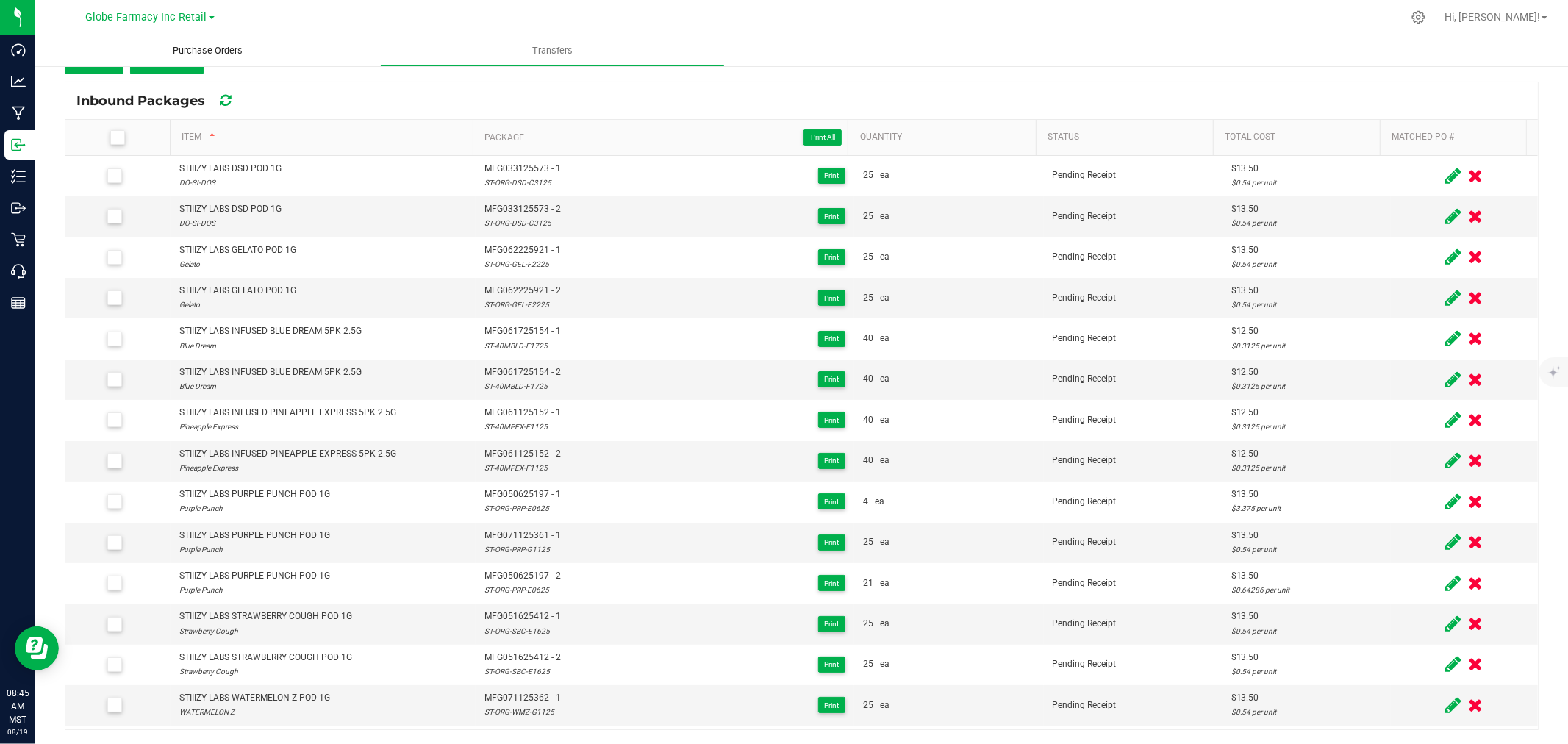
click at [115, 64] on uib-tab-heading "Purchase Orders" at bounding box center [207, 50] width 345 height 30
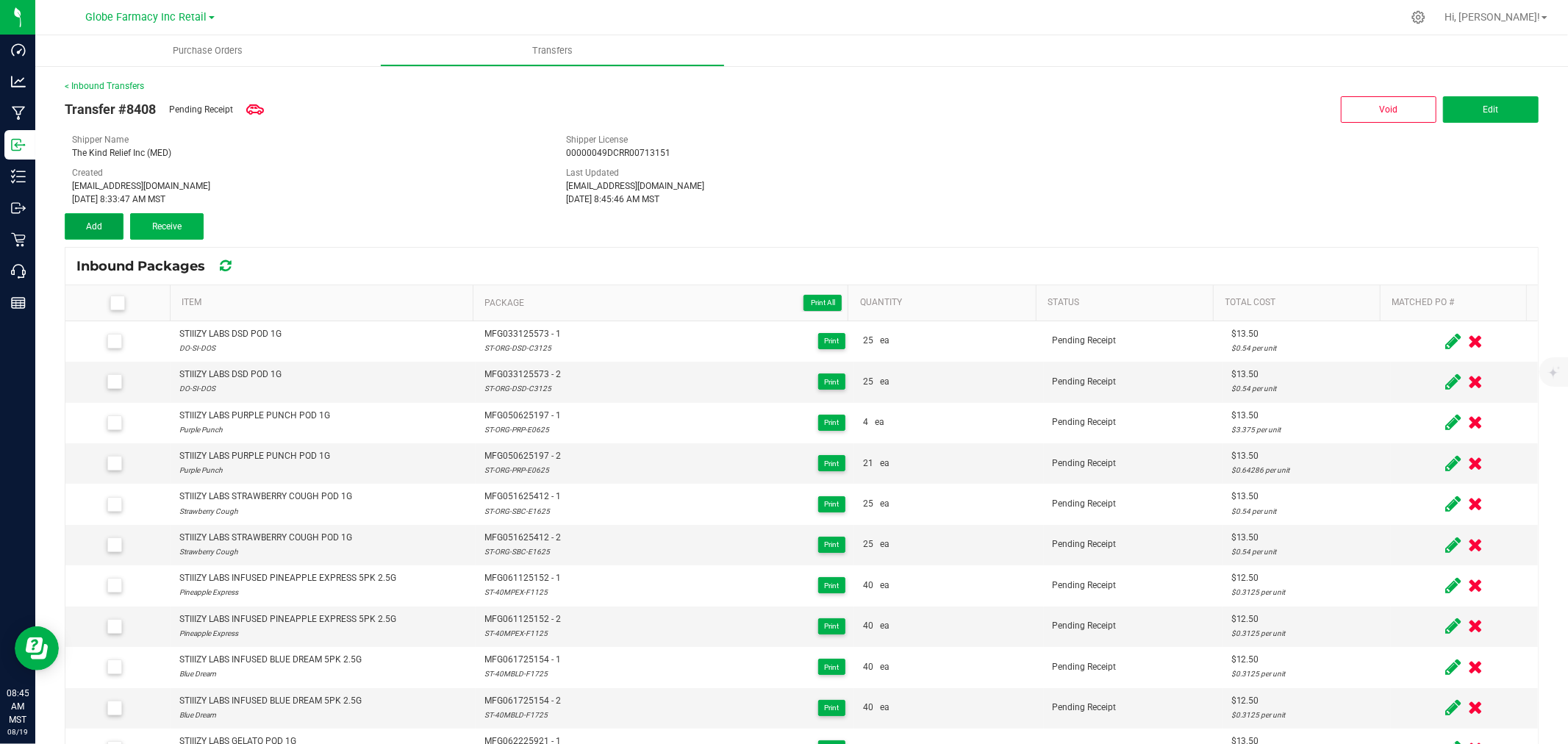
click at [72, 215] on button "Add" at bounding box center [94, 226] width 59 height 27
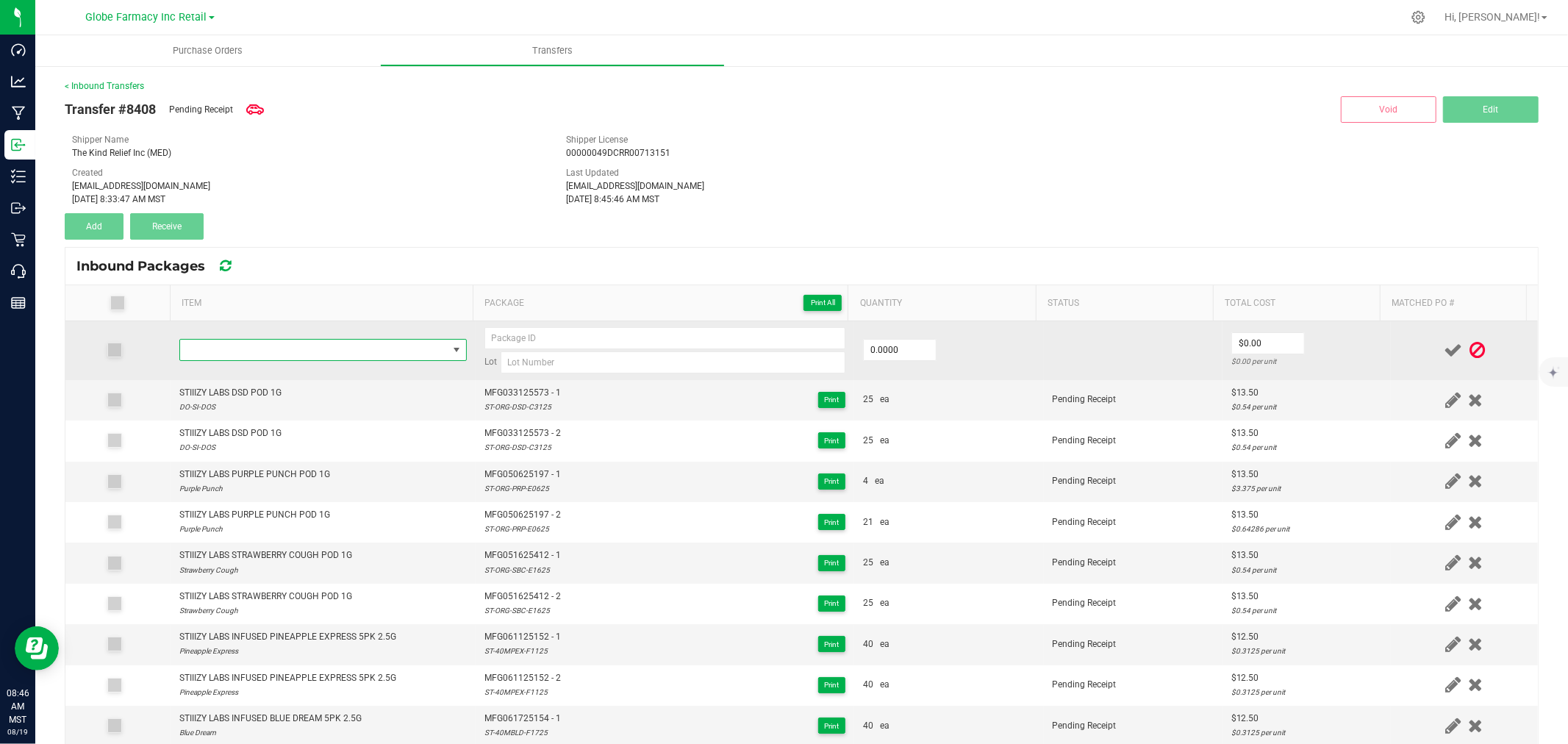
click at [332, 349] on span "NO DATA FOUND" at bounding box center [315, 350] width 268 height 21
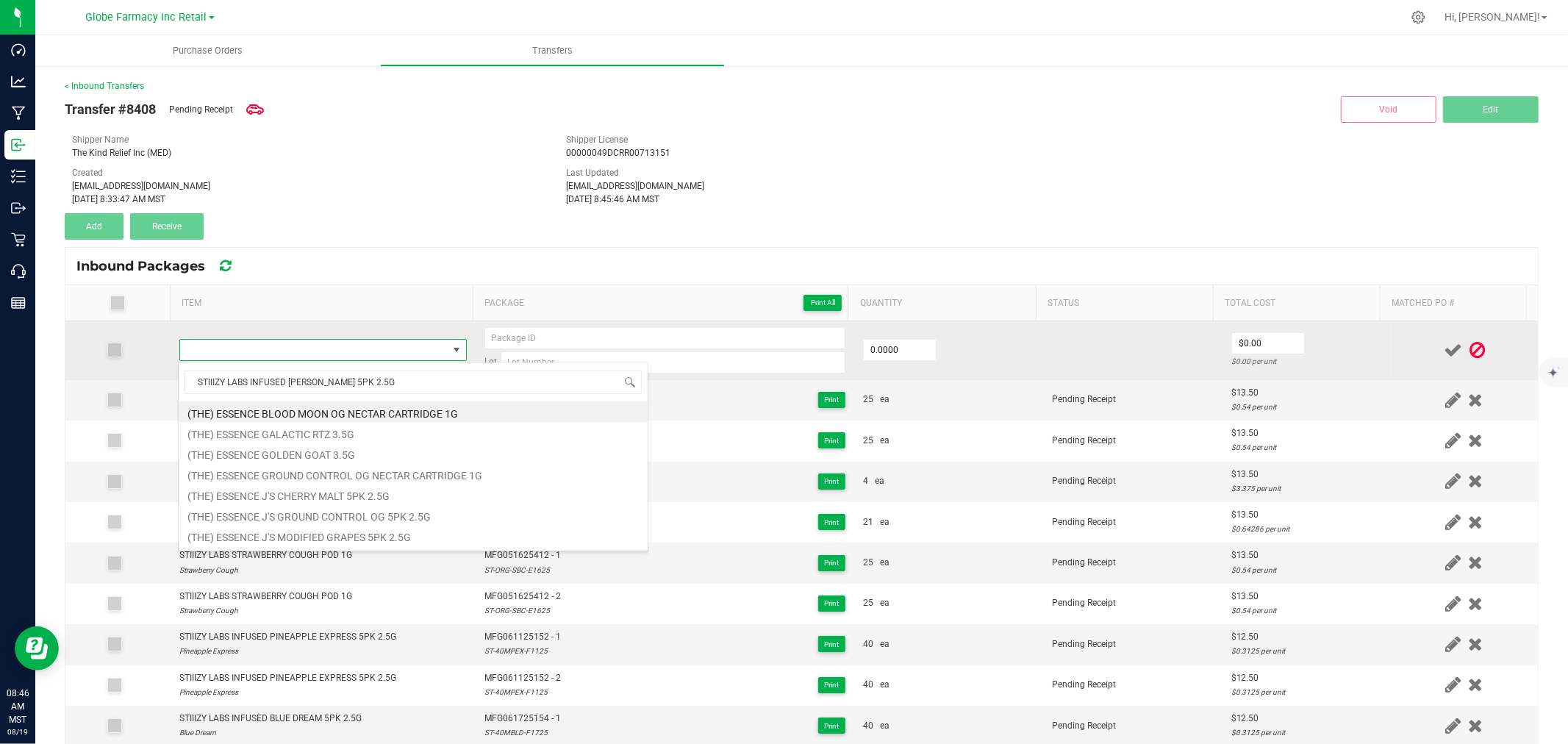
scroll to position [22, 281]
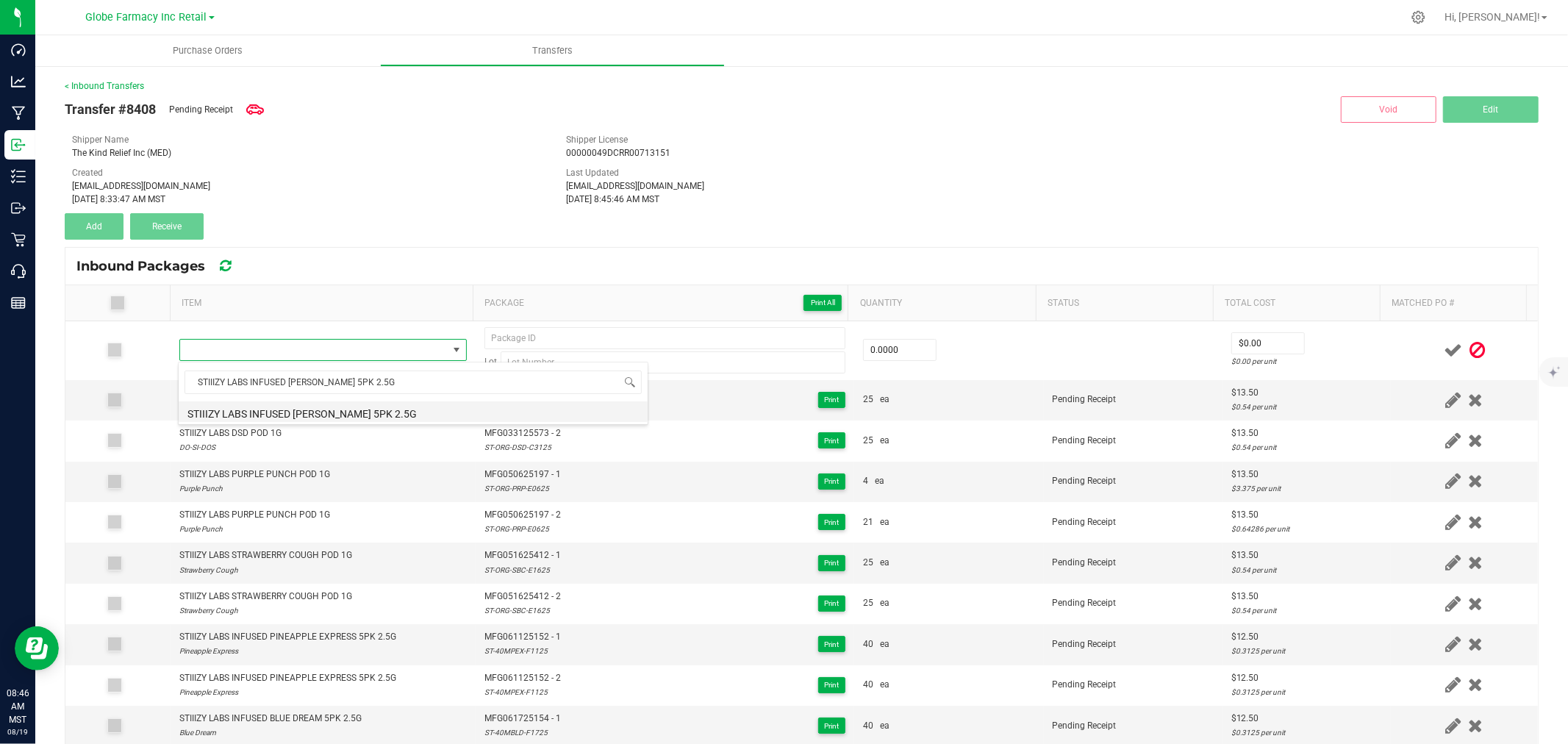
click at [381, 408] on li "STIIIZY LABS INFUSED KING LOUIS XIII 5PK 2.5G" at bounding box center [413, 411] width 469 height 21
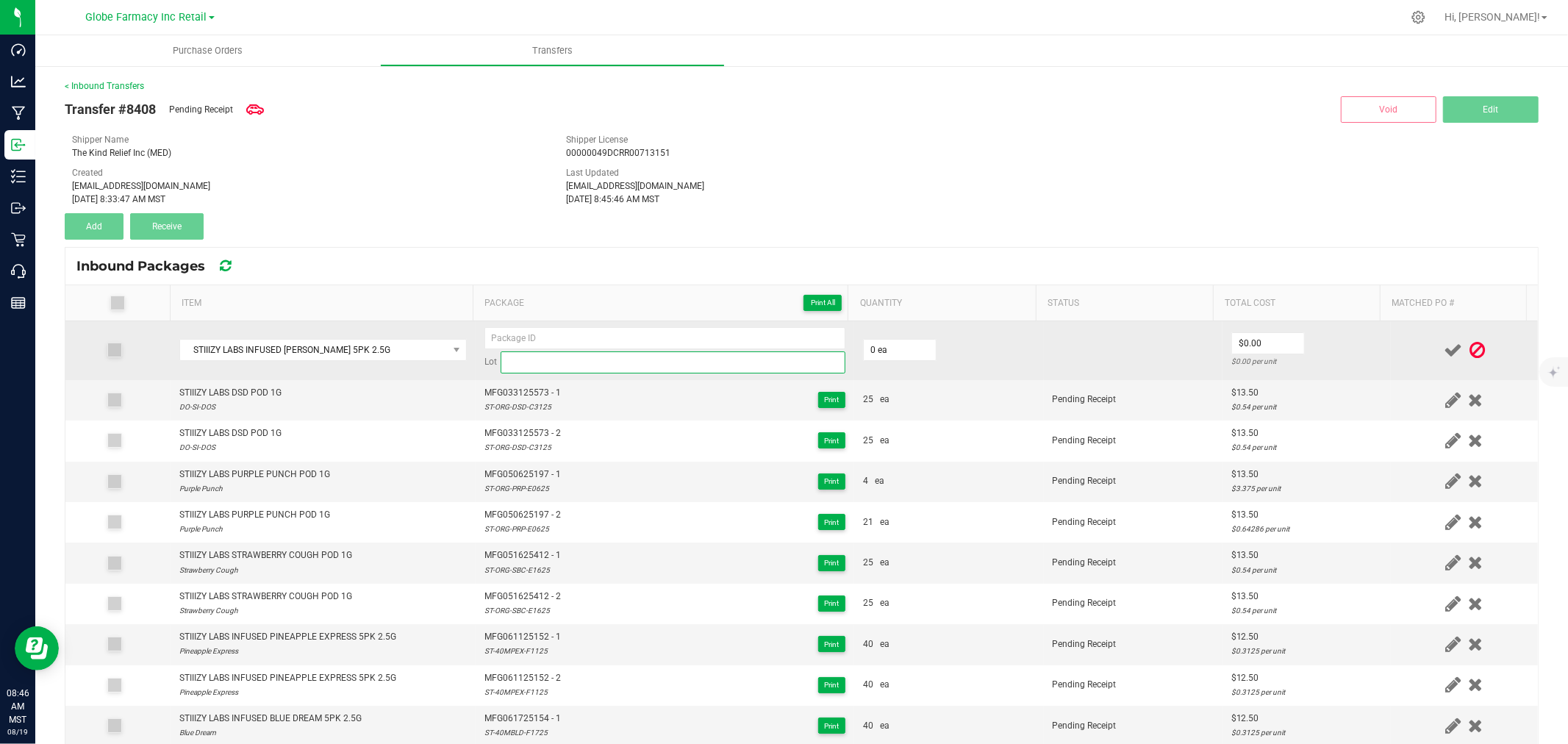
click at [631, 360] on input at bounding box center [673, 362] width 345 height 22
paste input "ST-40MKLO-F2325"
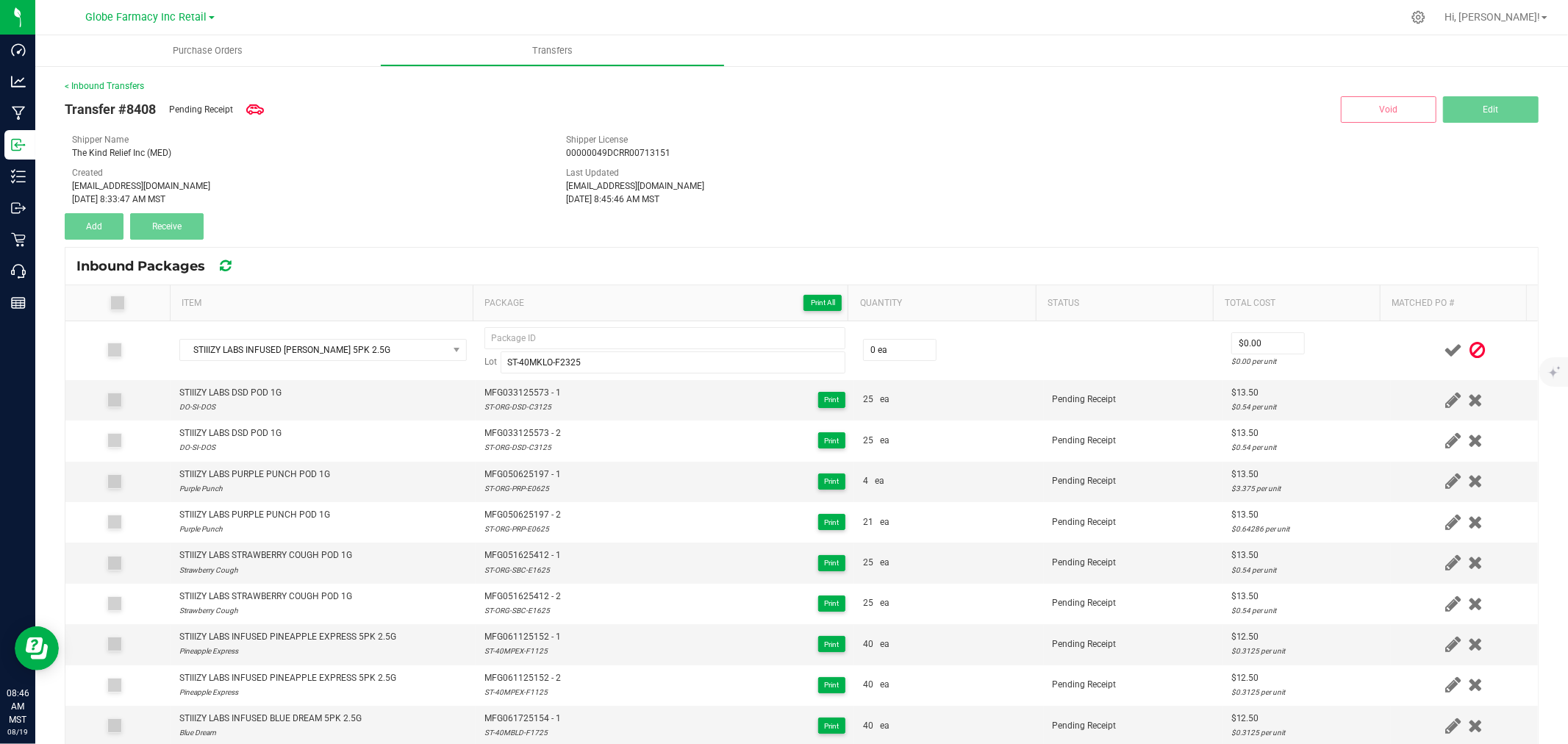
click at [567, 315] on th "Package Print All" at bounding box center [660, 303] width 375 height 36
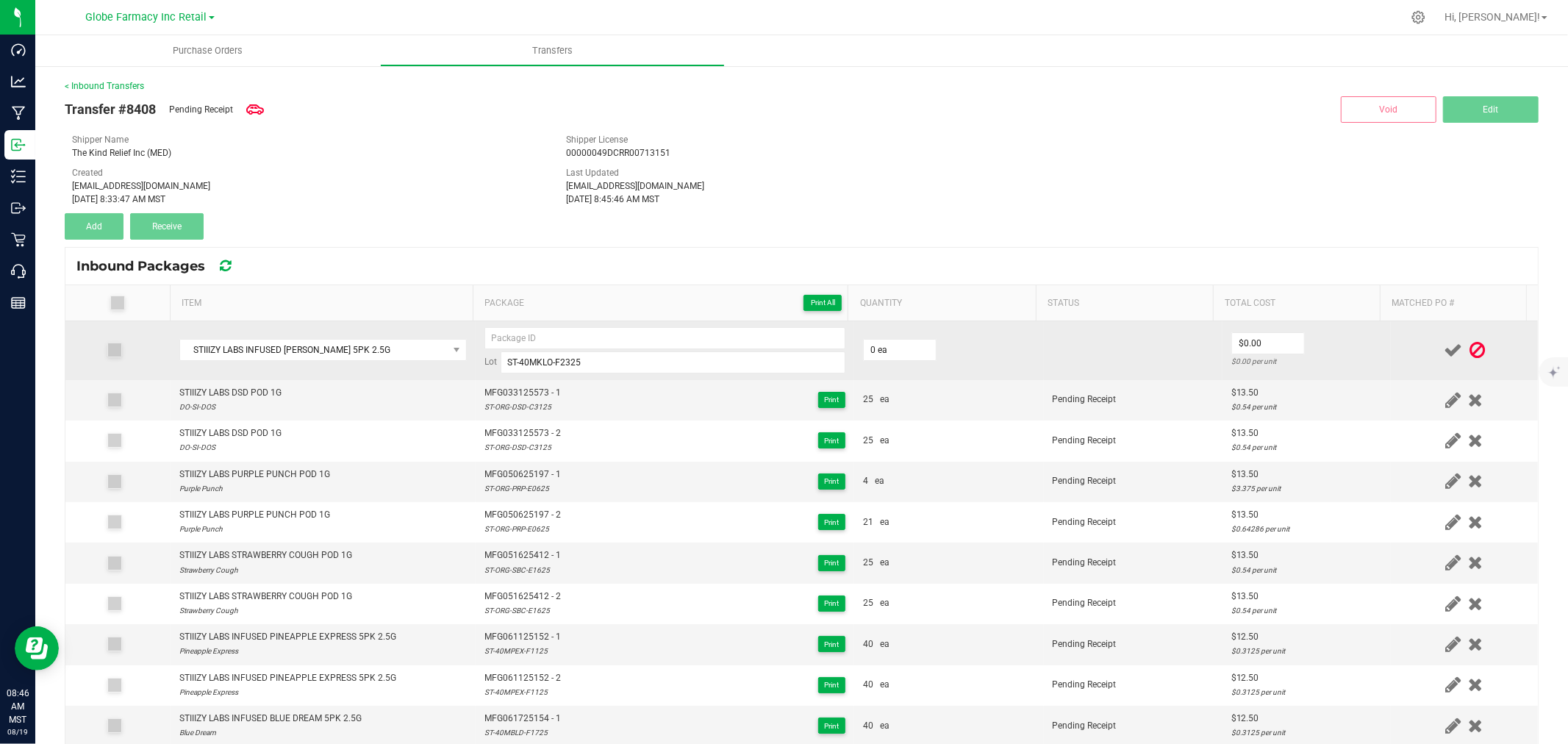
click at [573, 325] on td "Lot ST-40MKLO-F2325" at bounding box center [665, 351] width 378 height 59
paste input "MFG-062325-961-Exp."
drag, startPoint x: 594, startPoint y: 340, endPoint x: 602, endPoint y: 344, distance: 8.9
click at [594, 340] on input at bounding box center [665, 337] width 361 height 22
click at [542, 342] on input "MFG-062325-961 - 1" at bounding box center [665, 337] width 361 height 22
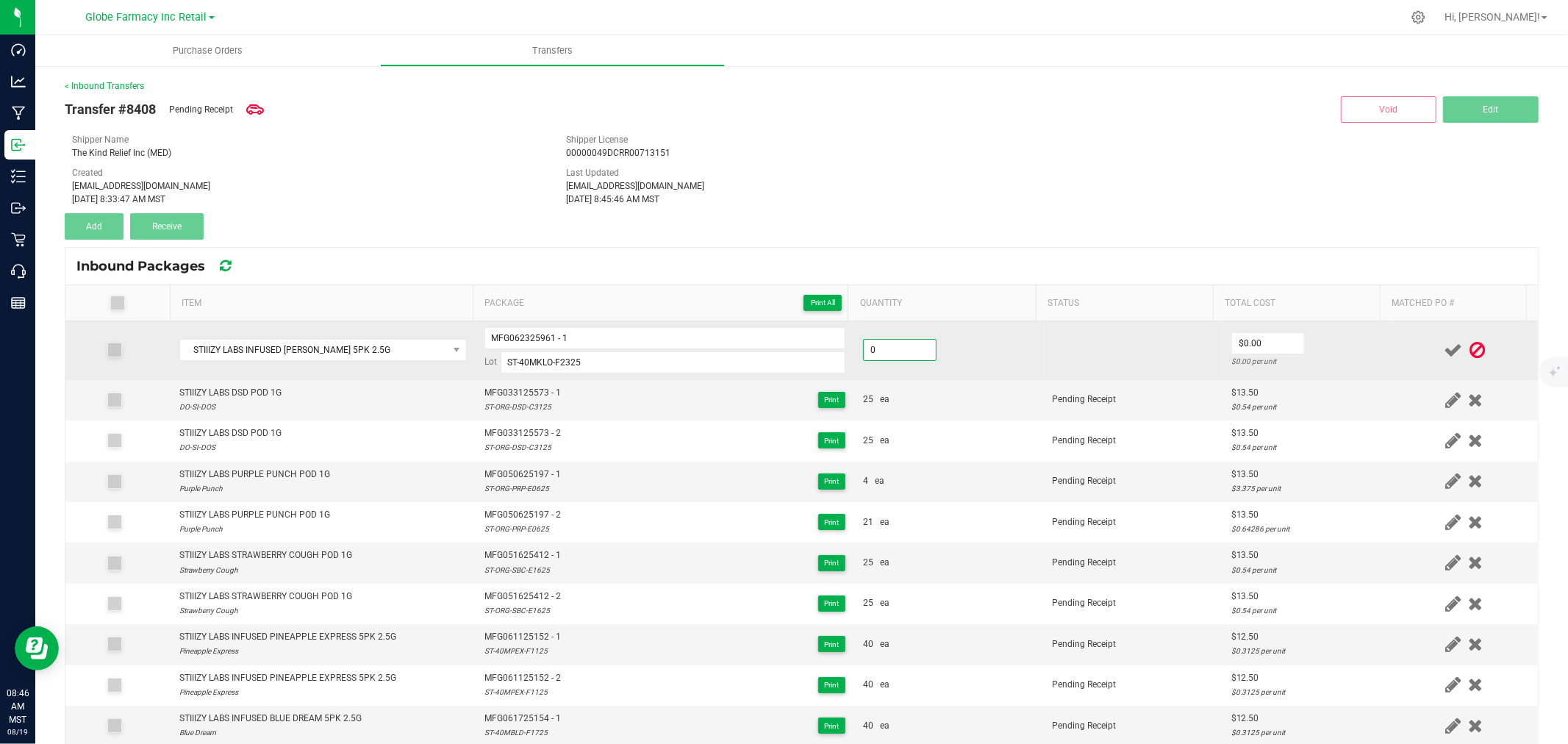
click at [903, 351] on input "0" at bounding box center [900, 350] width 72 height 21
drag, startPoint x: 1355, startPoint y: 333, endPoint x: 1394, endPoint y: 339, distance: 39.5
click at [1355, 334] on td "$12.50 $0.3125 per unit" at bounding box center [1306, 351] width 168 height 59
click at [1444, 352] on icon at bounding box center [1452, 350] width 18 height 18
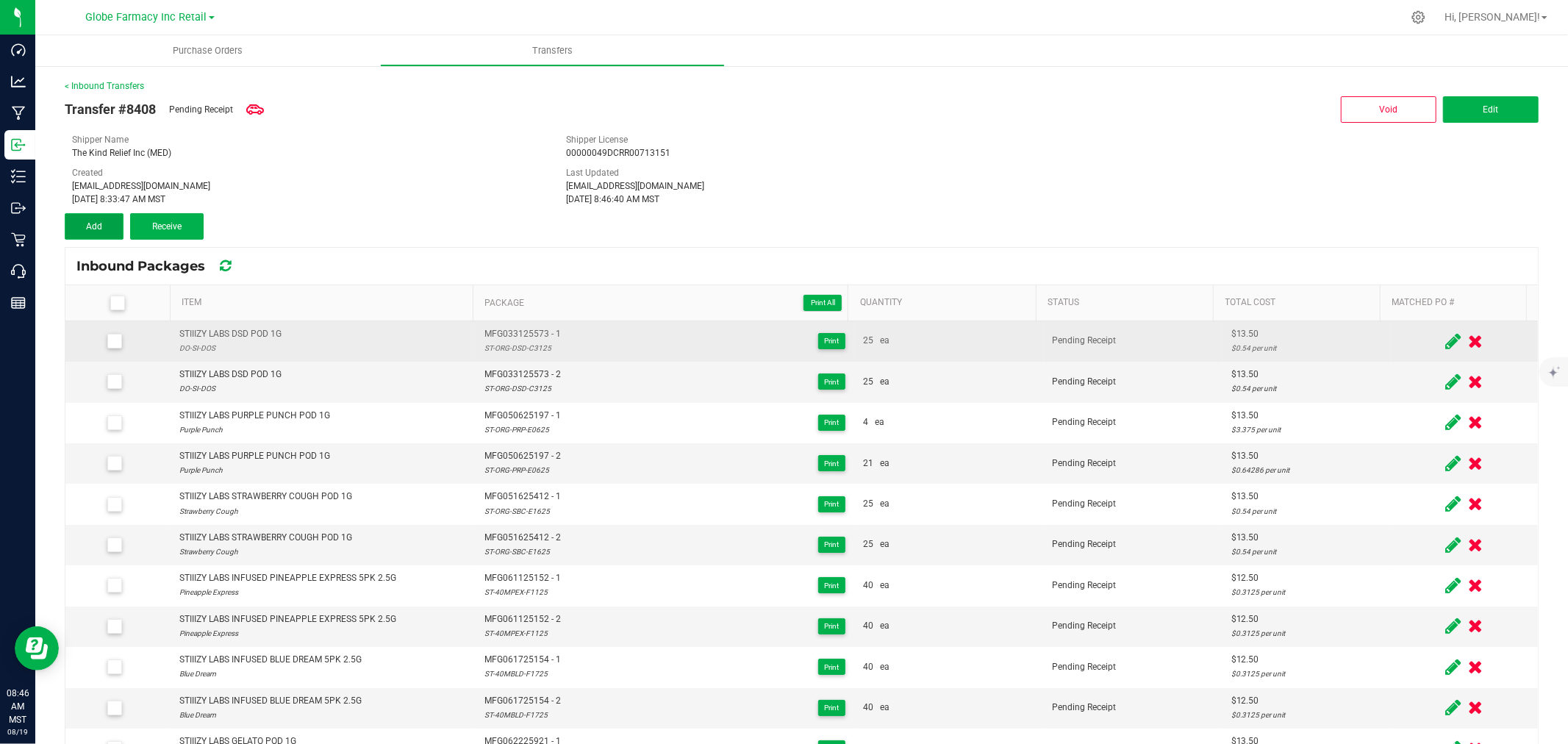
drag, startPoint x: 105, startPoint y: 223, endPoint x: 92, endPoint y: 212, distance: 17.0
click at [105, 221] on button "Add" at bounding box center [94, 226] width 59 height 27
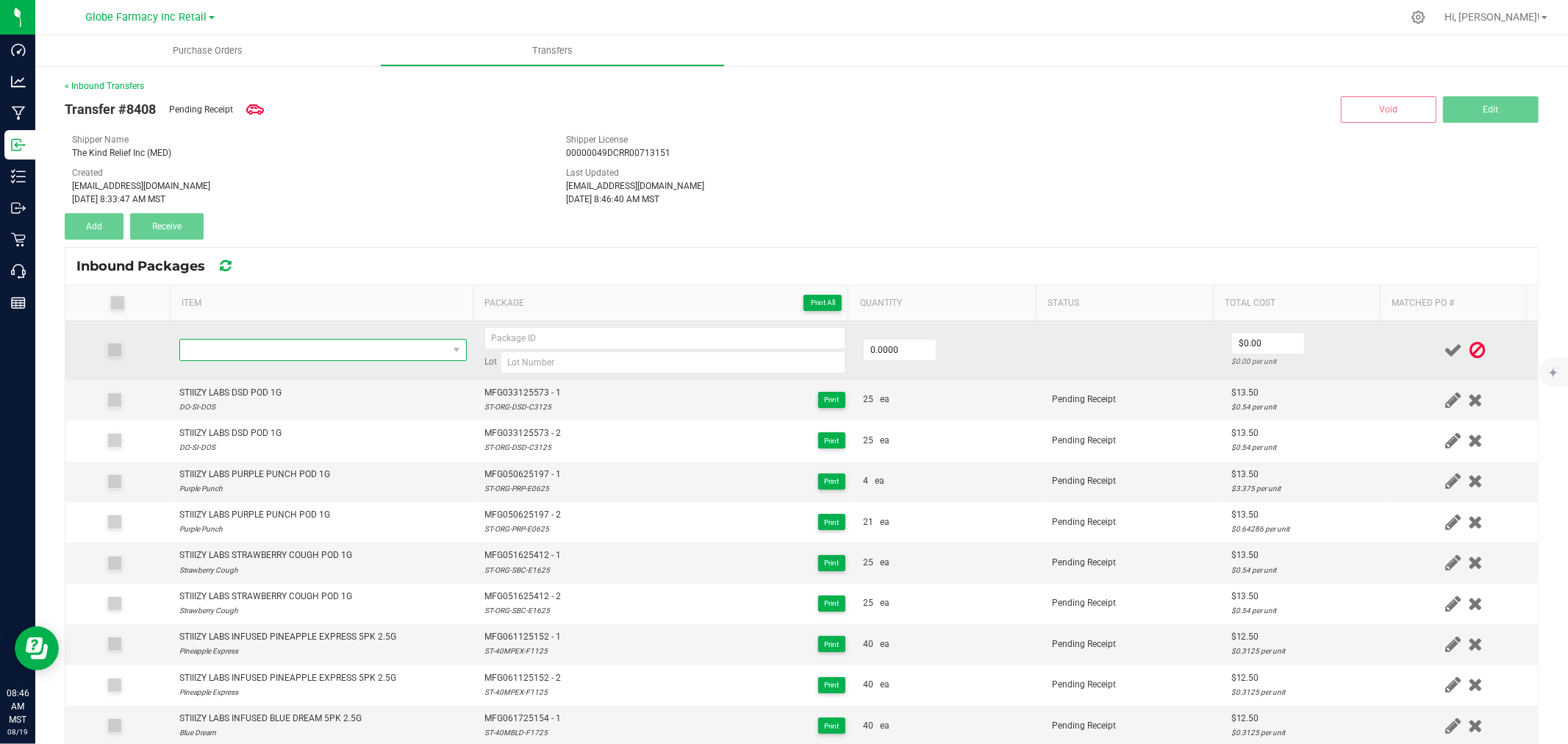
click at [332, 340] on span "NO DATA FOUND" at bounding box center [315, 350] width 268 height 21
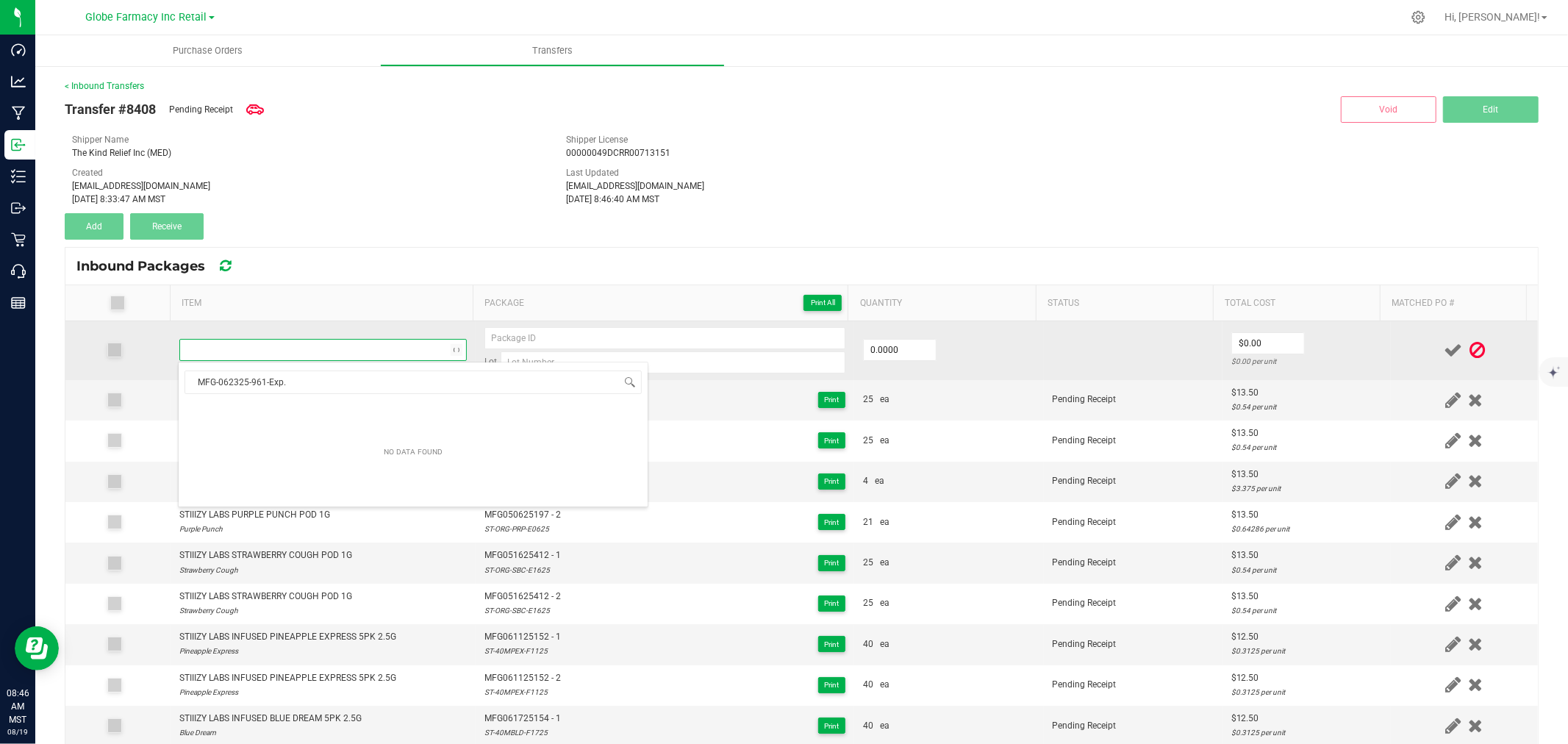
click at [459, 326] on td at bounding box center [322, 351] width 305 height 59
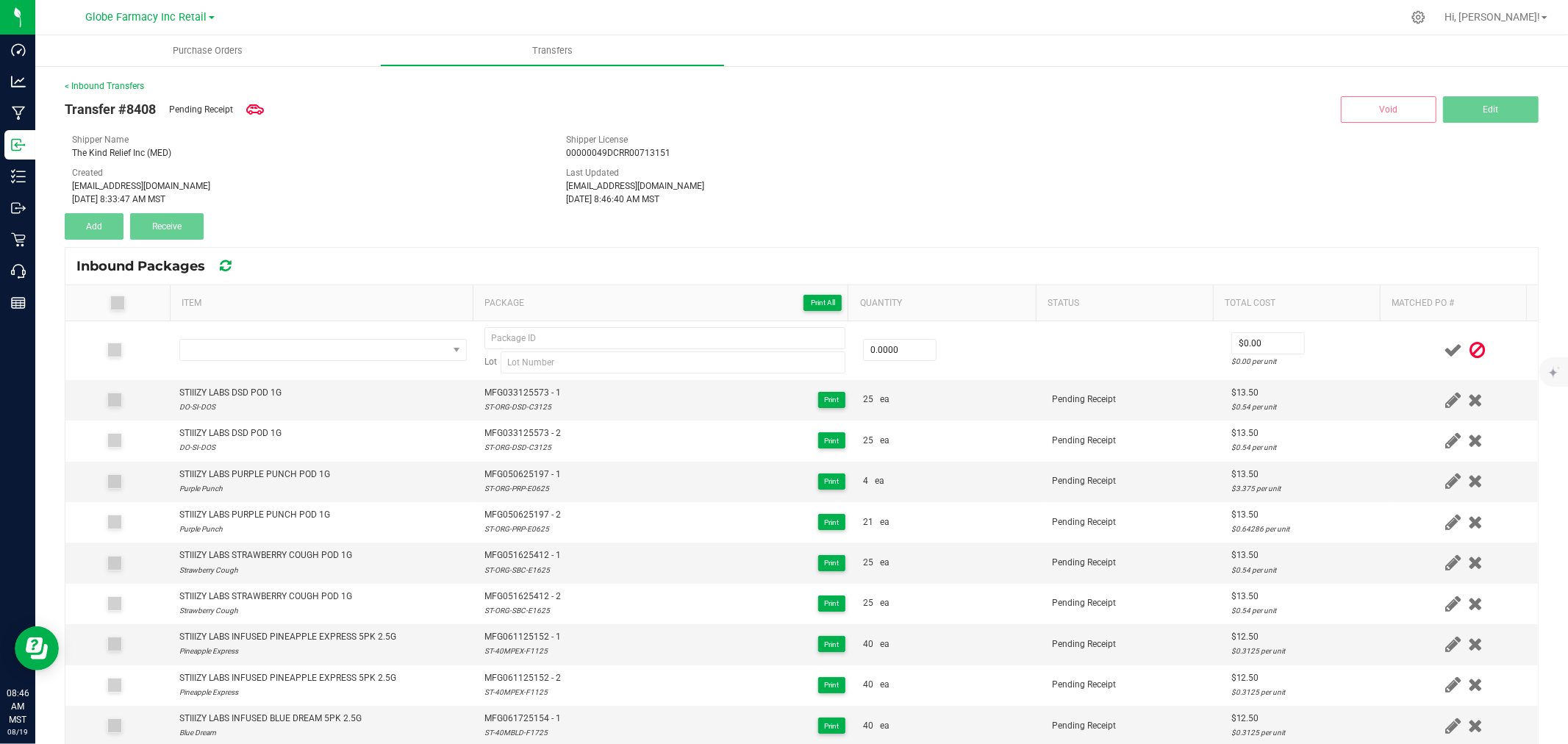
click at [1469, 349] on icon at bounding box center [1477, 350] width 15 height 18
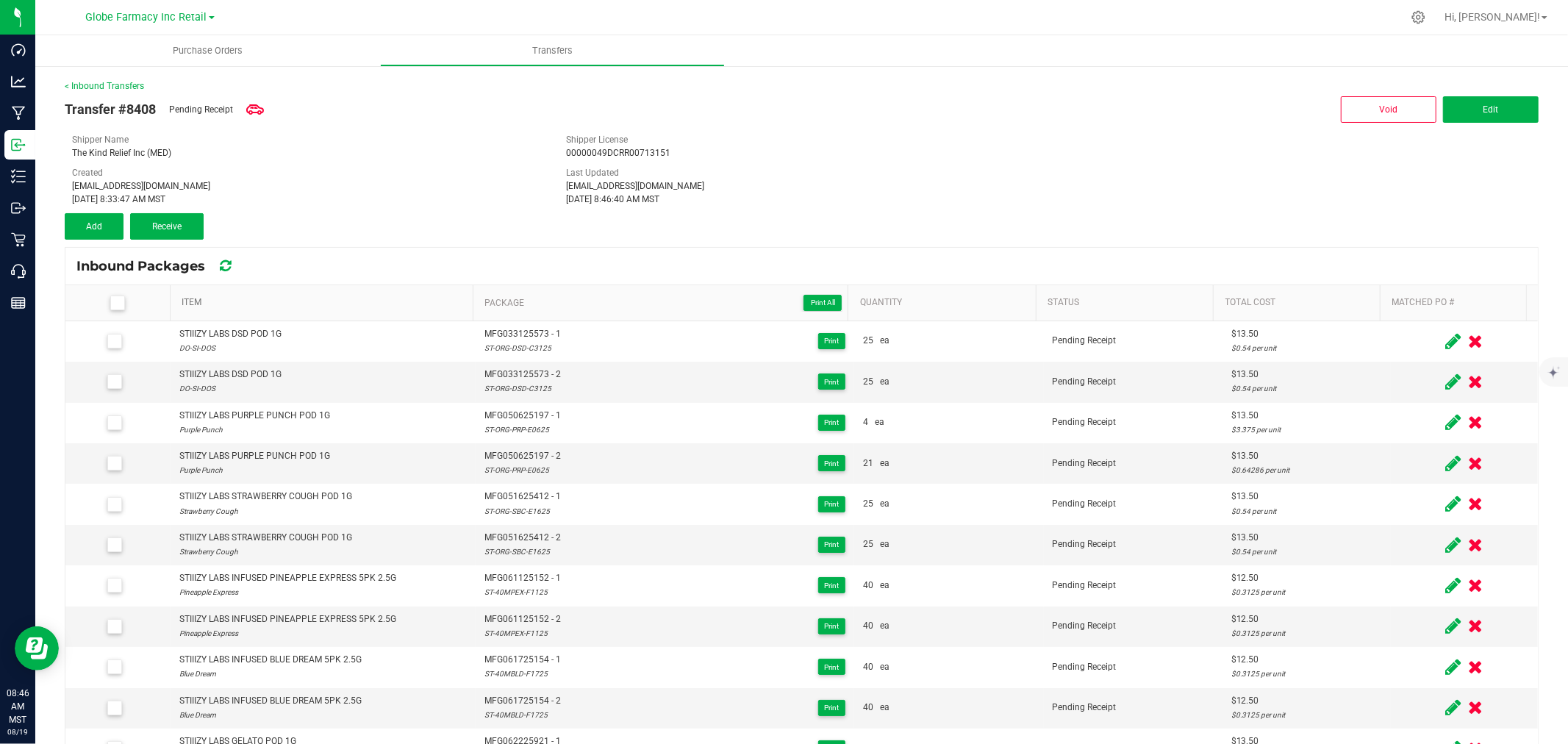
click at [295, 303] on link "Item" at bounding box center [324, 303] width 285 height 11
click at [1297, 297] on link "Total Cost" at bounding box center [1300, 303] width 149 height 11
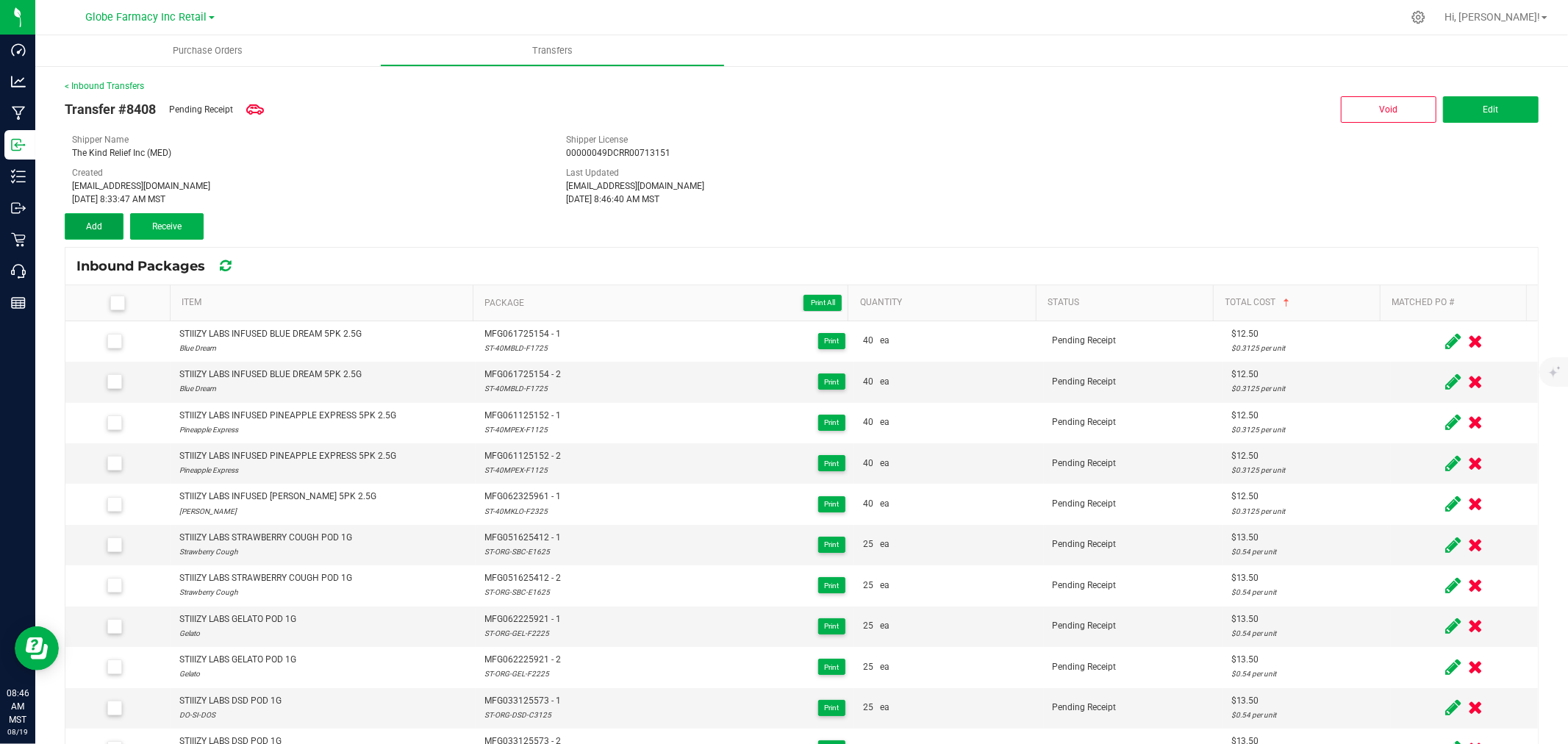
click at [83, 222] on button "Add" at bounding box center [94, 226] width 59 height 27
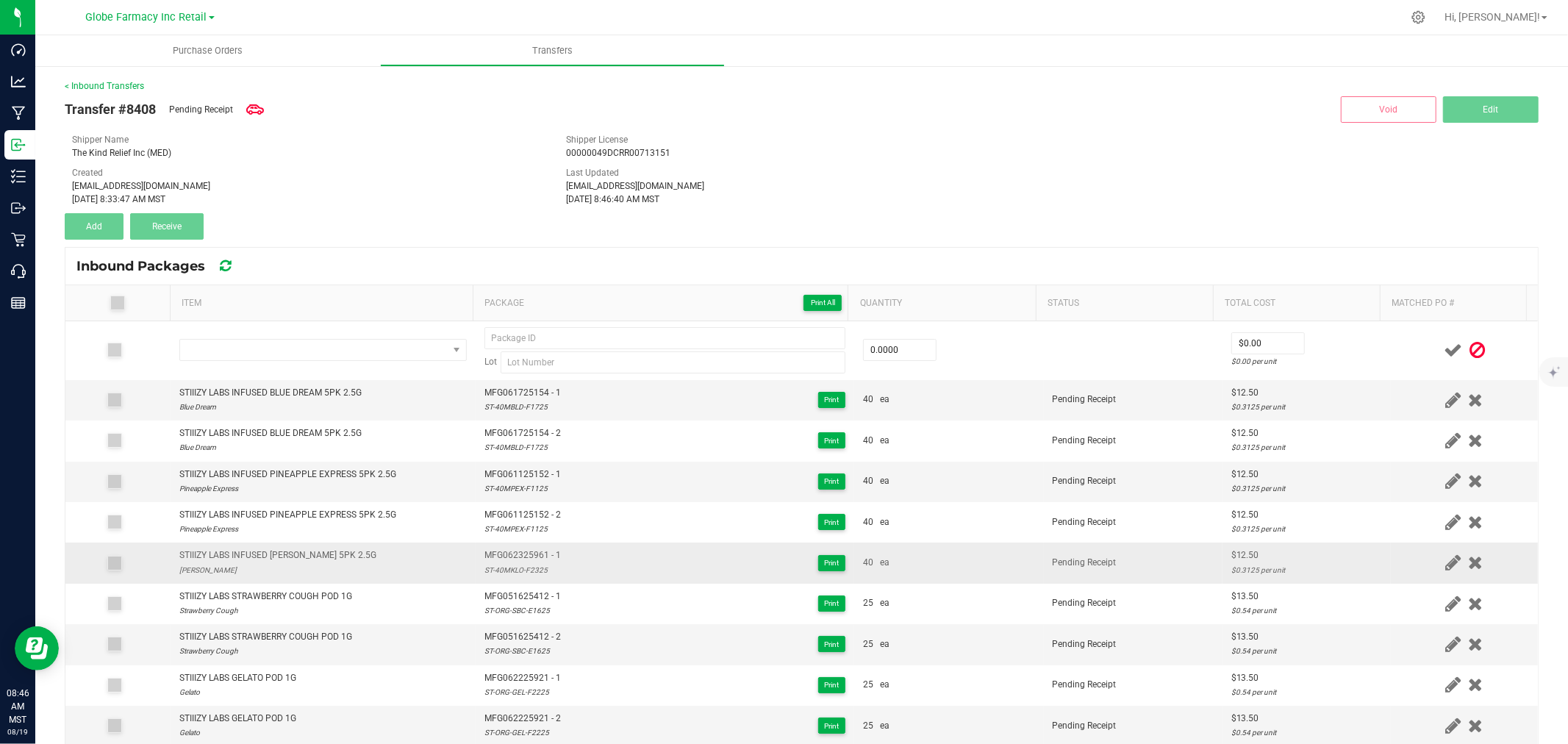
click at [268, 559] on div "STIIIZY LABS INFUSED KING LOUIS XIII 5PK 2.5G" at bounding box center [277, 555] width 197 height 14
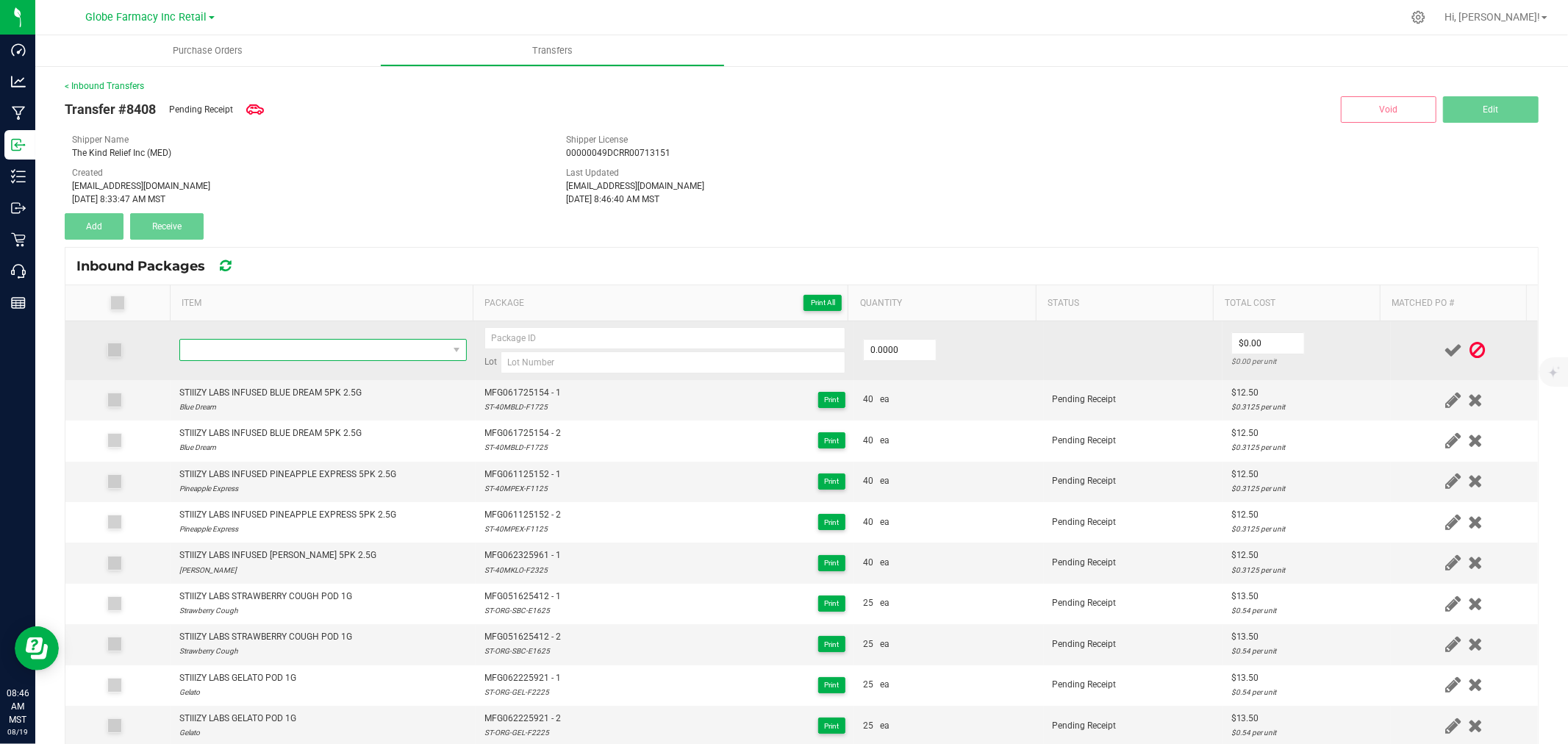
click at [325, 353] on span "NO DATA FOUND" at bounding box center [315, 350] width 268 height 21
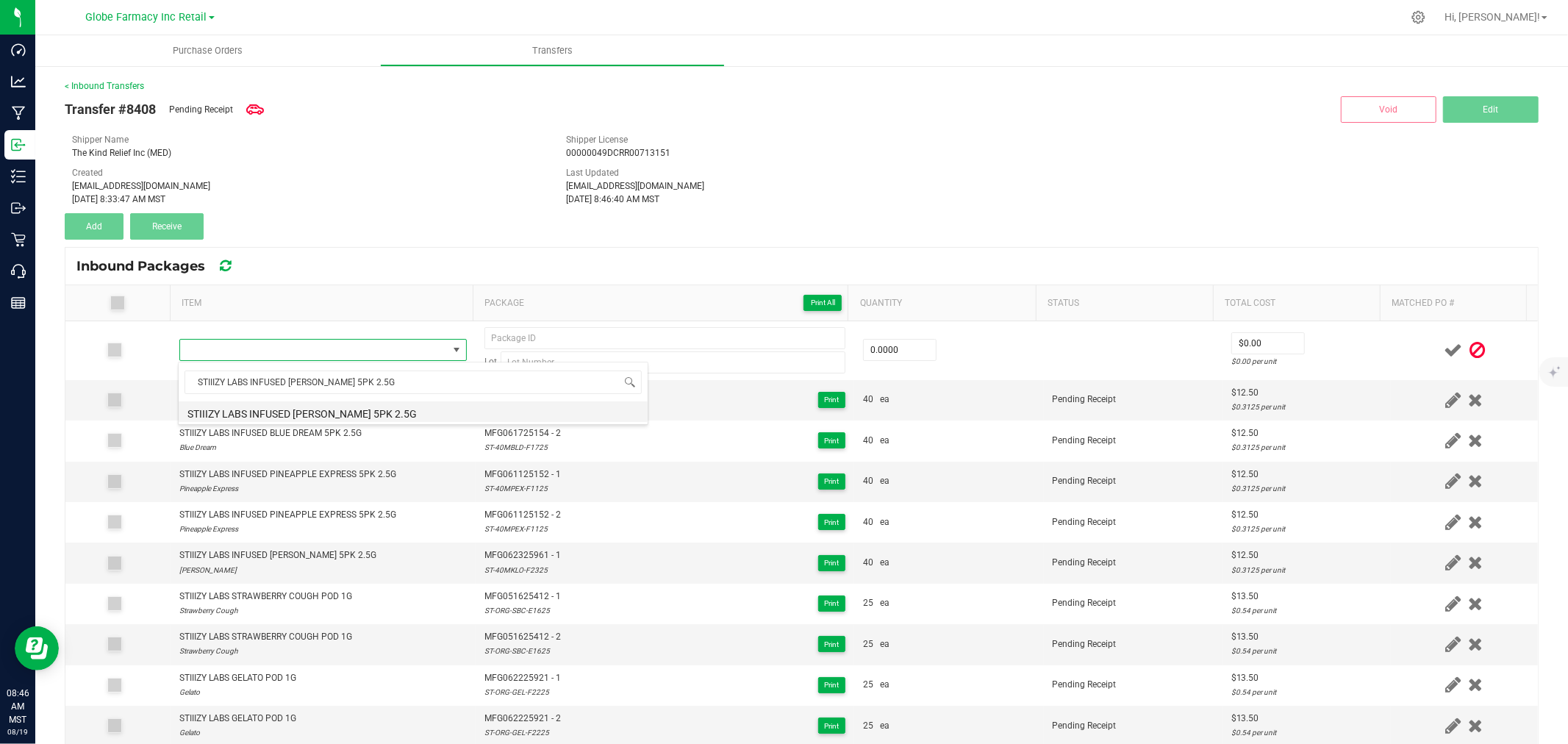
click at [322, 408] on li "STIIIZY LABS INFUSED KING LOUIS XIII 5PK 2.5G" at bounding box center [413, 411] width 469 height 21
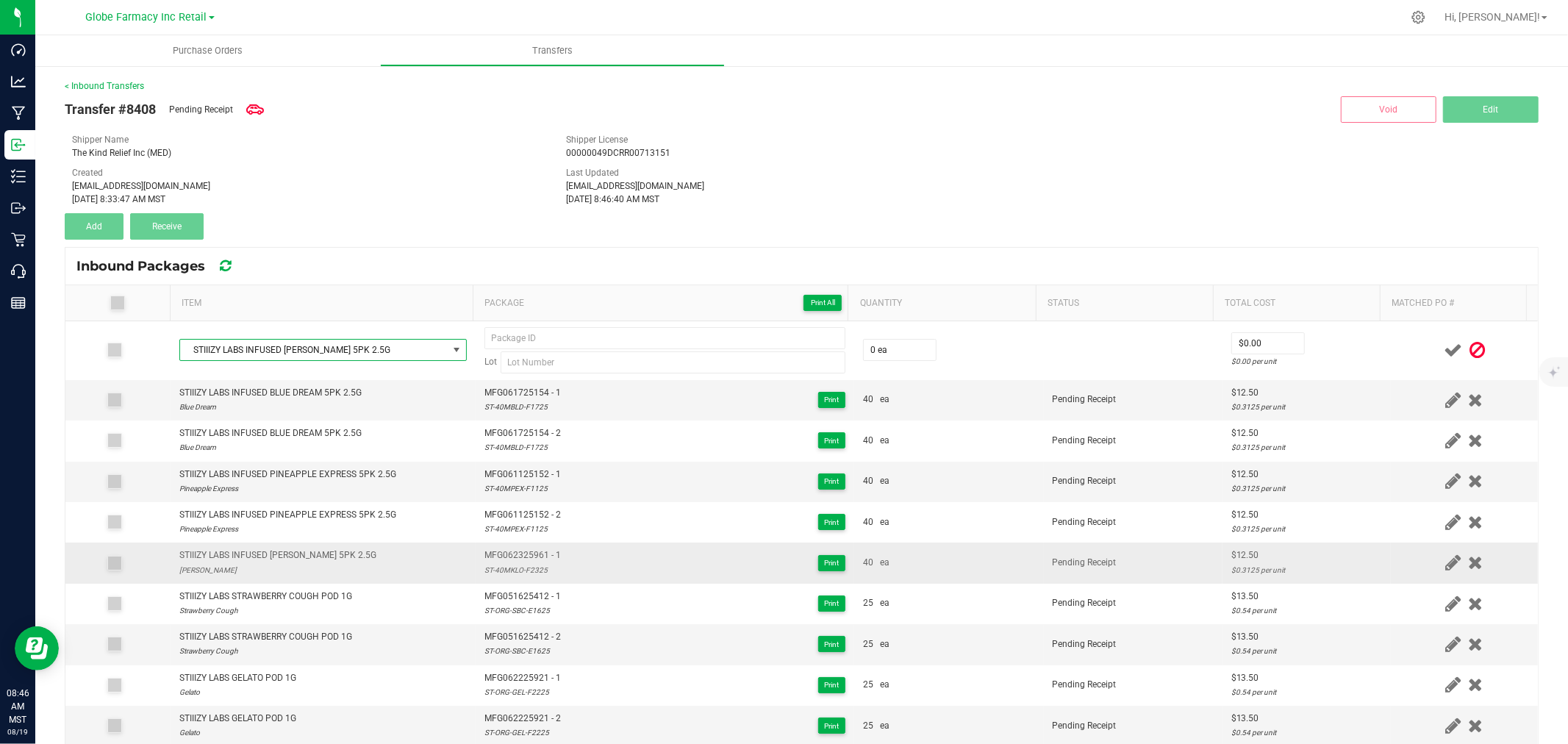
click at [507, 563] on div "ST-40MKLO-F2325" at bounding box center [523, 570] width 76 height 14
click at [513, 560] on span "MFG062325961 - 1" at bounding box center [523, 555] width 76 height 14
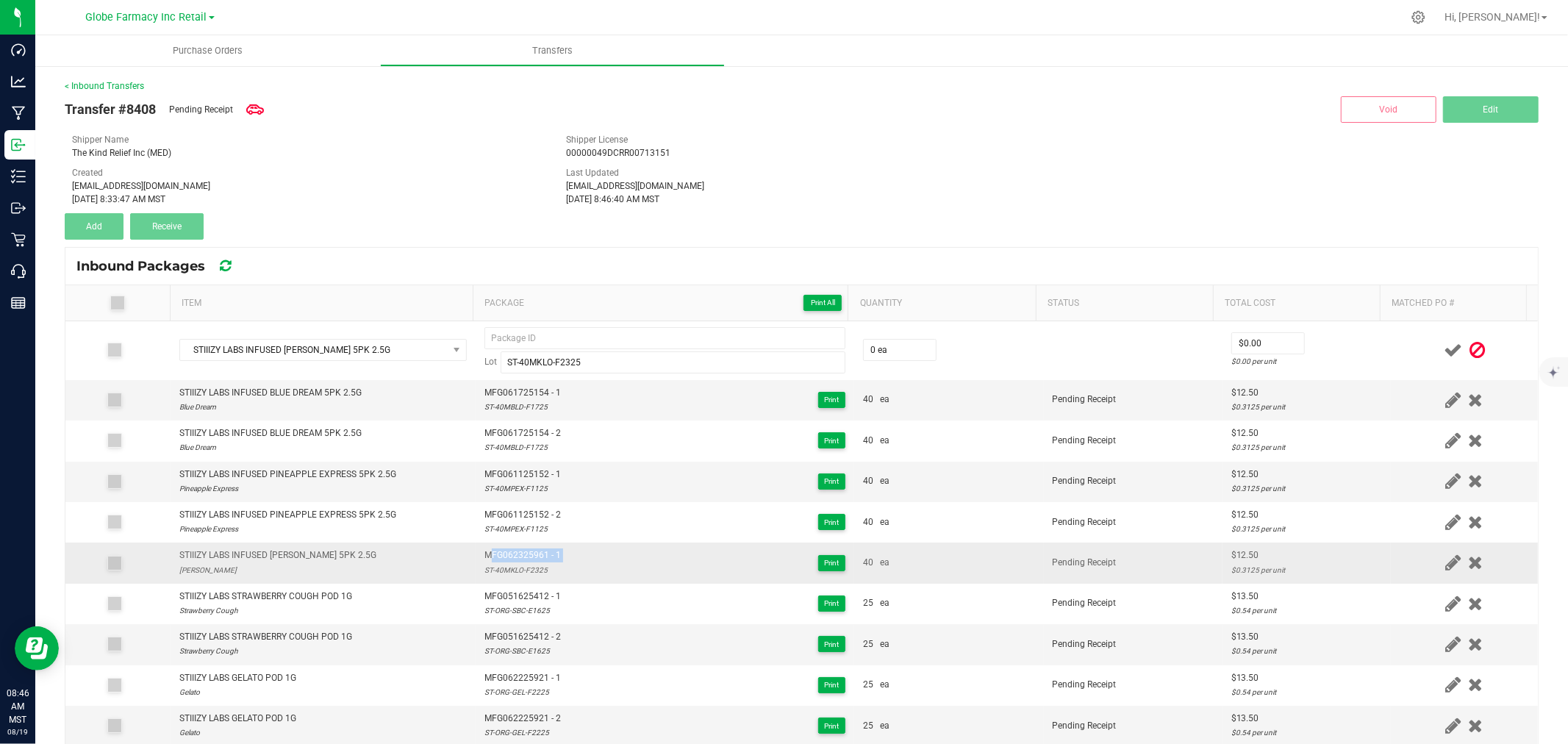
click at [513, 560] on span "MFG062325961 - 1" at bounding box center [523, 555] width 76 height 14
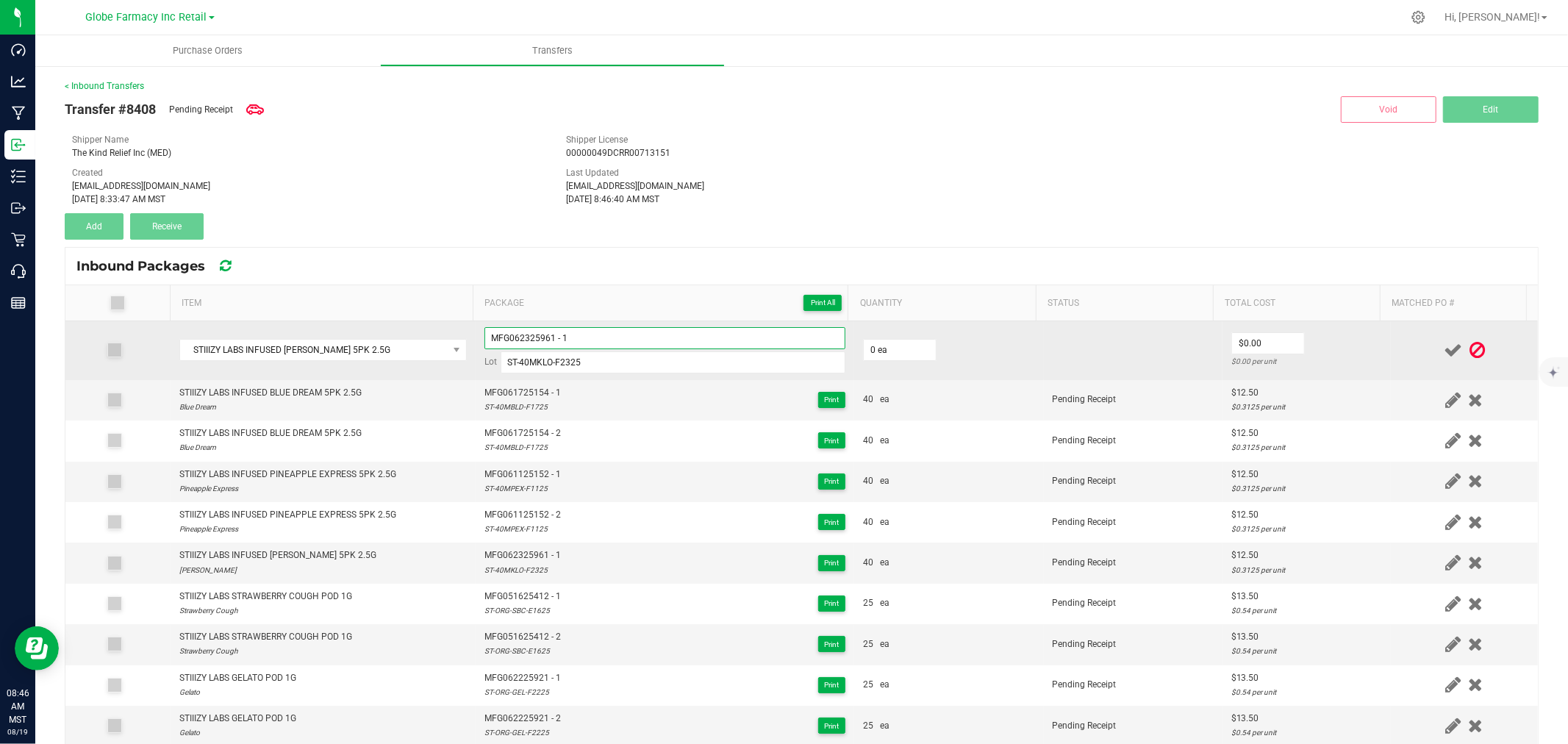
click at [613, 339] on input "MFG062325961 - 1" at bounding box center [665, 337] width 361 height 22
click at [878, 355] on input "0" at bounding box center [900, 350] width 72 height 21
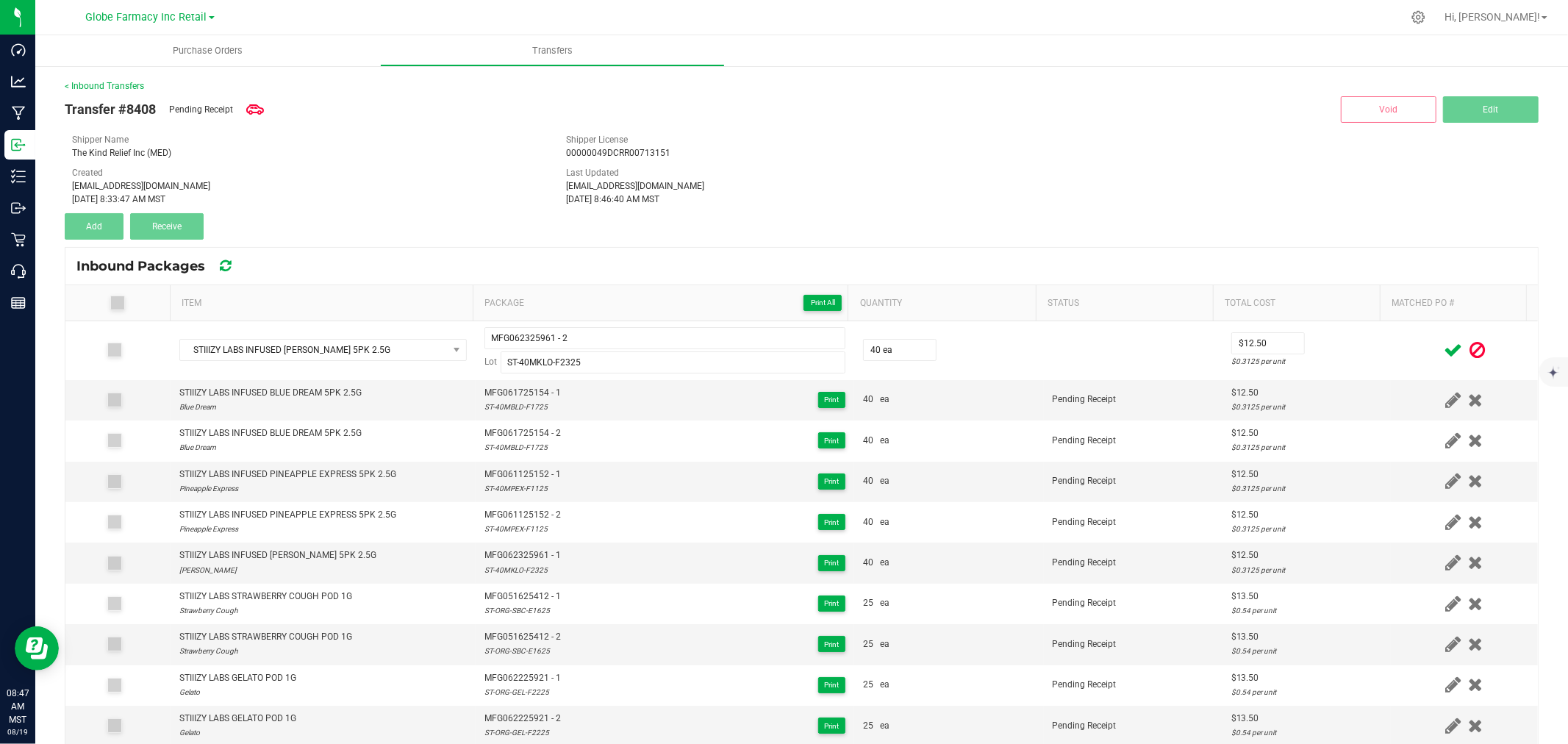
drag, startPoint x: 1390, startPoint y: 378, endPoint x: 1410, endPoint y: 363, distance: 25.0
click at [1391, 378] on td at bounding box center [1464, 351] width 147 height 59
click at [1444, 355] on icon at bounding box center [1452, 350] width 18 height 18
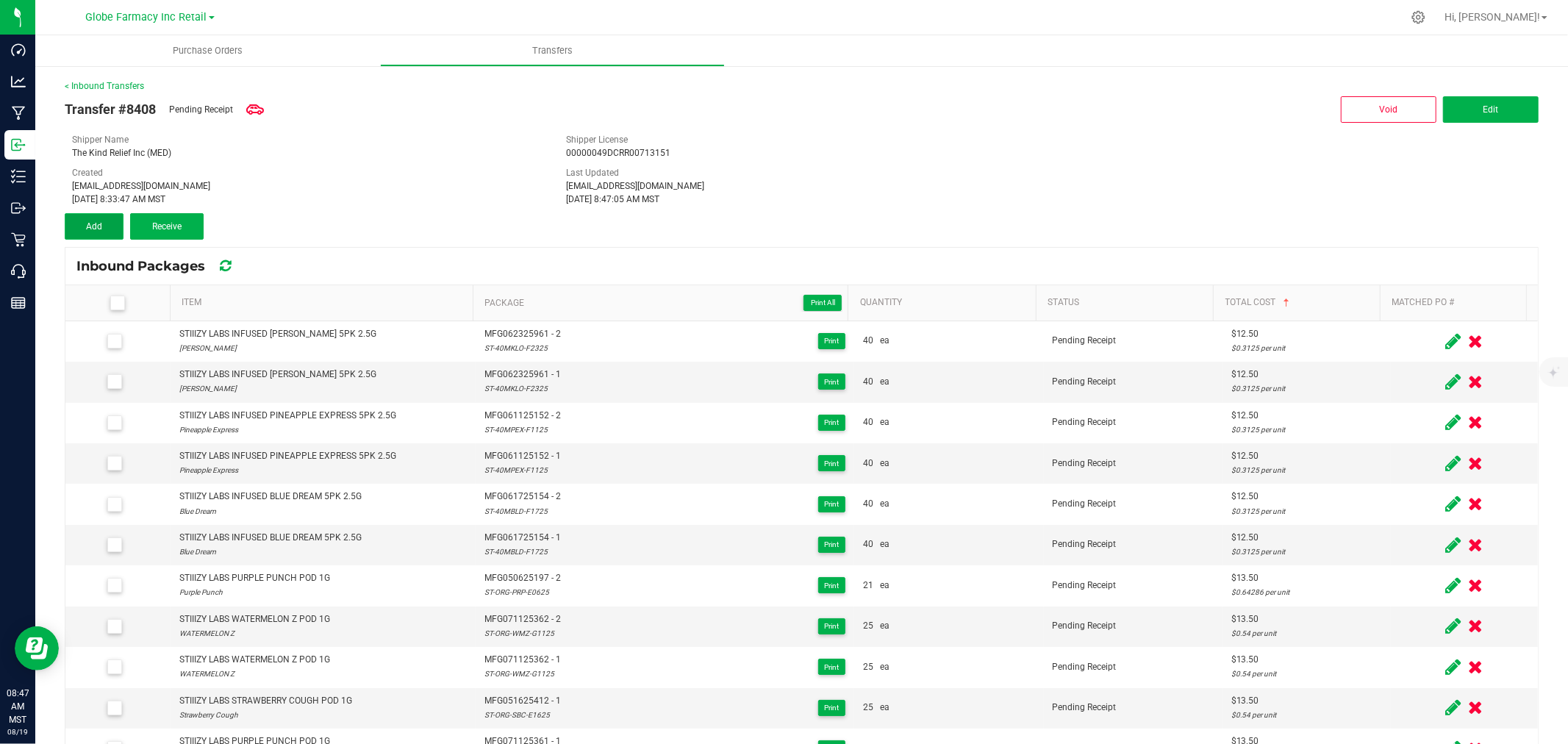
click at [105, 223] on button "Add" at bounding box center [94, 226] width 59 height 27
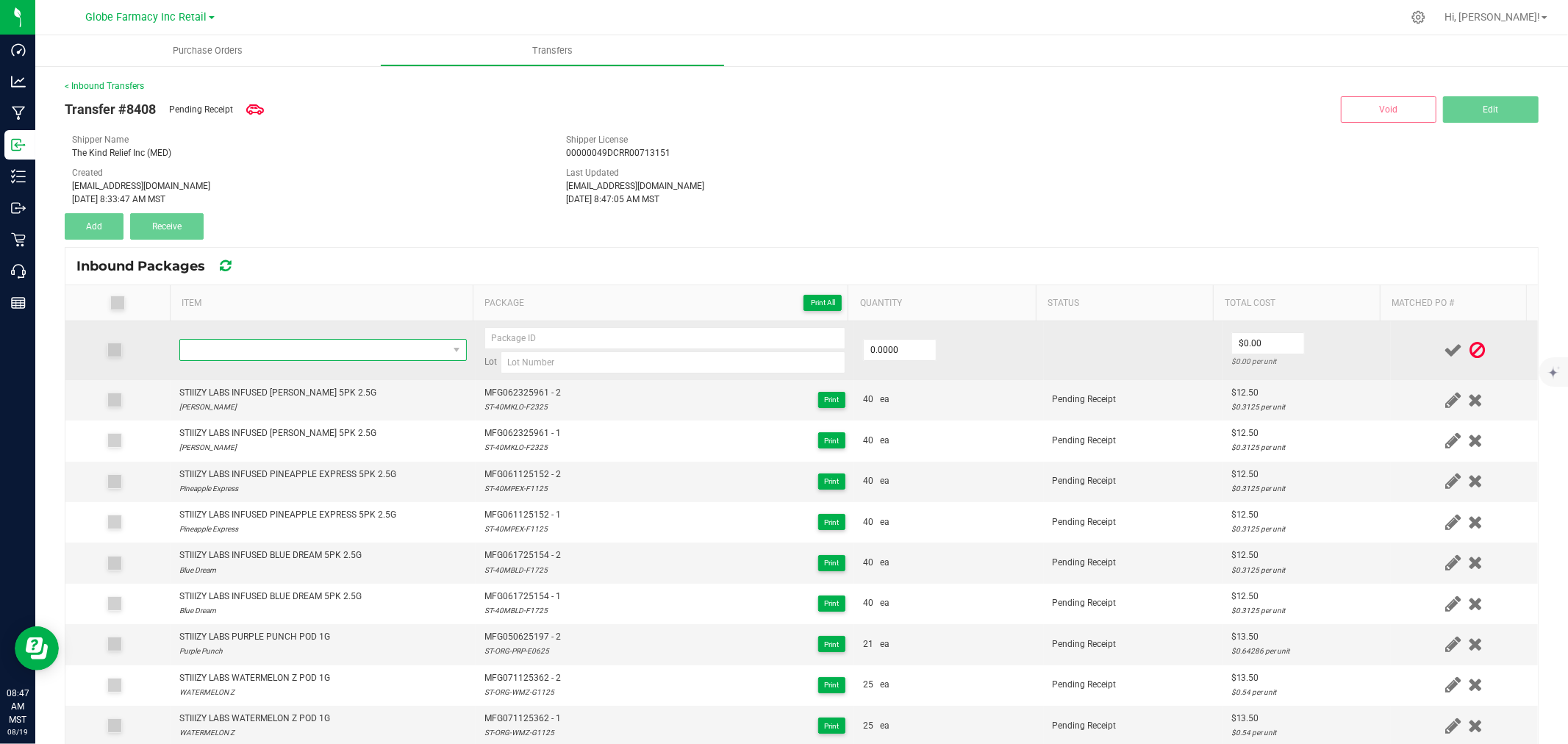
click at [281, 349] on span "NO DATA FOUND" at bounding box center [315, 350] width 268 height 21
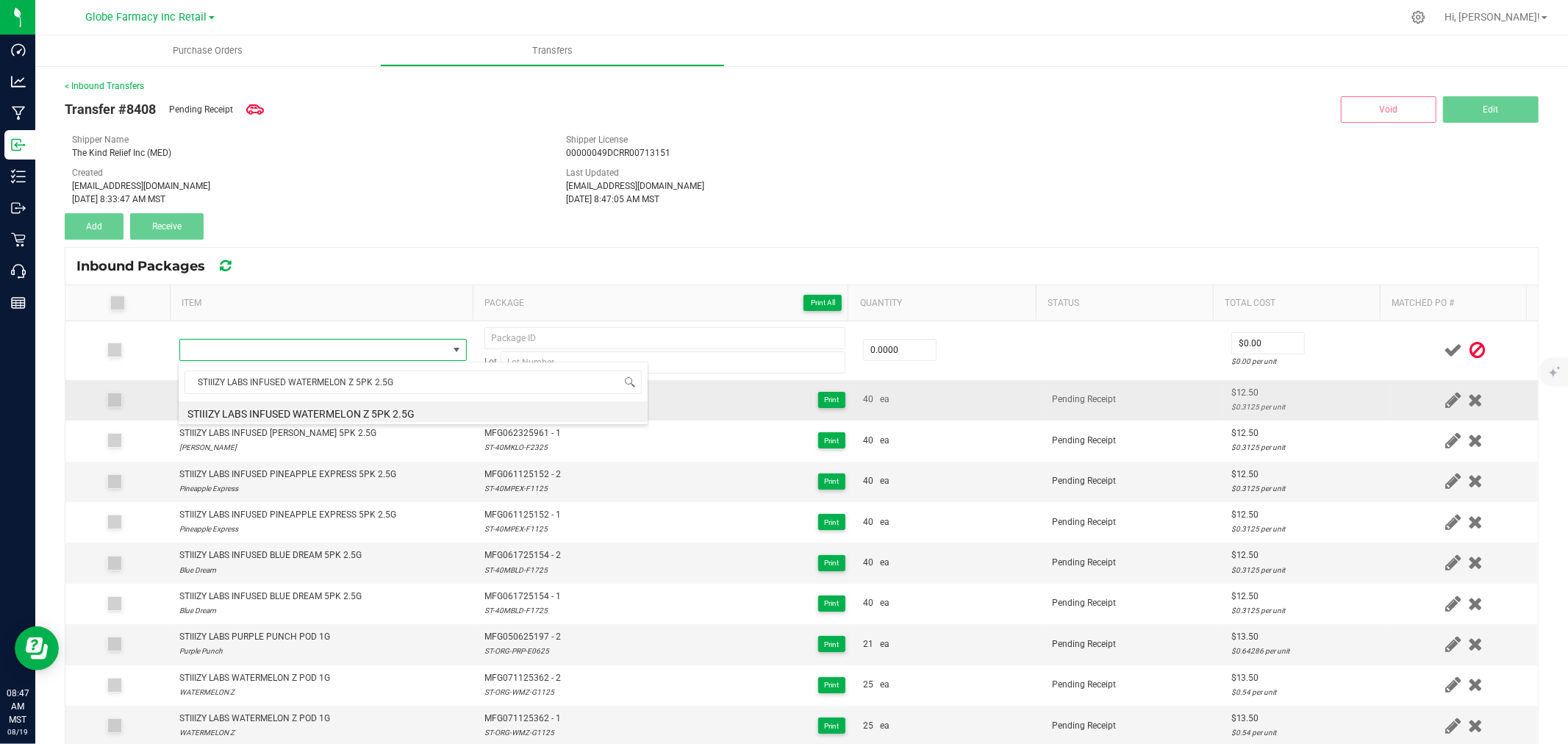
click at [294, 406] on li "STIIIZY LABS INFUSED WATERMELON Z 5PK 2.5G" at bounding box center [413, 411] width 469 height 21
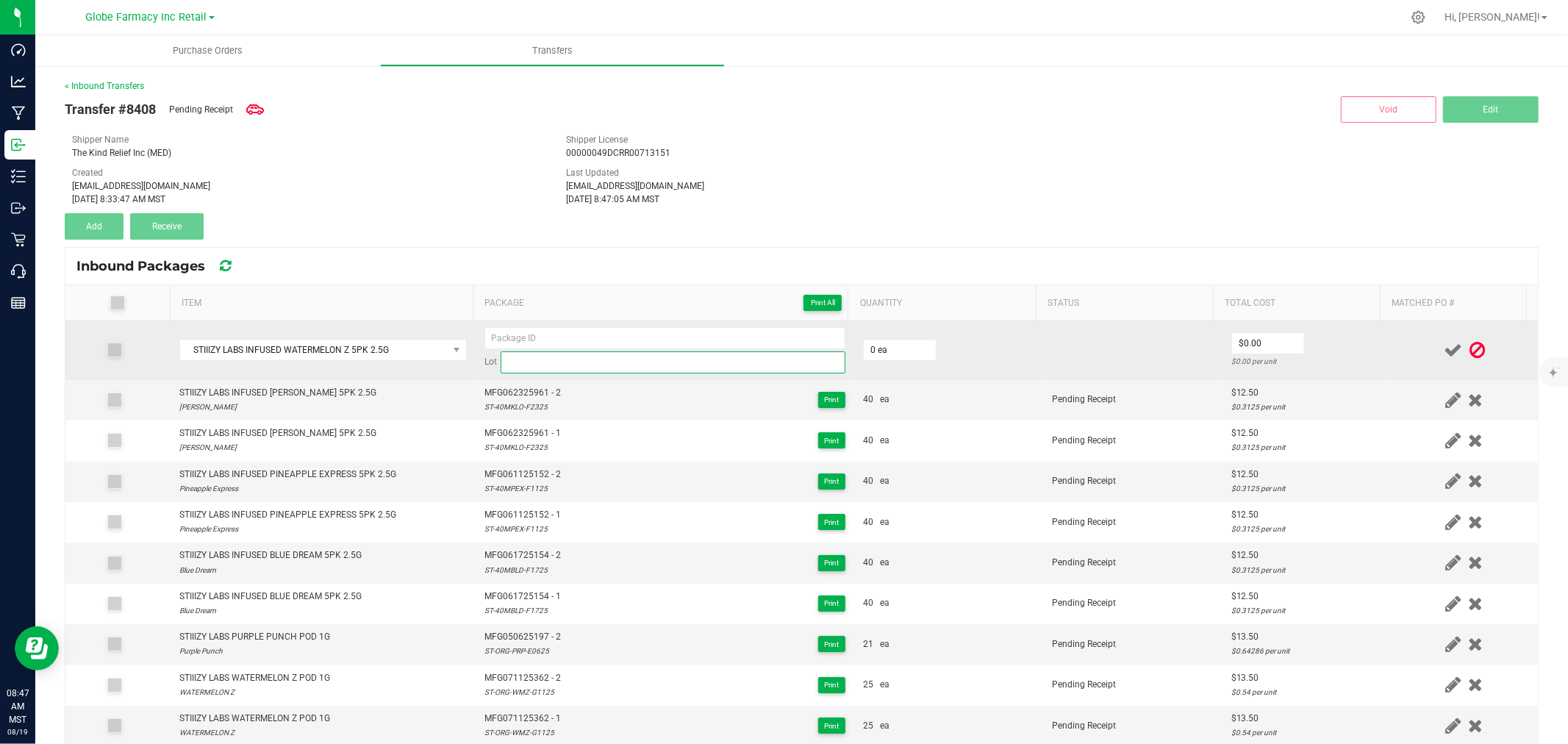
drag, startPoint x: 599, startPoint y: 361, endPoint x: 591, endPoint y: 357, distance: 8.9
click at [599, 361] on input at bounding box center [673, 362] width 345 height 22
paste input "ST-40MWMZ-G1625"
click at [635, 334] on input at bounding box center [665, 337] width 361 height 22
paste input "MFG-071625-456-Exp."
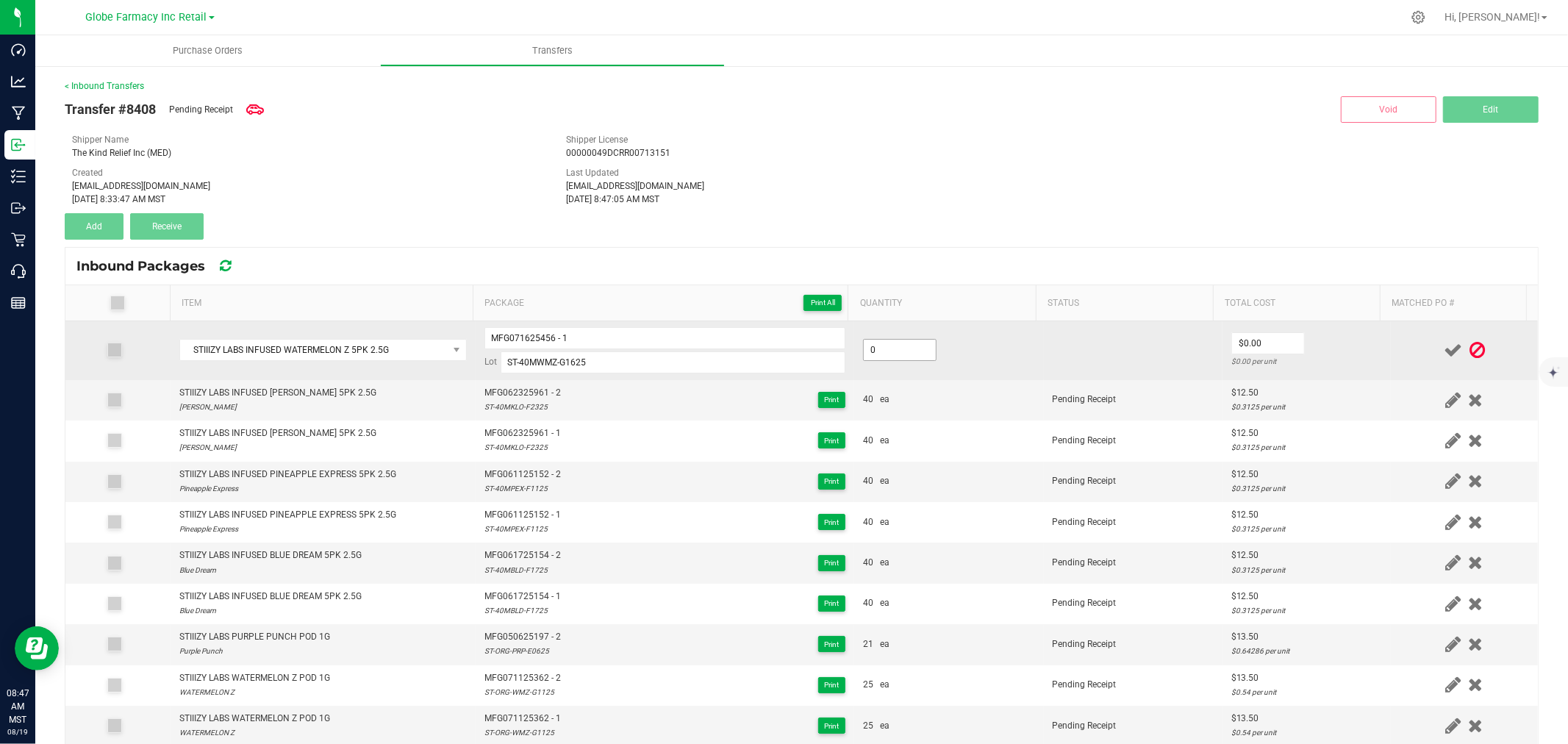
click at [913, 350] on input "0" at bounding box center [900, 350] width 72 height 21
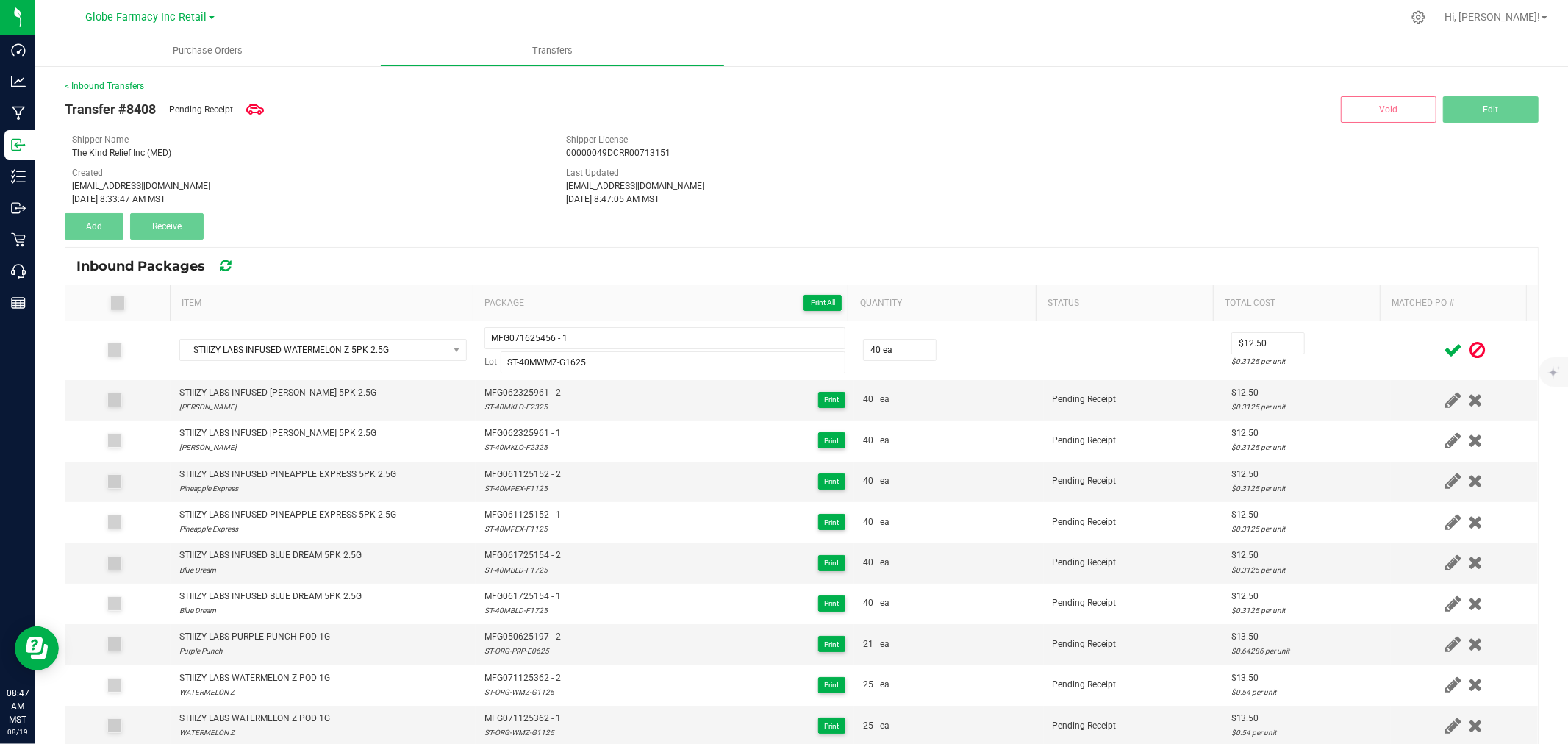
click at [1400, 346] on div at bounding box center [1464, 350] width 129 height 18
click at [1444, 347] on icon at bounding box center [1452, 350] width 18 height 18
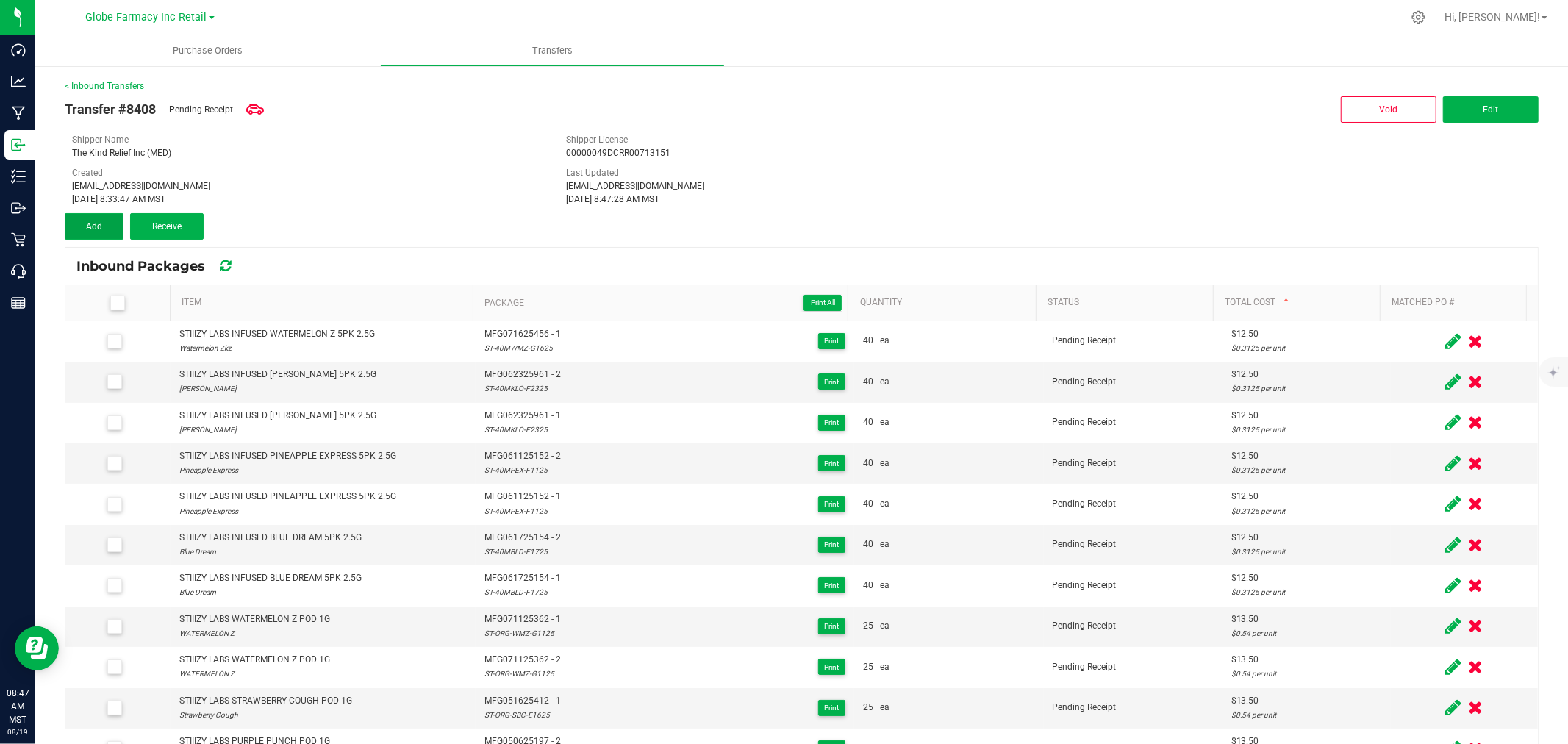
drag, startPoint x: 93, startPoint y: 225, endPoint x: 128, endPoint y: 245, distance: 40.3
click at [93, 225] on span "Add" at bounding box center [94, 226] width 16 height 10
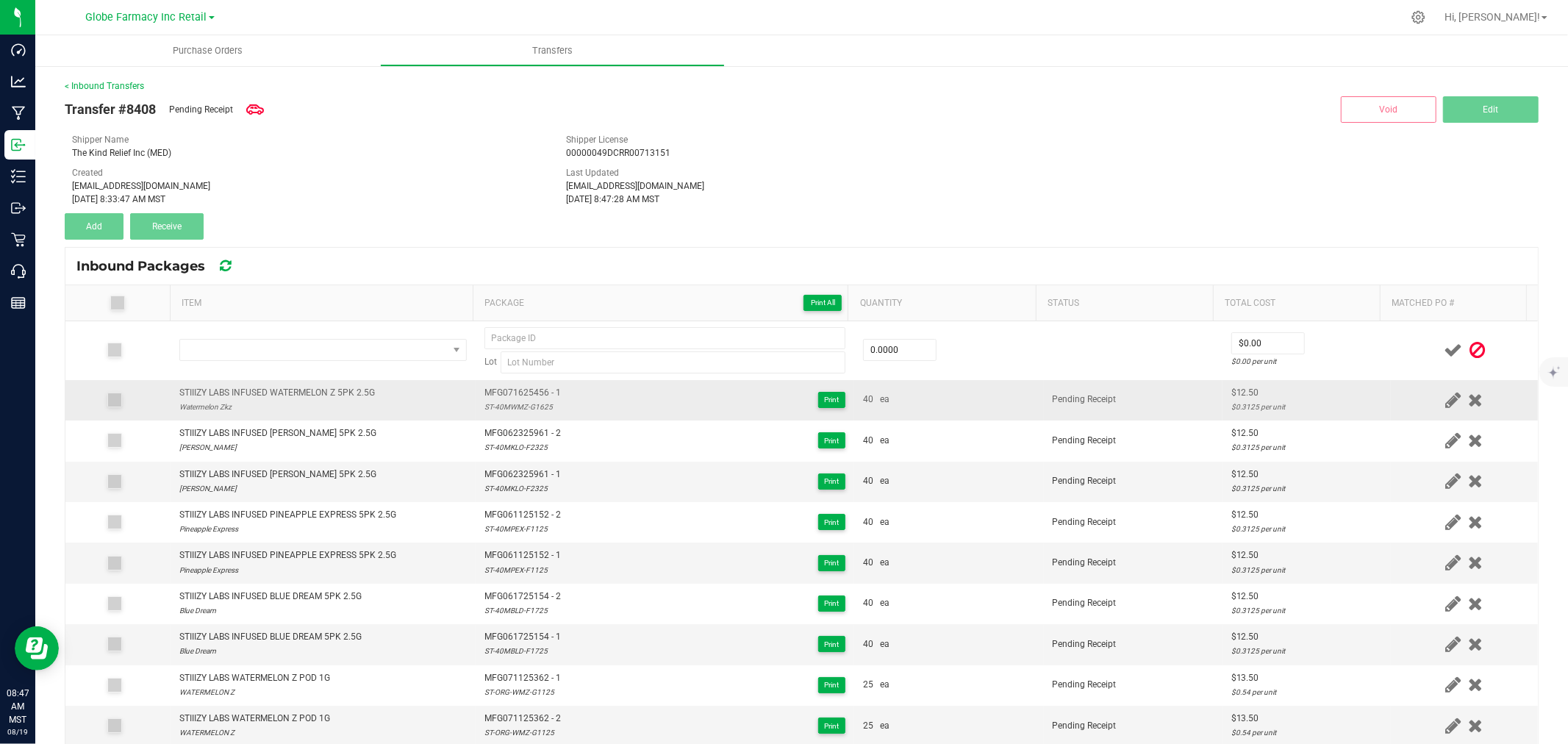
click at [317, 394] on div "STIIIZY LABS INFUSED WATERMELON Z 5PK 2.5G" at bounding box center [277, 392] width 196 height 14
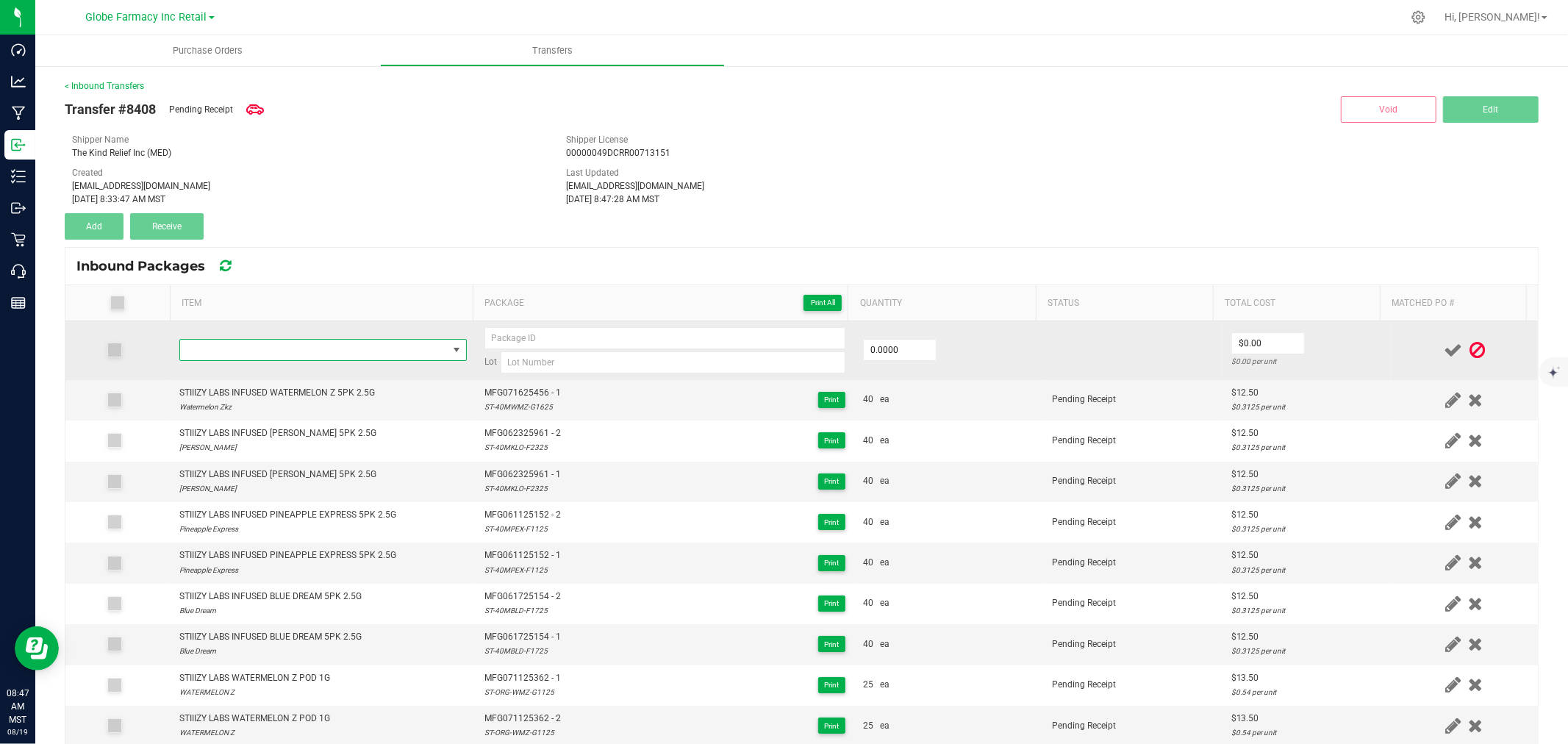
click at [330, 353] on span "NO DATA FOUND" at bounding box center [315, 350] width 268 height 21
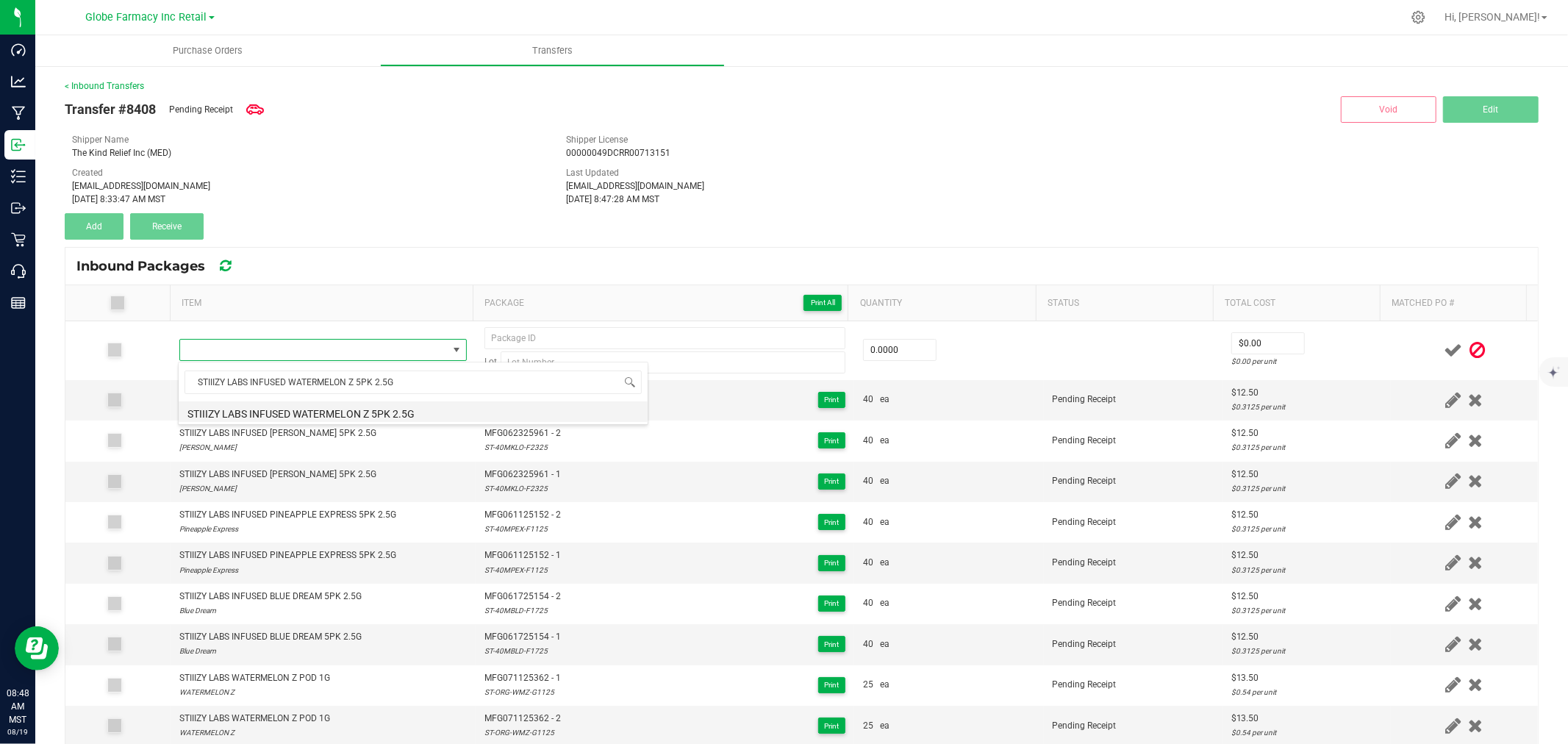
click at [349, 417] on li "STIIIZY LABS INFUSED WATERMELON Z 5PK 2.5G" at bounding box center [413, 411] width 469 height 21
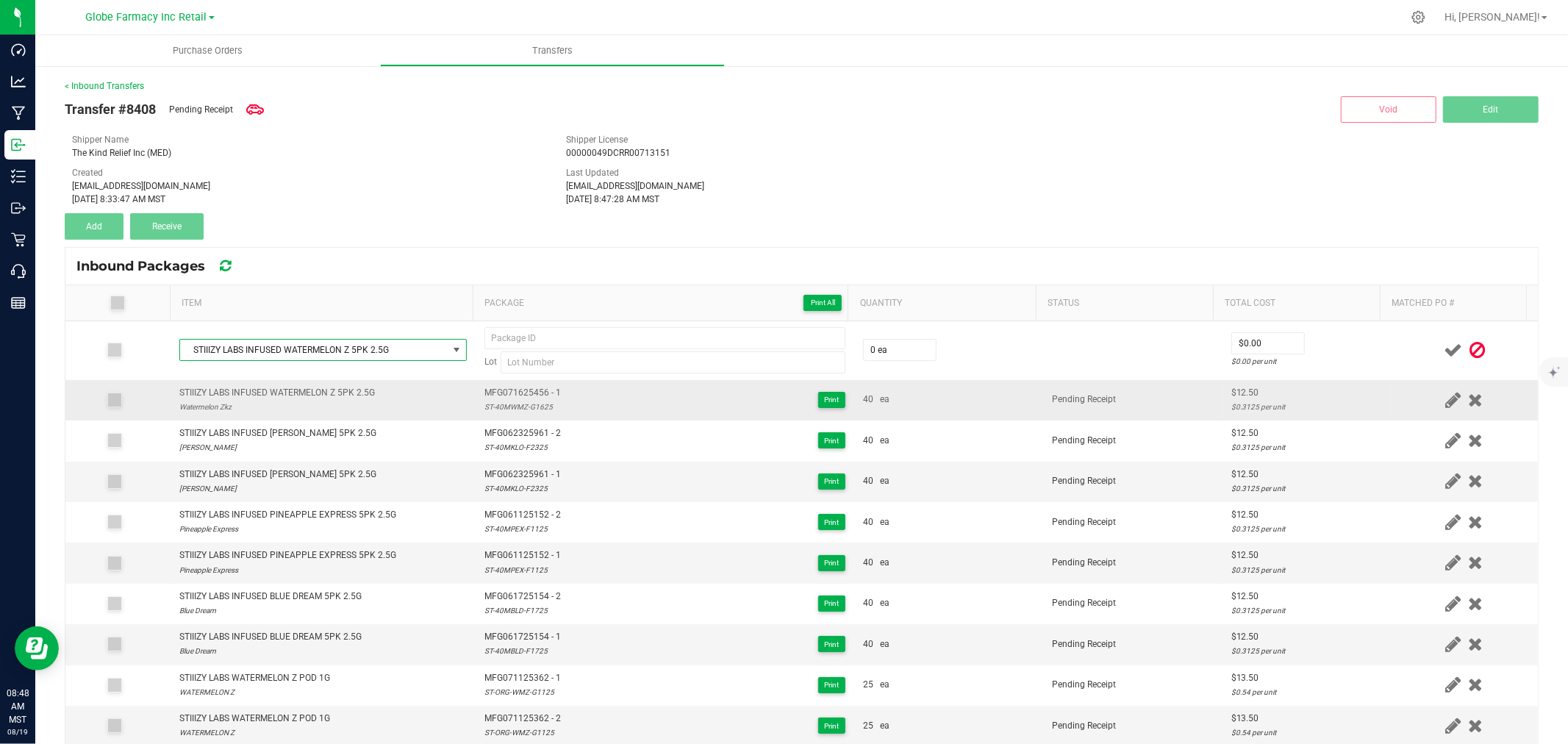
click at [571, 383] on td "MFG071625456 - 1 ST-40MWMZ-G1625 Print" at bounding box center [665, 400] width 378 height 41
click at [511, 388] on span "MFG071625456 - 1" at bounding box center [523, 392] width 76 height 14
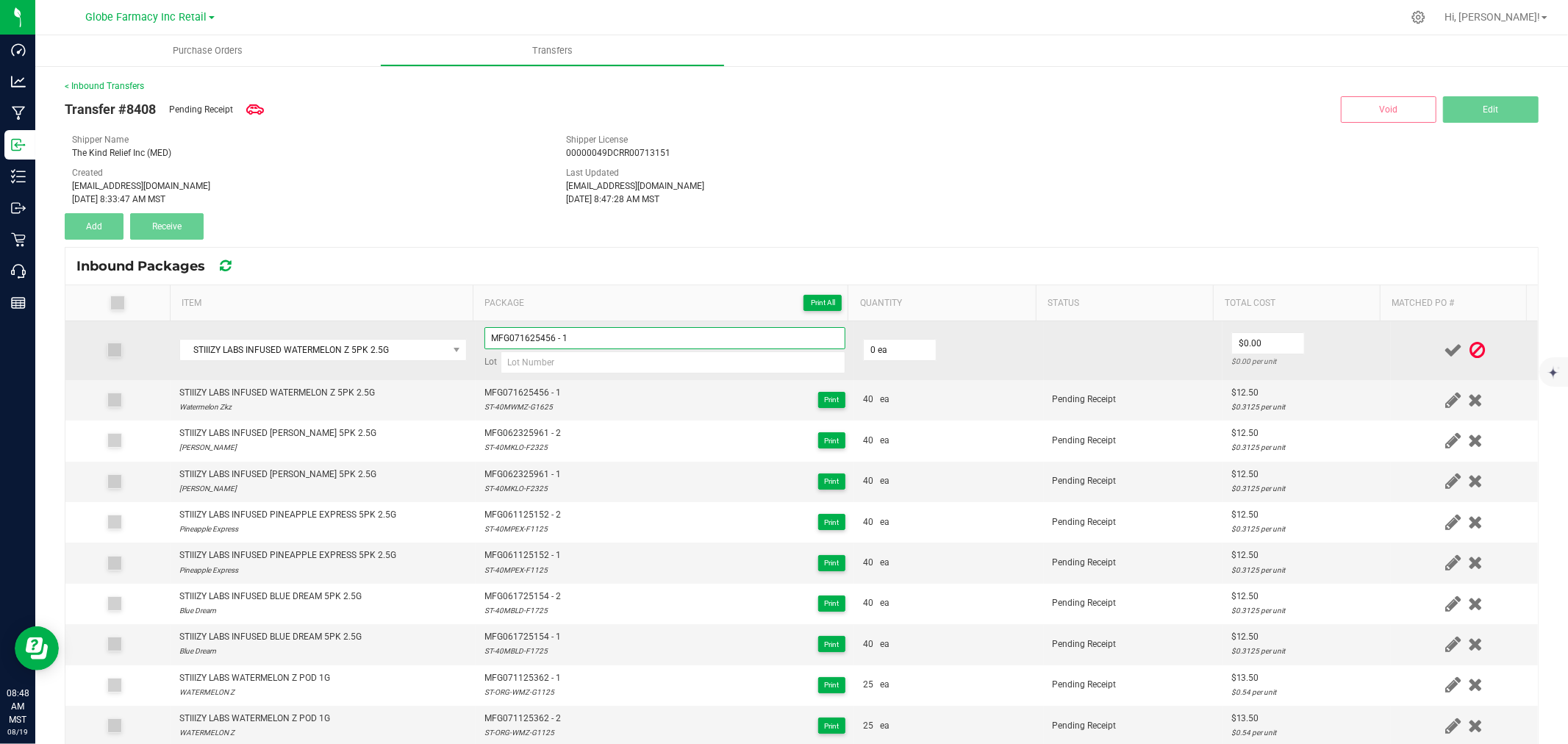
click at [606, 346] on input "MFG071625456 - 1" at bounding box center [665, 337] width 361 height 22
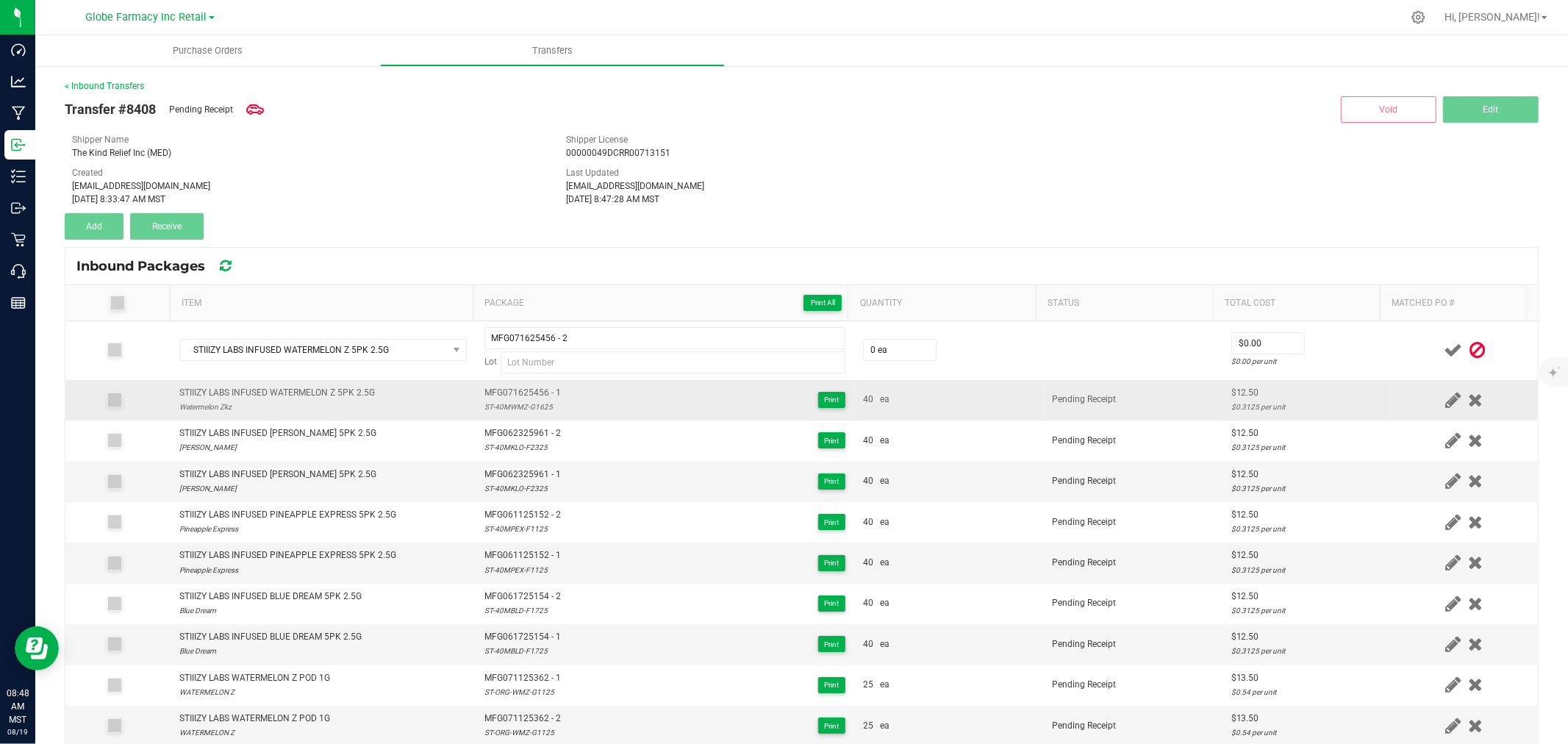
click at [494, 398] on span "MFG071625456 - 1" at bounding box center [523, 392] width 76 height 14
click at [494, 403] on div "ST-40MWMZ-G1625" at bounding box center [523, 407] width 76 height 14
click at [510, 409] on div "ST-40MWMZ-G1625" at bounding box center [523, 407] width 76 height 14
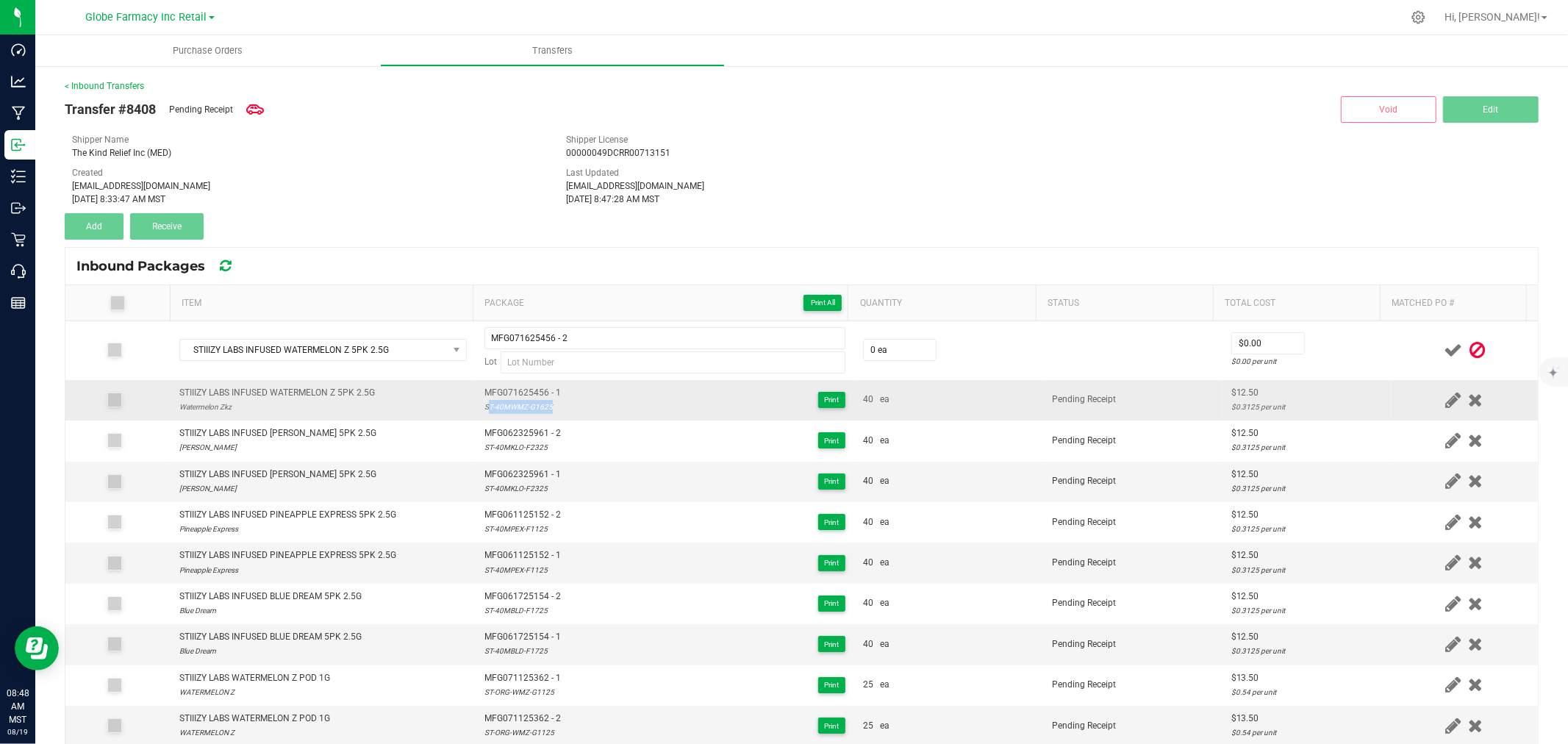
click at [510, 409] on div "ST-40MWMZ-G1625" at bounding box center [523, 407] width 76 height 14
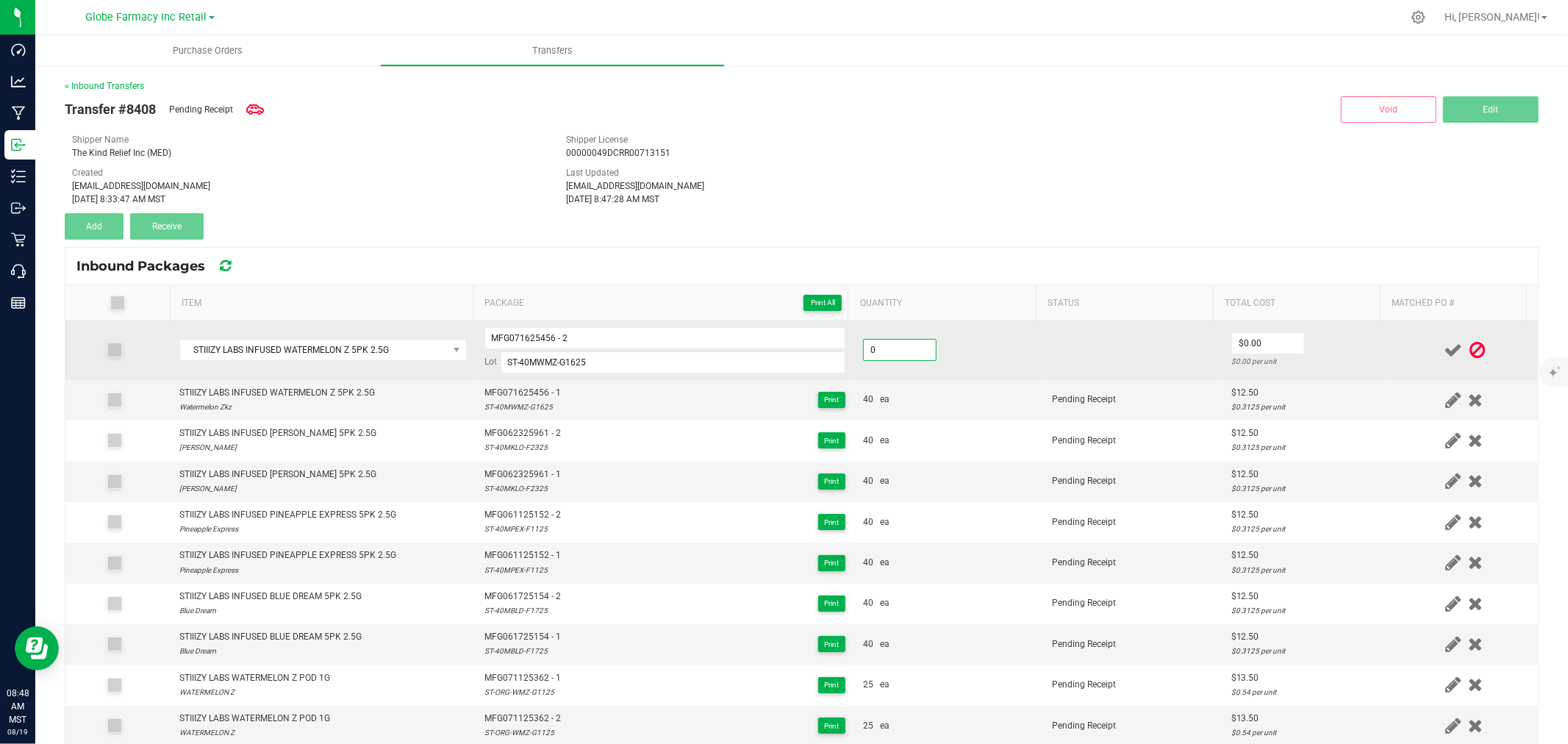
click at [895, 347] on input "0" at bounding box center [900, 350] width 72 height 21
click at [1361, 359] on td "$12.50 $0.3125 per unit" at bounding box center [1306, 351] width 168 height 59
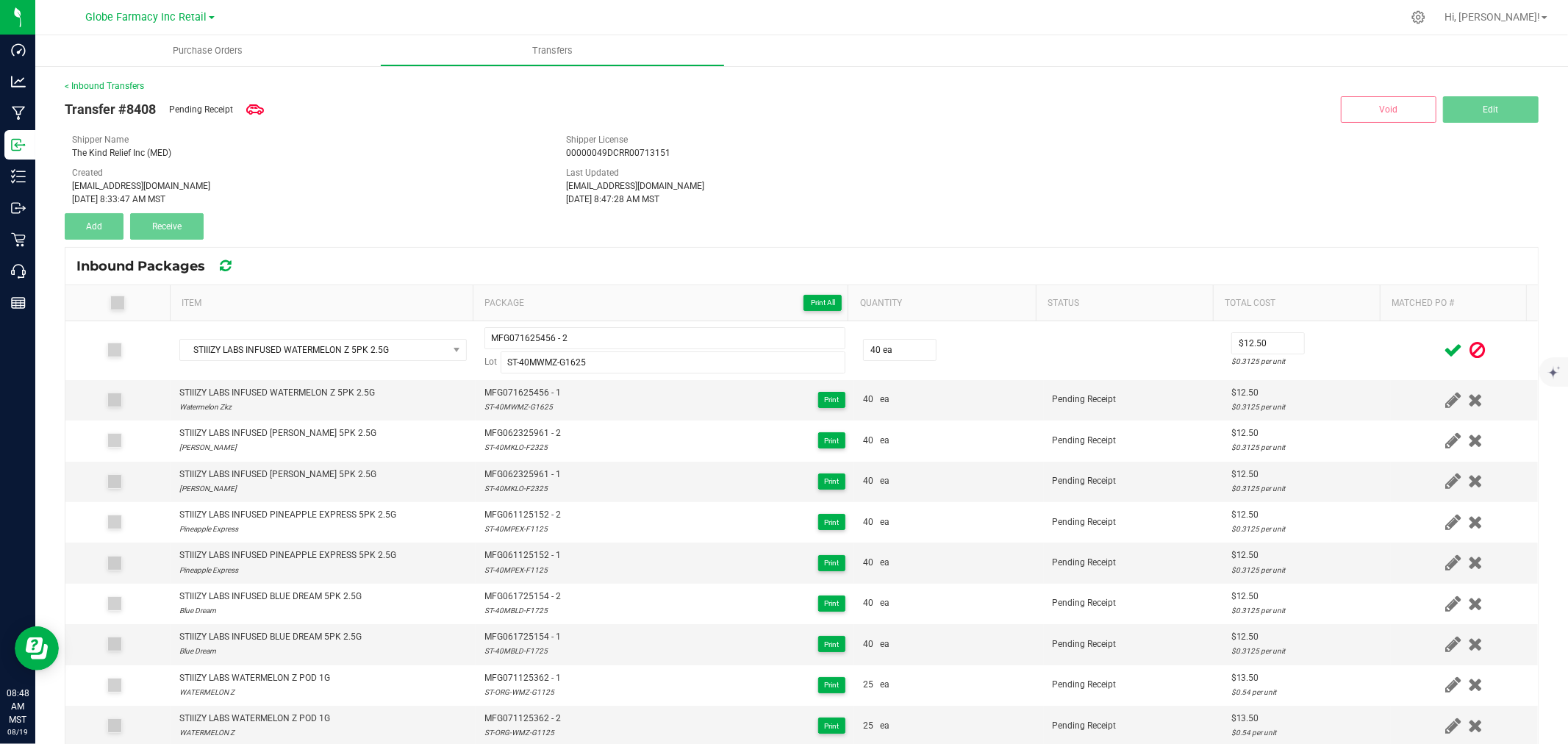
click at [1444, 351] on icon at bounding box center [1452, 350] width 18 height 18
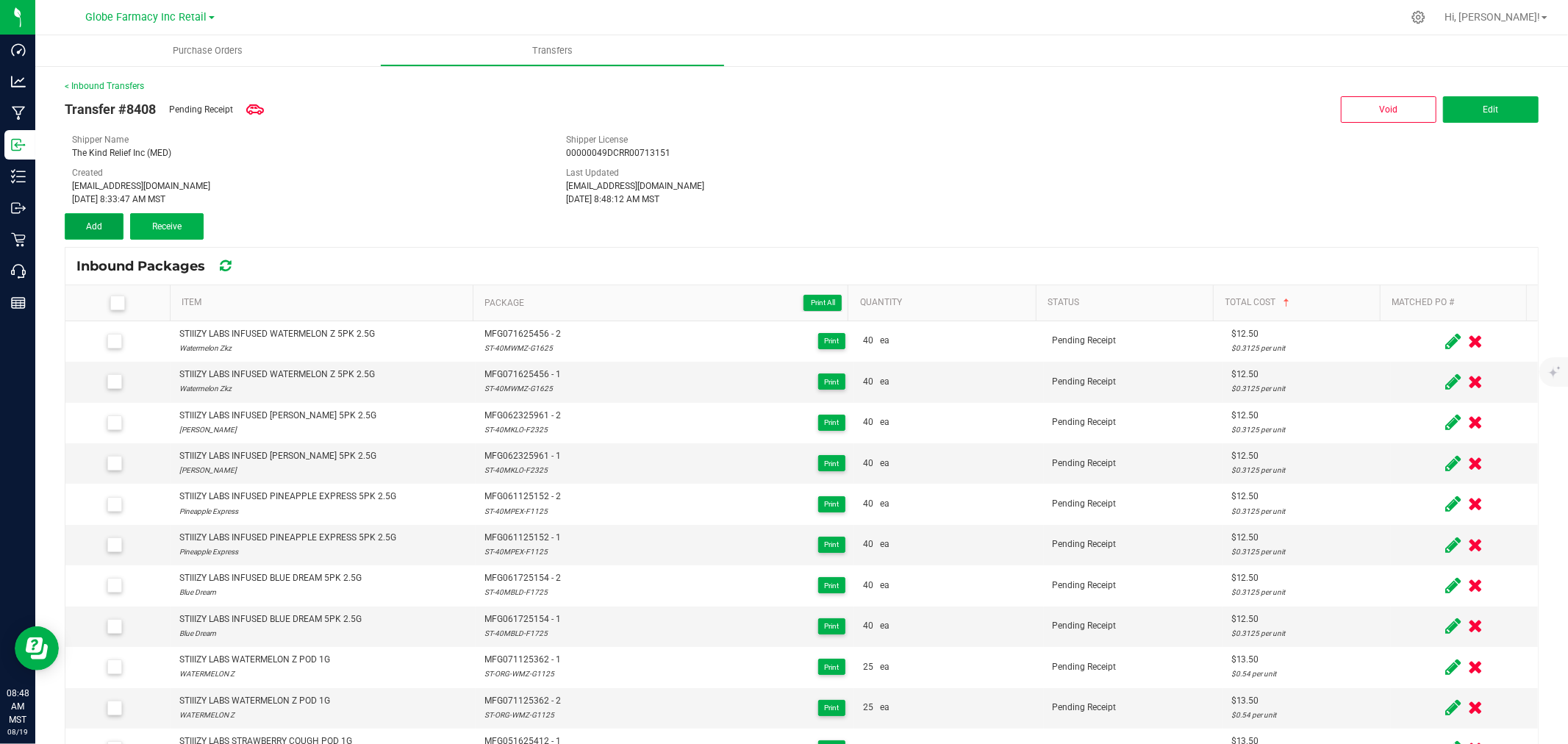
click at [83, 230] on button "Add" at bounding box center [94, 226] width 59 height 27
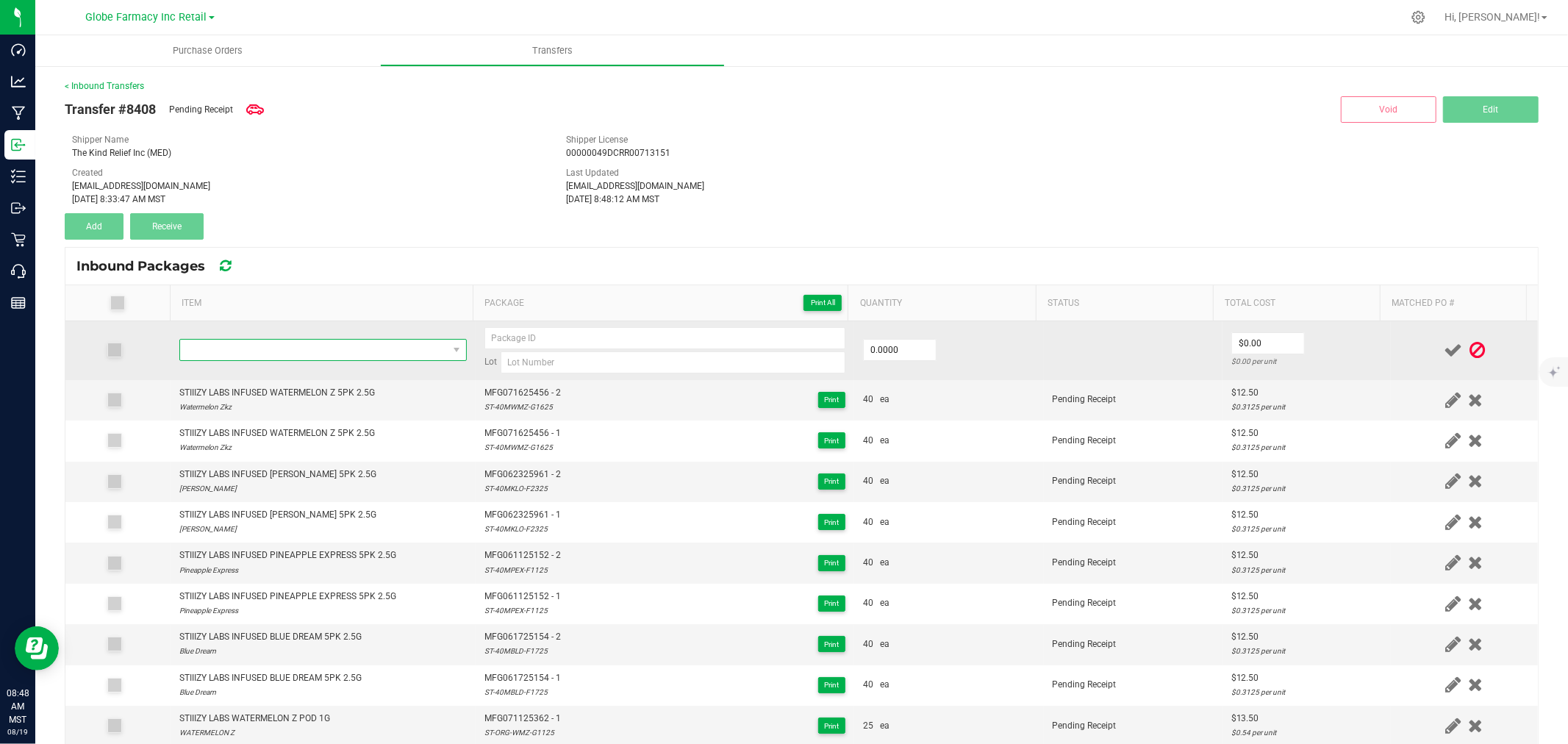
click at [375, 356] on span "NO DATA FOUND" at bounding box center [315, 350] width 268 height 21
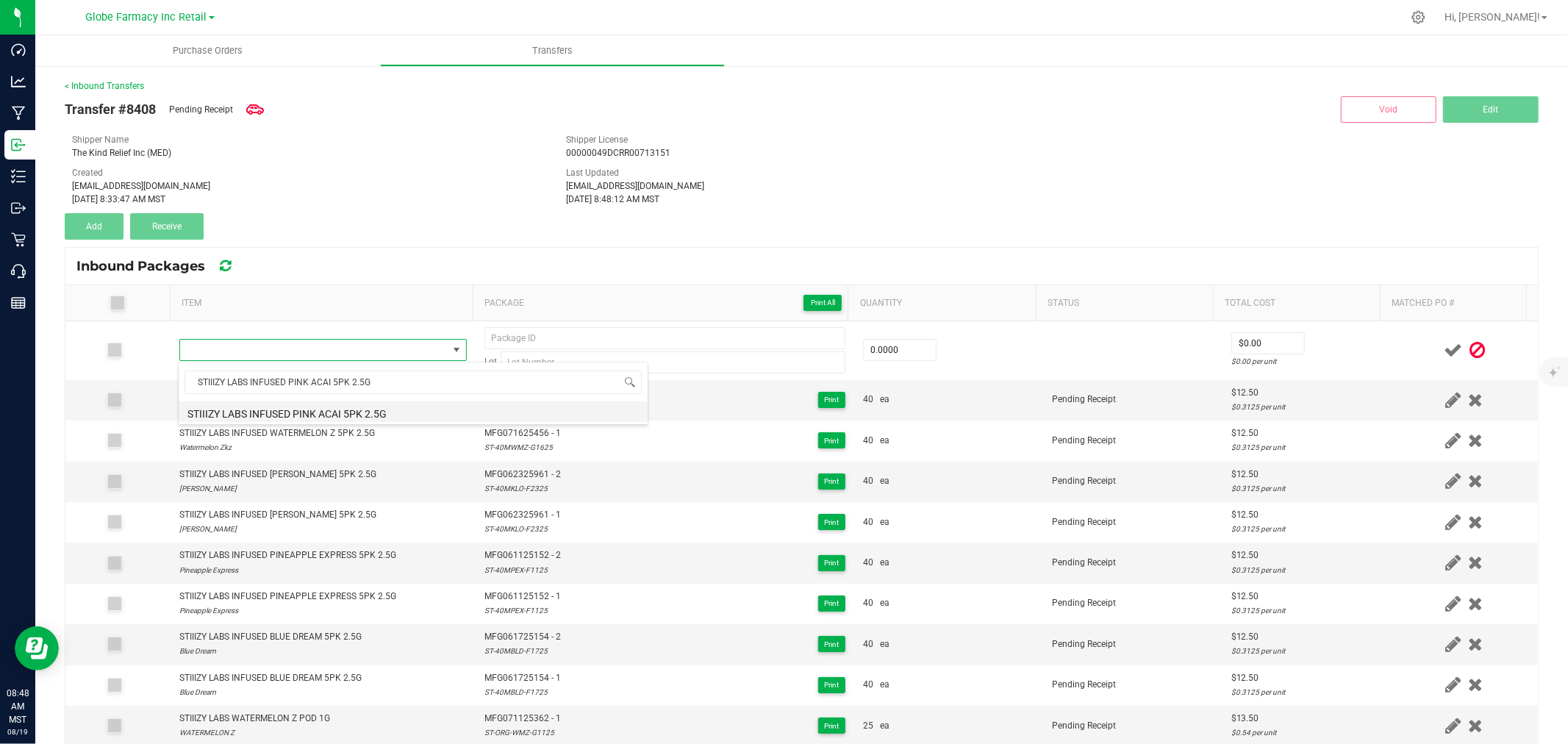
click at [365, 413] on li "STIIIZY LABS INFUSED PINK ACAI 5PK 2.5G" at bounding box center [413, 411] width 469 height 21
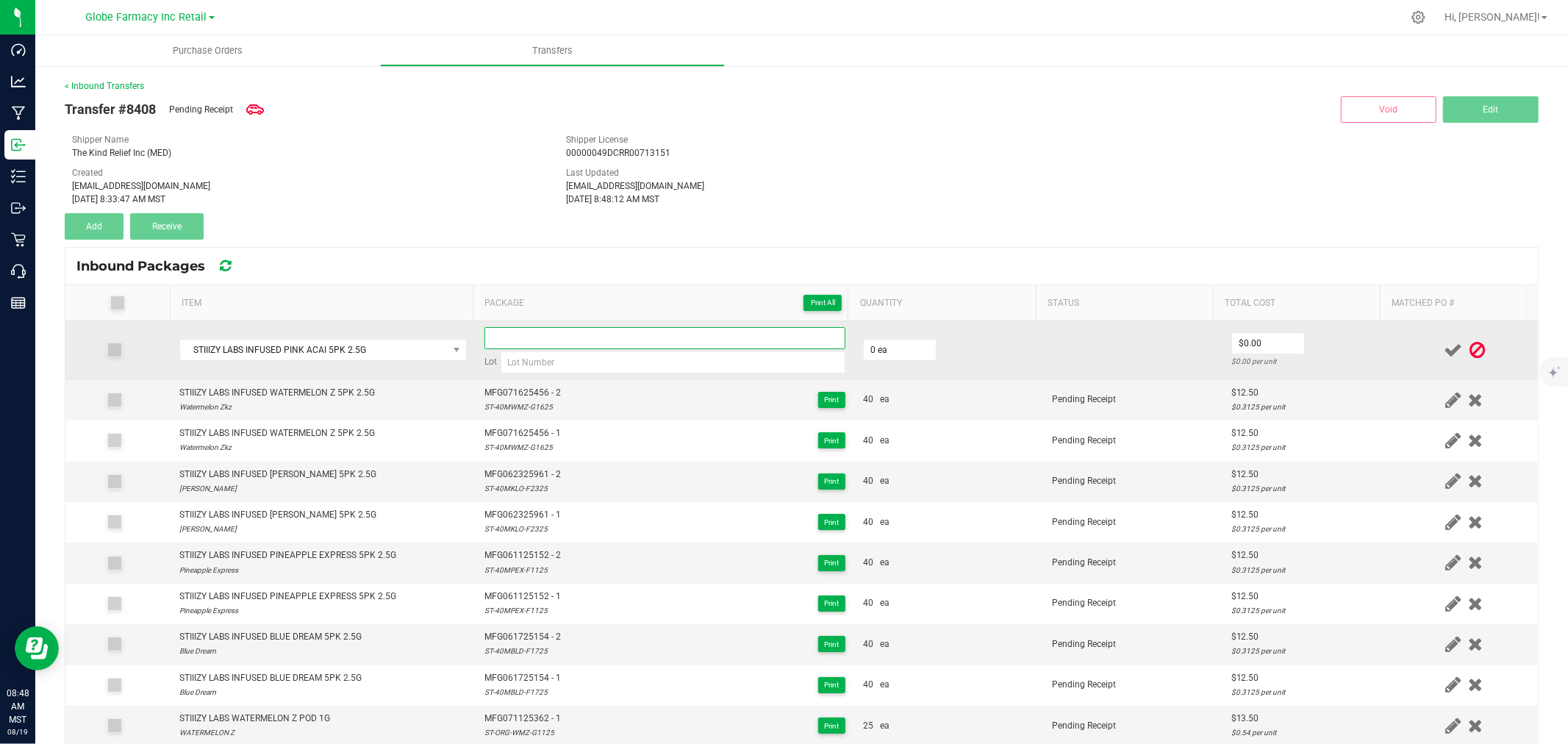
click at [583, 335] on input at bounding box center [665, 337] width 361 height 22
paste input "MFG-061625-151-Exp."
click at [596, 355] on input at bounding box center [673, 362] width 345 height 22
paste input "ST-40MPAC-F1625"
click at [904, 346] on input "0" at bounding box center [900, 350] width 72 height 21
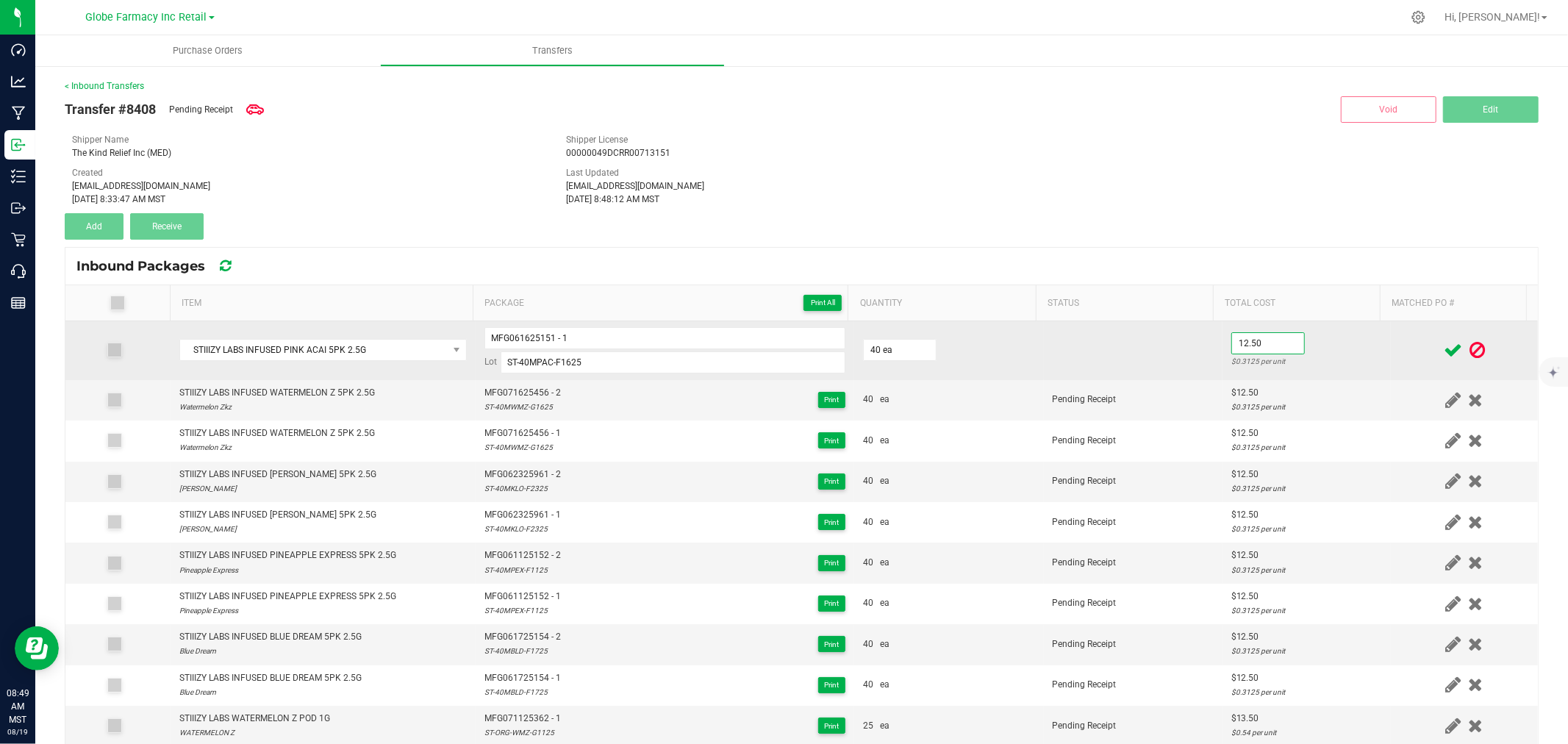
click at [1333, 347] on td "12.50 $0.3125 per unit" at bounding box center [1306, 351] width 168 height 59
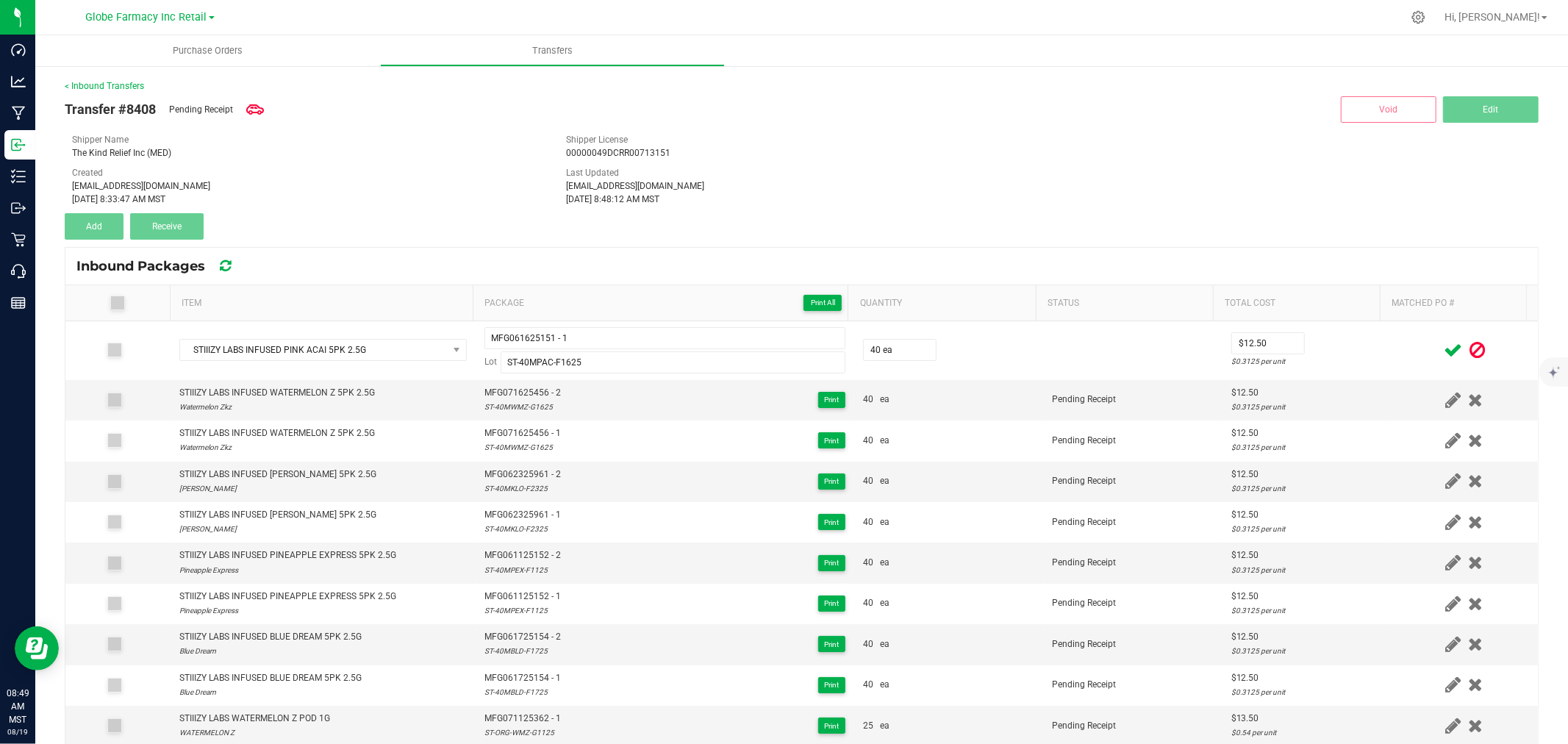
click at [1444, 349] on icon at bounding box center [1452, 350] width 18 height 18
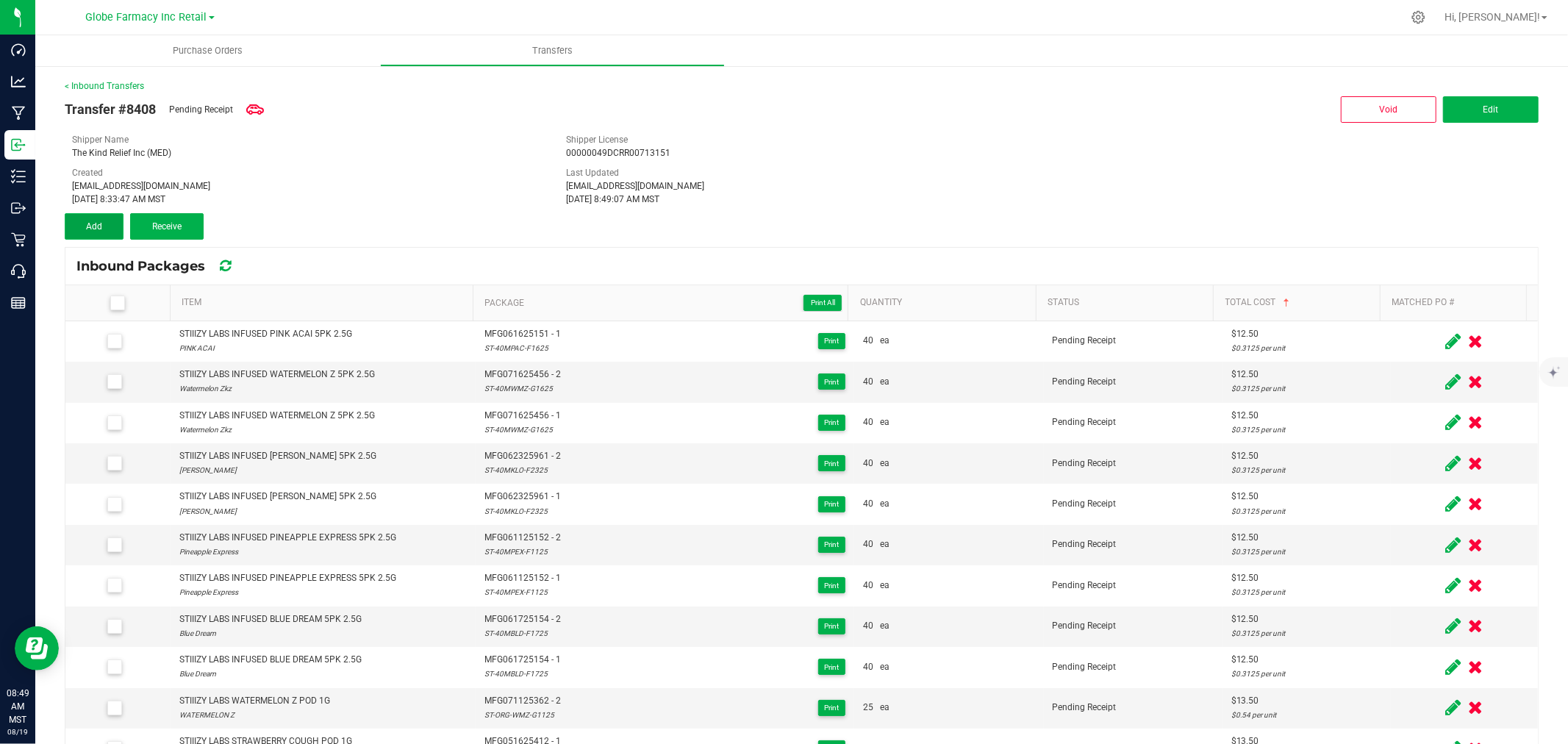
click at [99, 221] on span "Add" at bounding box center [94, 226] width 16 height 10
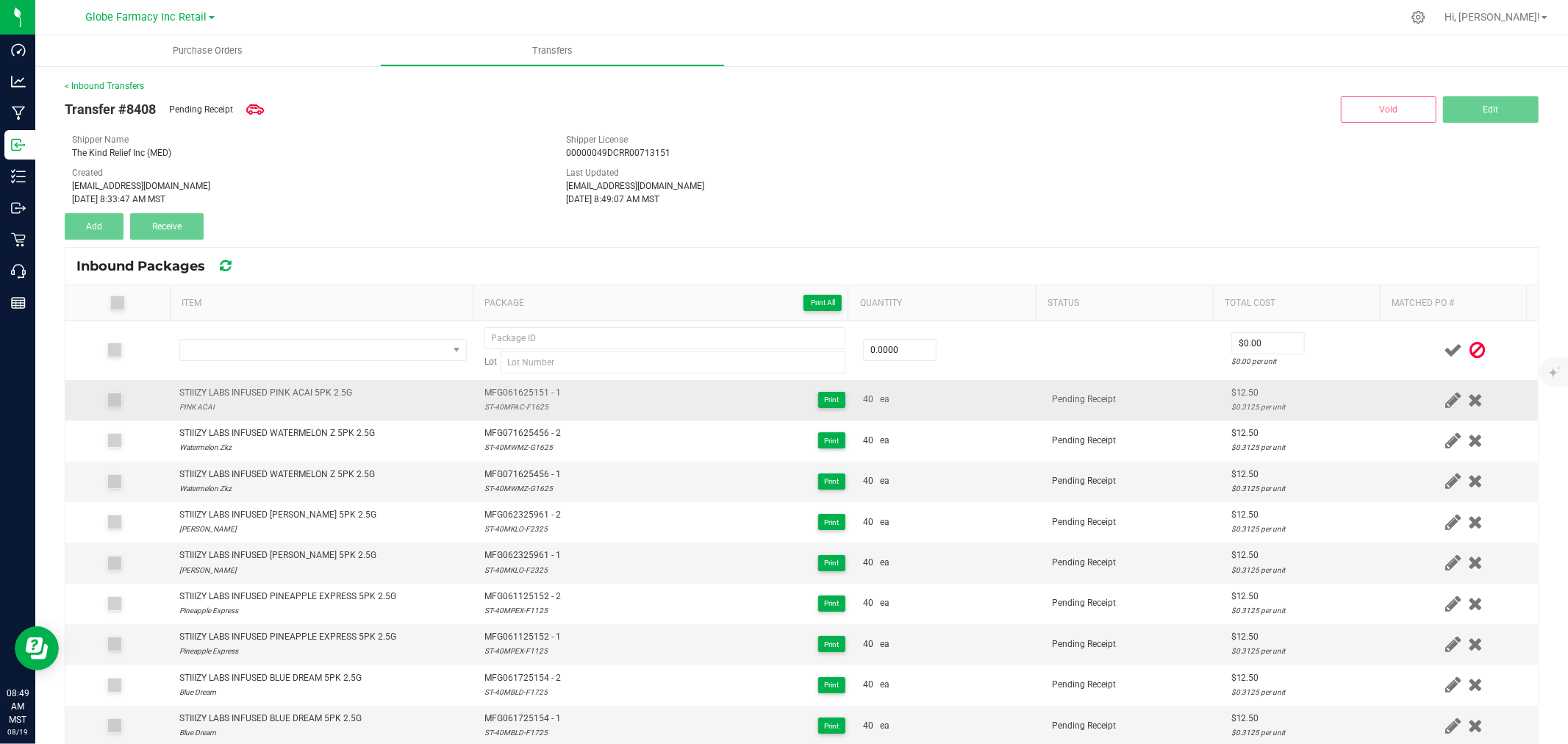
click at [258, 398] on div "STIIIZY LABS INFUSED PINK ACAI 5PK 2.5G" at bounding box center [266, 392] width 173 height 14
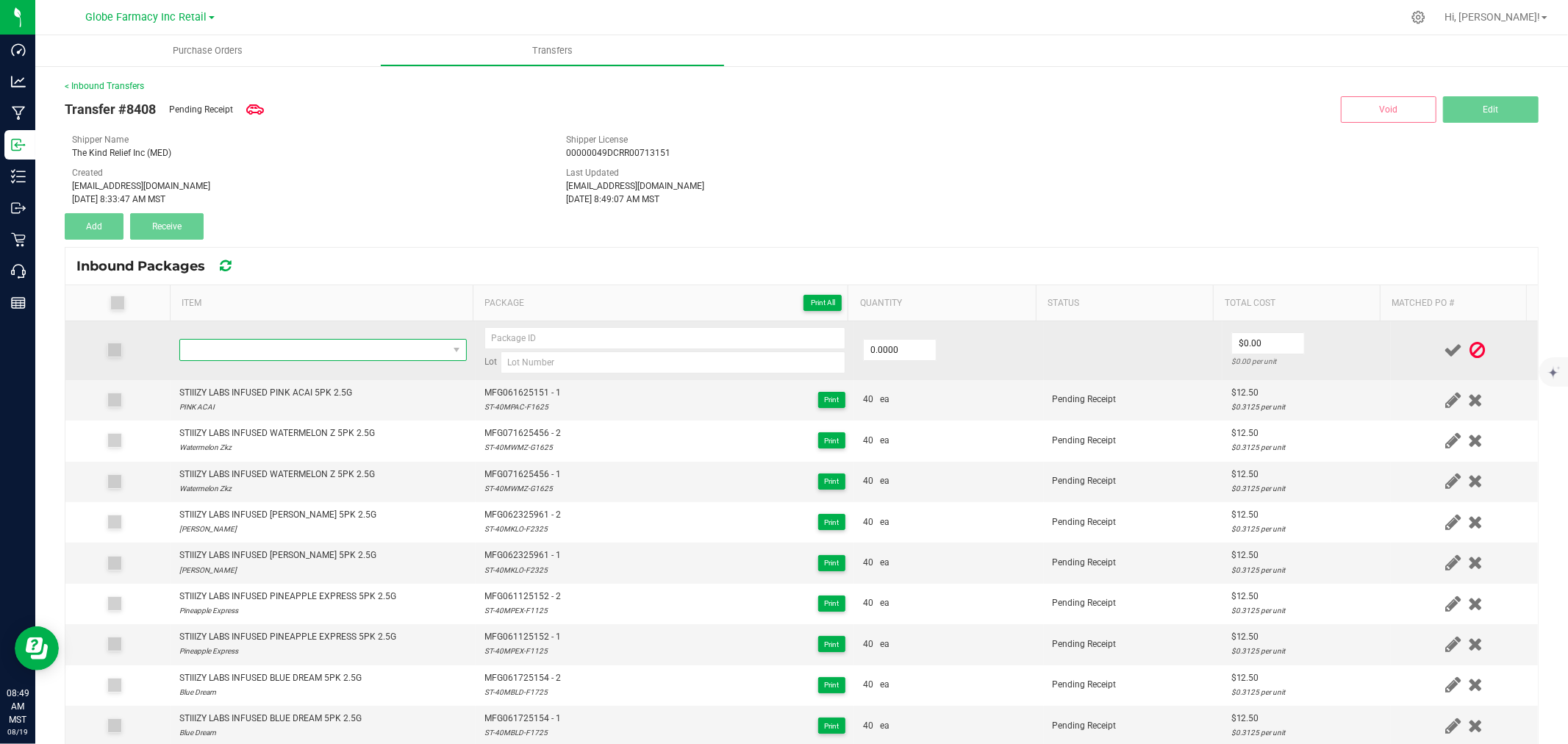
click at [344, 346] on span "NO DATA FOUND" at bounding box center [315, 350] width 268 height 21
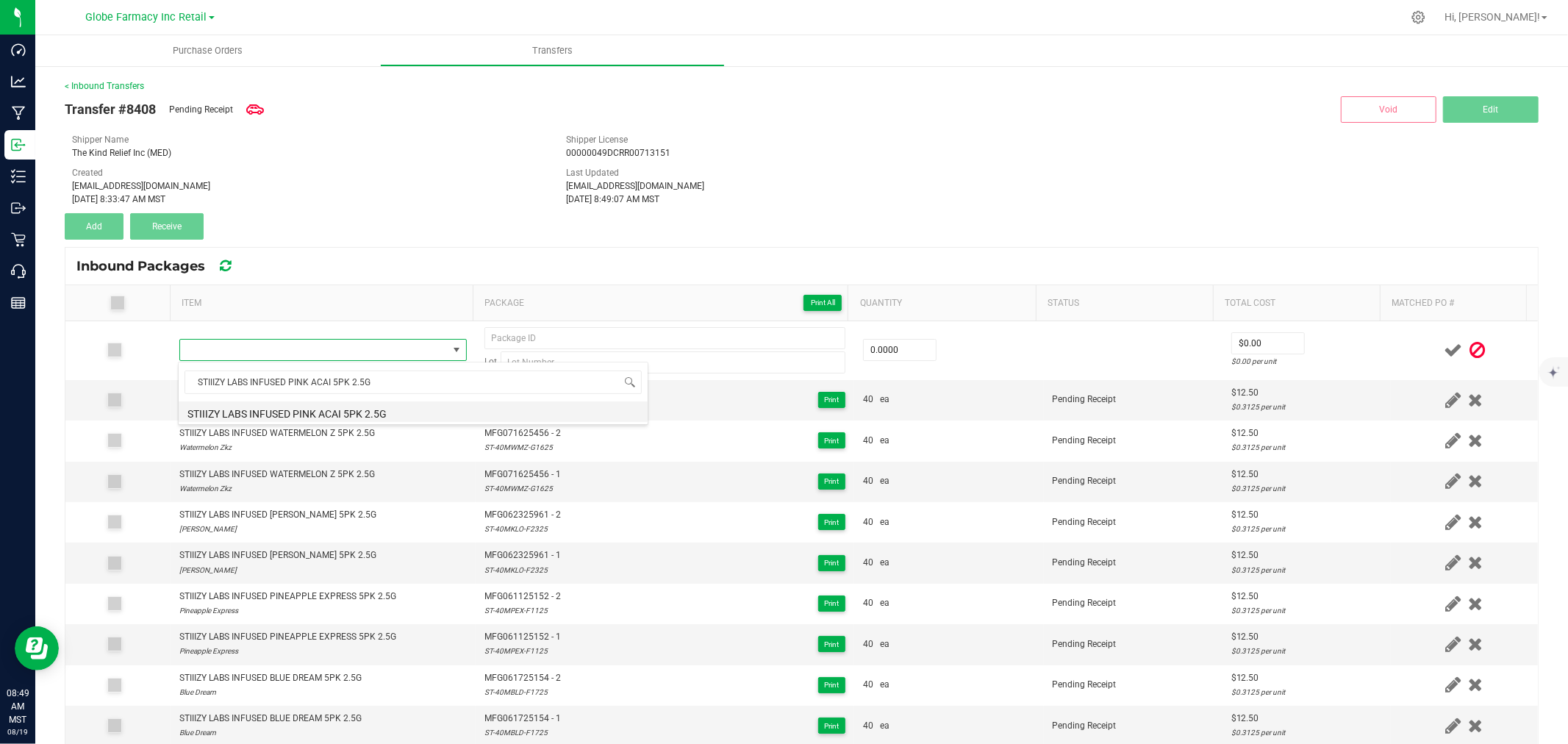
click at [410, 410] on li "STIIIZY LABS INFUSED PINK ACAI 5PK 2.5G" at bounding box center [413, 411] width 469 height 21
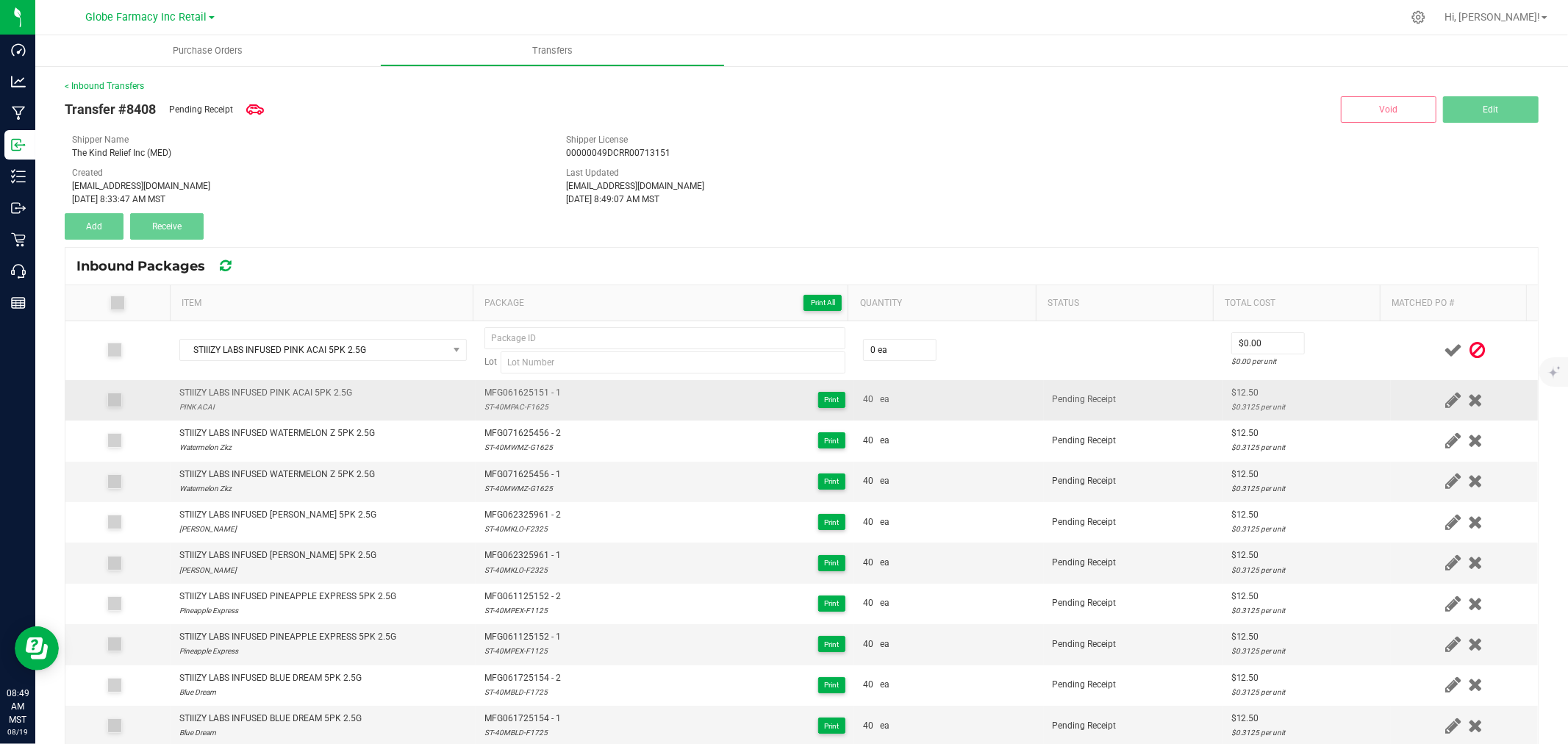
click at [537, 387] on span "MFG061625151 - 1" at bounding box center [523, 392] width 76 height 14
click at [535, 387] on span "MFG061625151 - 1" at bounding box center [523, 392] width 76 height 14
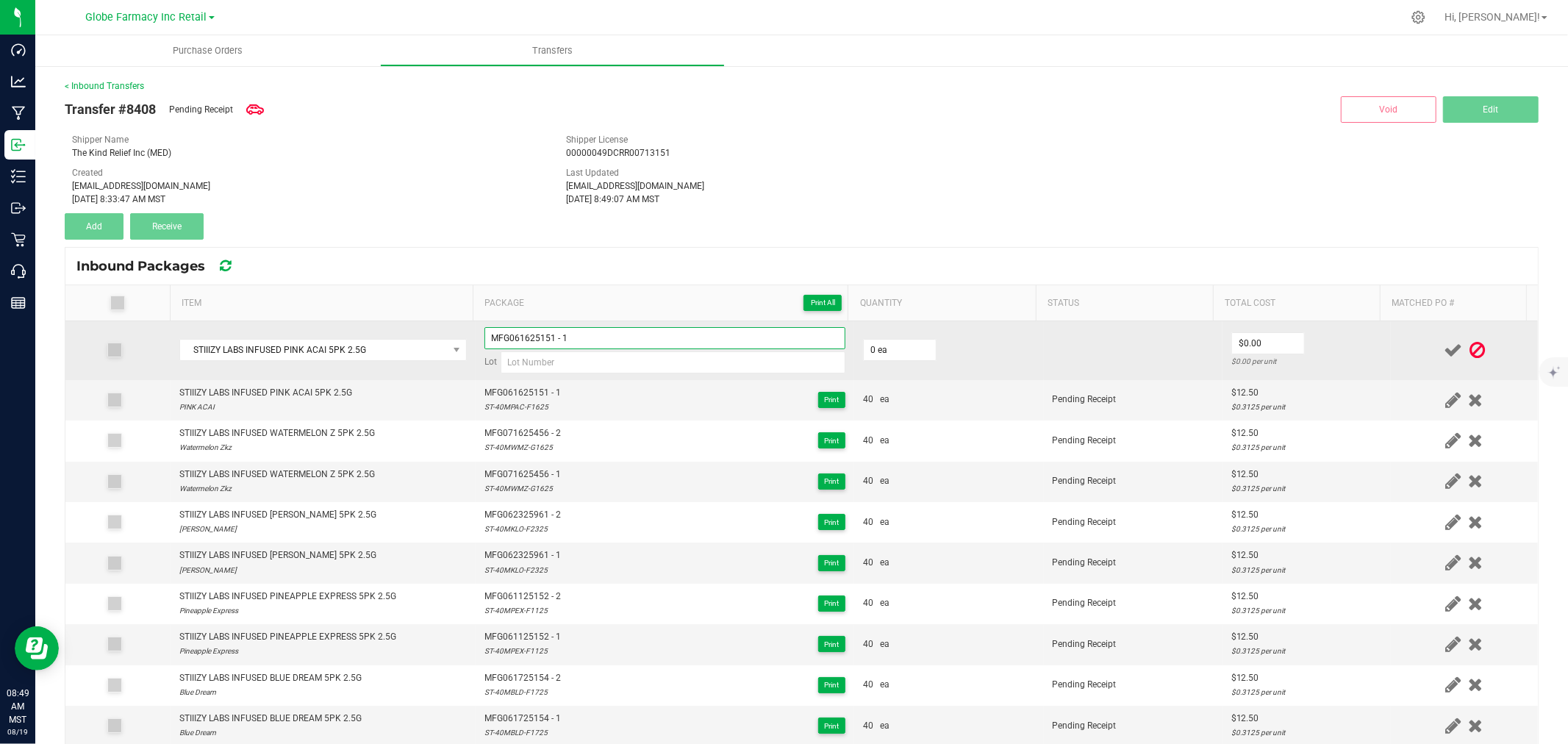
click at [605, 332] on input "MFG061625151 - 1" at bounding box center [665, 337] width 361 height 22
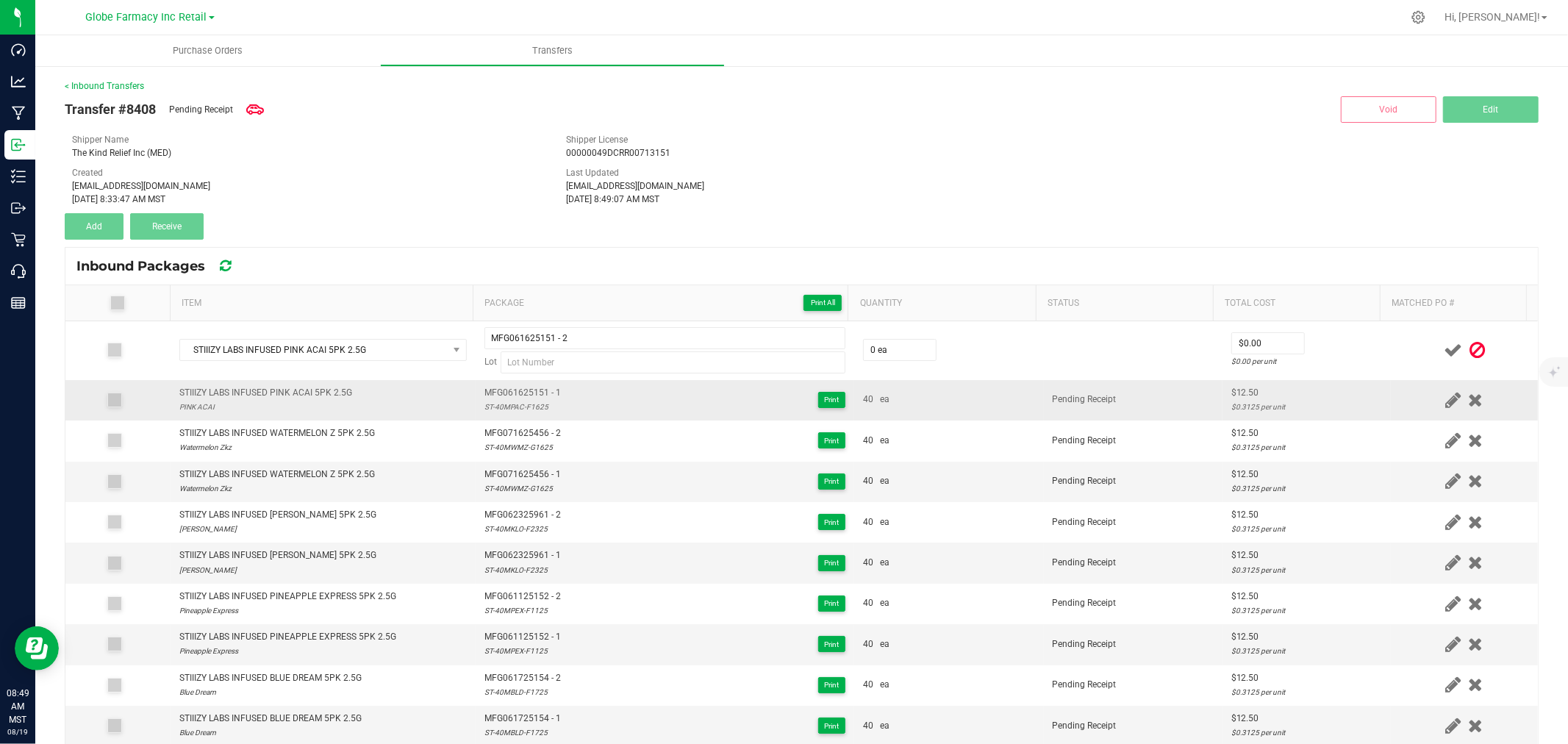
click at [533, 410] on div "ST-40MPAC-F1625" at bounding box center [523, 407] width 76 height 14
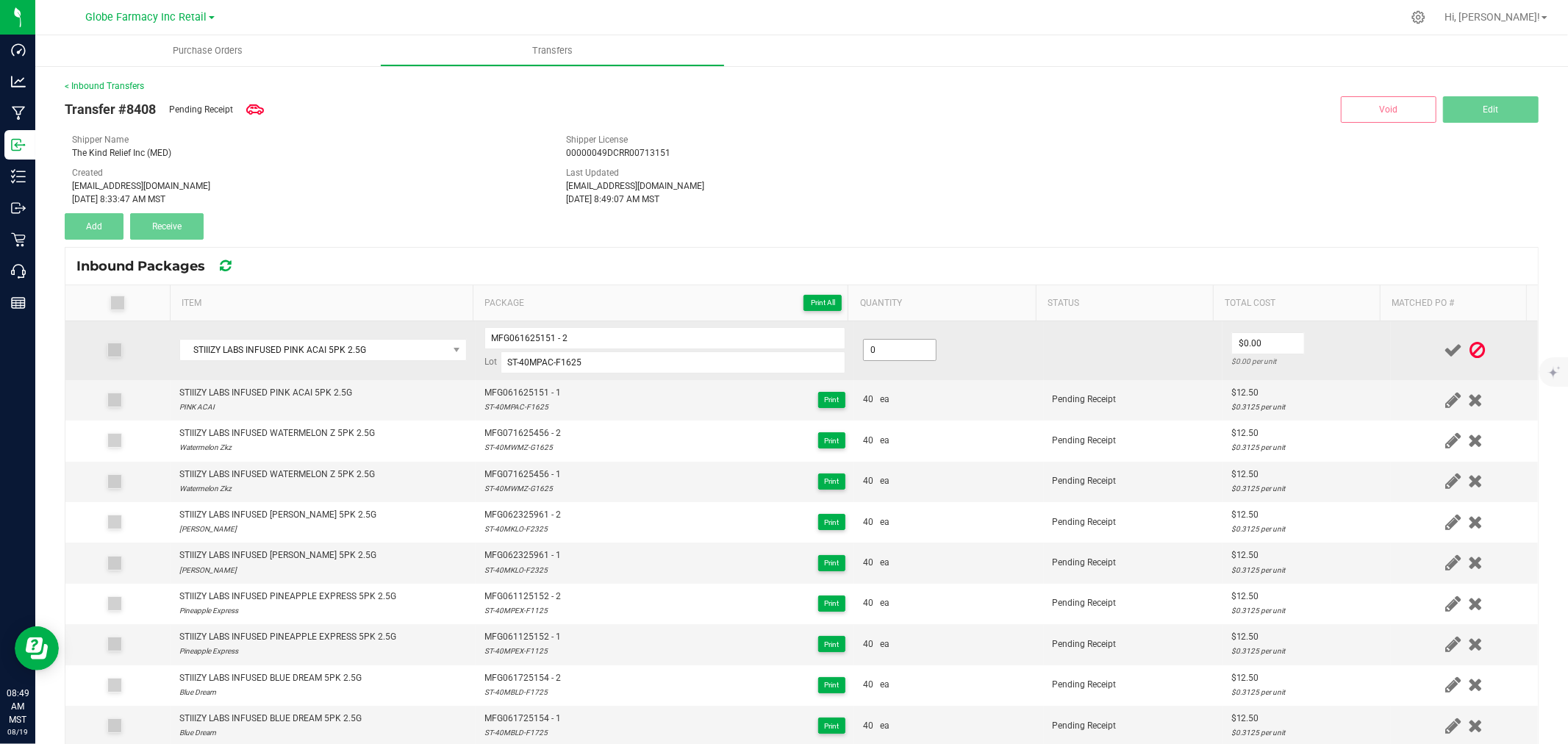
click at [919, 351] on input "0" at bounding box center [900, 350] width 72 height 21
click at [1343, 347] on td "$12.50 $0.3125 per unit" at bounding box center [1306, 351] width 168 height 59
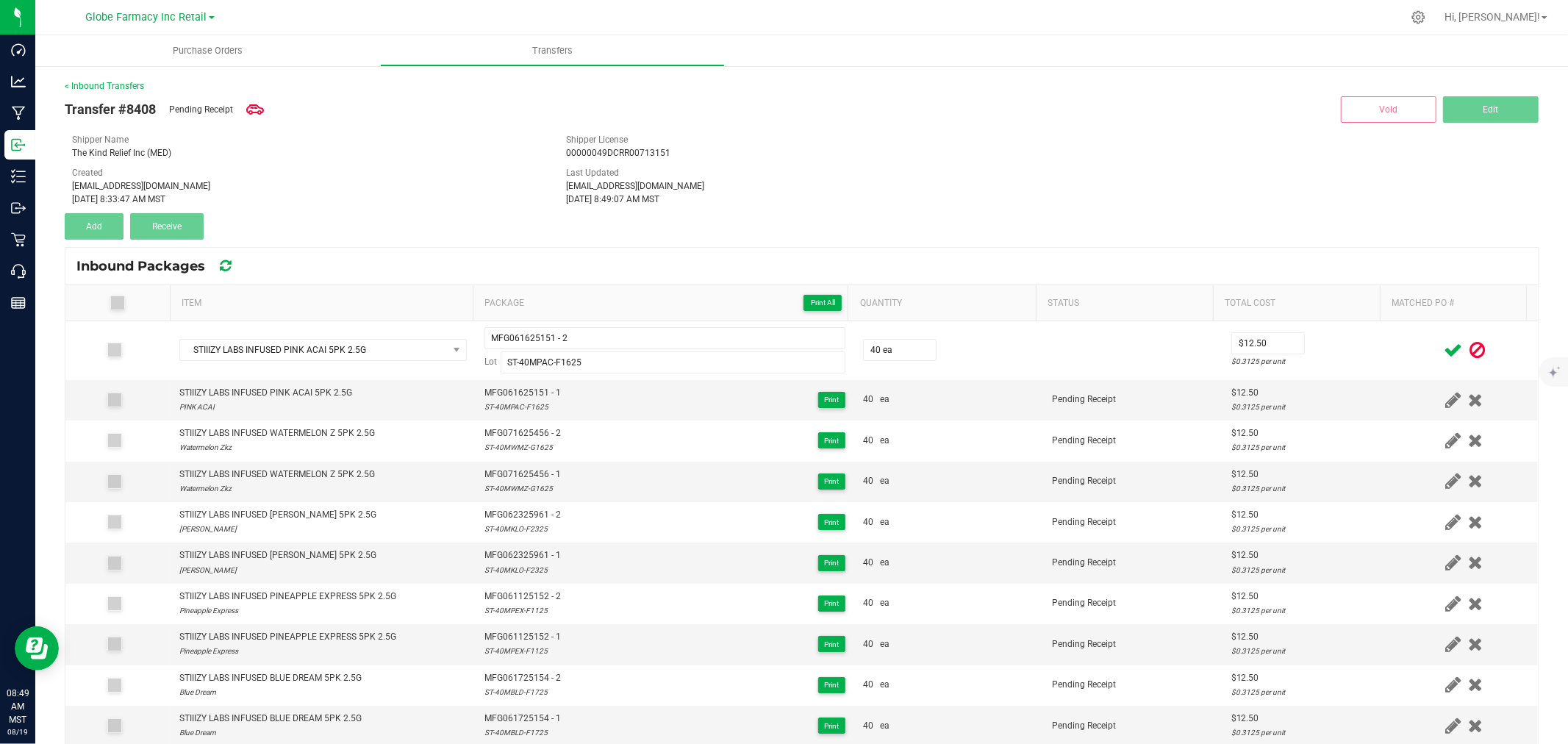
click at [1444, 349] on icon at bounding box center [1452, 350] width 18 height 18
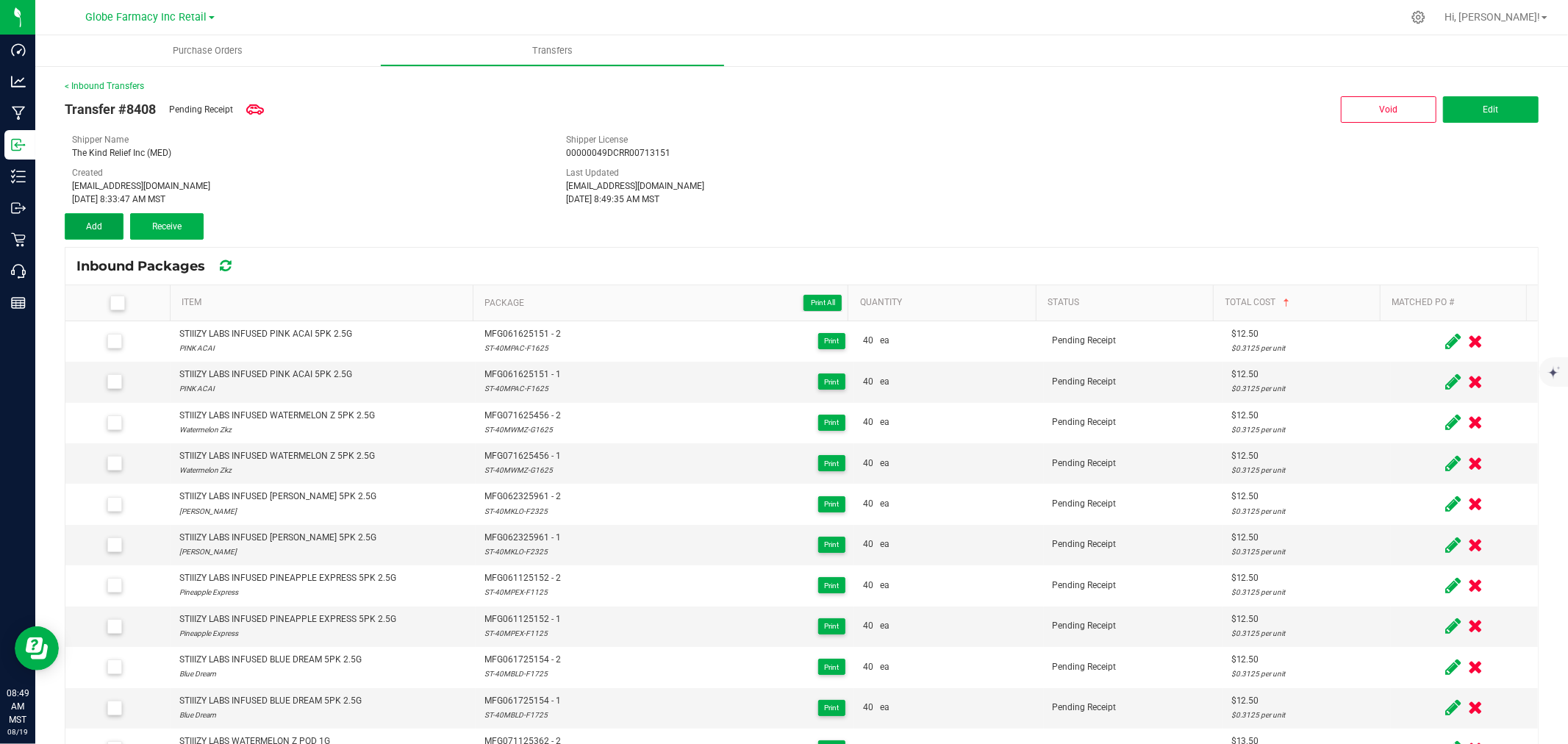
click at [88, 214] on button "Add" at bounding box center [94, 226] width 59 height 27
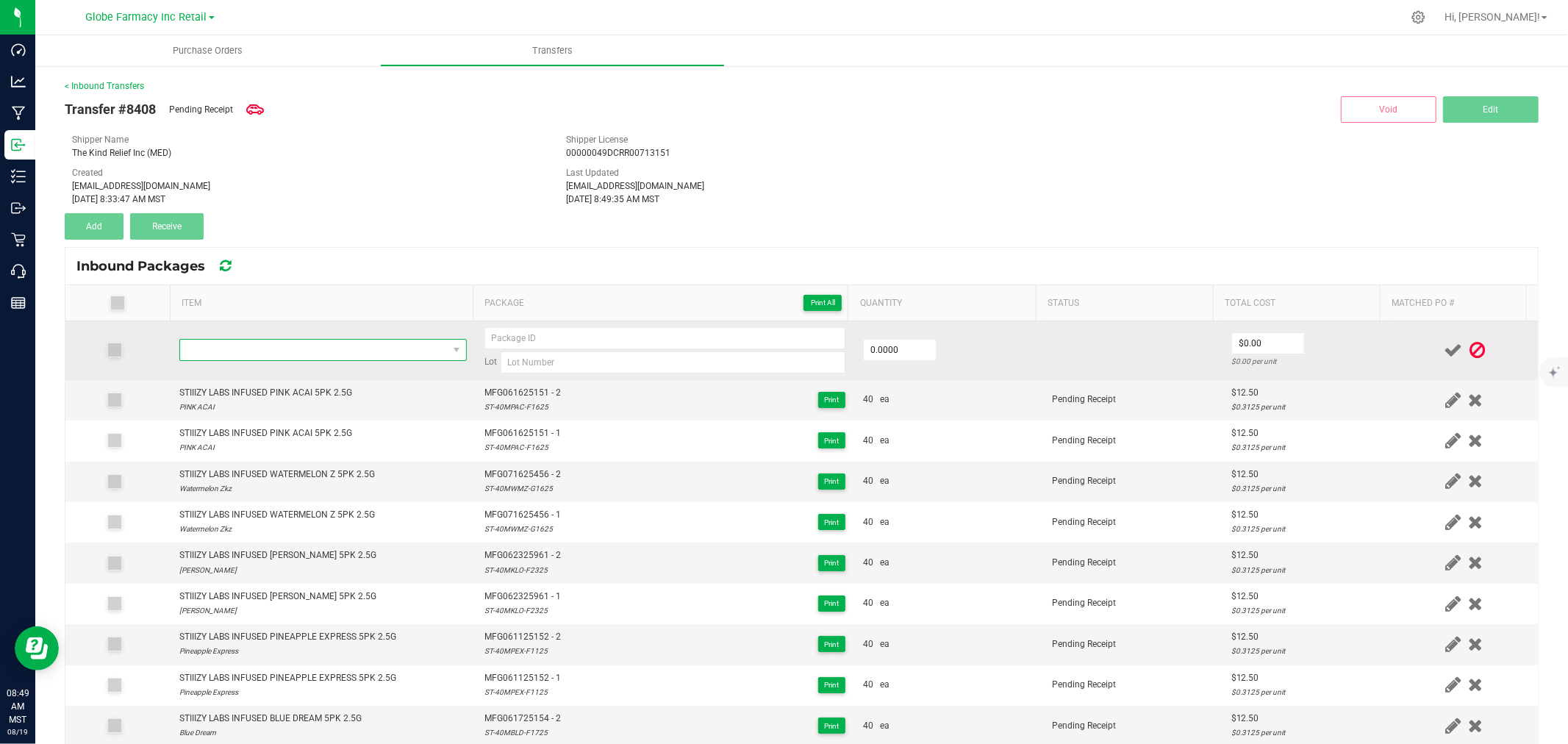
click at [326, 353] on span "NO DATA FOUND" at bounding box center [315, 350] width 268 height 21
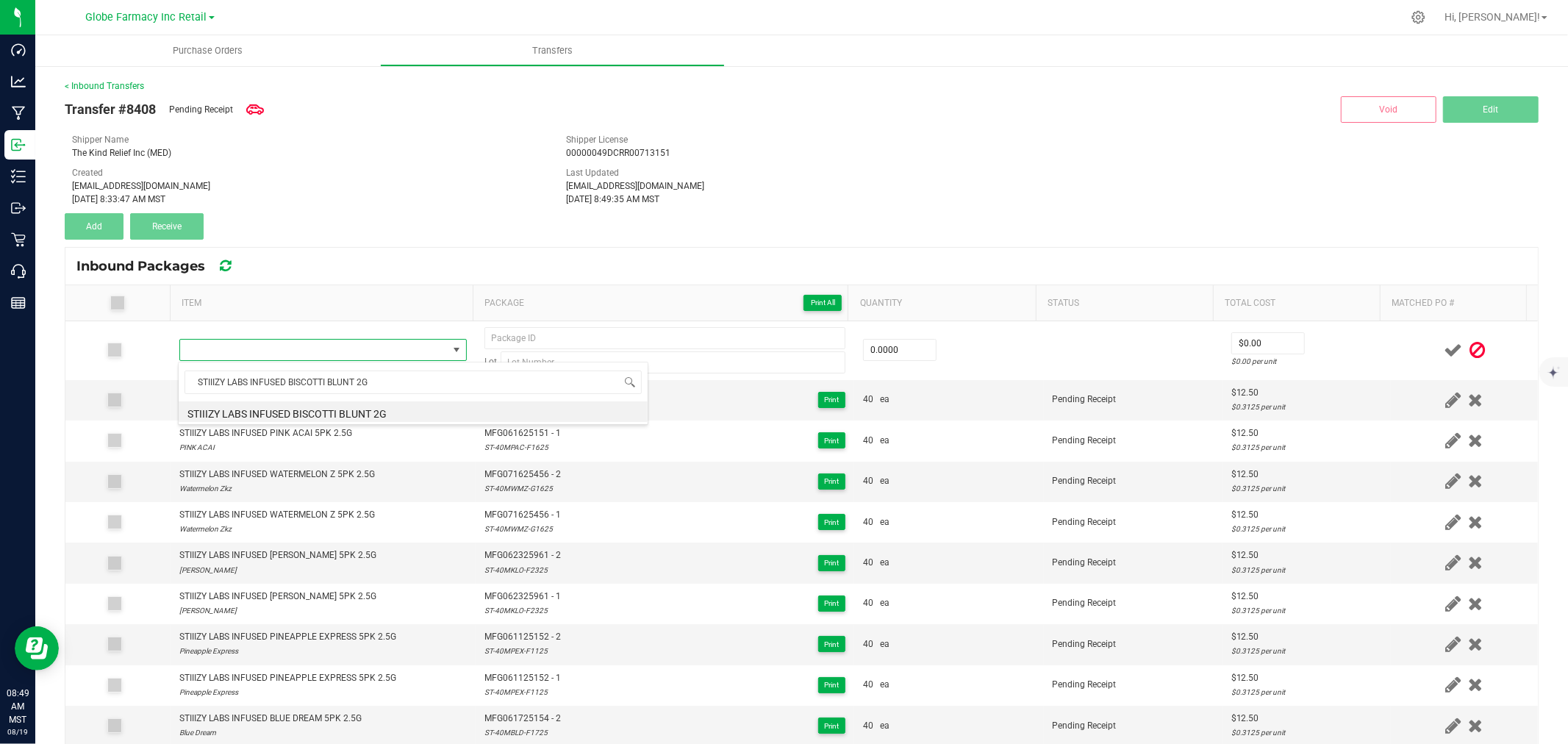
click at [316, 413] on li "STIIIZY LABS INFUSED BISCOTTI BLUNT 2G" at bounding box center [413, 411] width 469 height 21
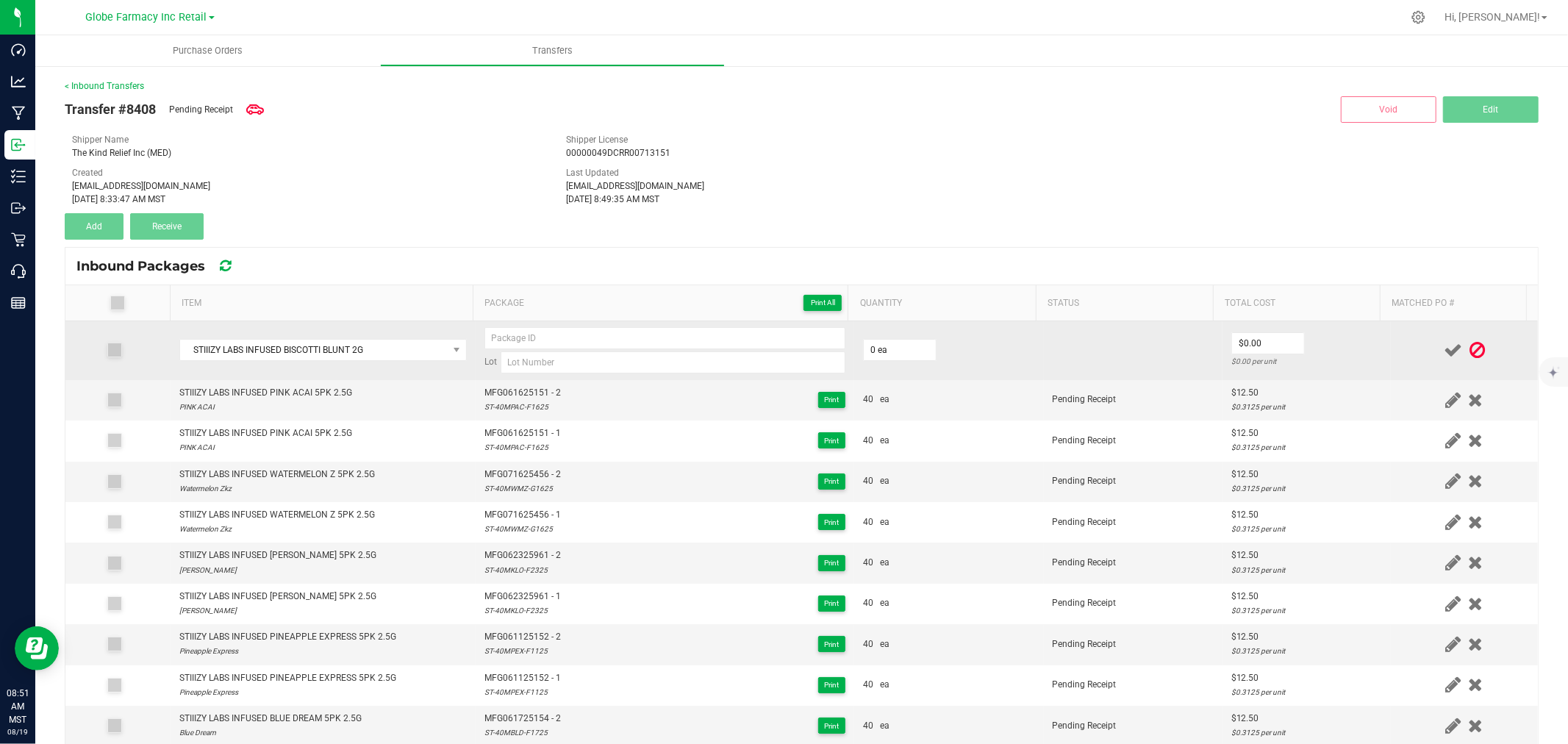
click at [557, 378] on td "Lot" at bounding box center [665, 351] width 378 height 59
click at [568, 359] on input at bounding box center [673, 362] width 345 height 22
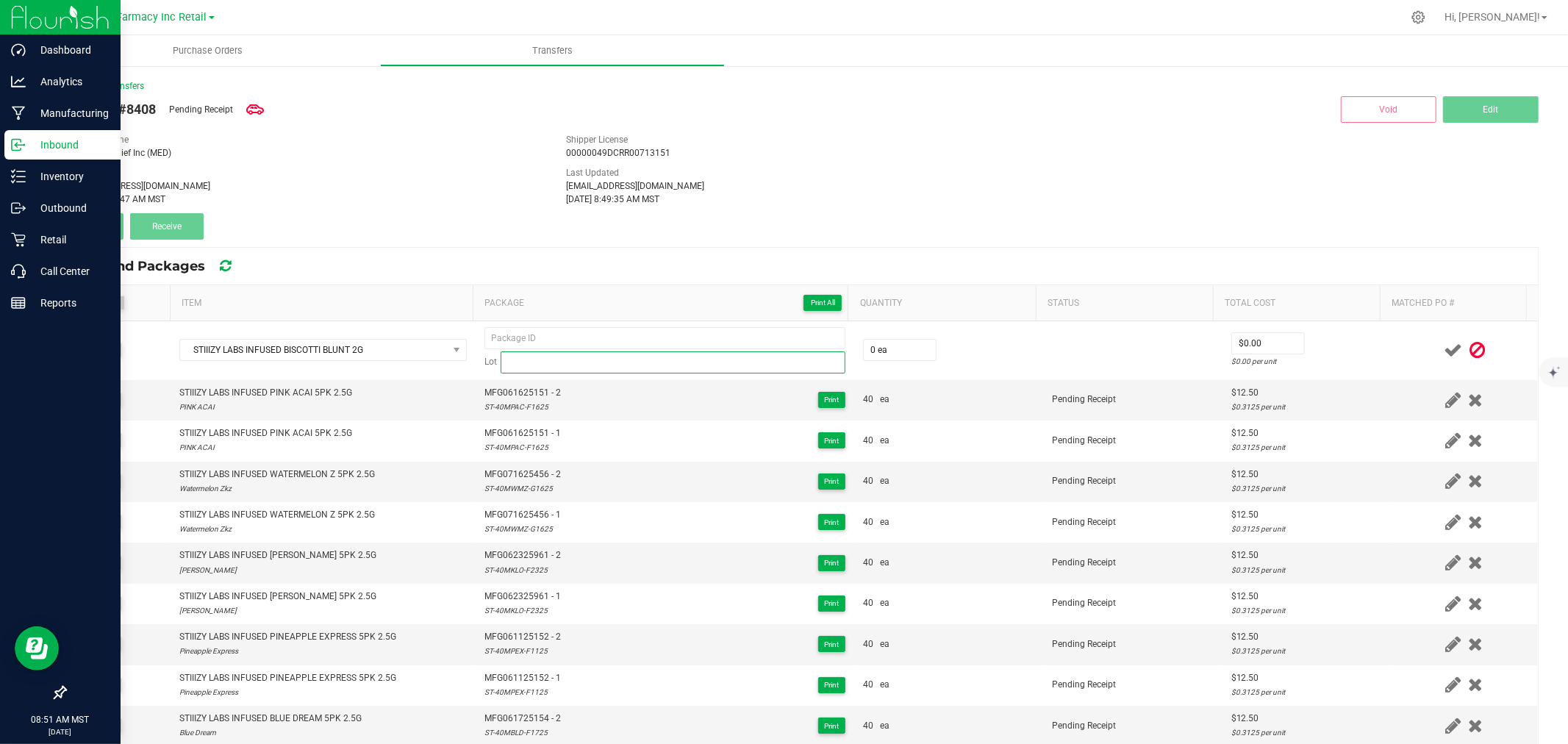
paste input "ST-40BBSC-F1025"
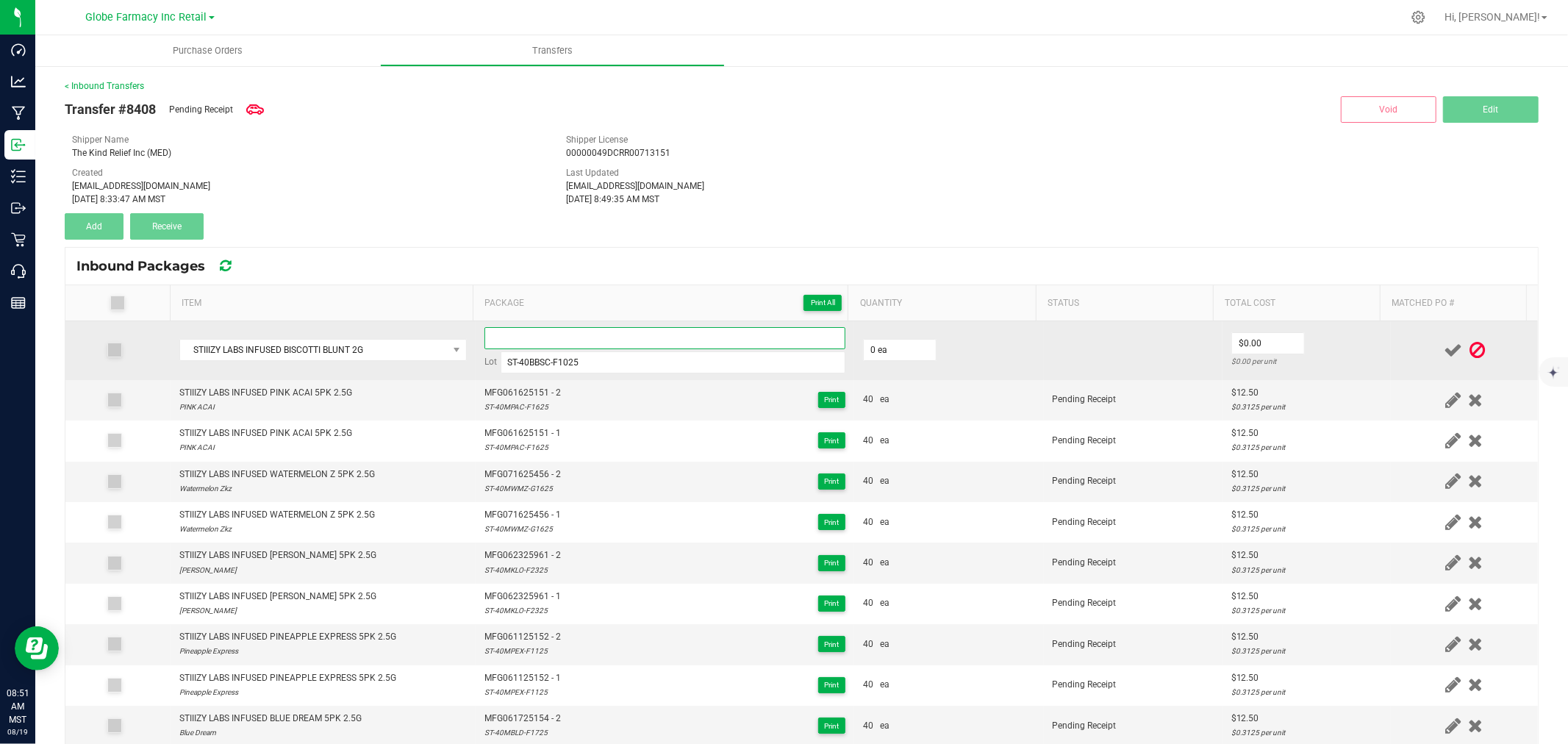
click at [612, 327] on input at bounding box center [665, 337] width 361 height 22
paste input "MFG-061025-860-Exp."
click at [898, 339] on span "0 ea" at bounding box center [899, 350] width 73 height 22
click at [898, 342] on input "0" at bounding box center [900, 350] width 72 height 21
click at [1412, 336] on td at bounding box center [1464, 351] width 147 height 59
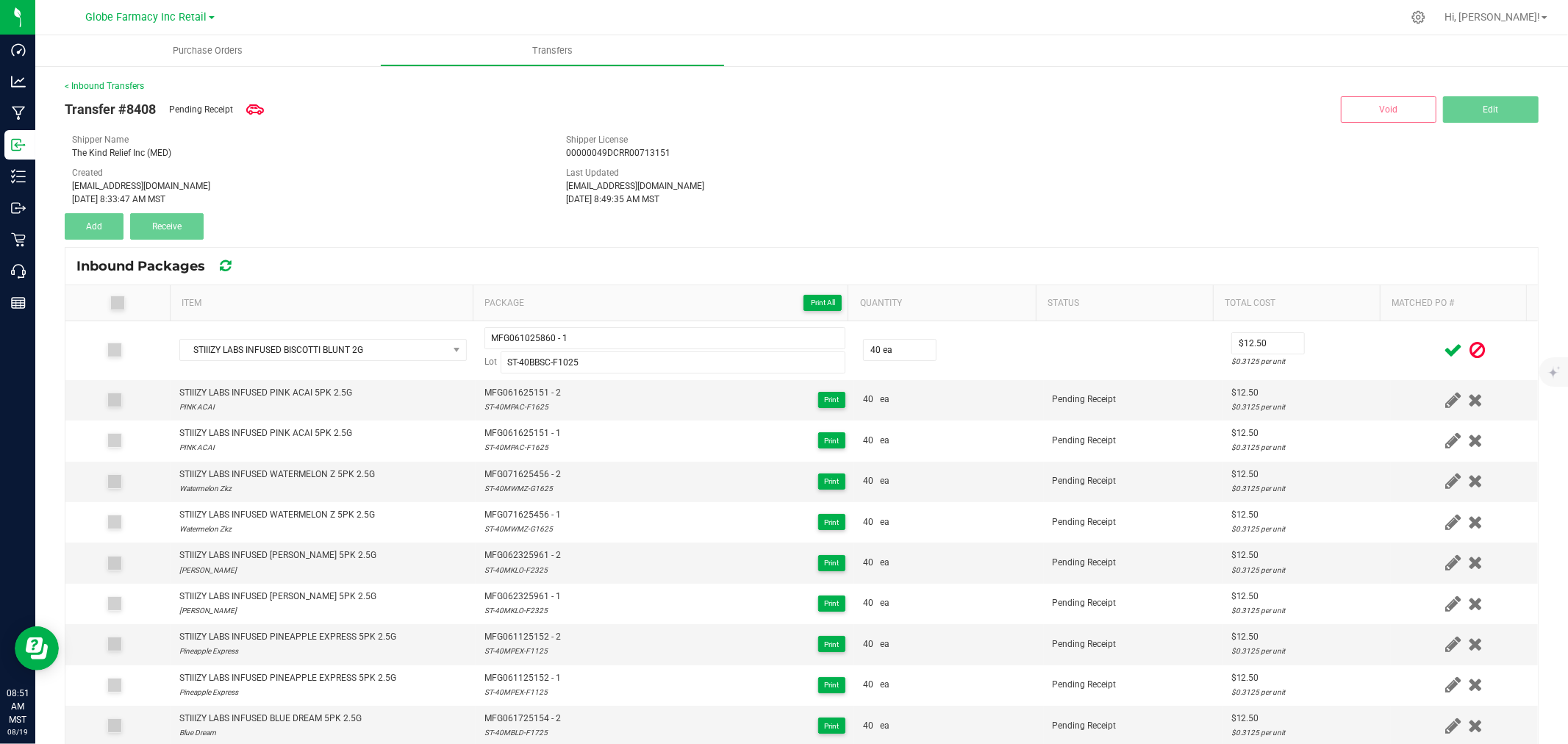
click at [1444, 351] on icon at bounding box center [1452, 350] width 18 height 18
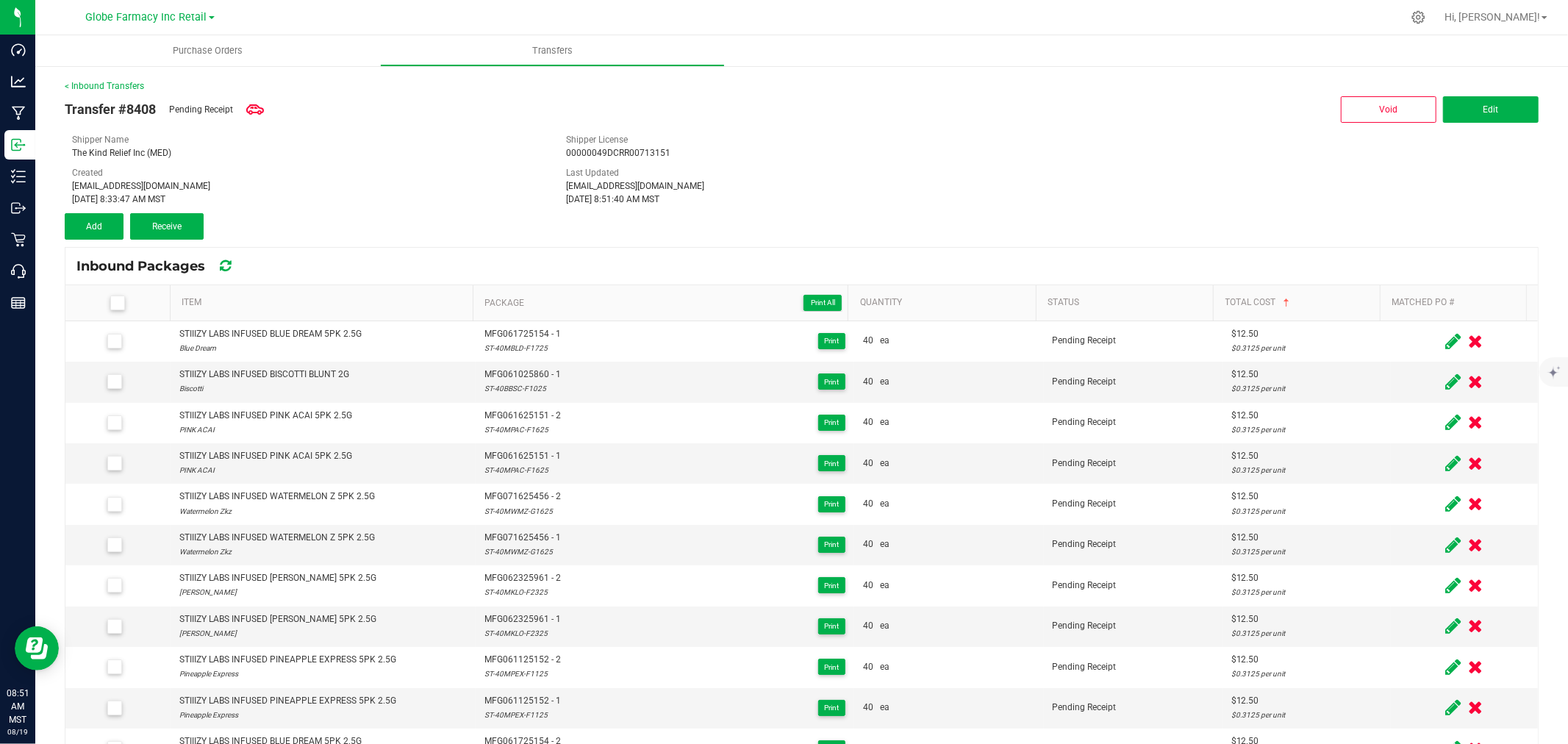
click at [91, 208] on div "Transfer #8408 Pending Receipt Void Edit Shipper Name The Kind Relief Inc (MED)…" at bounding box center [801, 165] width 1474 height 147
click at [97, 222] on span "Add" at bounding box center [94, 226] width 16 height 10
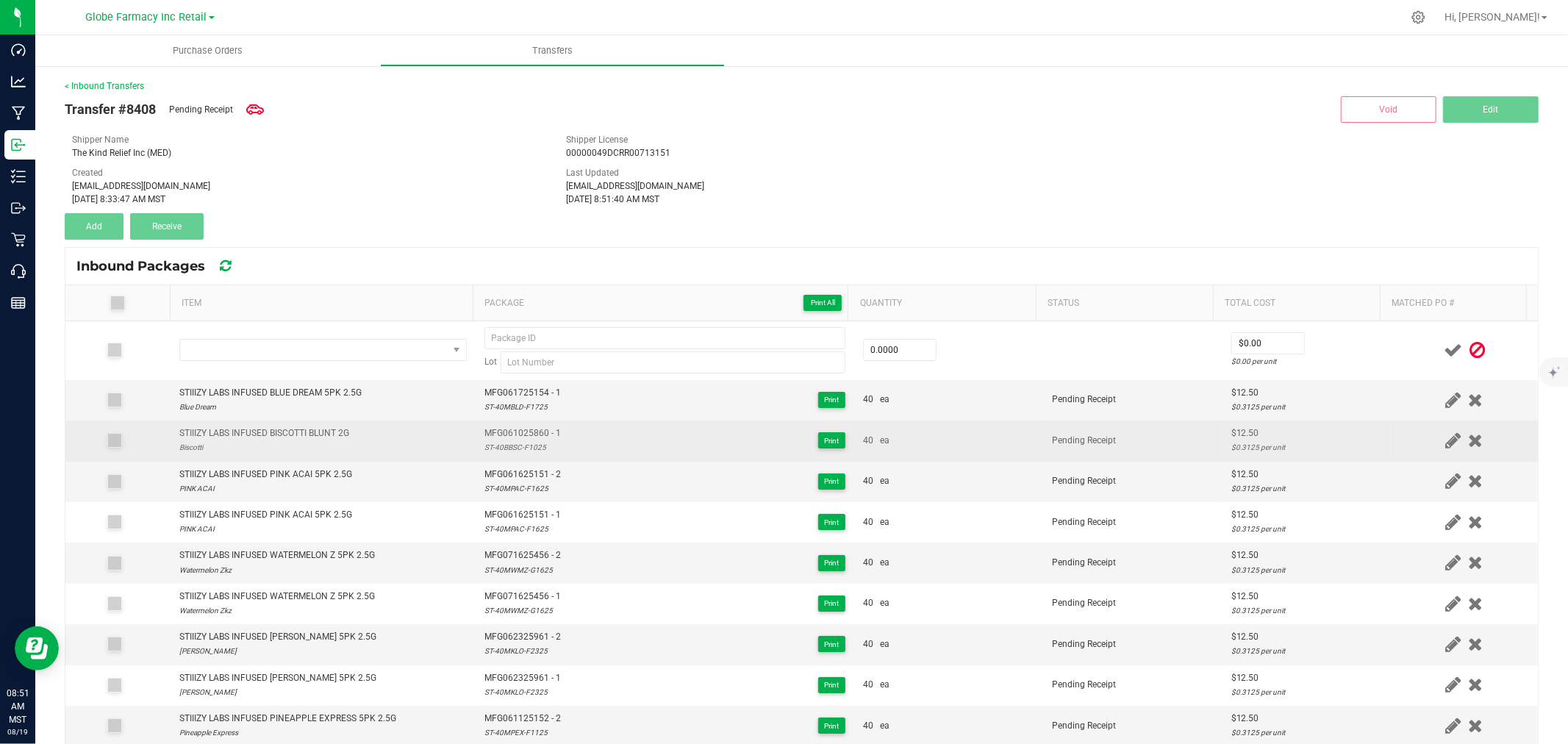
click at [288, 429] on div "STIIIZY LABS INFUSED BISCOTTI BLUNT 2G" at bounding box center [264, 433] width 170 height 14
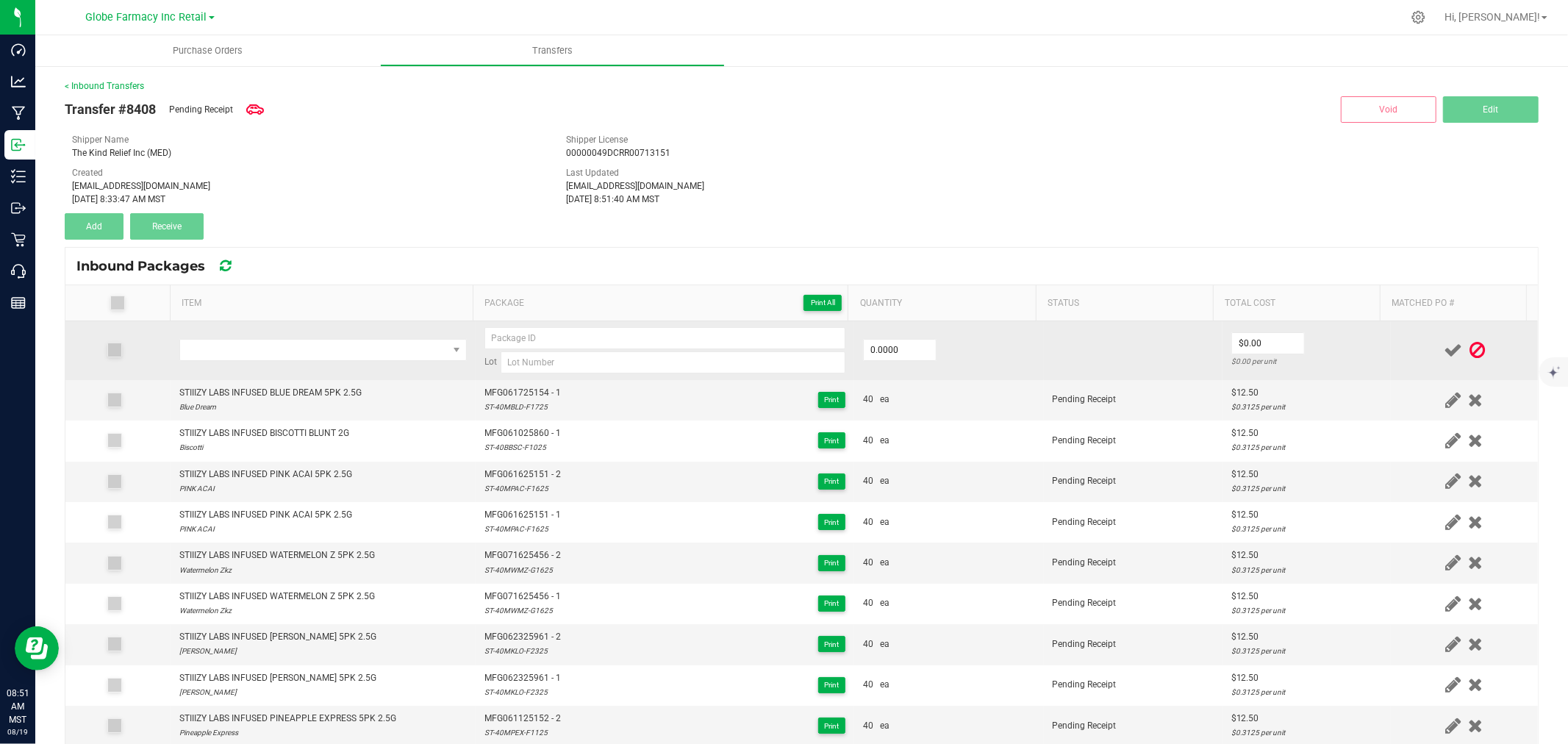
click at [306, 323] on td at bounding box center [322, 351] width 305 height 59
click at [314, 344] on span "NO DATA FOUND" at bounding box center [315, 350] width 268 height 21
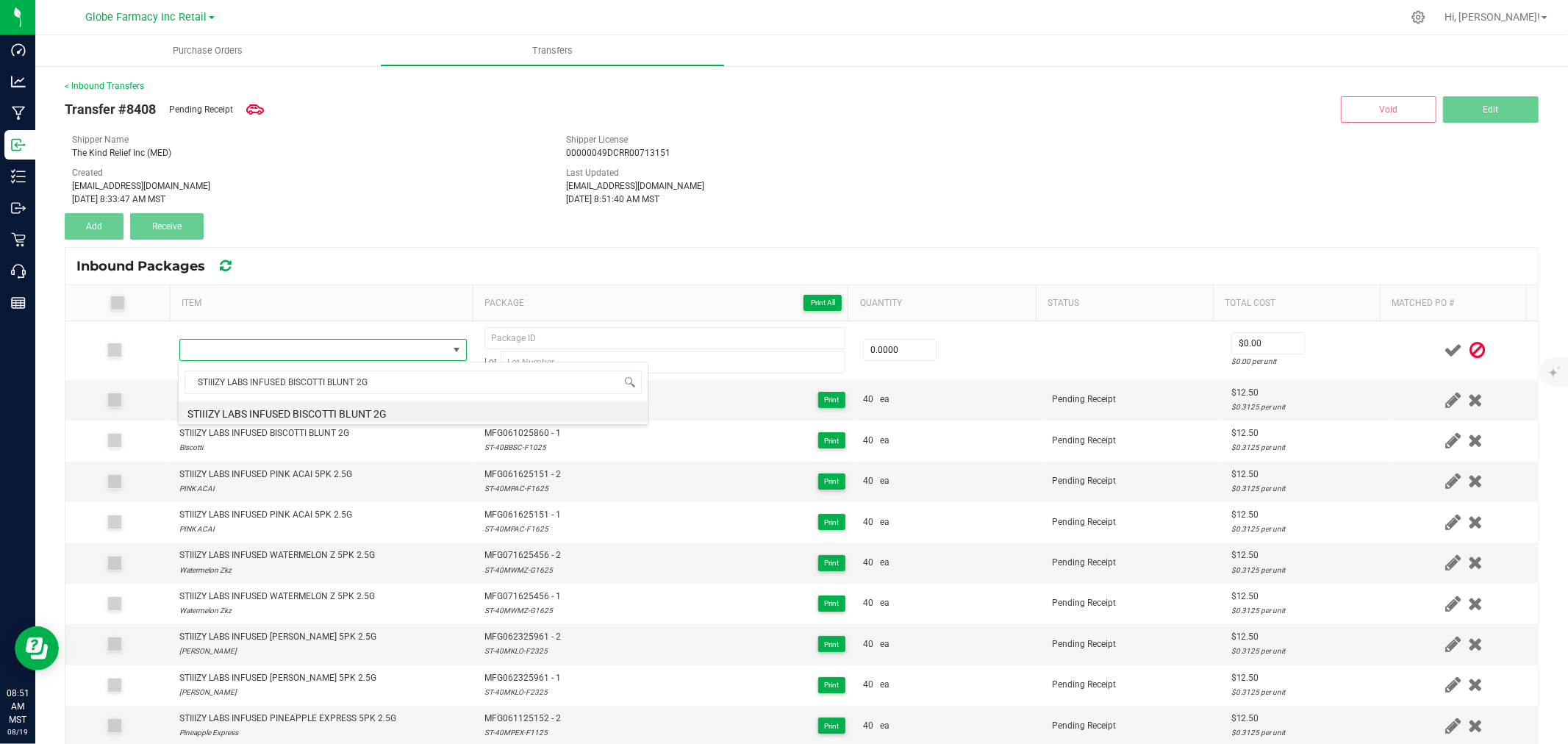
click at [350, 412] on li "STIIIZY LABS INFUSED BISCOTTI BLUNT 2G" at bounding box center [413, 411] width 469 height 21
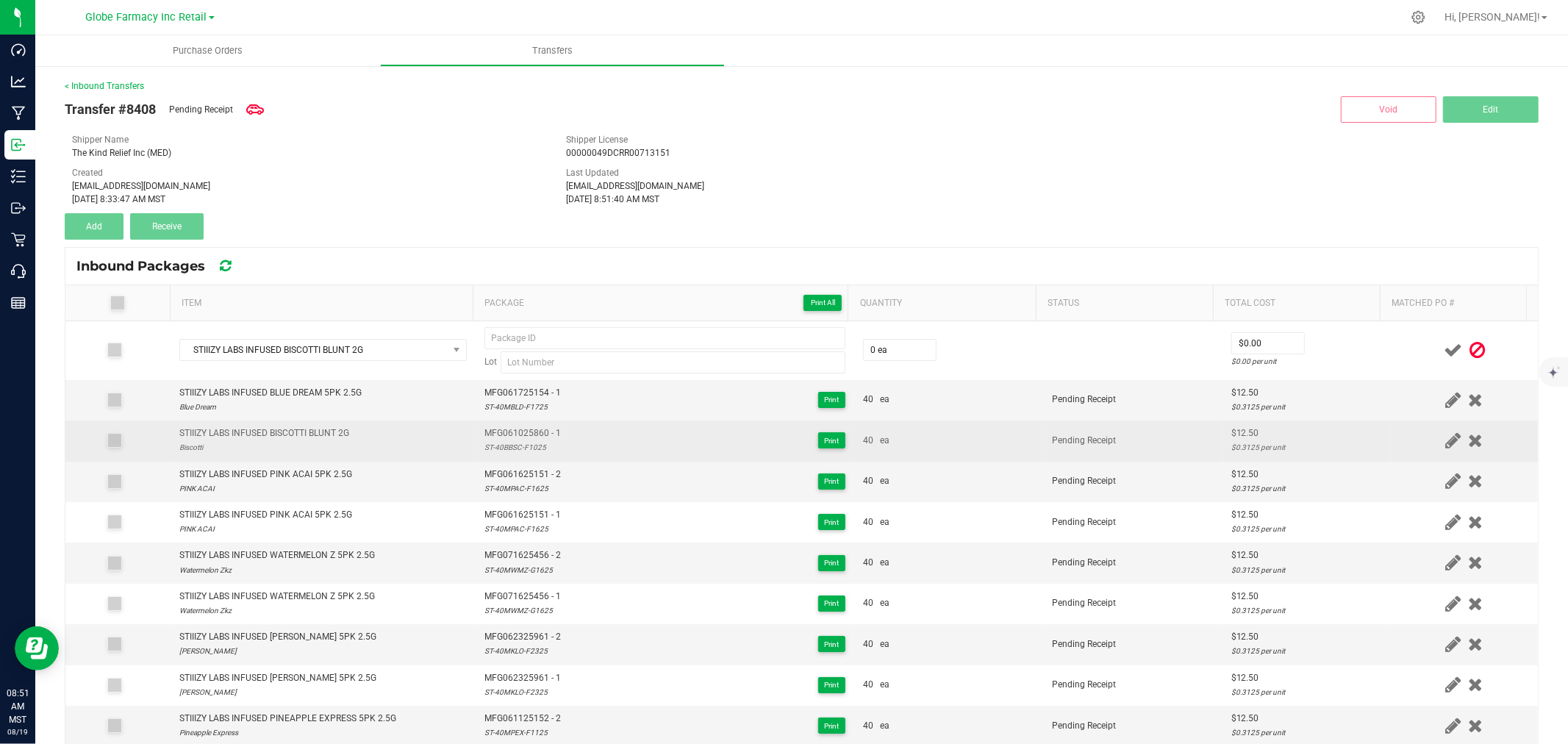
click at [413, 433] on div "STIIIZY LABS INFUSED BISCOTTI BLUNT 2G Biscotti" at bounding box center [323, 440] width 287 height 28
click at [513, 437] on span "MFG061025860 - 1" at bounding box center [523, 433] width 76 height 14
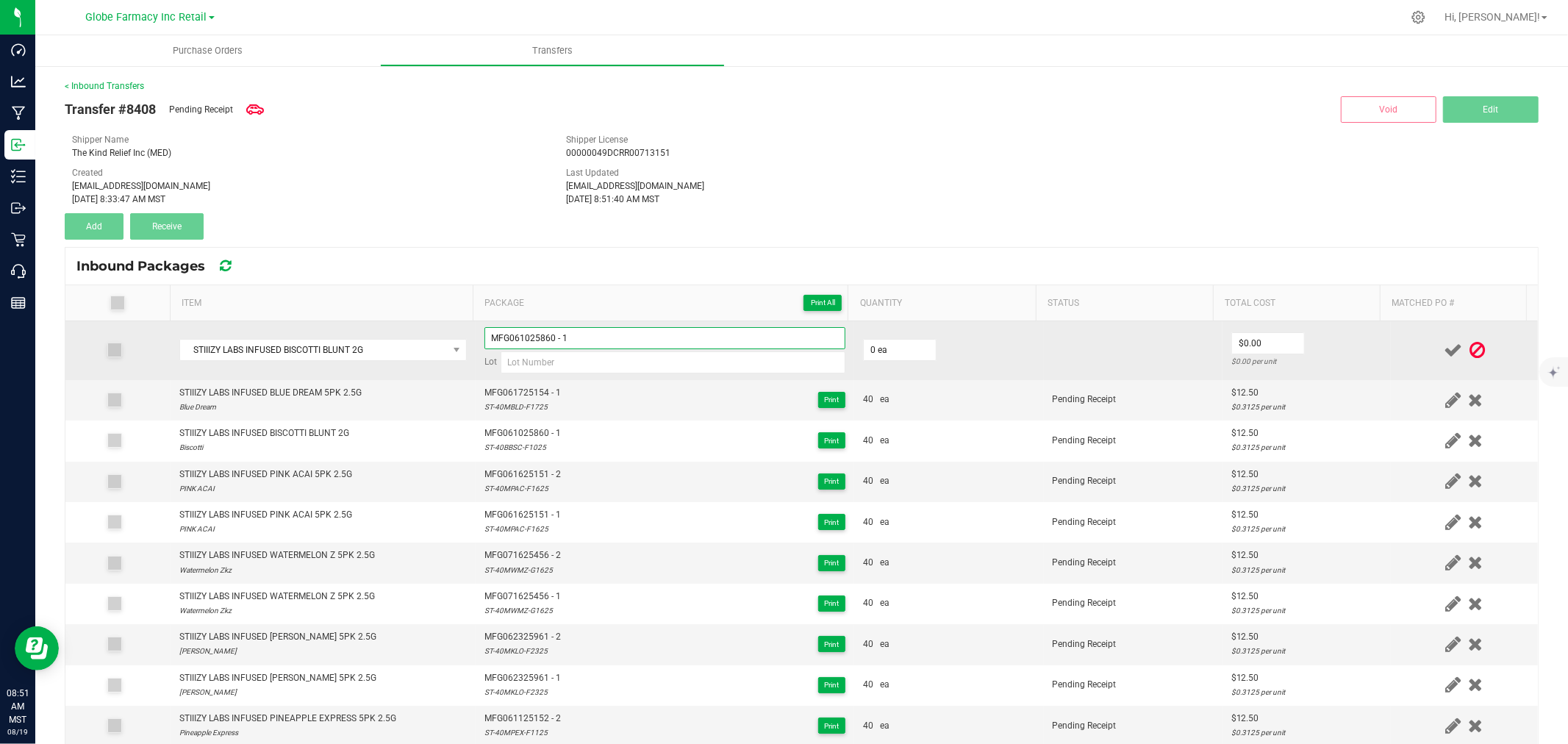
click at [615, 334] on input "MFG061025860 - 1" at bounding box center [665, 337] width 361 height 22
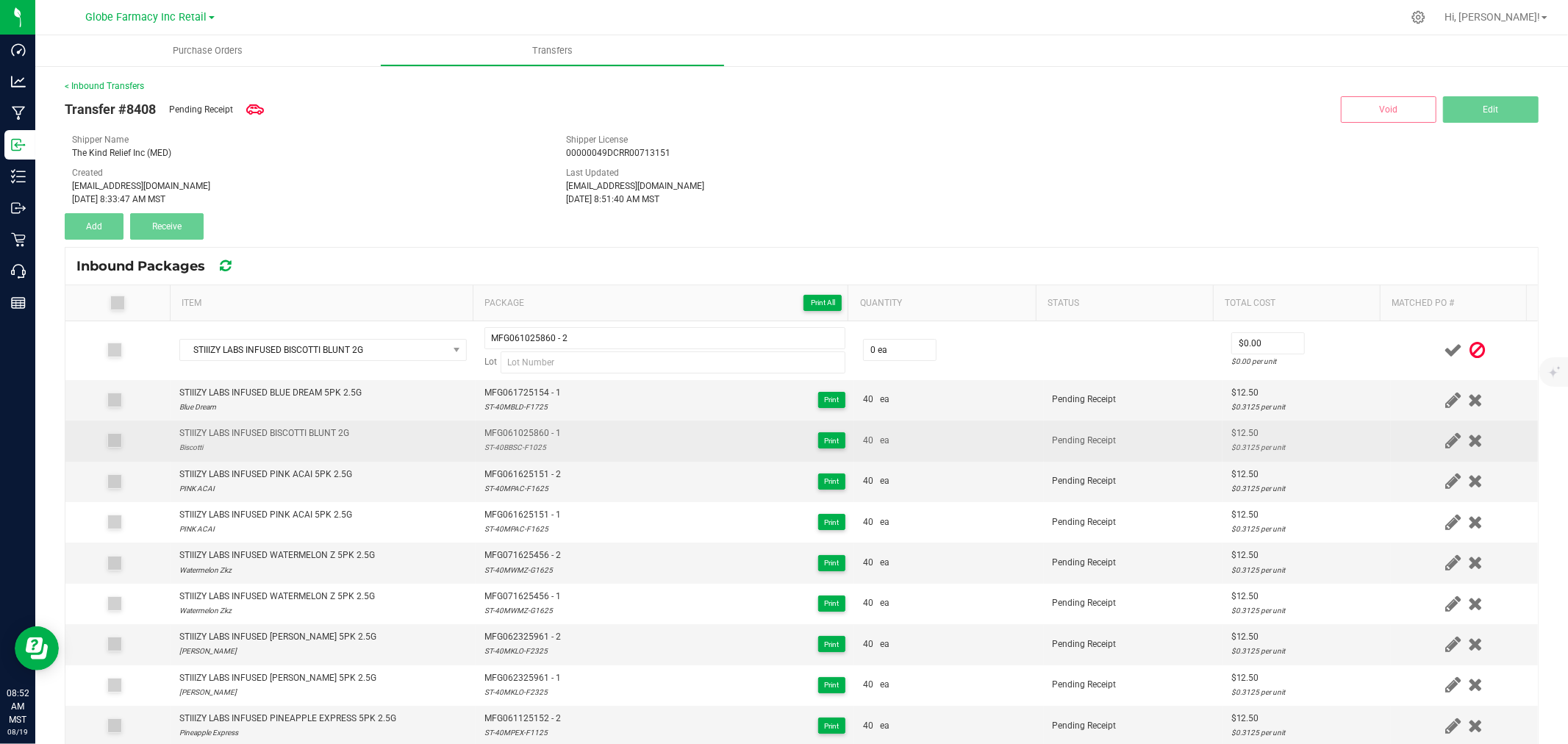
click at [511, 449] on div "ST-40BBSC-F1025" at bounding box center [523, 447] width 76 height 14
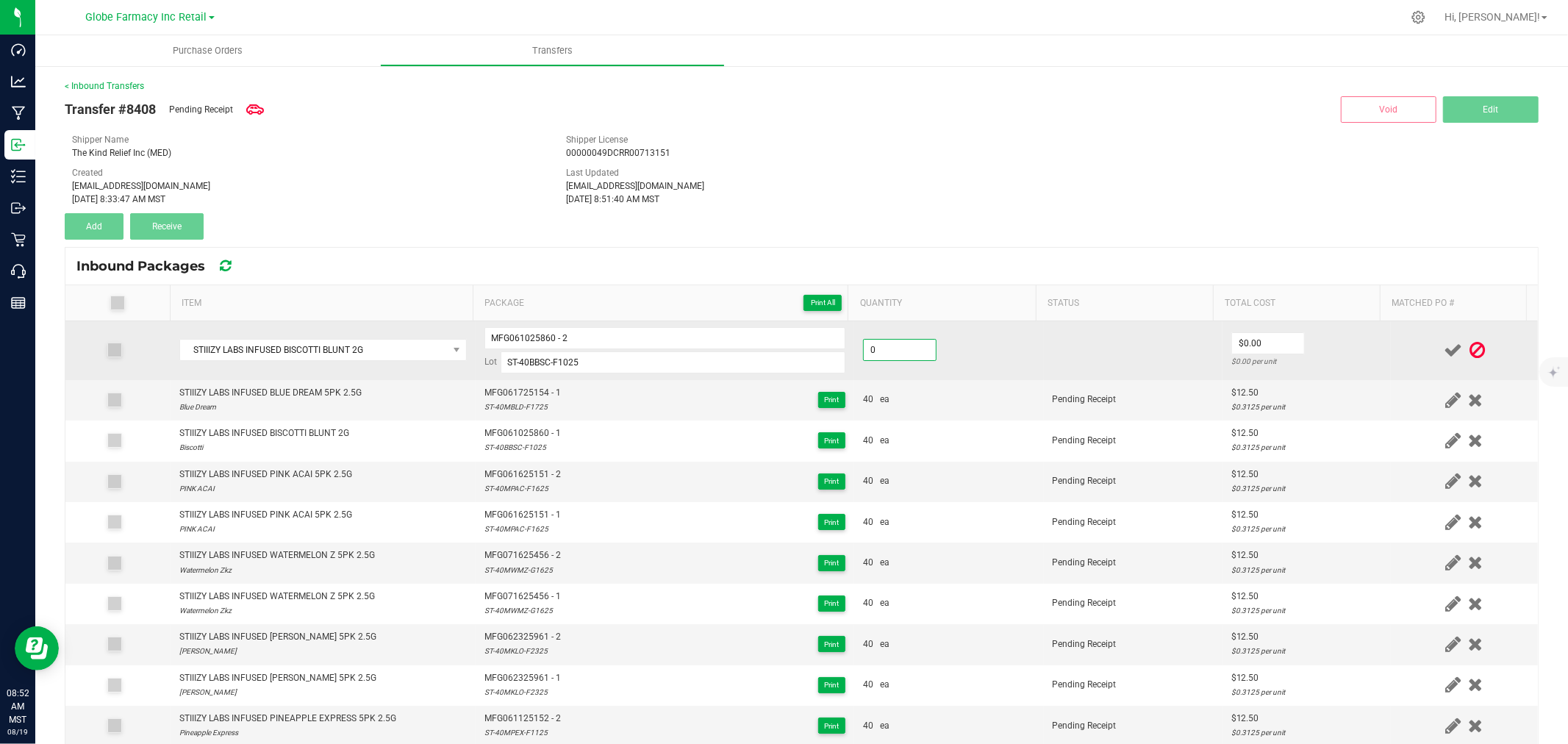
click at [889, 349] on input "0" at bounding box center [900, 350] width 72 height 21
drag, startPoint x: 1389, startPoint y: 334, endPoint x: 1424, endPoint y: 333, distance: 35.0
click at [1391, 333] on td at bounding box center [1464, 351] width 147 height 59
drag, startPoint x: 1434, startPoint y: 336, endPoint x: 1427, endPoint y: 338, distance: 7.3
click at [1440, 339] on span at bounding box center [1452, 351] width 26 height 29
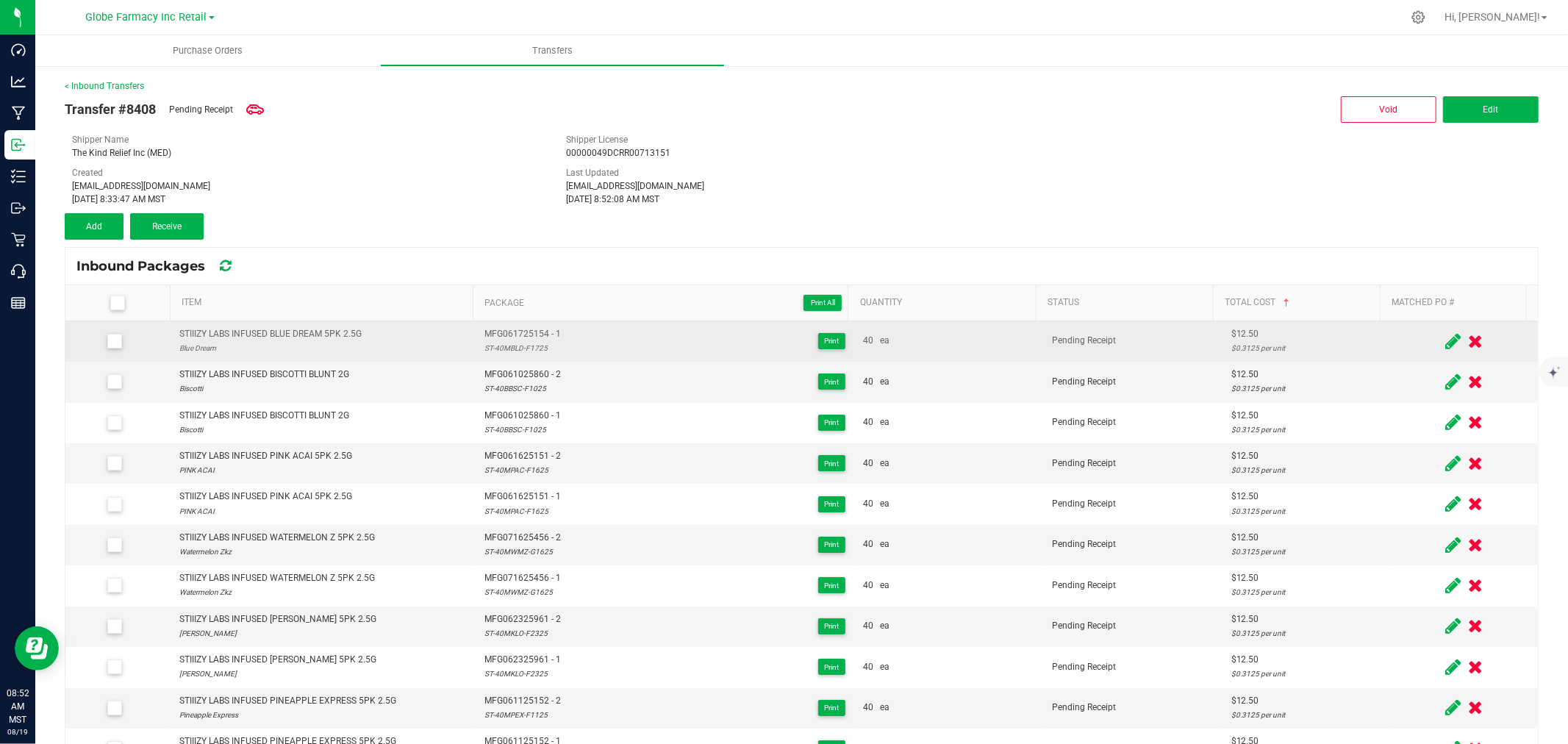
click at [307, 333] on div "STIIIZY LABS INFUSED BLUE DREAM 5PK 2.5G" at bounding box center [271, 334] width 182 height 14
click at [500, 332] on span "MFG061725154 - 1" at bounding box center [523, 334] width 76 height 14
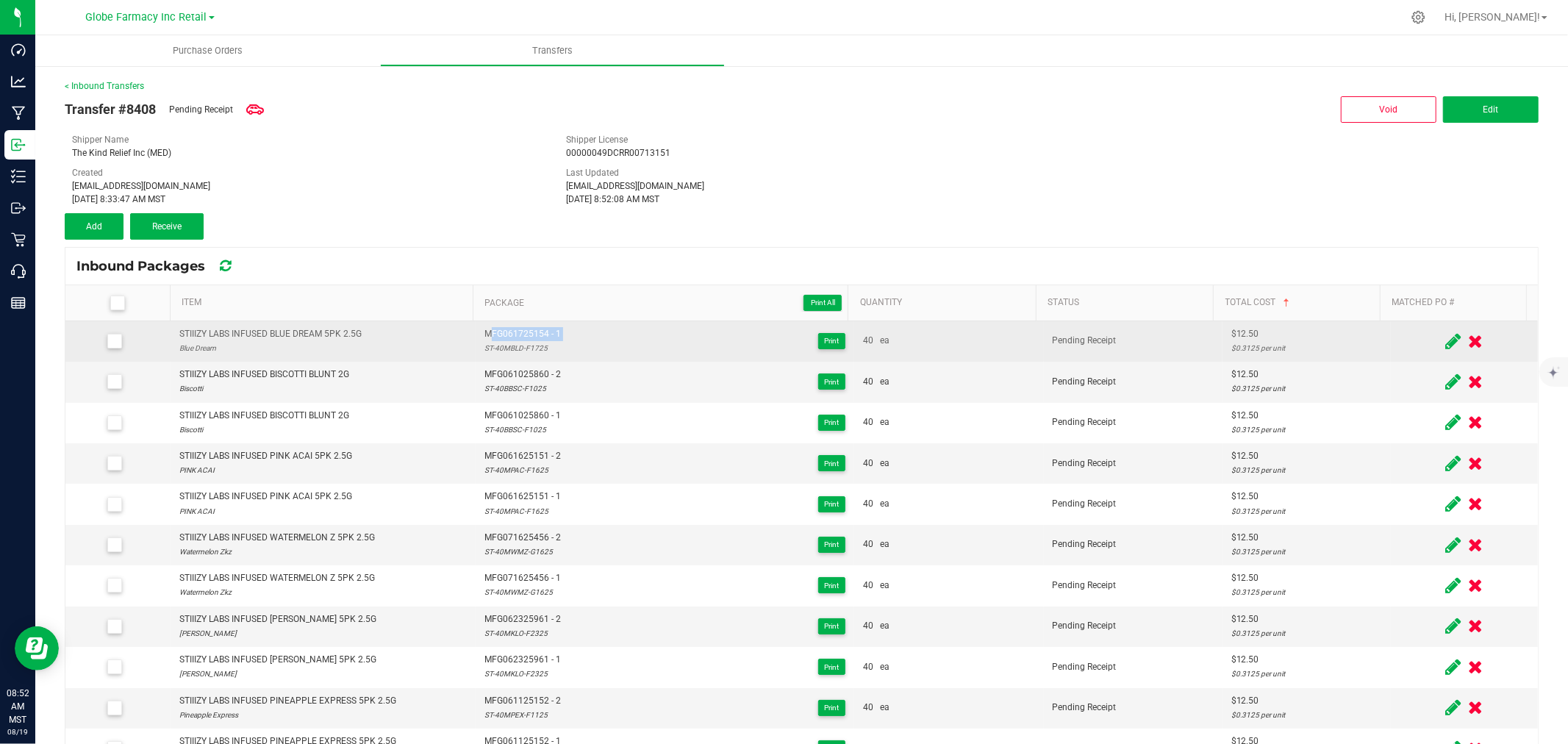
click at [500, 332] on span "MFG061725154 - 1" at bounding box center [523, 334] width 76 height 14
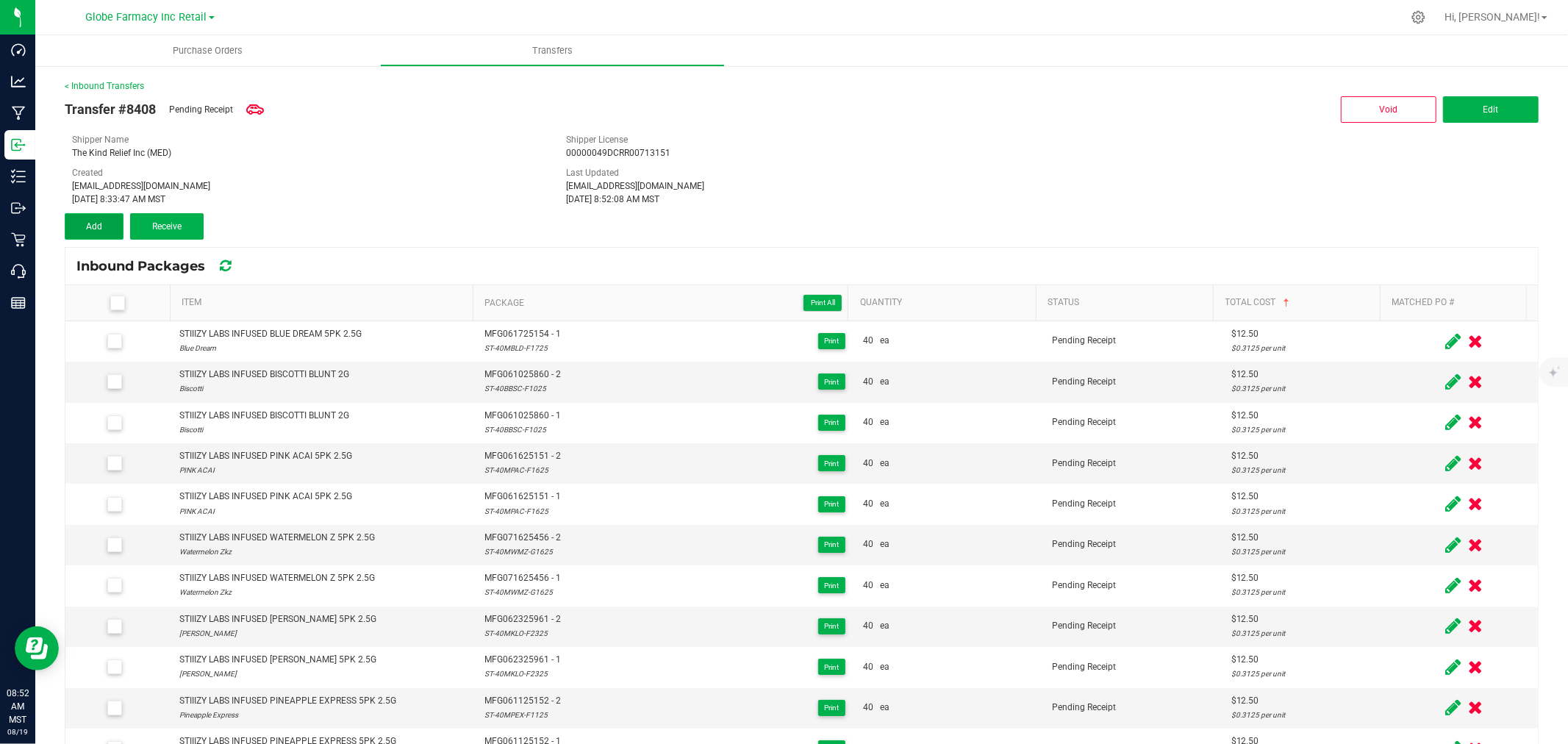
click at [101, 221] on span "Add" at bounding box center [94, 226] width 16 height 10
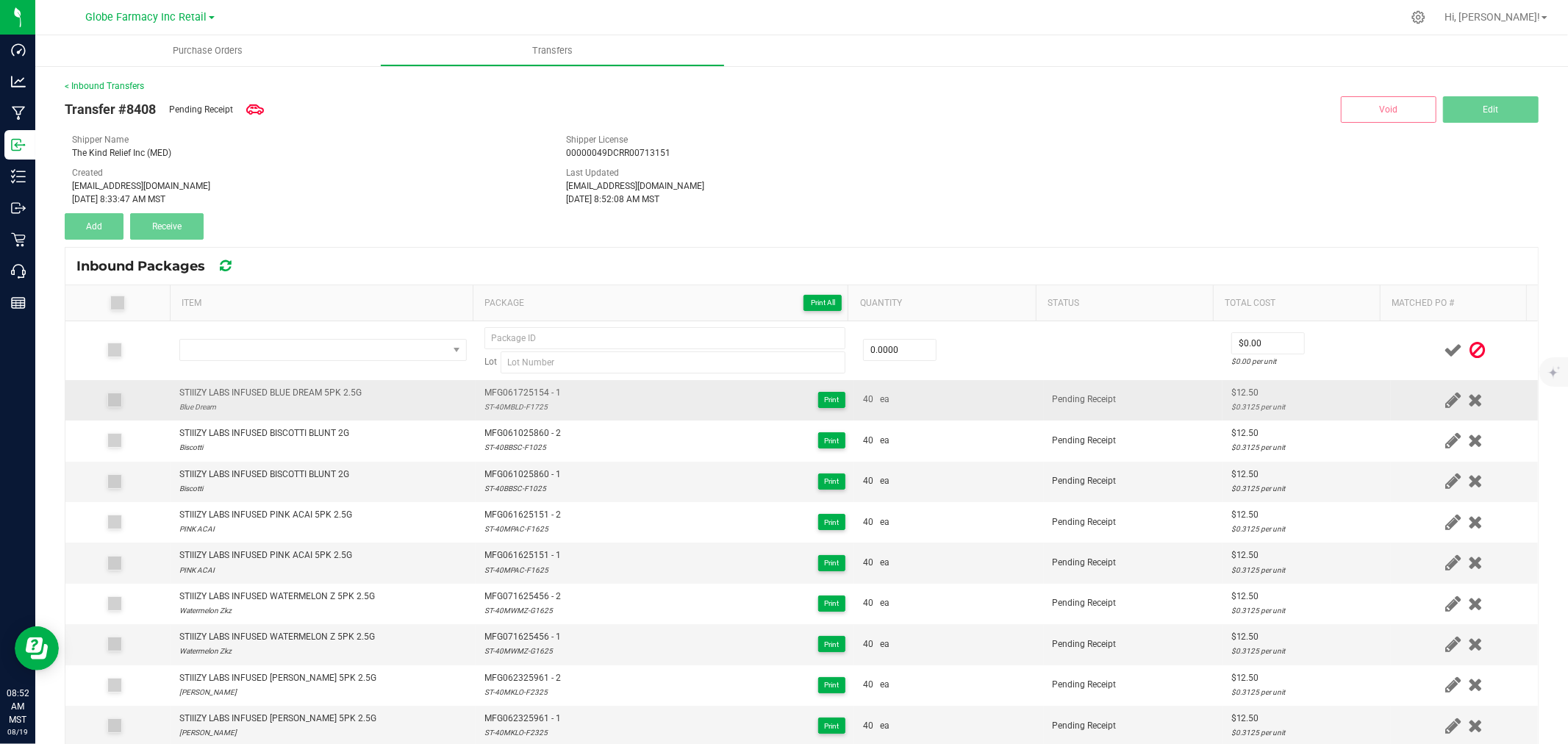
click at [335, 386] on div "STIIIZY LABS INFUSED BLUE DREAM 5PK 2.5G" at bounding box center [271, 392] width 182 height 14
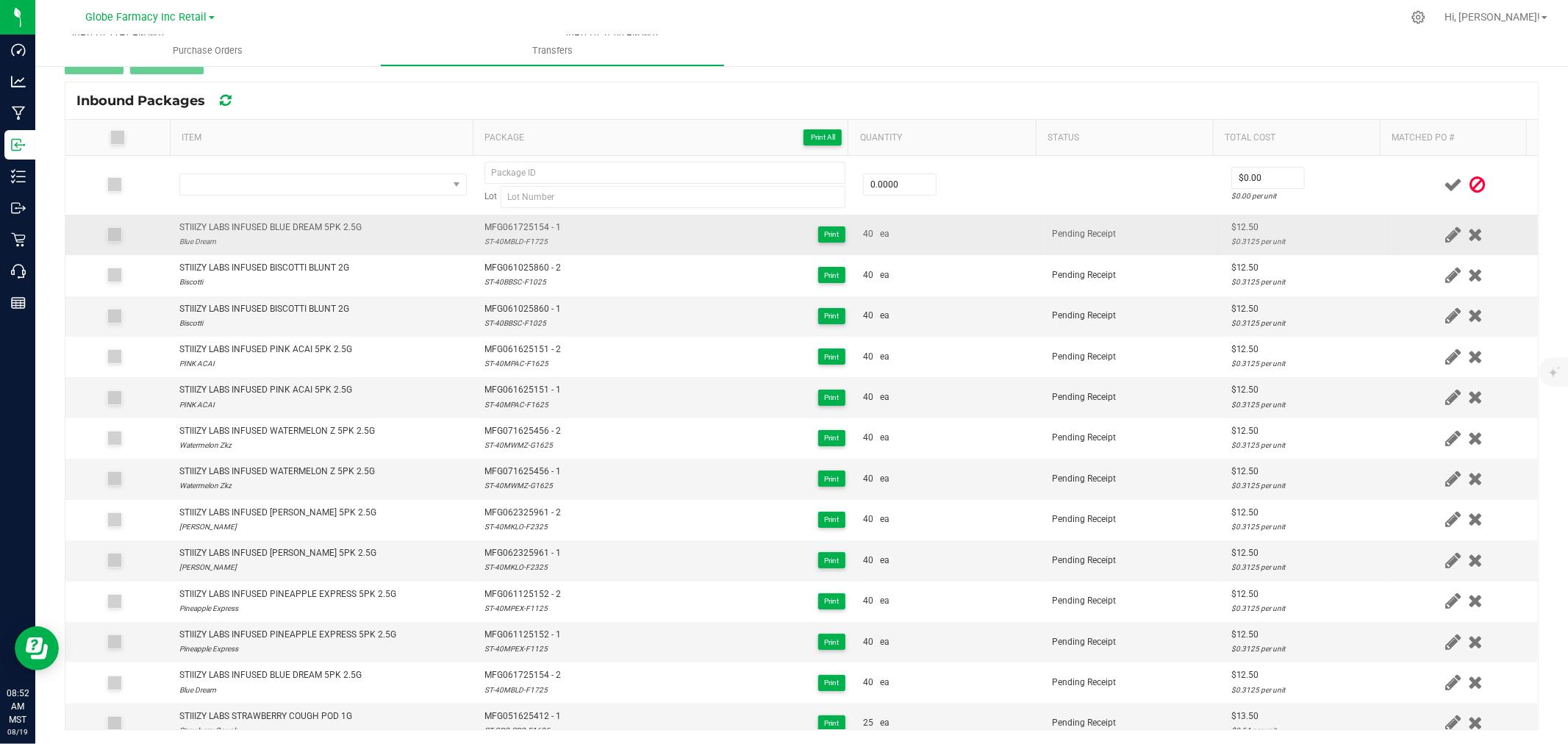
click at [525, 232] on span "MFG061725154 - 1" at bounding box center [523, 227] width 76 height 14
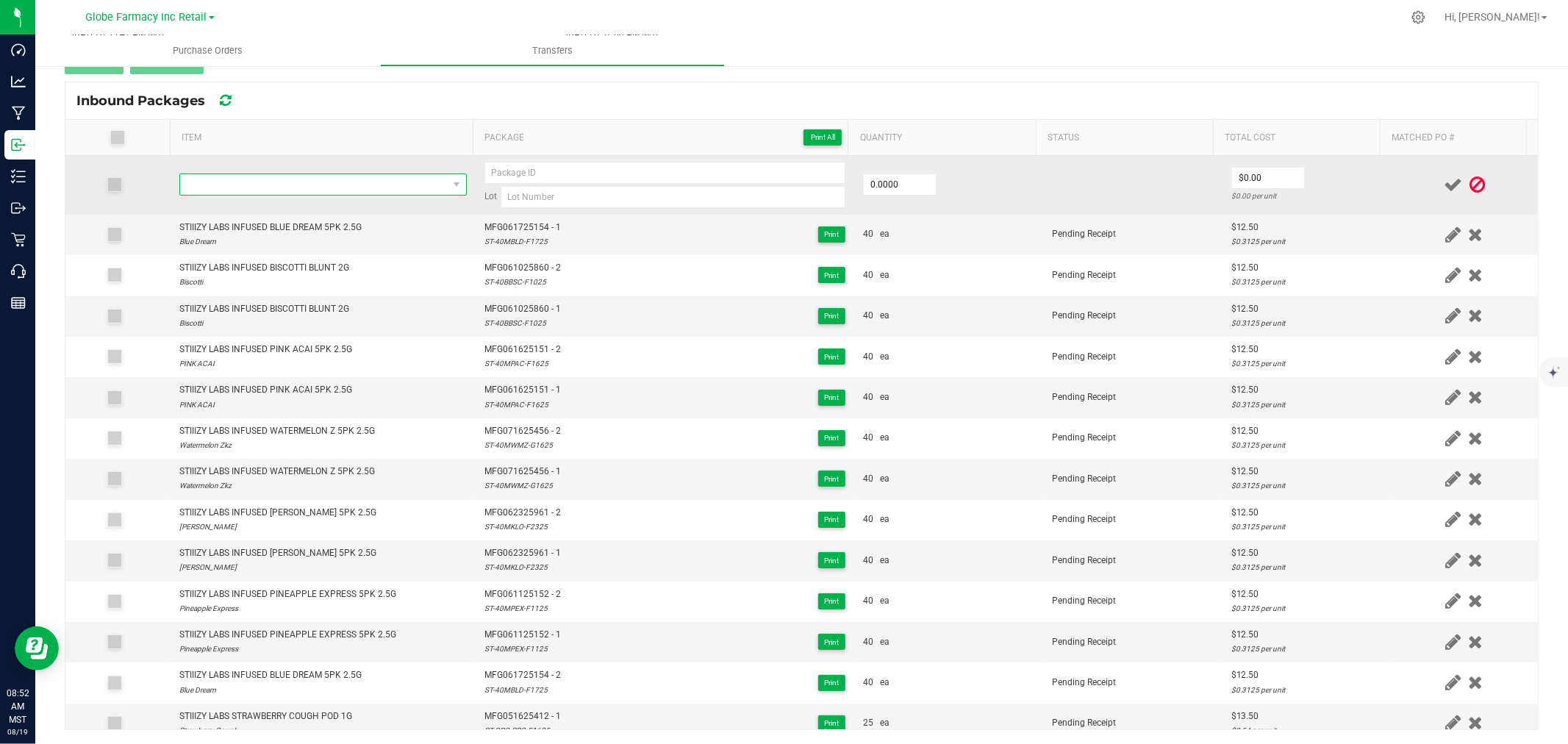
click at [349, 192] on span "NO DATA FOUND" at bounding box center [315, 184] width 268 height 21
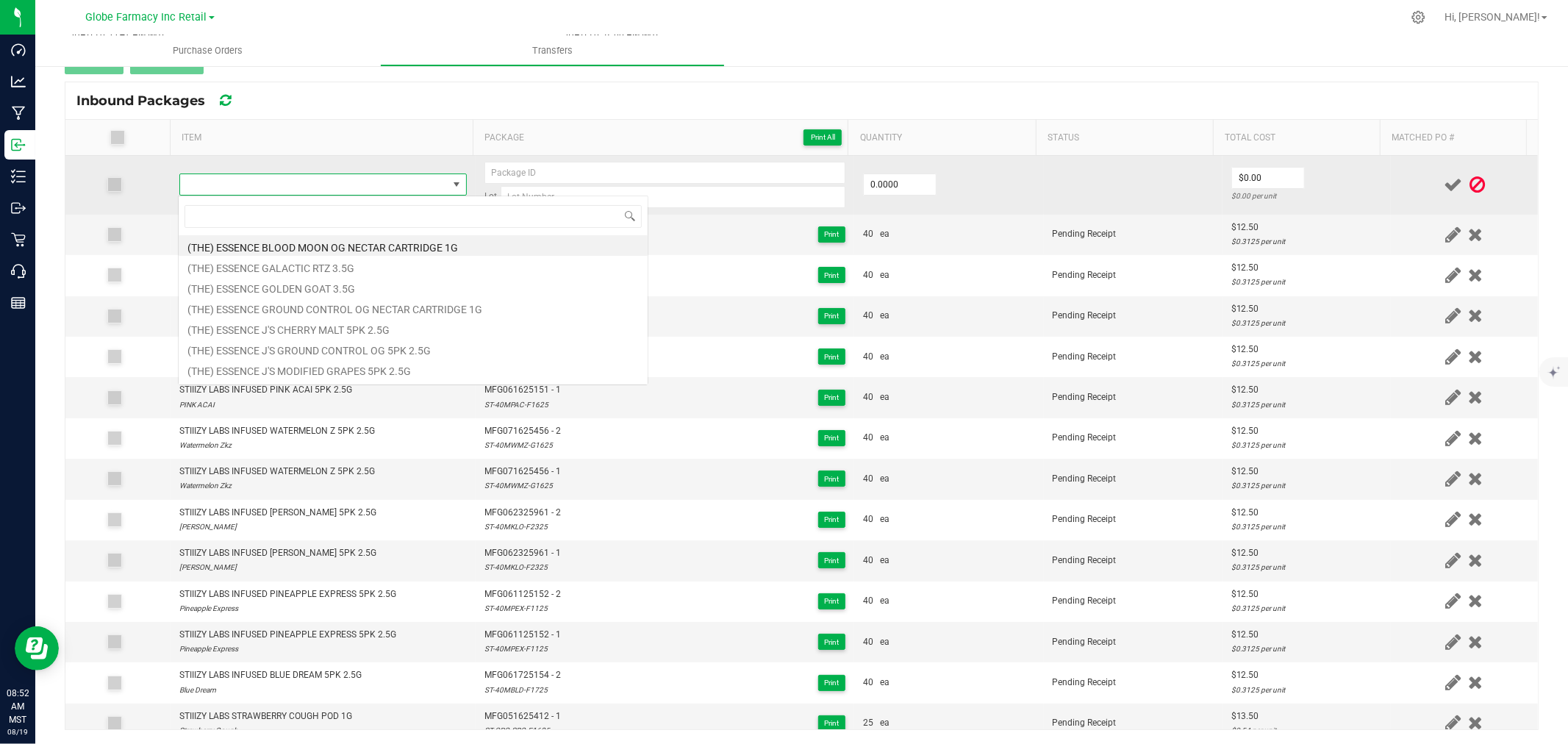
scroll to position [22, 281]
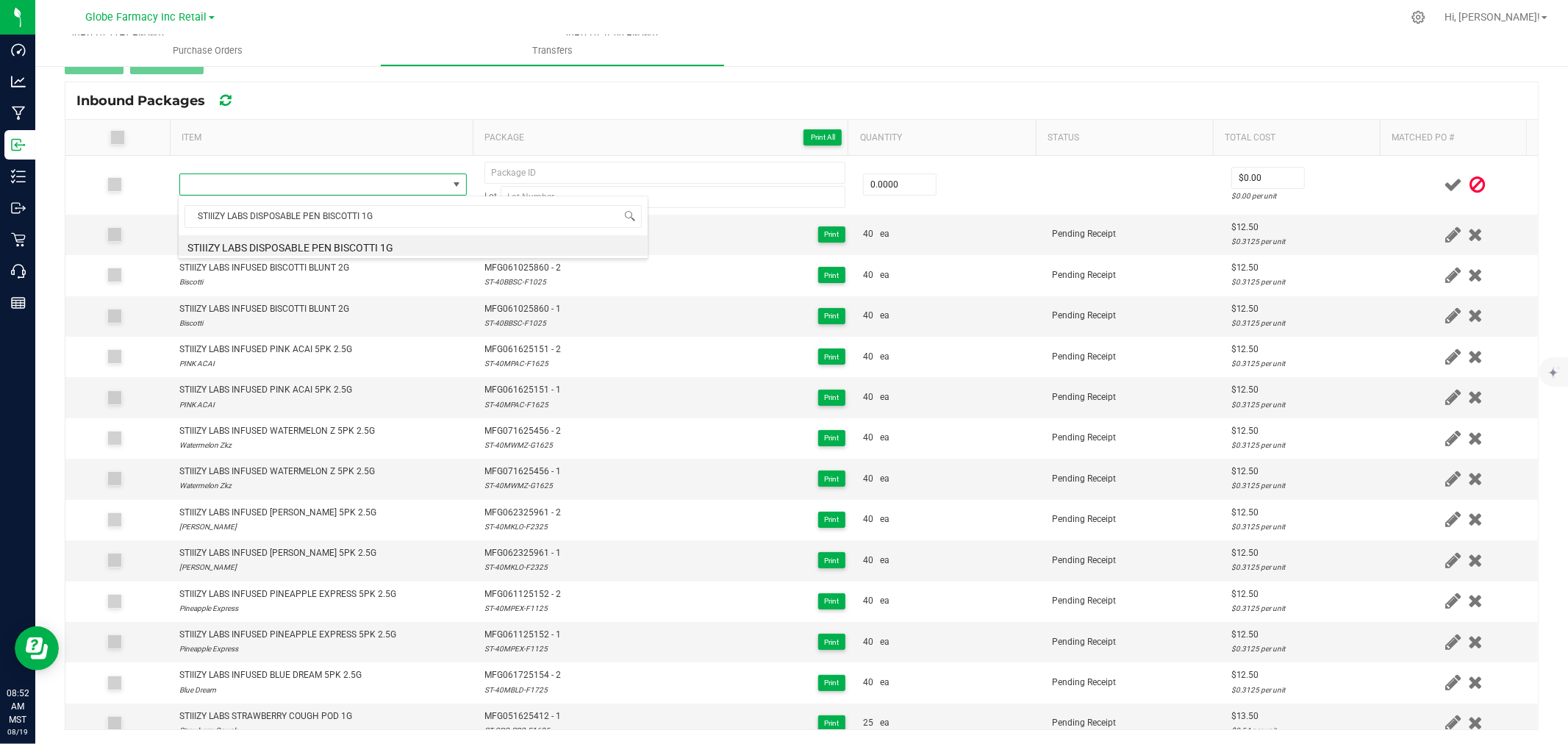
click at [322, 246] on li "STIIIZY LABS DISPOSABLE PEN BISCOTTI 1G" at bounding box center [413, 246] width 469 height 21
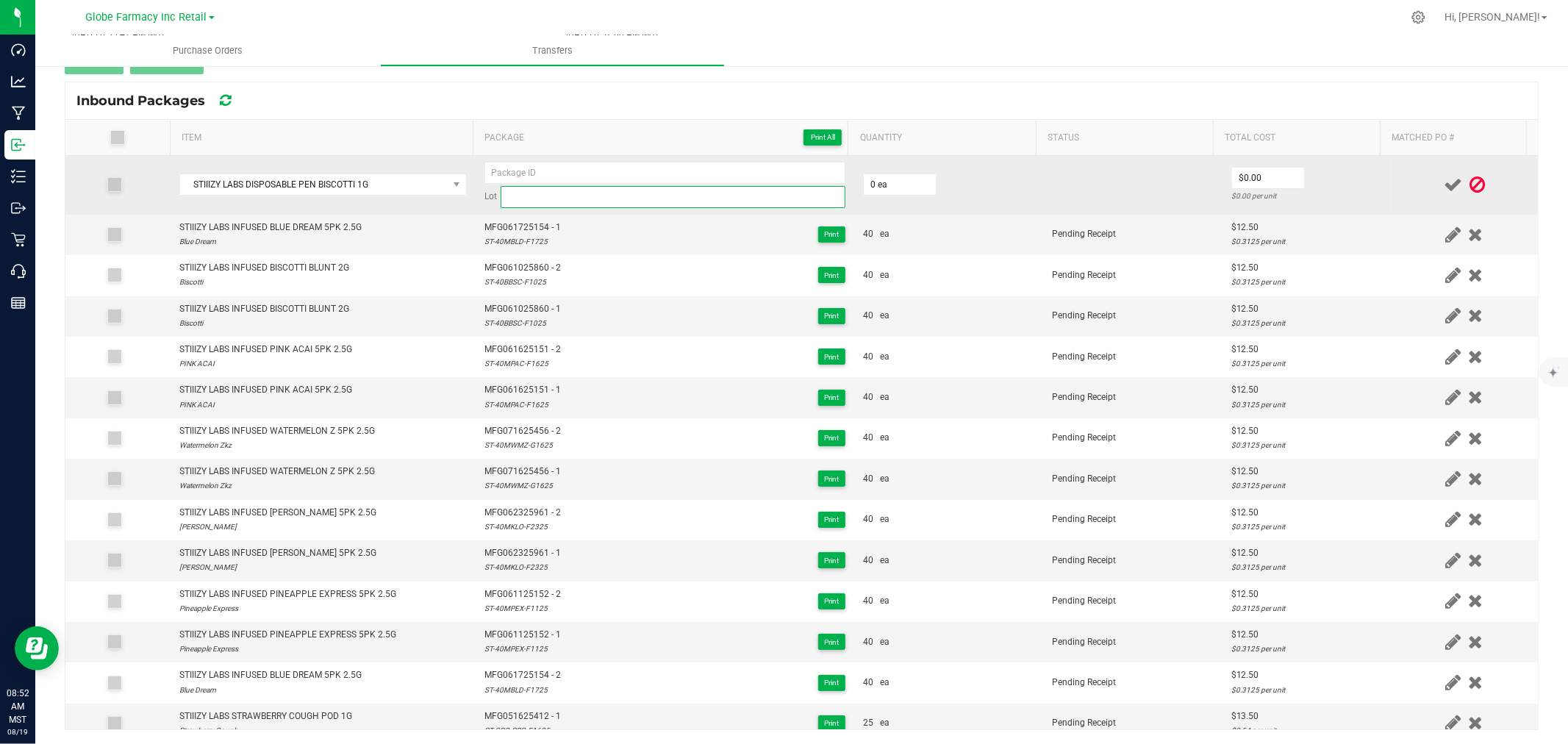
click at [643, 192] on input at bounding box center [673, 197] width 345 height 22
paste input "STIIIZY LABS DISPOSABLE PEN BISCOTTI 1G"
click at [525, 172] on input at bounding box center [665, 172] width 361 height 22
click at [501, 170] on input at bounding box center [665, 172] width 361 height 22
paste input "STIIIZY LABS DISPOSABLE PEN BISCOTTI 1G"
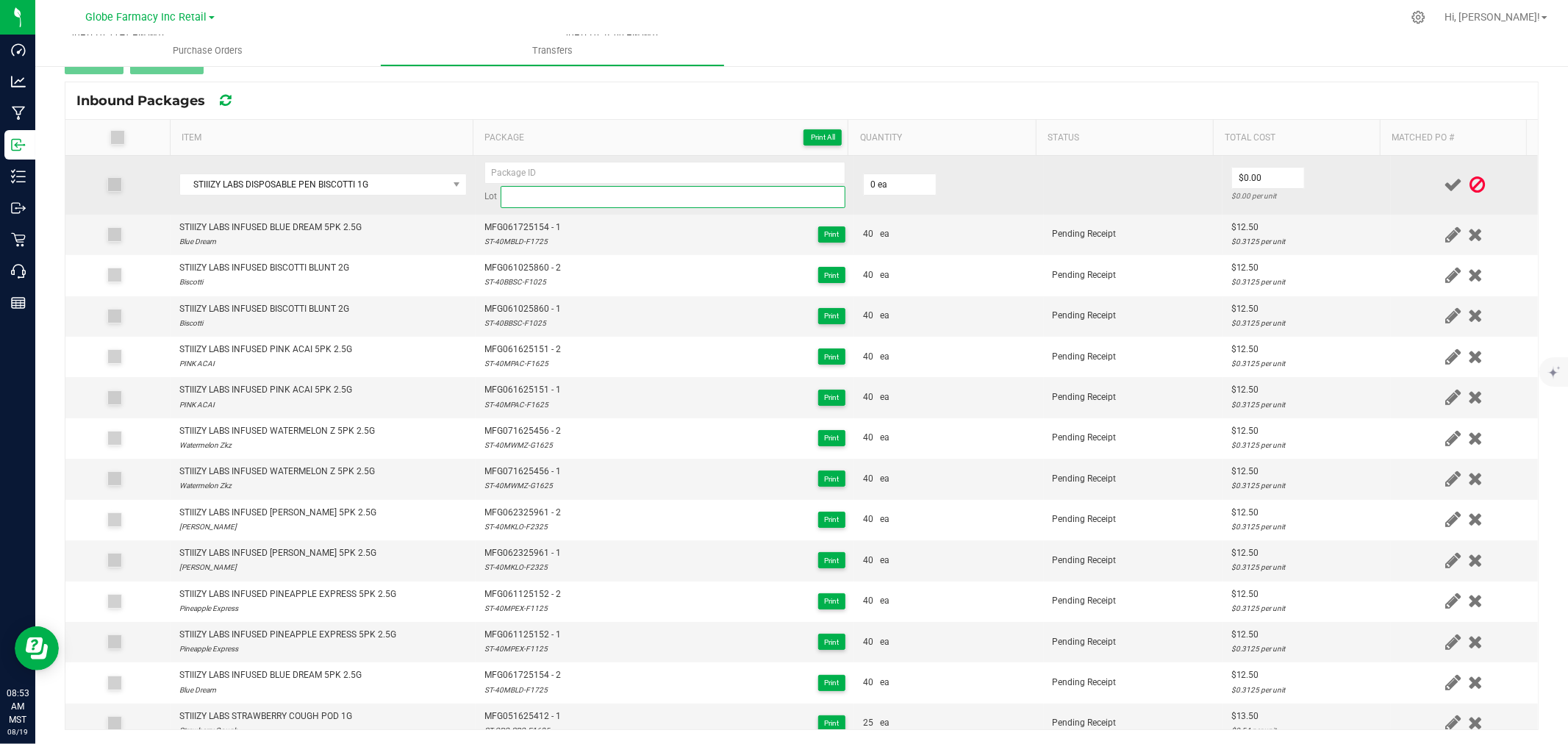
click at [557, 196] on input at bounding box center [673, 197] width 345 height 22
paste input "ST-ORG-BSC-E0625"
click at [551, 174] on input at bounding box center [665, 172] width 361 height 22
paste input "MFG-050625-218-Exp."
click at [888, 186] on input "0" at bounding box center [900, 184] width 72 height 21
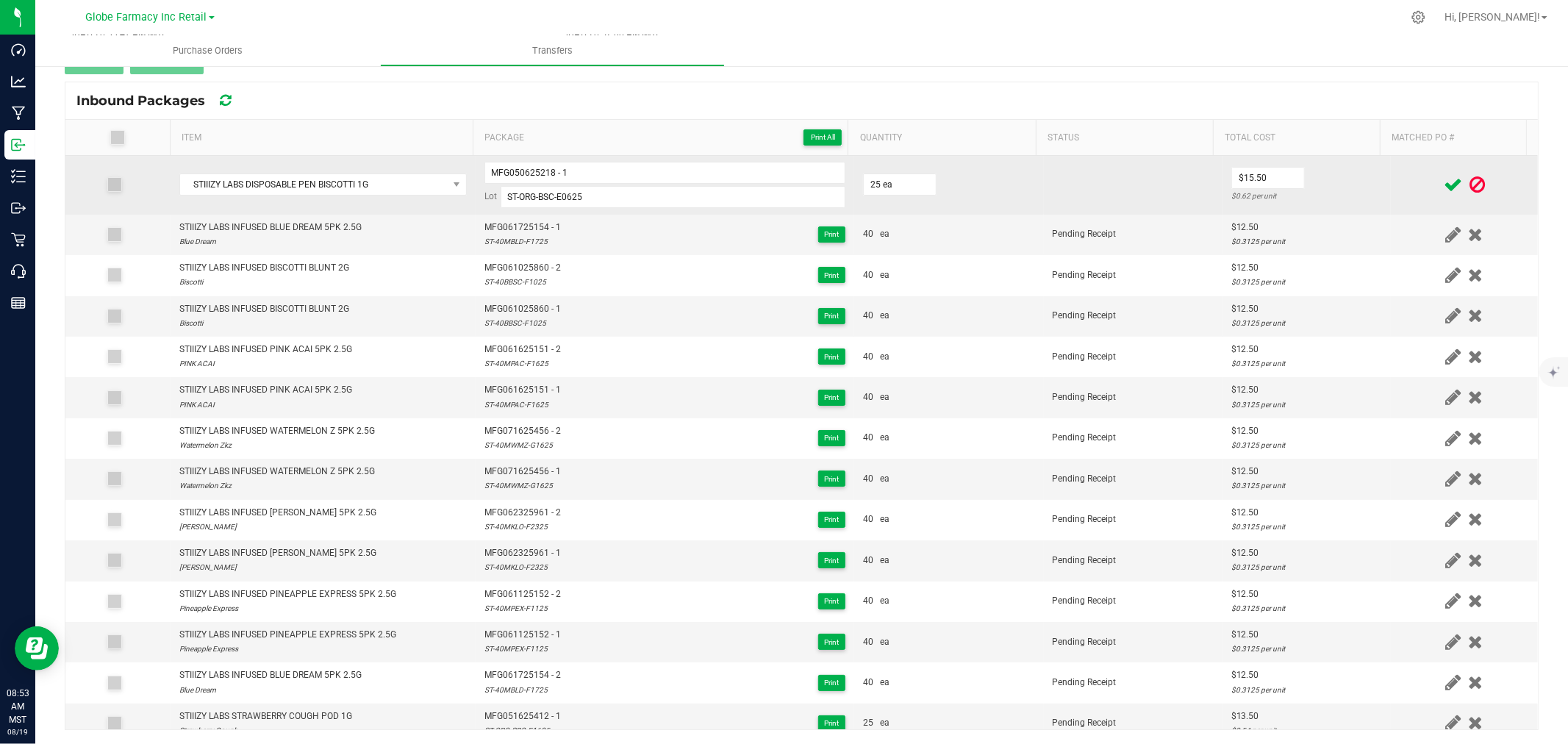
click at [1342, 164] on td "$15.50 $0.62 per unit" at bounding box center [1306, 185] width 168 height 59
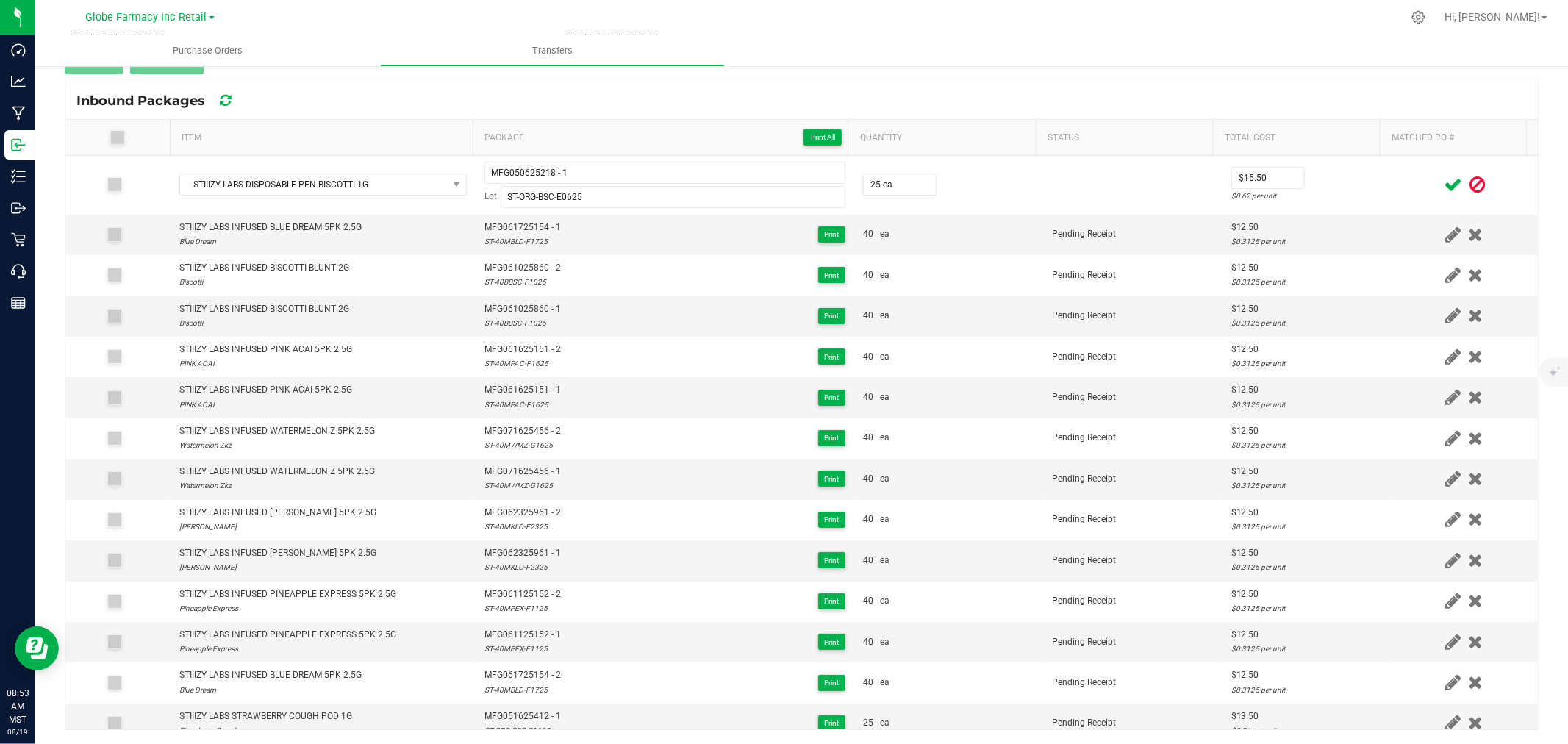
click at [1444, 184] on icon at bounding box center [1452, 184] width 18 height 18
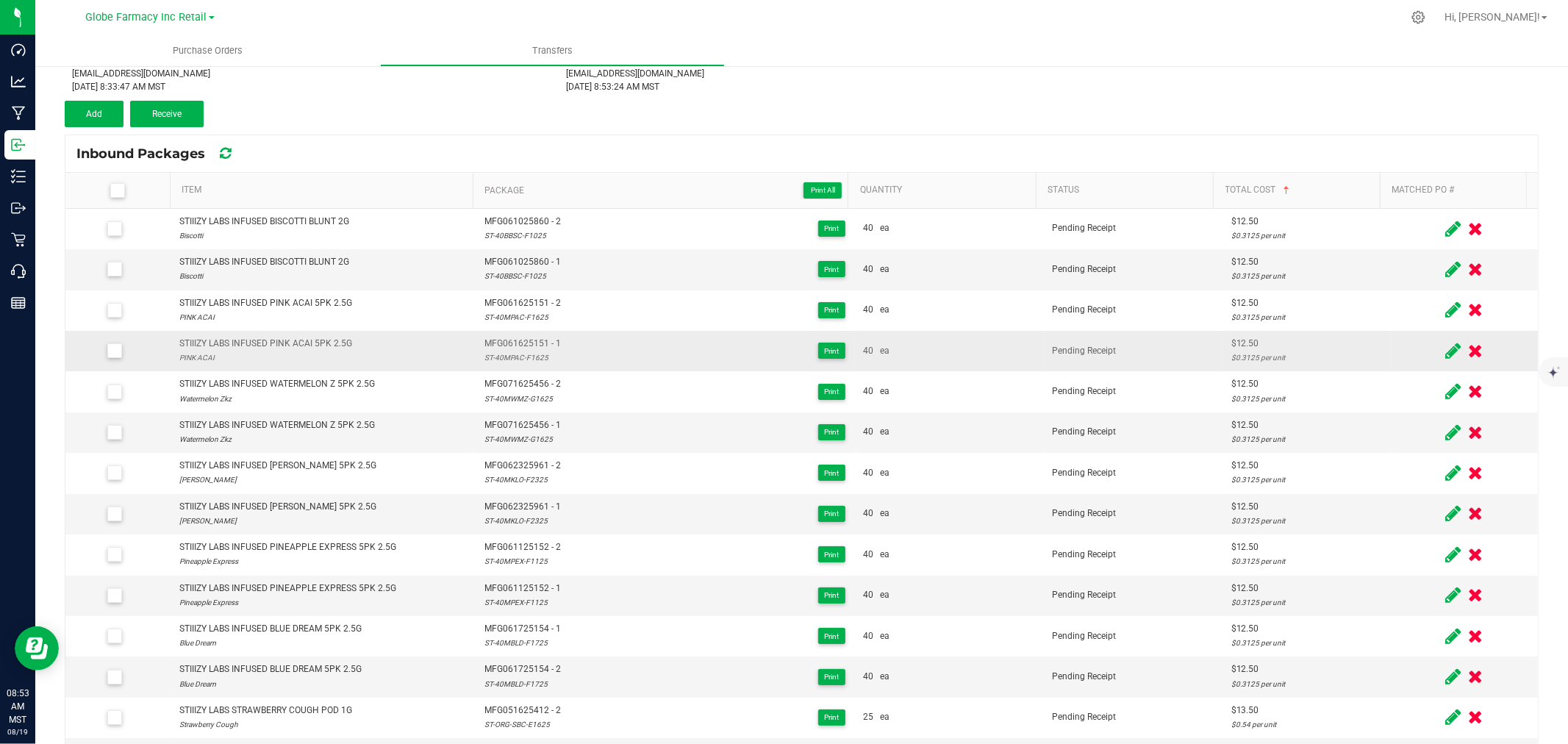
scroll to position [84, 0]
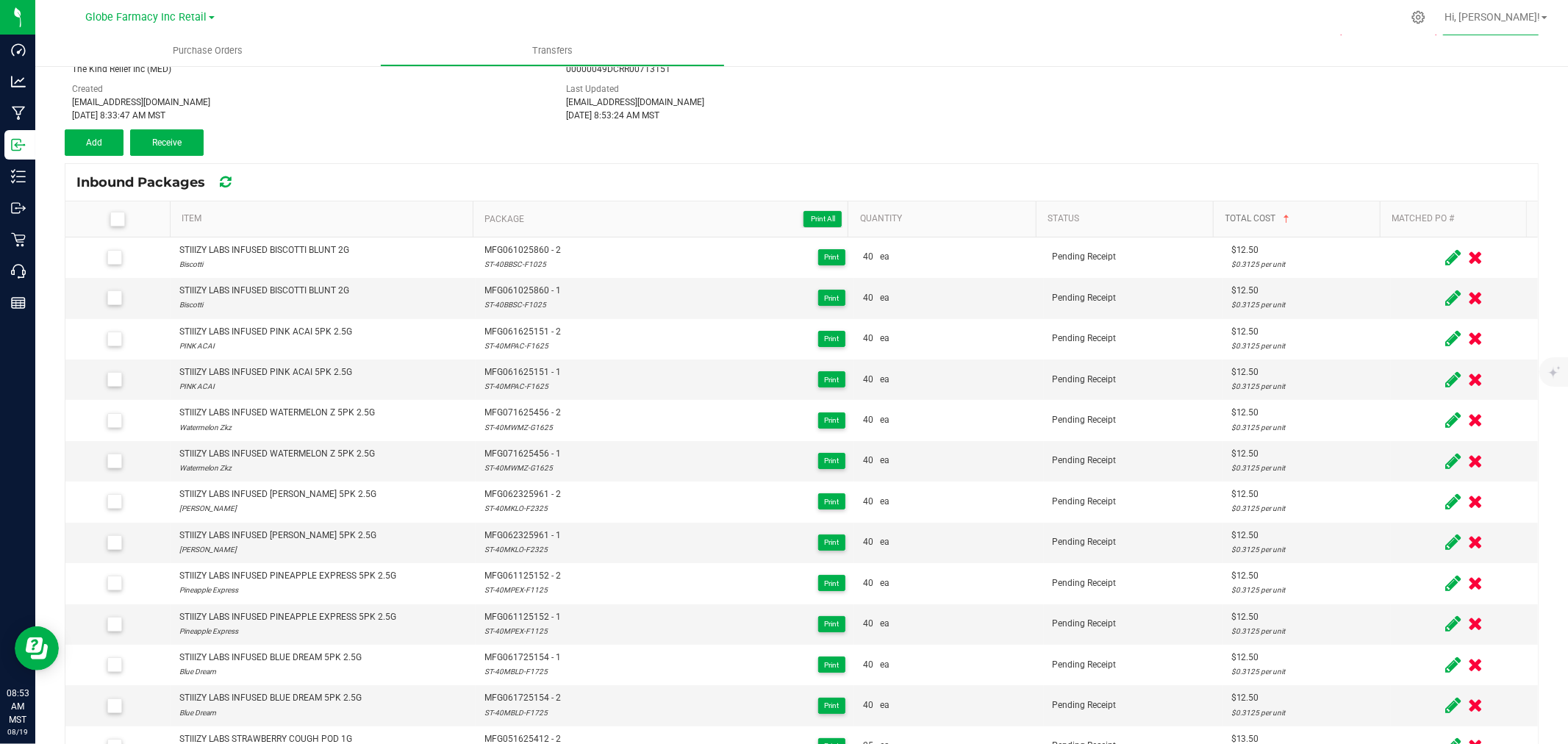
click at [1310, 213] on link "Total Cost" at bounding box center [1300, 219] width 149 height 11
click at [105, 135] on button "Add" at bounding box center [94, 143] width 59 height 27
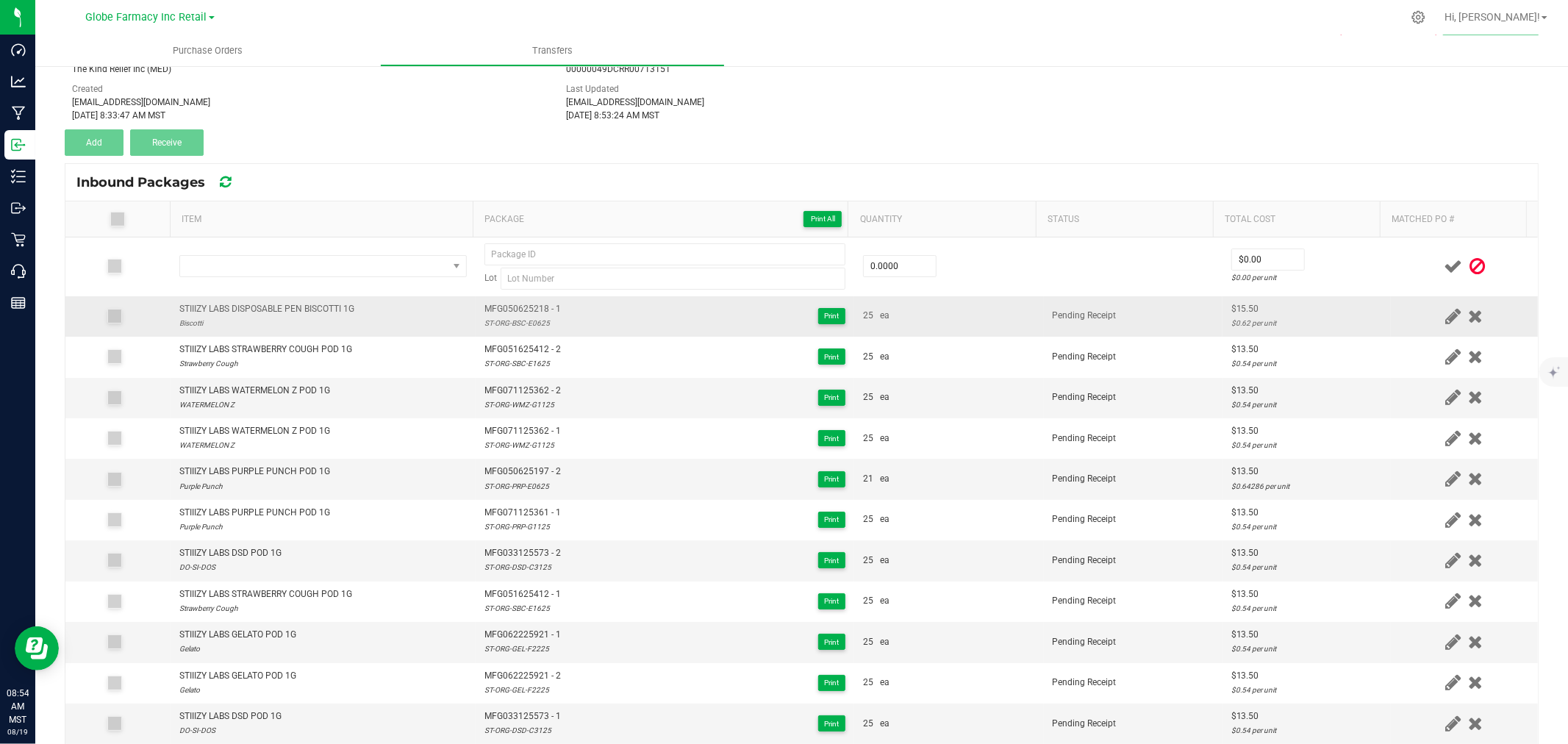
scroll to position [102, 0]
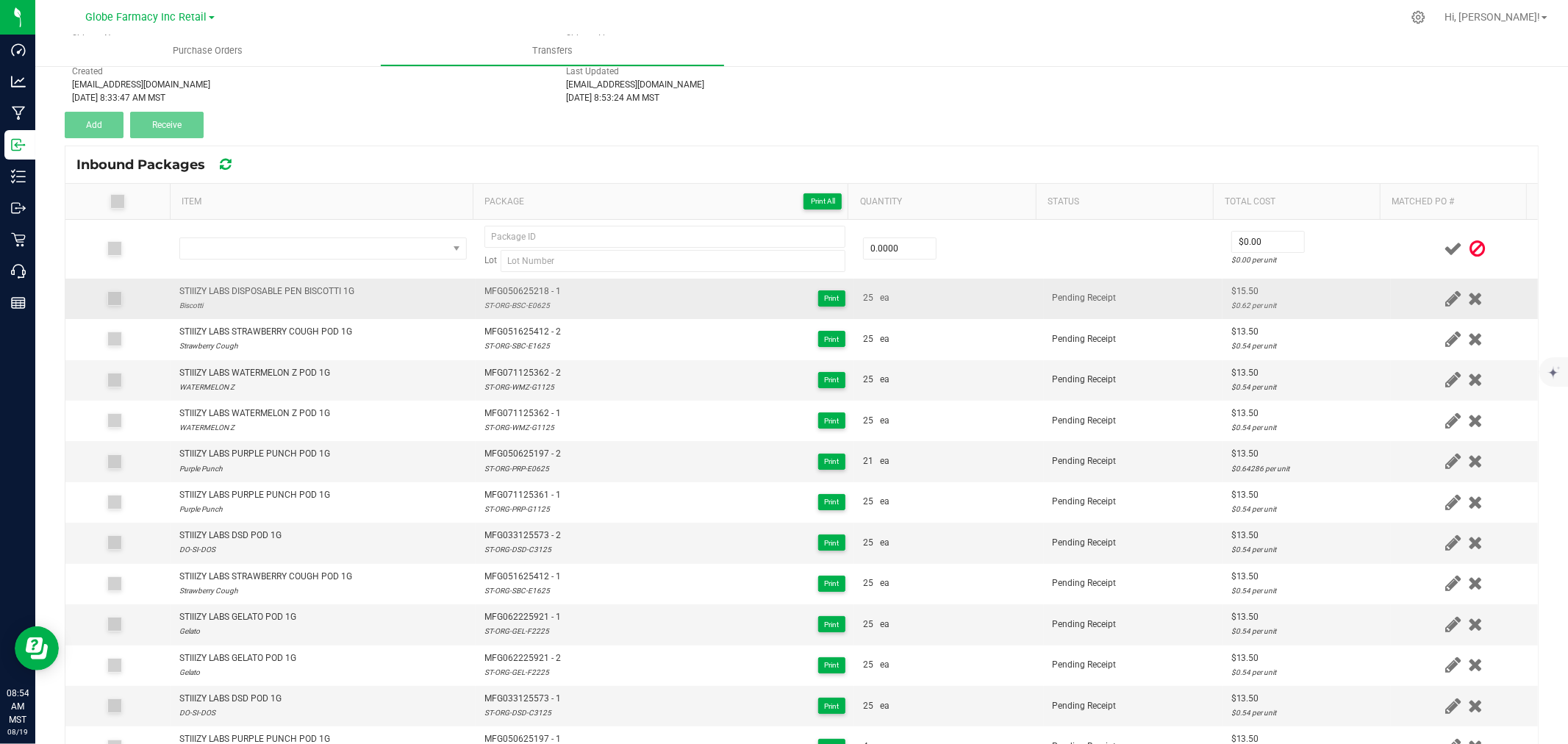
click at [335, 288] on div "STIIIZY LABS DISPOSABLE PEN BISCOTTI 1G" at bounding box center [267, 291] width 175 height 14
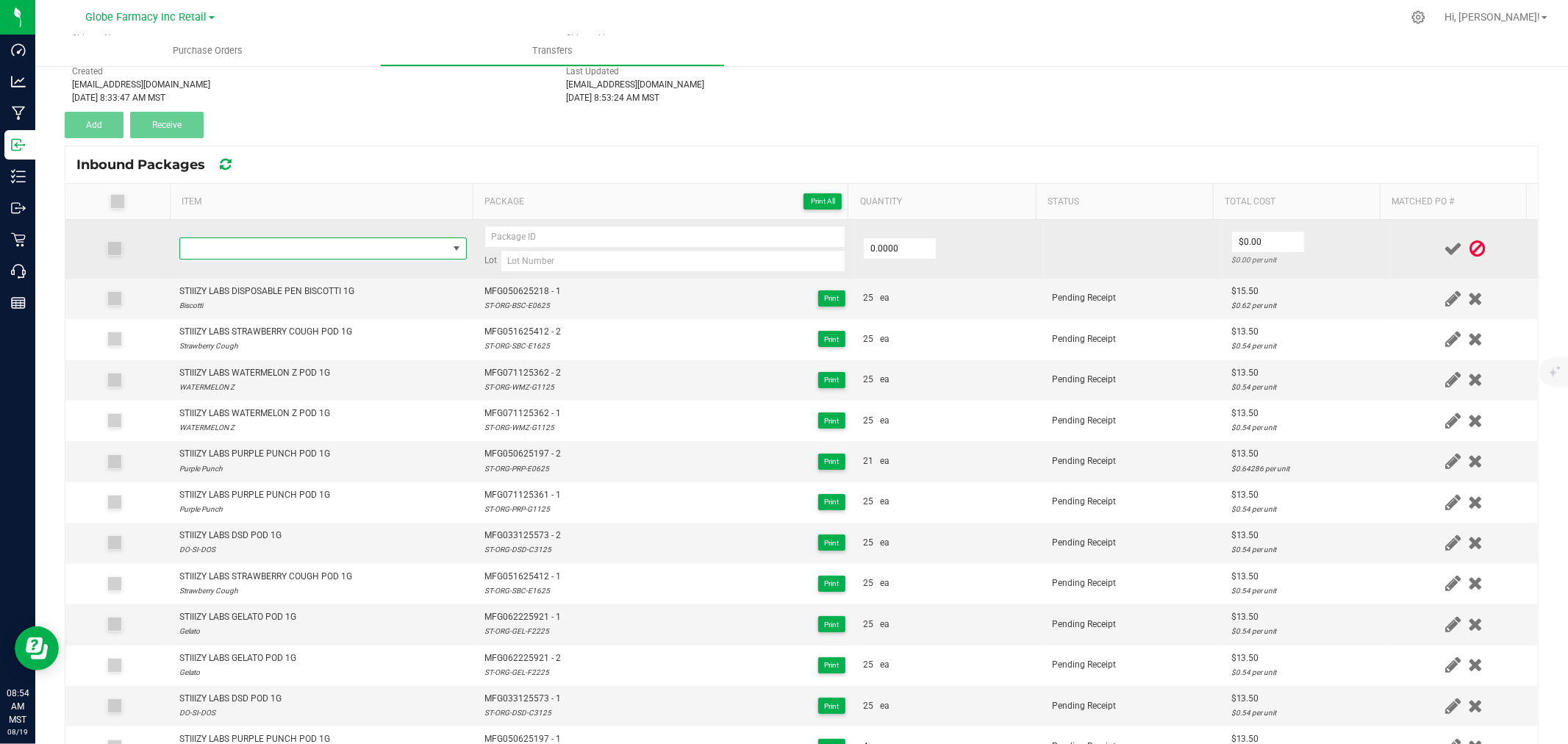
click at [327, 248] on span "NO DATA FOUND" at bounding box center [315, 249] width 268 height 21
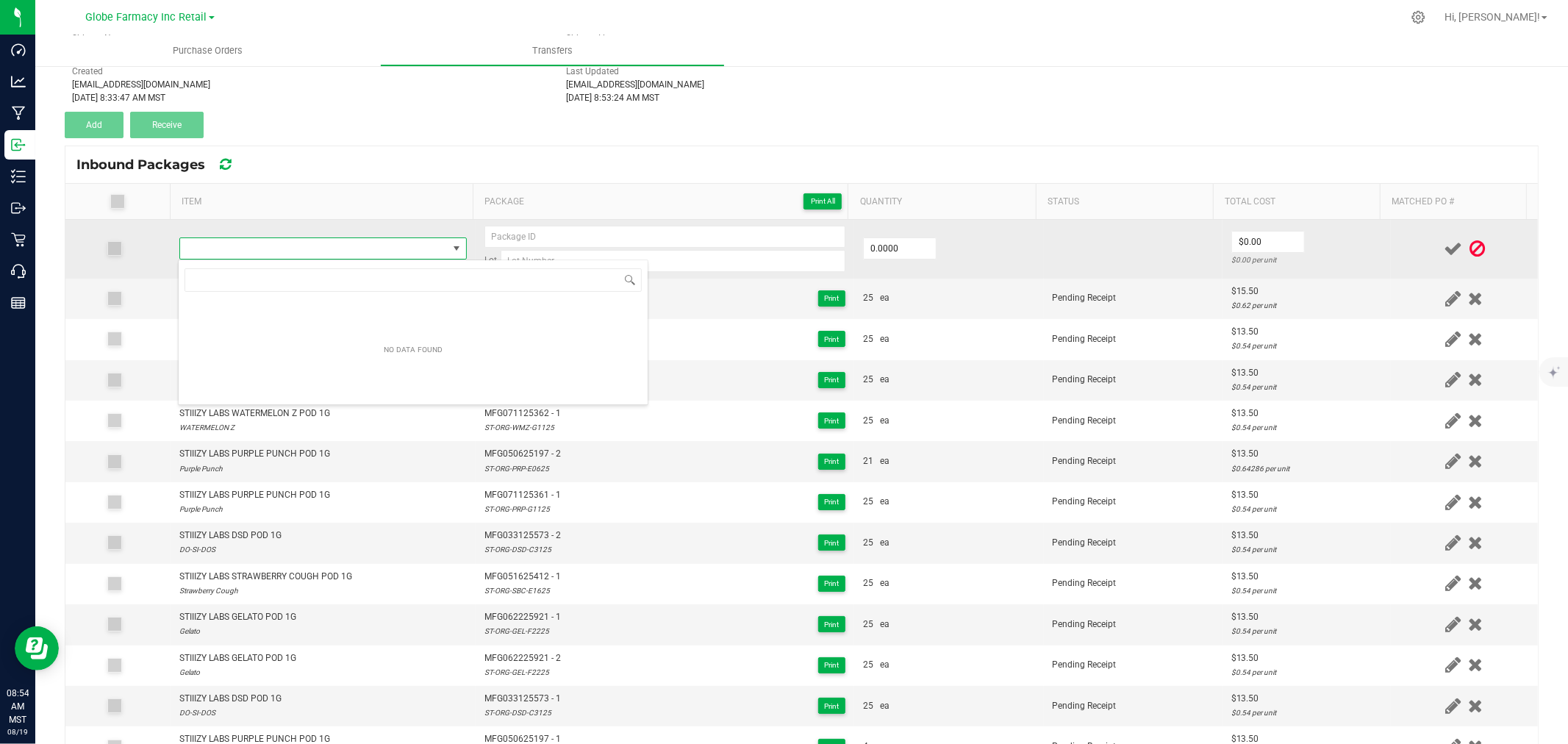
scroll to position [22, 281]
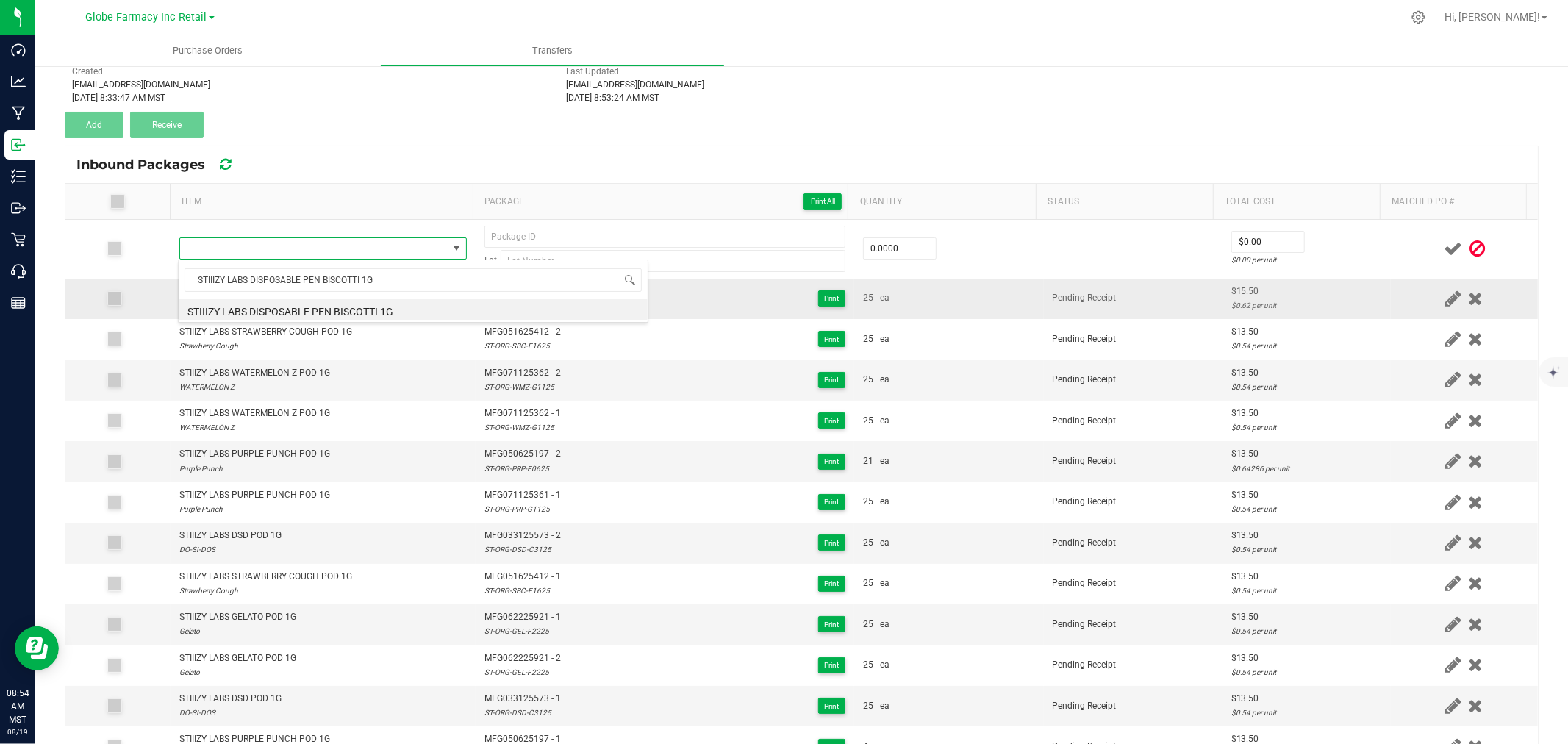
drag, startPoint x: 339, startPoint y: 313, endPoint x: 365, endPoint y: 309, distance: 26.3
click at [339, 314] on li "STIIIZY LABS DISPOSABLE PEN BISCOTTI 1G" at bounding box center [413, 310] width 469 height 21
click at [525, 284] on span "MFG050625218 - 1" at bounding box center [523, 291] width 76 height 14
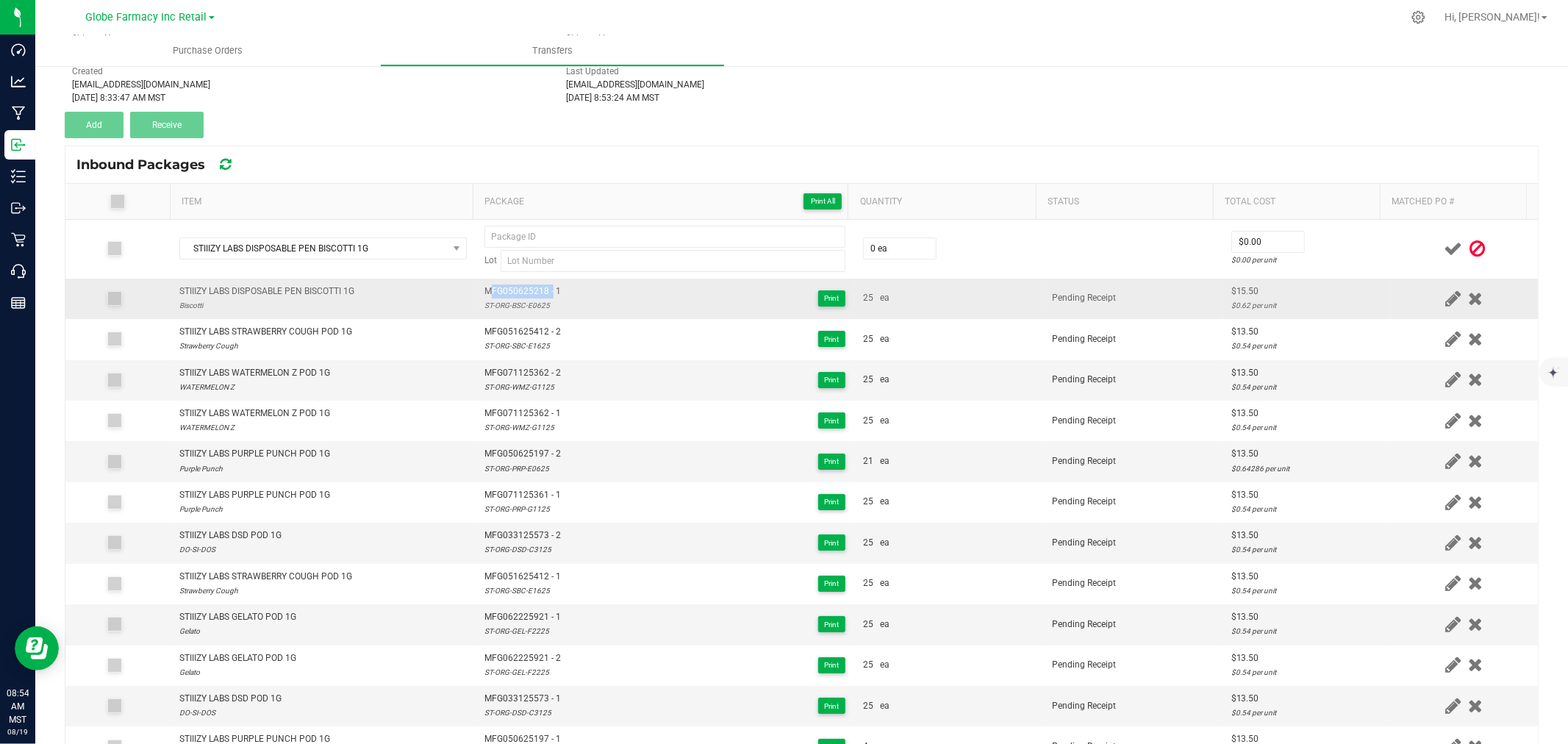
click at [525, 284] on span "MFG050625218 - 1" at bounding box center [523, 291] width 76 height 14
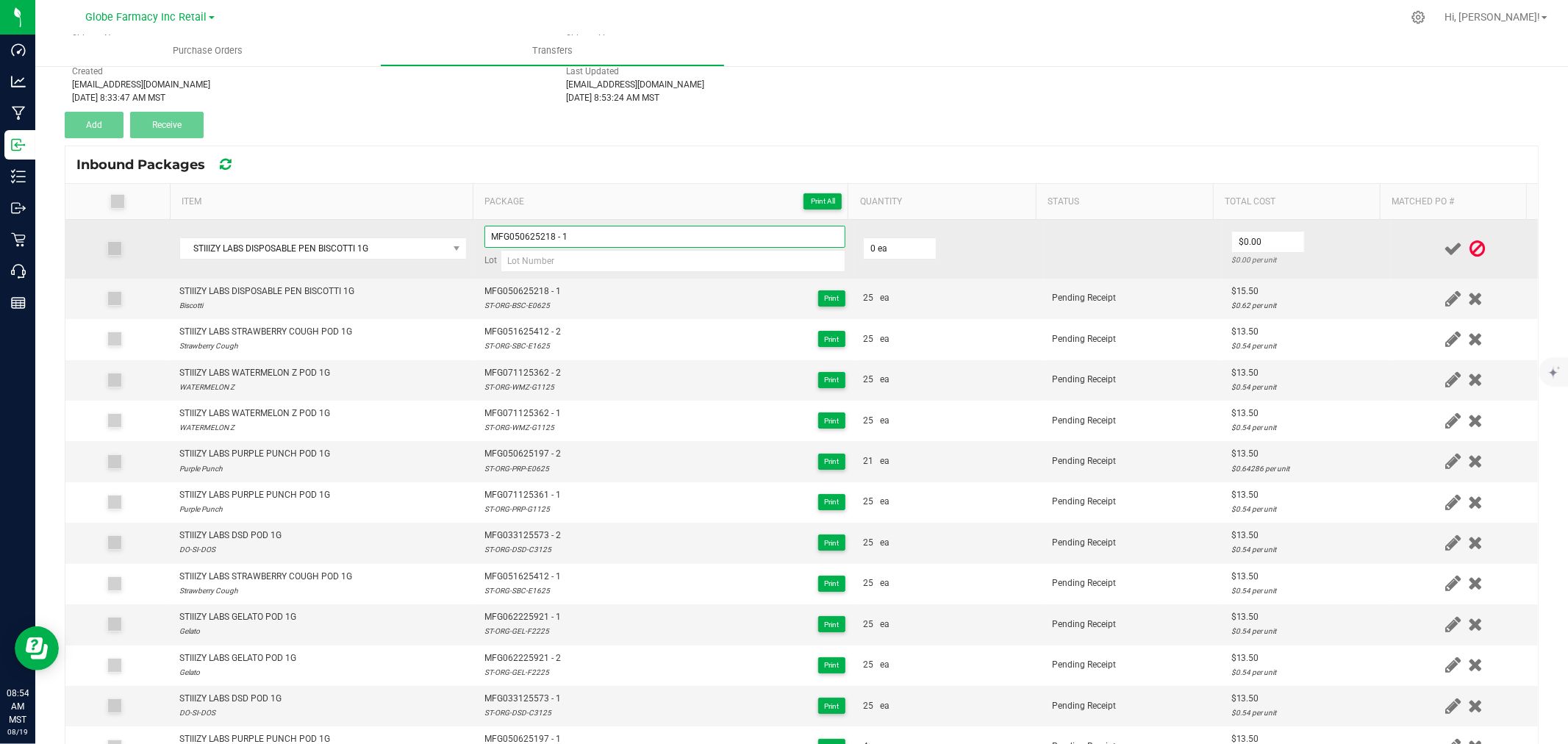
click at [597, 234] on input "MFG050625218 - 1" at bounding box center [665, 236] width 361 height 22
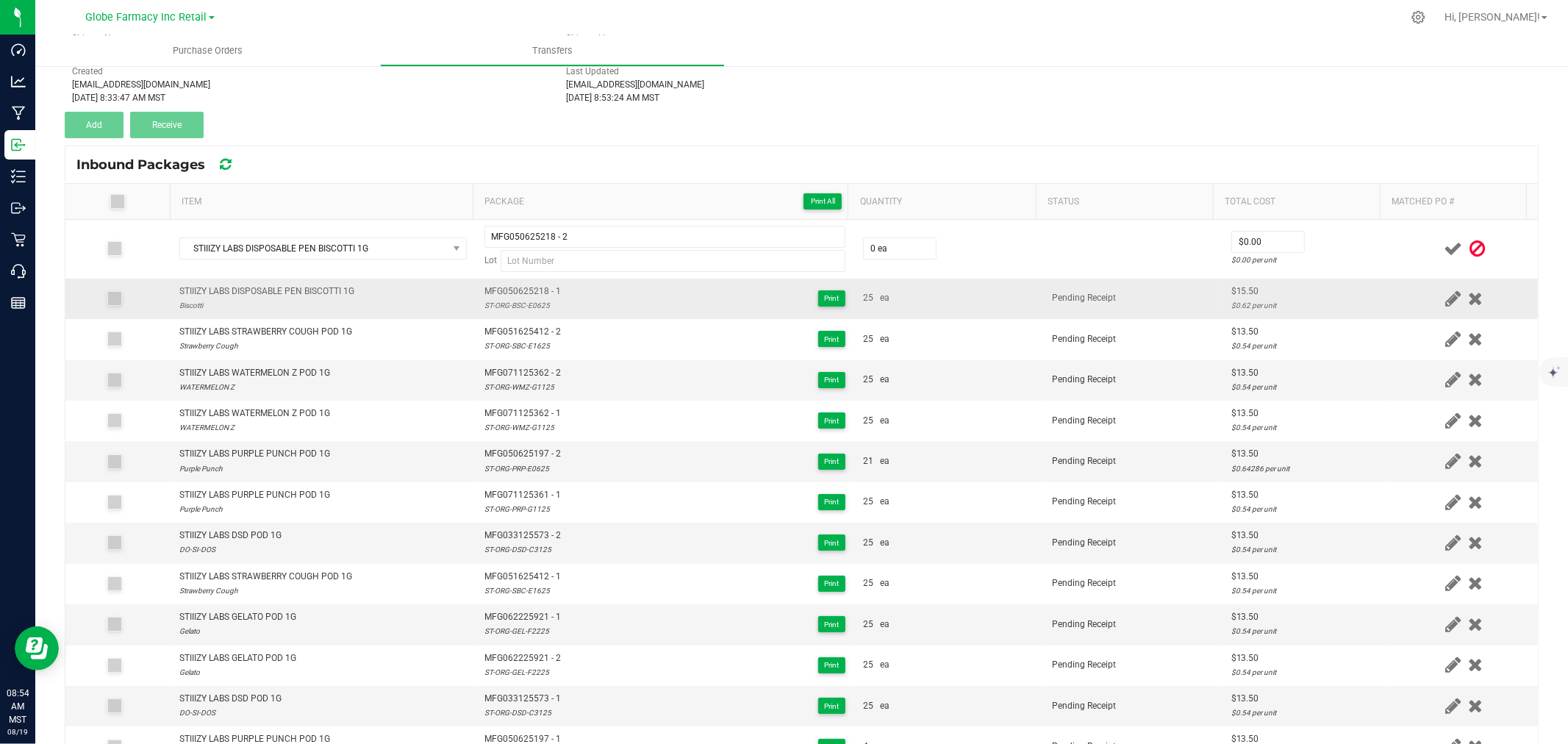
click at [512, 314] on td "MFG050625218 - 1 ST-ORG-BSC-E0625 Print" at bounding box center [665, 298] width 378 height 41
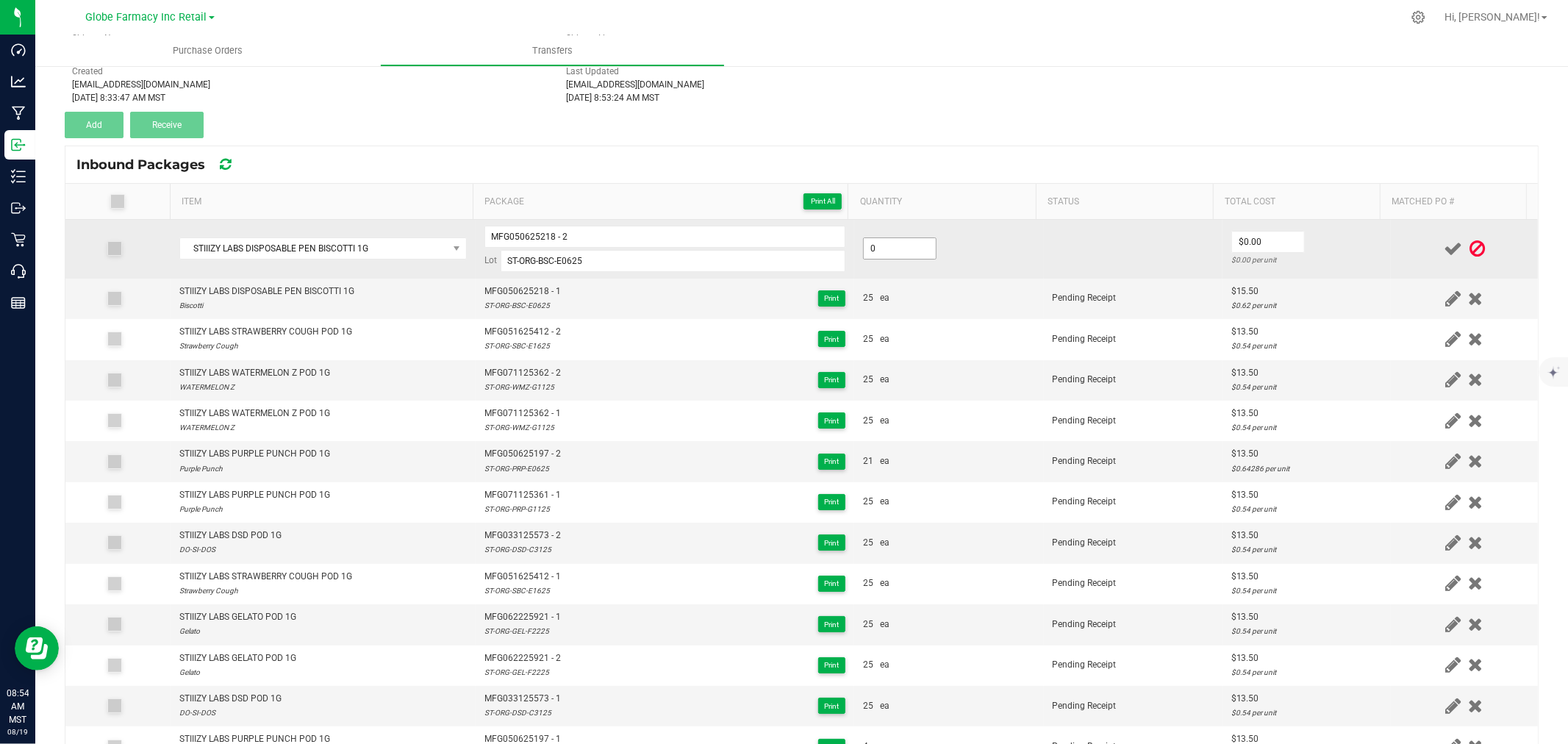
click at [869, 252] on input "0" at bounding box center [900, 249] width 72 height 21
click at [1326, 240] on td "$15.50 $0.62 per unit" at bounding box center [1306, 249] width 168 height 59
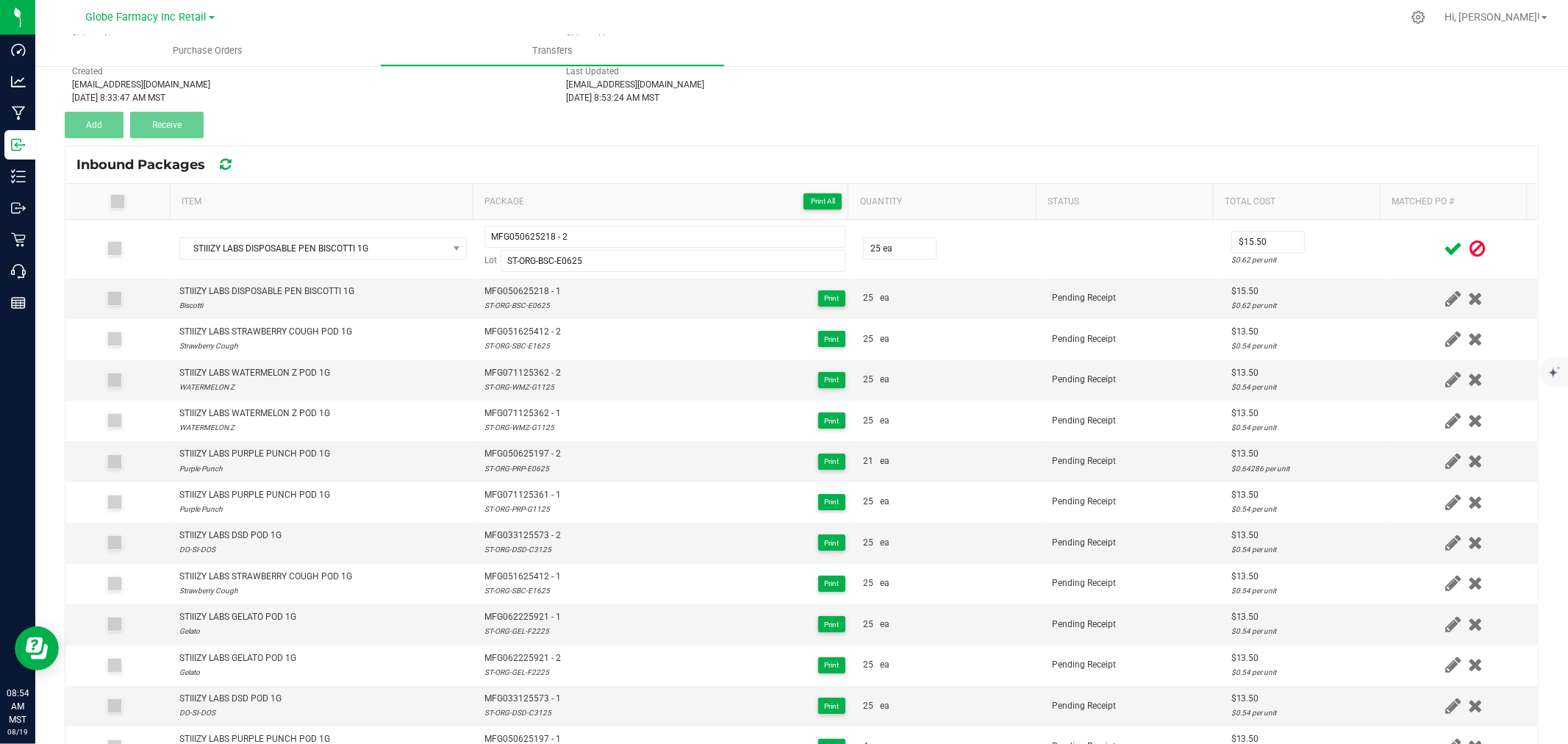
click at [1444, 247] on icon at bounding box center [1452, 248] width 18 height 18
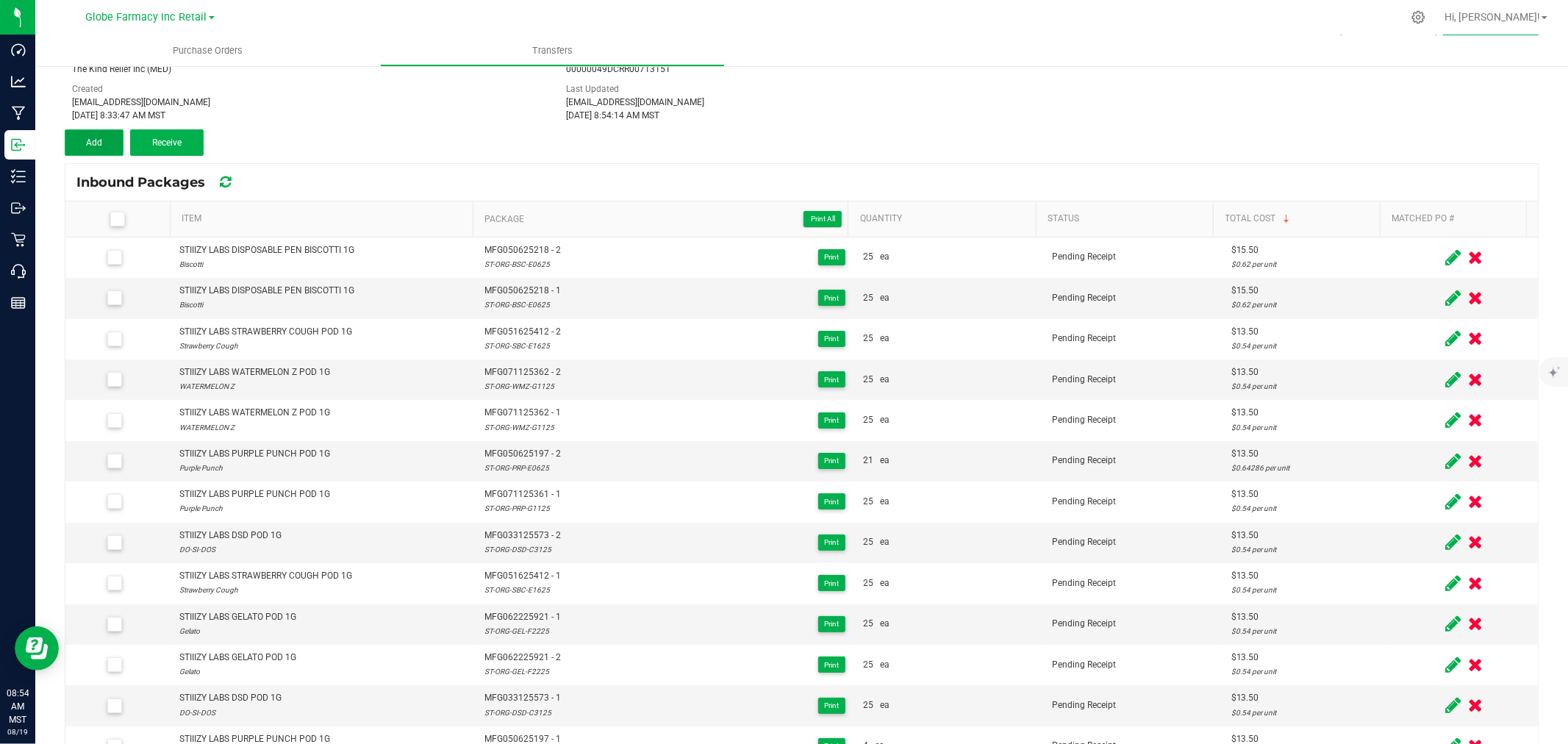
click at [102, 135] on button "Add" at bounding box center [94, 143] width 59 height 27
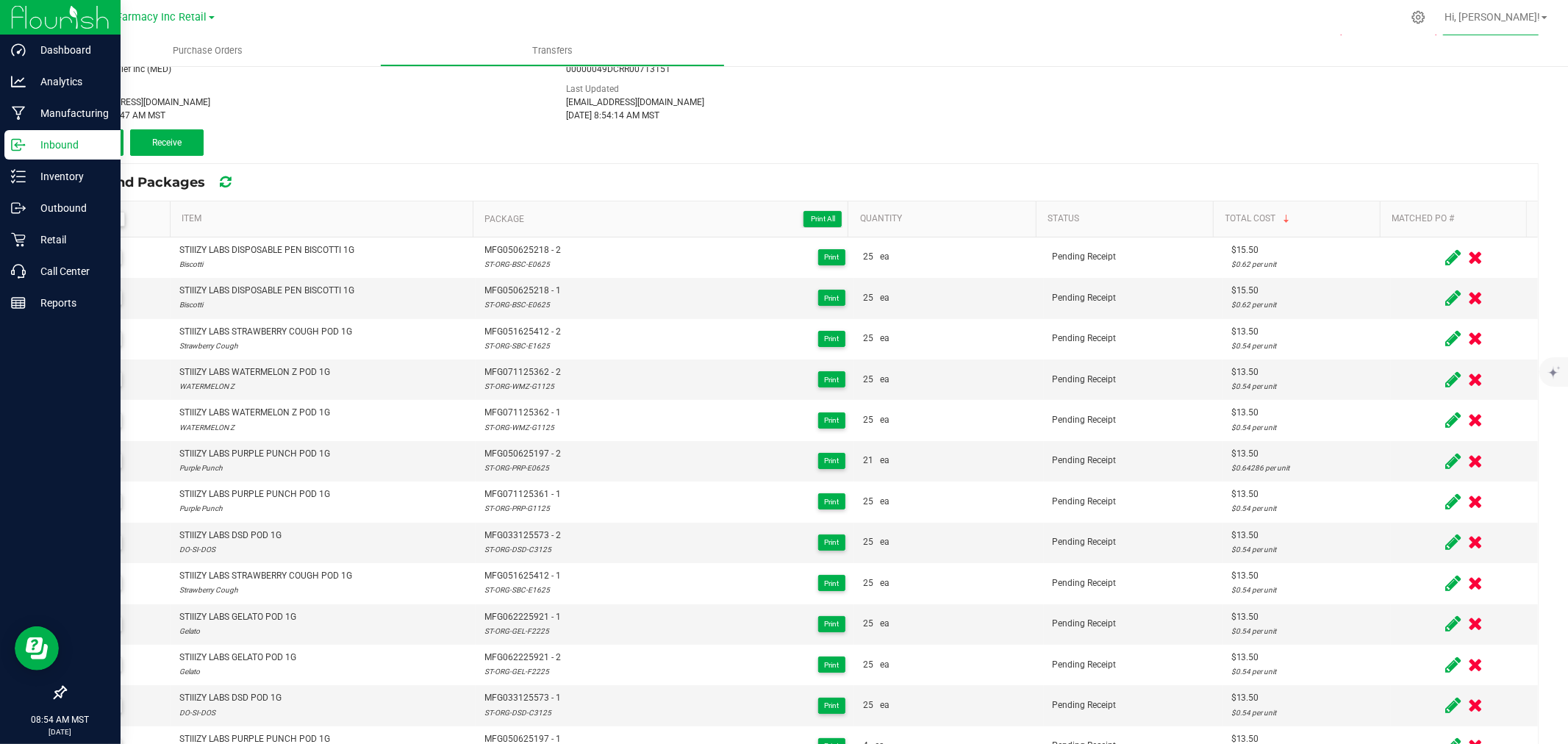
scroll to position [102, 0]
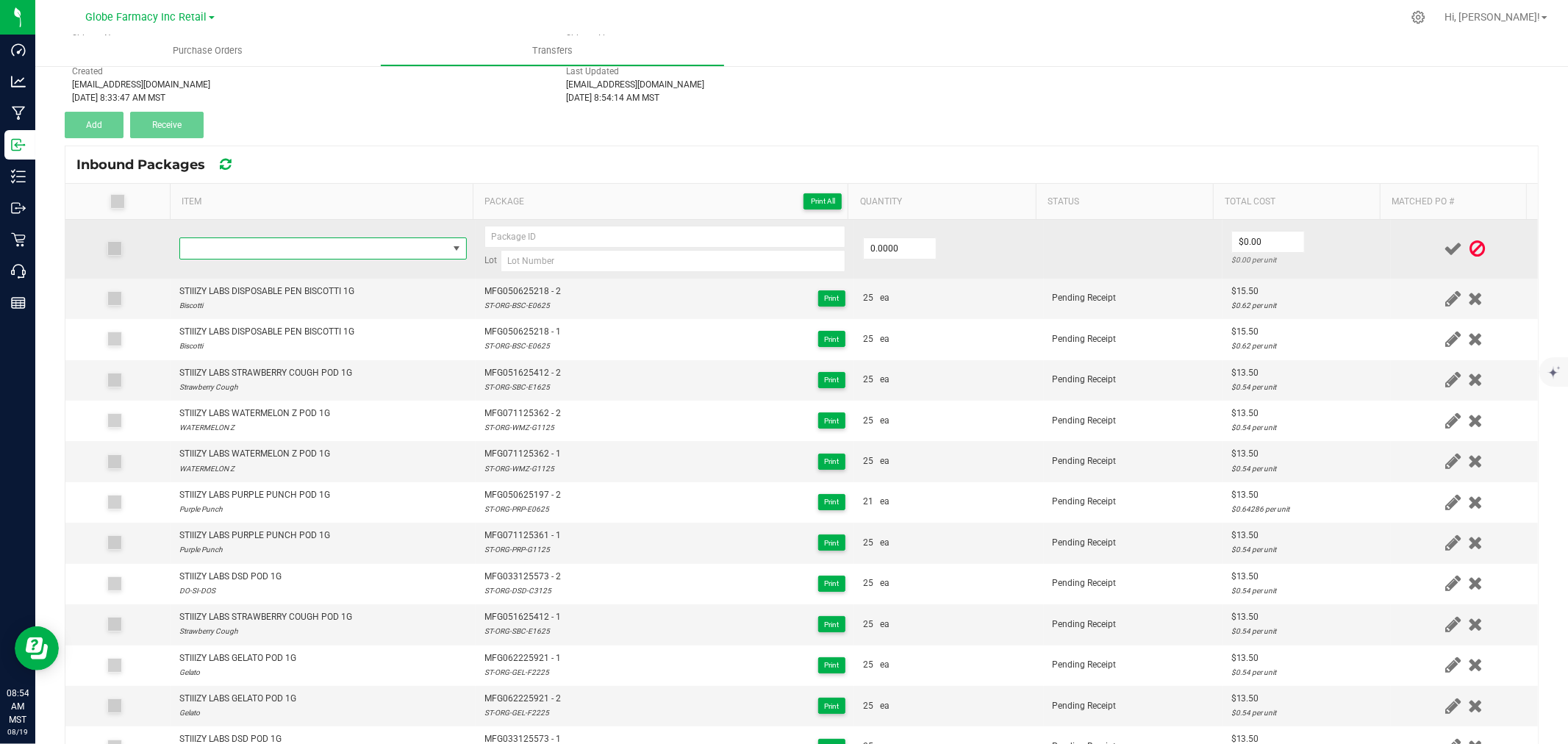
click at [359, 254] on span "NO DATA FOUND" at bounding box center [315, 249] width 268 height 21
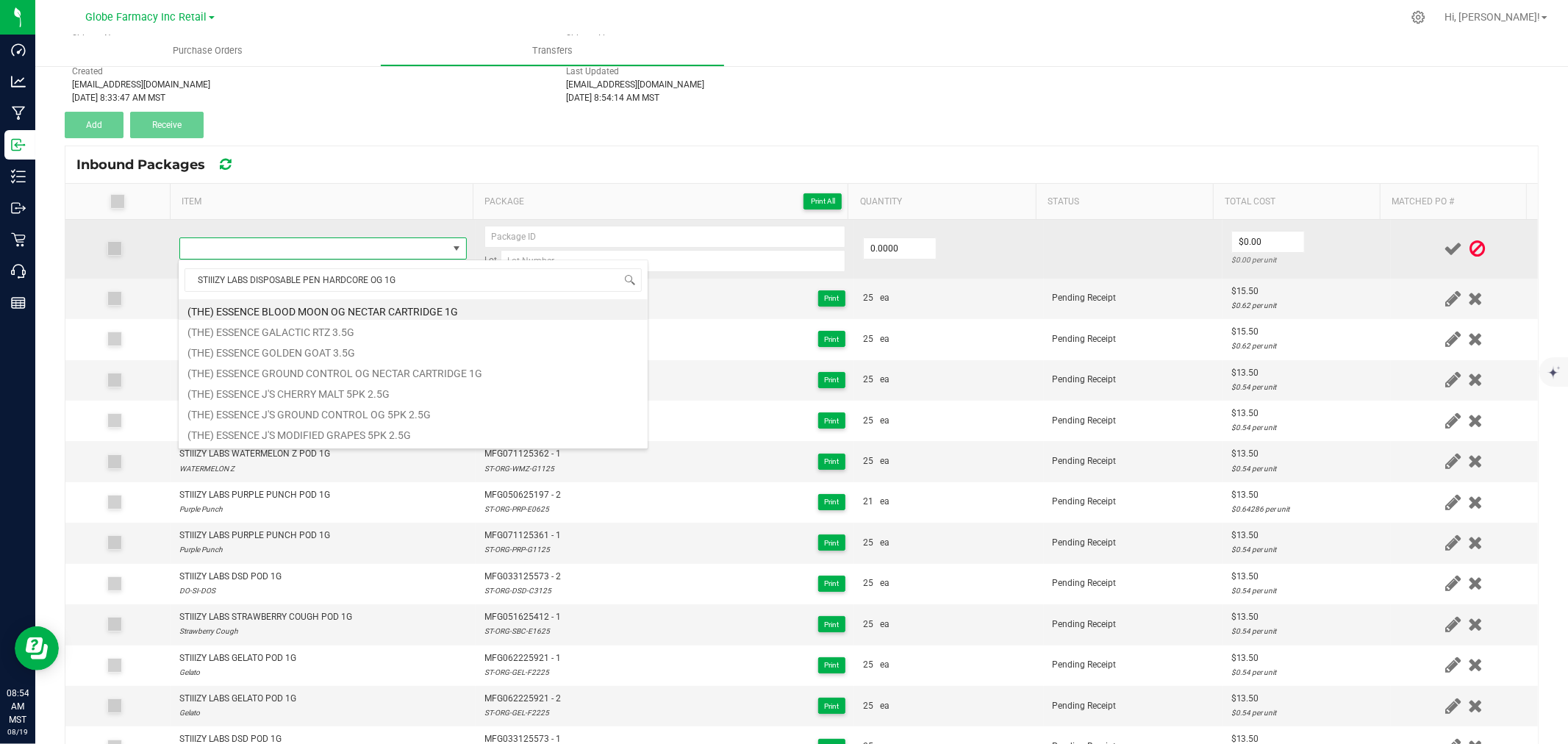
scroll to position [22, 281]
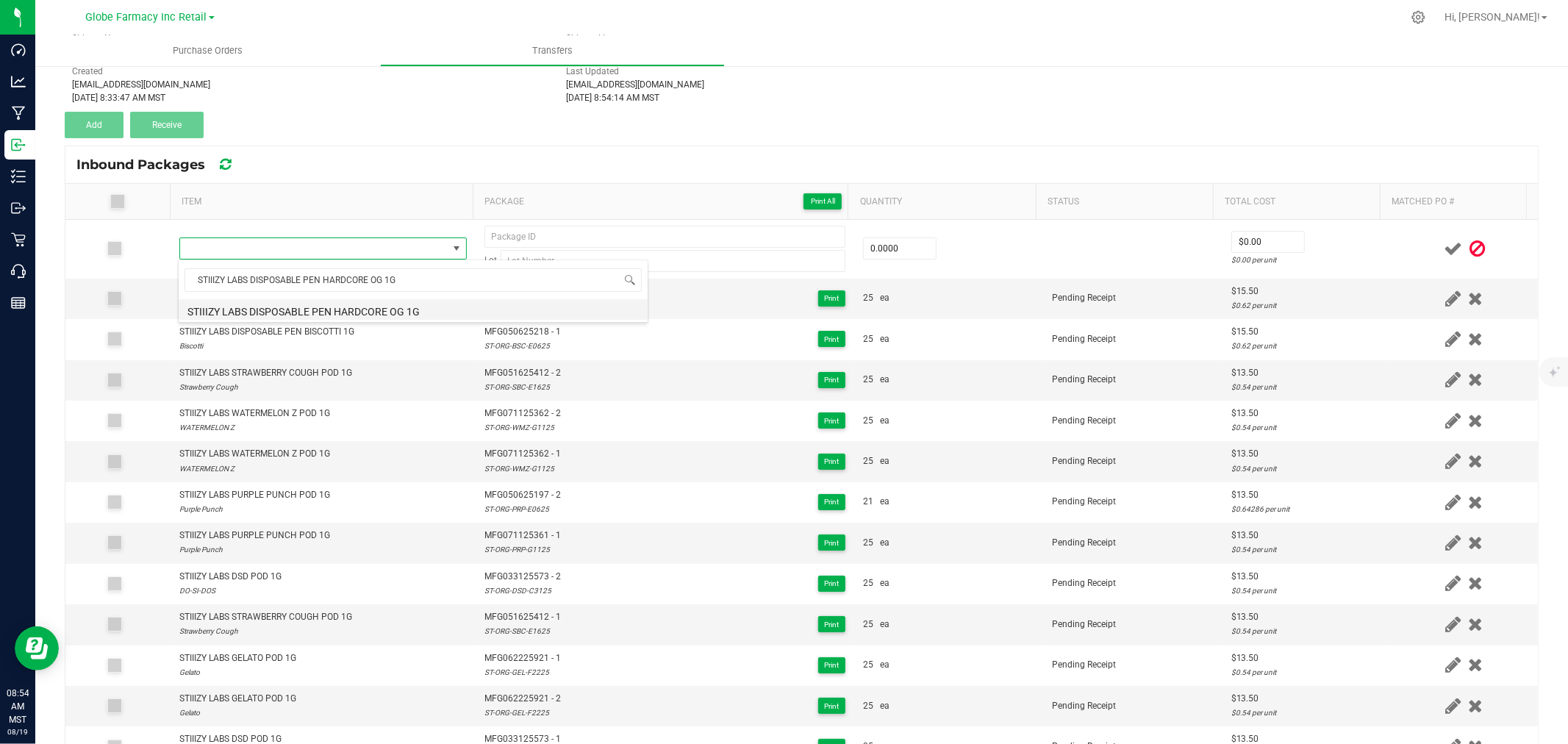
click at [318, 314] on li "STIIIZY LABS DISPOSABLE PEN HARDCORE OG 1G" at bounding box center [413, 310] width 469 height 21
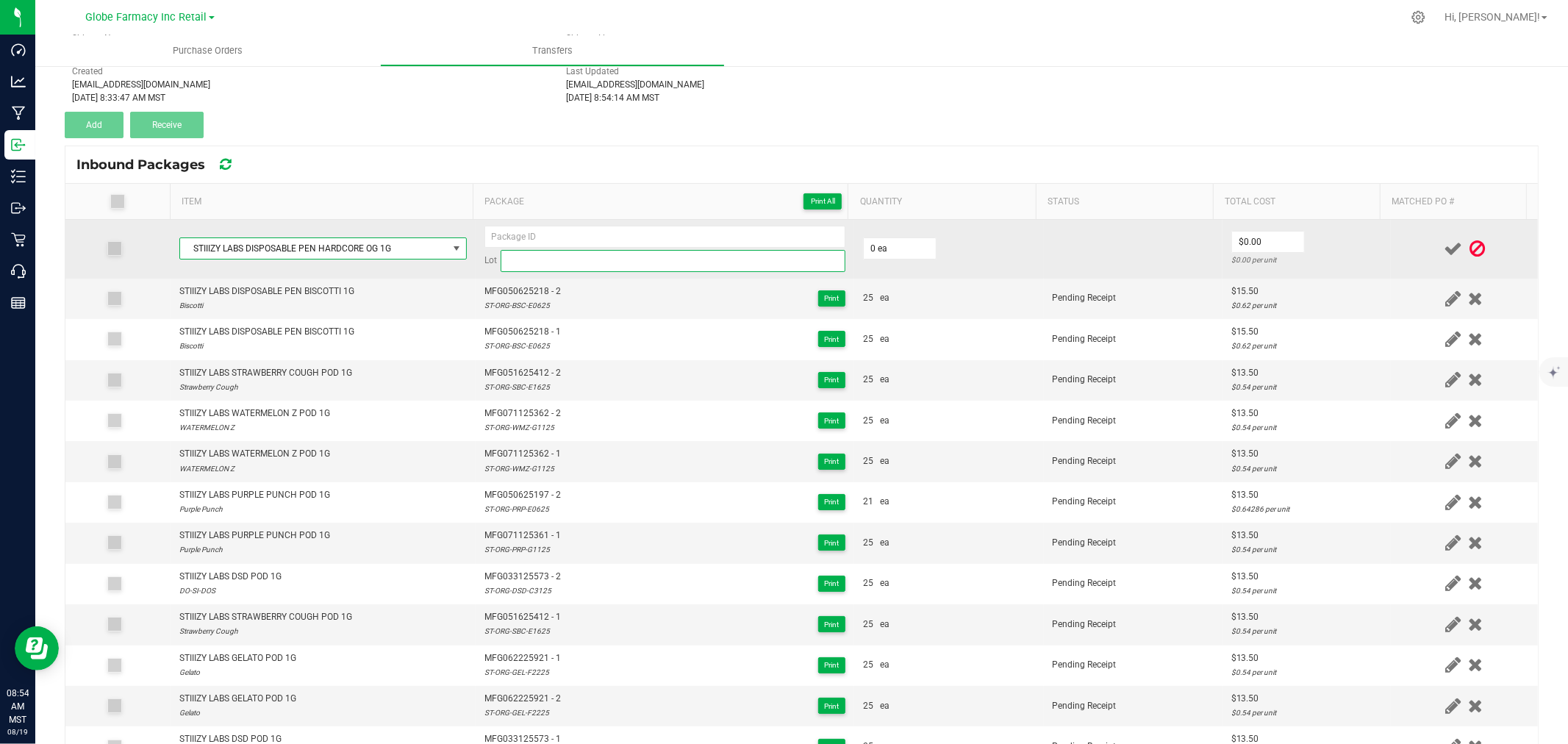
drag, startPoint x: 688, startPoint y: 256, endPoint x: 549, endPoint y: 260, distance: 139.1
click at [688, 256] on input at bounding box center [673, 260] width 345 height 22
paste input "ST-ORG-HOG-D0825"
drag, startPoint x: 597, startPoint y: 209, endPoint x: 605, endPoint y: 225, distance: 17.9
click at [597, 209] on th "Package Print All" at bounding box center [660, 201] width 375 height 36
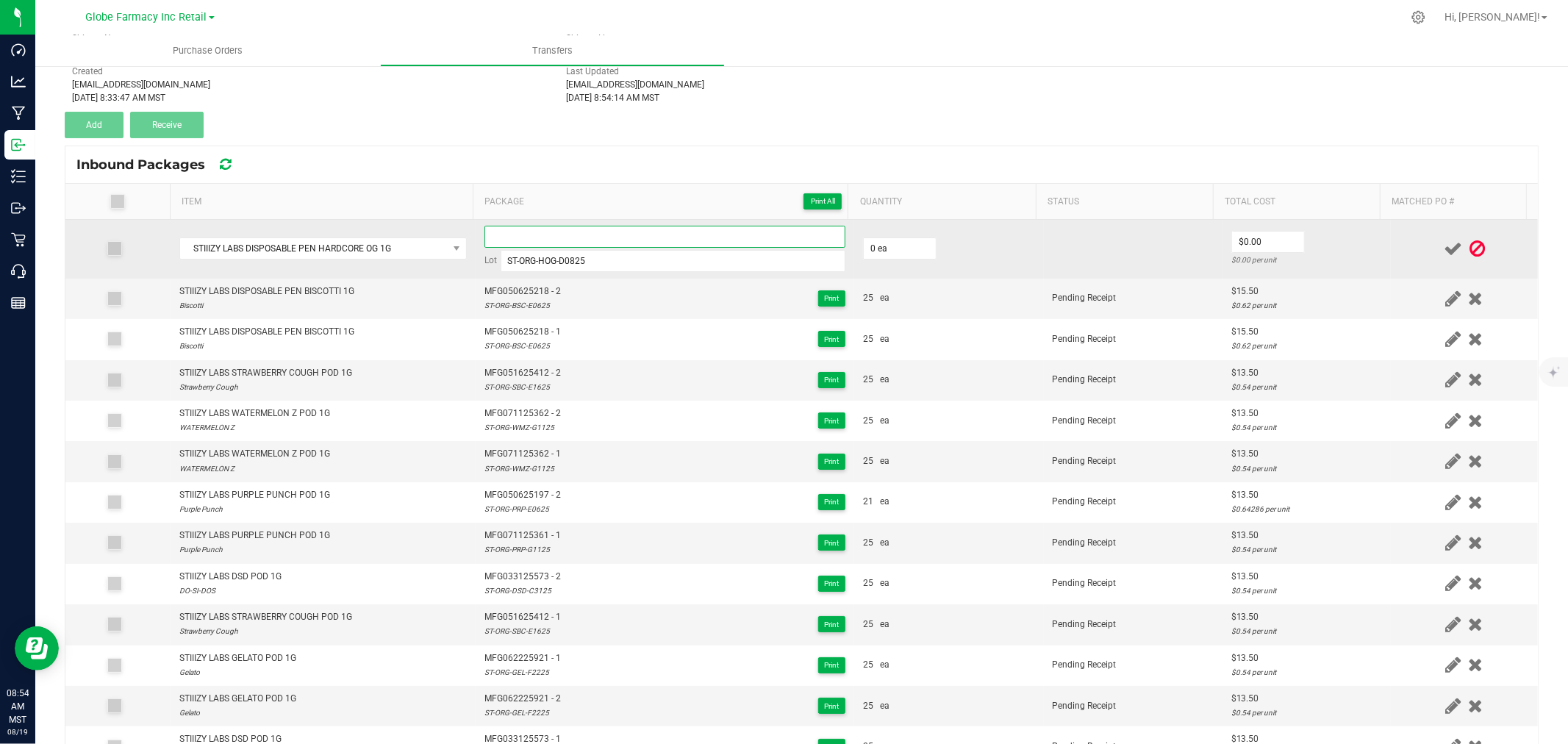
click at [605, 232] on input at bounding box center [665, 236] width 361 height 22
paste input "MFG-040825-763-Exp."
click at [908, 248] on input "0" at bounding box center [900, 249] width 72 height 21
click at [1358, 253] on div "$0.62 per unit" at bounding box center [1307, 259] width 151 height 14
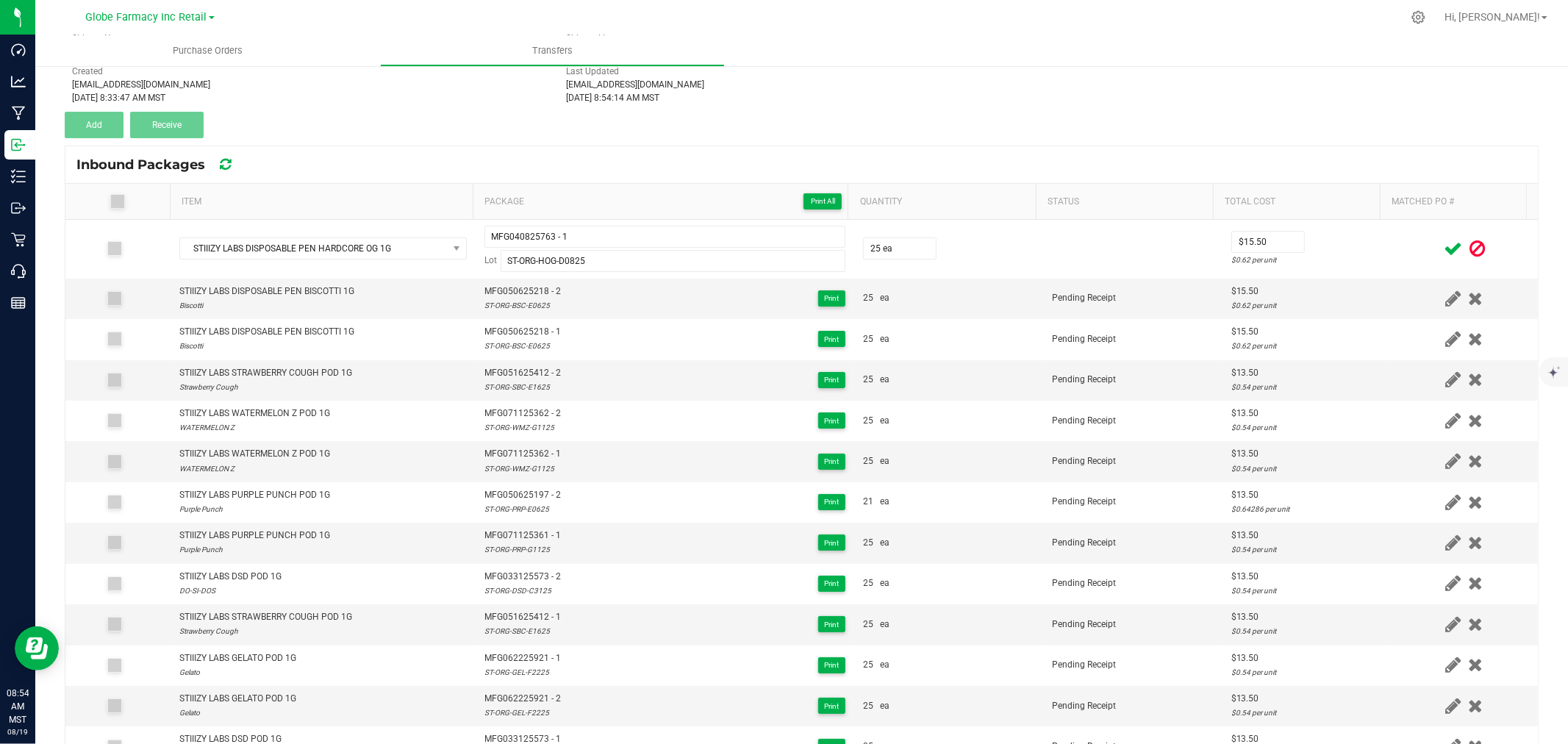
click at [1444, 243] on icon at bounding box center [1452, 248] width 18 height 18
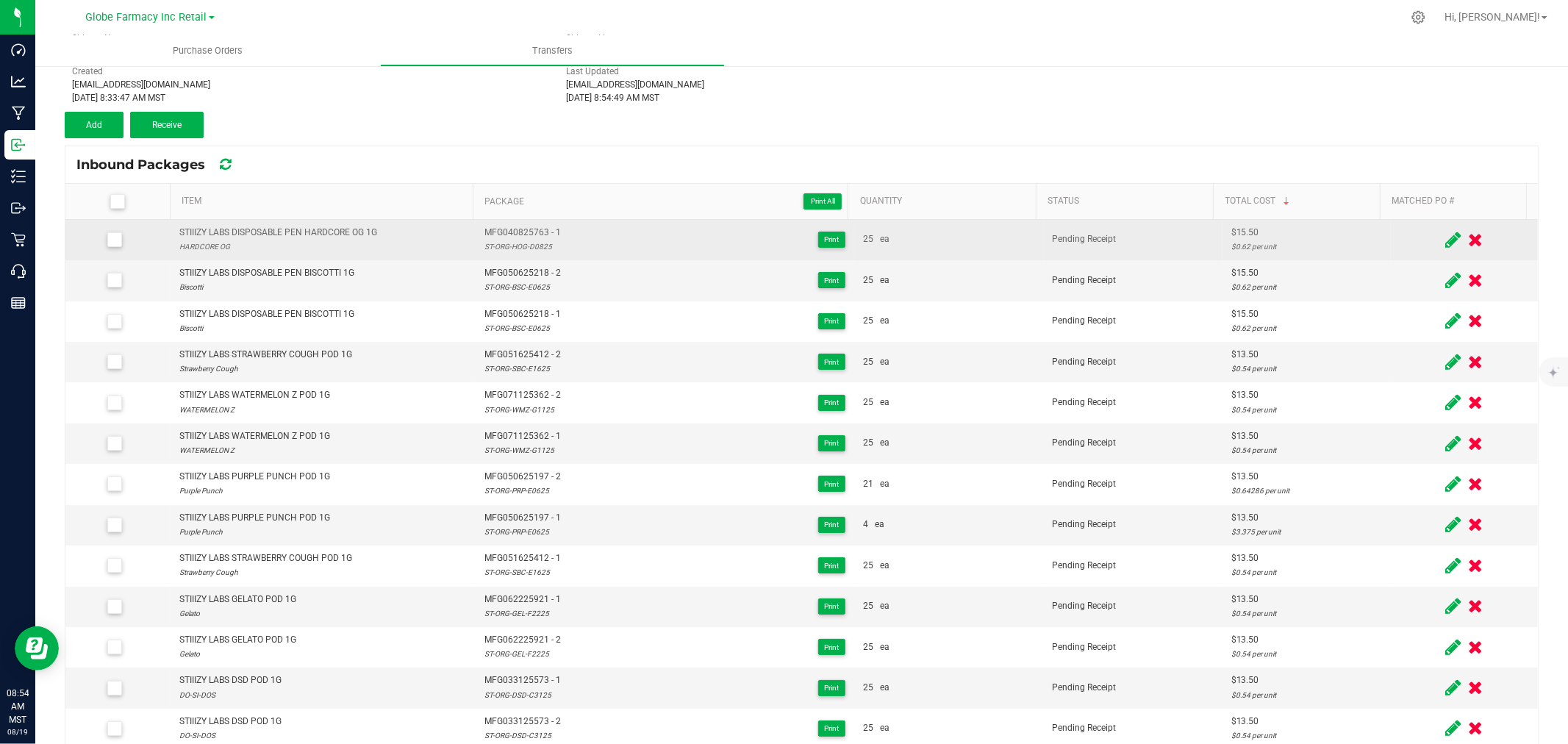
scroll to position [84, 0]
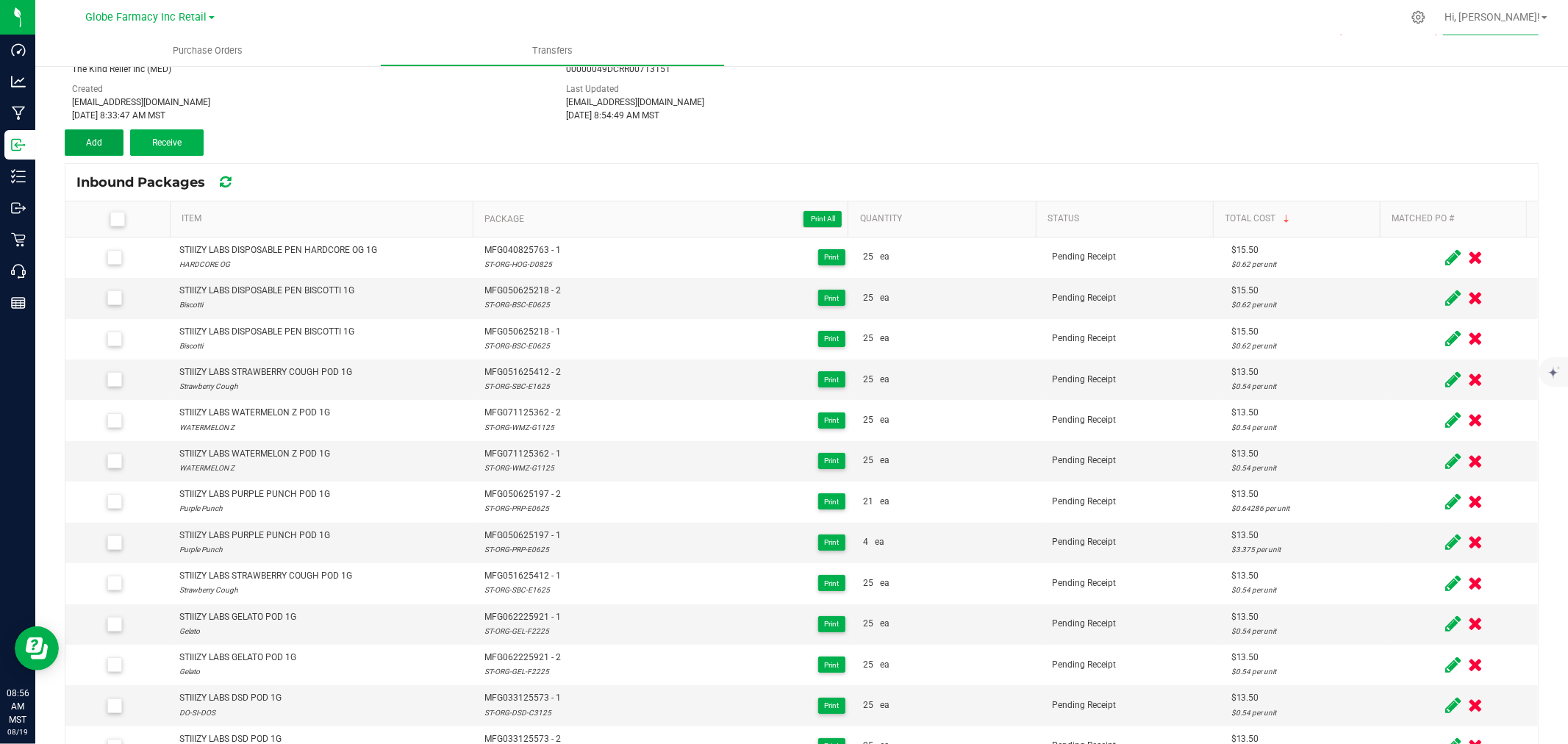
click at [105, 143] on button "Add" at bounding box center [94, 143] width 59 height 27
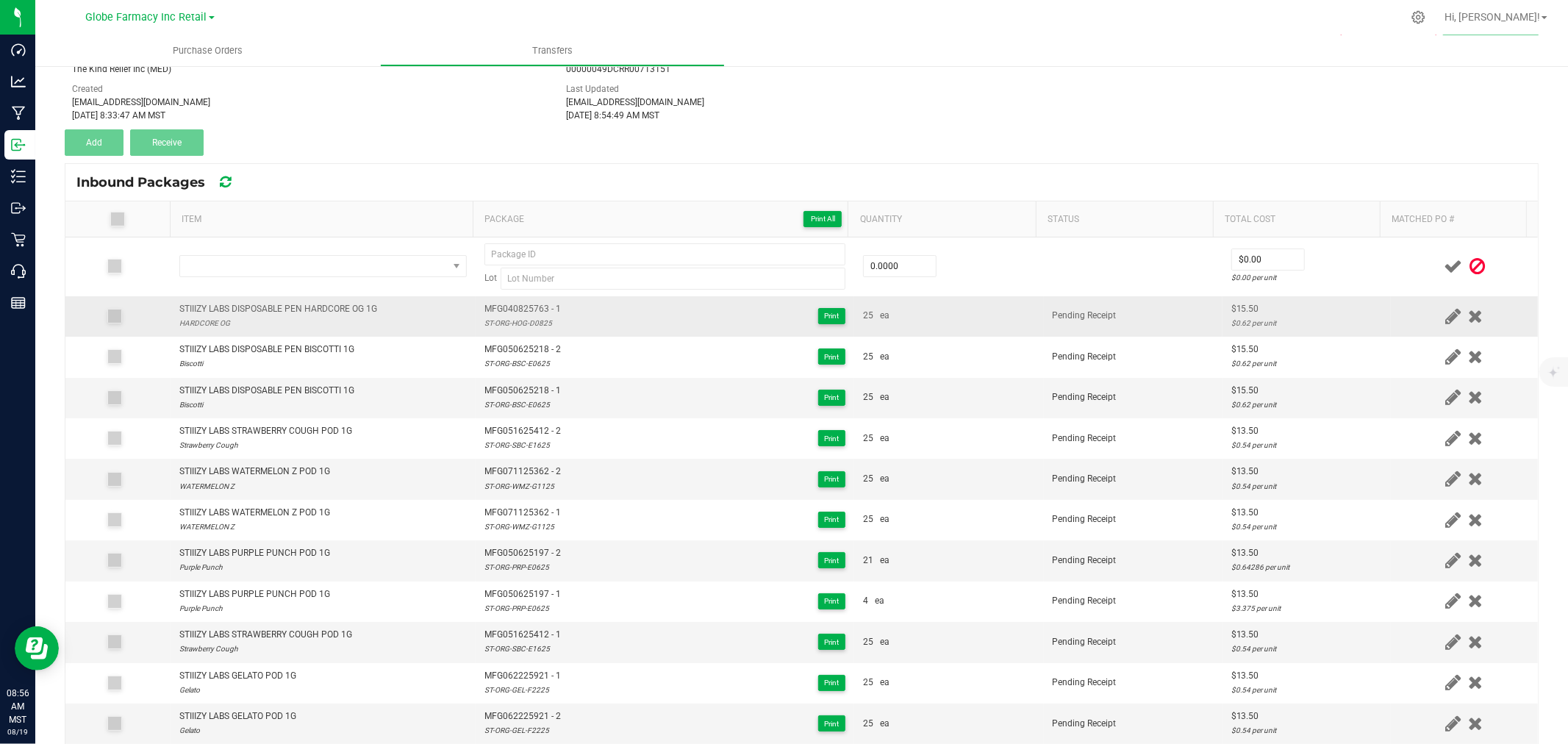
scroll to position [102, 0]
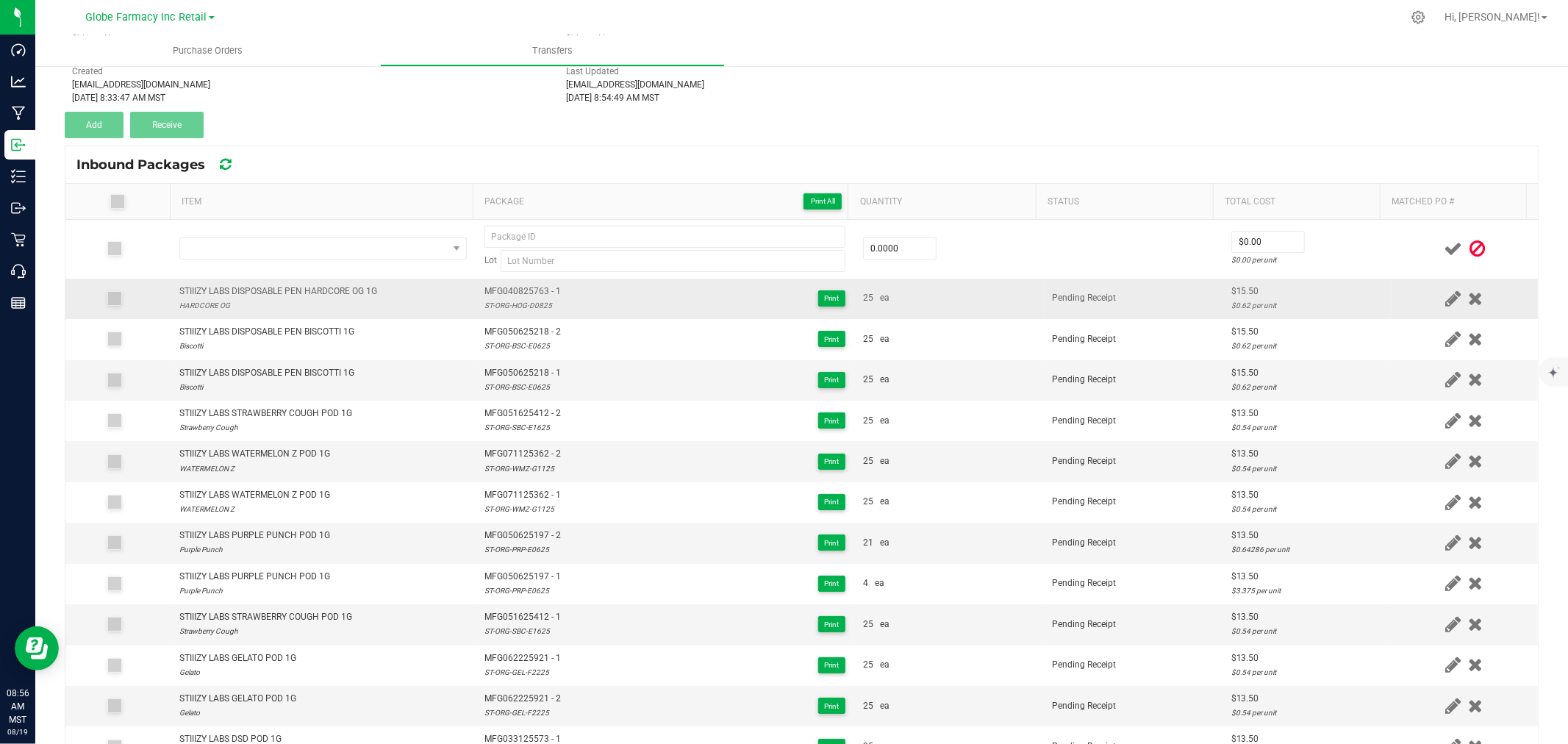
click at [266, 284] on div "STIIIZY LABS DISPOSABLE PEN HARDCORE OG 1G" at bounding box center [278, 291] width 198 height 14
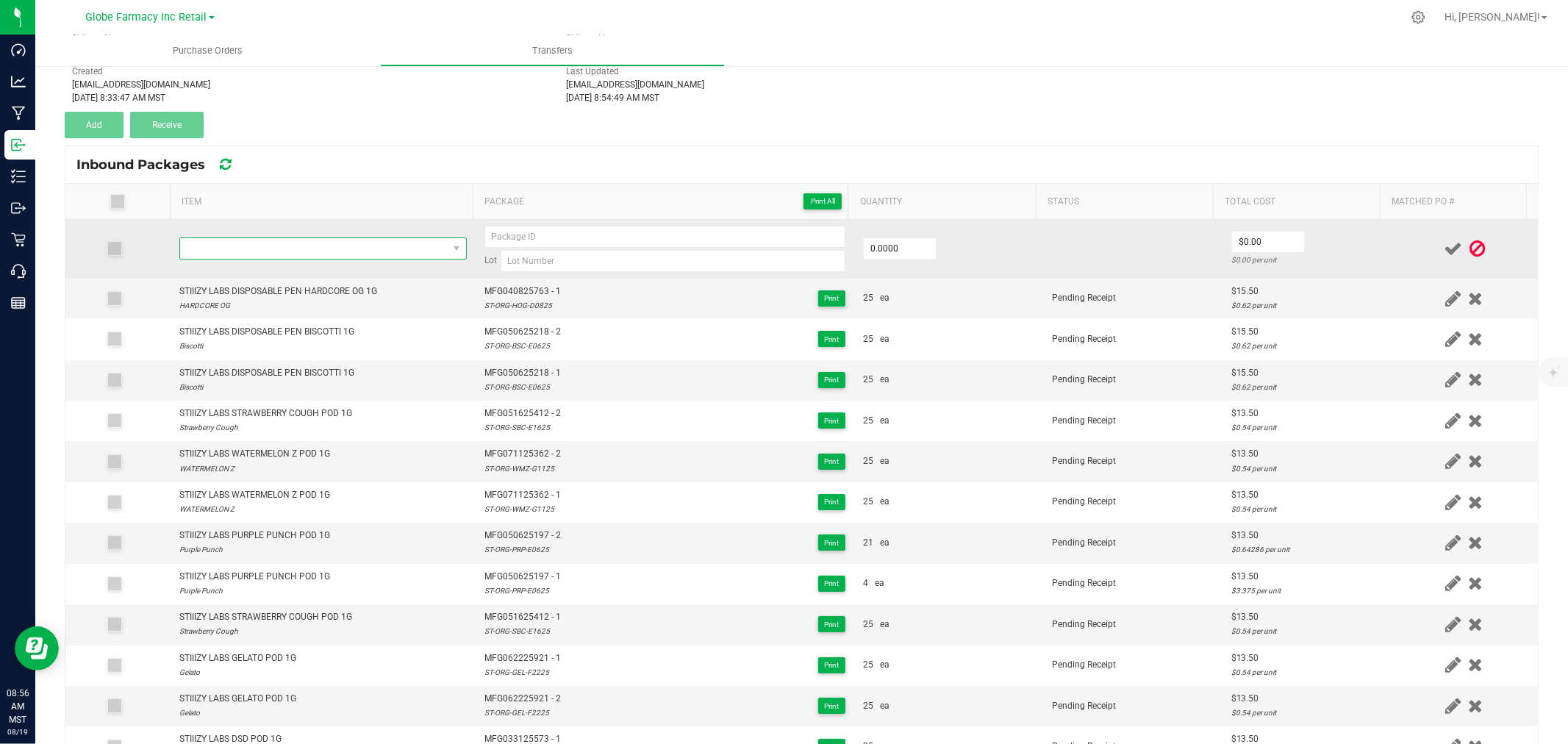
click at [406, 246] on span "NO DATA FOUND" at bounding box center [315, 249] width 268 height 21
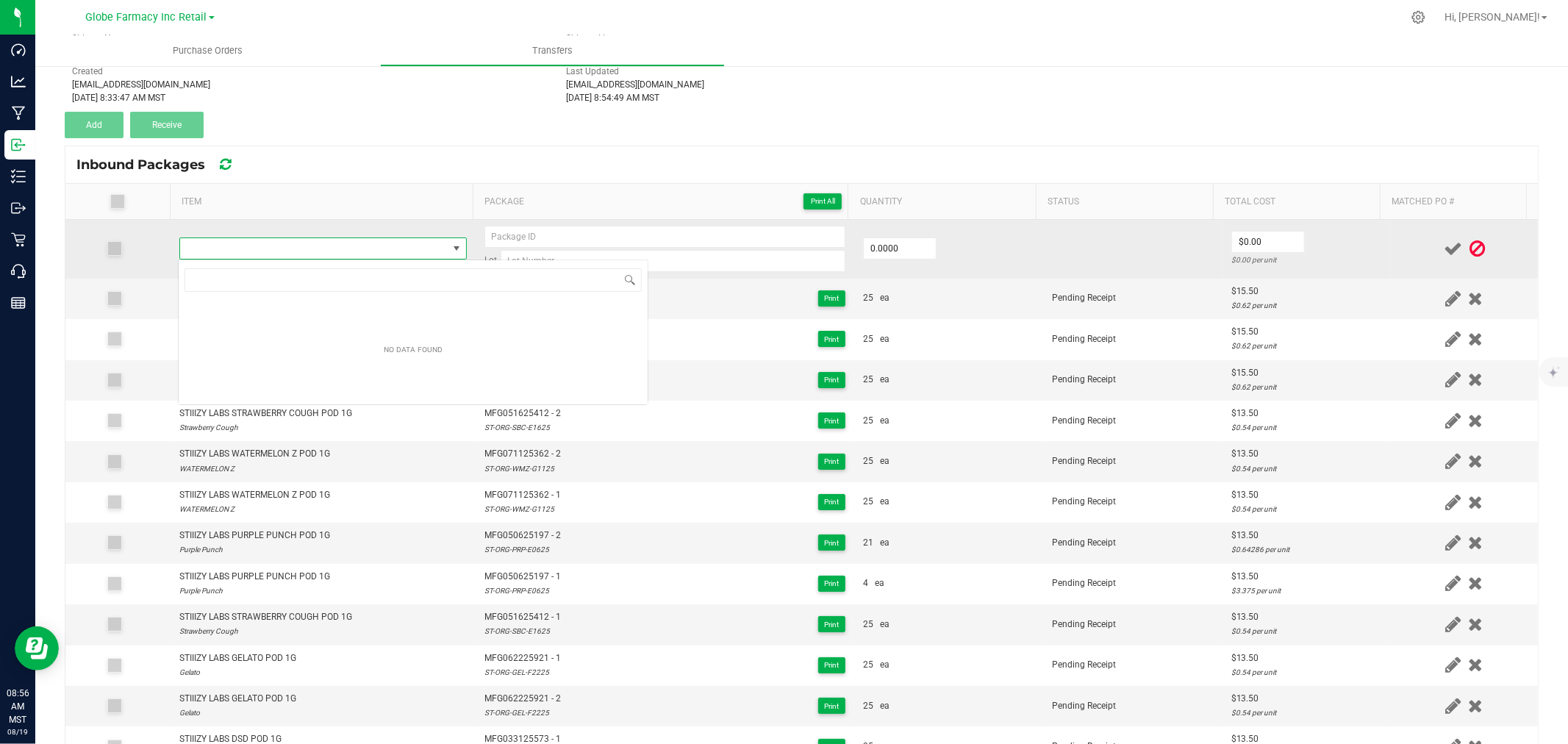
scroll to position [22, 281]
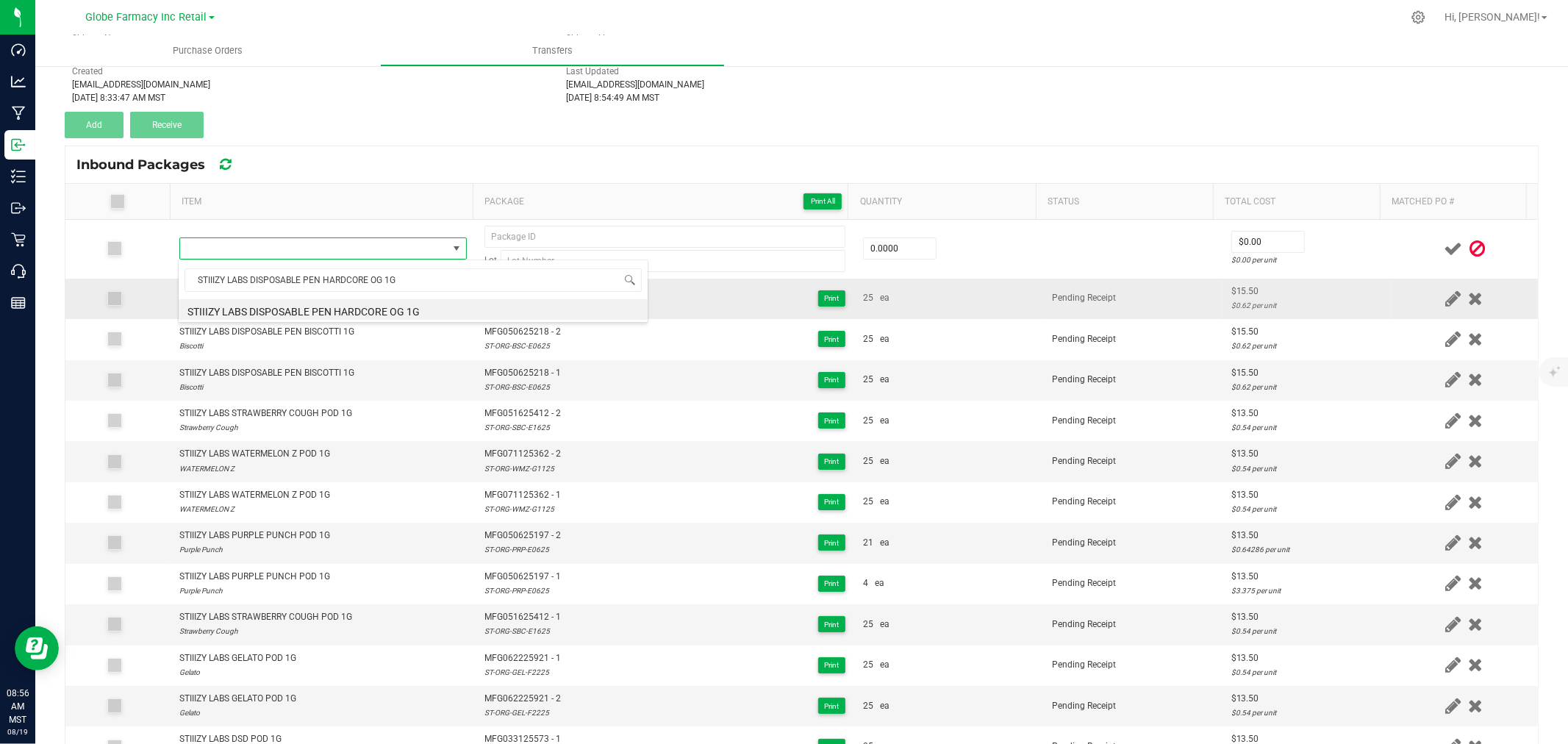
click at [378, 307] on li "STIIIZY LABS DISPOSABLE PEN HARDCORE OG 1G" at bounding box center [413, 310] width 469 height 21
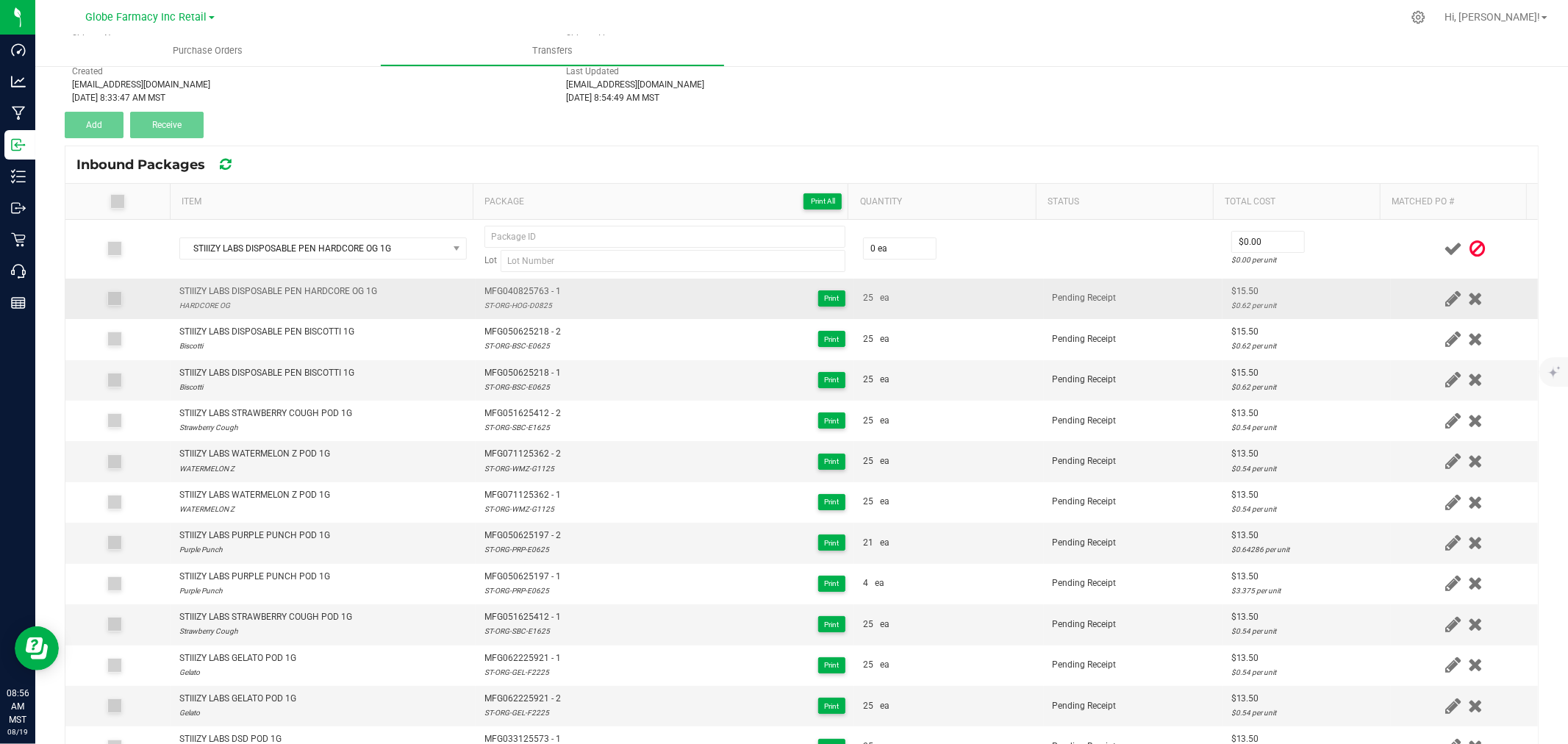
click at [495, 284] on span "MFG040825763 - 1" at bounding box center [523, 291] width 76 height 14
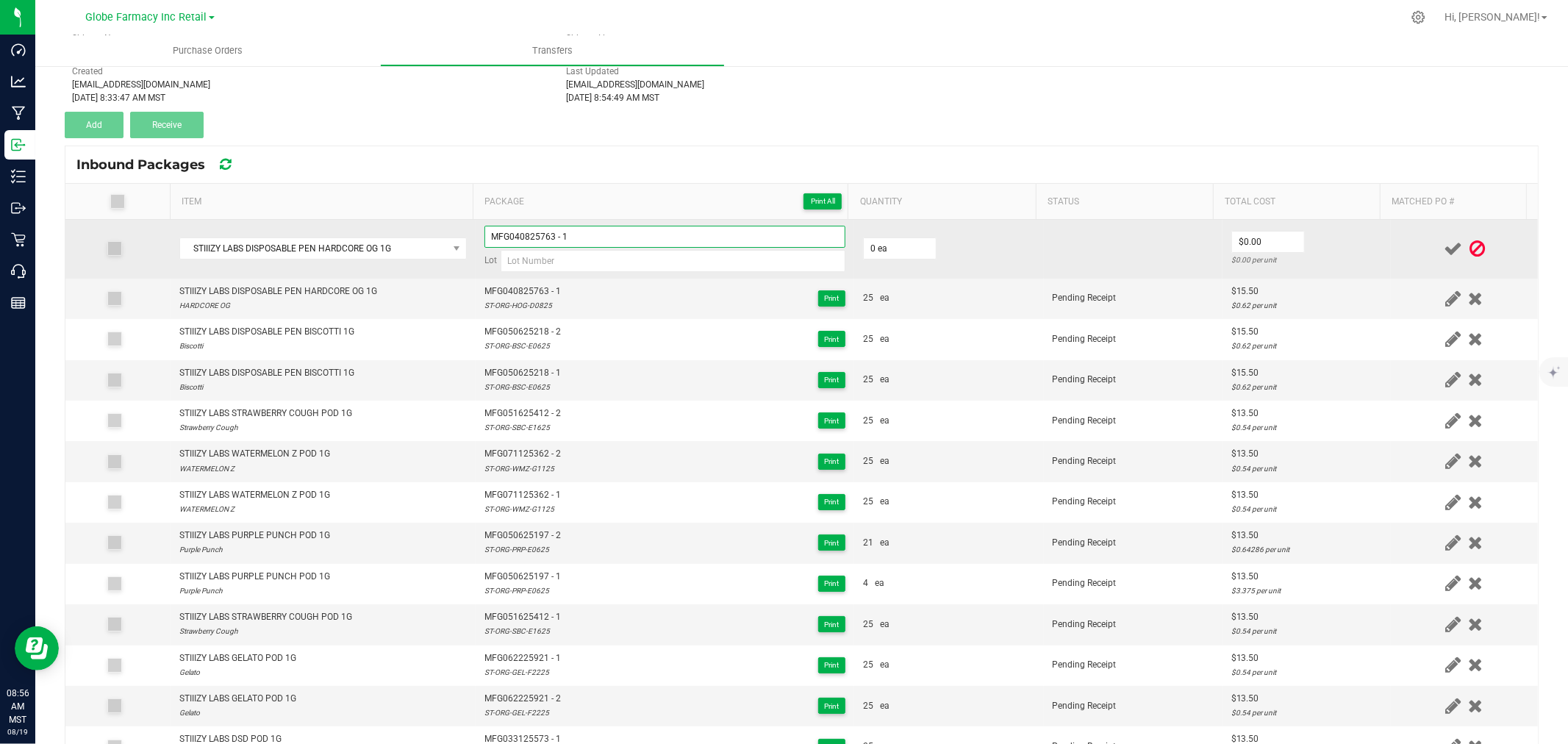
click at [627, 232] on input "MFG040825763 - 1" at bounding box center [665, 236] width 361 height 22
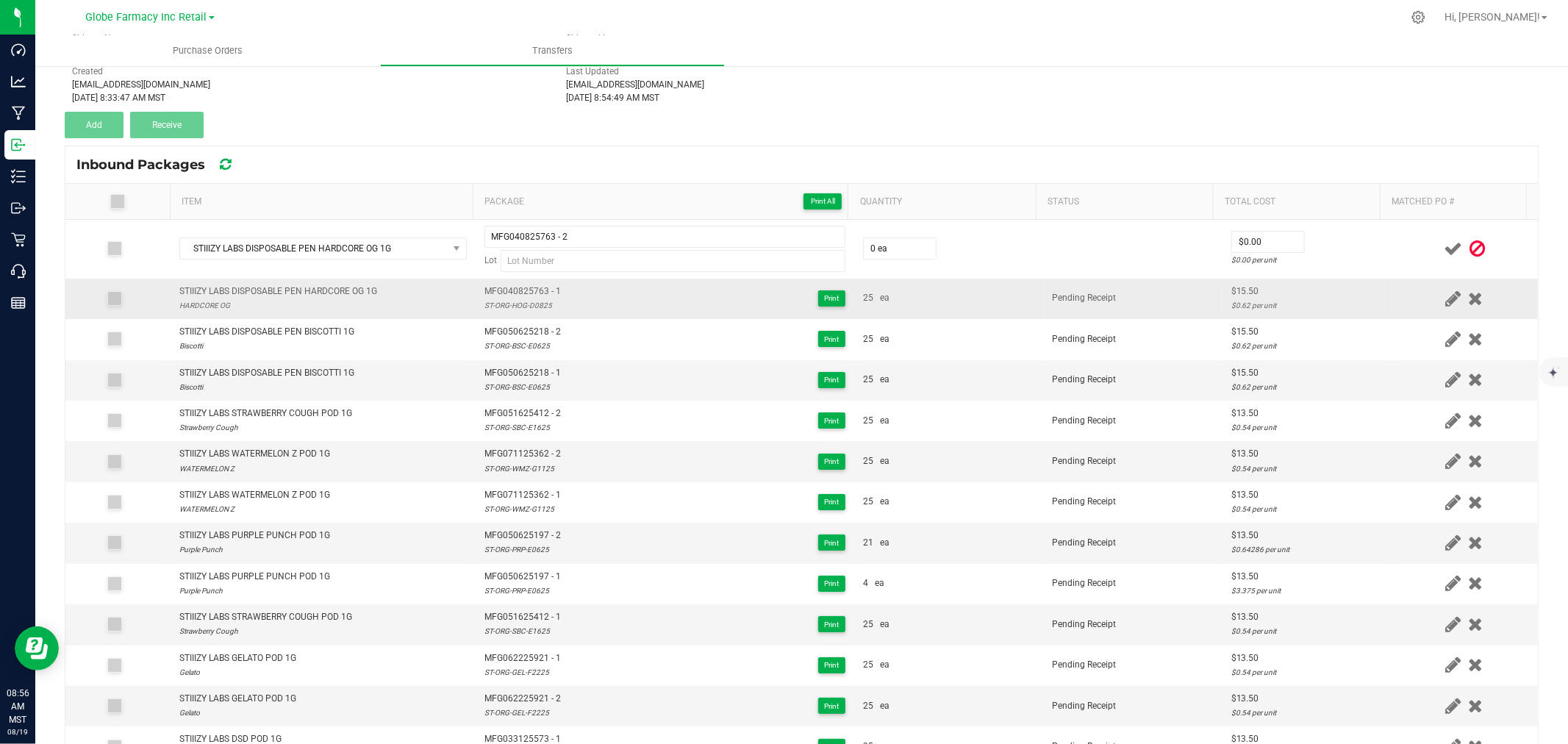
click at [515, 300] on div "ST-ORG-HOG-D0825" at bounding box center [523, 305] width 76 height 14
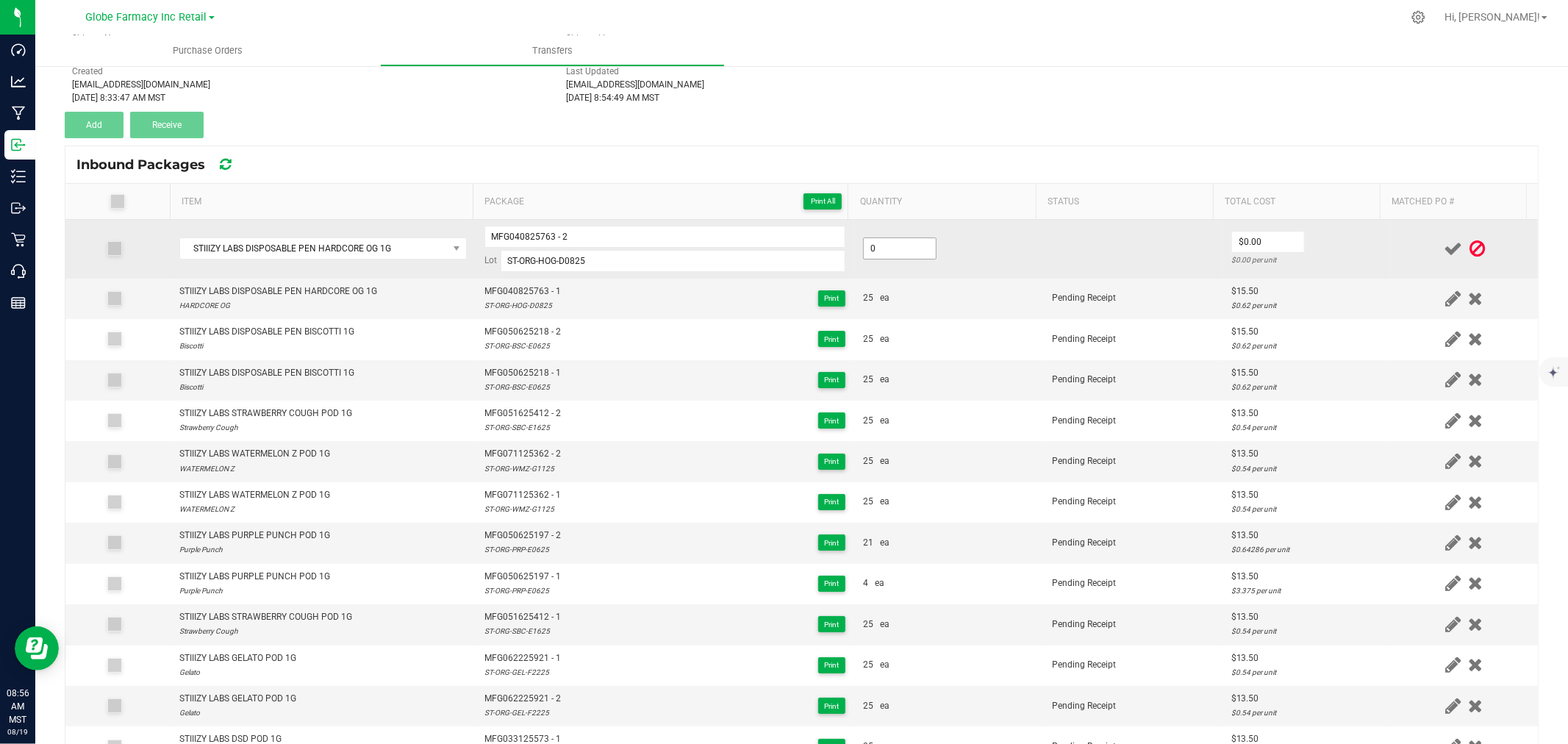
click at [889, 245] on input "0" at bounding box center [900, 249] width 72 height 21
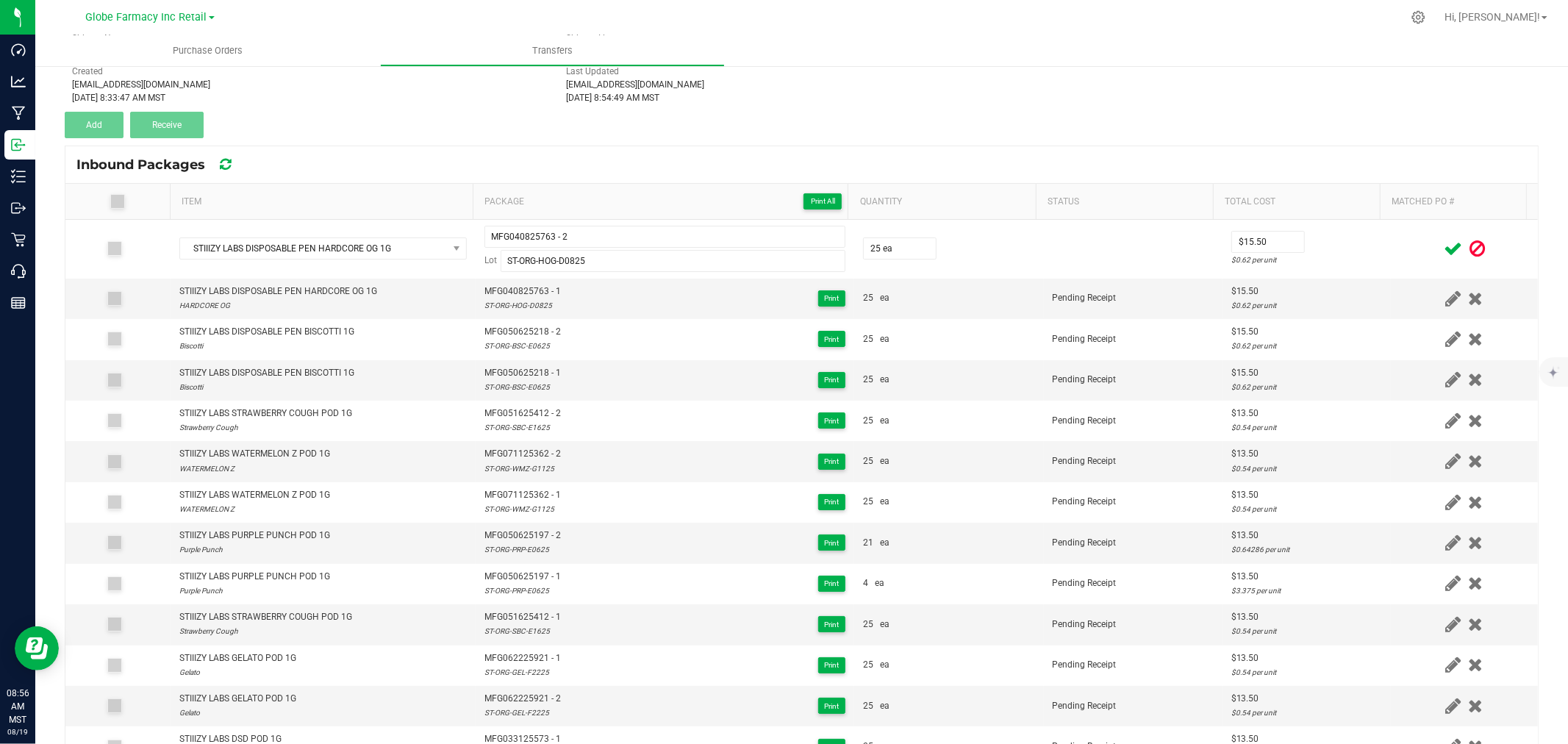
click at [1444, 242] on icon at bounding box center [1452, 248] width 18 height 18
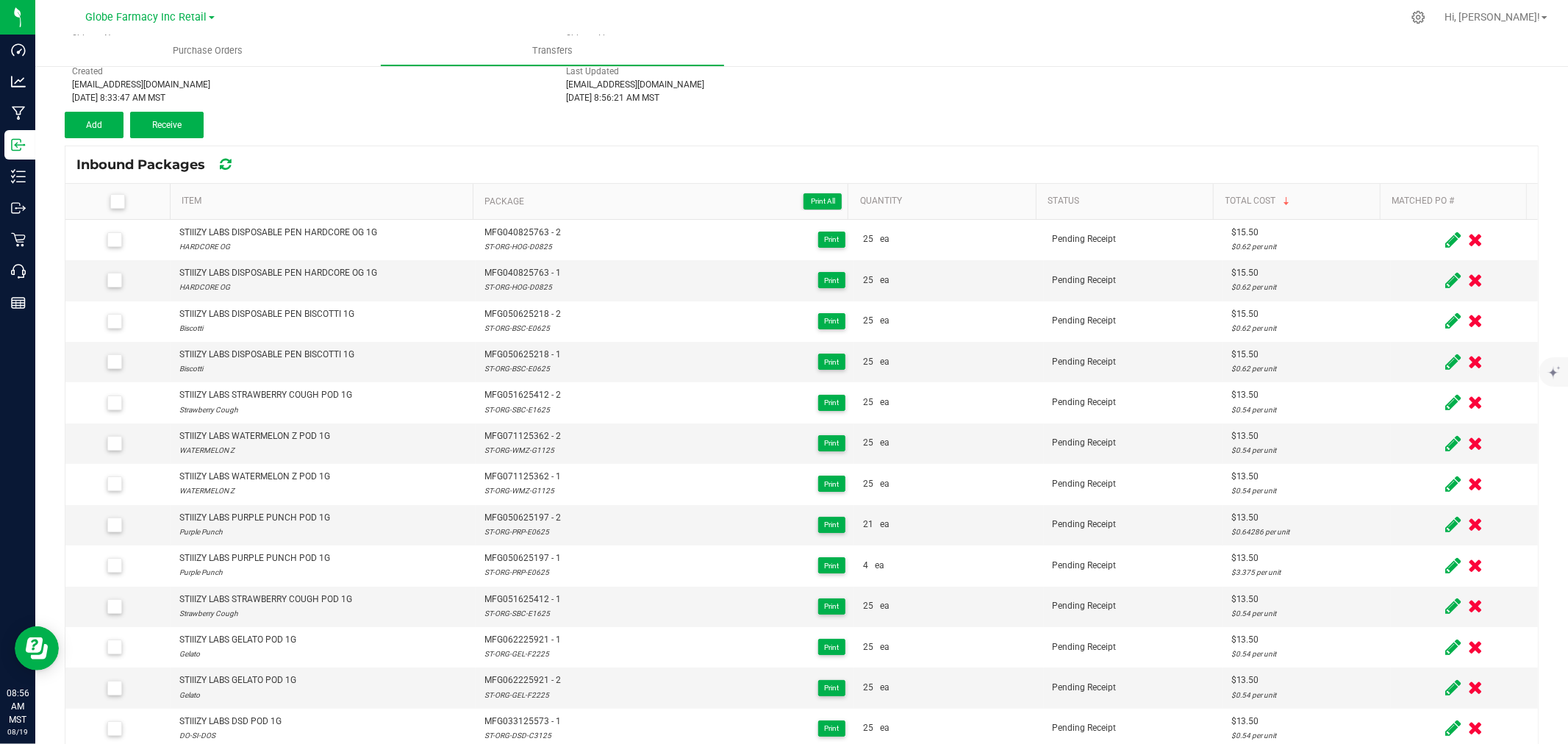
scroll to position [84, 0]
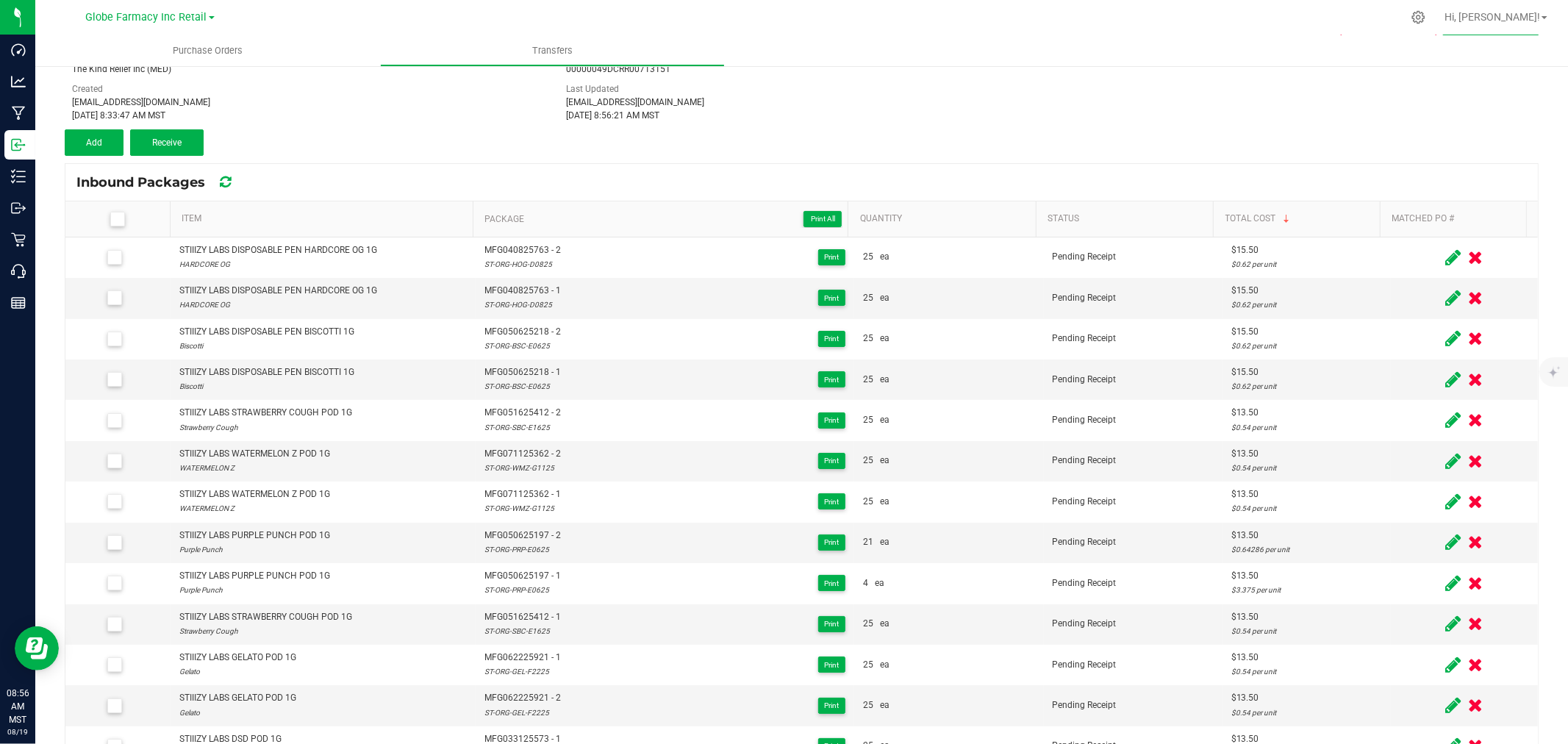
click at [59, 118] on div "< Inbound Transfers Transfer #8408 Pending Receipt Void Edit Shipper Name The K…" at bounding box center [801, 404] width 1533 height 846
click at [128, 136] on div "Add" at bounding box center [97, 143] width 66 height 27
click at [92, 138] on span "Add" at bounding box center [94, 143] width 16 height 10
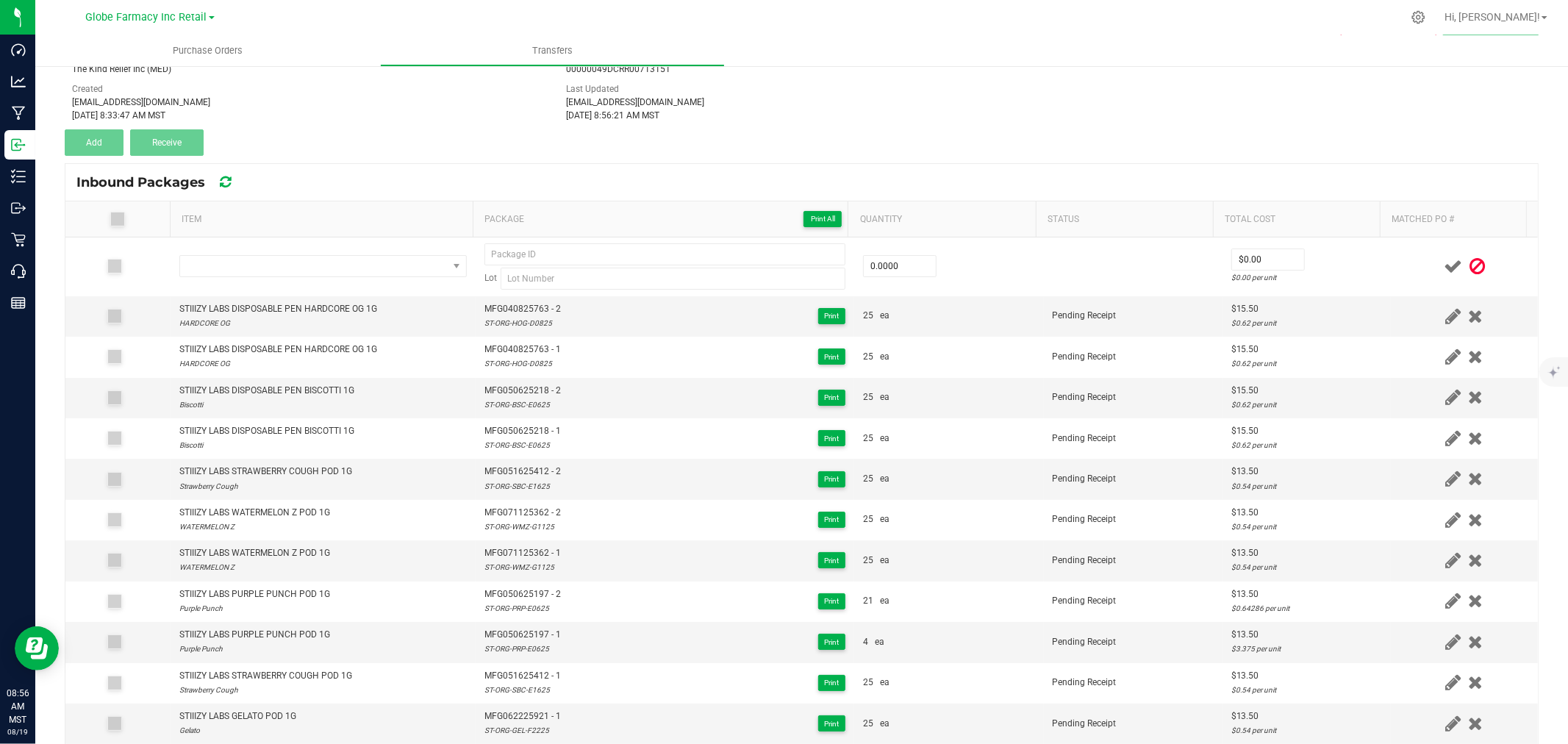
scroll to position [102, 0]
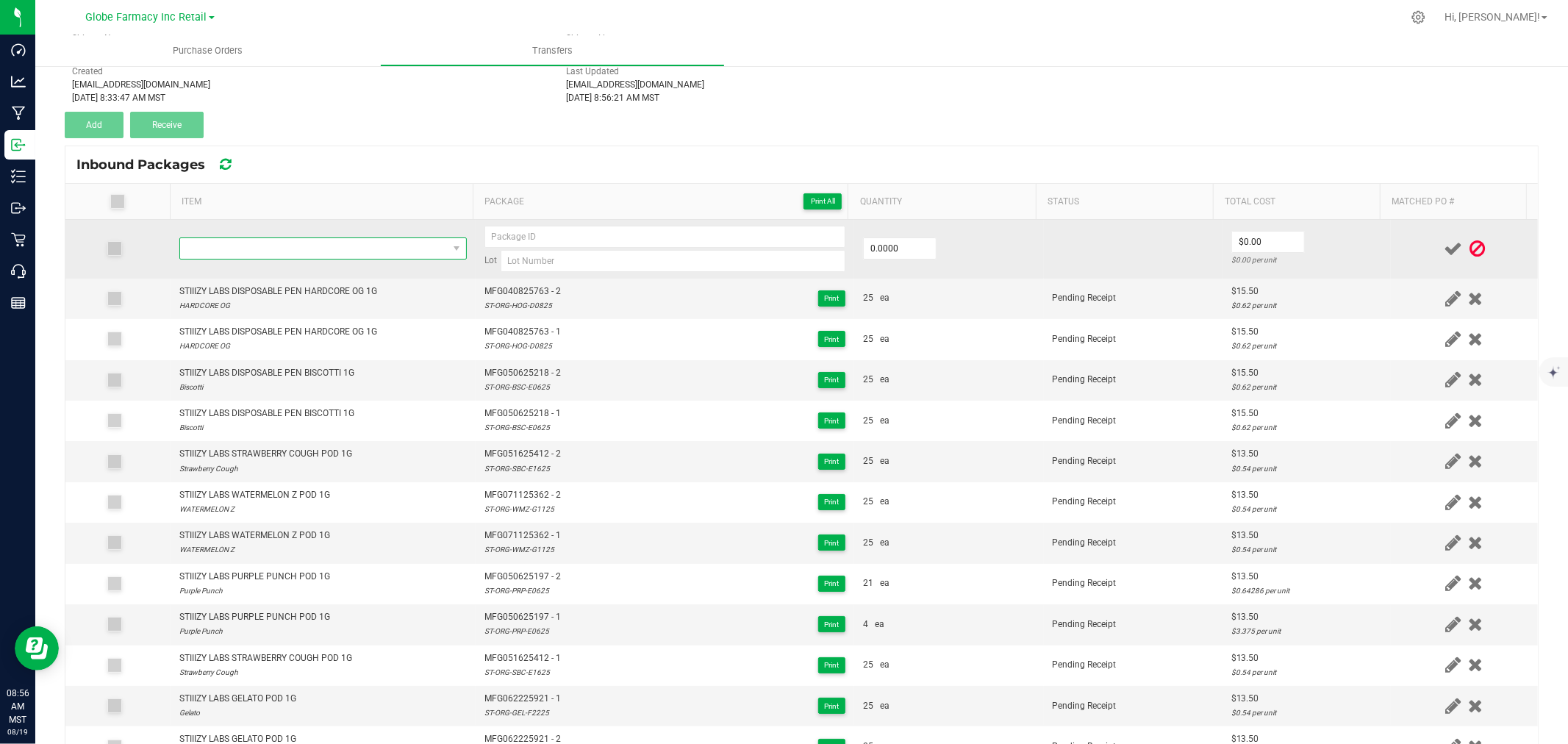
click at [335, 246] on span "NO DATA FOUND" at bounding box center [315, 249] width 268 height 21
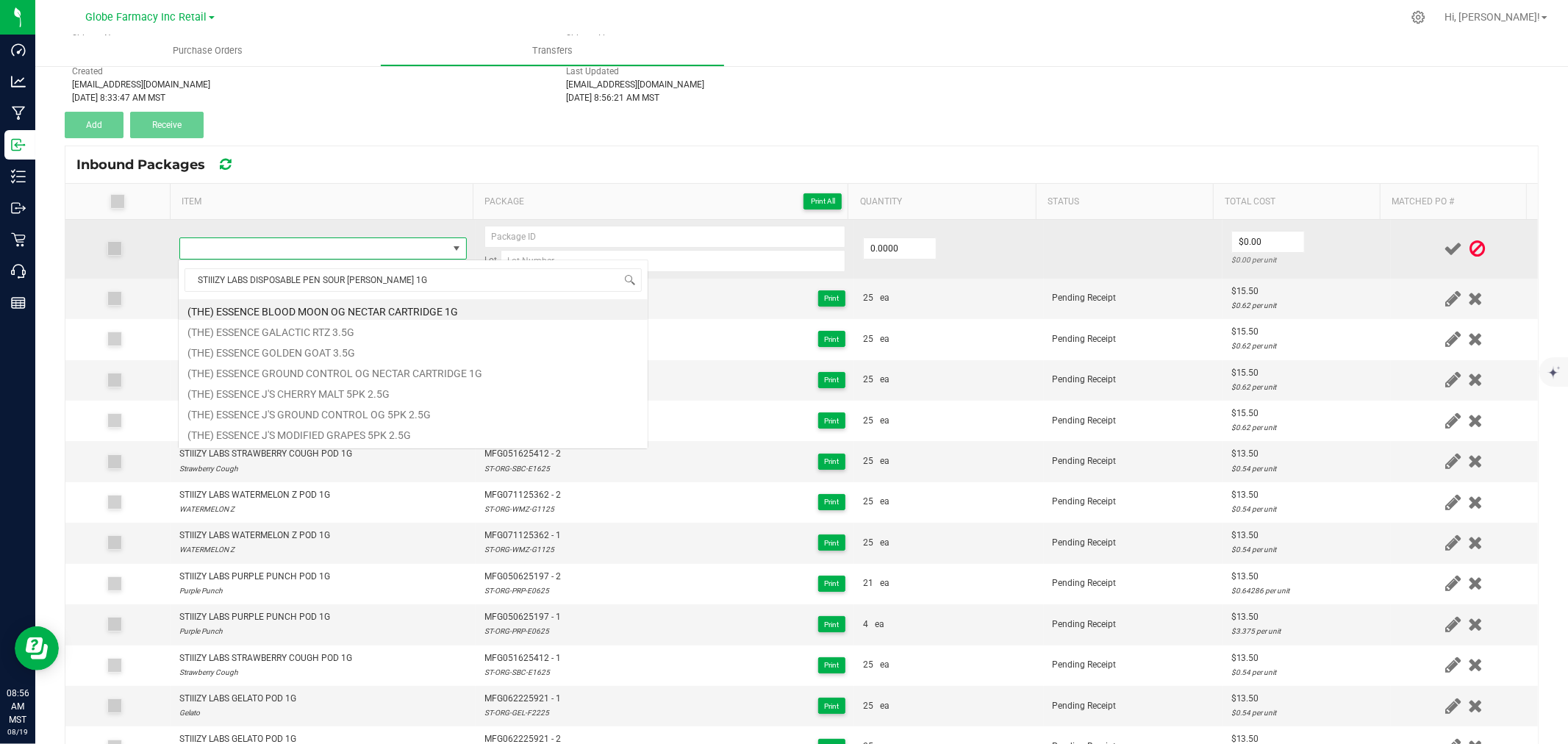
scroll to position [22, 281]
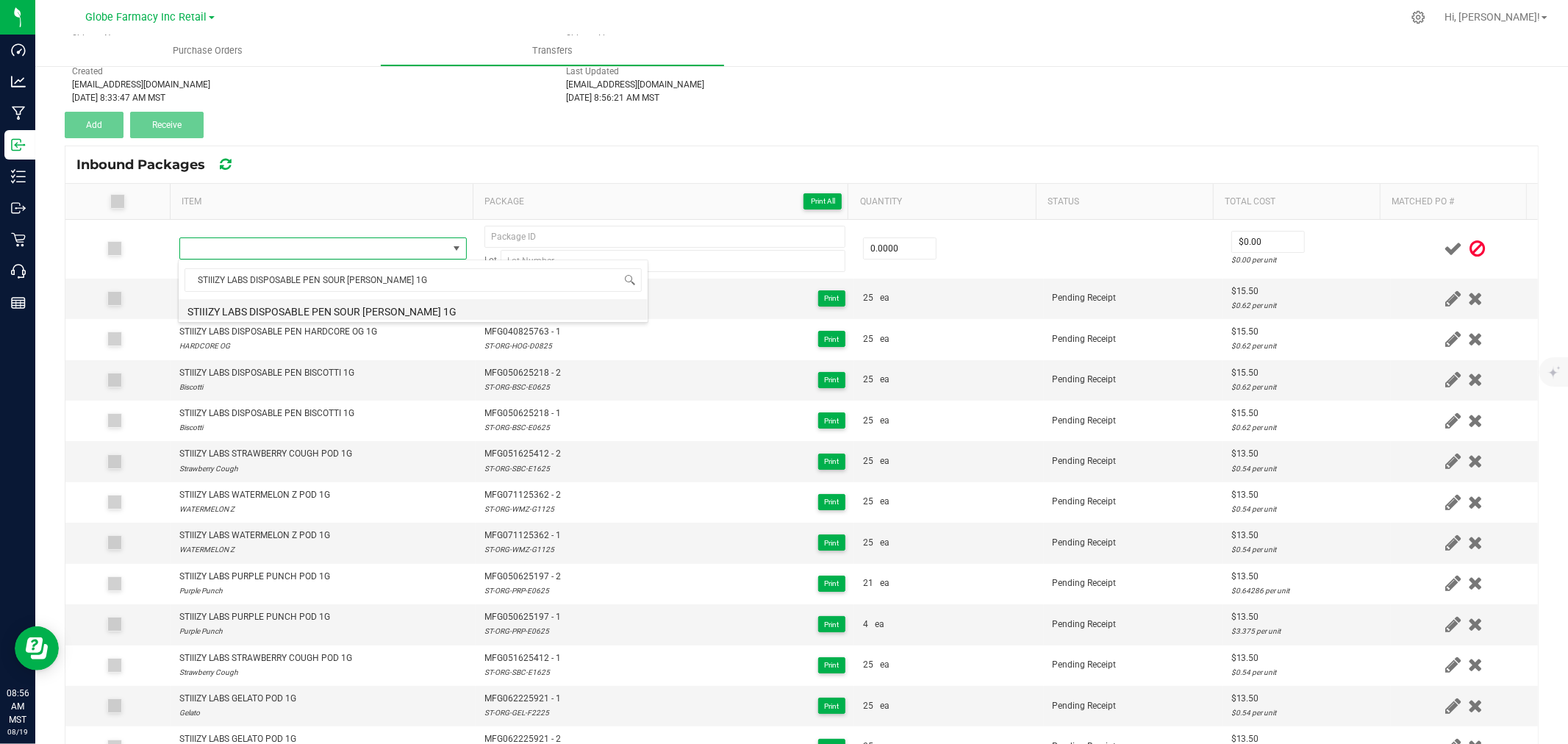
click at [299, 303] on li "STIIIZY LABS DISPOSABLE PEN SOUR TANGIE 1G" at bounding box center [413, 310] width 469 height 21
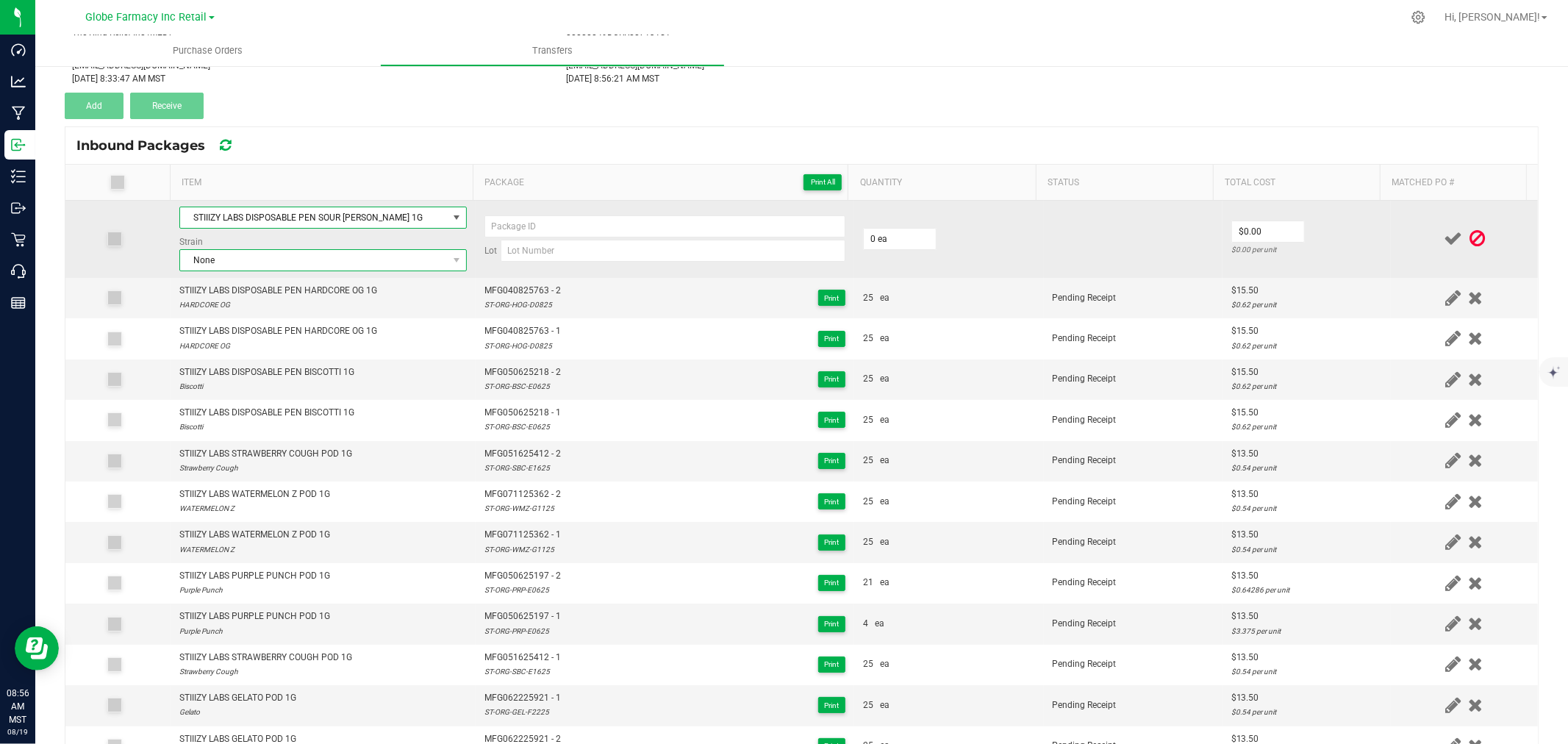
click at [242, 258] on span "None" at bounding box center [315, 260] width 268 height 21
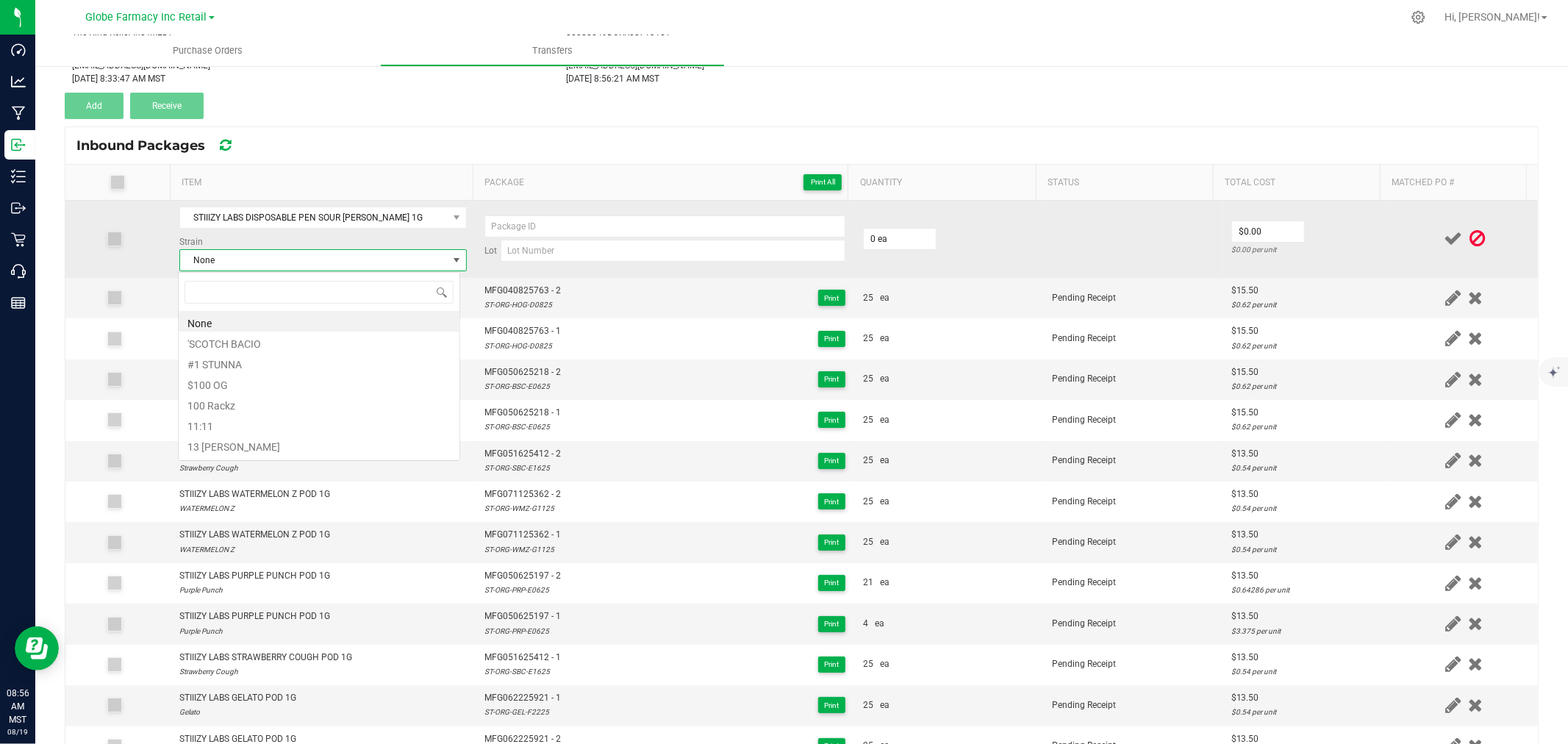
scroll to position [22, 281]
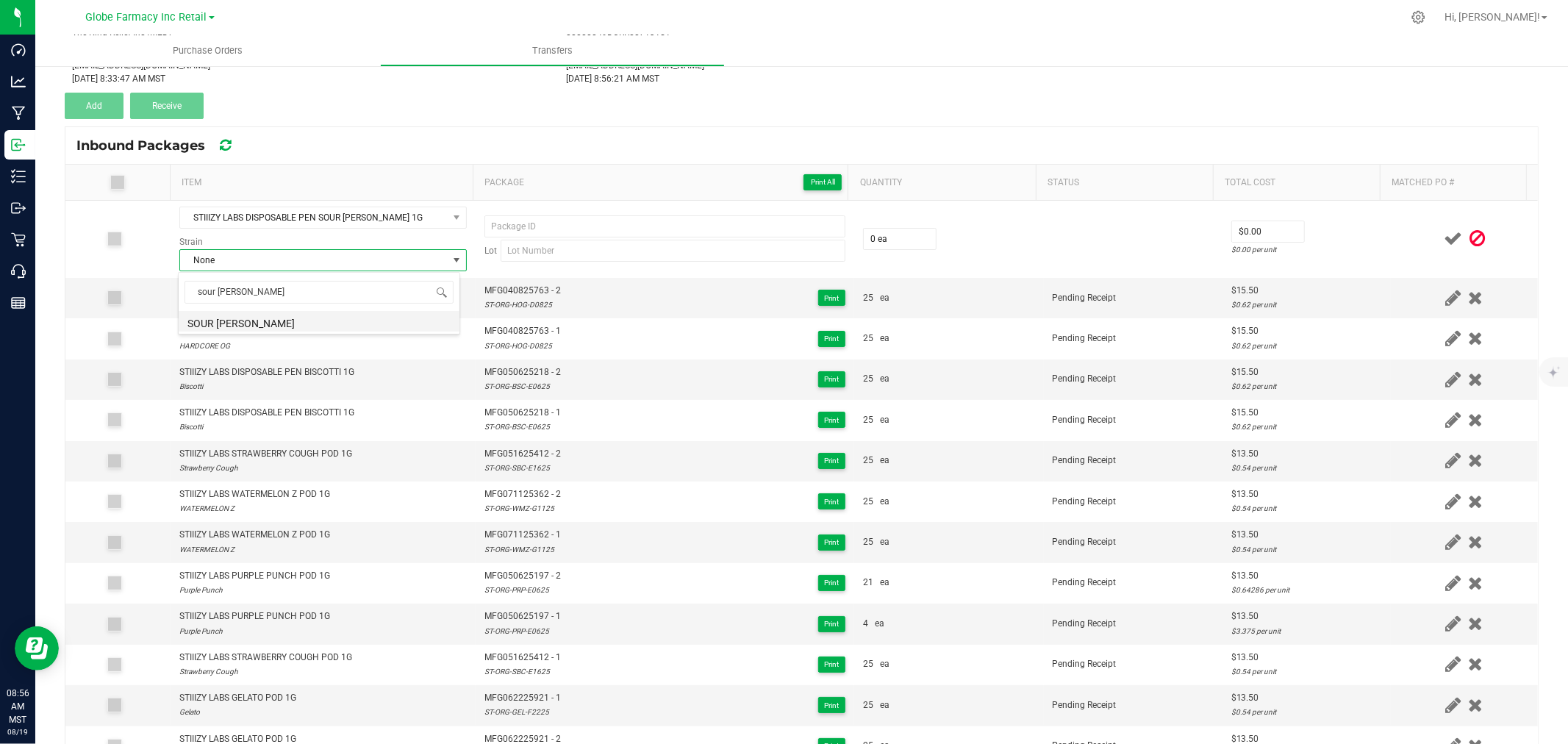
click at [259, 323] on li "SOUR TANGIE" at bounding box center [319, 321] width 281 height 21
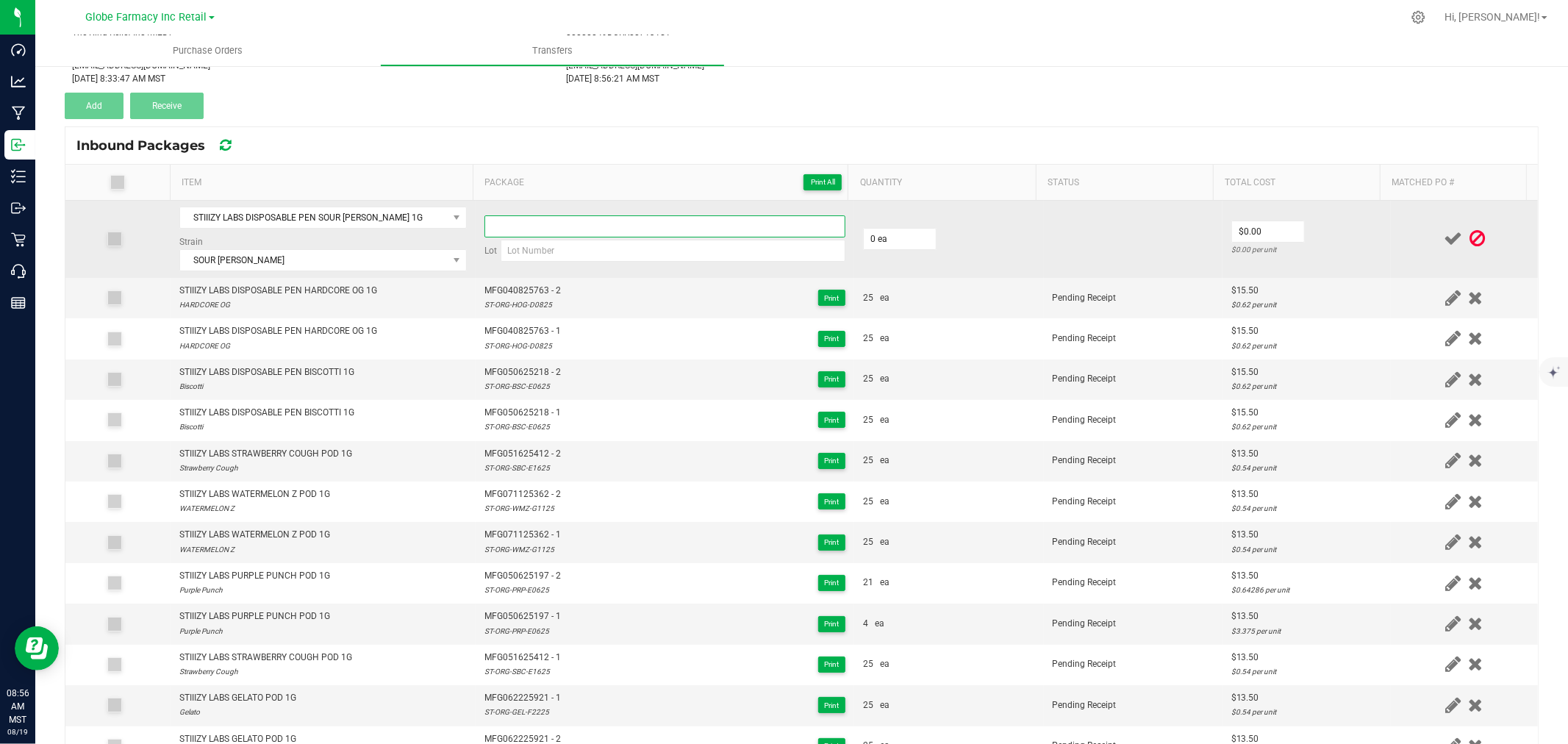
click at [602, 236] on input at bounding box center [665, 226] width 361 height 22
click at [692, 258] on input at bounding box center [673, 250] width 345 height 22
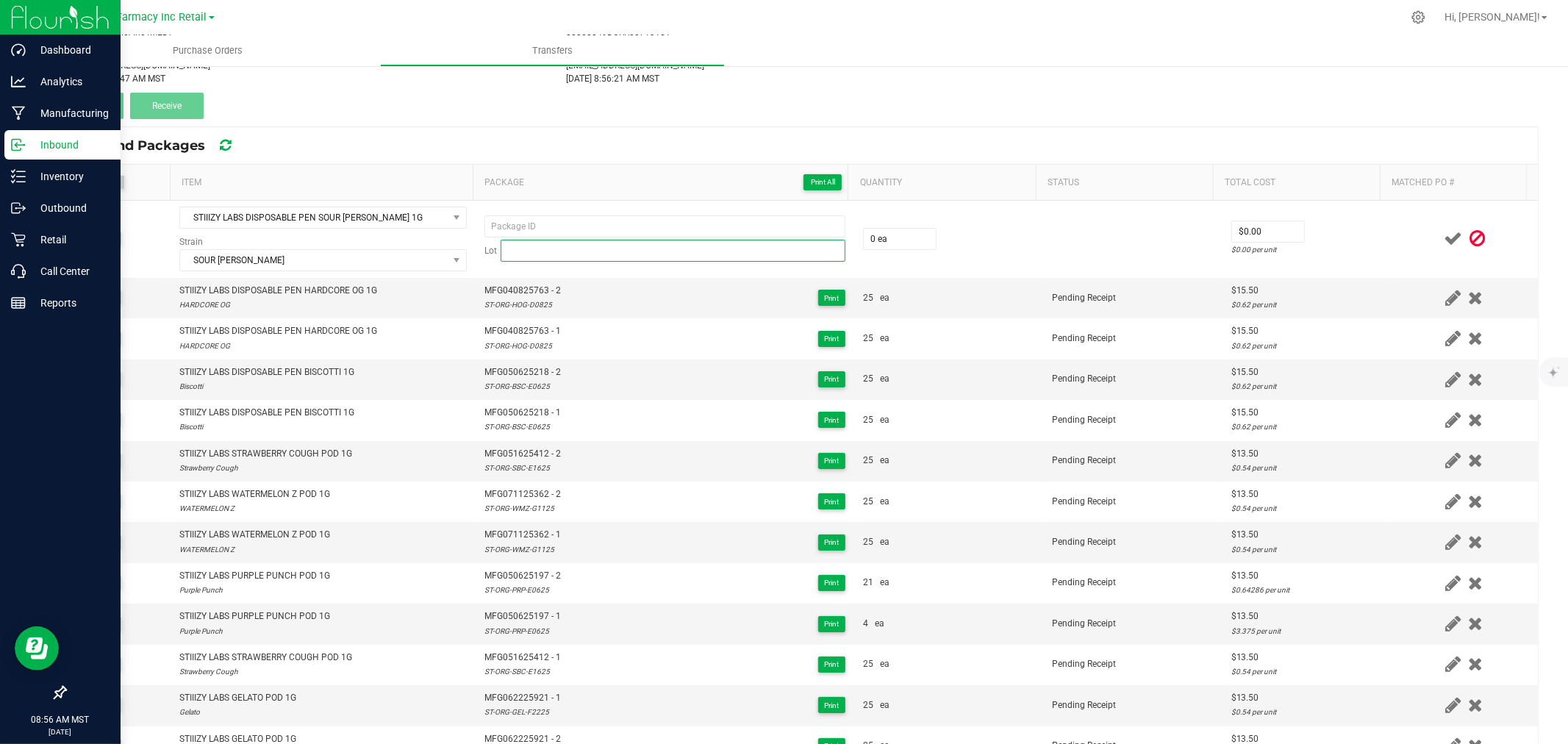
paste input "ST-ORG-STG-E0625"
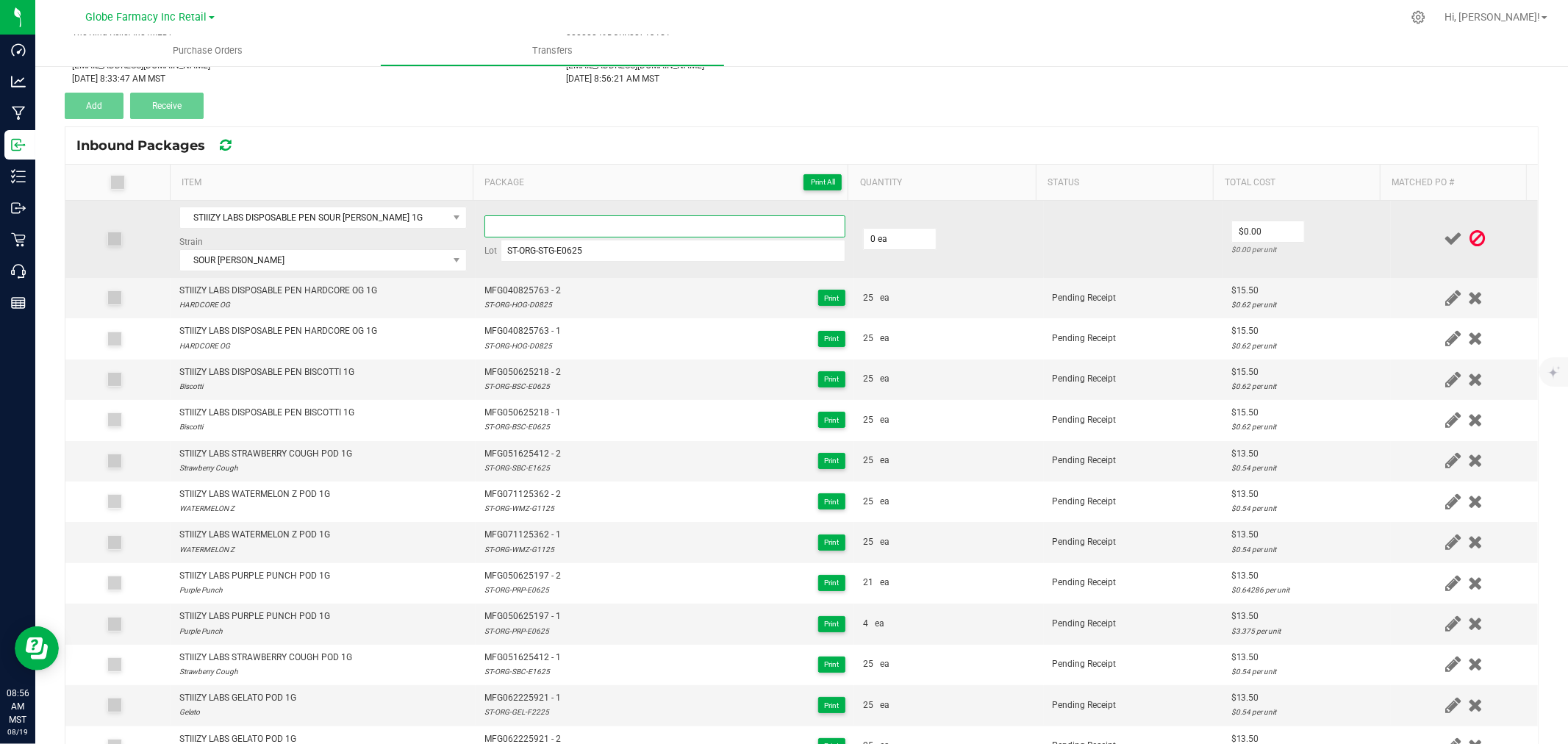
click at [591, 221] on input at bounding box center [665, 226] width 361 height 22
paste input "MFG-050625-208-Exp."
click at [895, 232] on input "0" at bounding box center [900, 239] width 72 height 21
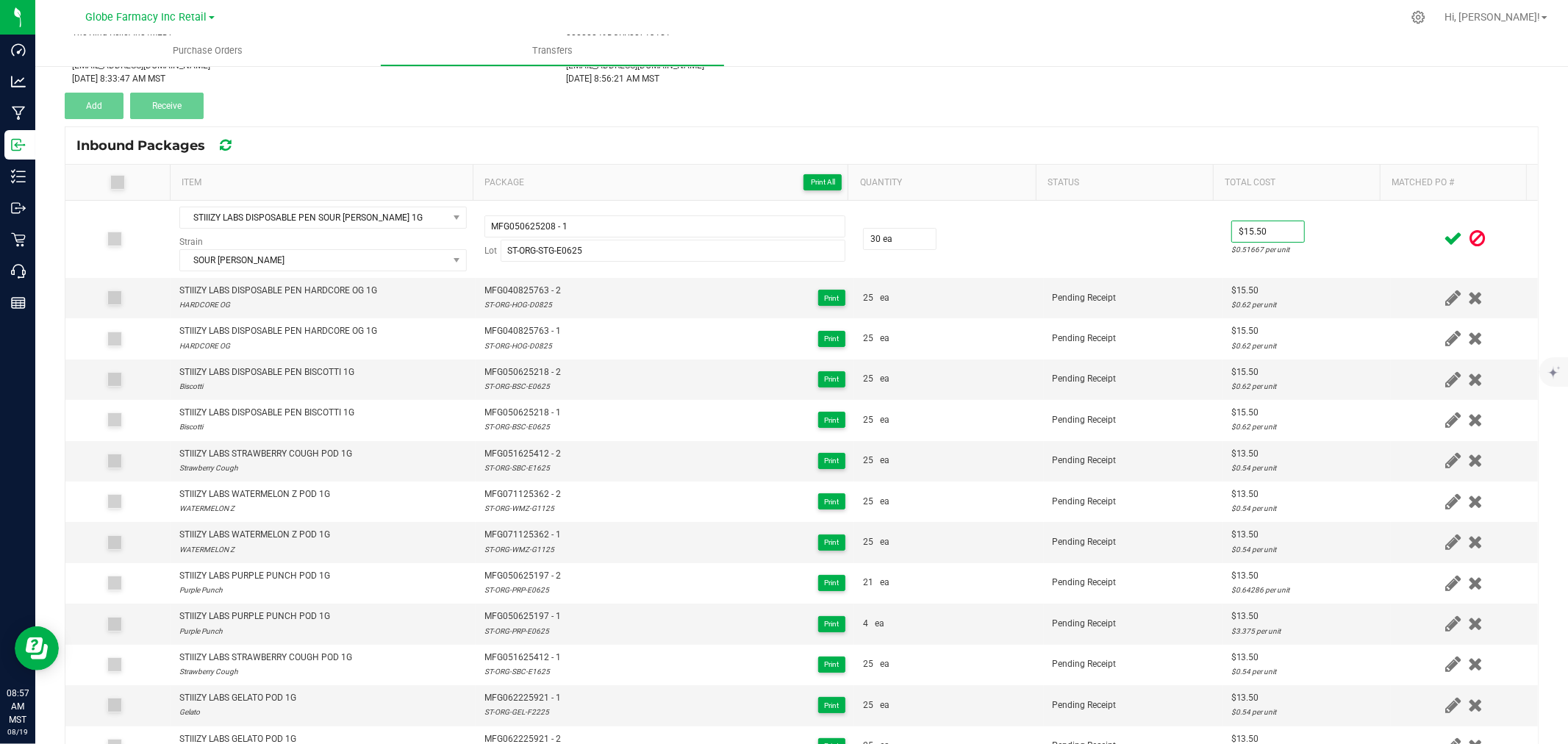
click at [1364, 233] on td "$15.50 $0.51667 per unit" at bounding box center [1306, 238] width 168 height 77
click at [1444, 236] on icon at bounding box center [1452, 238] width 18 height 18
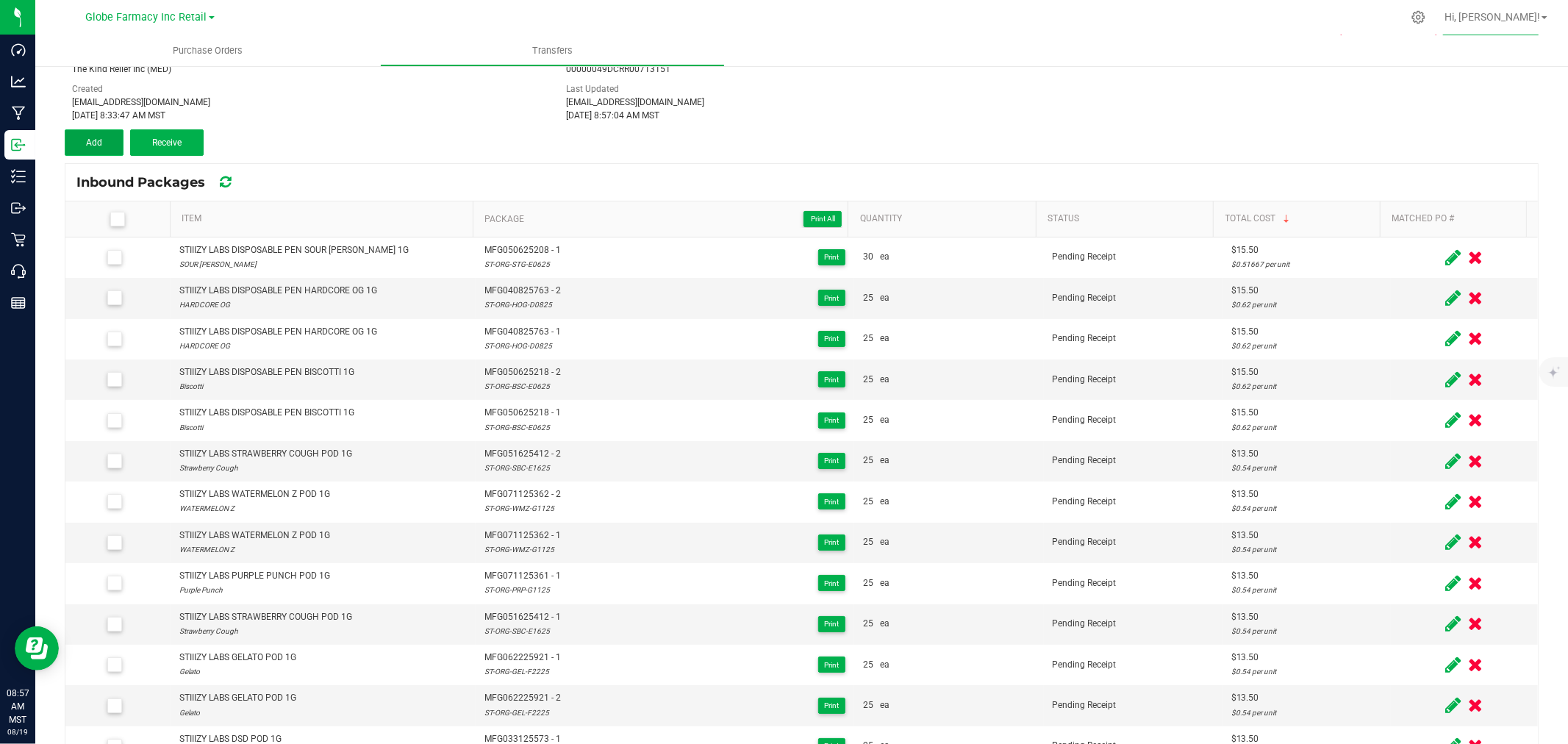
click at [89, 138] on span "Add" at bounding box center [94, 143] width 16 height 10
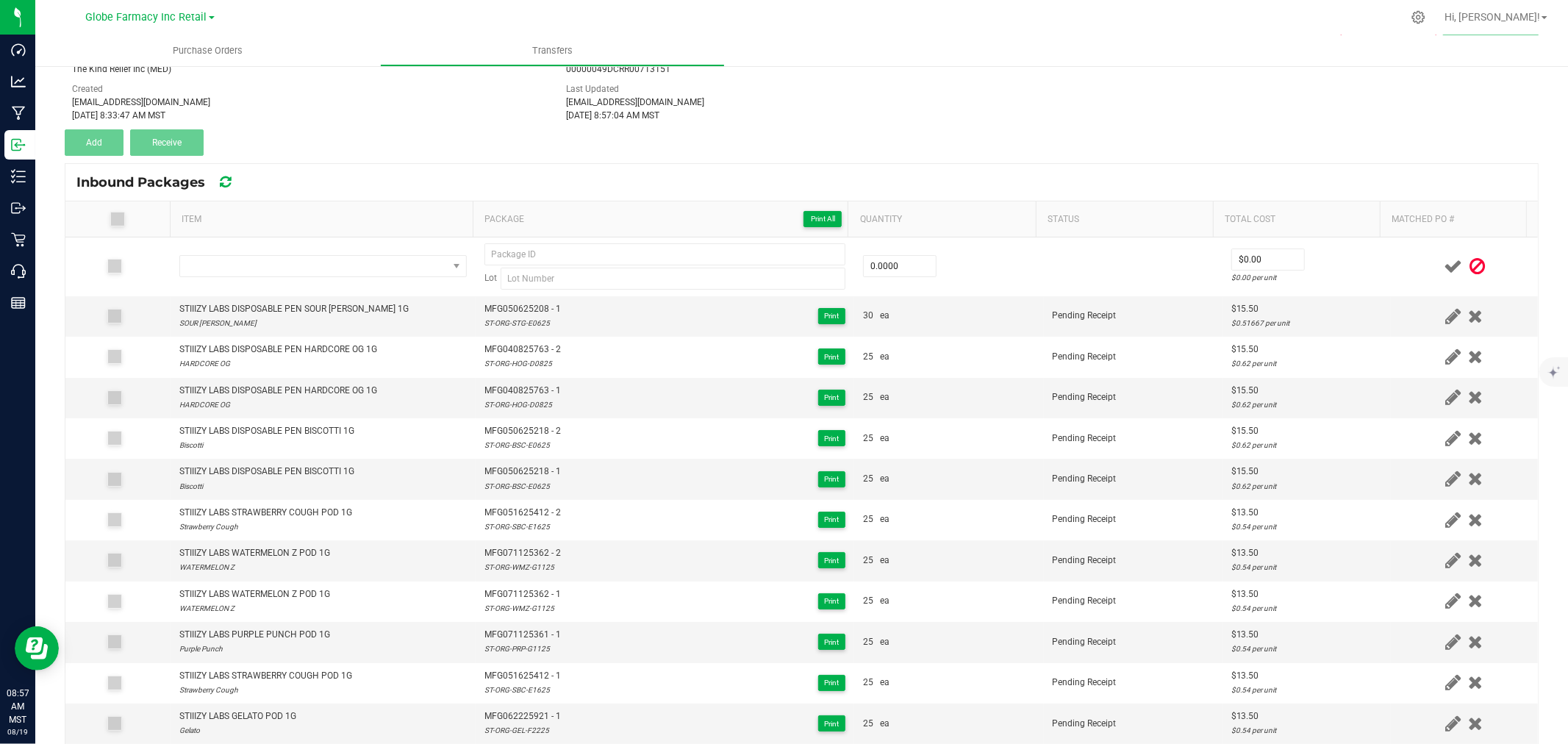
scroll to position [102, 0]
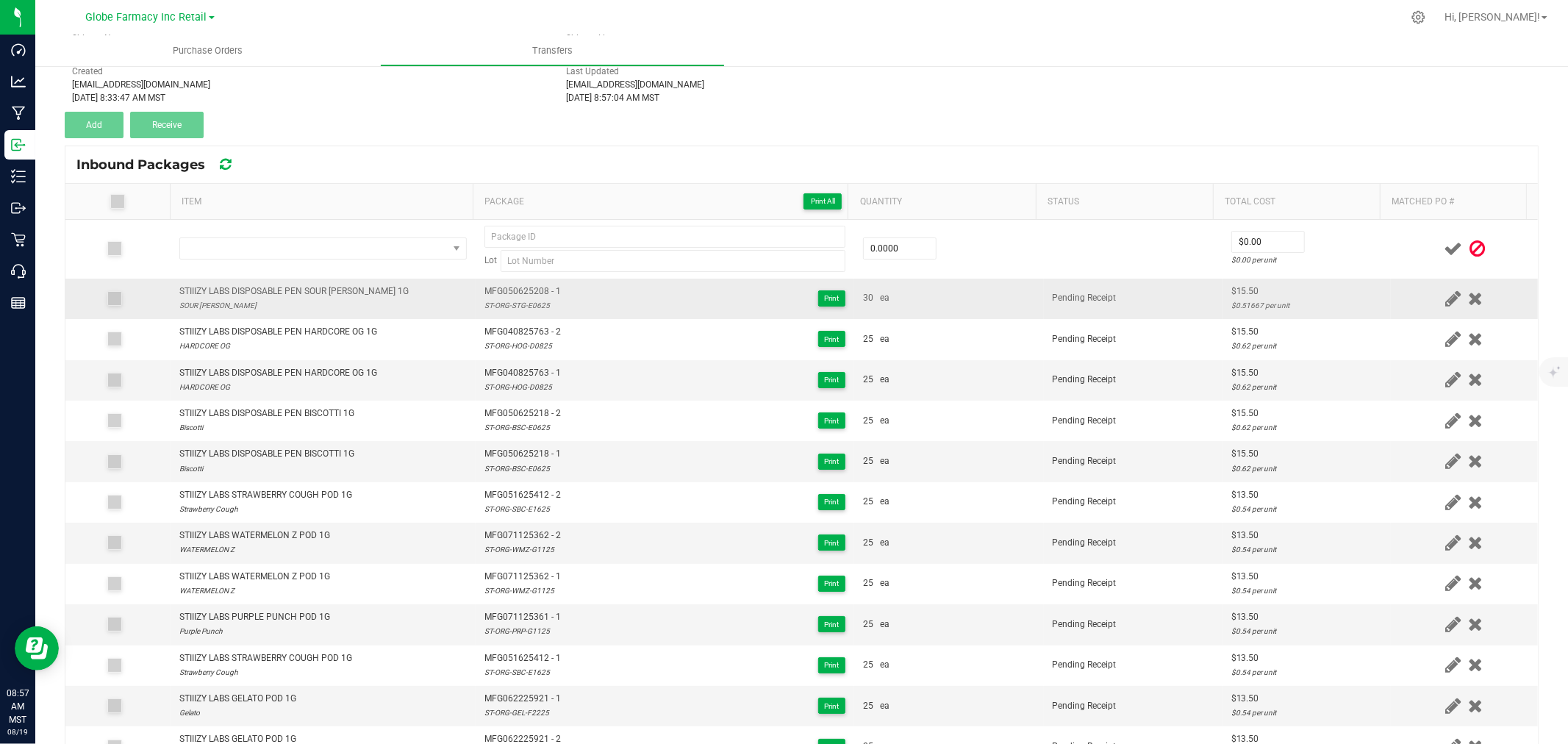
click at [229, 294] on div "STIIIZY LABS DISPOSABLE PEN SOUR TANGIE 1G" at bounding box center [294, 291] width 229 height 14
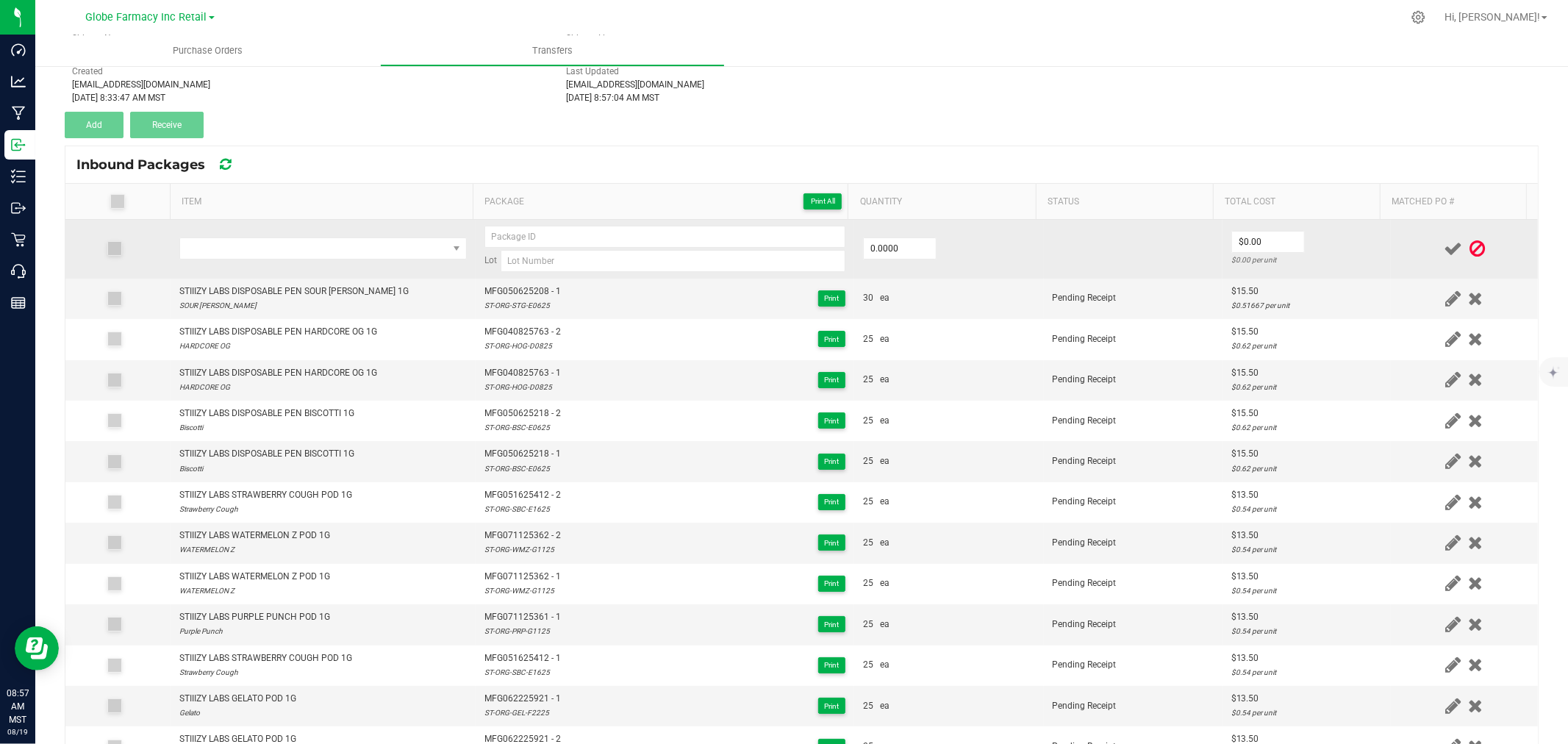
click at [323, 236] on td at bounding box center [322, 249] width 305 height 59
drag, startPoint x: 324, startPoint y: 241, endPoint x: 307, endPoint y: 245, distance: 17.5
click at [325, 241] on span "NO DATA FOUND" at bounding box center [315, 249] width 268 height 21
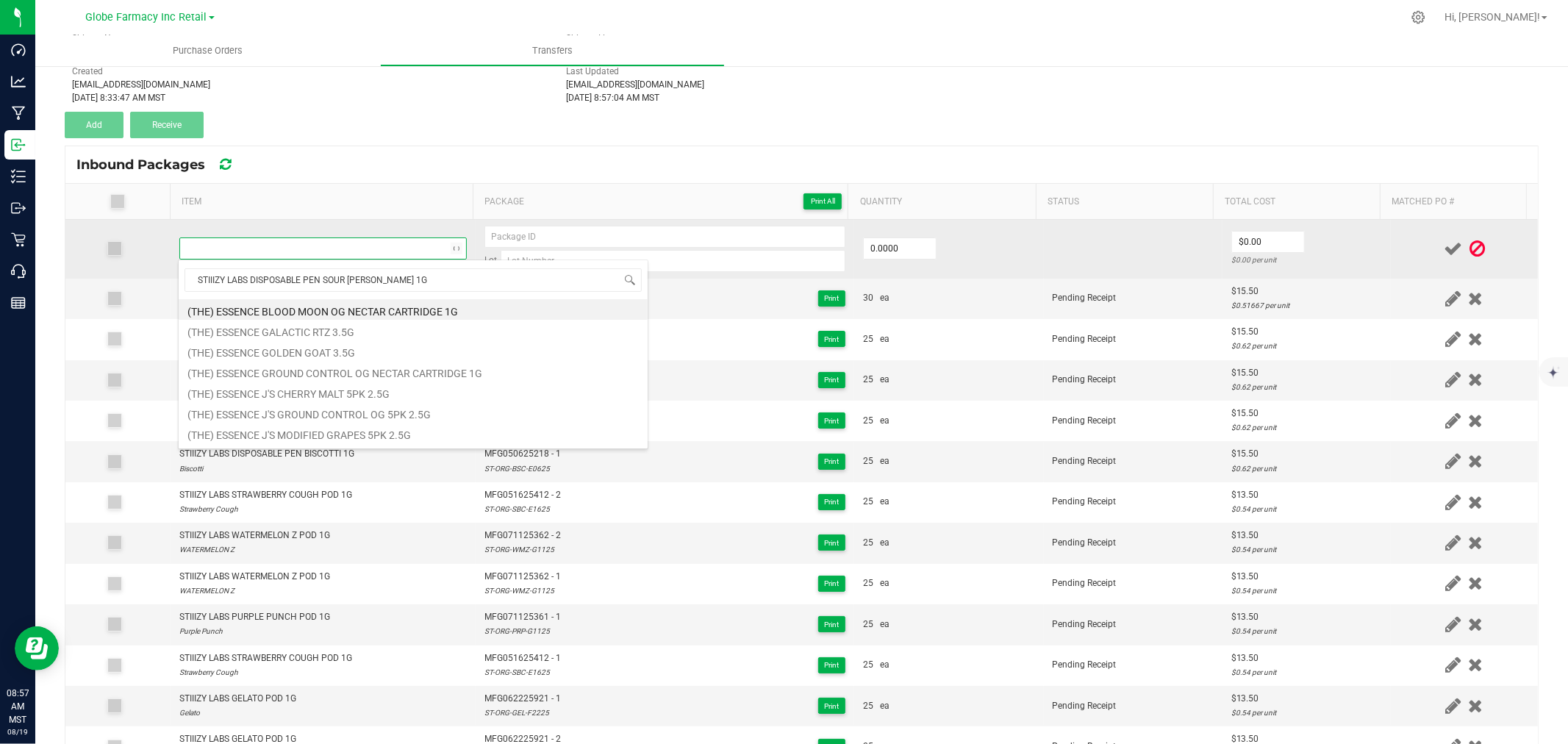
scroll to position [22, 281]
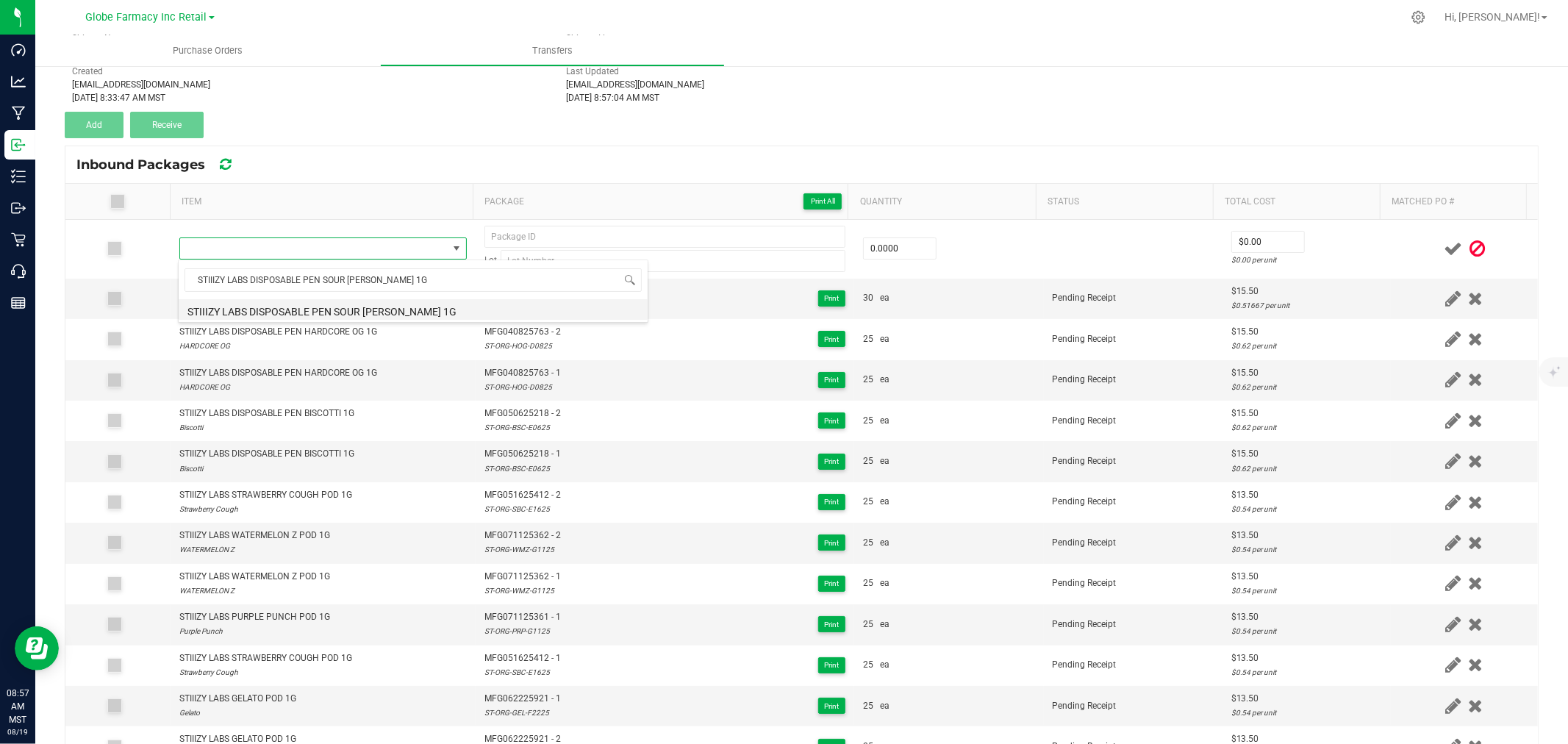
click at [344, 311] on li "STIIIZY LABS DISPOSABLE PEN SOUR TANGIE 1G" at bounding box center [413, 310] width 469 height 21
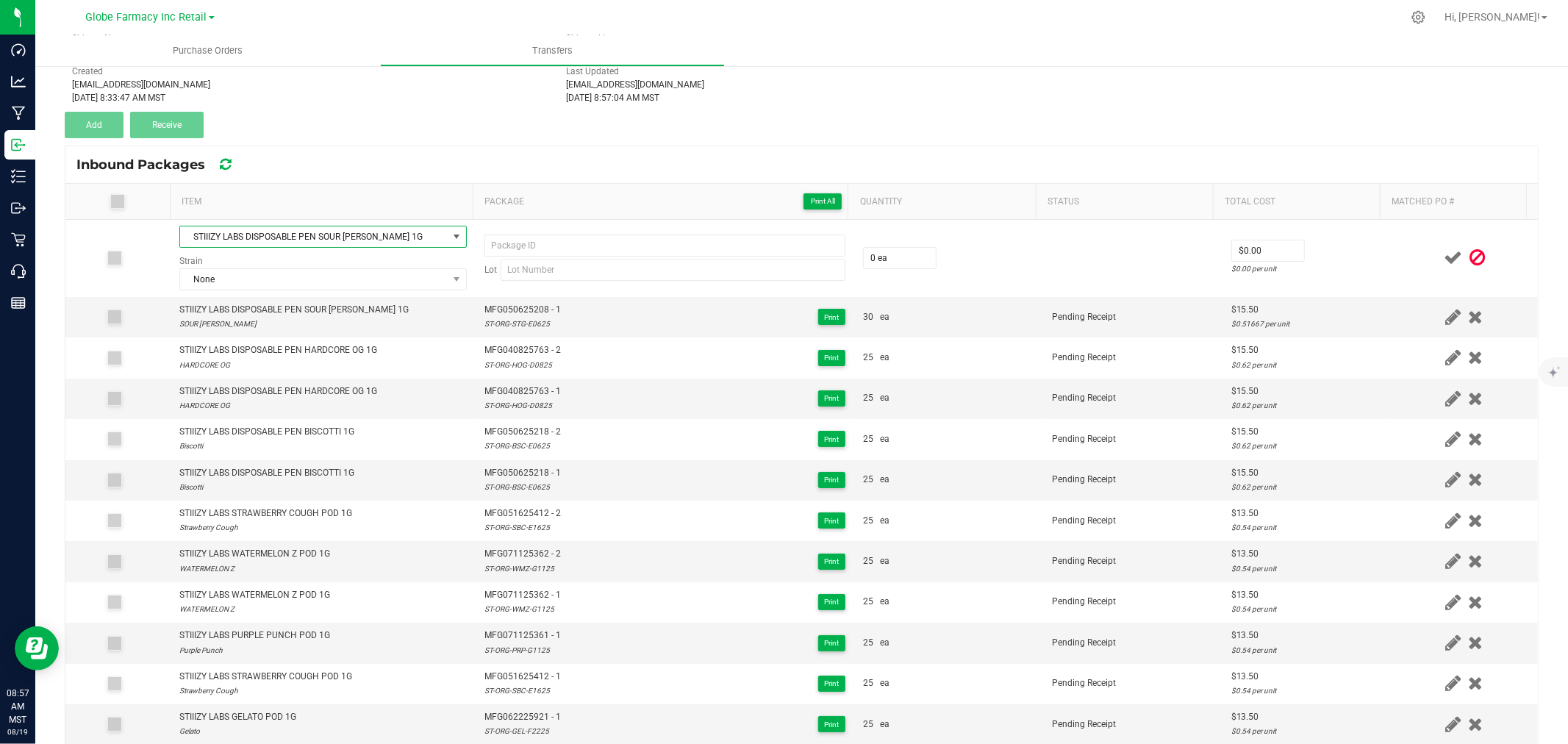
scroll to position [121, 0]
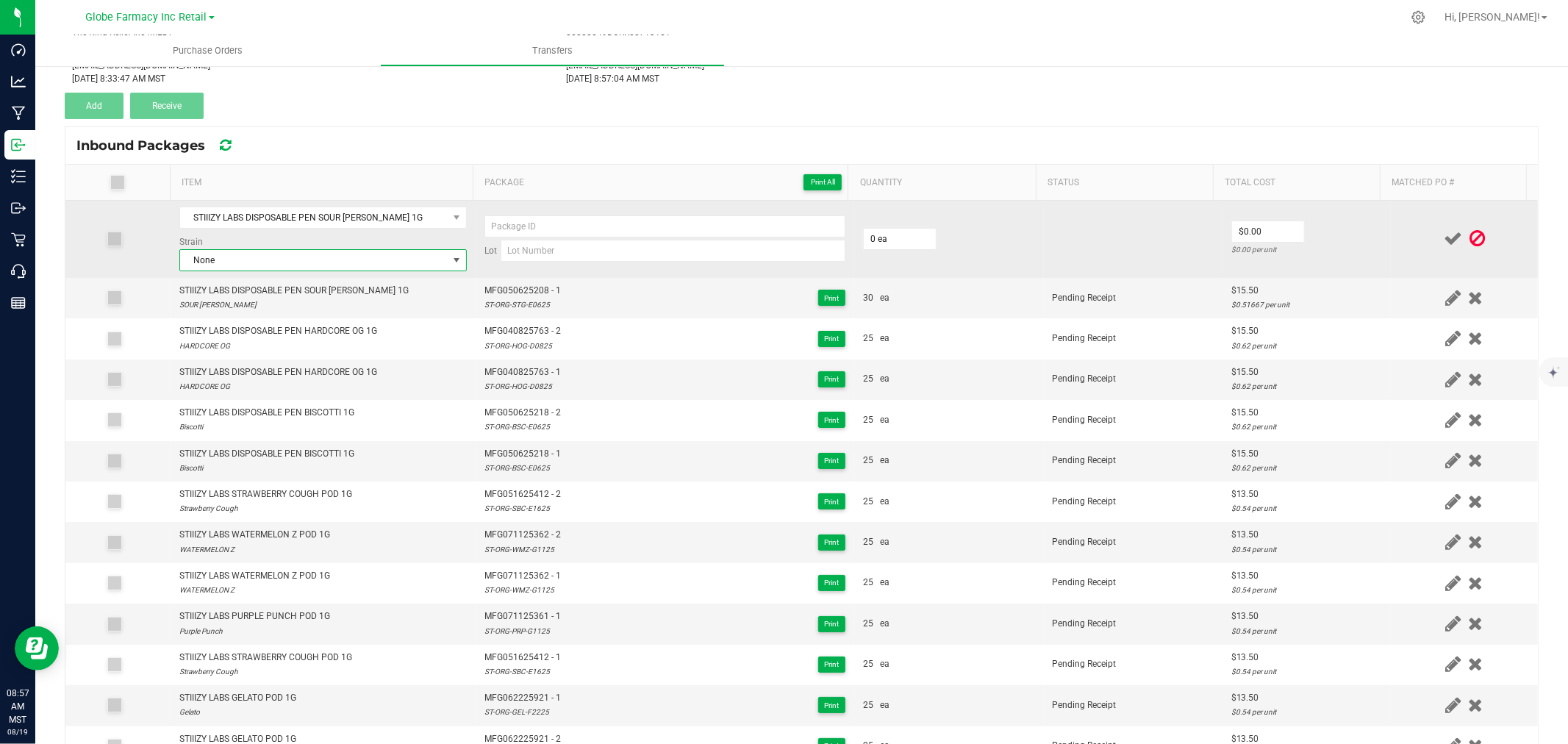
click at [232, 256] on span "None" at bounding box center [315, 260] width 268 height 21
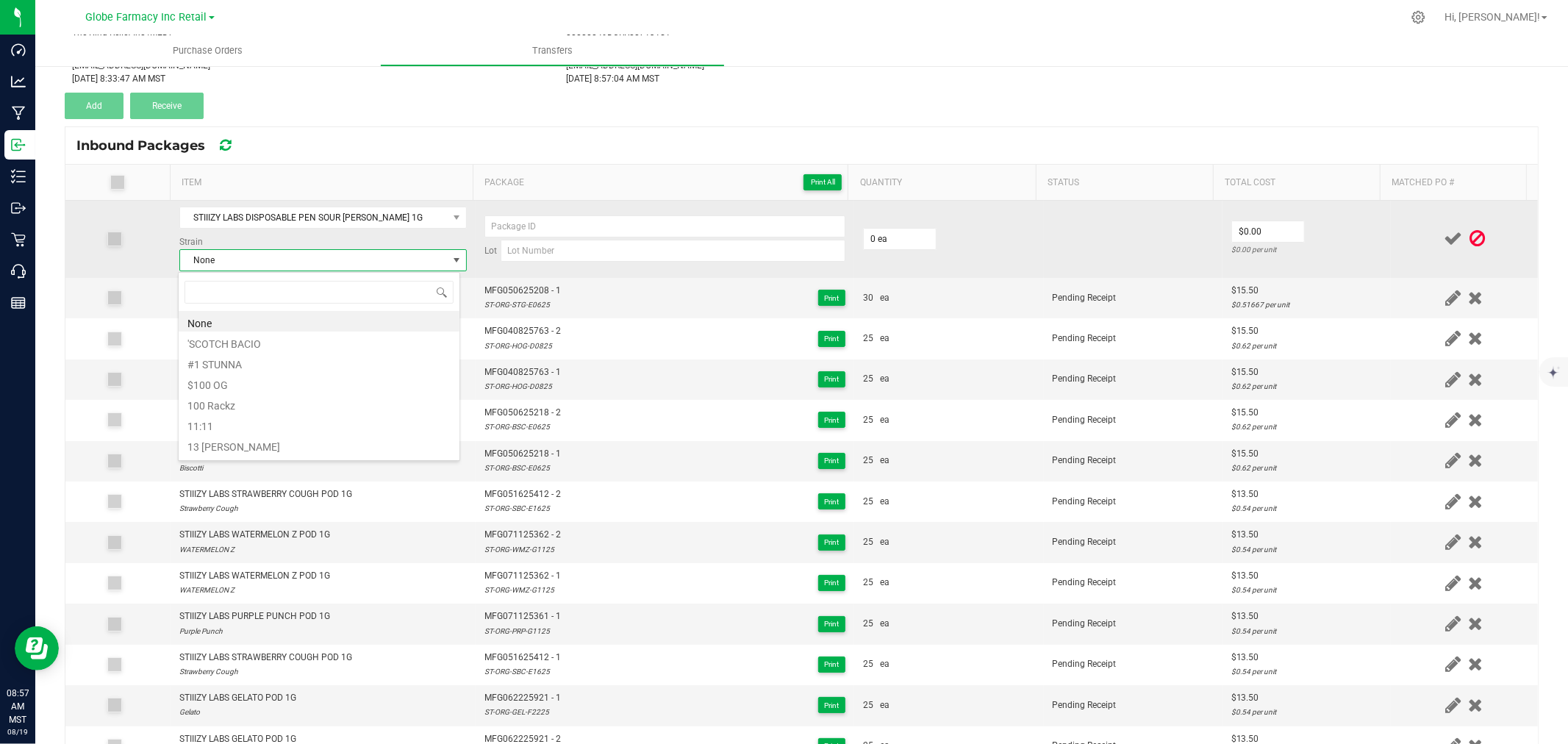
scroll to position [22, 281]
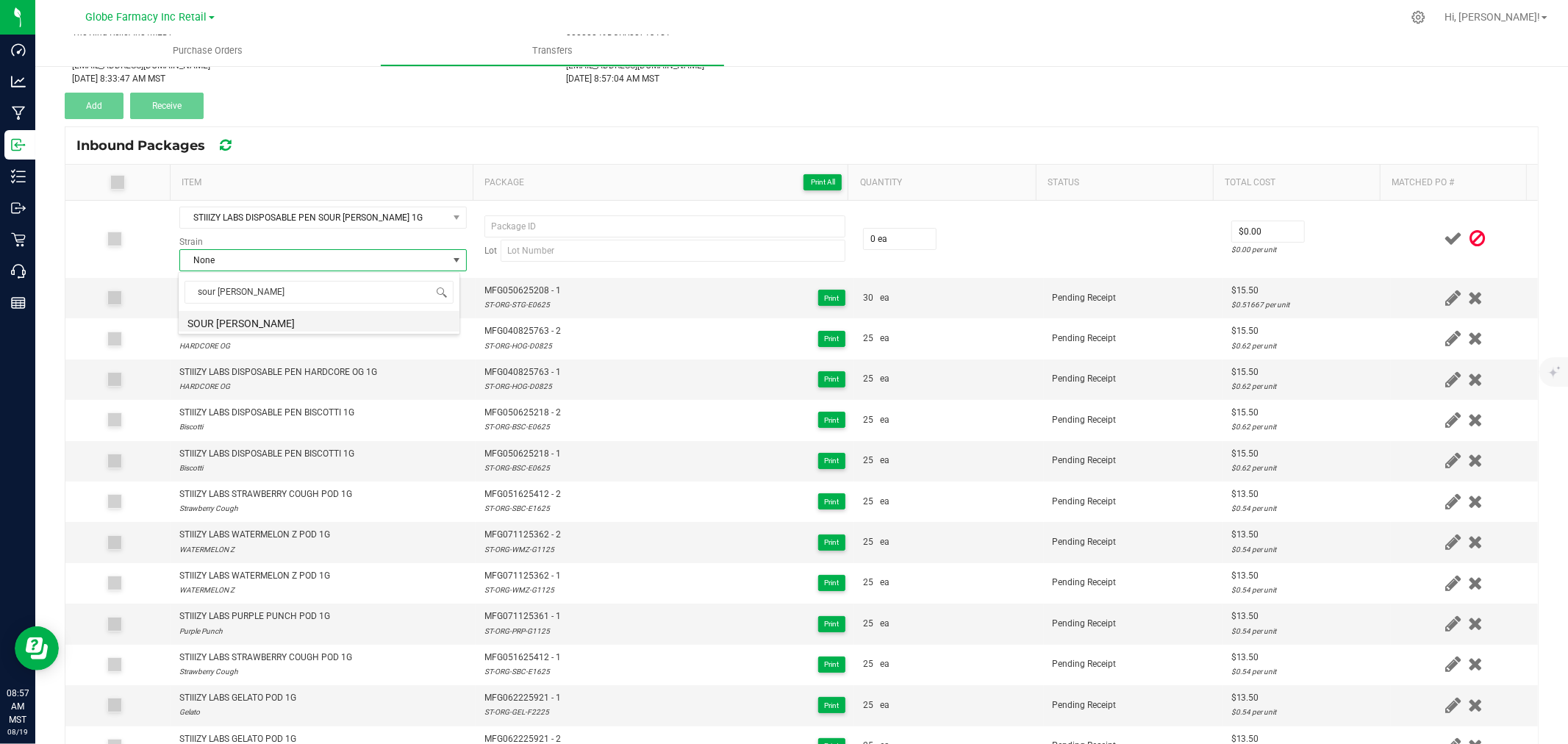
click at [258, 315] on li "SOUR TANGIE" at bounding box center [319, 321] width 281 height 21
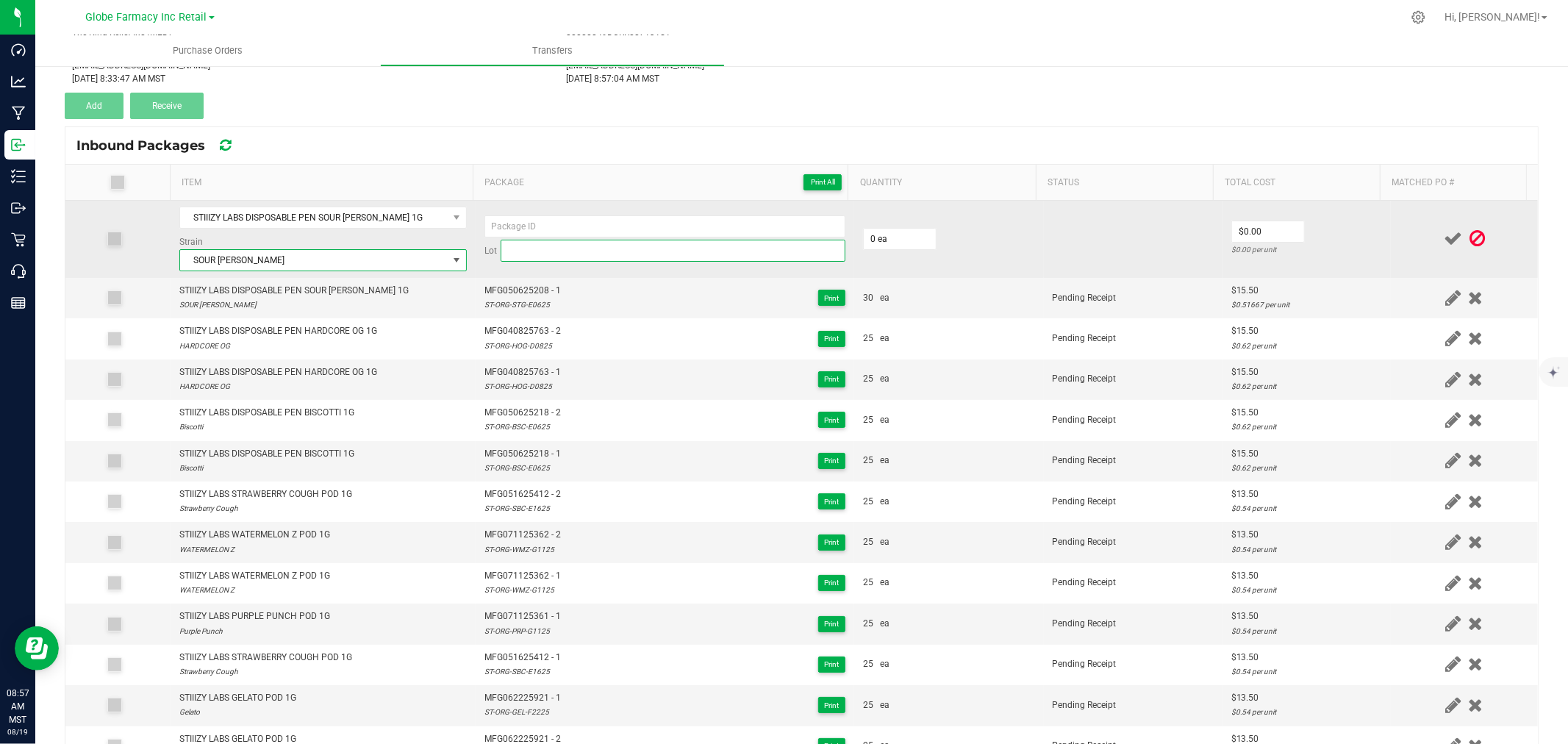
drag, startPoint x: 647, startPoint y: 248, endPoint x: 635, endPoint y: 248, distance: 12.0
click at [647, 248] on input at bounding box center [673, 250] width 345 height 22
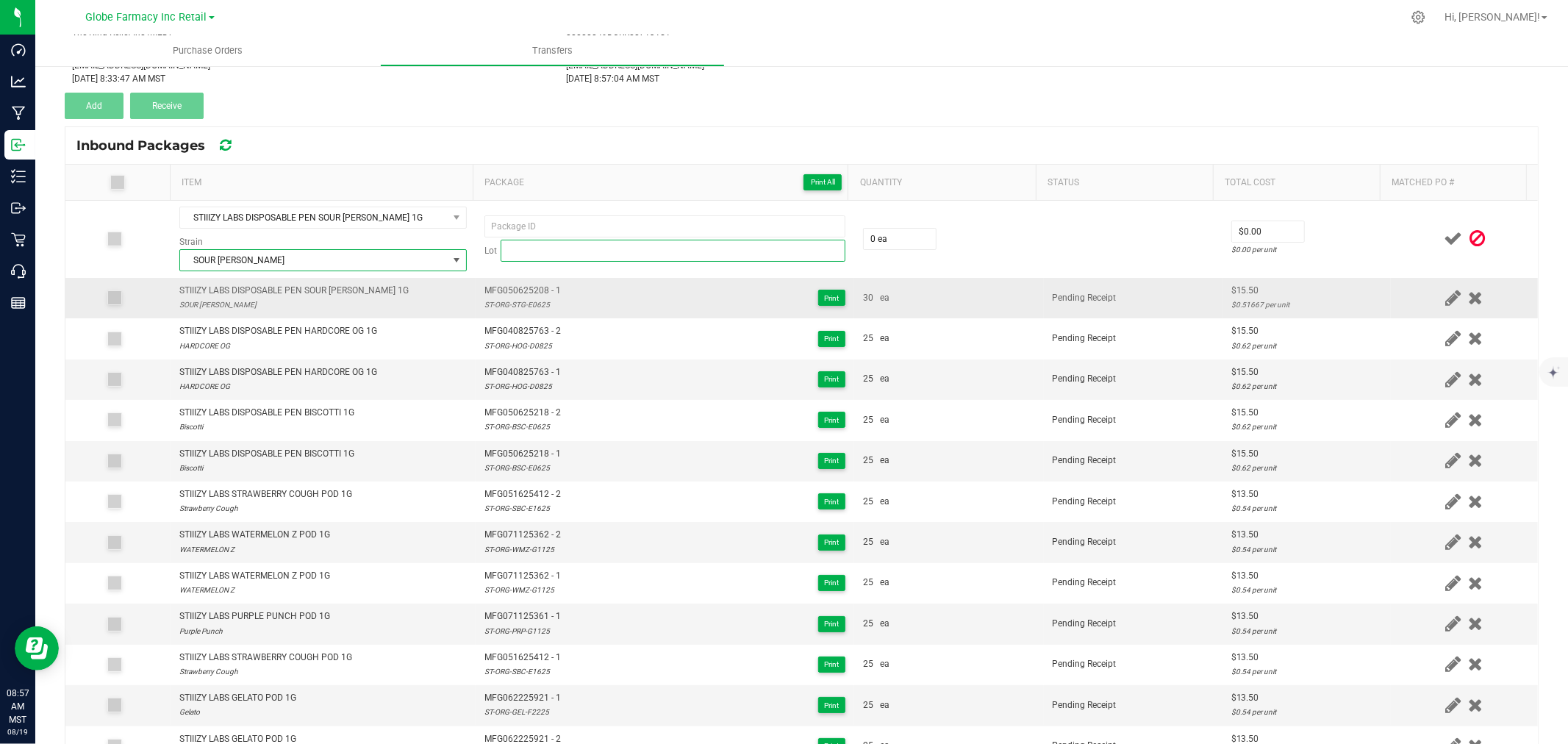
paste input "ST-ORG-STG-E0625"
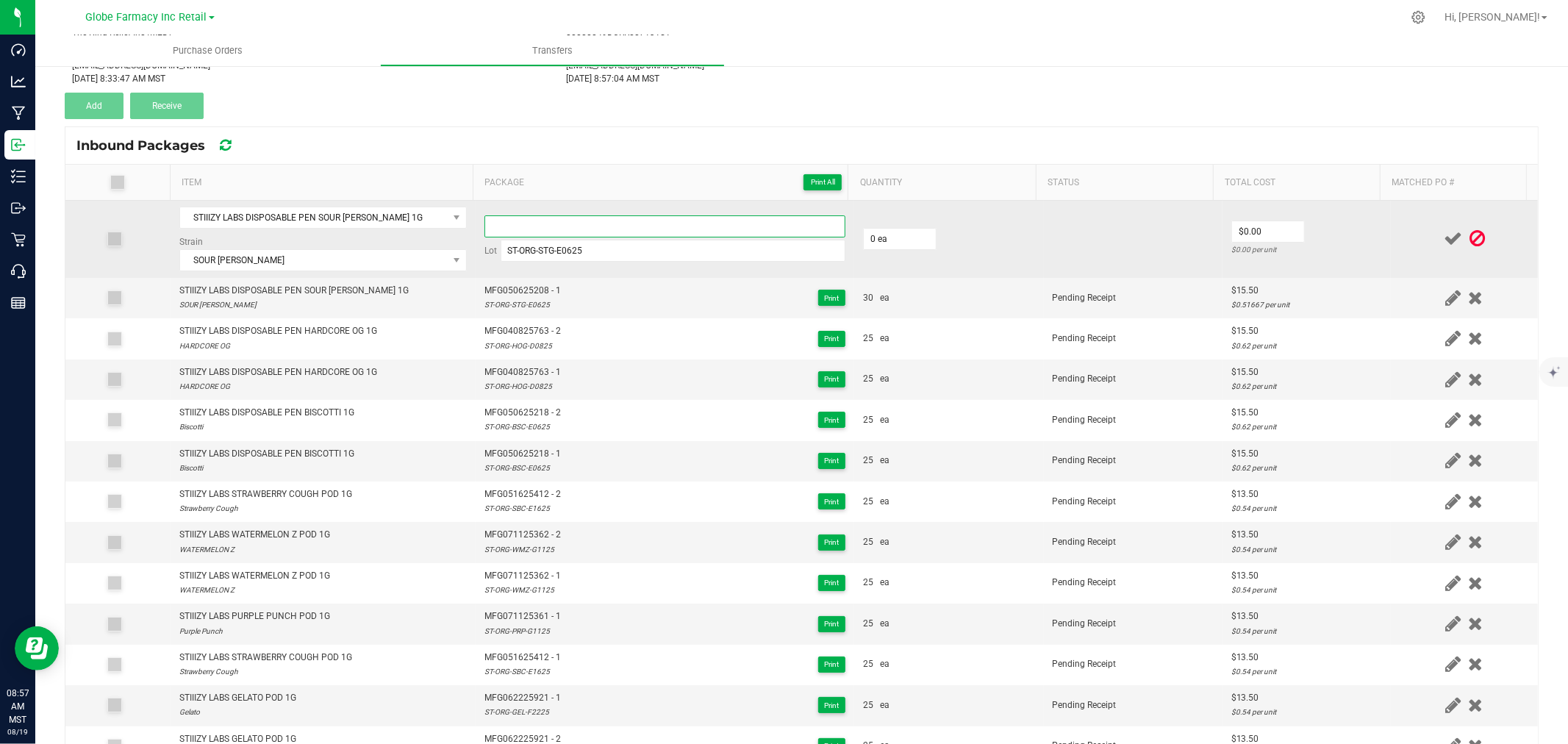
click at [534, 225] on input at bounding box center [665, 226] width 361 height 22
paste input "MFG-050625-208-Exp."
click at [1347, 237] on td "$15.50 $0.775 per unit" at bounding box center [1306, 238] width 168 height 77
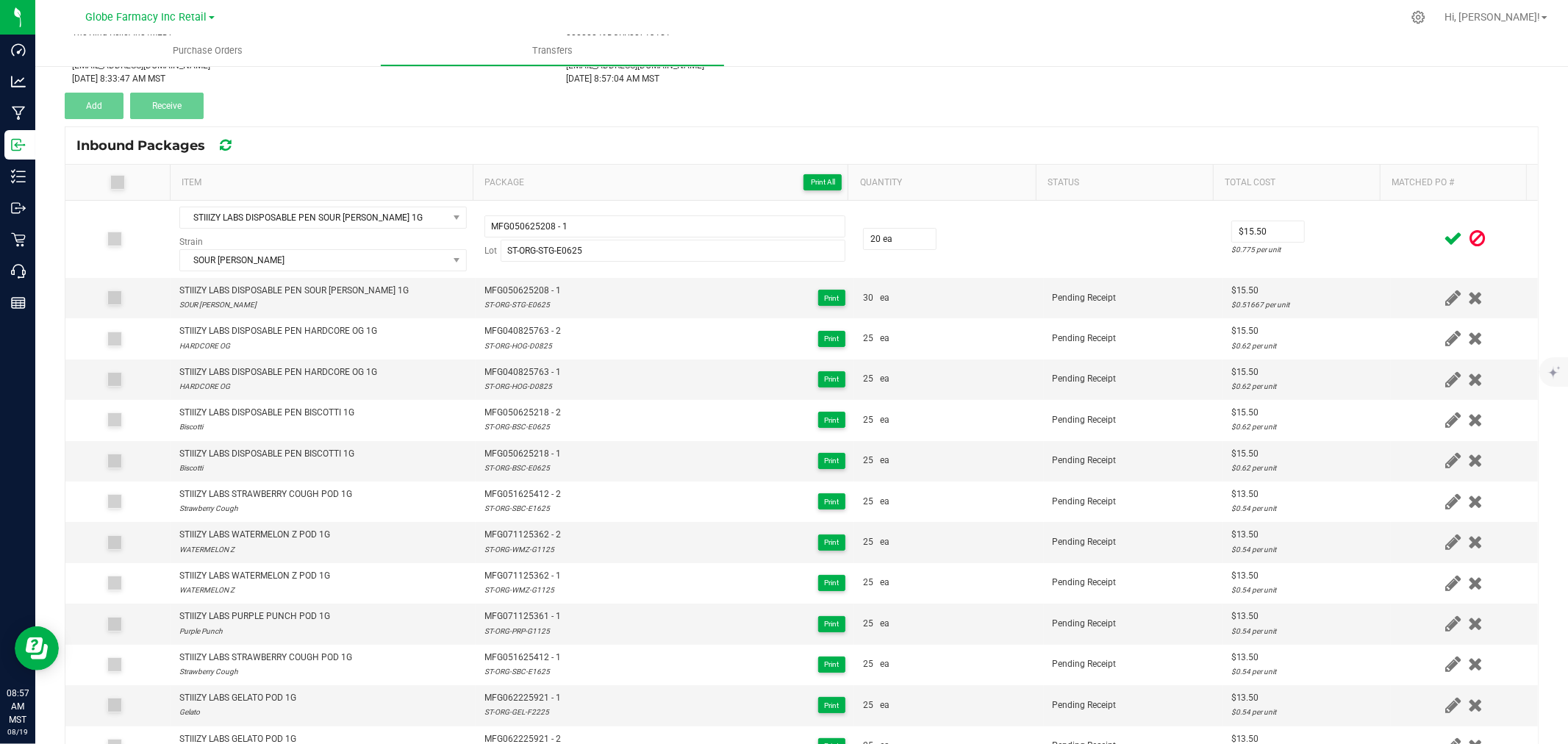
click at [1444, 233] on icon at bounding box center [1452, 238] width 18 height 18
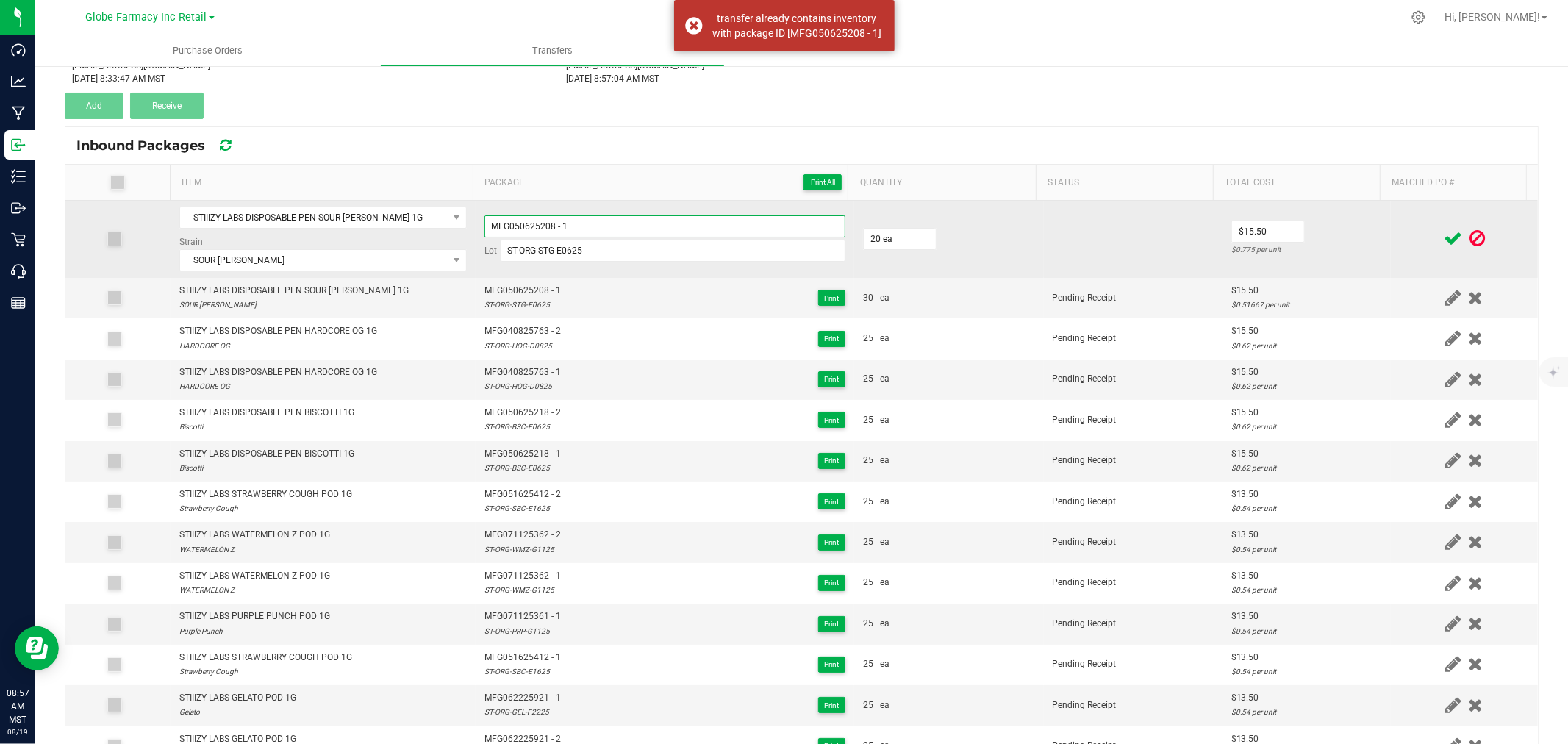
click at [625, 225] on input "MFG050625208 - 1" at bounding box center [665, 226] width 361 height 22
click at [626, 224] on input "MFG050625208 -" at bounding box center [665, 226] width 361 height 22
click at [906, 238] on input "20" at bounding box center [900, 239] width 72 height 21
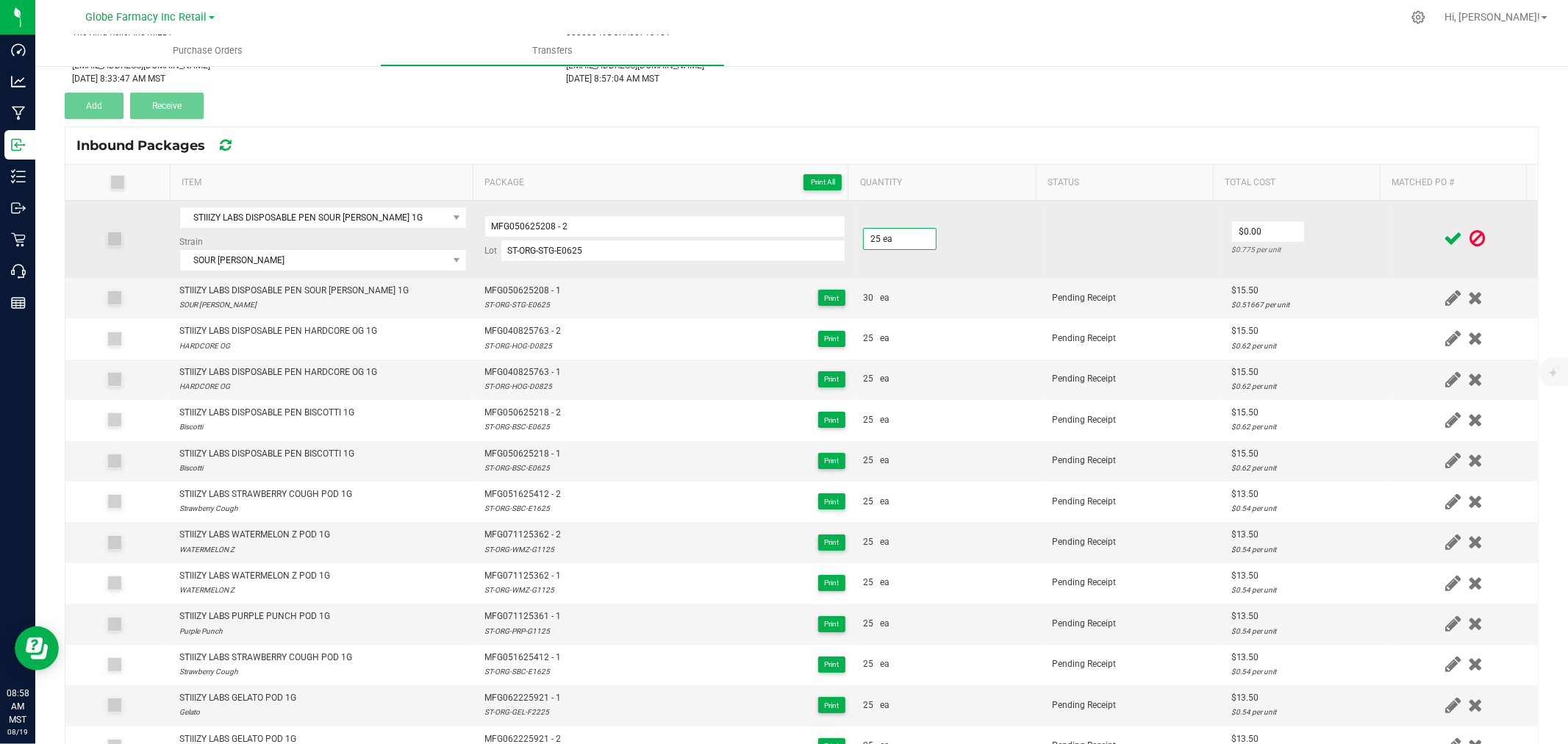
click at [1330, 211] on td "$0.00 $0.775 per unit" at bounding box center [1306, 238] width 168 height 77
click at [1233, 226] on input "0" at bounding box center [1269, 232] width 72 height 21
click at [1357, 225] on td "$15.50 $0.62 per unit" at bounding box center [1306, 238] width 168 height 77
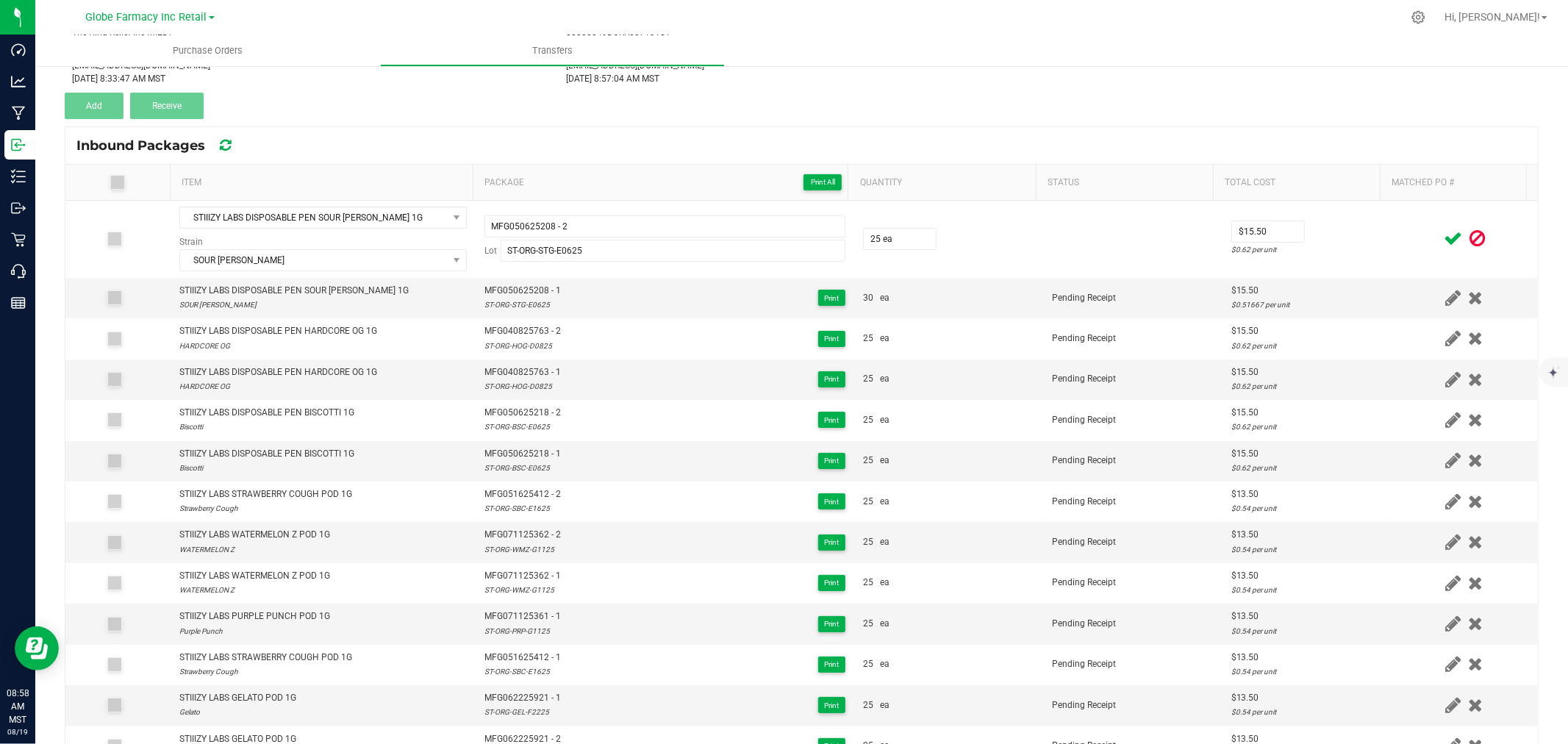
click at [1444, 236] on icon at bounding box center [1452, 238] width 18 height 18
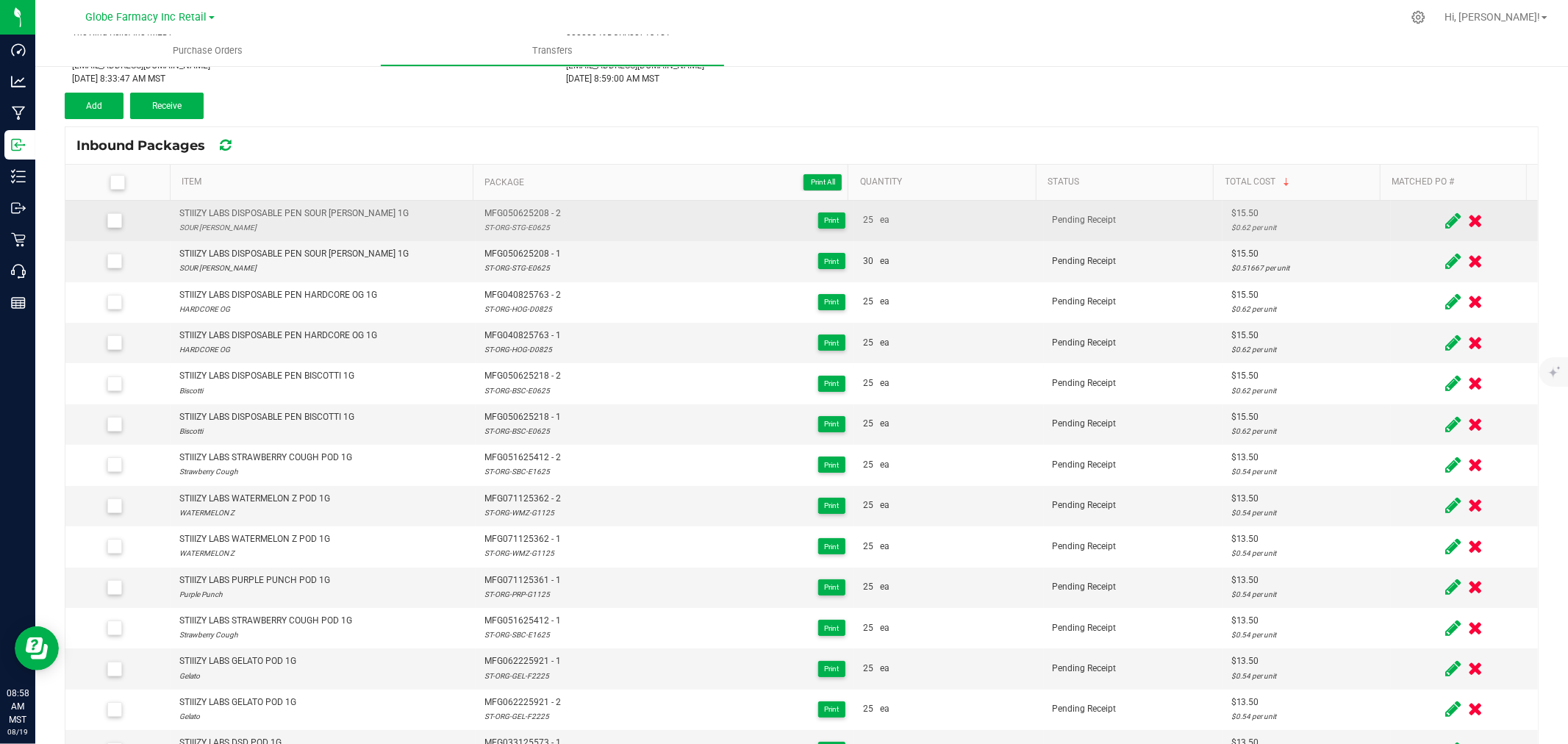
scroll to position [84, 0]
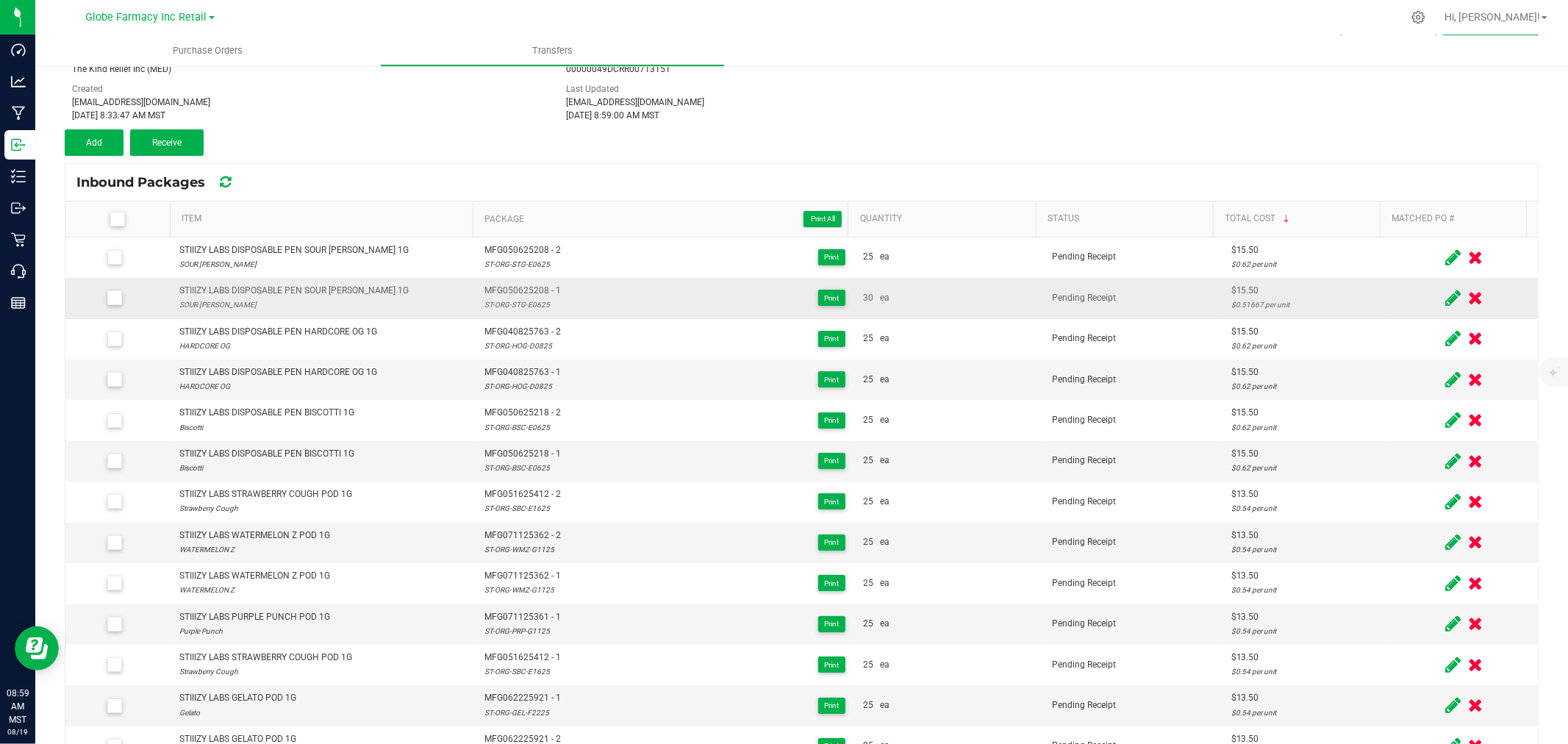
click at [1445, 296] on icon at bounding box center [1453, 297] width 15 height 18
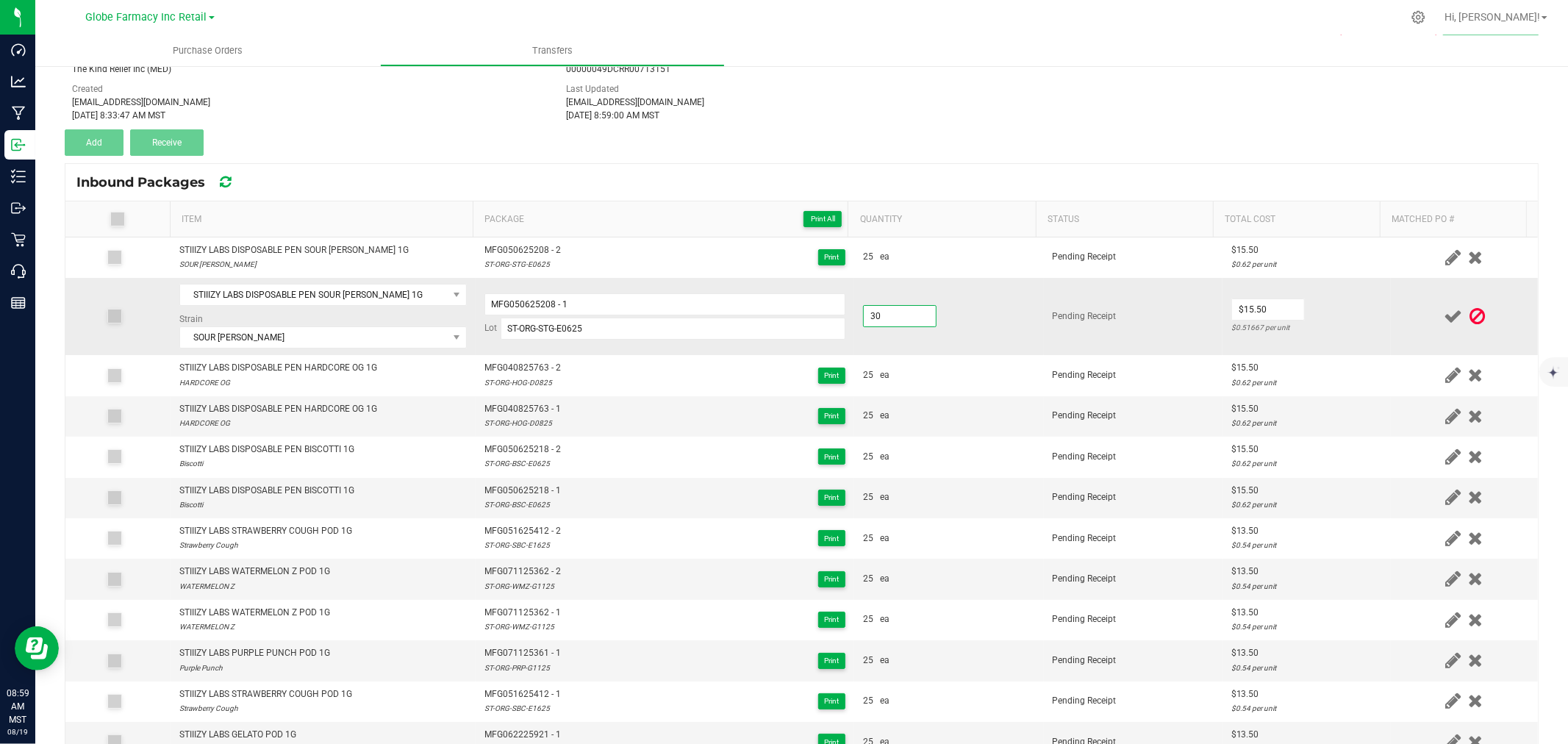
click at [884, 311] on input "30" at bounding box center [900, 316] width 72 height 21
click at [1257, 309] on input "0" at bounding box center [1269, 310] width 72 height 21
click at [1325, 312] on td "$15.50 $0.62 per unit" at bounding box center [1306, 315] width 168 height 77
click at [1444, 317] on icon at bounding box center [1452, 315] width 18 height 18
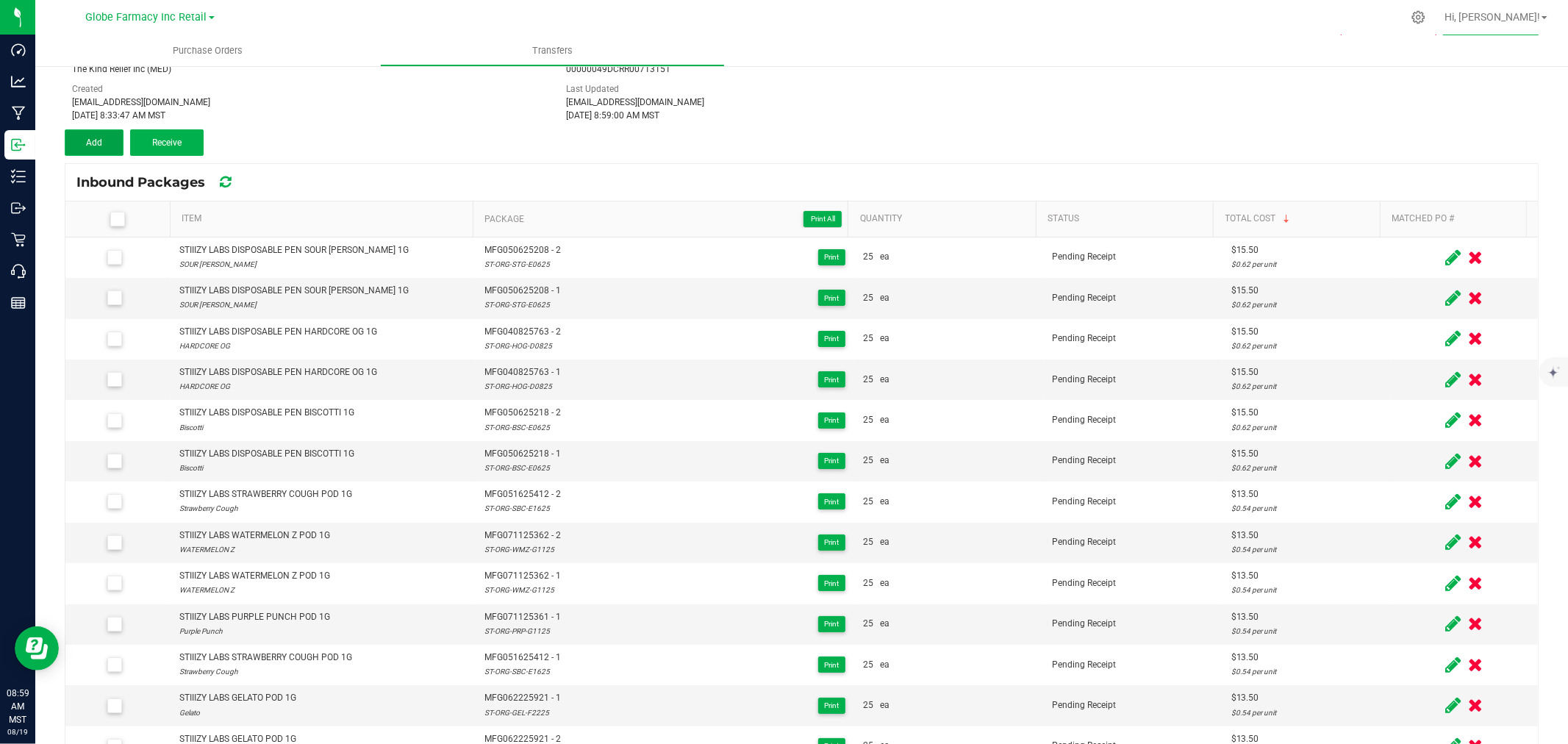
click at [91, 135] on button "Add" at bounding box center [94, 143] width 59 height 27
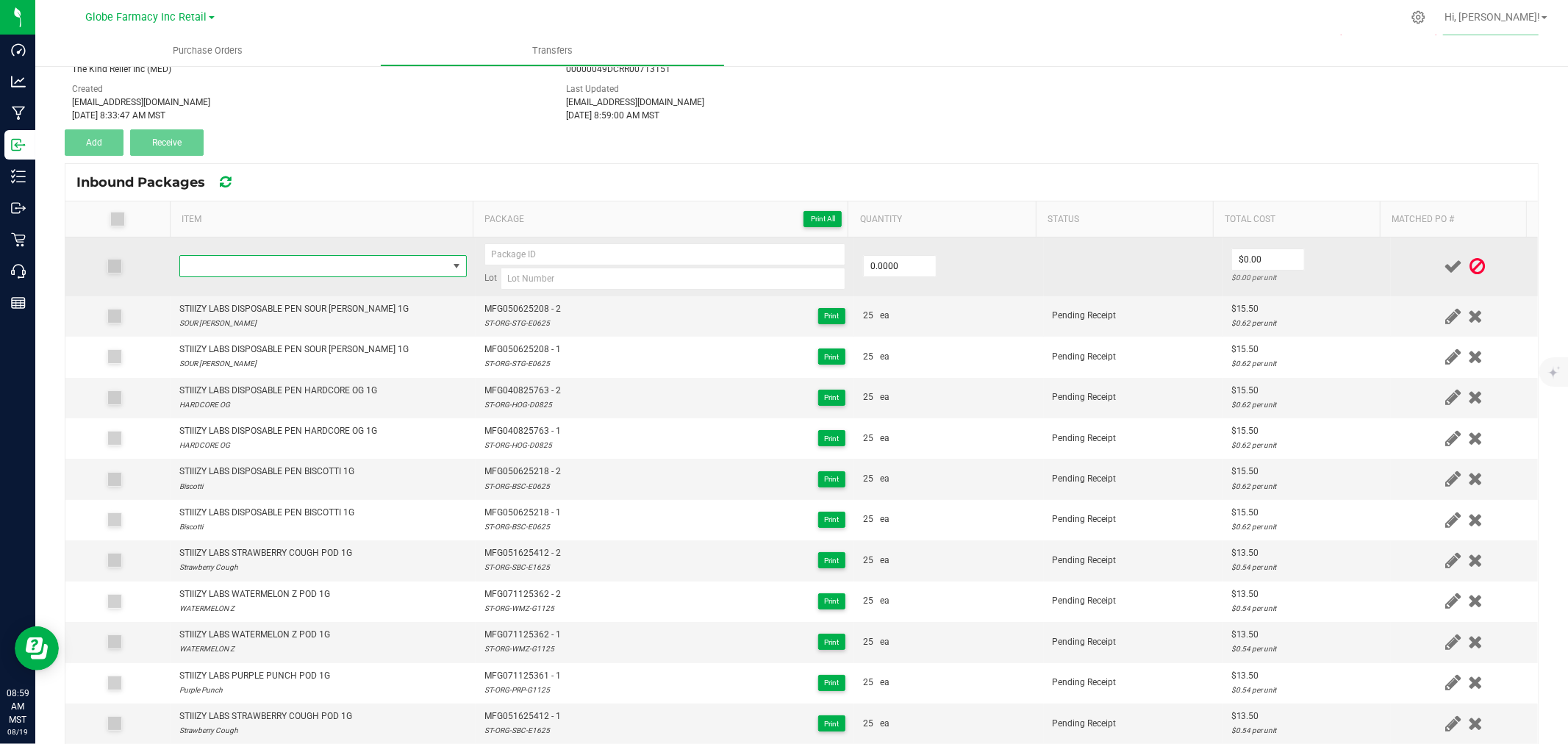
click at [282, 268] on span "NO DATA FOUND" at bounding box center [315, 266] width 268 height 21
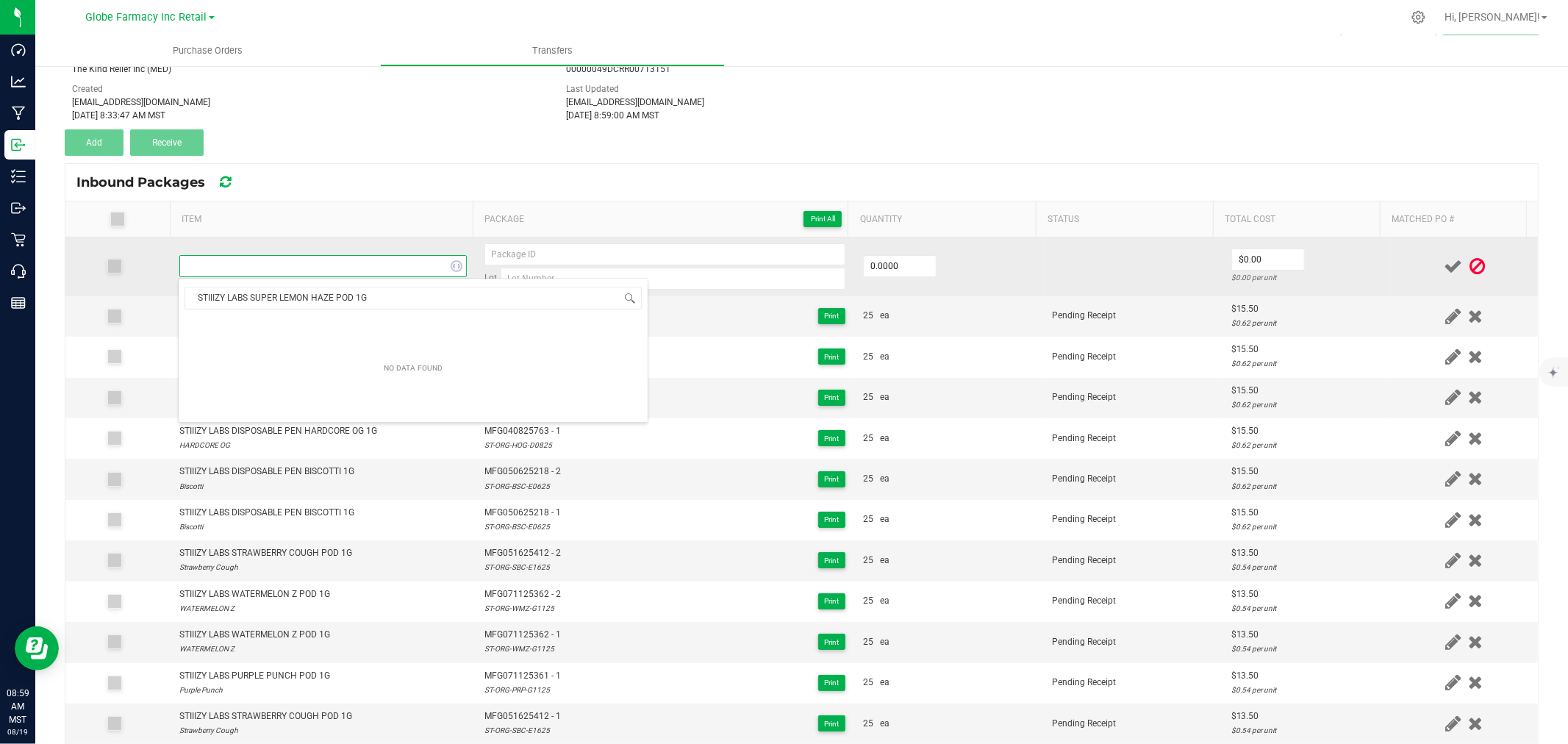
scroll to position [22, 281]
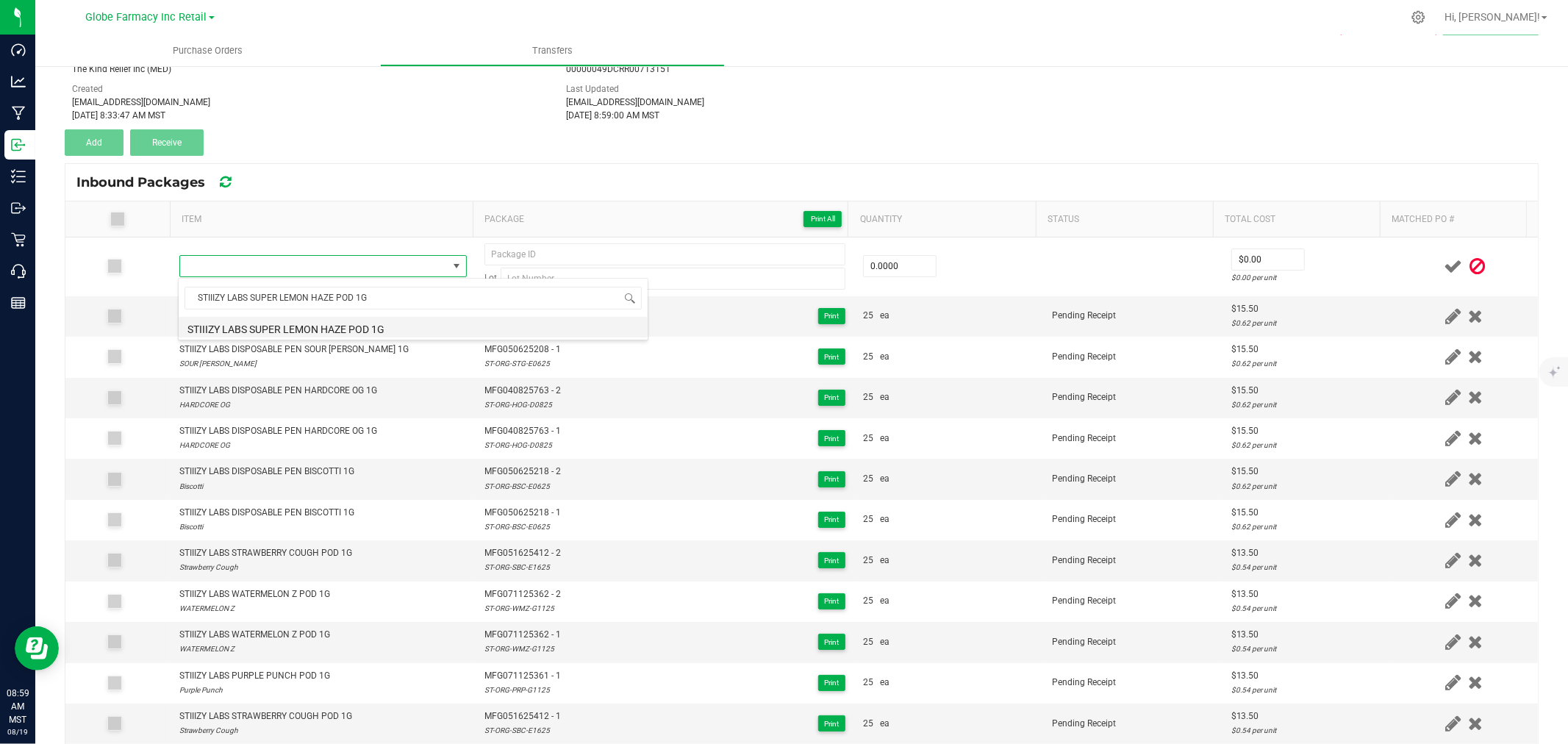
click at [316, 326] on li "STIIIZY LABS SUPER LEMON HAZE POD 1G" at bounding box center [413, 327] width 469 height 21
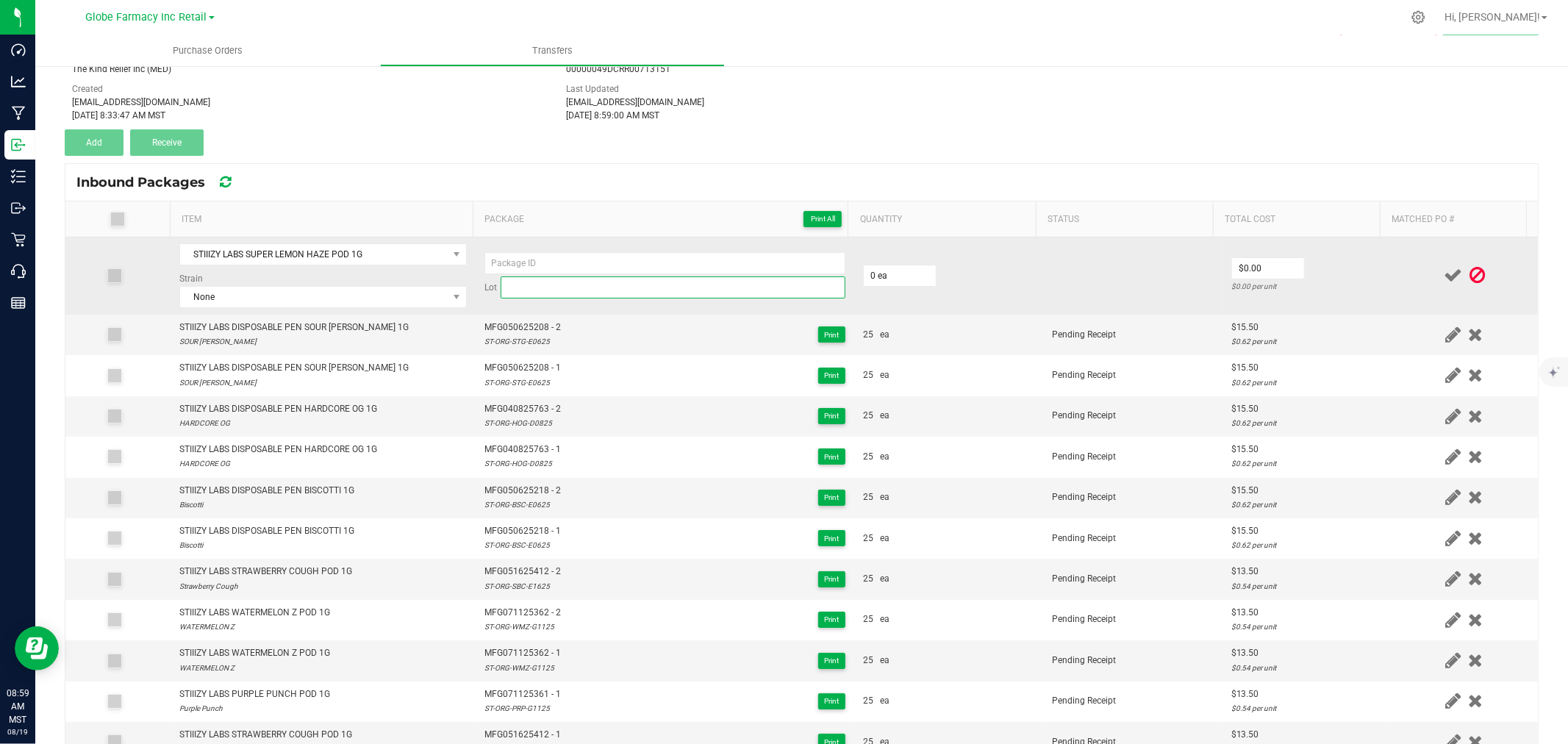
click at [554, 284] on input at bounding box center [673, 287] width 345 height 22
paste input "ST-ORG-SLH-E0625"
click at [545, 258] on input at bounding box center [665, 262] width 361 height 22
paste input "MFG-050625-198-Exp."
click at [419, 291] on span "None" at bounding box center [315, 297] width 268 height 21
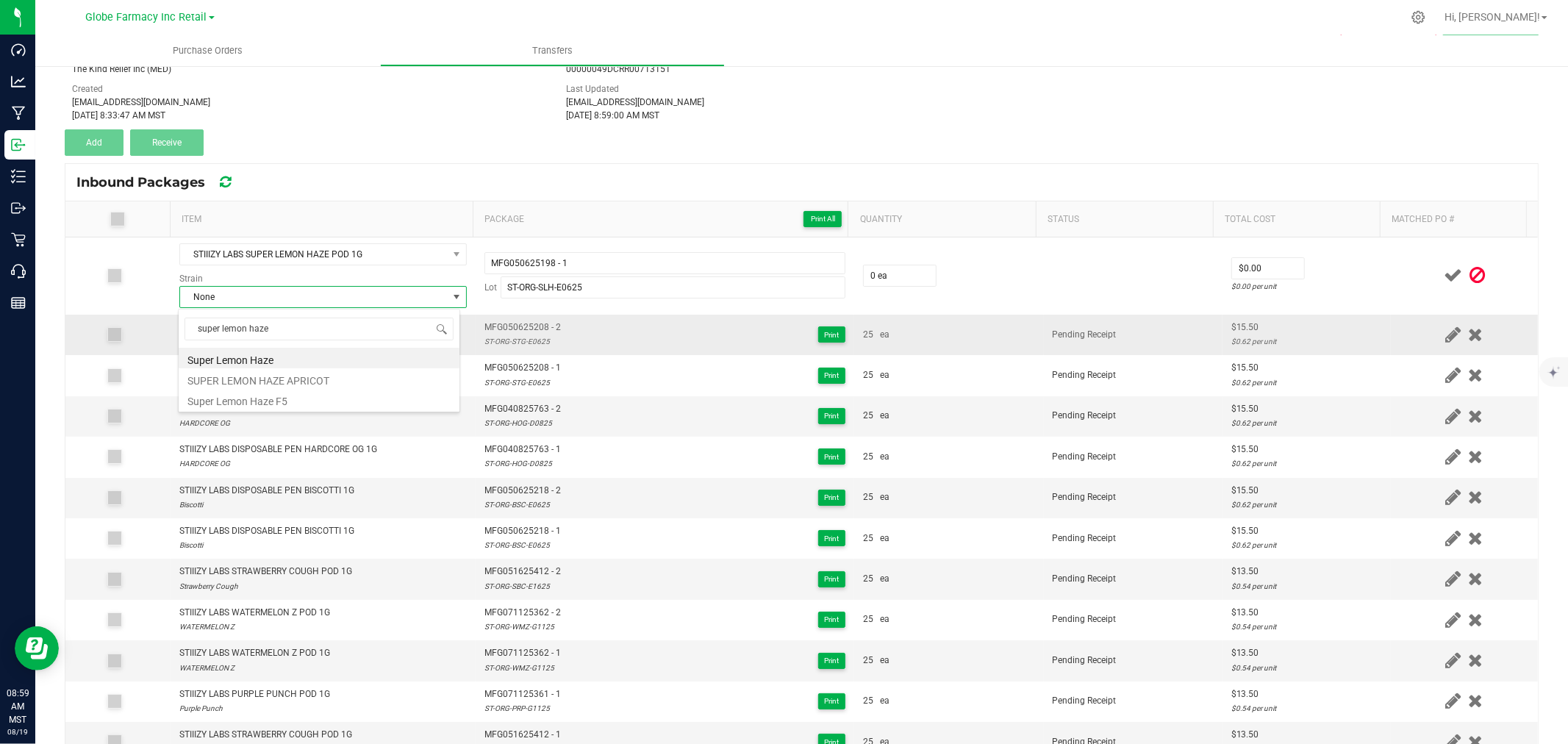
click at [310, 361] on li "Super Lemon Haze" at bounding box center [319, 358] width 281 height 21
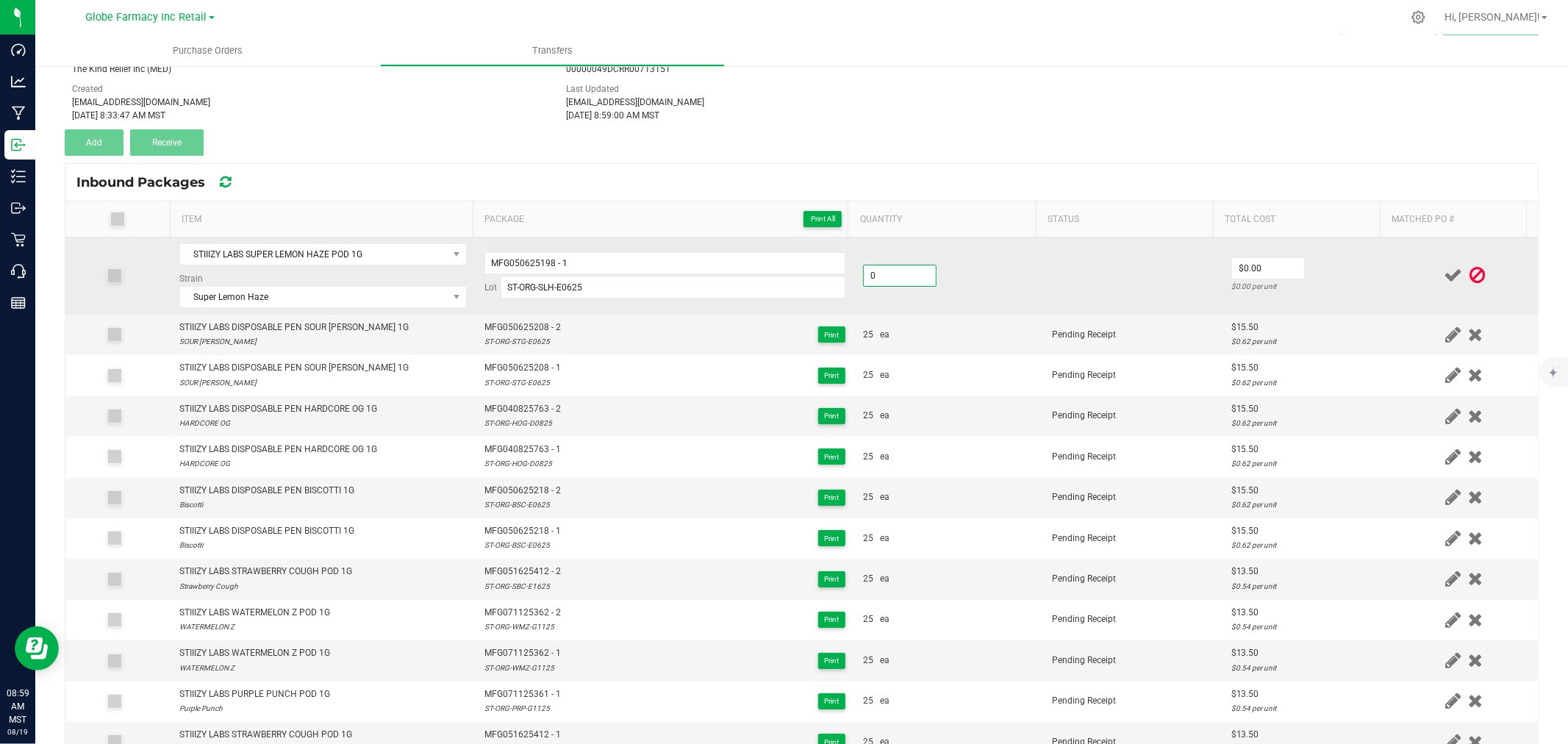
click at [910, 276] on input "0" at bounding box center [900, 276] width 72 height 21
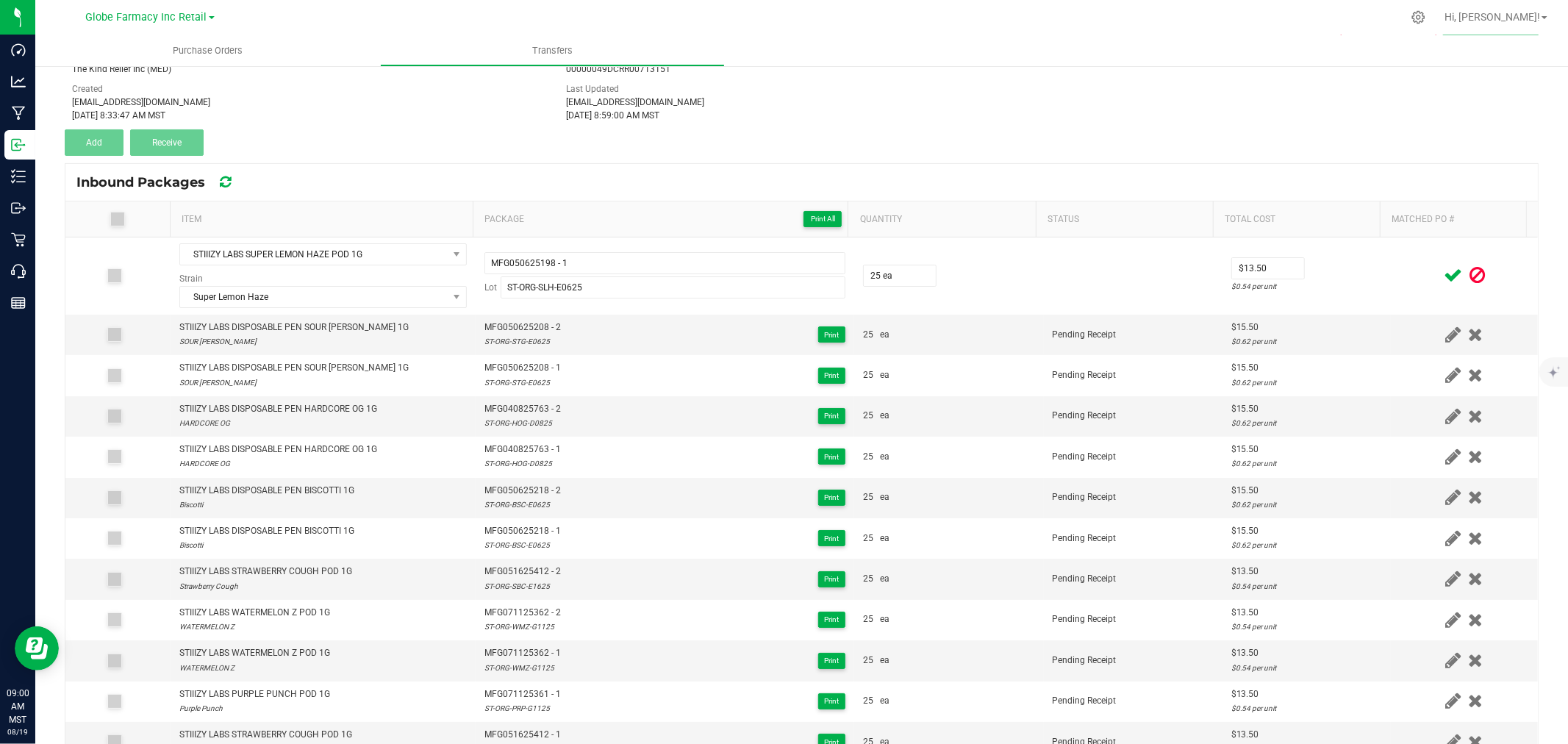
drag, startPoint x: 1348, startPoint y: 260, endPoint x: 1397, endPoint y: 273, distance: 50.7
click at [1348, 261] on td "$13.50 $0.54 per unit" at bounding box center [1306, 276] width 168 height 77
click at [1444, 274] on icon at bounding box center [1452, 275] width 18 height 18
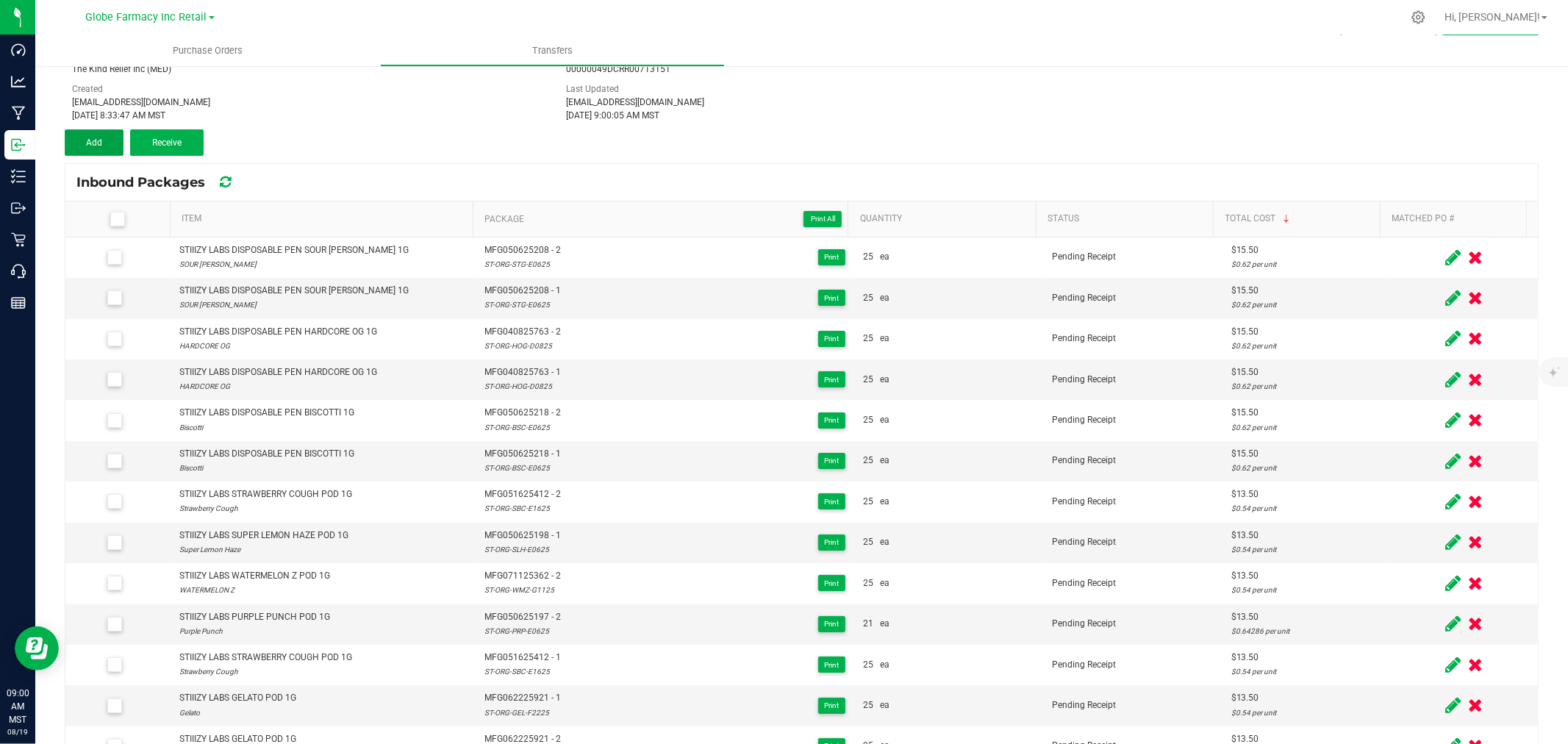
drag, startPoint x: 102, startPoint y: 147, endPoint x: 96, endPoint y: 178, distance: 31.6
click at [102, 147] on button "Add" at bounding box center [94, 143] width 59 height 27
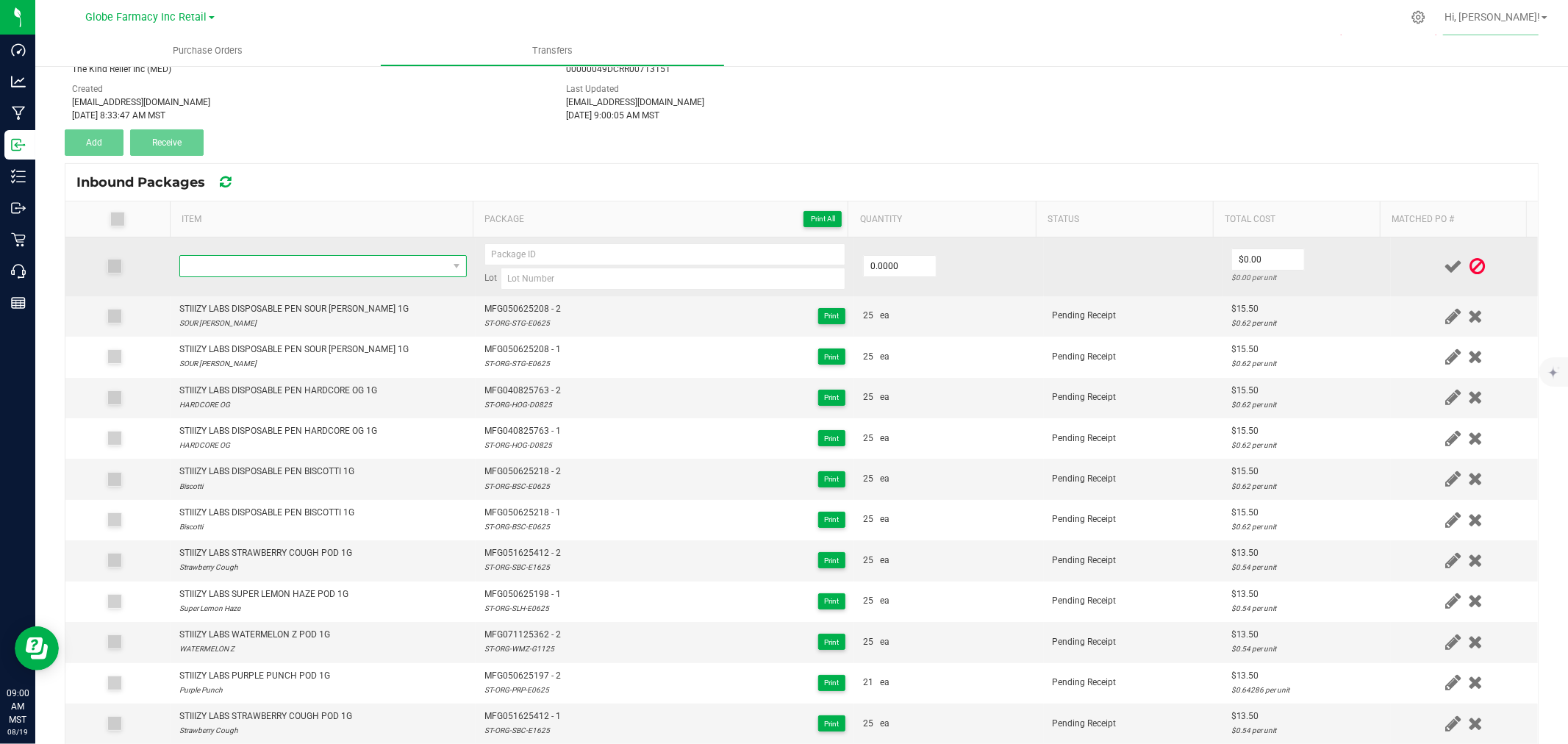
click at [329, 265] on span "NO DATA FOUND" at bounding box center [315, 266] width 268 height 21
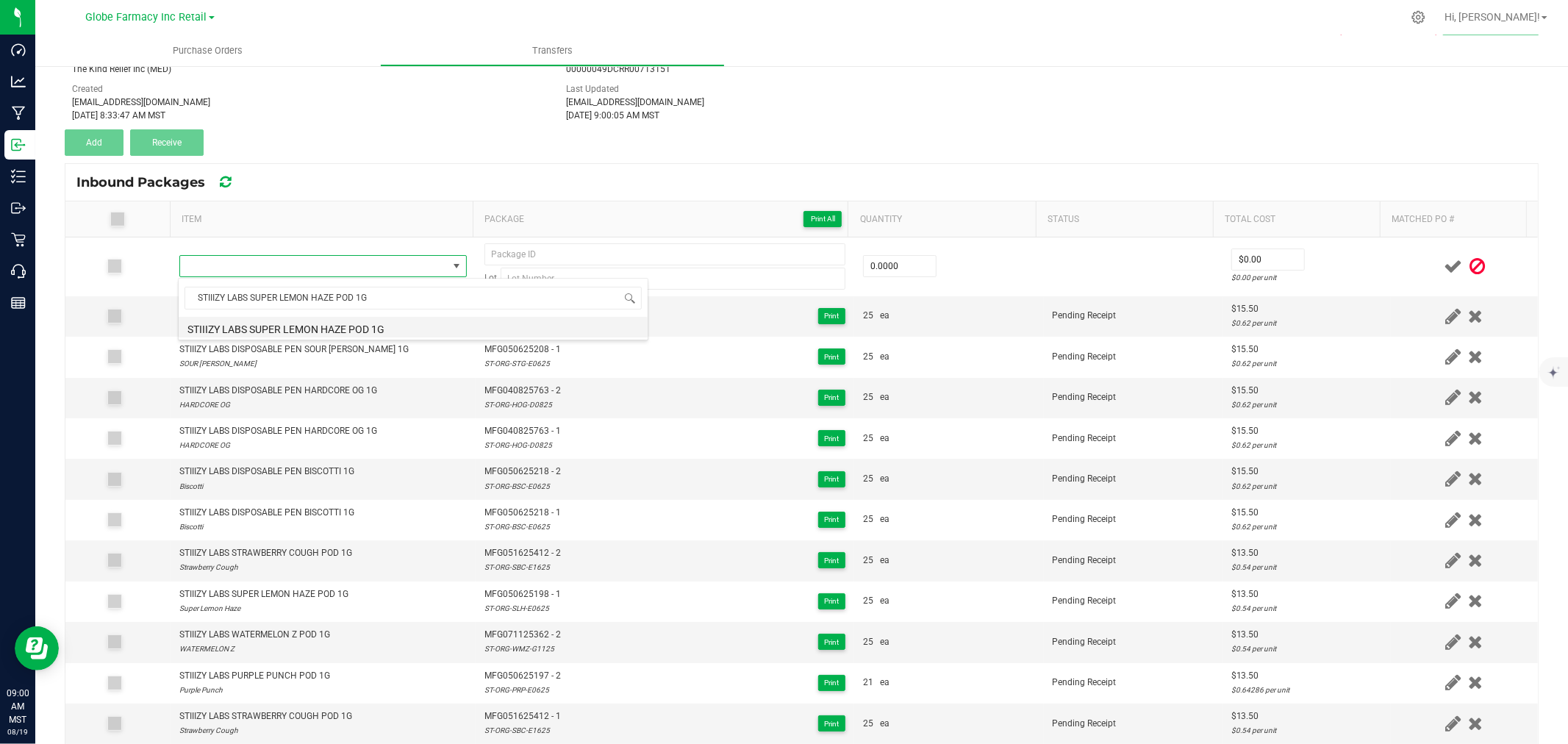
click at [372, 320] on li "STIIIZY LABS SUPER LEMON HAZE POD 1G" at bounding box center [413, 327] width 469 height 21
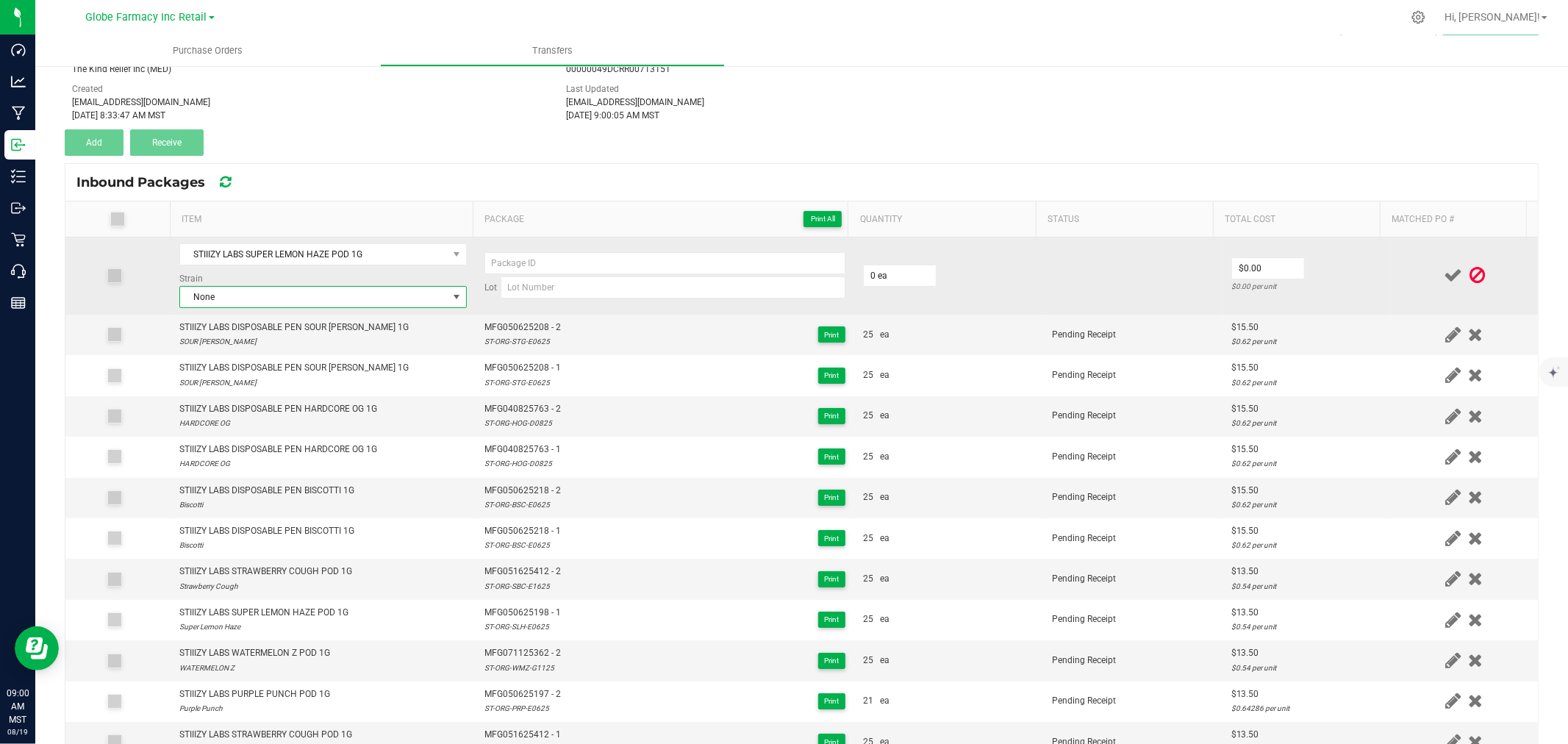
click at [203, 296] on span "None" at bounding box center [315, 297] width 268 height 21
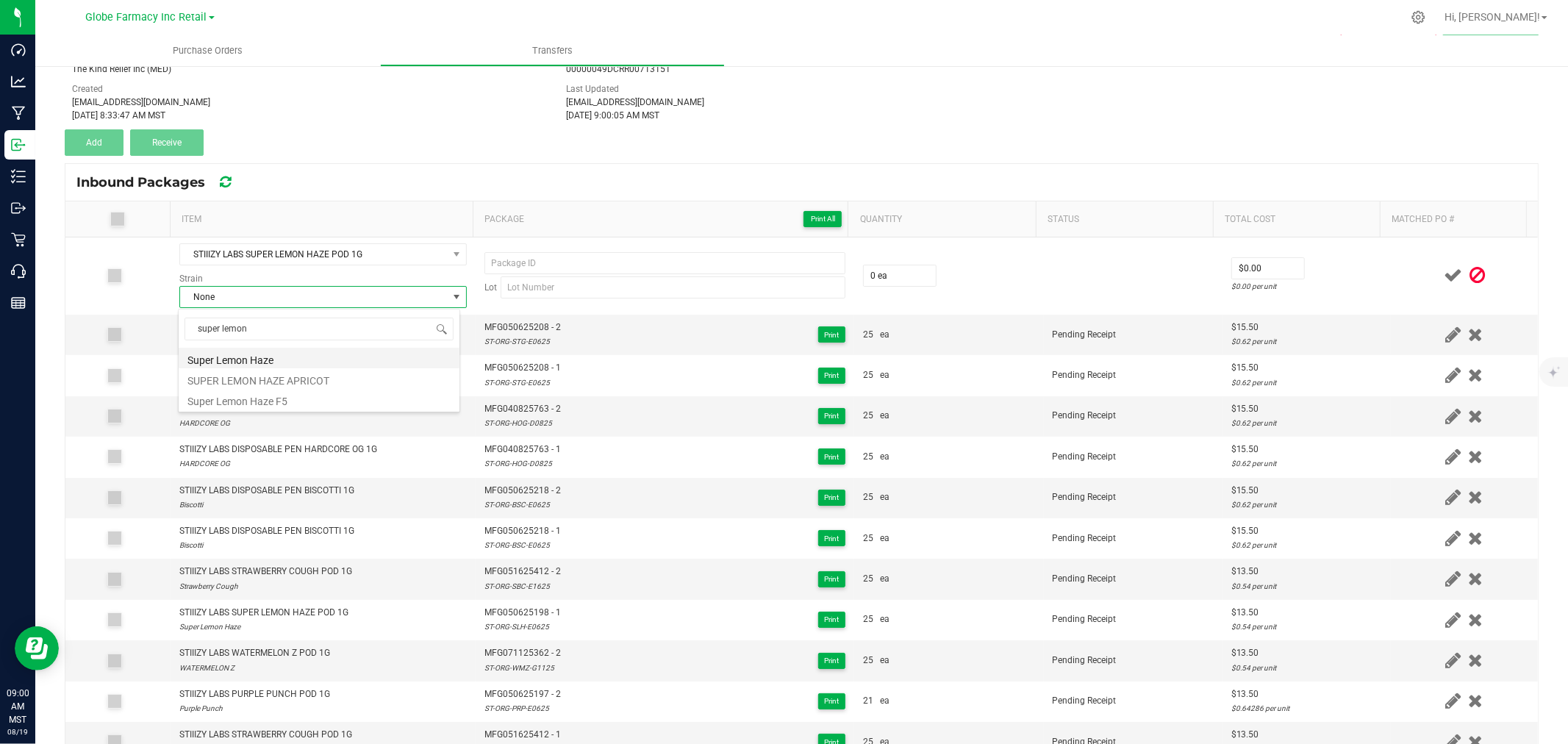
click at [238, 354] on li "Super Lemon Haze" at bounding box center [319, 358] width 281 height 21
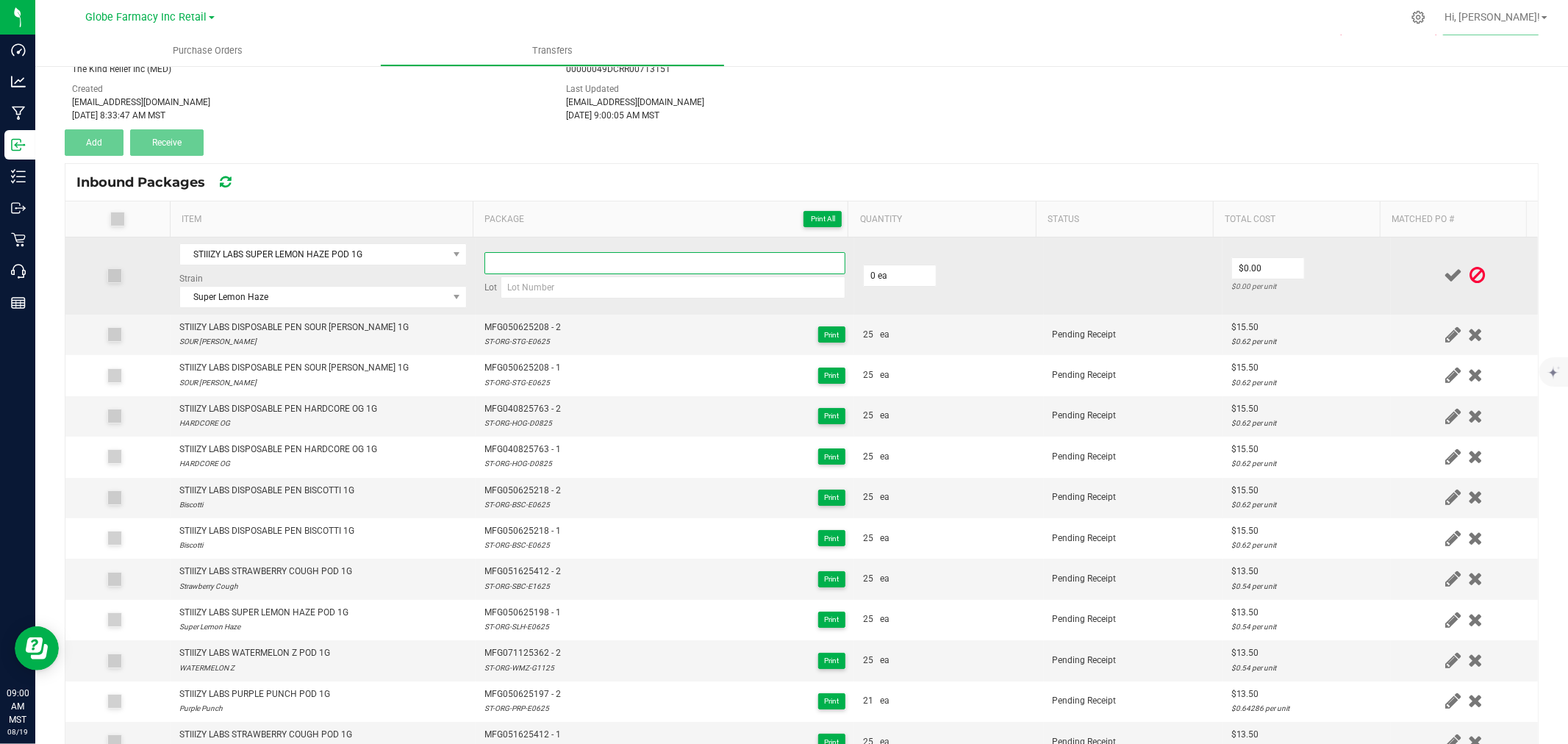
click at [644, 258] on input at bounding box center [665, 262] width 361 height 22
click at [538, 293] on input at bounding box center [673, 287] width 345 height 22
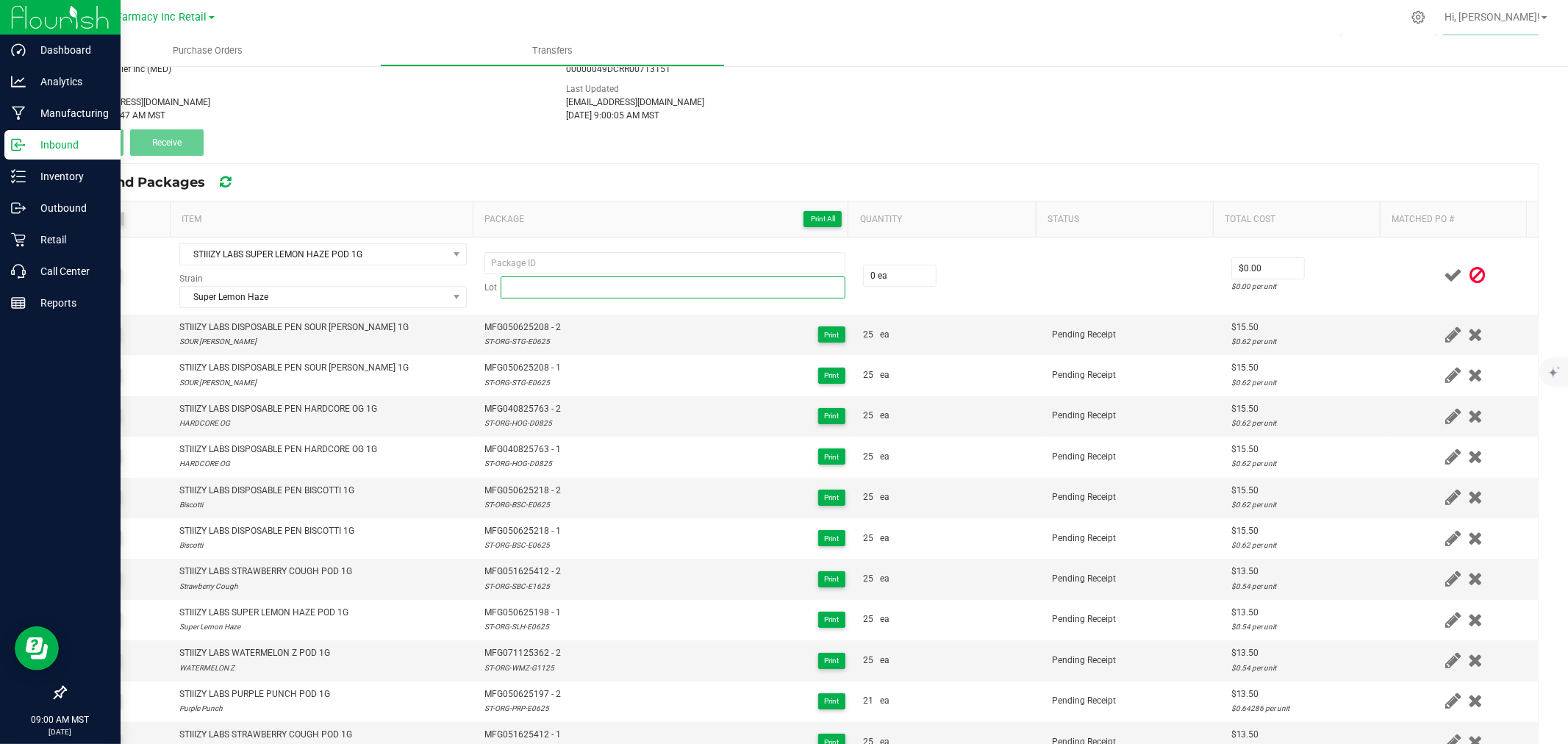
paste input "STIIIZY LABS SUPER LEMON HAZE POD 1G"
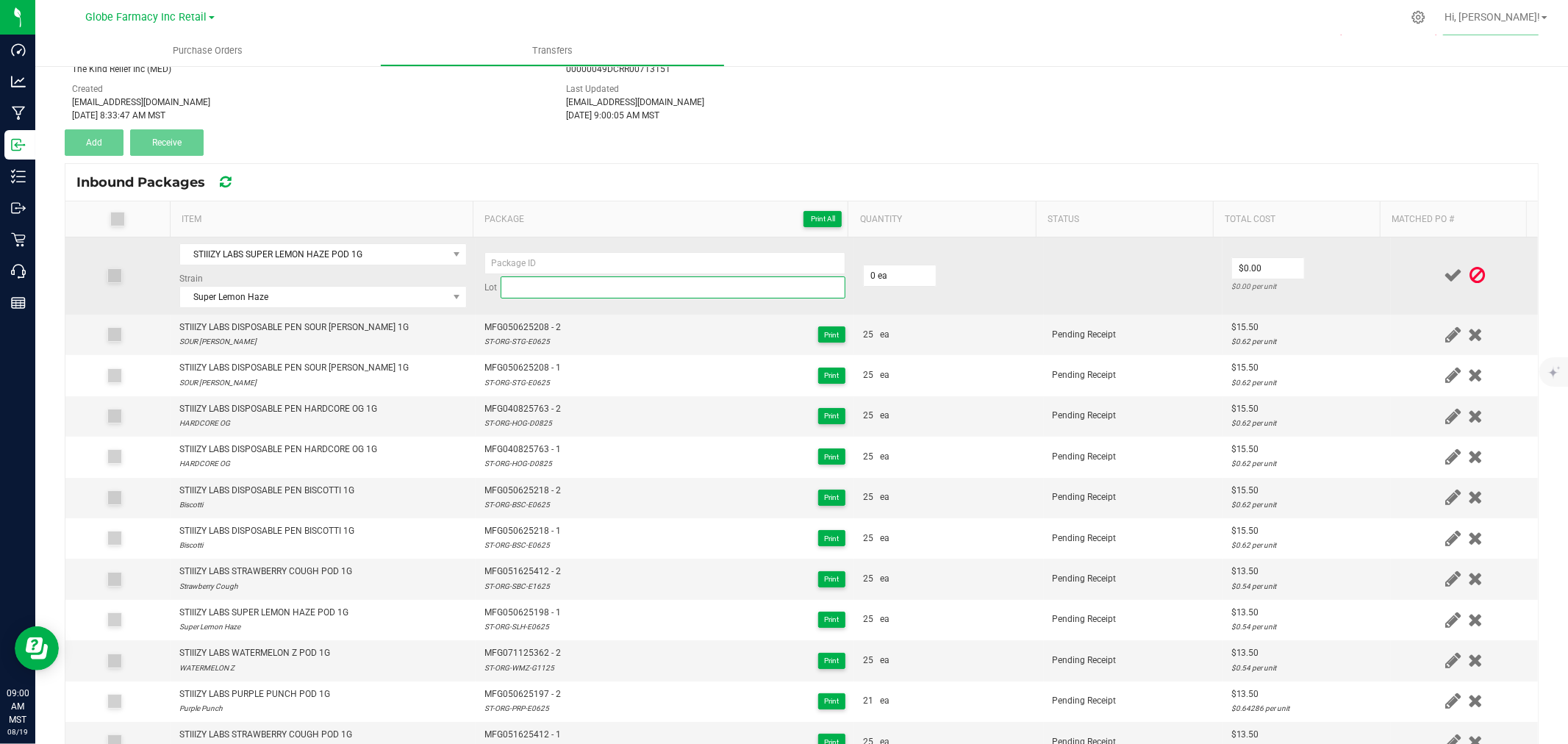
click at [570, 292] on input at bounding box center [673, 287] width 345 height 22
paste input "ST-ORG-SLH-E0625"
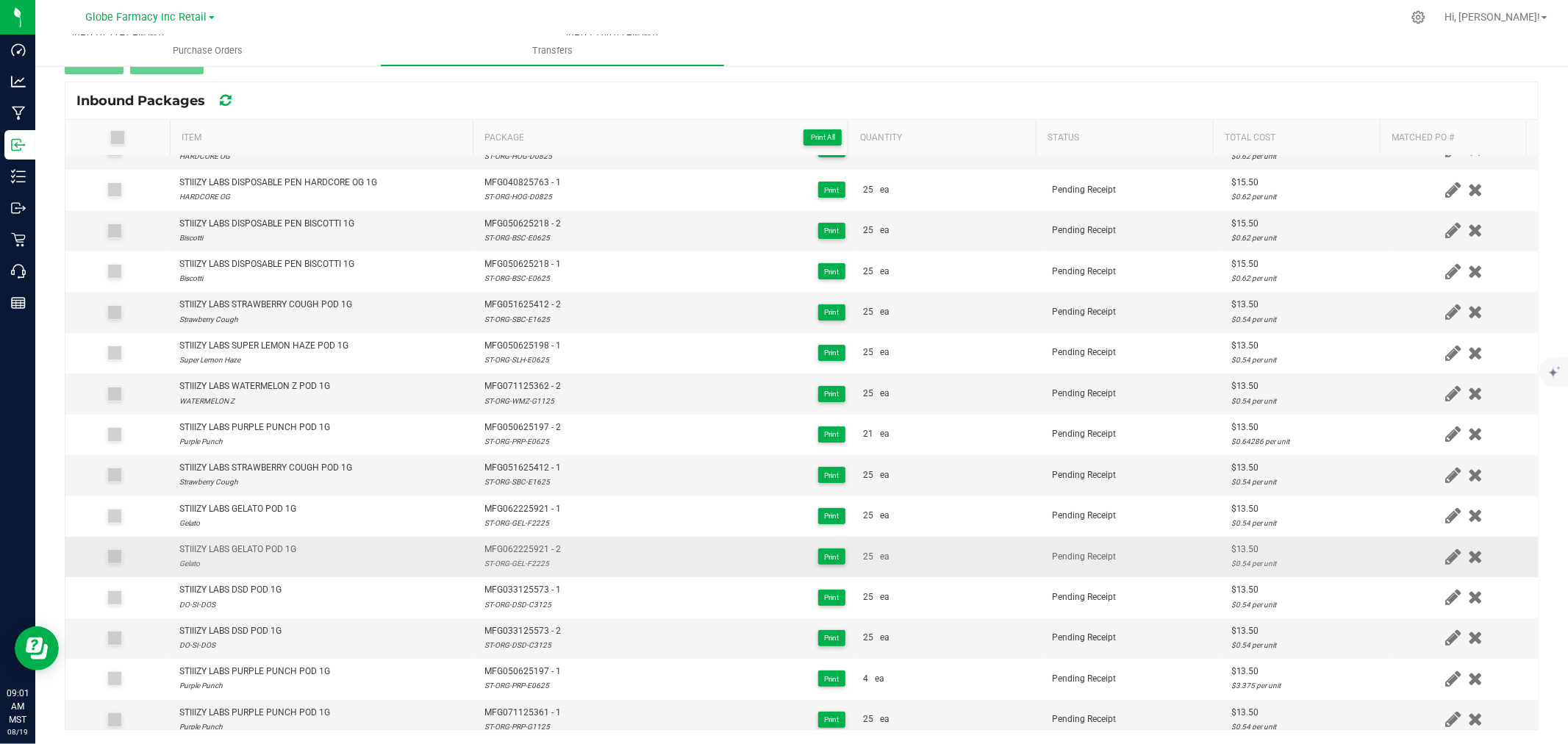
scroll to position [0, 0]
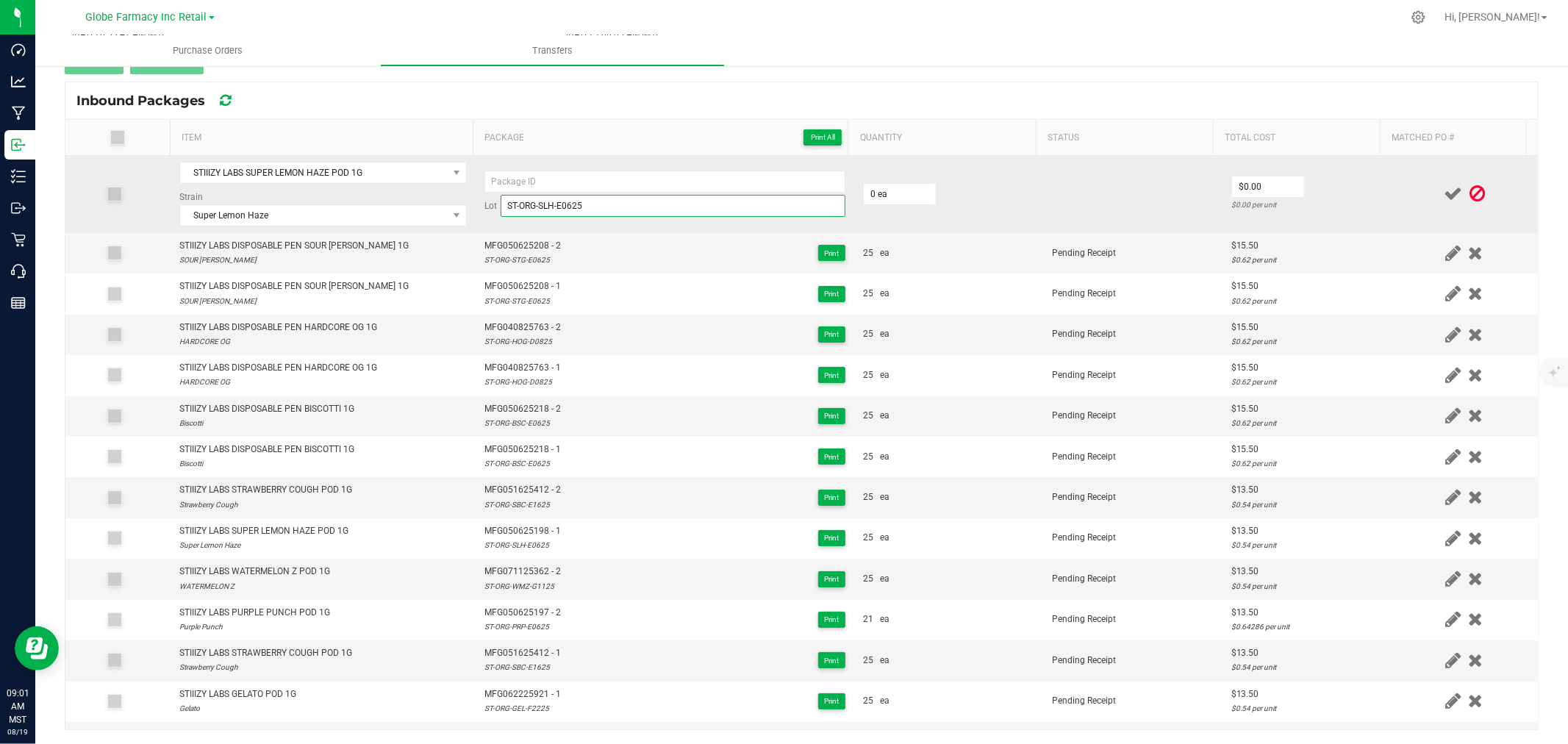
click at [612, 200] on input "ST-ORG-SLH-E0625" at bounding box center [673, 205] width 345 height 22
click at [573, 177] on input at bounding box center [665, 181] width 361 height 22
paste input "MFG-050625-198-Exp."
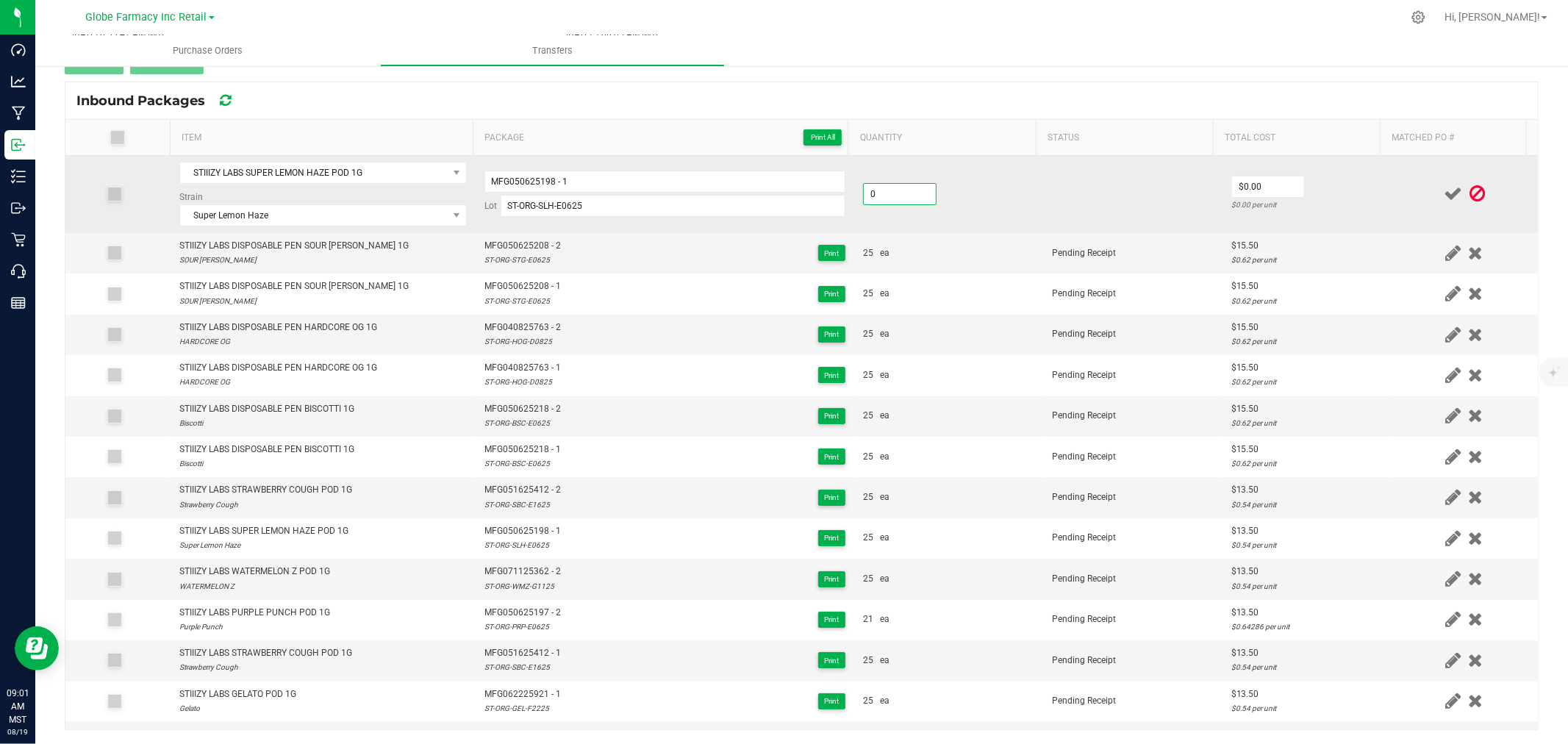
click at [891, 193] on input "0" at bounding box center [900, 194] width 72 height 21
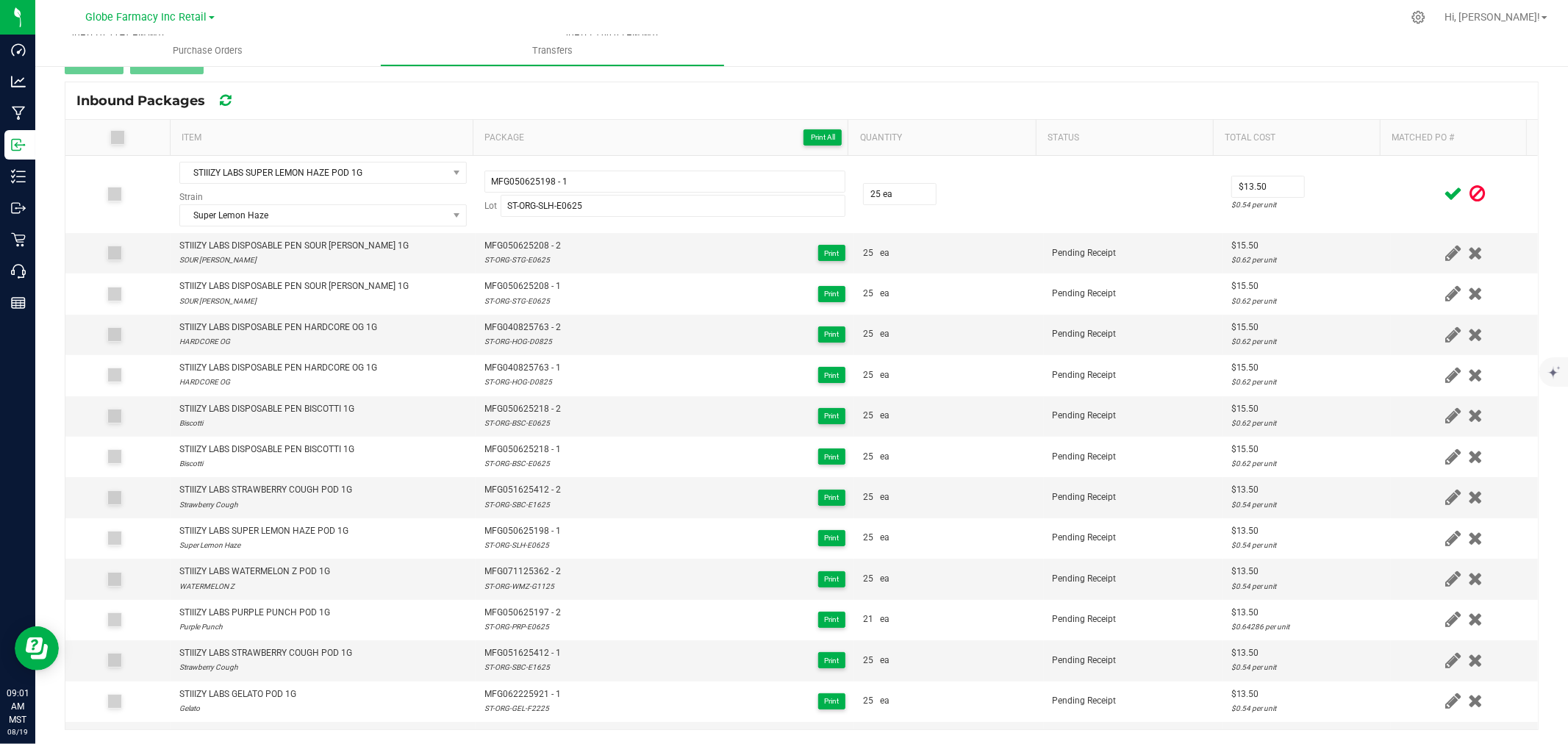
click at [1444, 186] on icon at bounding box center [1452, 193] width 18 height 18
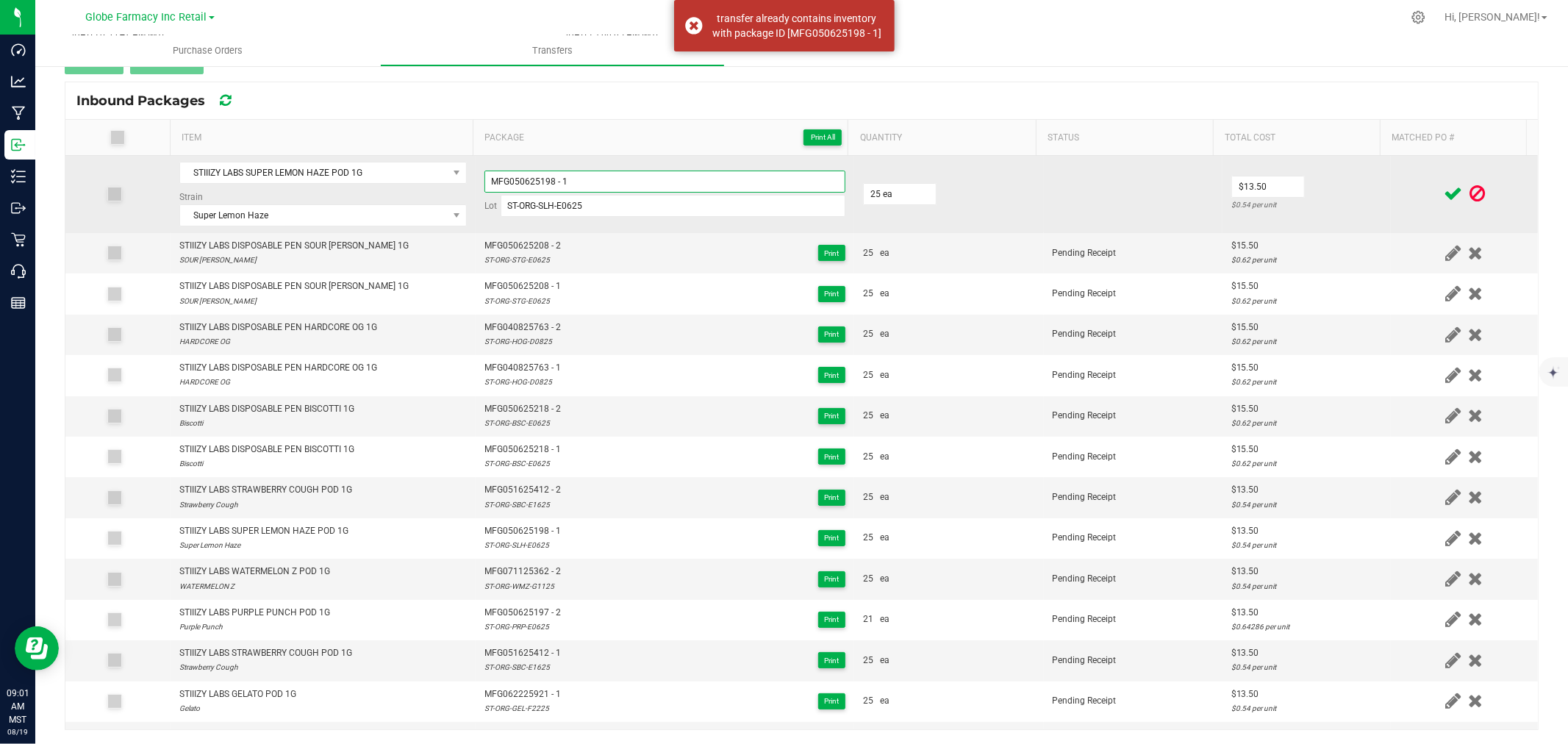
click at [699, 174] on input "MFG050625198 - 1" at bounding box center [665, 181] width 361 height 22
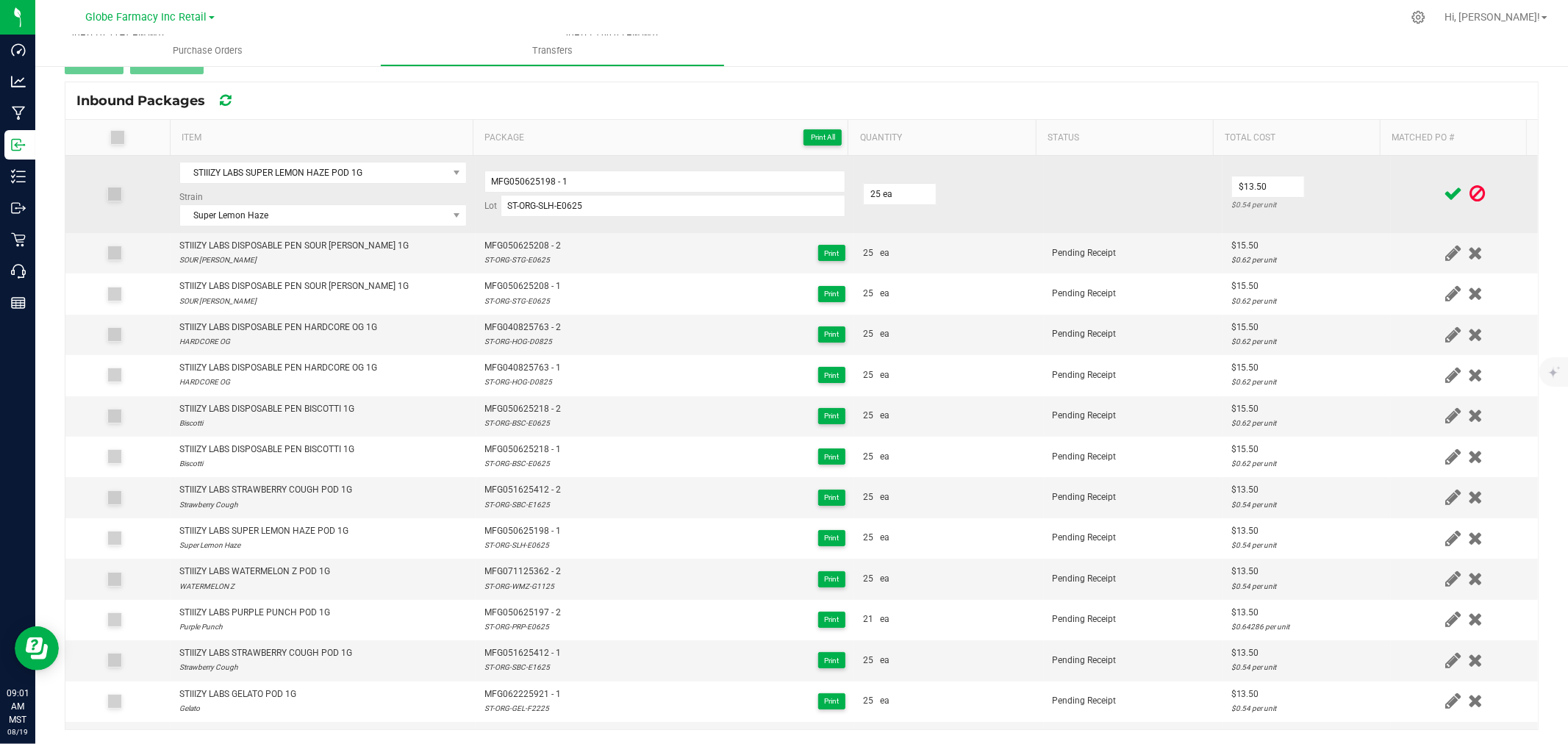
click at [590, 170] on td "MFG050625198 - 1 Lot ST-ORG-SLH-E0625" at bounding box center [665, 194] width 378 height 77
click at [596, 174] on input "MFG050625198 - 1" at bounding box center [665, 181] width 361 height 22
drag, startPoint x: 1338, startPoint y: 191, endPoint x: 1446, endPoint y: 186, distance: 108.1
click at [1341, 192] on td "$13.50 $0.54 per unit" at bounding box center [1306, 194] width 168 height 77
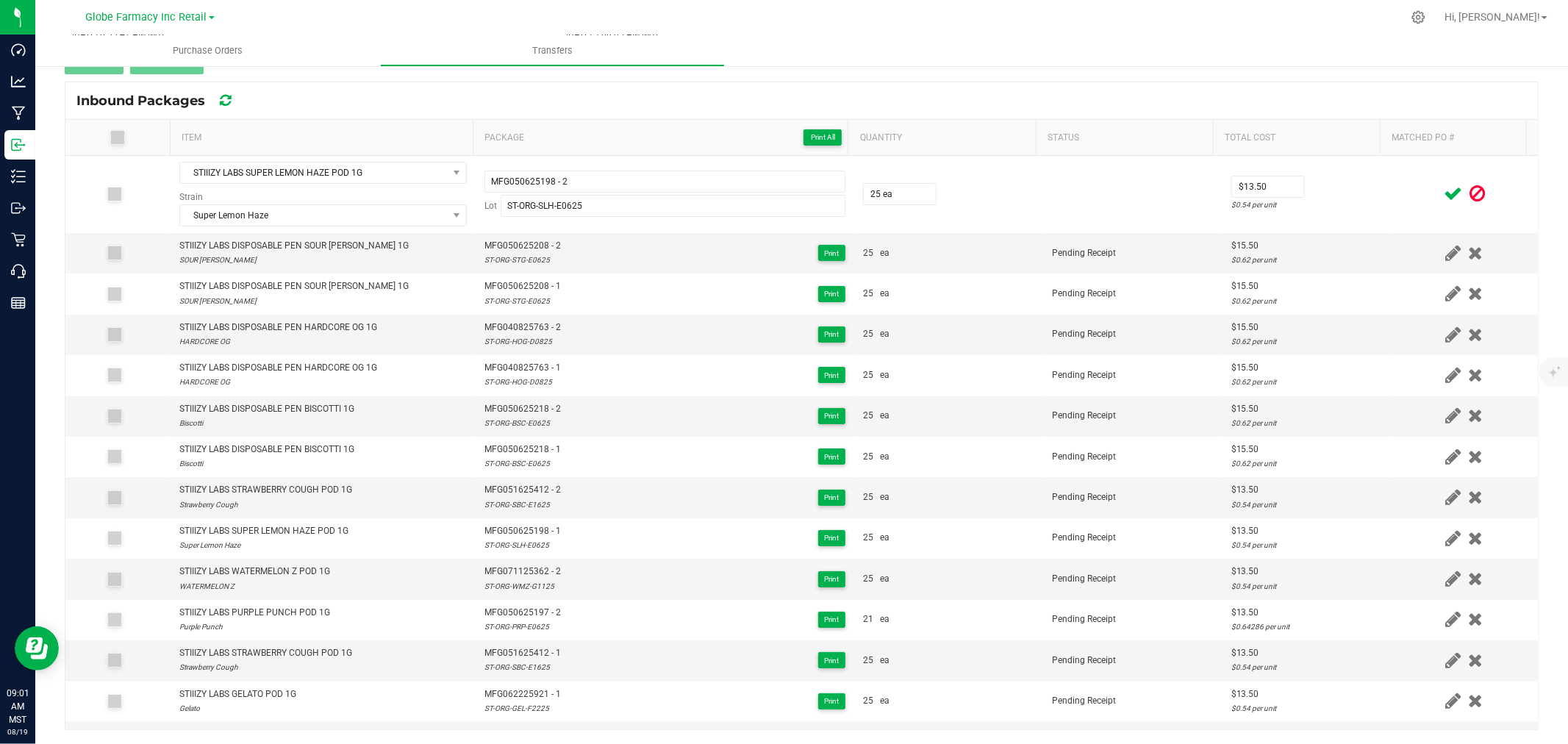
click at [1440, 191] on span at bounding box center [1452, 194] width 26 height 29
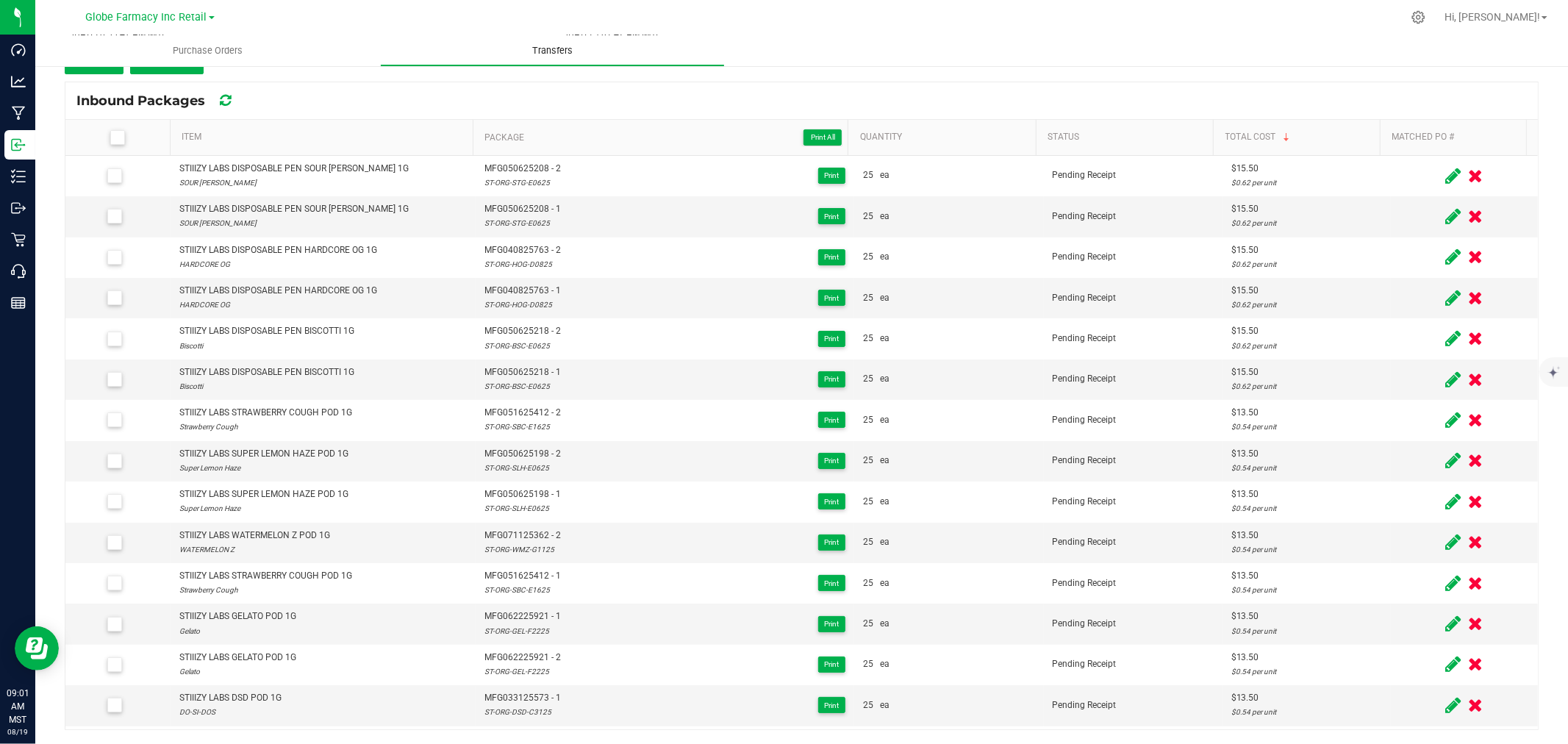
scroll to position [128, 0]
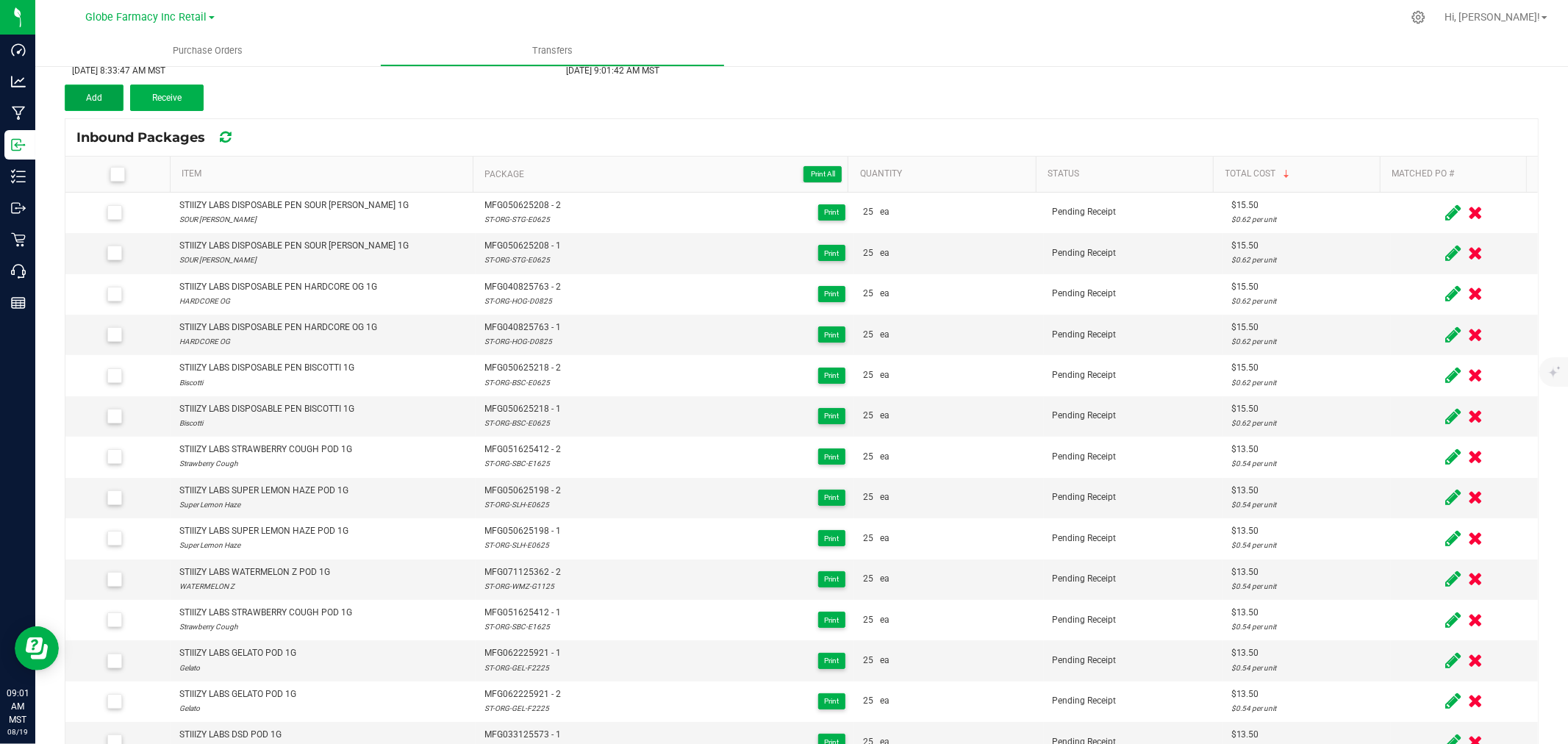
click at [79, 90] on button "Add" at bounding box center [94, 98] width 59 height 27
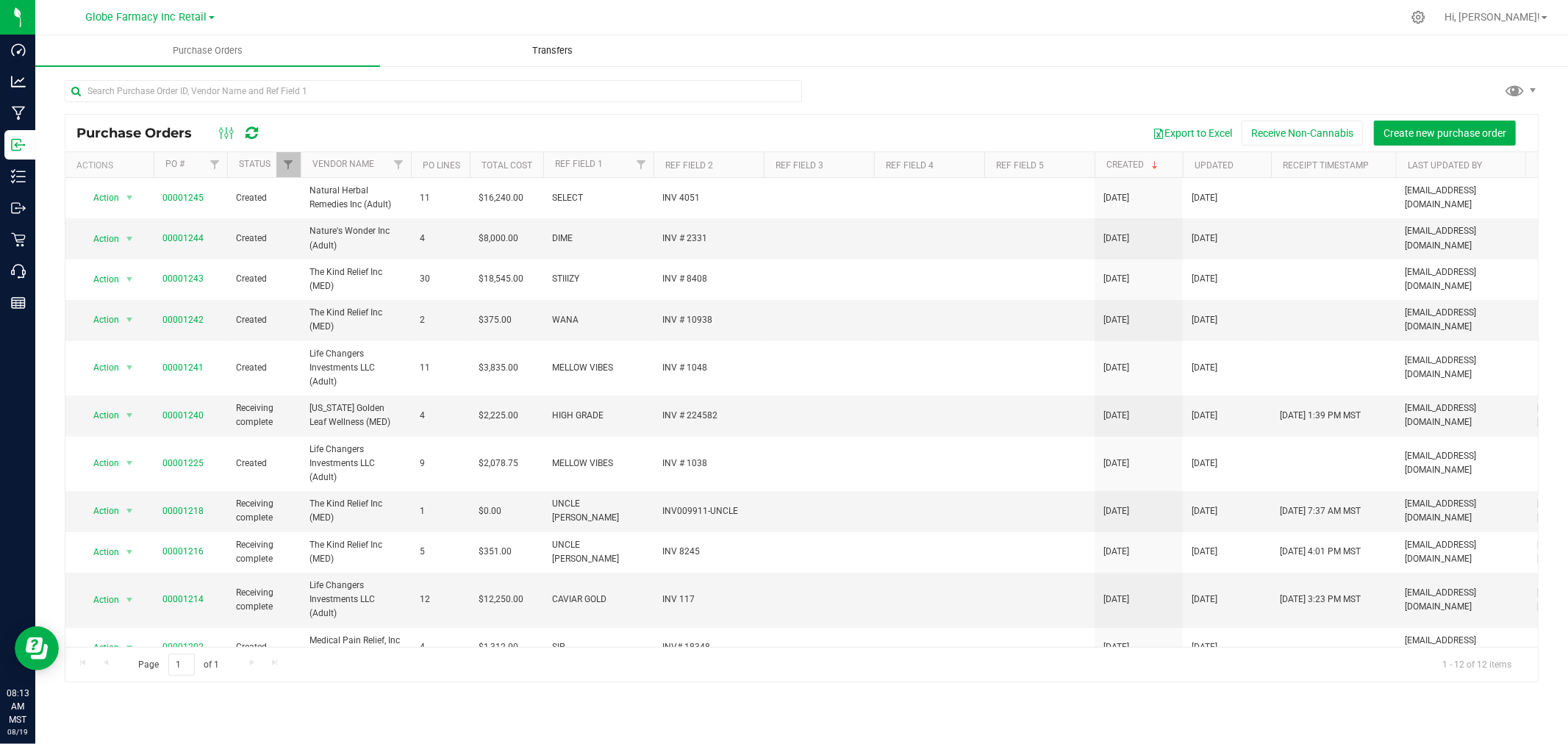
click at [568, 50] on span "Transfers" at bounding box center [552, 50] width 80 height 13
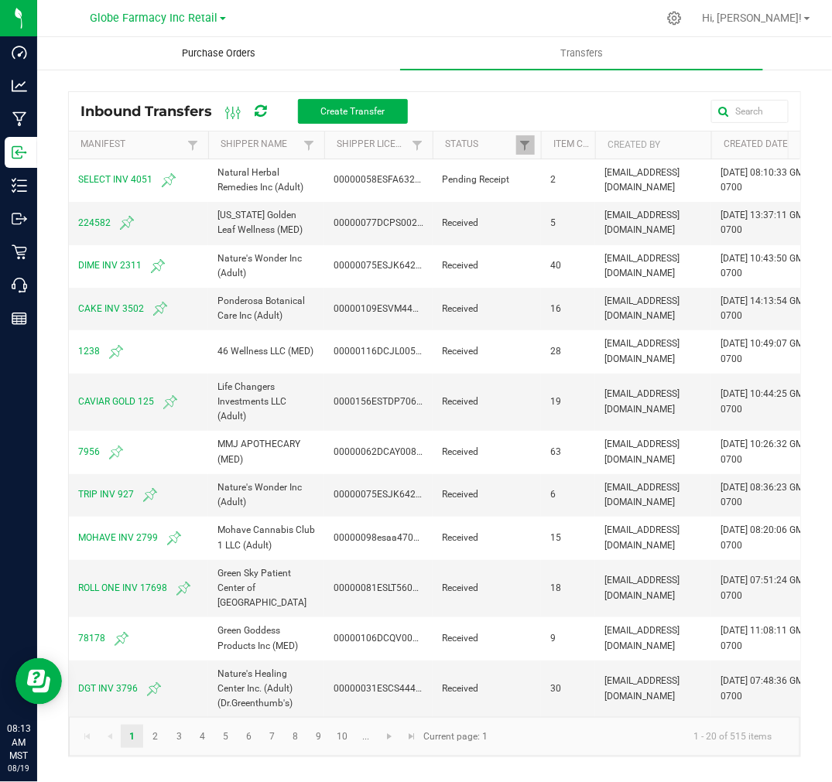
click at [235, 44] on uib-tab-heading "Purchase Orders" at bounding box center [218, 53] width 361 height 31
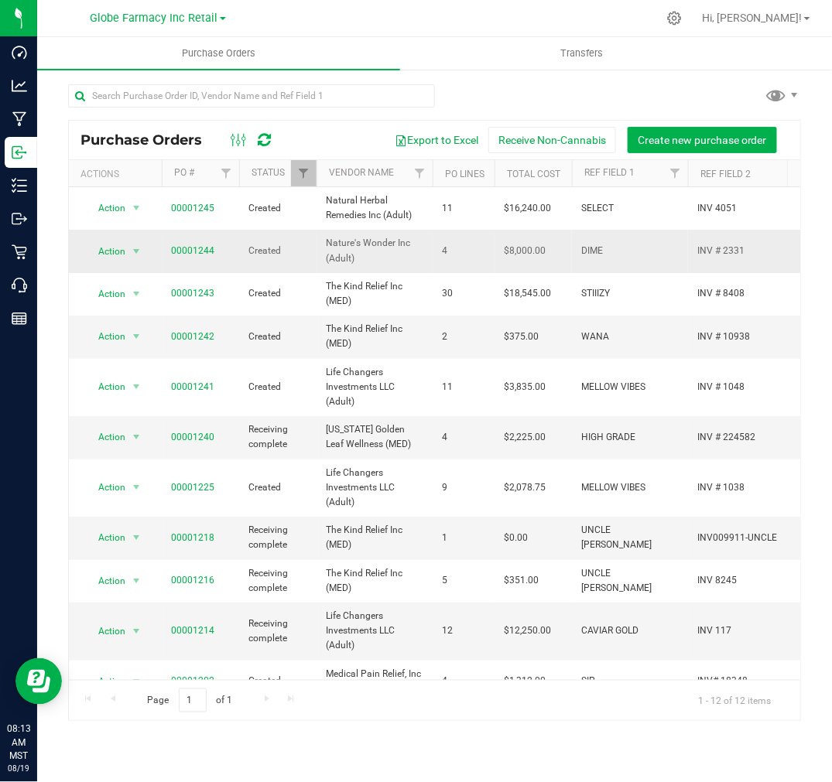
click at [192, 244] on span "00001244" at bounding box center [192, 251] width 43 height 15
click at [190, 248] on link "00001244" at bounding box center [192, 250] width 43 height 11
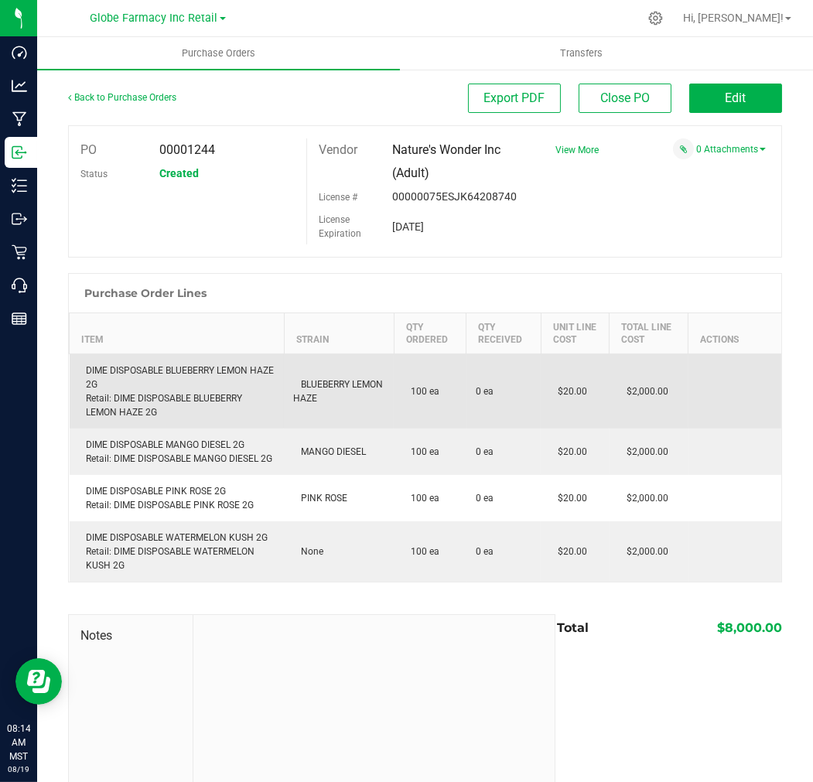
click at [190, 375] on td "DIME DISPOSABLE BLUEBERRY LEMON HAZE 2G Retail: DIME DISPOSABLE BLUEBERRY LEMON…" at bounding box center [177, 391] width 215 height 75
click at [190, 374] on td "DIME DISPOSABLE BLUEBERRY LEMON HAZE 2G Retail: DIME DISPOSABLE BLUEBERRY LEMON…" at bounding box center [177, 391] width 215 height 75
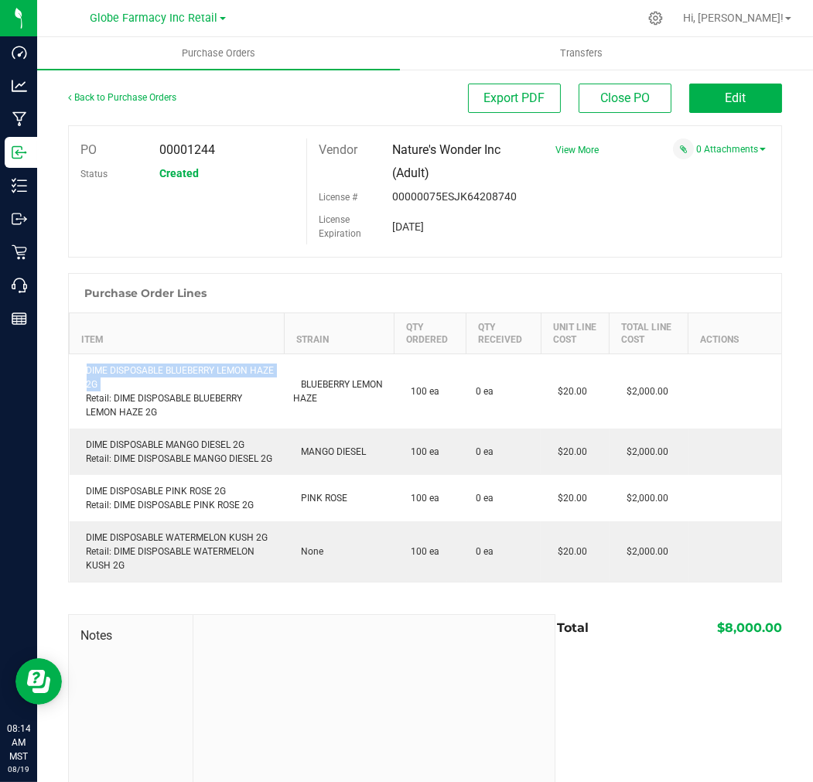
copy div "DIME DISPOSABLE BLUEBERRY LEMON HAZE 2G"
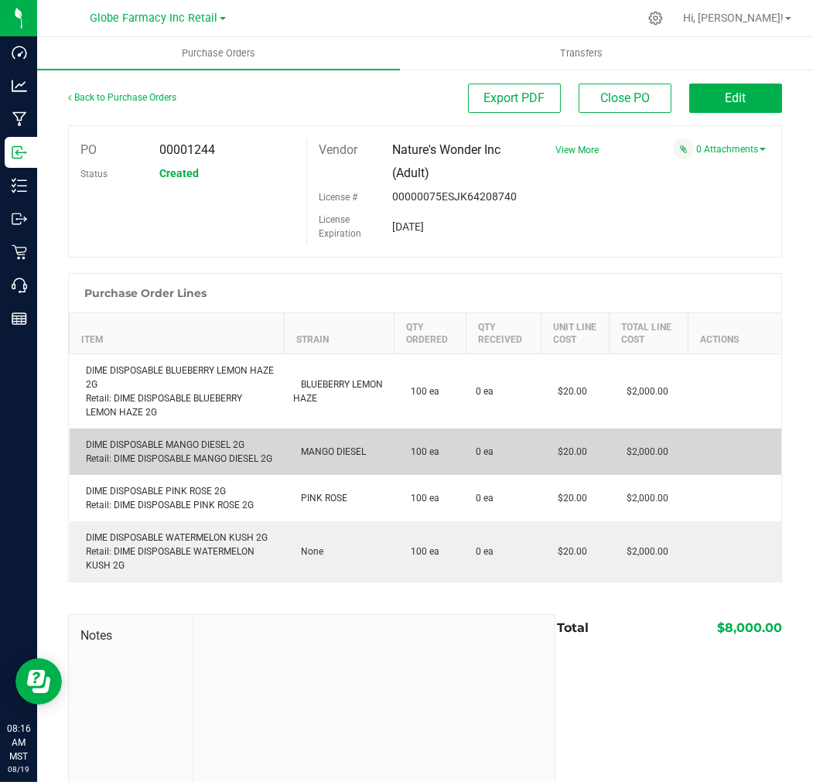
click at [170, 449] on td "DIME DISPOSABLE MANGO DIESEL 2G Retail: DIME DISPOSABLE MANGO DIESEL 2G" at bounding box center [177, 452] width 215 height 46
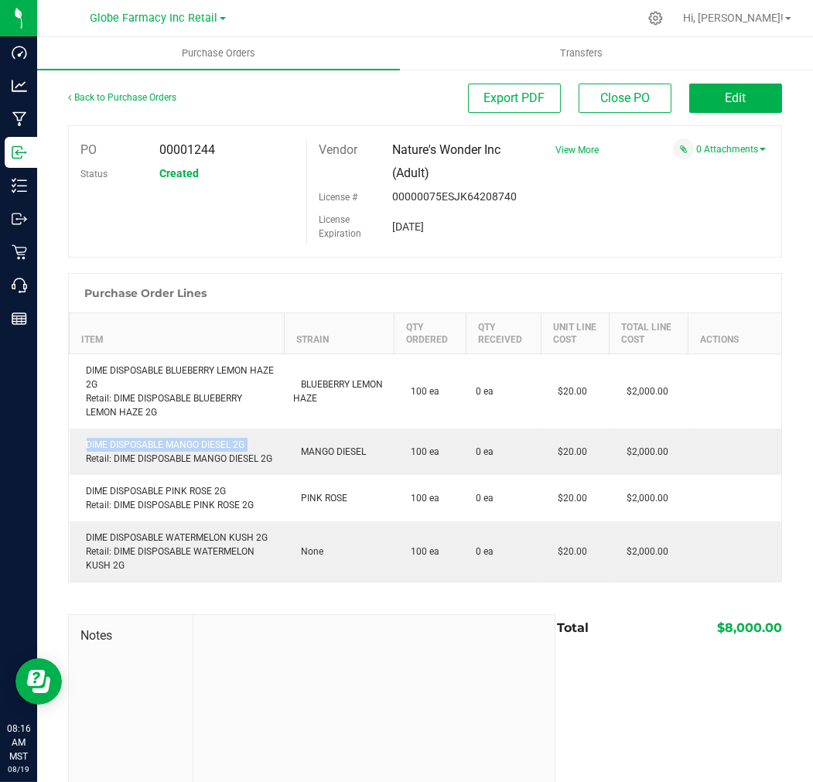
copy div "DIME DISPOSABLE MANGO DIESEL 2G"
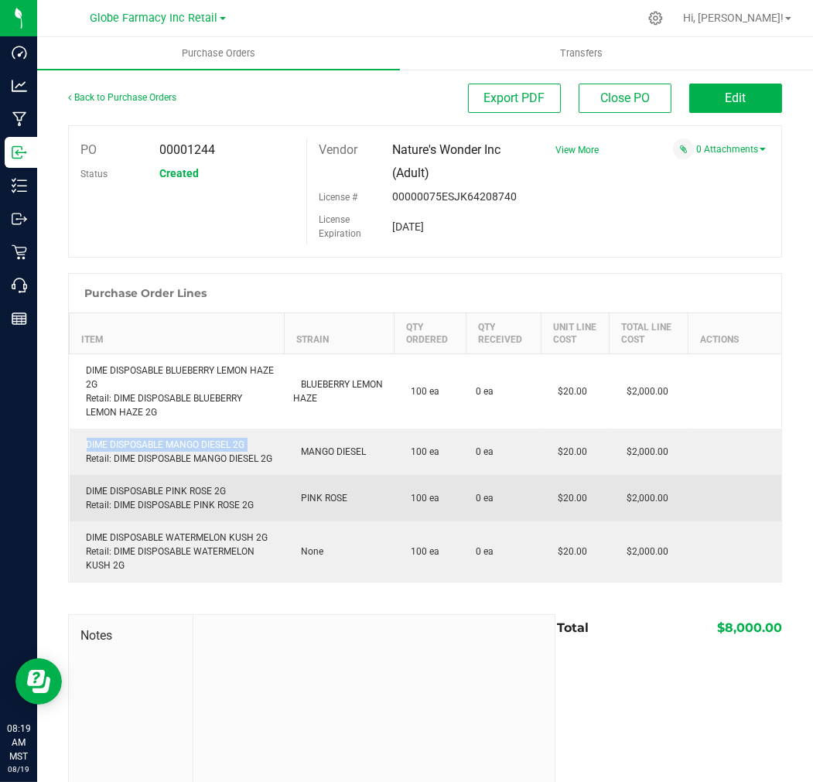
click at [147, 512] on div "DIME DISPOSABLE PINK ROSE 2G Retail: DIME DISPOSABLE PINK ROSE 2G" at bounding box center [177, 498] width 196 height 28
copy div "DIME DISPOSABLE PINK ROSE 2G"
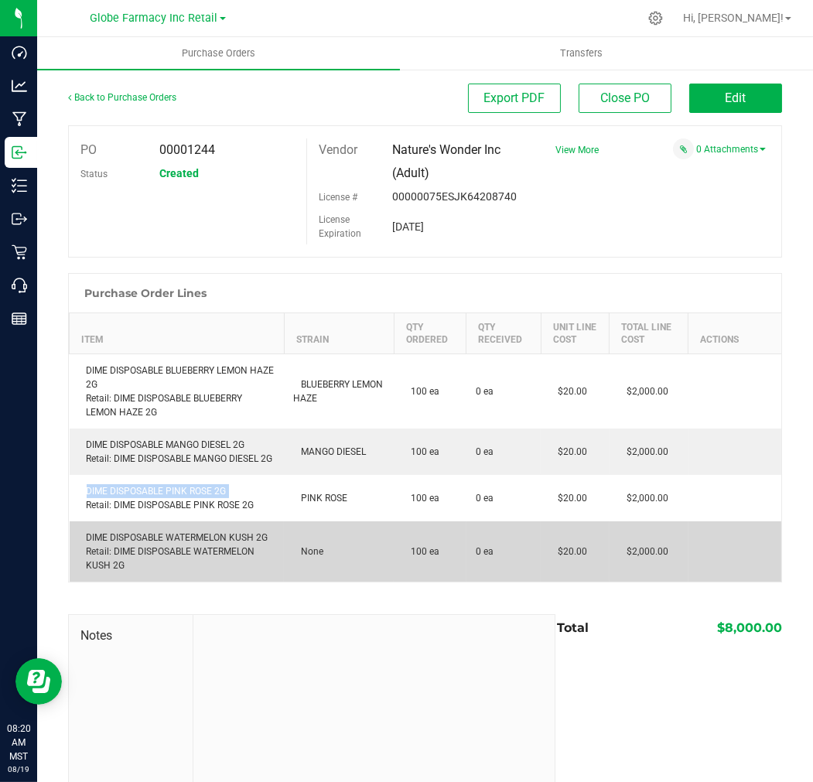
click at [157, 572] on div "DIME DISPOSABLE WATERMELON KUSH 2G Retail: DIME DISPOSABLE WATERMELON KUSH 2G" at bounding box center [177, 552] width 196 height 42
click at [160, 571] on div "DIME DISPOSABLE WATERMELON KUSH 2G Retail: DIME DISPOSABLE WATERMELON KUSH 2G" at bounding box center [177, 552] width 196 height 42
click at [160, 570] on div "DIME DISPOSABLE WATERMELON KUSH 2G Retail: DIME DISPOSABLE WATERMELON KUSH 2G" at bounding box center [177, 552] width 196 height 42
click at [164, 565] on div "DIME DISPOSABLE WATERMELON KUSH 2G Retail: DIME DISPOSABLE WATERMELON KUSH 2G" at bounding box center [177, 552] width 196 height 42
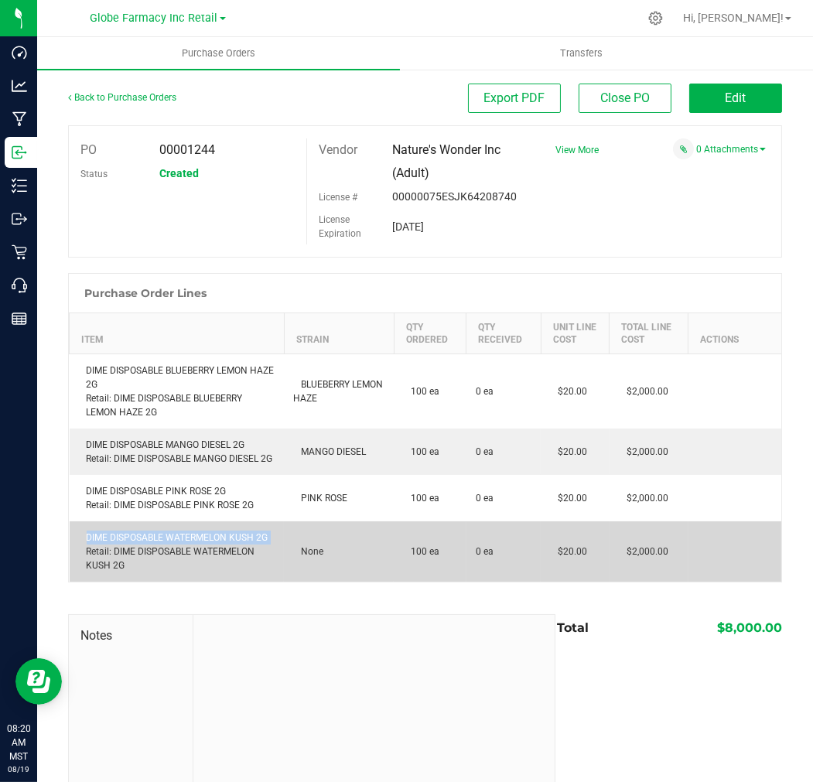
click at [164, 565] on div "DIME DISPOSABLE WATERMELON KUSH 2G Retail: DIME DISPOSABLE WATERMELON KUSH 2G" at bounding box center [177, 552] width 196 height 42
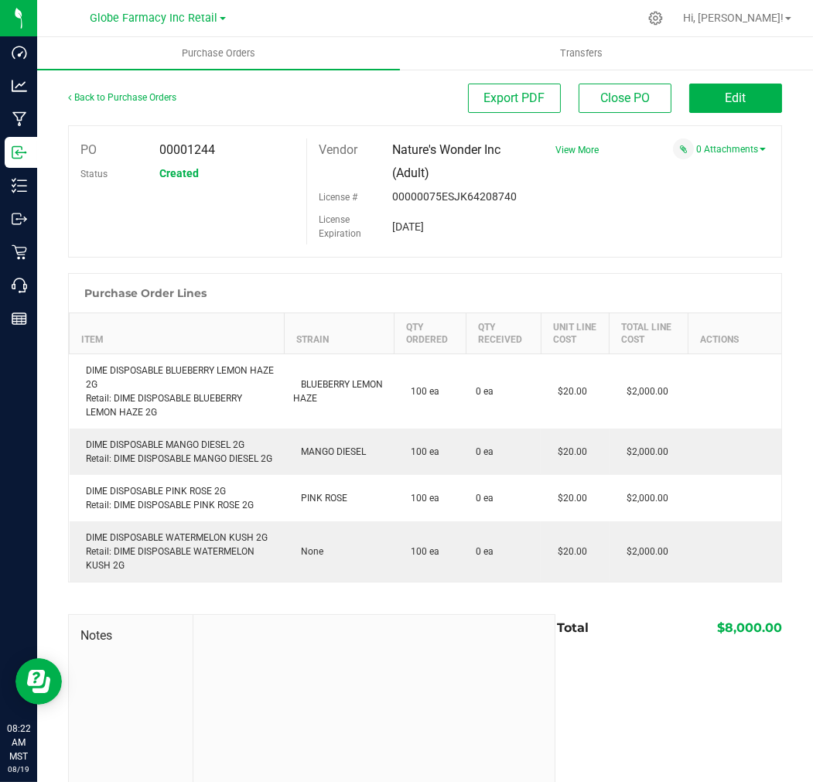
click at [178, 94] on div "Back to Purchase Orders" at bounding box center [157, 98] width 179 height 28
click at [138, 93] on link "Back to Purchase Orders" at bounding box center [122, 97] width 108 height 11
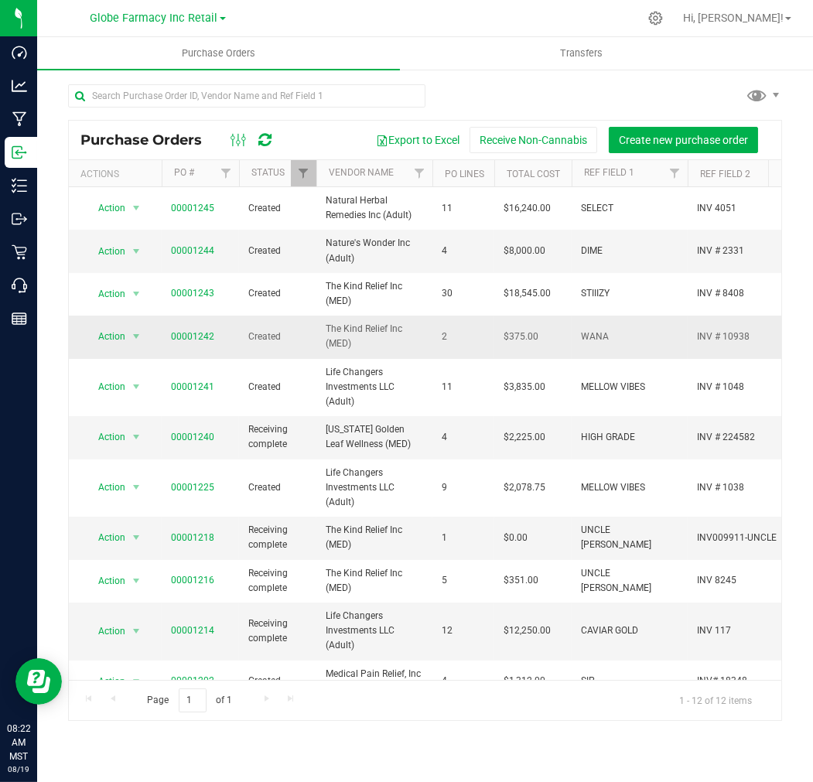
click at [191, 328] on td "00001242" at bounding box center [200, 337] width 77 height 43
click at [190, 331] on link "00001242" at bounding box center [192, 336] width 43 height 11
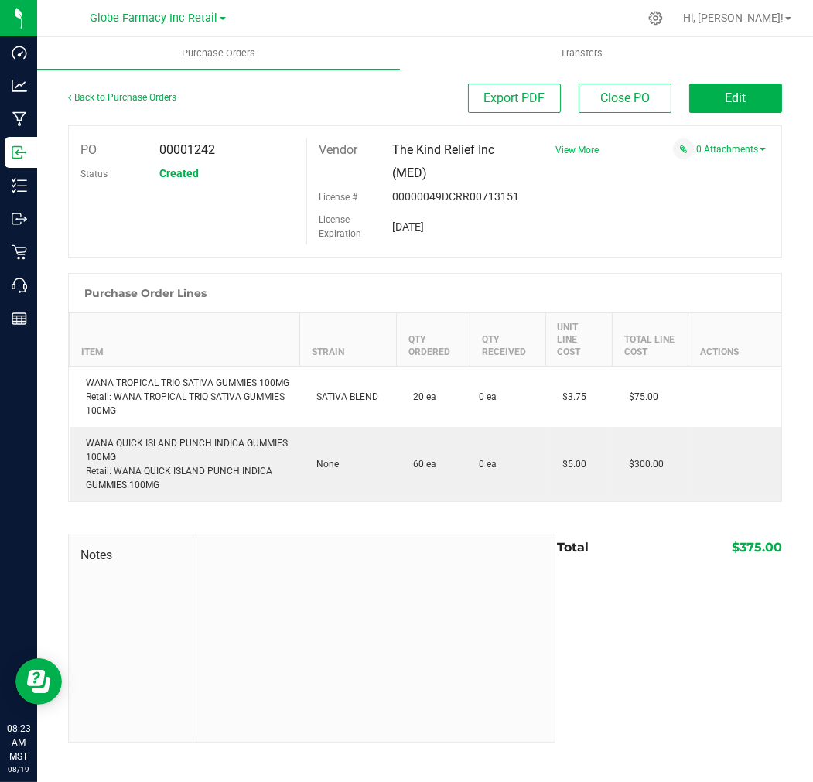
click at [578, 155] on span "View More" at bounding box center [576, 150] width 43 height 11
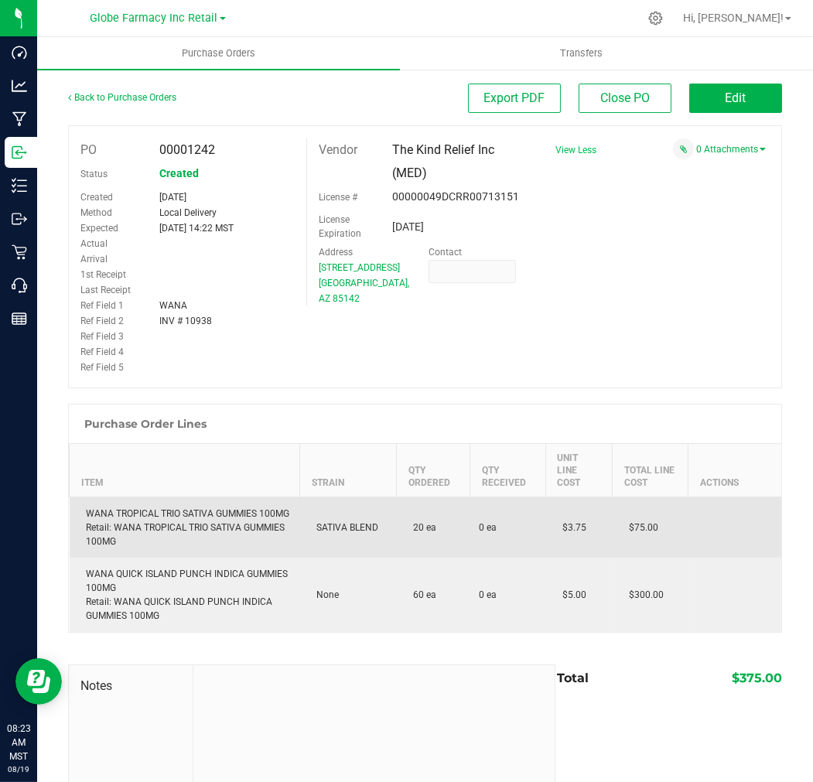
click at [241, 521] on div "WANA TROPICAL TRIO SATIVA GUMMIES 100MG Retail: WANA TROPICAL TRIO SATIVA GUMMI…" at bounding box center [185, 528] width 212 height 42
click at [241, 522] on div "WANA TROPICAL TRIO SATIVA GUMMIES 100MG Retail: WANA TROPICAL TRIO SATIVA GUMMI…" at bounding box center [185, 528] width 212 height 42
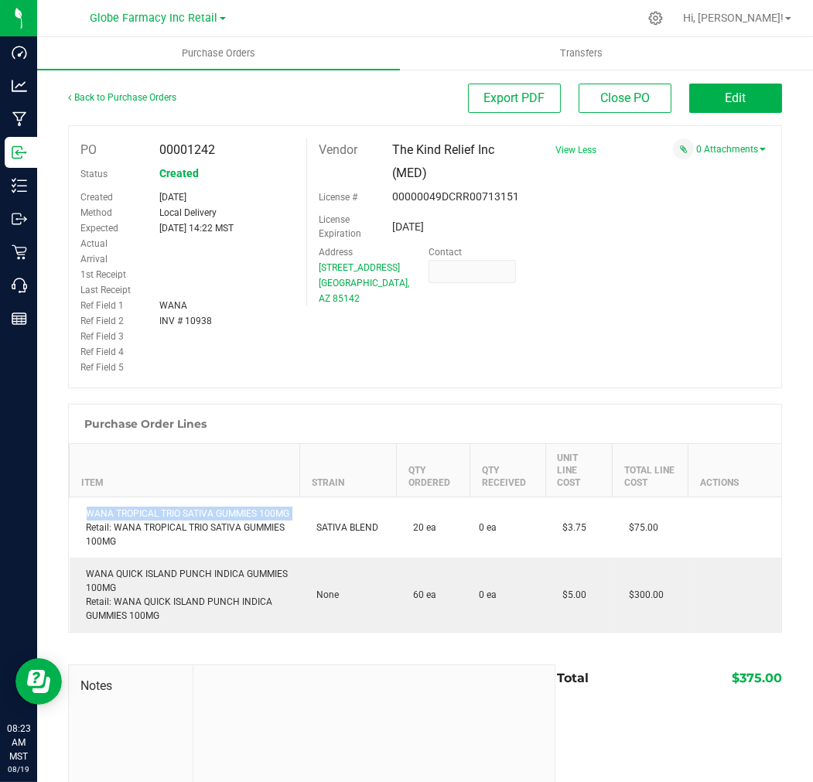
copy div "WANA TROPICAL TRIO SATIVA GUMMIES 100MG"
click at [351, 111] on div "Export PDF Close PO Edit" at bounding box center [514, 98] width 535 height 29
click at [268, 103] on div "Export PDF Close PO Edit" at bounding box center [514, 98] width 535 height 29
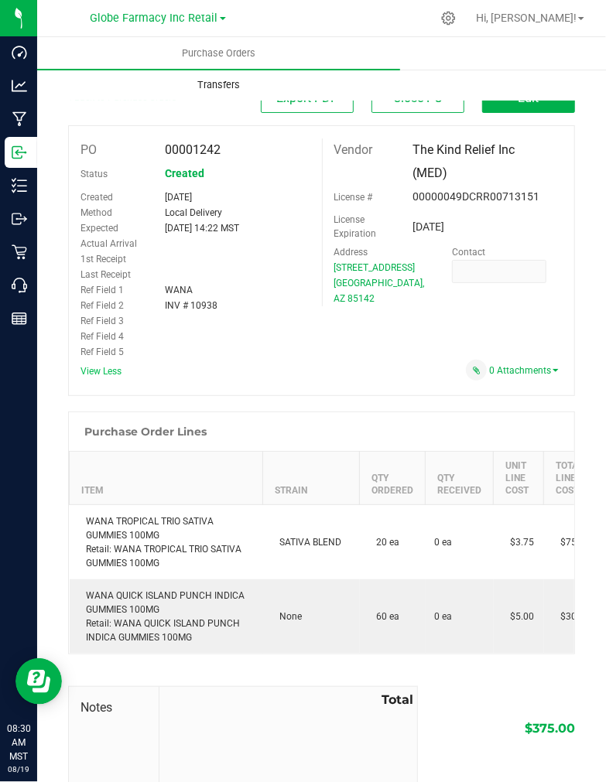
click at [219, 81] on span "Transfers" at bounding box center [218, 85] width 84 height 14
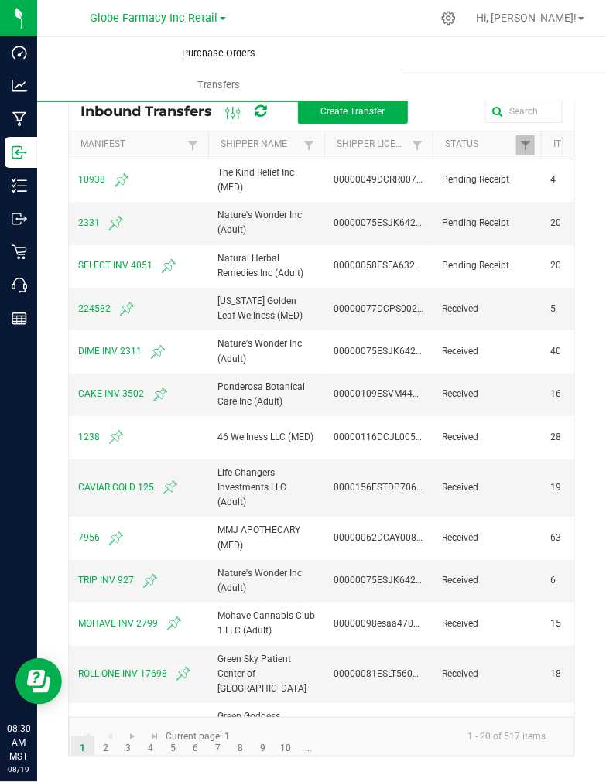
click at [225, 49] on span "Purchase Orders" at bounding box center [218, 53] width 115 height 14
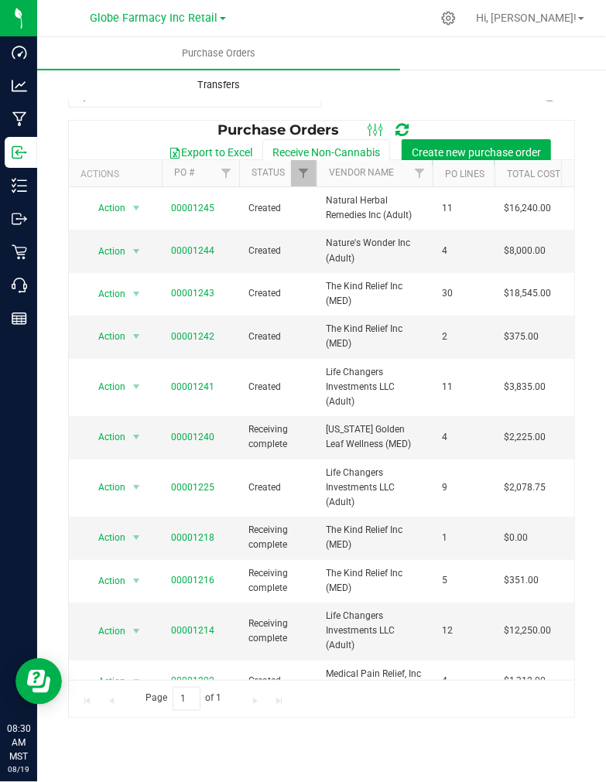
click at [225, 85] on span "Transfers" at bounding box center [218, 85] width 84 height 14
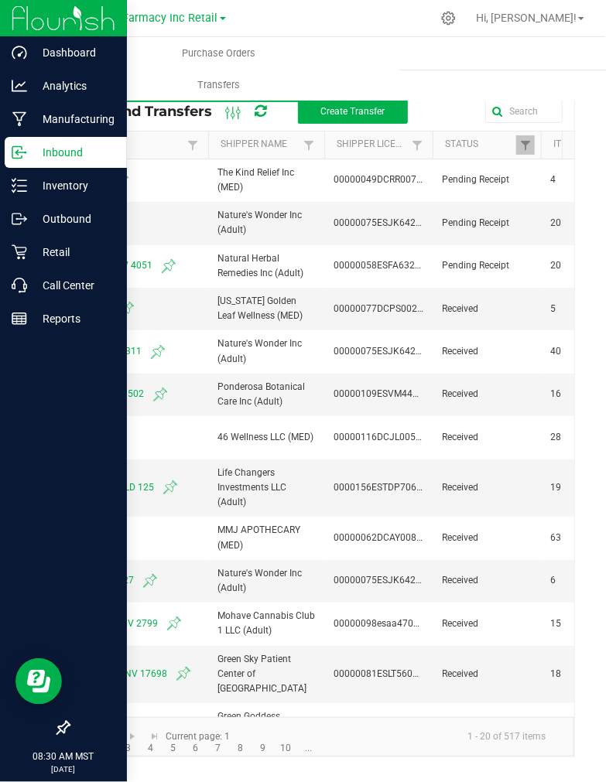
click at [43, 151] on p "Inbound" at bounding box center [73, 152] width 93 height 19
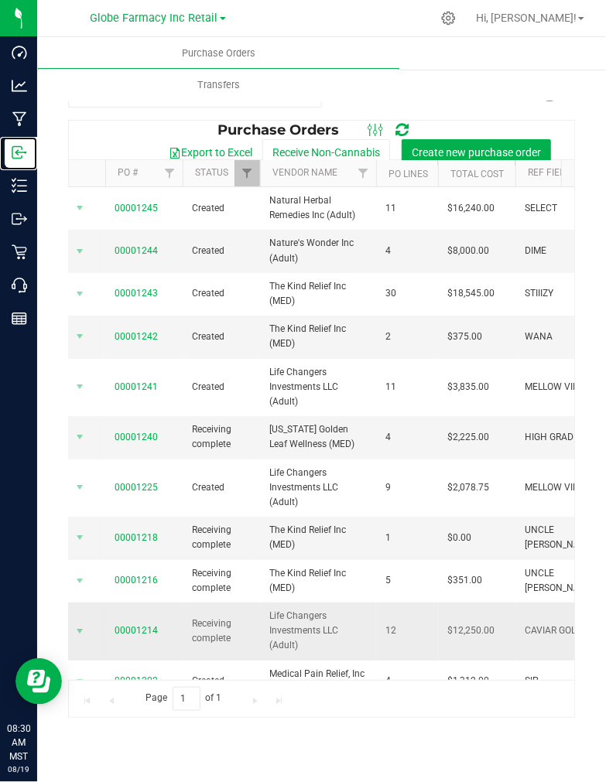
scroll to position [0, 53]
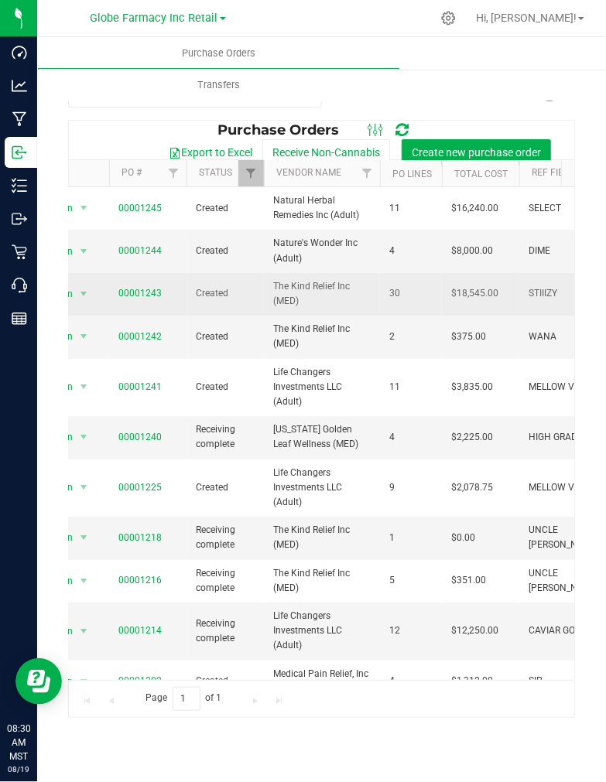
click at [145, 288] on span "00001243" at bounding box center [139, 293] width 43 height 15
click at [149, 295] on link "00001243" at bounding box center [139, 293] width 43 height 11
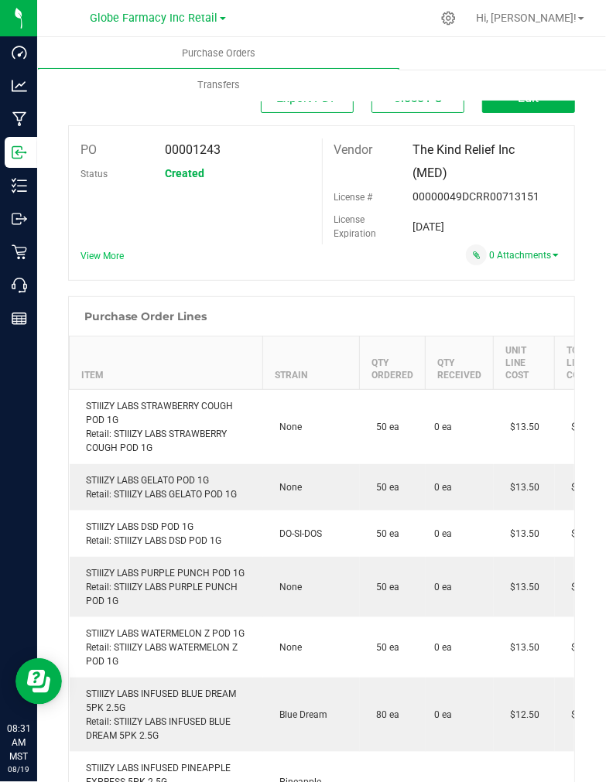
click at [112, 261] on span "View More" at bounding box center [101, 256] width 43 height 11
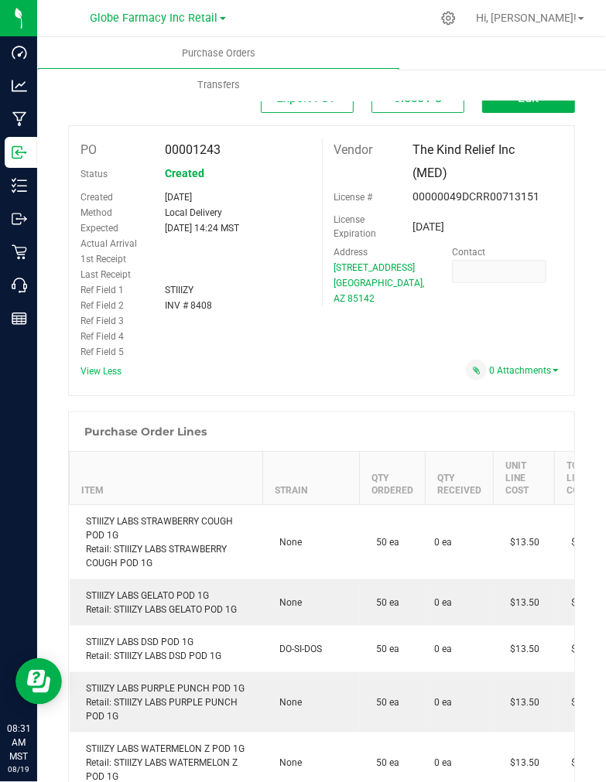
click at [198, 303] on span "INV # 8408" at bounding box center [188, 305] width 47 height 11
copy span "8408"
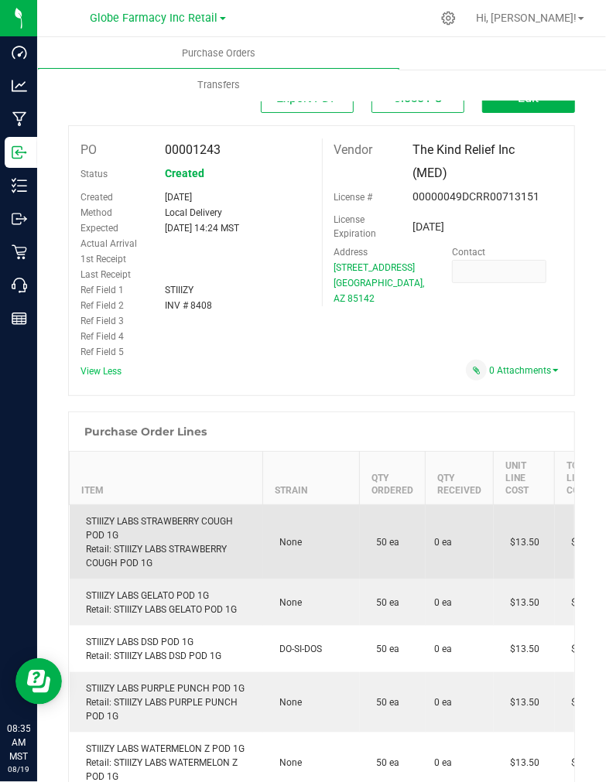
click at [180, 524] on div "STIIIZY LABS STRAWBERRY COUGH POD 1G Retail: STIIIZY LABS STRAWBERRY COUGH POD …" at bounding box center [166, 542] width 175 height 56
copy div "STIIIZY LABS STRAWBERRY COUGH POD 1G"
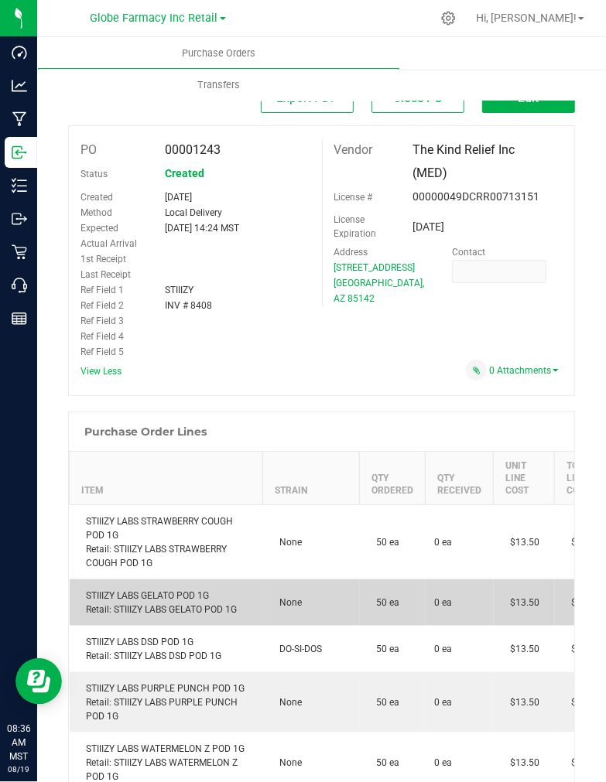
click at [139, 586] on td "STIIIZY LABS GELATO POD 1G Retail: STIIIZY LABS GELATO POD 1G" at bounding box center [166, 602] width 193 height 46
copy div "STIIIZY LABS GELATO POD 1G"
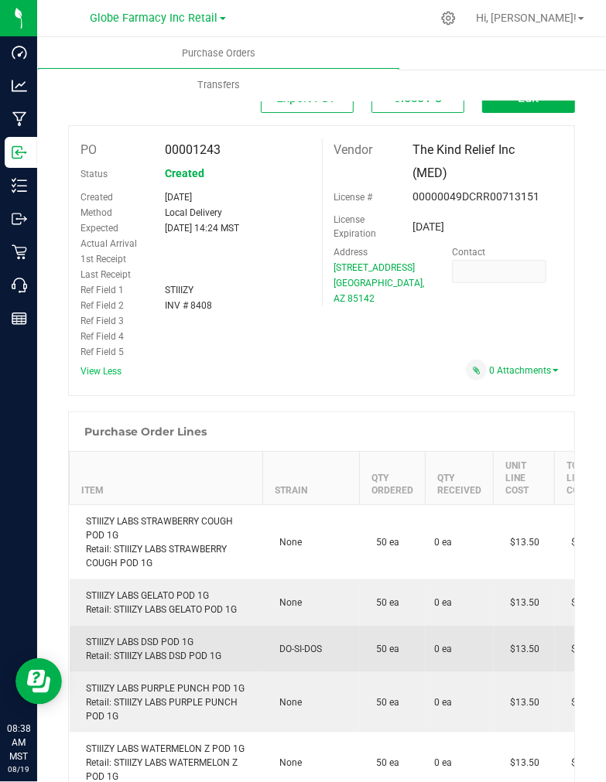
click at [132, 642] on div "STIIIZY LABS DSD POD 1G Retail: STIIIZY LABS DSD POD 1G" at bounding box center [166, 649] width 175 height 28
copy div "STIIIZY LABS DSD POD 1G"
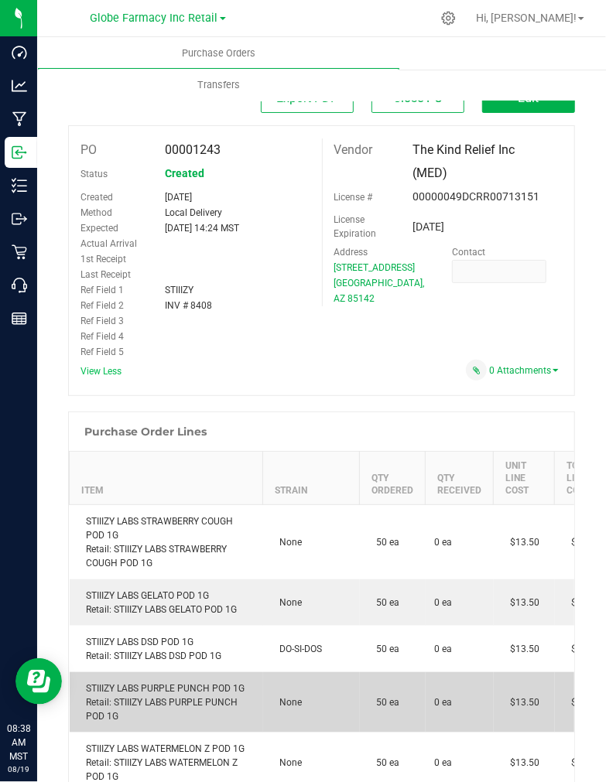
click at [166, 686] on div "STIIIZY LABS PURPLE PUNCH POD 1G Retail: STIIIZY LABS PURPLE PUNCH POD 1G" at bounding box center [166, 703] width 175 height 42
copy div "STIIIZY LABS PURPLE PUNCH POD 1G"
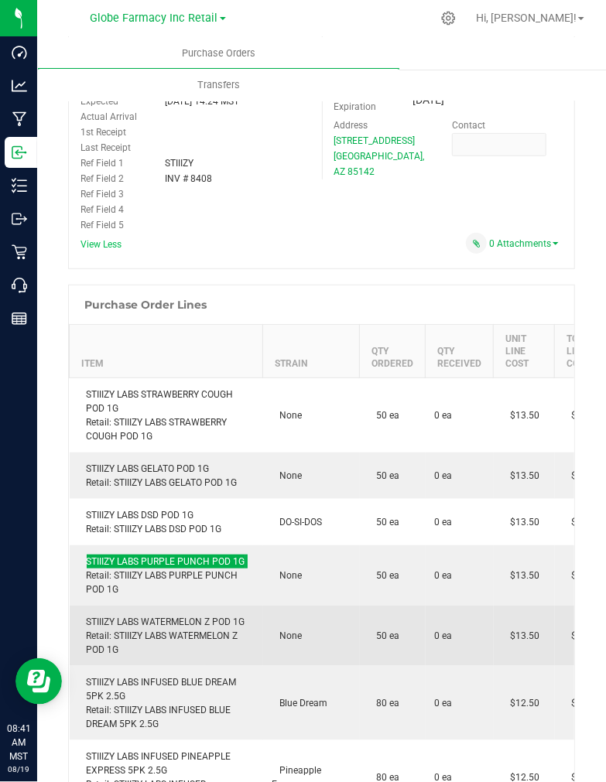
scroll to position [172, 0]
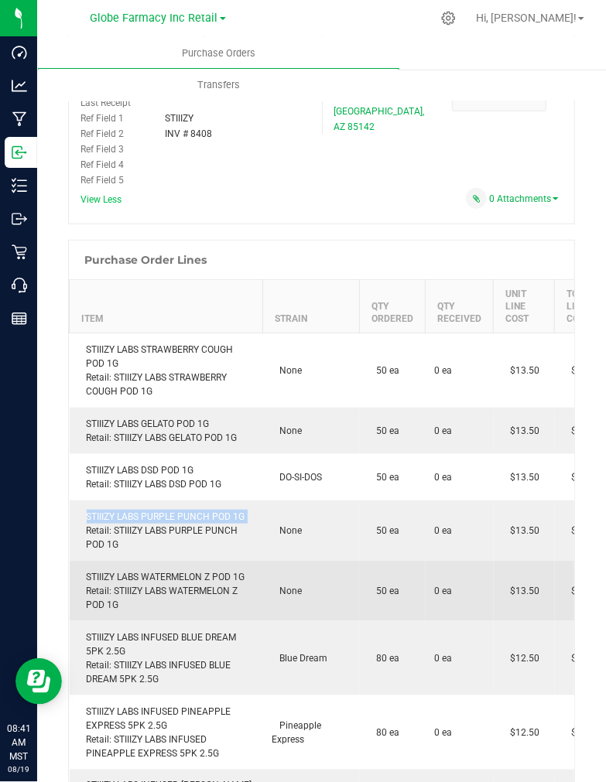
click at [195, 573] on div "STIIIZY LABS WATERMELON Z POD 1G Retail: STIIIZY LABS WATERMELON Z POD 1G" at bounding box center [166, 591] width 175 height 42
copy div "STIIIZY LABS WATERMELON Z POD 1G"
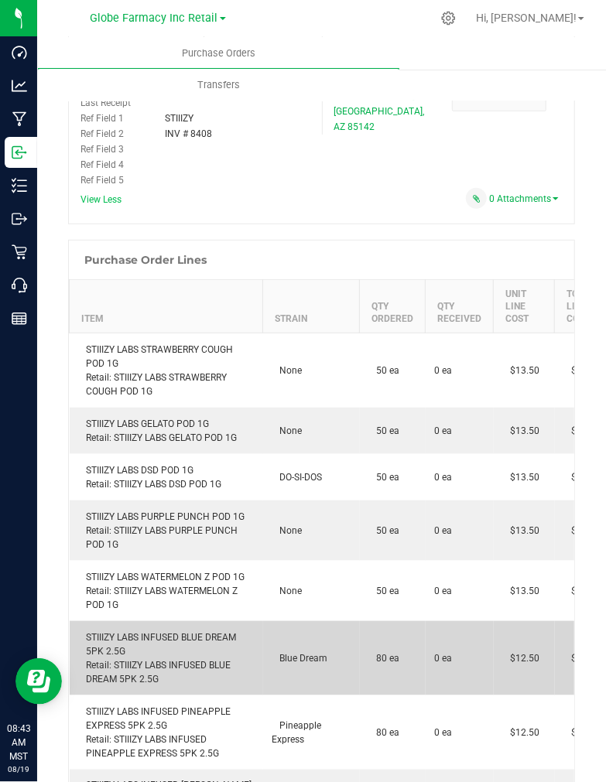
click at [189, 630] on div "STIIIZY LABS INFUSED BLUE DREAM 5PK 2.5G Retail: STIIIZY LABS INFUSED BLUE DREA…" at bounding box center [166, 658] width 175 height 56
click at [189, 631] on div "STIIIZY LABS INFUSED BLUE DREAM 5PK 2.5G Retail: STIIIZY LABS INFUSED BLUE DREA…" at bounding box center [166, 658] width 175 height 56
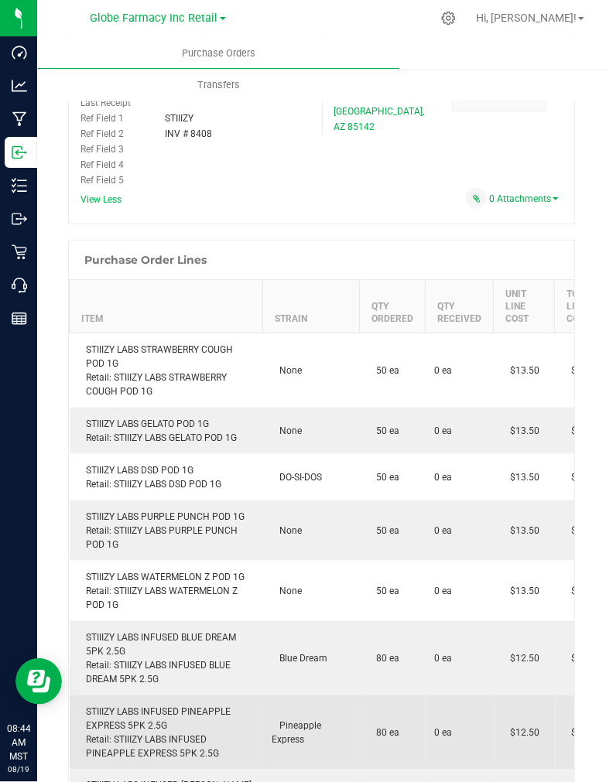
click at [186, 709] on div "STIIIZY LABS INFUSED PINEAPPLE EXPRESS 5PK 2.5G Retail: STIIIZY LABS INFUSED PI…" at bounding box center [166, 733] width 175 height 56
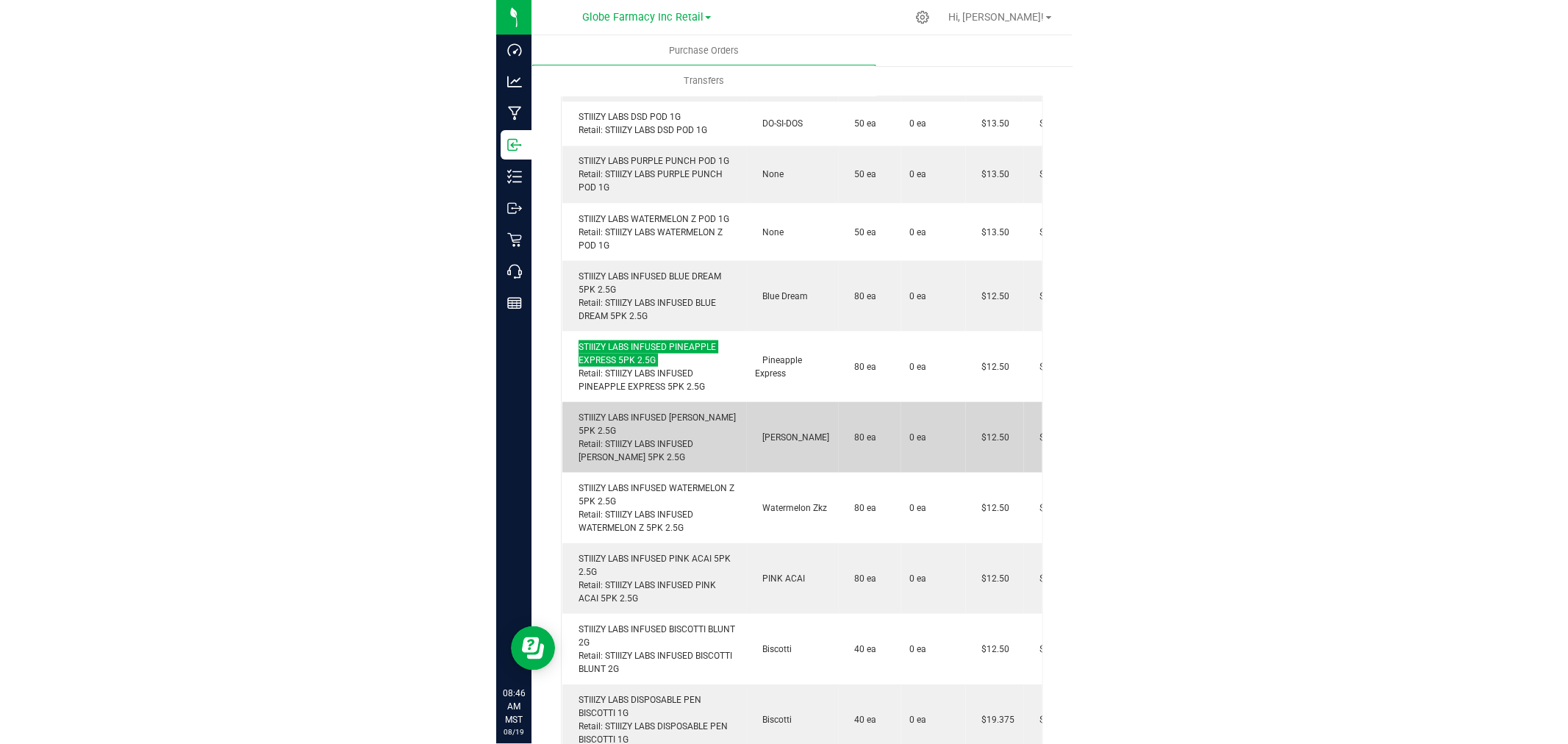
scroll to position [571, 0]
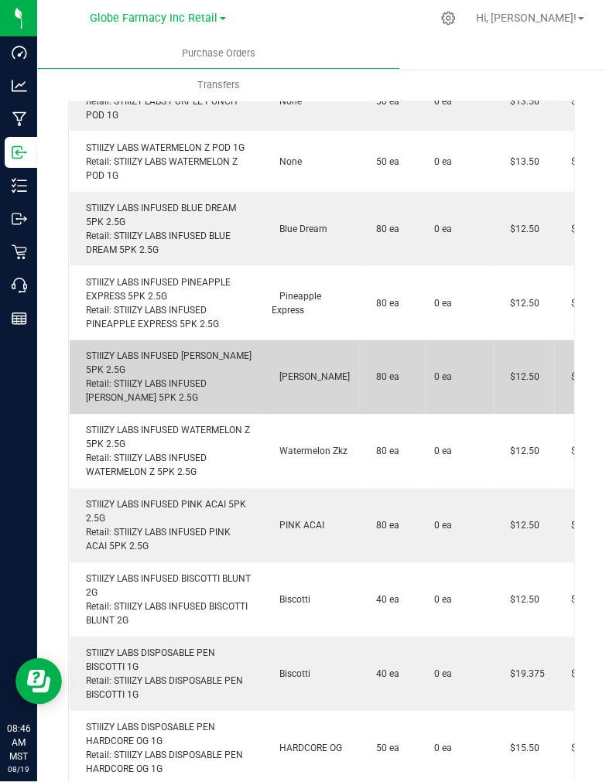
click at [180, 350] on div "STIIIZY LABS INFUSED KING LOUIS XIII 5PK 2.5G Retail: STIIIZY LABS INFUSED KING…" at bounding box center [166, 378] width 175 height 56
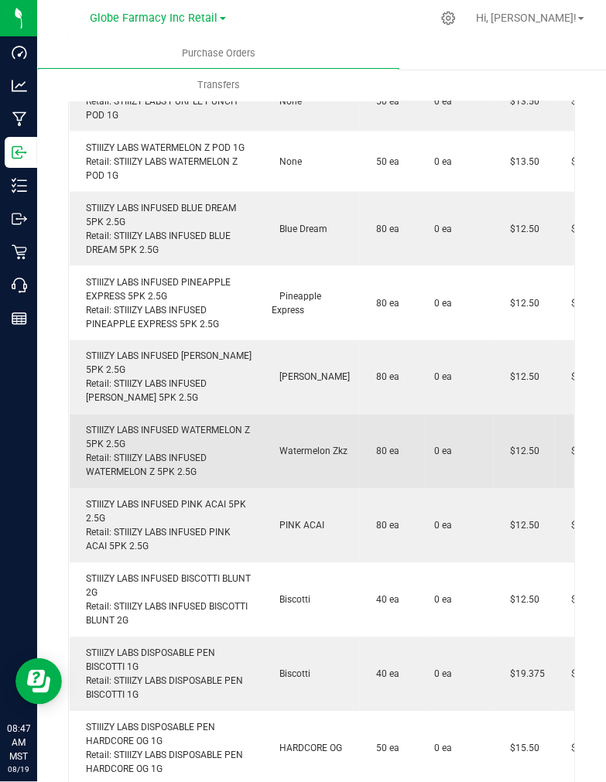
click at [203, 426] on div "STIIIZY LABS INFUSED WATERMELON Z 5PK 2.5G Retail: STIIIZY LABS INFUSED WATERME…" at bounding box center [166, 452] width 175 height 56
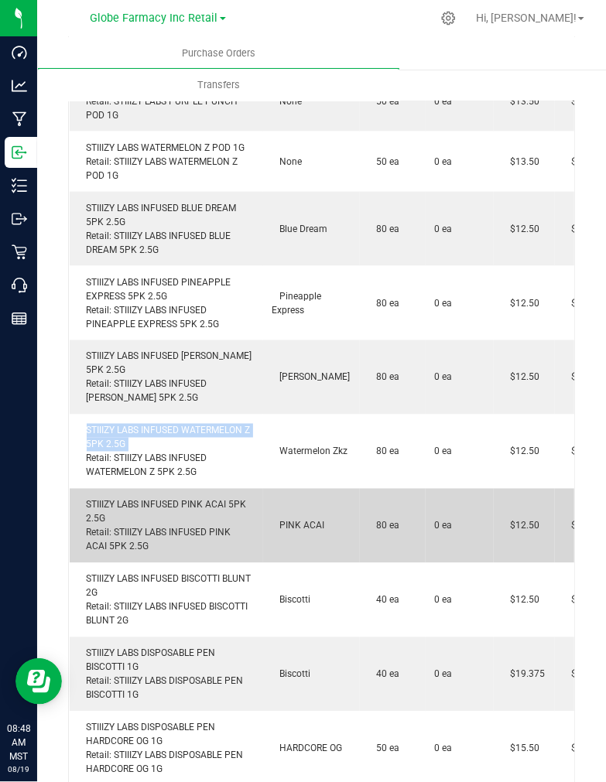
click at [215, 506] on div "STIIIZY LABS INFUSED PINK ACAI 5PK 2.5G Retail: STIIIZY LABS INFUSED PINK ACAI …" at bounding box center [166, 526] width 175 height 56
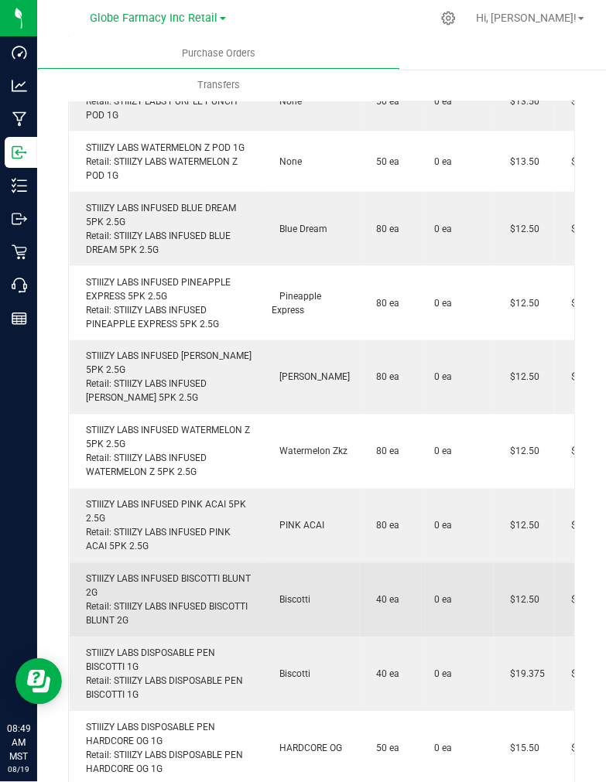
click at [156, 578] on div "STIIIZY LABS INFUSED BISCOTTI BLUNT 2G Retail: STIIIZY LABS INFUSED BISCOTTI BL…" at bounding box center [166, 600] width 175 height 56
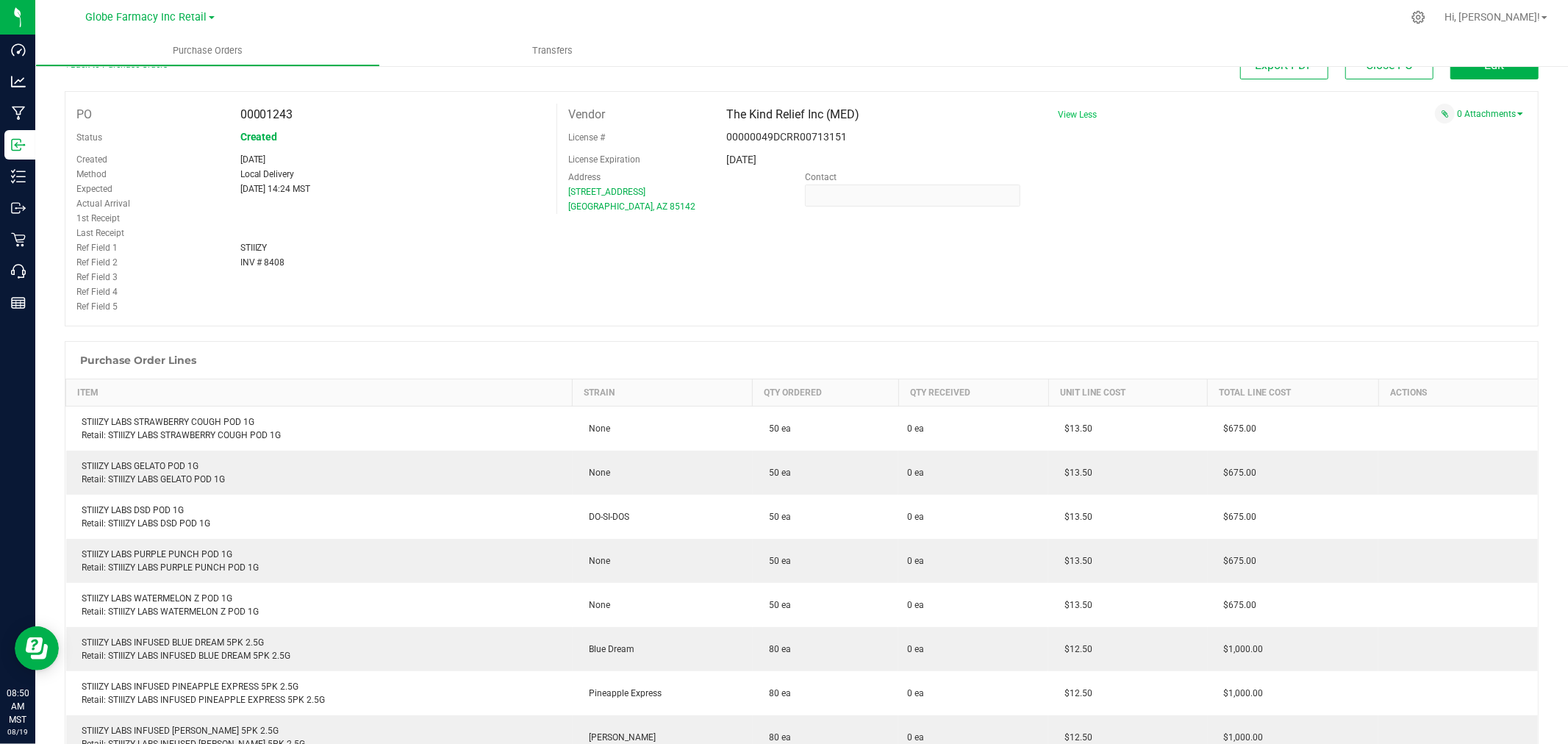
scroll to position [0, 0]
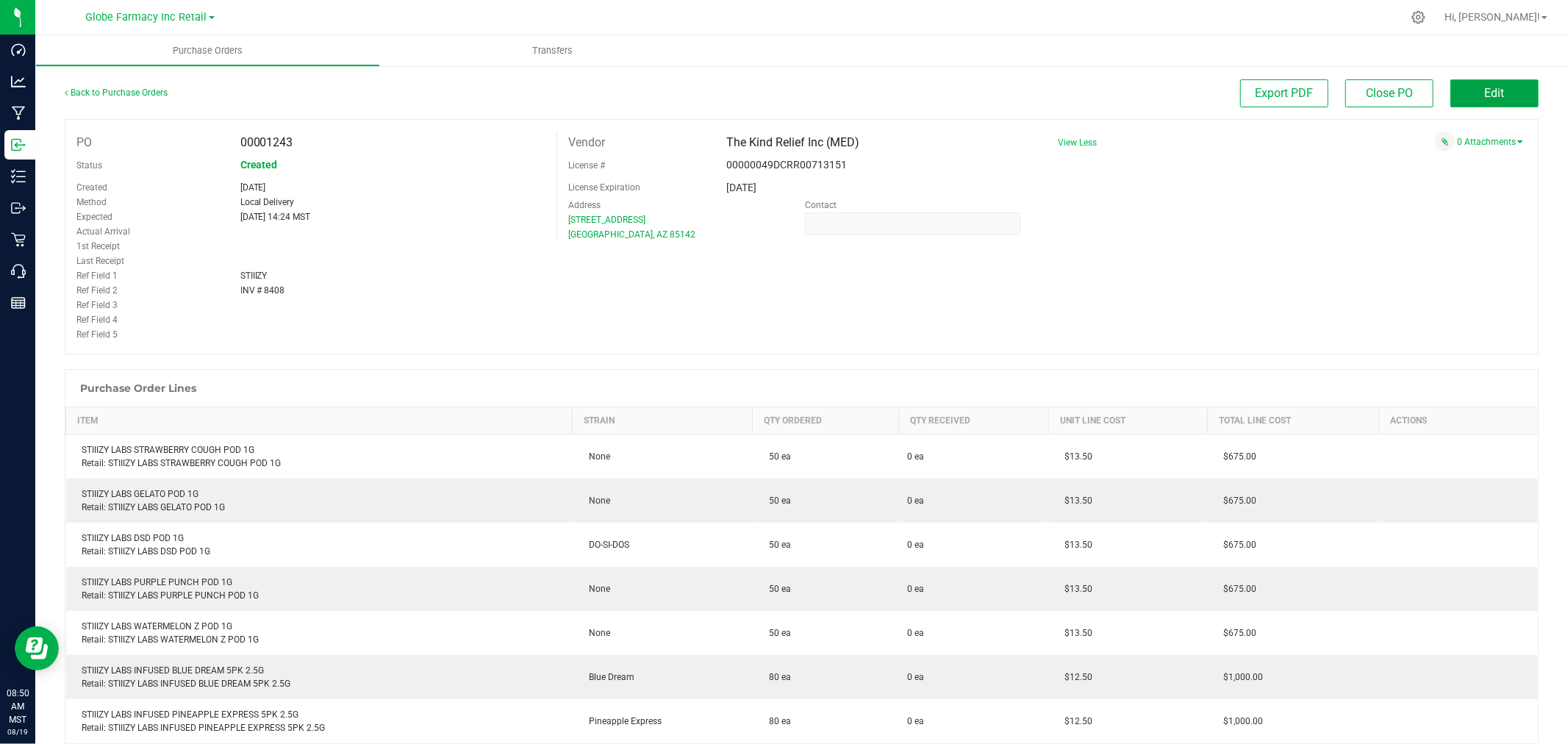
click at [1493, 97] on button "Edit" at bounding box center [1494, 93] width 88 height 28
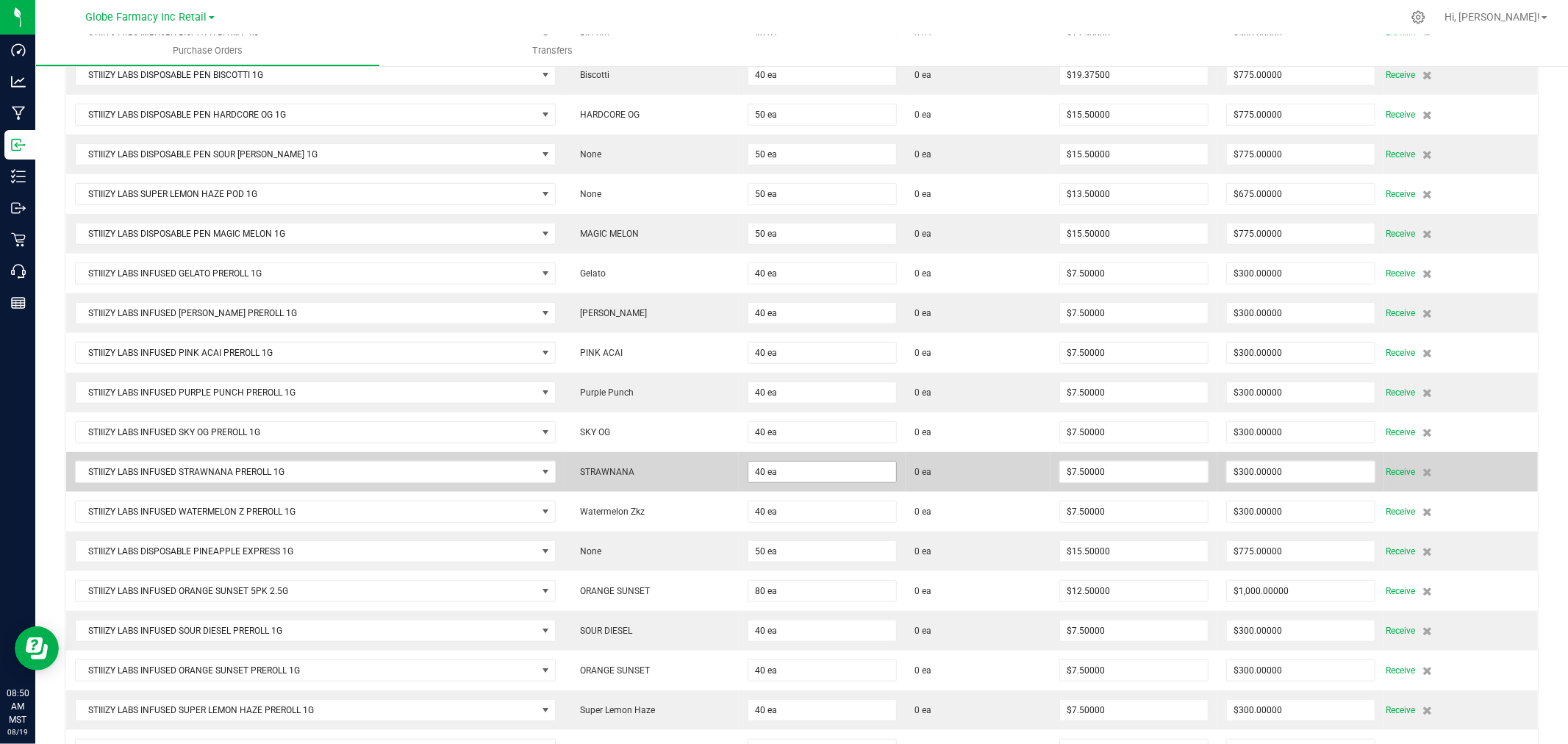
scroll to position [489, 0]
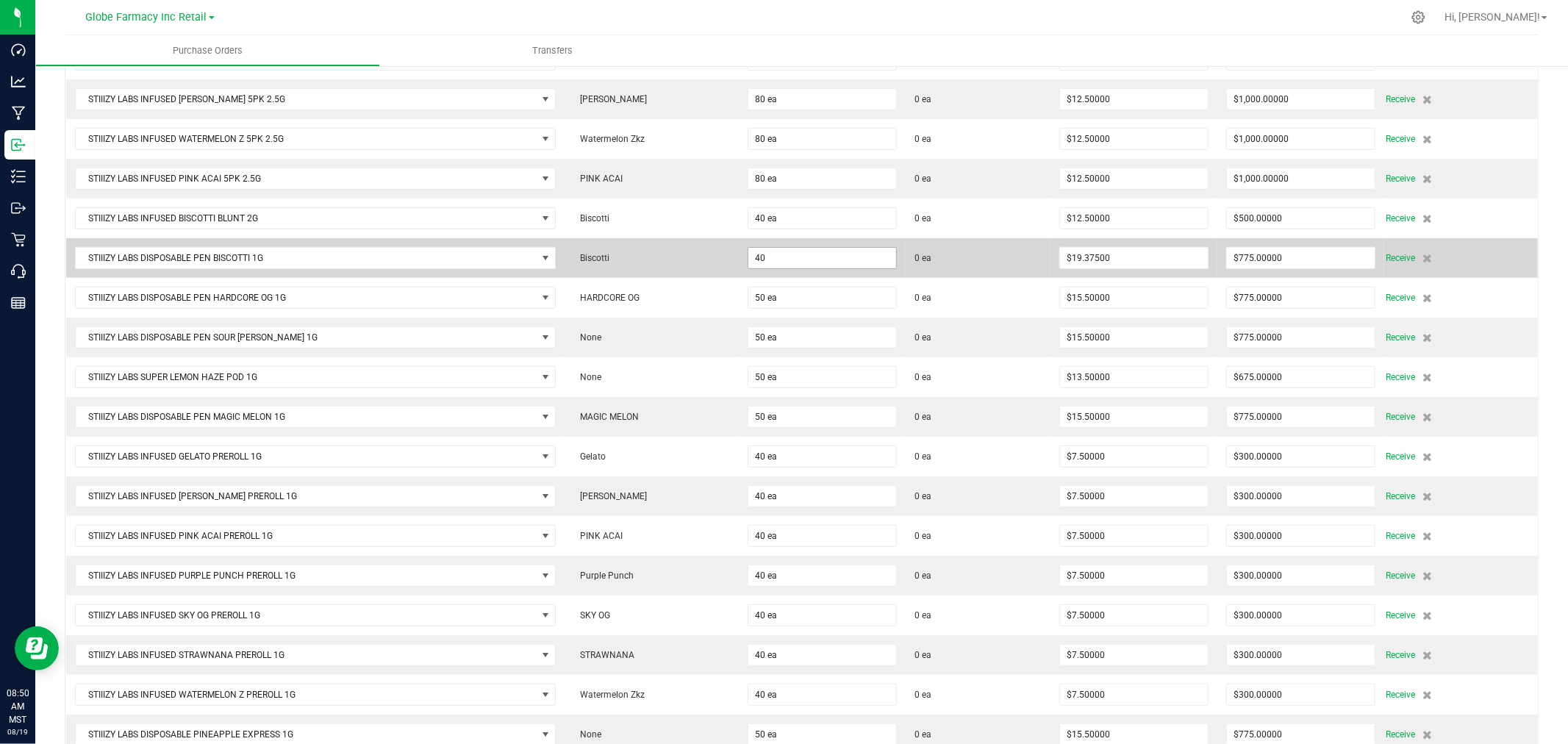
click at [812, 258] on input "40" at bounding box center [822, 258] width 147 height 21
type input "50 ea"
type input "968.75"
click at [1252, 261] on input "968.75" at bounding box center [1300, 258] width 147 height 21
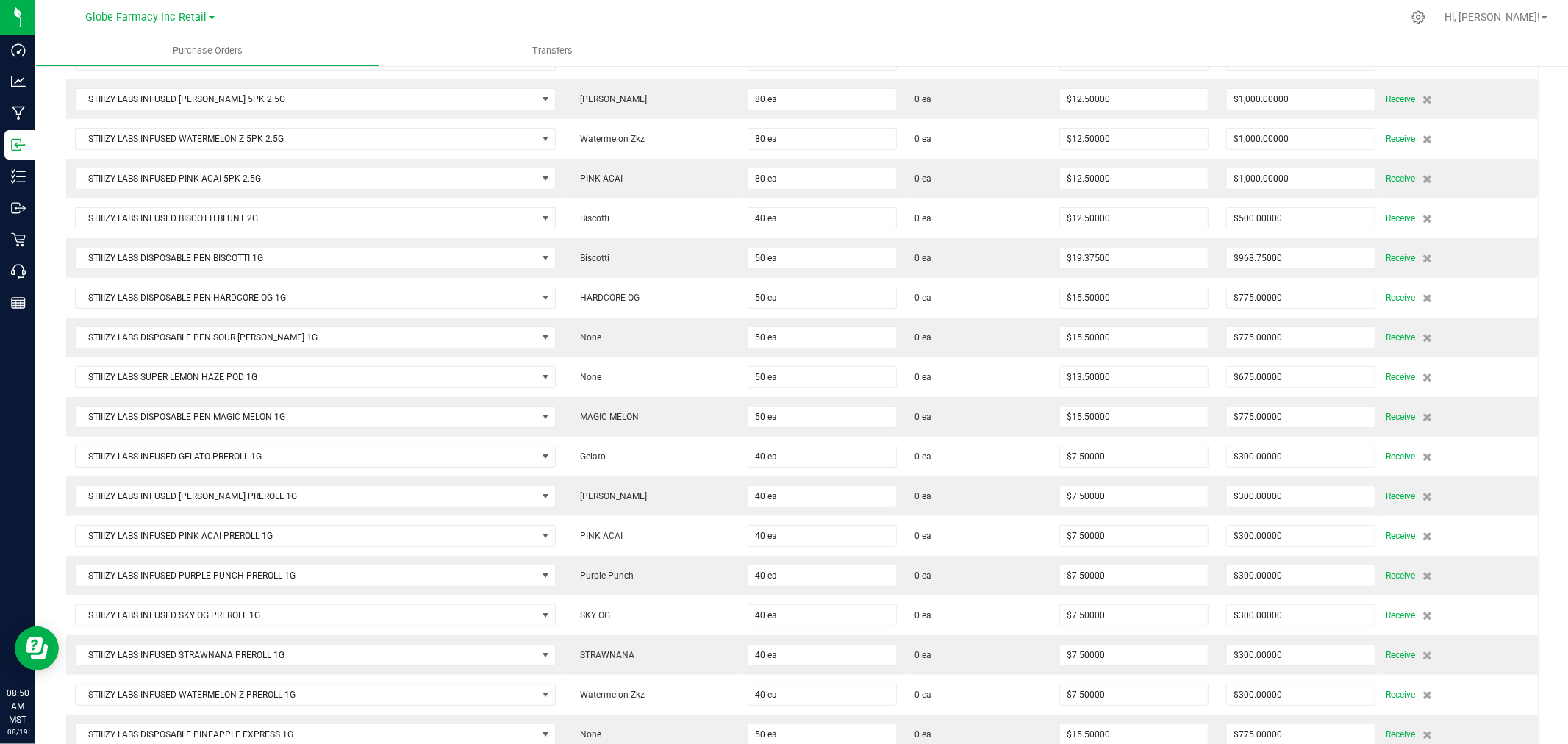
scroll to position [1010, 0]
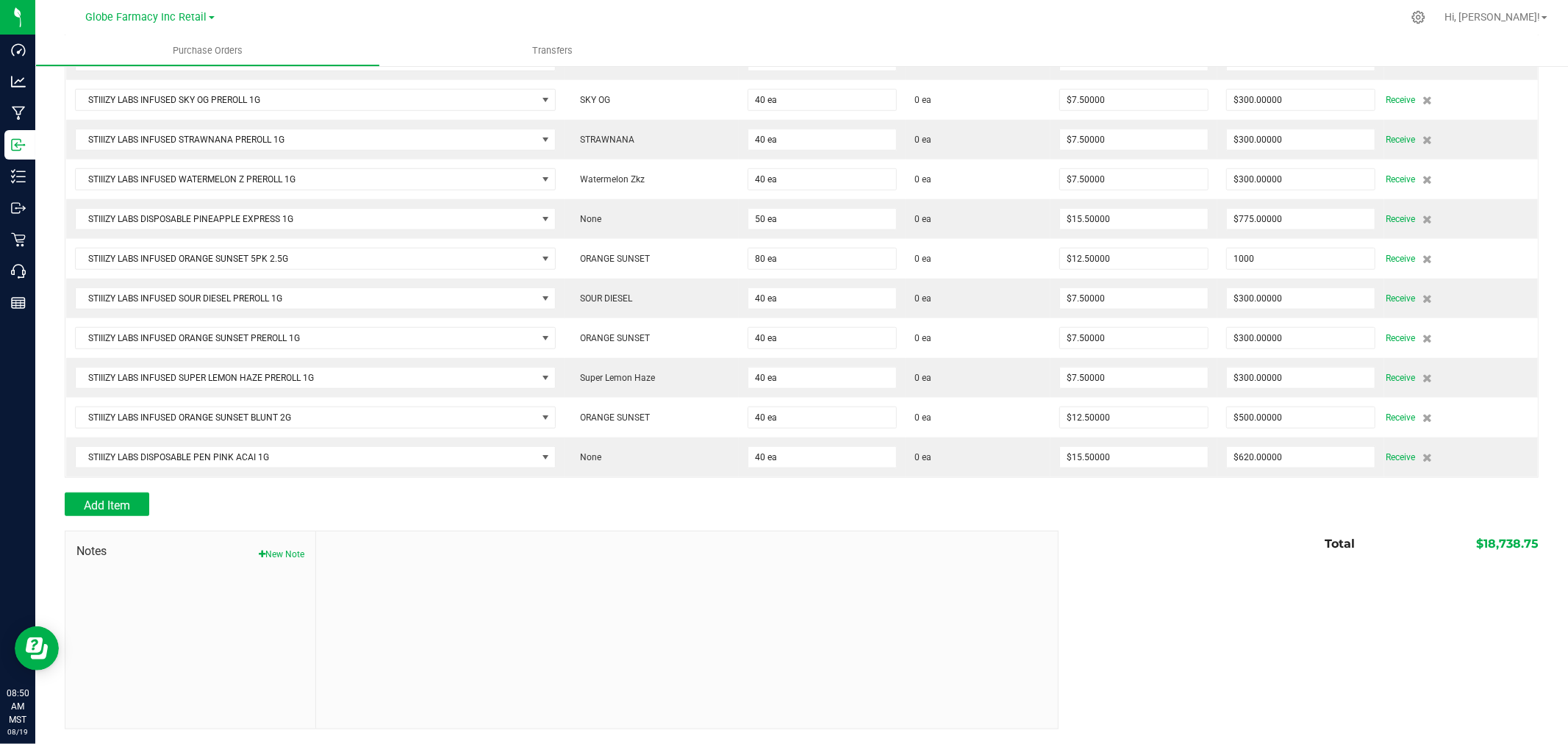
click at [1277, 260] on input "1000" at bounding box center [1300, 258] width 147 height 21
type input "$1,000.00000"
click at [1073, 549] on div "Total $18,738.75" at bounding box center [1292, 544] width 491 height 27
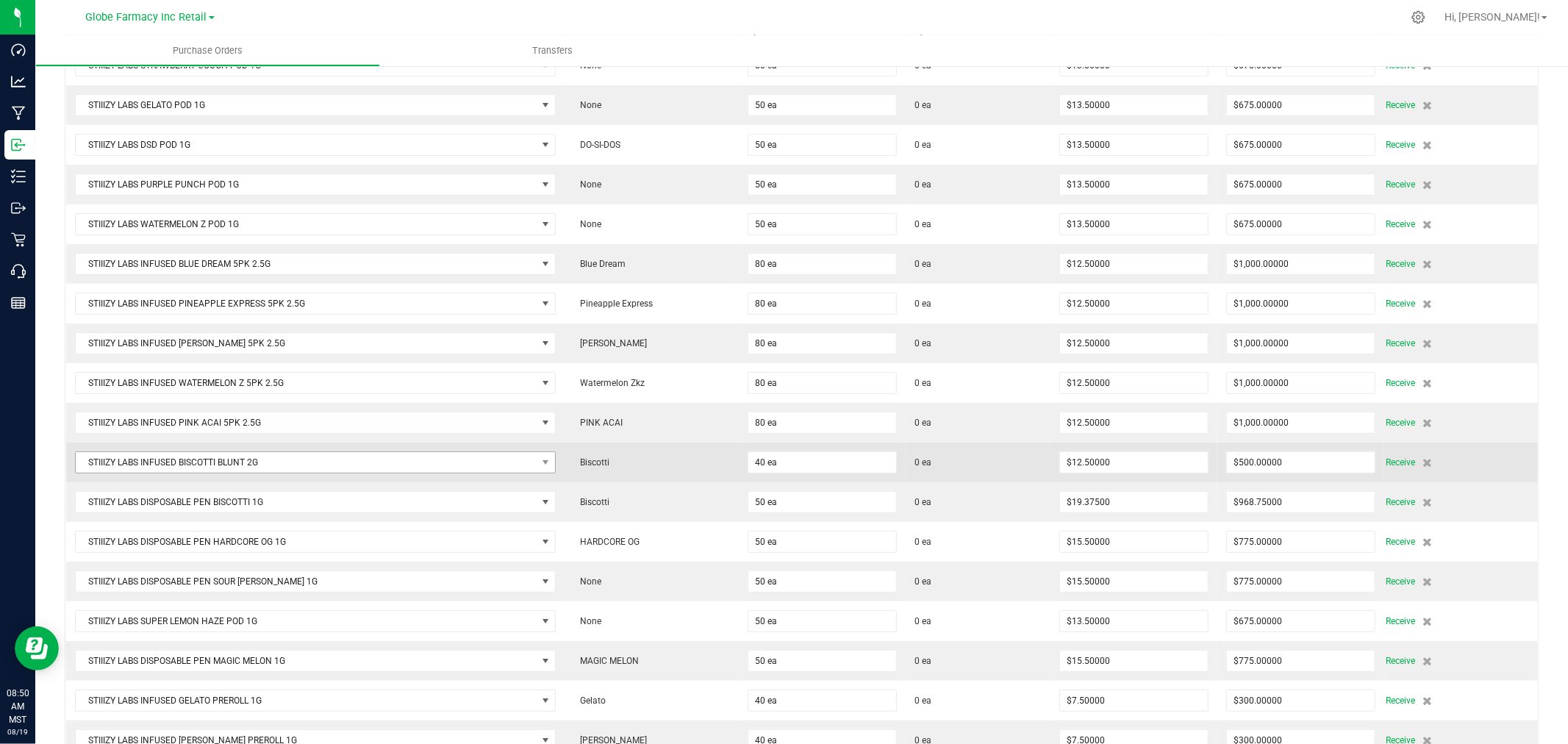
scroll to position [275, 0]
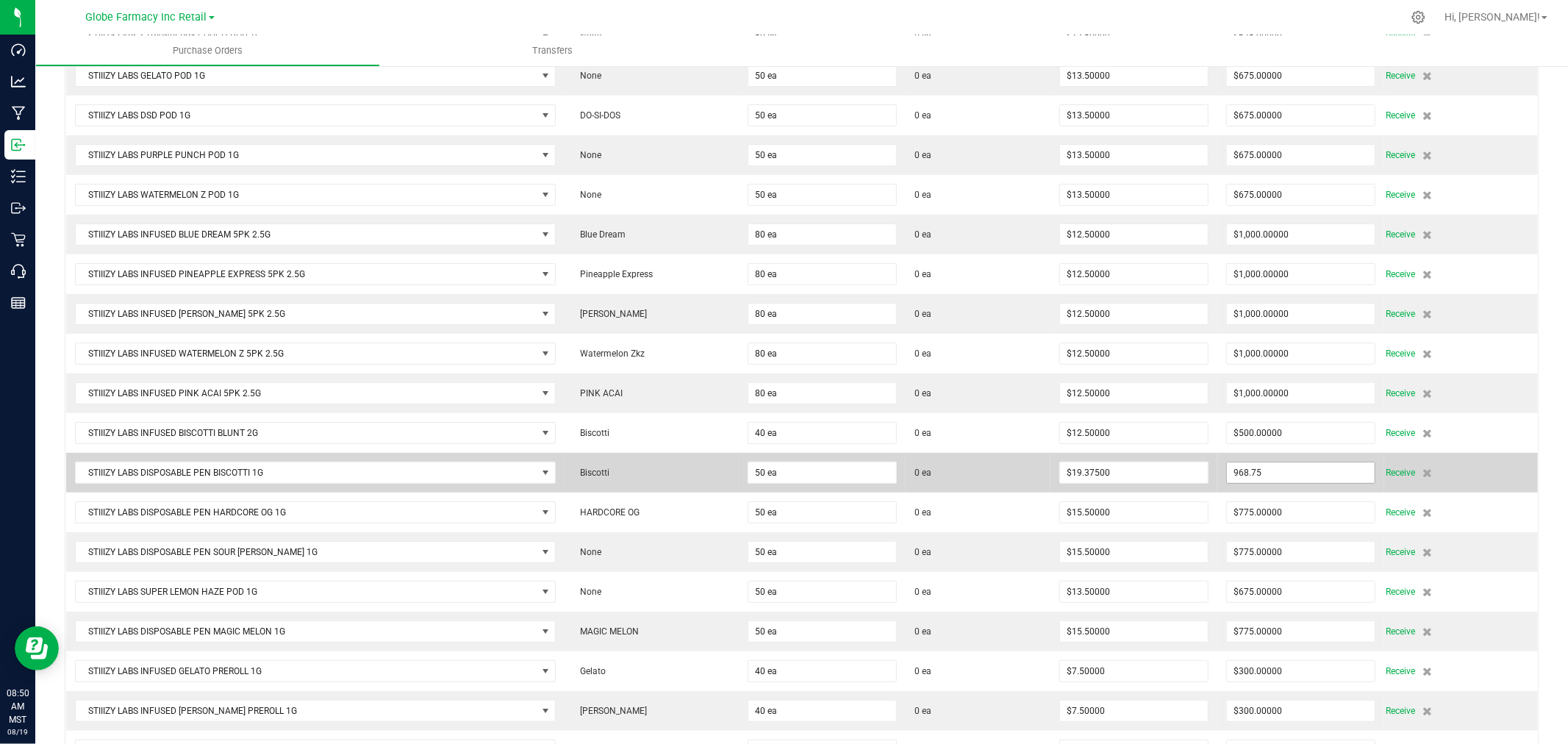
click at [1283, 472] on input "968.75" at bounding box center [1300, 473] width 147 height 21
type input "$775.00000"
click at [1505, 473] on div "Receive" at bounding box center [1458, 472] width 143 height 18
type input "50"
type input "$15.50000"
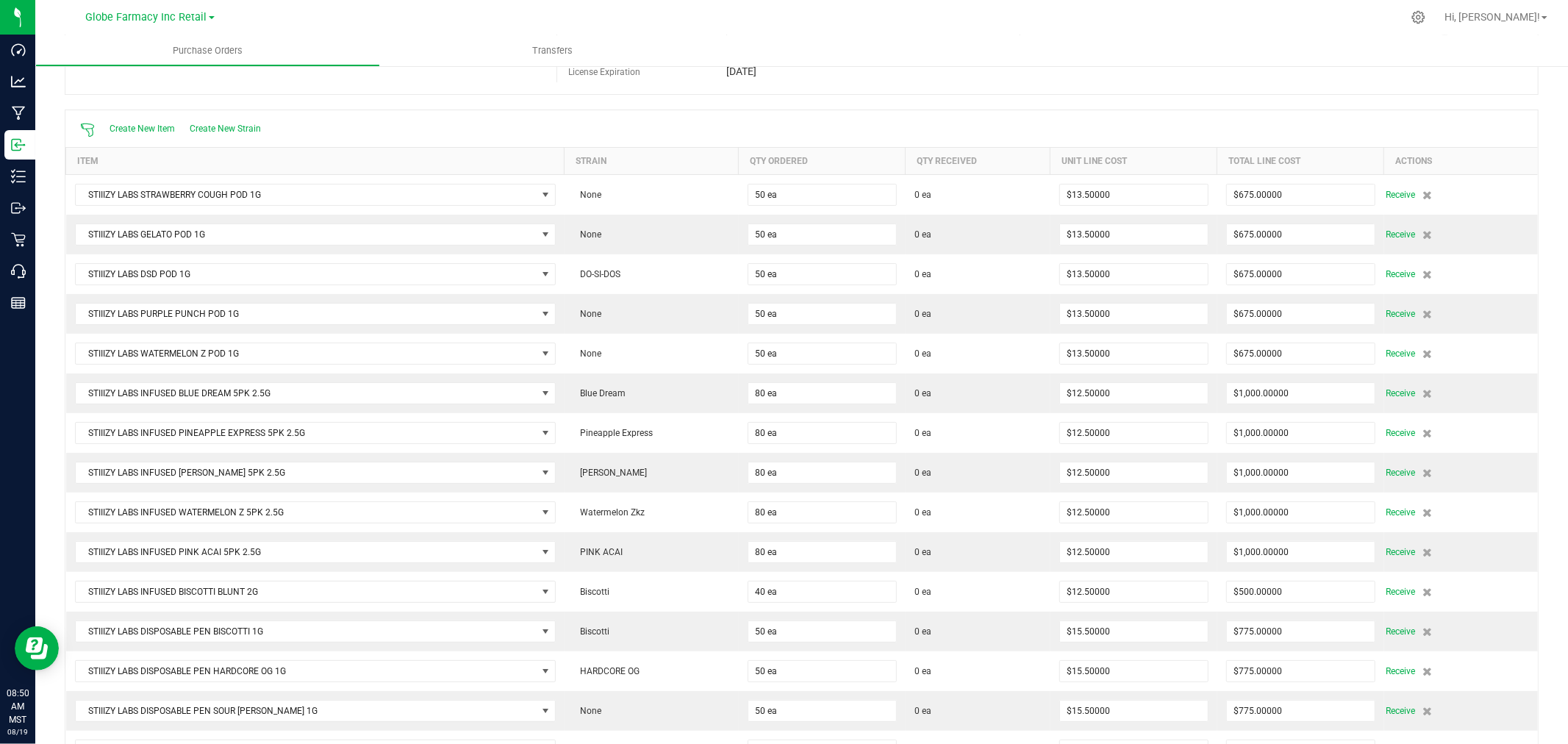
scroll to position [0, 0]
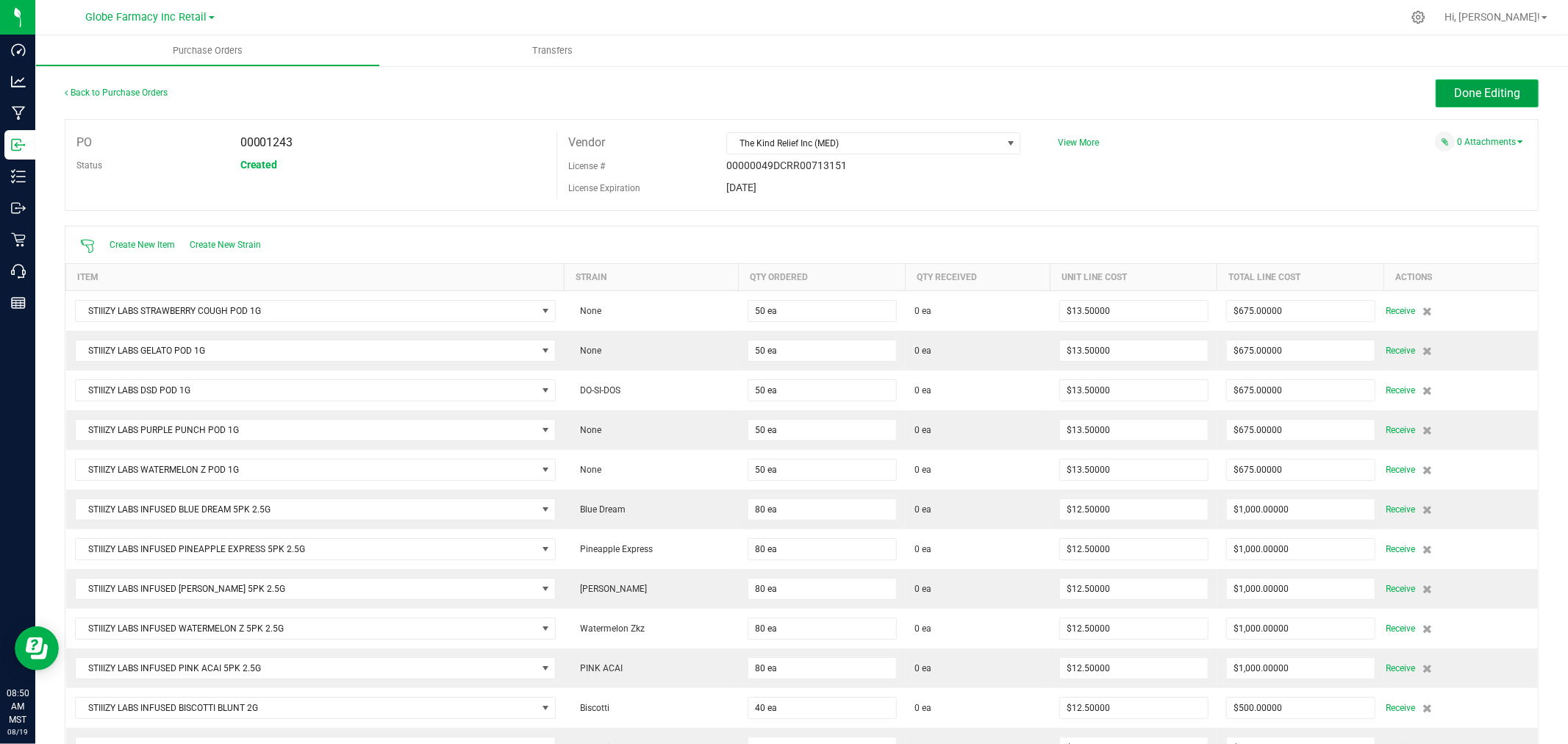
click at [1478, 99] on span "Done Editing" at bounding box center [1487, 93] width 67 height 14
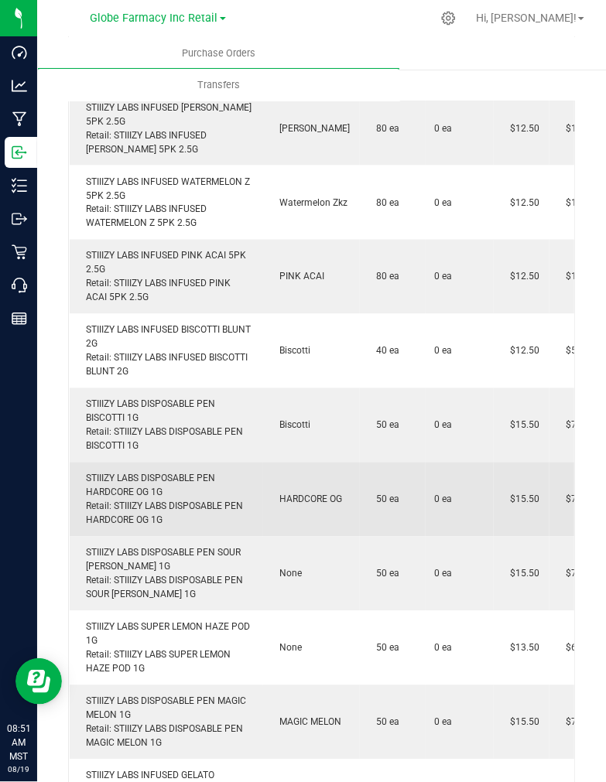
scroll to position [774, 0]
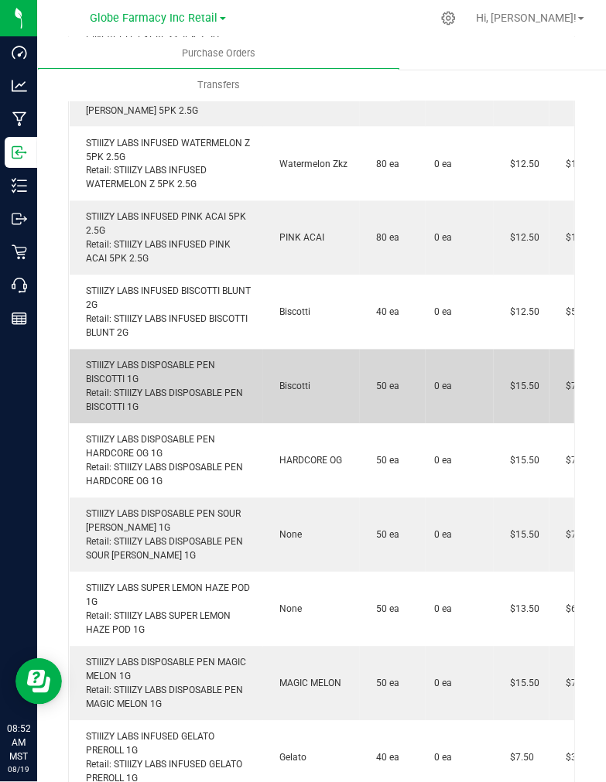
click at [176, 364] on div "STIIIZY LABS DISPOSABLE PEN BISCOTTI 1G Retail: STIIIZY LABS DISPOSABLE PEN BIS…" at bounding box center [166, 387] width 175 height 56
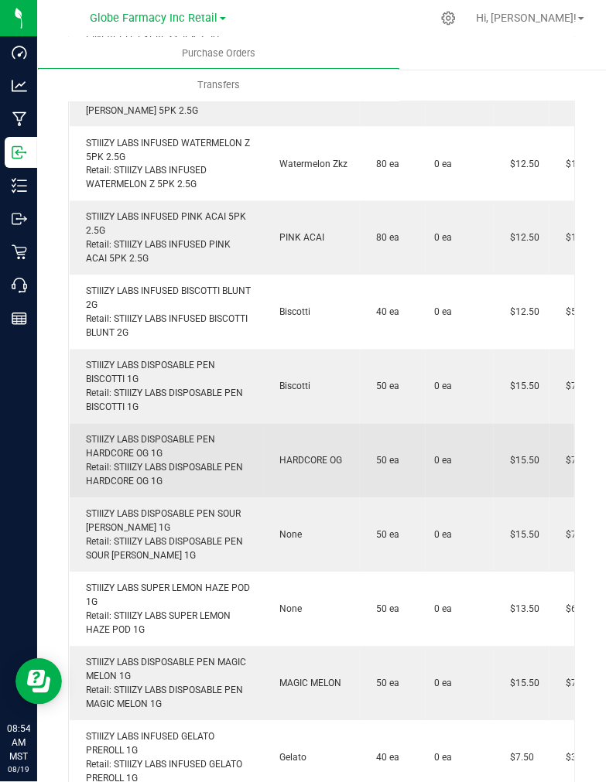
click at [170, 438] on div "STIIIZY LABS DISPOSABLE PEN HARDCORE OG 1G Retail: STIIIZY LABS DISPOSABLE PEN …" at bounding box center [166, 461] width 175 height 56
click at [170, 439] on div "STIIIZY LABS DISPOSABLE PEN HARDCORE OG 1G Retail: STIIIZY LABS DISPOSABLE PEN …" at bounding box center [166, 461] width 175 height 56
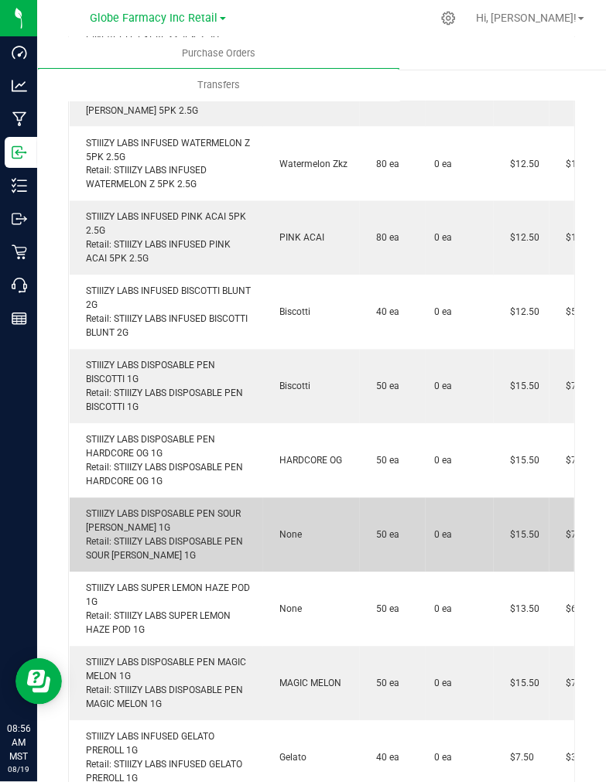
click at [125, 515] on div "STIIIZY LABS DISPOSABLE PEN SOUR TANGIE 1G Retail: STIIIZY LABS DISPOSABLE PEN …" at bounding box center [166, 535] width 175 height 56
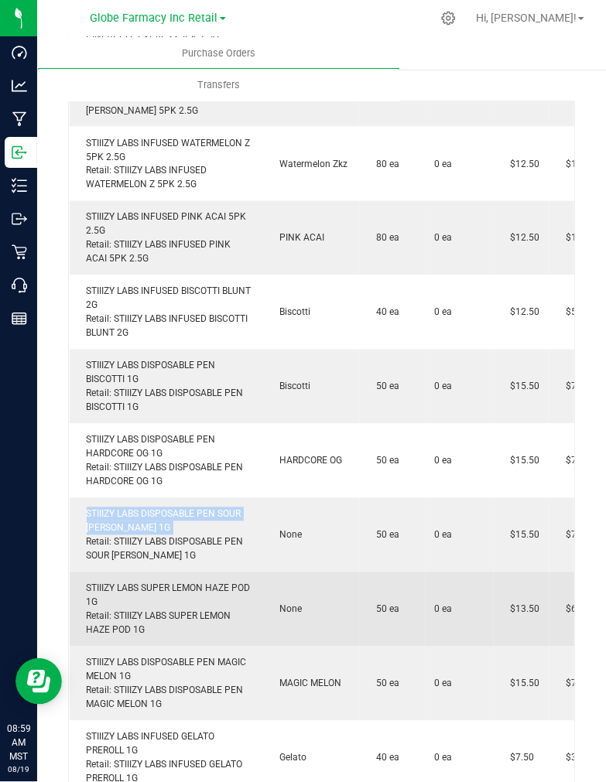
click at [202, 586] on div "STIIIZY LABS SUPER LEMON HAZE POD 1G Retail: STIIIZY LABS SUPER LEMON HAZE POD …" at bounding box center [166, 610] width 175 height 56
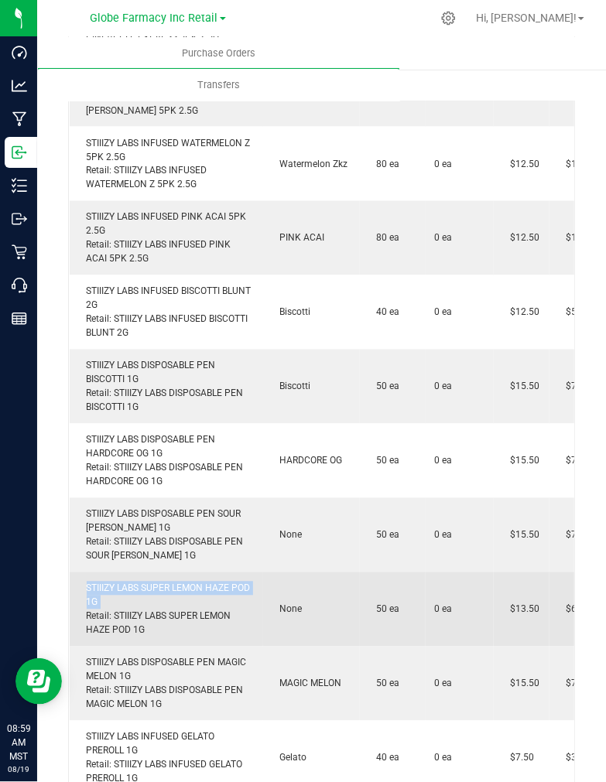
click at [202, 586] on div "STIIIZY LABS SUPER LEMON HAZE POD 1G Retail: STIIIZY LABS SUPER LEMON HAZE POD …" at bounding box center [166, 610] width 175 height 56
